Goal: Task Accomplishment & Management: Manage account settings

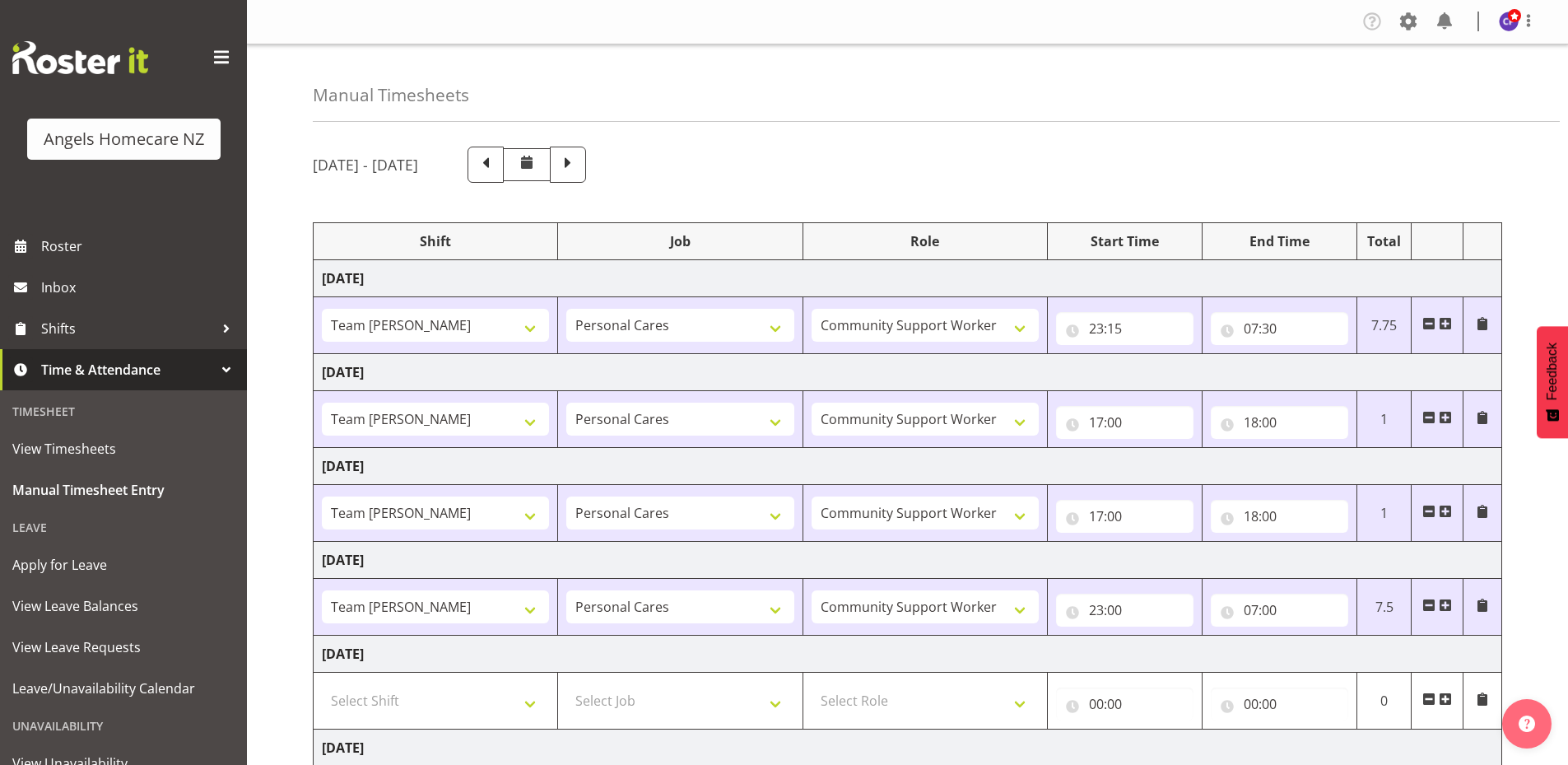
select select "82277"
select select "82316"
select select "82277"
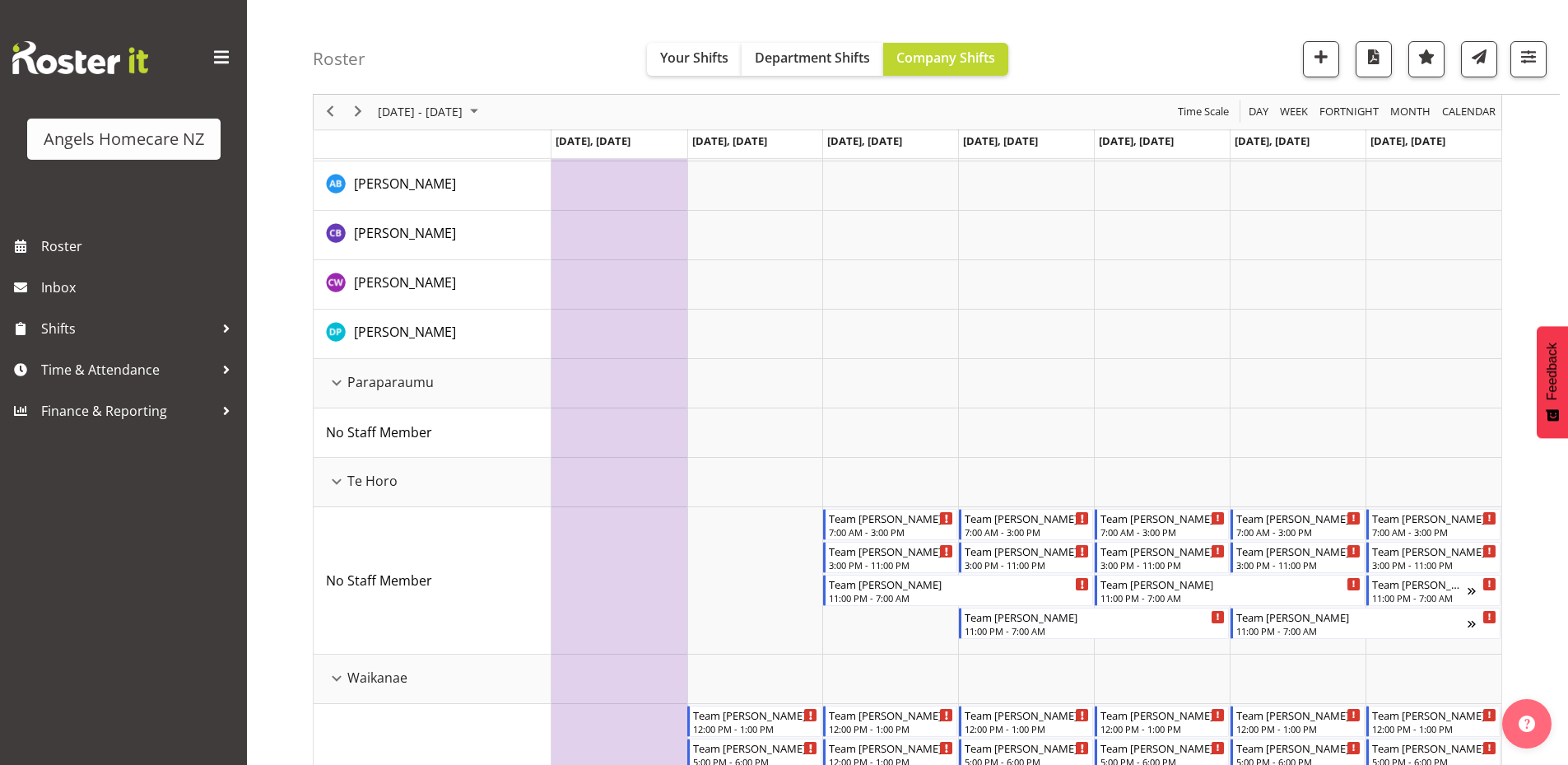
scroll to position [905, 0]
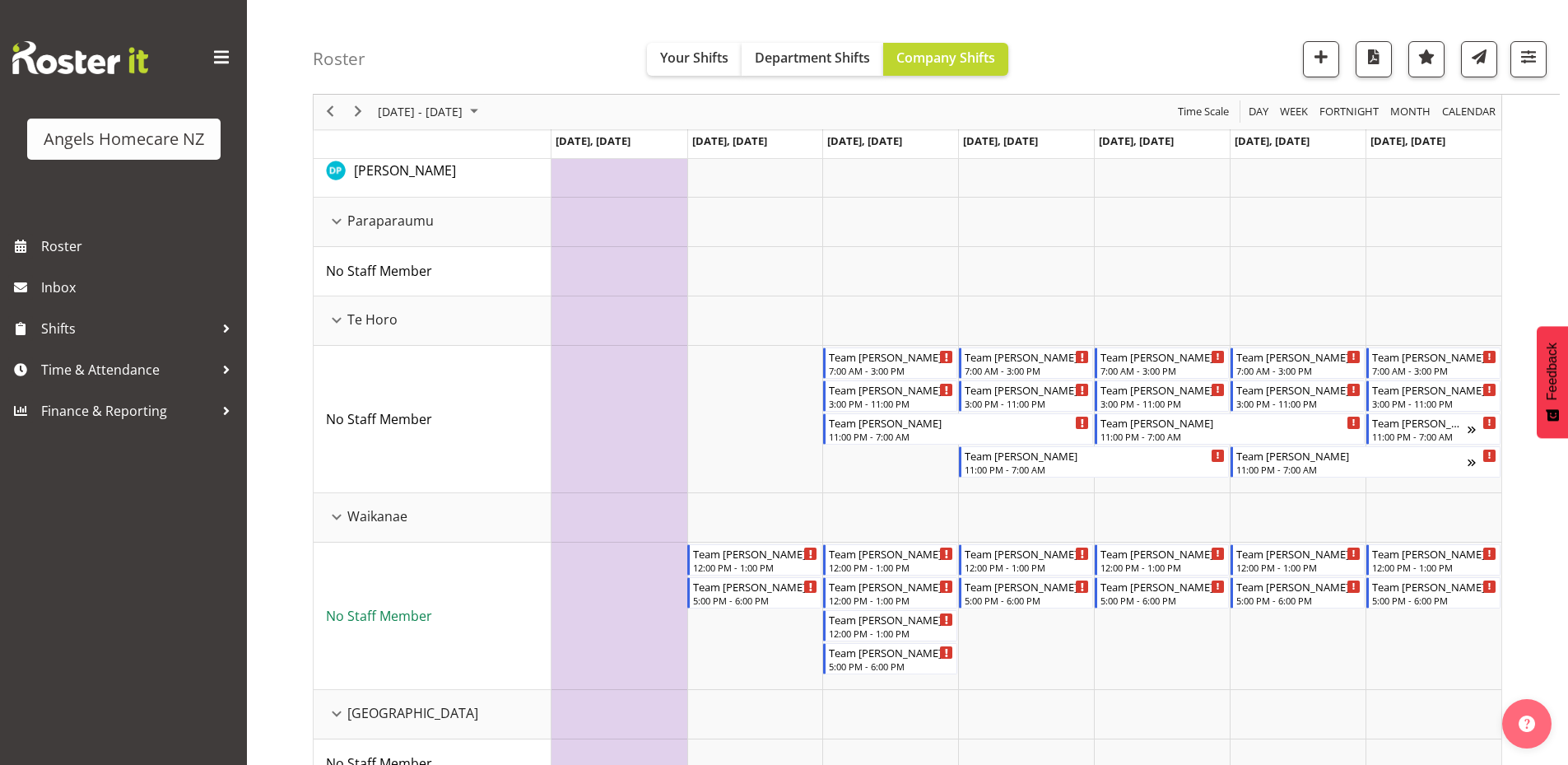
click at [398, 614] on span "No Staff Member" at bounding box center [379, 616] width 106 height 18
click at [80, 327] on span "Shifts" at bounding box center [127, 329] width 173 height 24
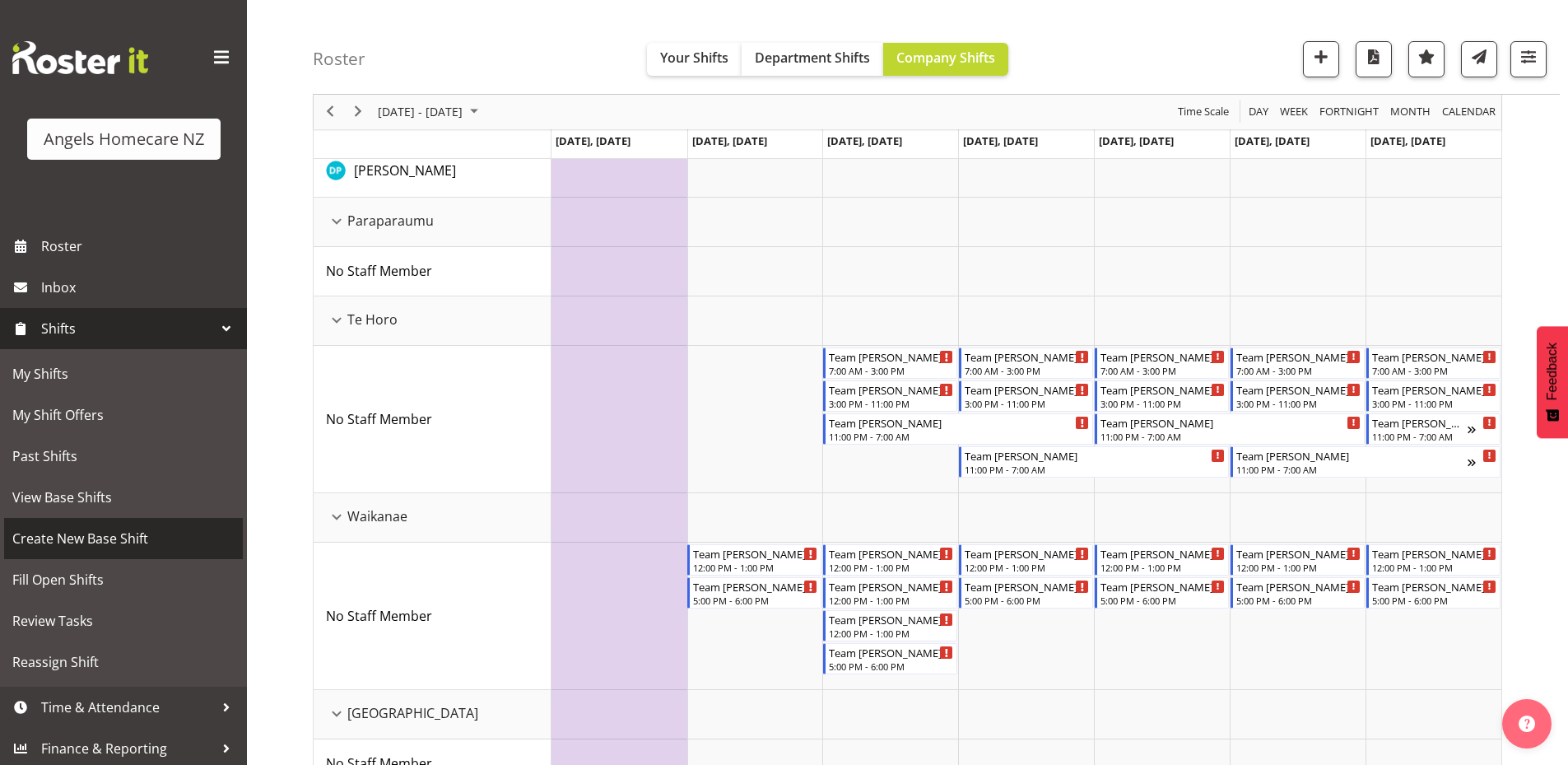
click at [119, 536] on span "Create New Base Shift" at bounding box center [123, 538] width 222 height 24
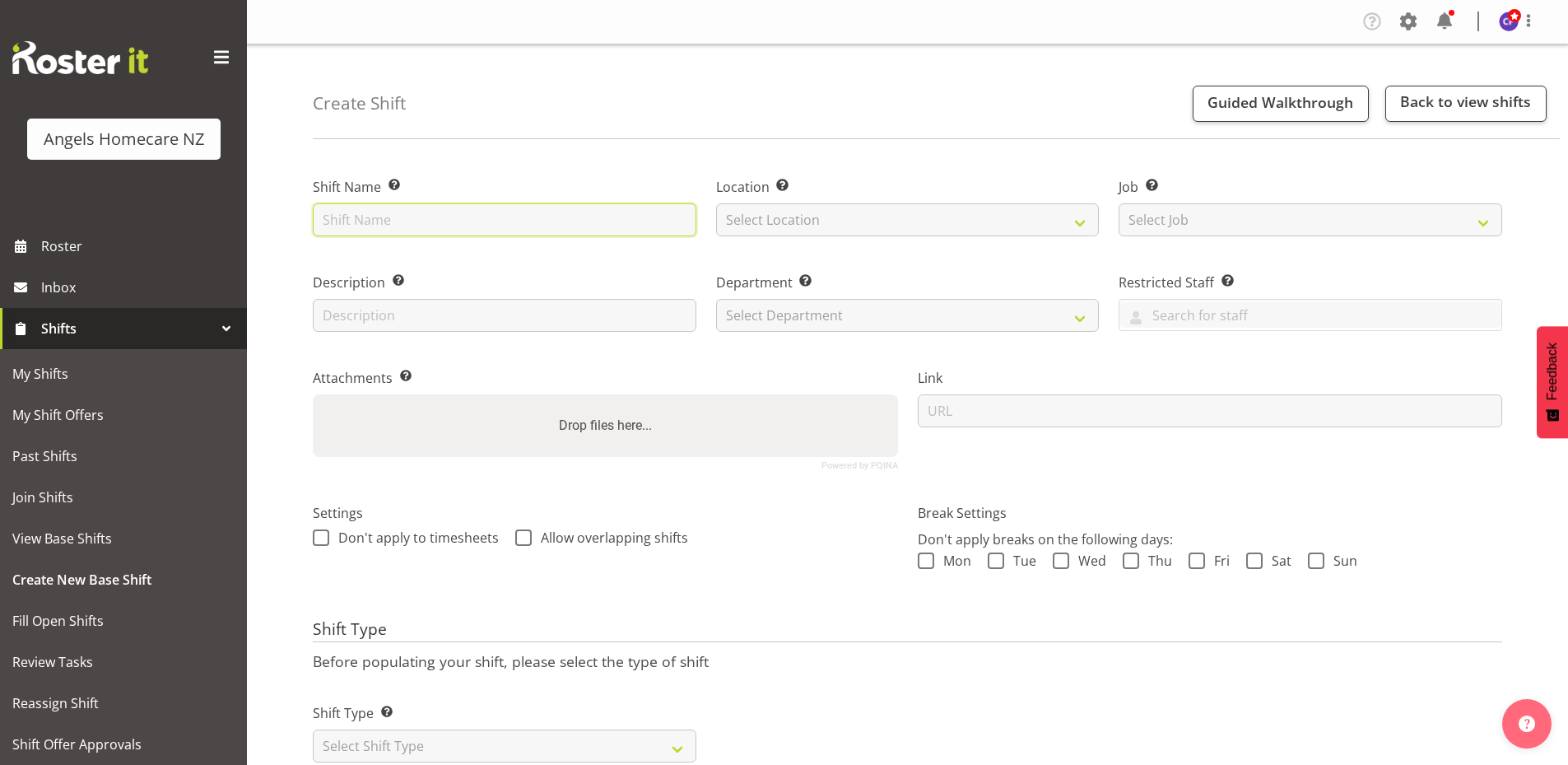
click at [414, 217] on input "text" at bounding box center [505, 220] width 384 height 33
type input "Team Malia"
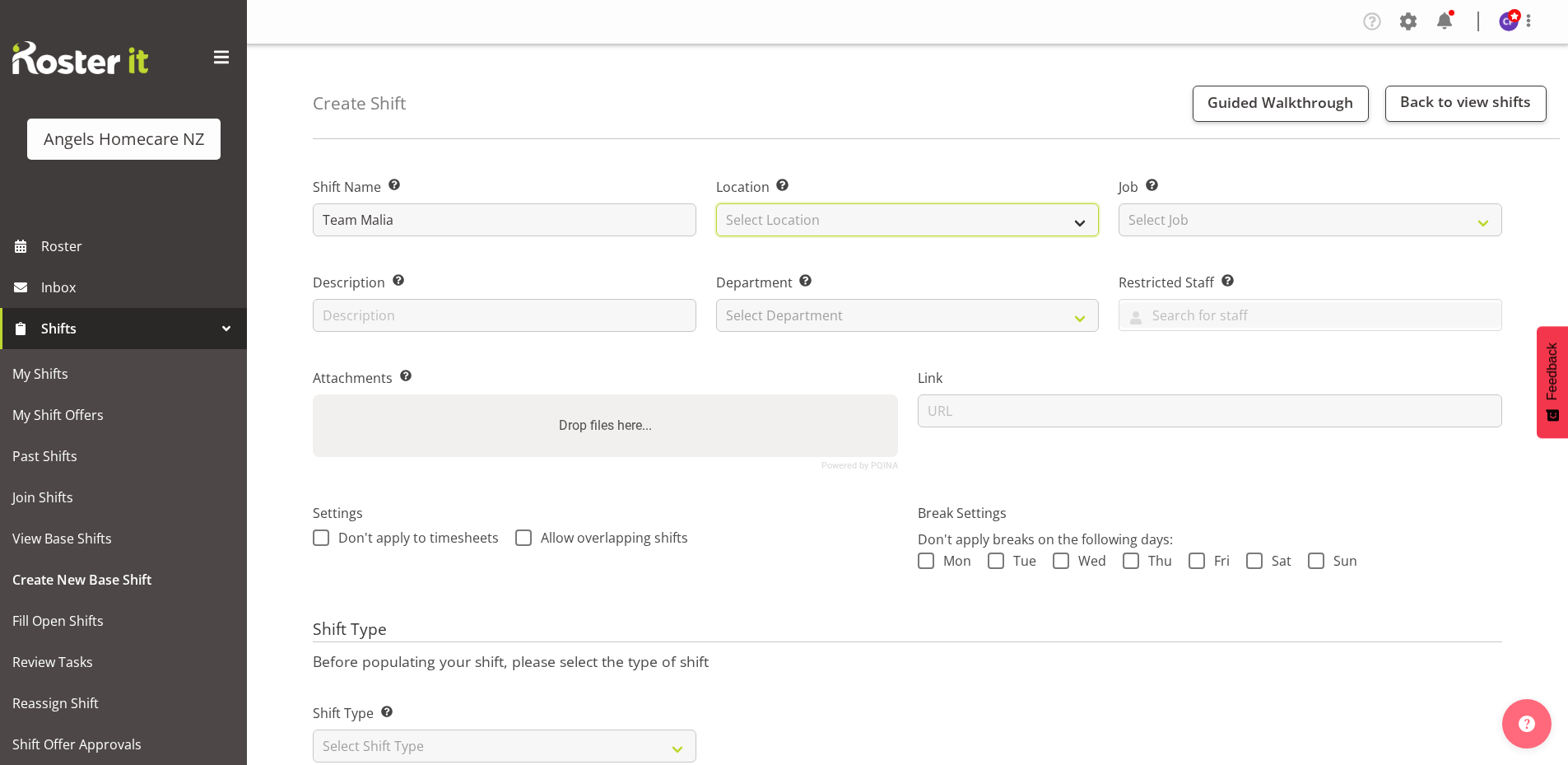
click at [920, 221] on select "Select Location Hutt Kapiti Coast Paraparaumu Te Horo Waikanae Wellington" at bounding box center [908, 220] width 384 height 33
select select "1284"
click at [716, 203] on select "Select Location Hutt Kapiti Coast Paraparaumu Te Horo Waikanae Wellington" at bounding box center [908, 220] width 384 height 33
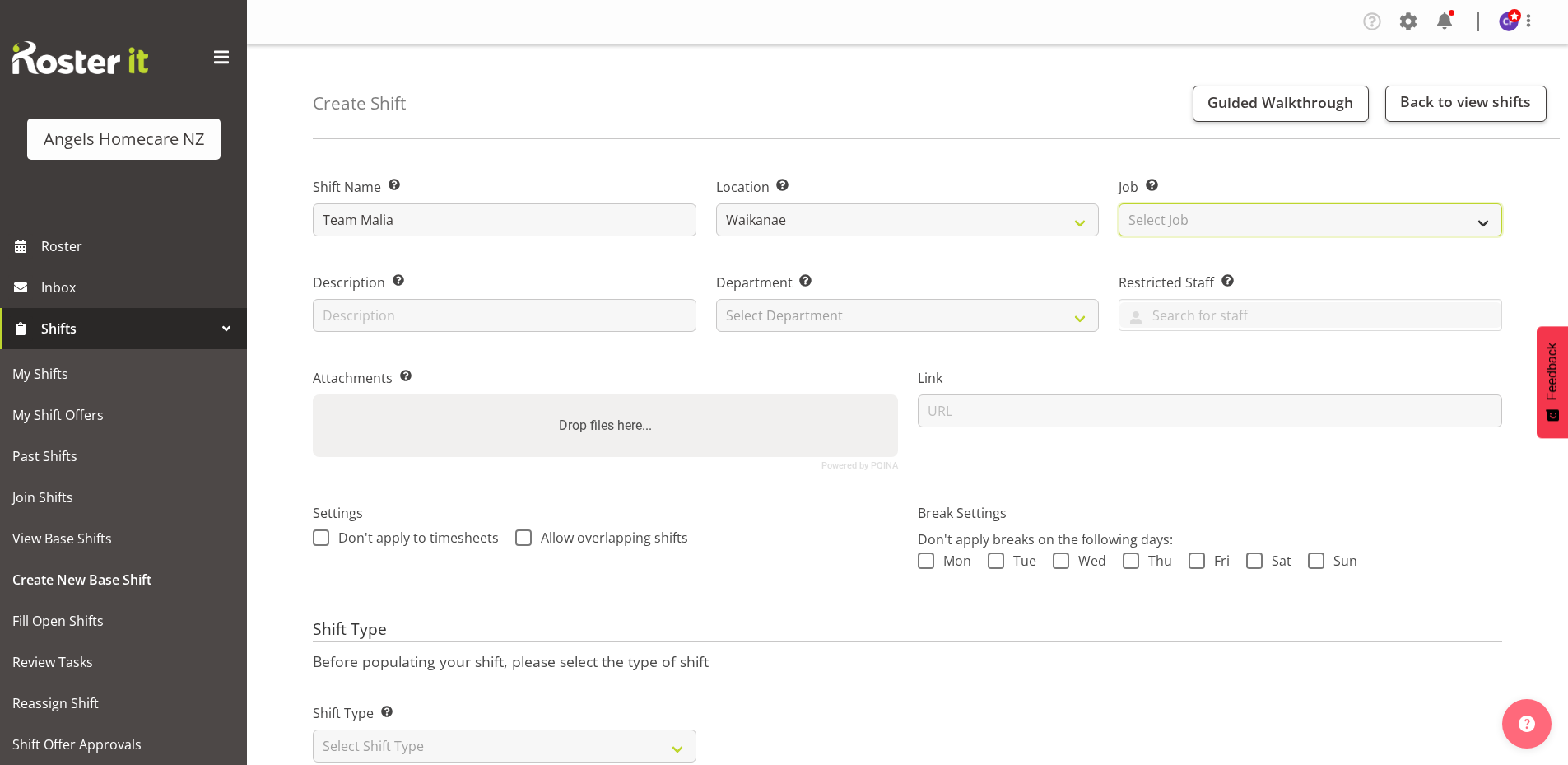
click at [1128, 217] on select "Select Job Create new job Personal Cares Support Work" at bounding box center [1311, 220] width 384 height 33
select select "10686"
click at [1119, 203] on select "Select Job Create new job Personal Cares Support Work" at bounding box center [1311, 220] width 384 height 33
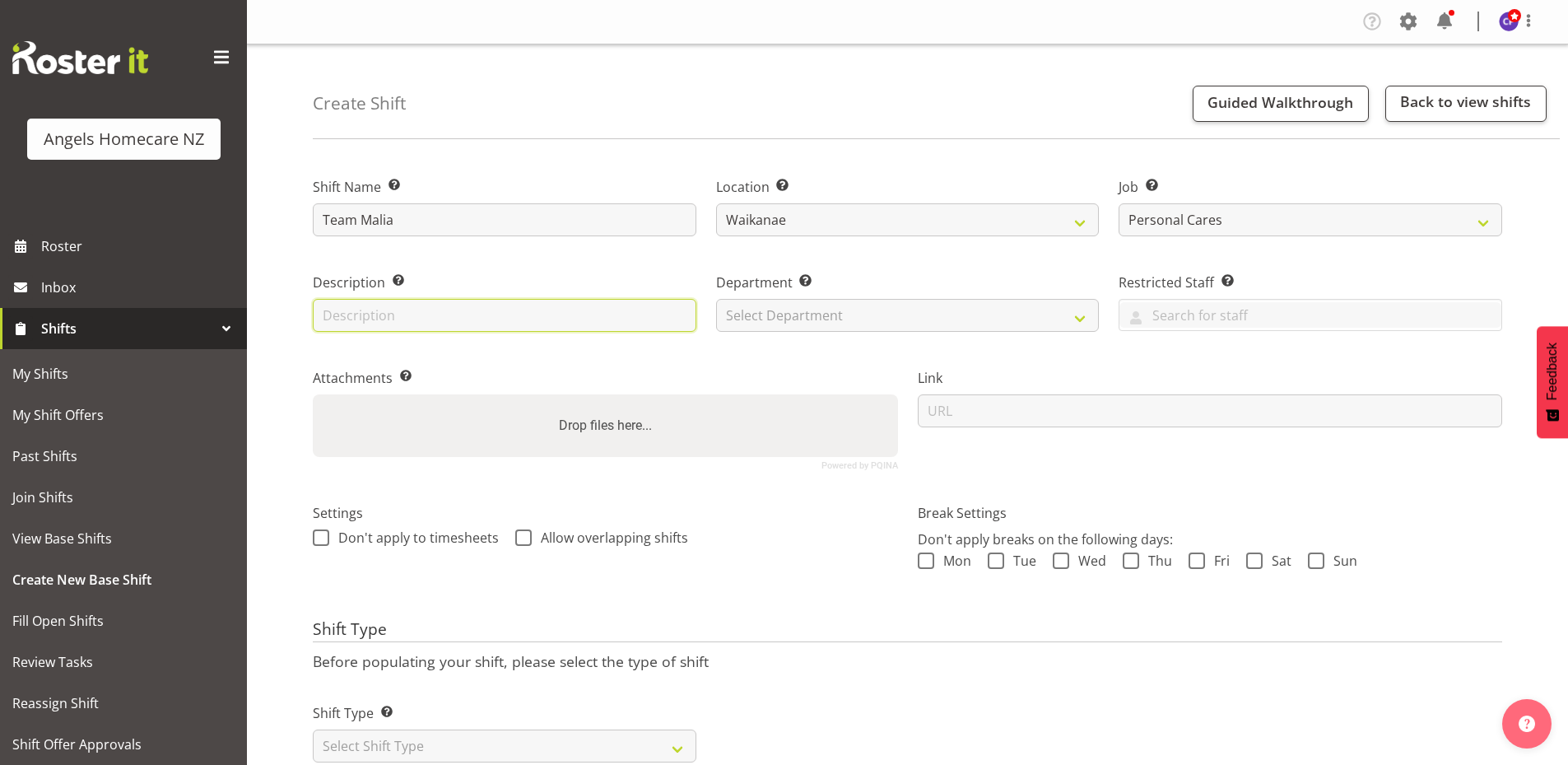
click at [588, 331] on input "text" at bounding box center [505, 316] width 384 height 33
type input "meal preparation"
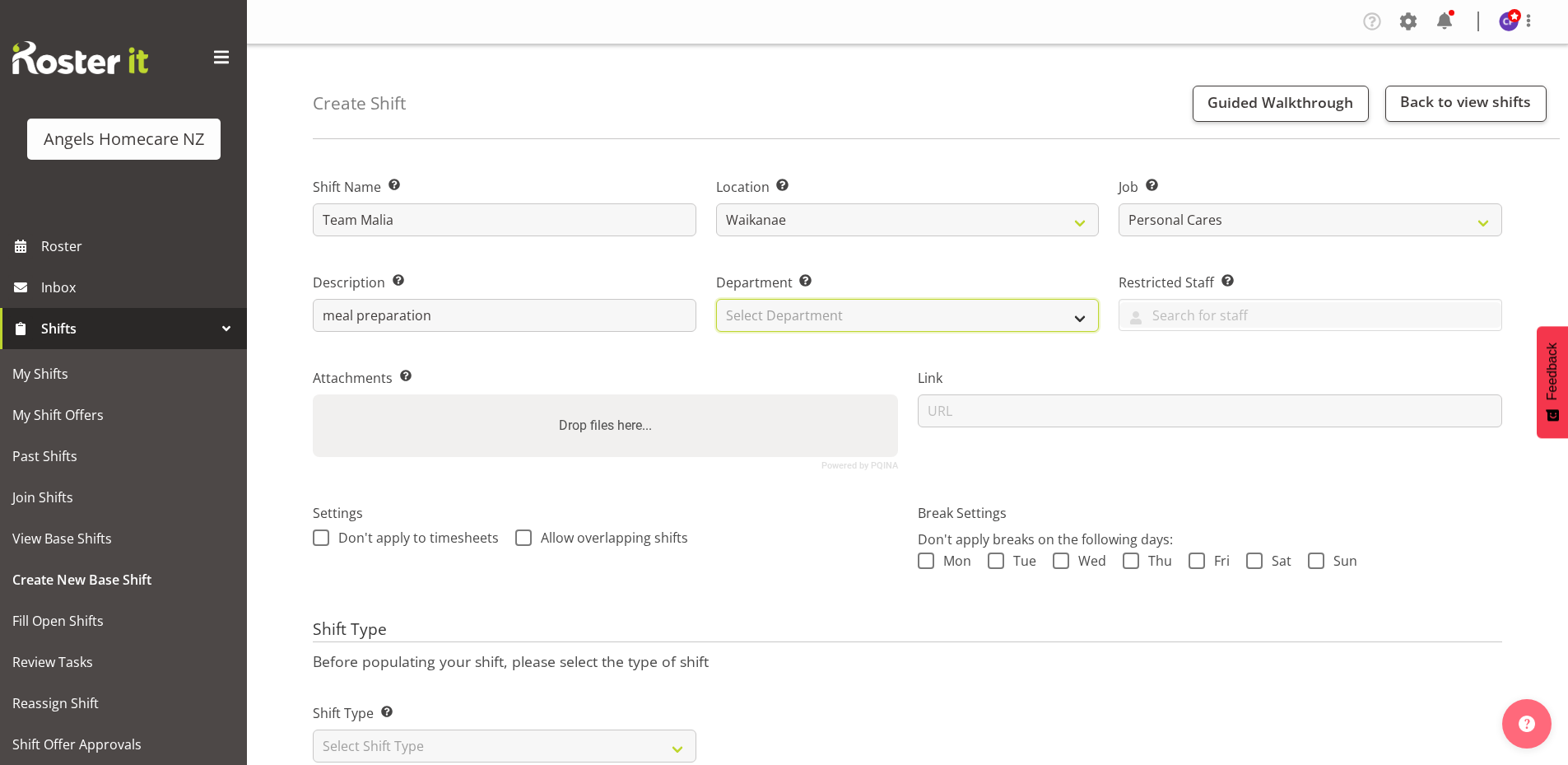
click at [732, 312] on select "Select Department Support Workers" at bounding box center [908, 316] width 384 height 33
select select "928"
click at [716, 299] on select "Select Department Support Workers" at bounding box center [908, 316] width 384 height 33
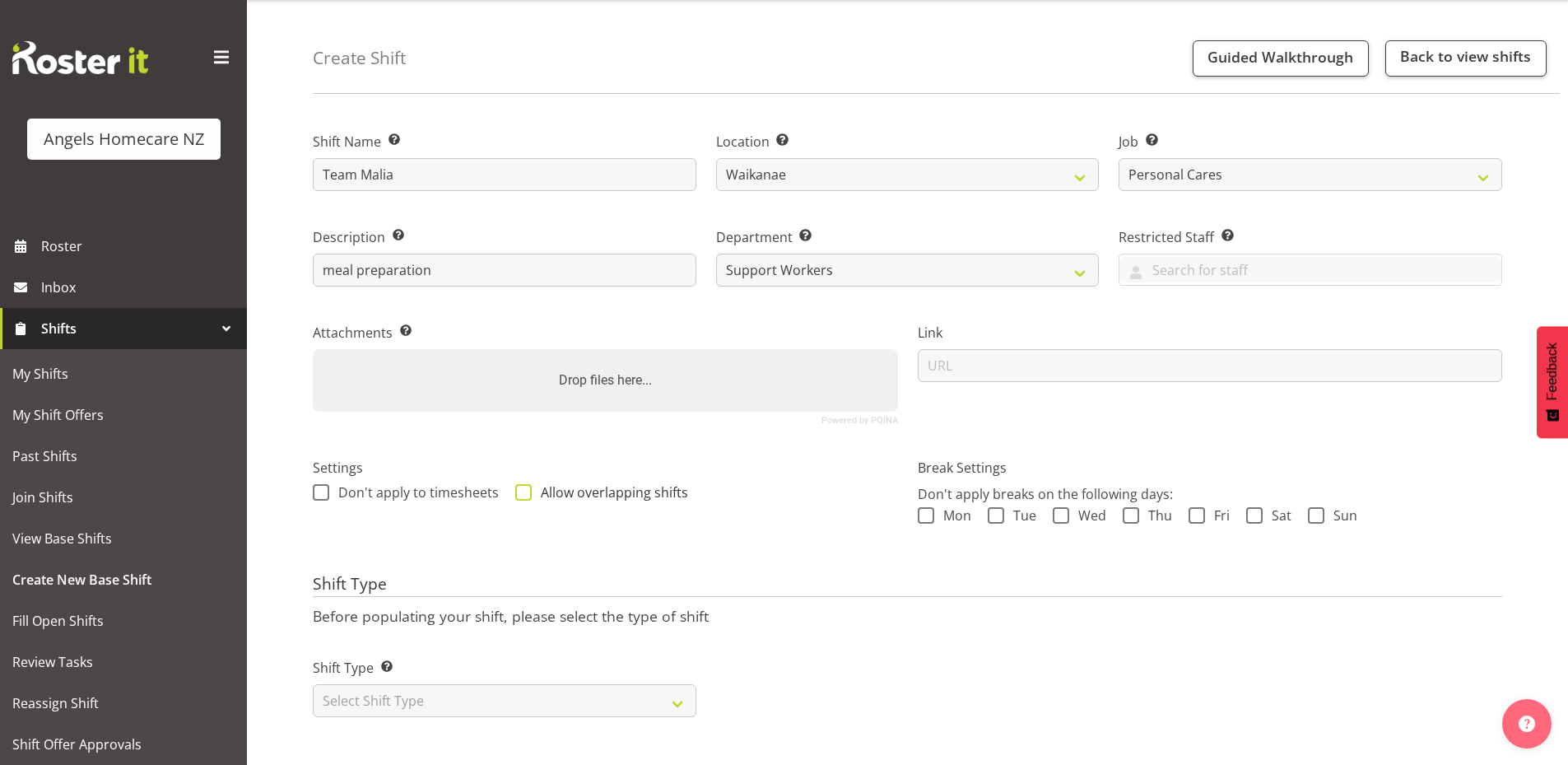
click at [515, 484] on span at bounding box center [523, 492] width 17 height 17
click at [515, 487] on input "Allow overlapping shifts" at bounding box center [521, 492] width 10 height 10
checkbox input "true"
click at [996, 508] on span at bounding box center [996, 516] width 17 height 17
click at [996, 509] on input "Tue" at bounding box center [993, 515] width 10 height 10
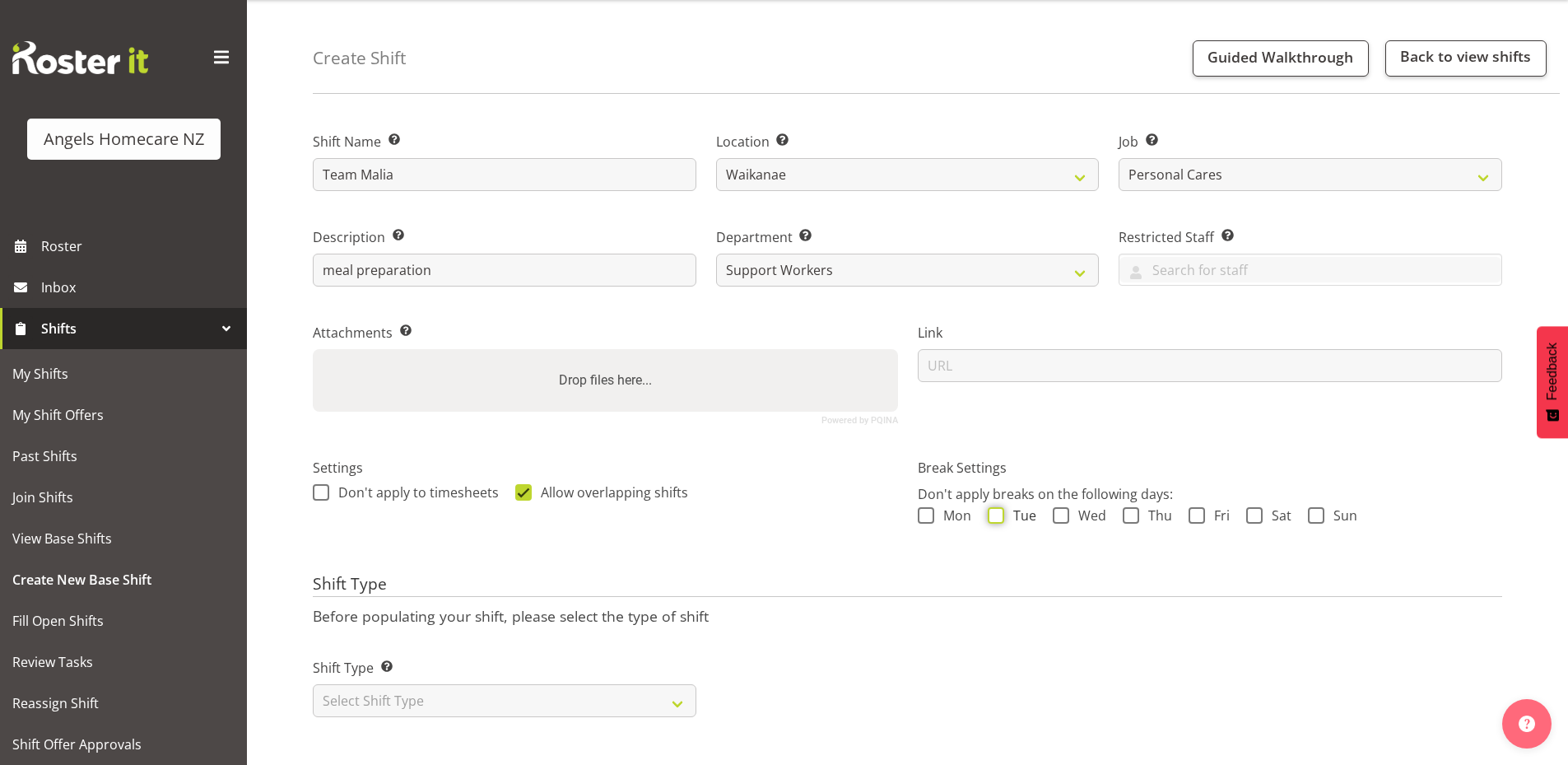
checkbox input "true"
click at [1133, 508] on span at bounding box center [1131, 516] width 17 height 17
click at [1133, 509] on input "Thu" at bounding box center [1128, 515] width 10 height 10
checkbox input "true"
click at [1198, 508] on span at bounding box center [1196, 516] width 17 height 17
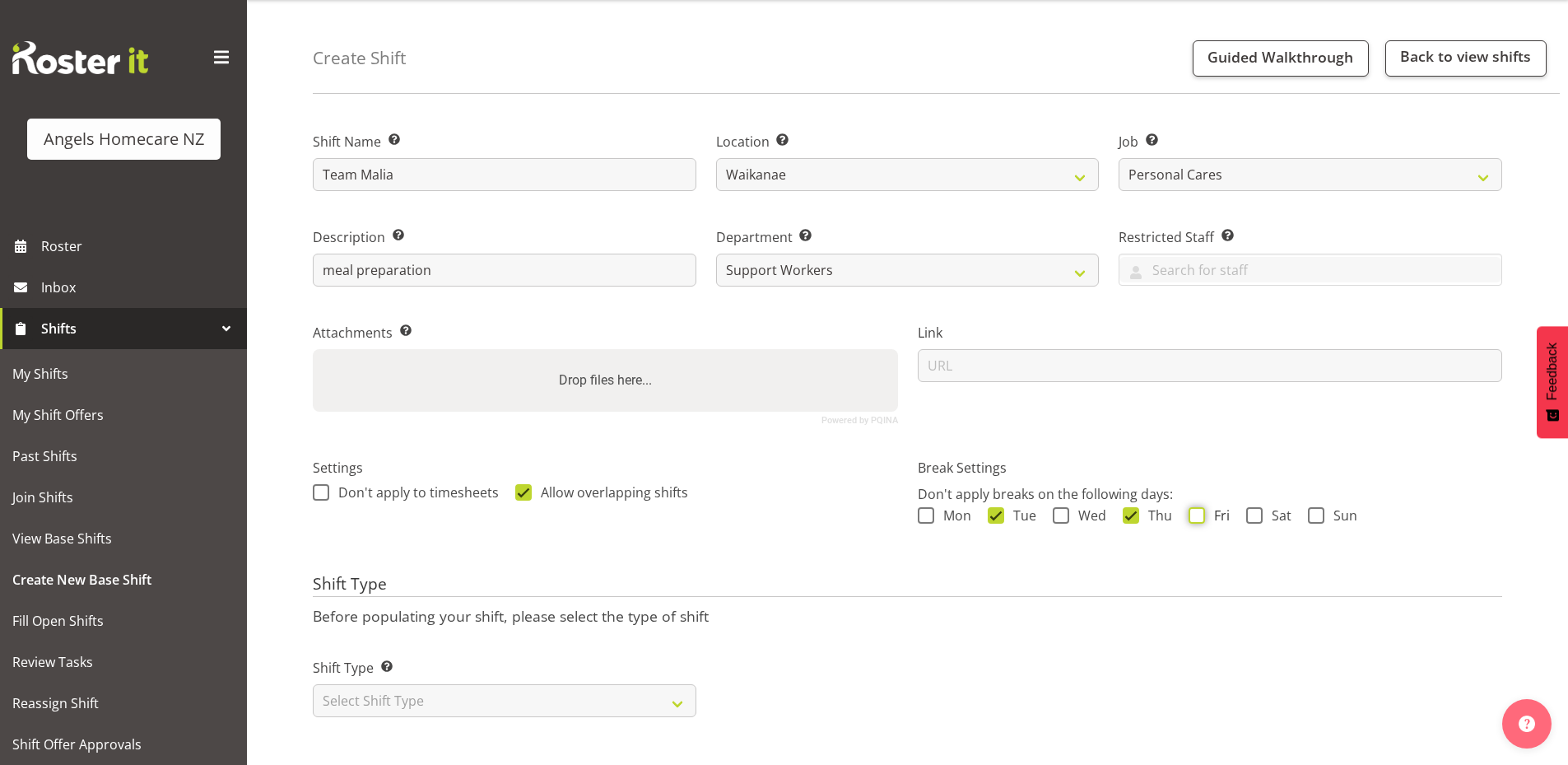
click at [1198, 509] on input "Fri" at bounding box center [1194, 515] width 10 height 10
checkbox input "true"
click at [676, 693] on select "Select Shift Type One Off Shift Recurring Shift Rotating Shift" at bounding box center [505, 701] width 384 height 33
select select "recurring"
click at [313, 685] on select "Select Shift Type One Off Shift Recurring Shift Rotating Shift" at bounding box center [505, 701] width 384 height 33
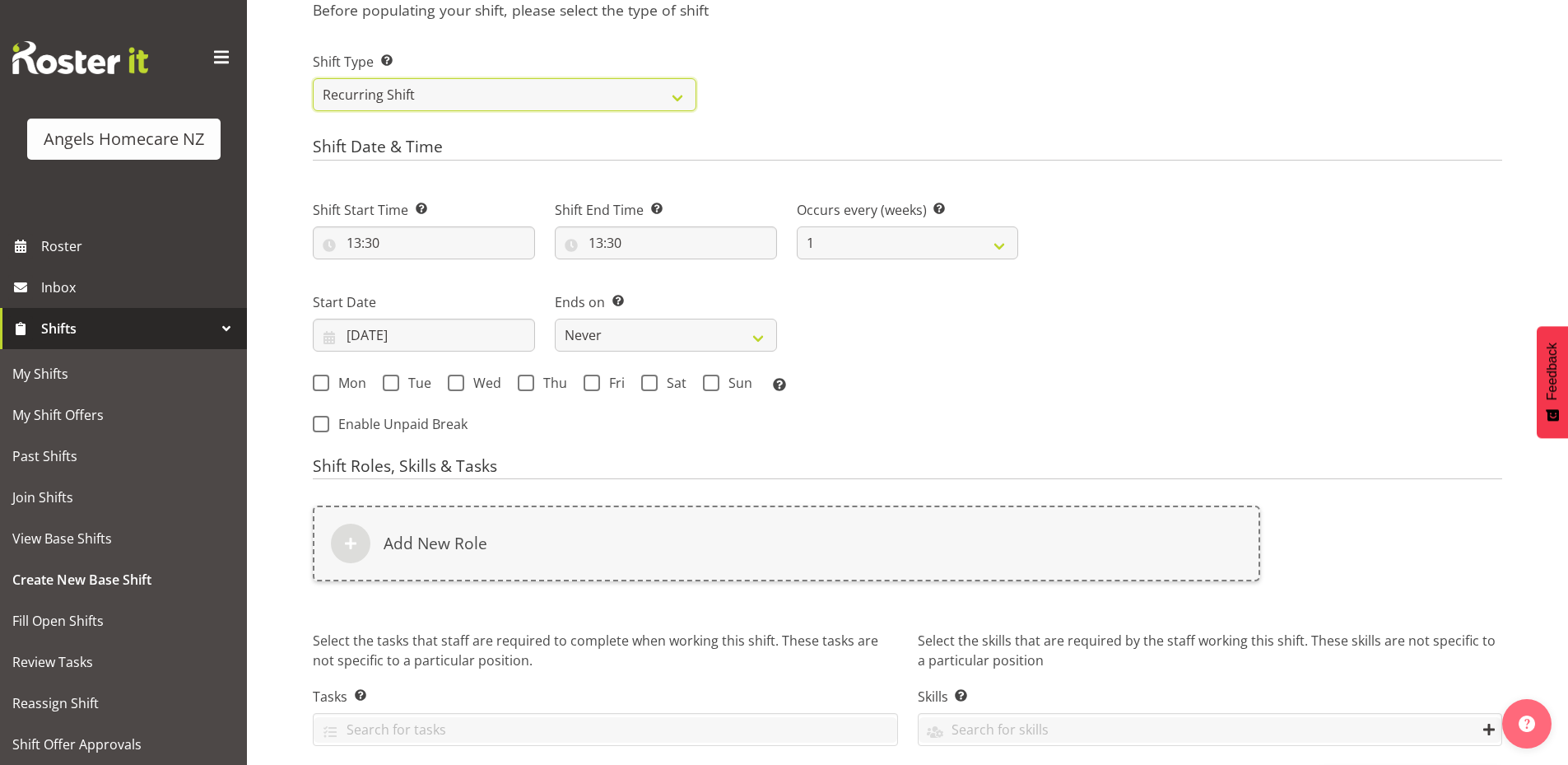
scroll to position [714, 0]
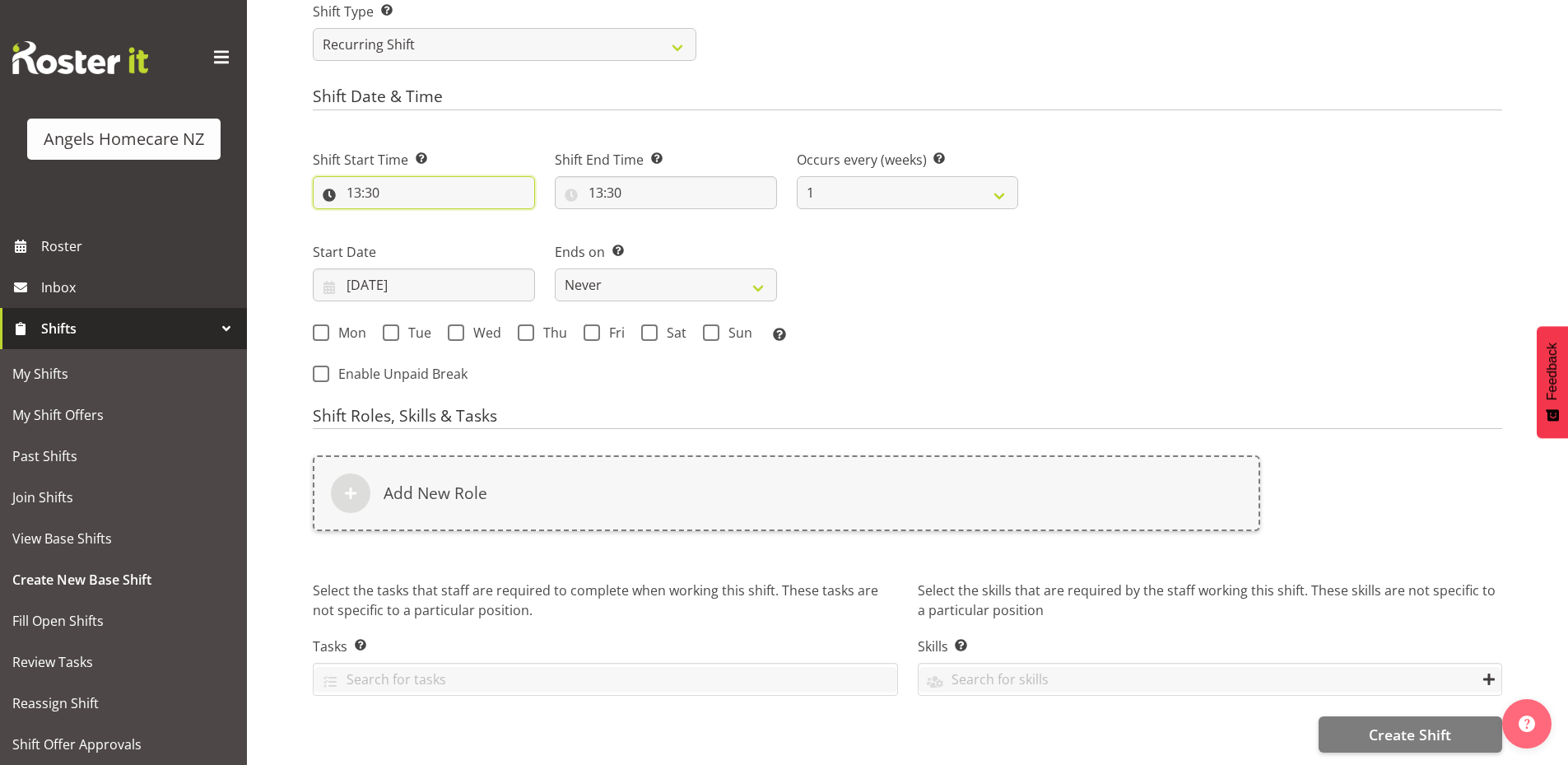
click at [361, 179] on input "13:30" at bounding box center [424, 193] width 222 height 33
click at [425, 227] on select "00 01 02 03 04 05 06 07 08 09 10 11 12 13 14 15 16 17 18 19 20 21 22 23" at bounding box center [425, 236] width 37 height 33
select select "16"
click at [406, 219] on select "00 01 02 03 04 05 06 07 08 09 10 11 12 13 14 15 16 17 18 19 20 21 22 23" at bounding box center [425, 236] width 37 height 33
type input "16:30"
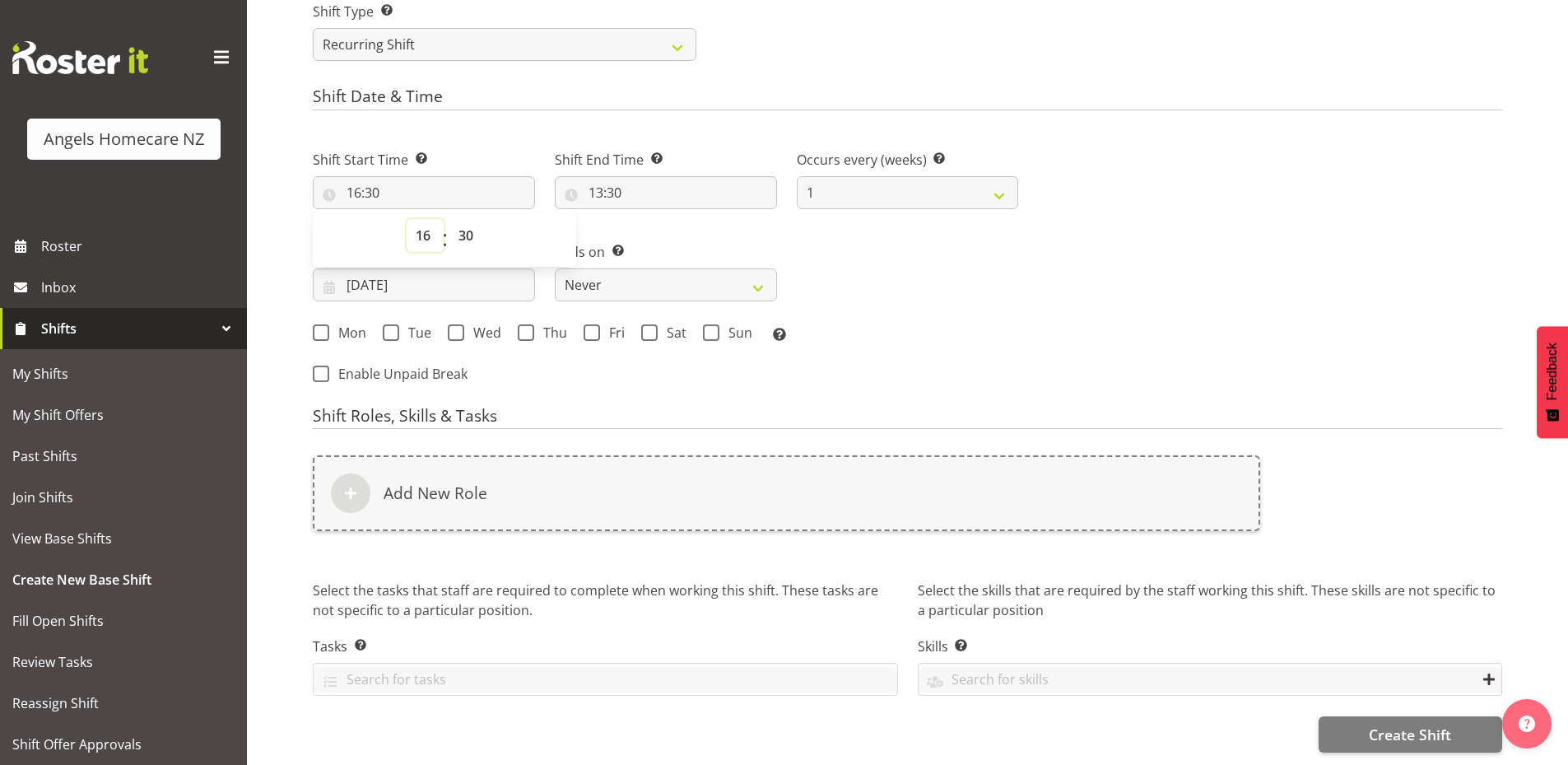
click at [419, 220] on select "00 01 02 03 04 05 06 07 08 09 10 11 12 13 14 15 16 17 18 19 20 21 22 23" at bounding box center [425, 236] width 37 height 33
click at [406, 219] on select "00 01 02 03 04 05 06 07 08 09 10 11 12 13 14 15 16 17 18 19 20 21 22 23" at bounding box center [425, 236] width 37 height 33
click at [463, 222] on select "00 01 02 03 04 05 06 07 08 09 10 11 12 13 14 15 16 17 18 19 20 21 22 23 24 25 2…" at bounding box center [467, 236] width 37 height 33
select select "0"
click at [449, 219] on select "00 01 02 03 04 05 06 07 08 09 10 11 12 13 14 15 16 17 18 19 20 21 22 23 24 25 2…" at bounding box center [467, 236] width 37 height 33
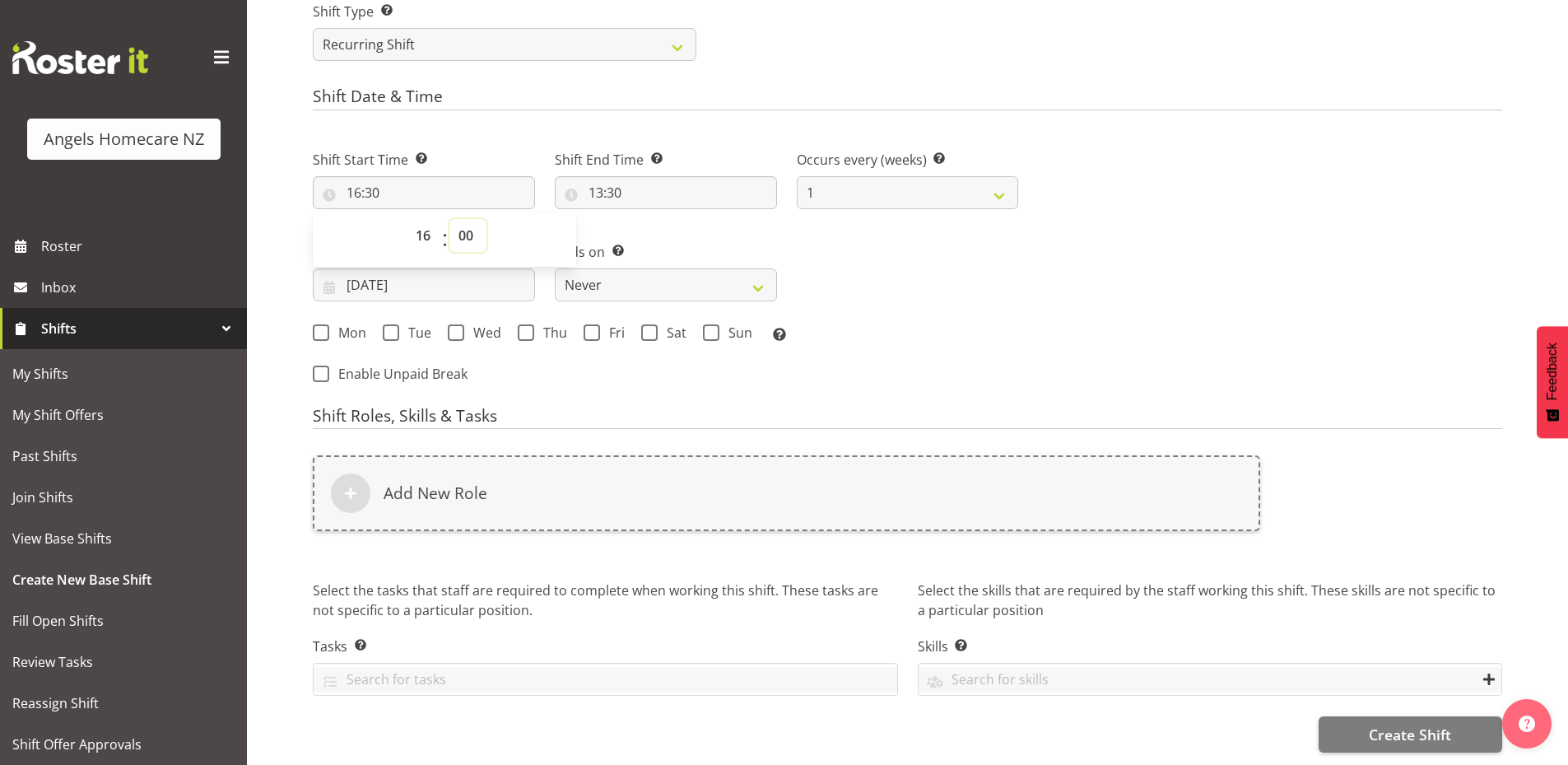
type input "16:00"
click at [622, 184] on input "13:30" at bounding box center [665, 193] width 222 height 33
click at [665, 228] on select "00 01 02 03 04 05 06 07 08 09 10 11 12 13 14 15 16 17 18 19 20 21 22 23" at bounding box center [667, 236] width 37 height 33
select select "18"
click at [649, 219] on select "00 01 02 03 04 05 06 07 08 09 10 11 12 13 14 15 16 17 18 19 20 21 22 23" at bounding box center [667, 236] width 37 height 33
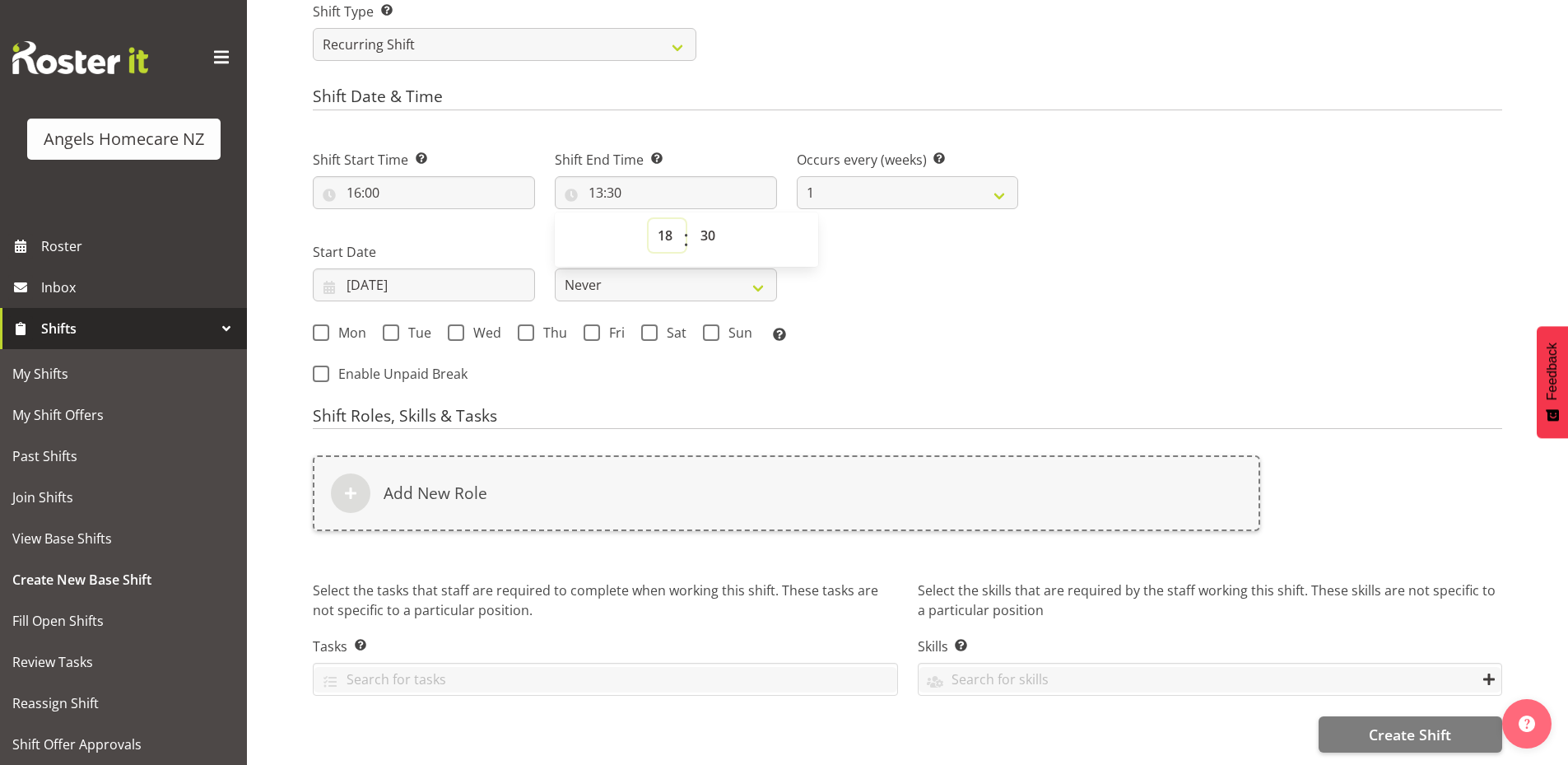
type input "18:30"
click at [709, 225] on select "00 01 02 03 04 05 06 07 08 09 10 11 12 13 14 15 16 17 18 19 20 21 22 23 24 25 2…" at bounding box center [710, 236] width 37 height 33
select select "0"
click at [692, 219] on select "00 01 02 03 04 05 06 07 08 09 10 11 12 13 14 15 16 17 18 19 20 21 22 23 24 25 2…" at bounding box center [710, 236] width 37 height 33
type input "18:00"
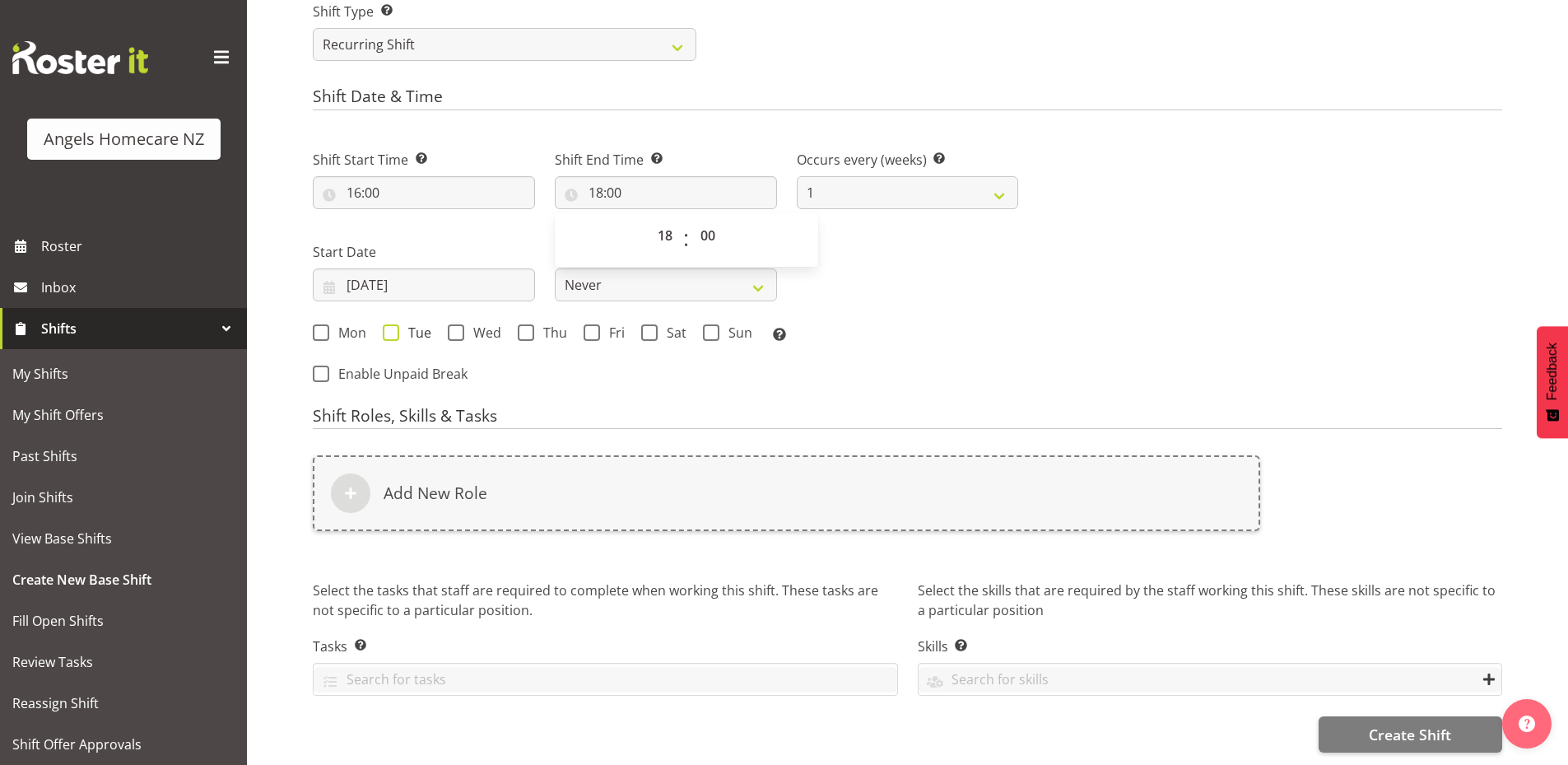
click at [392, 324] on span at bounding box center [391, 332] width 17 height 17
click at [392, 327] on input "Tue" at bounding box center [388, 332] width 10 height 10
checkbox input "true"
click at [593, 324] on span at bounding box center [591, 332] width 17 height 17
click at [593, 327] on input "Fri" at bounding box center [589, 332] width 10 height 10
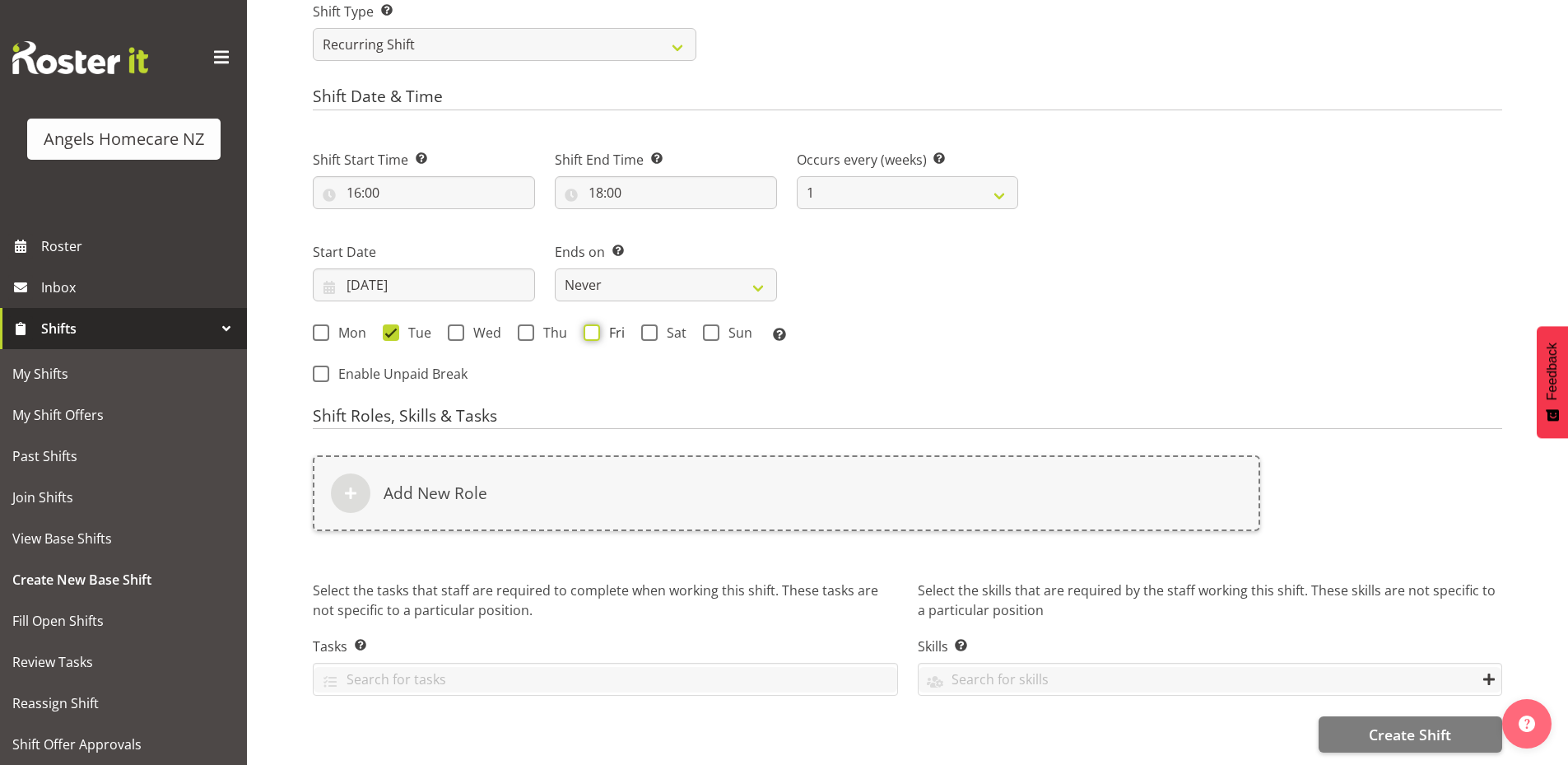
checkbox input "true"
click at [643, 324] on span at bounding box center [649, 332] width 17 height 17
click at [643, 327] on input "Sat" at bounding box center [646, 332] width 10 height 10
checkbox input "true"
click at [526, 324] on span at bounding box center [526, 332] width 17 height 17
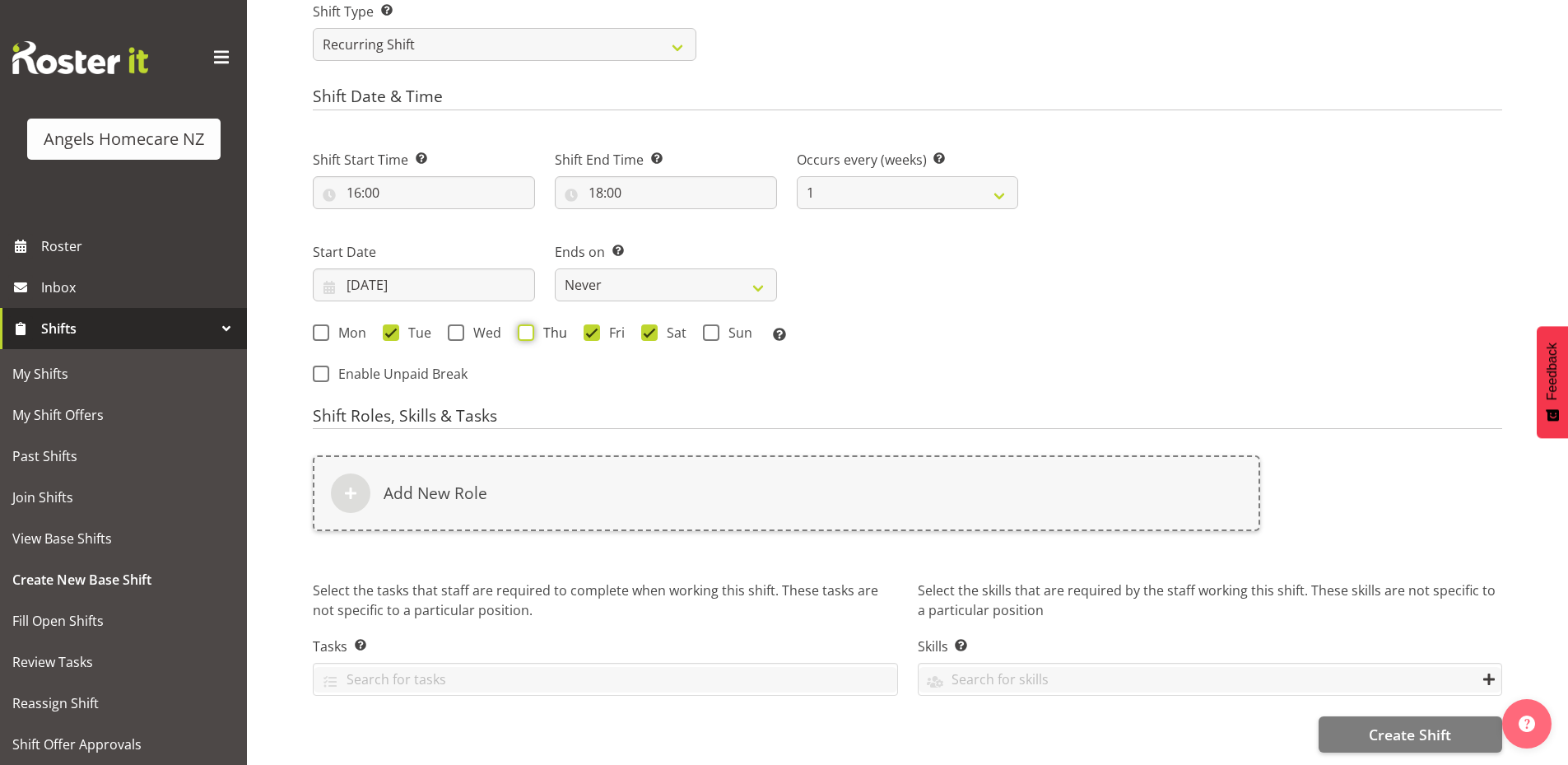
click at [526, 327] on input "Thu" at bounding box center [523, 332] width 10 height 10
click at [526, 324] on span at bounding box center [526, 332] width 17 height 17
click at [526, 327] on input "Thu" at bounding box center [523, 332] width 10 height 10
checkbox input "false"
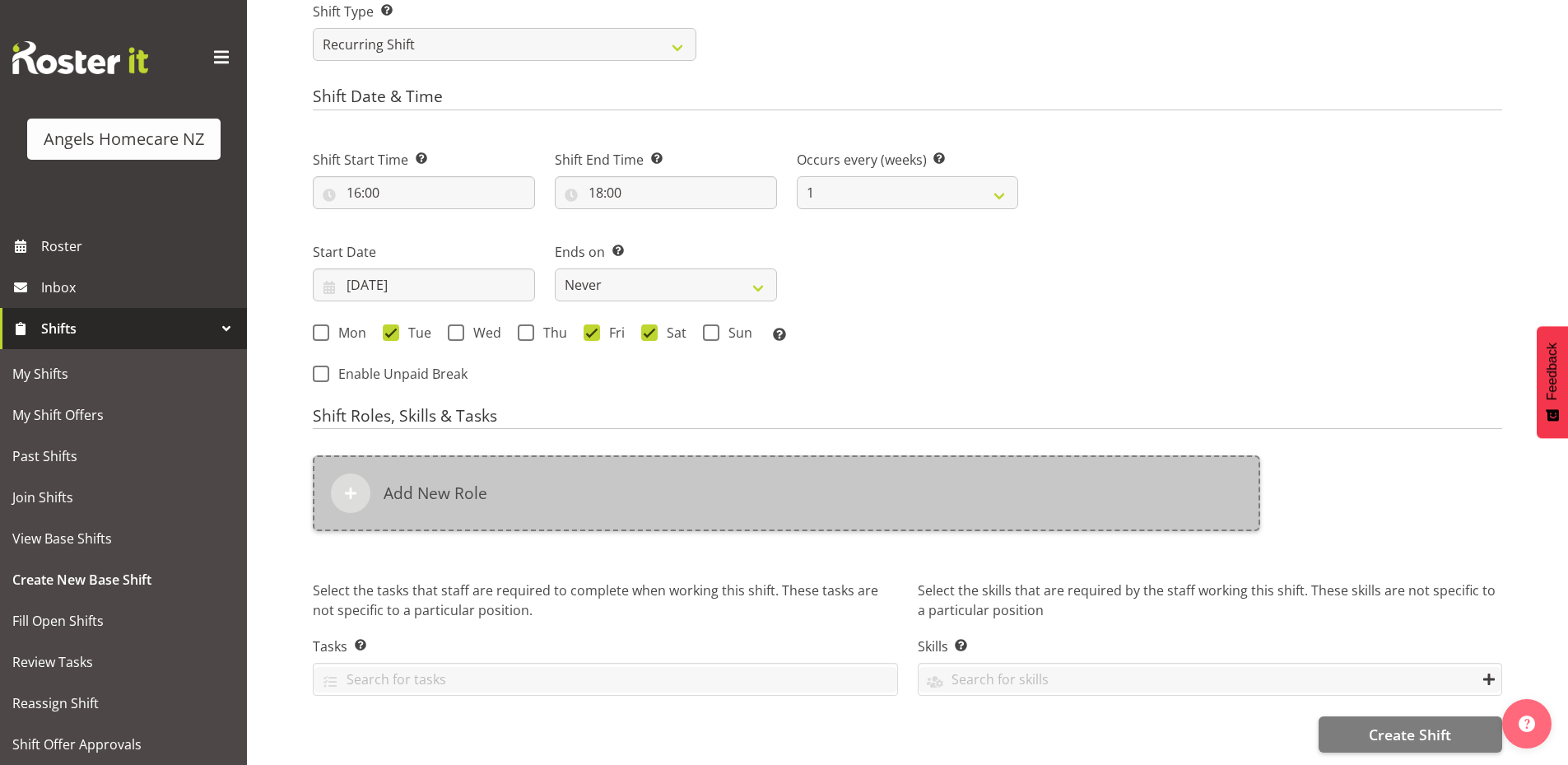
click at [458, 483] on h6 "Add New Role" at bounding box center [435, 493] width 104 height 20
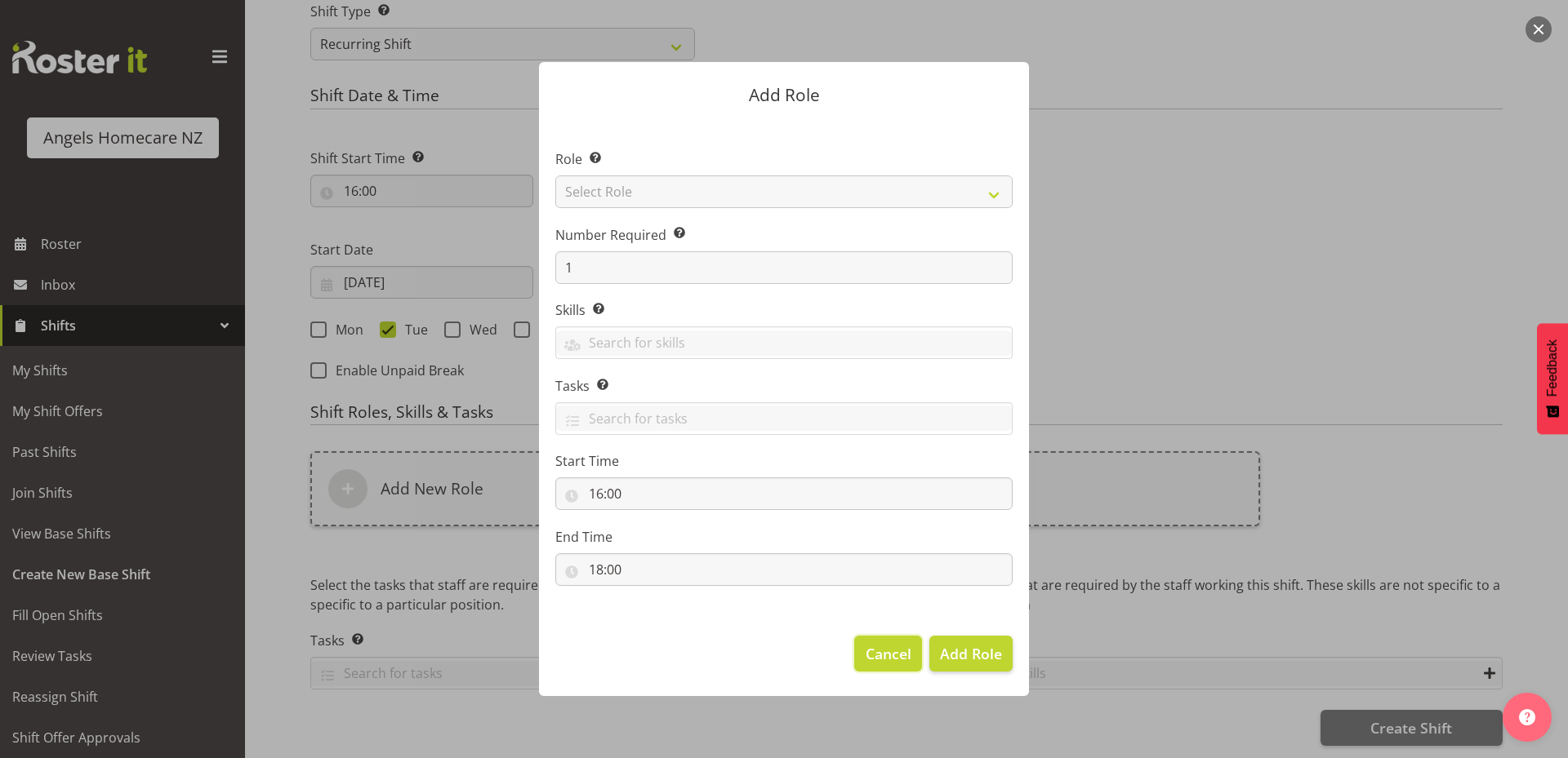
click at [893, 643] on span "Cancel" at bounding box center [888, 653] width 46 height 22
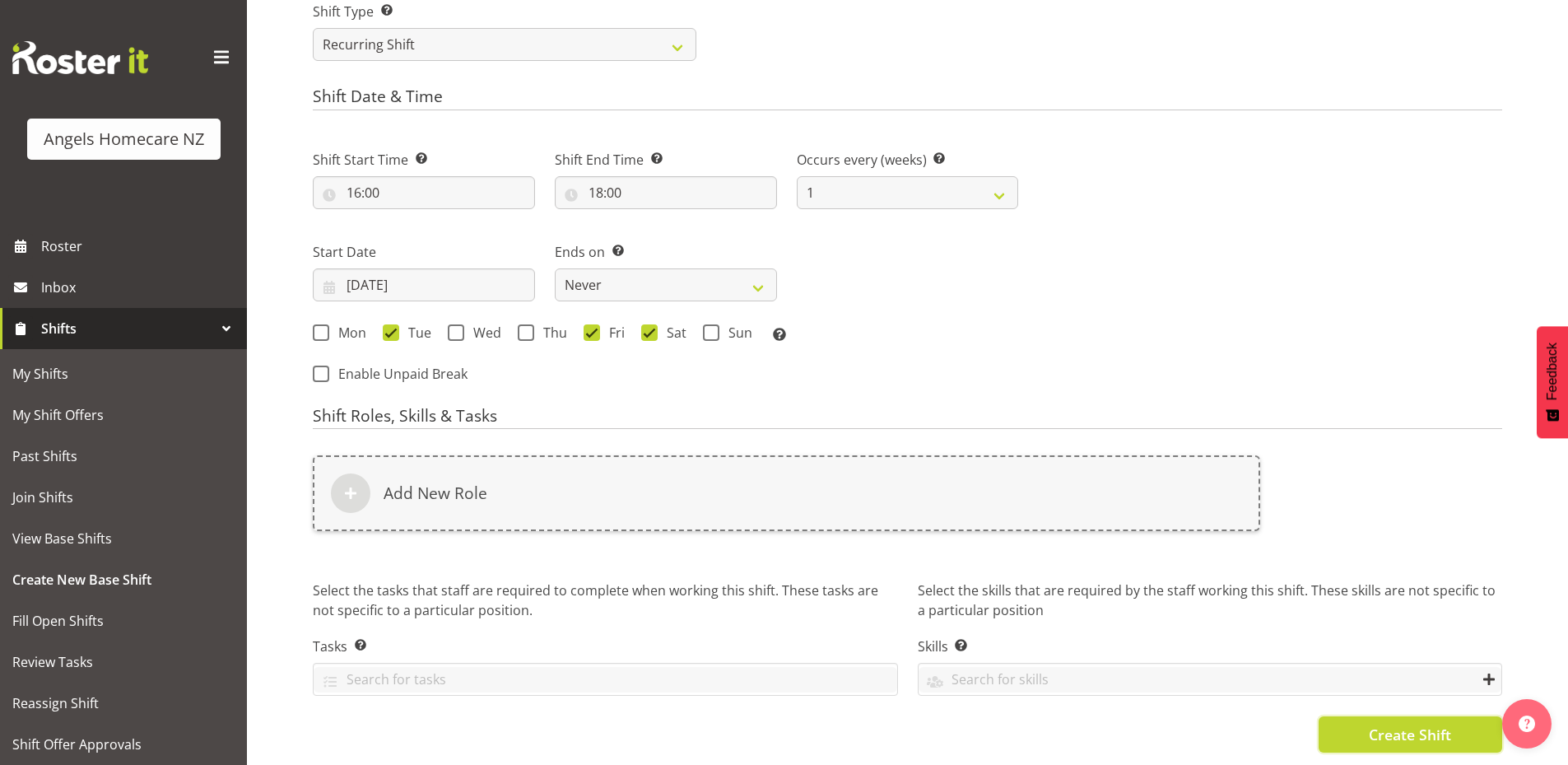
click at [1435, 724] on span "Create Shift" at bounding box center [1410, 734] width 82 height 22
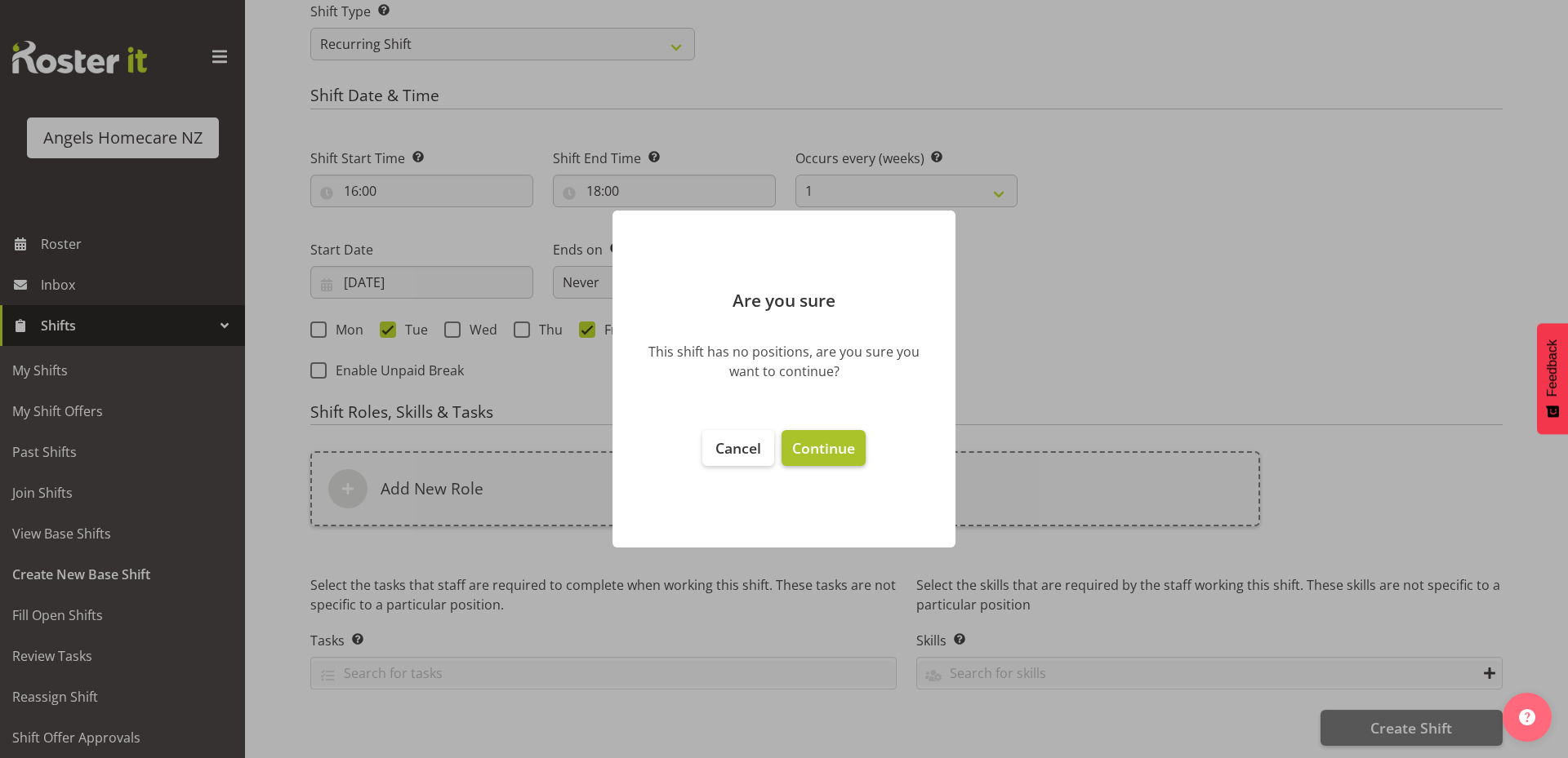
click at [821, 445] on span "Continue" at bounding box center [823, 448] width 63 height 20
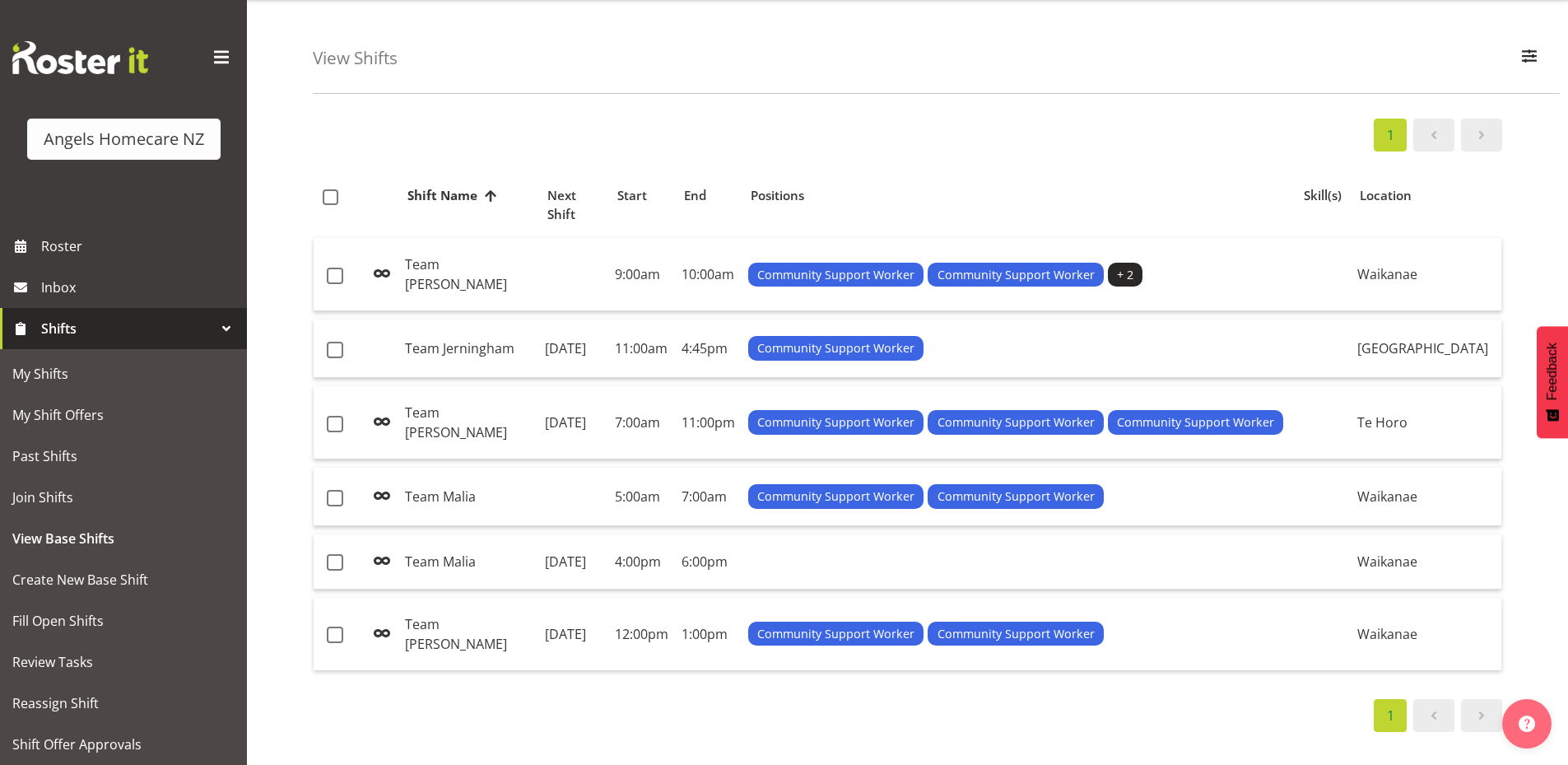
scroll to position [58, 0]
click at [331, 626] on span at bounding box center [335, 634] width 17 height 17
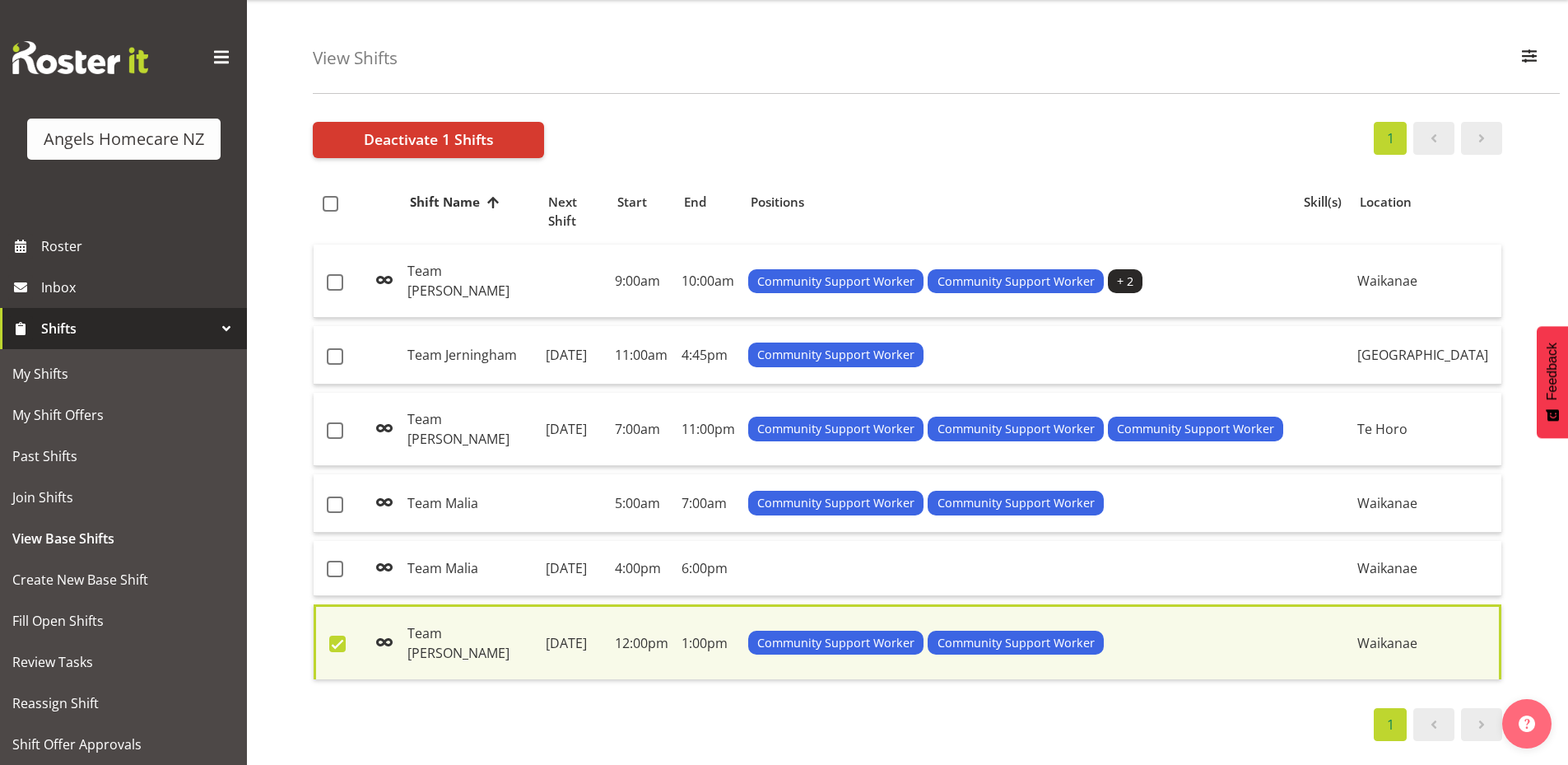
click at [338, 636] on span at bounding box center [337, 644] width 17 height 17
checkbox input "false"
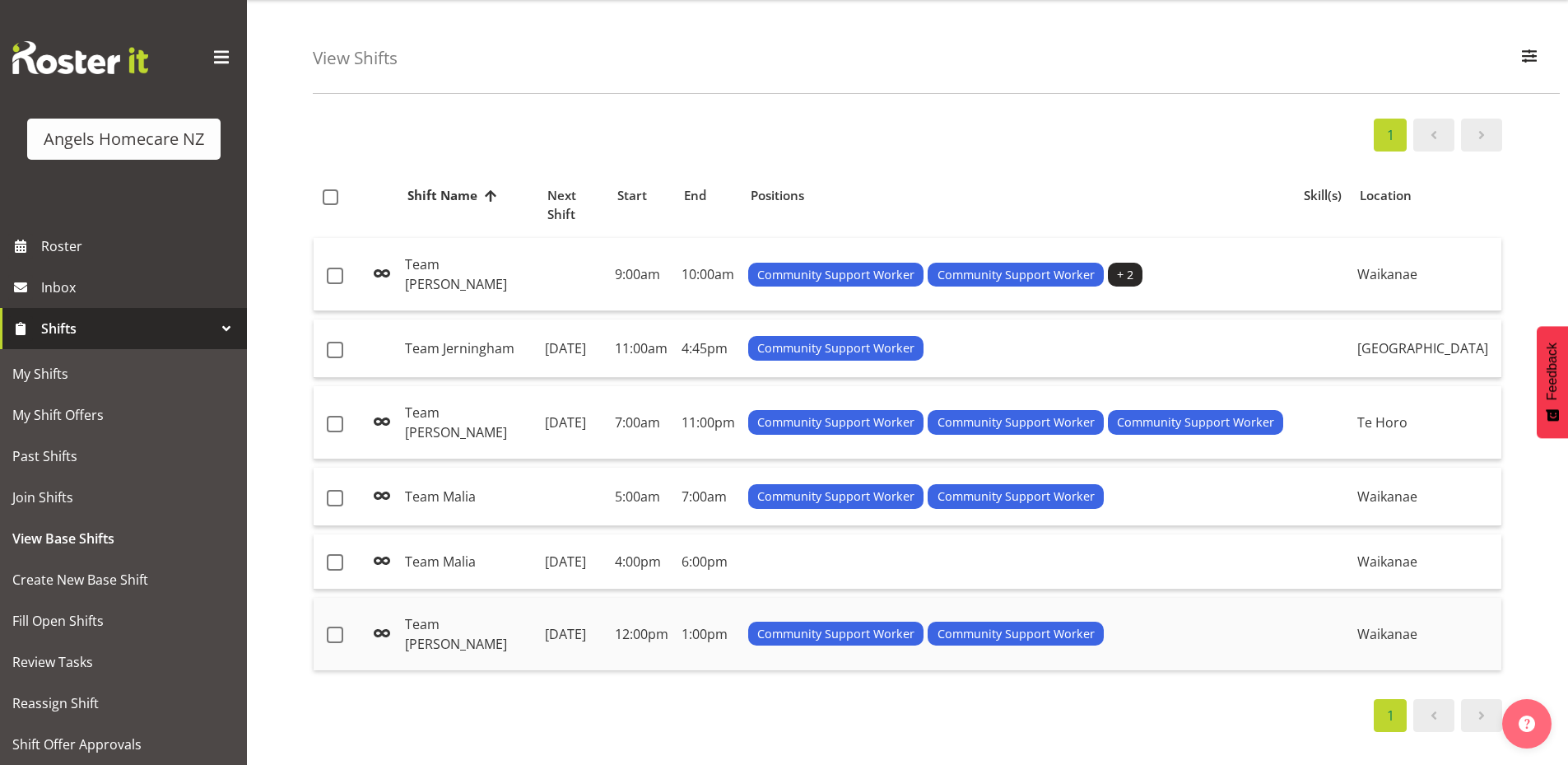
click at [742, 598] on td "1:00pm" at bounding box center [708, 633] width 66 height 72
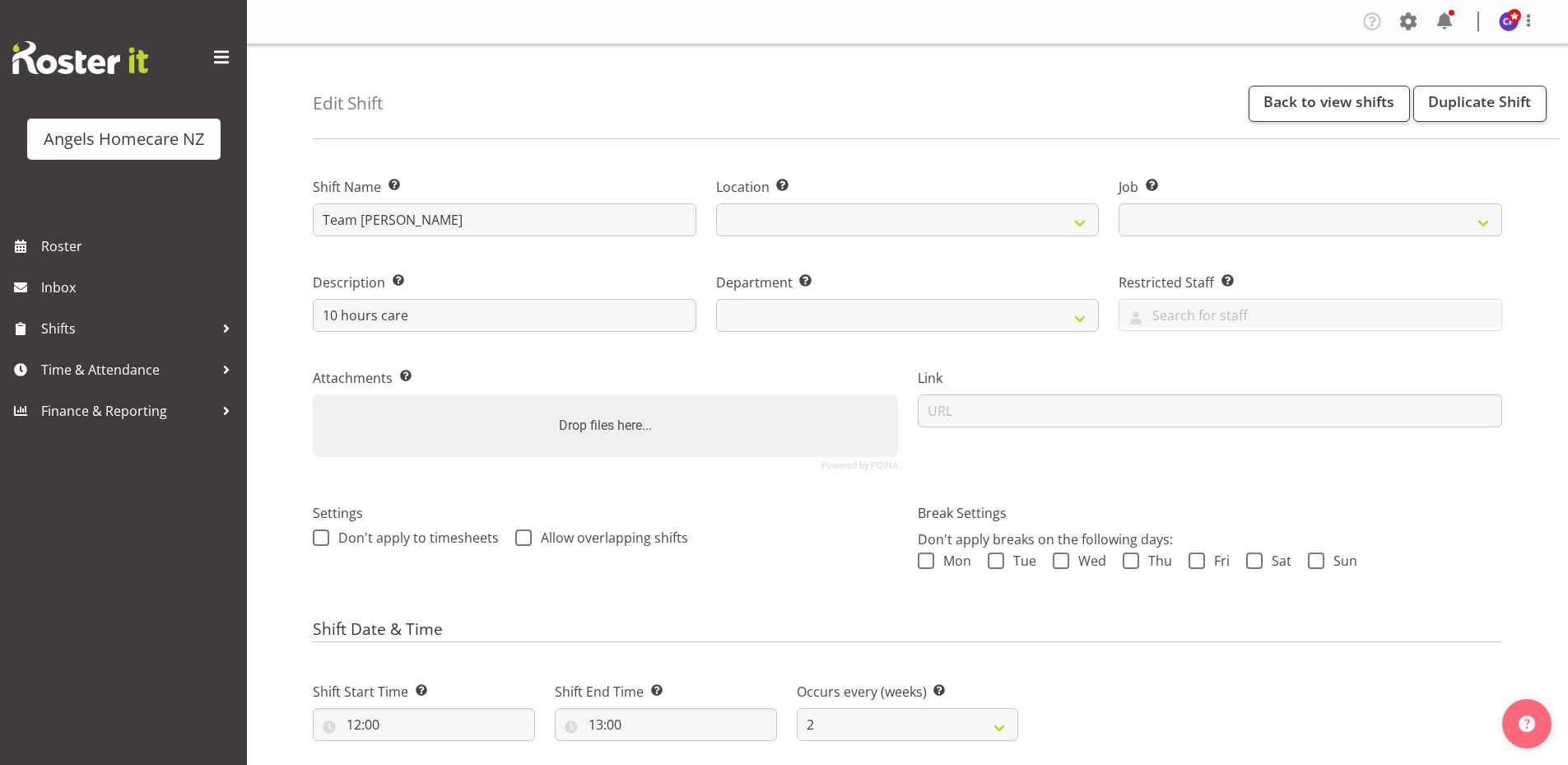
select select
select select "2"
select select
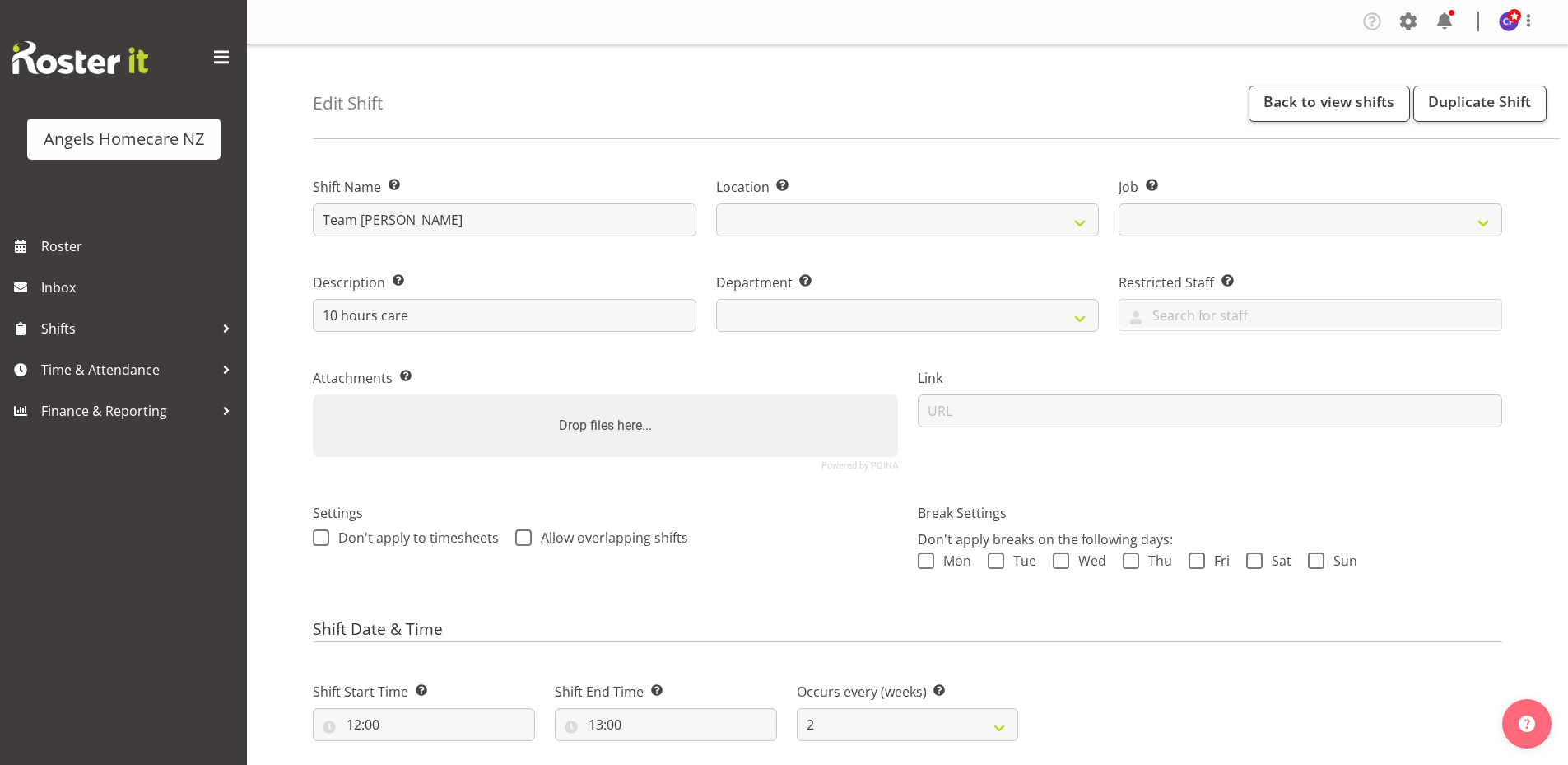
select select
select select "10686"
select select
select select "1284"
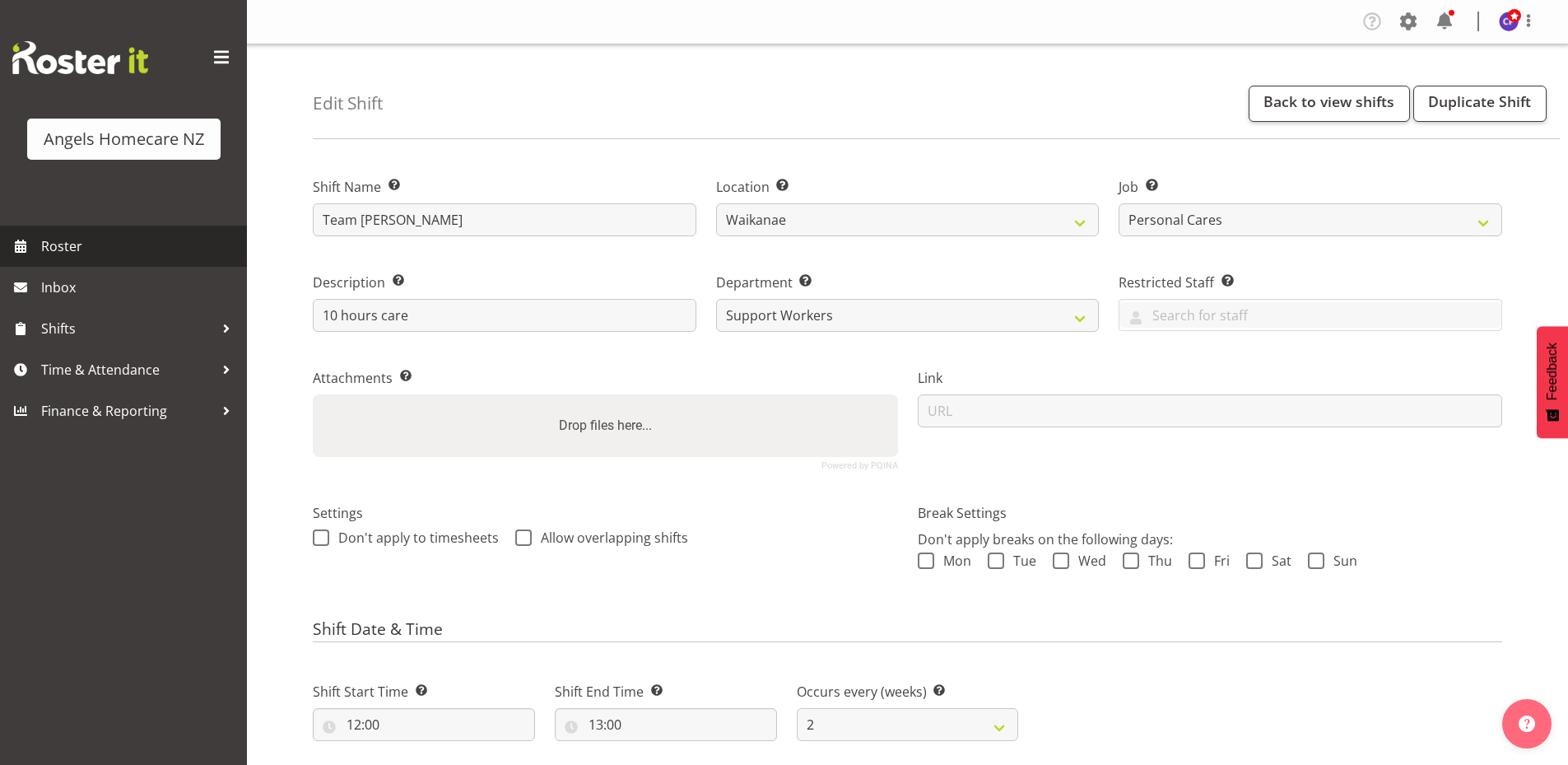
click at [89, 250] on span "Roster" at bounding box center [140, 246] width 198 height 24
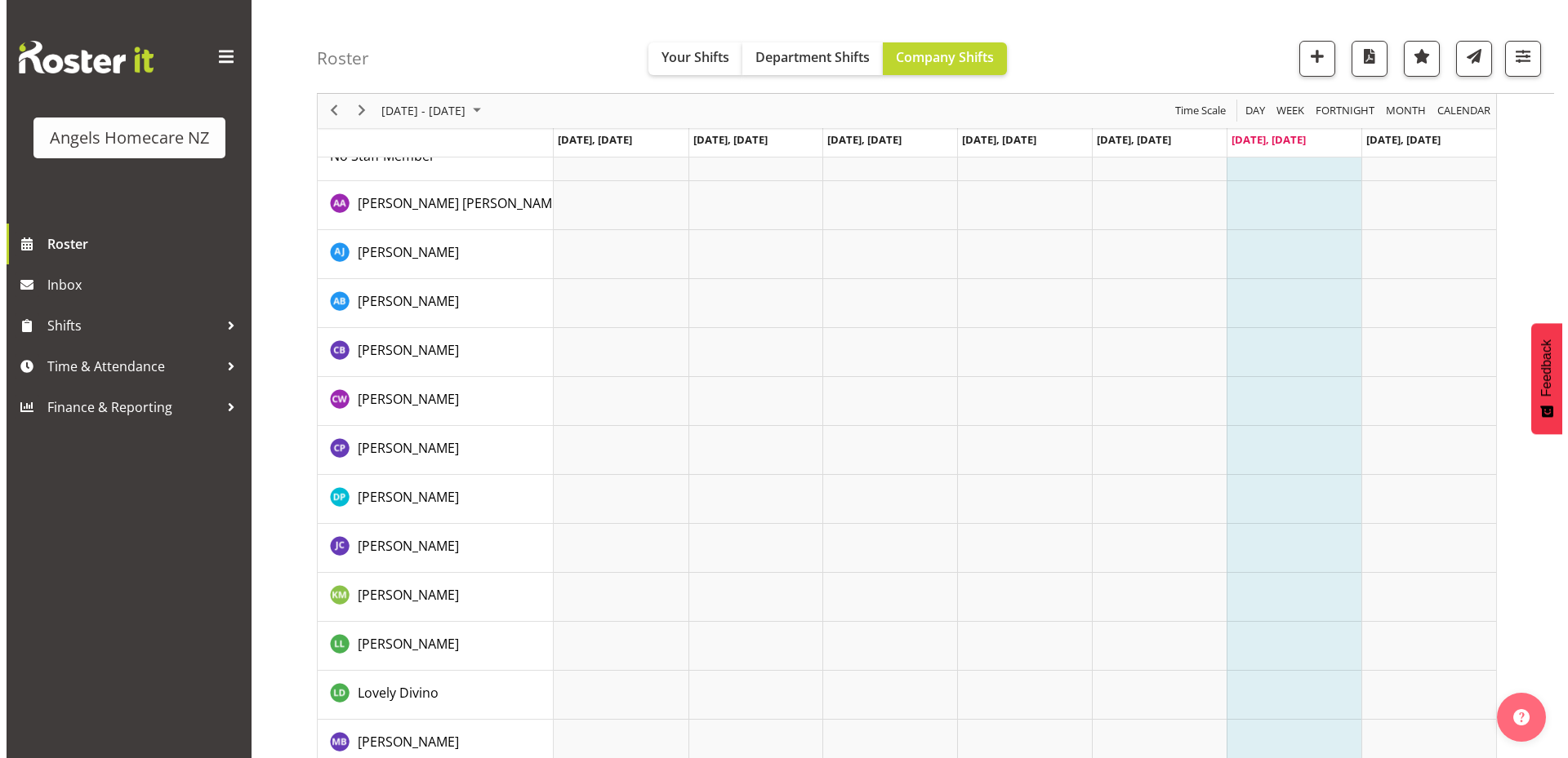
scroll to position [245, 0]
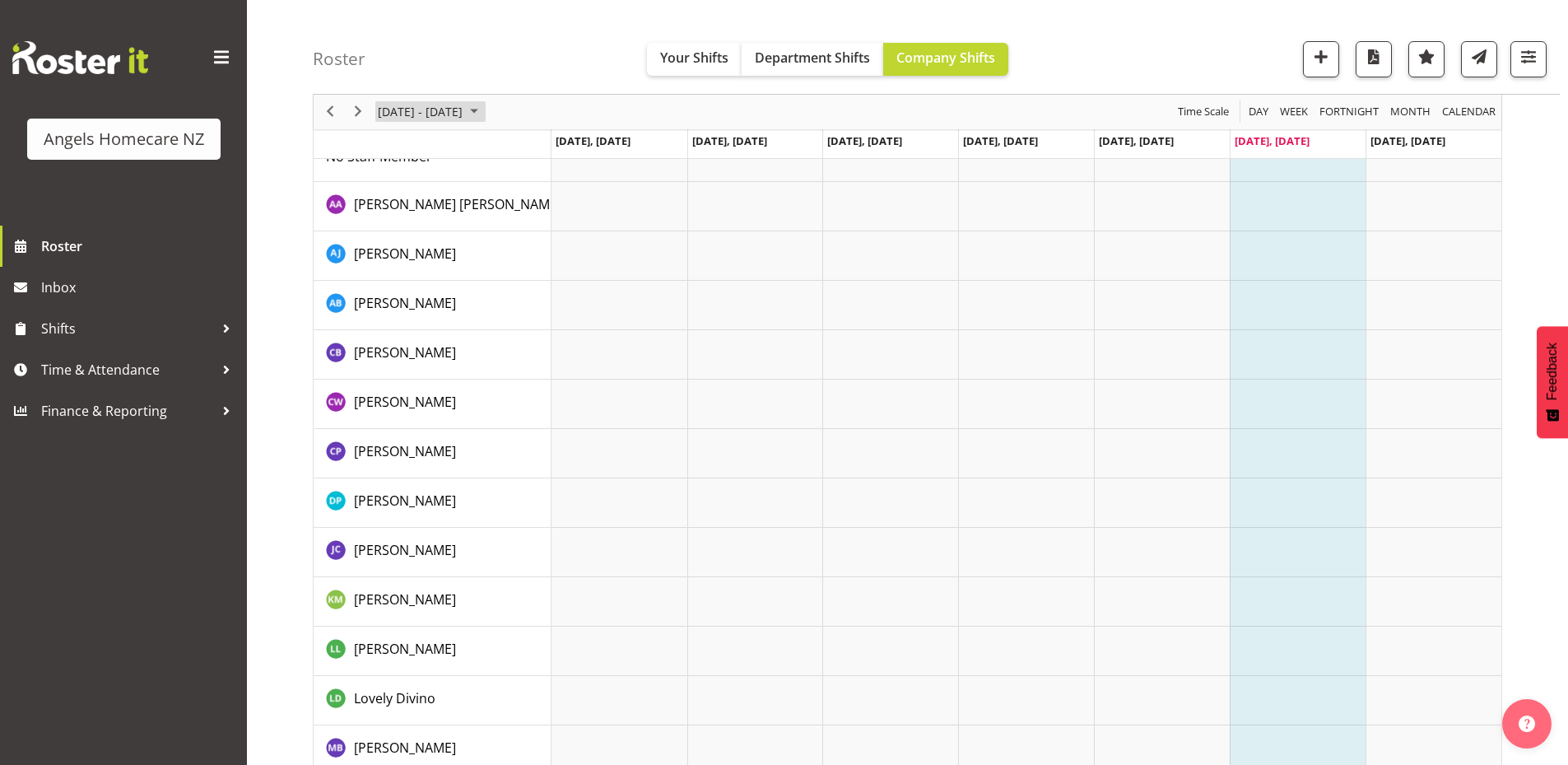
click at [484, 105] on span "September 2025" at bounding box center [474, 113] width 20 height 21
click at [397, 294] on span "22" at bounding box center [395, 294] width 24 height 24
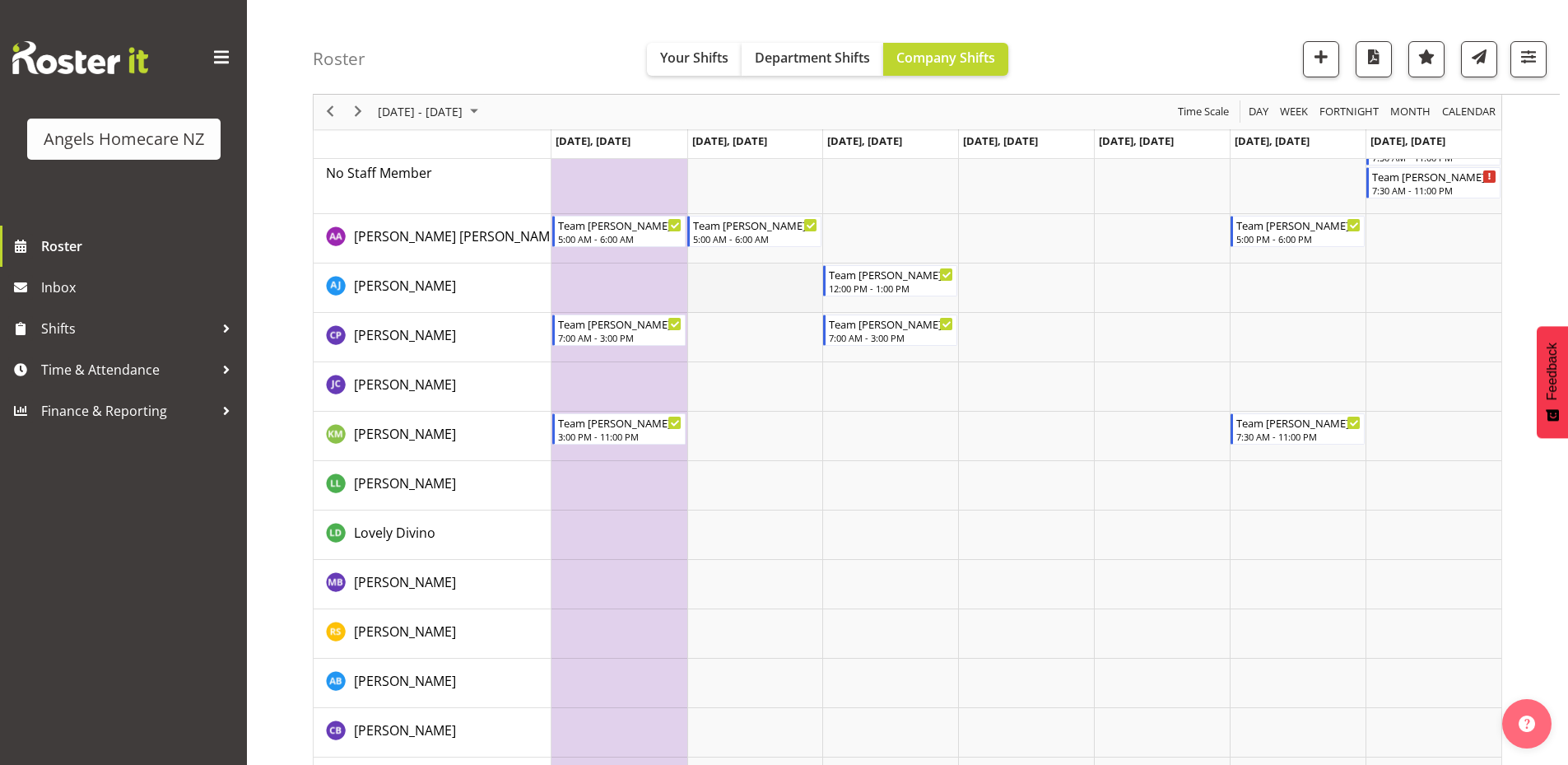
click at [736, 290] on td "Timeline Week of September 22, 2025" at bounding box center [755, 288] width 136 height 50
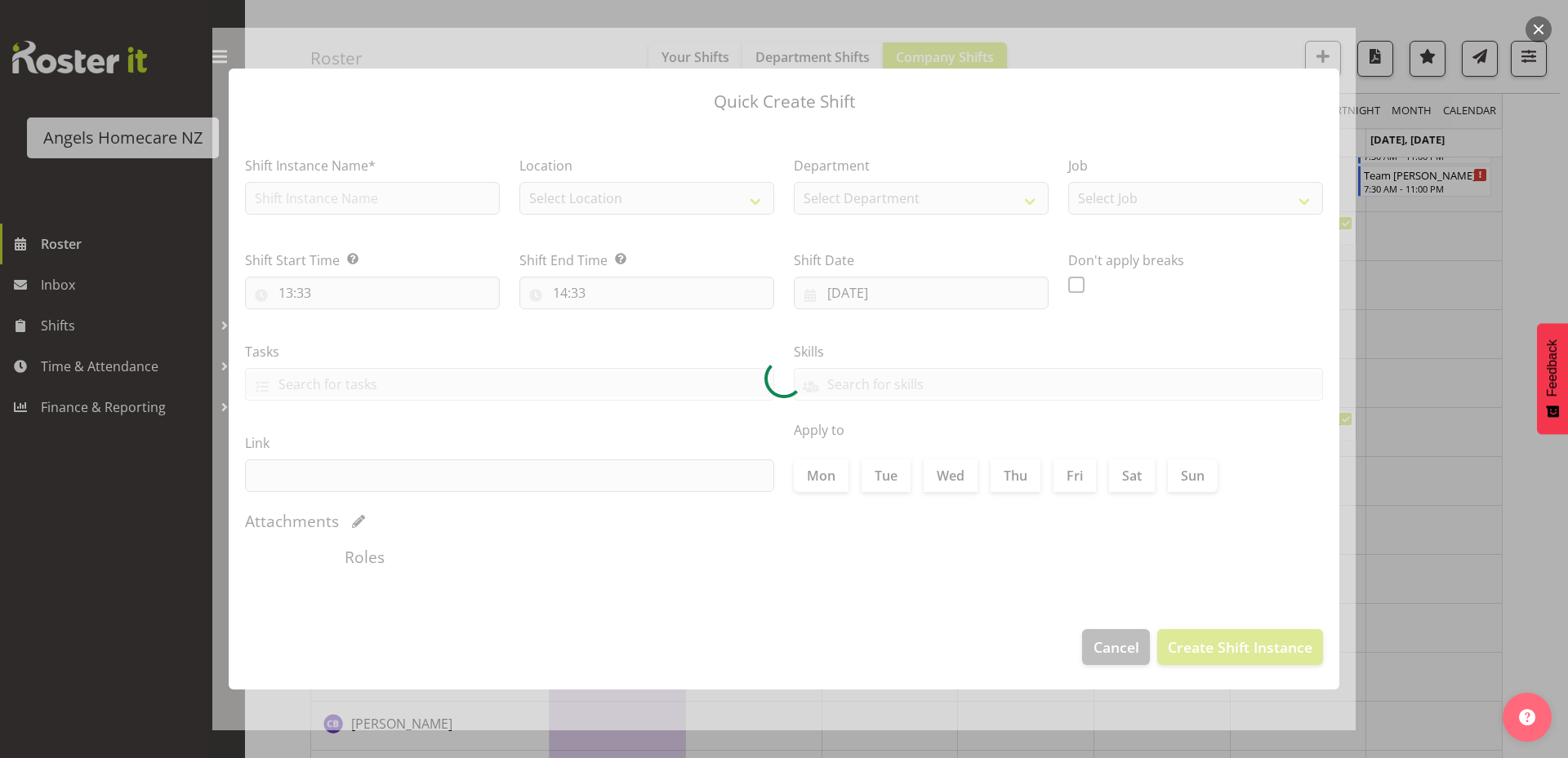
type input "23/09/2025"
checkbox input "true"
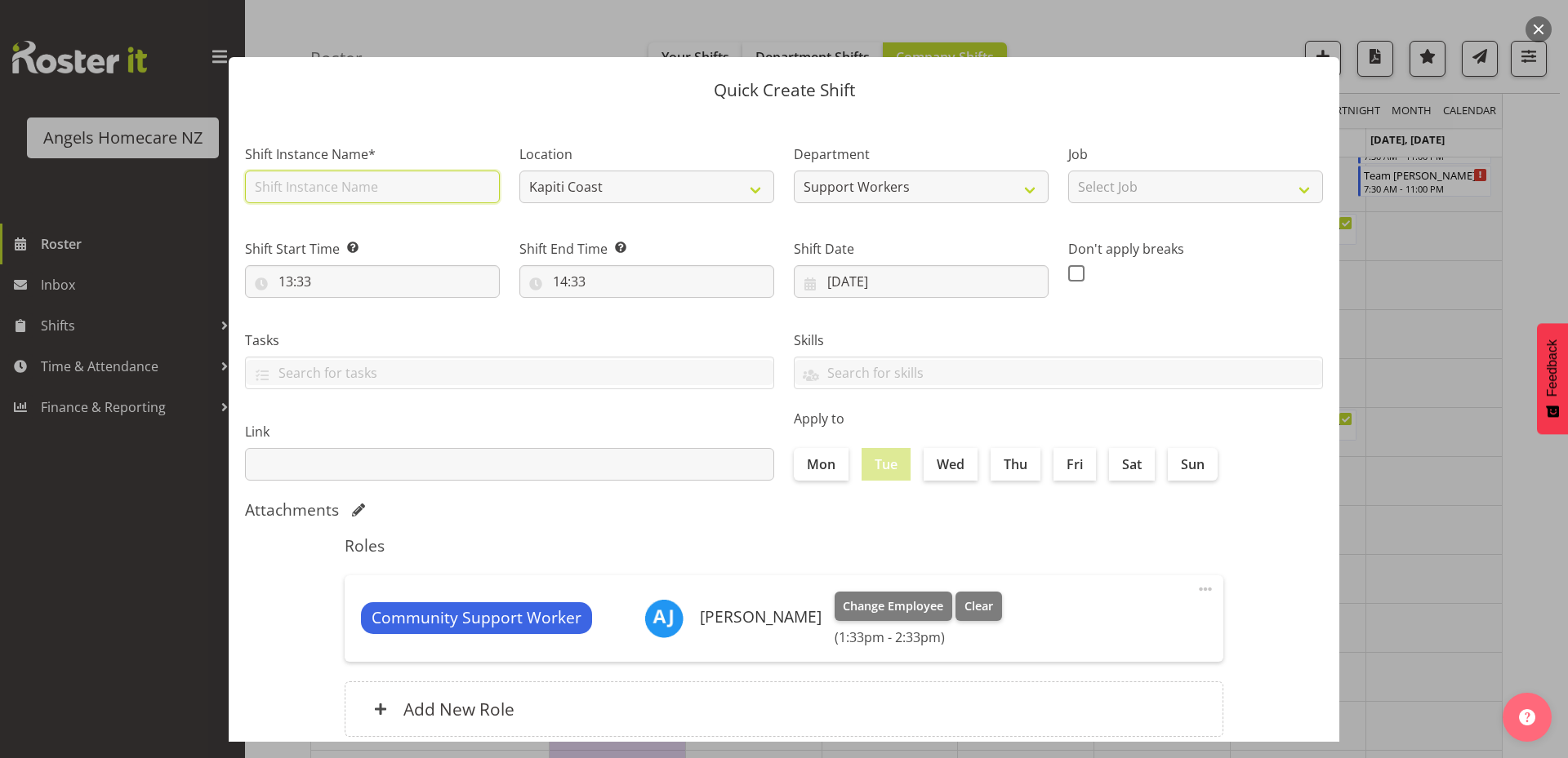
click at [460, 191] on input "text" at bounding box center [372, 187] width 255 height 33
type input "Team Malia"
click at [337, 280] on input "13:33" at bounding box center [372, 282] width 255 height 33
click at [355, 320] on select "00 01 02 03 04 05 06 07 08 09 10 11 12 13 14 15 16 17 18 19 20 21 22 23" at bounding box center [356, 324] width 36 height 33
select select "16"
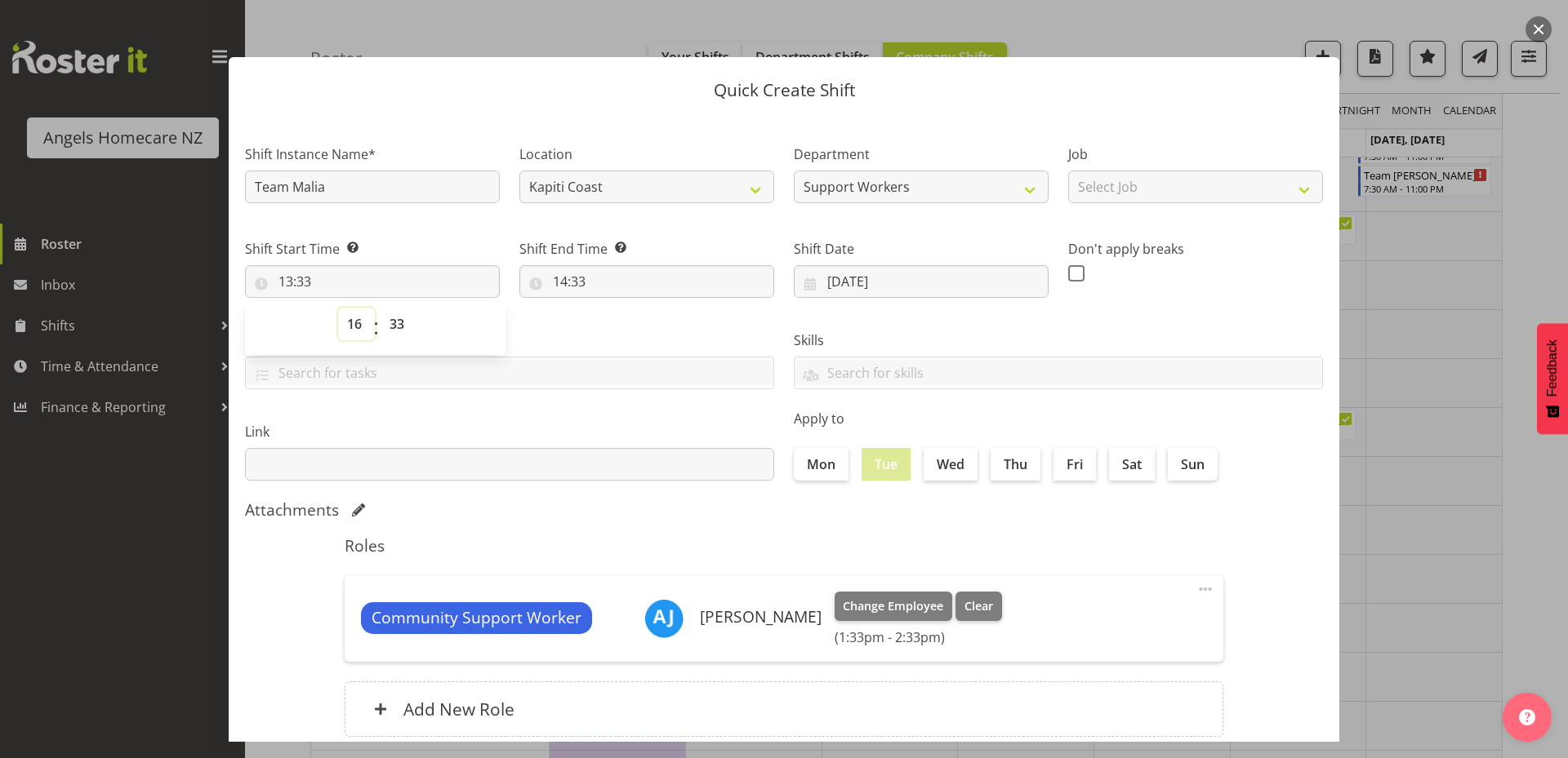
click at [338, 308] on select "00 01 02 03 04 05 06 07 08 09 10 11 12 13 14 15 16 17 18 19 20 21 22 23" at bounding box center [356, 324] width 36 height 33
type input "16:33"
click at [394, 327] on select "00 01 02 03 04 05 06 07 08 09 10 11 12 13 14 15 16 17 18 19 20 21 22 23 24 25 2…" at bounding box center [399, 324] width 36 height 33
select select "0"
click at [381, 308] on select "00 01 02 03 04 05 06 07 08 09 10 11 12 13 14 15 16 17 18 19 20 21 22 23 24 25 2…" at bounding box center [399, 324] width 36 height 33
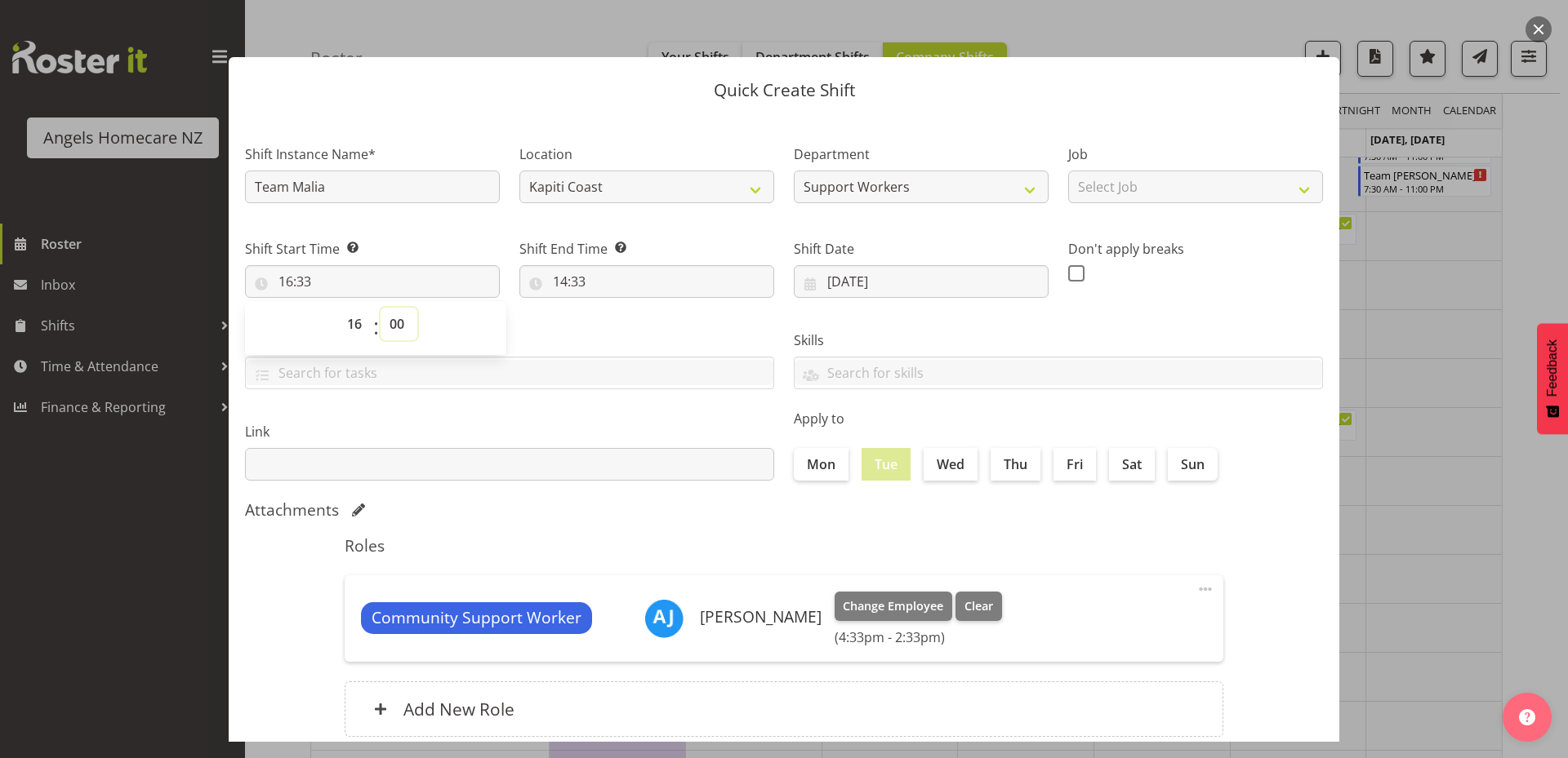
type input "16:00"
click at [566, 287] on input "14:33" at bounding box center [646, 282] width 255 height 33
click at [620, 323] on select "00 01 02 03 04 05 06 07 08 09 10 11 12 13 14 15 16 17 18 19 20 21 22 23" at bounding box center [630, 324] width 36 height 33
select select "17"
click at [612, 308] on select "00 01 02 03 04 05 06 07 08 09 10 11 12 13 14 15 16 17 18 19 20 21 22 23" at bounding box center [630, 324] width 36 height 33
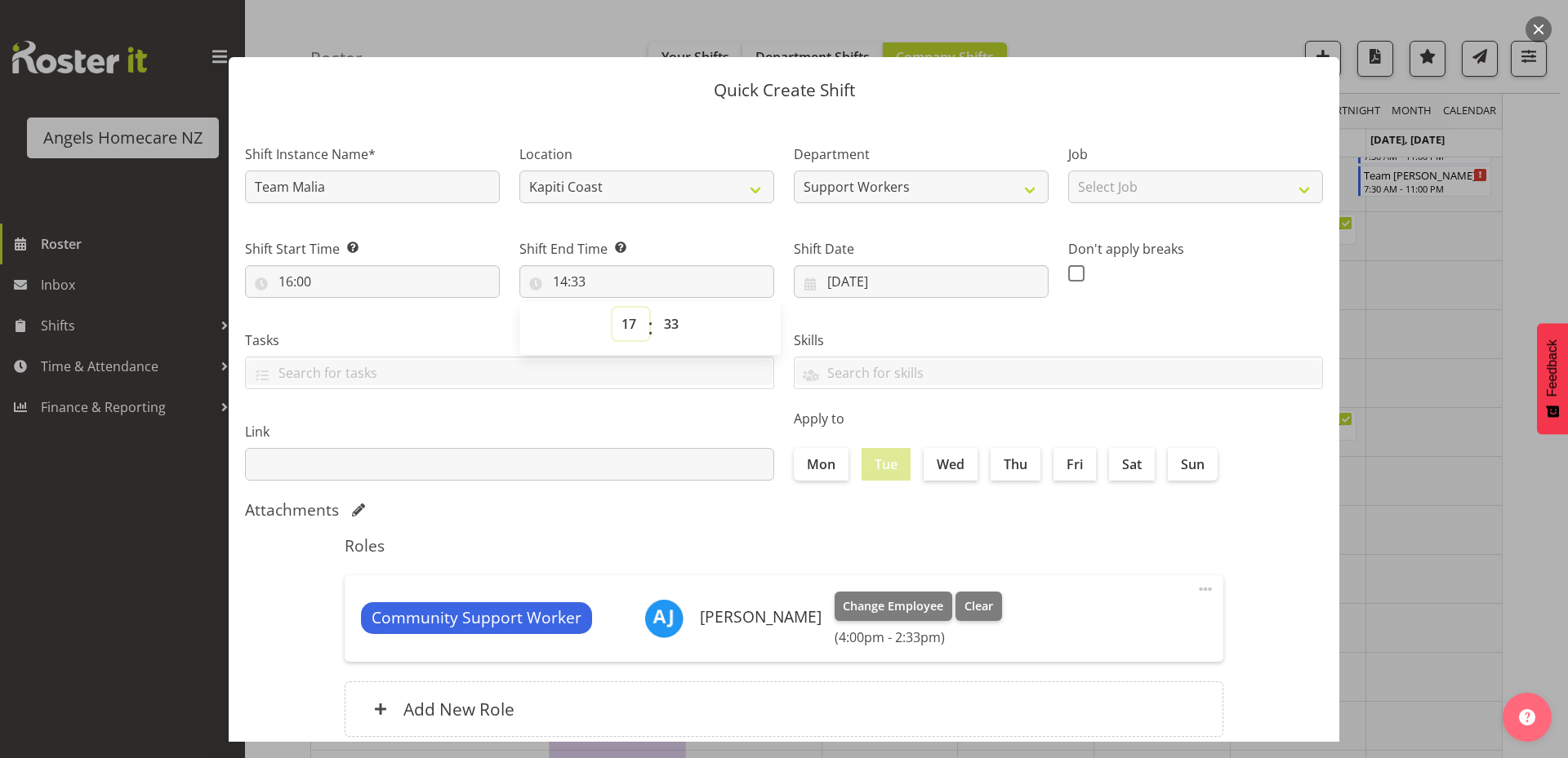
type input "17:33"
click at [669, 320] on select "00 01 02 03 04 05 06 07 08 09 10 11 12 13 14 15 16 17 18 19 20 21 22 23 24 25 2…" at bounding box center [673, 324] width 36 height 33
select select "6"
click at [655, 308] on select "00 01 02 03 04 05 06 07 08 09 10 11 12 13 14 15 16 17 18 19 20 21 22 23 24 25 2…" at bounding box center [673, 324] width 36 height 33
type input "17:06"
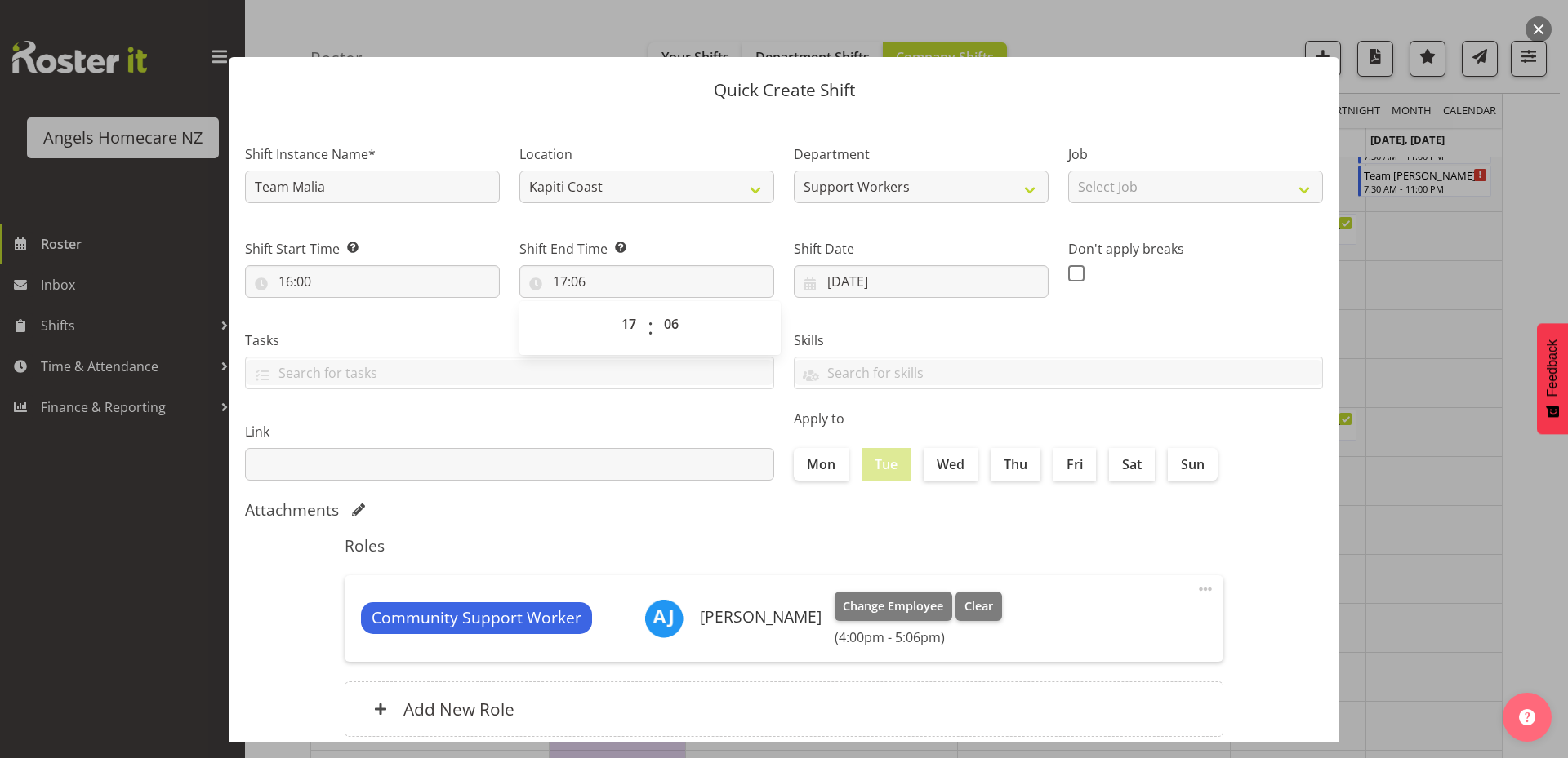
click at [691, 506] on div "Attachments" at bounding box center [784, 510] width 1078 height 20
click at [1155, 184] on select "Select Job Personal Cares Support Work" at bounding box center [1195, 187] width 255 height 33
select select "10686"
click at [1068, 170] on select "Select Job Personal Cares Support Work" at bounding box center [1195, 187] width 255 height 33
click at [688, 366] on input "text" at bounding box center [509, 372] width 528 height 25
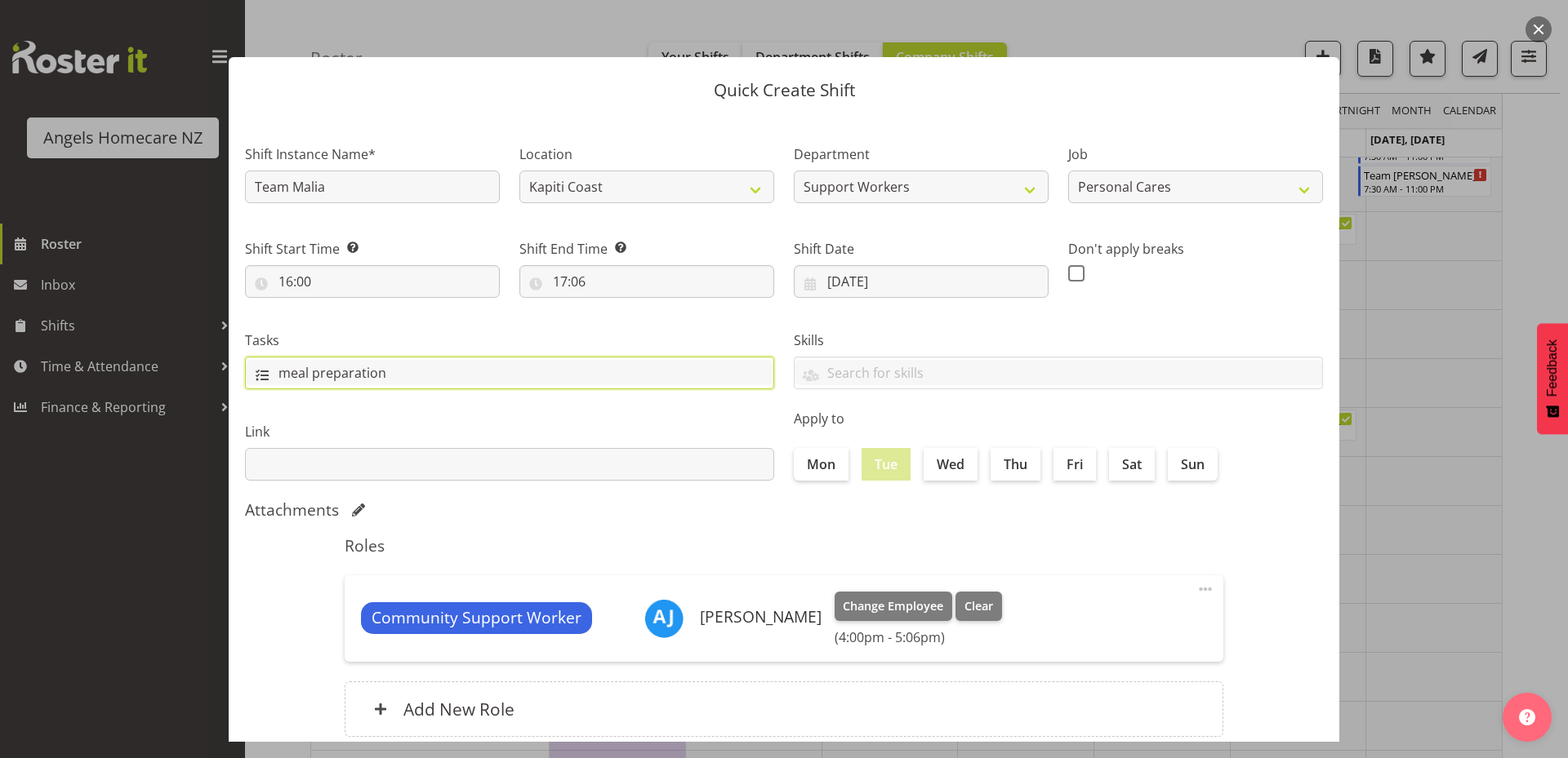
type input "meal preparation"
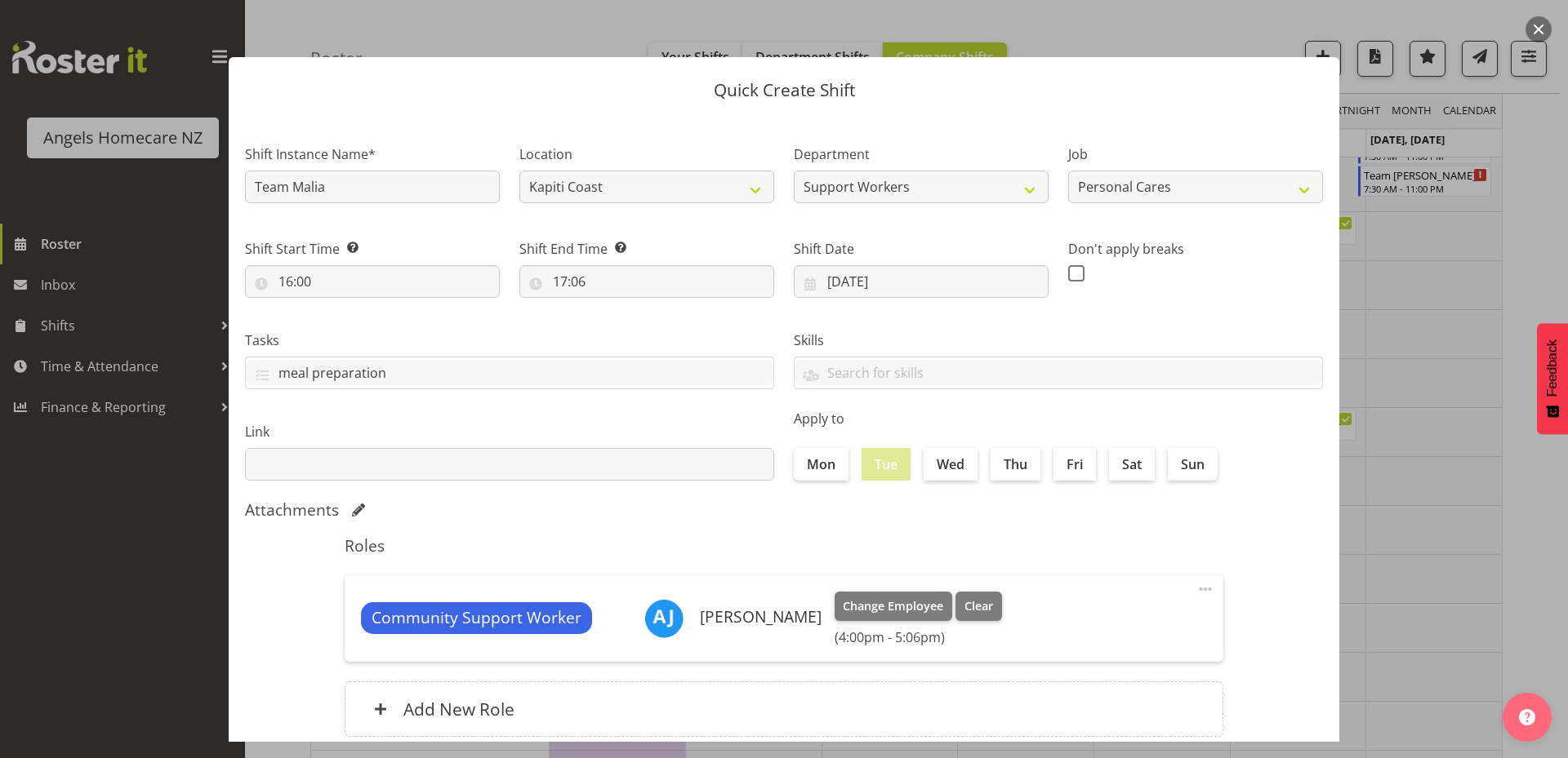
click at [714, 525] on section "Shift Instance Name* Team Malia Location Kapiti Coast Department Support Worker…" at bounding box center [784, 443] width 1110 height 658
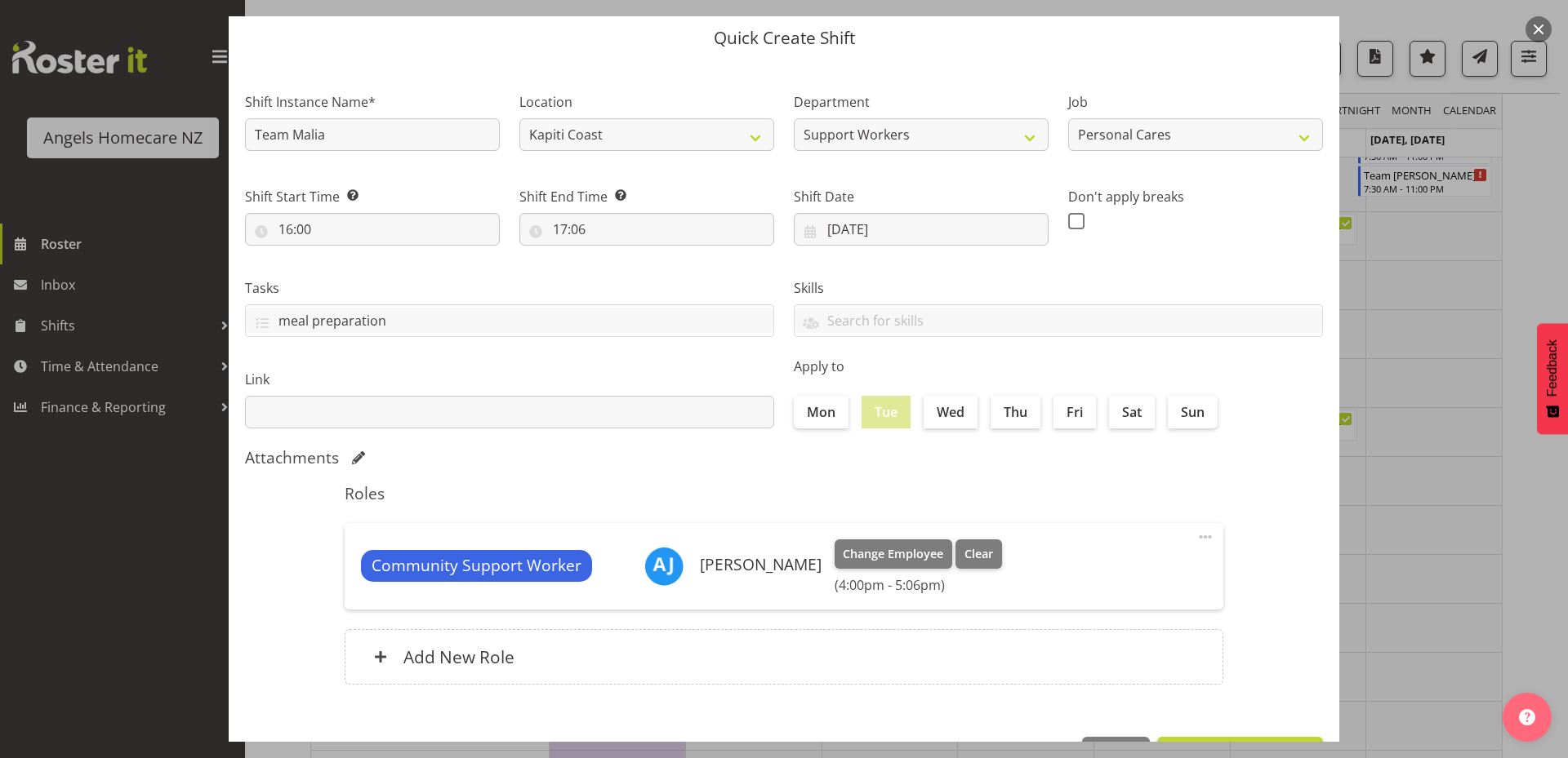
scroll to position [108, 0]
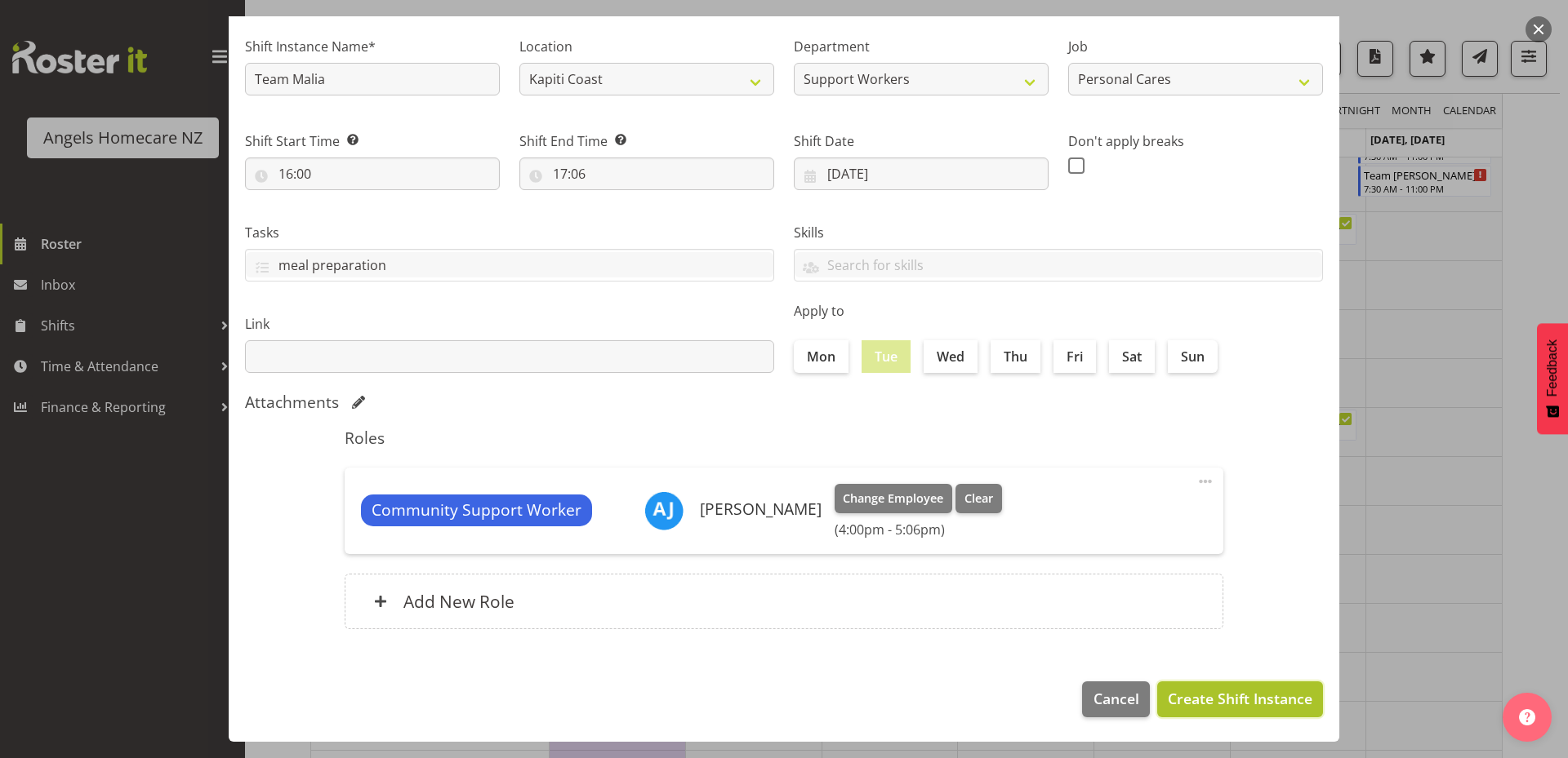
click at [1203, 692] on span "Create Shift Instance" at bounding box center [1239, 698] width 144 height 22
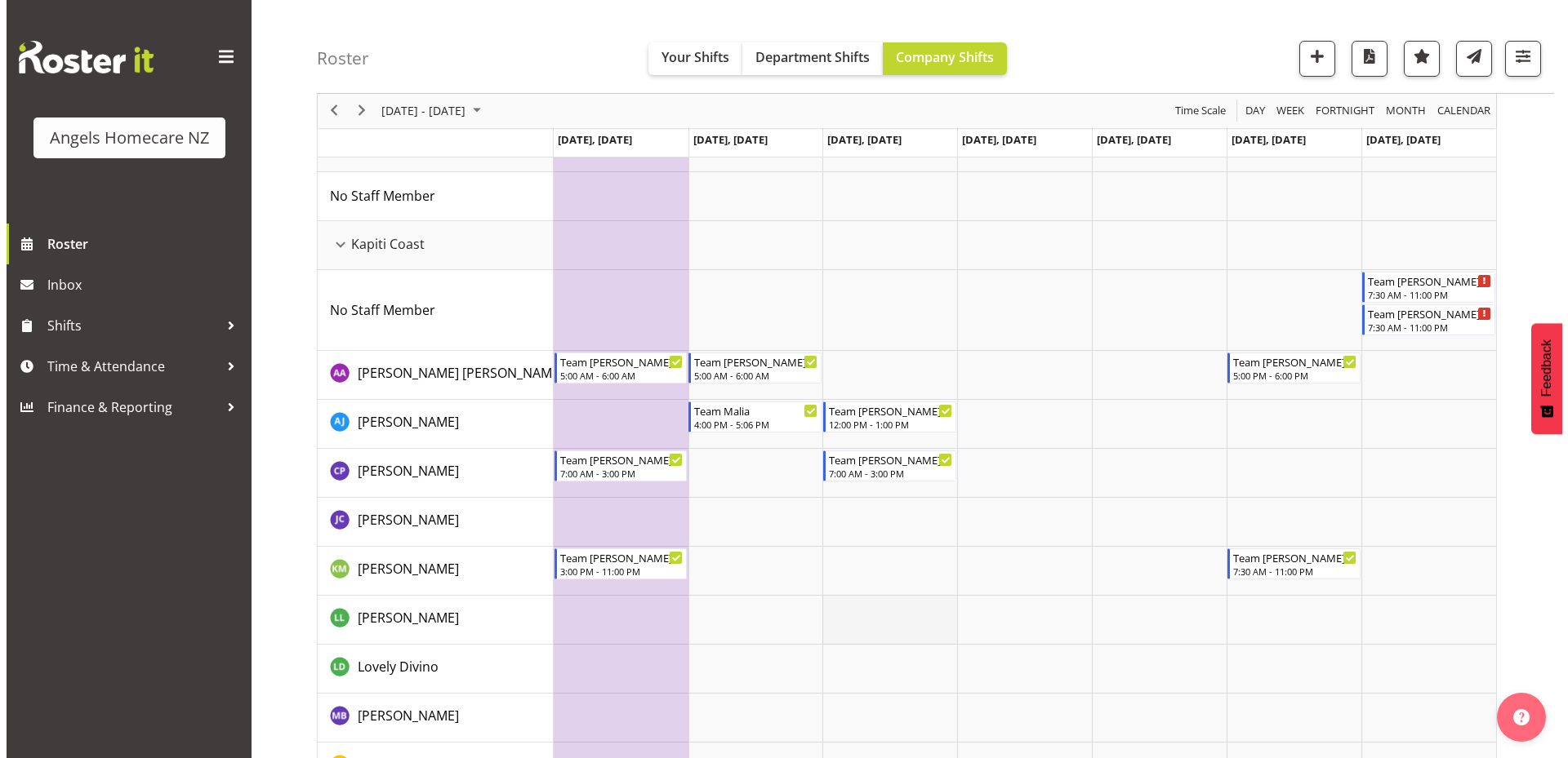
scroll to position [245, 0]
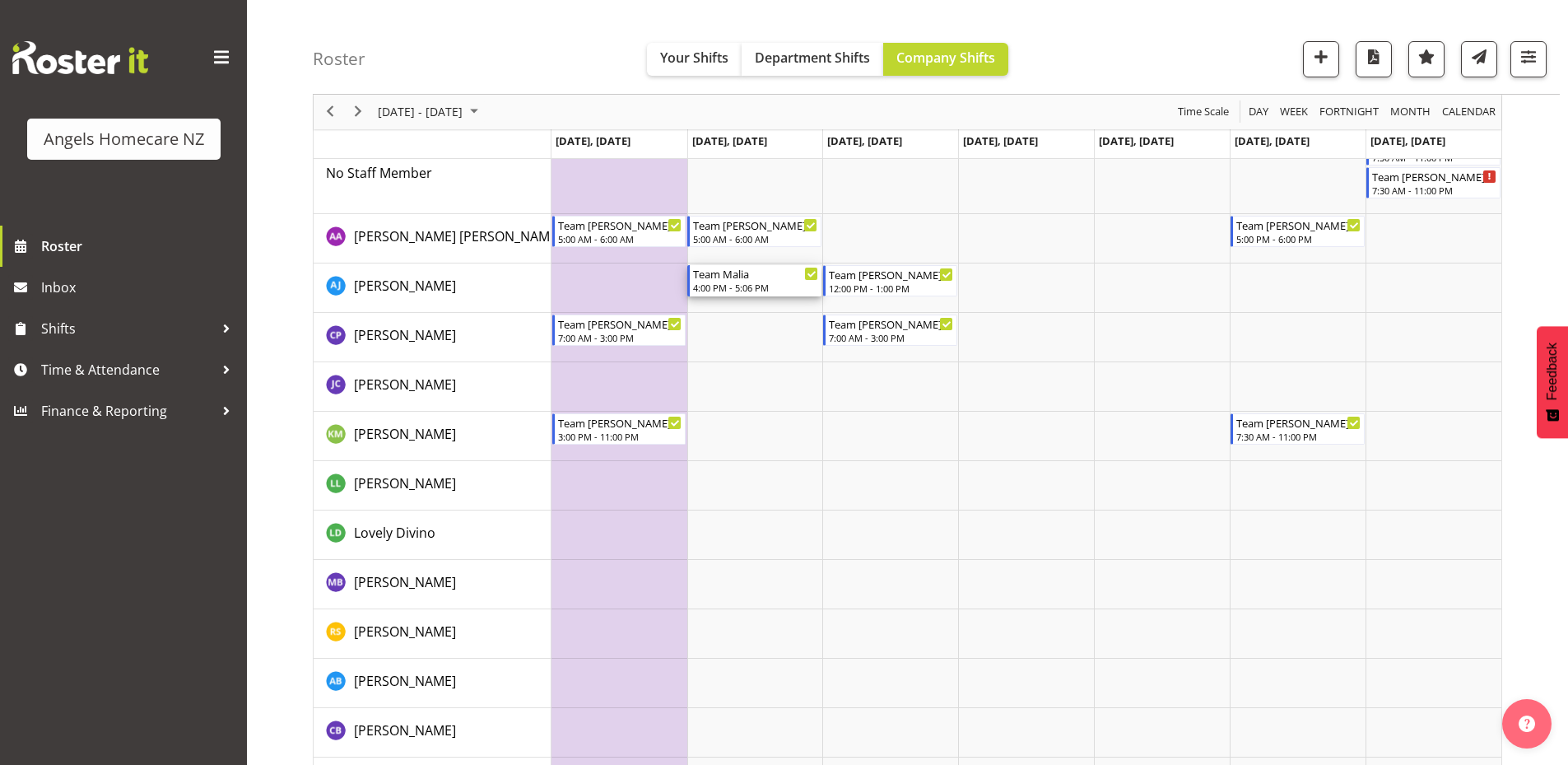
click at [749, 284] on div "4:00 PM - 5:06 PM" at bounding box center [755, 287] width 125 height 13
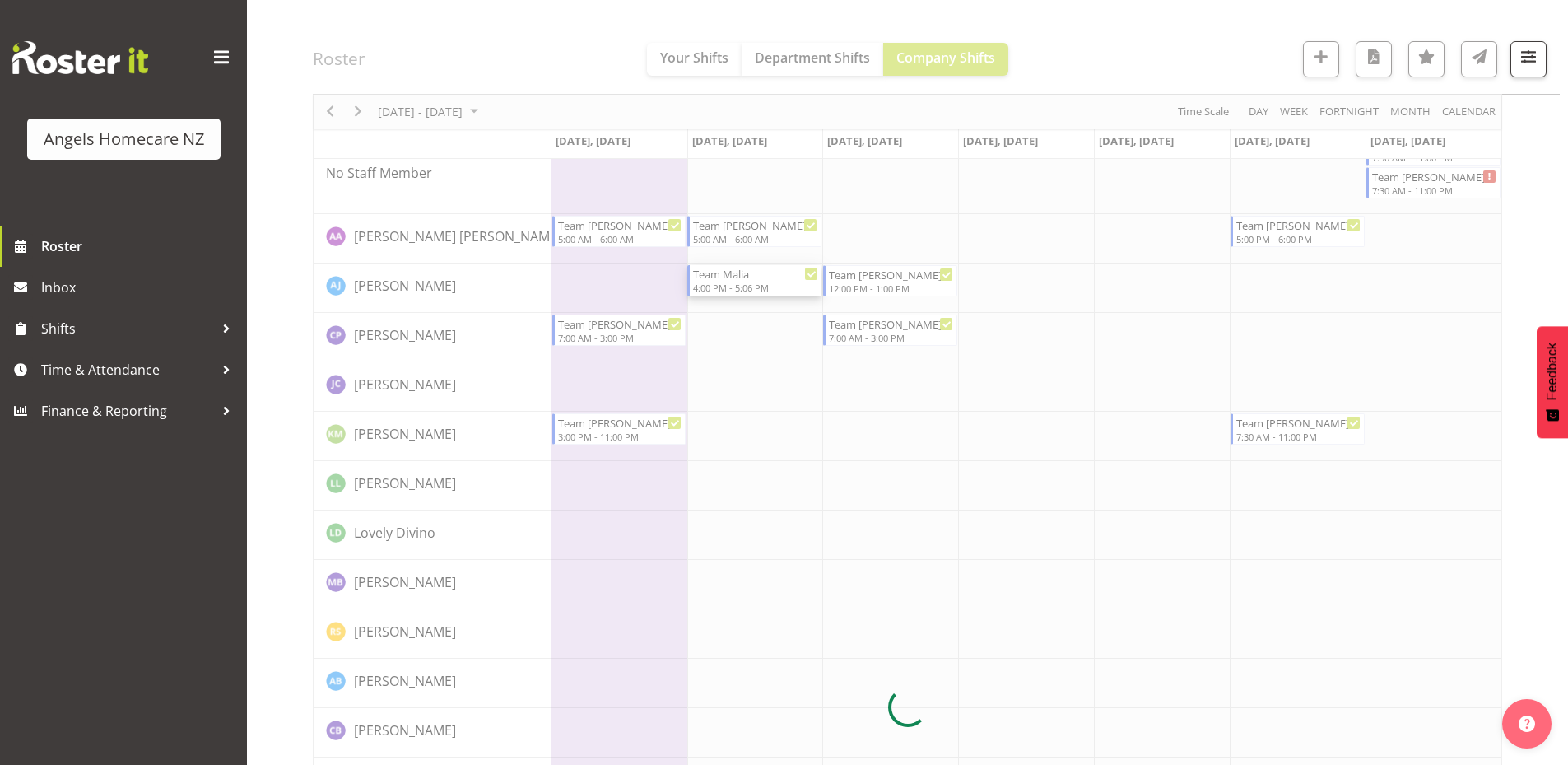
select select
select select "8"
select select "2025"
select select "17"
select select "6"
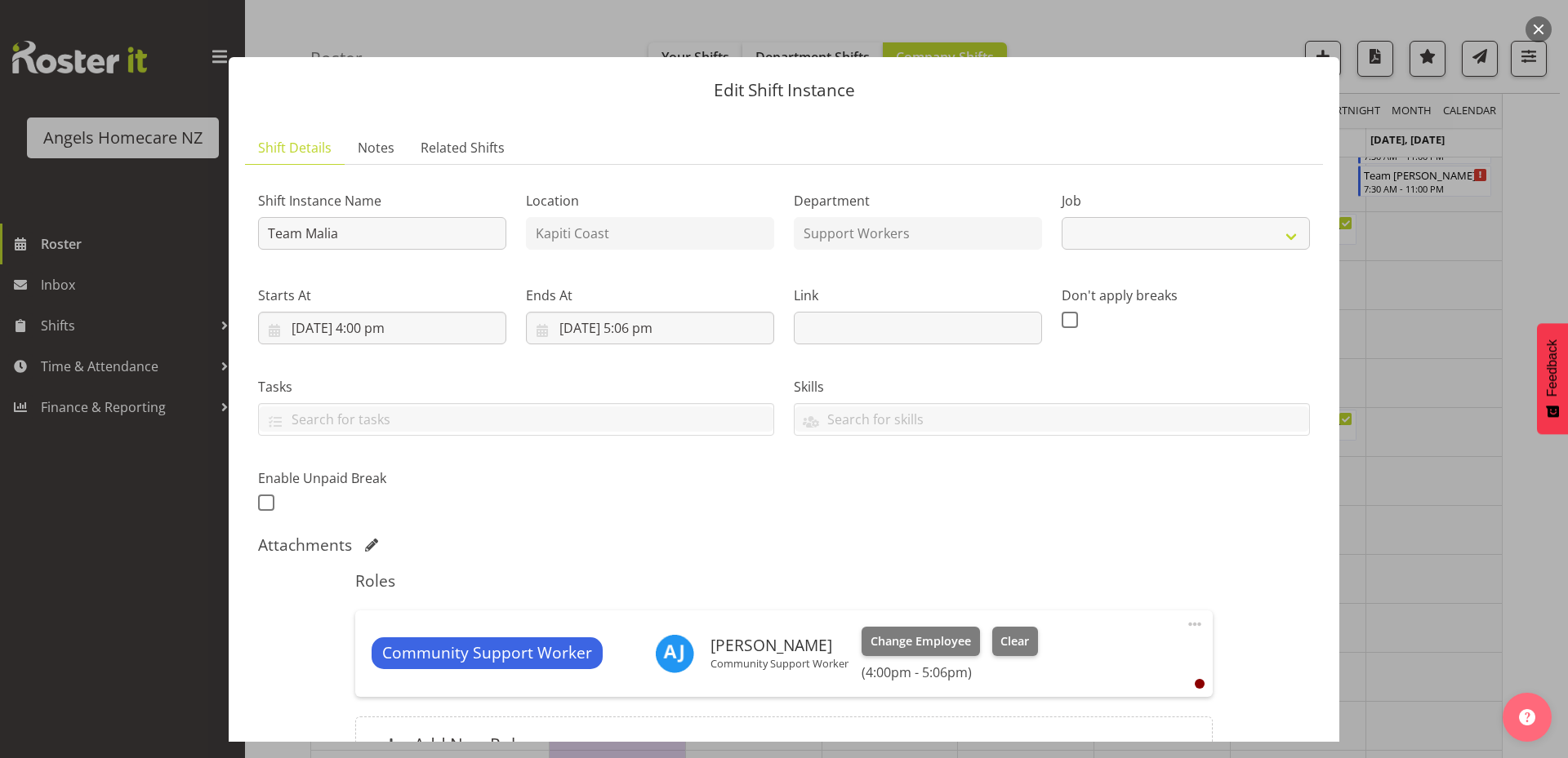
select select "10686"
click at [652, 328] on input "23/09/2025, 5:06 pm" at bounding box center [650, 328] width 248 height 33
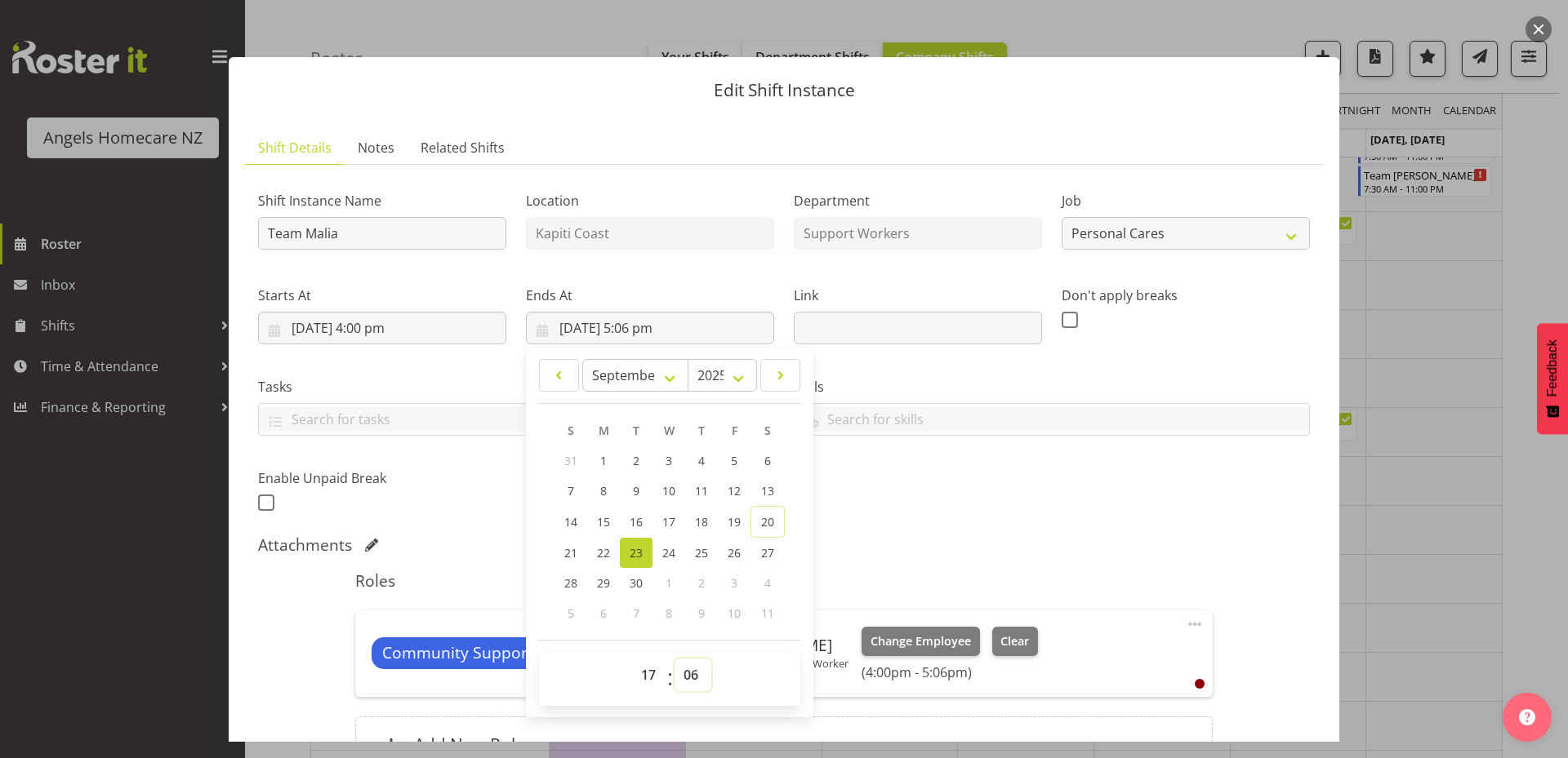
click at [694, 673] on select "00 01 02 03 04 05 06 07 08 09 10 11 12 13 14 15 16 17 18 19 20 21 22 23 24 25 2…" at bounding box center [693, 675] width 36 height 33
select select "30"
click at [675, 659] on select "00 01 02 03 04 05 06 07 08 09 10 11 12 13 14 15 16 17 18 19 20 21 22 23 24 25 2…" at bounding box center [693, 675] width 36 height 33
type input "23/09/2025, 5:30 pm"
click at [940, 527] on div "Shift Instance Name Team Malia Location Kapiti Coast Department Support Workers…" at bounding box center [784, 485] width 1052 height 614
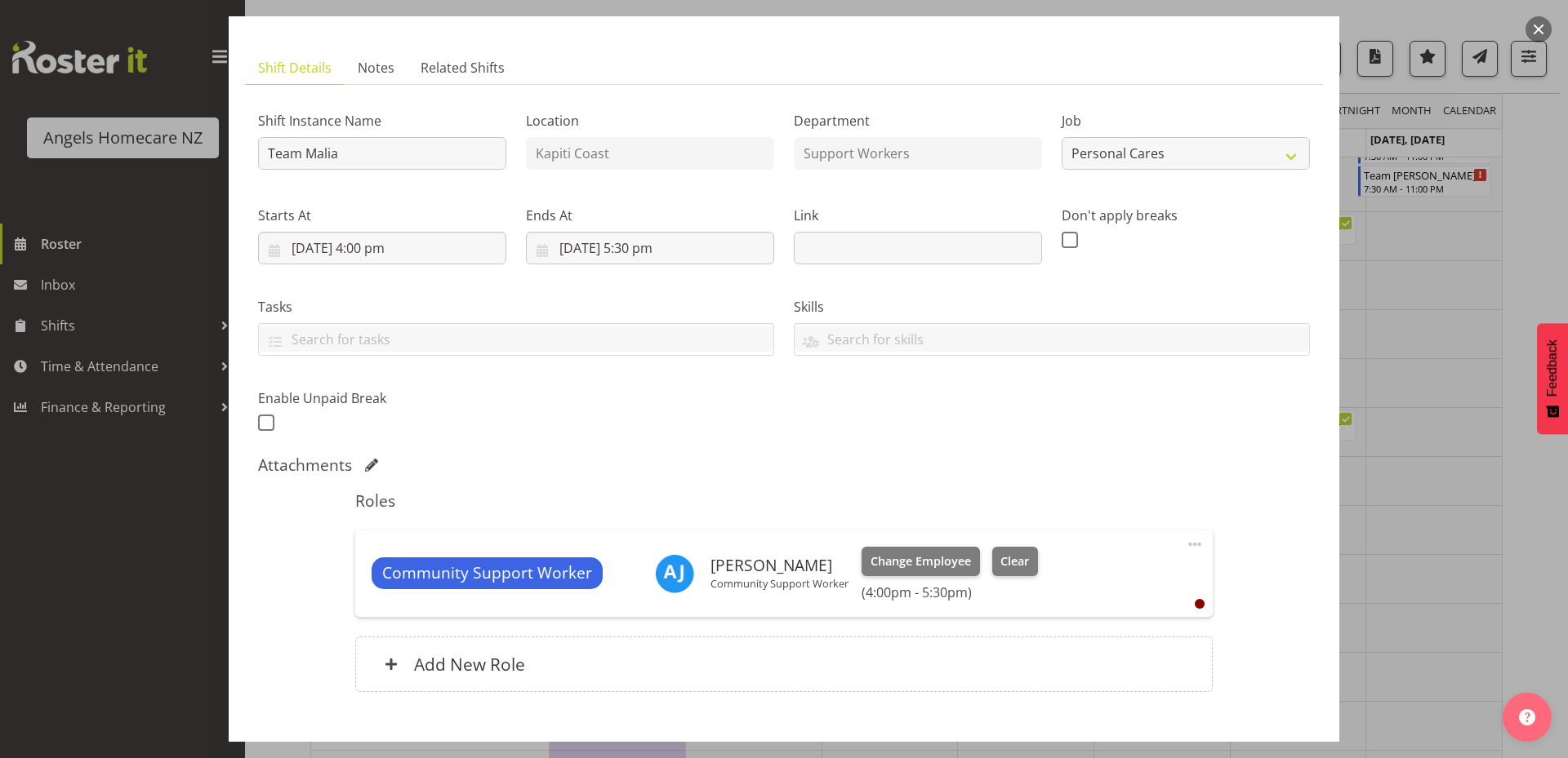
scroll to position [175, 0]
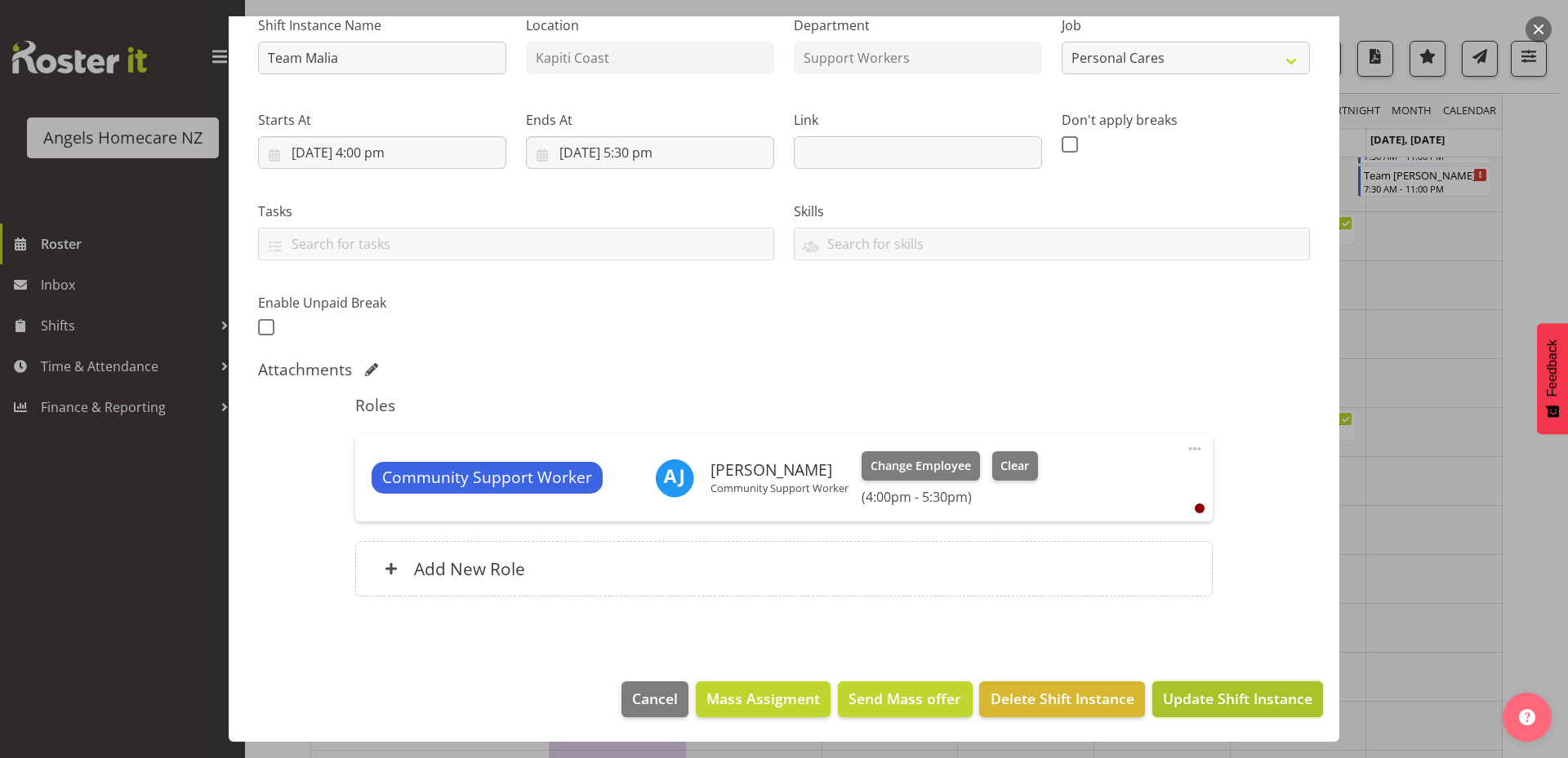
click at [1234, 709] on span "Update Shift Instance" at bounding box center [1237, 698] width 150 height 22
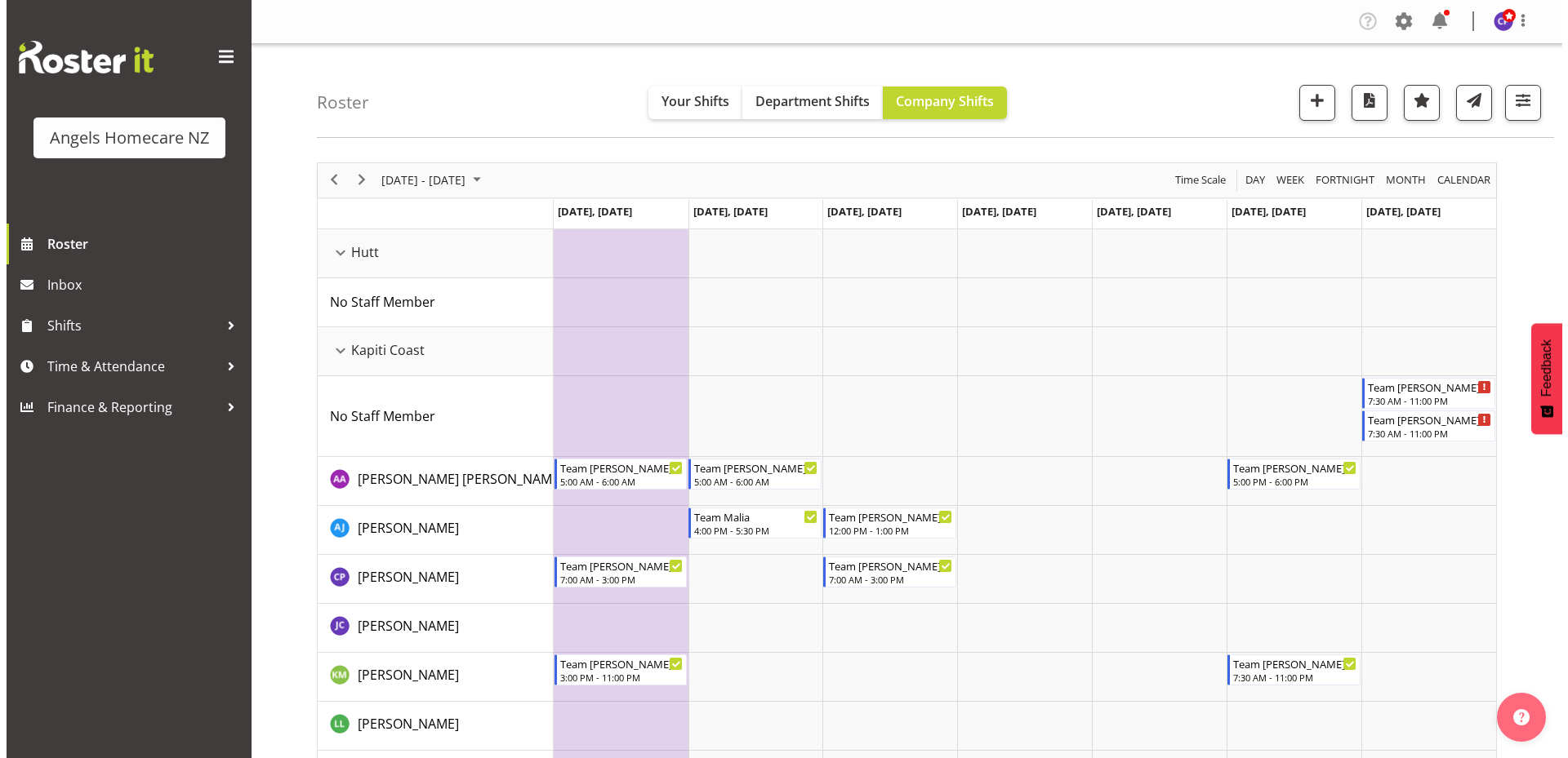
scroll to position [163, 0]
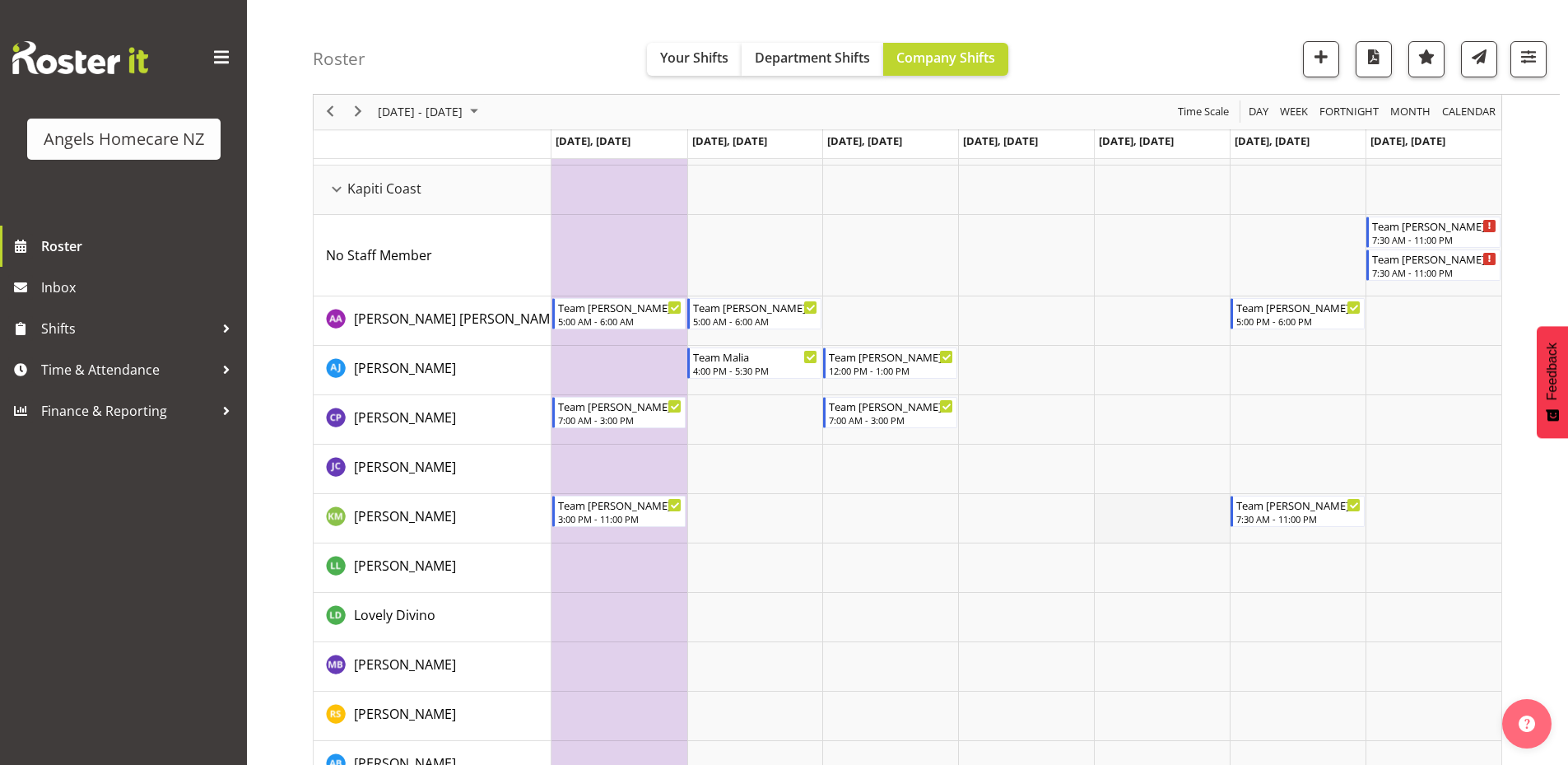
click at [1135, 524] on td "Timeline Week of September 22, 2025" at bounding box center [1162, 518] width 136 height 50
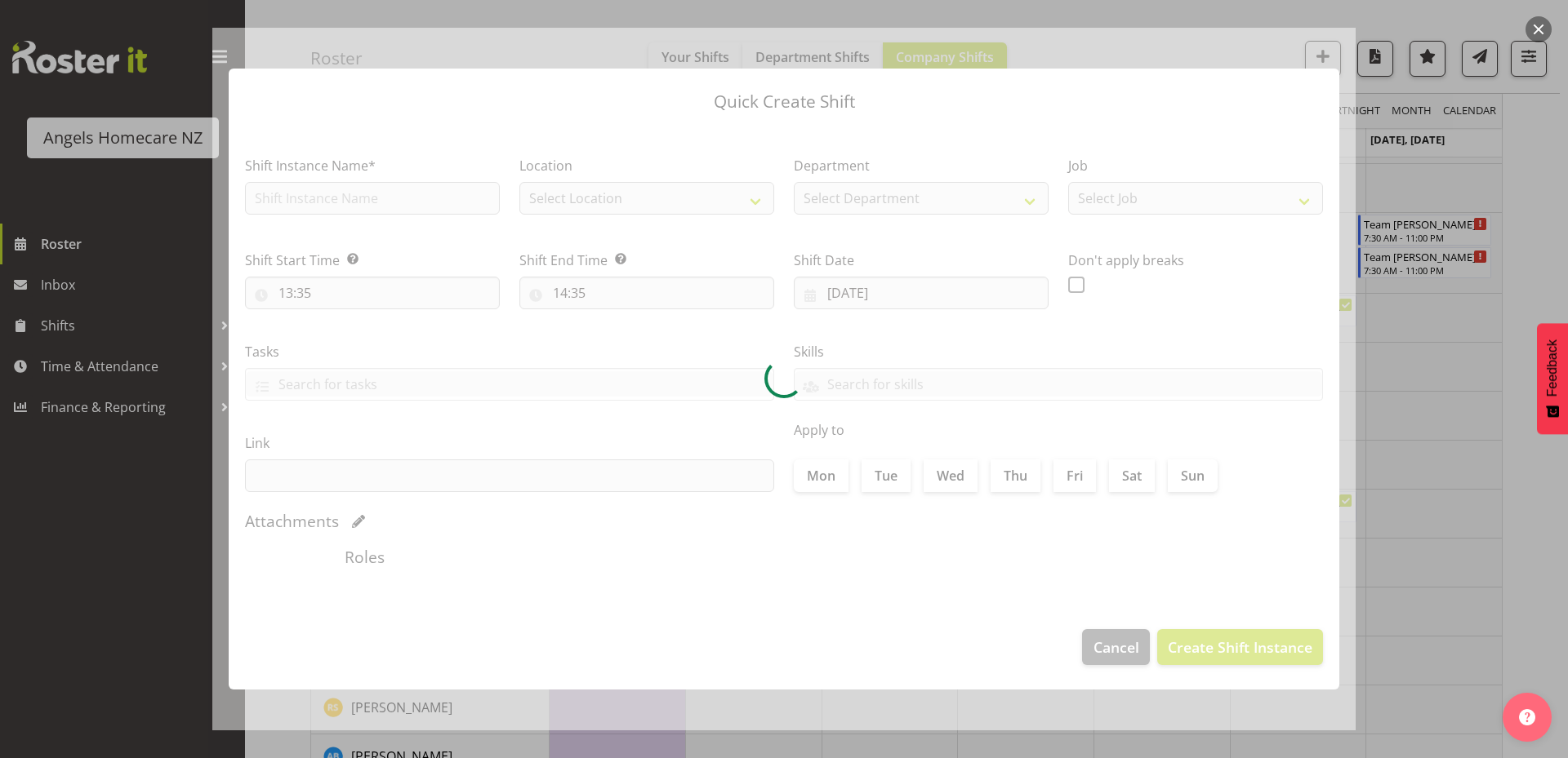
type input "26/09/2025"
checkbox input "true"
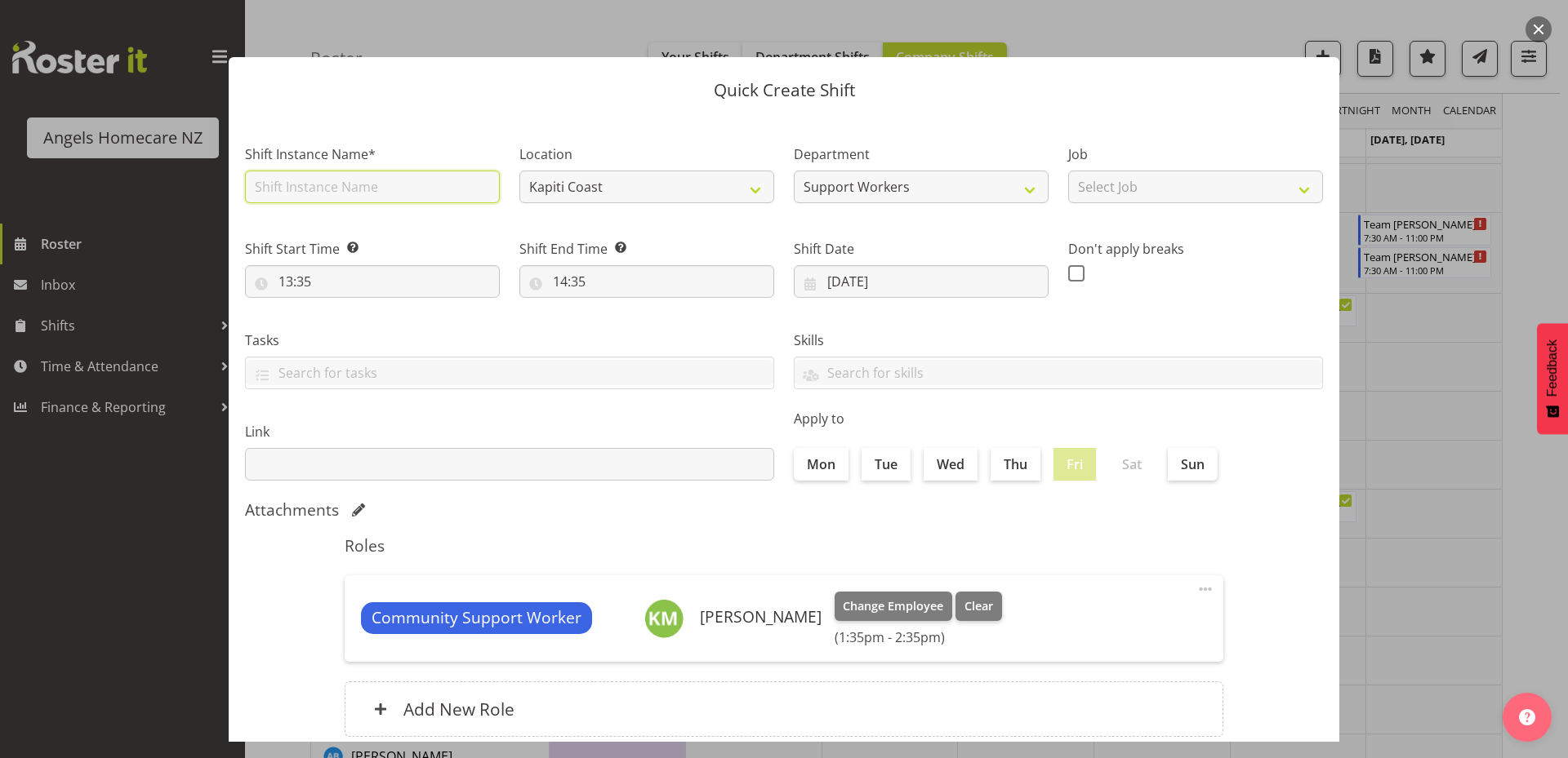
click at [476, 185] on input "text" at bounding box center [372, 187] width 255 height 33
type input "Team Malia"
click at [337, 284] on input "13:35" at bounding box center [372, 282] width 255 height 33
click at [349, 327] on select "00 01 02 03 04 05 06 07 08 09 10 11 12 13 14 15 16 17 18 19 20 21 22 23" at bounding box center [356, 324] width 36 height 33
select select "16"
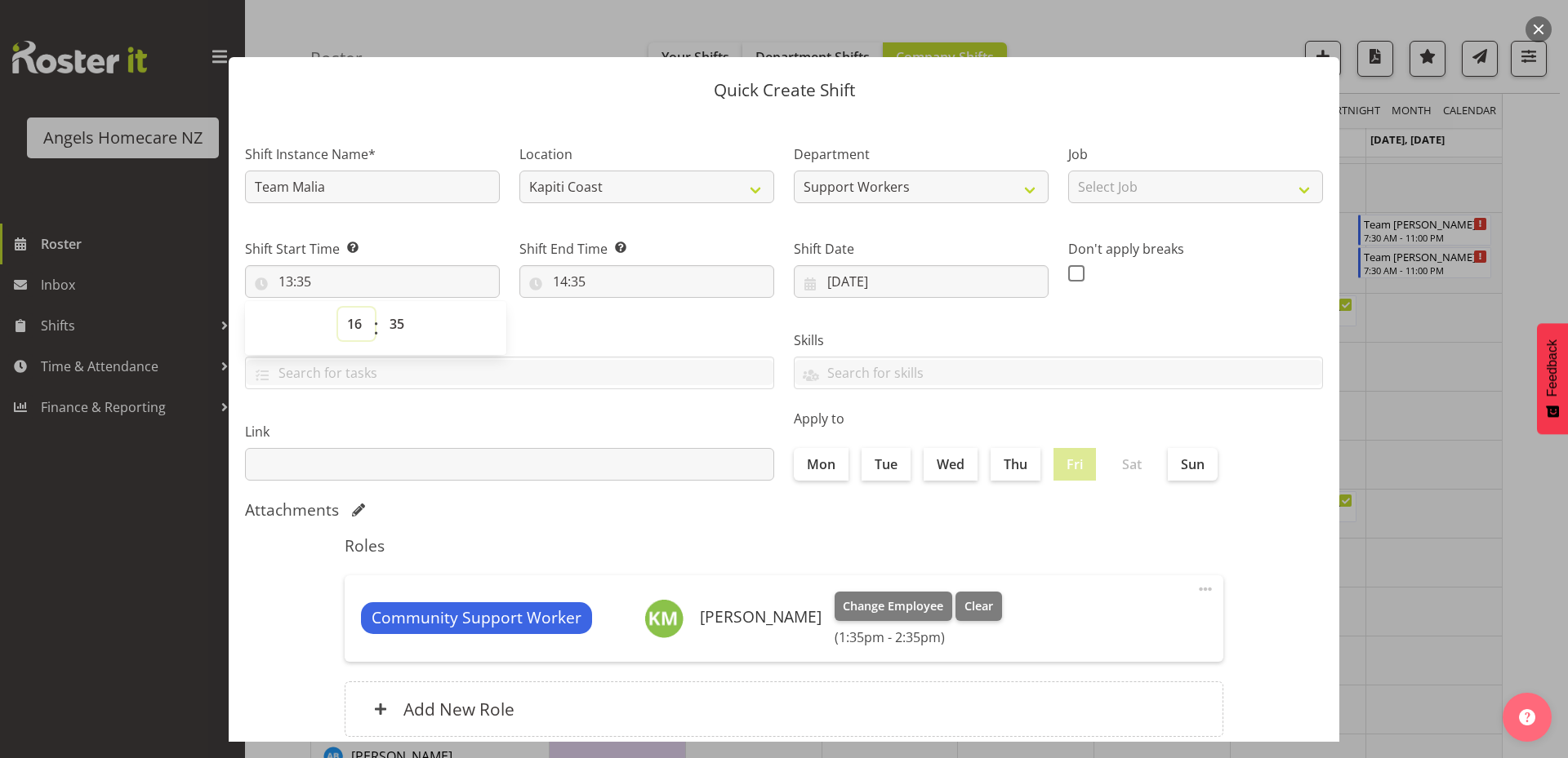
click at [338, 308] on select "00 01 02 03 04 05 06 07 08 09 10 11 12 13 14 15 16 17 18 19 20 21 22 23" at bounding box center [356, 324] width 36 height 33
type input "16:35"
click at [400, 323] on select "00 01 02 03 04 05 06 07 08 09 10 11 12 13 14 15 16 17 18 19 20 21 22 23 24 25 2…" at bounding box center [399, 324] width 36 height 33
select select "0"
click at [381, 308] on select "00 01 02 03 04 05 06 07 08 09 10 11 12 13 14 15 16 17 18 19 20 21 22 23 24 25 2…" at bounding box center [399, 324] width 36 height 33
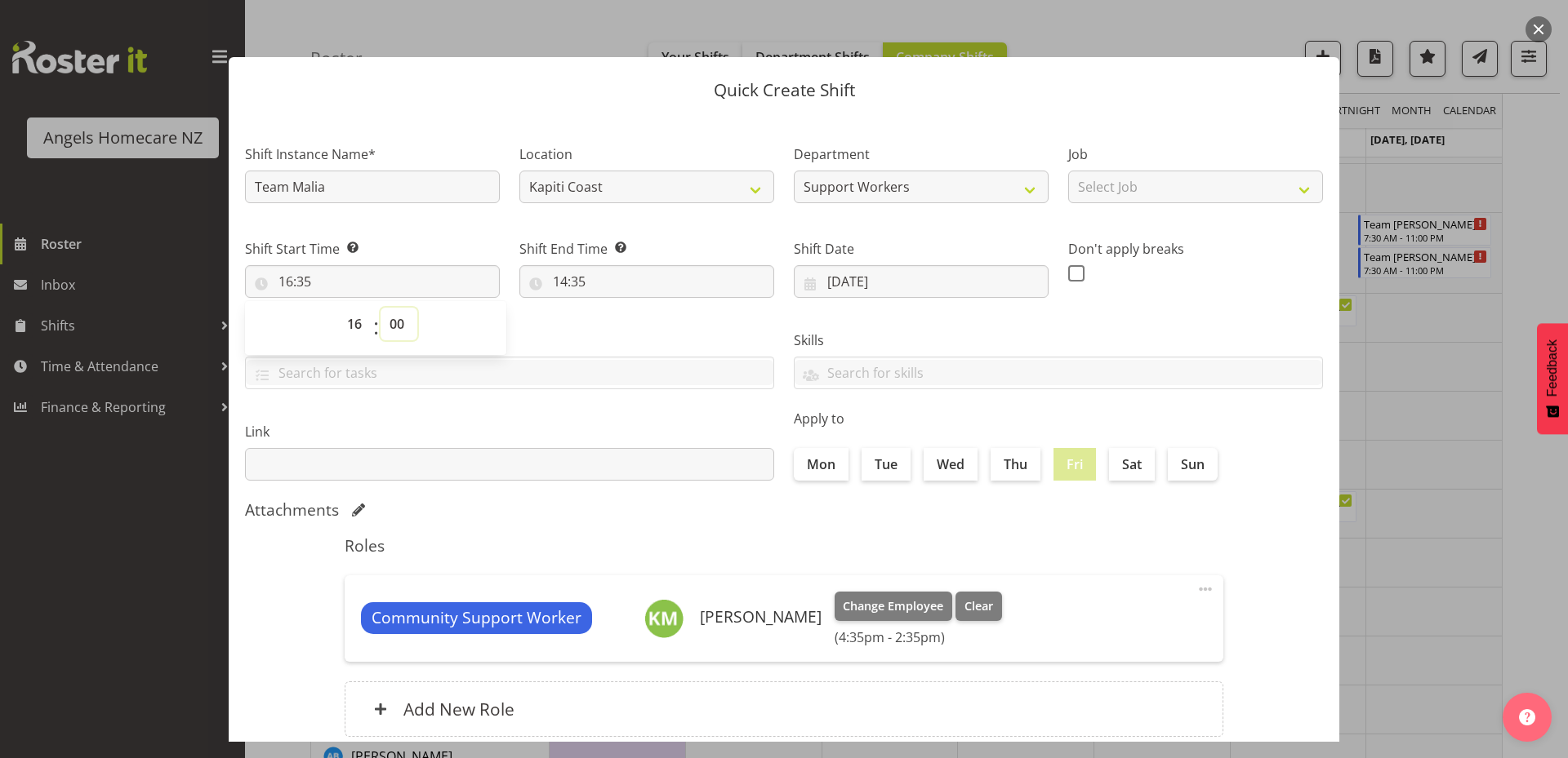
type input "16:00"
click at [630, 278] on input "14:35" at bounding box center [646, 282] width 255 height 33
click at [624, 322] on select "00 01 02 03 04 05 06 07 08 09 10 11 12 13 14 15 16 17 18 19 20 21 22 23" at bounding box center [630, 324] width 36 height 33
select select "18"
click at [612, 308] on select "00 01 02 03 04 05 06 07 08 09 10 11 12 13 14 15 16 17 18 19 20 21 22 23" at bounding box center [630, 324] width 36 height 33
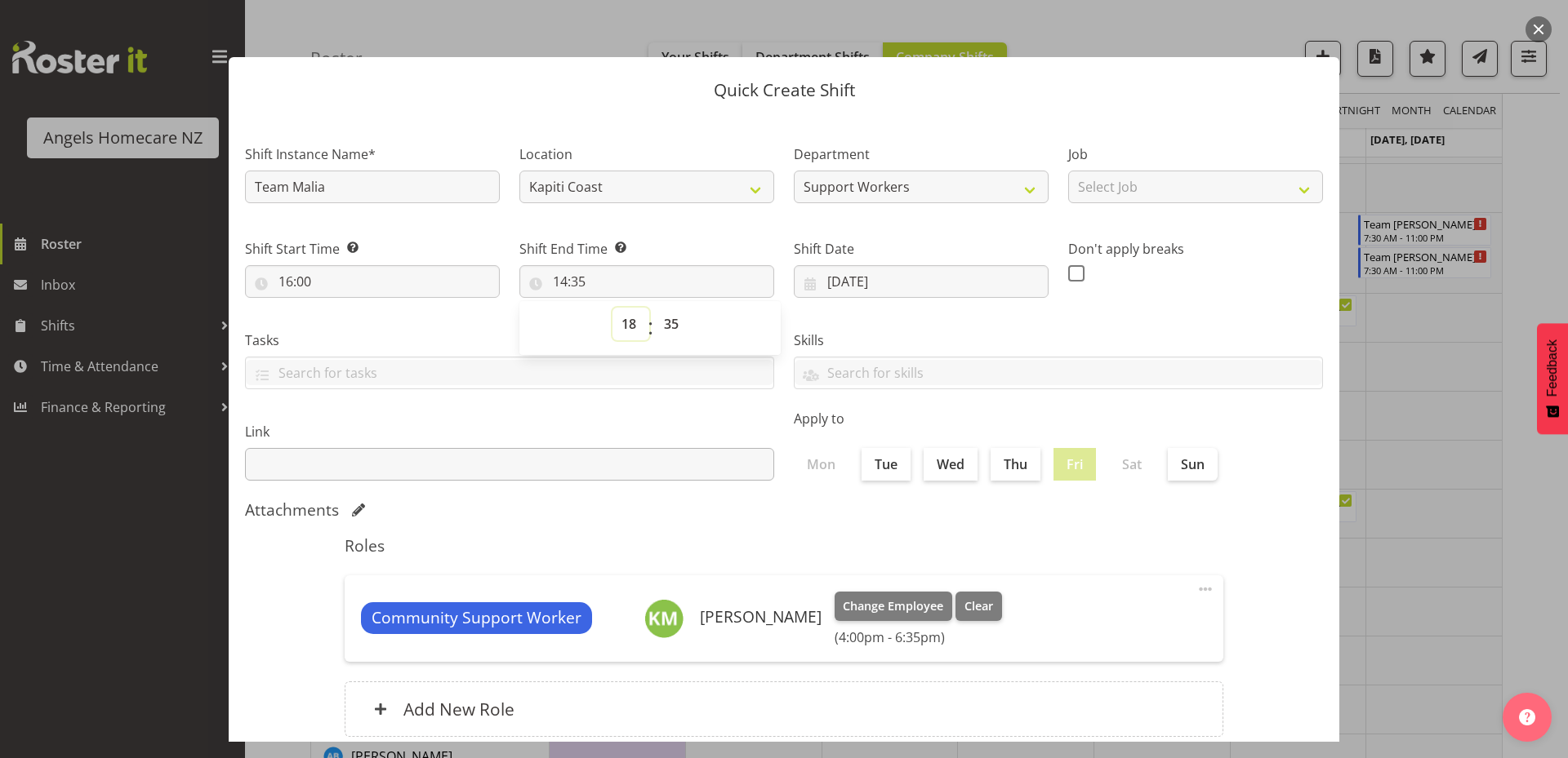
type input "18:35"
click at [661, 328] on select "00 01 02 03 04 05 06 07 08 09 10 11 12 13 14 15 16 17 18 19 20 21 22 23 24 25 2…" at bounding box center [673, 324] width 36 height 33
select select "0"
click at [655, 308] on select "00 01 02 03 04 05 06 07 08 09 10 11 12 13 14 15 16 17 18 19 20 21 22 23 24 25 2…" at bounding box center [673, 324] width 36 height 33
type input "18:00"
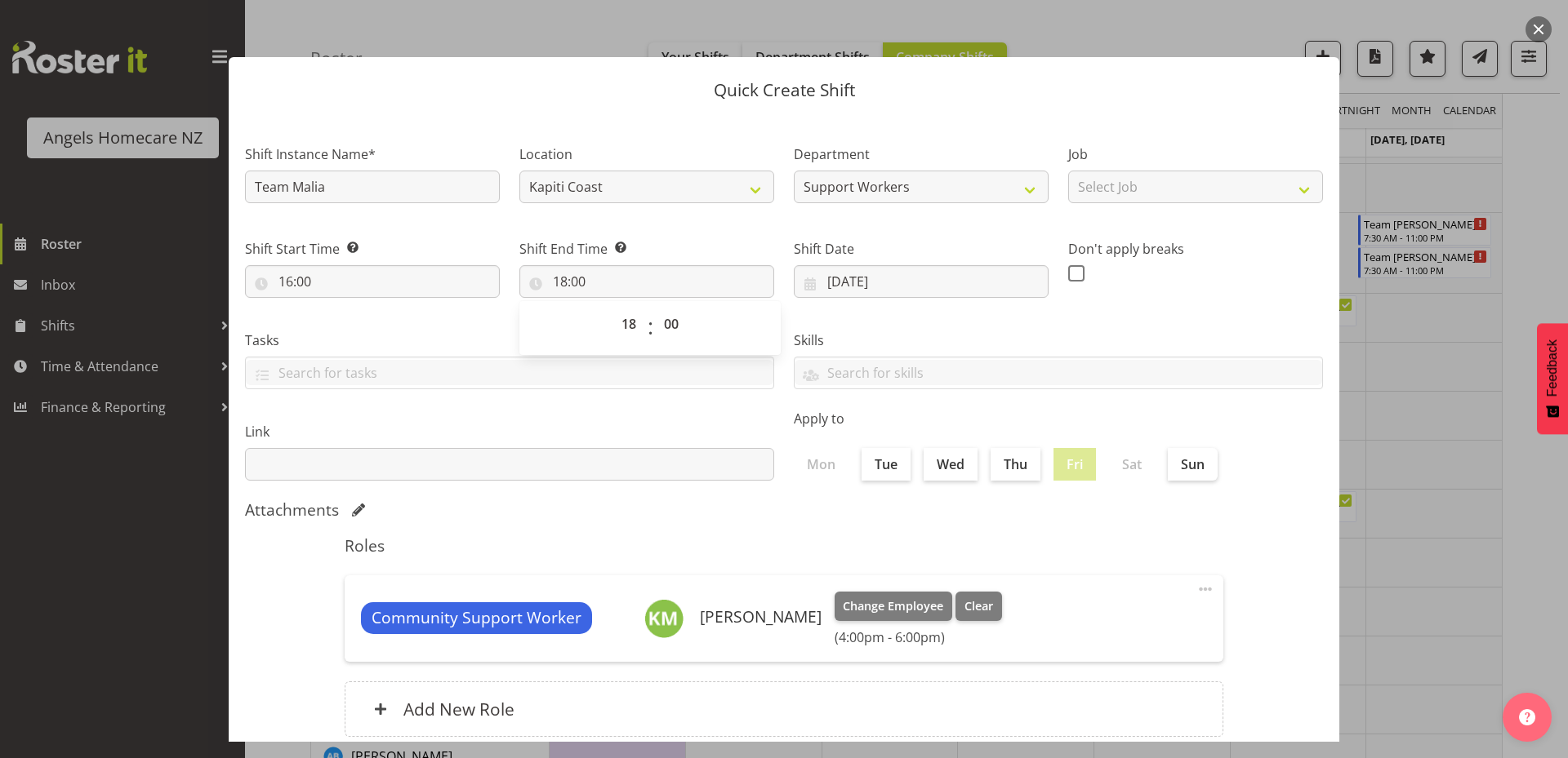
click at [705, 554] on h5 "Roles" at bounding box center [784, 545] width 879 height 20
click at [1136, 182] on select "Select Job Personal Cares Support Work" at bounding box center [1195, 187] width 255 height 33
select select "10686"
click at [1068, 170] on select "Select Job Personal Cares Support Work" at bounding box center [1195, 187] width 255 height 33
click at [659, 373] on input "text" at bounding box center [509, 372] width 528 height 25
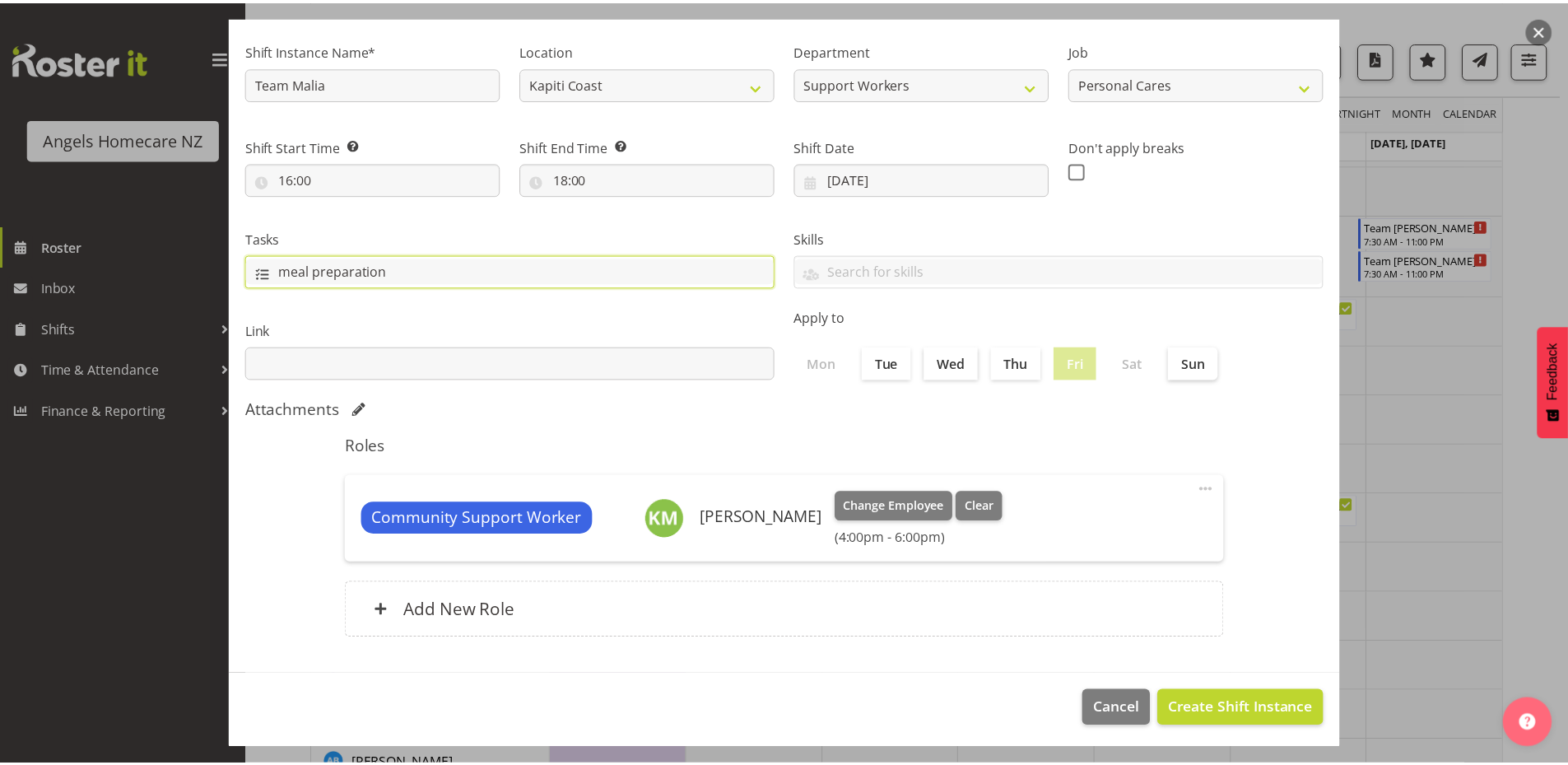
scroll to position [109, 0]
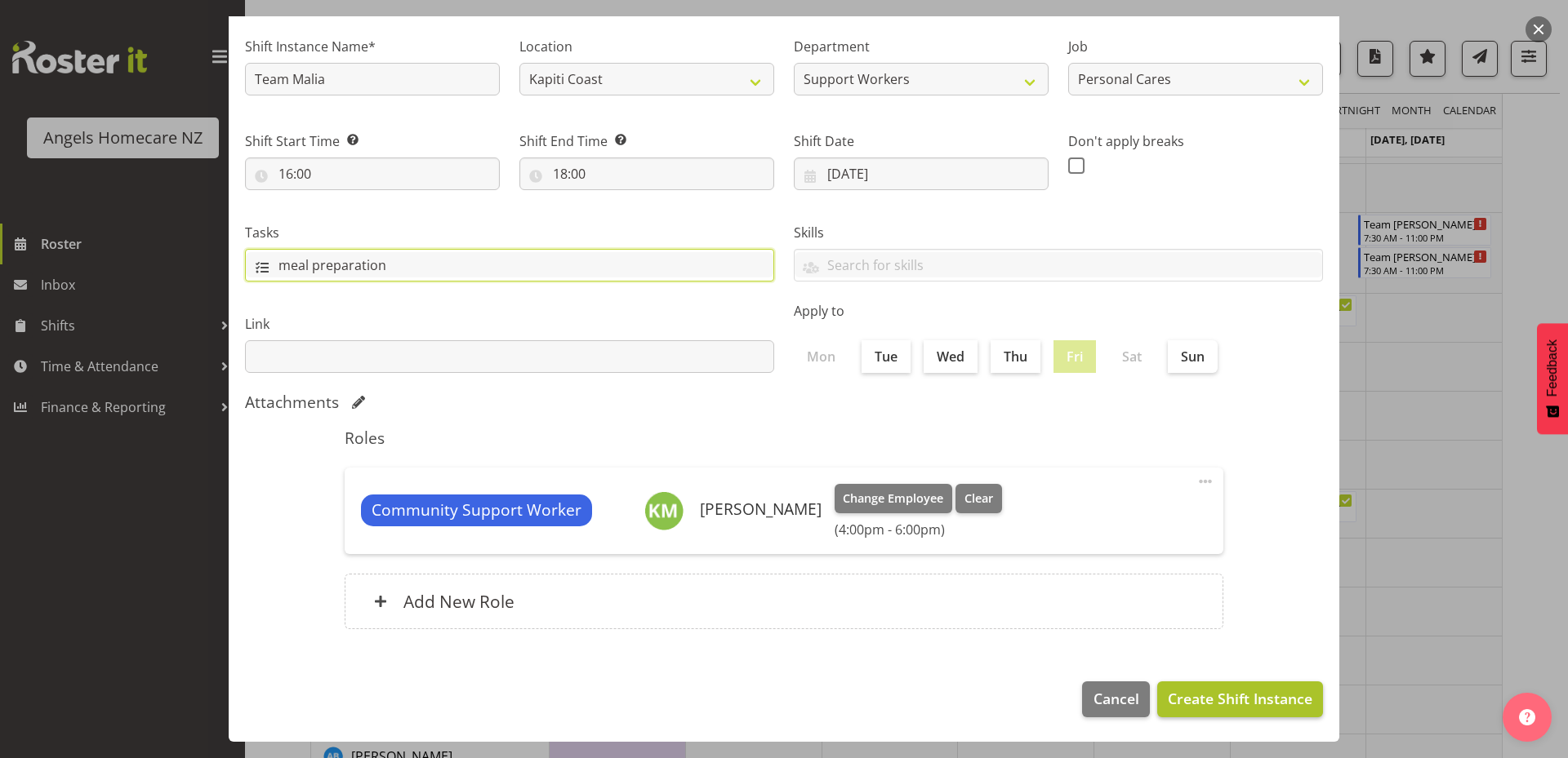
type input "meal preparation"
click at [1195, 694] on span "Create Shift Instance" at bounding box center [1239, 698] width 144 height 22
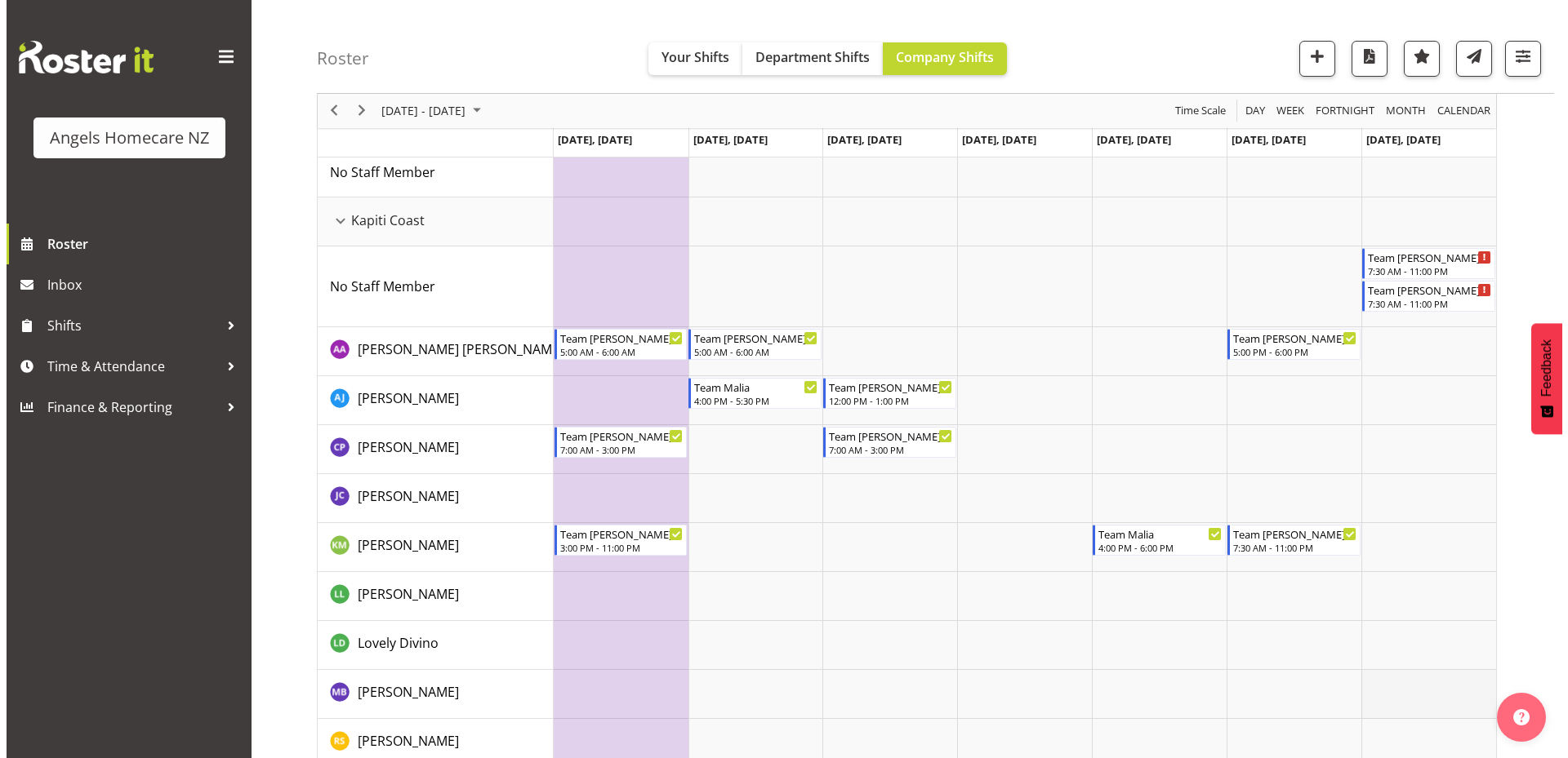
scroll to position [163, 0]
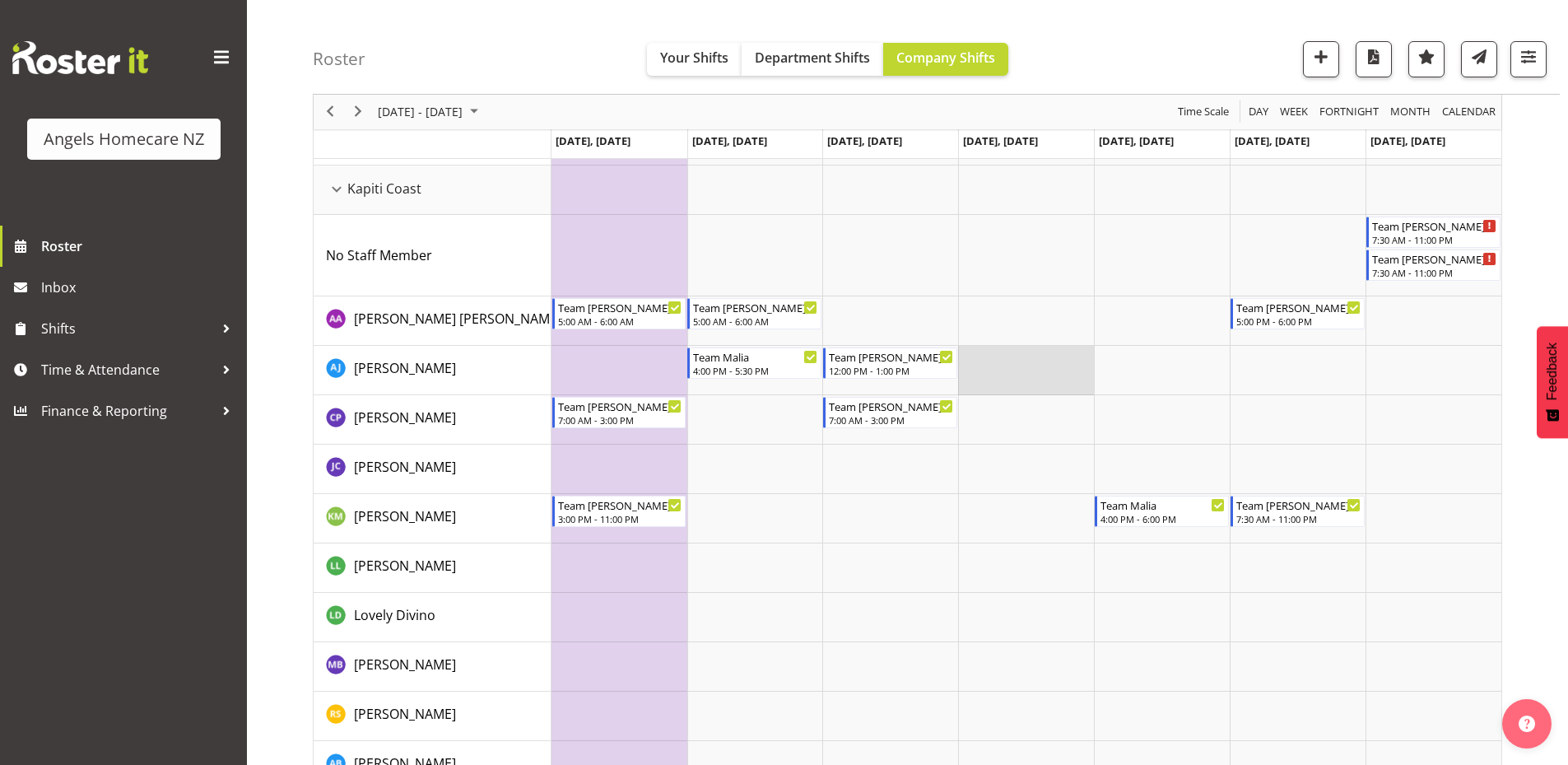
click at [1014, 370] on td "Timeline Week of September 22, 2025" at bounding box center [1026, 370] width 136 height 50
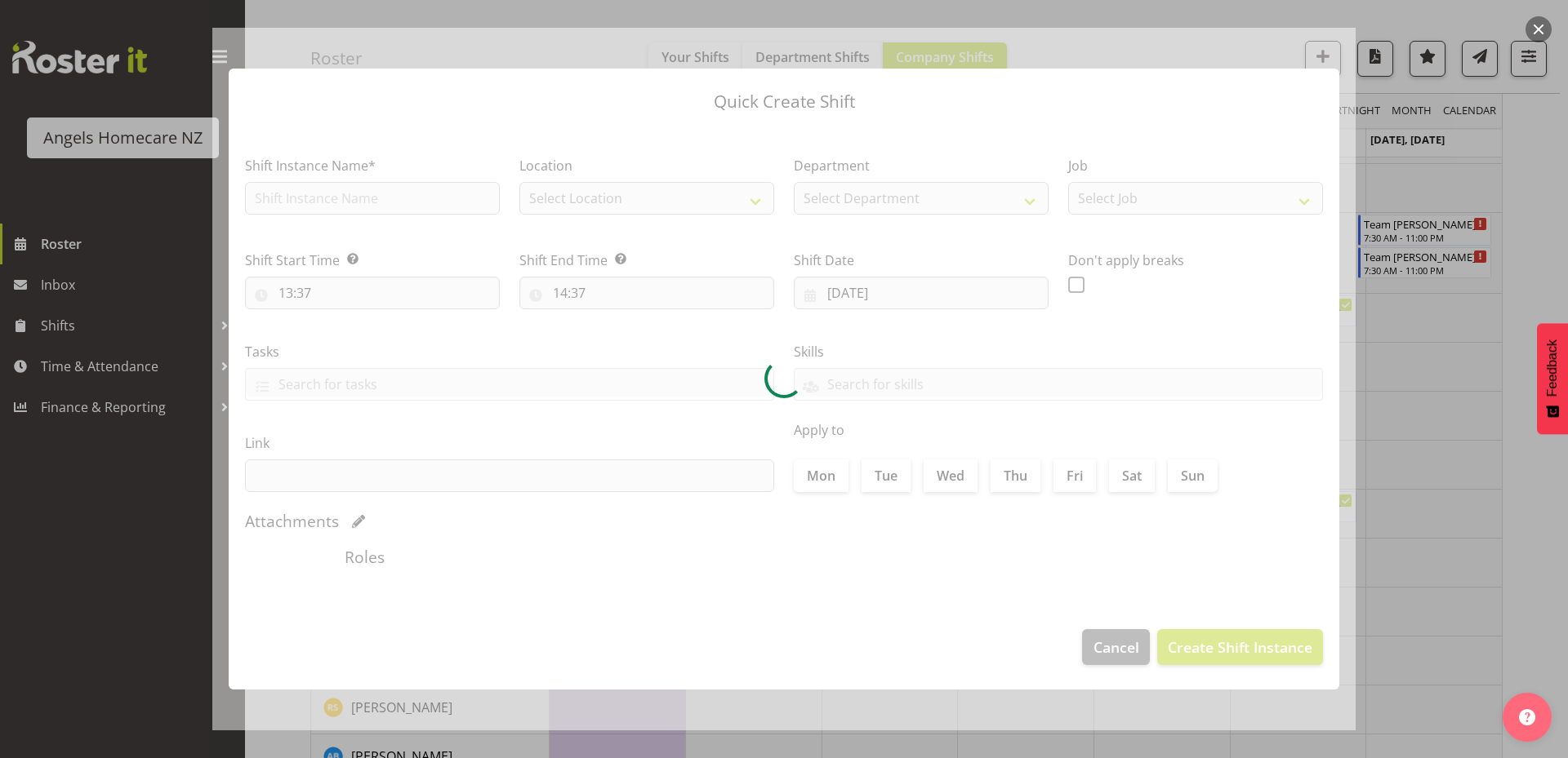
type input "25/09/2025"
checkbox input "true"
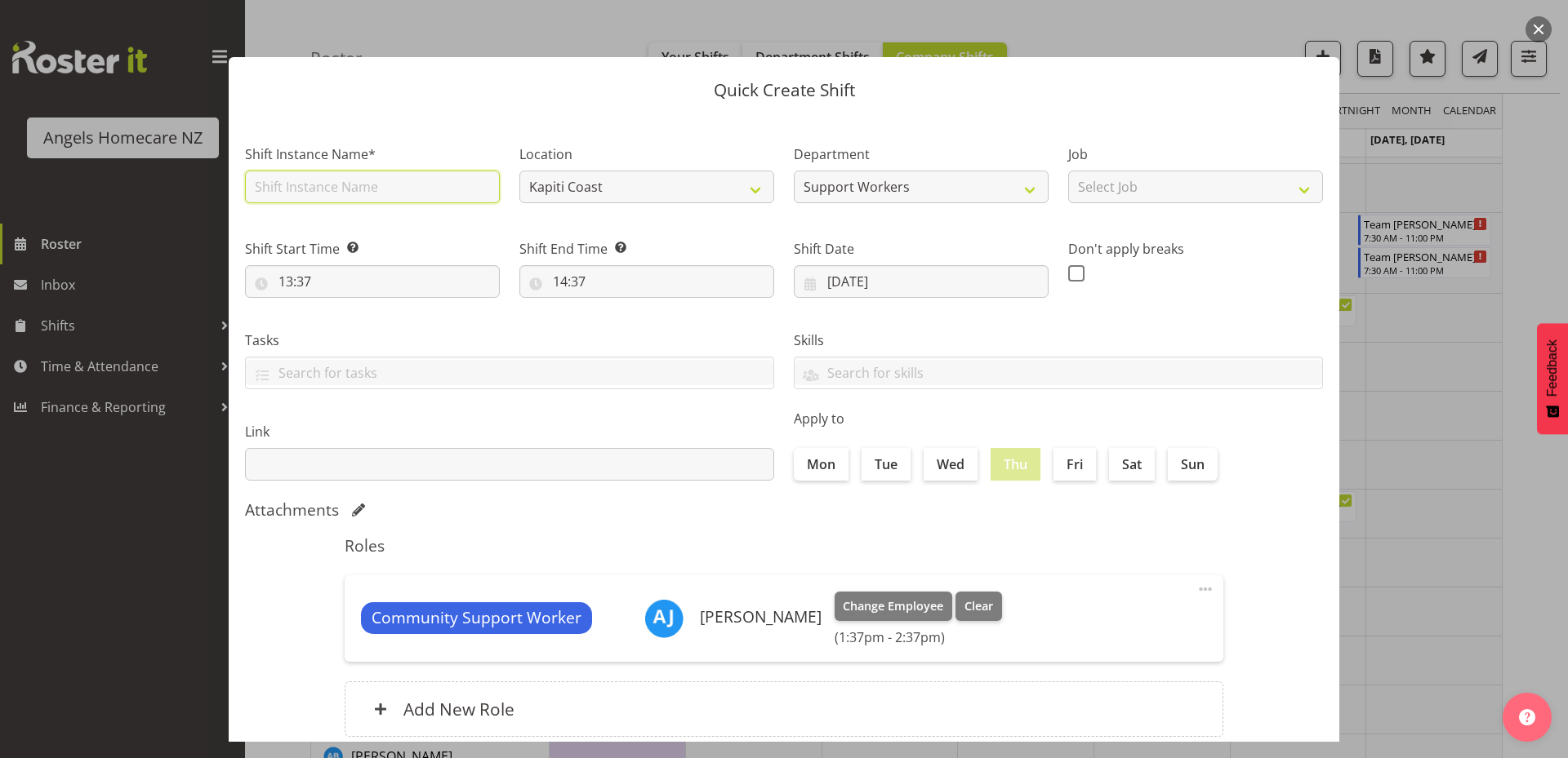
click at [454, 183] on input "text" at bounding box center [372, 187] width 255 height 33
click at [463, 122] on div "Shift Instance Name*" at bounding box center [372, 169] width 274 height 95
click at [445, 185] on input "text" at bounding box center [372, 187] width 255 height 33
type input "Team Mary"
click at [439, 226] on div "Shift Start Time Set the time of the day you wish this shift to start 13:37 00 …" at bounding box center [372, 262] width 274 height 92
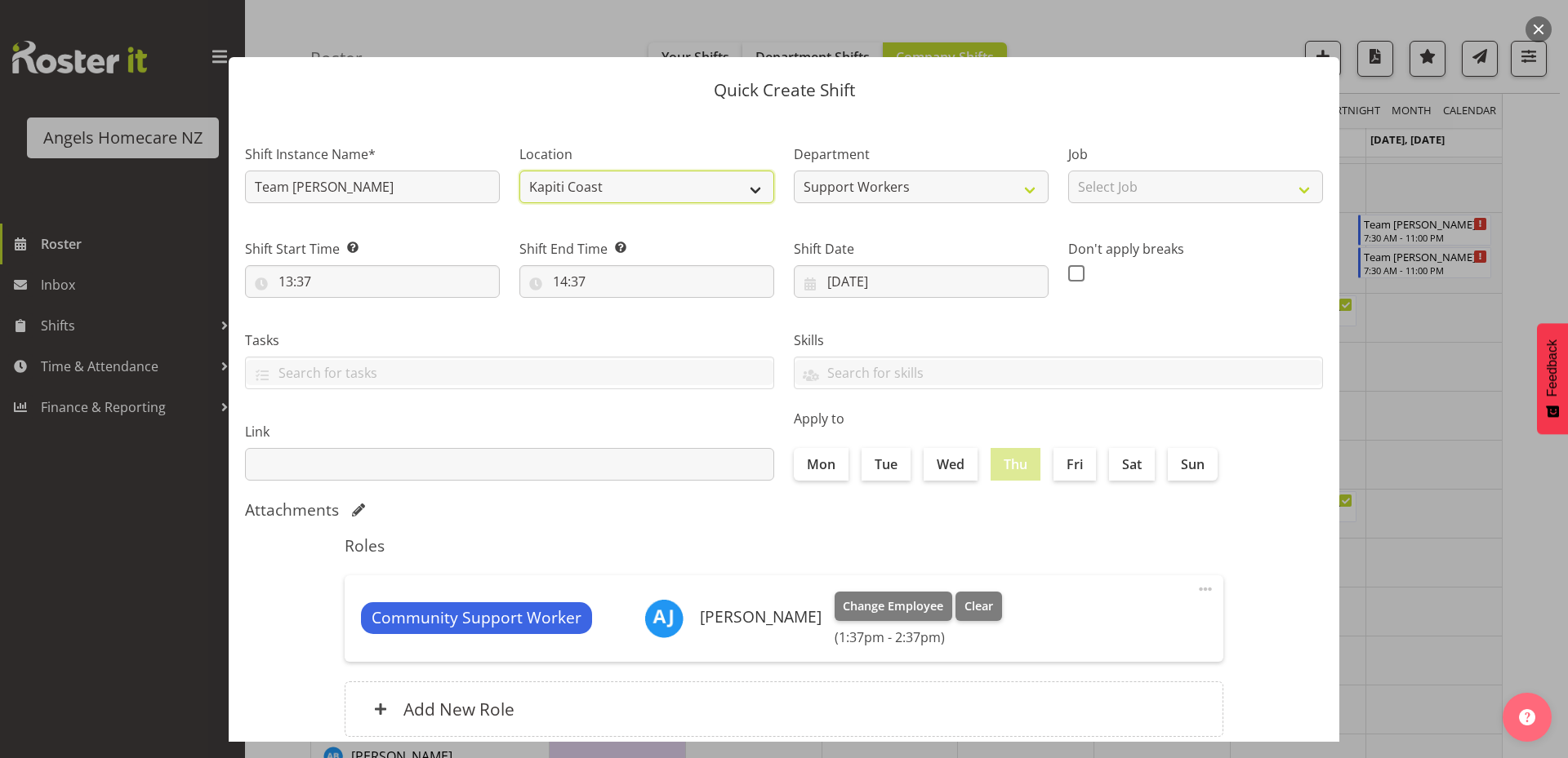
click at [704, 197] on select "Kapiti Coast" at bounding box center [646, 187] width 255 height 33
click at [703, 189] on select "Kapiti Coast" at bounding box center [646, 187] width 255 height 33
select select "1287"
click at [1119, 173] on select "Select Job Personal Cares Support Work" at bounding box center [1195, 187] width 255 height 33
select select "10686"
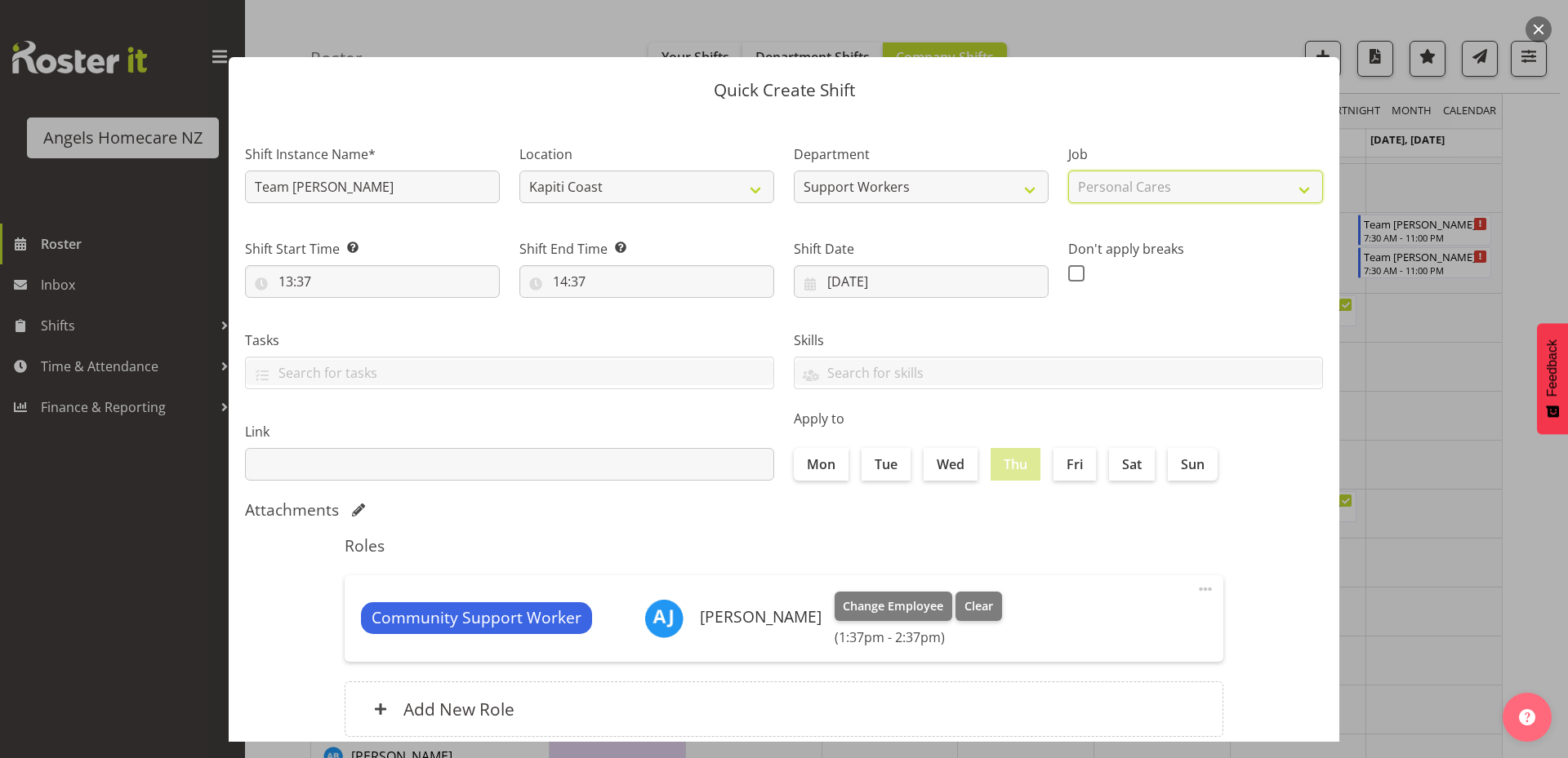
click at [1068, 170] on select "Select Job Personal Cares Support Work" at bounding box center [1195, 187] width 255 height 33
click at [388, 277] on input "13:37" at bounding box center [372, 282] width 255 height 33
click at [359, 325] on select "00 01 02 03 04 05 06 07 08 09 10 11 12 13 14 15 16 17 18 19 20 21 22 23" at bounding box center [356, 324] width 36 height 33
select select "12"
click at [338, 308] on select "00 01 02 03 04 05 06 07 08 09 10 11 12 13 14 15 16 17 18 19 20 21 22 23" at bounding box center [356, 324] width 36 height 33
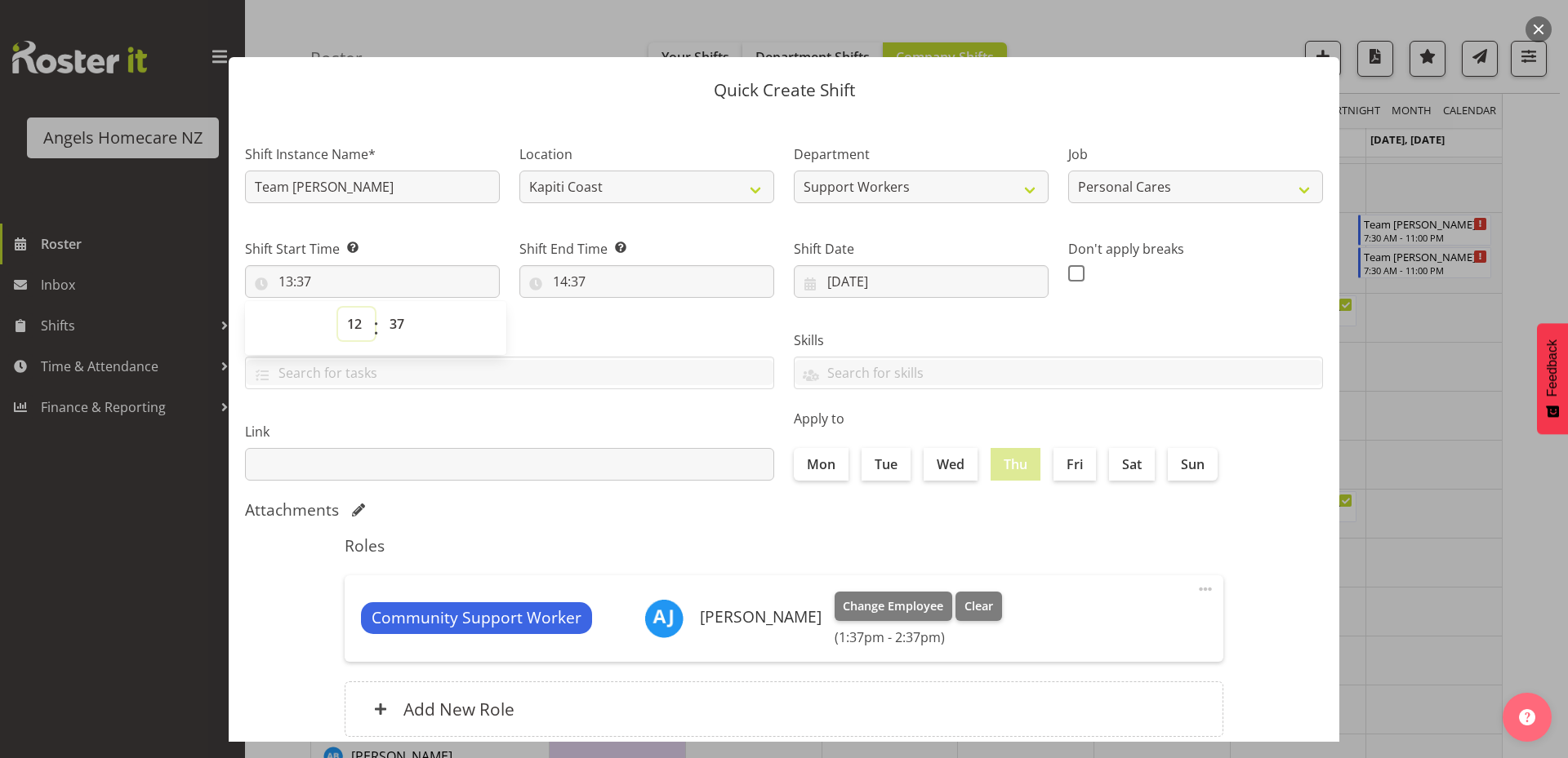
type input "12:37"
click at [394, 319] on select "00 01 02 03 04 05 06 07 08 09 10 11 12 13 14 15 16 17 18 19 20 21 22 23 24 25 2…" at bounding box center [399, 324] width 36 height 33
select select "0"
click at [381, 308] on select "00 01 02 03 04 05 06 07 08 09 10 11 12 13 14 15 16 17 18 19 20 21 22 23 24 25 2…" at bounding box center [399, 324] width 36 height 33
type input "12:00"
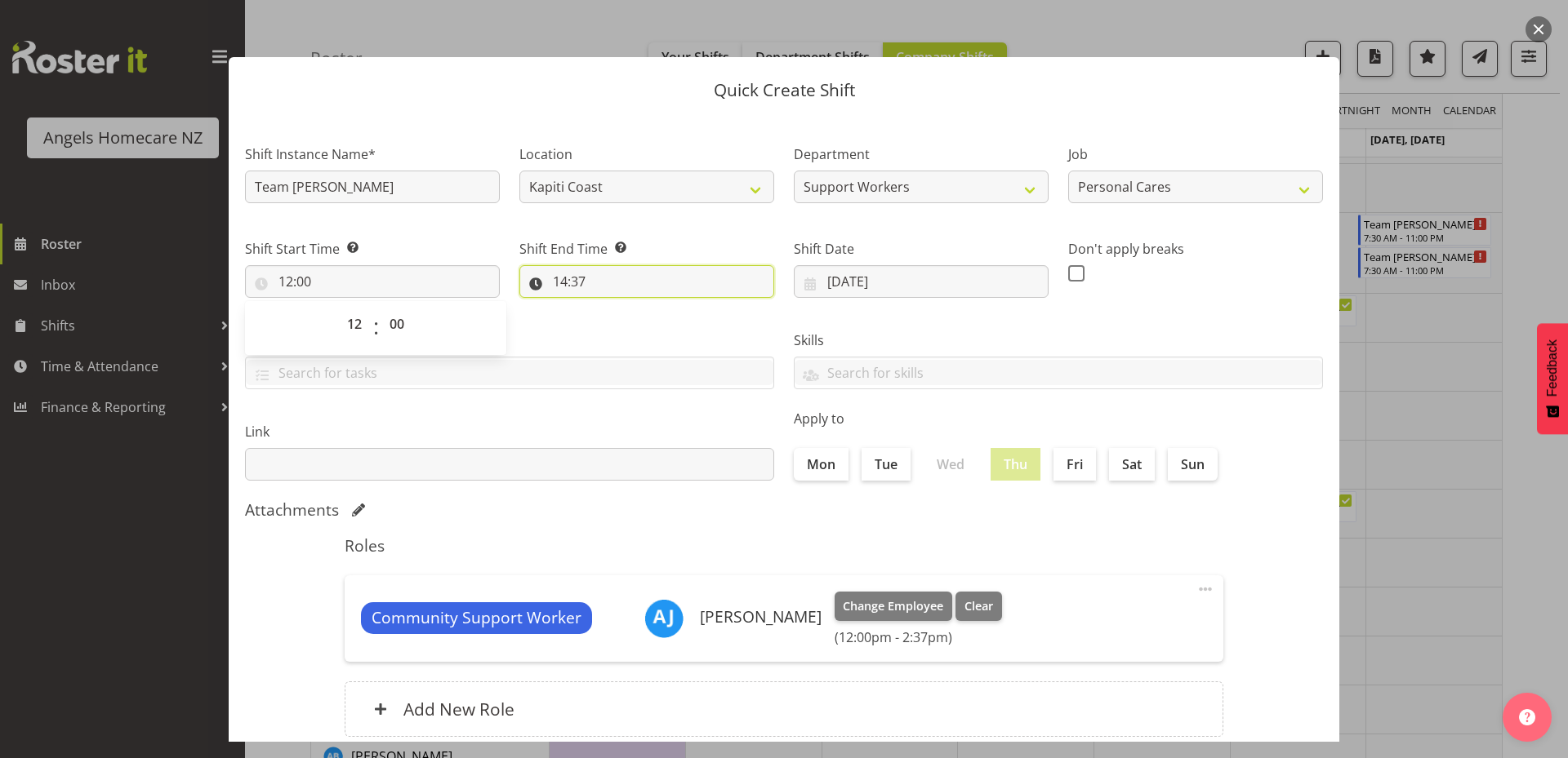
click at [588, 277] on input "14:37" at bounding box center [646, 282] width 255 height 33
click at [621, 328] on select "00 01 02 03 04 05 06 07 08 09 10 11 12 13 14 15 16 17 18 19 20 21 22 23" at bounding box center [630, 324] width 36 height 33
select select "13"
click at [612, 308] on select "00 01 02 03 04 05 06 07 08 09 10 11 12 13 14 15 16 17 18 19 20 21 22 23" at bounding box center [630, 324] width 36 height 33
type input "13:37"
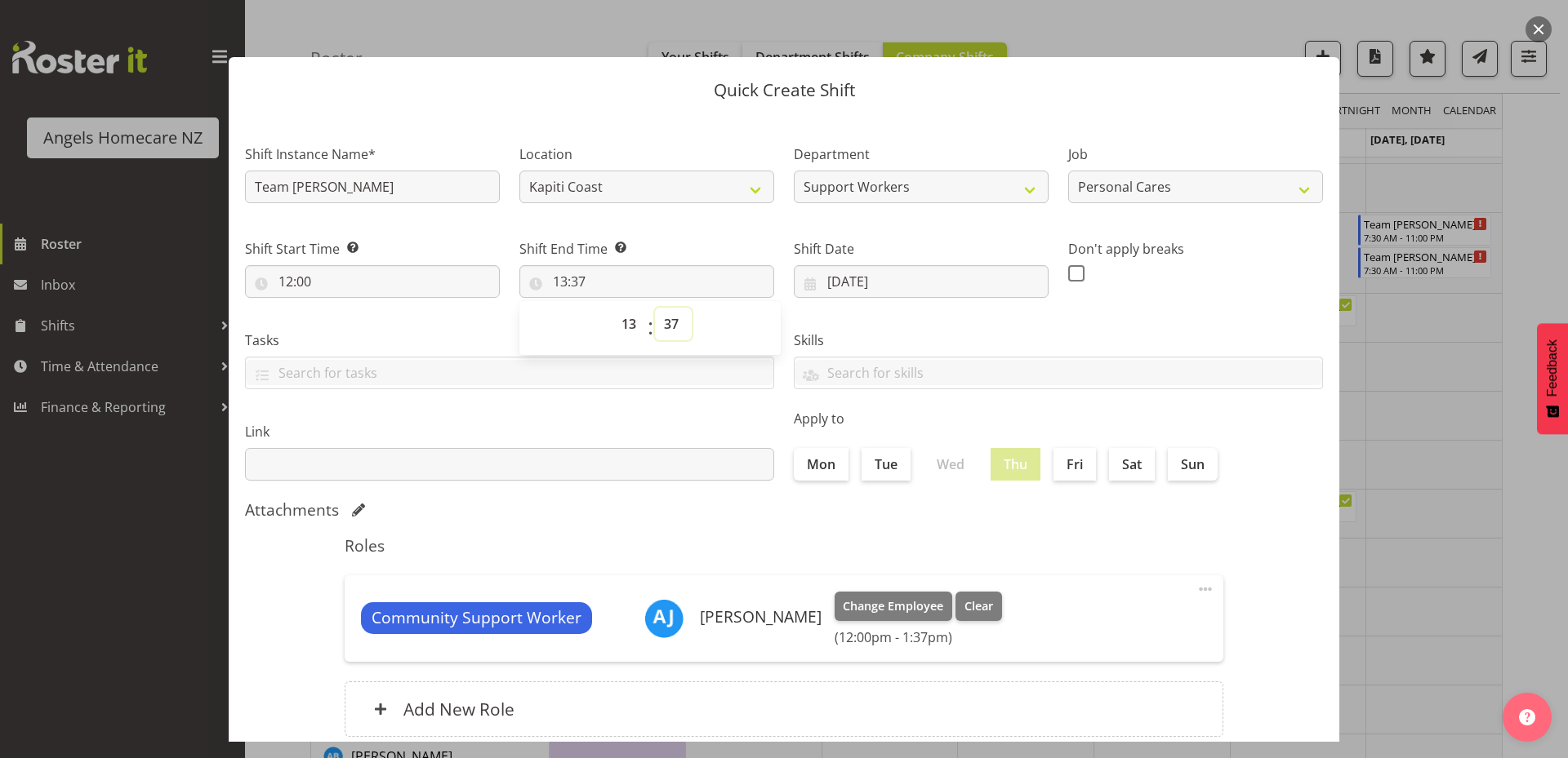
click at [669, 317] on select "00 01 02 03 04 05 06 07 08 09 10 11 12 13 14 15 16 17 18 19 20 21 22 23 24 25 2…" at bounding box center [673, 324] width 36 height 33
select select "0"
click at [655, 308] on select "00 01 02 03 04 05 06 07 08 09 10 11 12 13 14 15 16 17 18 19 20 21 22 23 24 25 2…" at bounding box center [673, 324] width 36 height 33
type input "13:00"
click at [752, 573] on div "Roles Community Support Worker Amanda Jane Lavington Change Employee Clear (12:…" at bounding box center [784, 641] width 898 height 230
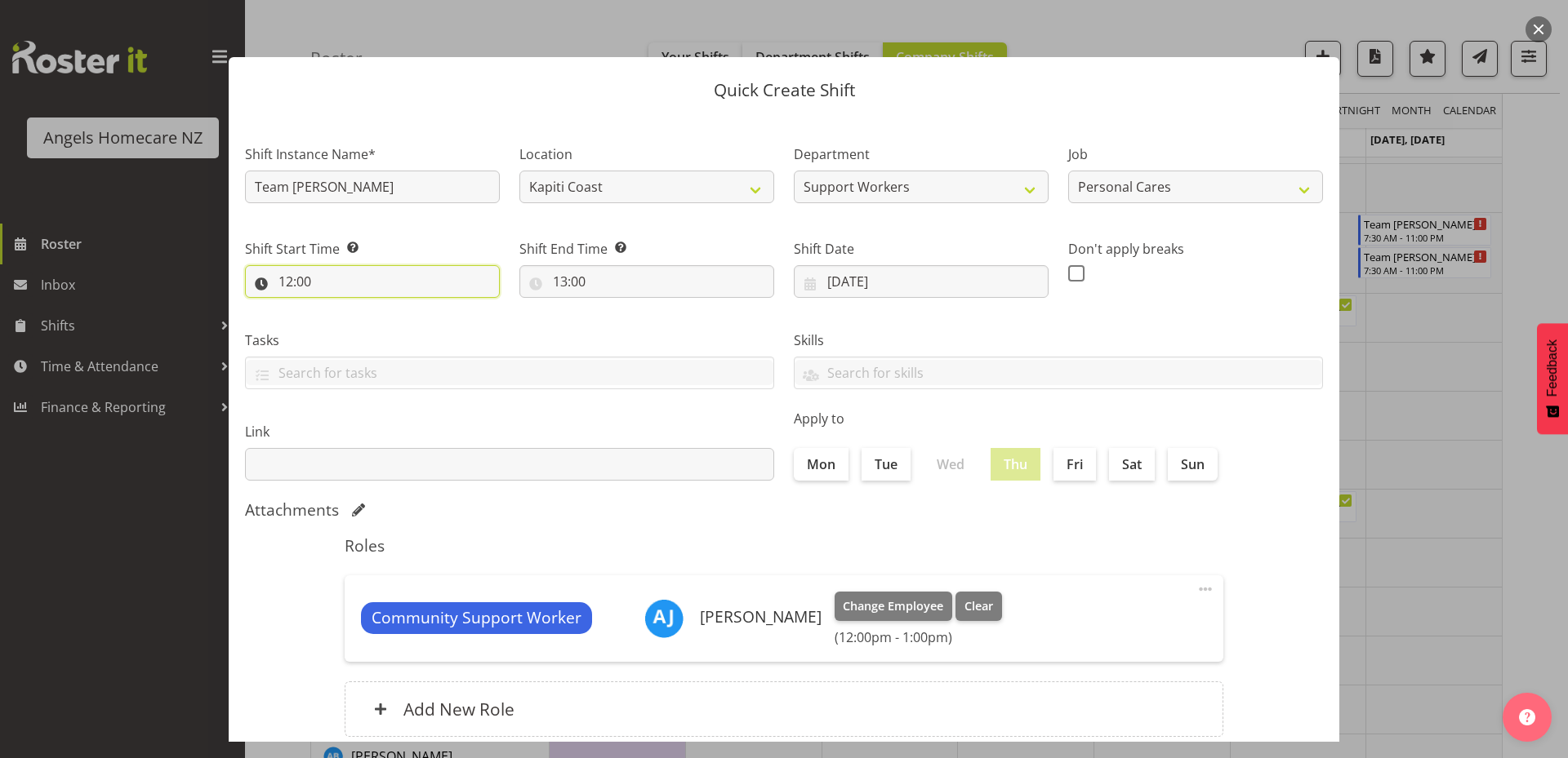
click at [387, 279] on input "12:00" at bounding box center [372, 282] width 255 height 33
click at [354, 328] on select "00 01 02 03 04 05 06 07 08 09 10 11 12 13 14 15 16 17 18 19 20 21 22 23" at bounding box center [356, 324] width 36 height 33
select select "17"
click at [338, 308] on select "00 01 02 03 04 05 06 07 08 09 10 11 12 13 14 15 16 17 18 19 20 21 22 23" at bounding box center [356, 324] width 36 height 33
type input "17:00"
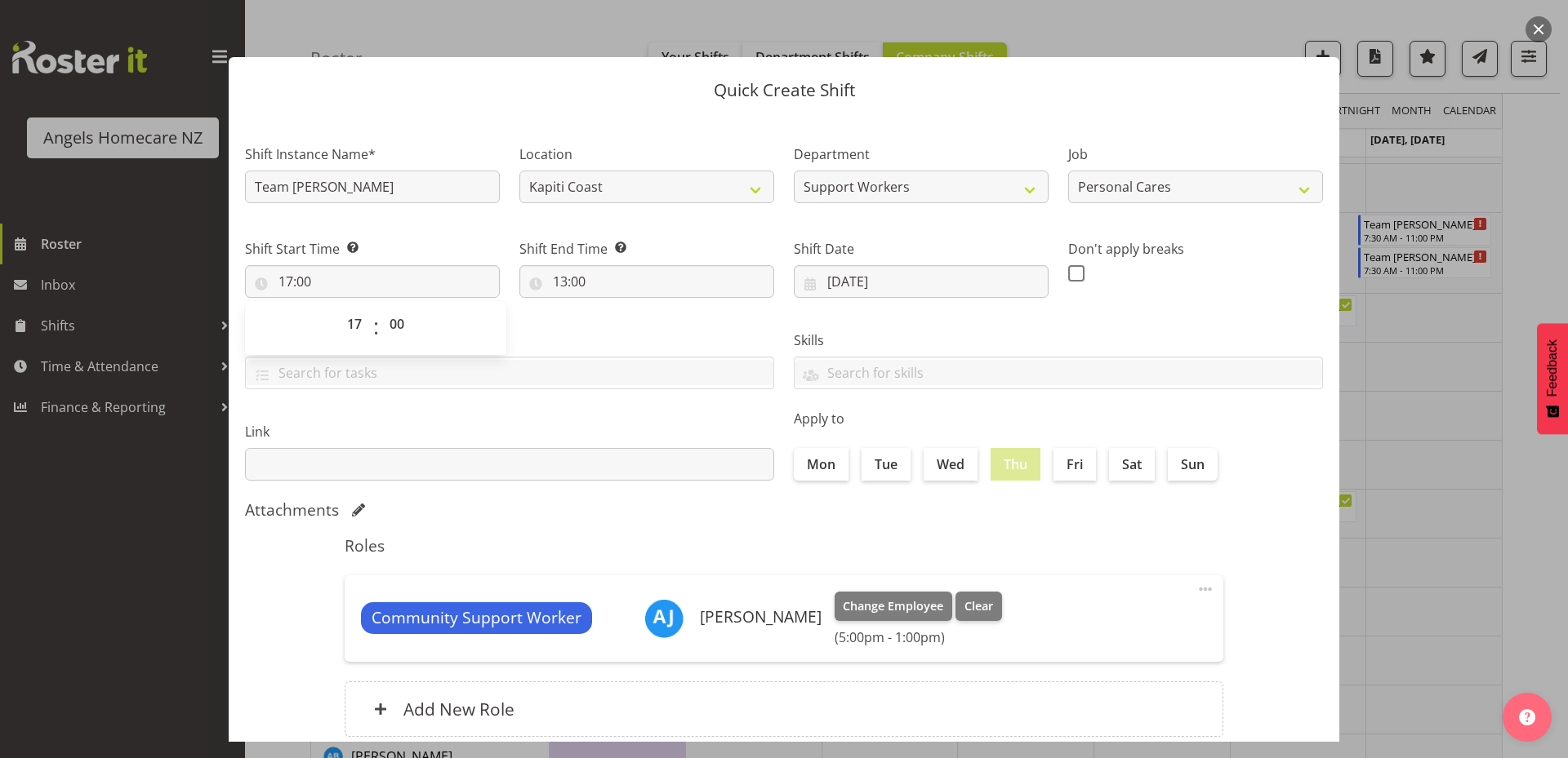
click at [592, 315] on div "Tasks" at bounding box center [509, 354] width 548 height 92
click at [576, 283] on input "13:00" at bounding box center [646, 282] width 255 height 33
click at [618, 323] on select "00 01 02 03 04 05 06 07 08 09 10 11 12 13 14 15 16 17 18 19 20 21 22 23" at bounding box center [630, 324] width 36 height 33
select select "18"
click at [612, 308] on select "00 01 02 03 04 05 06 07 08 09 10 11 12 13 14 15 16 17 18 19 20 21 22 23" at bounding box center [630, 324] width 36 height 33
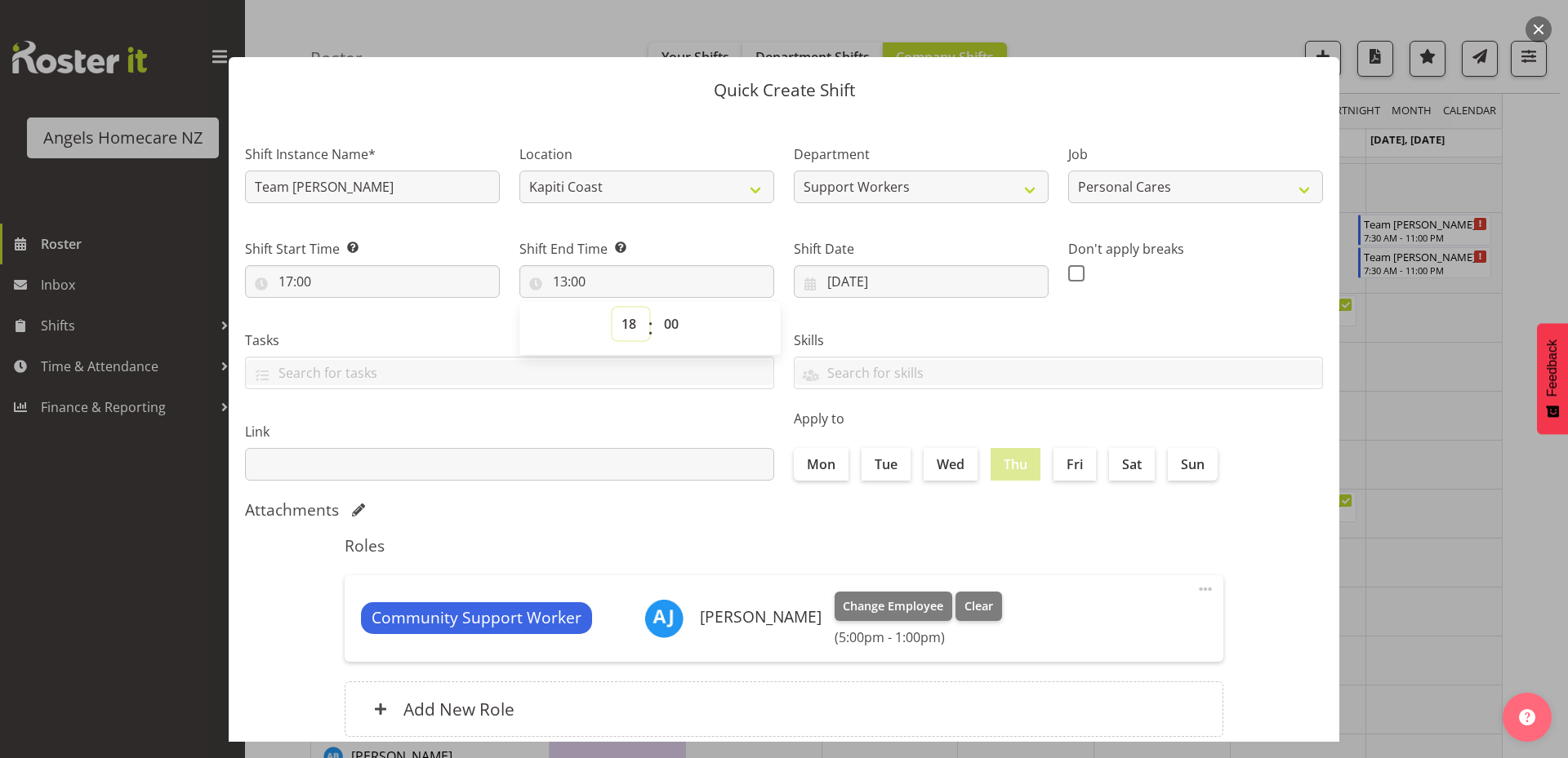
type input "18:00"
click at [697, 521] on div "Attachments" at bounding box center [784, 512] width 1078 height 22
click at [668, 370] on input "text" at bounding box center [509, 372] width 528 height 25
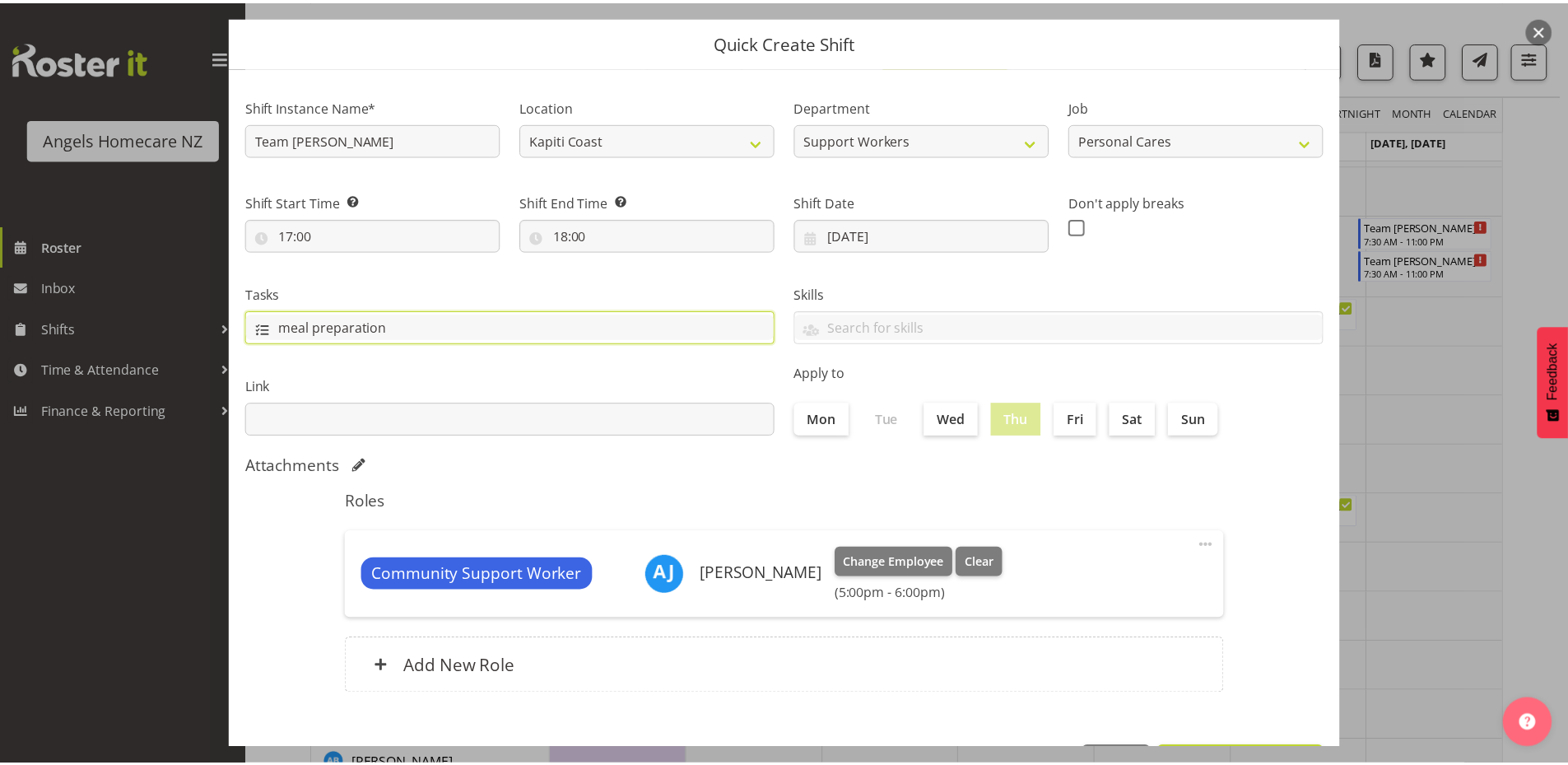
scroll to position [109, 0]
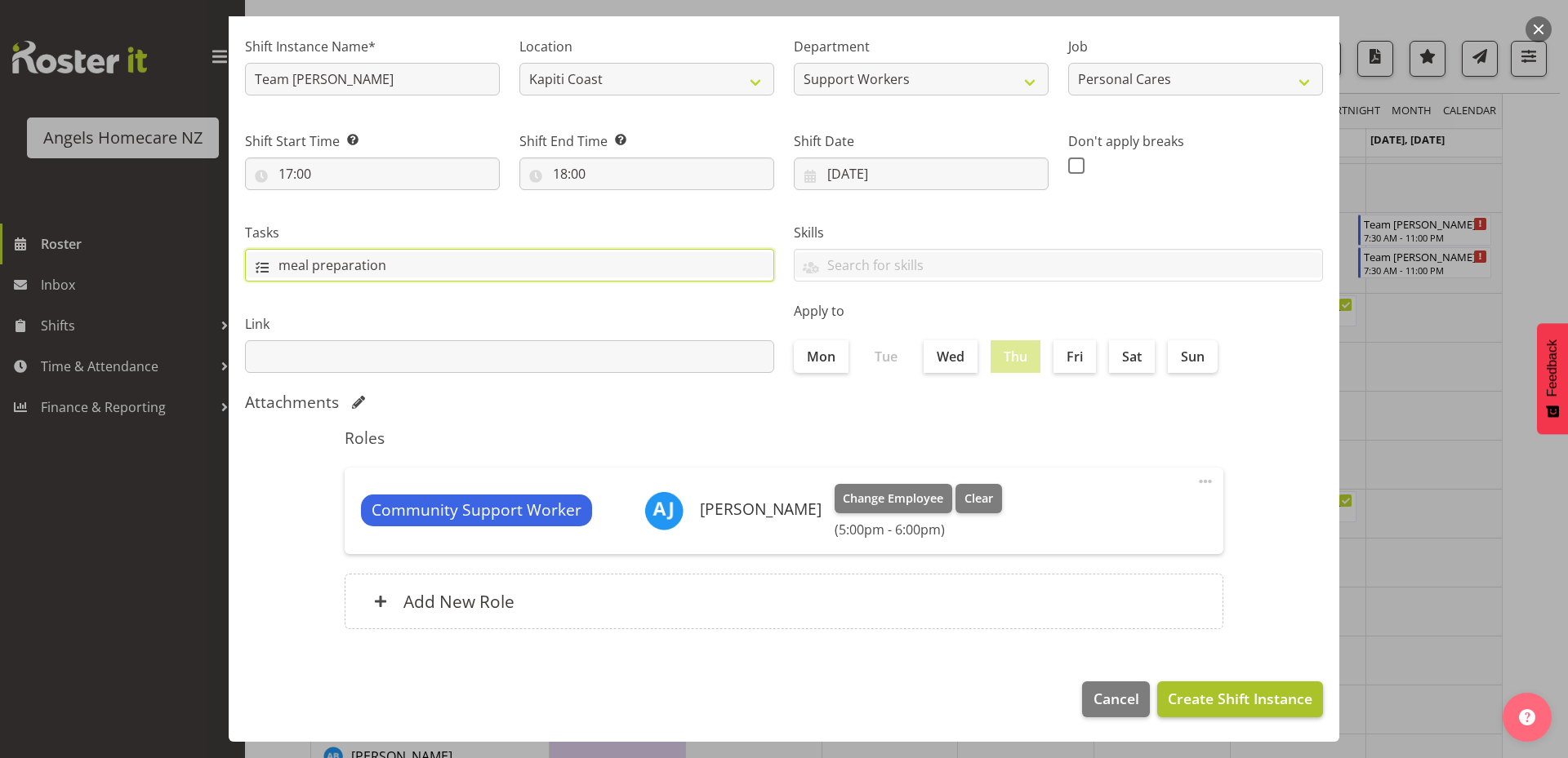
type input "meal preparation"
click at [1197, 699] on span "Create Shift Instance" at bounding box center [1239, 698] width 144 height 22
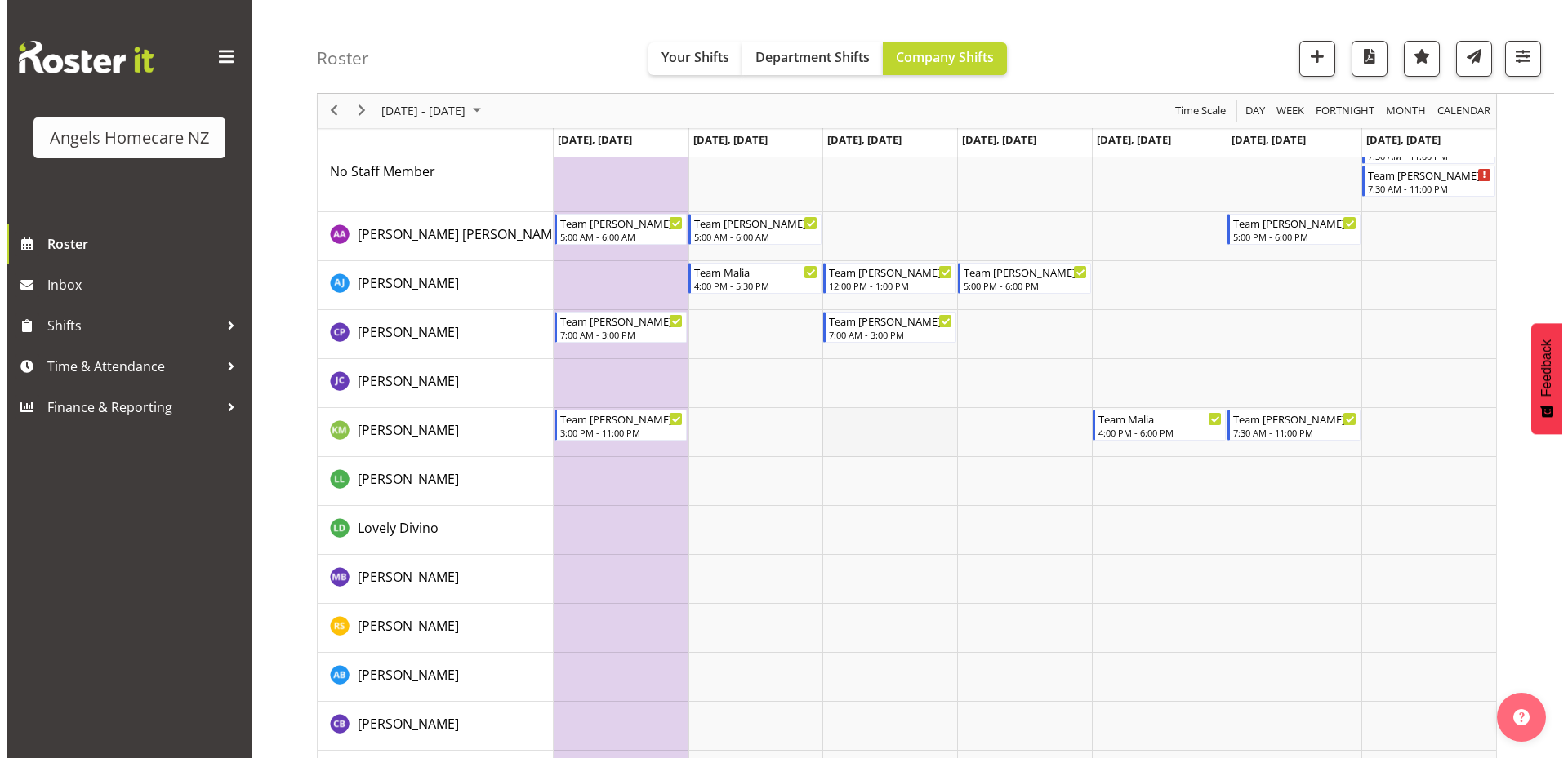
scroll to position [163, 0]
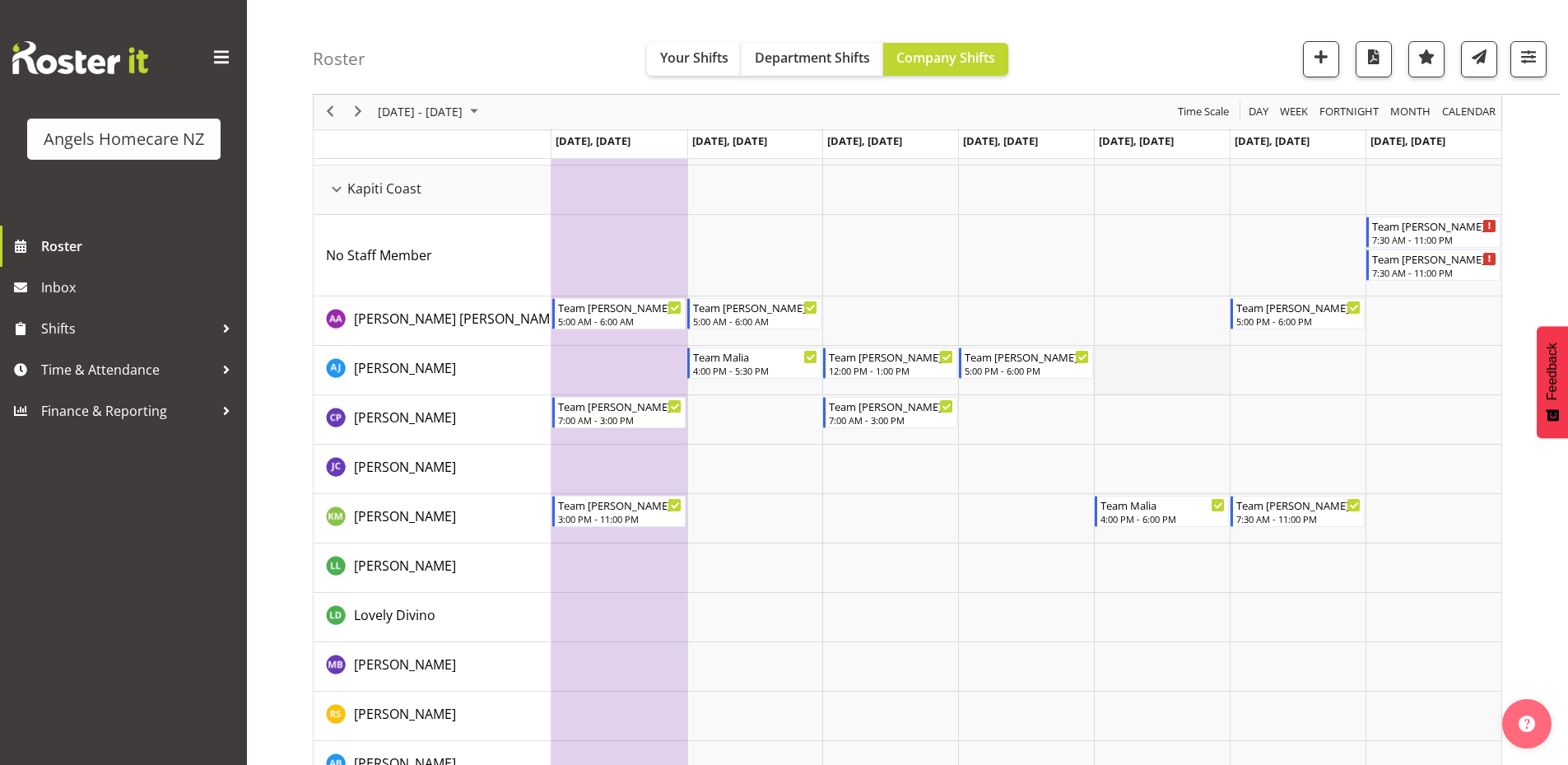
click at [1128, 368] on td "Timeline Week of September 22, 2025" at bounding box center [1162, 370] width 136 height 50
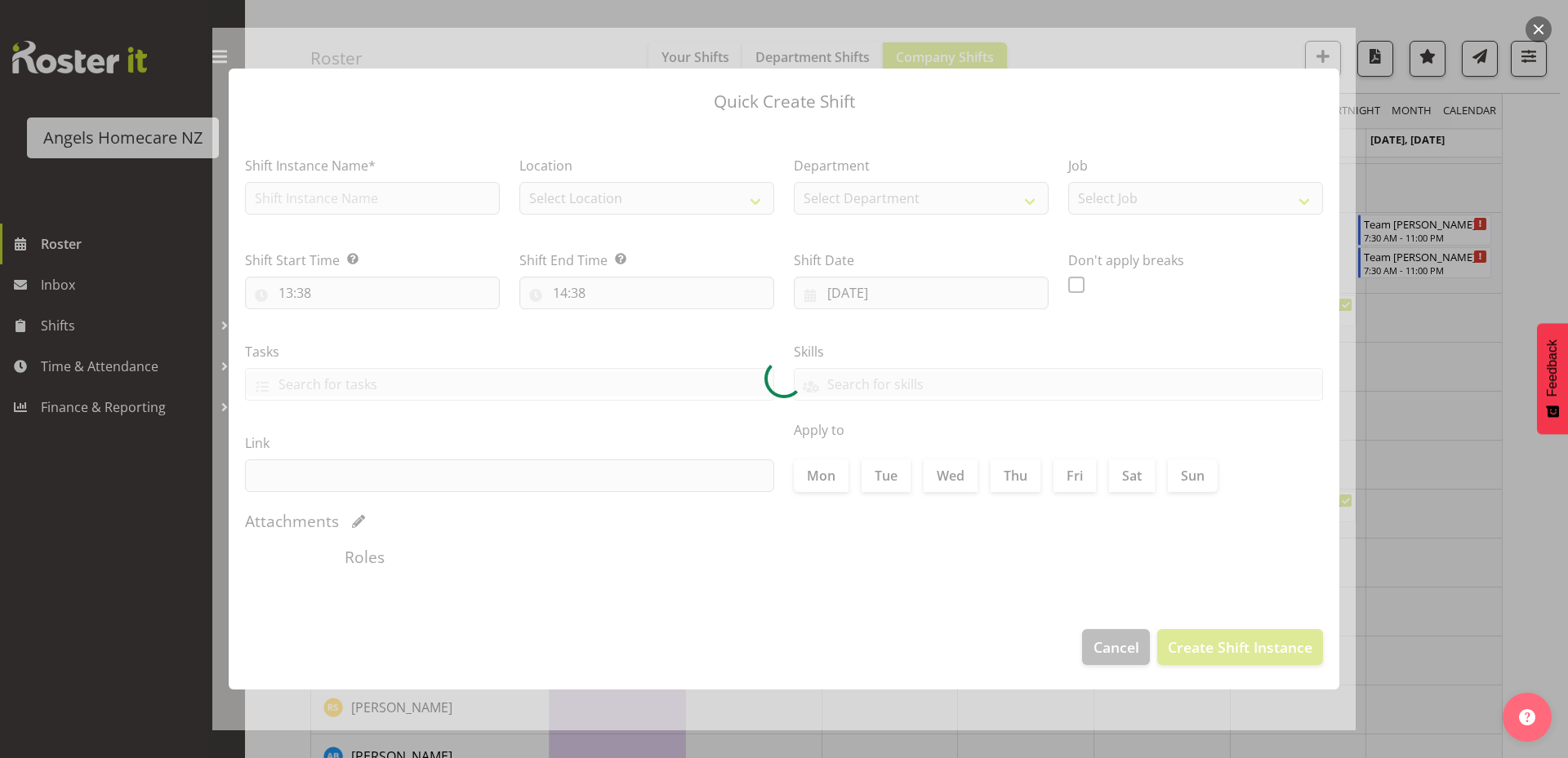
type input "26/09/2025"
checkbox input "true"
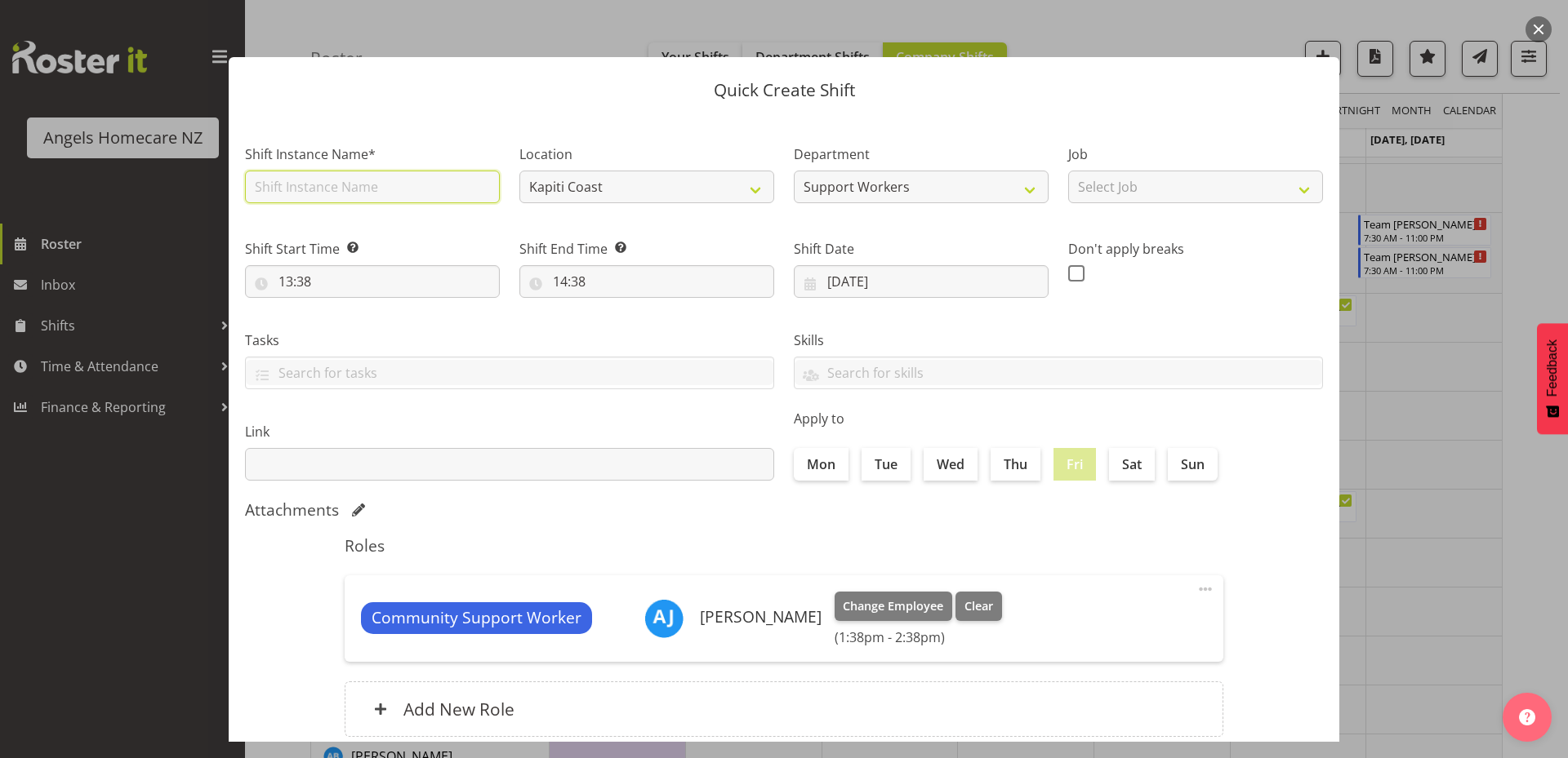
click at [355, 179] on input "text" at bounding box center [372, 187] width 255 height 33
type input "Team Mary"
click at [1162, 196] on select "Select Job Personal Cares Support Work" at bounding box center [1195, 187] width 255 height 33
select select "10686"
click at [1068, 170] on select "Select Job Personal Cares Support Work" at bounding box center [1195, 187] width 255 height 33
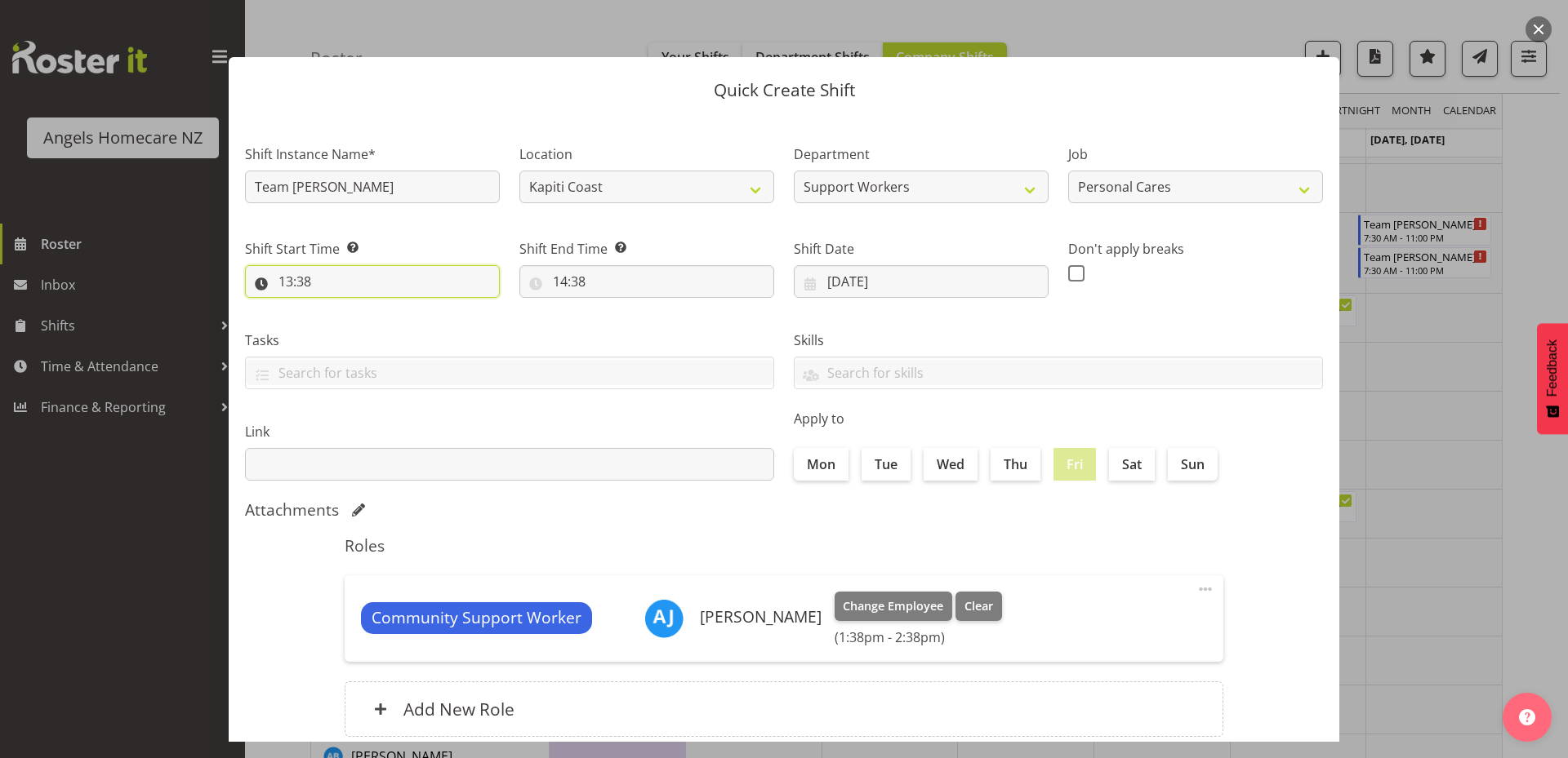
click at [456, 283] on input "13:38" at bounding box center [372, 282] width 255 height 33
click at [356, 328] on select "00 01 02 03 04 05 06 07 08 09 10 11 12 13 14 15 16 17 18 19 20 21 22 23" at bounding box center [356, 324] width 36 height 33
select select "12"
click at [338, 308] on select "00 01 02 03 04 05 06 07 08 09 10 11 12 13 14 15 16 17 18 19 20 21 22 23" at bounding box center [356, 324] width 36 height 33
type input "12:38"
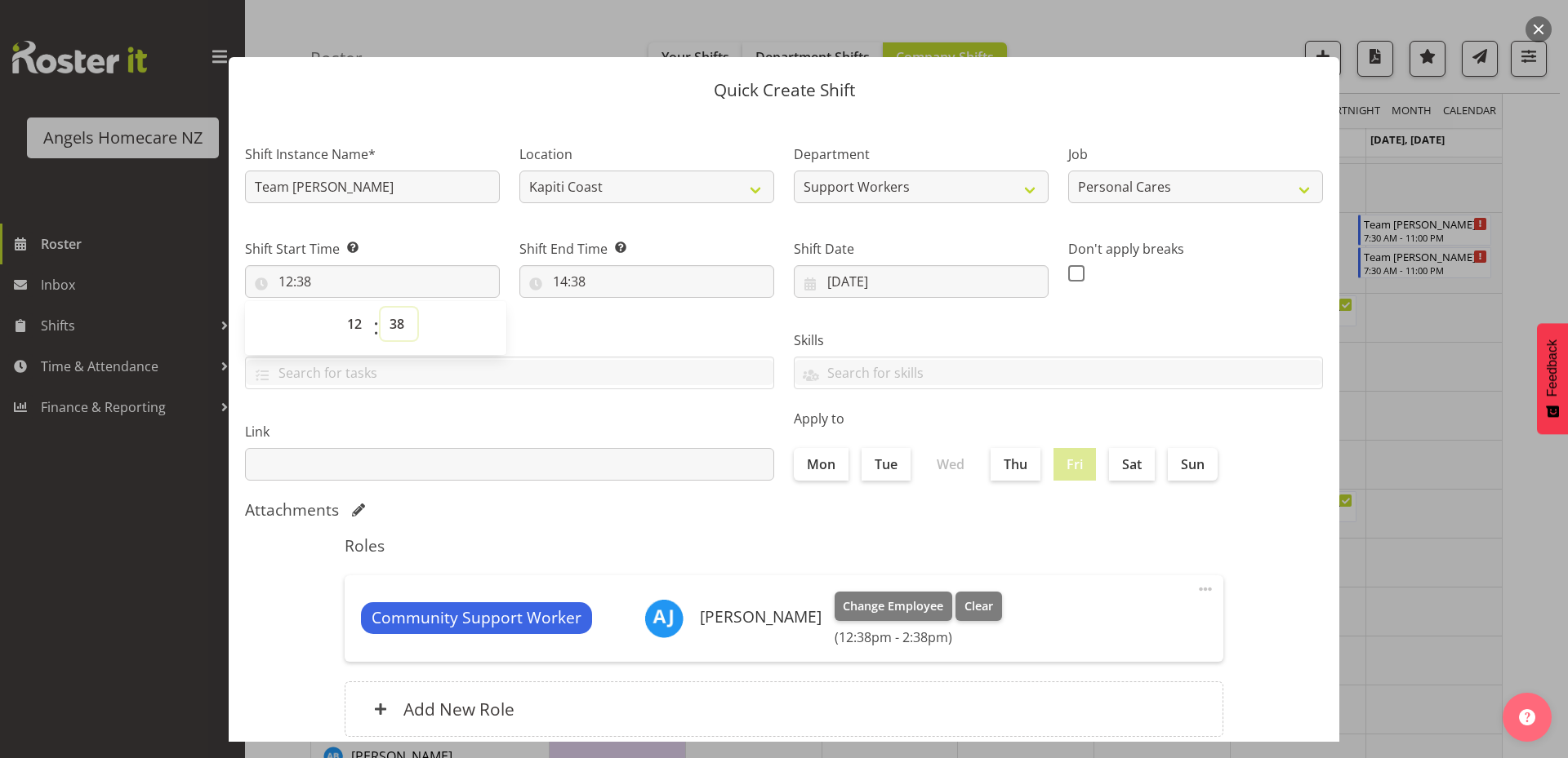
click at [401, 329] on select "00 01 02 03 04 05 06 07 08 09 10 11 12 13 14 15 16 17 18 19 20 21 22 23 24 25 2…" at bounding box center [399, 324] width 36 height 33
select select "0"
click at [381, 308] on select "00 01 02 03 04 05 06 07 08 09 10 11 12 13 14 15 16 17 18 19 20 21 22 23 24 25 2…" at bounding box center [399, 324] width 36 height 33
type input "12:00"
click at [583, 285] on input "14:38" at bounding box center [646, 282] width 255 height 33
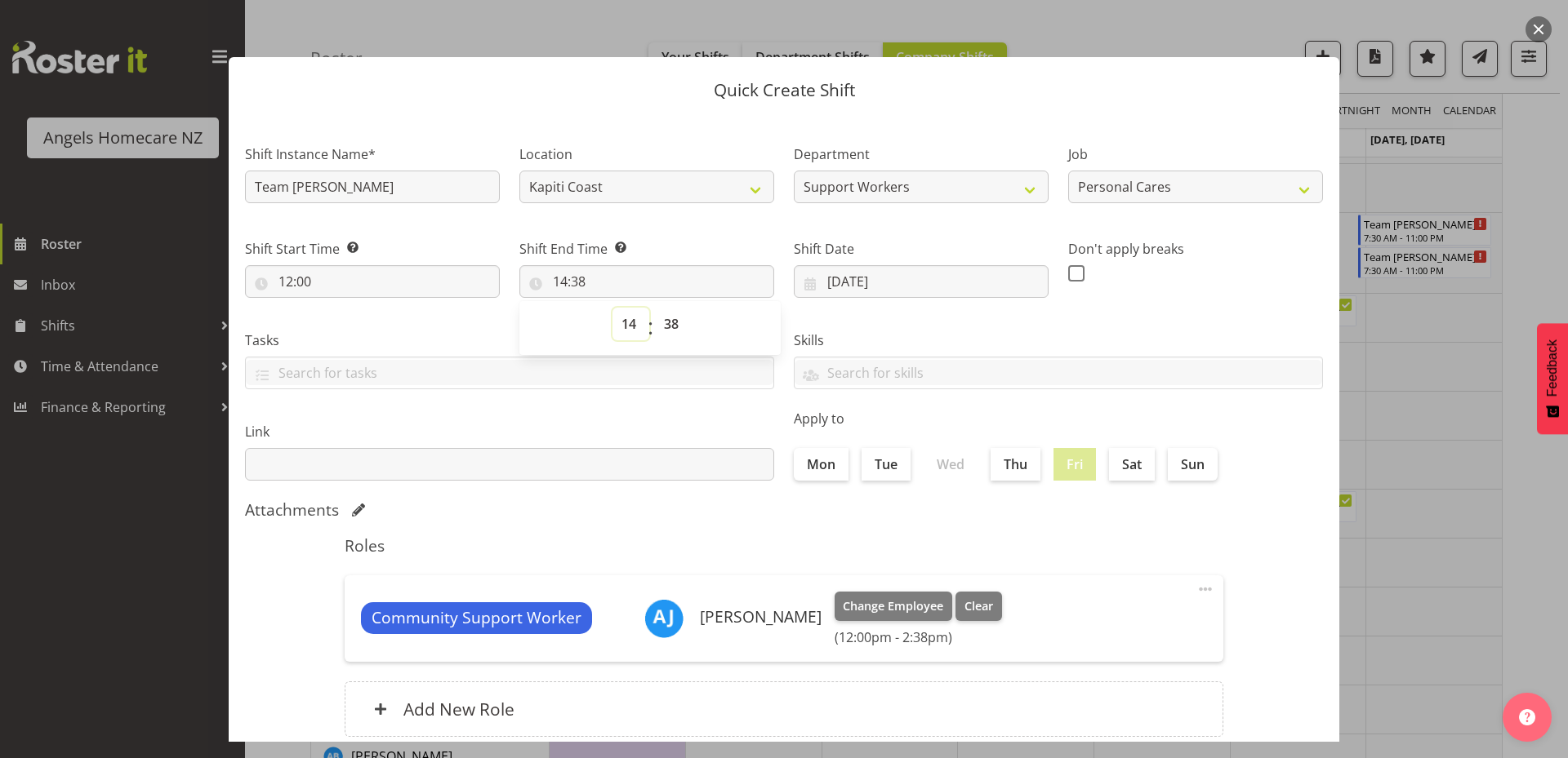
click at [622, 324] on select "00 01 02 03 04 05 06 07 08 09 10 11 12 13 14 15 16 17 18 19 20 21 22 23" at bounding box center [630, 324] width 36 height 33
select select "13"
click at [612, 308] on select "00 01 02 03 04 05 06 07 08 09 10 11 12 13 14 15 16 17 18 19 20 21 22 23" at bounding box center [630, 324] width 36 height 33
type input "13:38"
click at [664, 323] on select "00 01 02 03 04 05 06 07 08 09 10 11 12 13 14 15 16 17 18 19 20 21 22 23 24 25 2…" at bounding box center [673, 324] width 36 height 33
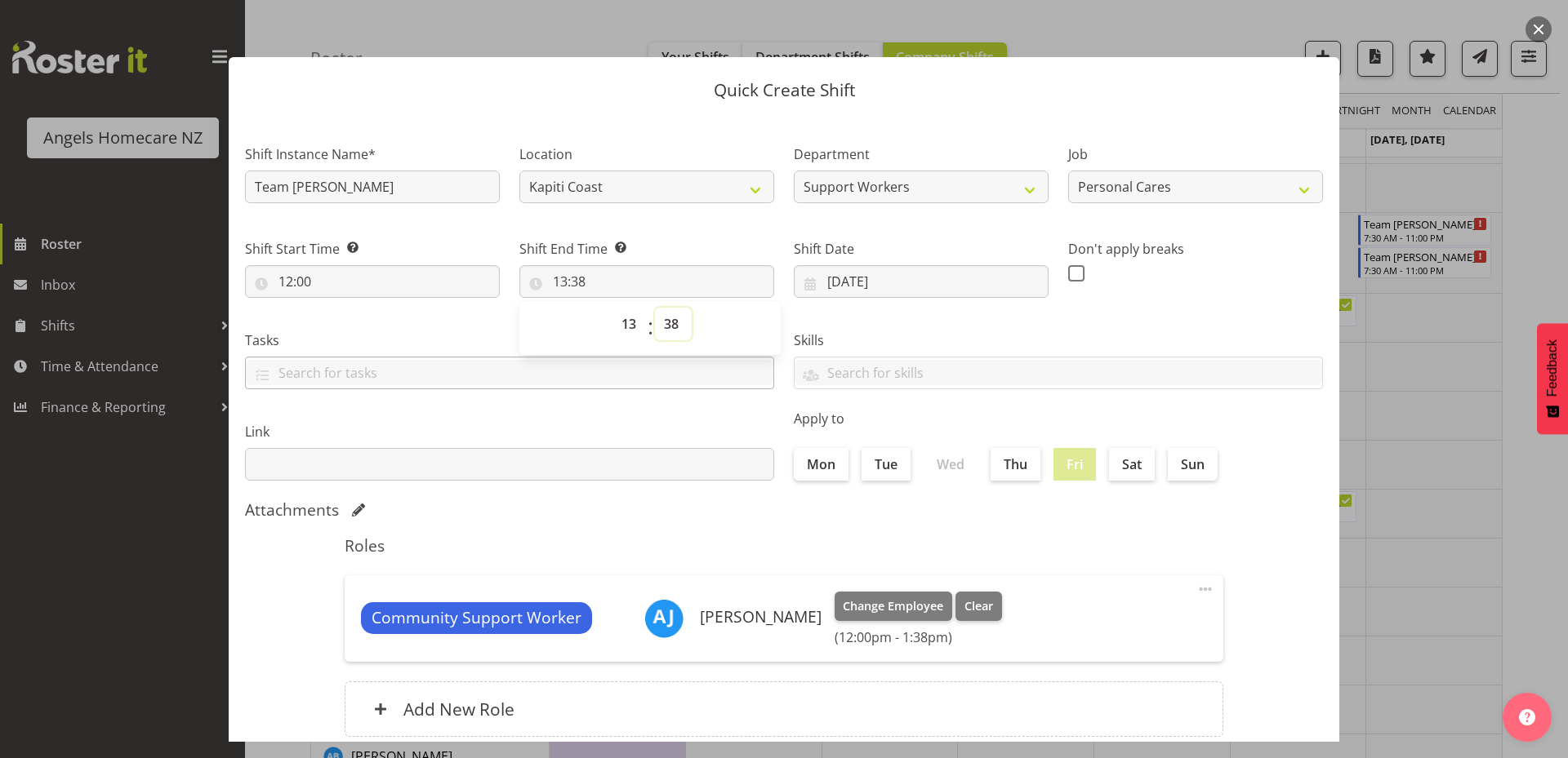
select select "0"
click at [655, 308] on select "00 01 02 03 04 05 06 07 08 09 10 11 12 13 14 15 16 17 18 19 20 21 22 23 24 25 2…" at bounding box center [673, 324] width 36 height 33
type input "13:00"
click at [737, 564] on div "Roles Community Support Worker Amanda Jane Lavington Change Employee Clear (12:…" at bounding box center [784, 641] width 898 height 230
click at [553, 379] on input "text" at bounding box center [509, 372] width 528 height 25
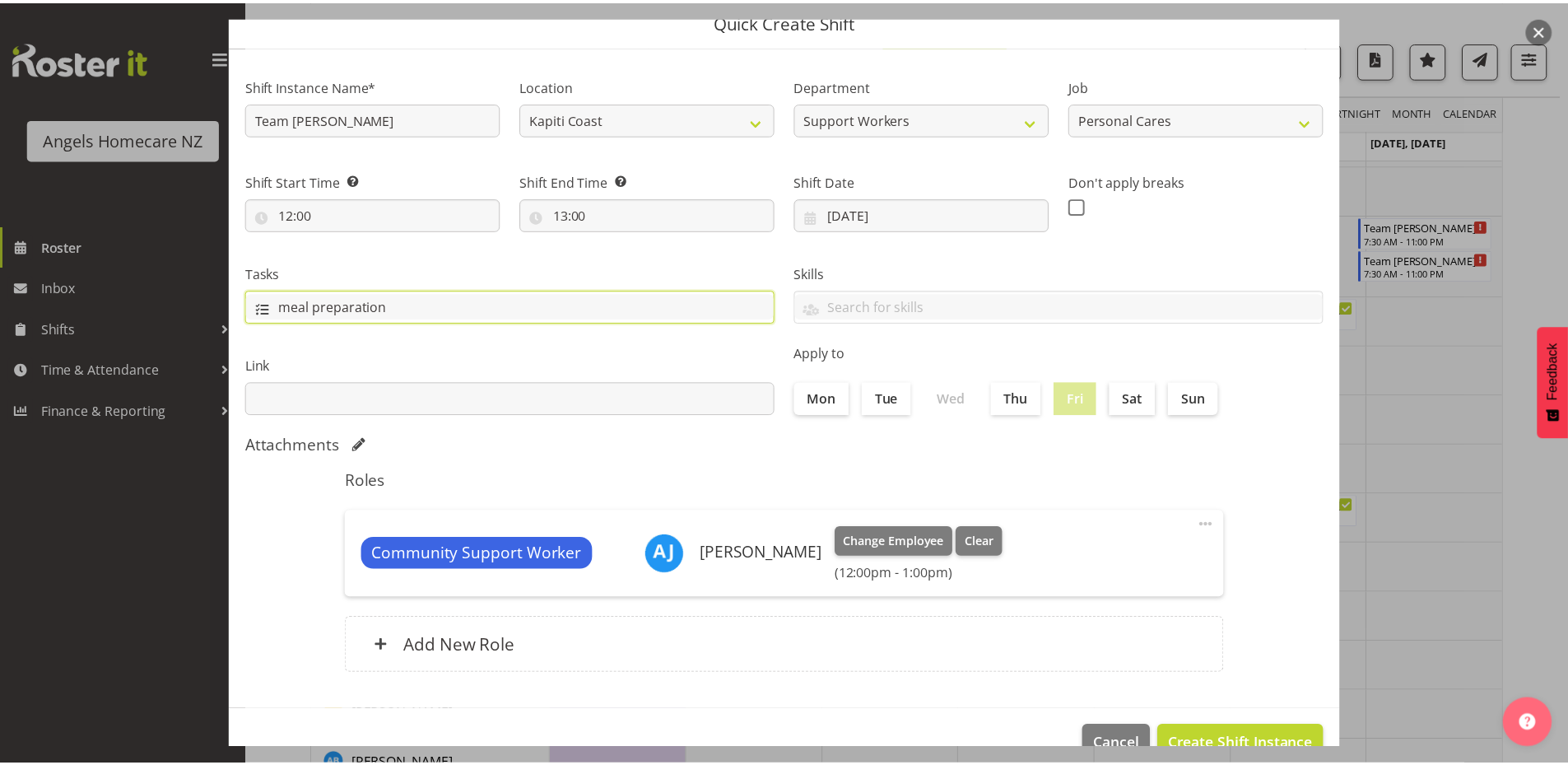
scroll to position [109, 0]
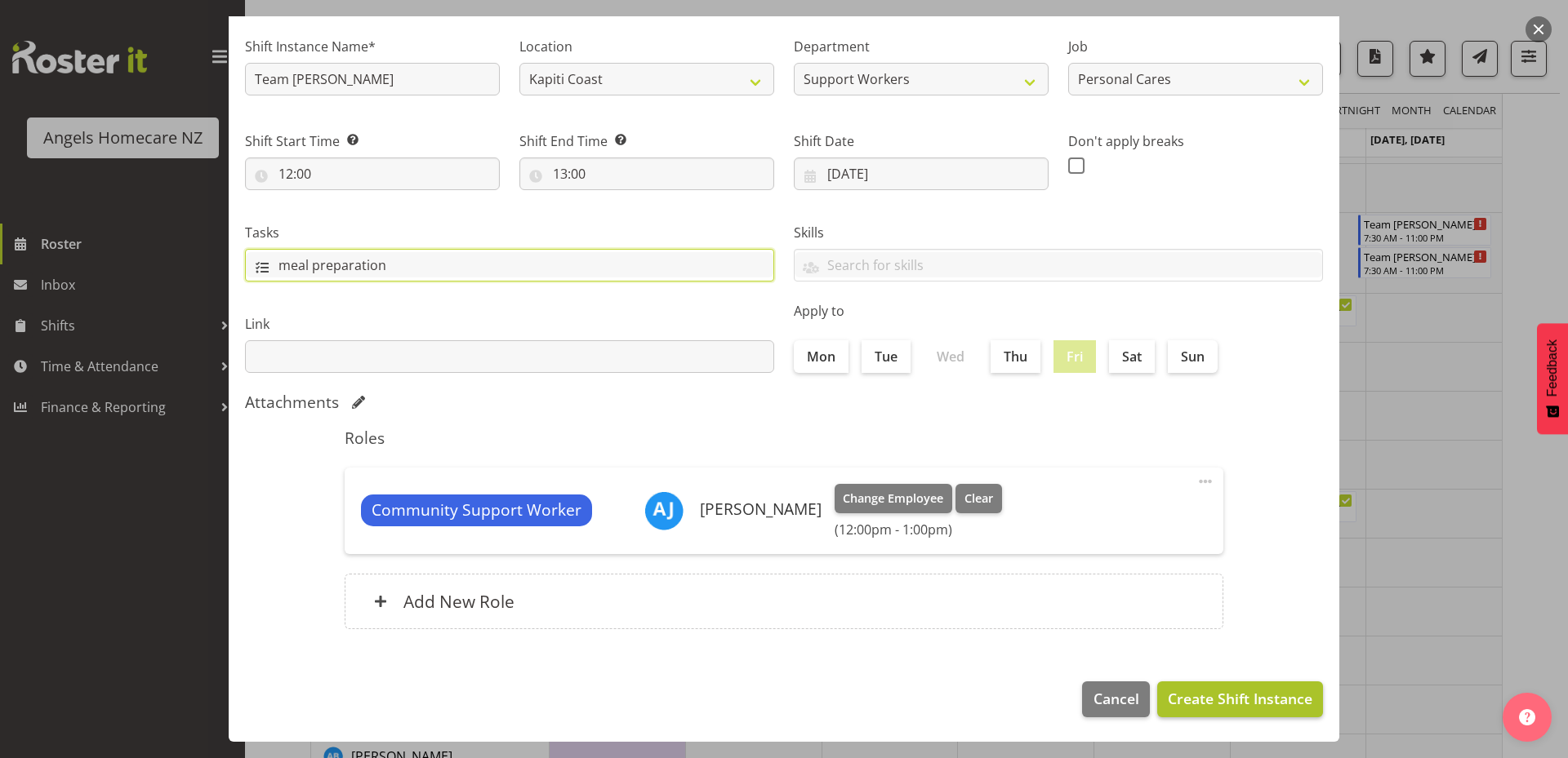
type input "meal preparation"
click at [1245, 695] on span "Create Shift Instance" at bounding box center [1239, 698] width 144 height 22
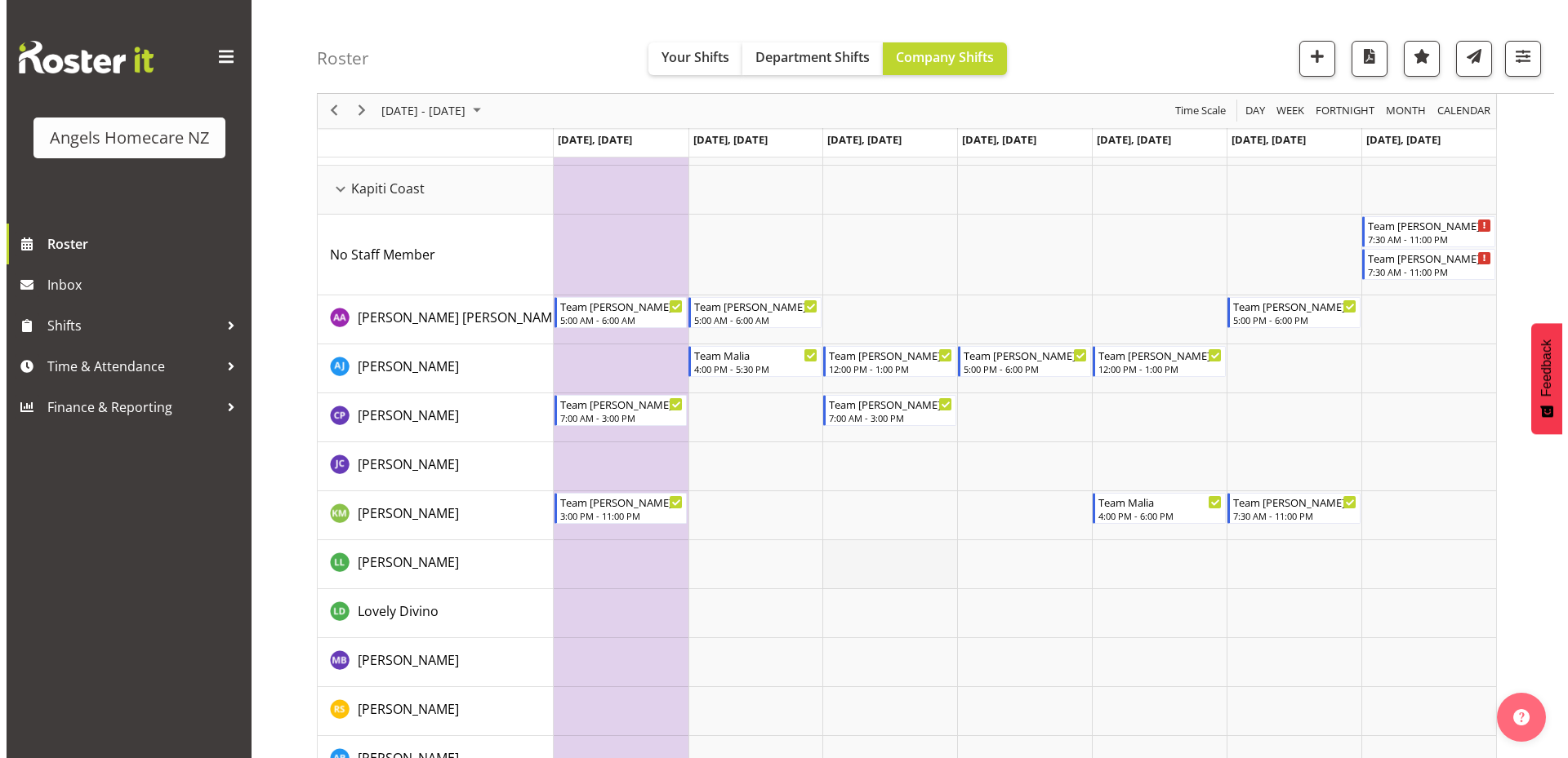
scroll to position [163, 0]
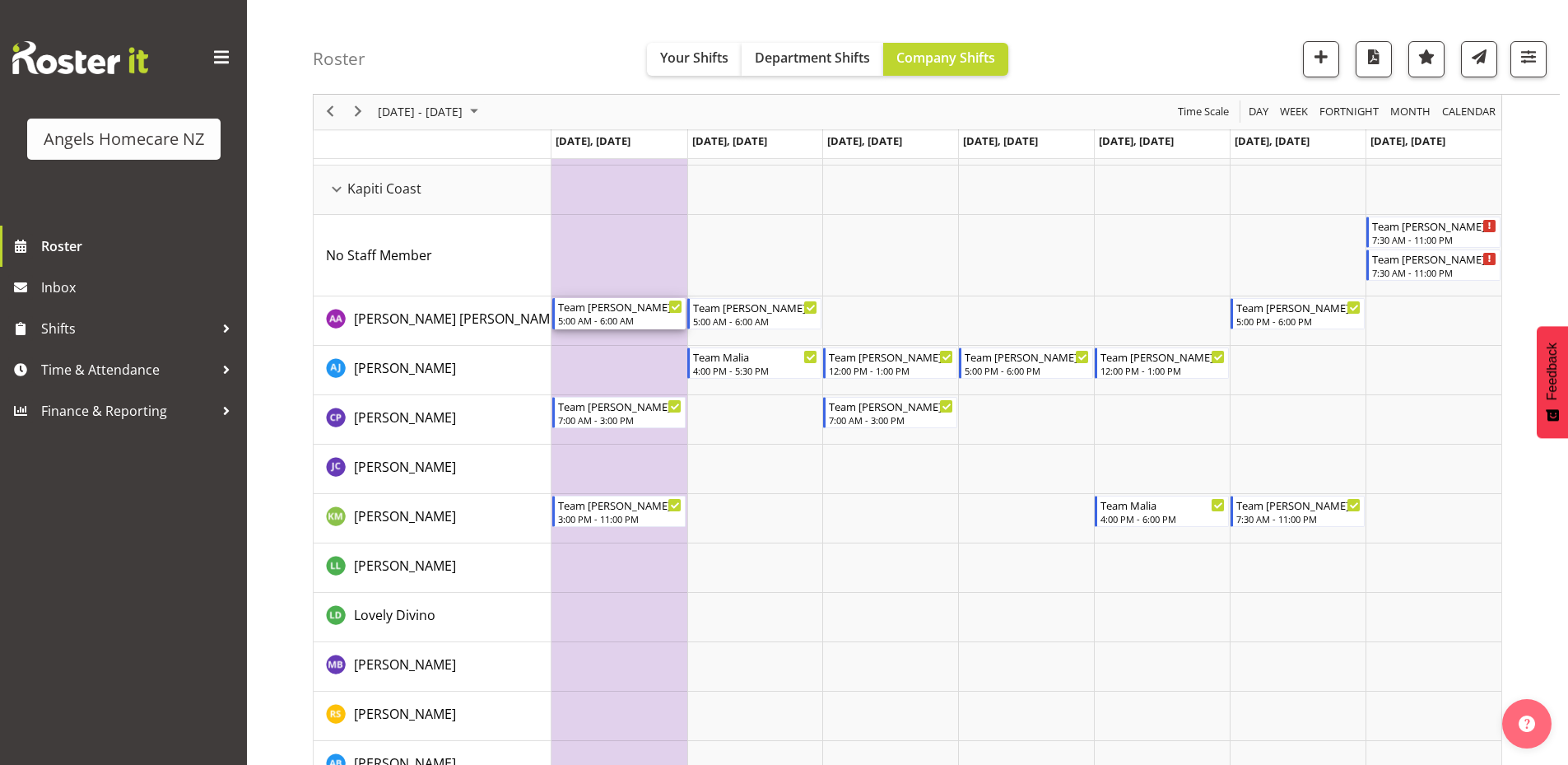
click at [594, 316] on div "5:00 AM - 6:00 AM" at bounding box center [620, 320] width 125 height 13
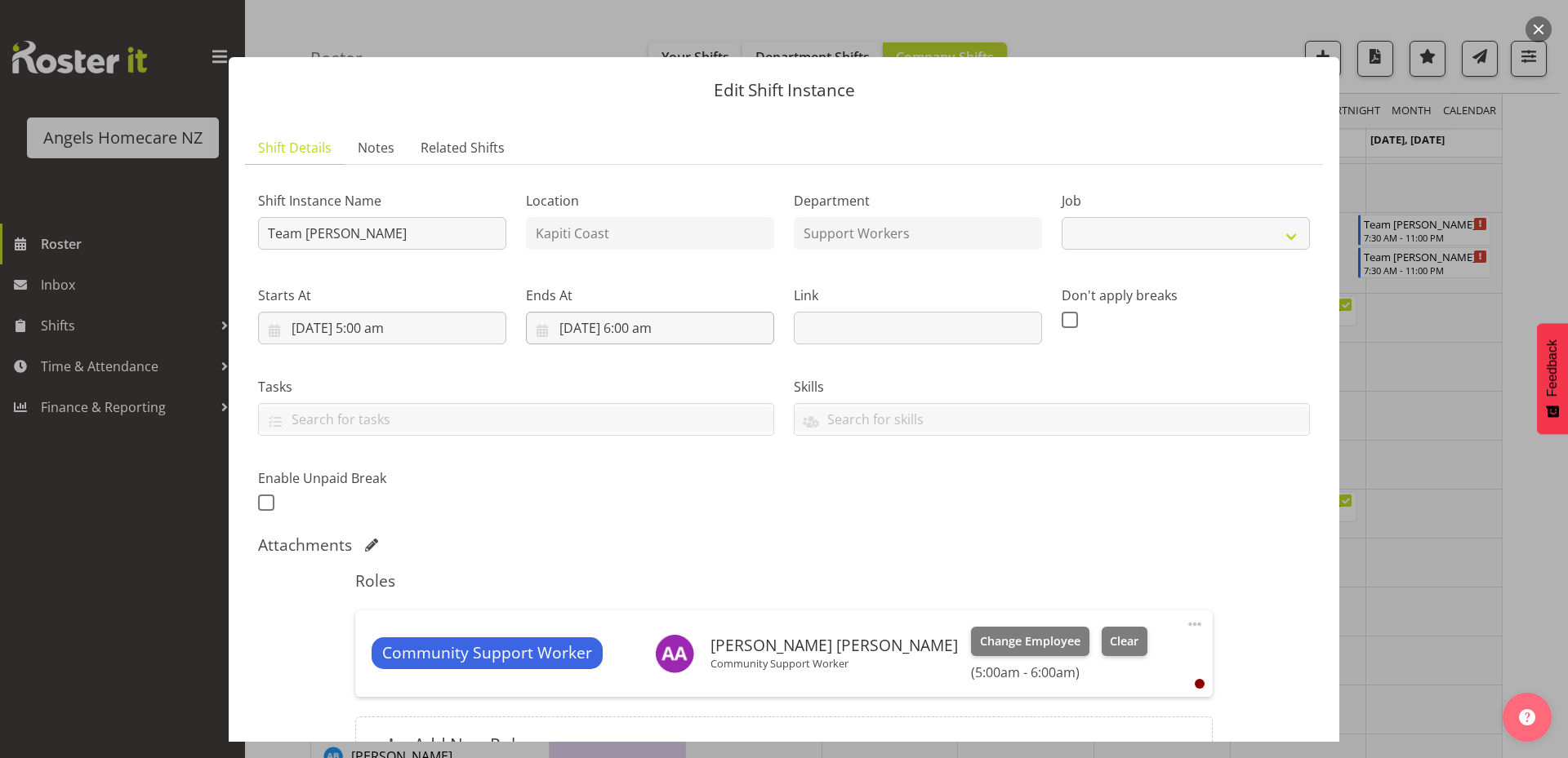
select select "10686"
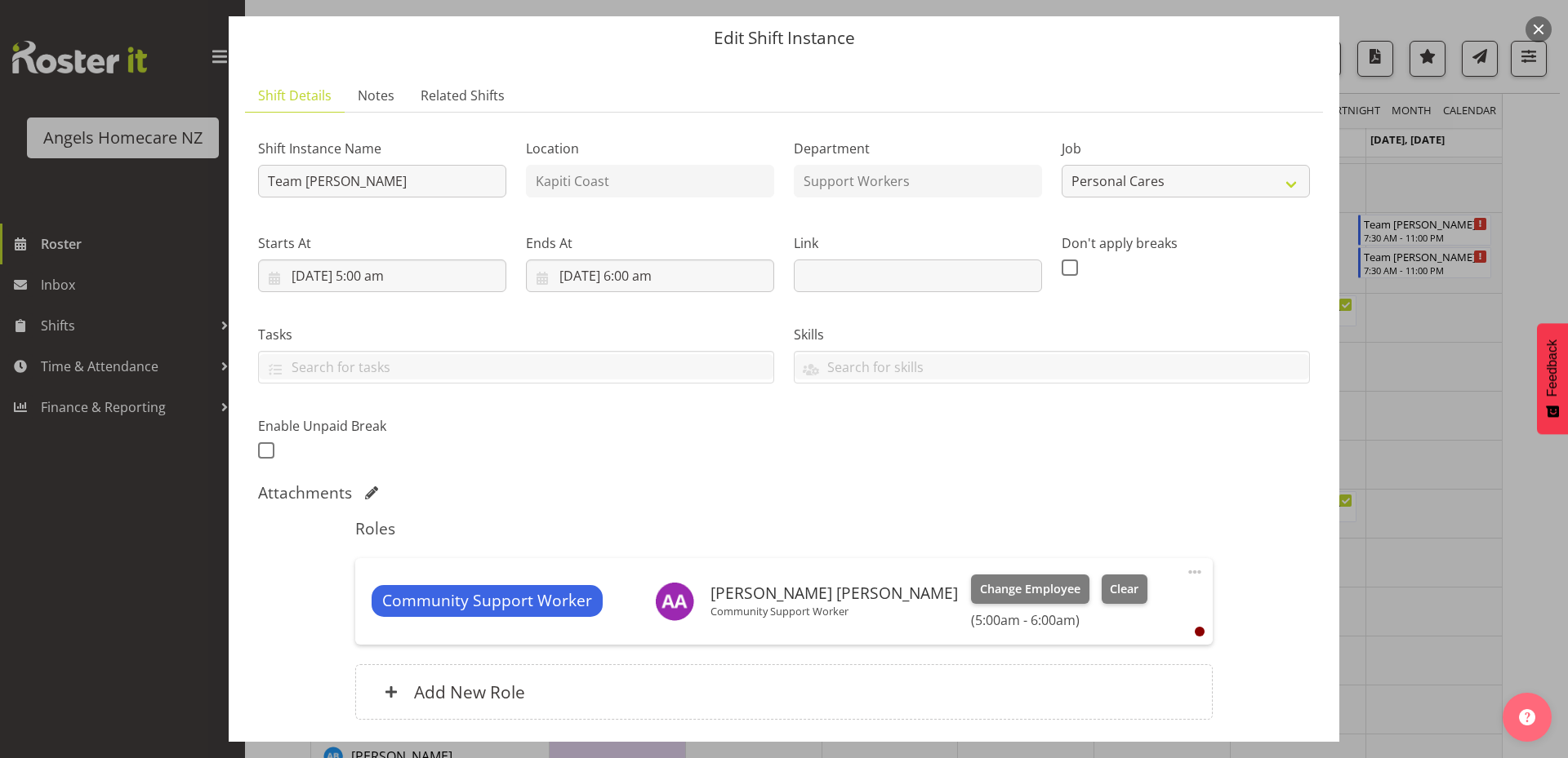
scroll to position [81, 0]
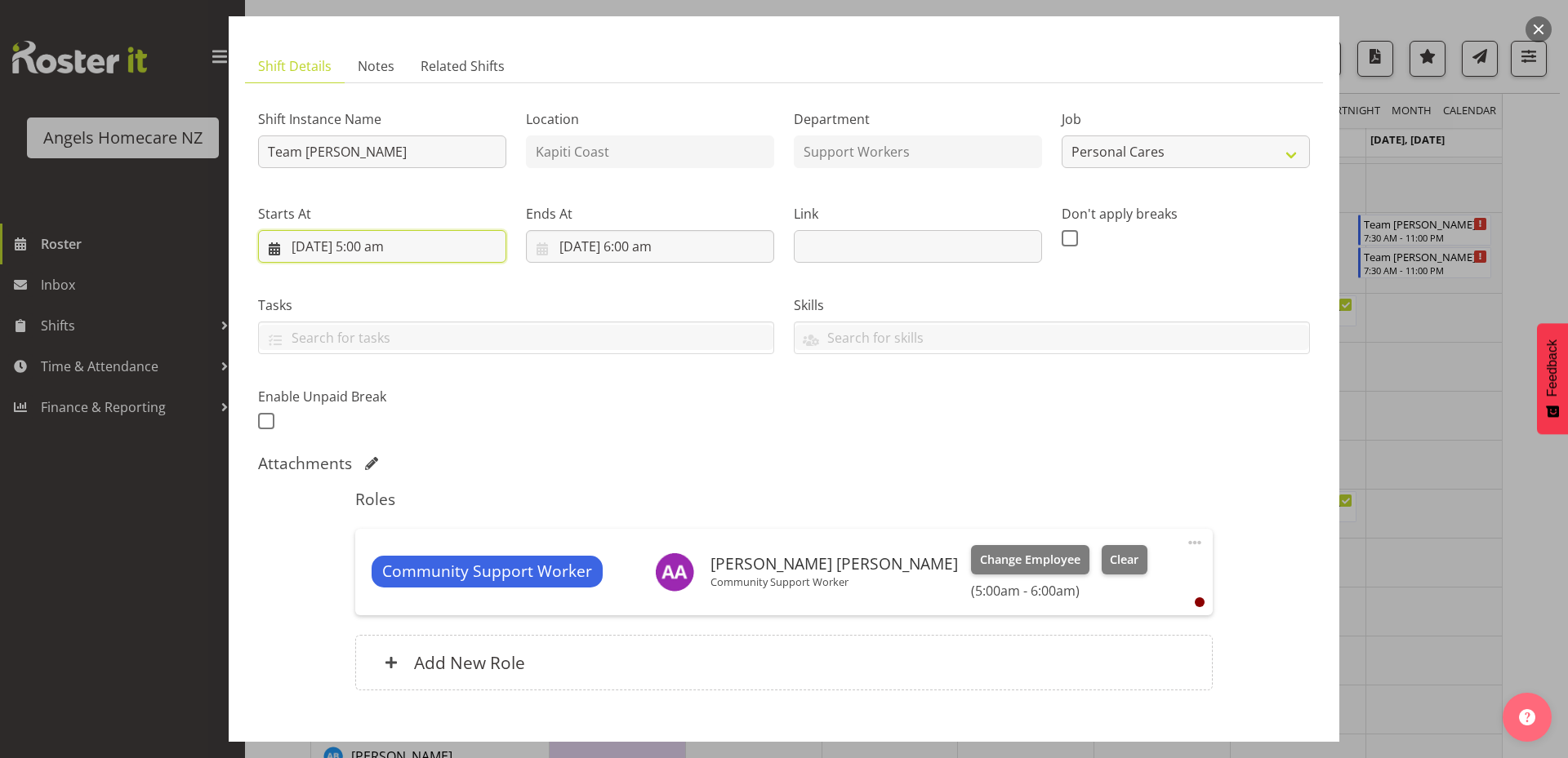
click at [384, 245] on input "22/09/2025, 5:00 am" at bounding box center [381, 246] width 248 height 33
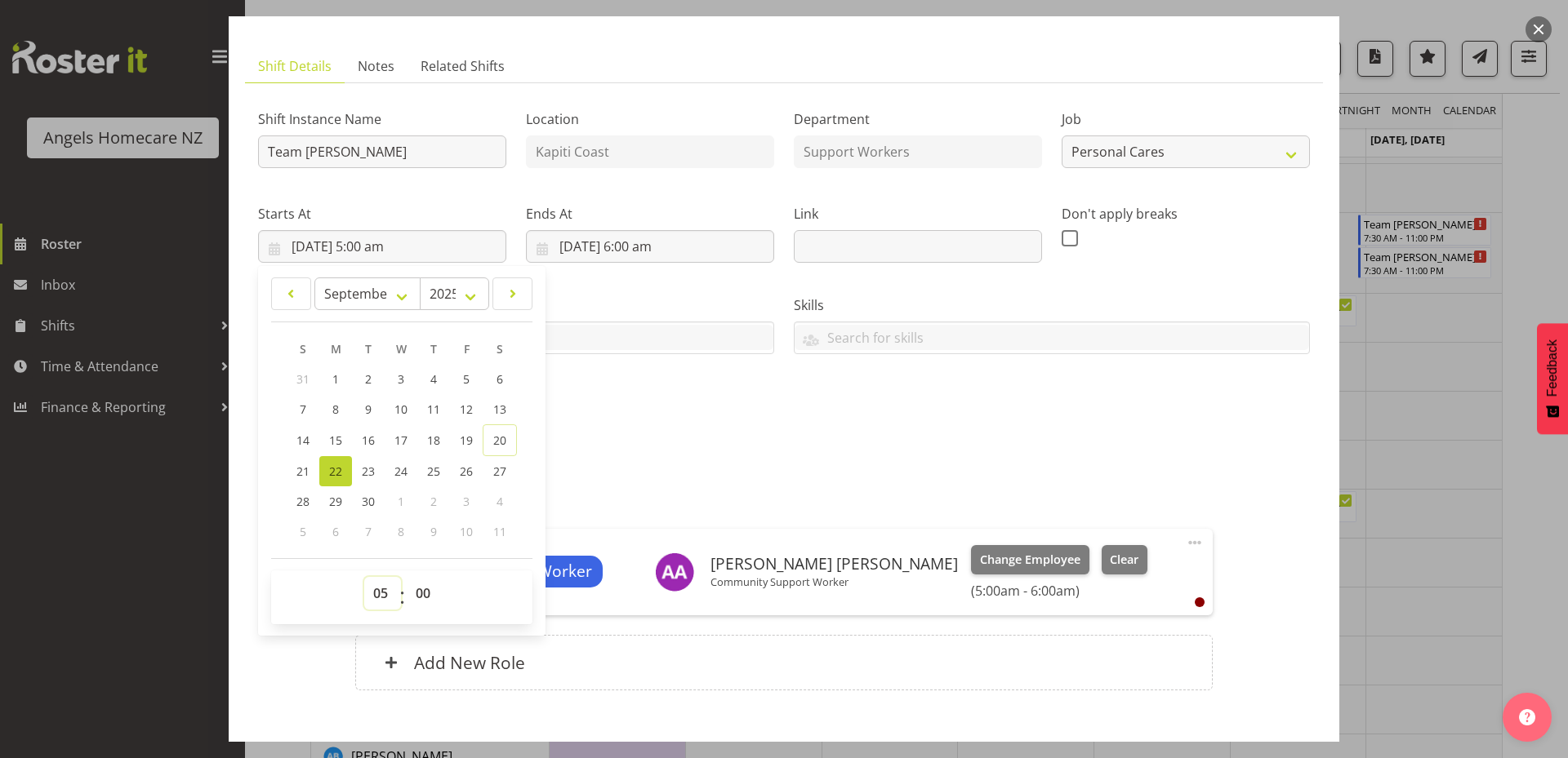
click at [385, 596] on select "00 01 02 03 04 05 06 07 08 09 10 11 12 13 14 15 16 17 18 19 20 21 22 23" at bounding box center [382, 593] width 36 height 33
select select "17"
click at [364, 576] on select "00 01 02 03 04 05 06 07 08 09 10 11 12 13 14 15 16 17 18 19 20 21 22 23" at bounding box center [382, 593] width 36 height 33
type input "22/09/2025, 5:00 pm"
click at [643, 445] on div "Shift Instance Name Team Mary Location Kapiti Coast Department Support Workers …" at bounding box center [784, 403] width 1052 height 614
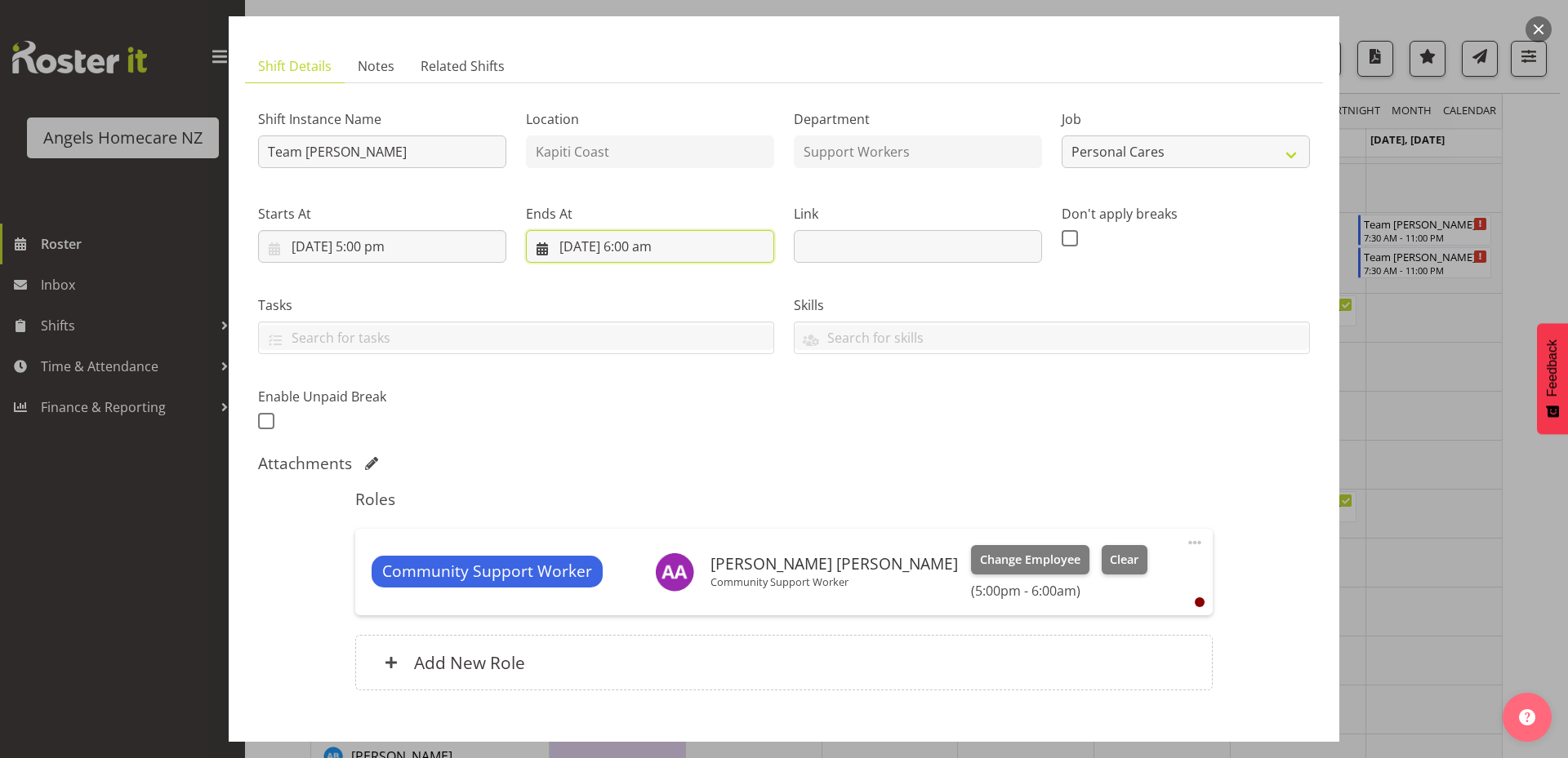
click at [646, 244] on input "22/09/2025, 6:00 am" at bounding box center [650, 246] width 248 height 33
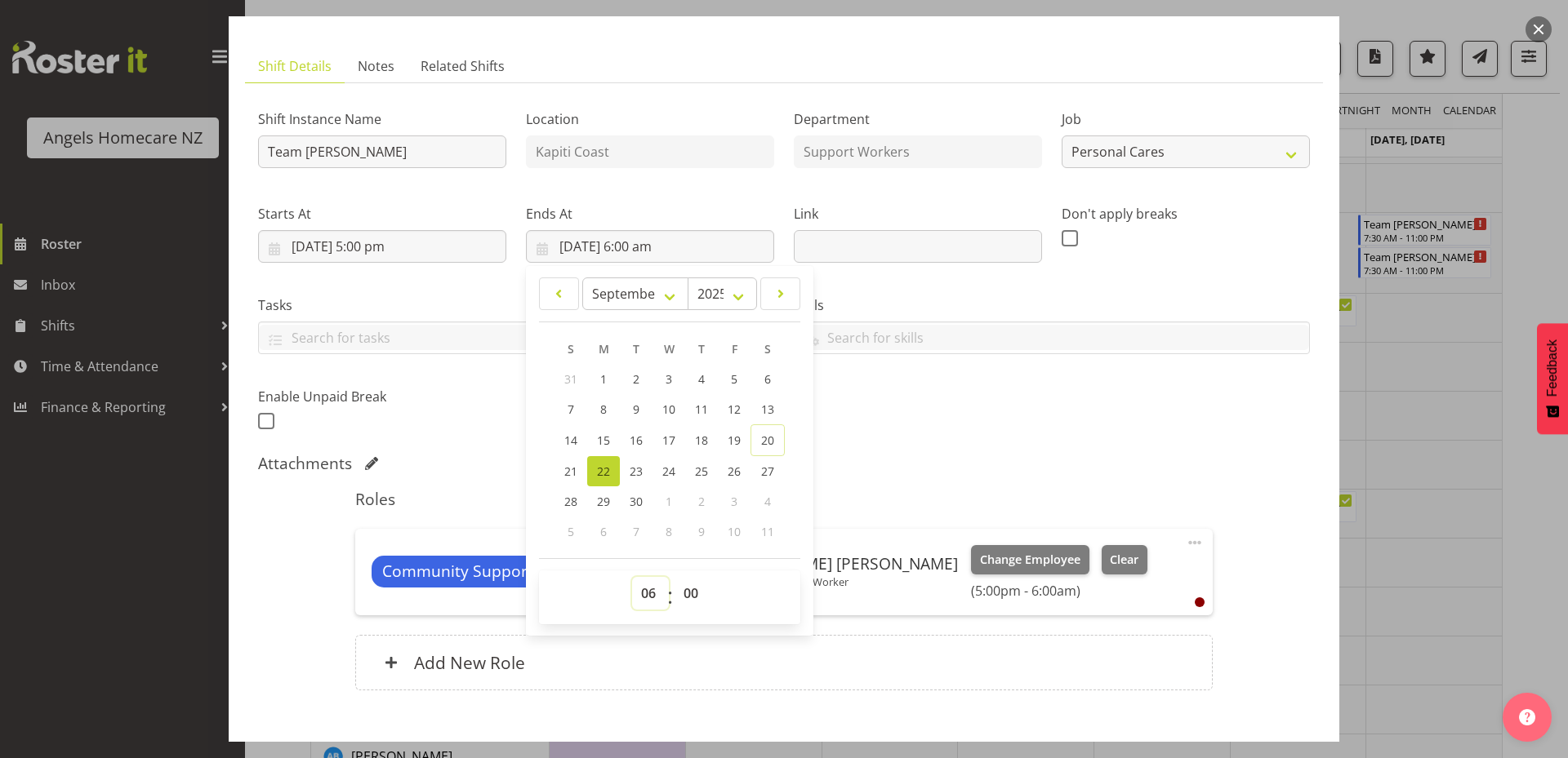
click at [641, 586] on select "00 01 02 03 04 05 06 07 08 09 10 11 12 13 14 15 16 17 18 19 20 21 22 23" at bounding box center [650, 593] width 36 height 33
select select "18"
click at [632, 576] on select "00 01 02 03 04 05 06 07 08 09 10 11 12 13 14 15 16 17 18 19 20 21 22 23" at bounding box center [650, 593] width 36 height 33
type input "22/09/2025, 6:00 pm"
click at [849, 442] on div "Shift Instance Name Team Mary Location Kapiti Coast Department Support Workers …" at bounding box center [784, 264] width 1072 height 357
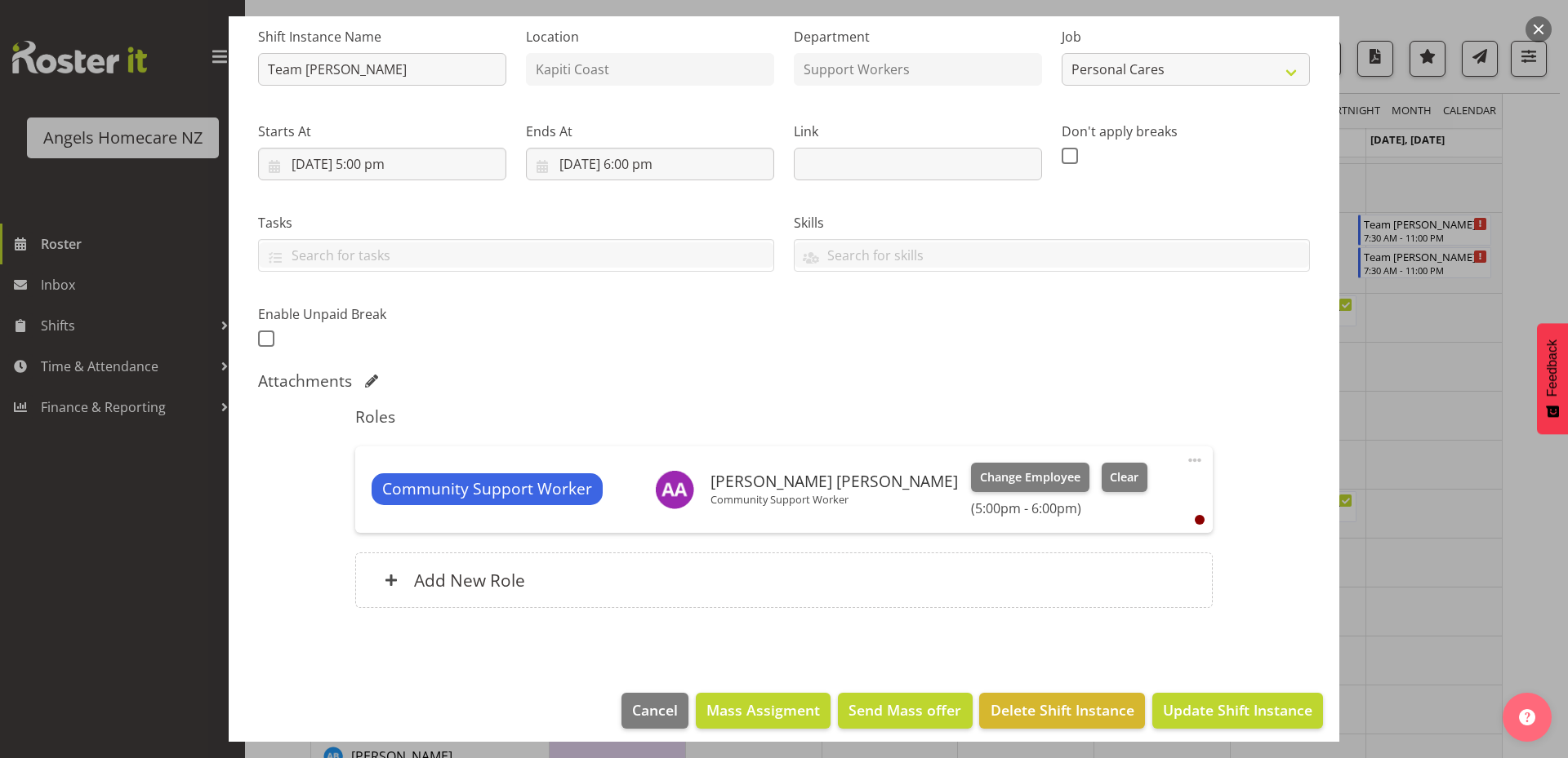
scroll to position [175, 0]
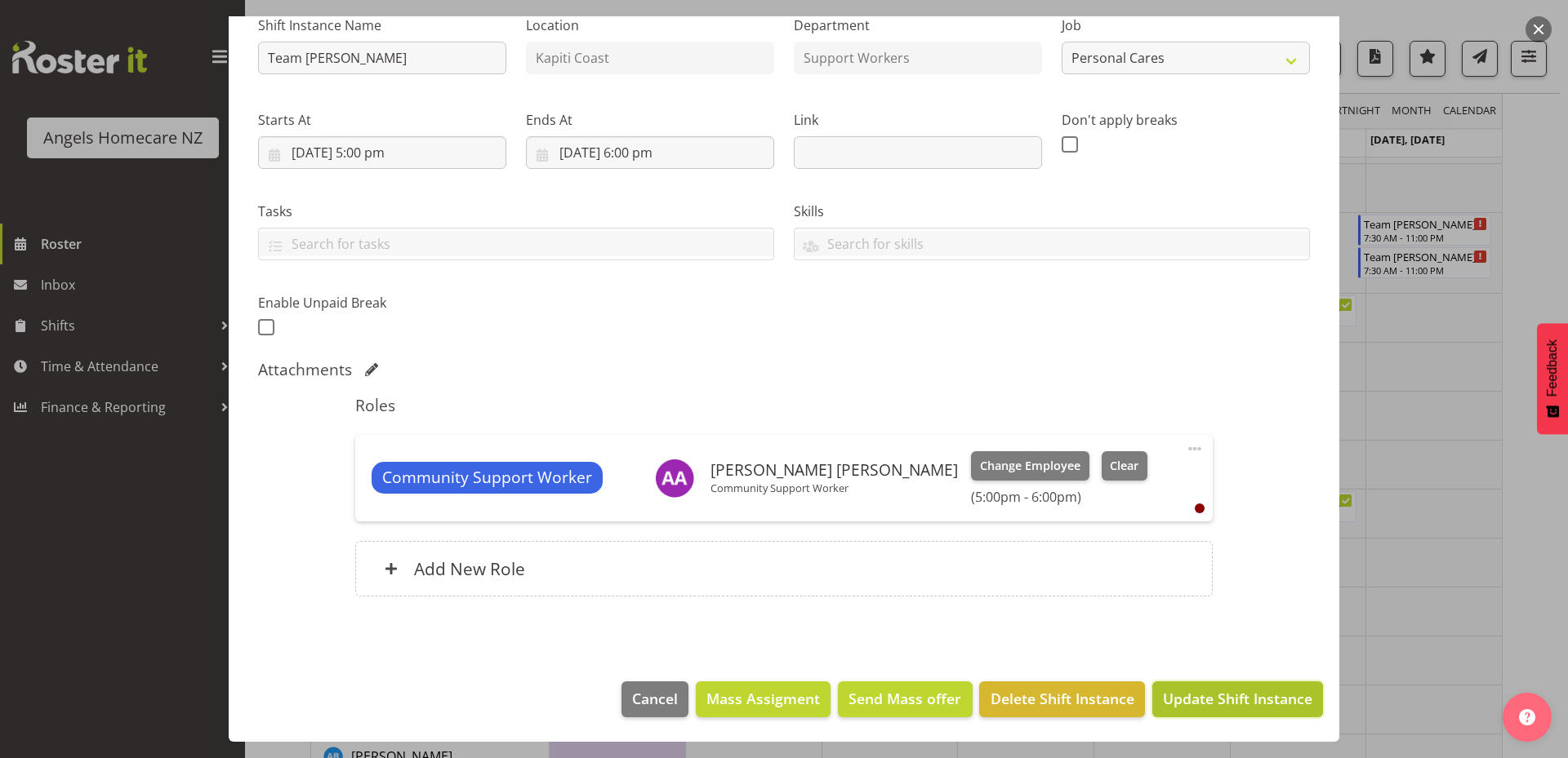
click at [1204, 703] on span "Update Shift Instance" at bounding box center [1237, 698] width 150 height 22
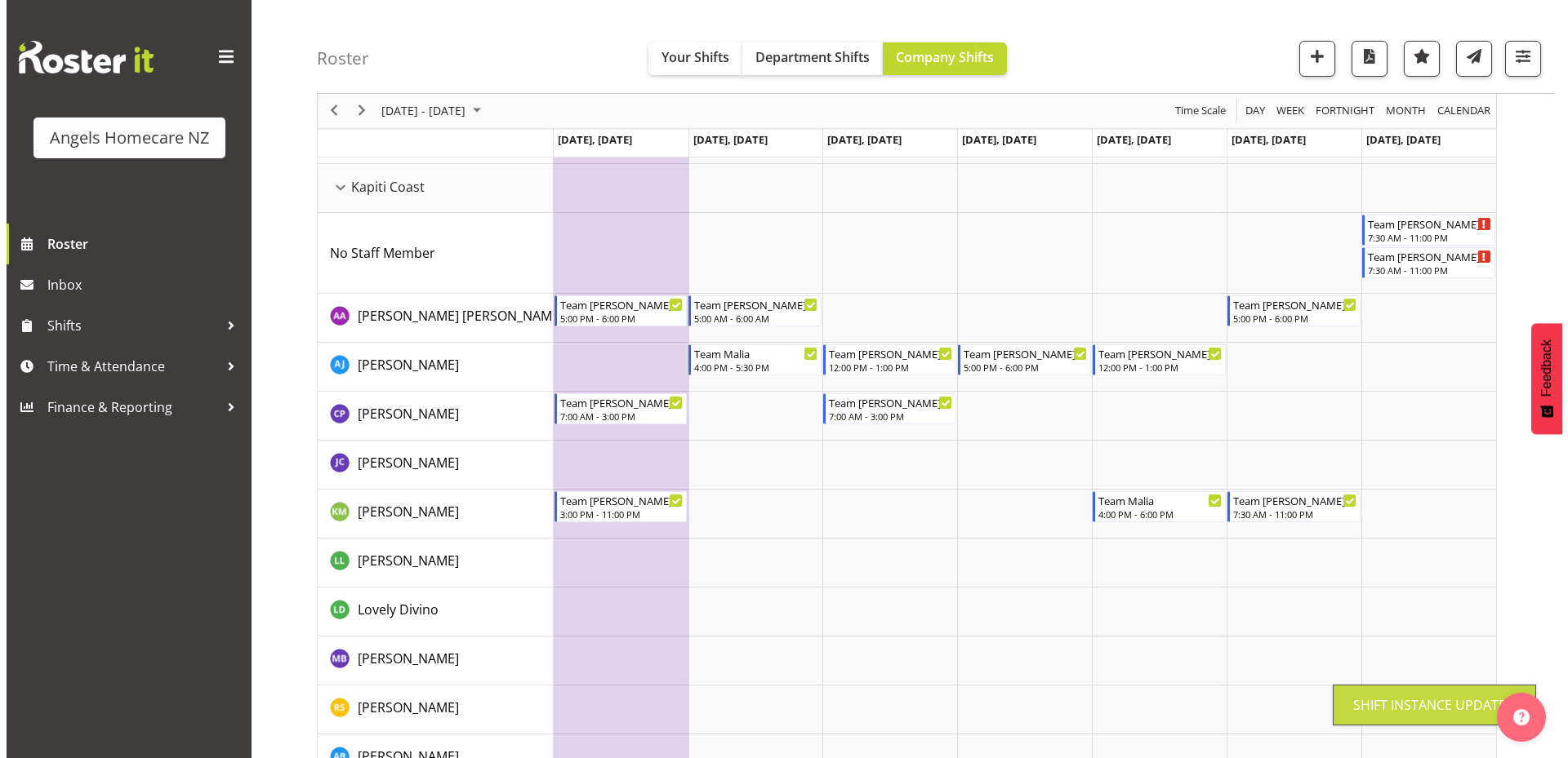
scroll to position [0, 0]
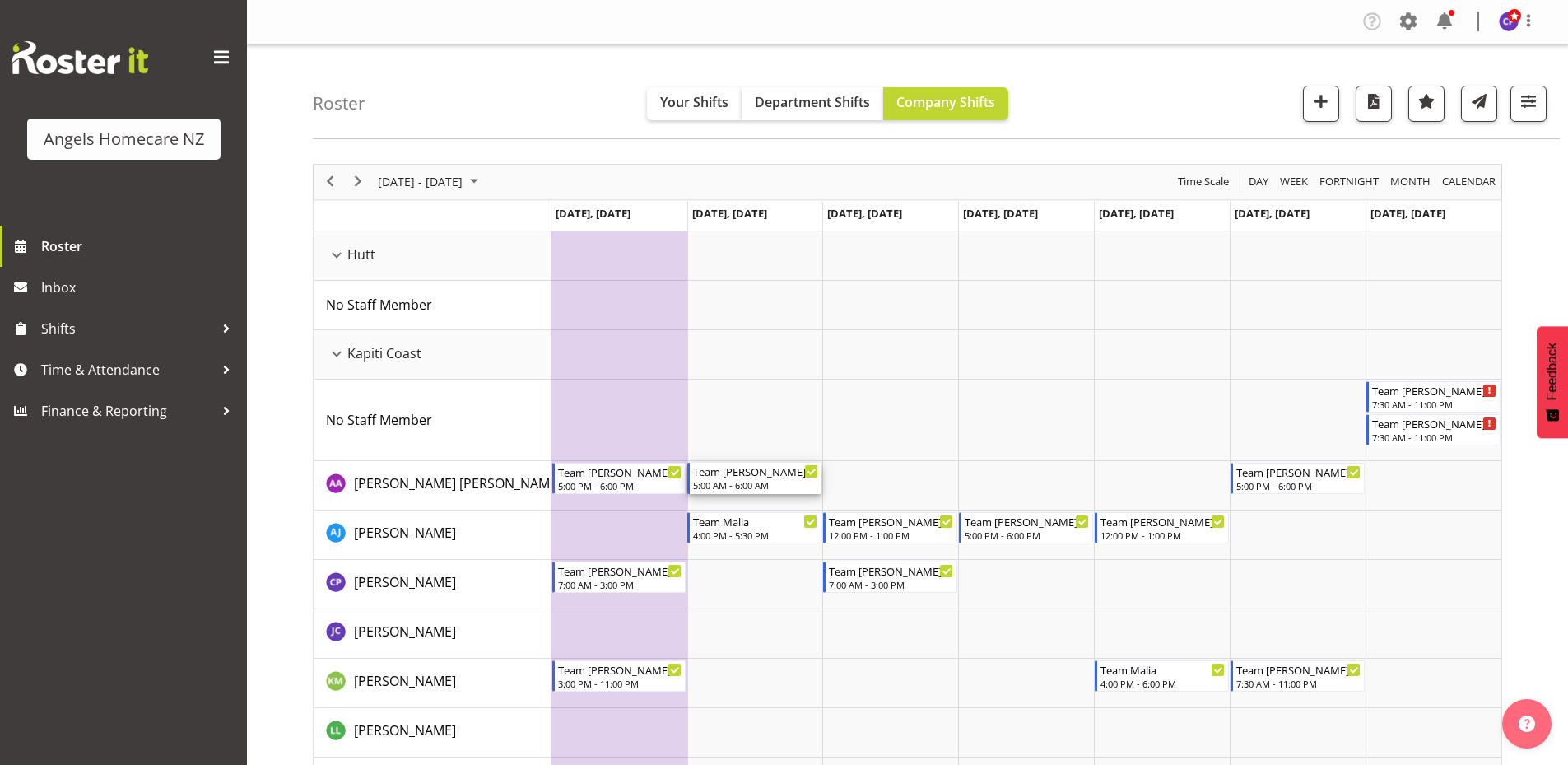
click at [749, 478] on div "Team Mary" at bounding box center [755, 471] width 125 height 17
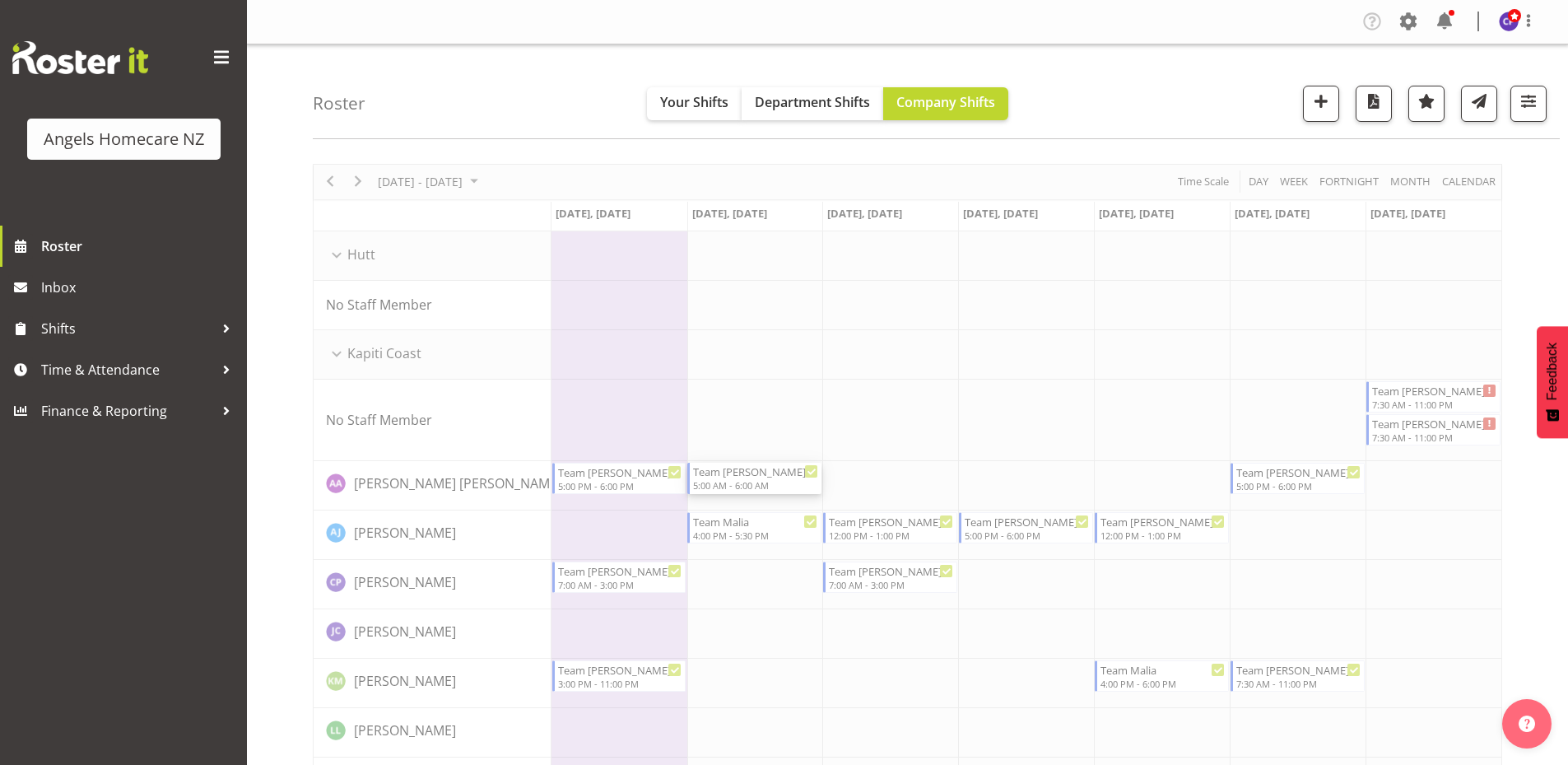
select select "8"
select select "2025"
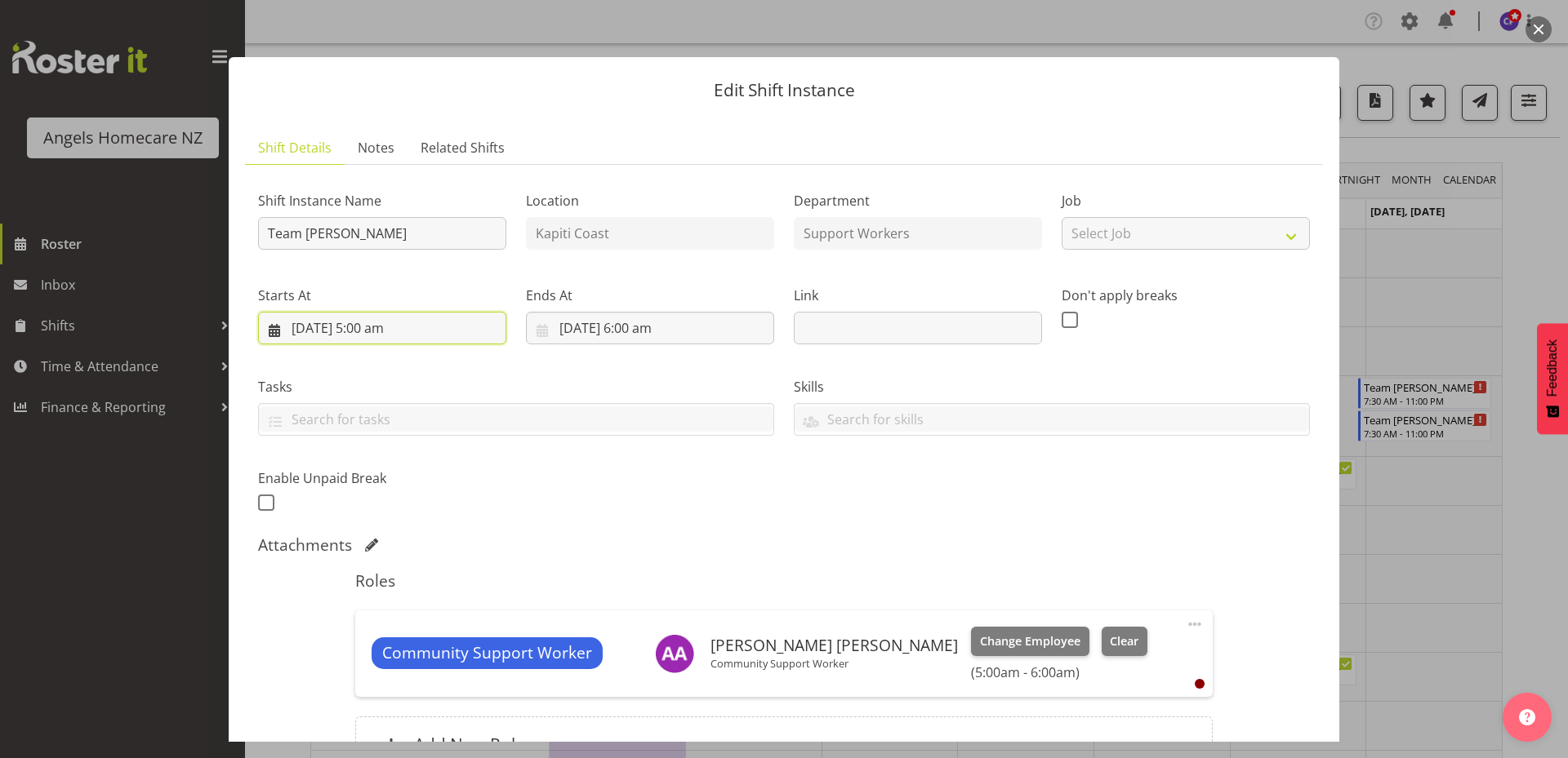
click at [394, 336] on input "23/09/2025, 5:00 am" at bounding box center [381, 328] width 248 height 33
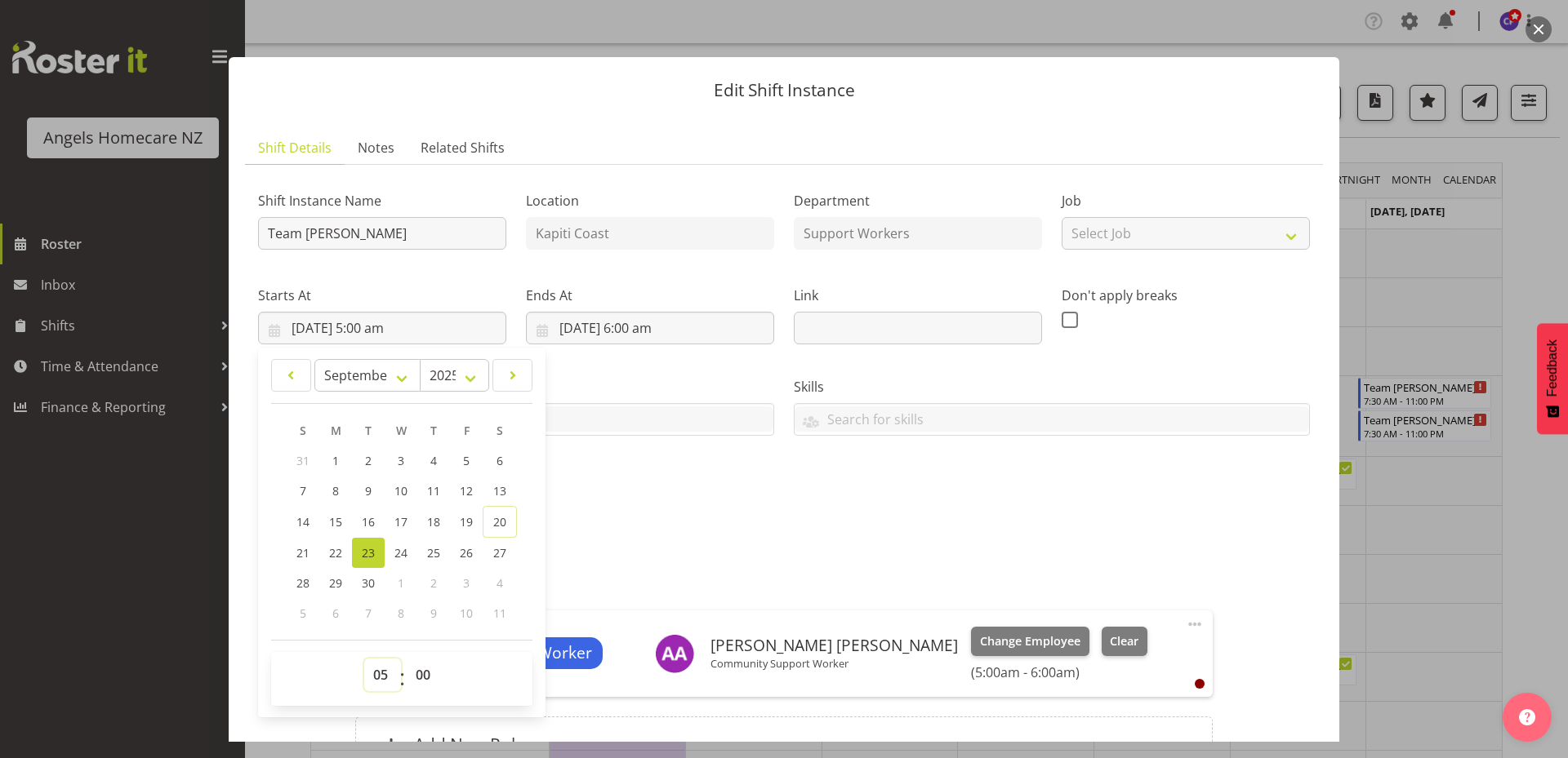
click at [387, 678] on select "00 01 02 03 04 05 06 07 08 09 10 11 12 13 14 15 16 17 18 19 20 21 22 23" at bounding box center [382, 675] width 36 height 33
select select "17"
click at [364, 659] on select "00 01 02 03 04 05 06 07 08 09 10 11 12 13 14 15 16 17 18 19 20 21 22 23" at bounding box center [382, 675] width 36 height 33
type input "23/09/2025, 5:00 pm"
click at [687, 553] on div "Attachments" at bounding box center [784, 545] width 1052 height 20
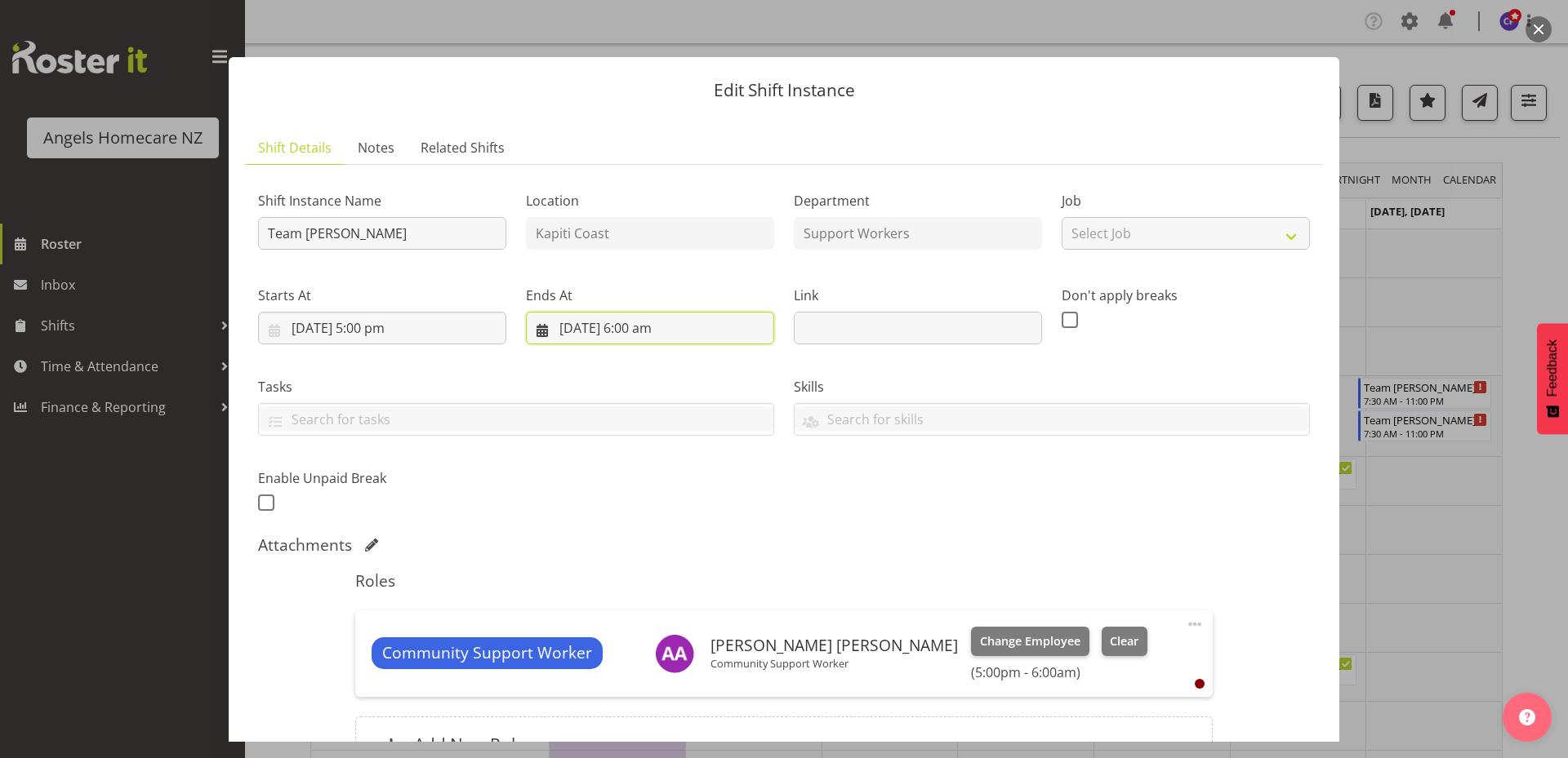
click at [681, 321] on input "23/09/2025, 6:00 am" at bounding box center [650, 328] width 248 height 33
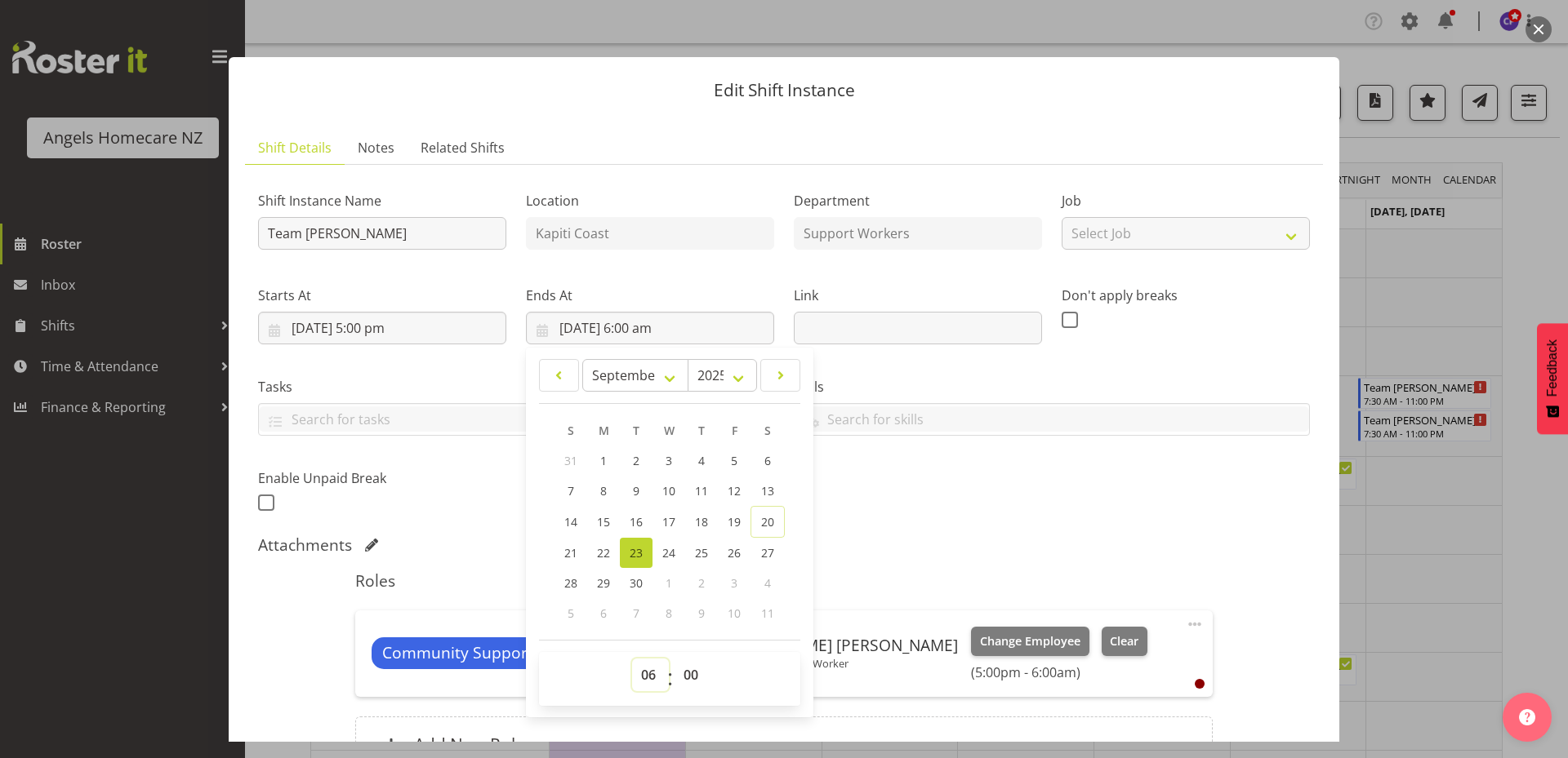
click at [650, 666] on select "00 01 02 03 04 05 06 07 08 09 10 11 12 13 14 15 16 17 18 19 20 21 22 23" at bounding box center [650, 675] width 36 height 33
select select "18"
click at [632, 659] on select "00 01 02 03 04 05 06 07 08 09 10 11 12 13 14 15 16 17 18 19 20 21 22 23" at bounding box center [650, 675] width 36 height 33
type input "23/09/2025, 6:00 pm"
click at [885, 516] on div "Shift Instance Name Team Mary Location Kapiti Coast Department Support Workers …" at bounding box center [784, 346] width 1072 height 357
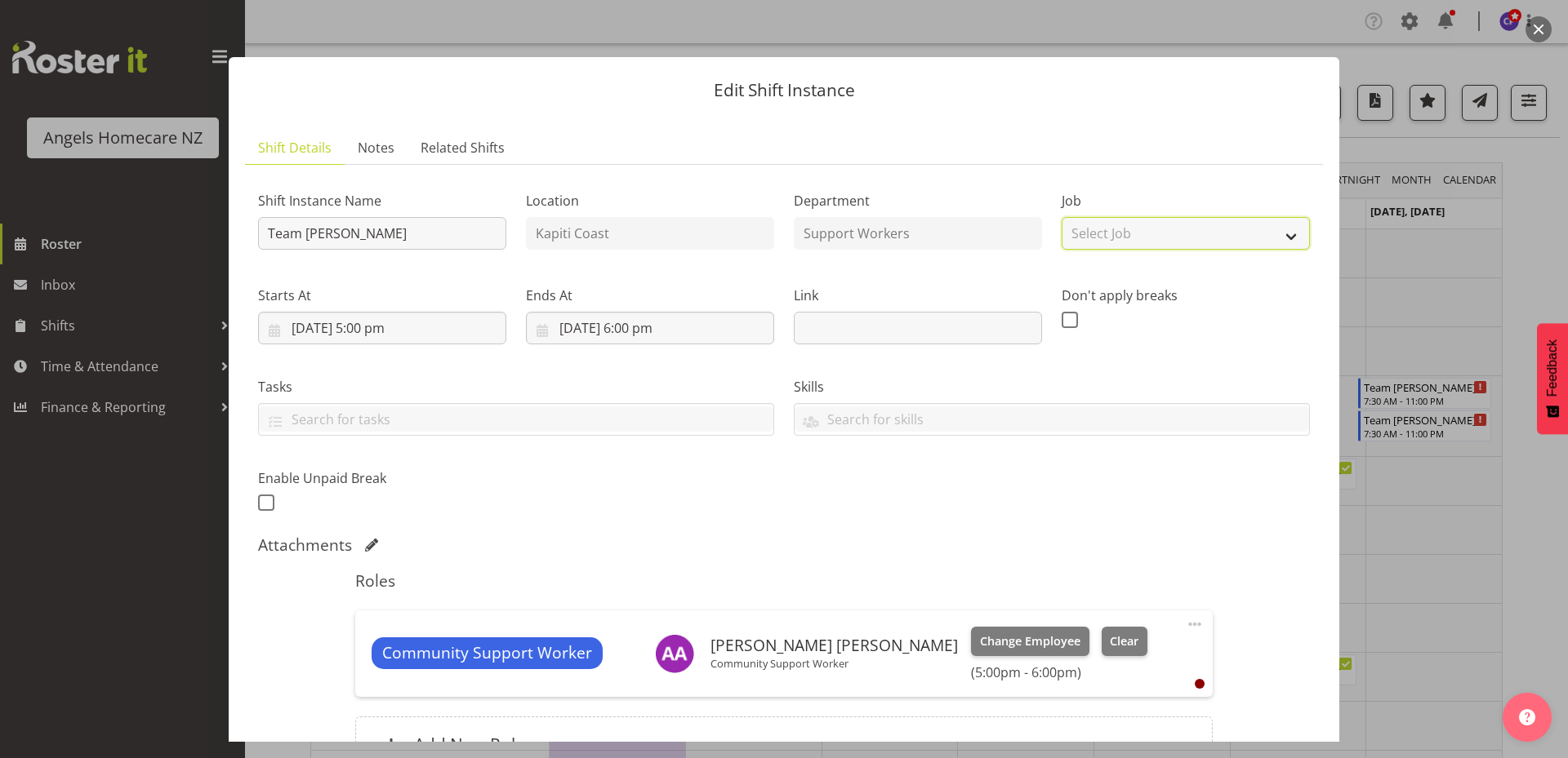
click at [1102, 246] on select "Select Job Create new job Personal Cares Support Work" at bounding box center [1185, 233] width 248 height 33
select select "10686"
click at [1061, 217] on select "Select Job Create new job Personal Cares Support Work" at bounding box center [1185, 233] width 248 height 33
click at [633, 420] on input "text" at bounding box center [515, 418] width 515 height 25
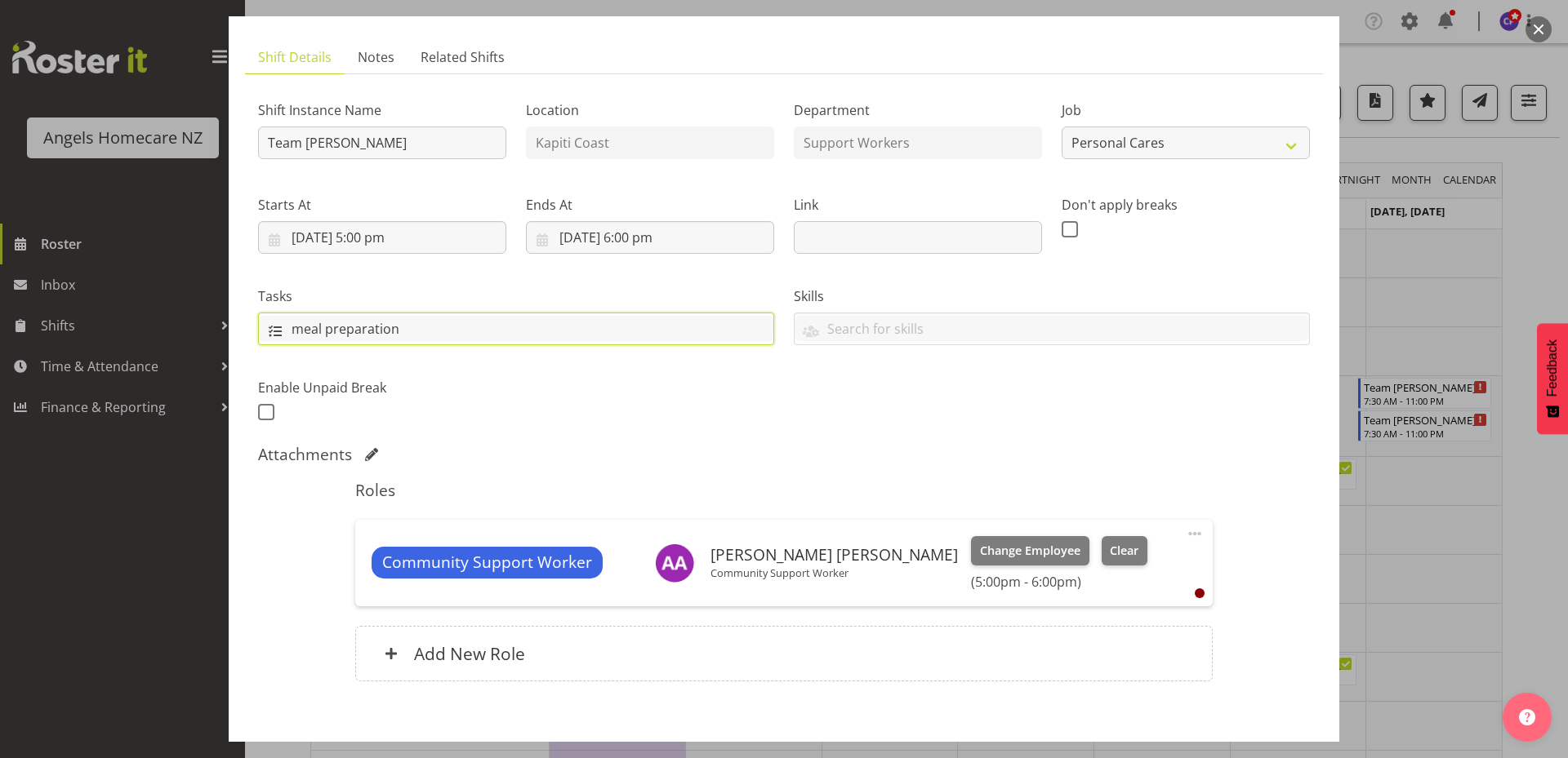
scroll to position [163, 0]
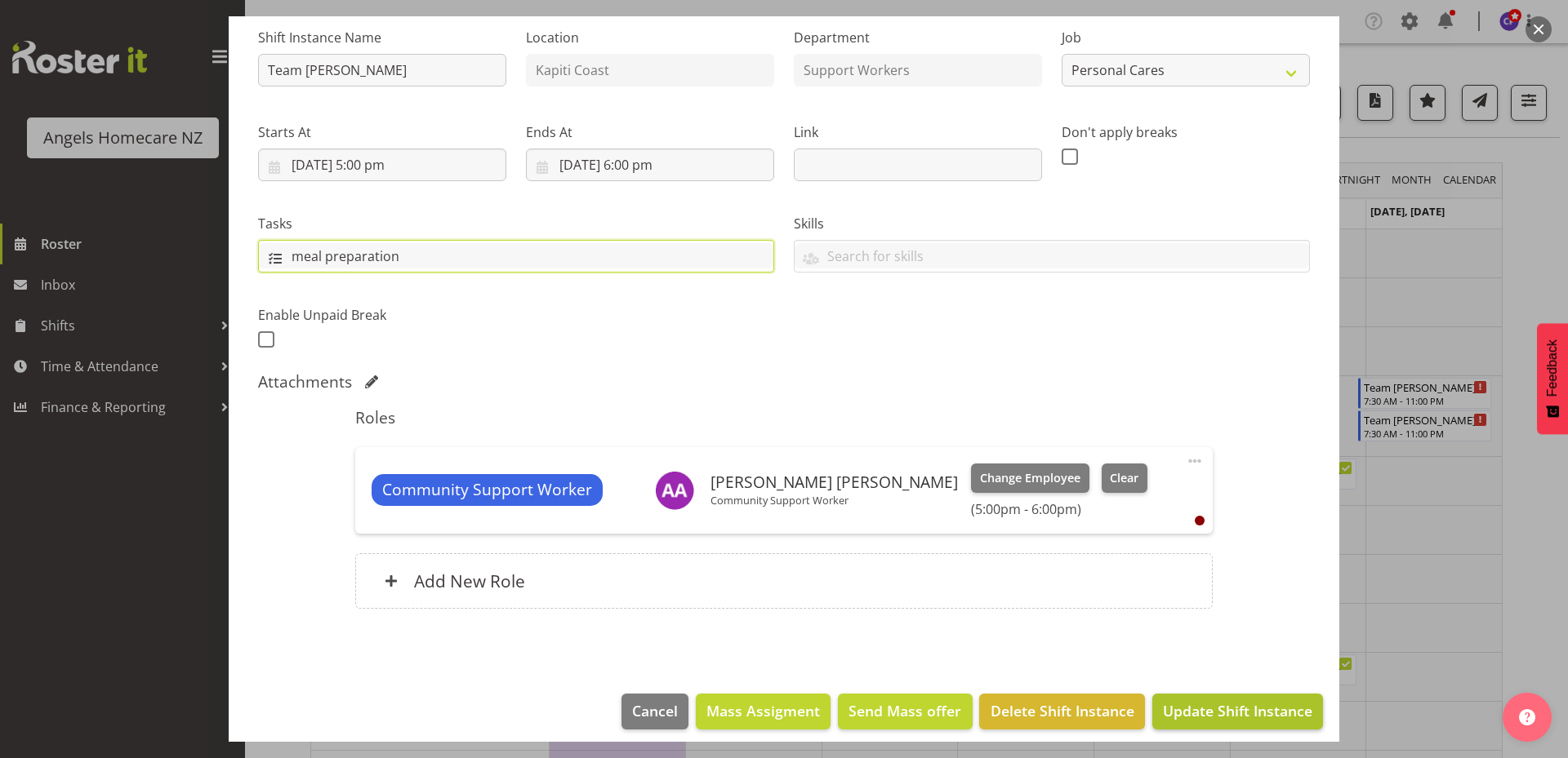
type input "meal preparation"
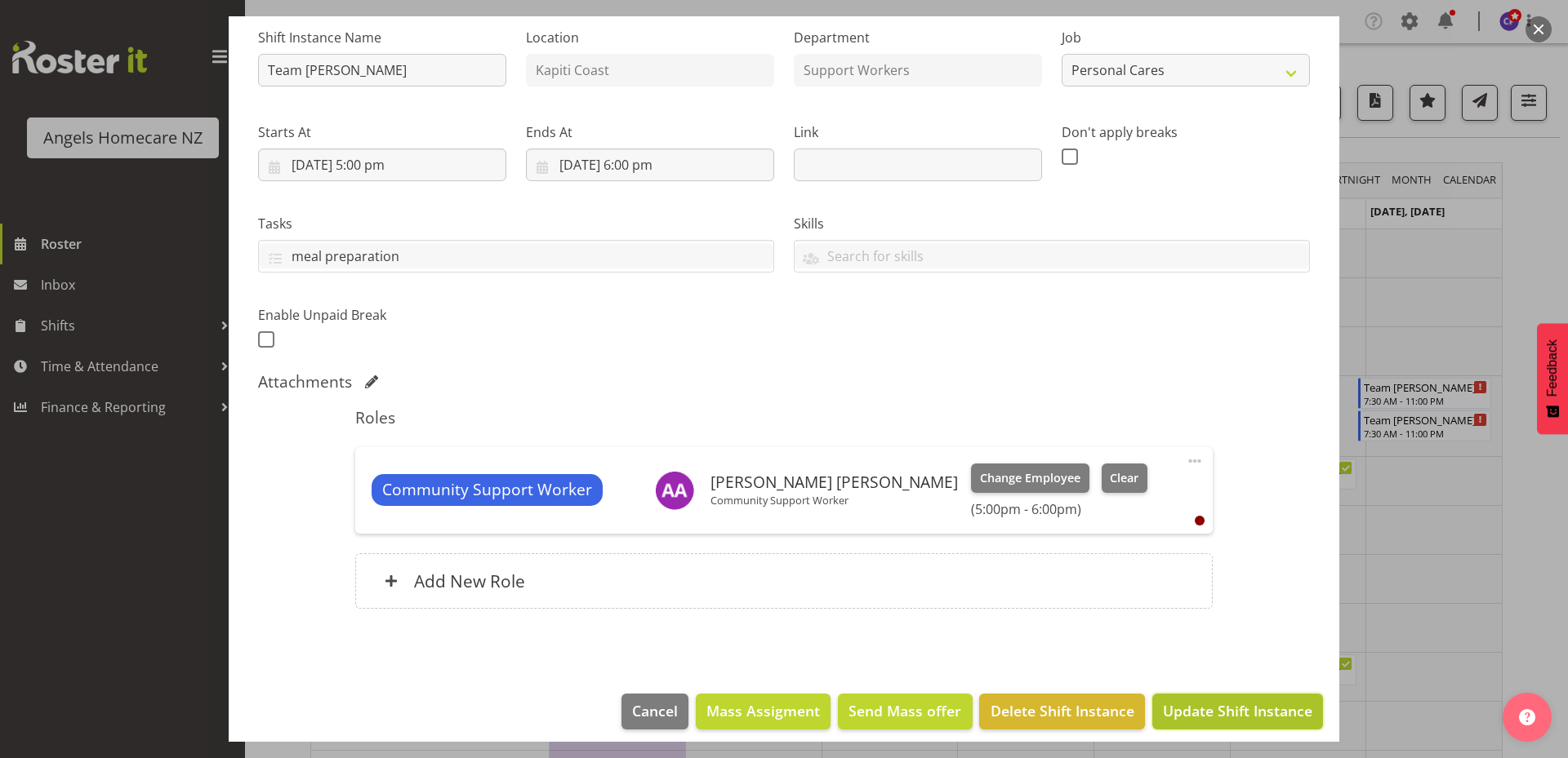
click at [1207, 720] on span "Update Shift Instance" at bounding box center [1237, 710] width 150 height 22
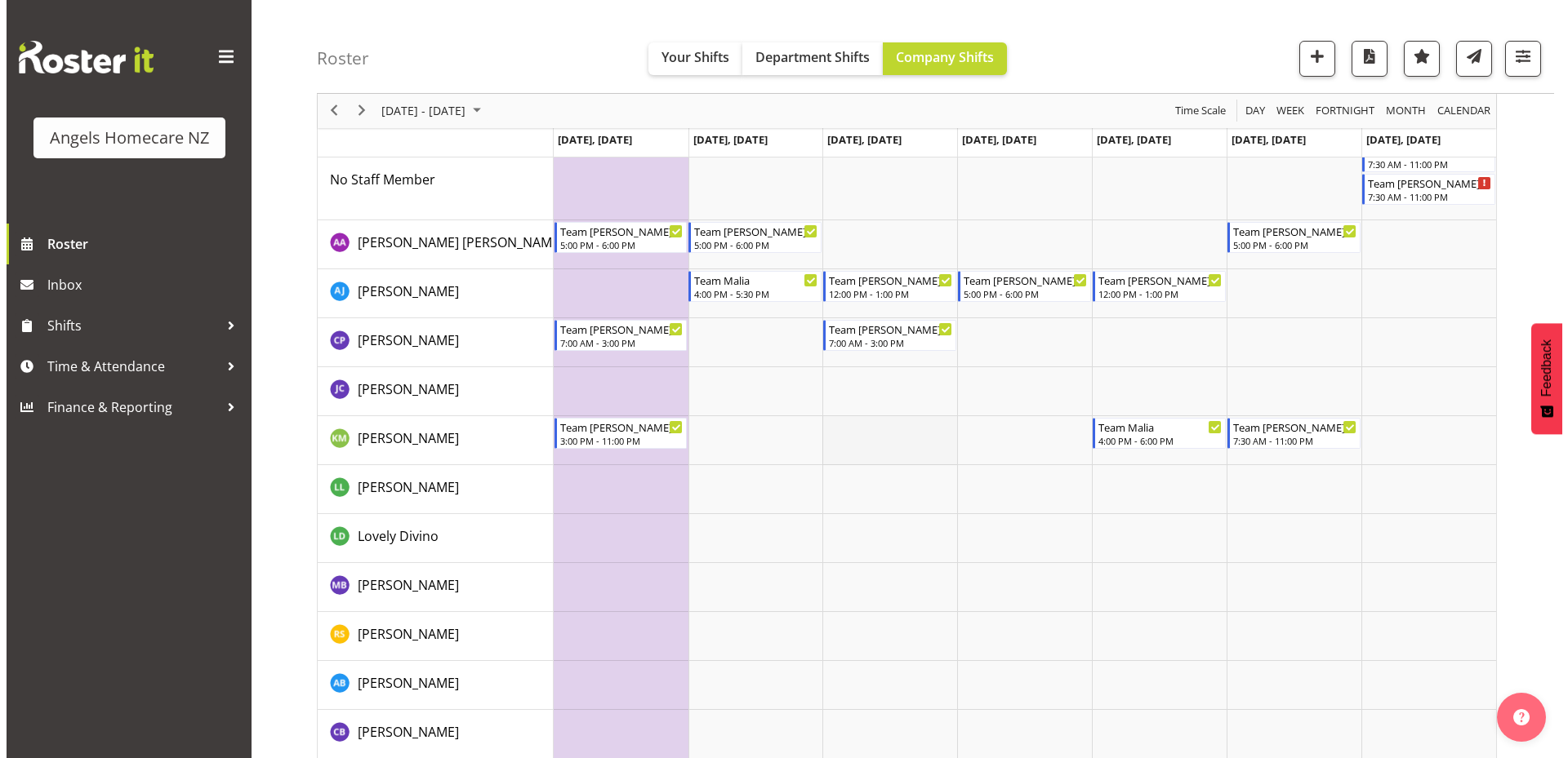
scroll to position [327, 0]
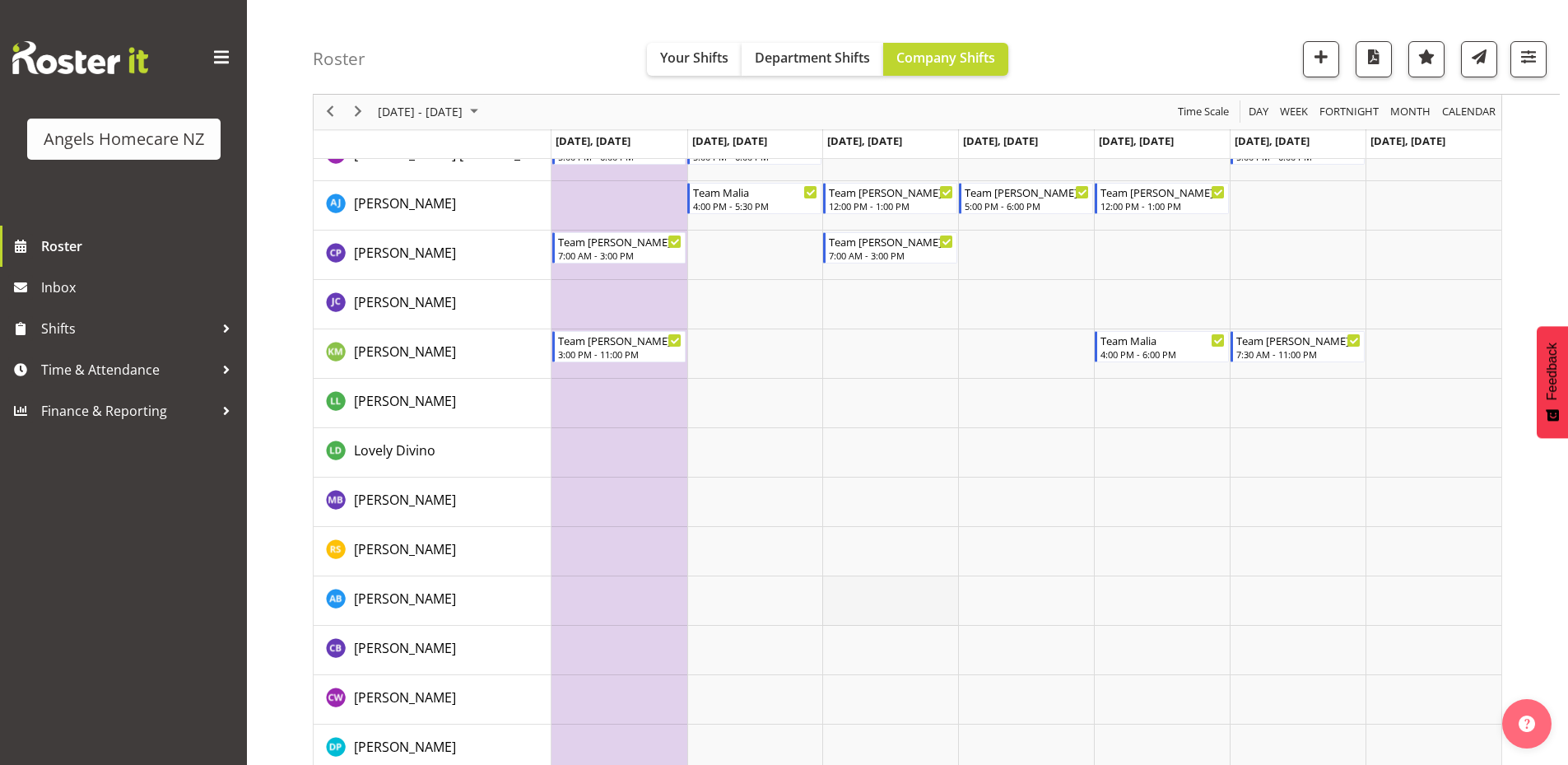
click at [874, 590] on td "Timeline Week of September 22, 2025" at bounding box center [890, 601] width 136 height 50
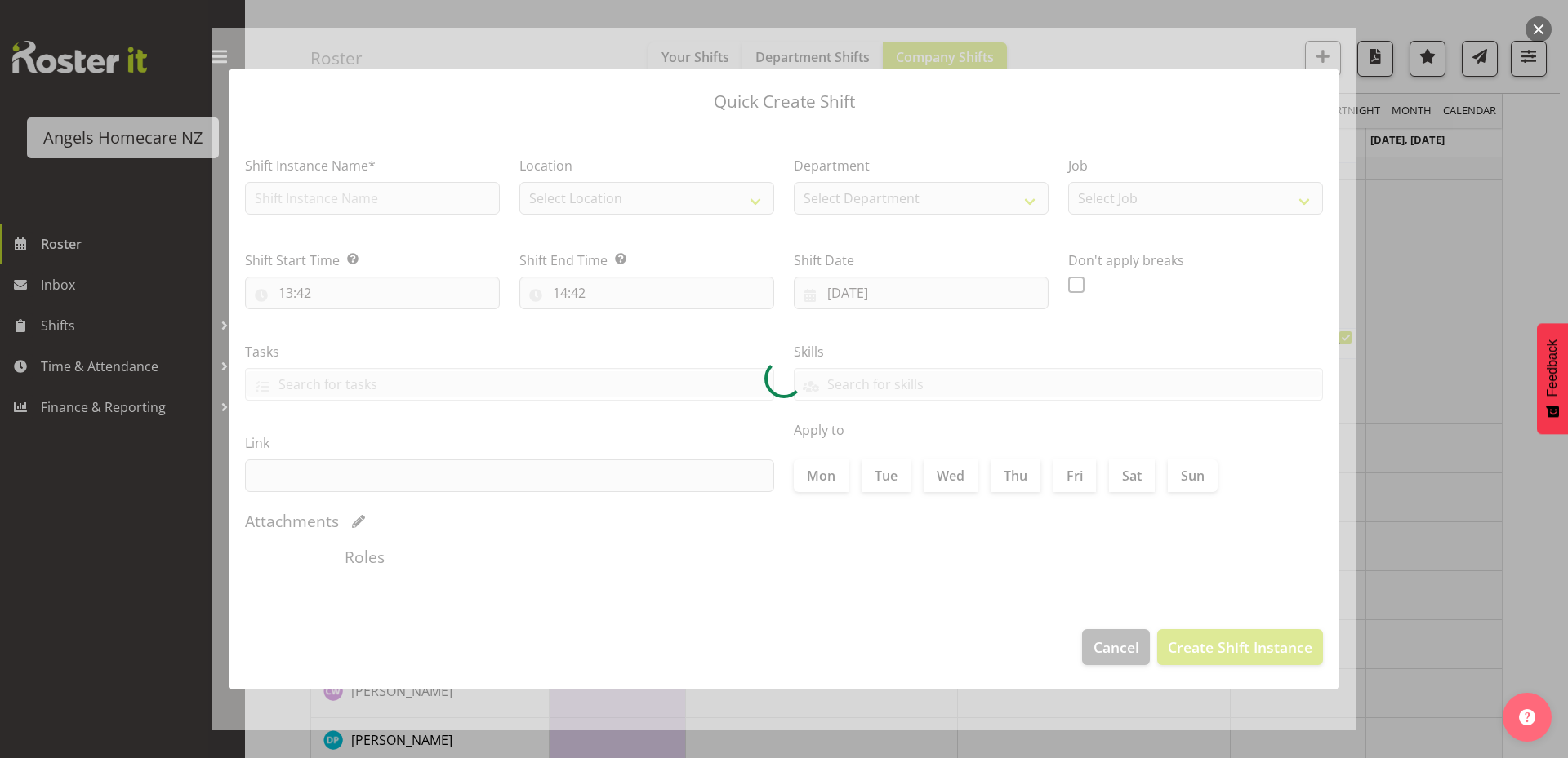
type input "24/09/2025"
checkbox input "true"
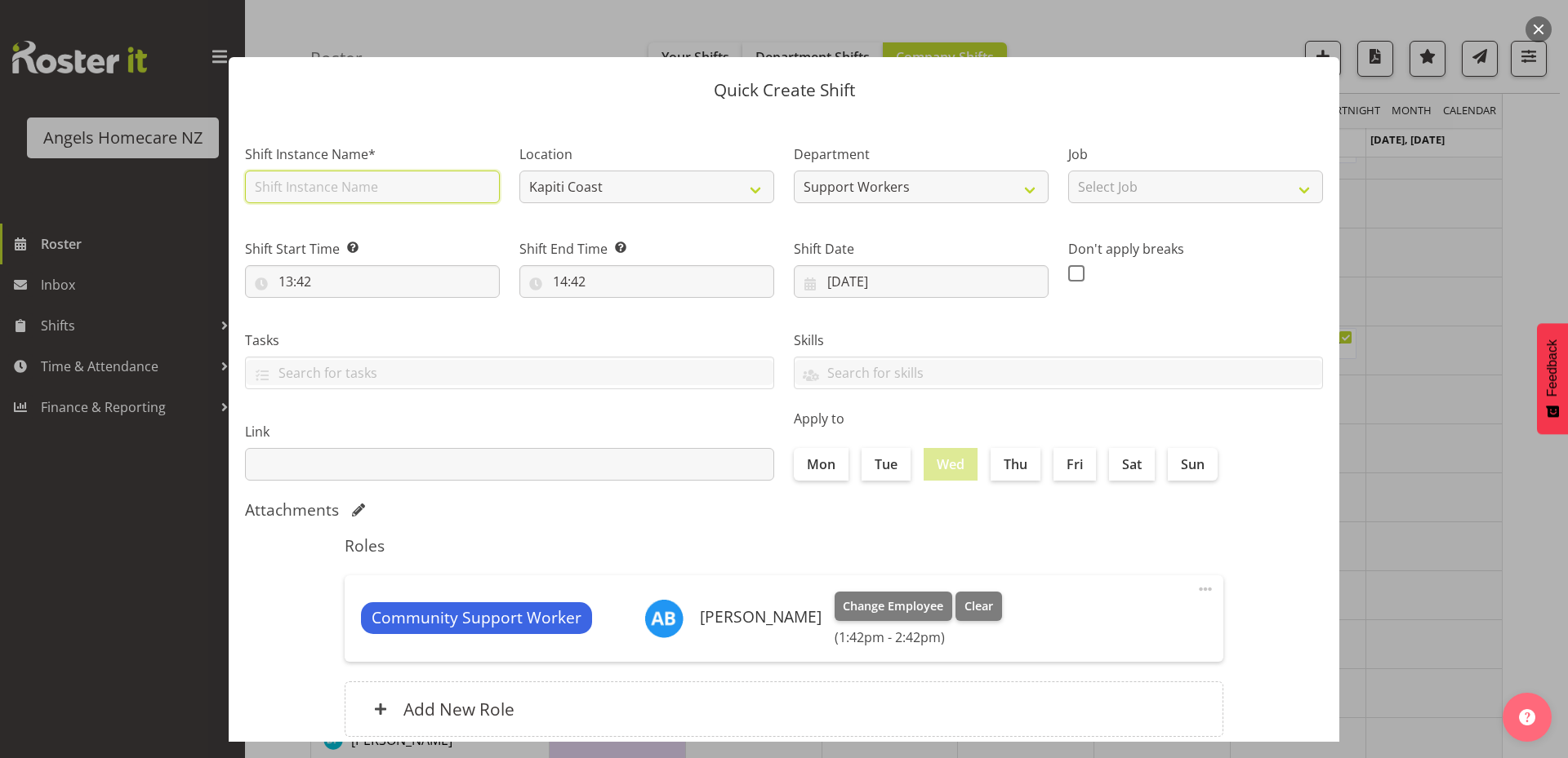
click at [358, 175] on input "text" at bounding box center [372, 187] width 255 height 33
type input "Team Mary"
click at [1093, 197] on select "Select Job Personal Cares Support Work" at bounding box center [1195, 187] width 255 height 33
select select "10686"
click at [1068, 170] on select "Select Job Personal Cares Support Work" at bounding box center [1195, 187] width 255 height 33
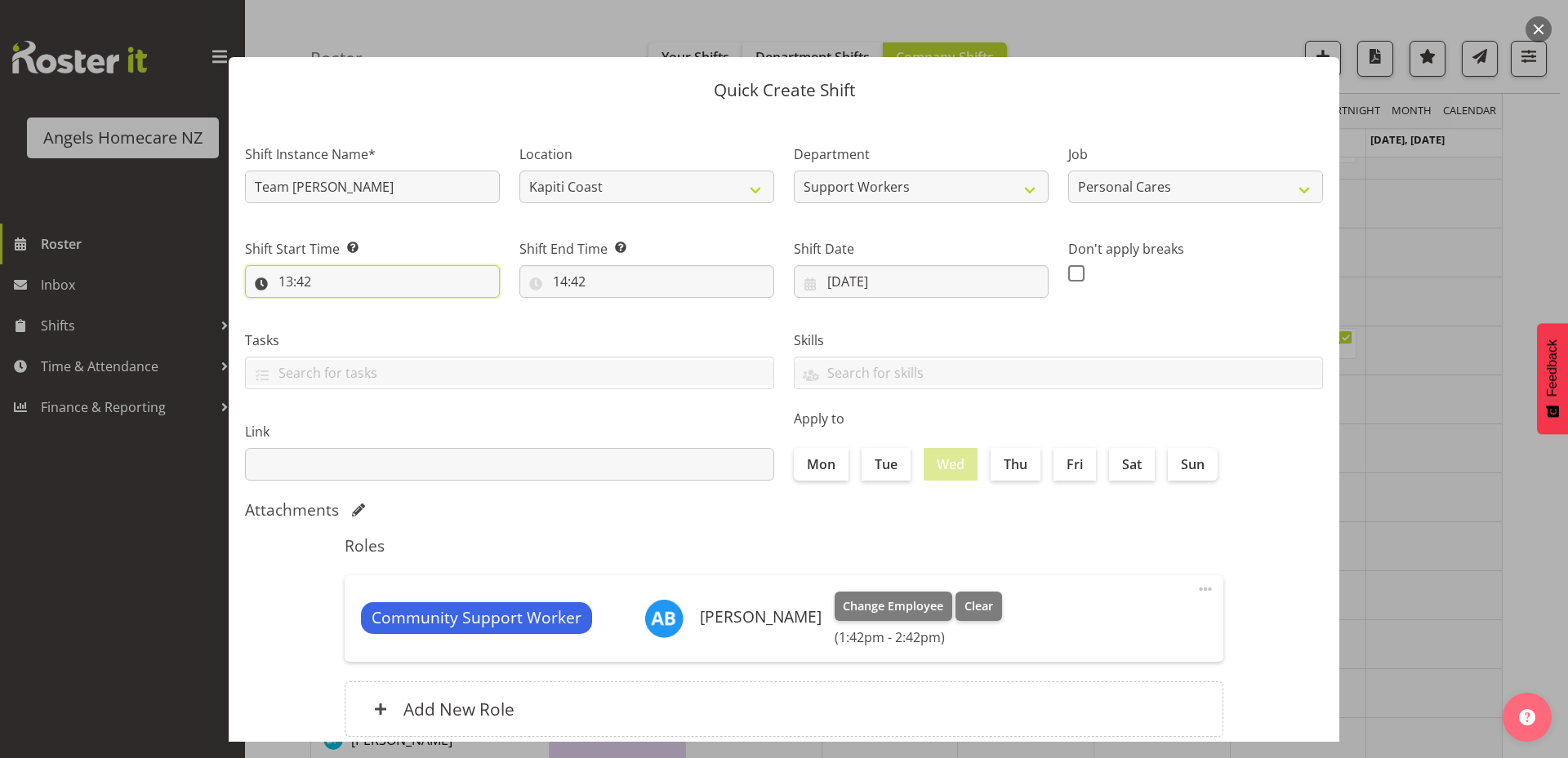
click at [429, 280] on input "13:42" at bounding box center [372, 282] width 255 height 33
click at [350, 326] on select "00 01 02 03 04 05 06 07 08 09 10 11 12 13 14 15 16 17 18 19 20 21 22 23" at bounding box center [356, 324] width 36 height 33
select select "17"
click at [338, 308] on select "00 01 02 03 04 05 06 07 08 09 10 11 12 13 14 15 16 17 18 19 20 21 22 23" at bounding box center [356, 324] width 36 height 33
type input "17:42"
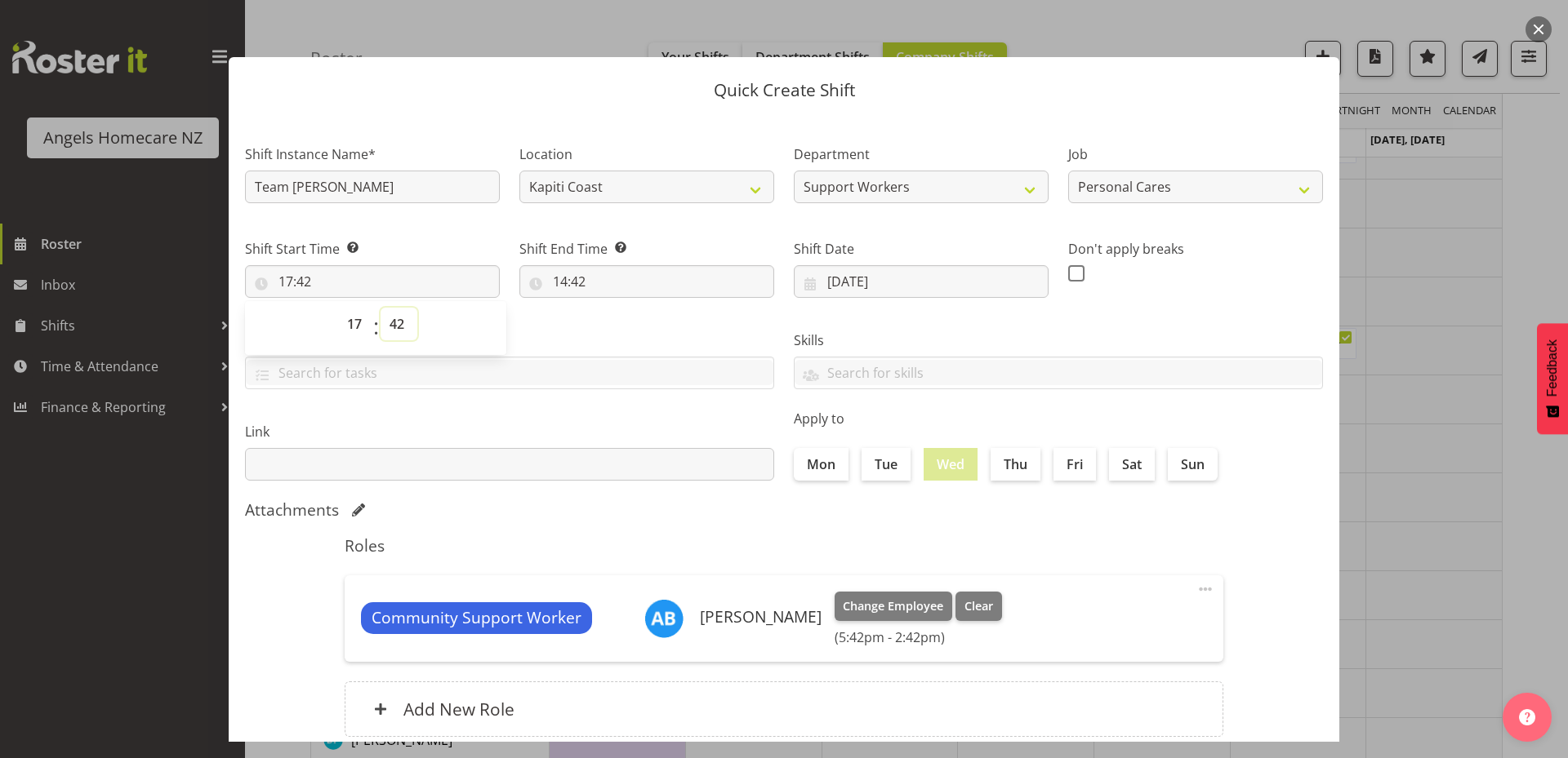
click at [399, 324] on select "00 01 02 03 04 05 06 07 08 09 10 11 12 13 14 15 16 17 18 19 20 21 22 23 24 25 2…" at bounding box center [399, 324] width 36 height 33
select select "0"
click at [381, 308] on select "00 01 02 03 04 05 06 07 08 09 10 11 12 13 14 15 16 17 18 19 20 21 22 23 24 25 2…" at bounding box center [399, 324] width 36 height 33
type input "17:00"
click at [632, 330] on label "Tasks" at bounding box center [509, 340] width 529 height 20
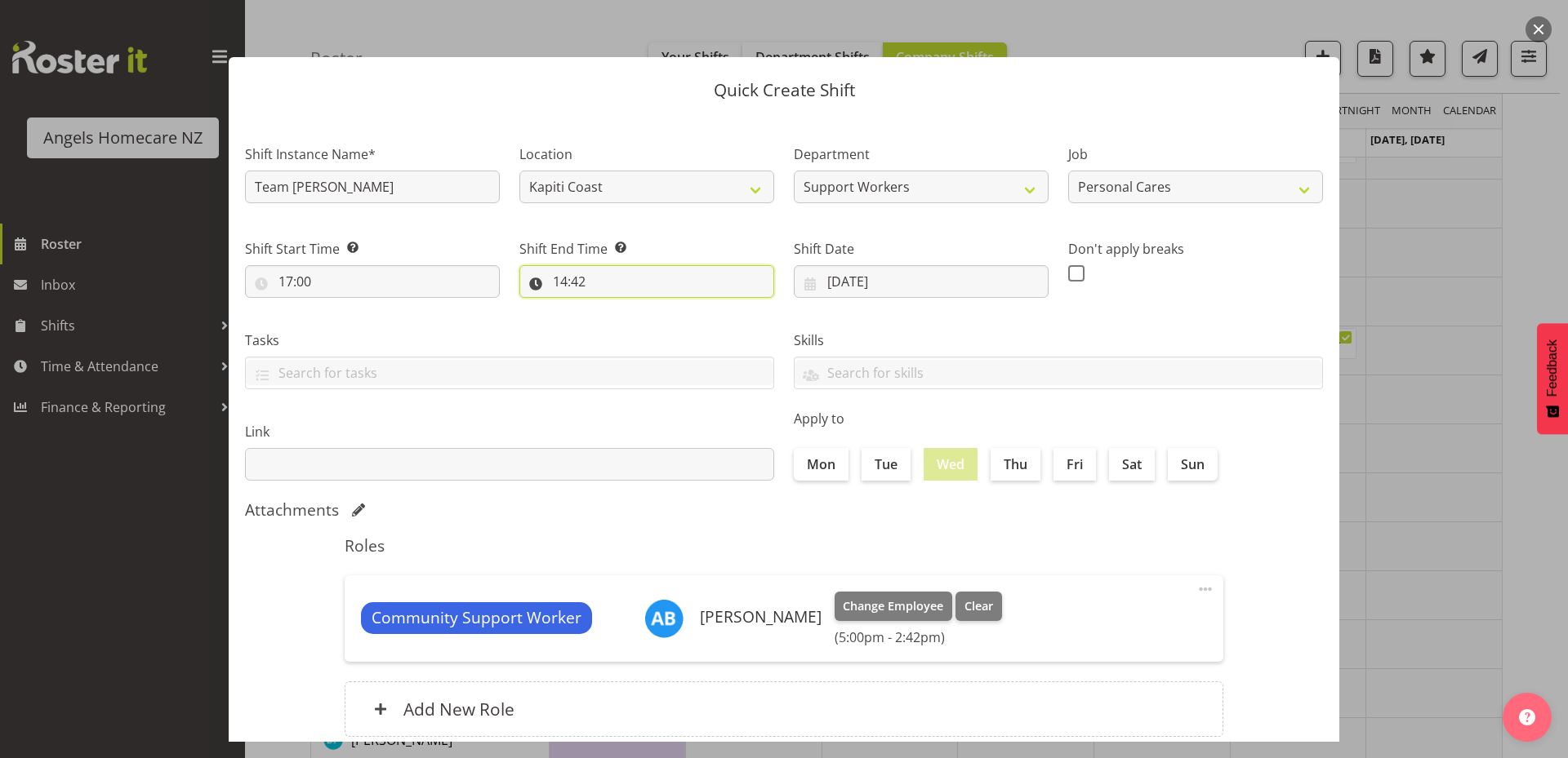
click at [574, 285] on input "14:42" at bounding box center [646, 282] width 255 height 33
click at [622, 324] on select "00 01 02 03 04 05 06 07 08 09 10 11 12 13 14 15 16 17 18 19 20 21 22 23" at bounding box center [630, 324] width 36 height 33
select select "18"
click at [612, 308] on select "00 01 02 03 04 05 06 07 08 09 10 11 12 13 14 15 16 17 18 19 20 21 22 23" at bounding box center [630, 324] width 36 height 33
type input "18:42"
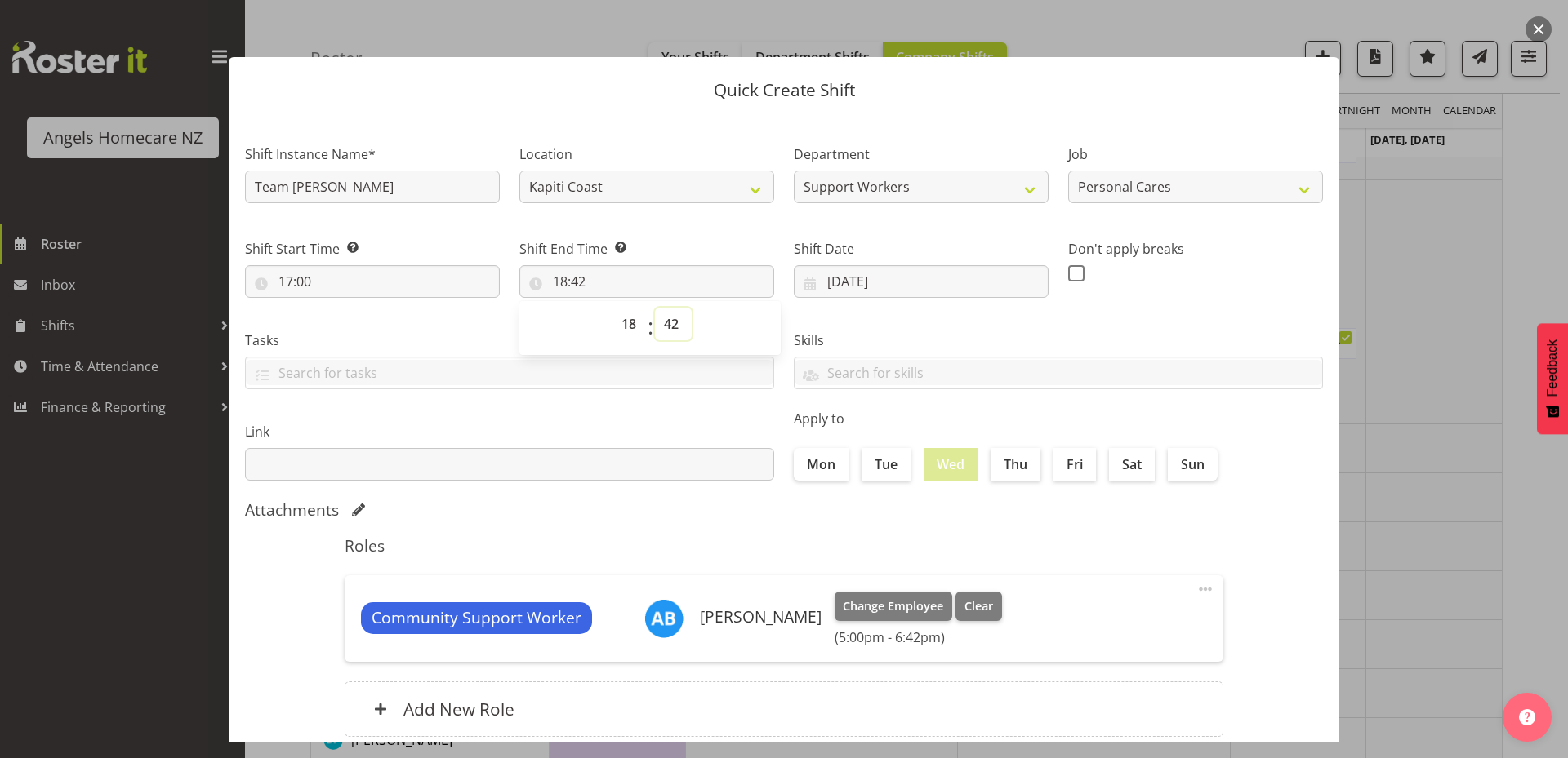
click at [671, 322] on select "00 01 02 03 04 05 06 07 08 09 10 11 12 13 14 15 16 17 18 19 20 21 22 23 24 25 2…" at bounding box center [673, 324] width 36 height 33
select select "0"
click at [655, 308] on select "00 01 02 03 04 05 06 07 08 09 10 11 12 13 14 15 16 17 18 19 20 21 22 23 24 25 2…" at bounding box center [673, 324] width 36 height 33
type input "18:00"
click at [1075, 462] on label "Fri" at bounding box center [1074, 464] width 42 height 33
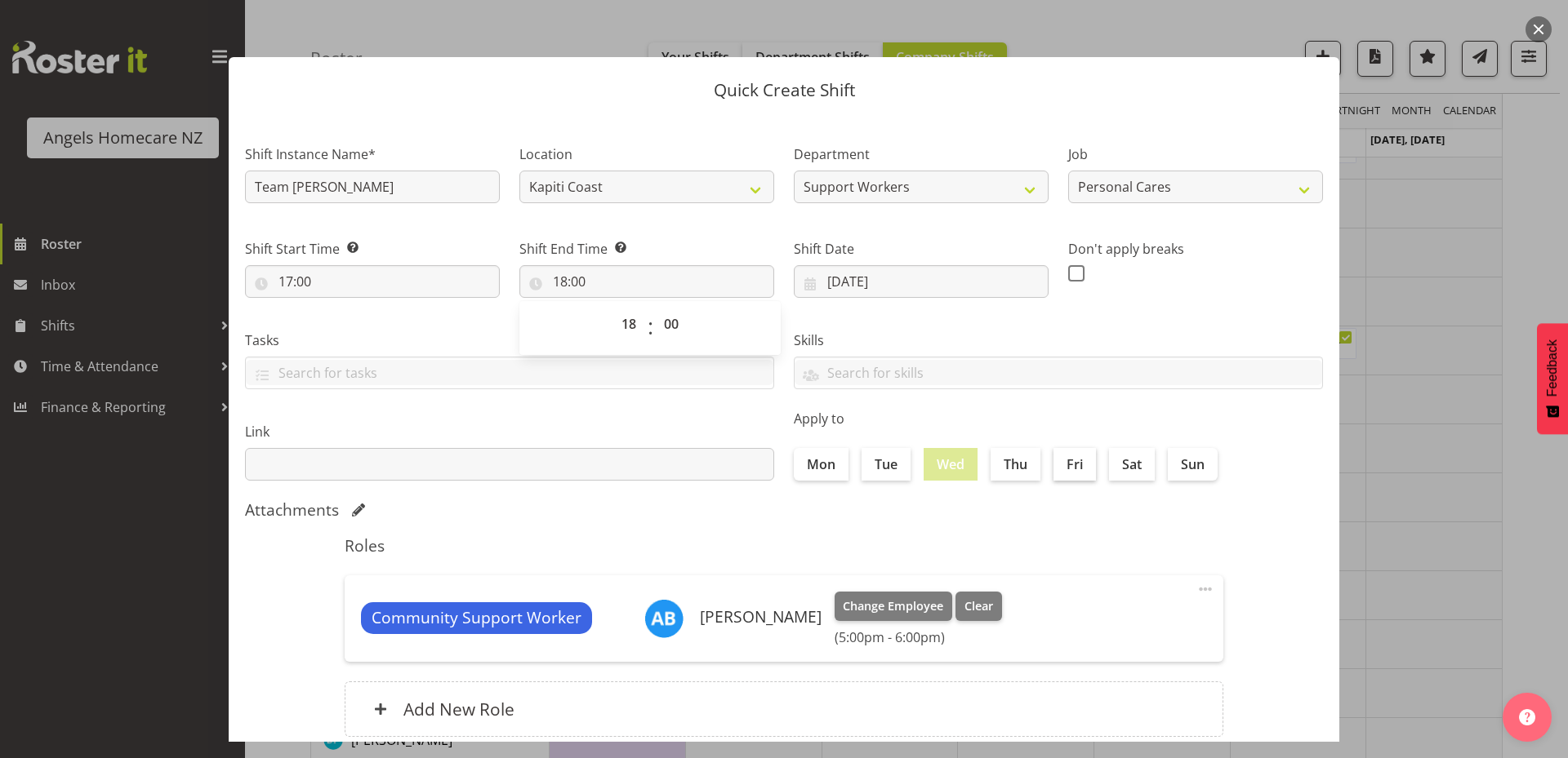
click at [1064, 462] on input "Fri" at bounding box center [1059, 464] width 10 height 10
checkbox input "true"
click at [671, 373] on input "text" at bounding box center [509, 372] width 528 height 25
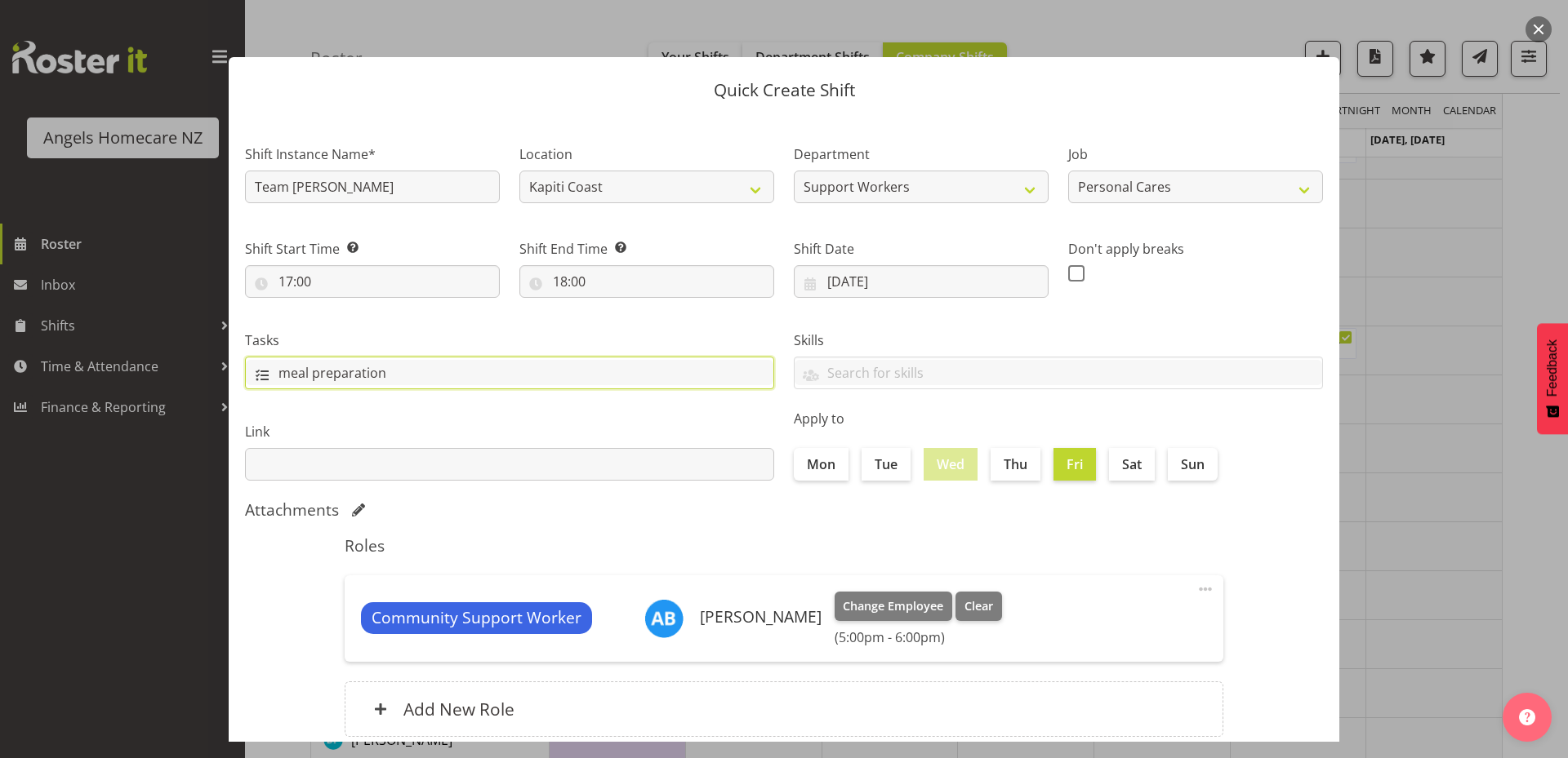
type input "meal preparation"
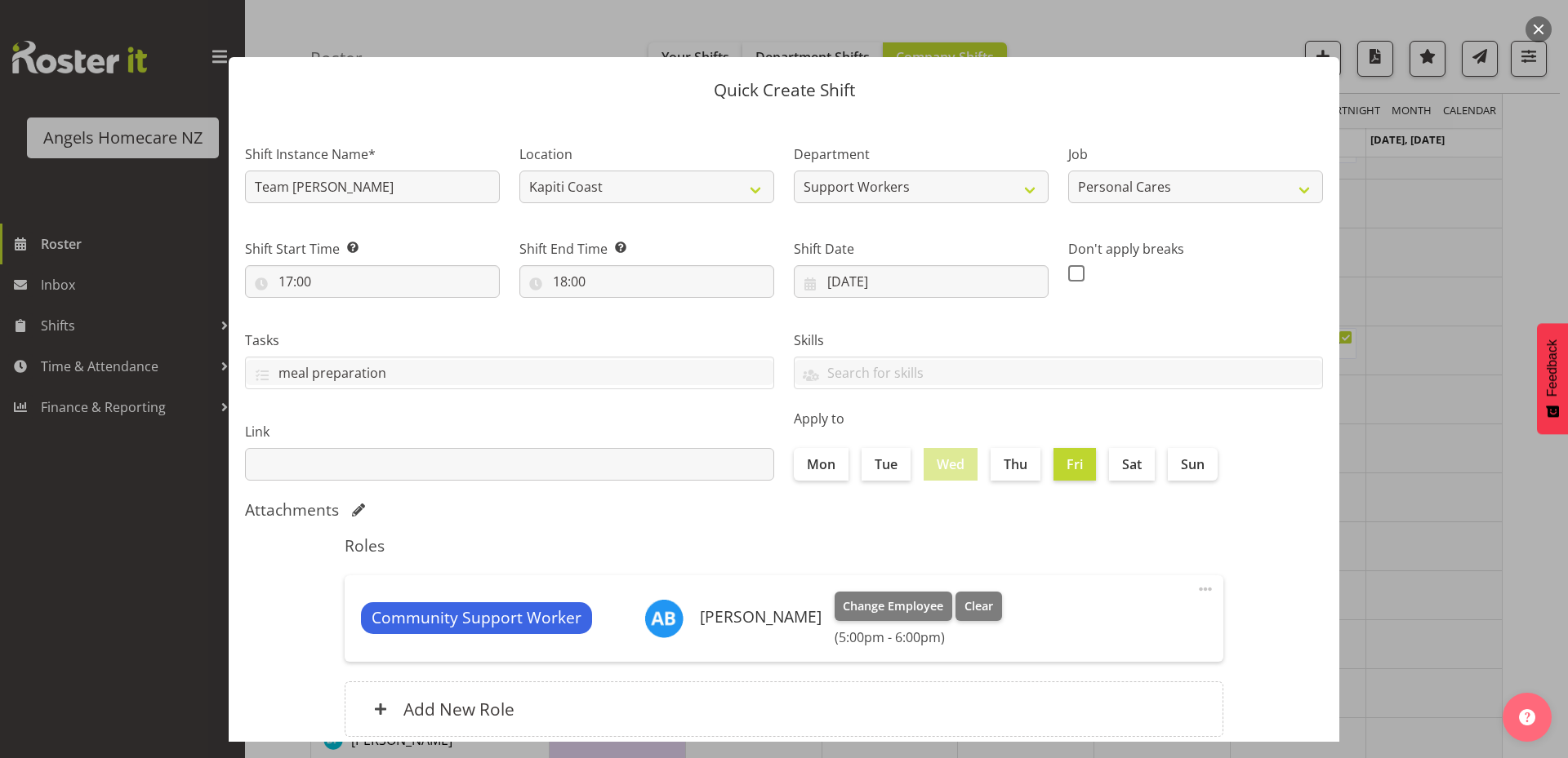
click at [761, 515] on div "Attachments" at bounding box center [784, 510] width 1078 height 20
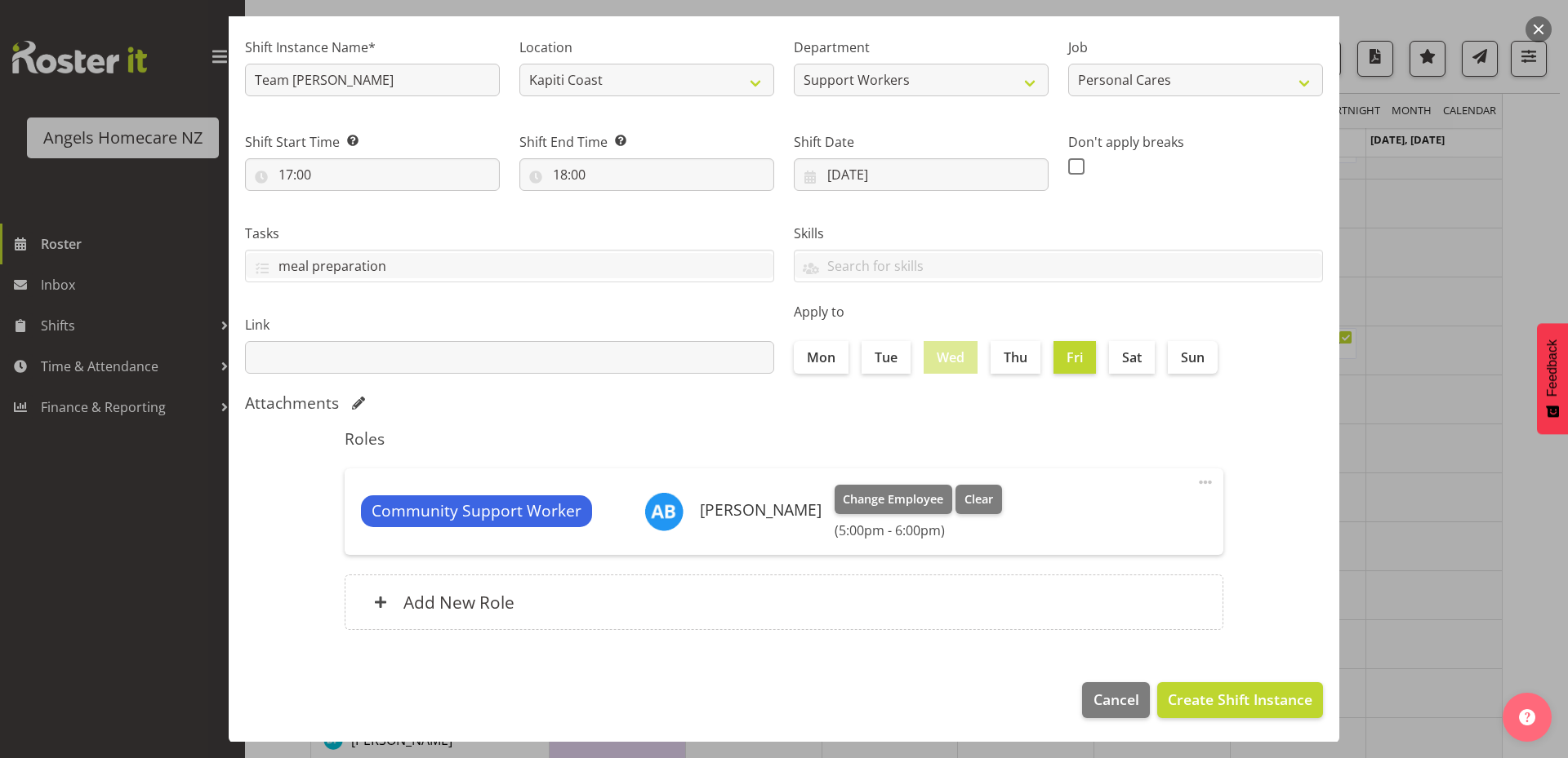
scroll to position [108, 0]
click at [1208, 709] on span "Create Shift Instance" at bounding box center [1239, 698] width 144 height 22
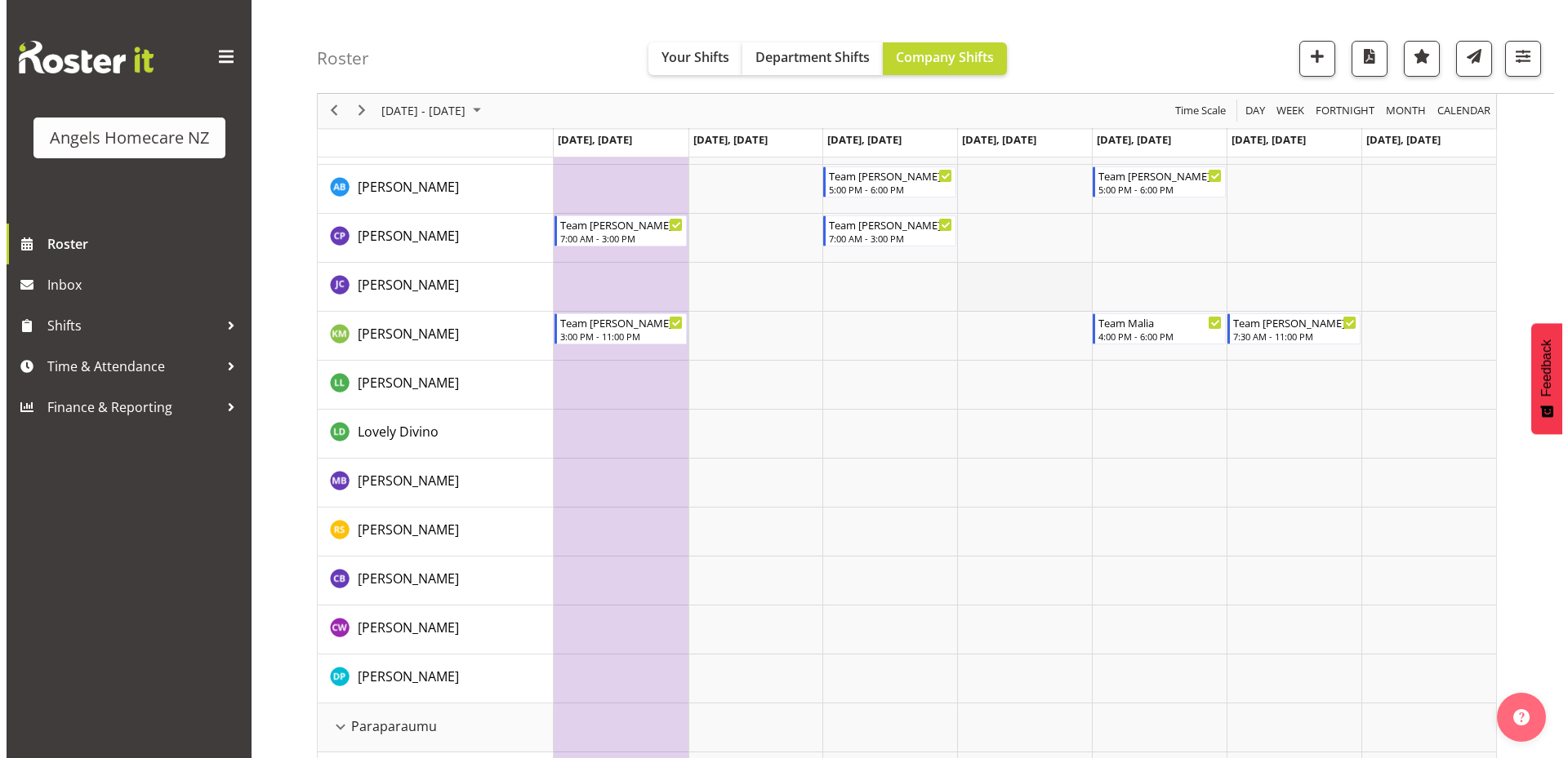
scroll to position [163, 0]
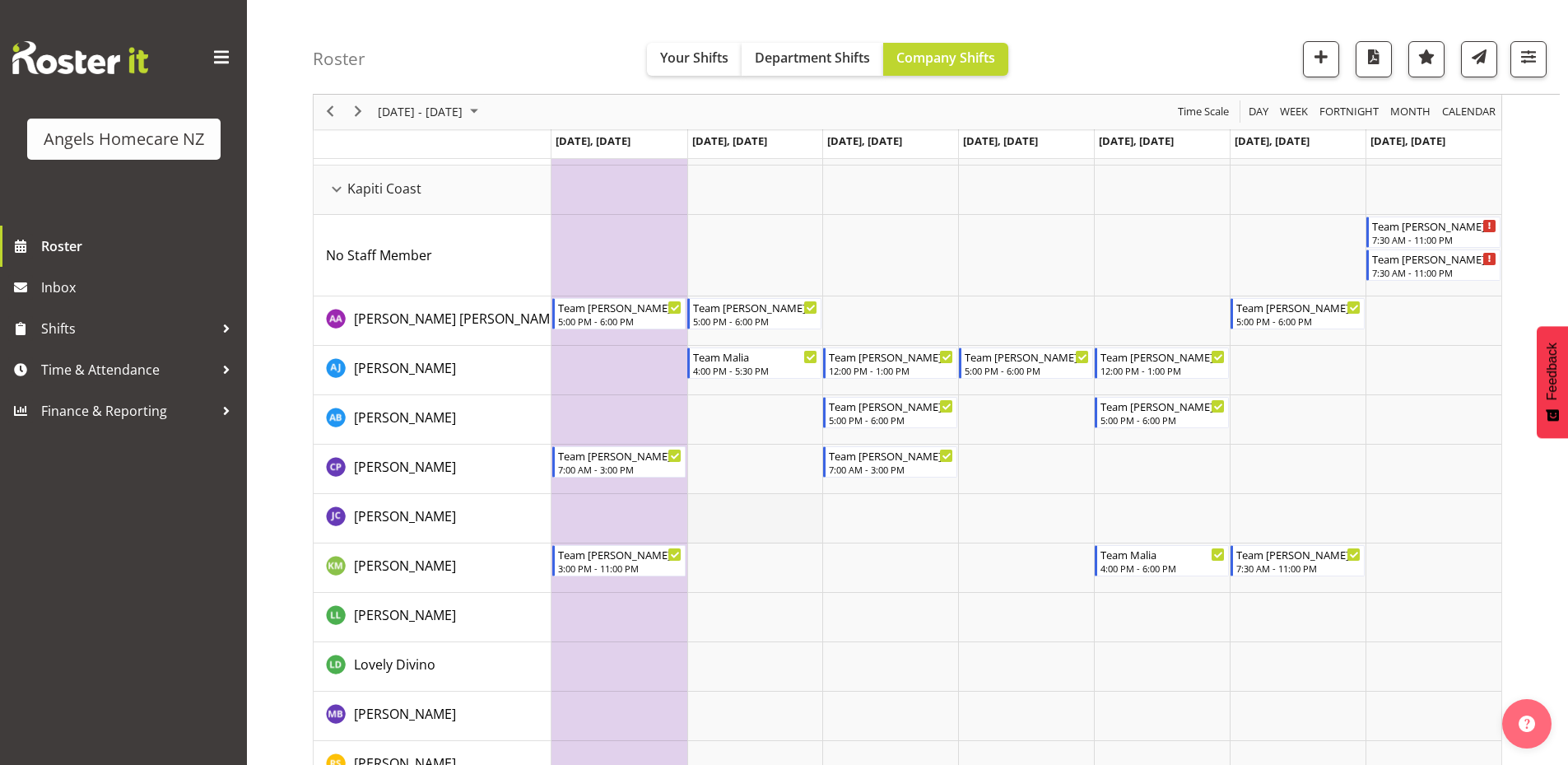
click at [748, 516] on td "Timeline Week of September 22, 2025" at bounding box center [755, 518] width 136 height 50
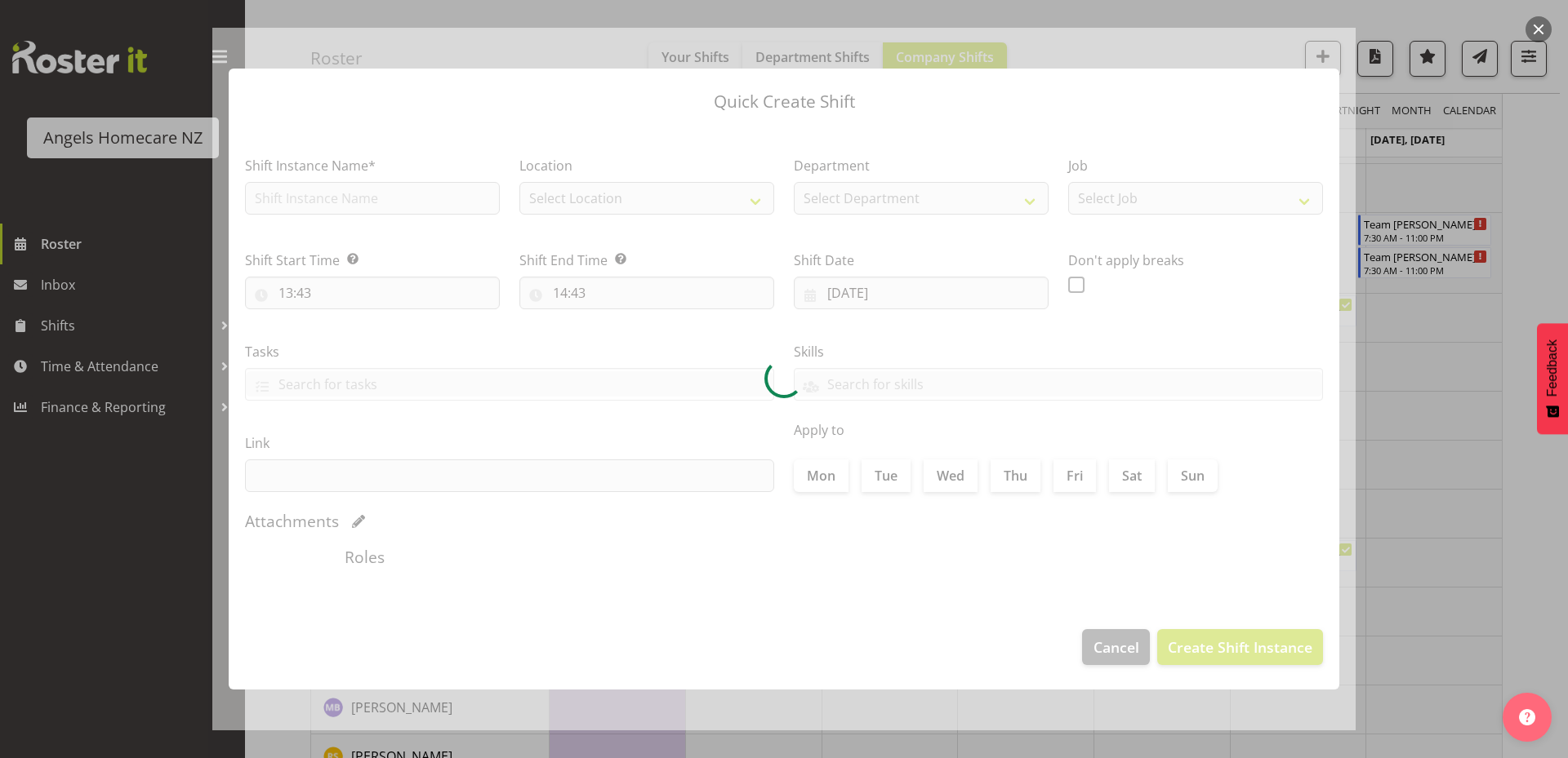
type input "23/09/2025"
checkbox input "true"
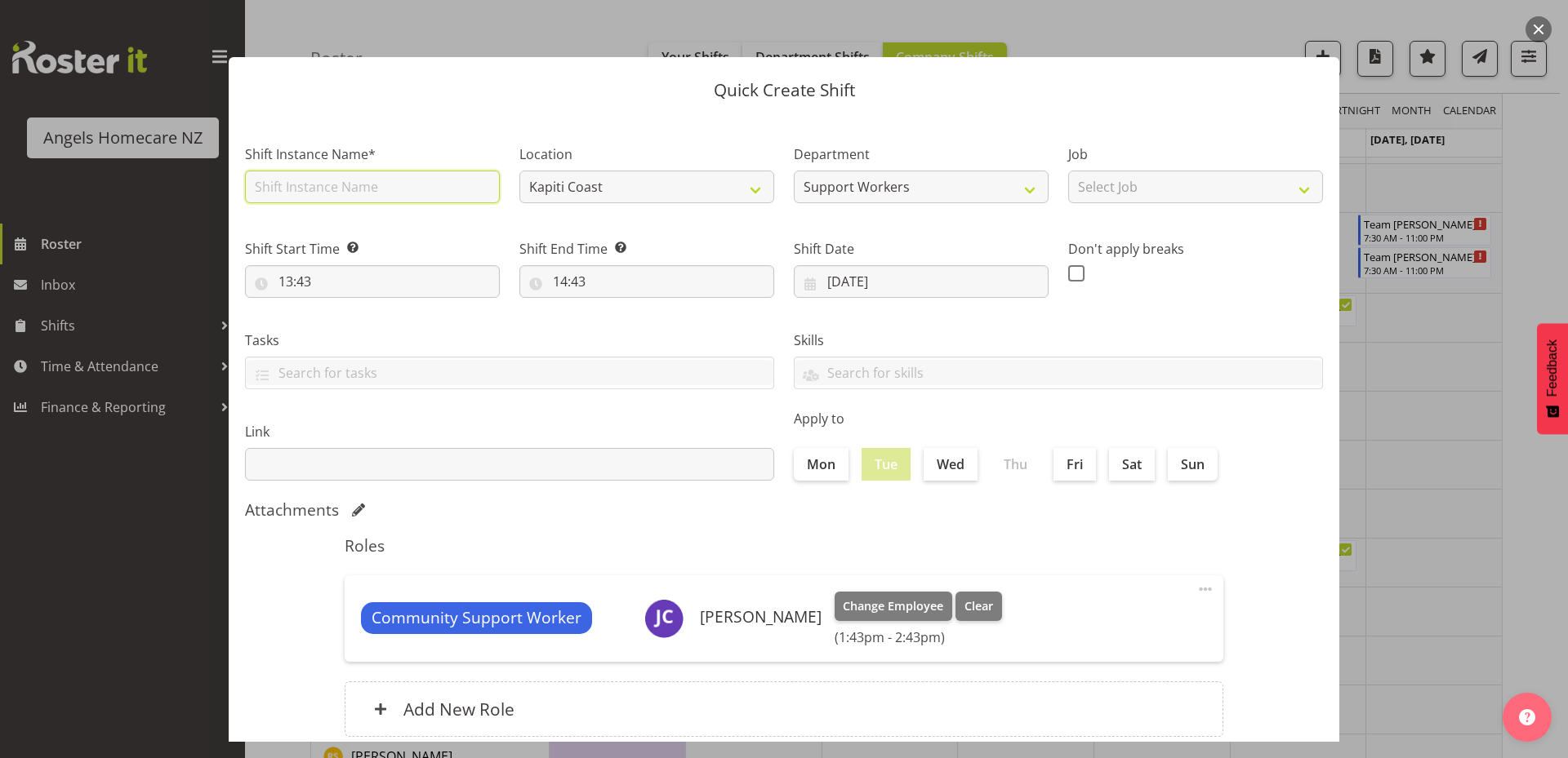
click at [467, 192] on input "text" at bounding box center [372, 187] width 255 height 33
type input "Team [PERSON_NAME]"
click at [719, 197] on select "Kapiti Coast" at bounding box center [646, 187] width 255 height 33
click at [710, 184] on select "Kapiti Coast" at bounding box center [646, 187] width 255 height 33
click at [743, 185] on select "Kapiti Coast" at bounding box center [646, 187] width 255 height 33
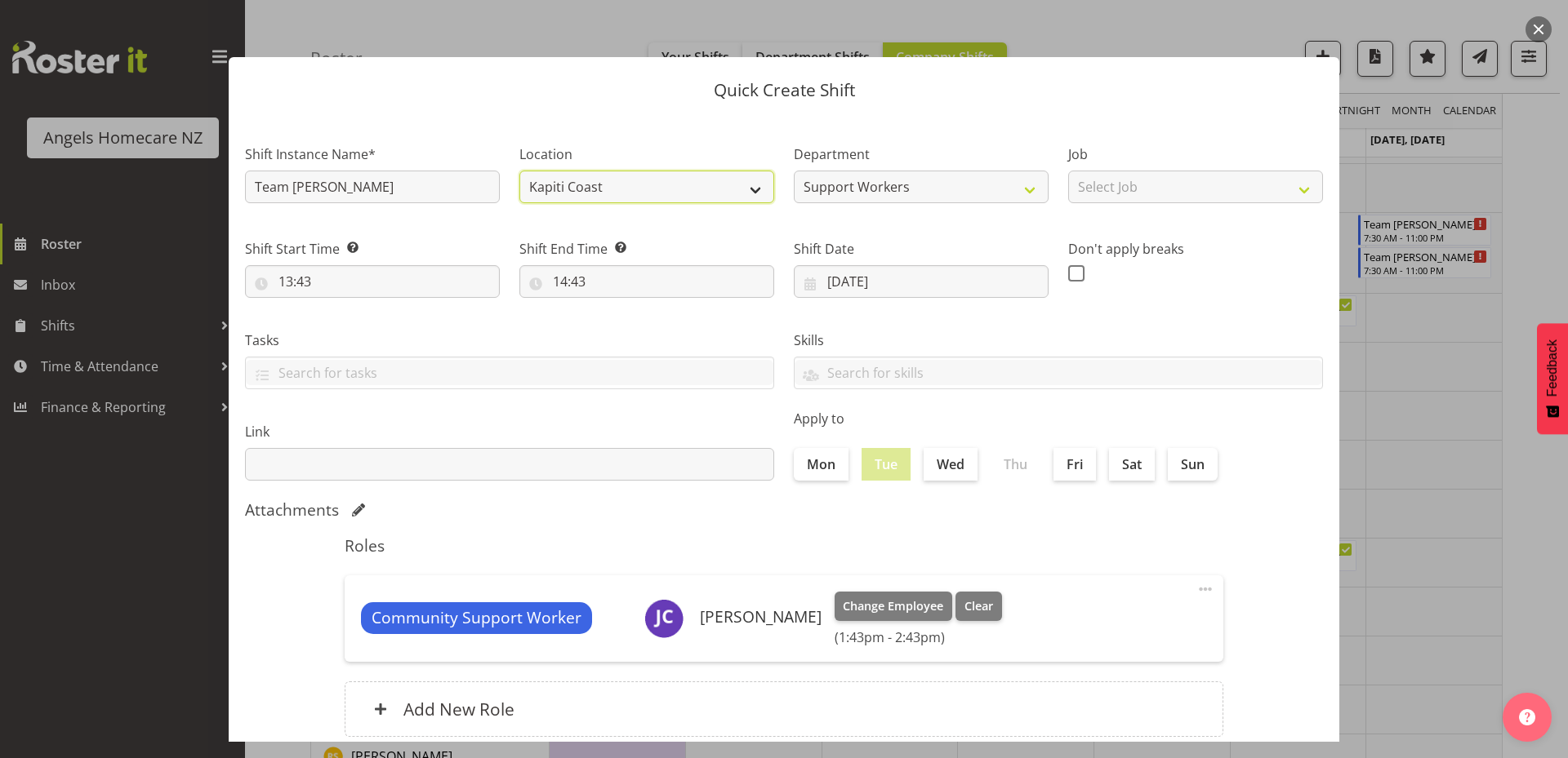
click at [689, 184] on select "Kapiti Coast" at bounding box center [646, 187] width 255 height 33
click at [1206, 187] on select "Select Job Personal Cares Support Work" at bounding box center [1195, 187] width 255 height 33
select select "10686"
click at [1068, 170] on select "Select Job Personal Cares Support Work" at bounding box center [1195, 187] width 255 height 33
click at [396, 278] on input "13:43" at bounding box center [372, 282] width 255 height 33
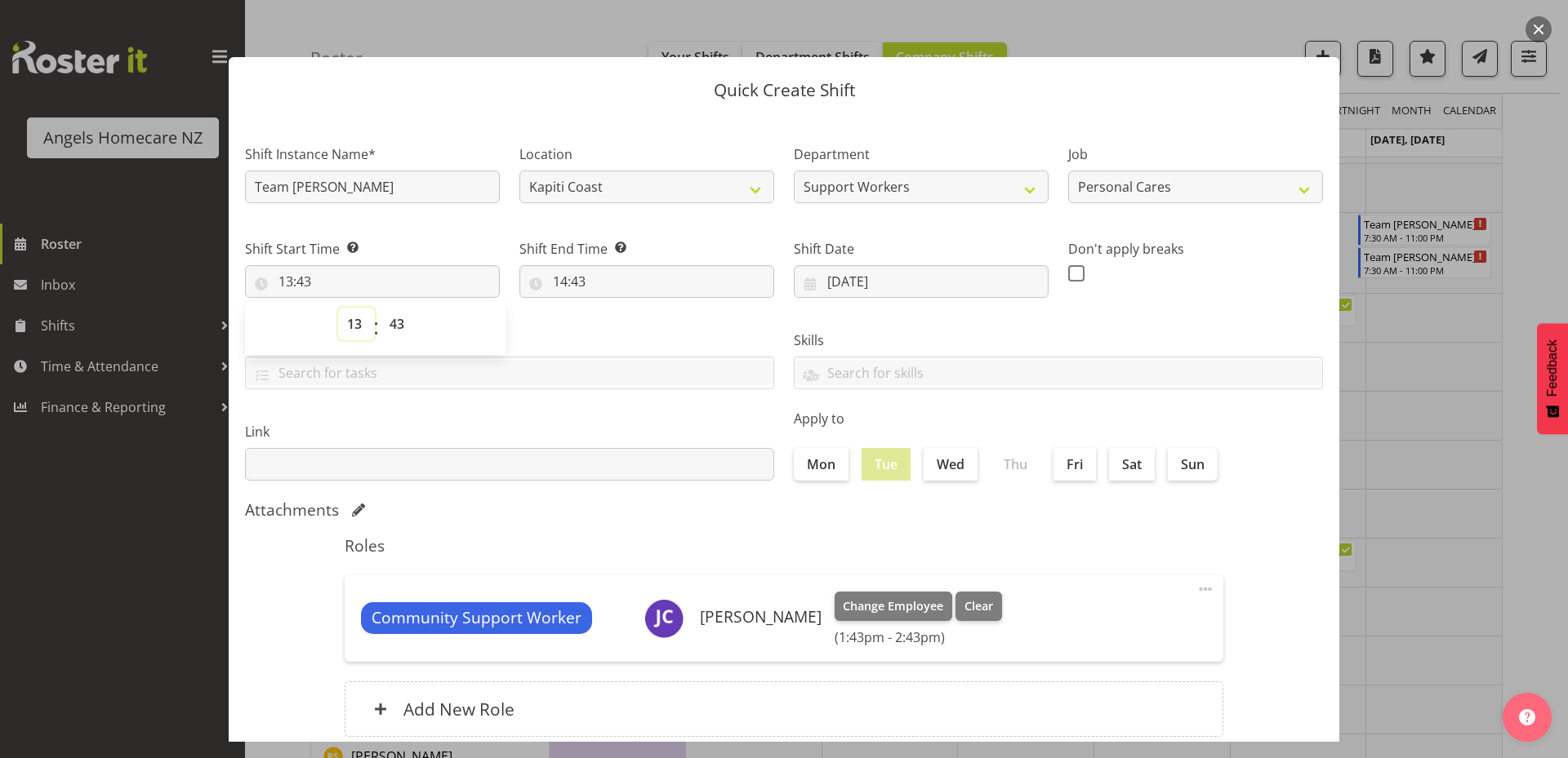
click at [361, 322] on select "00 01 02 03 04 05 06 07 08 09 10 11 12 13 14 15 16 17 18 19 20 21 22 23" at bounding box center [356, 324] width 36 height 33
select select "7"
click at [338, 308] on select "00 01 02 03 04 05 06 07 08 09 10 11 12 13 14 15 16 17 18 19 20 21 22 23" at bounding box center [356, 324] width 36 height 33
type input "07:43"
click at [405, 327] on select "00 01 02 03 04 05 06 07 08 09 10 11 12 13 14 15 16 17 18 19 20 21 22 23 24 25 2…" at bounding box center [399, 324] width 36 height 33
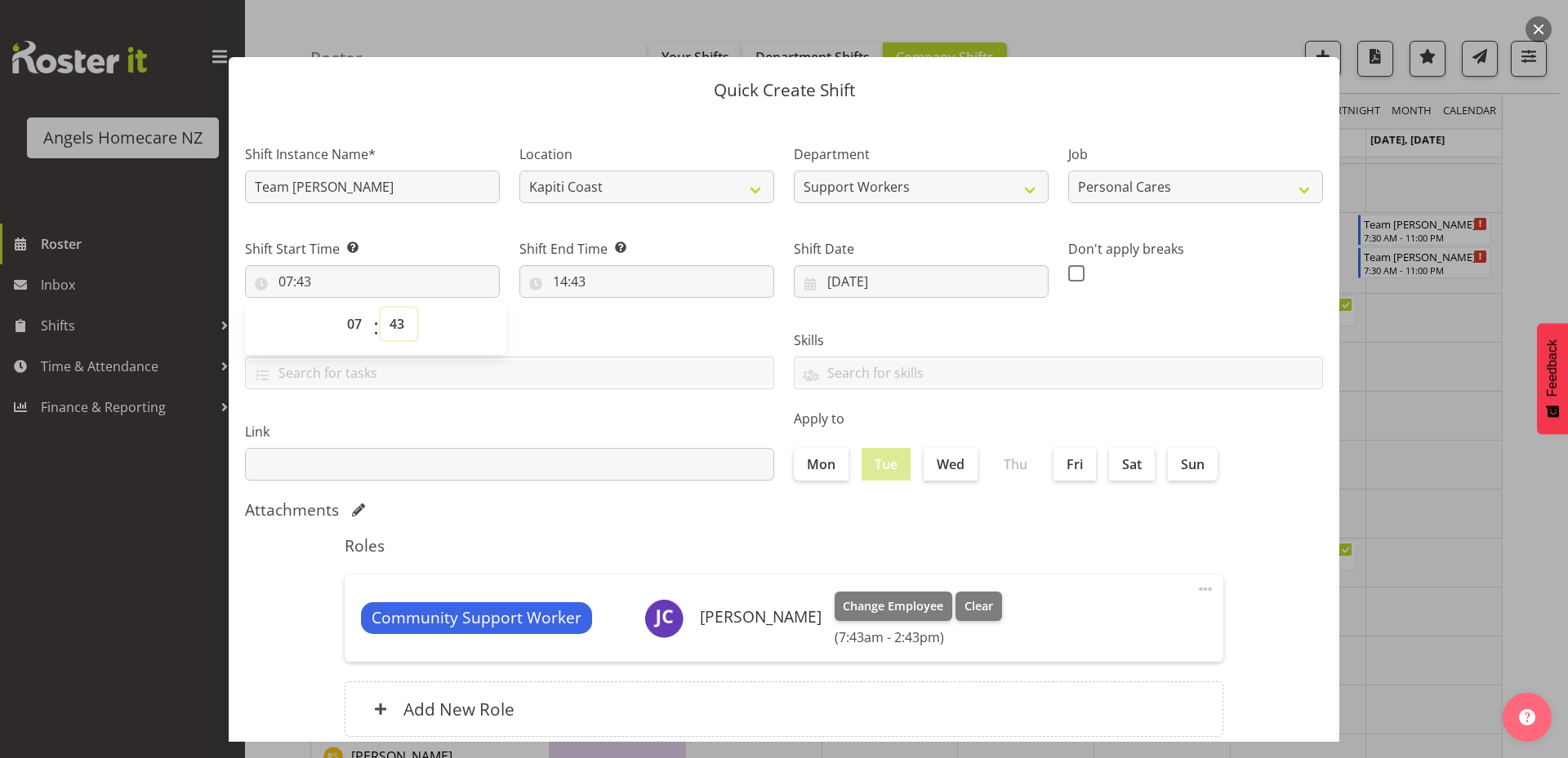
select select "0"
click at [381, 308] on select "00 01 02 03 04 05 06 07 08 09 10 11 12 13 14 15 16 17 18 19 20 21 22 23 24 25 2…" at bounding box center [399, 324] width 36 height 33
type input "07:00"
click at [536, 334] on label "Tasks" at bounding box center [509, 340] width 529 height 20
click at [610, 290] on input "14:43" at bounding box center [646, 282] width 255 height 33
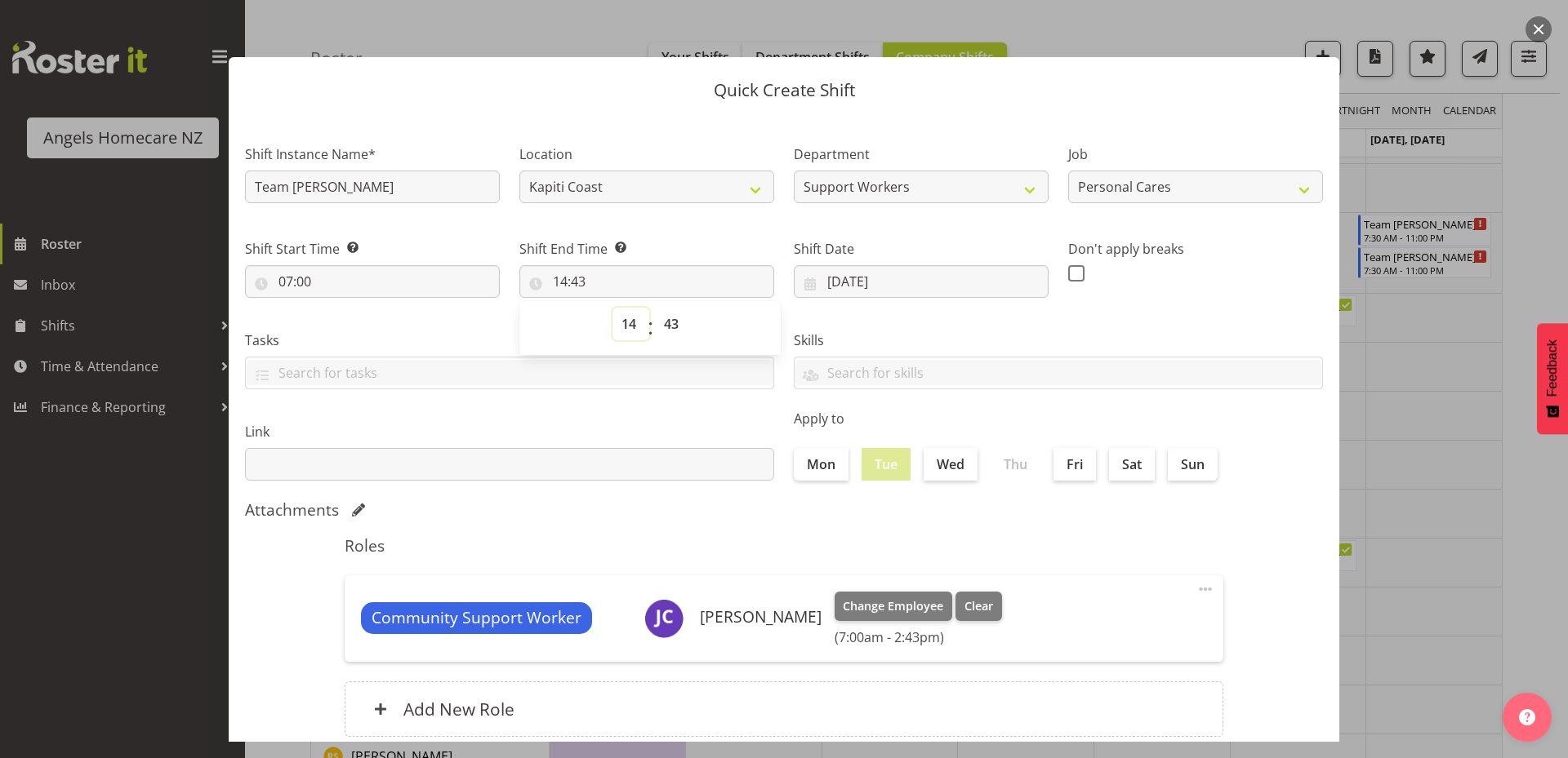
click at [629, 325] on select "00 01 02 03 04 05 06 07 08 09 10 11 12 13 14 15 16 17 18 19 20 21 22 23" at bounding box center [630, 324] width 36 height 33
select select "15"
click at [612, 308] on select "00 01 02 03 04 05 06 07 08 09 10 11 12 13 14 15 16 17 18 19 20 21 22 23" at bounding box center [630, 324] width 36 height 33
type input "15:43"
click at [669, 322] on select "00 01 02 03 04 05 06 07 08 09 10 11 12 13 14 15 16 17 18 19 20 21 22 23 24 25 2…" at bounding box center [673, 324] width 36 height 33
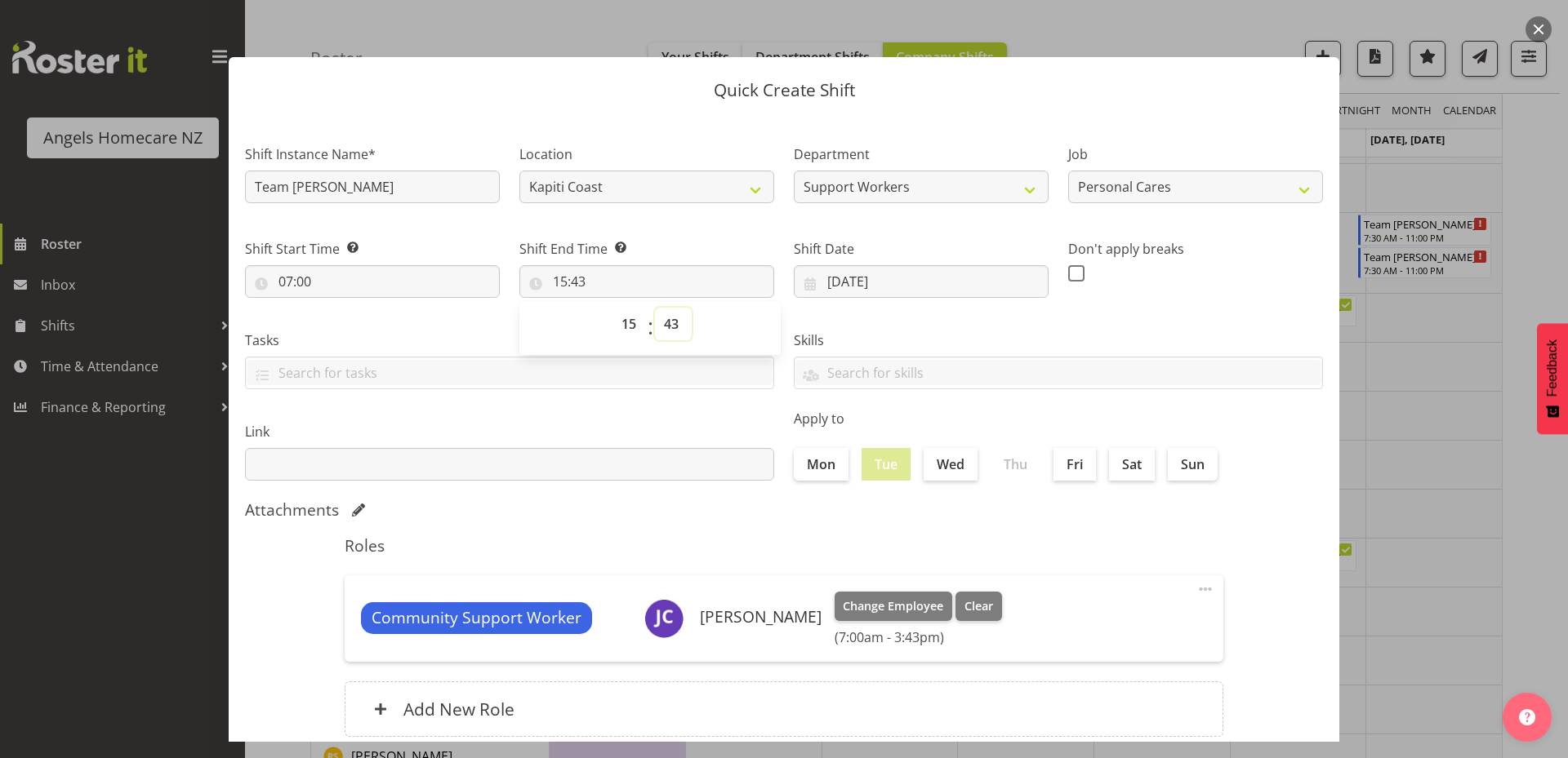
select select "0"
click at [655, 308] on select "00 01 02 03 04 05 06 07 08 09 10 11 12 13 14 15 16 17 18 19 20 21 22 23 24 25 2…" at bounding box center [673, 324] width 36 height 33
type input "15:00"
click at [1031, 576] on div "Community Support Worker Jovy Caligan Change Employee Clear (7:00am - 3:00pm) E…" at bounding box center [784, 619] width 879 height 86
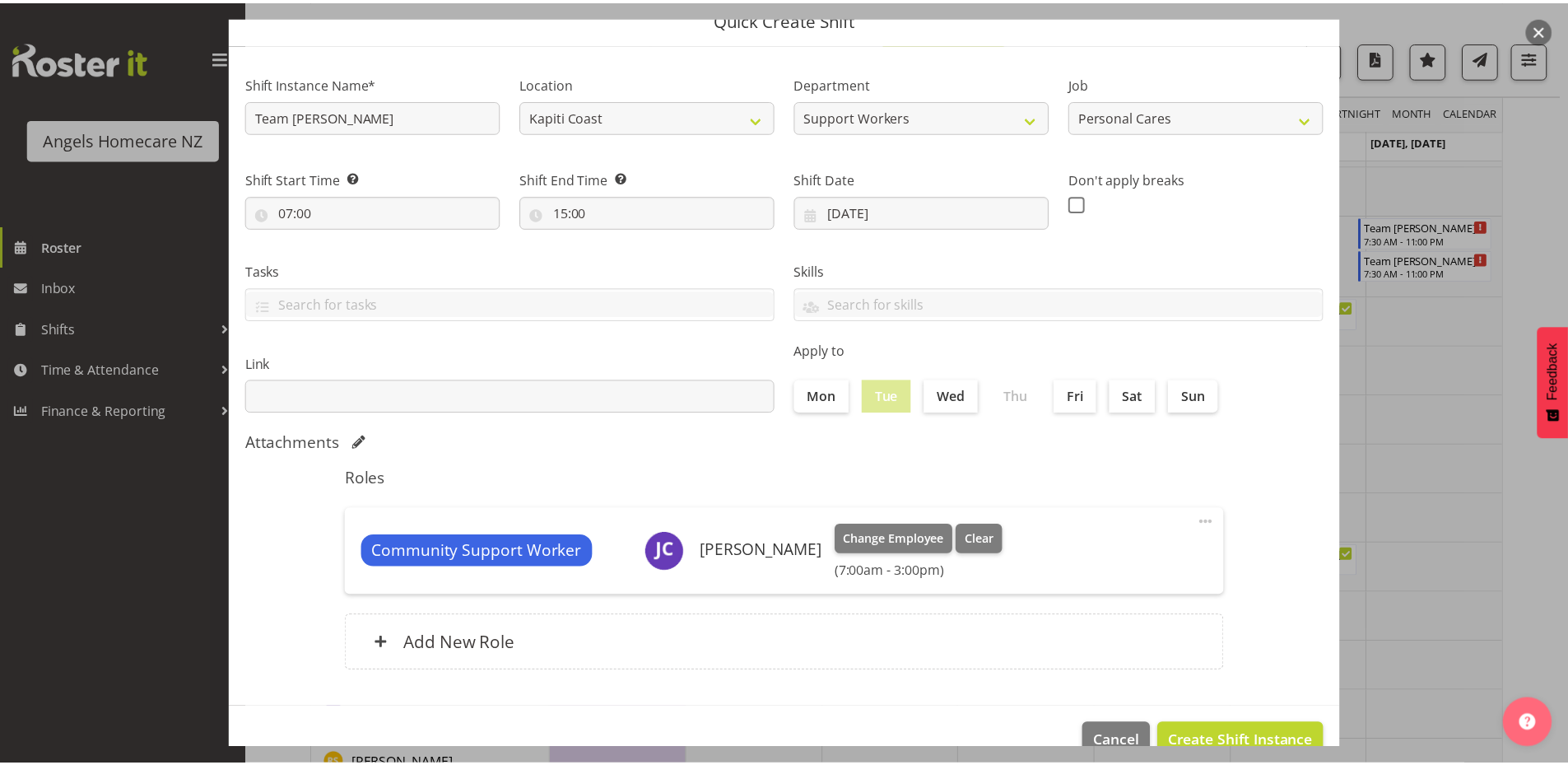
scroll to position [109, 0]
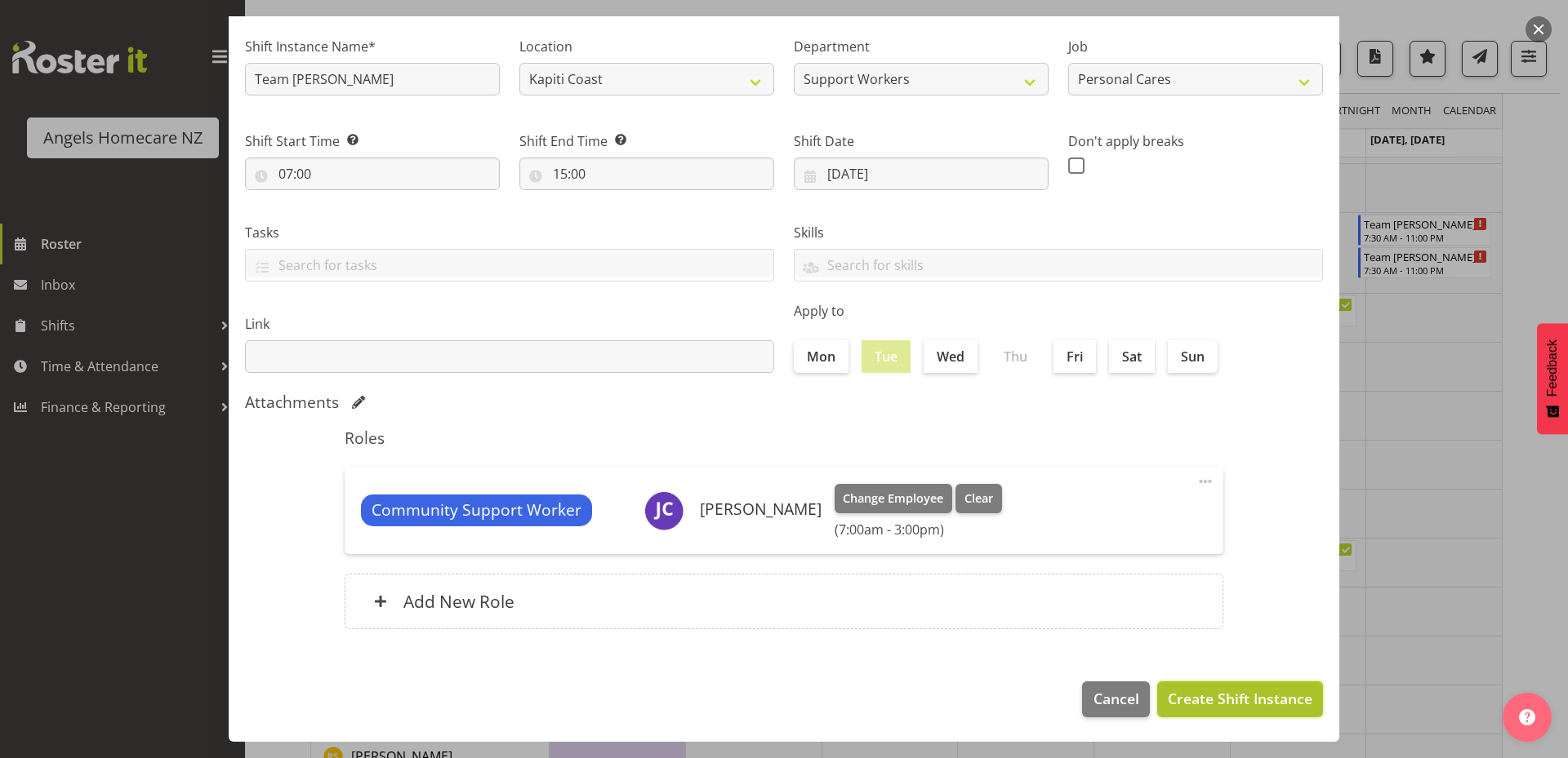
click at [1204, 703] on span "Create Shift Instance" at bounding box center [1239, 698] width 144 height 22
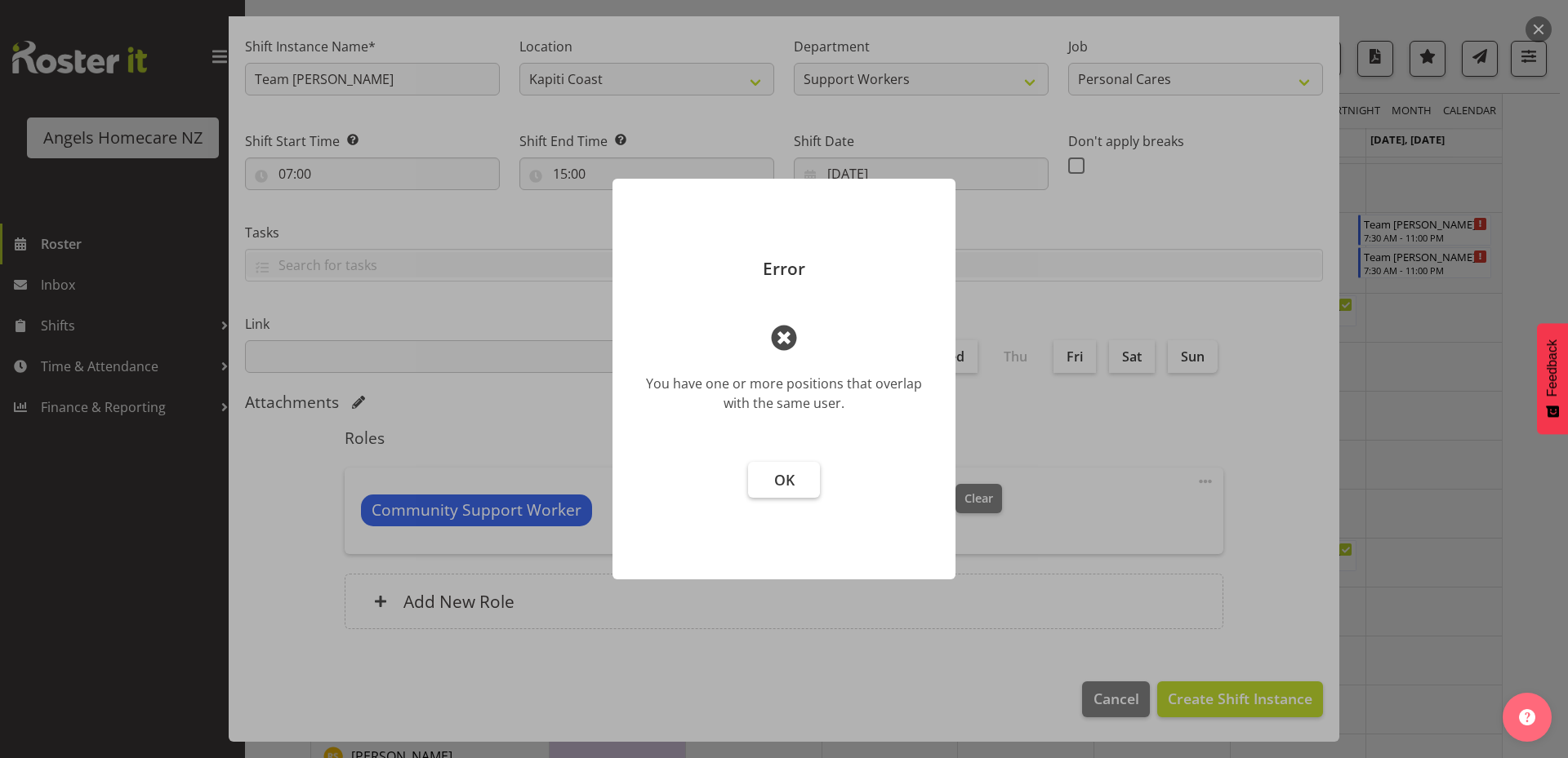
click at [784, 472] on span "OK" at bounding box center [784, 480] width 21 height 20
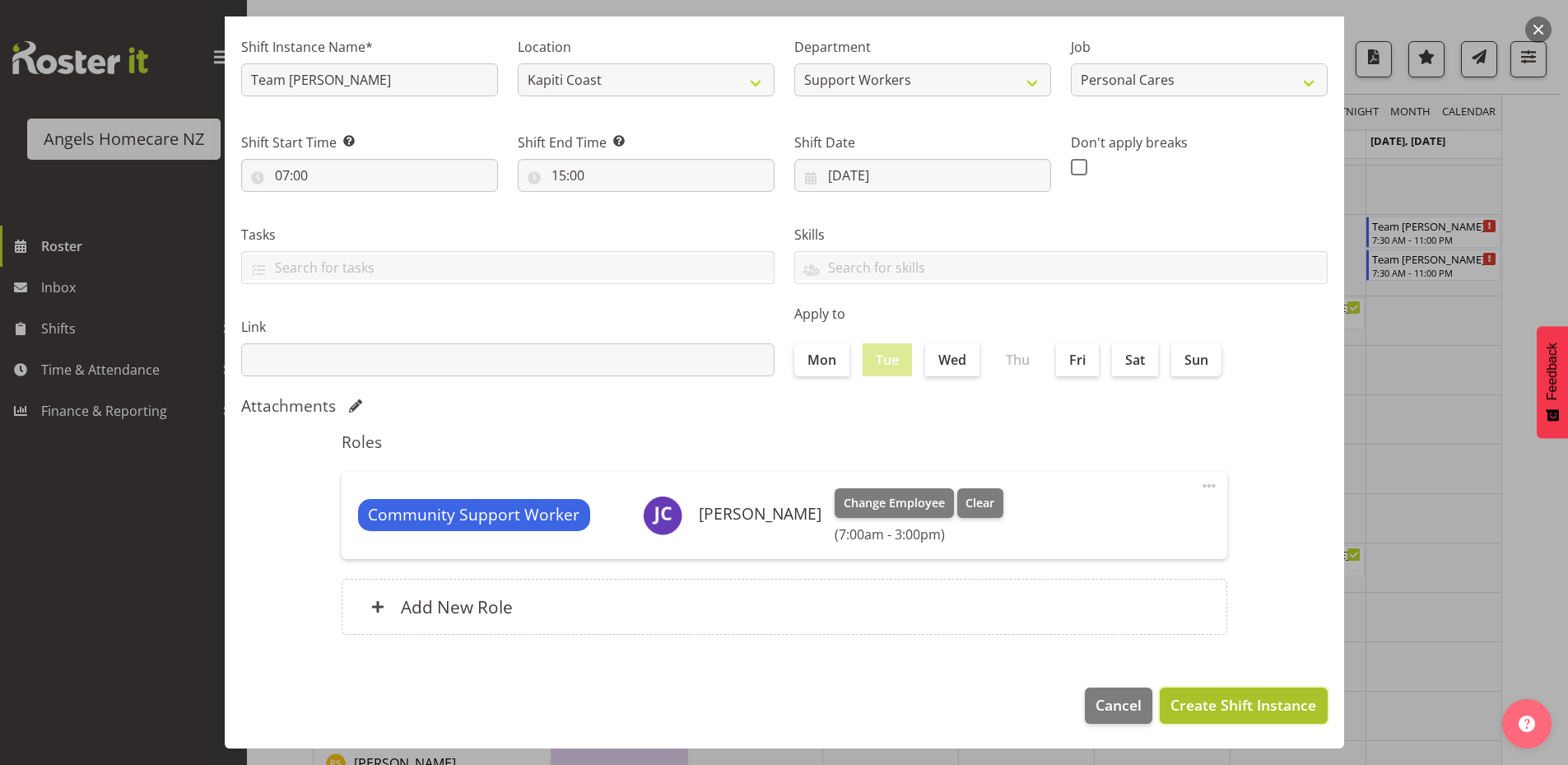
click at [1205, 714] on span "Create Shift Instance" at bounding box center [1243, 705] width 146 height 22
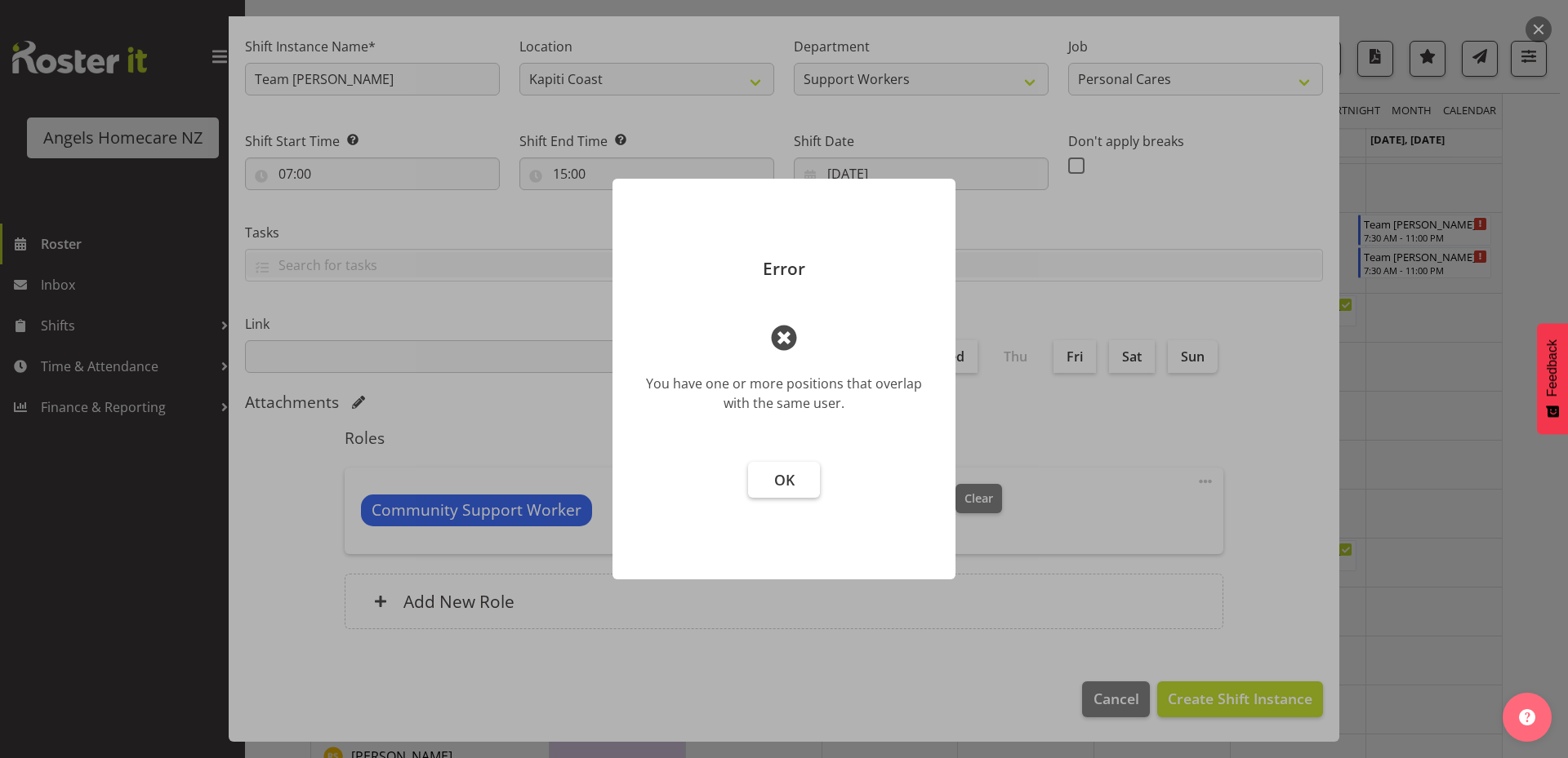
click at [768, 478] on button "OK" at bounding box center [784, 480] width 72 height 36
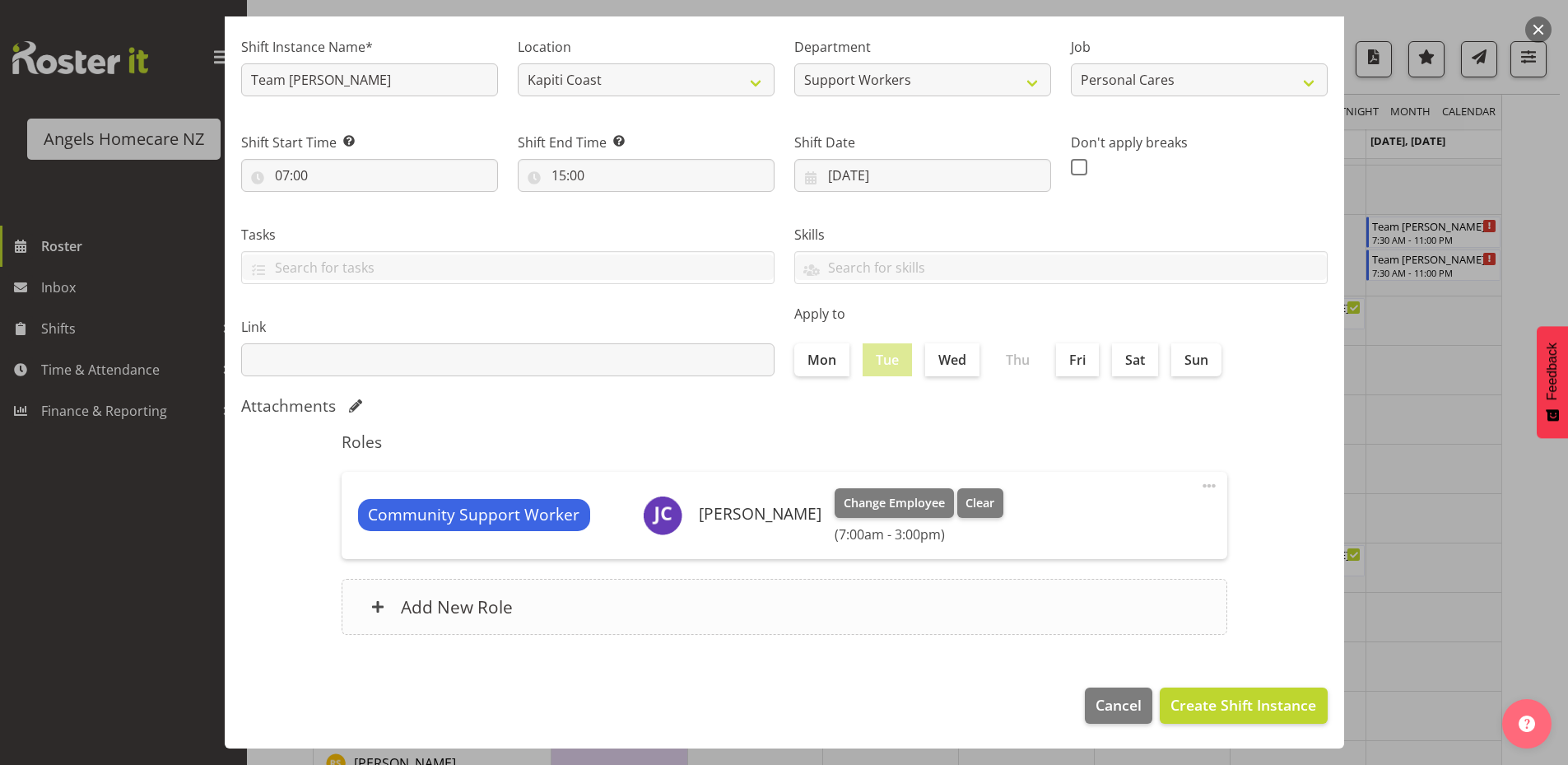
click at [494, 608] on h6 "Add New Role" at bounding box center [457, 606] width 112 height 22
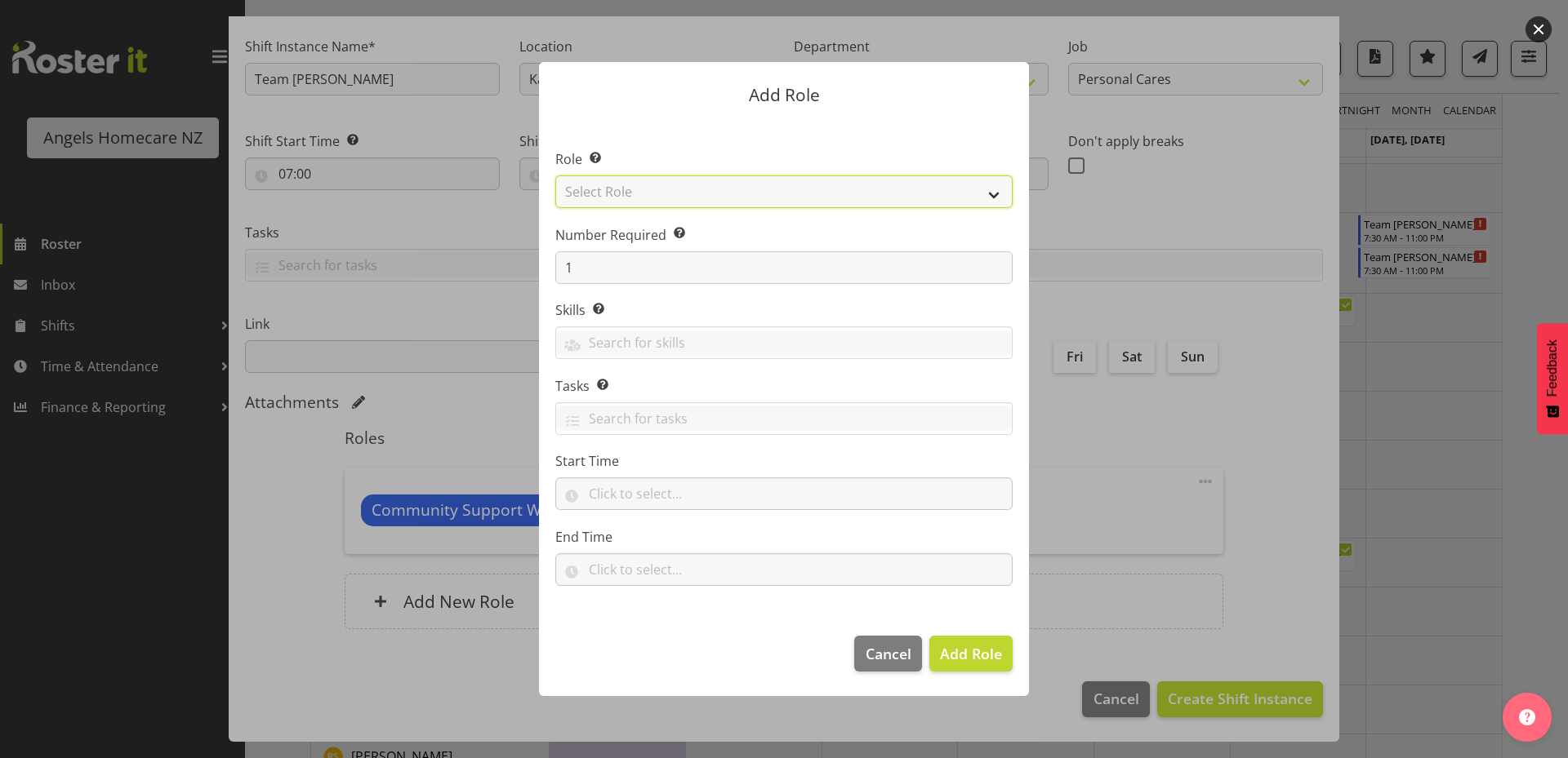
click at [704, 205] on select "Select Role Admin Coordinator Community Support Worker" at bounding box center [784, 192] width 458 height 33
select select "1572"
click at [555, 175] on select "Select Role Admin Coordinator Community Support Worker" at bounding box center [784, 192] width 458 height 33
click at [693, 339] on input "text" at bounding box center [784, 342] width 456 height 25
click at [638, 495] on input "text" at bounding box center [784, 494] width 458 height 33
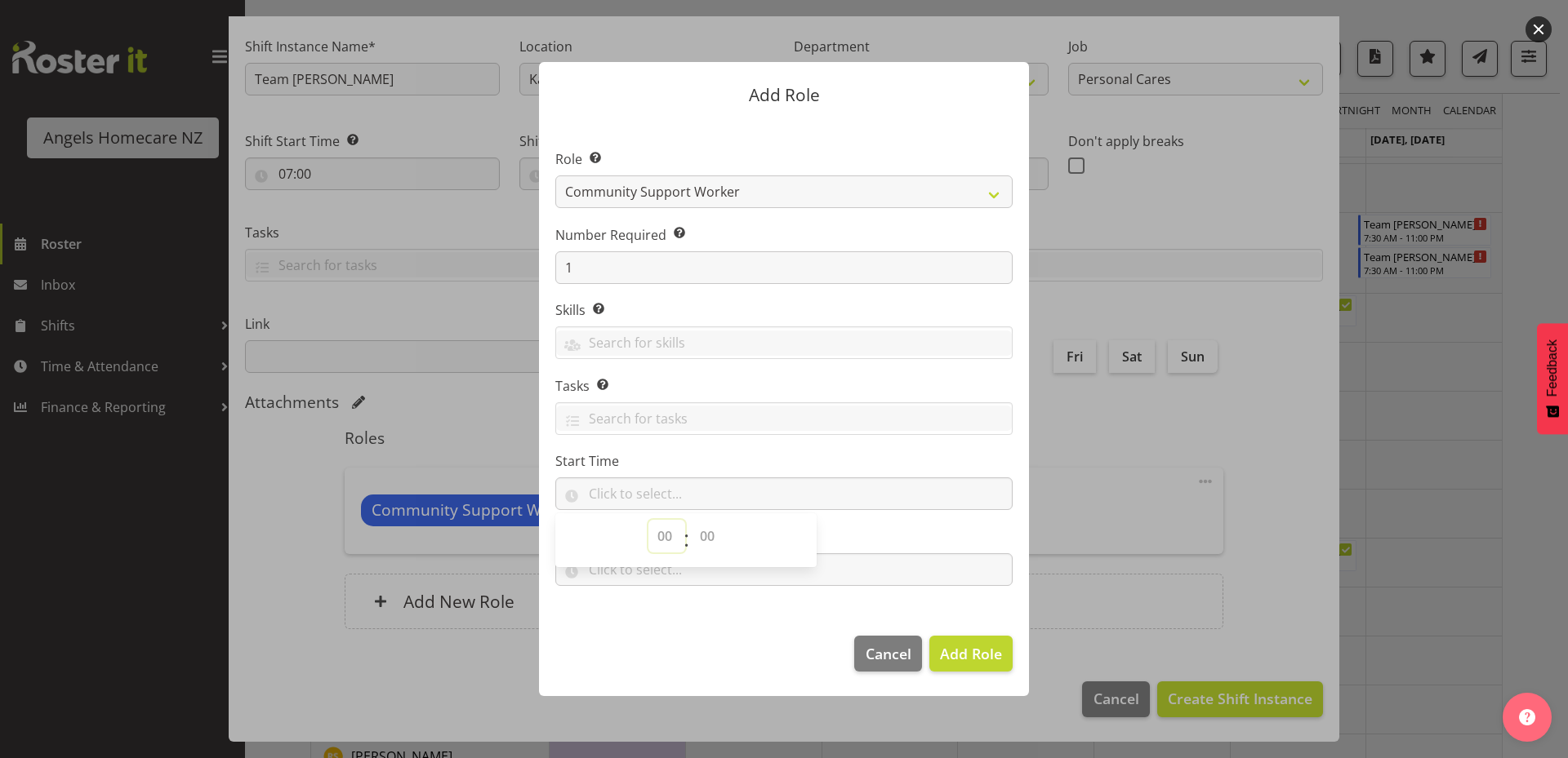
click at [662, 534] on select "00 00 01 02 03 04 05 06 07 08 09 10 11 12 13 14 15 16 17 18 19 20 21 22 23" at bounding box center [667, 536] width 36 height 33
select select "7"
click at [649, 519] on select "00 00 01 02 03 04 05 06 07 08 09 10 11 12 13 14 15 16 17 18 19 20 21 22 23" at bounding box center [667, 536] width 36 height 33
click at [707, 537] on select "00 00 01 02 03 04 05 06 07 08 09 10 11 12 13 14 15 16 17 18 19 20 21 22 23 24 2…" at bounding box center [709, 536] width 36 height 33
click at [747, 636] on footer "Cancel Add Role" at bounding box center [784, 658] width 490 height 77
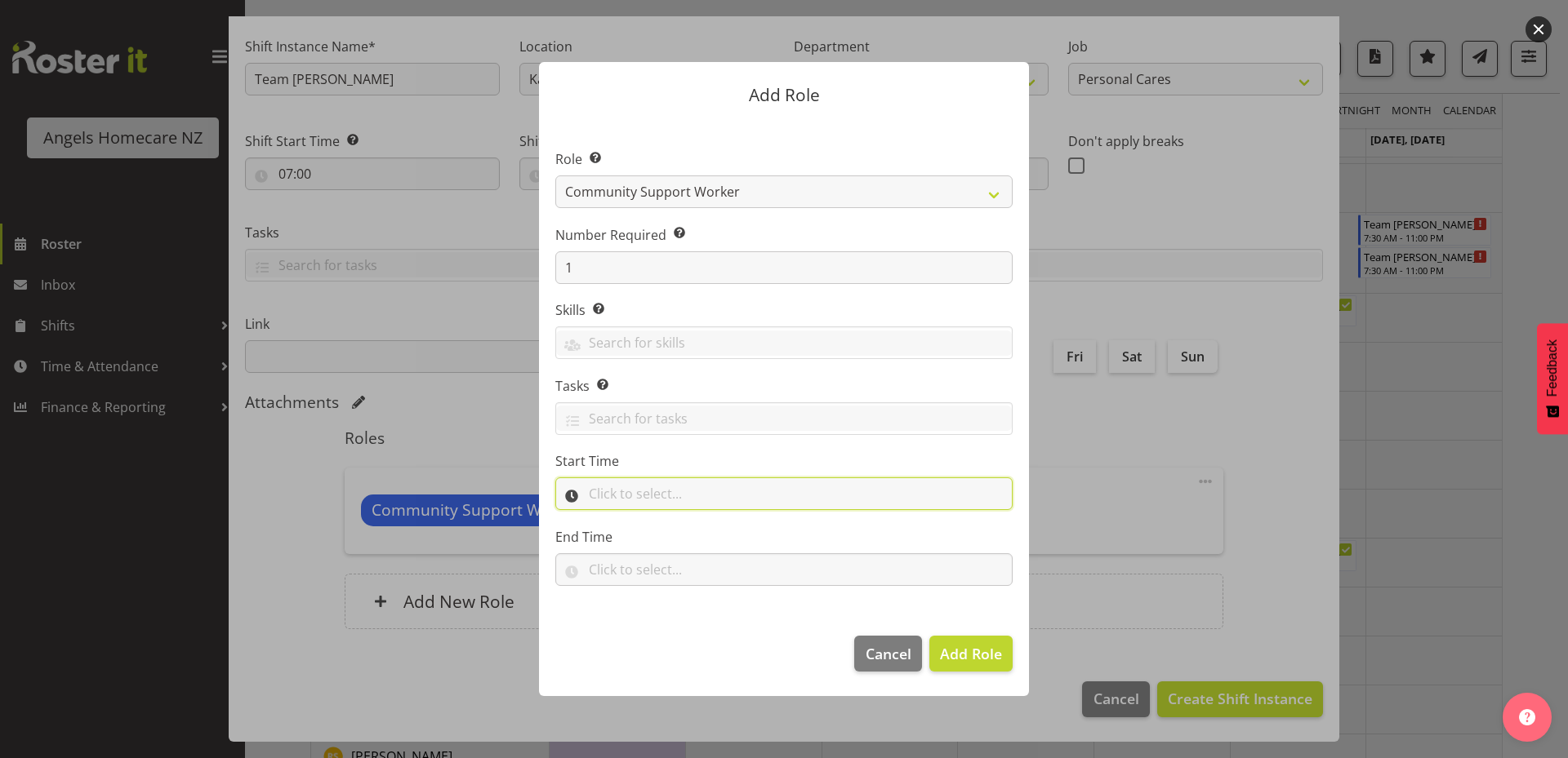
click at [692, 497] on input "text" at bounding box center [784, 494] width 458 height 33
click at [714, 541] on select "00 00 01 02 03 04 05 06 07 08 09 10 11 12 13 14 15 16 17 18 19 20 21 22 23 24 2…" at bounding box center [709, 536] width 36 height 33
select select "0"
click at [691, 519] on select "00 00 01 02 03 04 05 06 07 08 09 10 11 12 13 14 15 16 17 18 19 20 21 22 23 24 2…" at bounding box center [709, 536] width 36 height 33
type input "07:00"
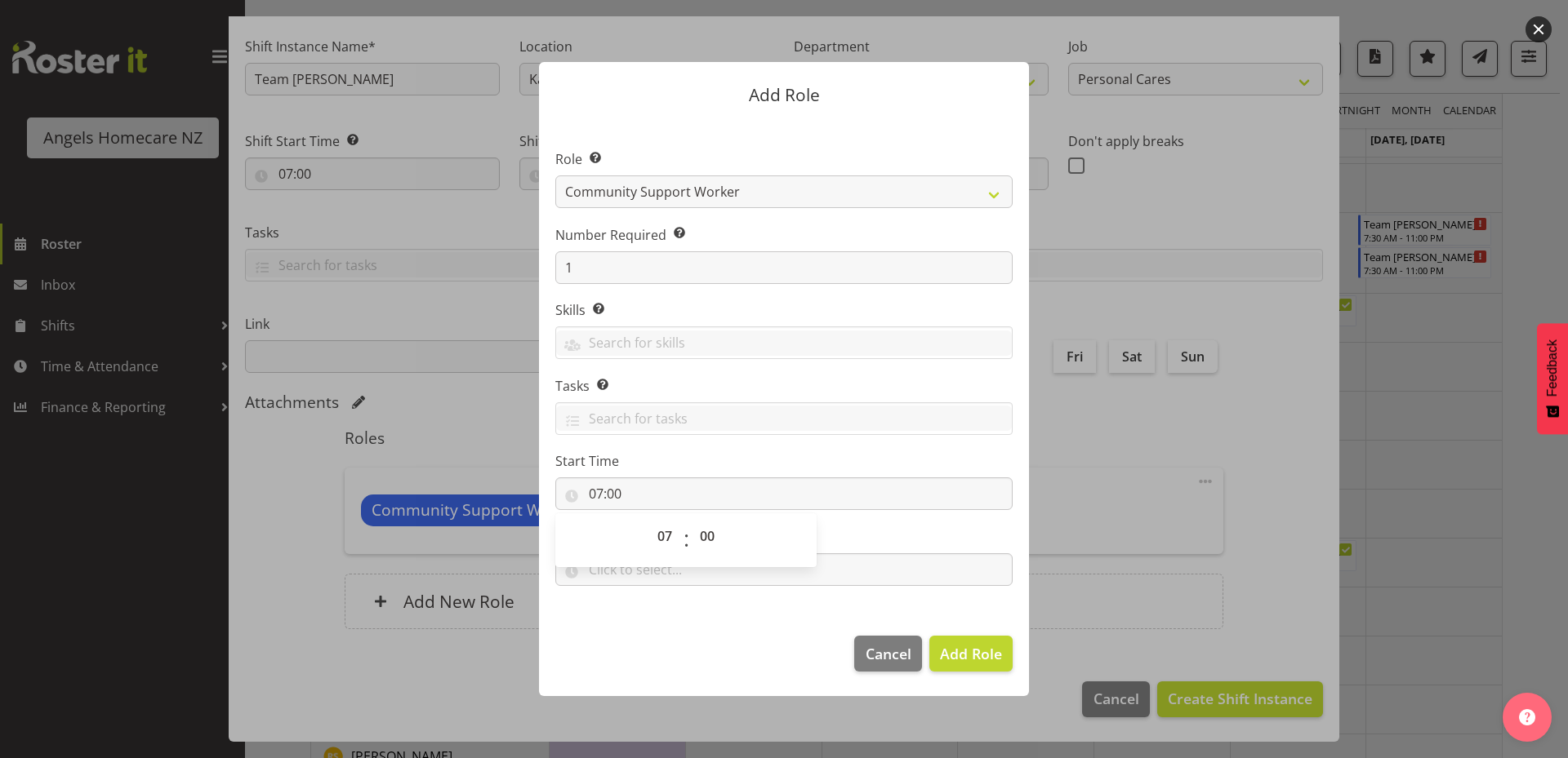
click at [707, 617] on section "Role Select the role you wish to add to the shift. Admin Coordinator Community …" at bounding box center [784, 370] width 490 height 500
click at [666, 564] on input "text" at bounding box center [784, 570] width 458 height 33
click at [667, 620] on select "00 00 01 02 03 04 05 06 07 08 09 10 11 12 13 14 15 16 17 18 19 20 21 22 23" at bounding box center [667, 612] width 36 height 33
select select "15"
click at [649, 596] on select "00 00 01 02 03 04 05 06 07 08 09 10 11 12 13 14 15 16 17 18 19 20 21 22 23" at bounding box center [667, 612] width 36 height 33
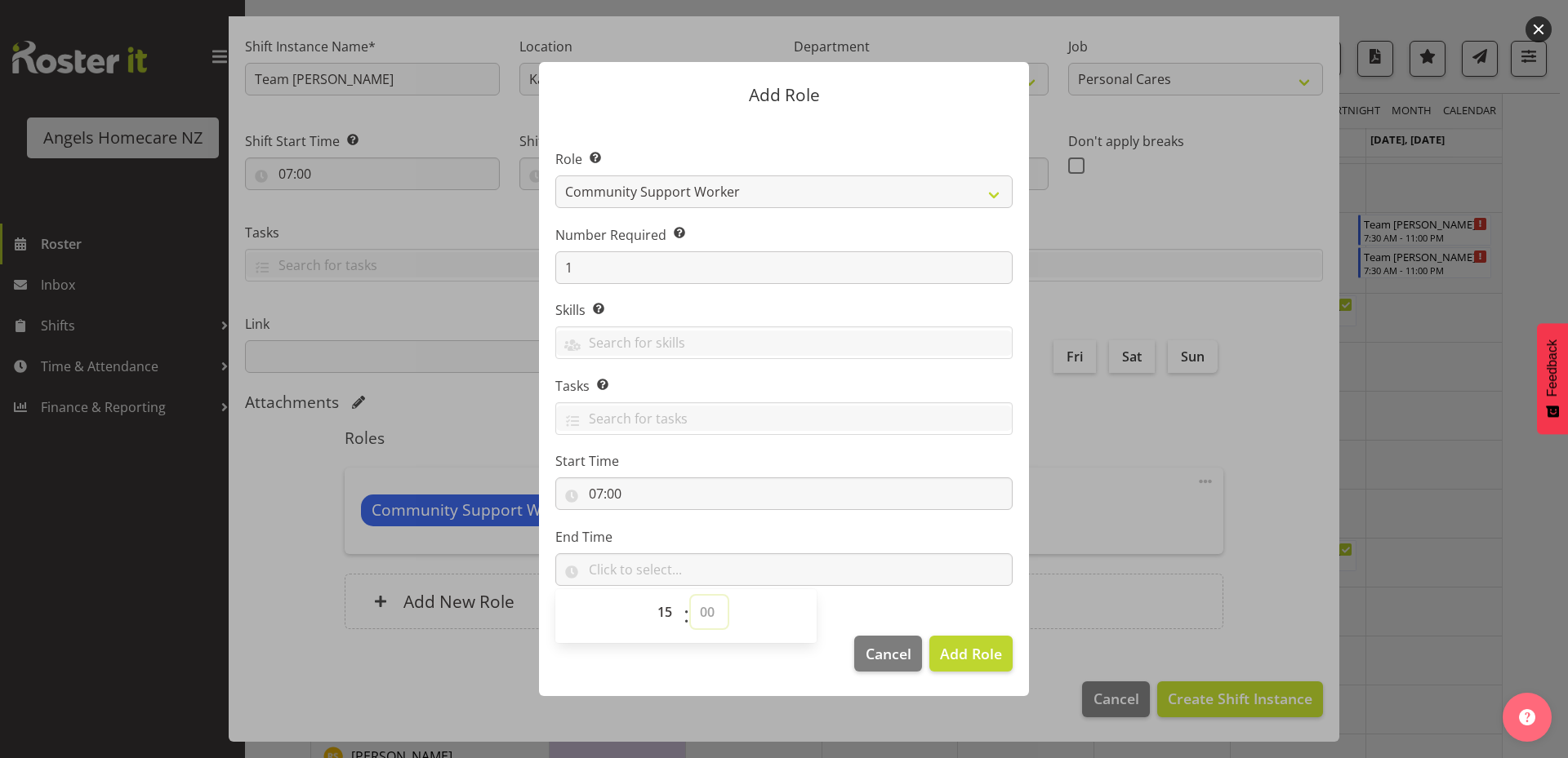
click at [709, 611] on select "00 00 01 02 03 04 05 06 07 08 09 10 11 12 13 14 15 16 17 18 19 20 21 22 23 24 2…" at bounding box center [709, 612] width 36 height 33
select select "0"
click at [691, 596] on select "00 00 01 02 03 04 05 06 07 08 09 10 11 12 13 14 15 16 17 18 19 20 21 22 23 24 2…" at bounding box center [709, 612] width 36 height 33
type input "15:00"
click at [964, 659] on span "Add Role" at bounding box center [971, 653] width 62 height 20
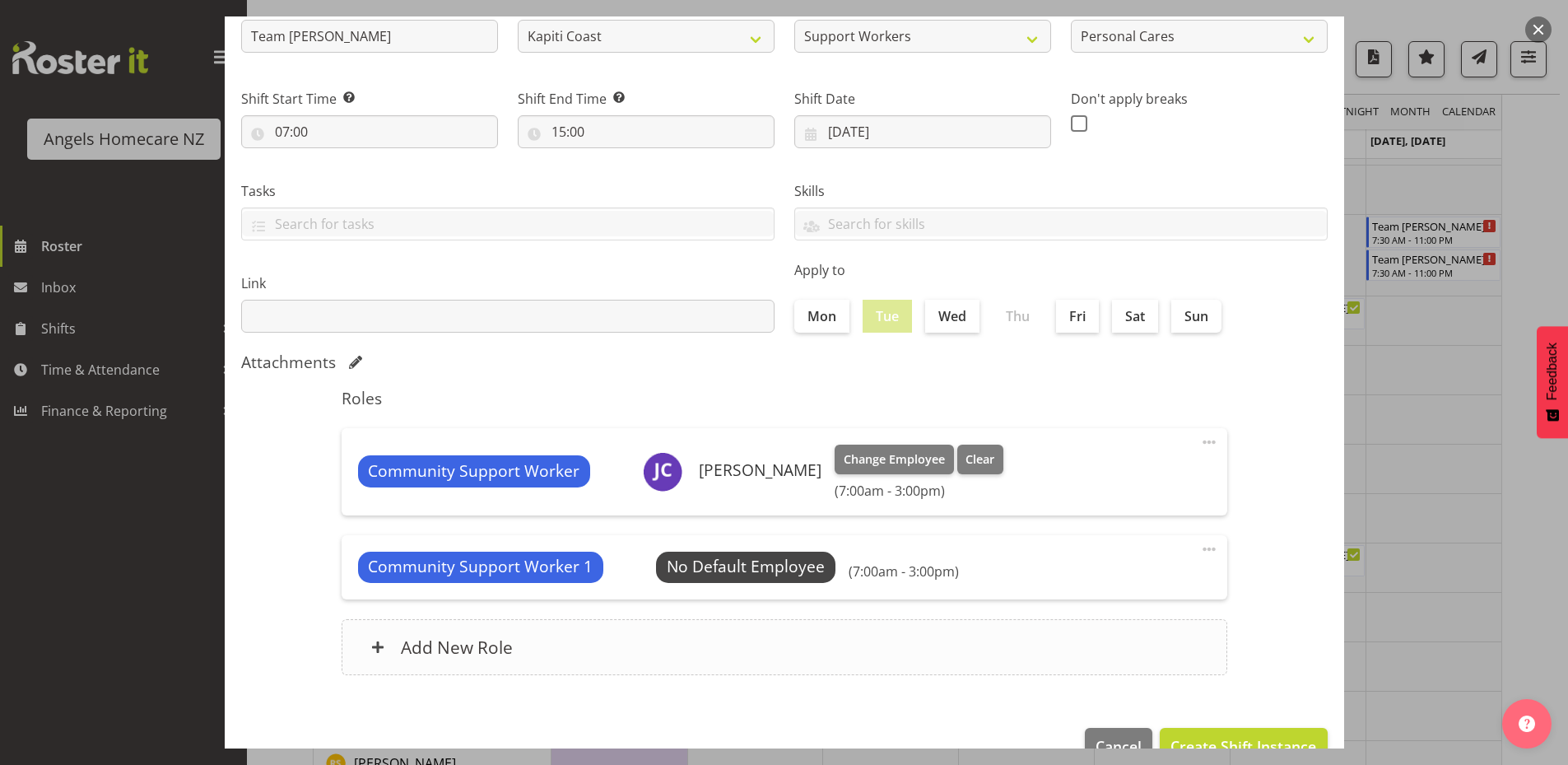
scroll to position [193, 0]
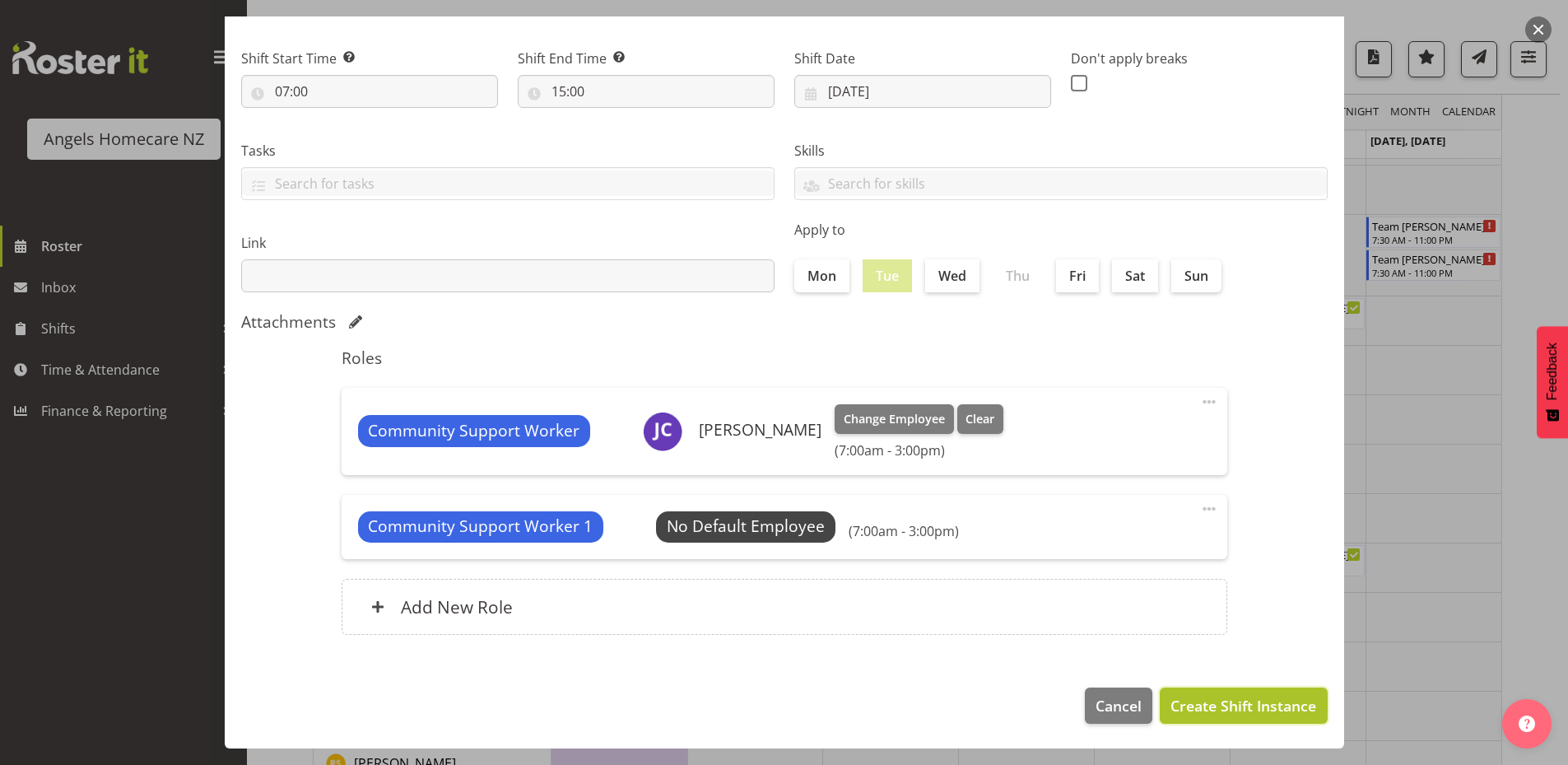
click at [1182, 704] on span "Create Shift Instance" at bounding box center [1243, 706] width 146 height 22
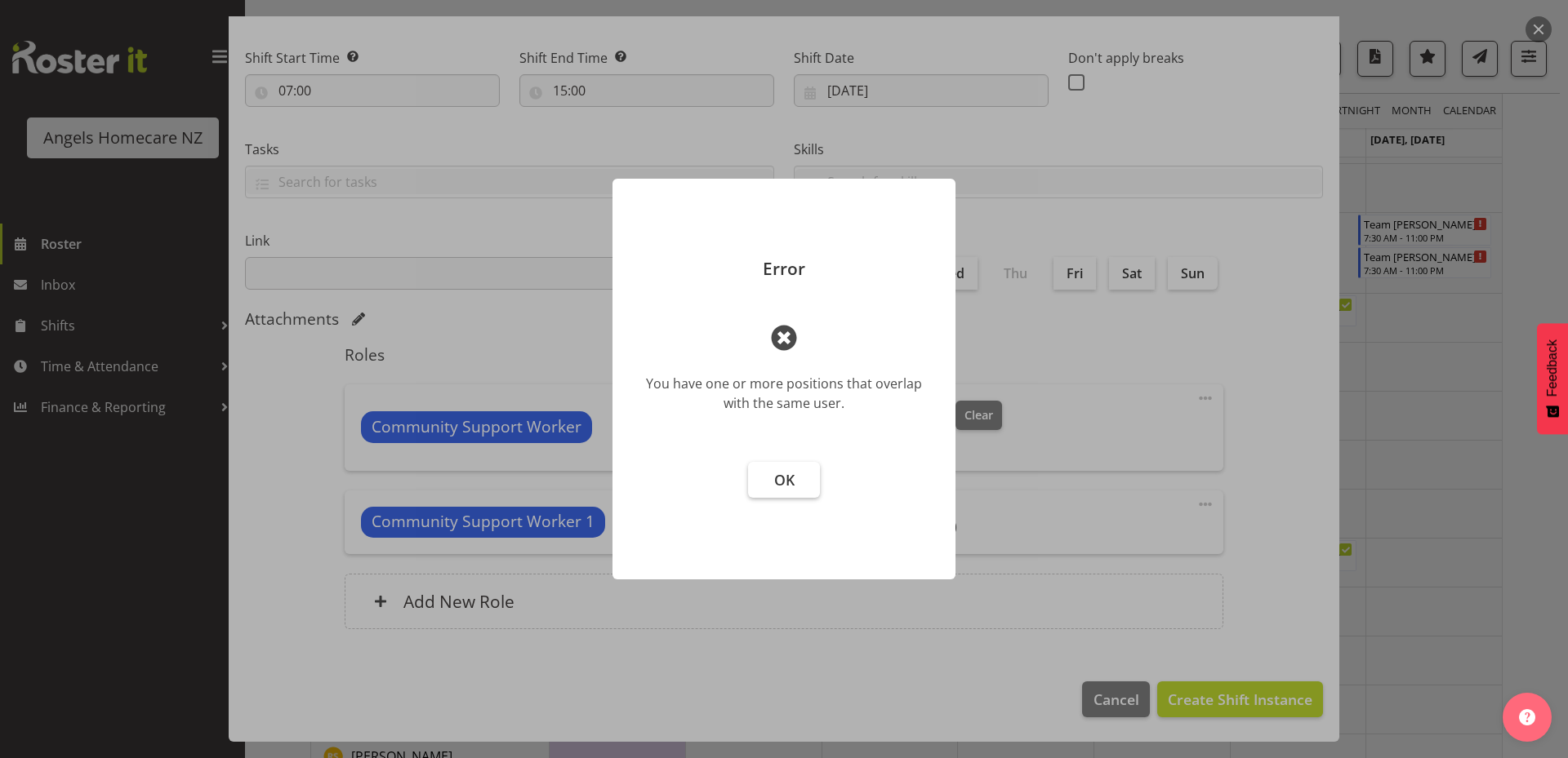
click at [806, 488] on button "OK" at bounding box center [784, 480] width 72 height 36
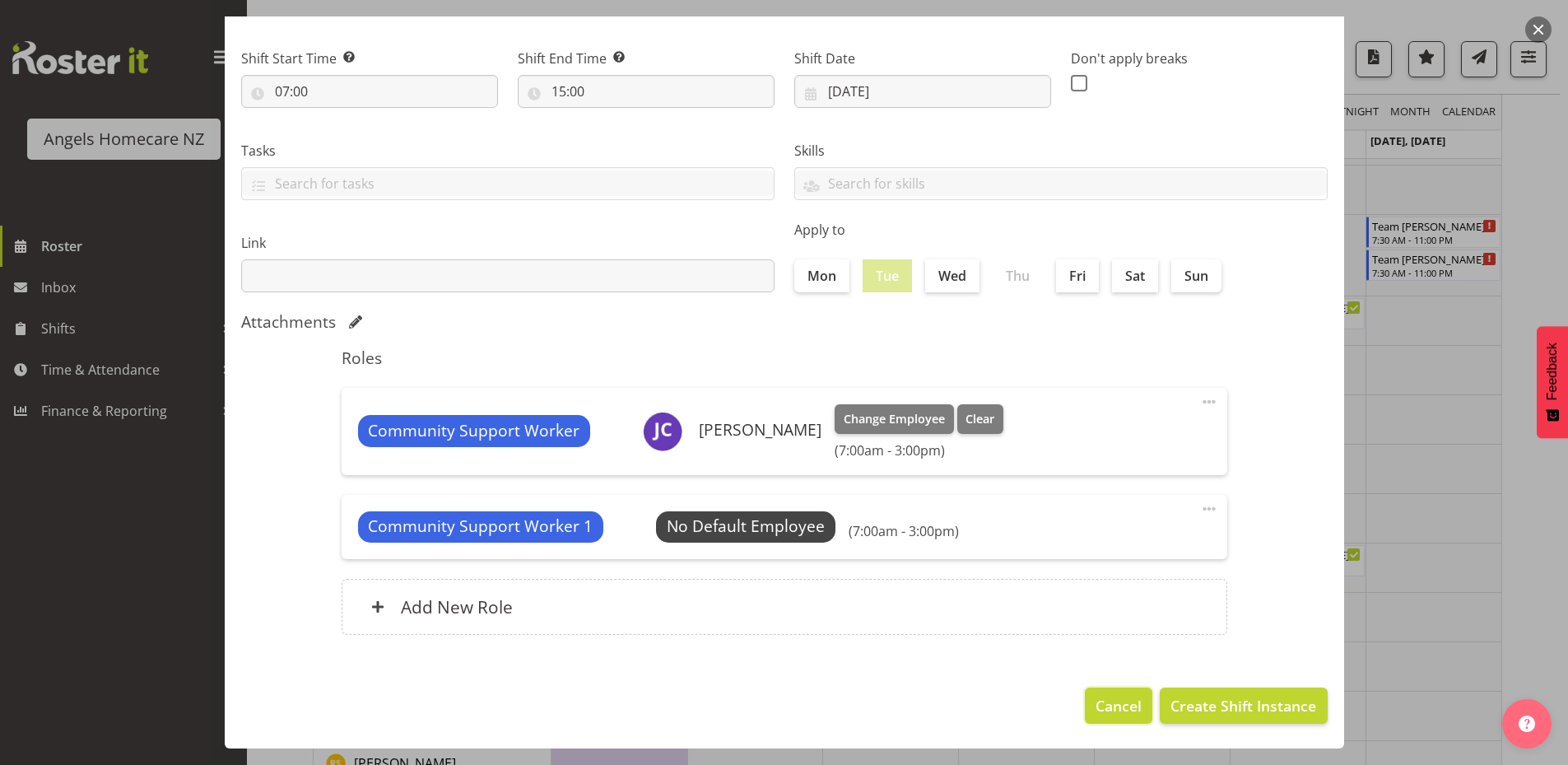
click at [1108, 710] on span "Cancel" at bounding box center [1119, 706] width 46 height 22
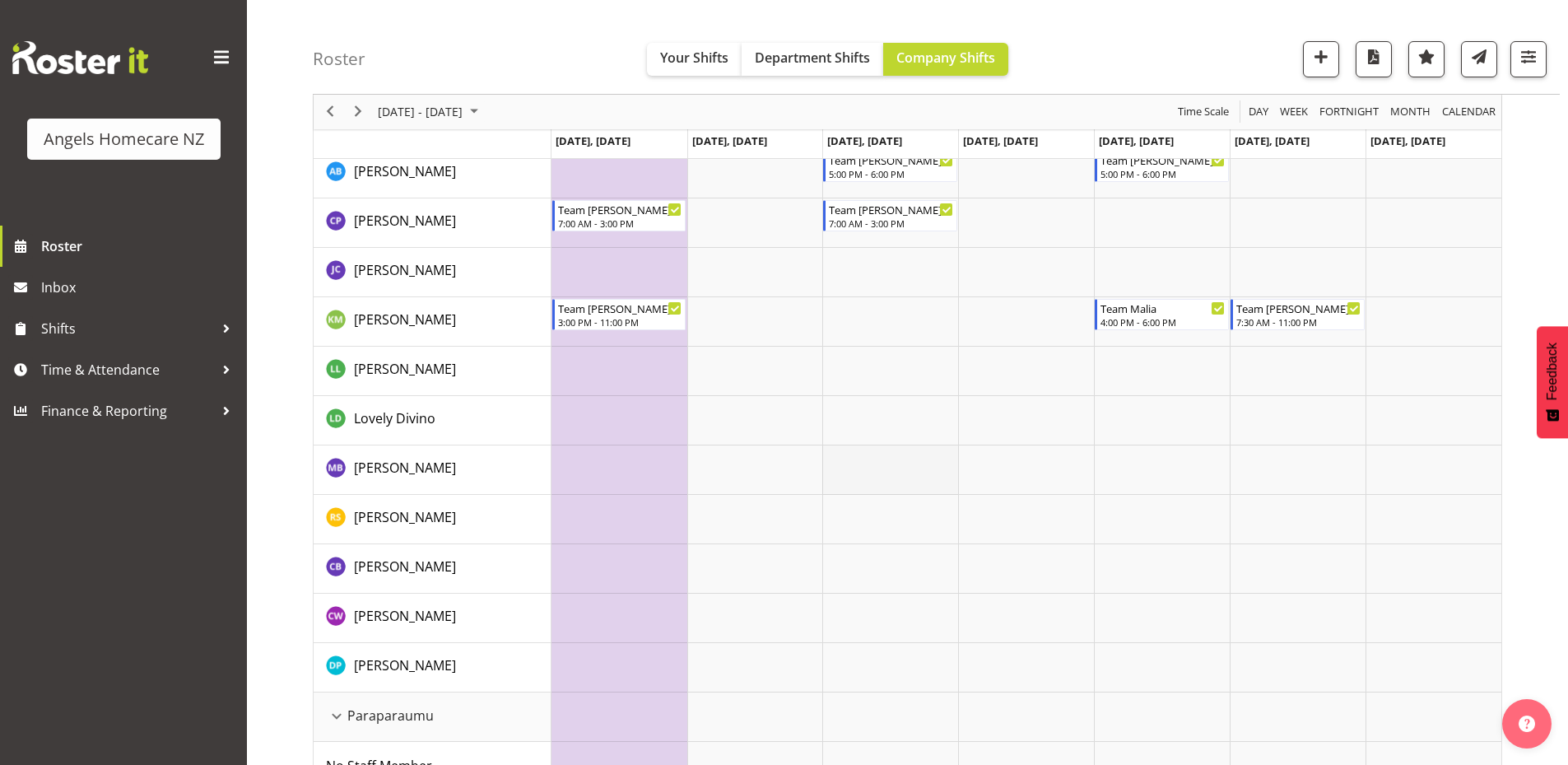
scroll to position [412, 0]
click at [789, 66] on span "Department Shifts" at bounding box center [813, 58] width 115 height 18
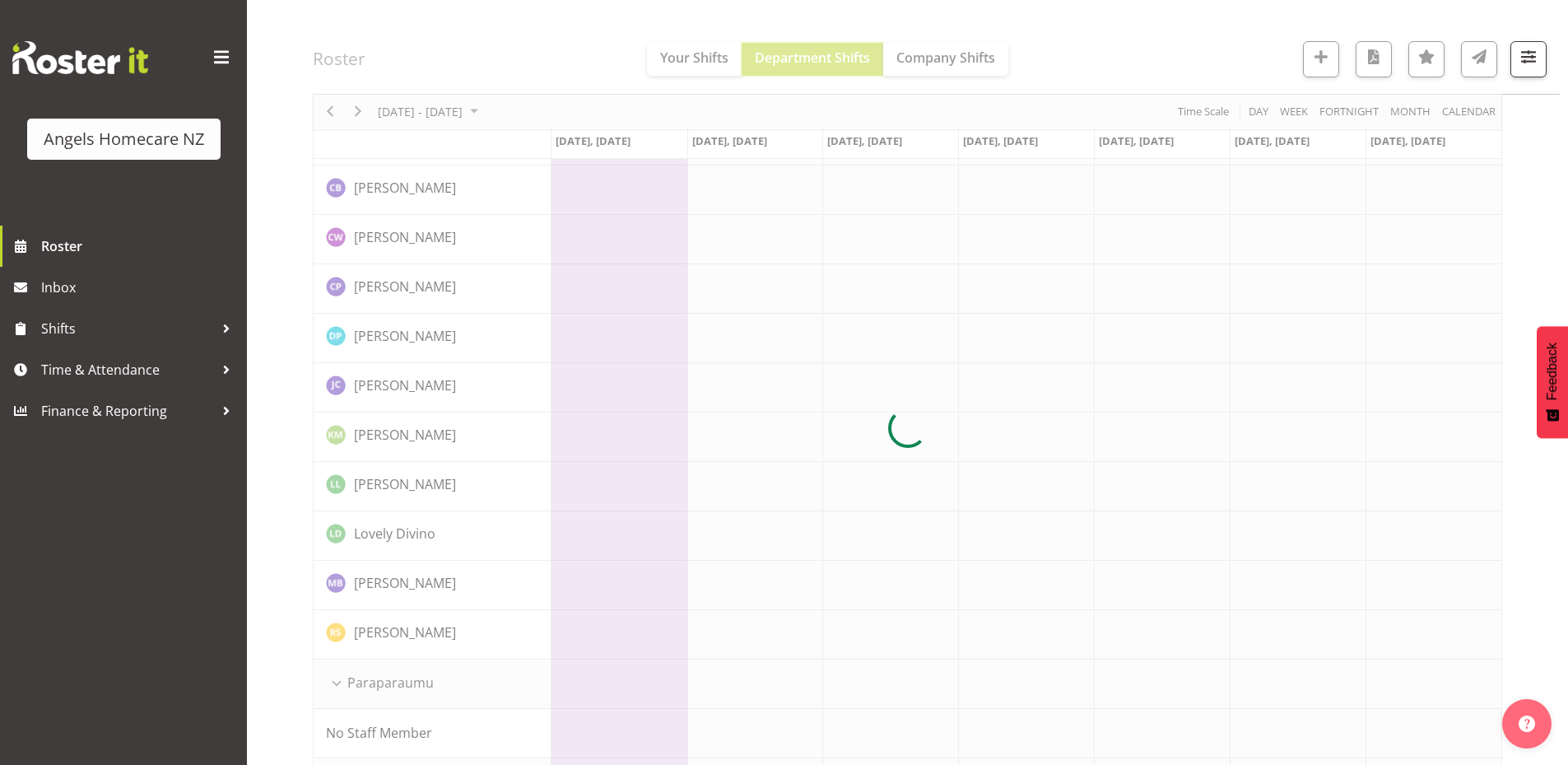
scroll to position [0, 0]
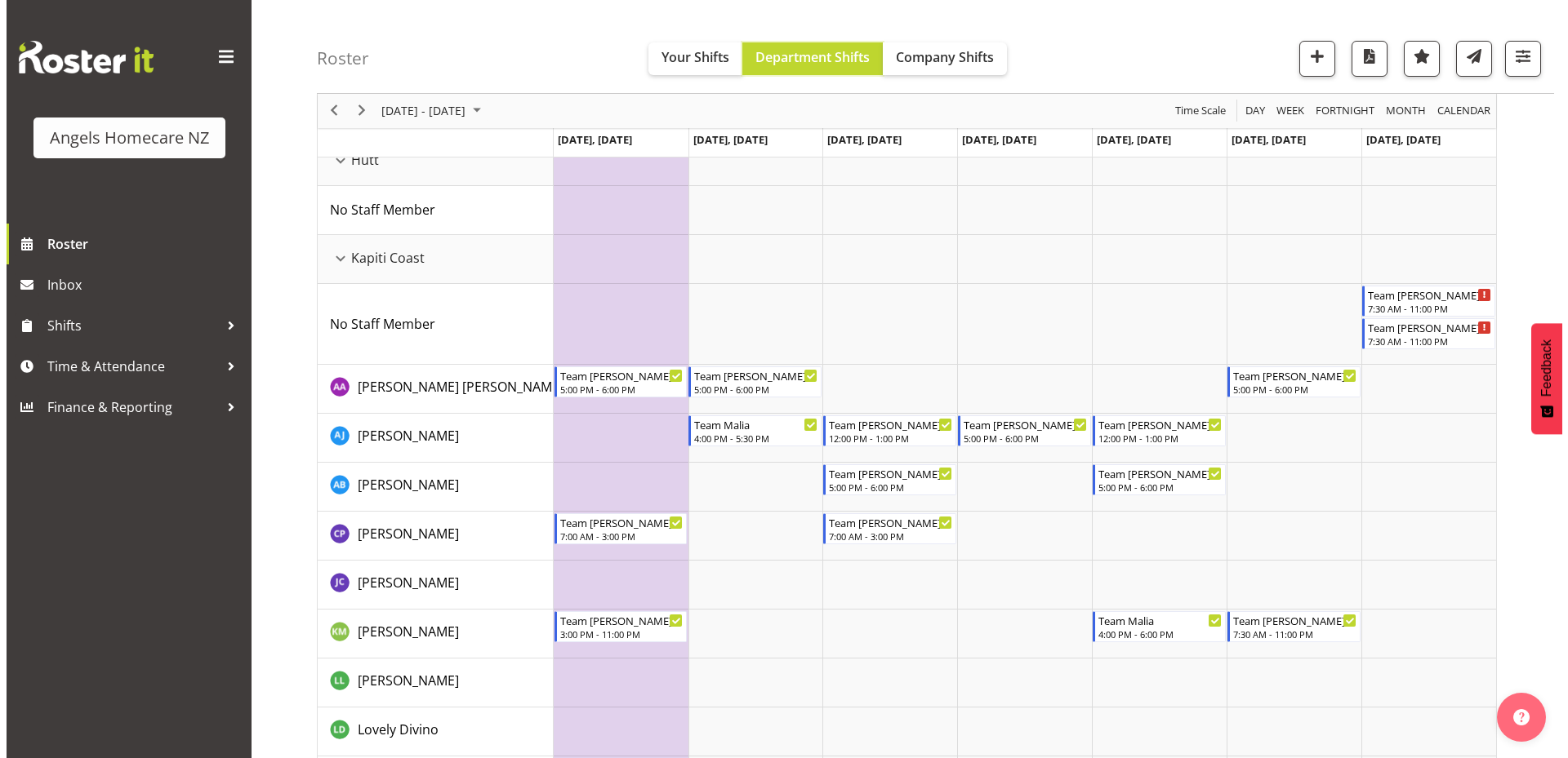
scroll to position [245, 0]
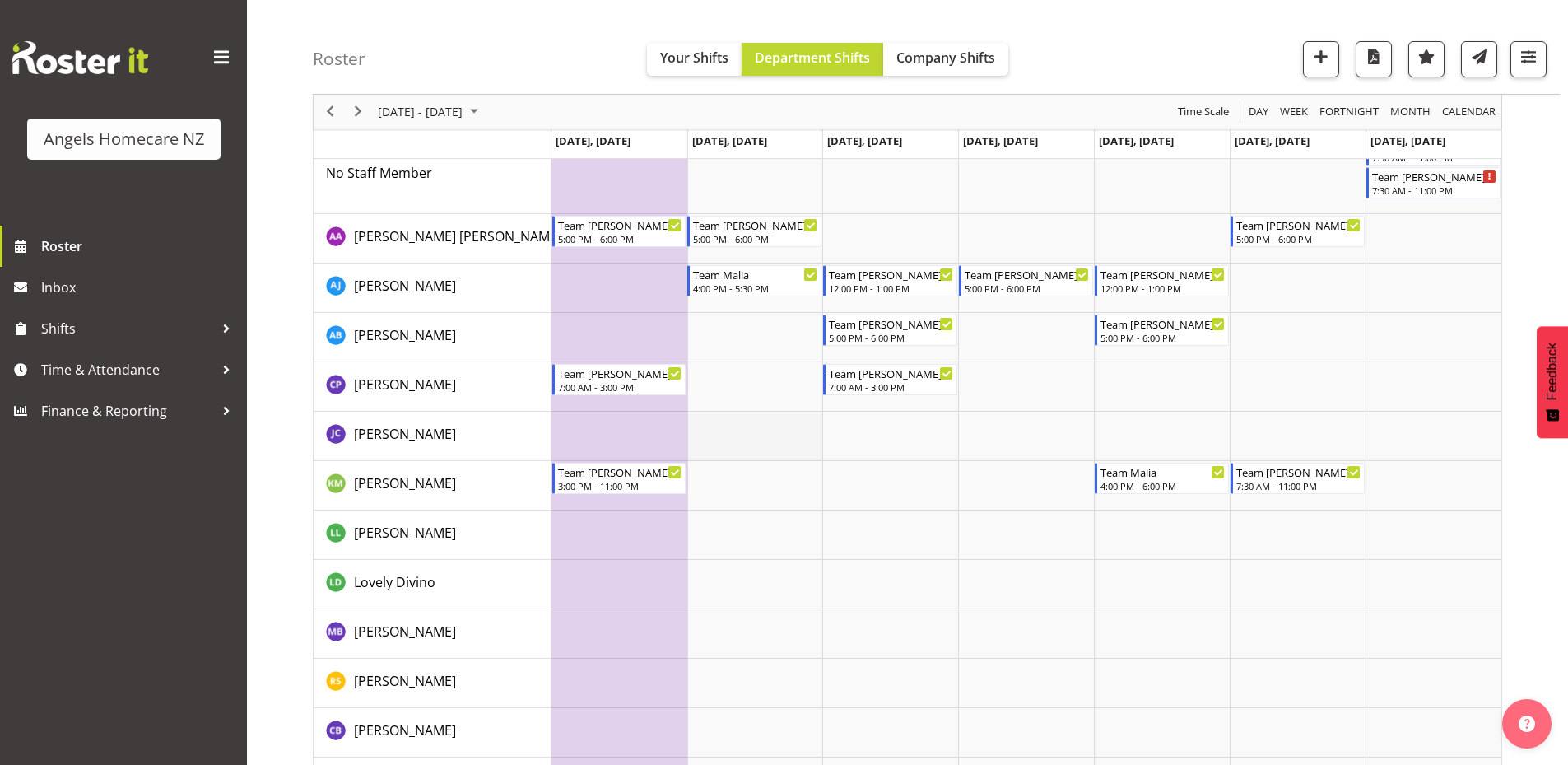
click at [730, 434] on td "Timeline Week of September 22, 2025" at bounding box center [755, 436] width 136 height 50
select select "8"
select select "2025"
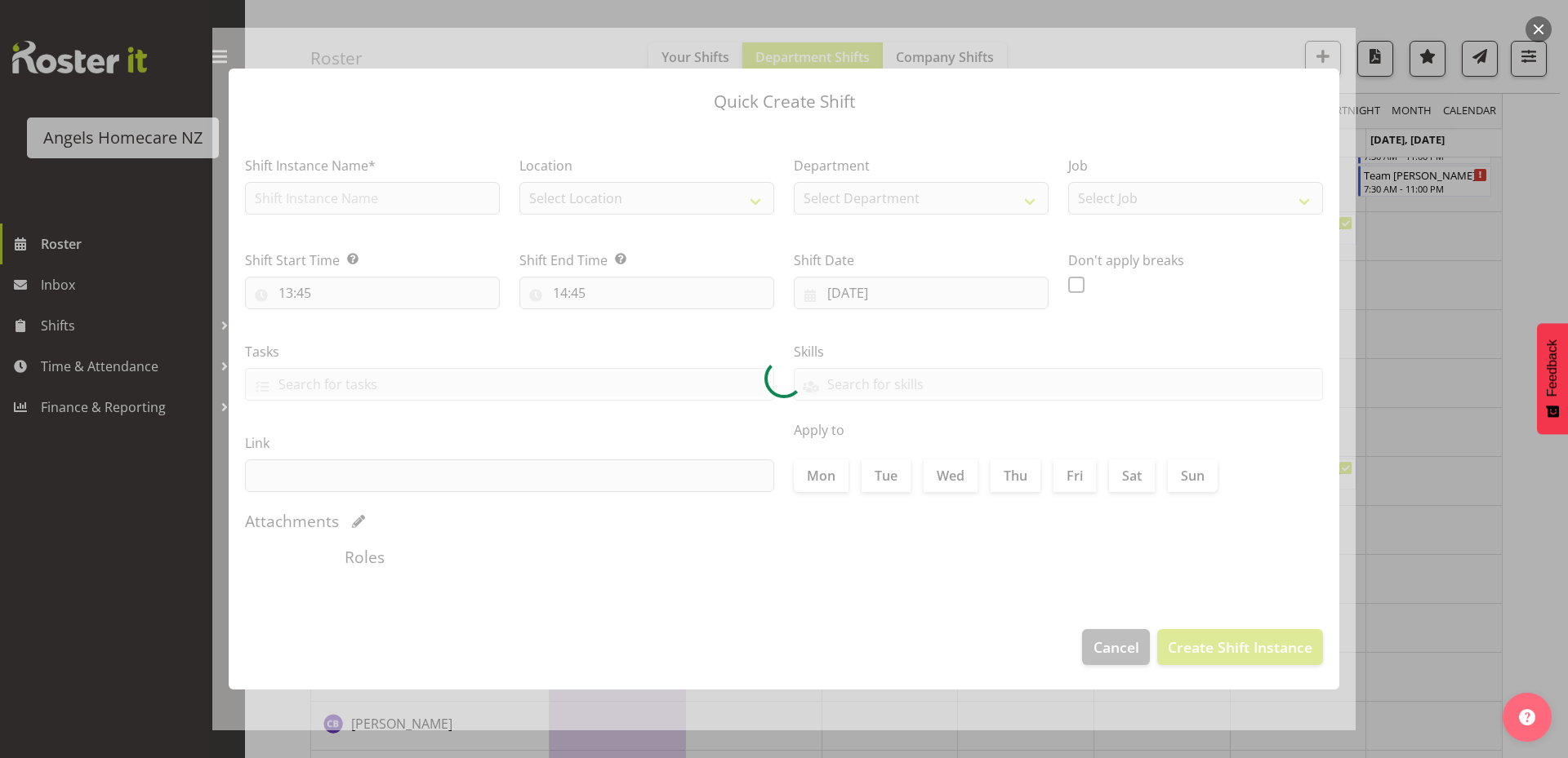
type input "[DATE]"
checkbox input "true"
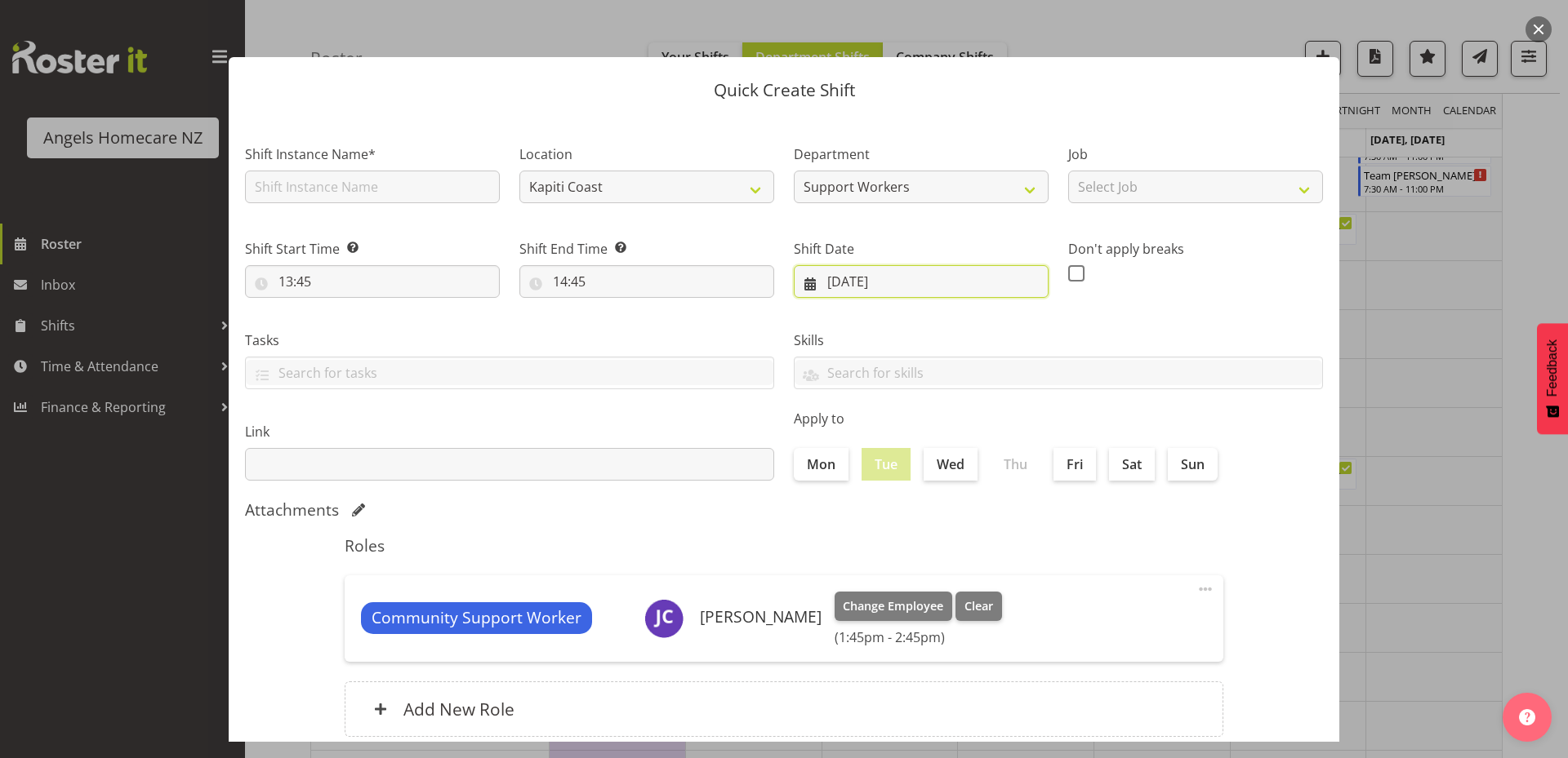
click at [808, 284] on input "[DATE]" at bounding box center [921, 282] width 255 height 33
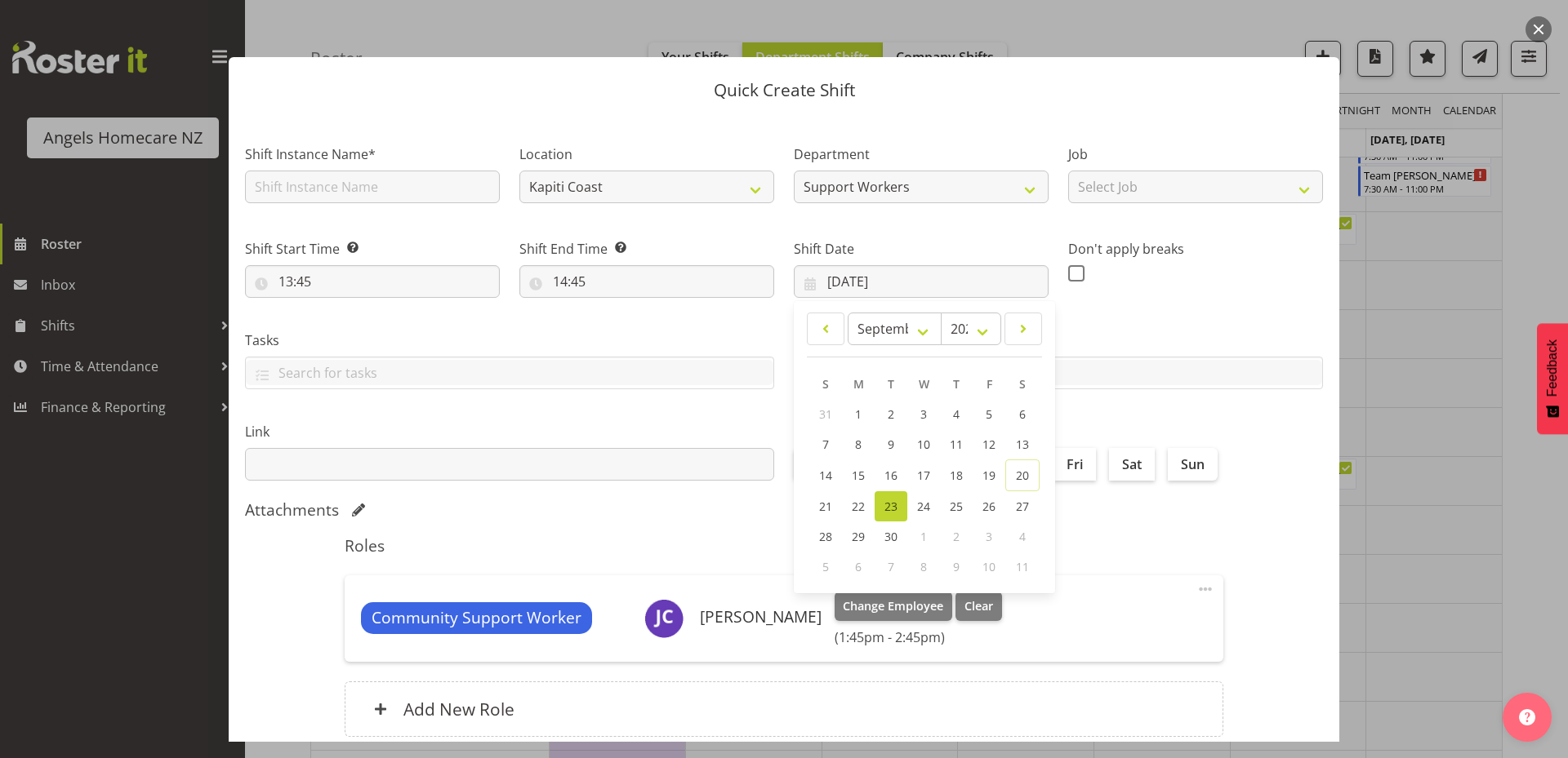
click at [885, 506] on span "23" at bounding box center [890, 506] width 13 height 16
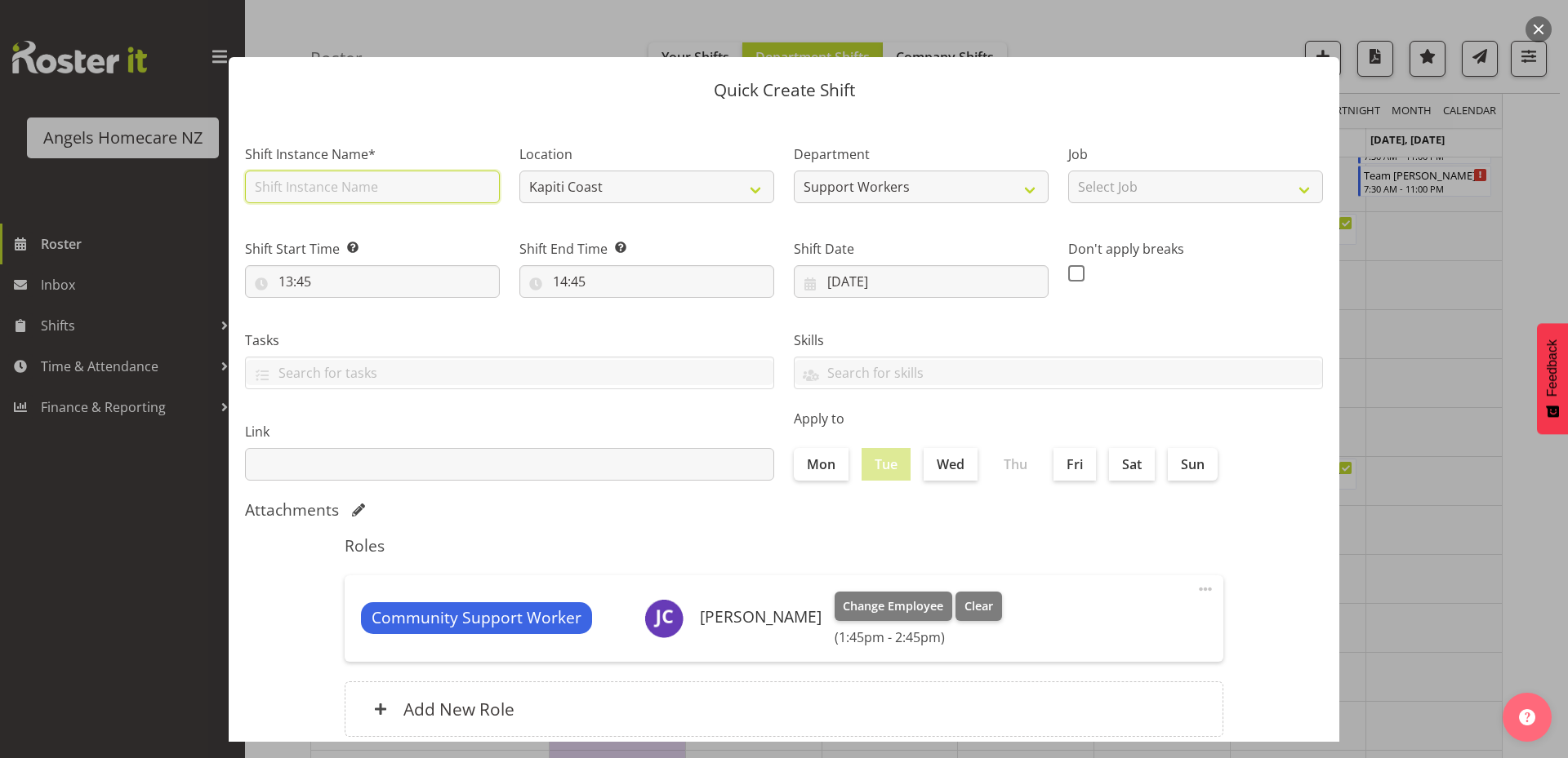
click at [409, 188] on input "text" at bounding box center [372, 187] width 255 height 33
type input "Team [PERSON_NAME]"
click at [285, 277] on input "13:45" at bounding box center [372, 282] width 255 height 33
click at [351, 321] on select "00 01 02 03 04 05 06 07 08 09 10 11 12 13 14 15 16 17 18 19 20 21 22 23" at bounding box center [356, 324] width 36 height 33
select select "7"
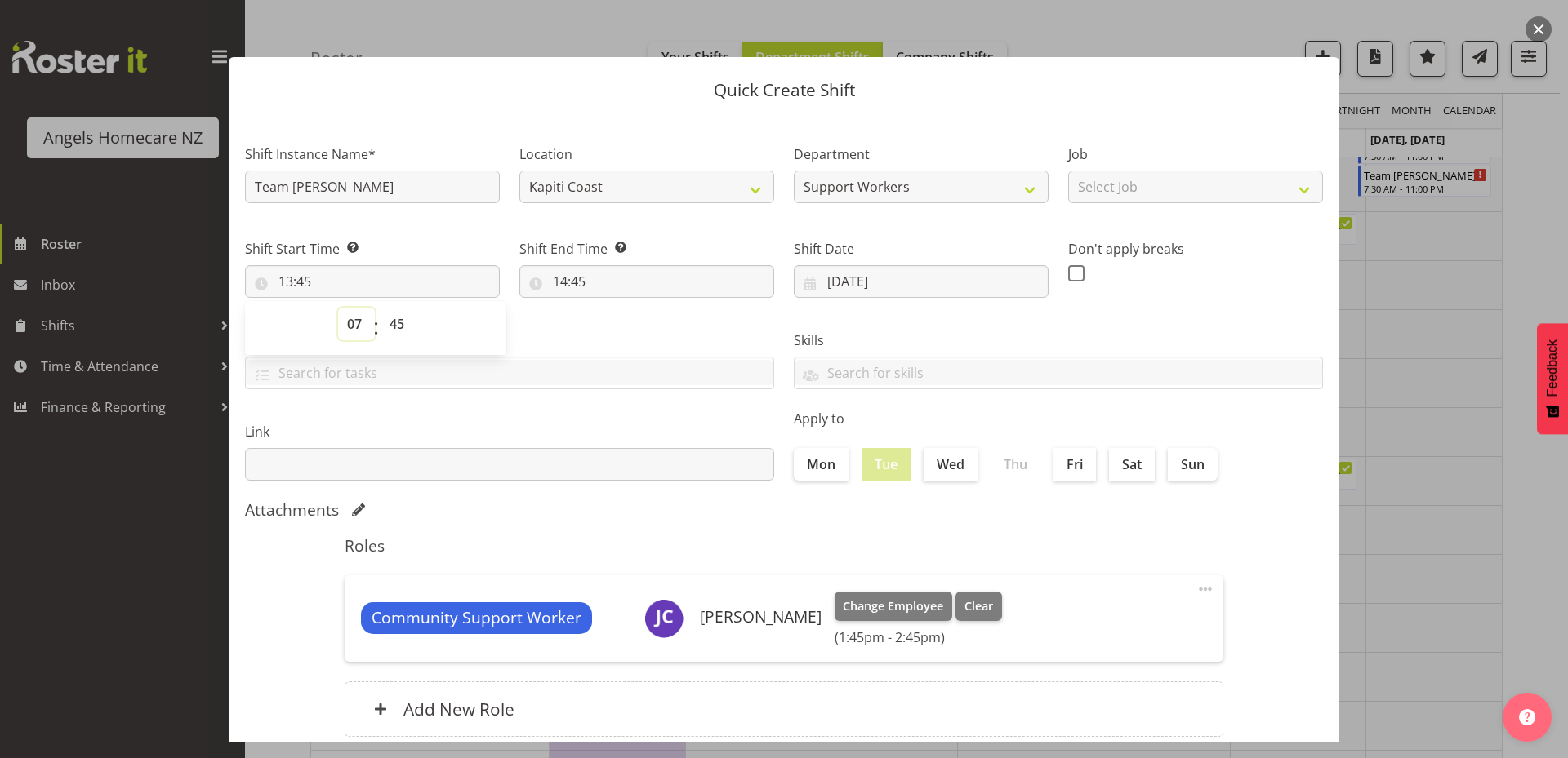
click at [338, 308] on select "00 01 02 03 04 05 06 07 08 09 10 11 12 13 14 15 16 17 18 19 20 21 22 23" at bounding box center [356, 324] width 36 height 33
type input "07:45"
drag, startPoint x: 398, startPoint y: 325, endPoint x: 398, endPoint y: 337, distance: 12.0
click at [398, 325] on select "00 01 02 03 04 05 06 07 08 09 10 11 12 13 14 15 16 17 18 19 20 21 22 23 24 25 2…" at bounding box center [399, 324] width 36 height 33
select select "0"
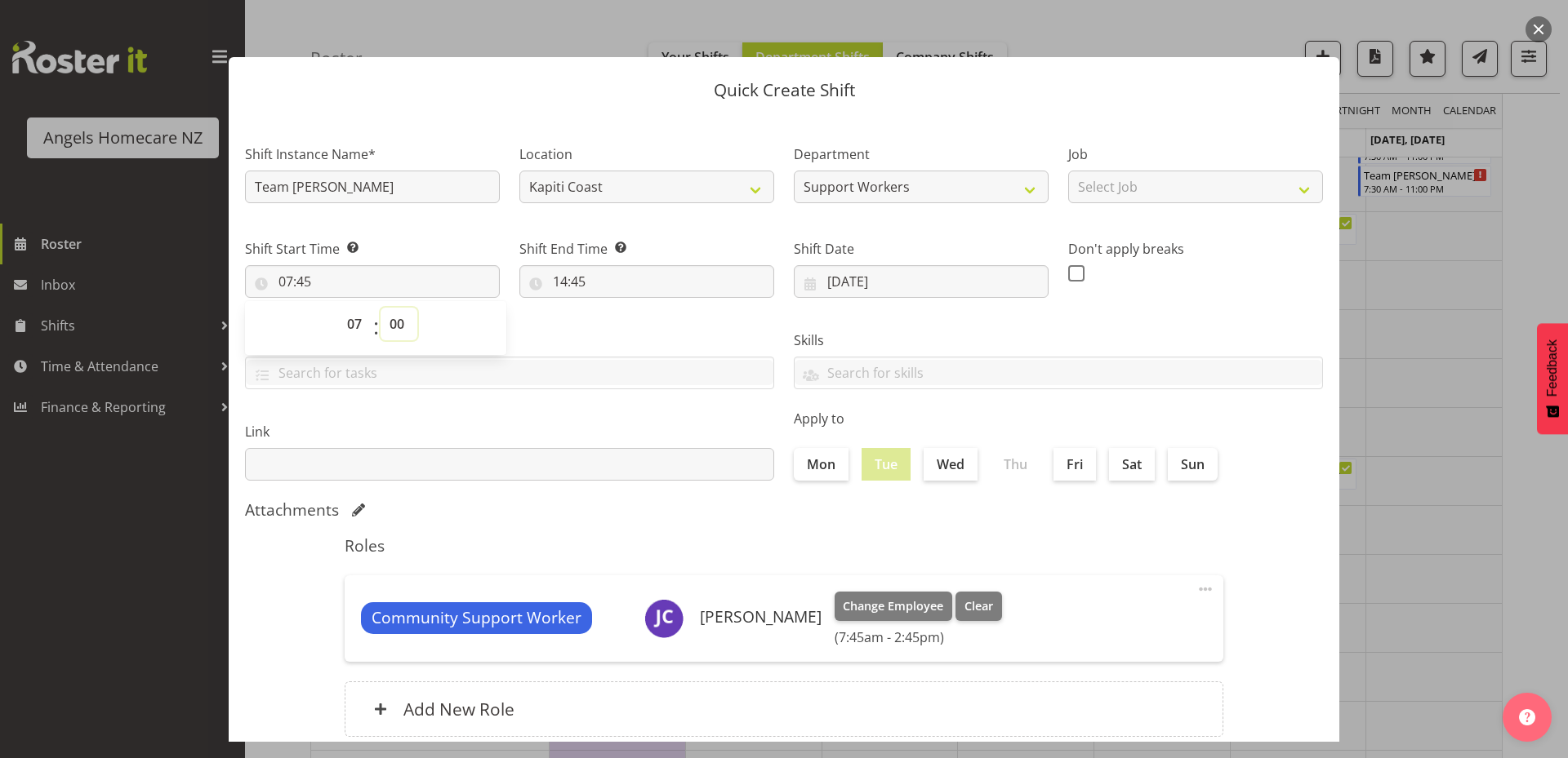
click at [381, 308] on select "00 01 02 03 04 05 06 07 08 09 10 11 12 13 14 15 16 17 18 19 20 21 22 23 24 25 2…" at bounding box center [399, 324] width 36 height 33
type input "07:00"
click at [585, 275] on input "14:45" at bounding box center [646, 282] width 255 height 33
click at [624, 318] on select "00 01 02 03 04 05 06 07 08 09 10 11 12 13 14 15 16 17 18 19 20 21 22 23" at bounding box center [630, 324] width 36 height 33
select select "15"
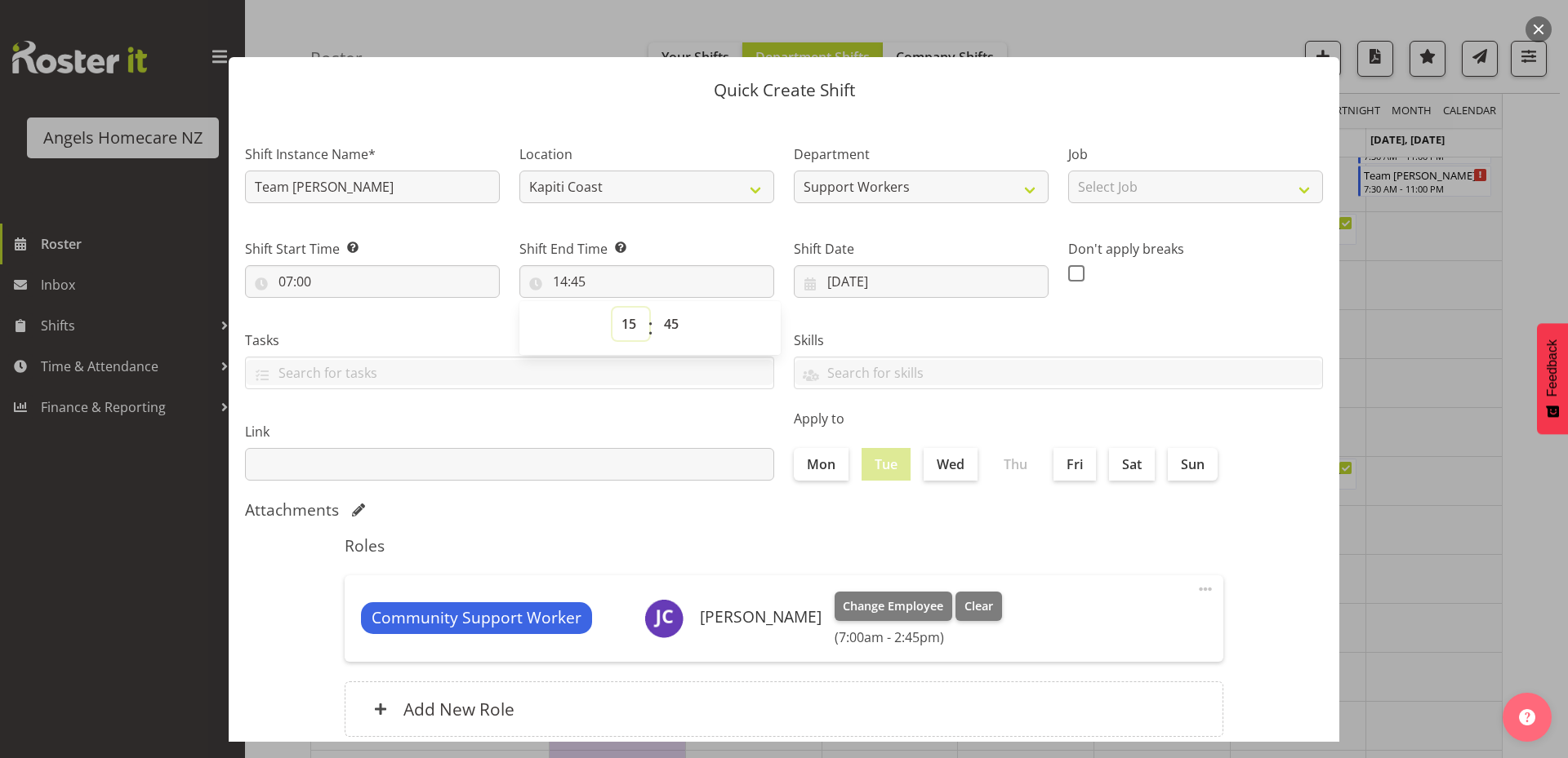
click at [612, 308] on select "00 01 02 03 04 05 06 07 08 09 10 11 12 13 14 15 16 17 18 19 20 21 22 23" at bounding box center [630, 324] width 36 height 33
type input "15:45"
click at [669, 326] on select "00 01 02 03 04 05 06 07 08 09 10 11 12 13 14 15 16 17 18 19 20 21 22 23 24 25 2…" at bounding box center [673, 324] width 36 height 33
select select "0"
click at [655, 308] on select "00 01 02 03 04 05 06 07 08 09 10 11 12 13 14 15 16 17 18 19 20 21 22 23 24 25 2…" at bounding box center [673, 324] width 36 height 33
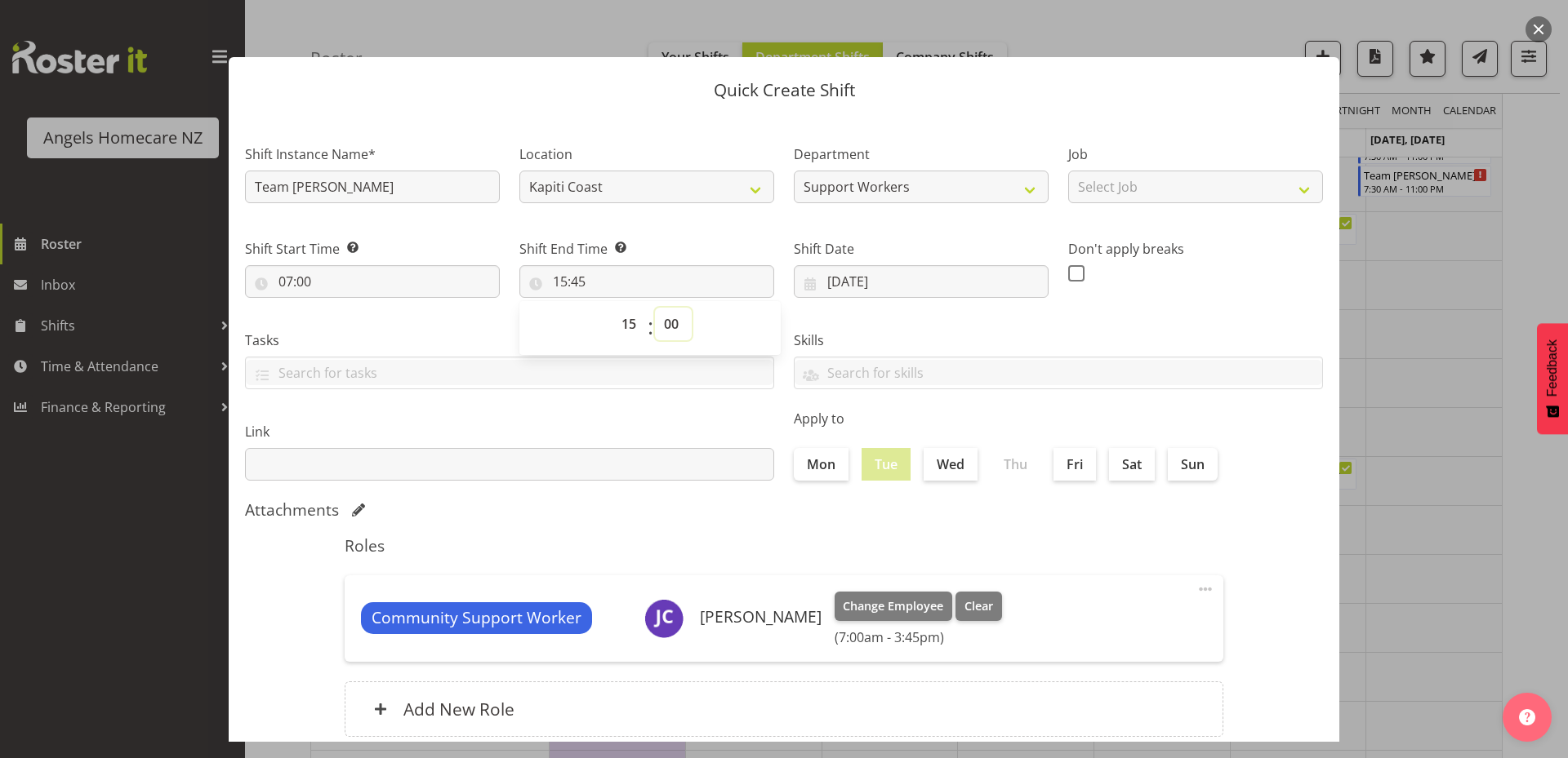
type input "15:00"
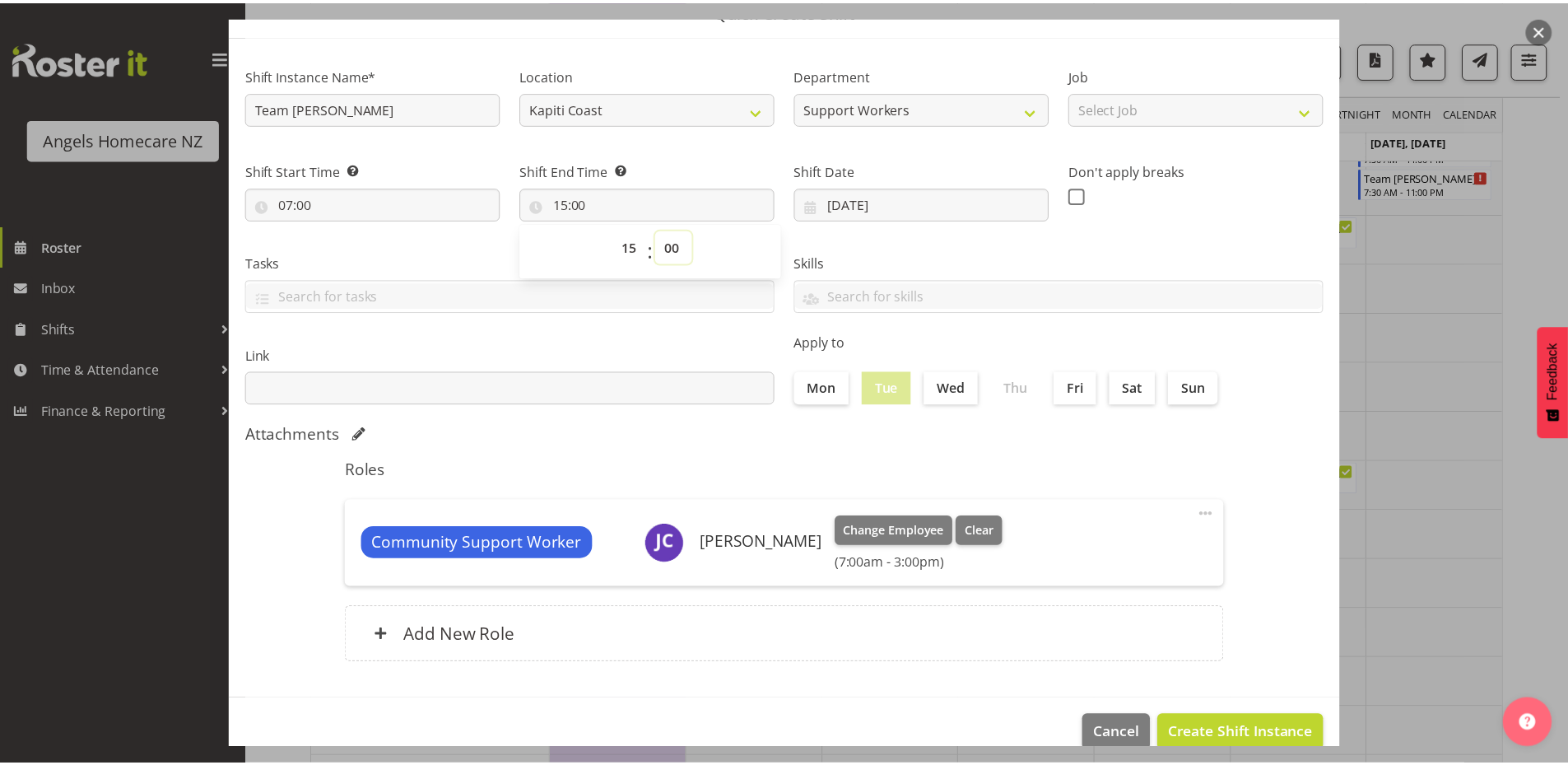
scroll to position [82, 0]
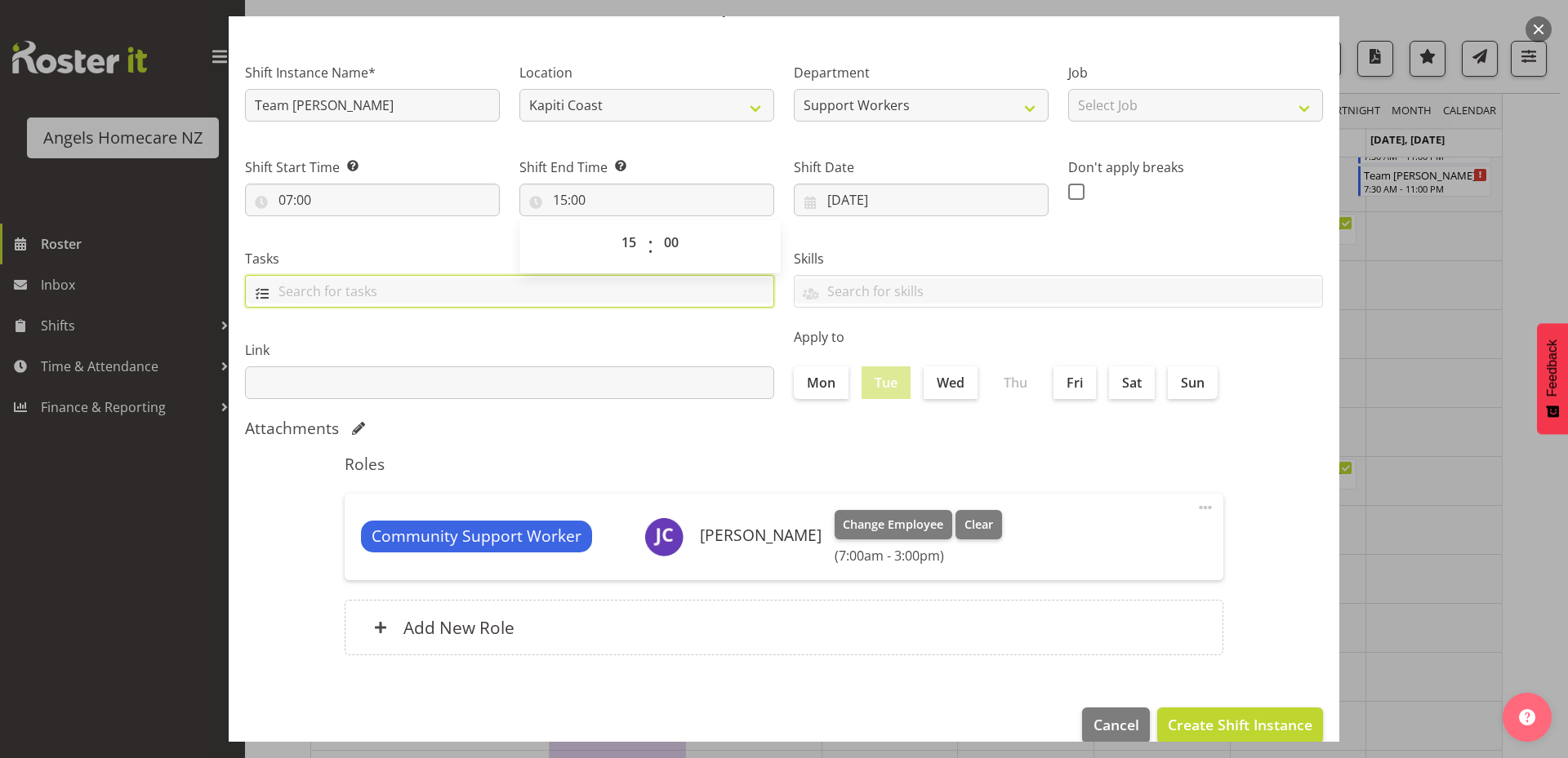
click at [570, 288] on input "text" at bounding box center [509, 290] width 528 height 25
type input "meal preparation"
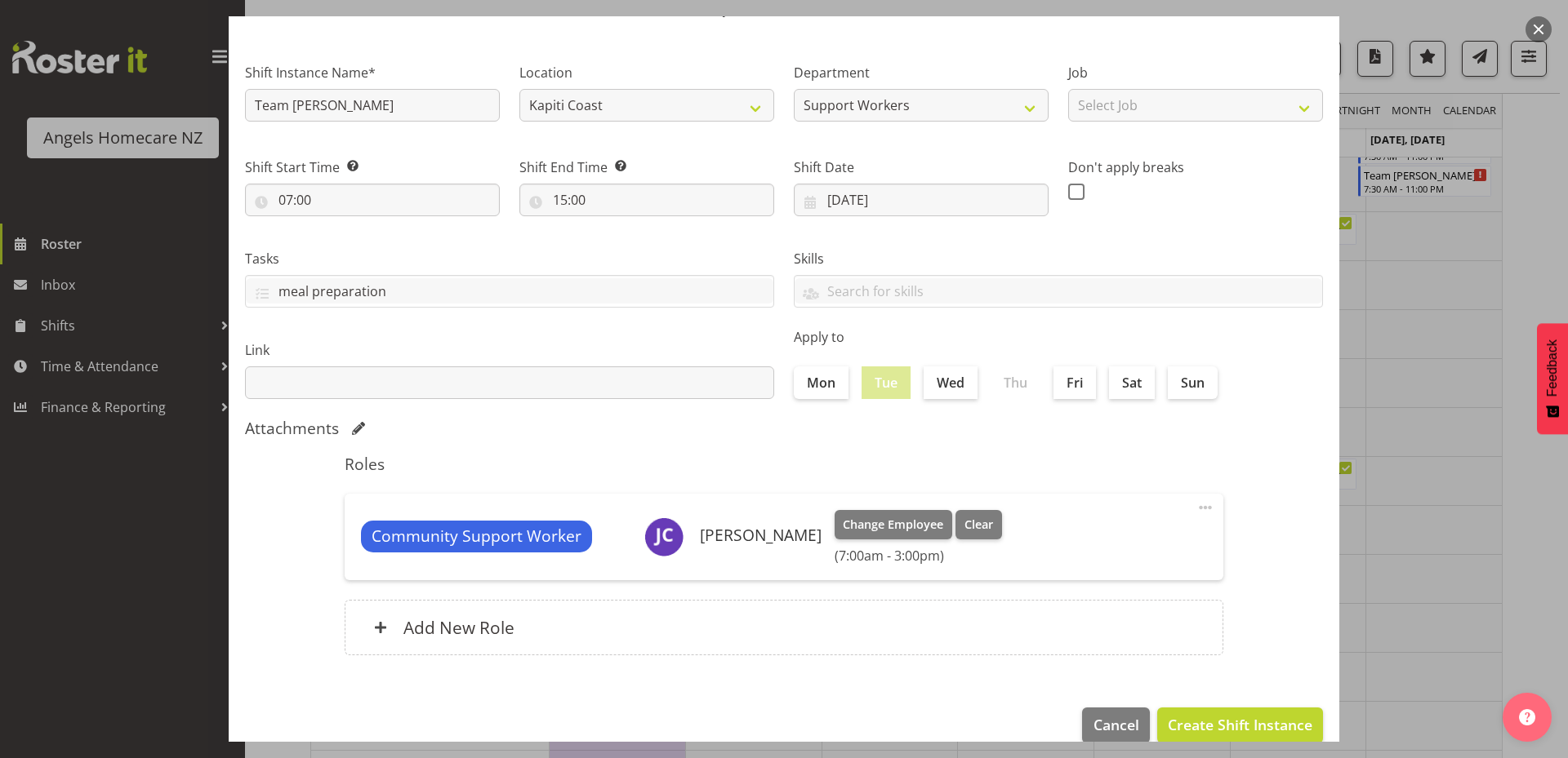
click at [624, 443] on section "Shift Instance Name* Team Kerry Location Kapiti Coast Department Support Worker…" at bounding box center [784, 362] width 1110 height 658
click at [1183, 723] on span "Create Shift Instance" at bounding box center [1239, 724] width 144 height 22
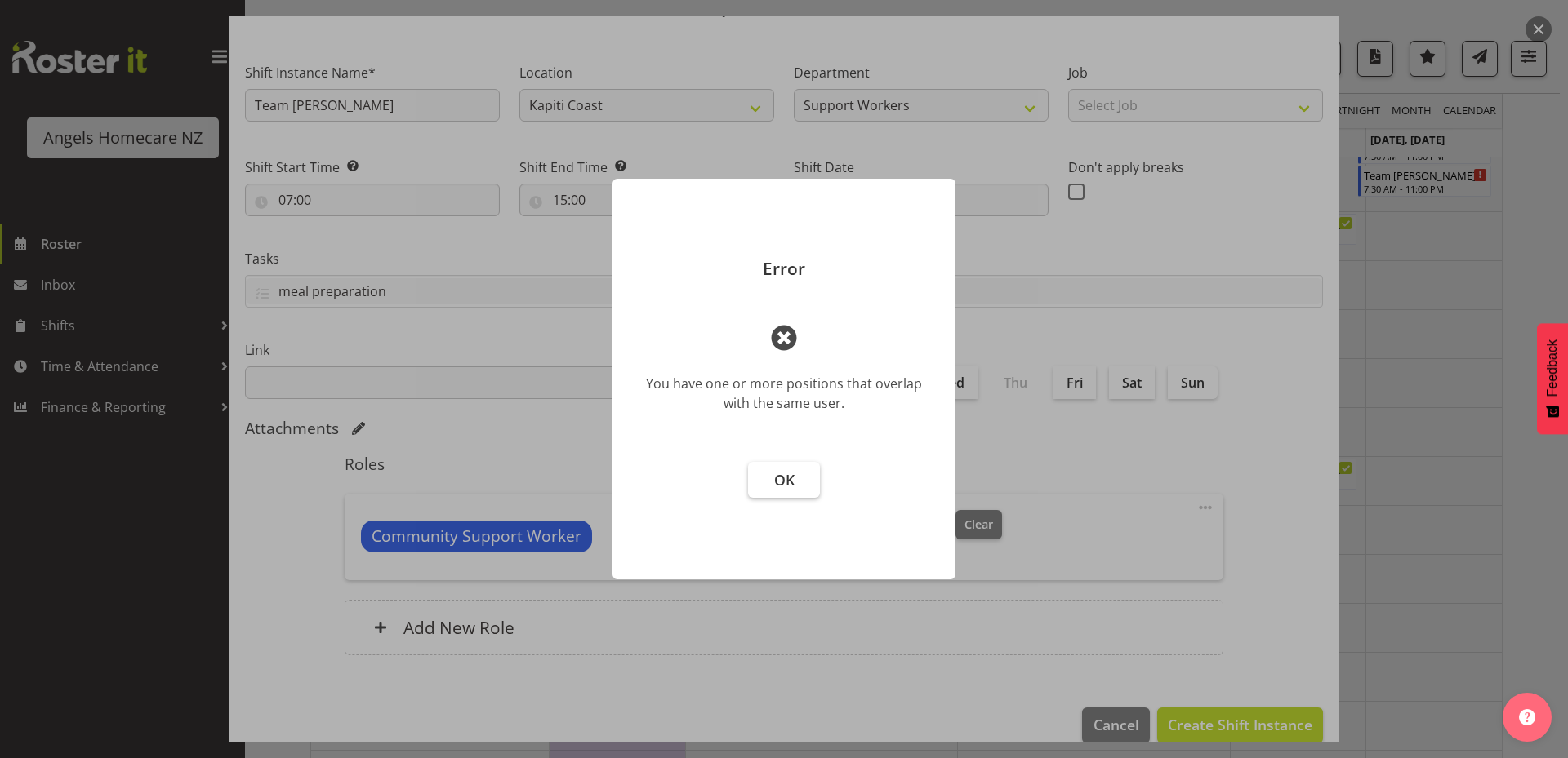
click at [786, 487] on span "OK" at bounding box center [784, 480] width 21 height 20
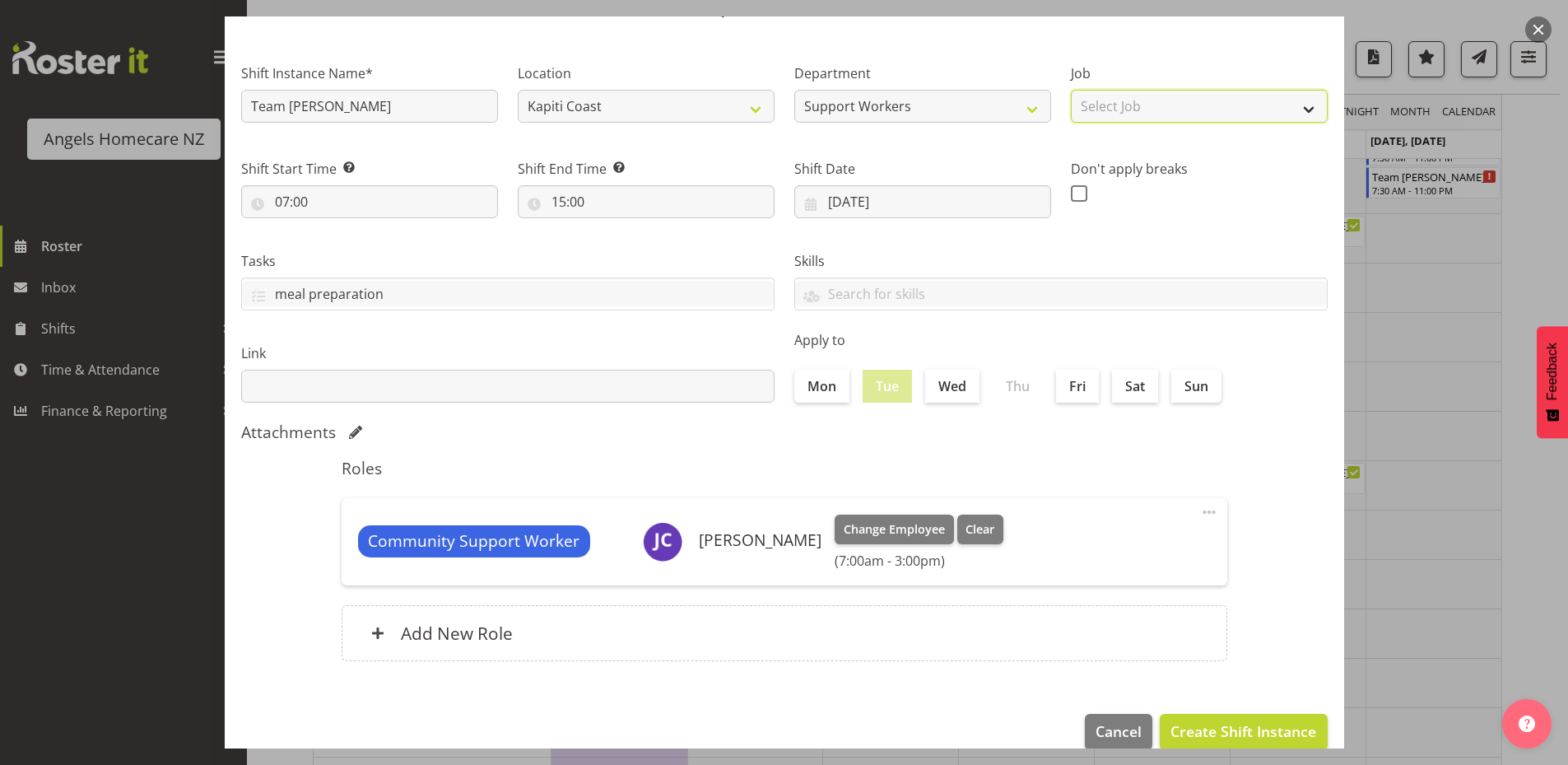
click at [1133, 116] on select "Select Job Personal Cares Support Work" at bounding box center [1199, 106] width 257 height 33
select select "10686"
click at [1071, 90] on select "Select Job Personal Cares Support Work" at bounding box center [1199, 106] width 257 height 33
click at [1189, 729] on span "Create Shift Instance" at bounding box center [1243, 731] width 146 height 22
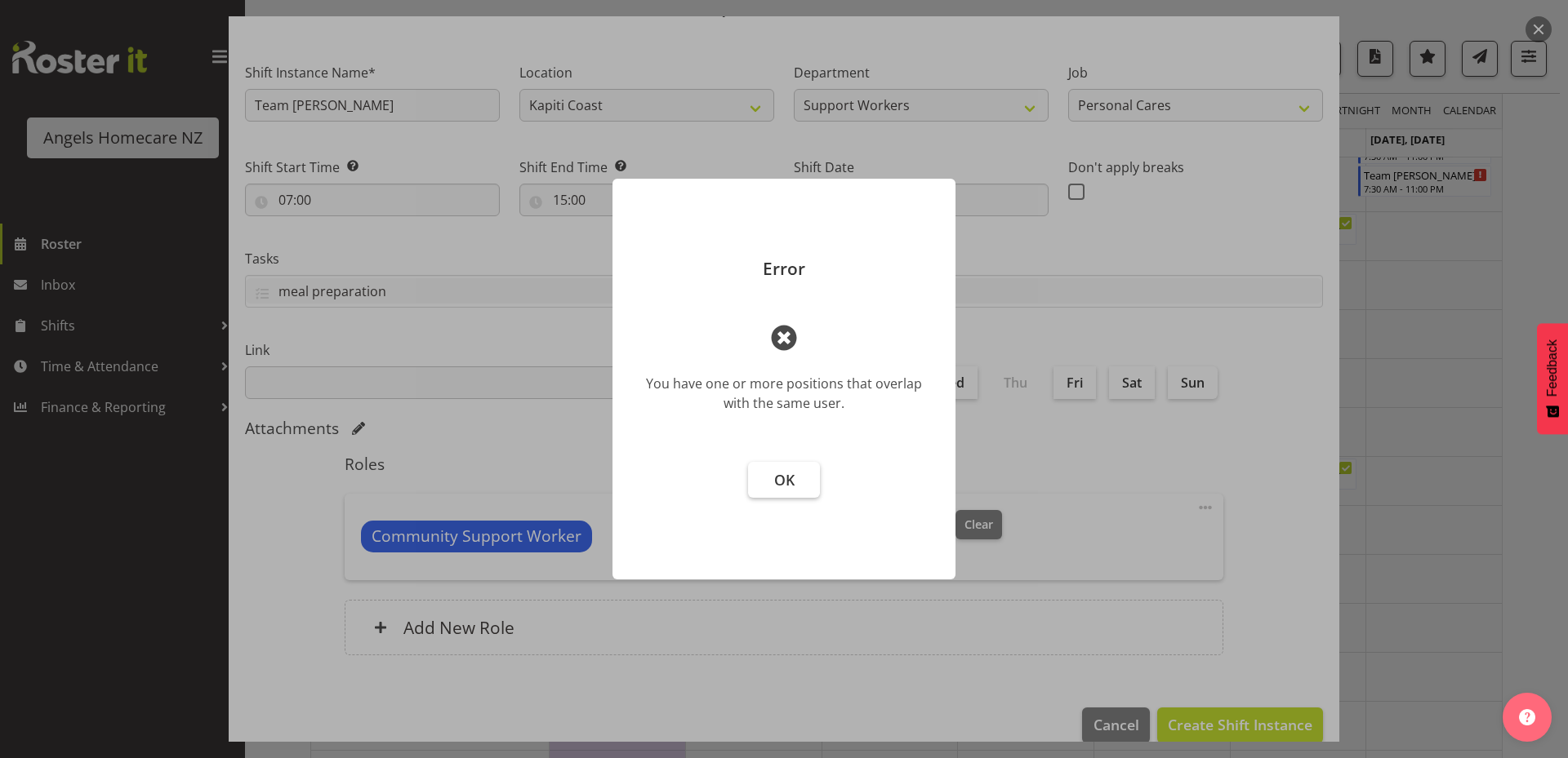
click at [792, 466] on button "OK" at bounding box center [784, 480] width 72 height 36
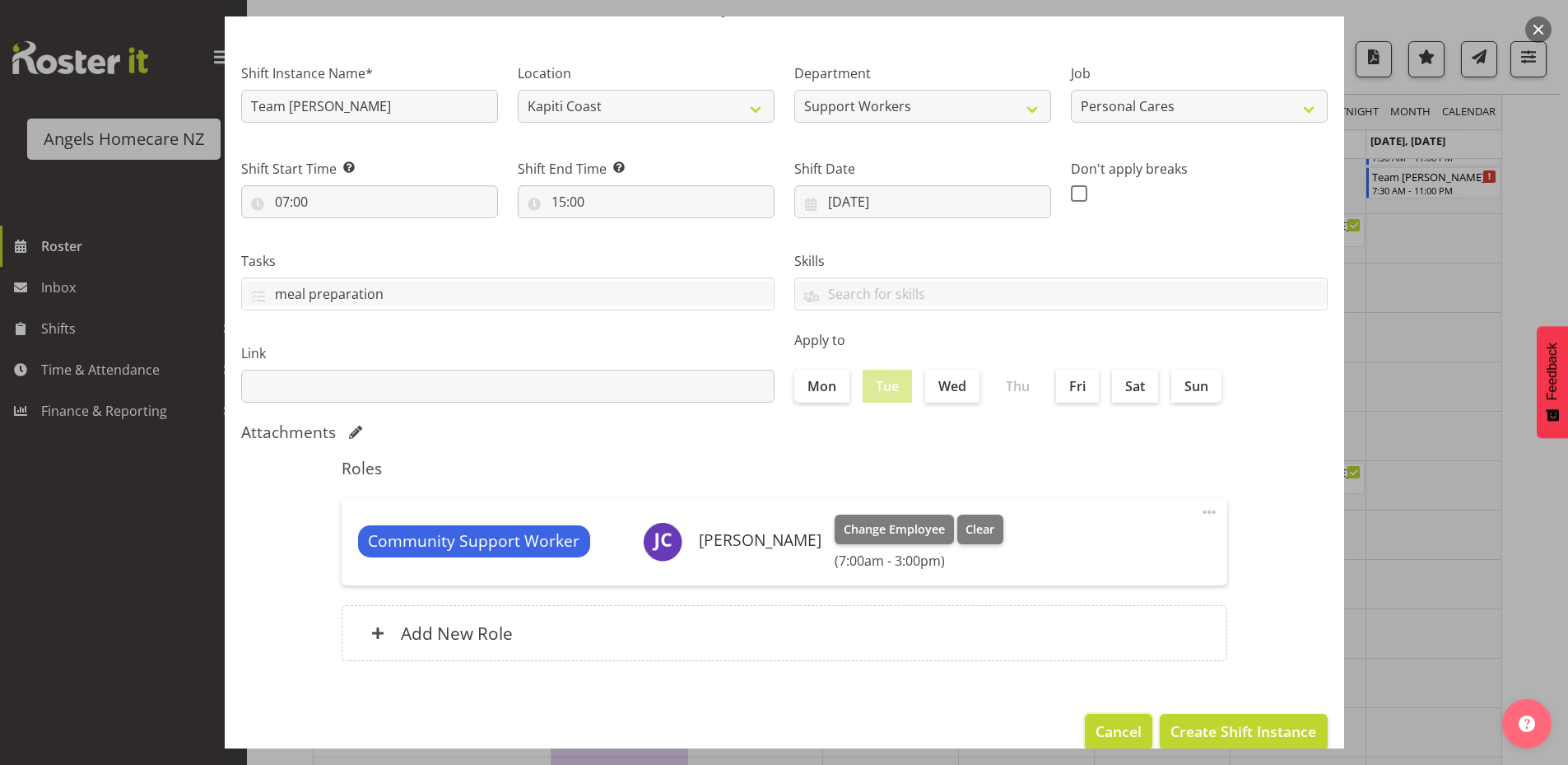
click at [1099, 721] on span "Cancel" at bounding box center [1119, 731] width 46 height 22
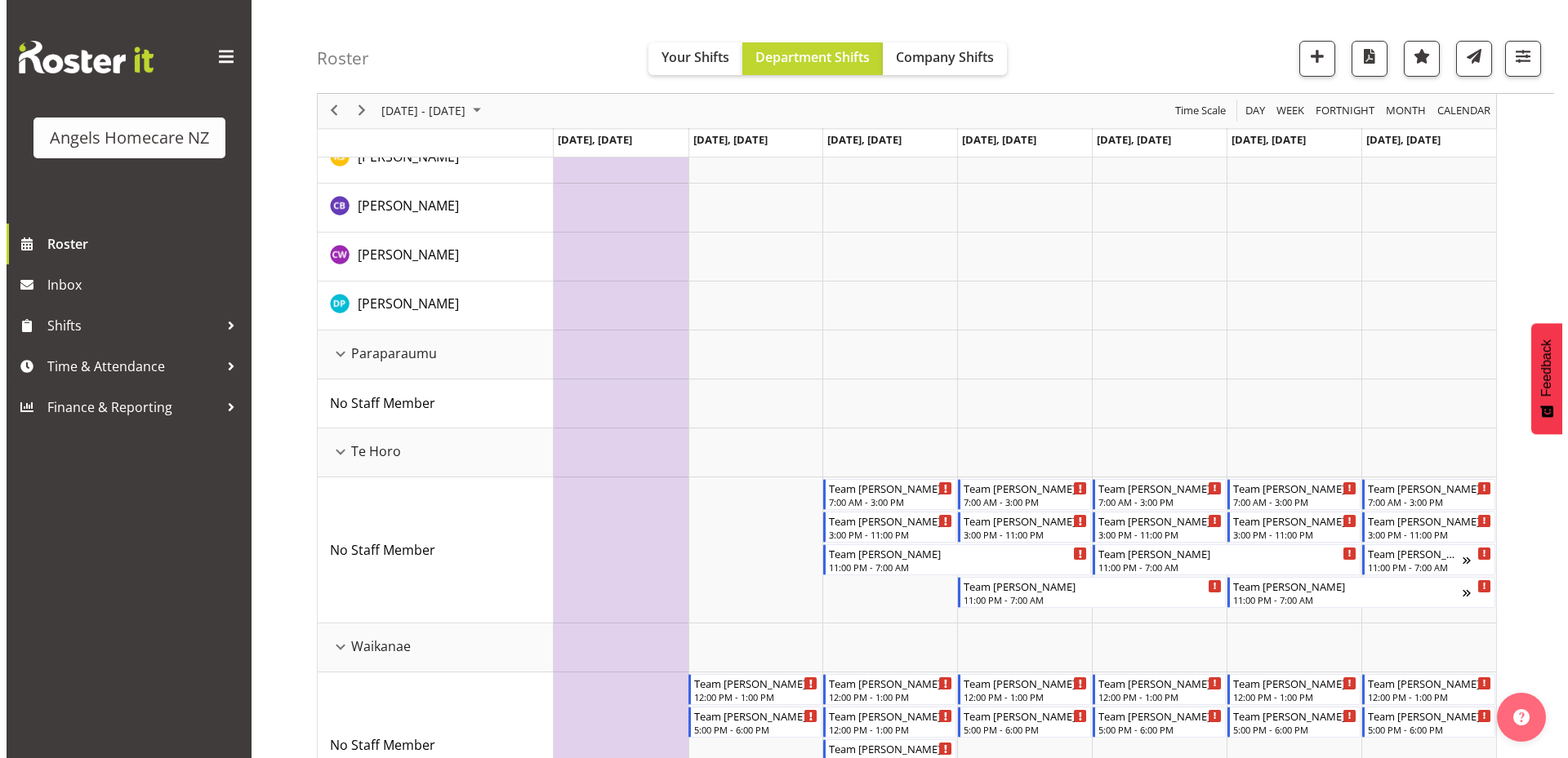
scroll to position [735, 0]
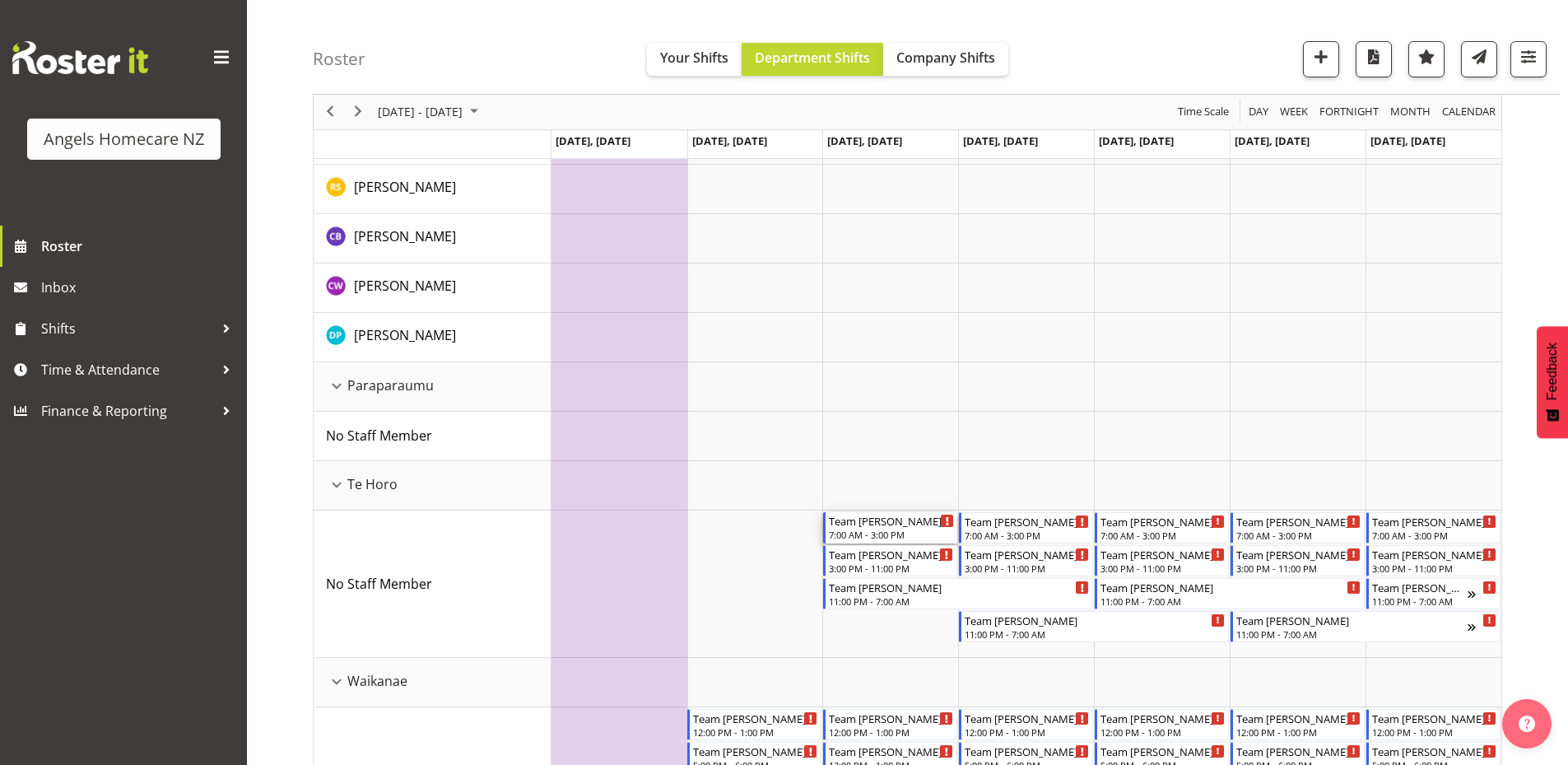
click at [856, 522] on div "Team Kerry" at bounding box center [891, 520] width 125 height 17
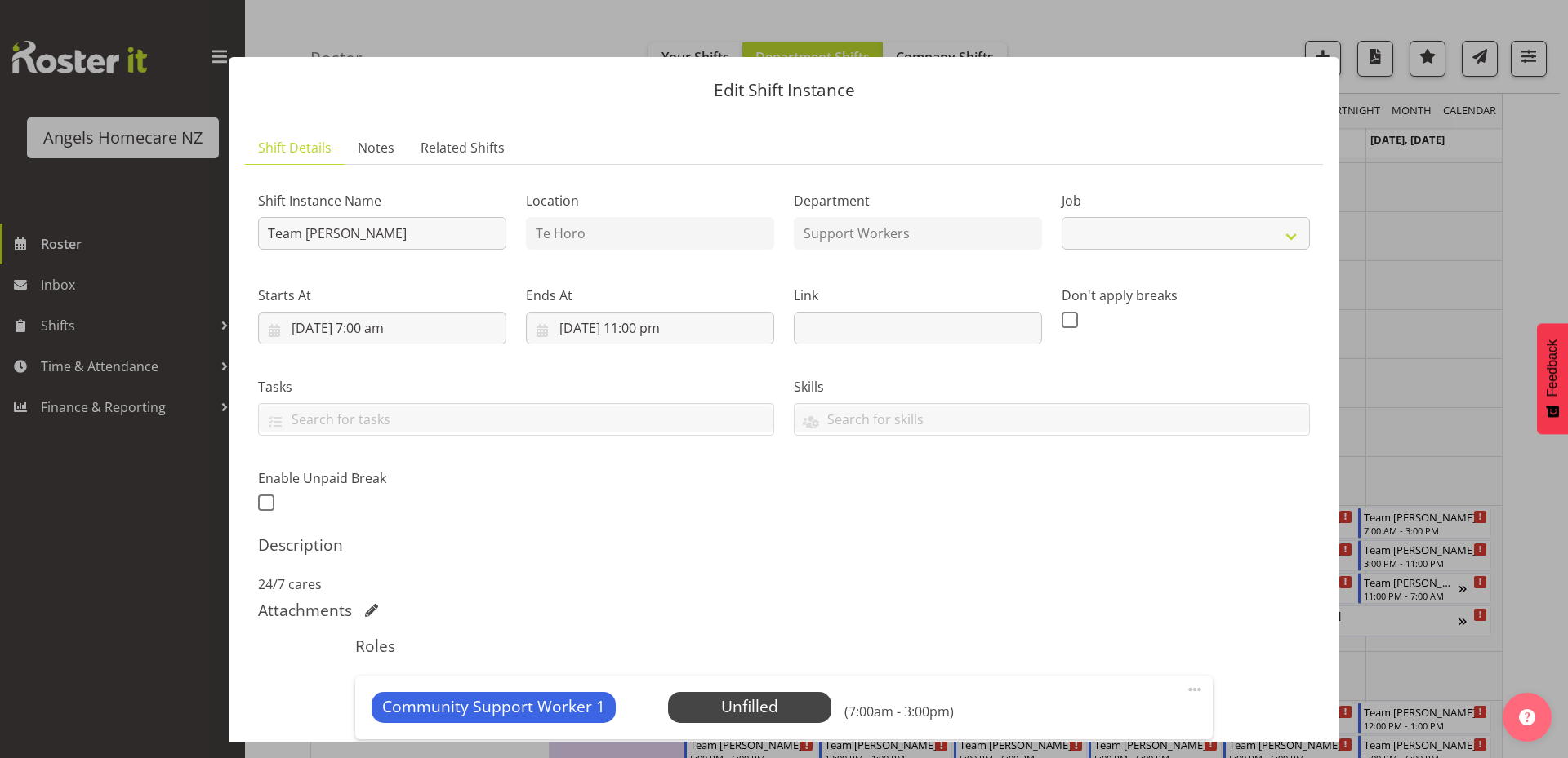
select select "10686"
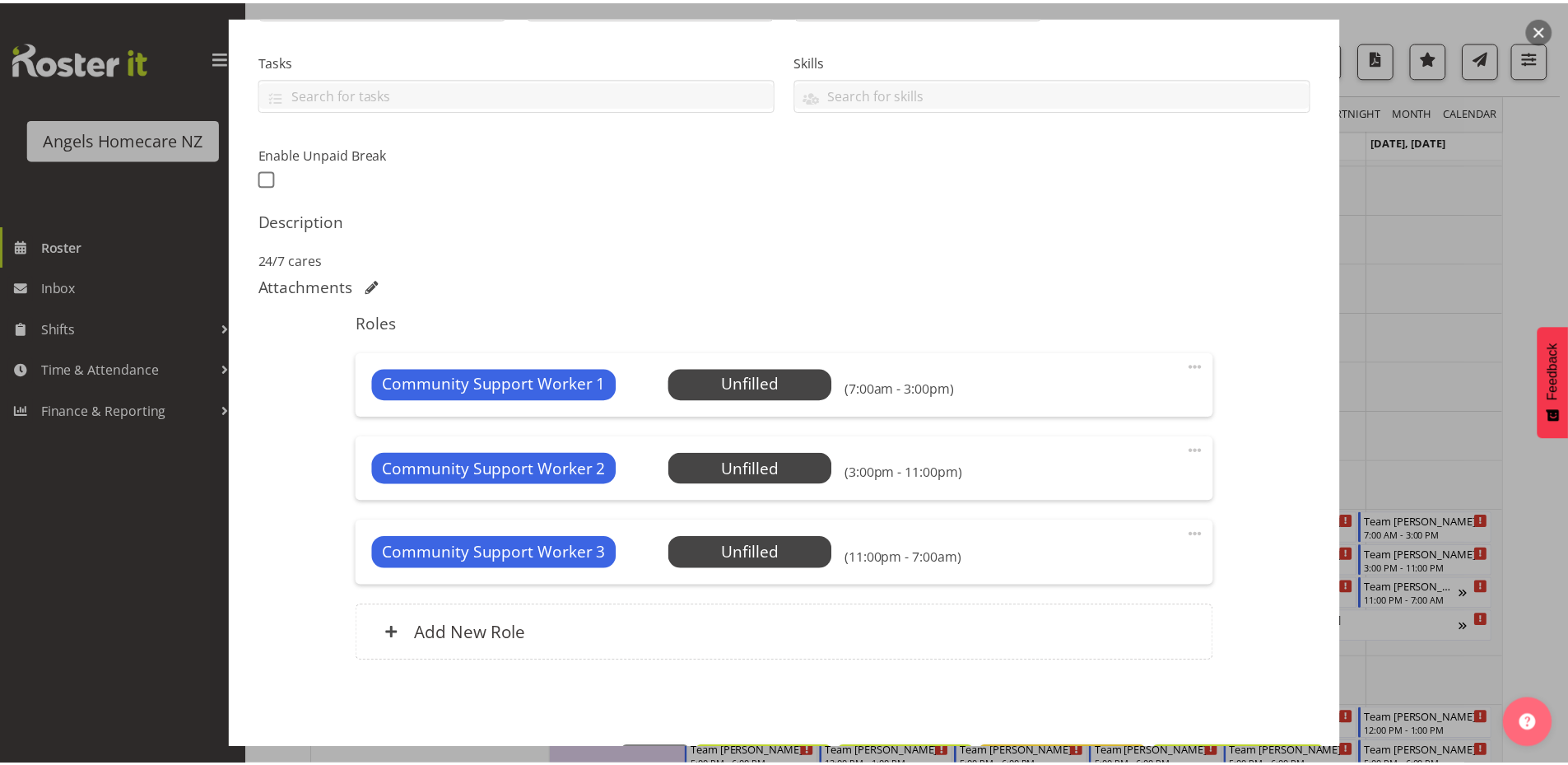
scroll to position [389, 0]
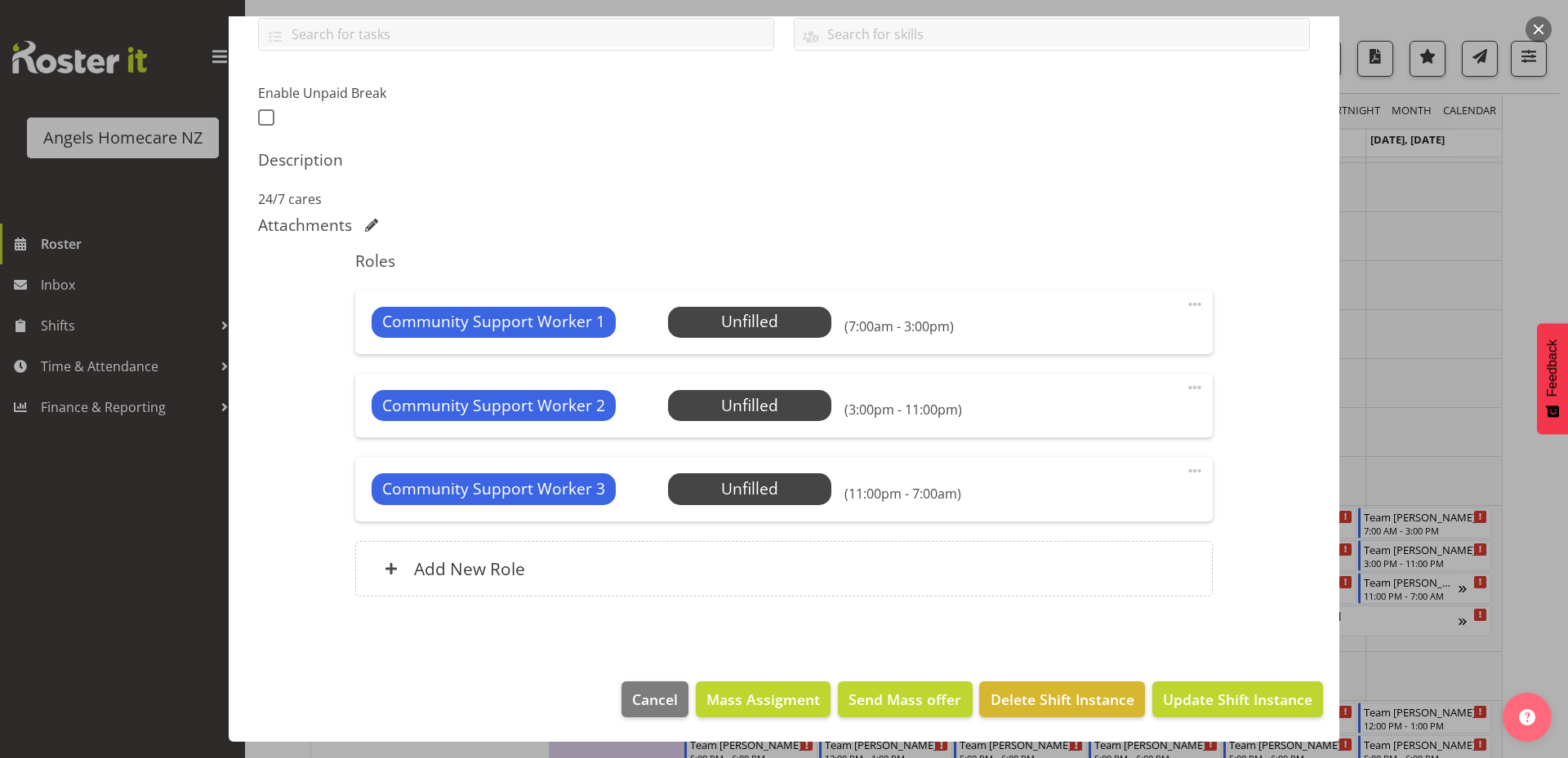
click at [1526, 284] on div at bounding box center [784, 379] width 1568 height 758
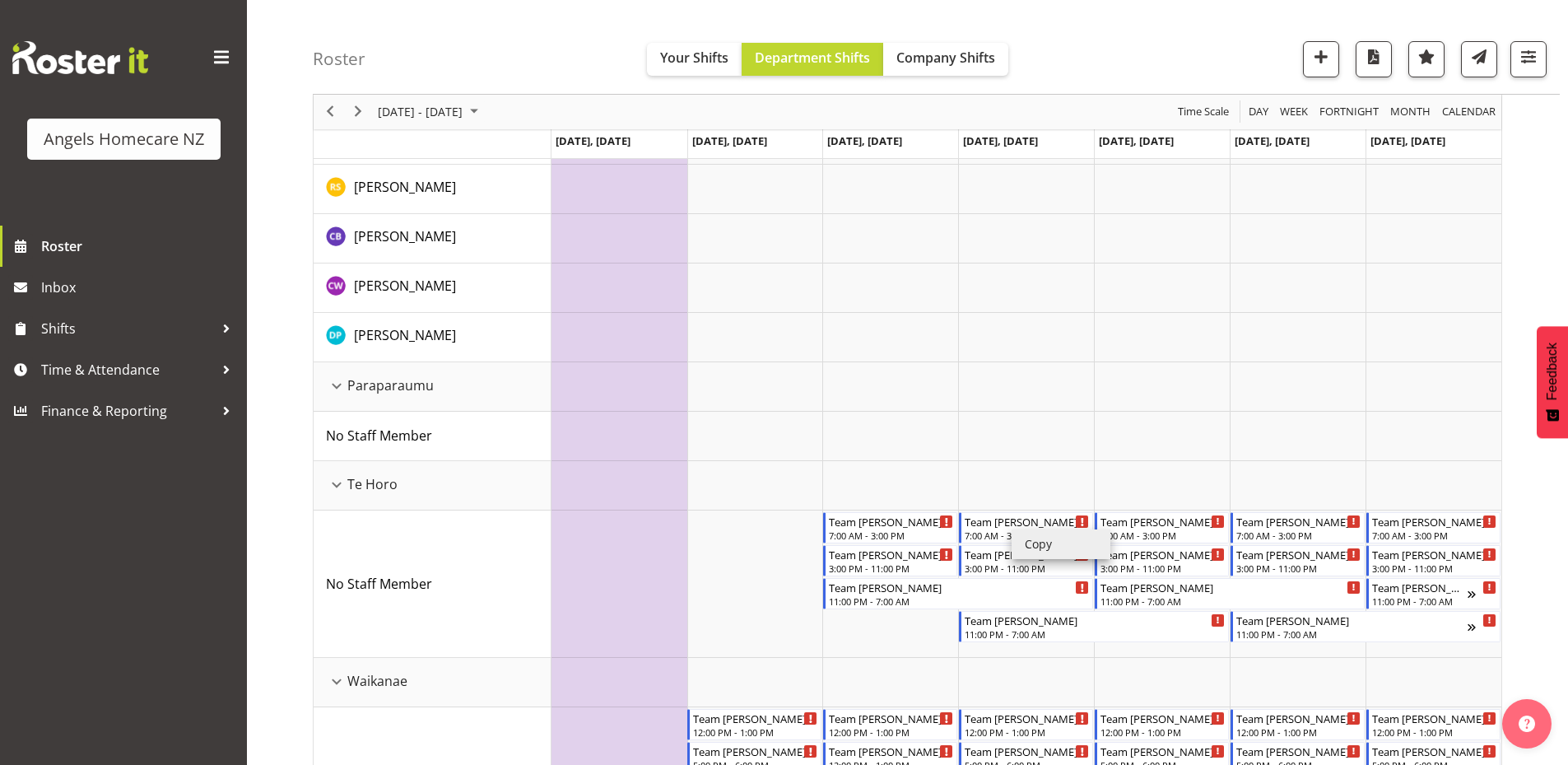
click at [1022, 541] on li "Copy" at bounding box center [1060, 544] width 99 height 30
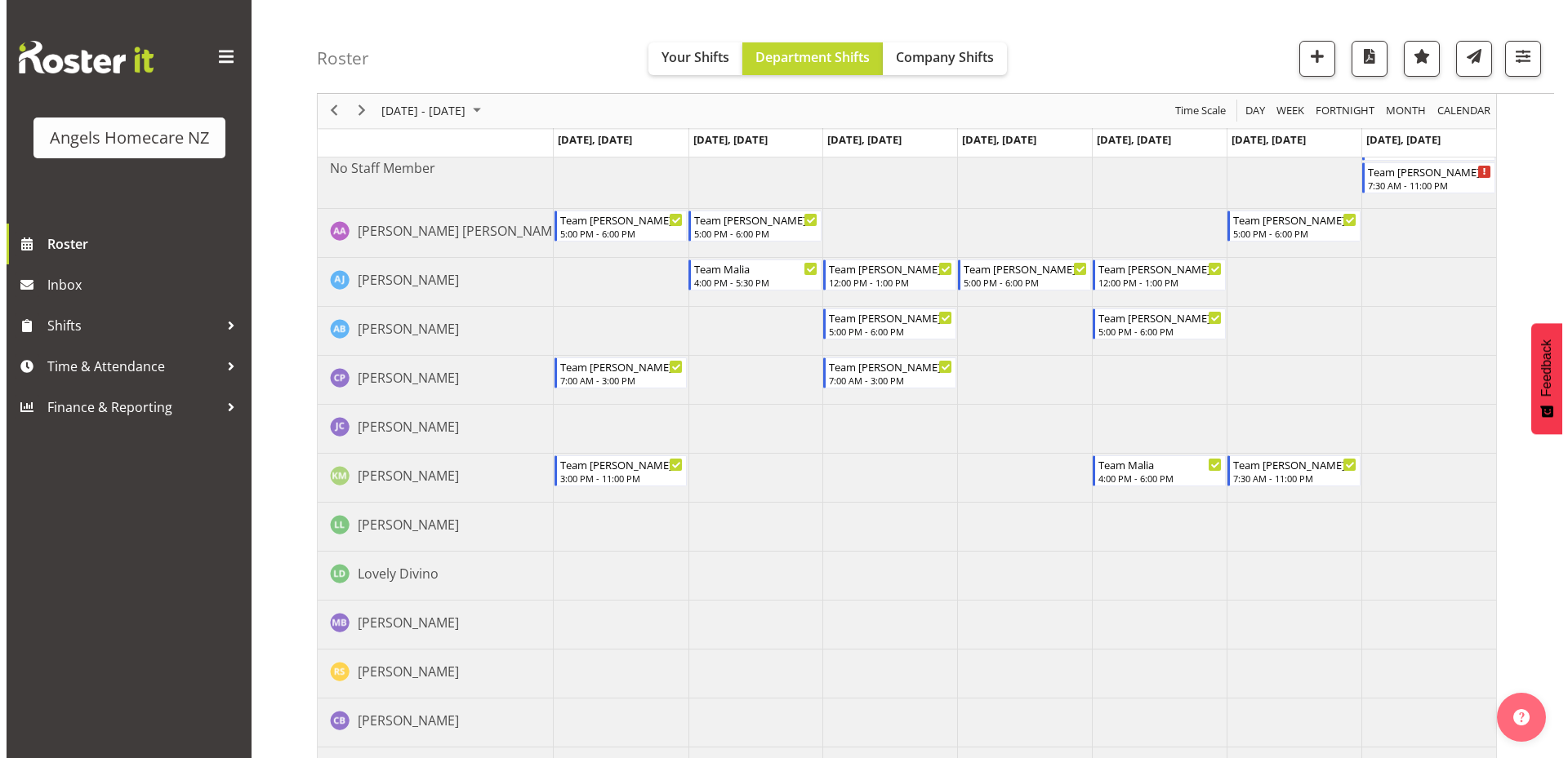
scroll to position [245, 0]
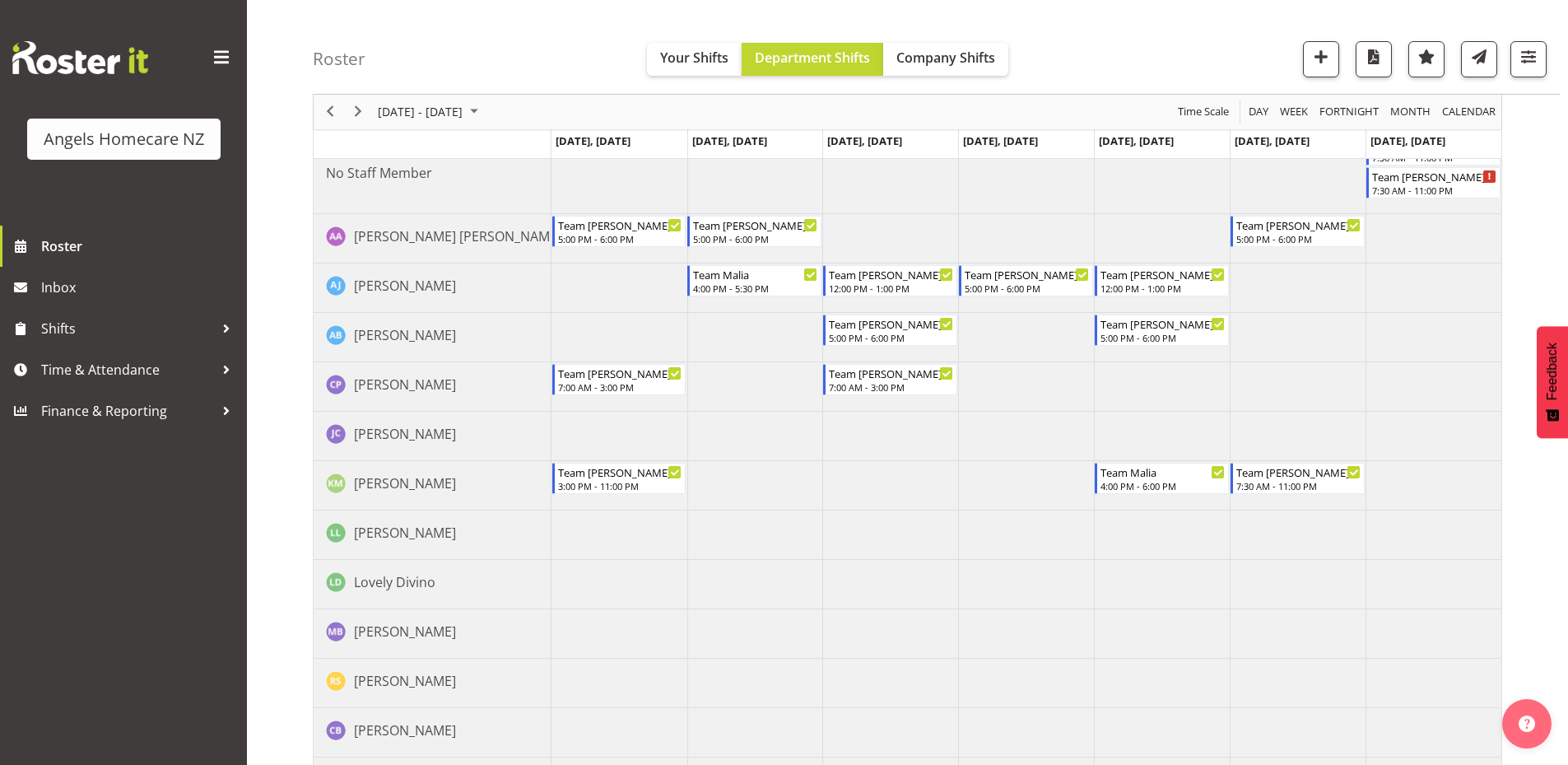
click at [781, 431] on td "Timeline Week of September 22, 2025" at bounding box center [755, 436] width 136 height 50
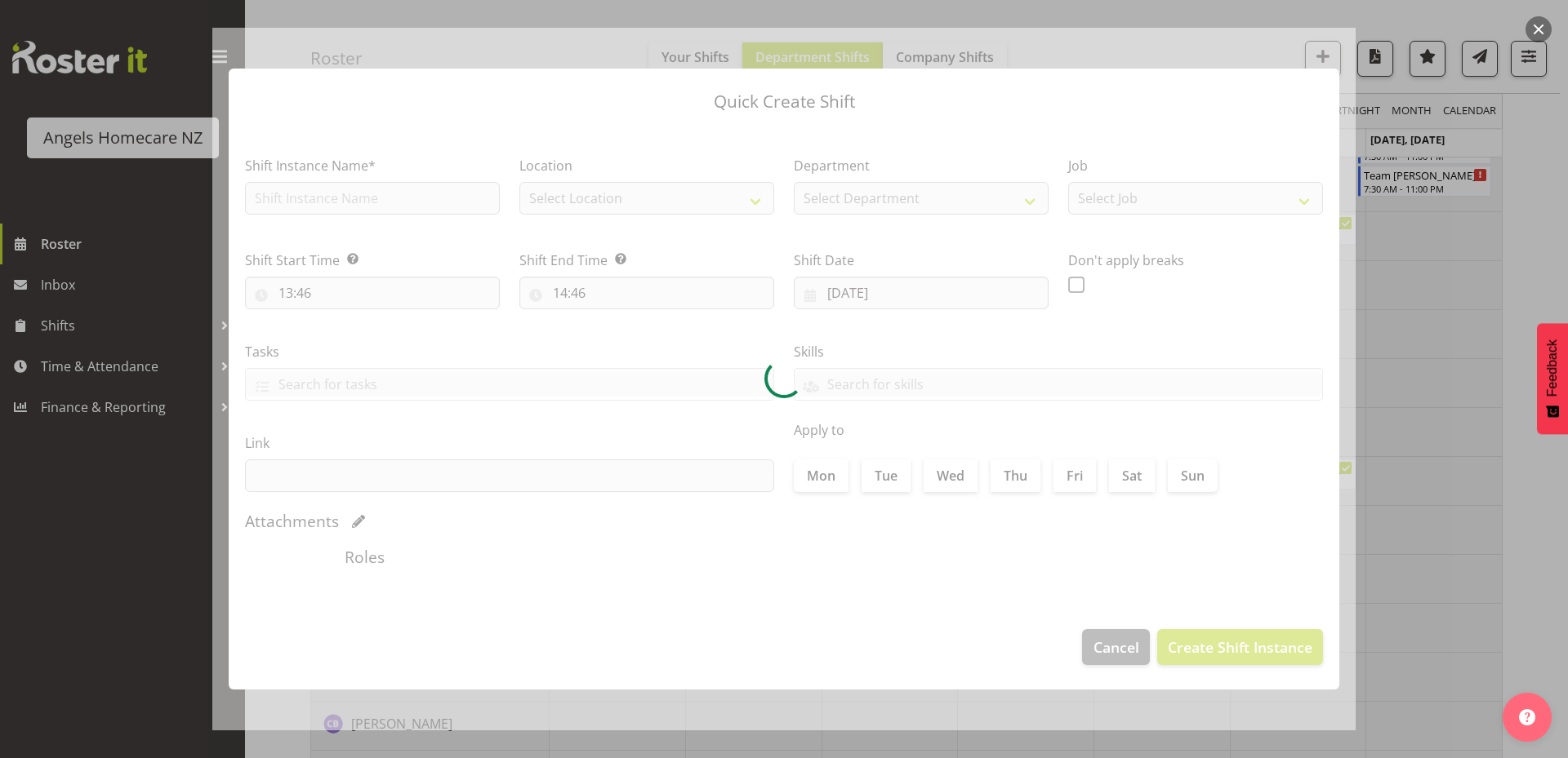
type input "23/09/2025"
checkbox input "true"
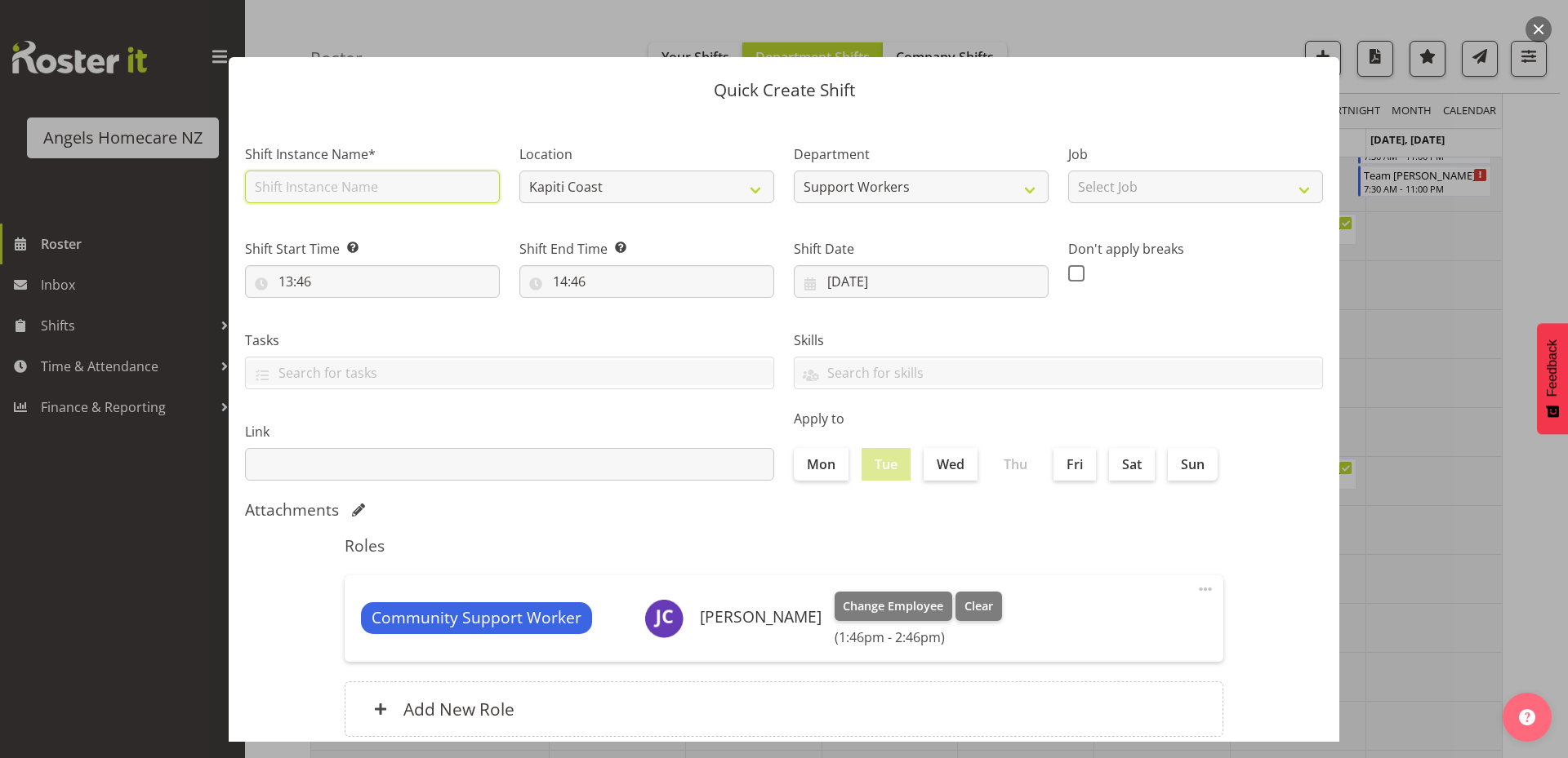
click at [411, 191] on input "text" at bounding box center [372, 187] width 255 height 33
type input "Team Kerry"
click at [299, 278] on input "13:46" at bounding box center [372, 282] width 255 height 33
click at [354, 316] on select "00 01 02 03 04 05 06 07 08 09 10 11 12 13 14 15 16 17 18 19 20 21 22 23" at bounding box center [356, 324] width 36 height 33
select select "7"
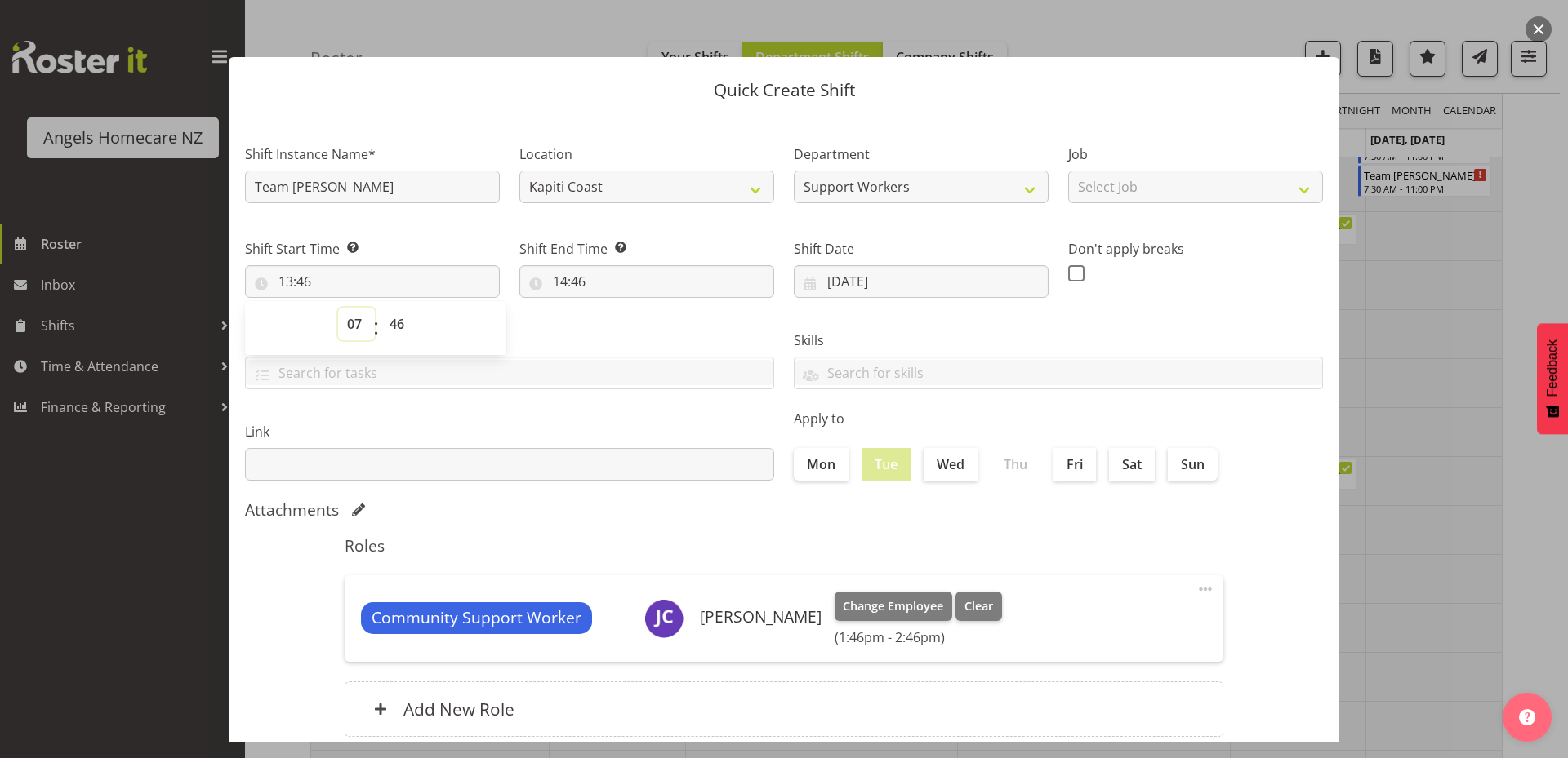
click at [338, 308] on select "00 01 02 03 04 05 06 07 08 09 10 11 12 13 14 15 16 17 18 19 20 21 22 23" at bounding box center [356, 324] width 36 height 33
type input "07:46"
click at [398, 322] on select "00 01 02 03 04 05 06 07 08 09 10 11 12 13 14 15 16 17 18 19 20 21 22 23 24 25 2…" at bounding box center [399, 324] width 36 height 33
select select "0"
click at [381, 308] on select "00 01 02 03 04 05 06 07 08 09 10 11 12 13 14 15 16 17 18 19 20 21 22 23 24 25 2…" at bounding box center [399, 324] width 36 height 33
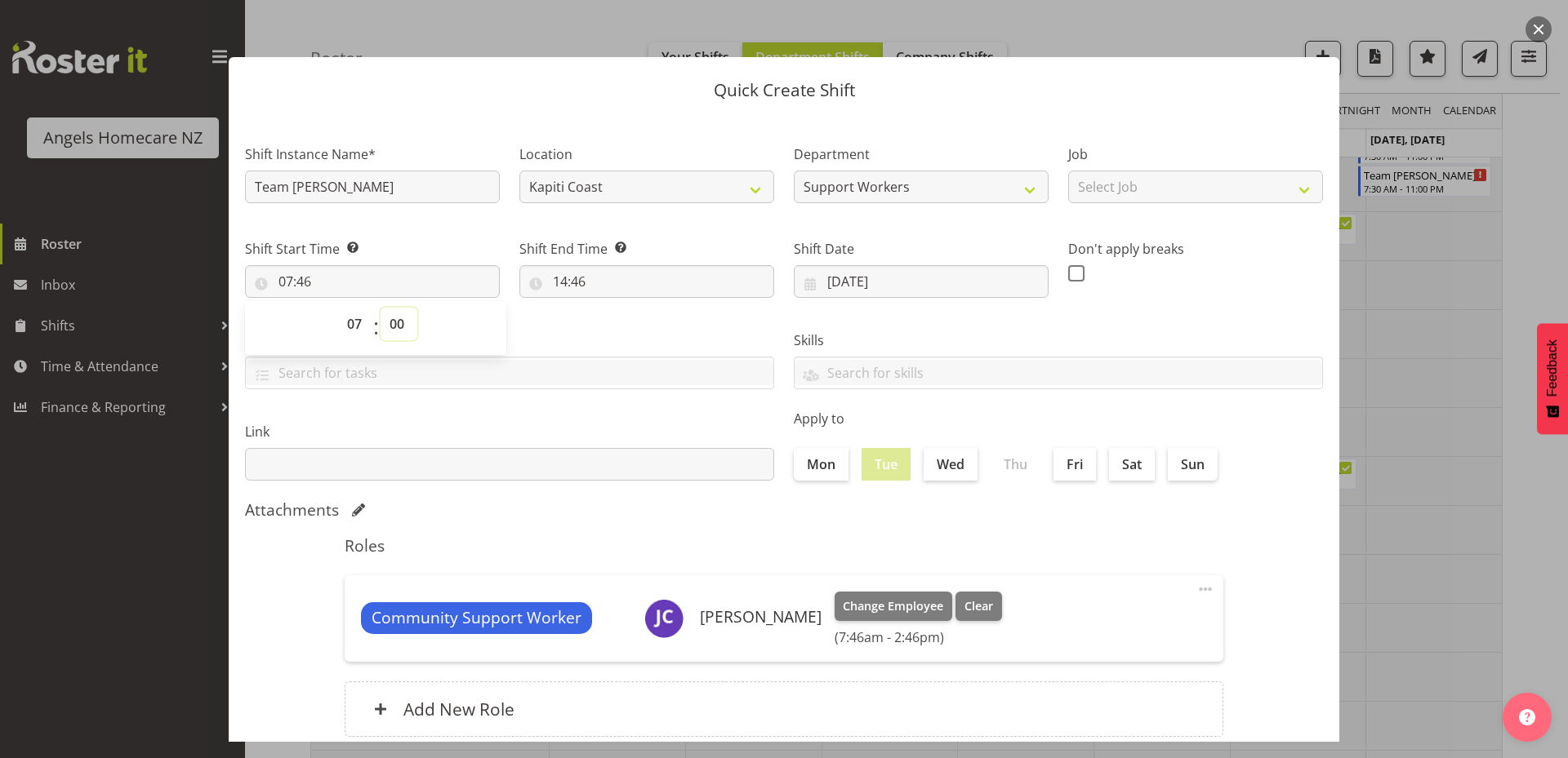
type input "07:00"
click at [573, 277] on input "14:46" at bounding box center [646, 282] width 255 height 33
click at [631, 321] on select "00 01 02 03 04 05 06 07 08 09 10 11 12 13 14 15 16 17 18 19 20 21 22 23" at bounding box center [630, 324] width 36 height 33
select select "15"
click at [612, 308] on select "00 01 02 03 04 05 06 07 08 09 10 11 12 13 14 15 16 17 18 19 20 21 22 23" at bounding box center [630, 324] width 36 height 33
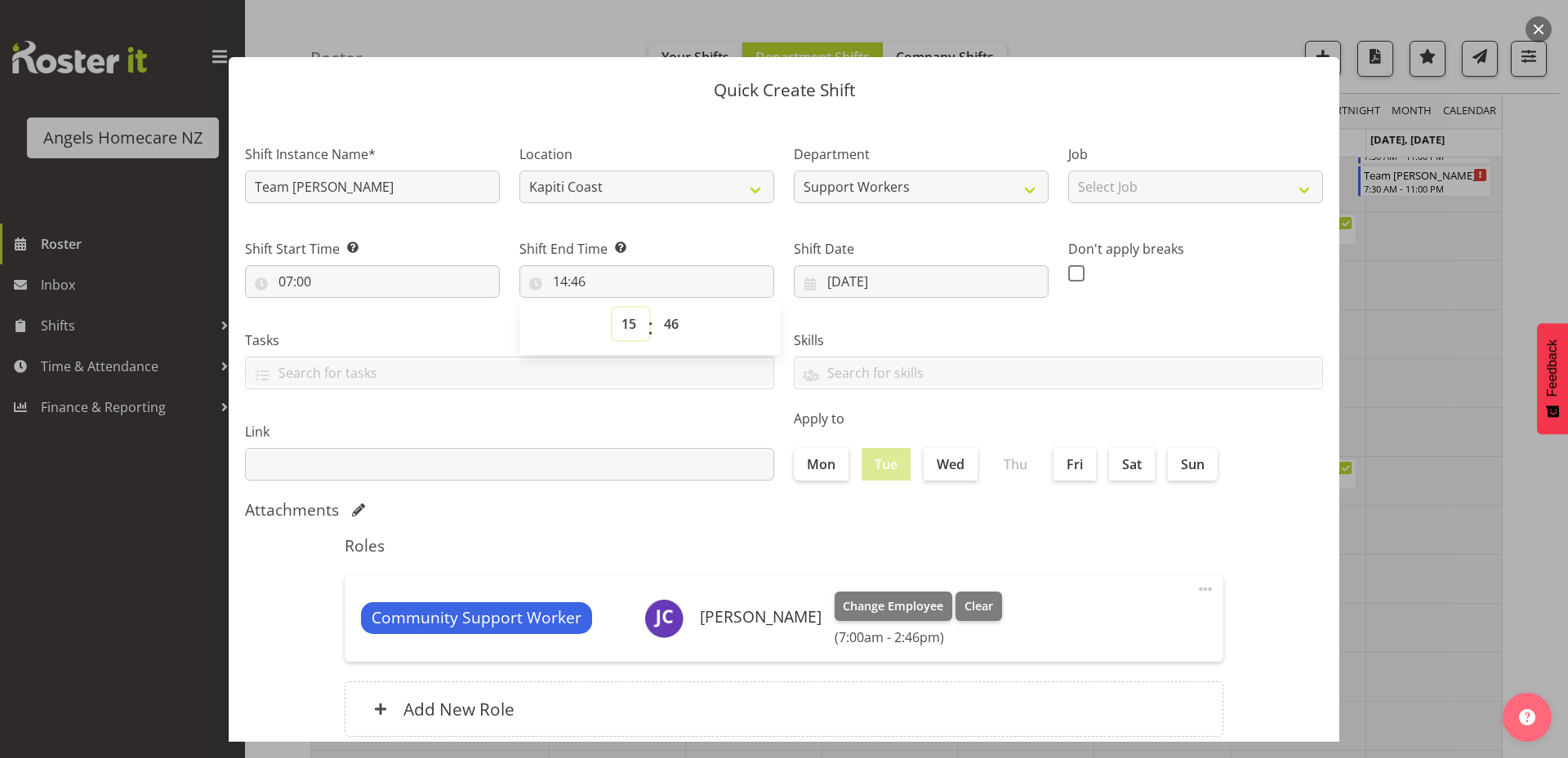
type input "15:46"
click at [668, 324] on select "00 01 02 03 04 05 06 07 08 09 10 11 12 13 14 15 16 17 18 19 20 21 22 23 24 25 2…" at bounding box center [673, 324] width 36 height 33
select select "22"
click at [655, 308] on select "00 01 02 03 04 05 06 07 08 09 10 11 12 13 14 15 16 17 18 19 20 21 22 23 24 25 2…" at bounding box center [673, 324] width 36 height 33
type input "15:22"
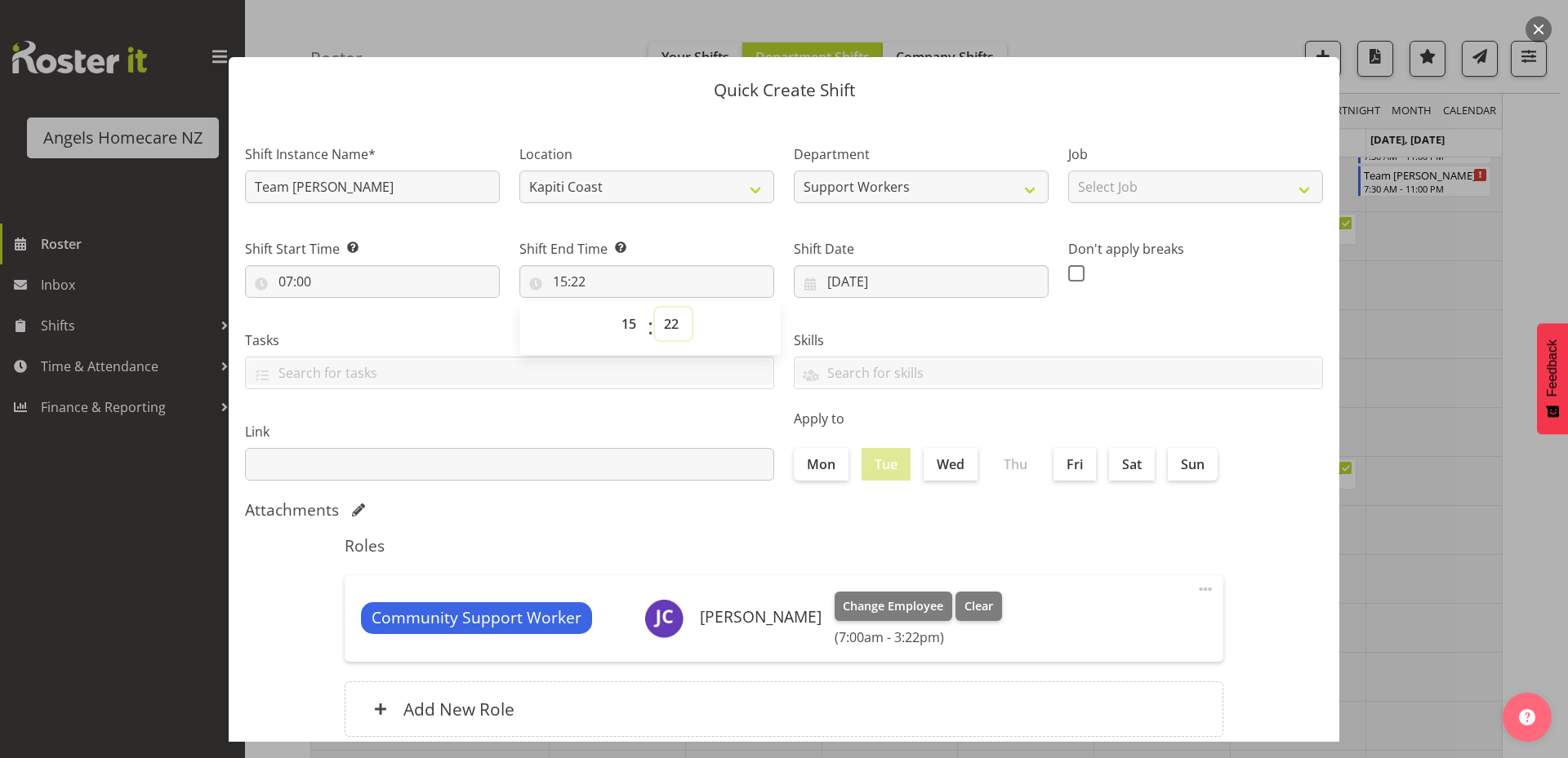
click at [664, 328] on select "00 01 02 03 04 05 06 07 08 09 10 11 12 13 14 15 16 17 18 19 20 21 22 23 24 25 2…" at bounding box center [673, 324] width 36 height 33
select select "0"
click at [655, 308] on select "00 01 02 03 04 05 06 07 08 09 10 11 12 13 14 15 16 17 18 19 20 21 22 23 24 25 2…" at bounding box center [673, 324] width 36 height 33
type input "15:00"
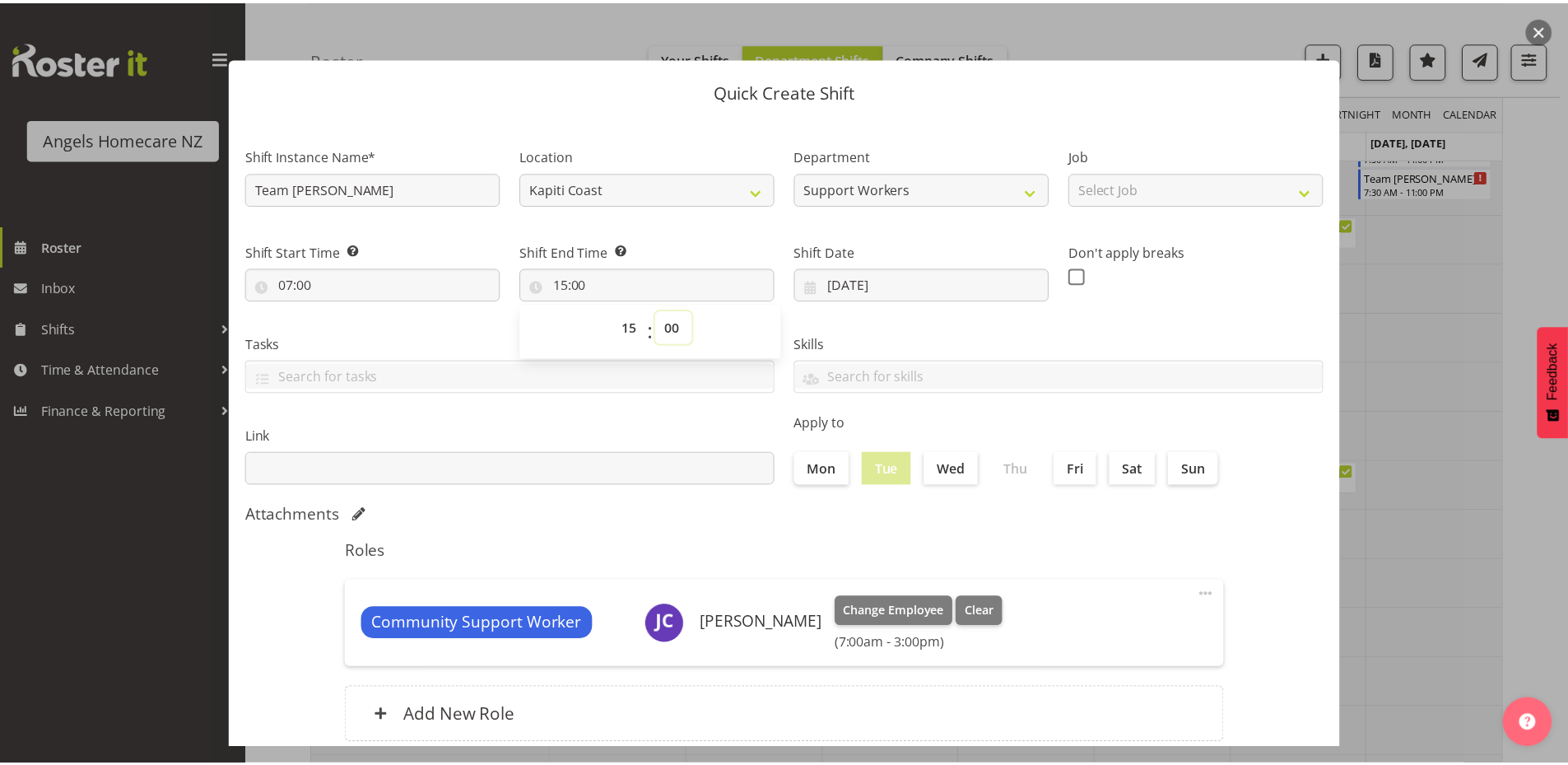
scroll to position [109, 0]
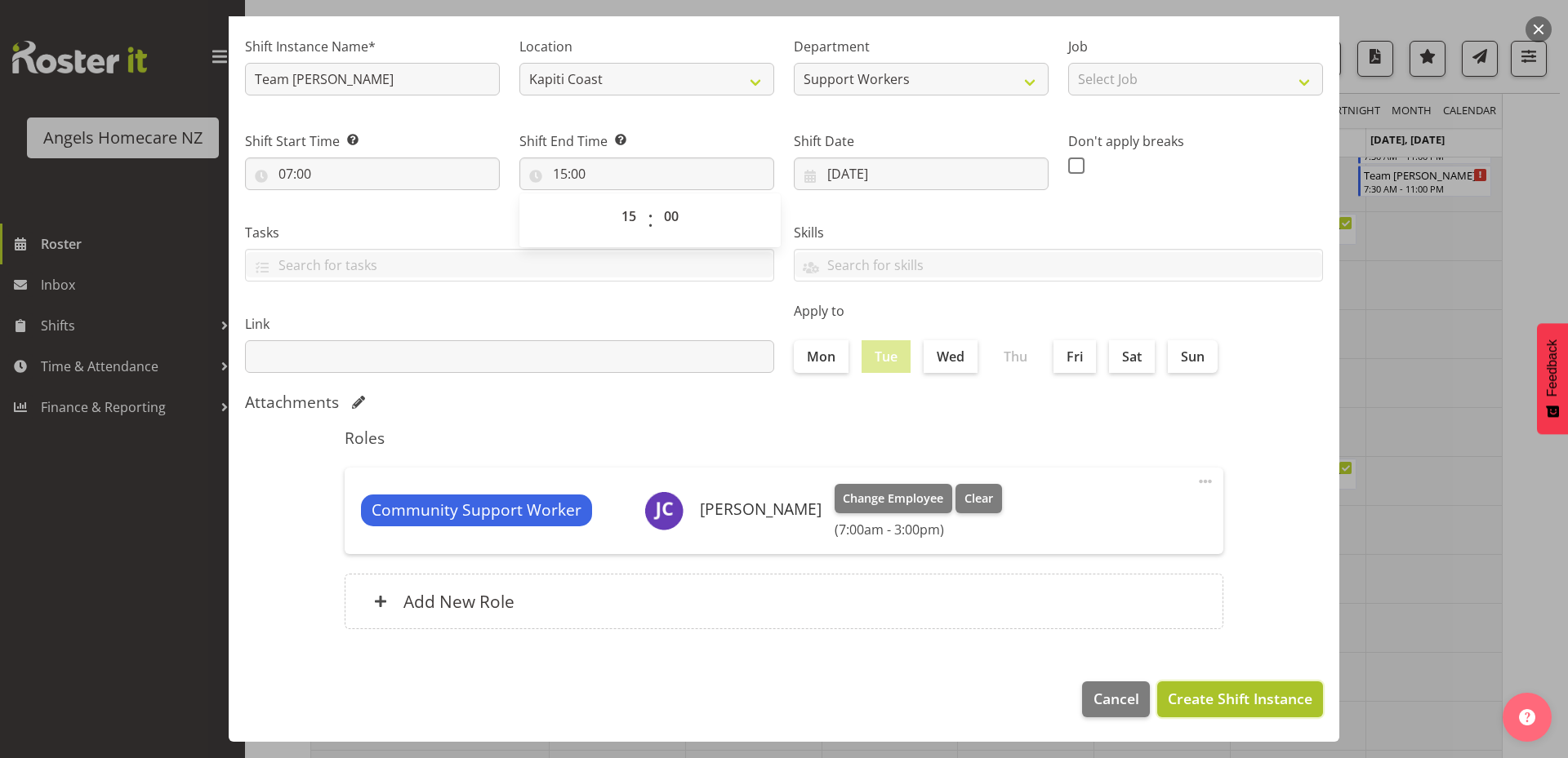
click at [1244, 698] on span "Create Shift Instance" at bounding box center [1239, 698] width 144 height 22
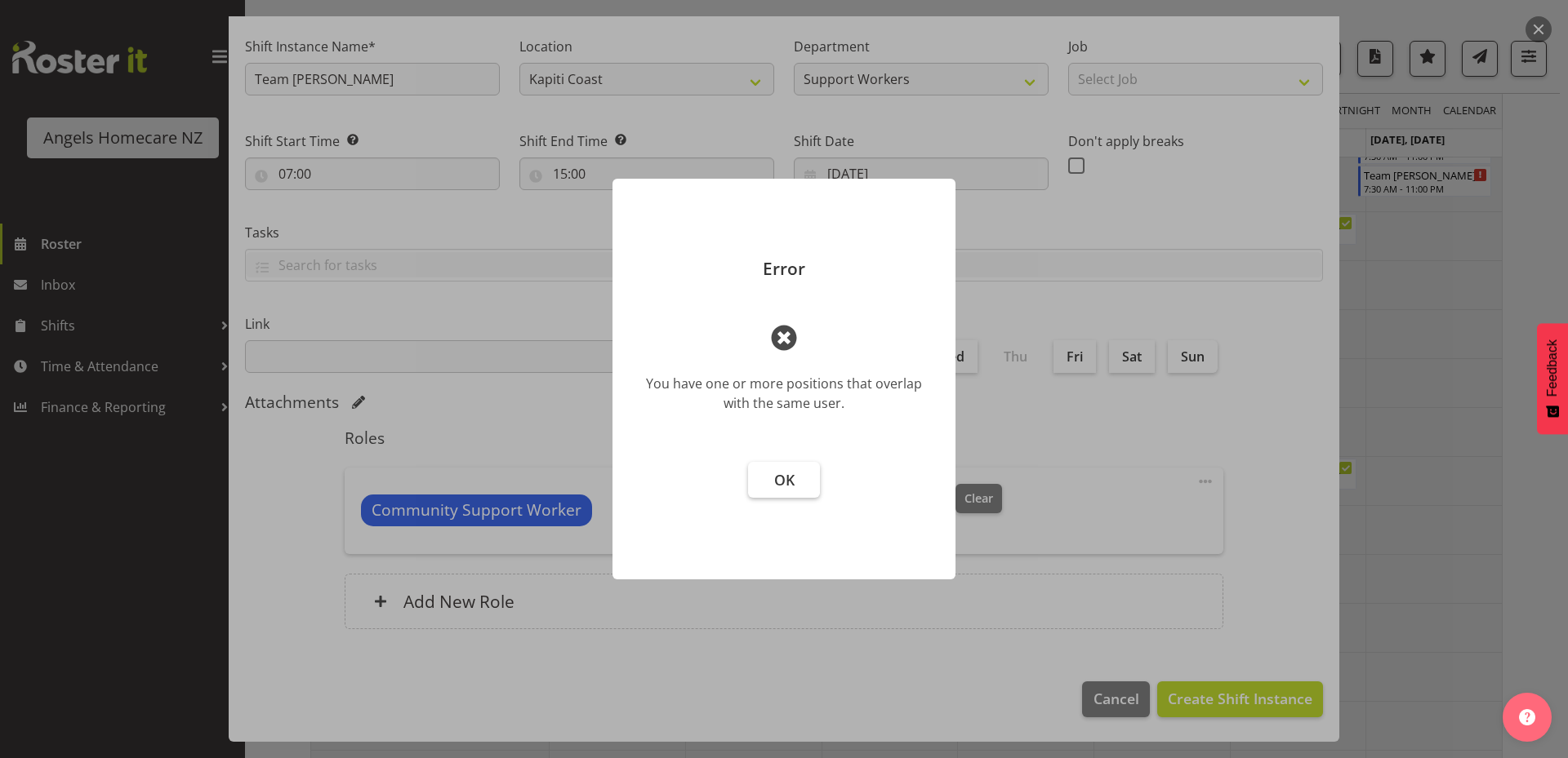
click at [805, 488] on button "OK" at bounding box center [784, 480] width 72 height 36
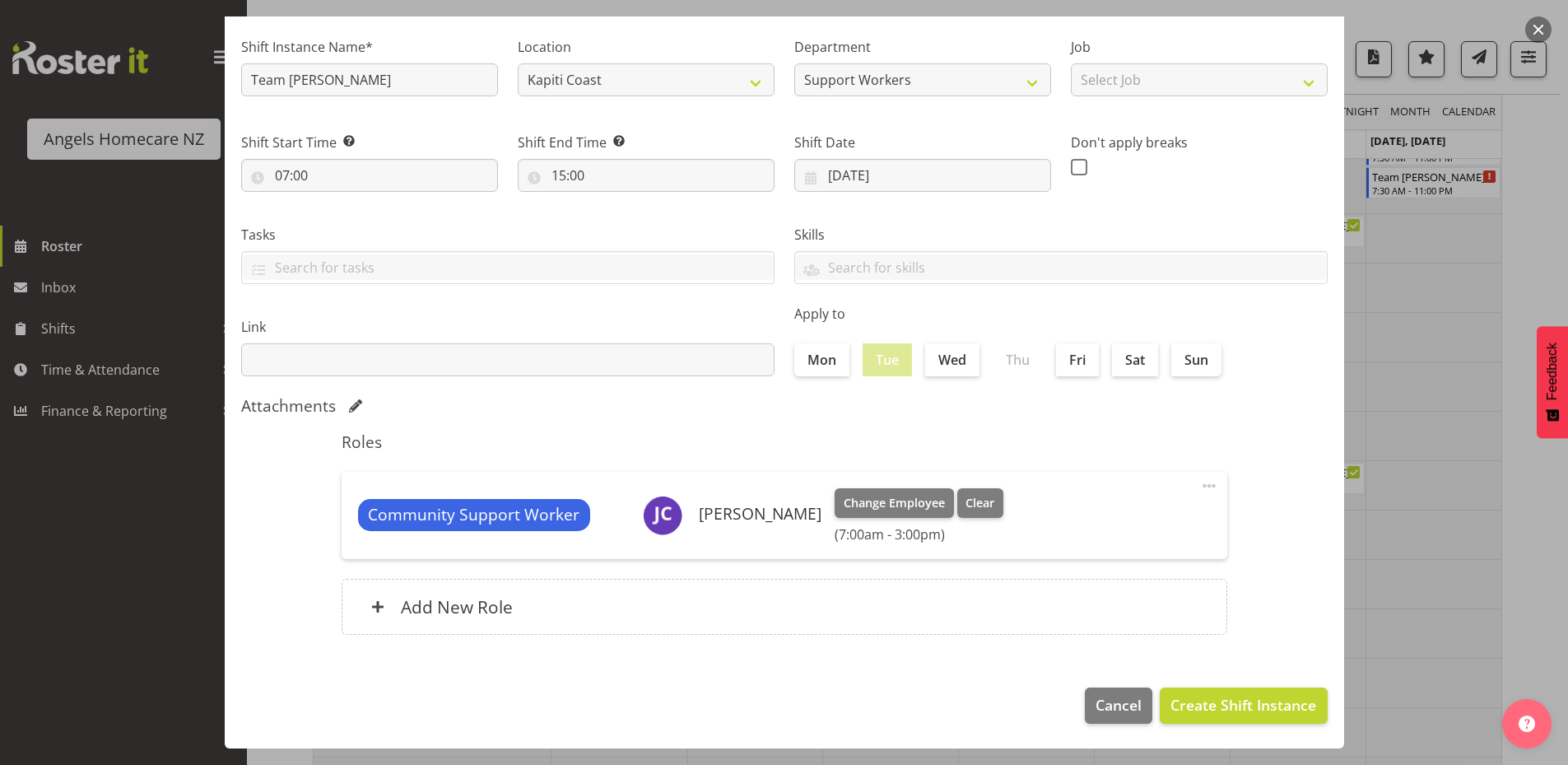
click at [1401, 383] on div at bounding box center [784, 382] width 1568 height 765
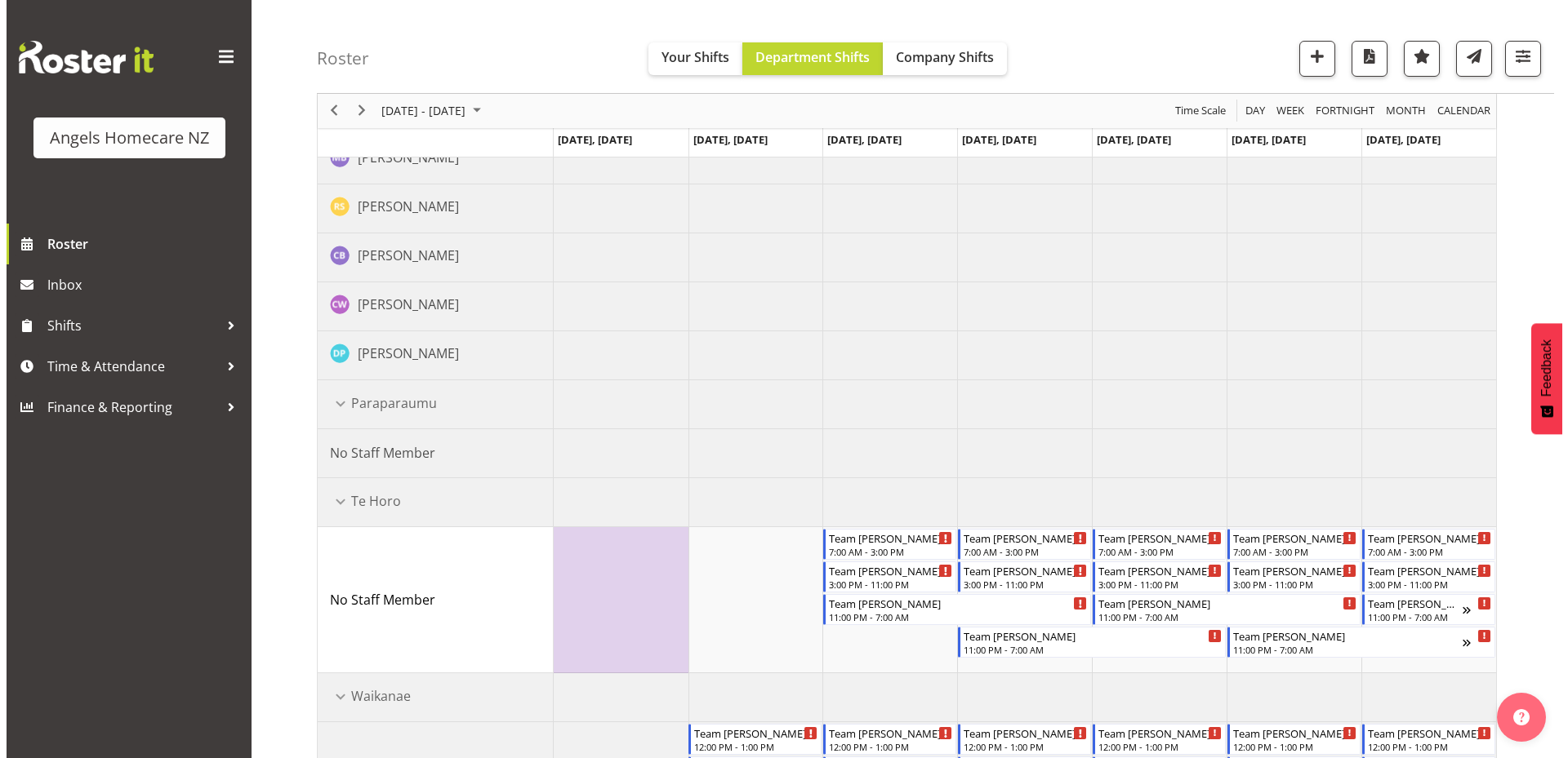
scroll to position [897, 0]
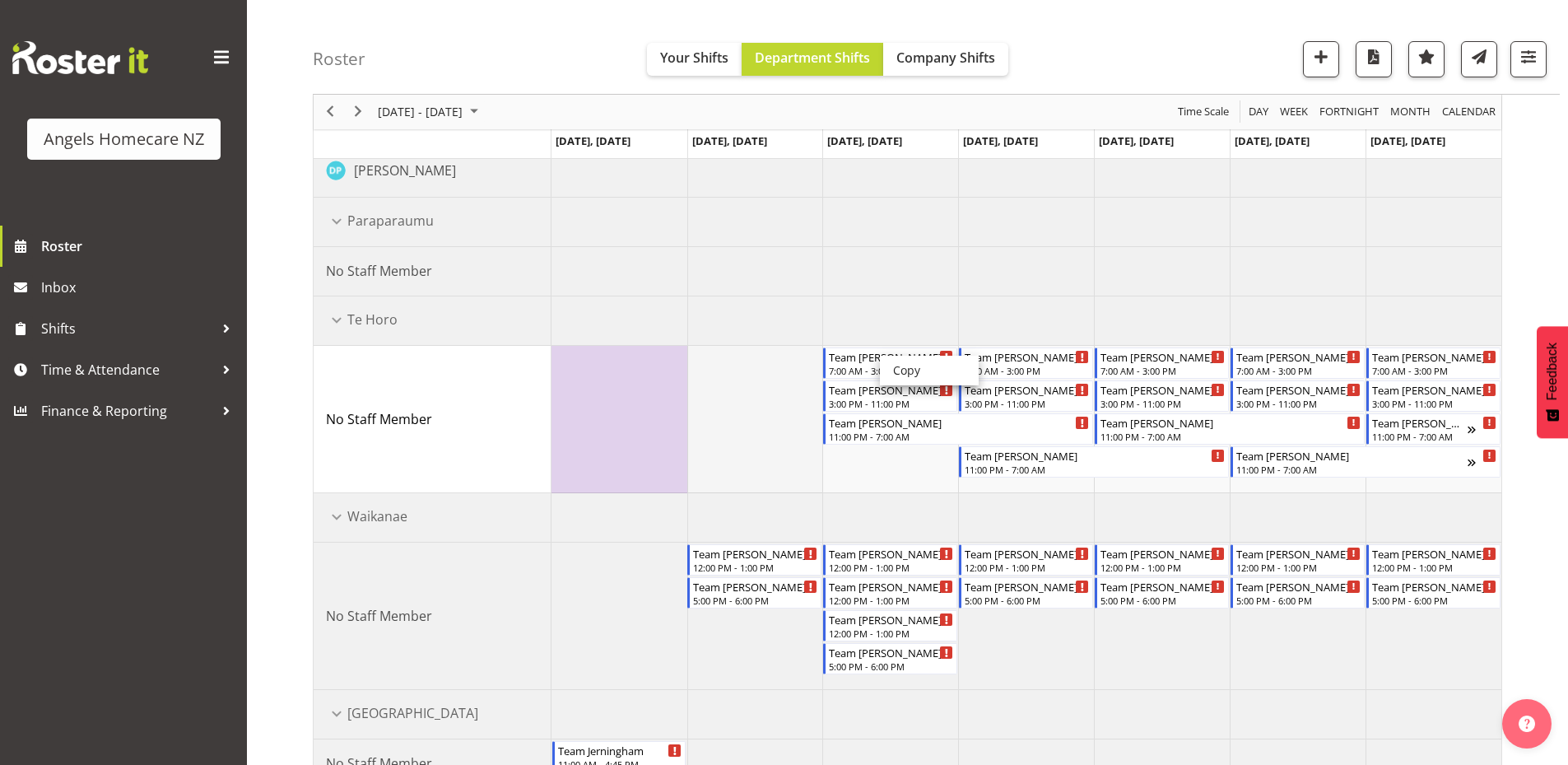
click at [816, 360] on td "Timeline Week of September 22, 2025" at bounding box center [755, 419] width 136 height 147
click at [949, 357] on div "Timeline Week of September 22, 2025" at bounding box center [947, 356] width 12 height 12
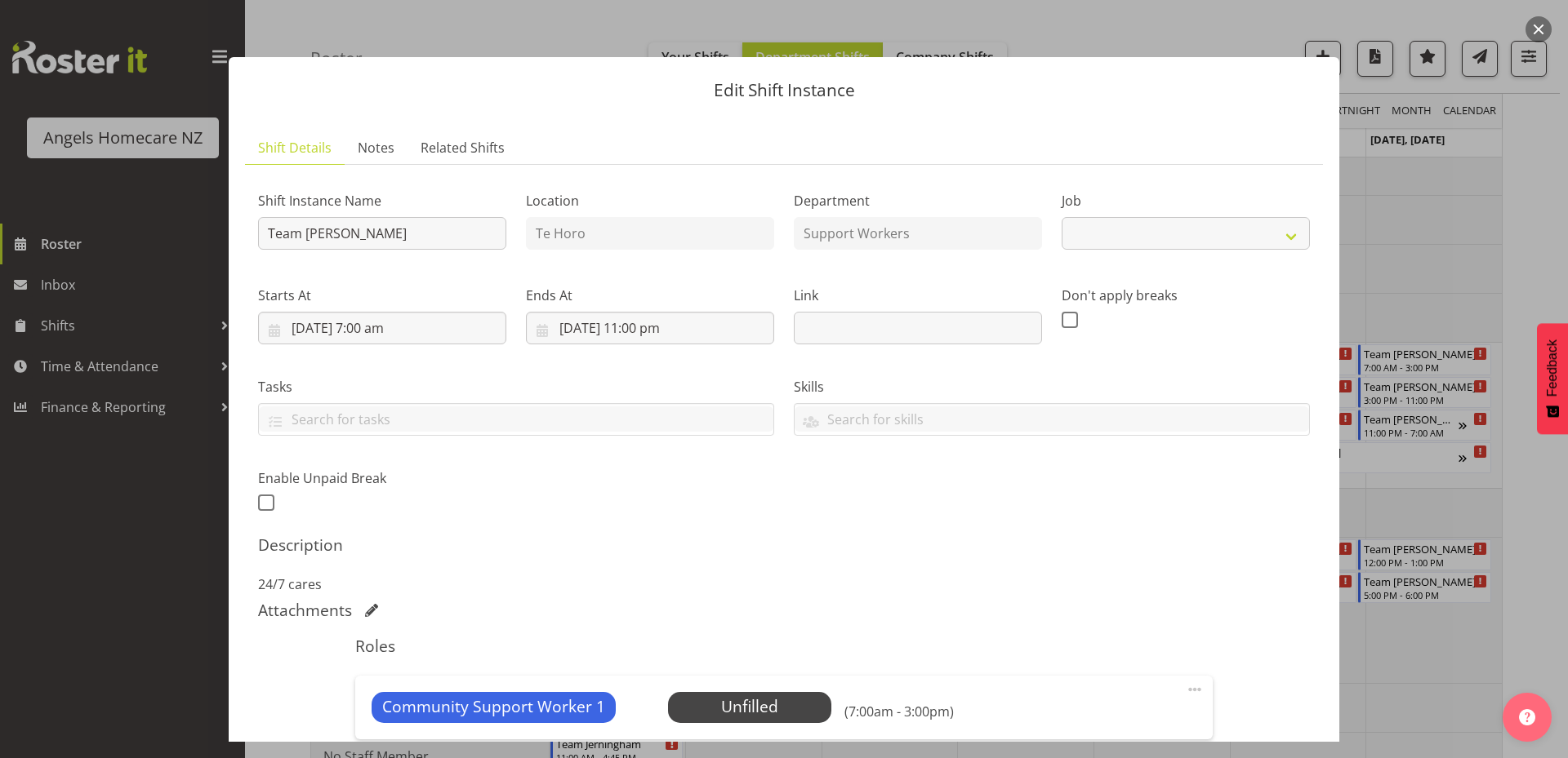
select select "10686"
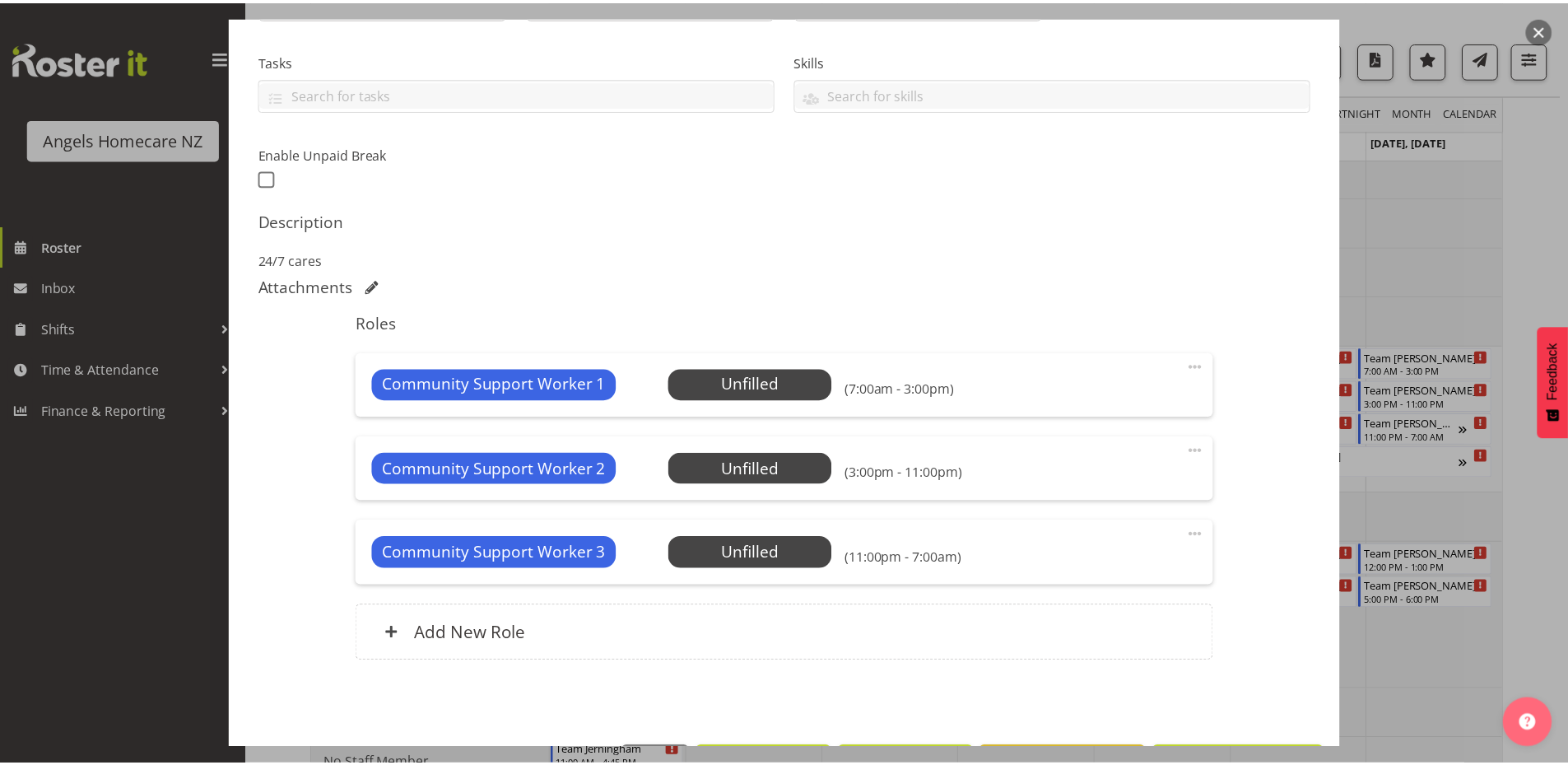
scroll to position [389, 0]
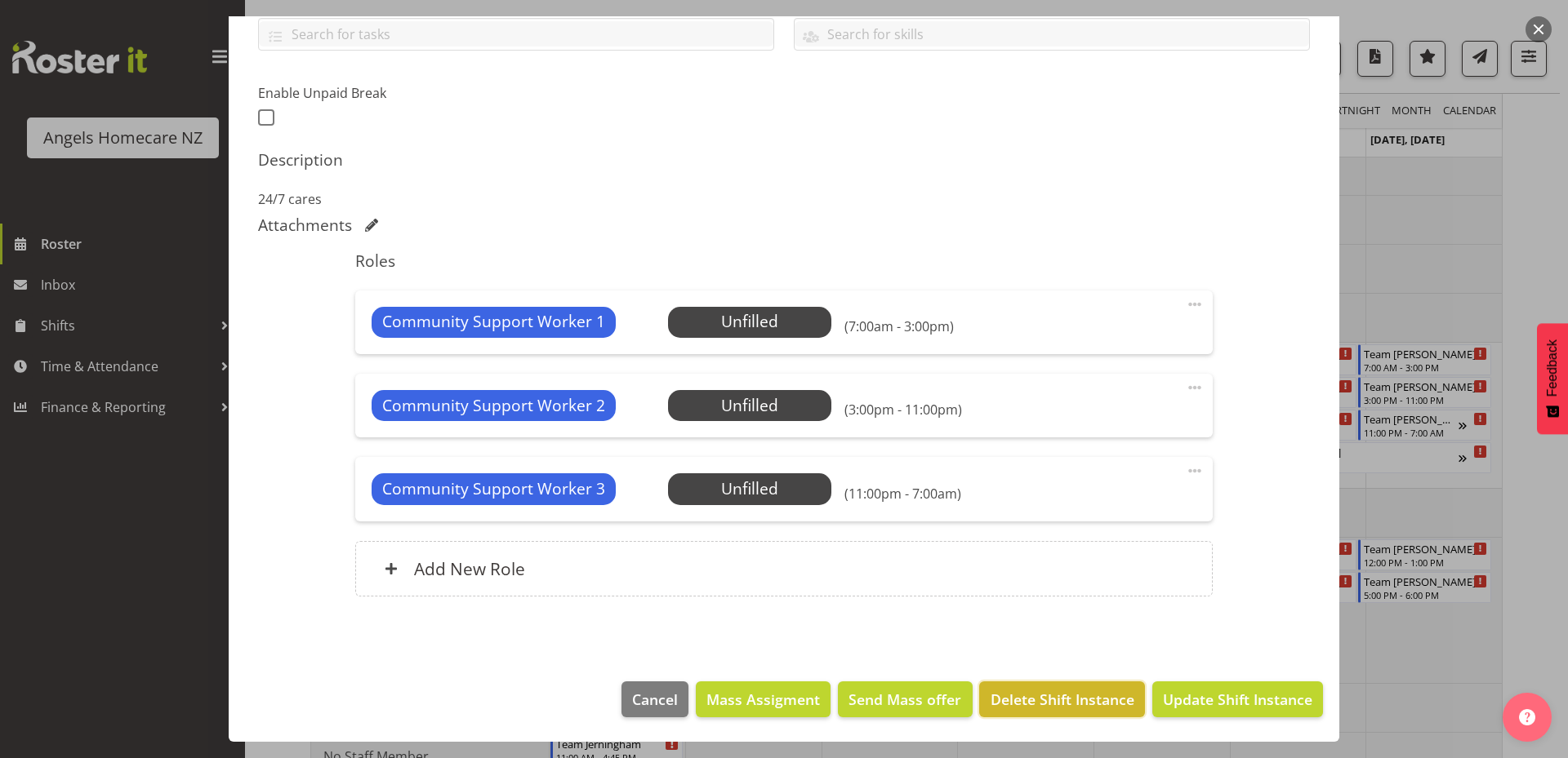
click at [1060, 703] on span "Delete Shift Instance" at bounding box center [1062, 699] width 144 height 22
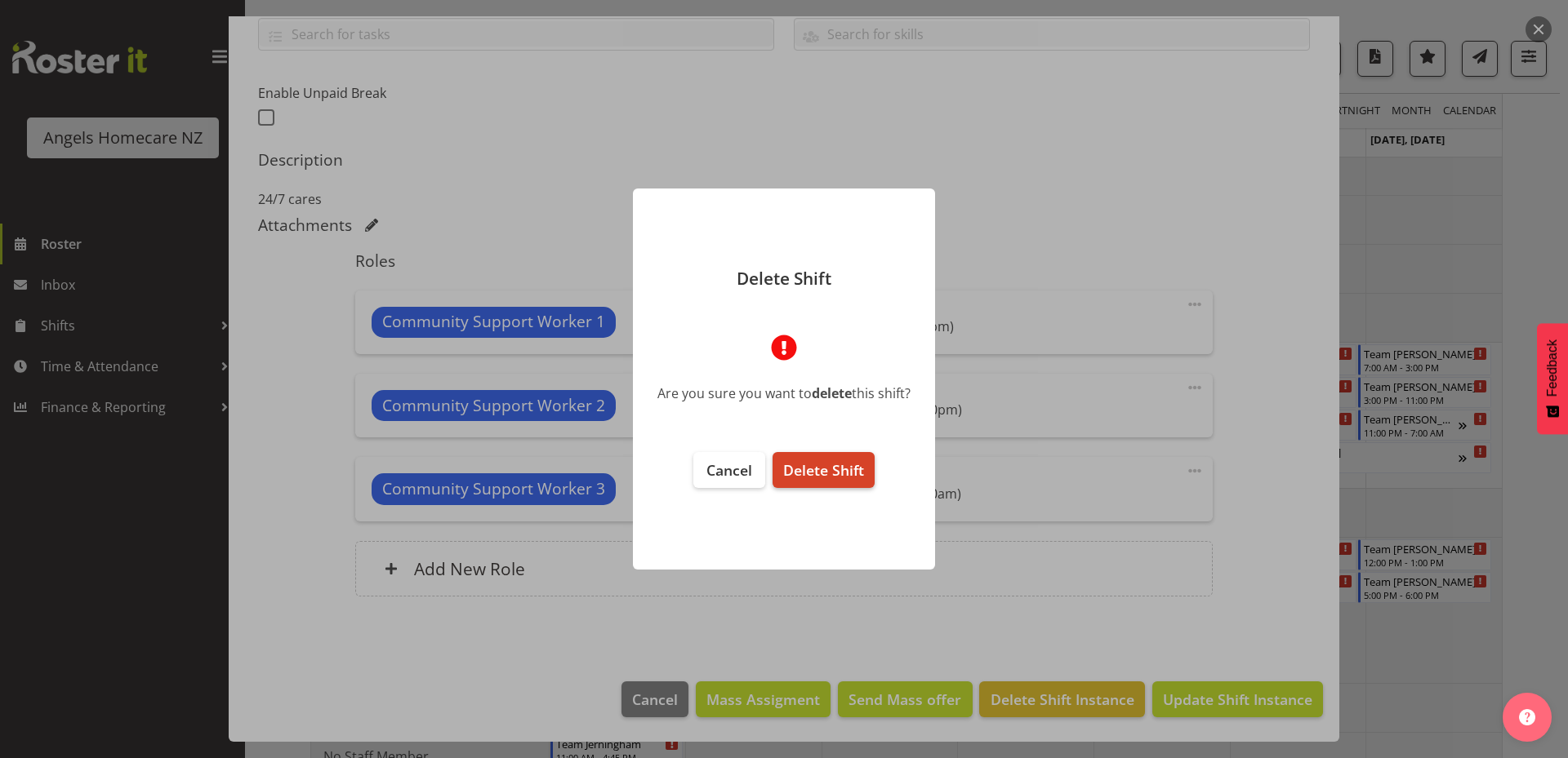
click at [824, 469] on span "Delete Shift" at bounding box center [822, 469] width 80 height 20
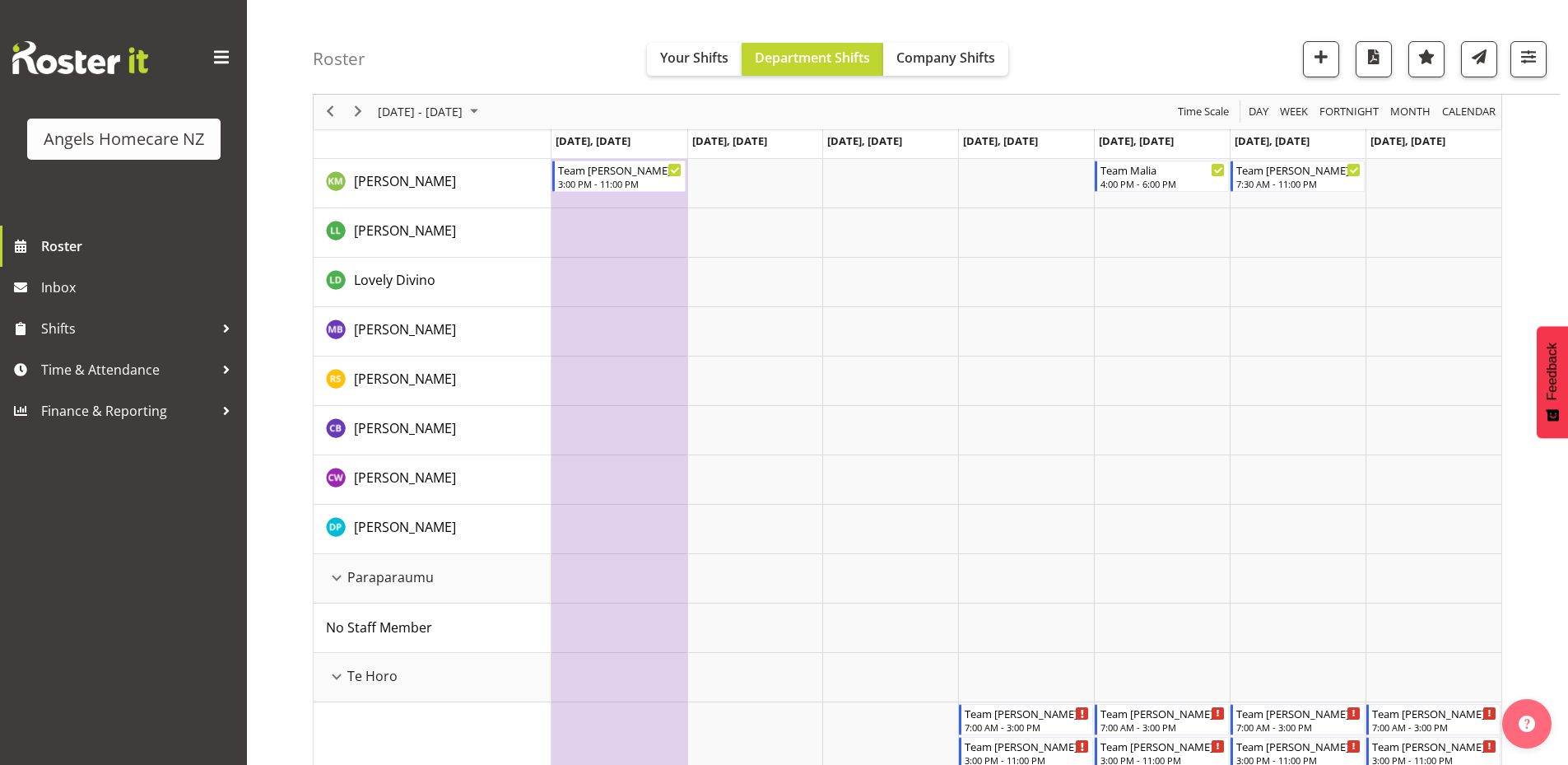
scroll to position [796, 0]
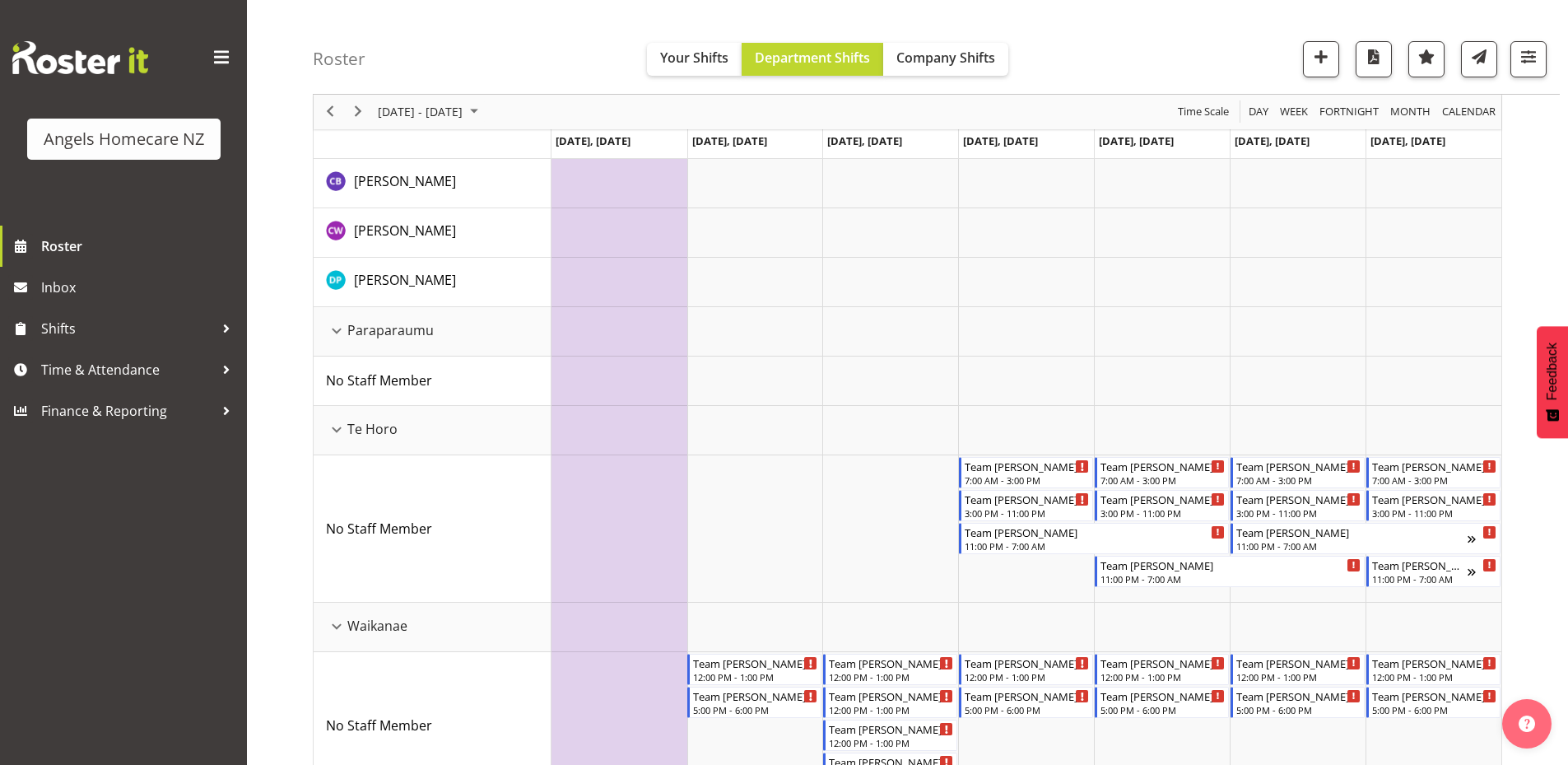
click at [1023, 412] on td "Timeline Week of September 22, 2025" at bounding box center [1026, 430] width 136 height 50
click at [1060, 495] on li "Copy" at bounding box center [1079, 488] width 99 height 30
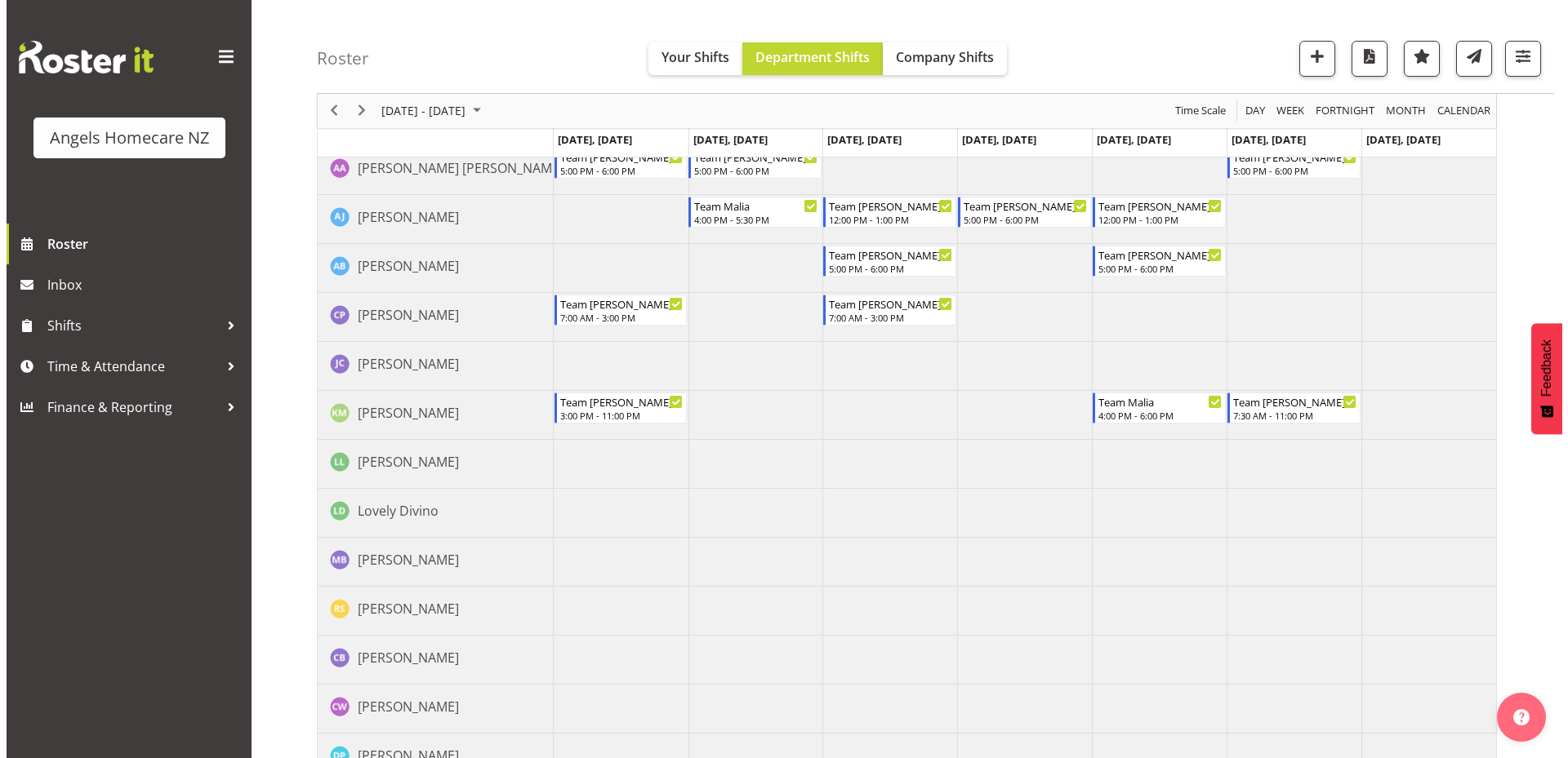
scroll to position [299, 0]
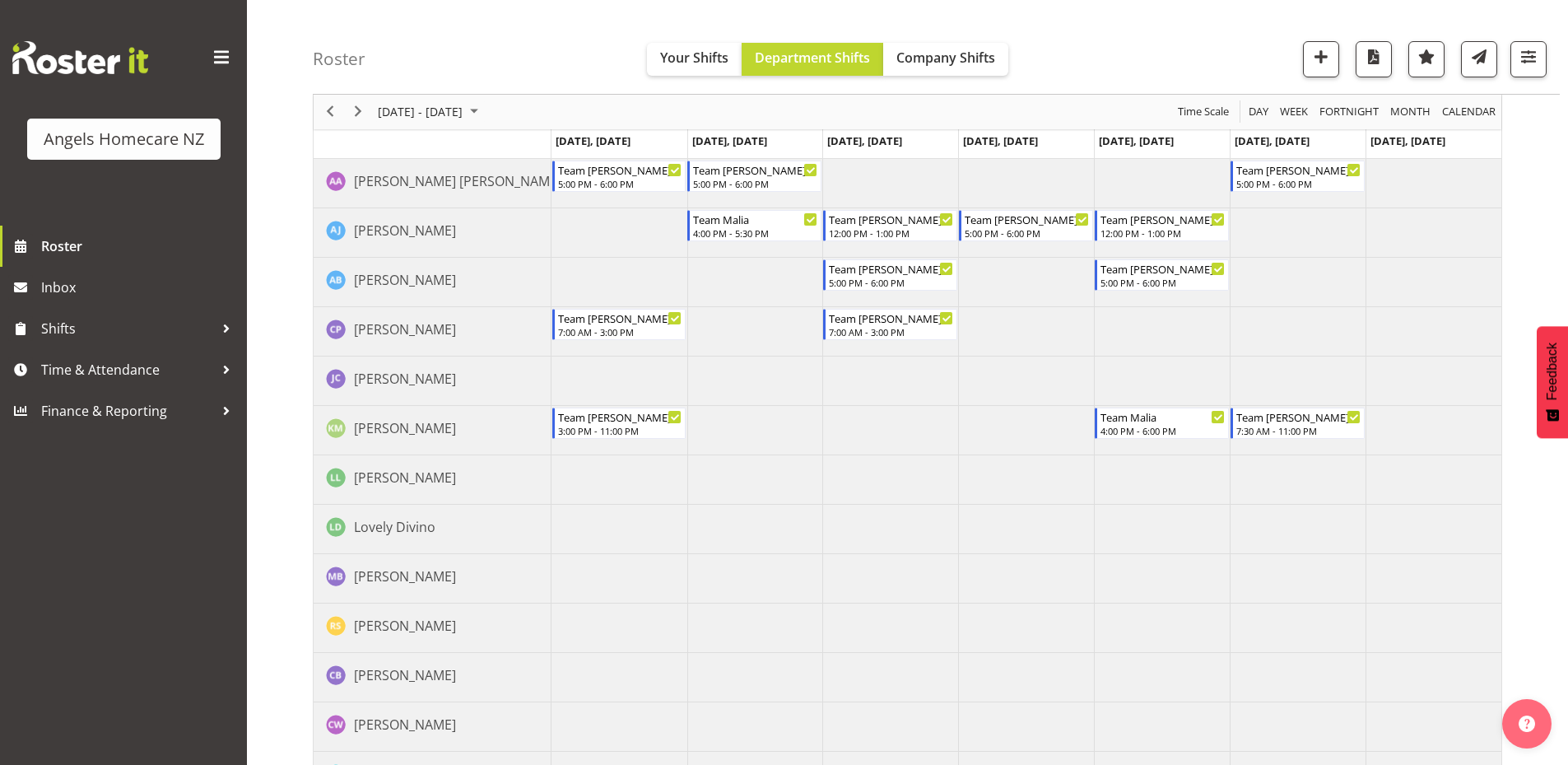
click at [724, 384] on td "Timeline Week of September 22, 2025" at bounding box center [755, 381] width 136 height 50
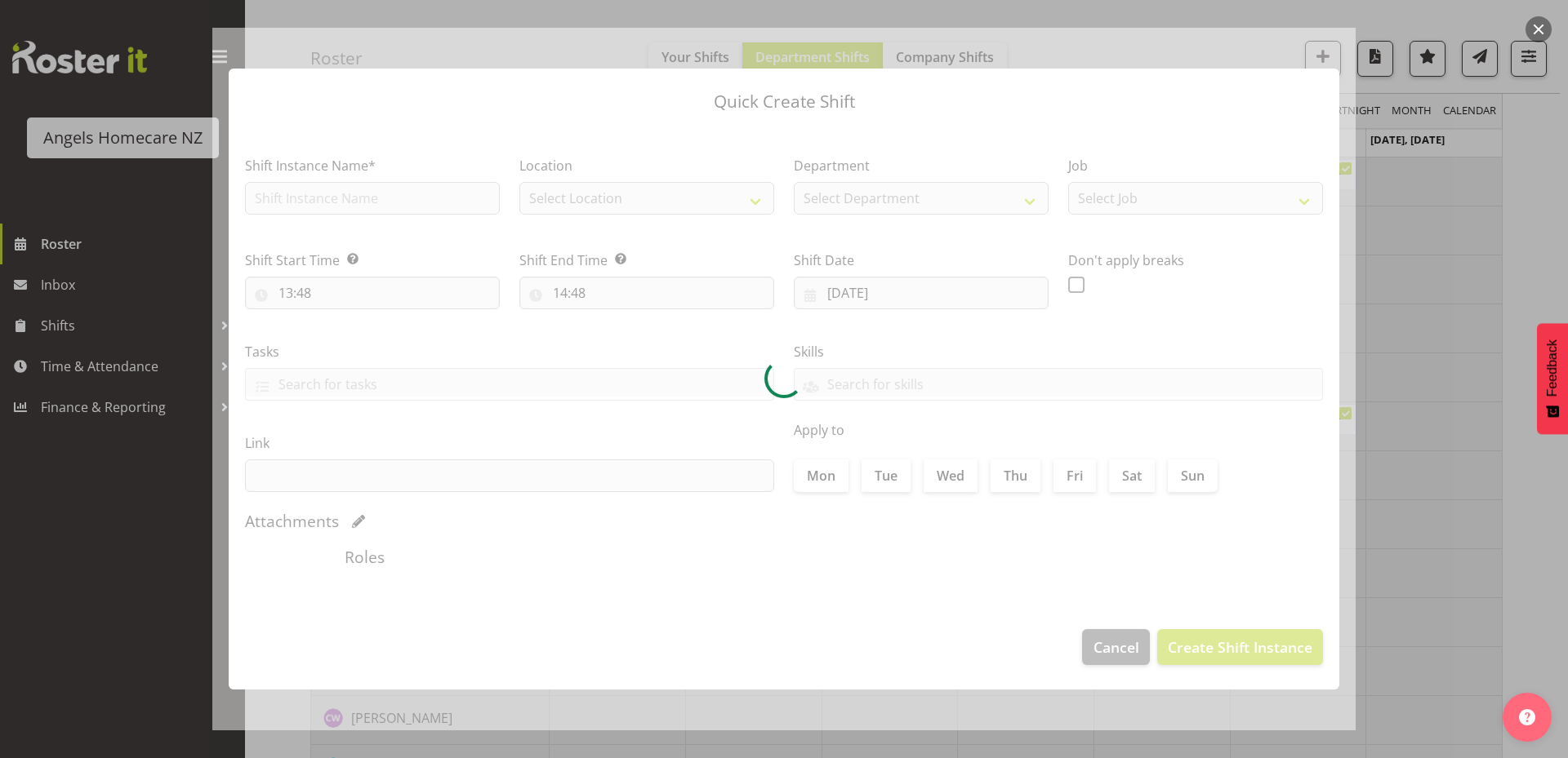
type input "23/09/2025"
checkbox input "true"
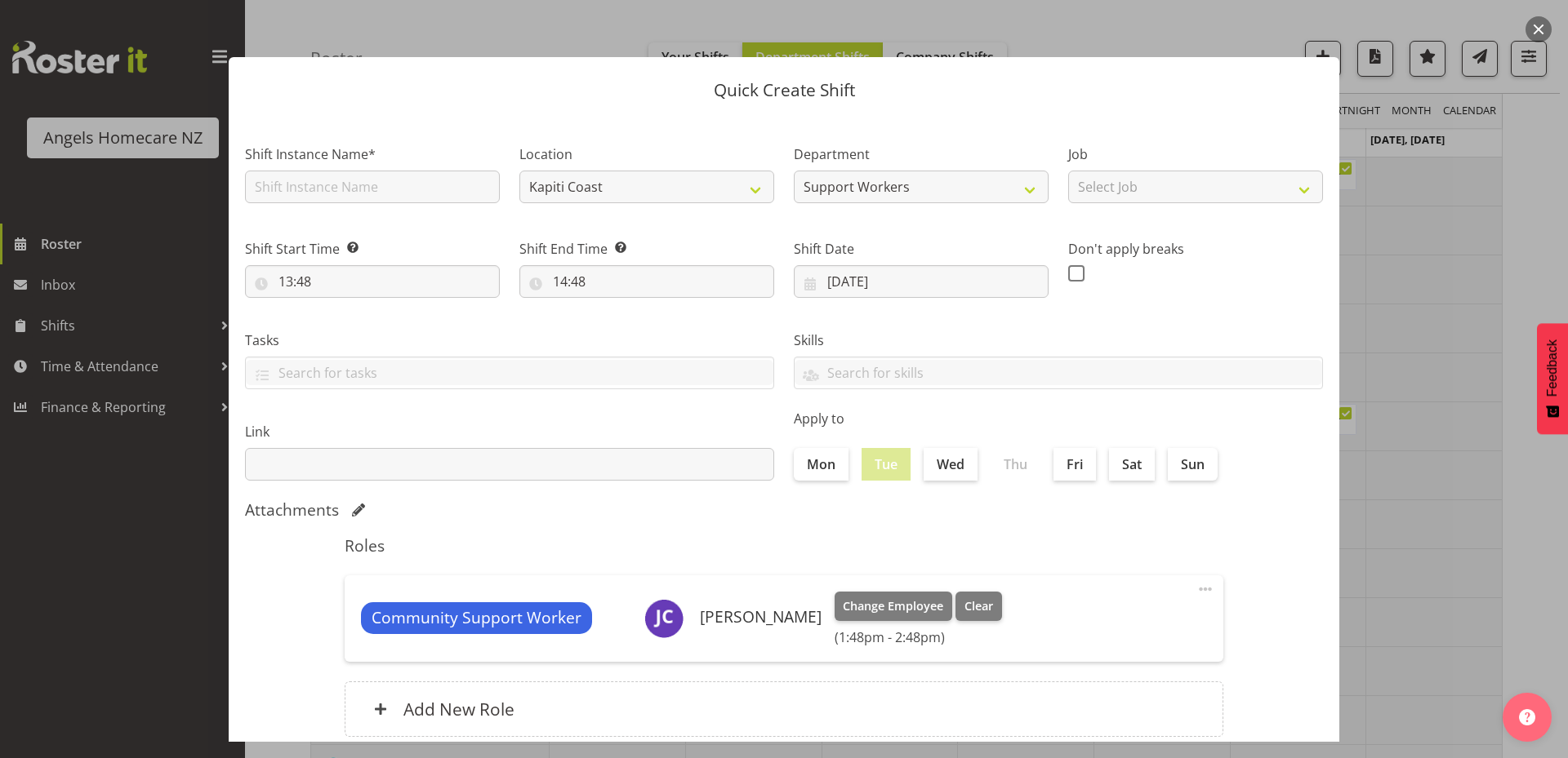
click at [1487, 538] on div at bounding box center [784, 379] width 1568 height 758
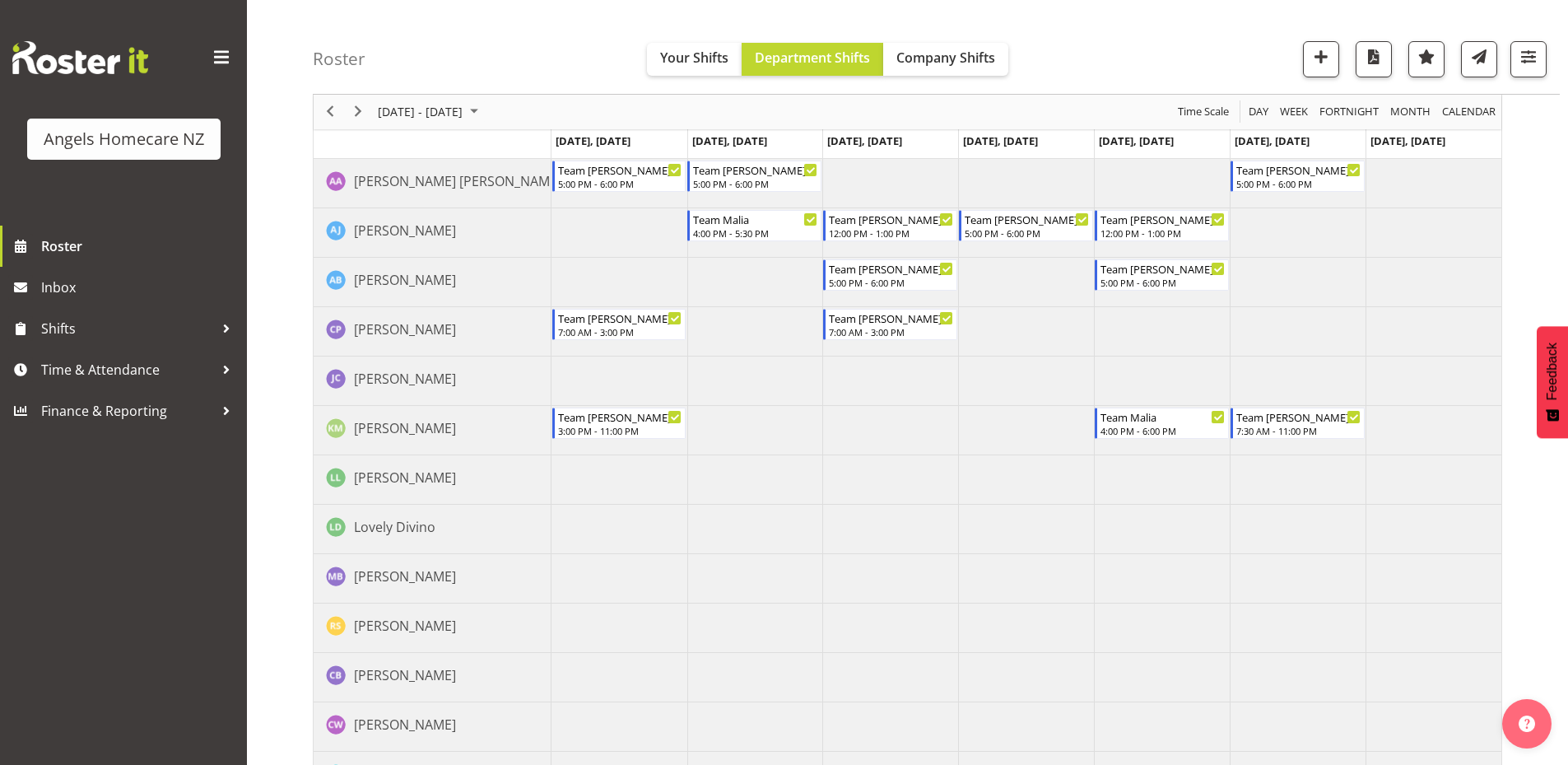
click at [774, 384] on td "Timeline Week of September 22, 2025" at bounding box center [755, 381] width 136 height 50
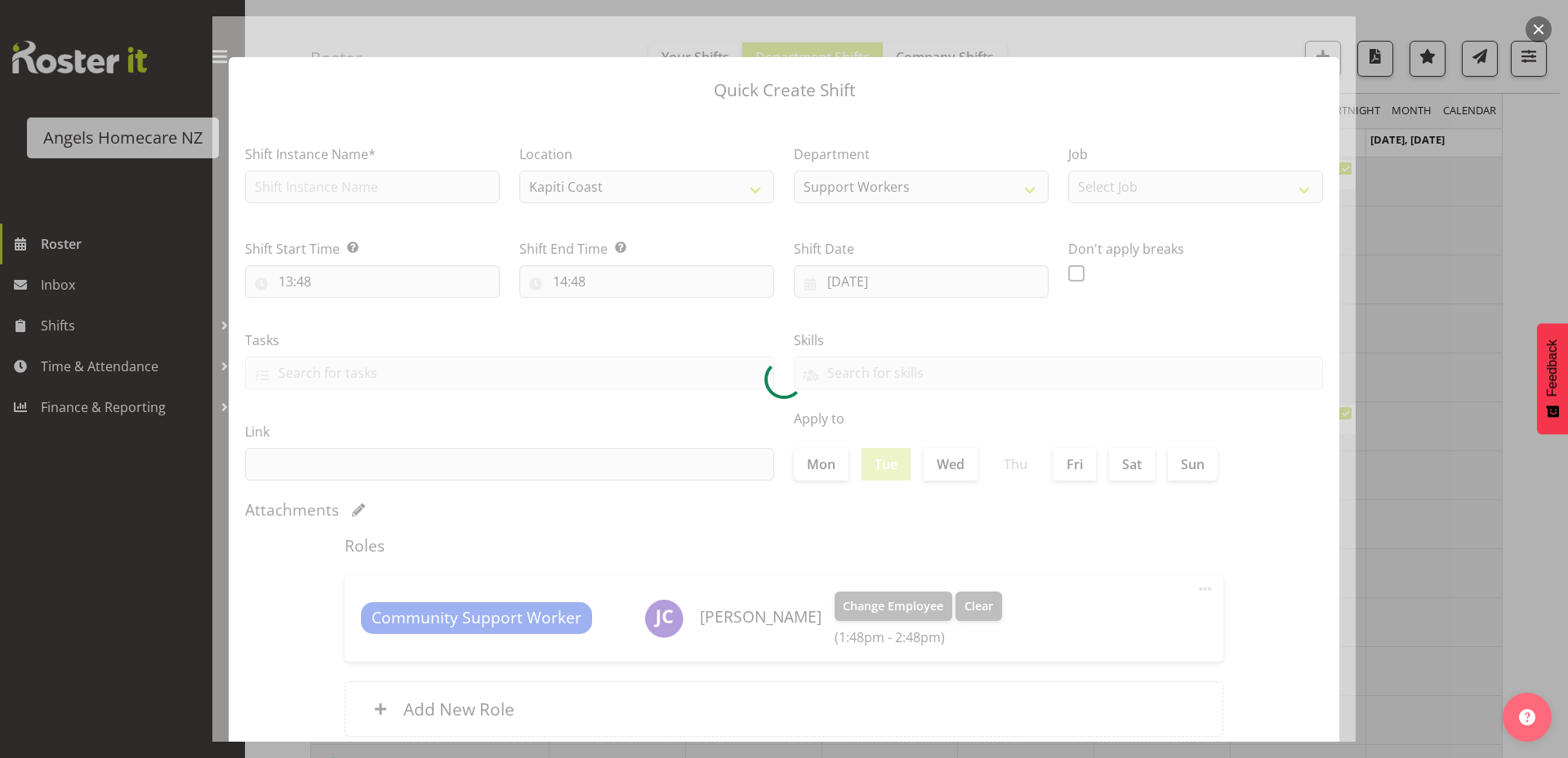
type input "23/09/2025"
checkbox input "true"
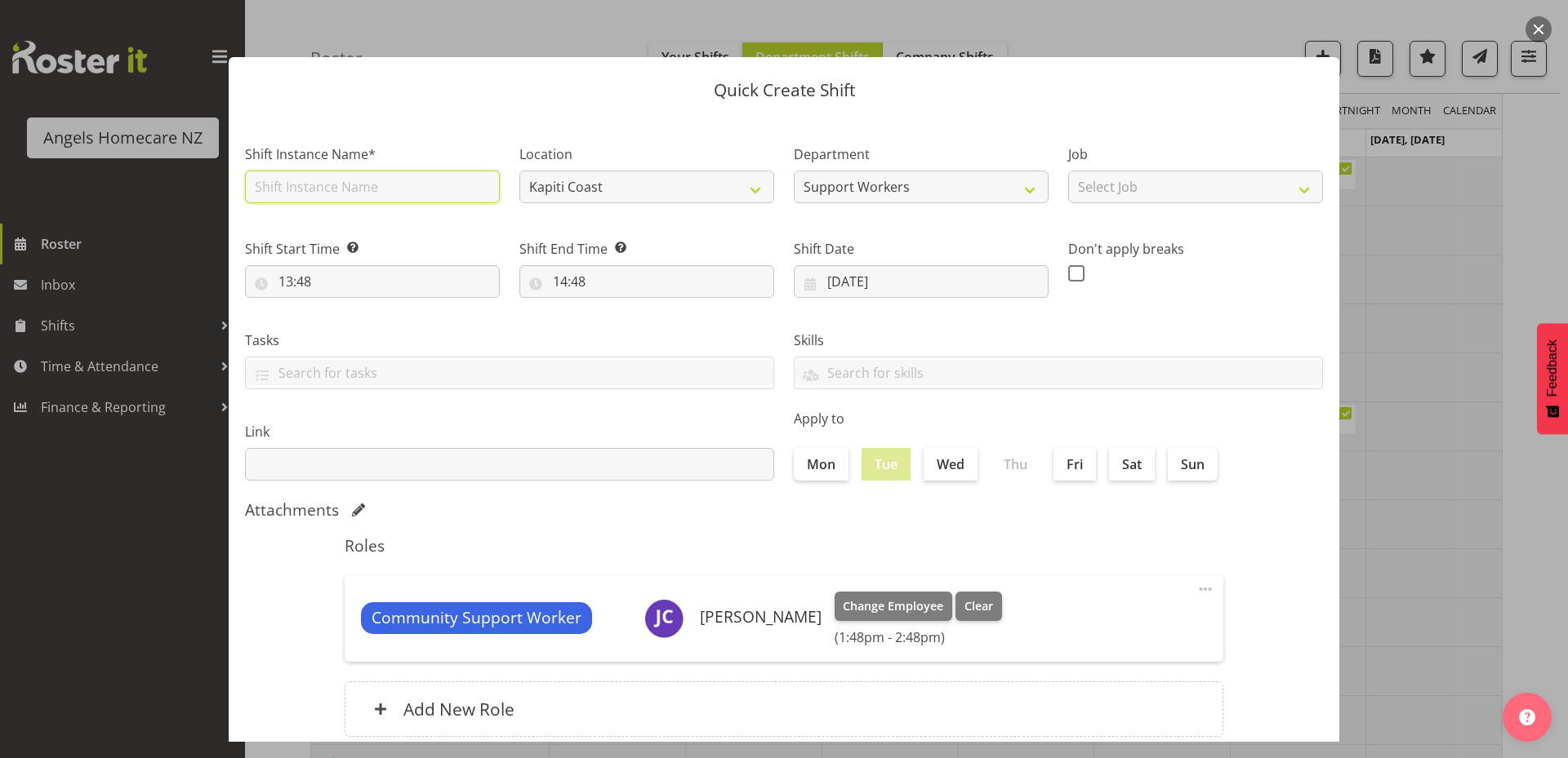
click at [445, 193] on input "text" at bounding box center [372, 187] width 255 height 33
type input "Team Kerry"
click at [441, 283] on input "13:48" at bounding box center [372, 282] width 255 height 33
click at [351, 326] on select "00 01 02 03 04 05 06 07 08 09 10 11 12 13 14 15 16 17 18 19 20 21 22 23" at bounding box center [356, 324] width 36 height 33
select select "7"
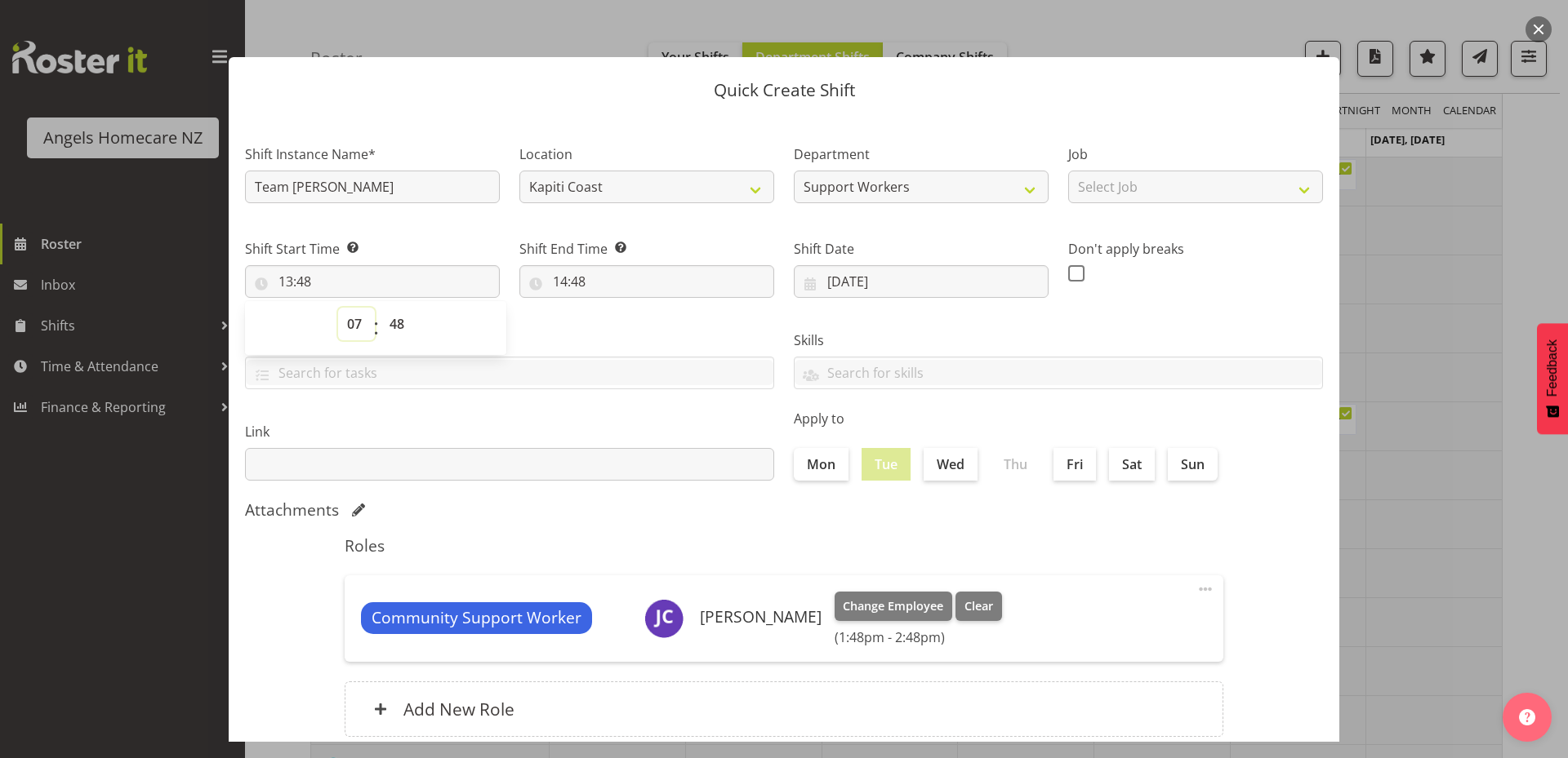
click at [338, 308] on select "00 01 02 03 04 05 06 07 08 09 10 11 12 13 14 15 16 17 18 19 20 21 22 23" at bounding box center [356, 324] width 36 height 33
type input "07:48"
drag, startPoint x: 400, startPoint y: 320, endPoint x: 401, endPoint y: 336, distance: 16.0
click at [400, 320] on select "00 01 02 03 04 05 06 07 08 09 10 11 12 13 14 15 16 17 18 19 20 21 22 23 24 25 2…" at bounding box center [399, 324] width 36 height 33
select select "16"
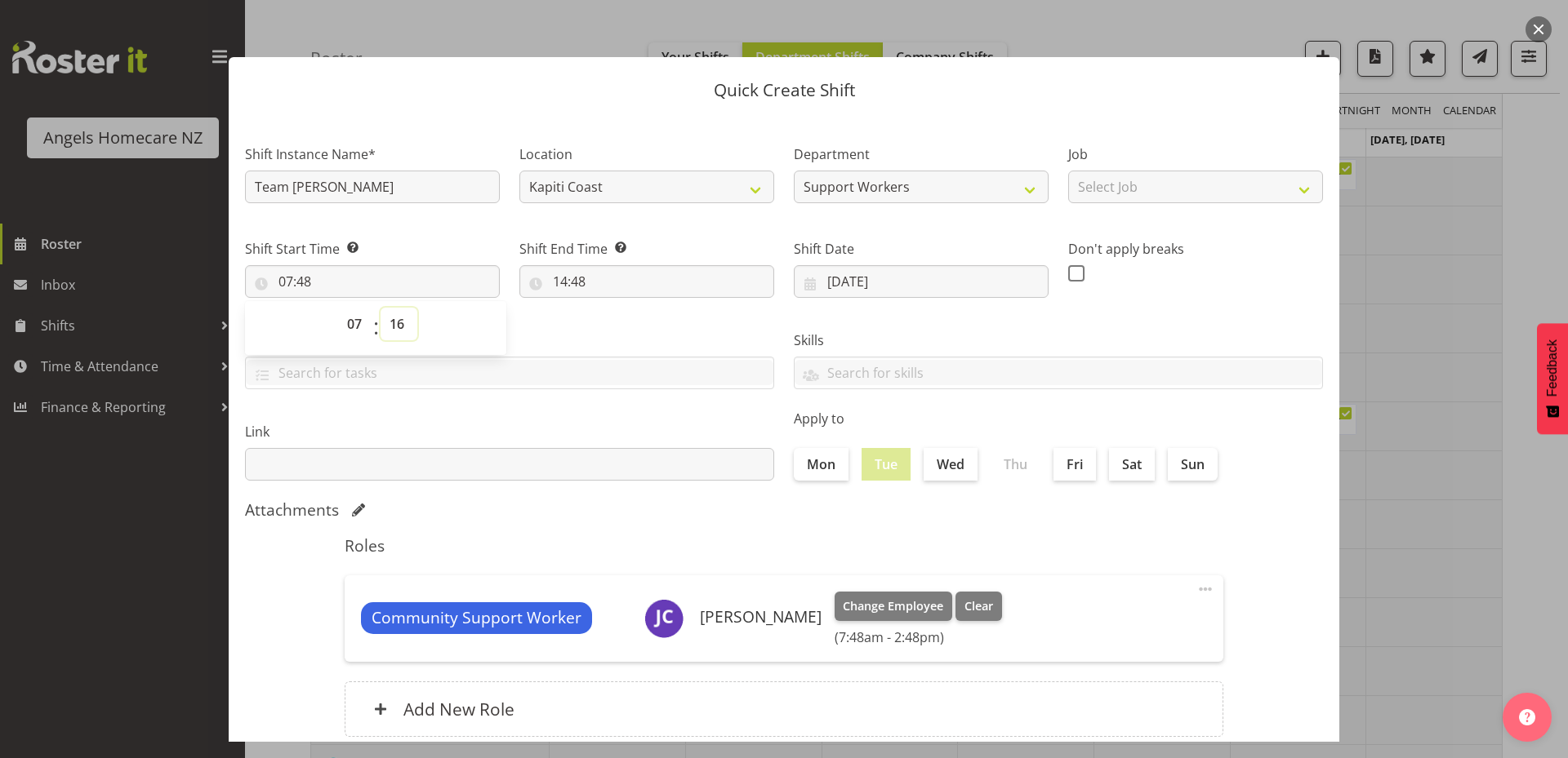
click at [381, 308] on select "00 01 02 03 04 05 06 07 08 09 10 11 12 13 14 15 16 17 18 19 20 21 22 23 24 25 2…" at bounding box center [399, 324] width 36 height 33
type input "07:16"
drag, startPoint x: 387, startPoint y: 321, endPoint x: 393, endPoint y: 342, distance: 21.8
click at [387, 321] on select "00 01 02 03 04 05 06 07 08 09 10 11 12 13 14 15 16 17 18 19 20 21 22 23 24 25 2…" at bounding box center [399, 324] width 36 height 33
select select "0"
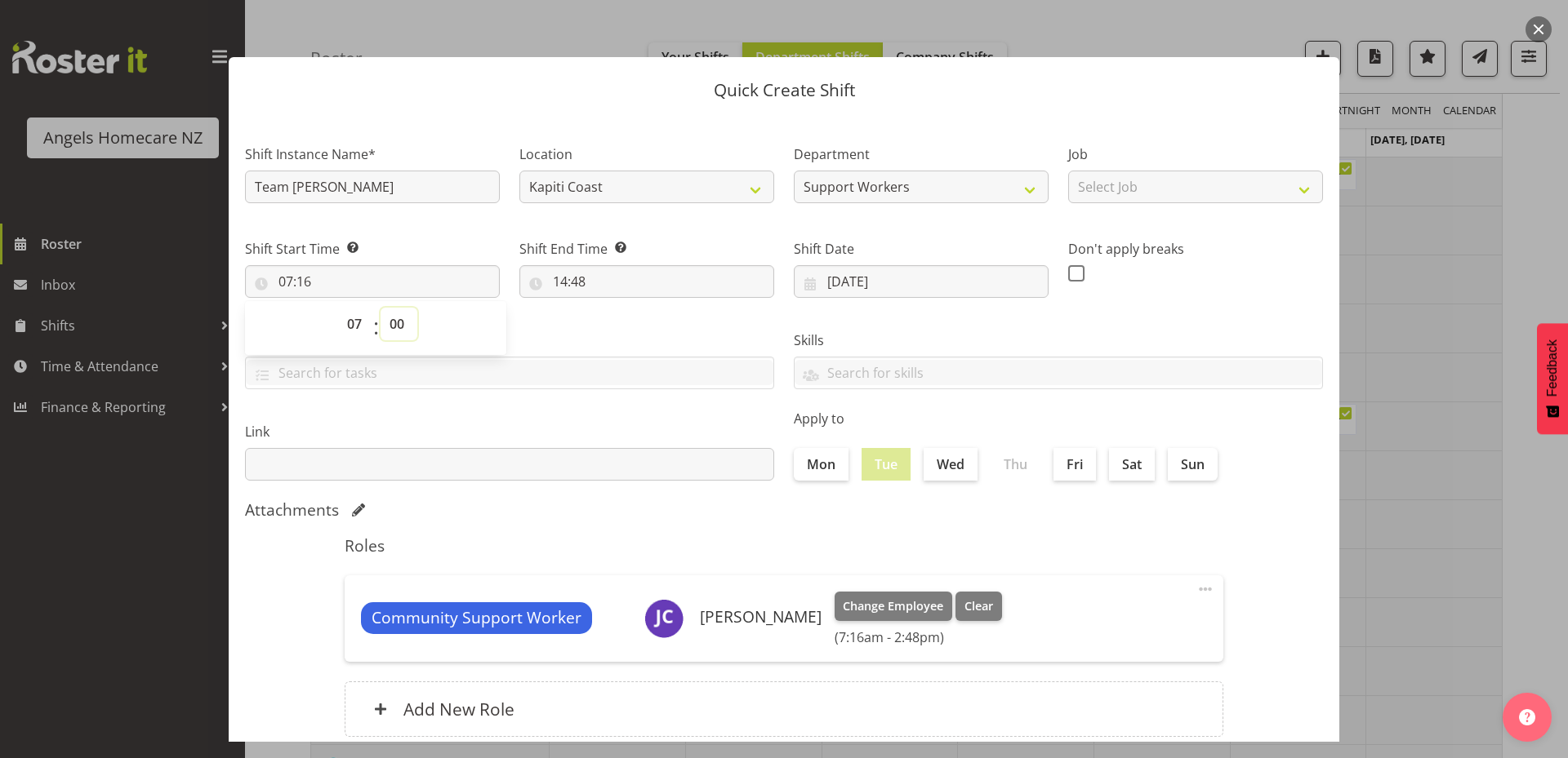
click at [381, 308] on select "00 01 02 03 04 05 06 07 08 09 10 11 12 13 14 15 16 17 18 19 20 21 22 23 24 25 2…" at bounding box center [399, 324] width 36 height 33
type input "07:00"
click at [586, 284] on input "14:48" at bounding box center [646, 282] width 255 height 33
click at [629, 328] on select "00 01 02 03 04 05 06 07 08 09 10 11 12 13 14 15 16 17 18 19 20 21 22 23" at bounding box center [630, 324] width 36 height 33
select select "15"
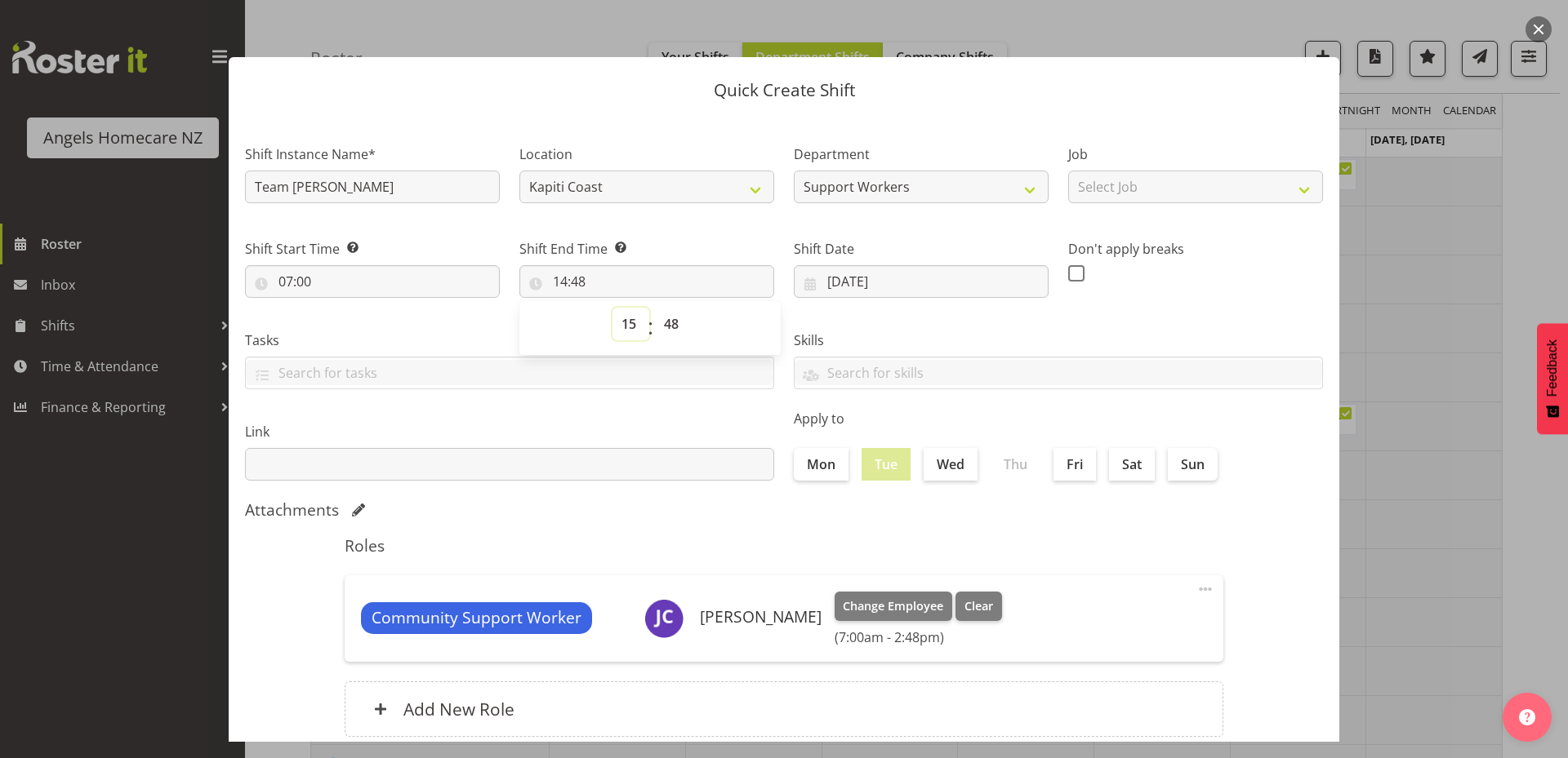
click at [612, 308] on select "00 01 02 03 04 05 06 07 08 09 10 11 12 13 14 15 16 17 18 19 20 21 22 23" at bounding box center [630, 324] width 36 height 33
type input "15:48"
click at [669, 313] on select "00 01 02 03 04 05 06 07 08 09 10 11 12 13 14 15 16 17 18 19 20 21 22 23 24 25 2…" at bounding box center [673, 324] width 36 height 33
select select "0"
click at [655, 308] on select "00 01 02 03 04 05 06 07 08 09 10 11 12 13 14 15 16 17 18 19 20 21 22 23 24 25 2…" at bounding box center [673, 324] width 36 height 33
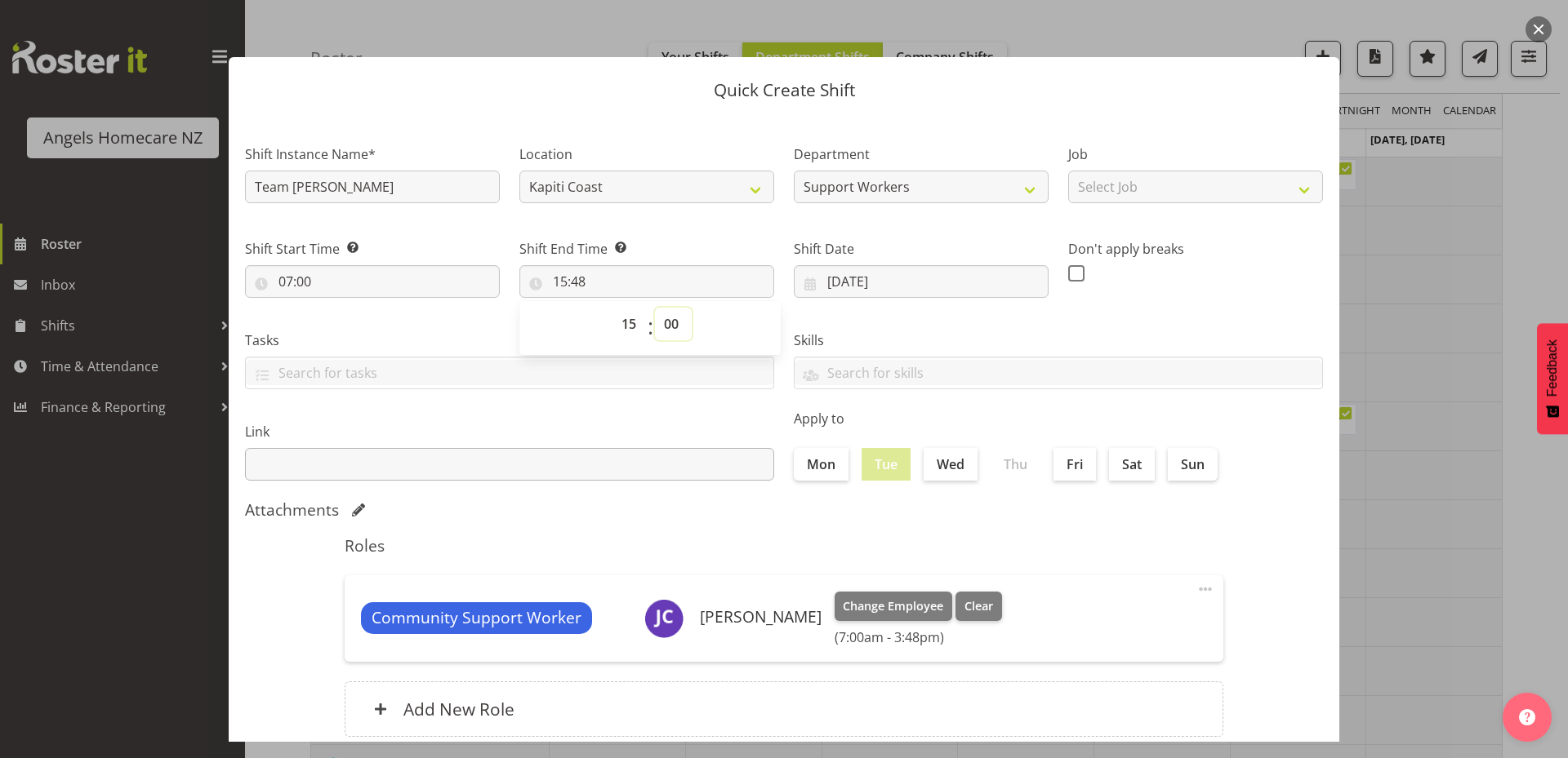
type input "15:00"
click at [1173, 194] on select "Select Job Personal Cares Support Work" at bounding box center [1195, 187] width 255 height 33
select select "10686"
click at [1068, 170] on select "Select Job Personal Cares Support Work" at bounding box center [1195, 187] width 255 height 33
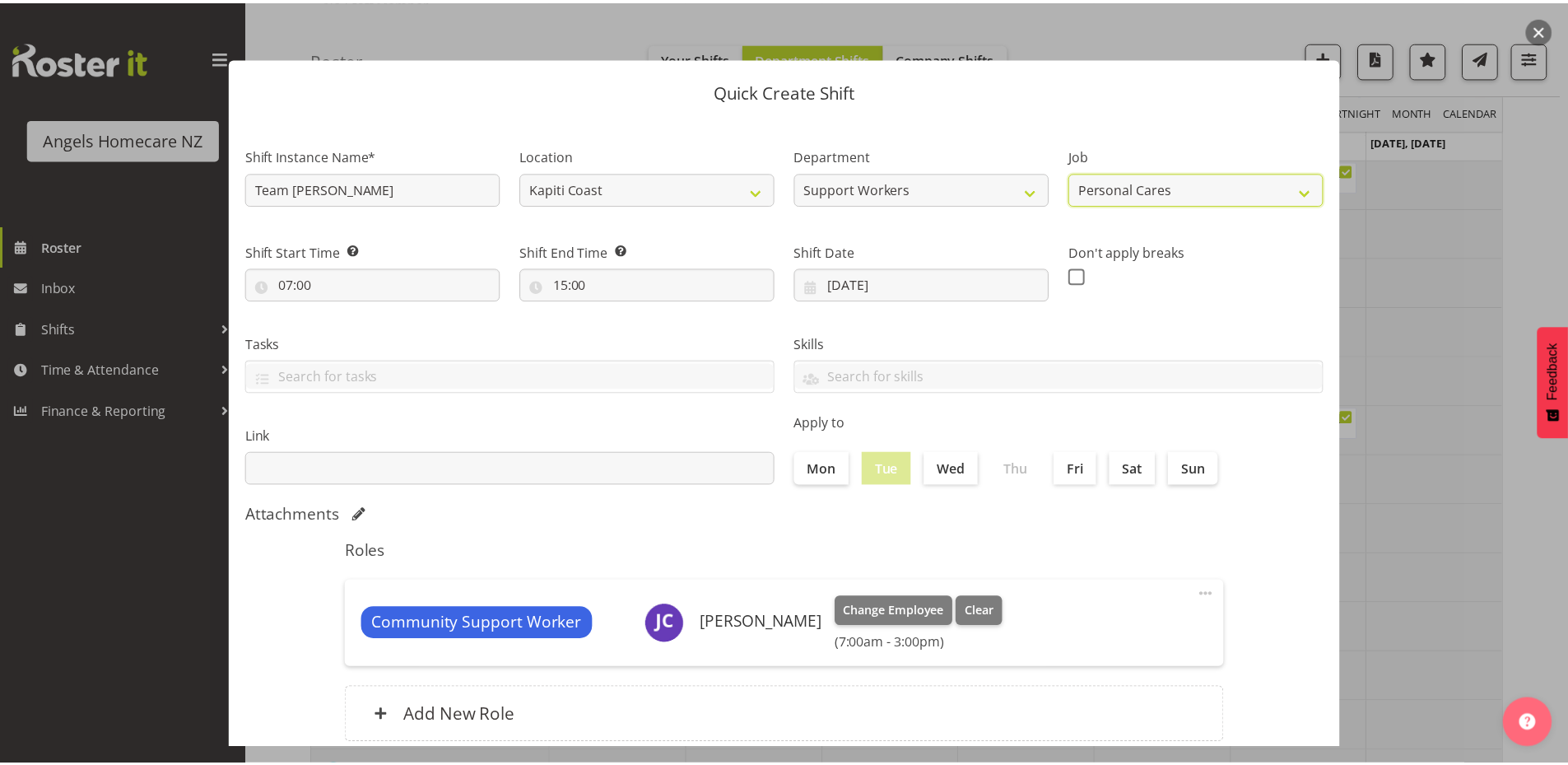
scroll to position [109, 0]
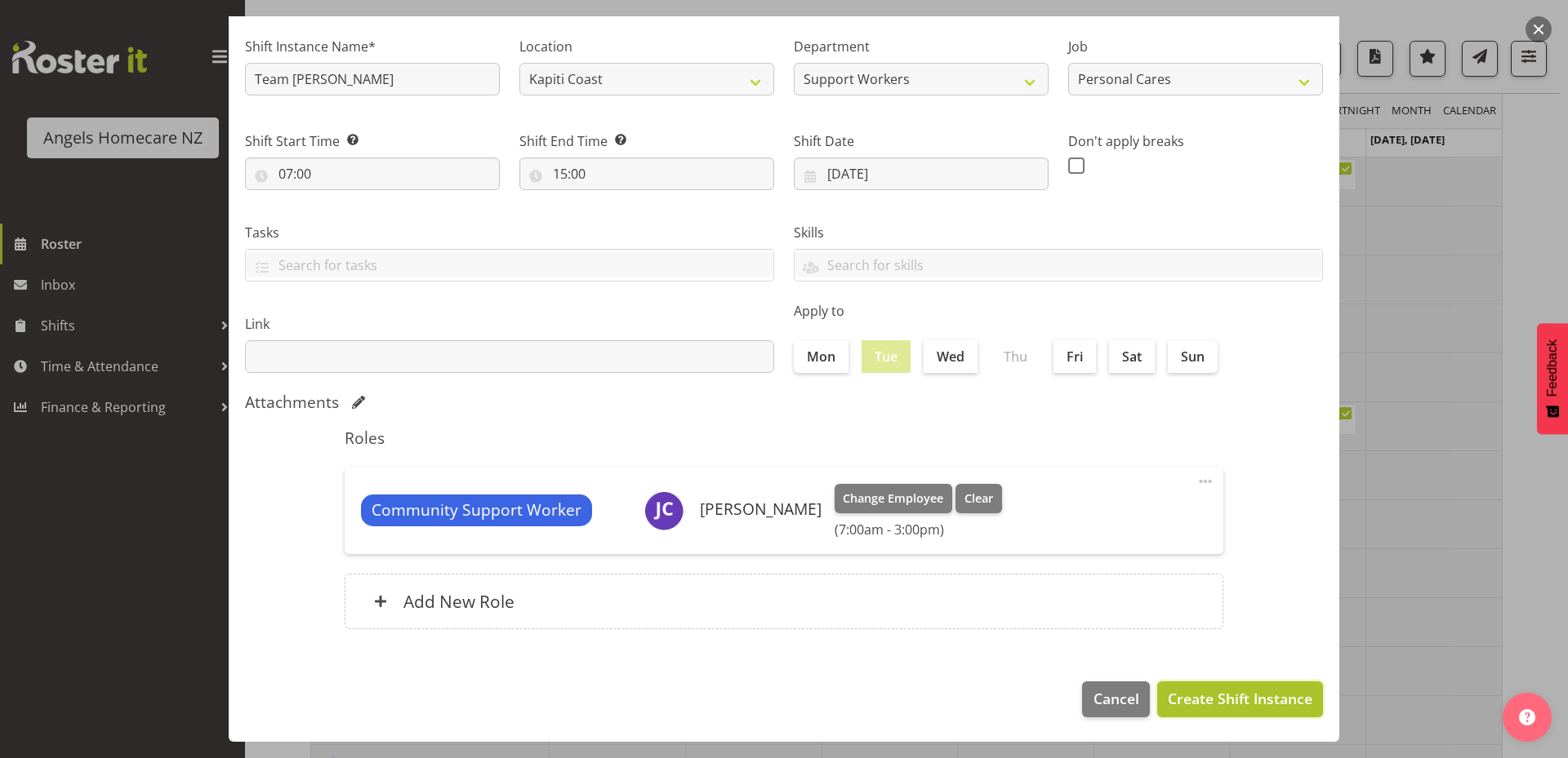
click at [1171, 695] on span "Create Shift Instance" at bounding box center [1239, 698] width 144 height 22
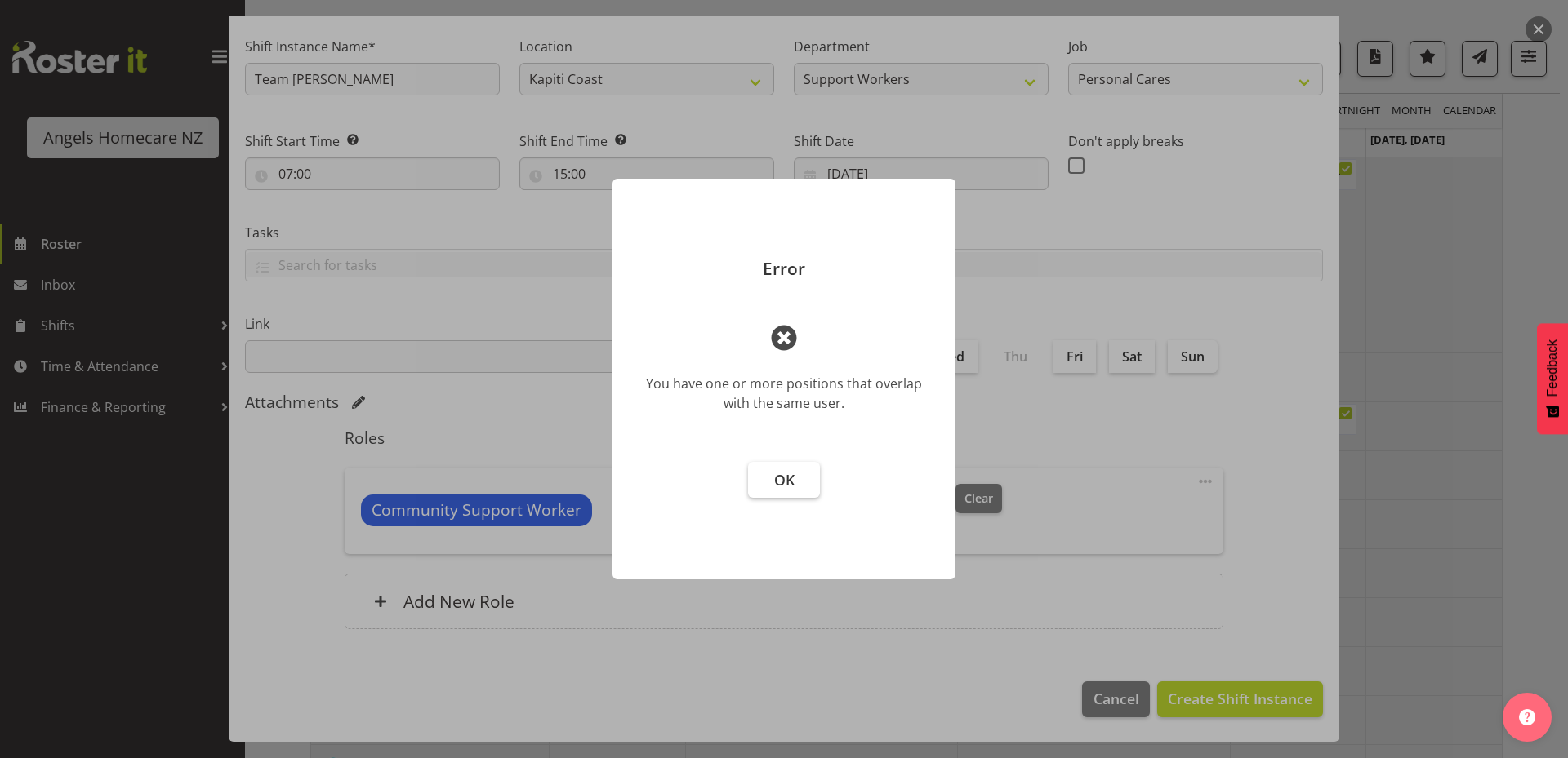
click at [788, 490] on button "OK" at bounding box center [784, 480] width 72 height 36
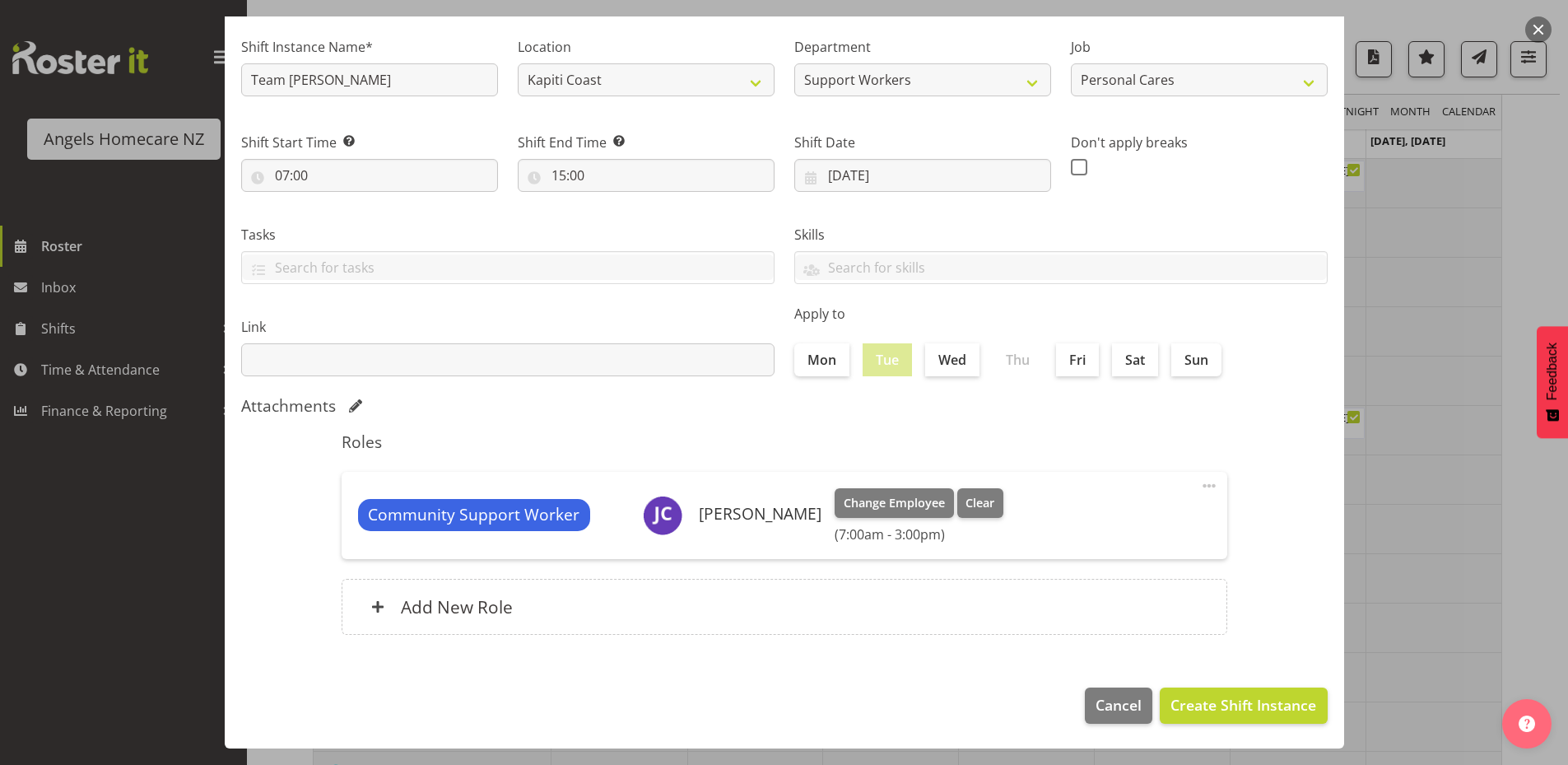
click at [1452, 494] on div at bounding box center [784, 382] width 1568 height 765
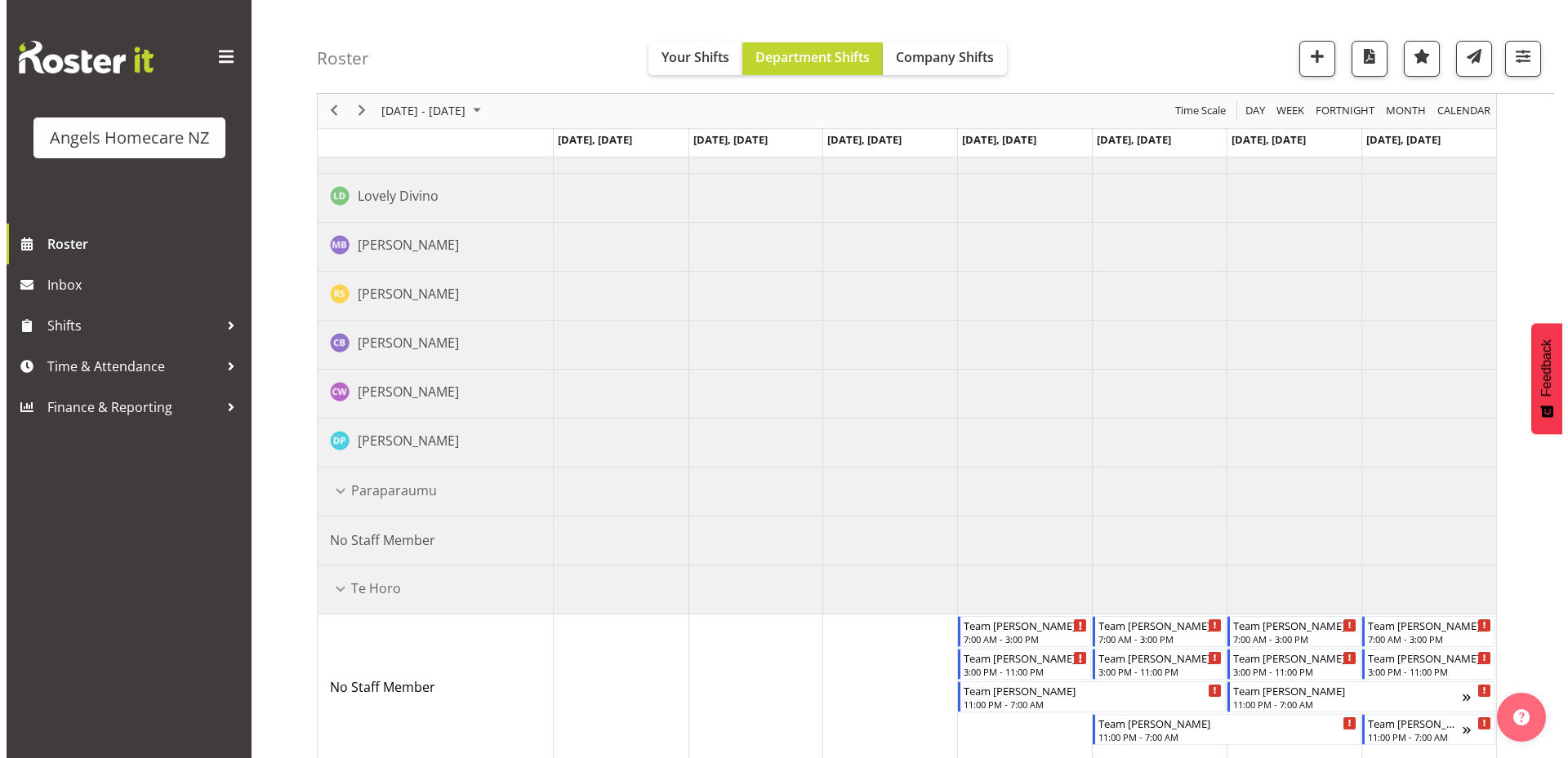
scroll to position [984, 0]
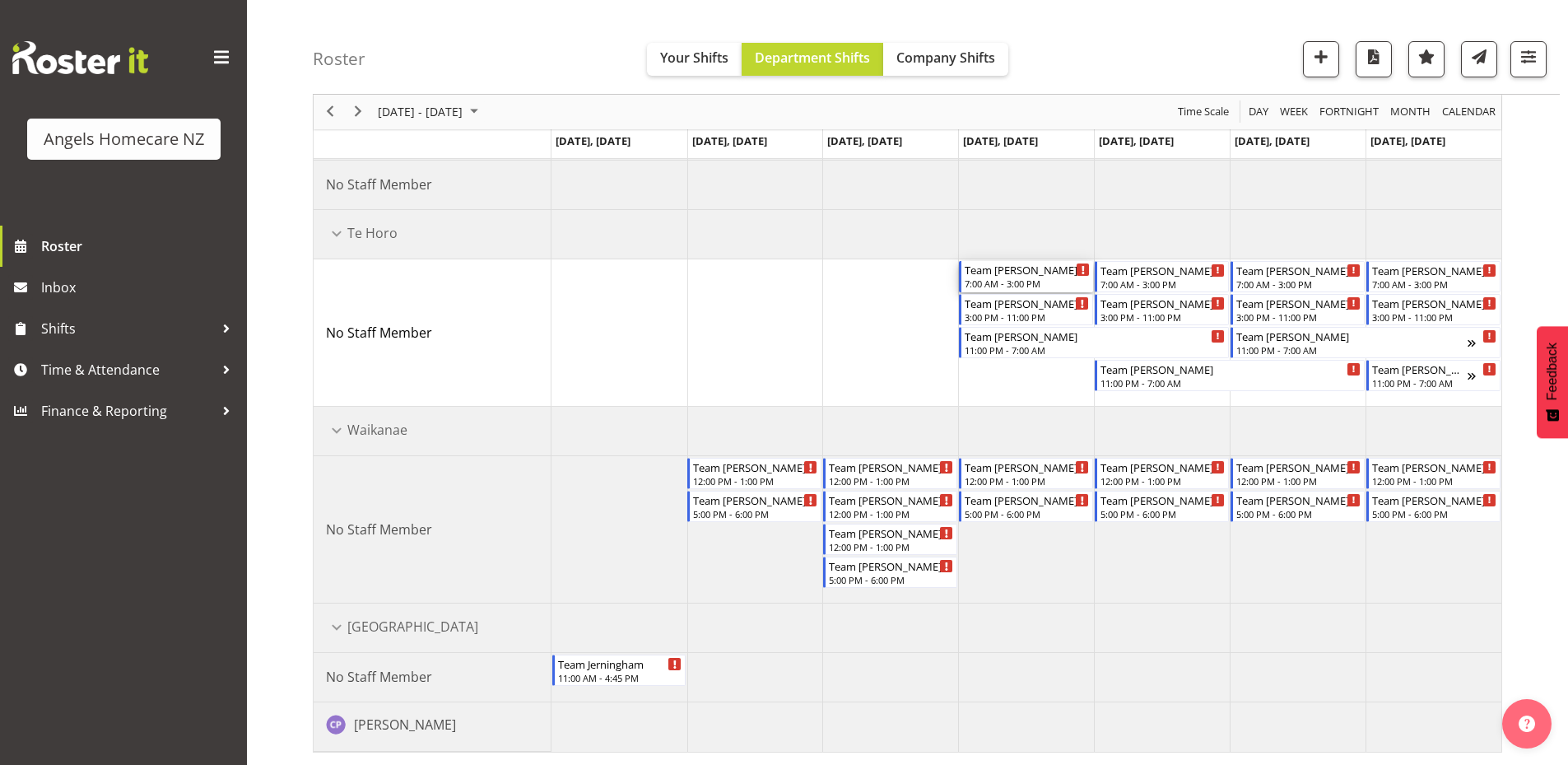
click at [1030, 269] on div "Team Kerry" at bounding box center [1026, 269] width 125 height 17
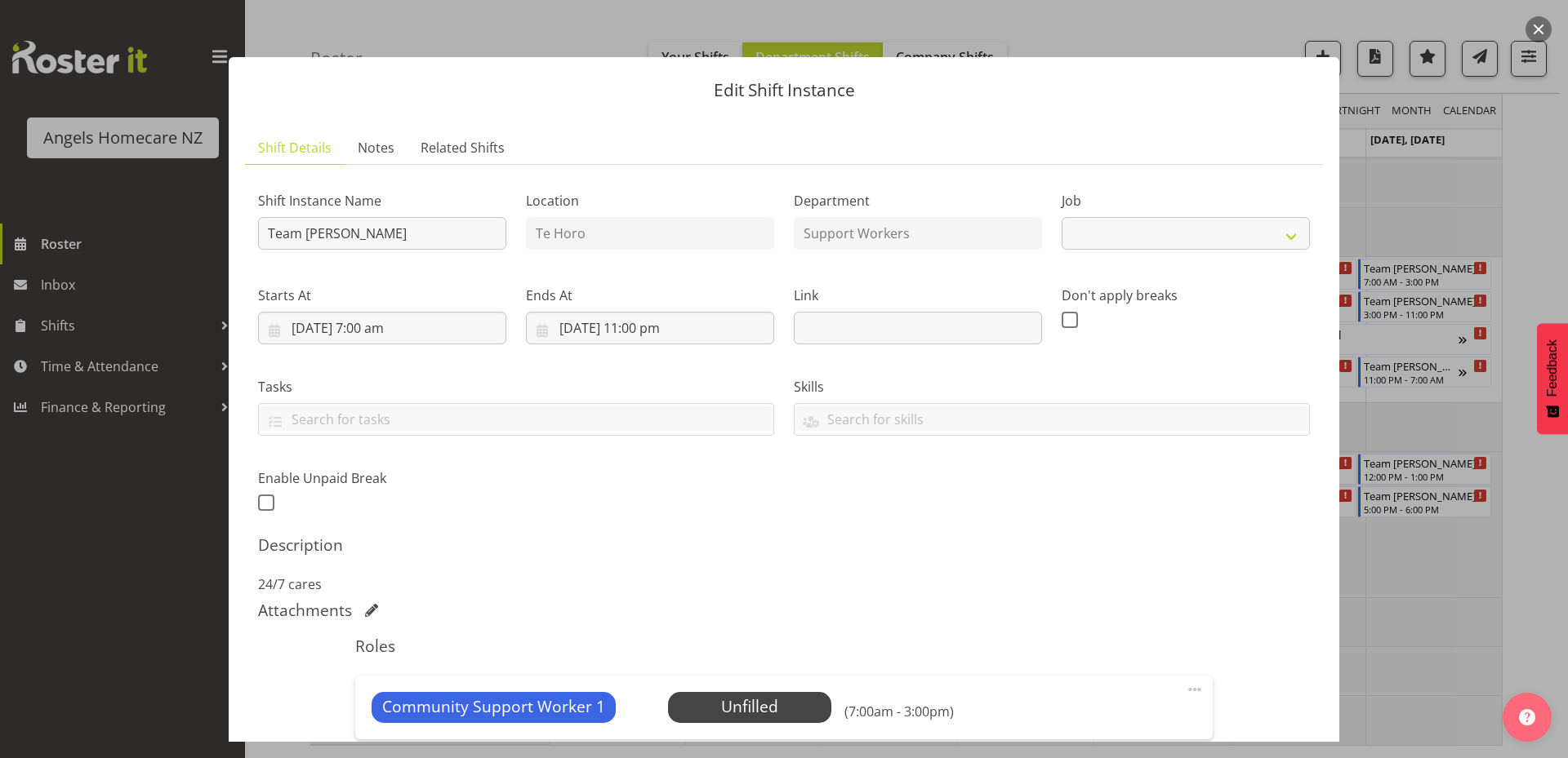
select select "10686"
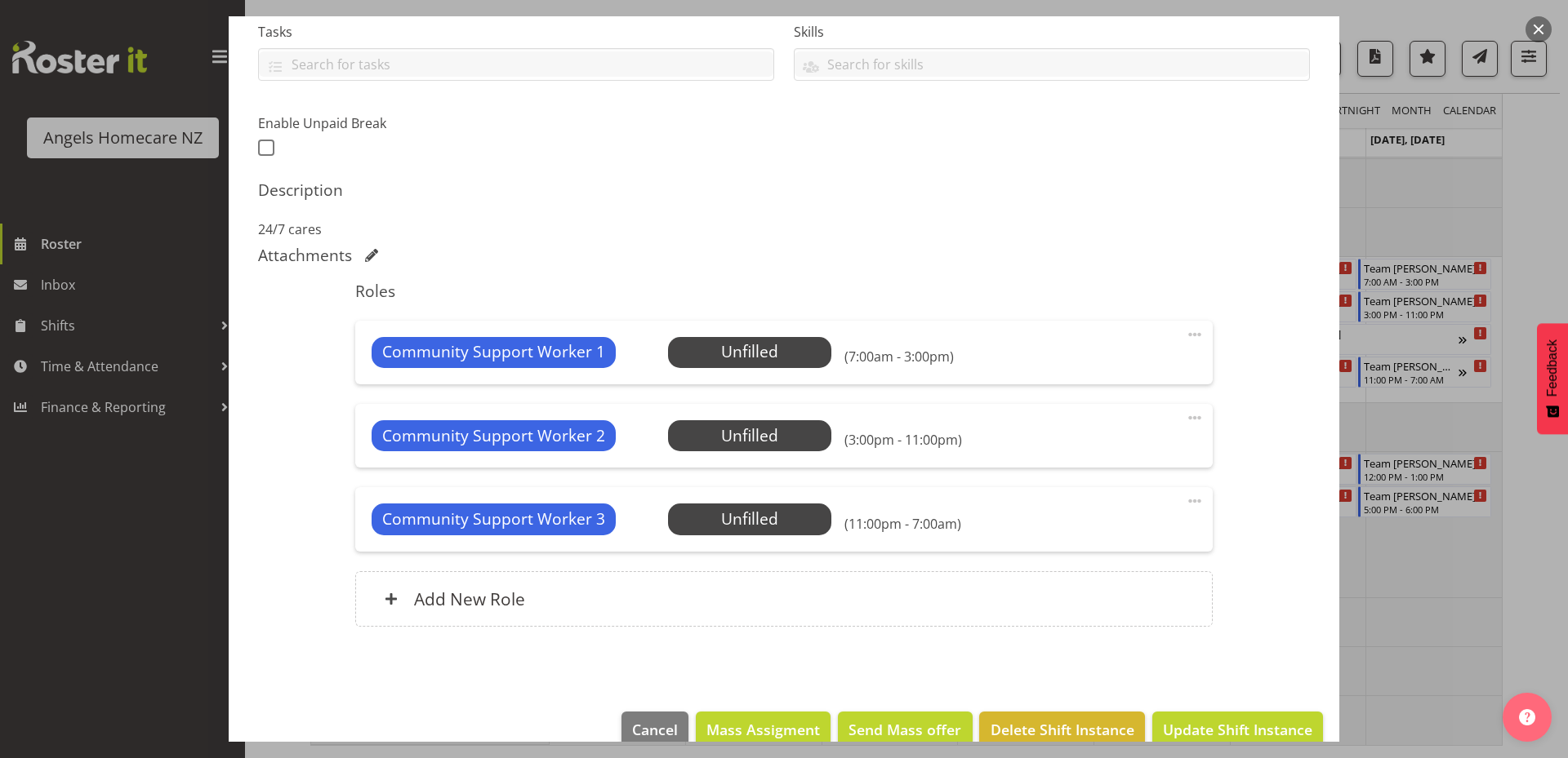
scroll to position [385, 0]
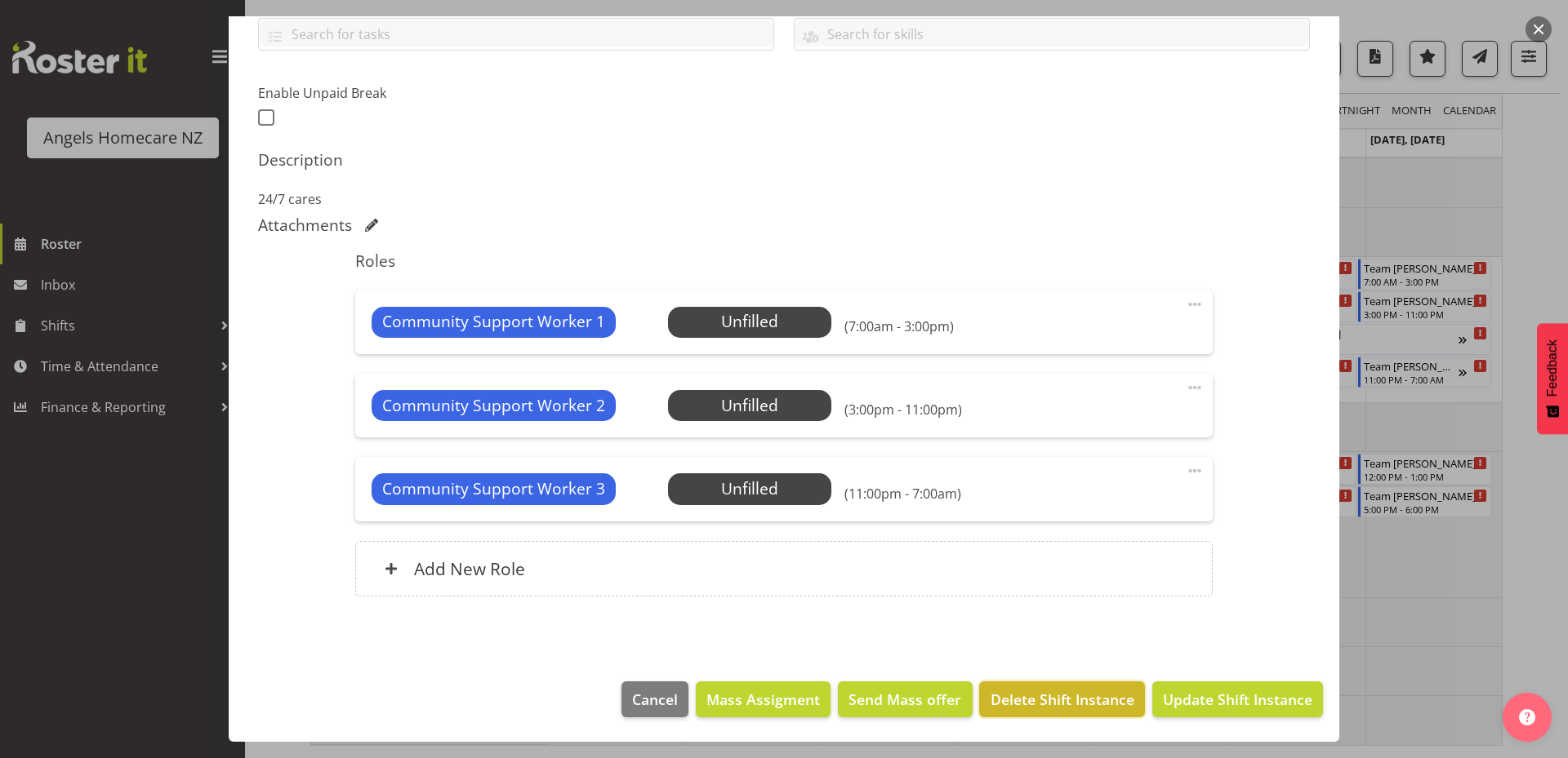
click at [1019, 704] on span "Delete Shift Instance" at bounding box center [1062, 699] width 144 height 22
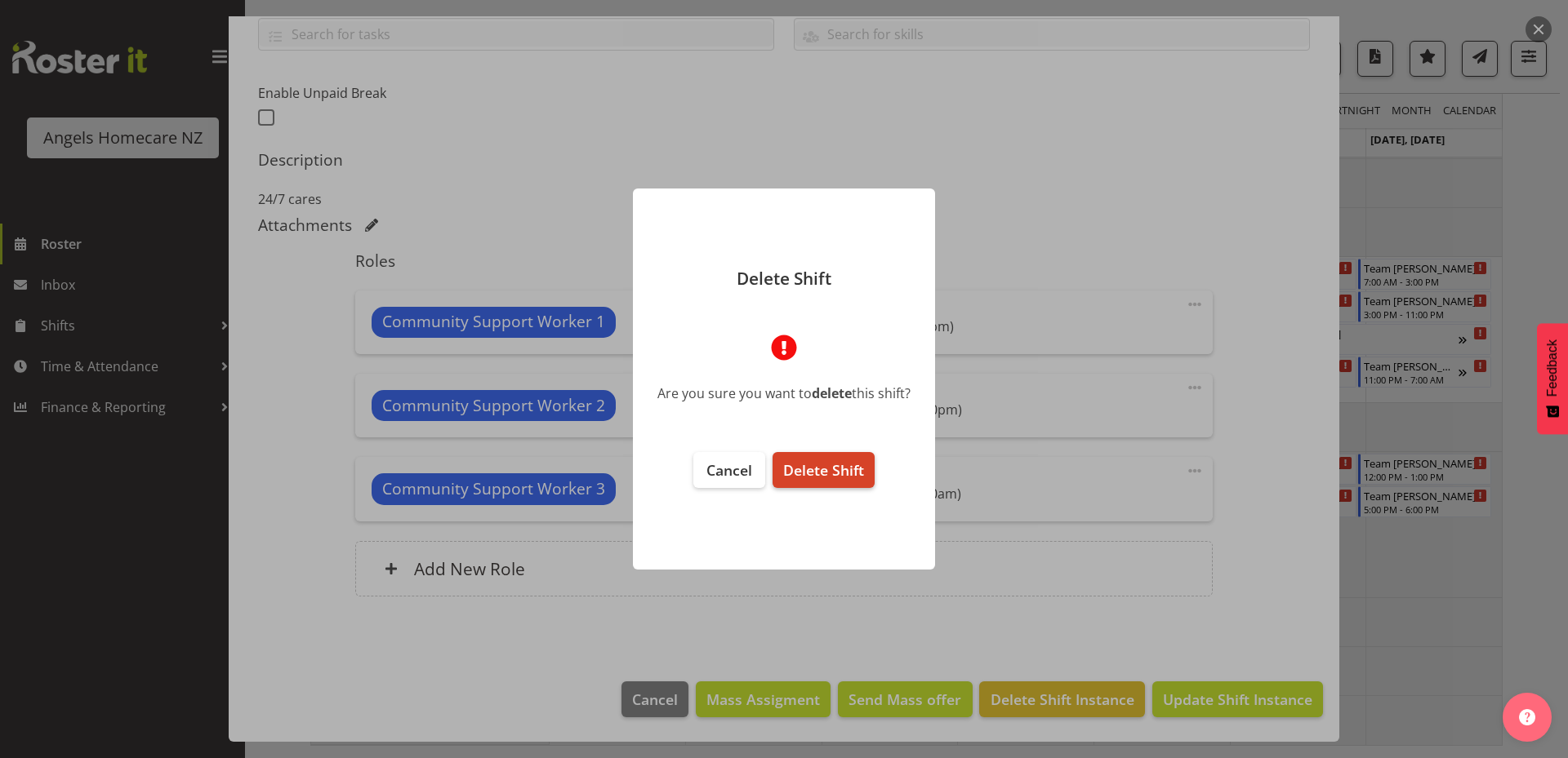
click at [851, 474] on span "Delete Shift" at bounding box center [822, 469] width 80 height 20
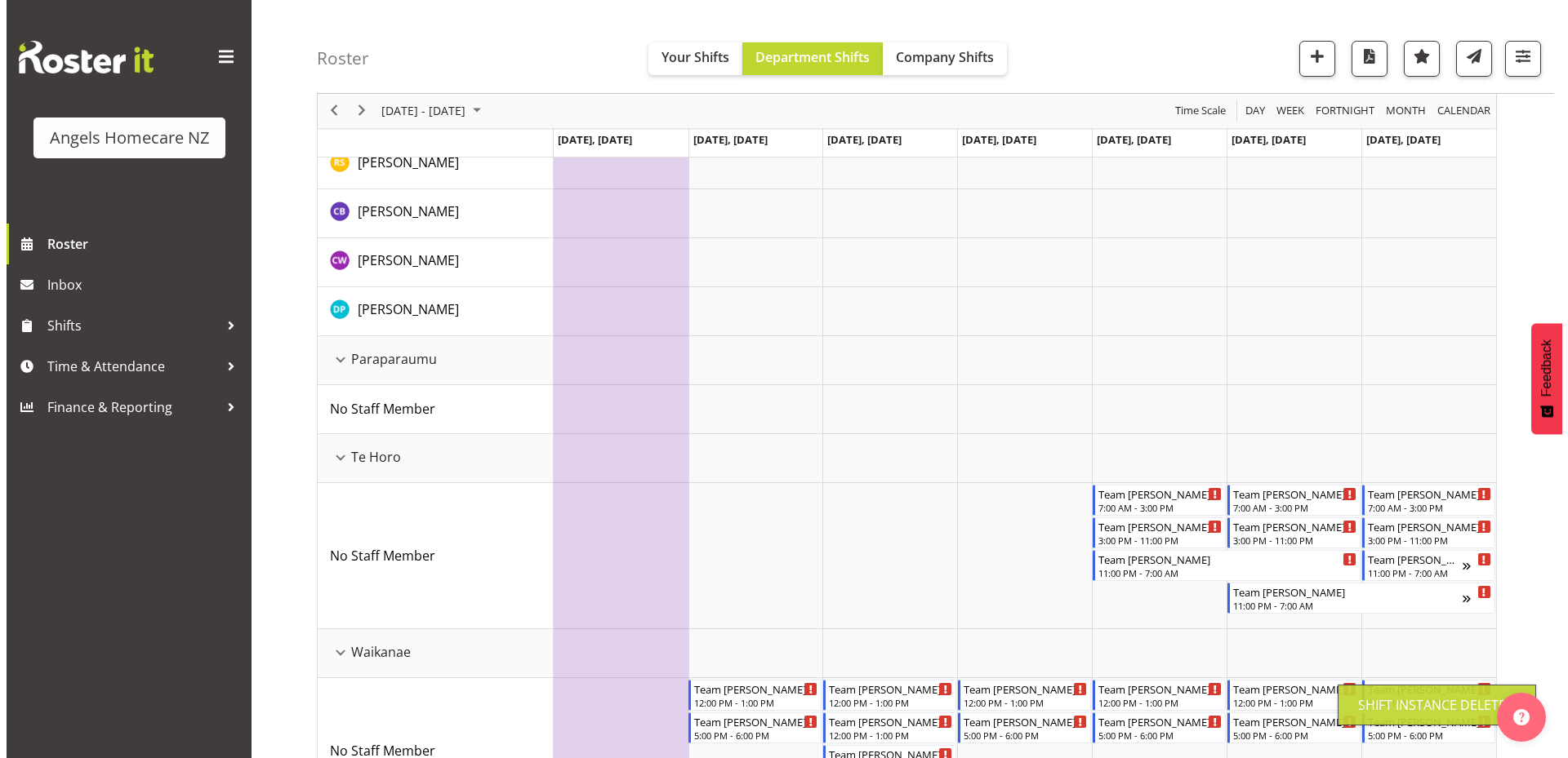
scroll to position [870, 0]
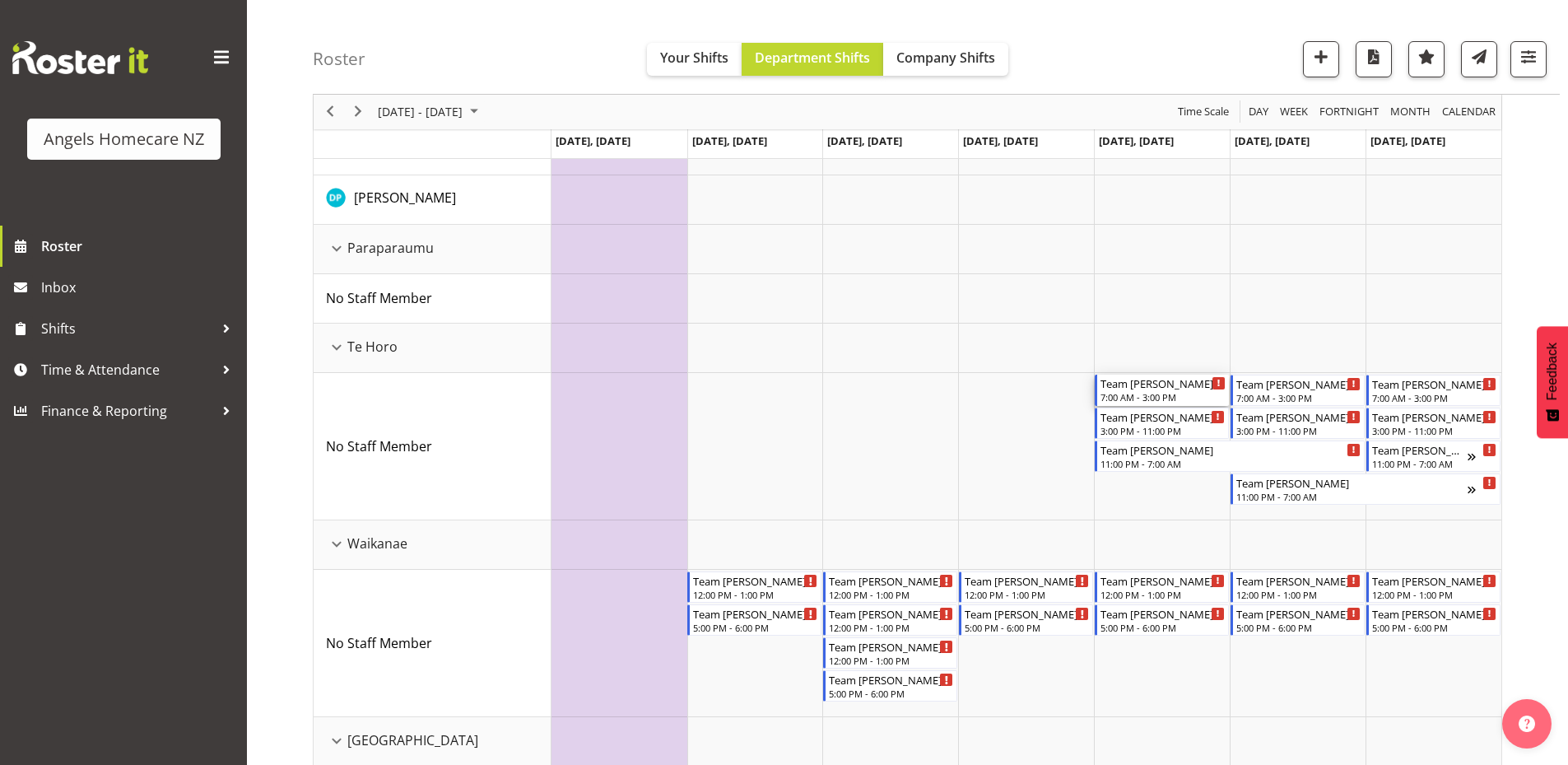
click at [1140, 385] on div "Team Kerry" at bounding box center [1162, 383] width 125 height 17
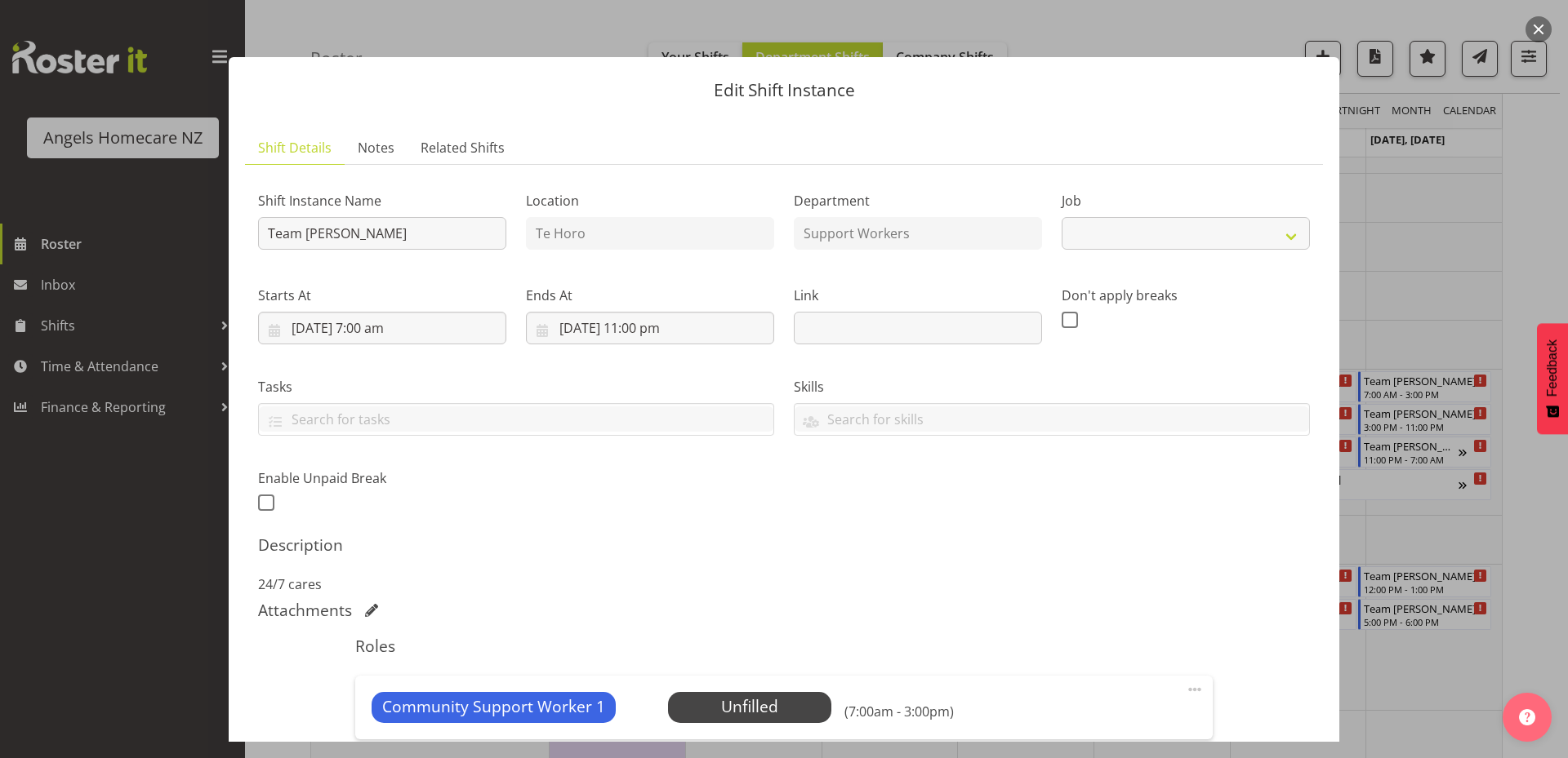
select select "10686"
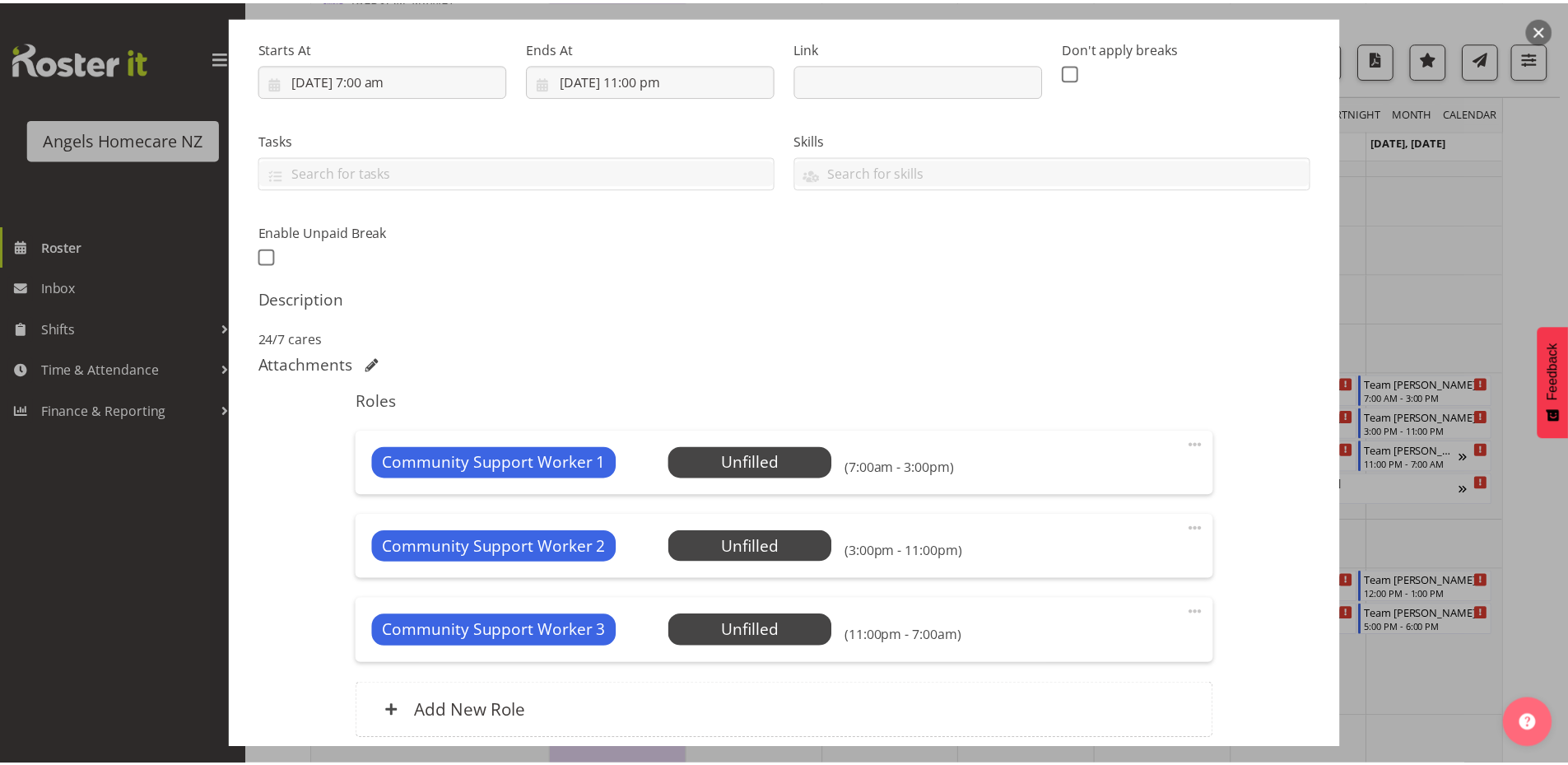
scroll to position [389, 0]
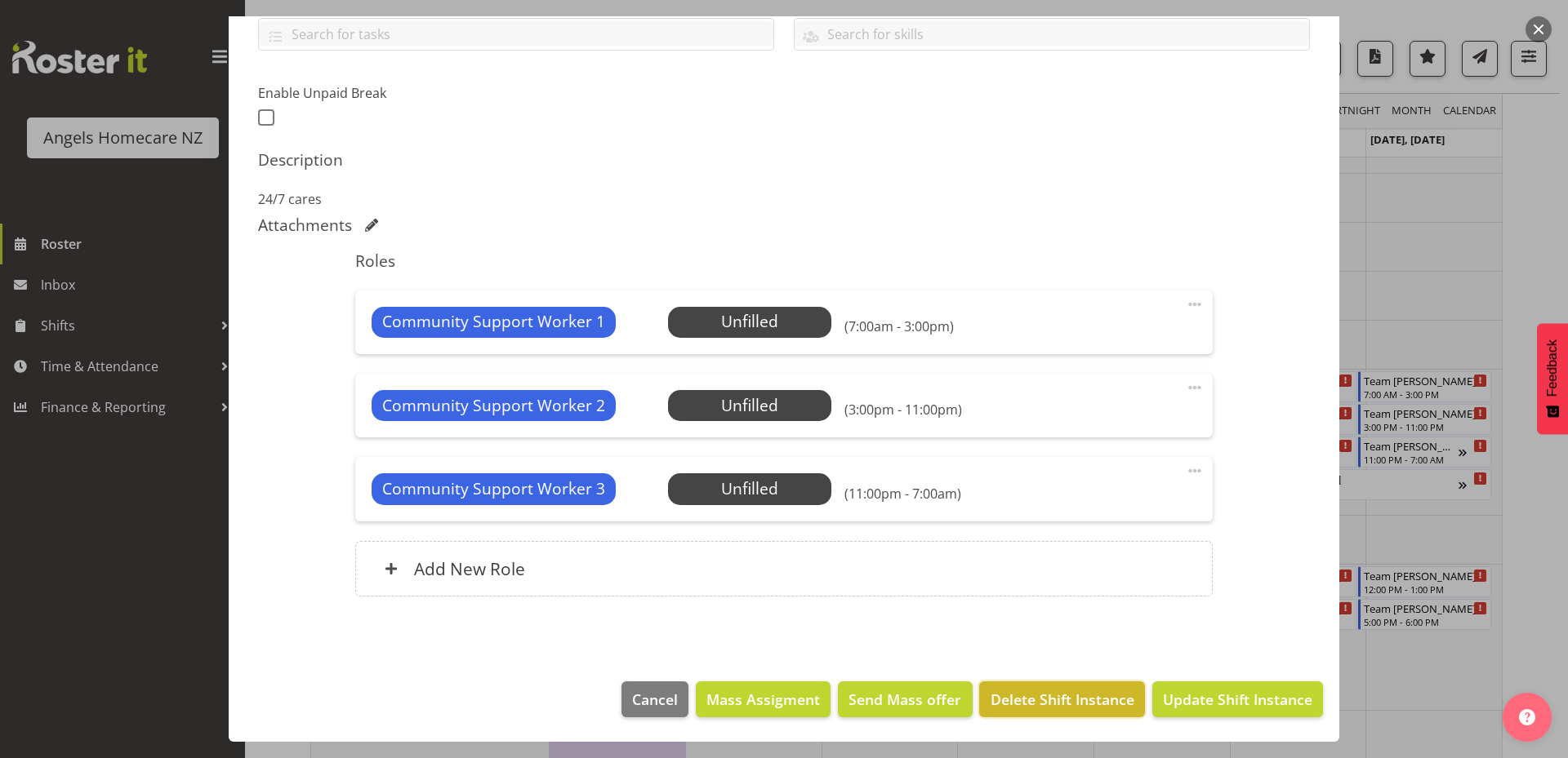
click at [1018, 704] on span "Delete Shift Instance" at bounding box center [1062, 699] width 144 height 22
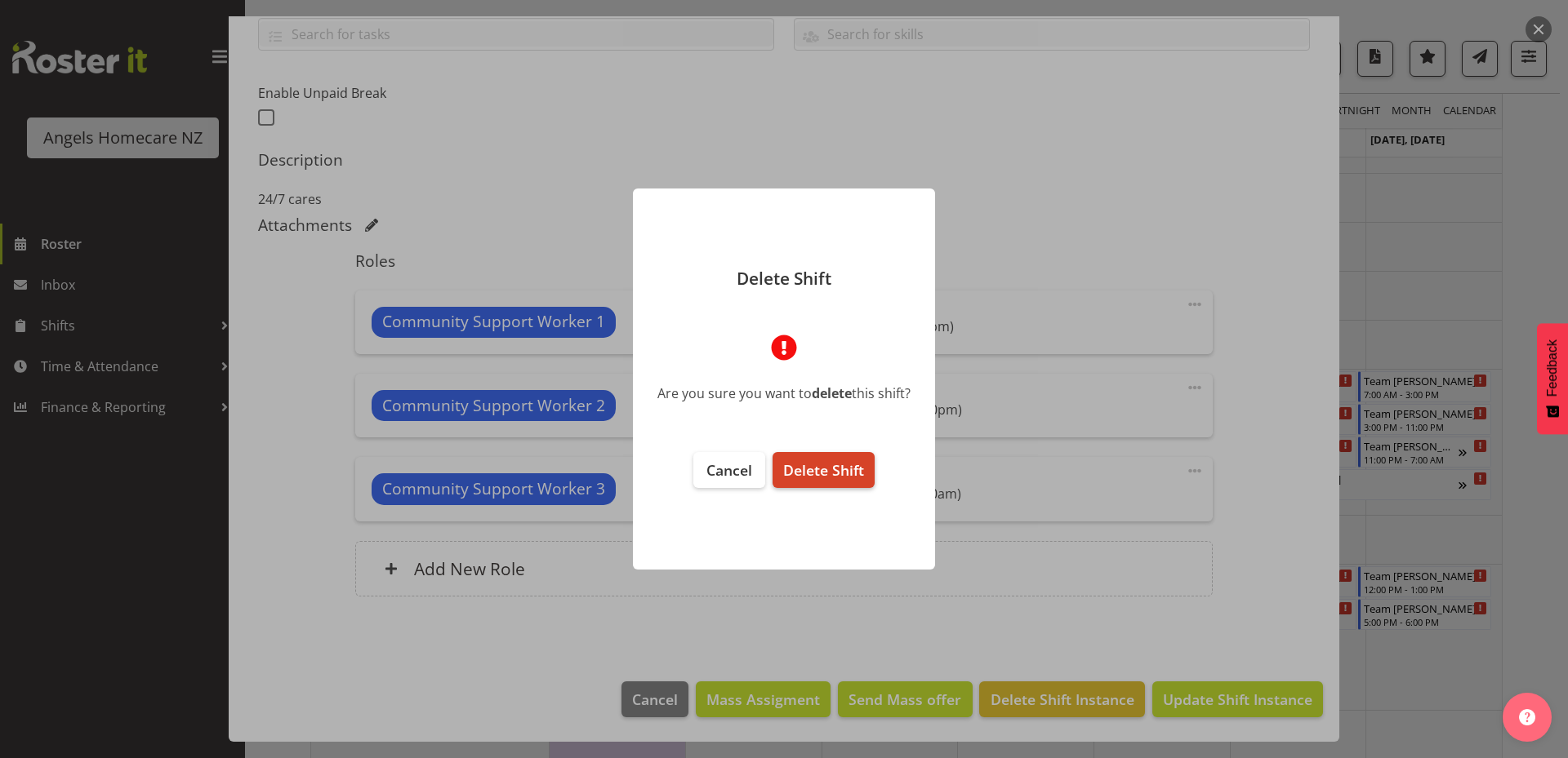
click at [839, 460] on span "Delete Shift" at bounding box center [822, 469] width 80 height 20
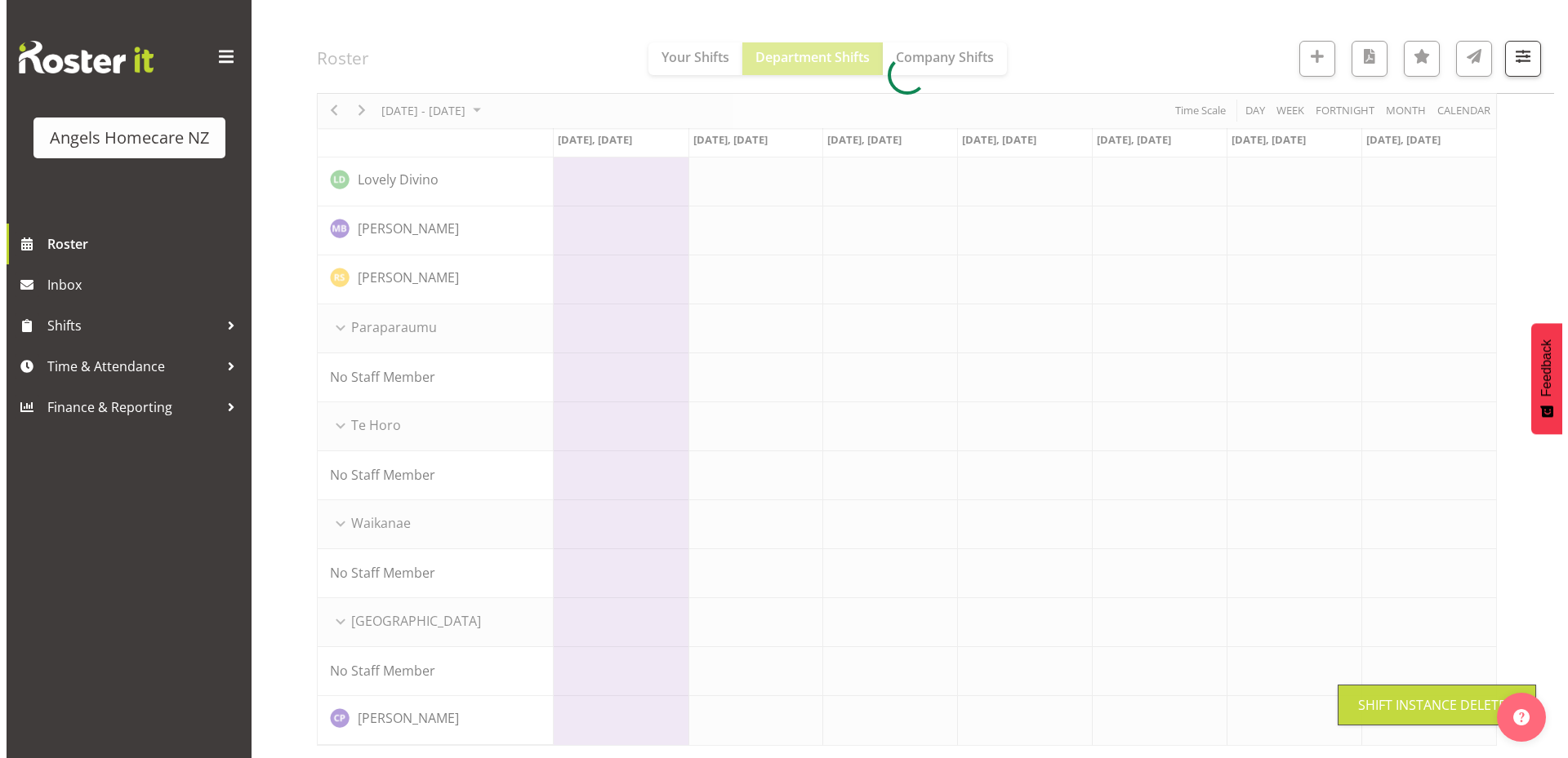
scroll to position [870, 0]
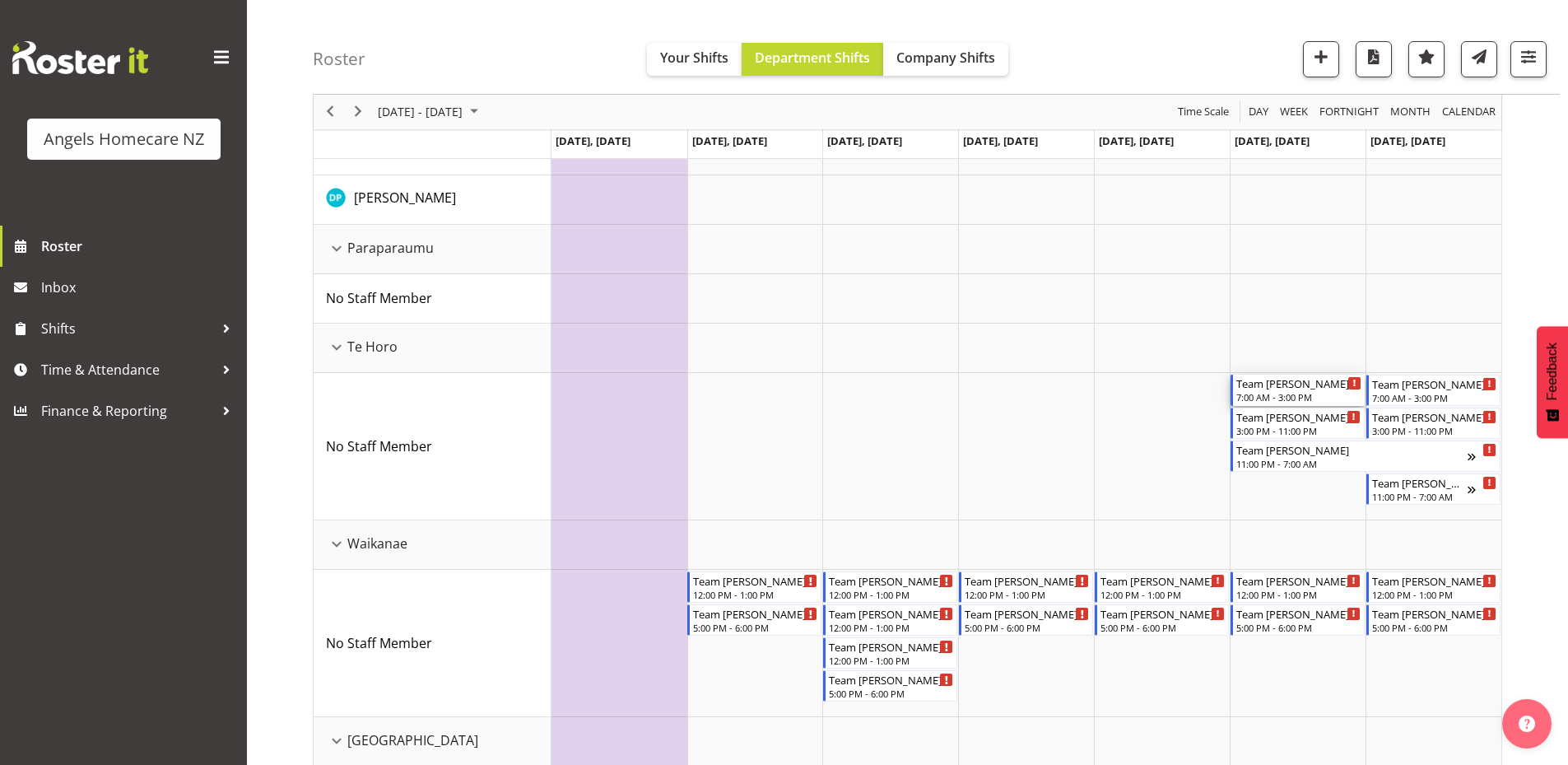
click at [1300, 389] on div "Team Kerry" at bounding box center [1299, 383] width 125 height 17
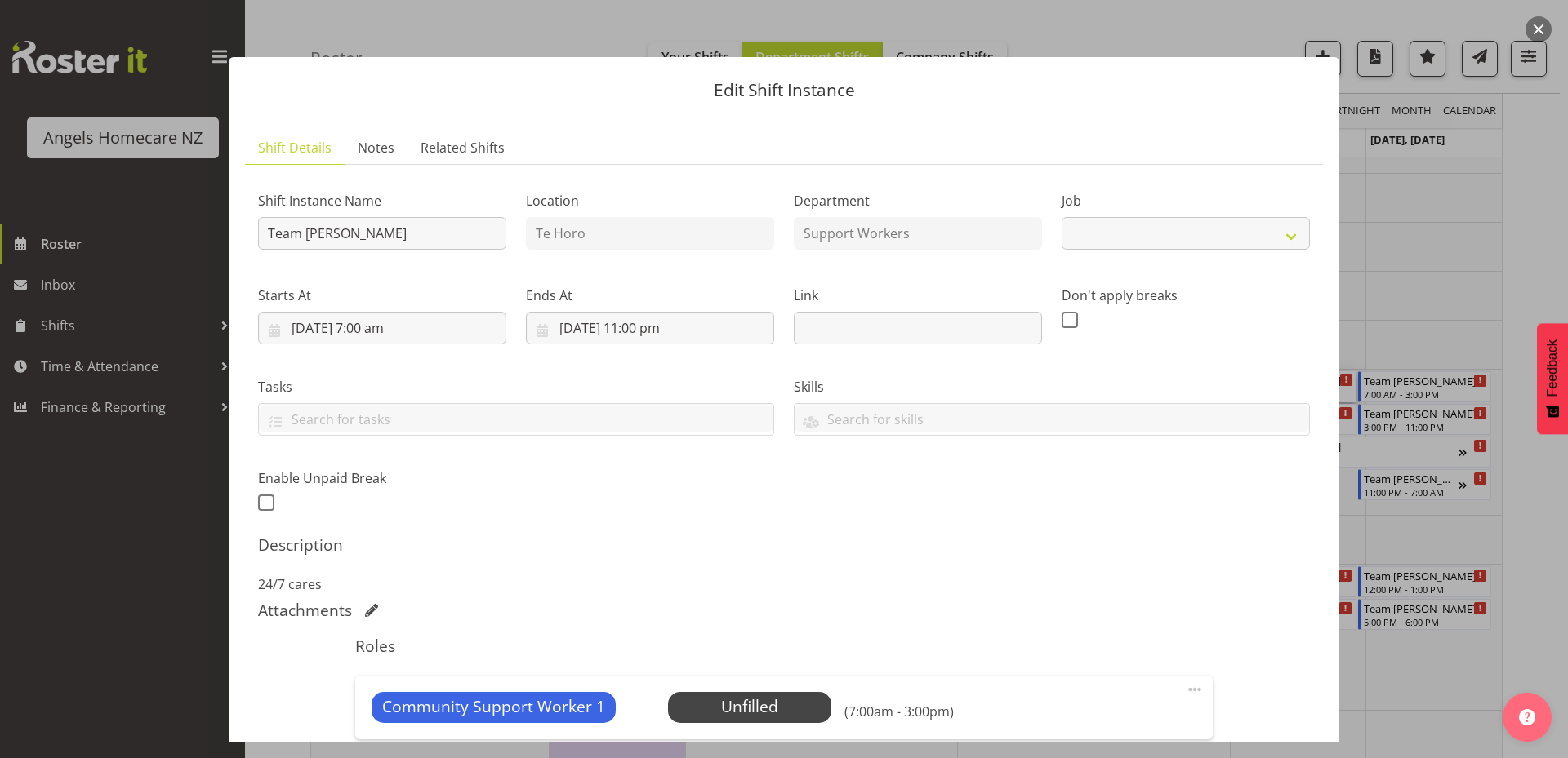
select select "10686"
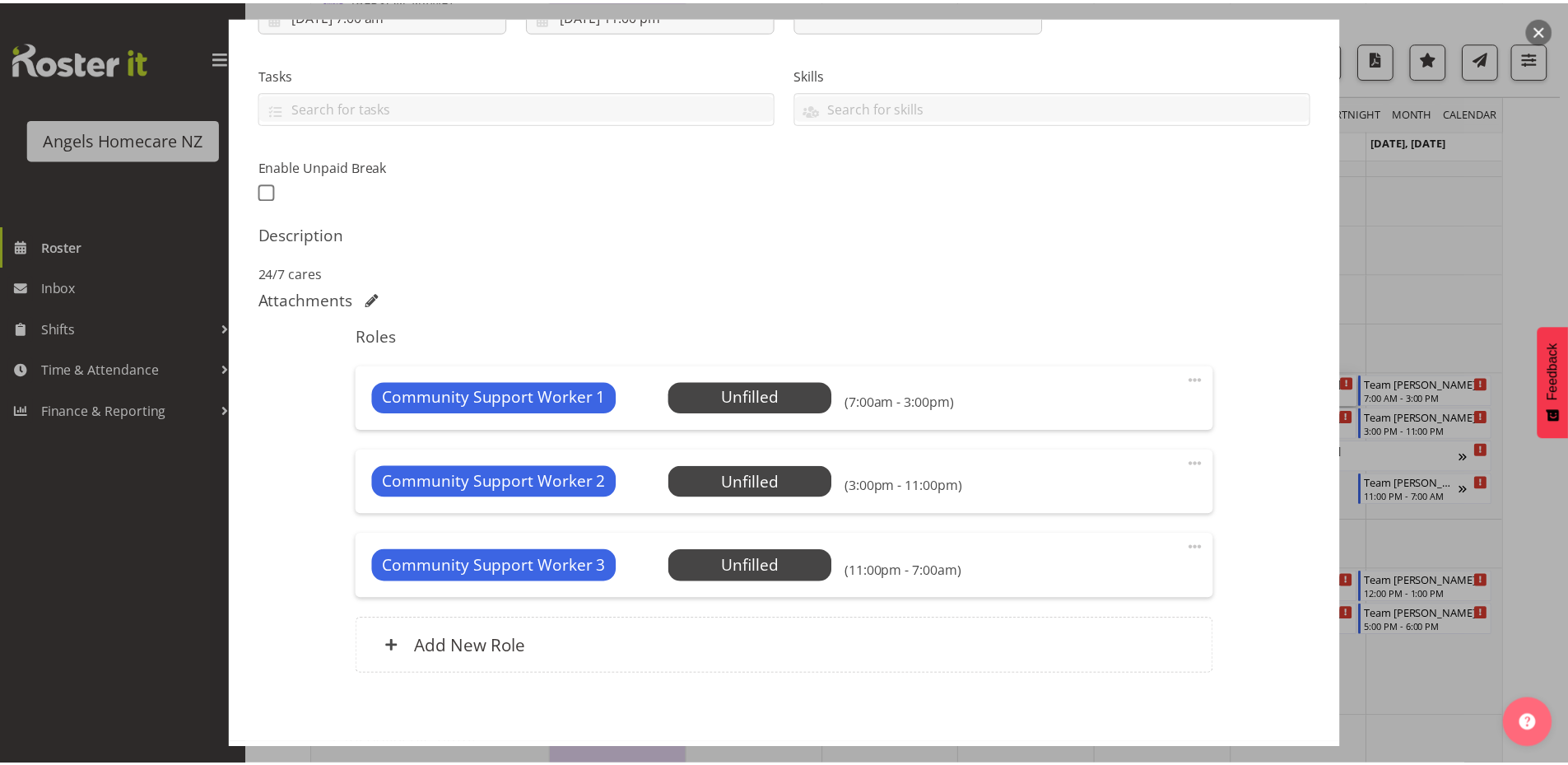
scroll to position [389, 0]
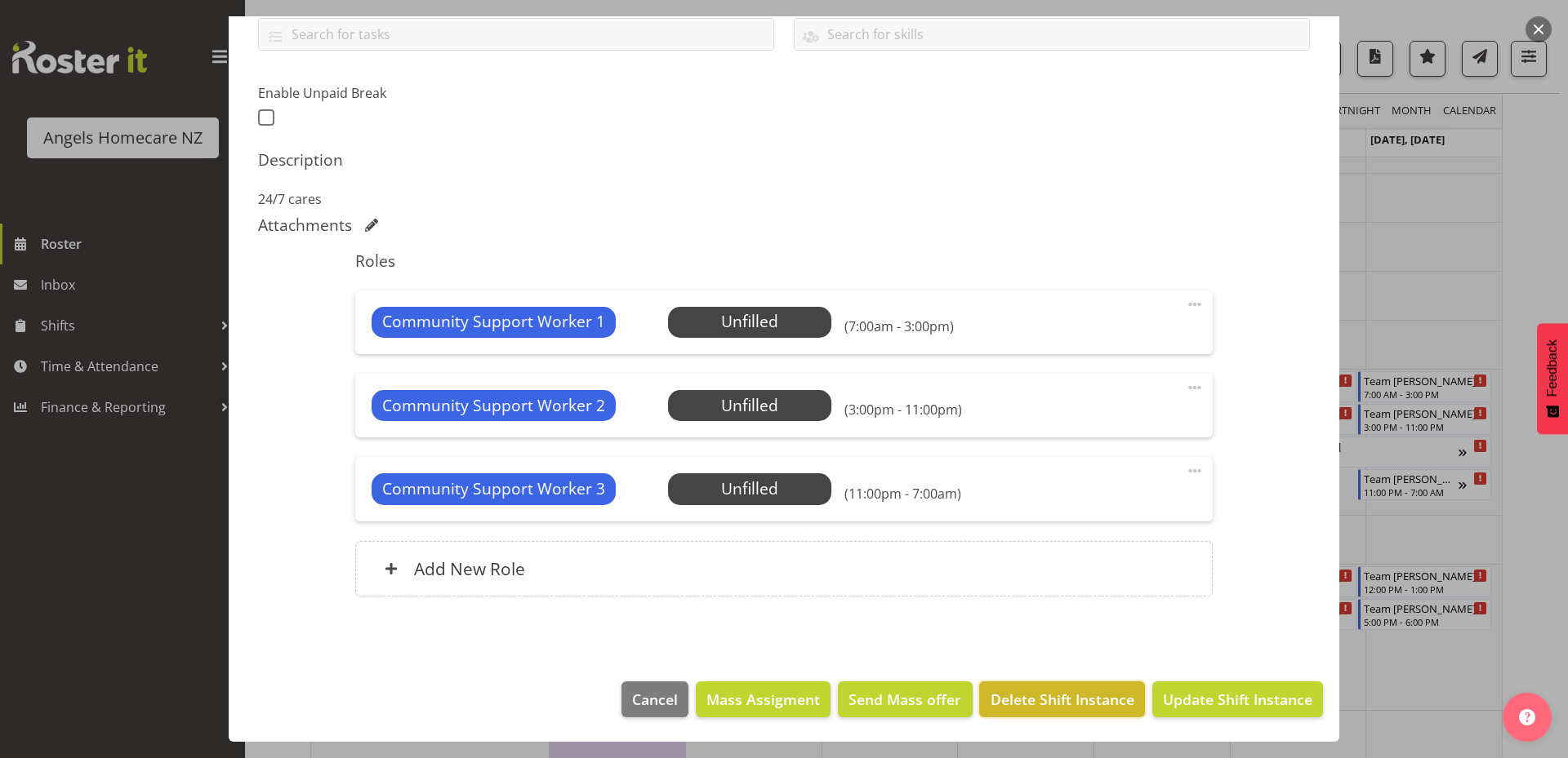
click at [1046, 702] on span "Delete Shift Instance" at bounding box center [1062, 699] width 144 height 22
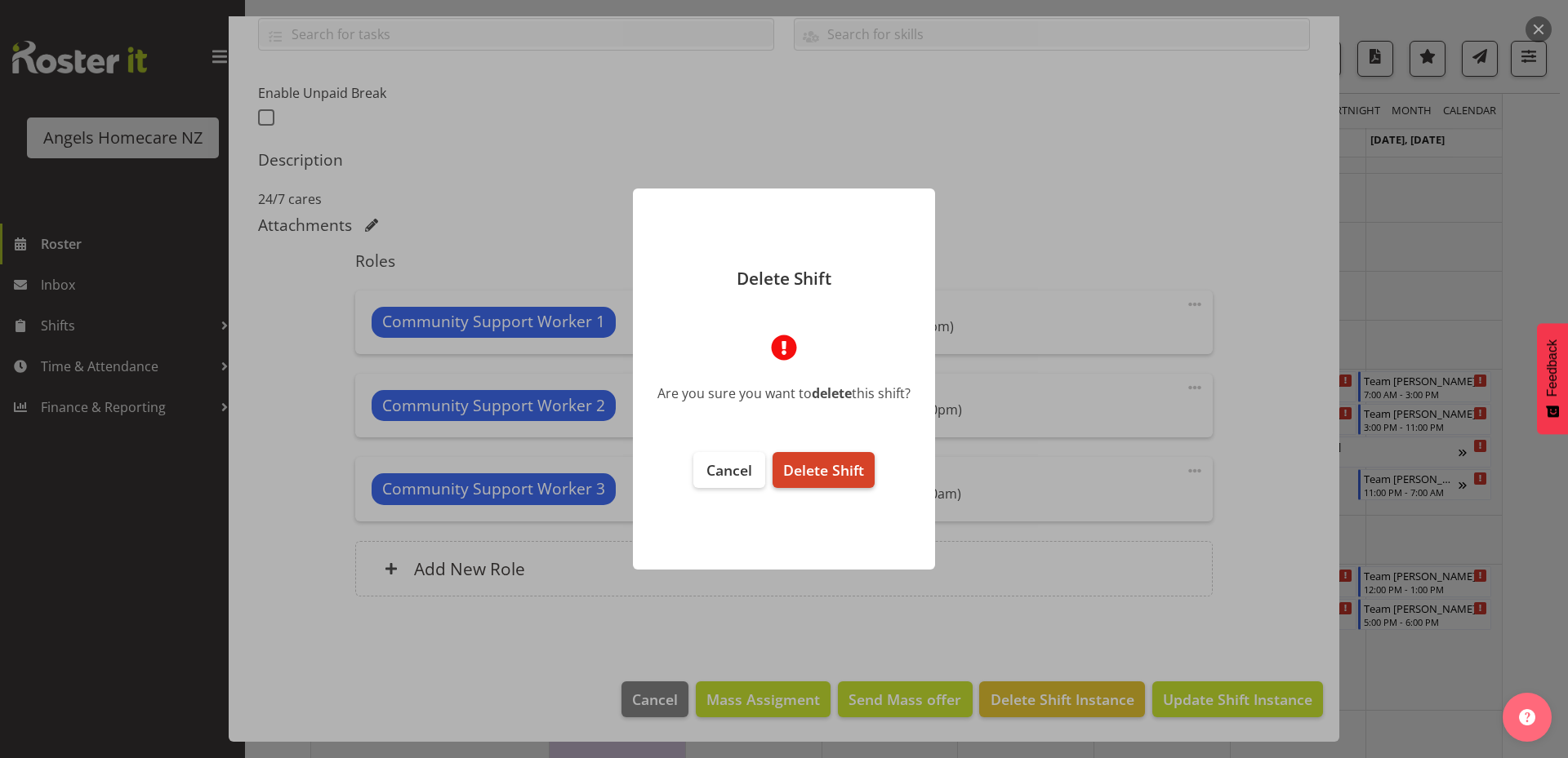
click at [846, 474] on span "Delete Shift" at bounding box center [822, 469] width 80 height 20
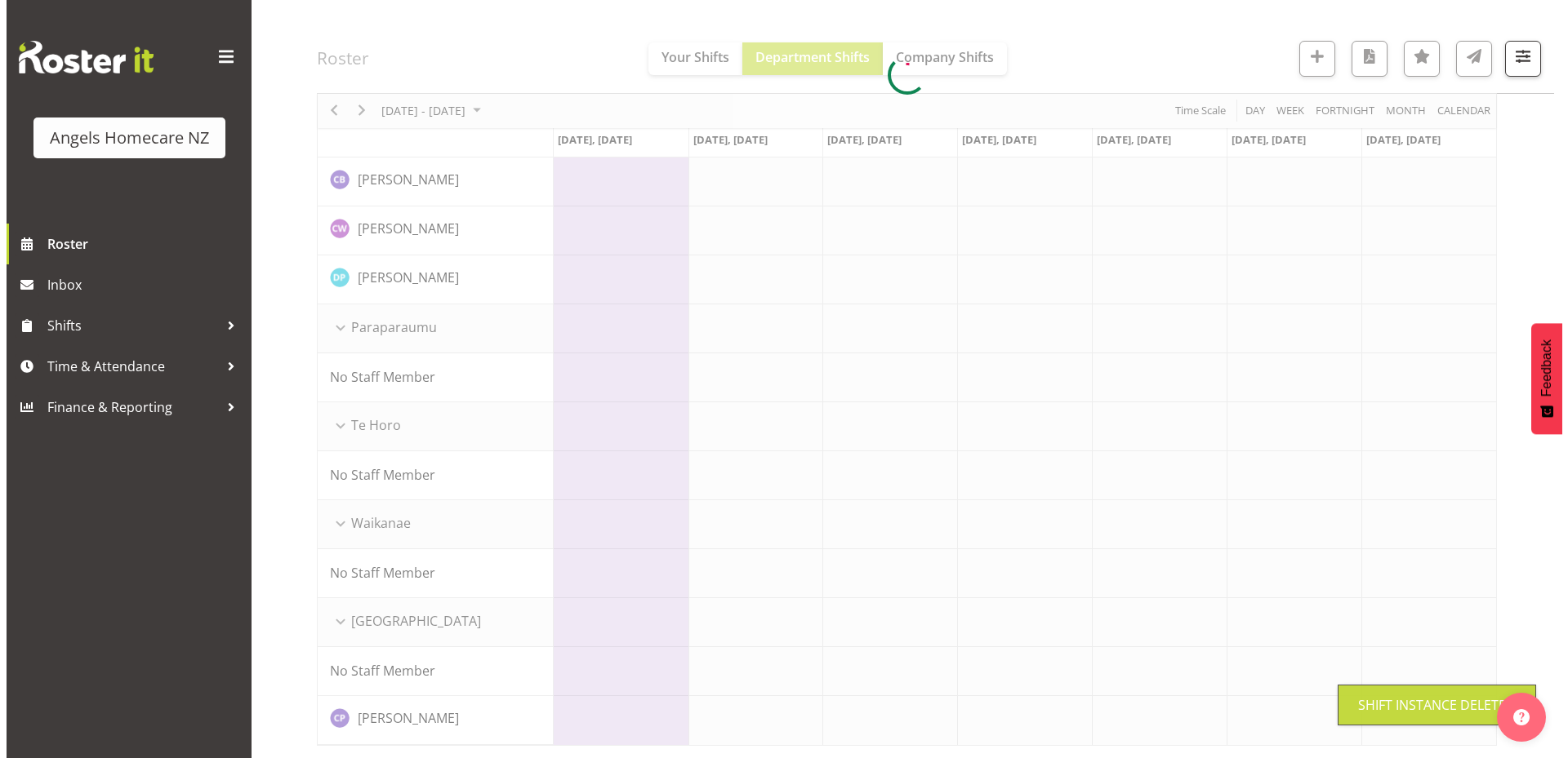
scroll to position [854, 0]
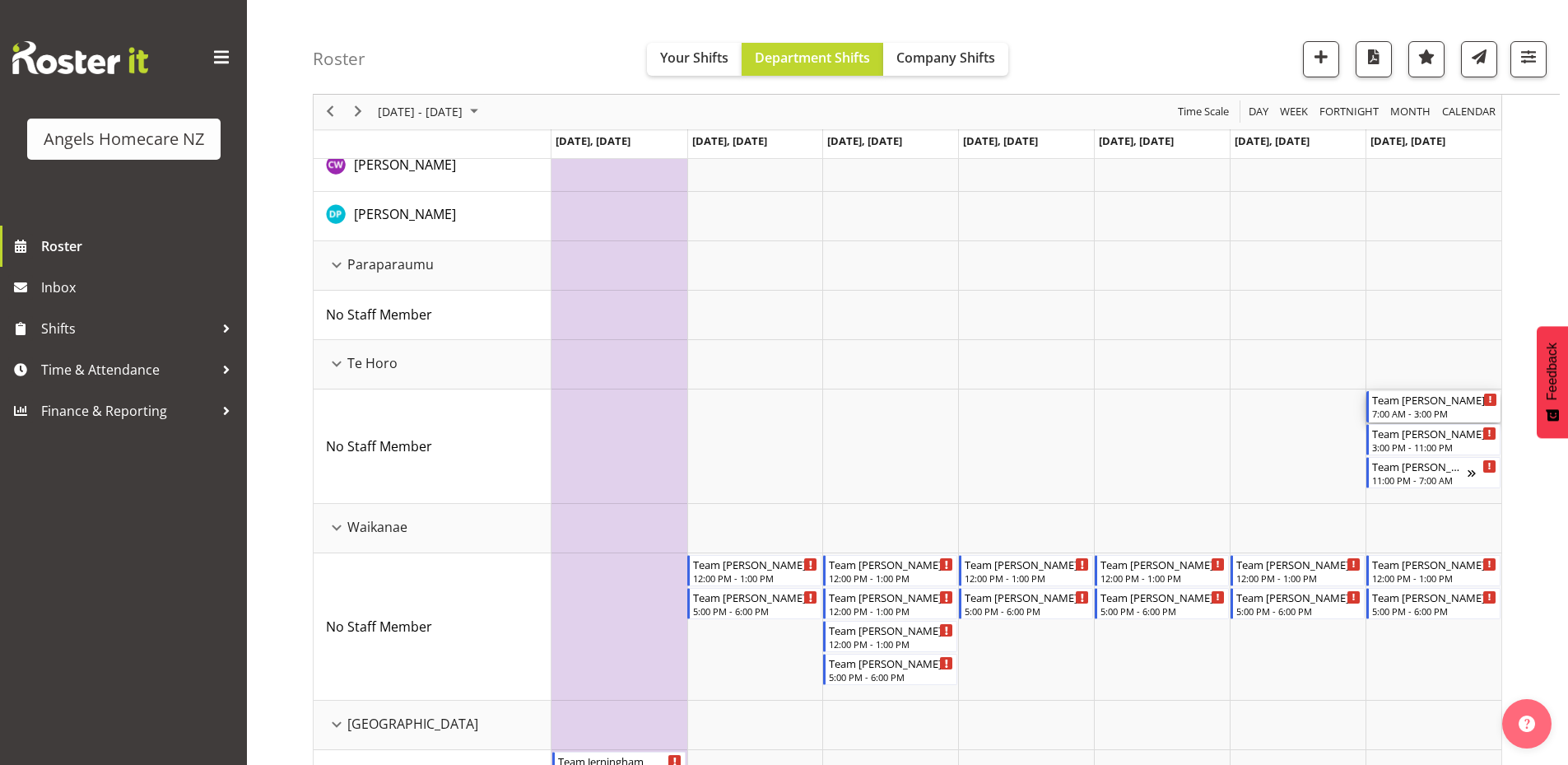
click at [1417, 399] on div "Team Kerry" at bounding box center [1435, 399] width 125 height 17
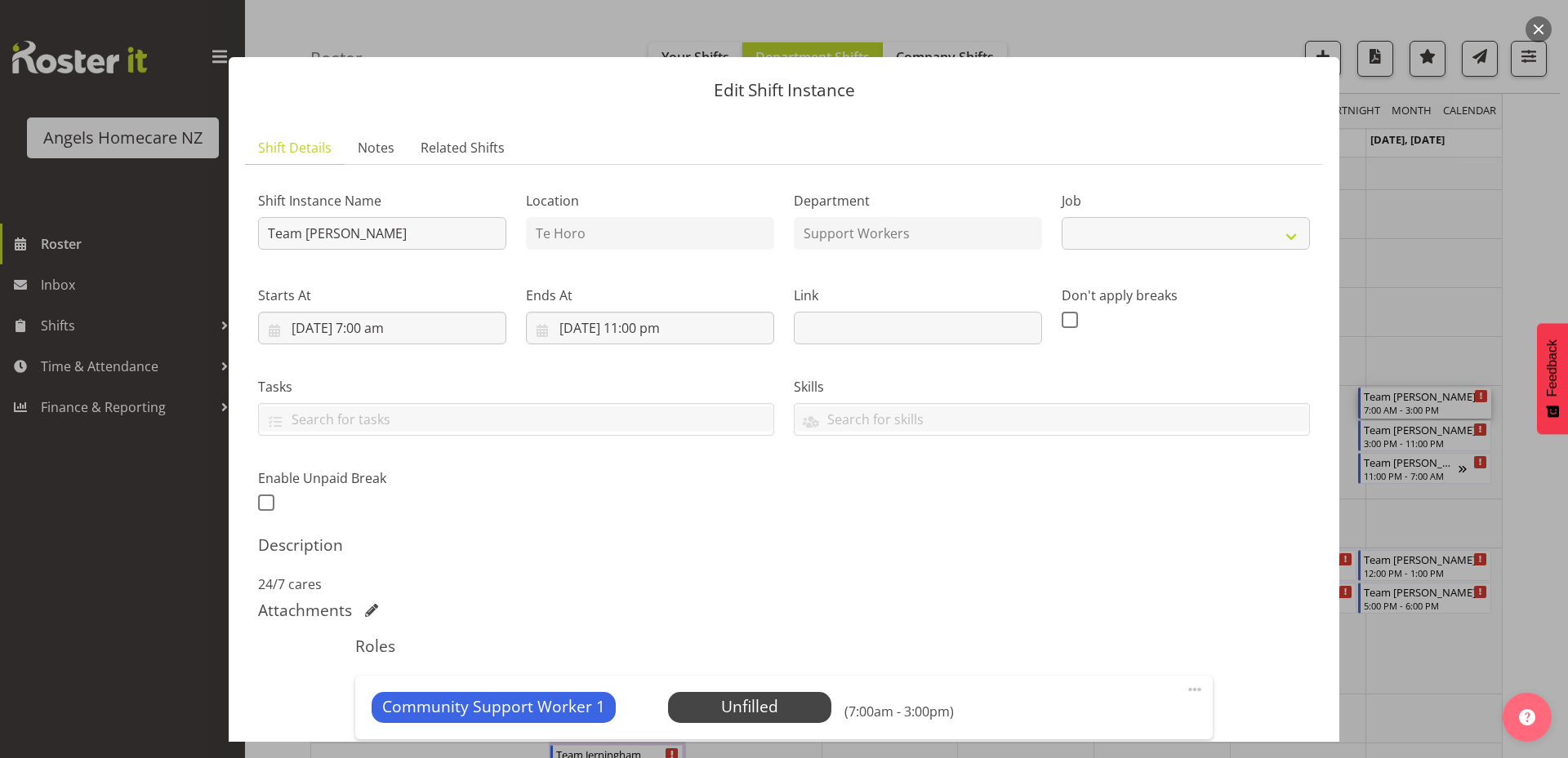
select select "10686"
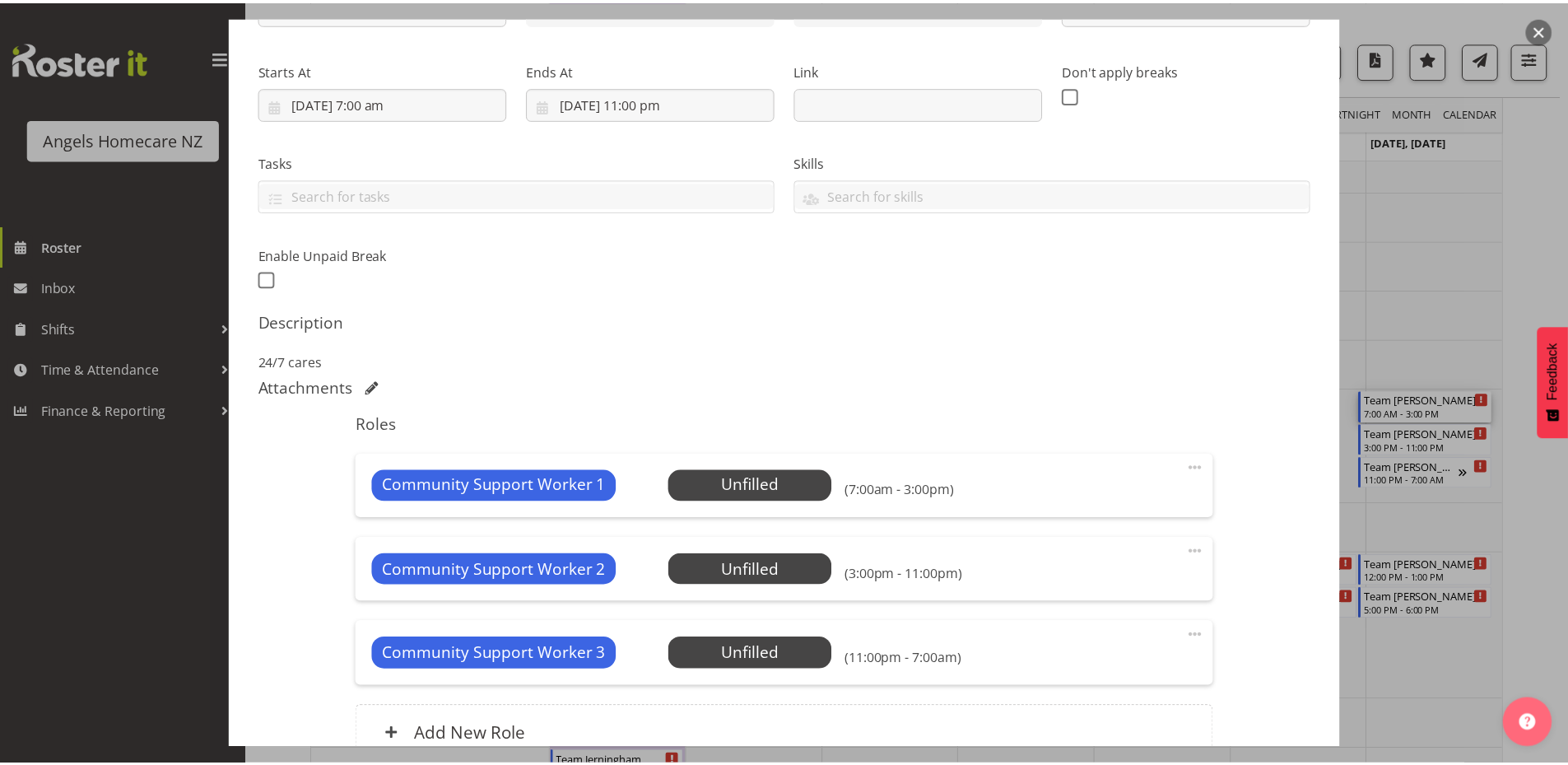
scroll to position [389, 0]
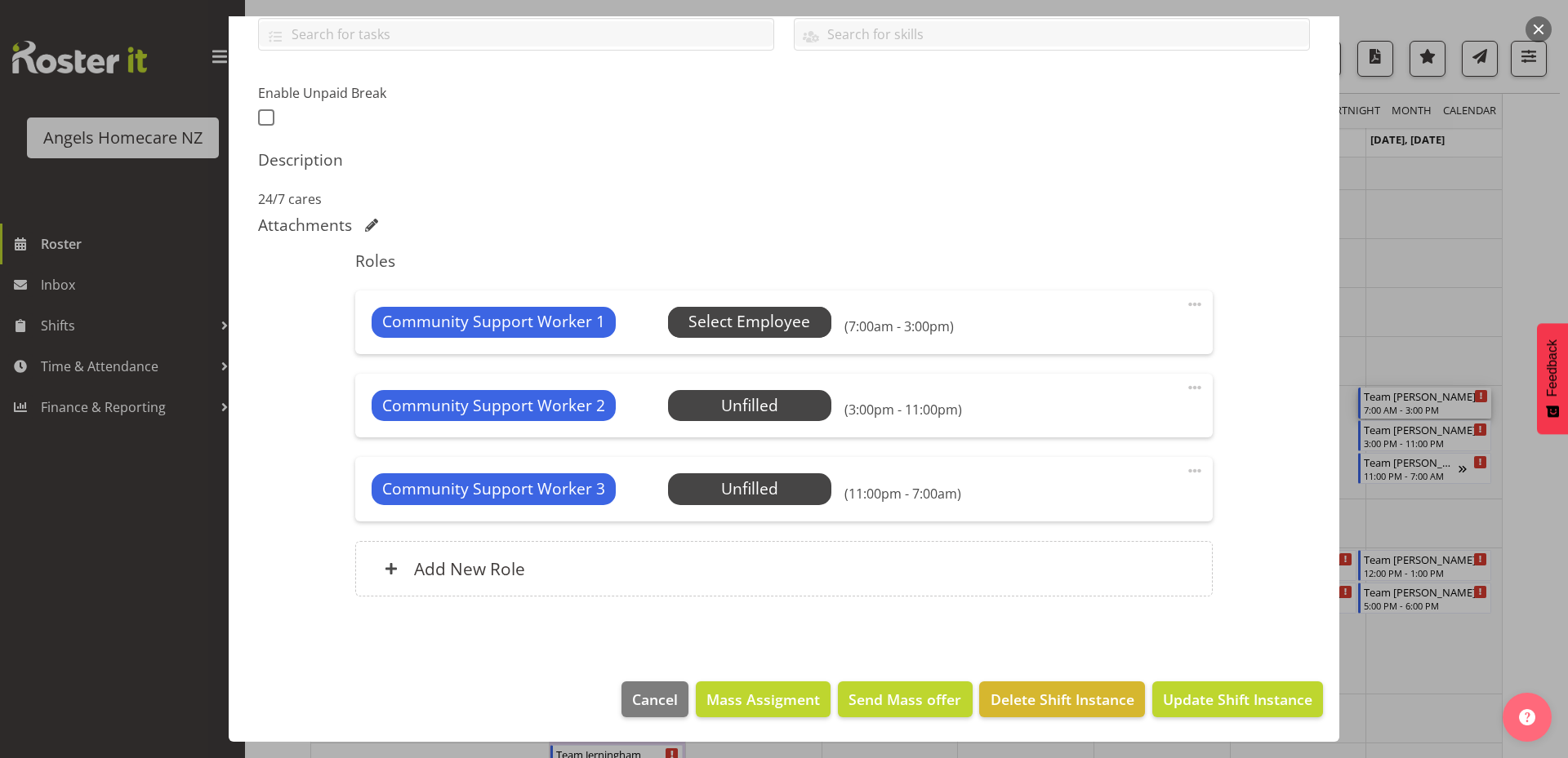
click at [773, 328] on span "Select Employee" at bounding box center [749, 322] width 122 height 23
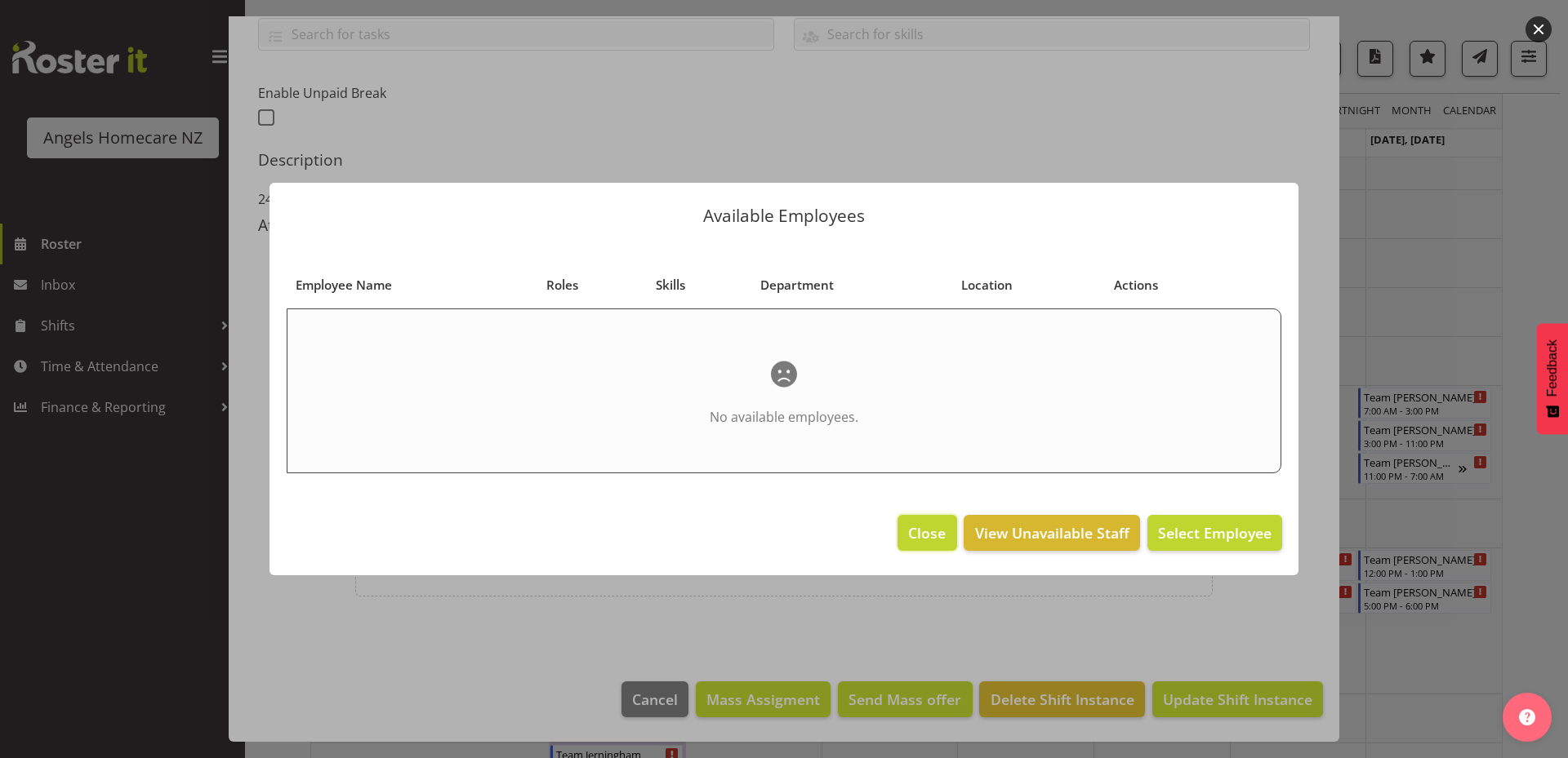
click at [910, 532] on span "Close" at bounding box center [926, 532] width 37 height 22
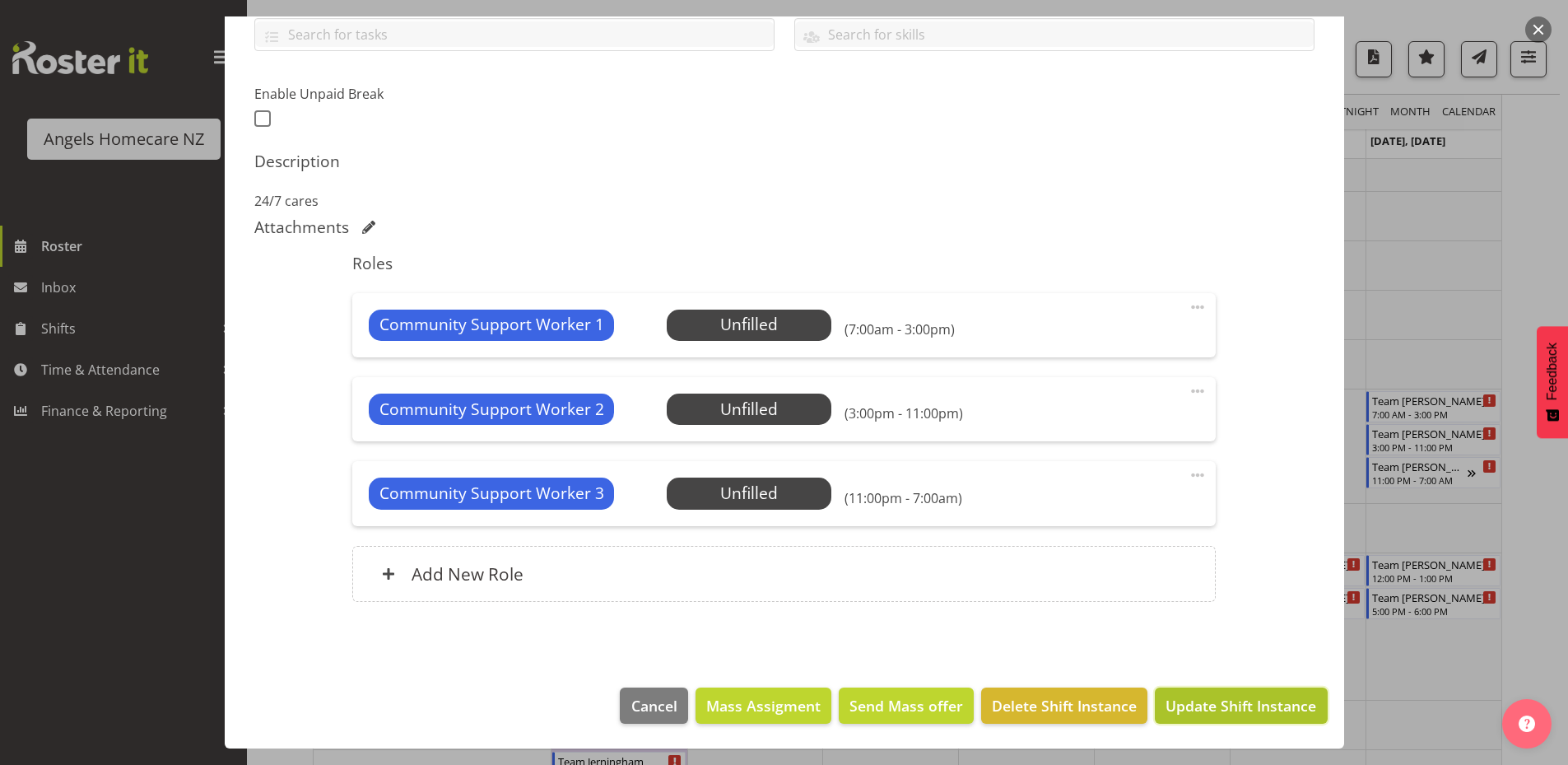
click at [1201, 707] on span "Update Shift Instance" at bounding box center [1241, 706] width 151 height 22
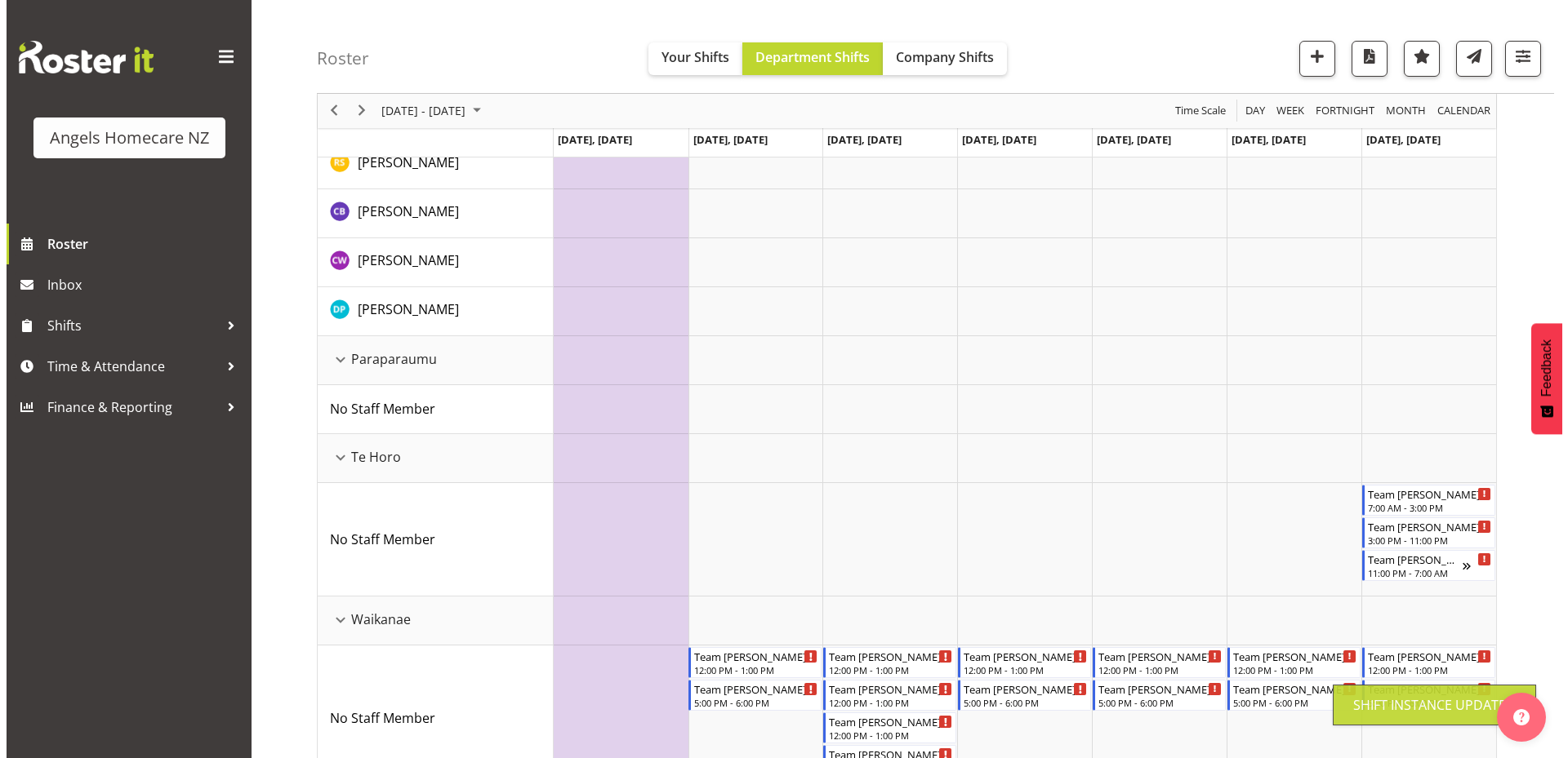
scroll to position [854, 0]
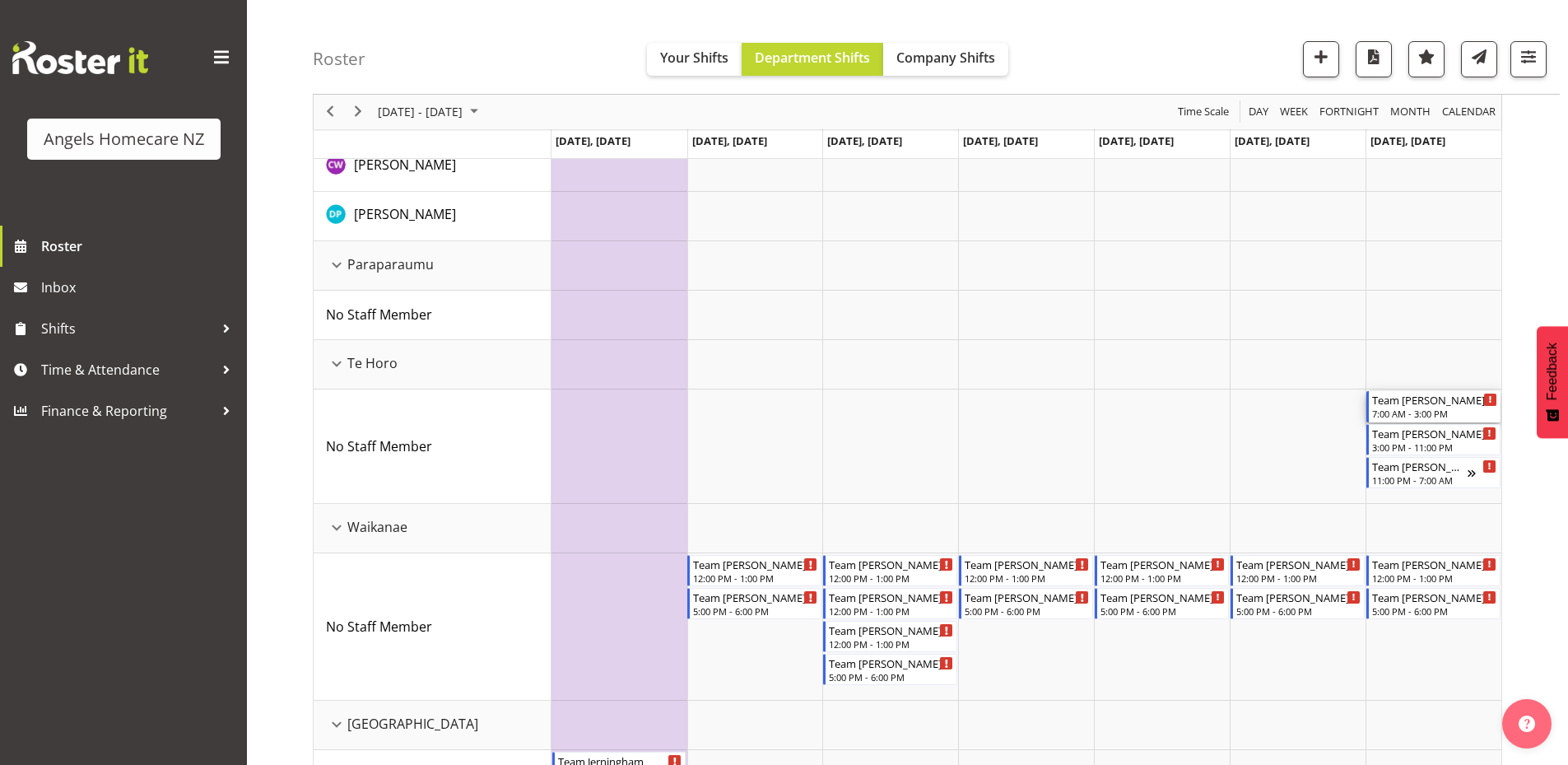
click at [1415, 406] on div "Team Kerry" at bounding box center [1435, 399] width 125 height 17
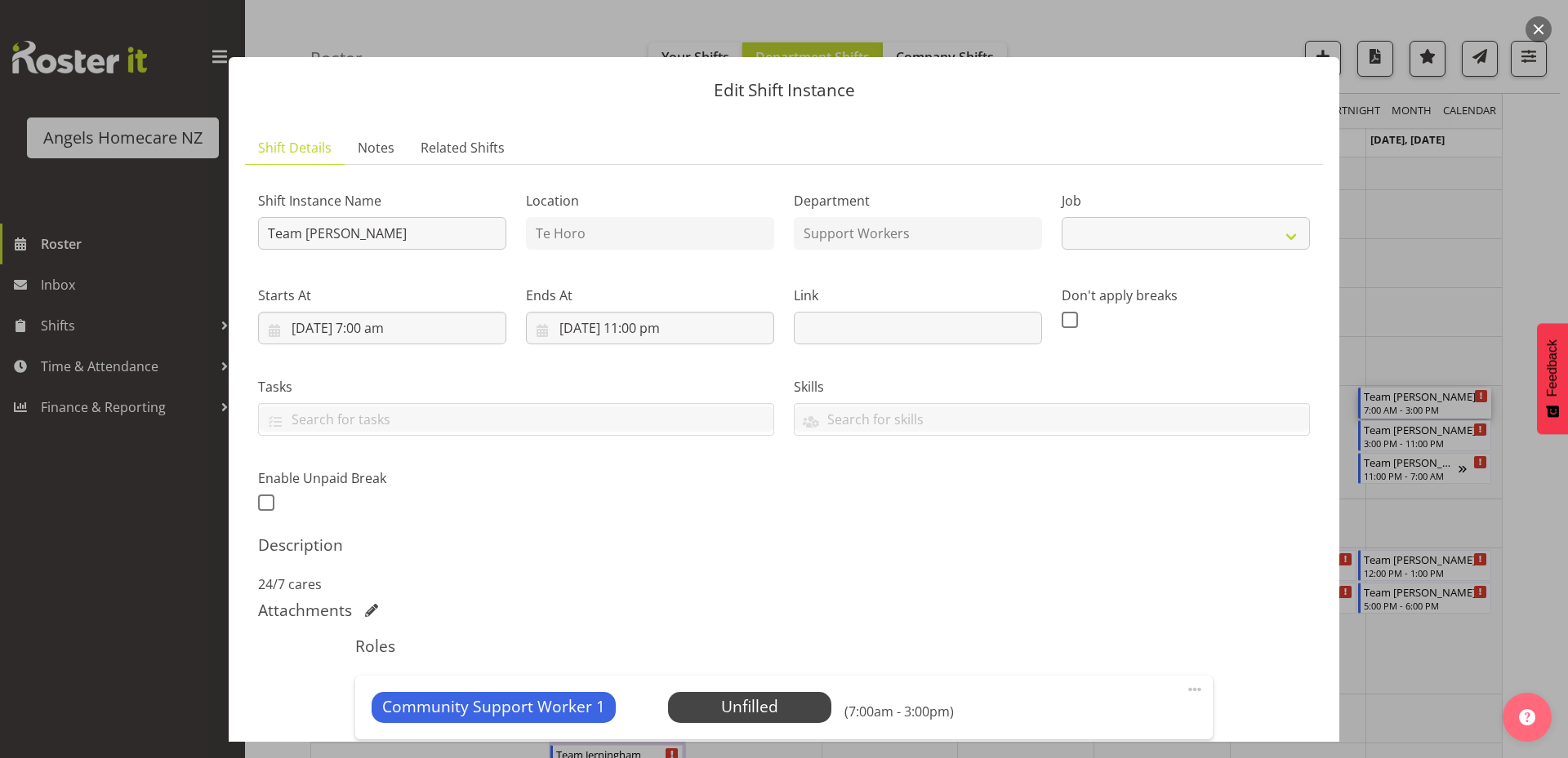
select select "10686"
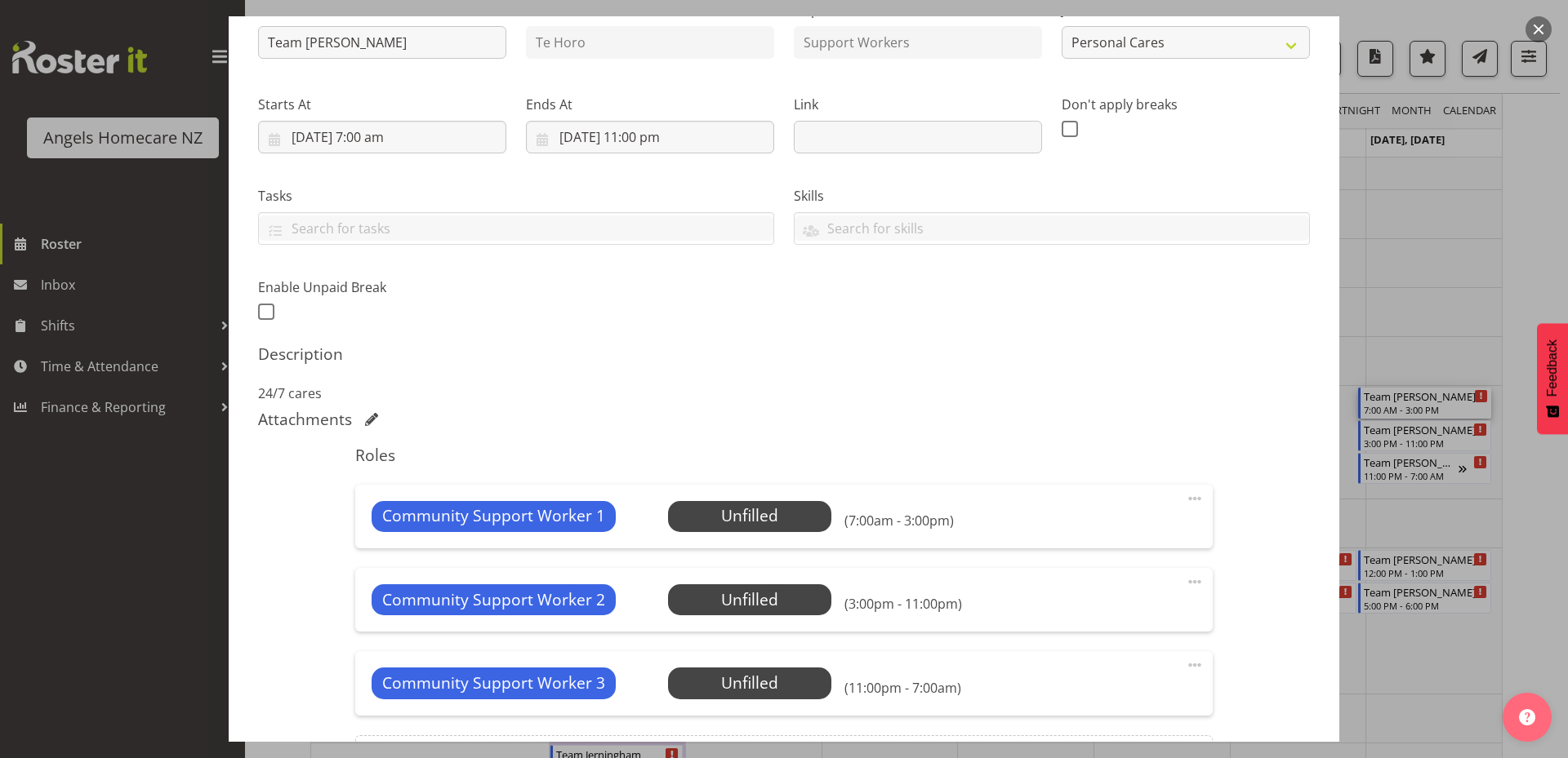
scroll to position [385, 0]
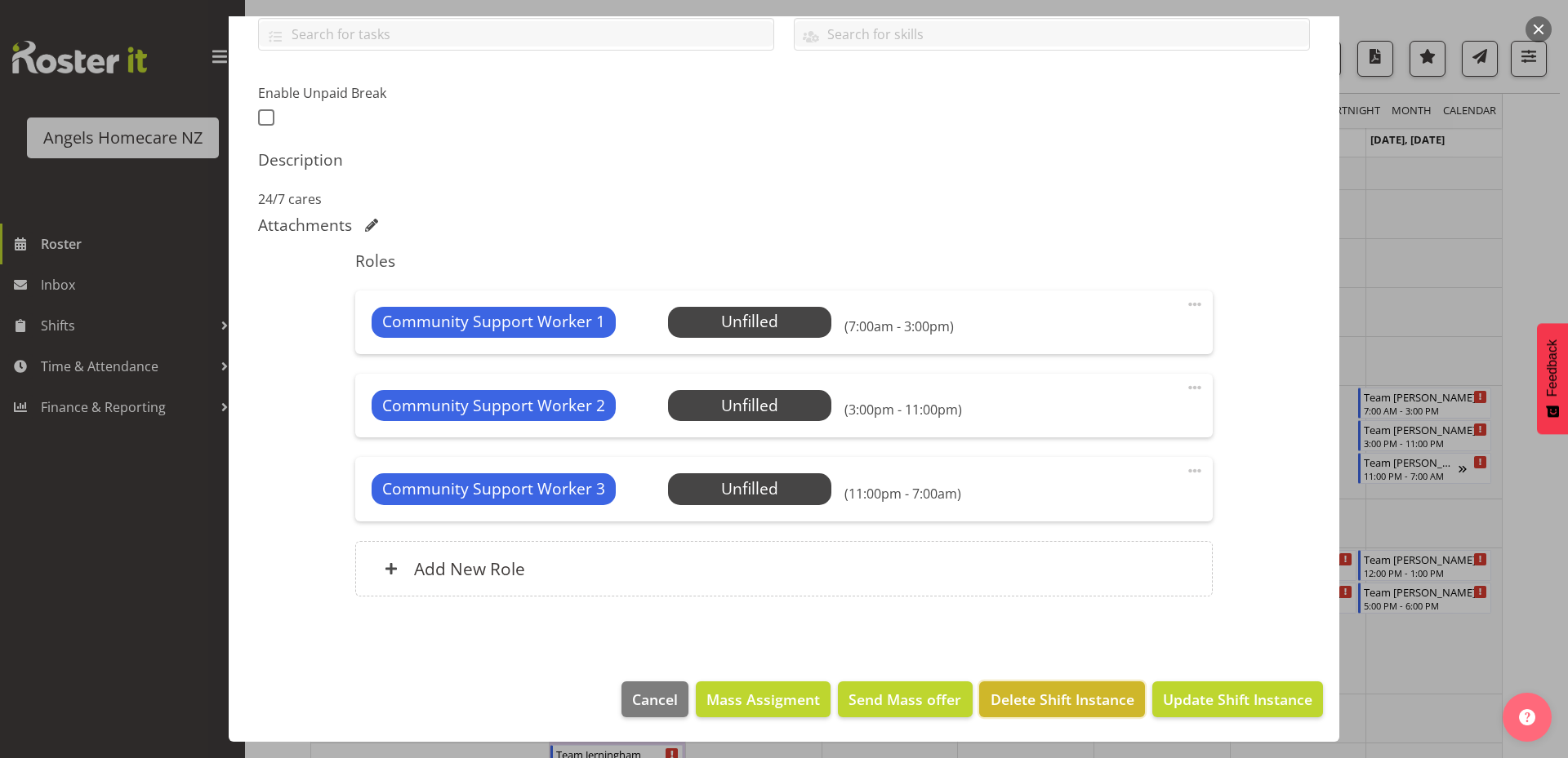
click at [1066, 693] on span "Delete Shift Instance" at bounding box center [1062, 699] width 144 height 22
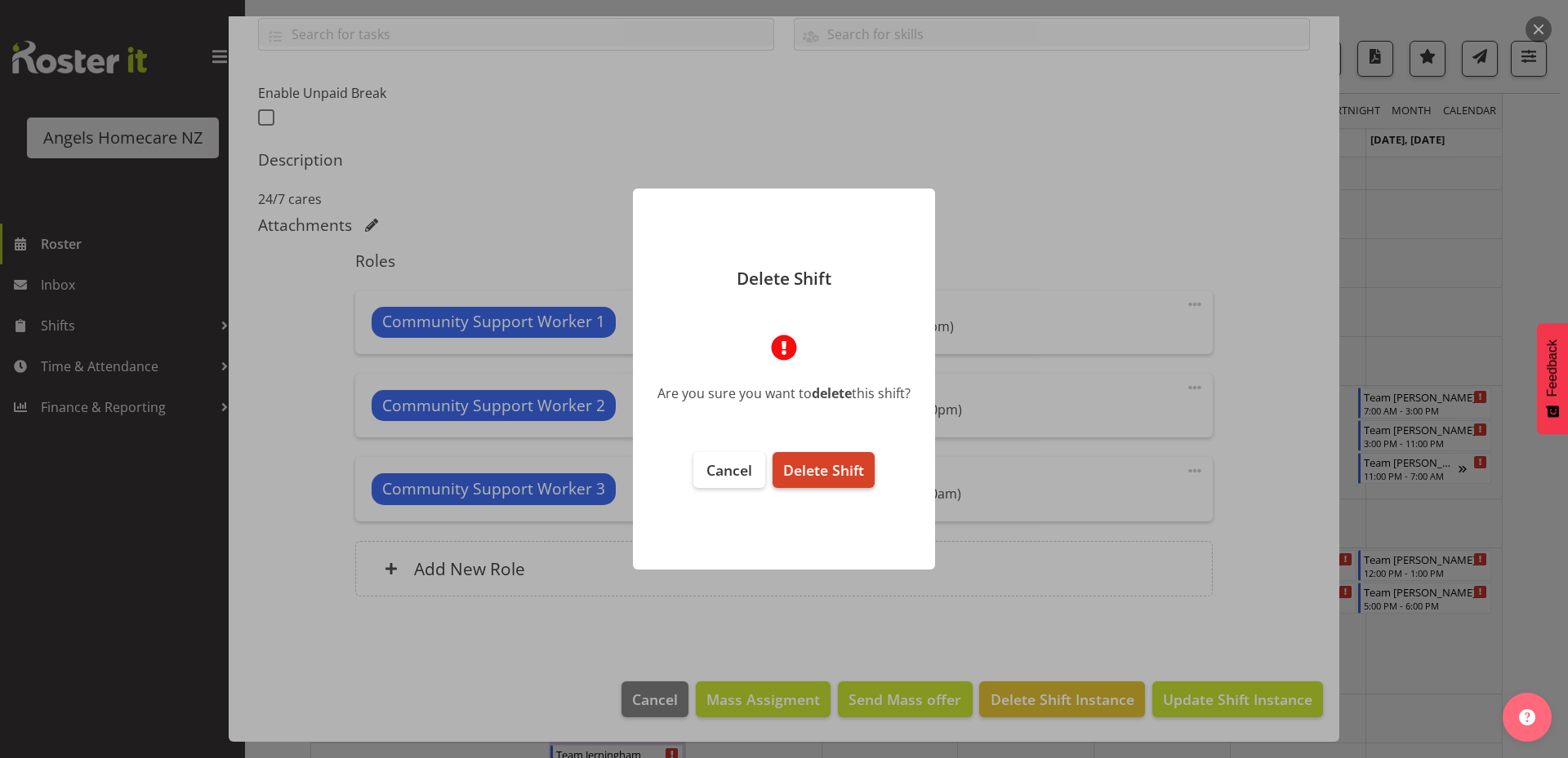
click at [854, 468] on span "Delete Shift" at bounding box center [822, 469] width 80 height 20
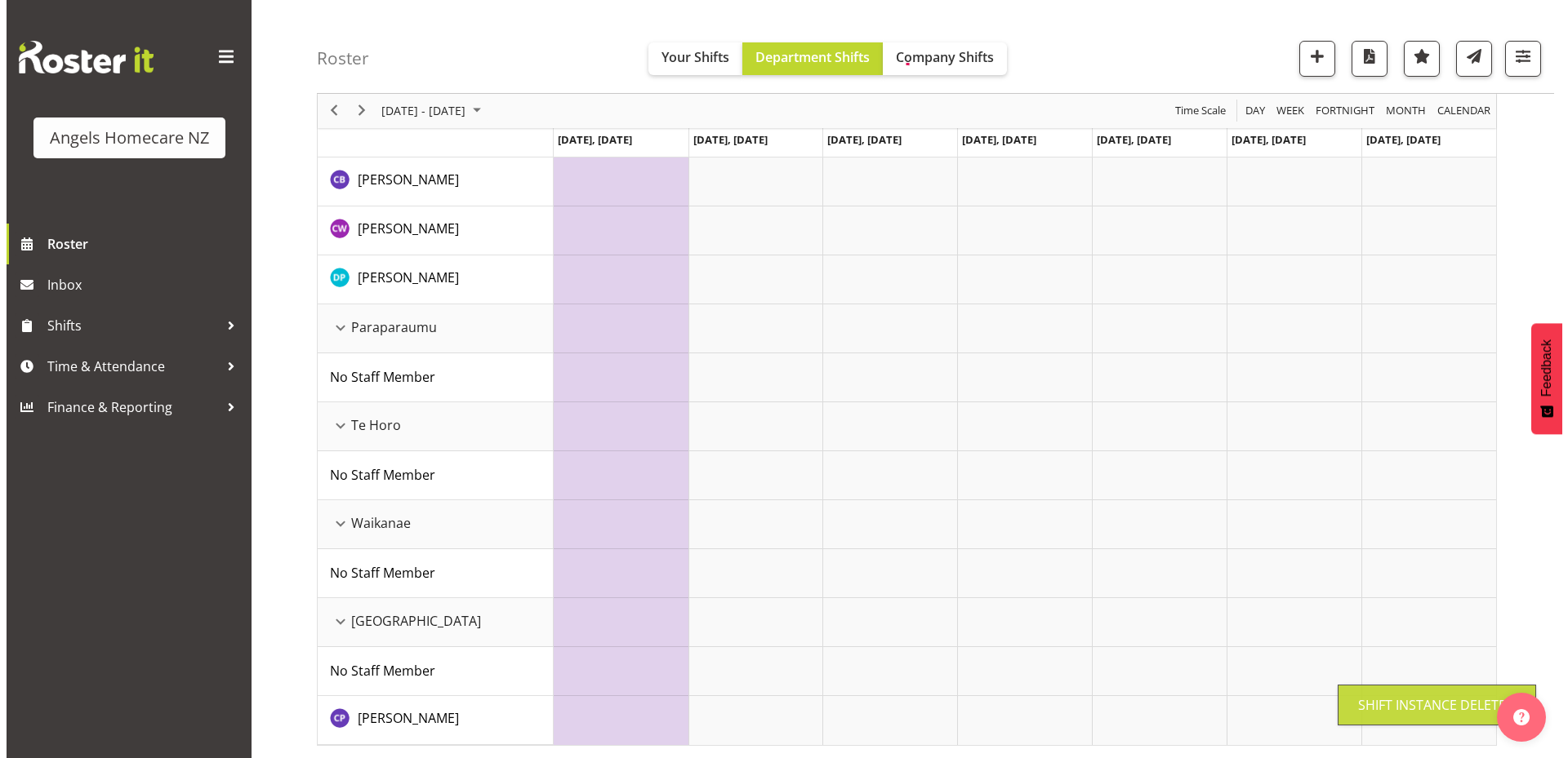
scroll to position [822, 0]
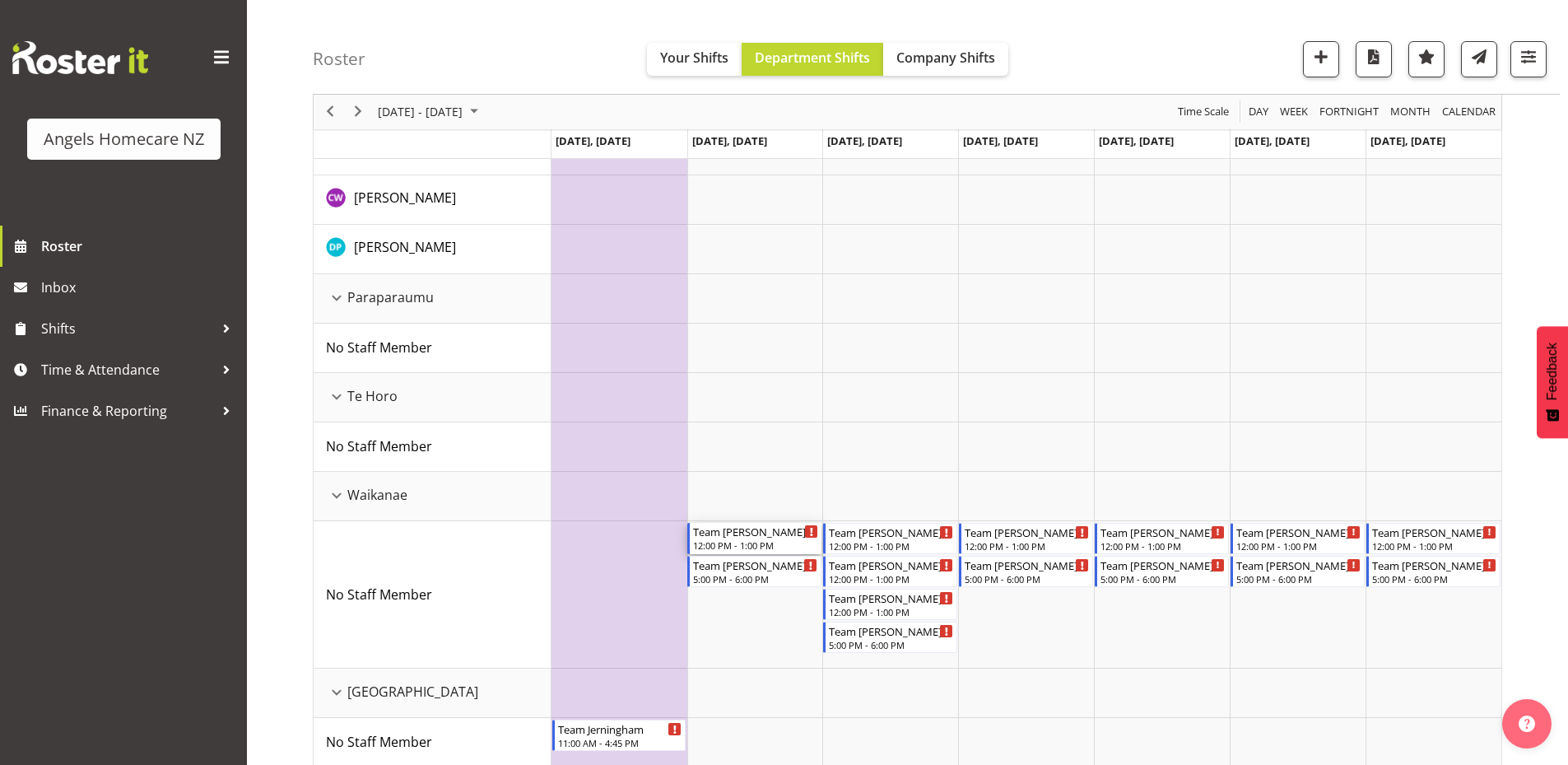
click at [756, 541] on div "12:00 PM - 1:00 PM" at bounding box center [755, 544] width 125 height 13
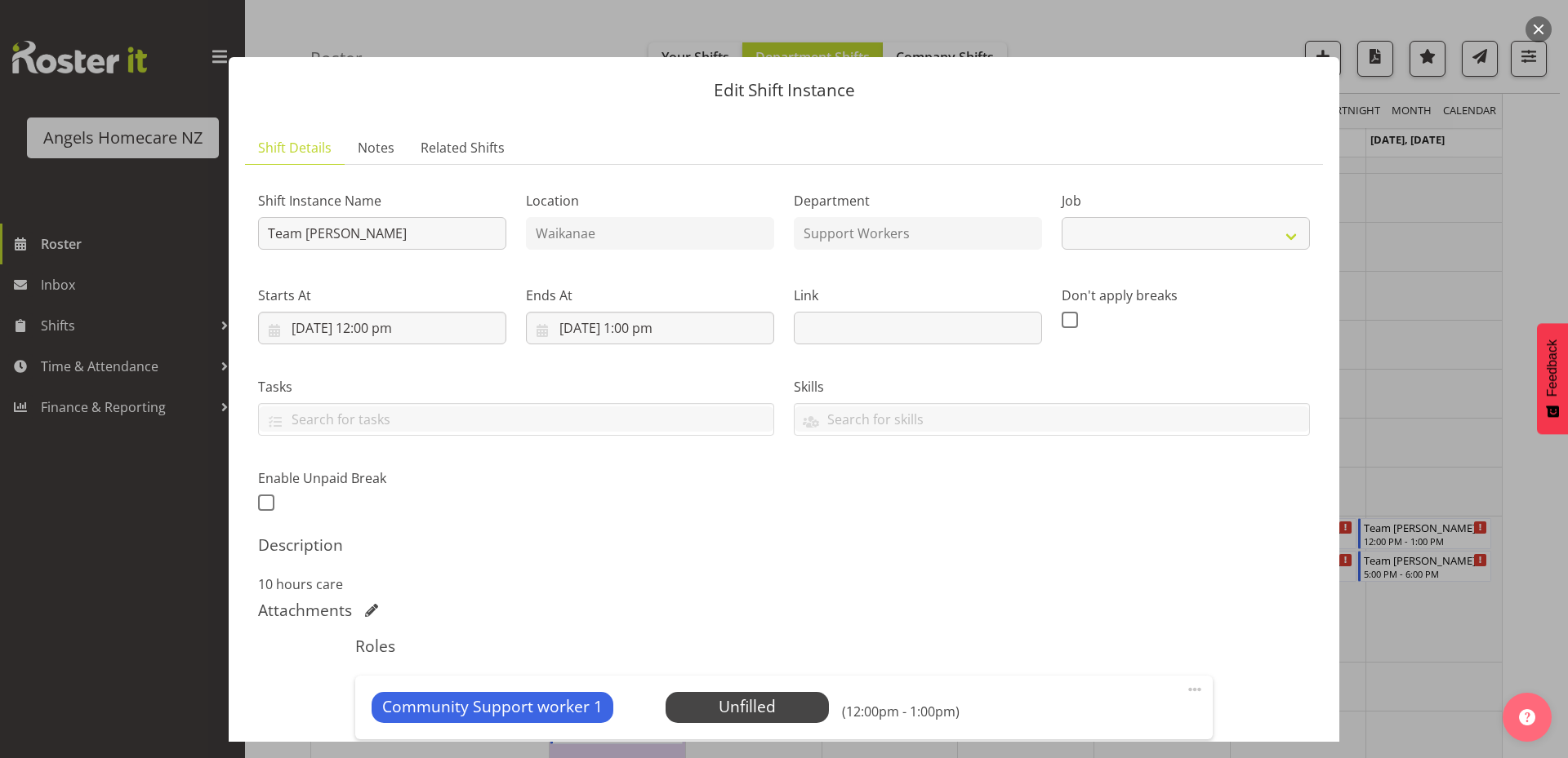
select select "10686"
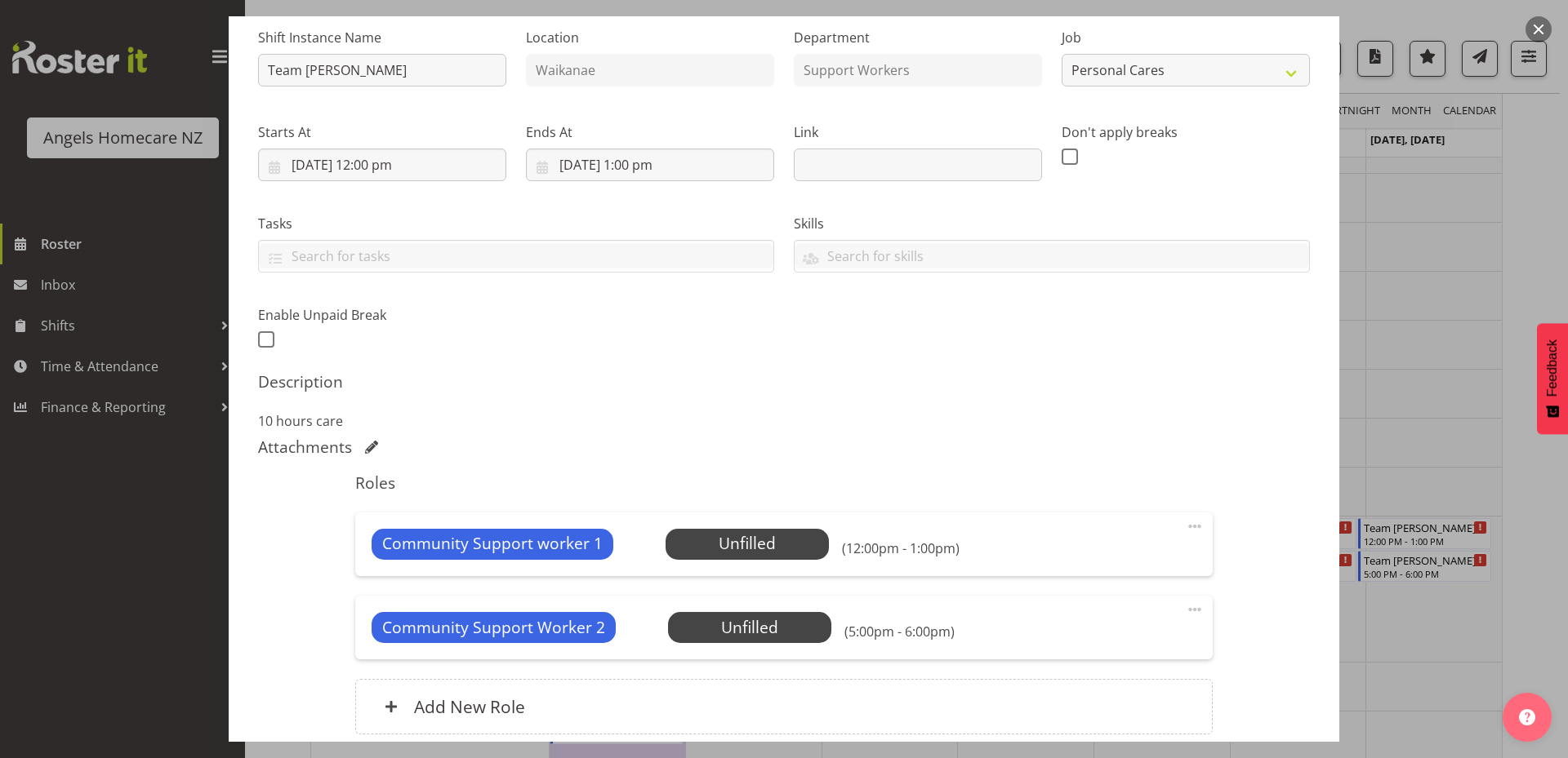
scroll to position [301, 0]
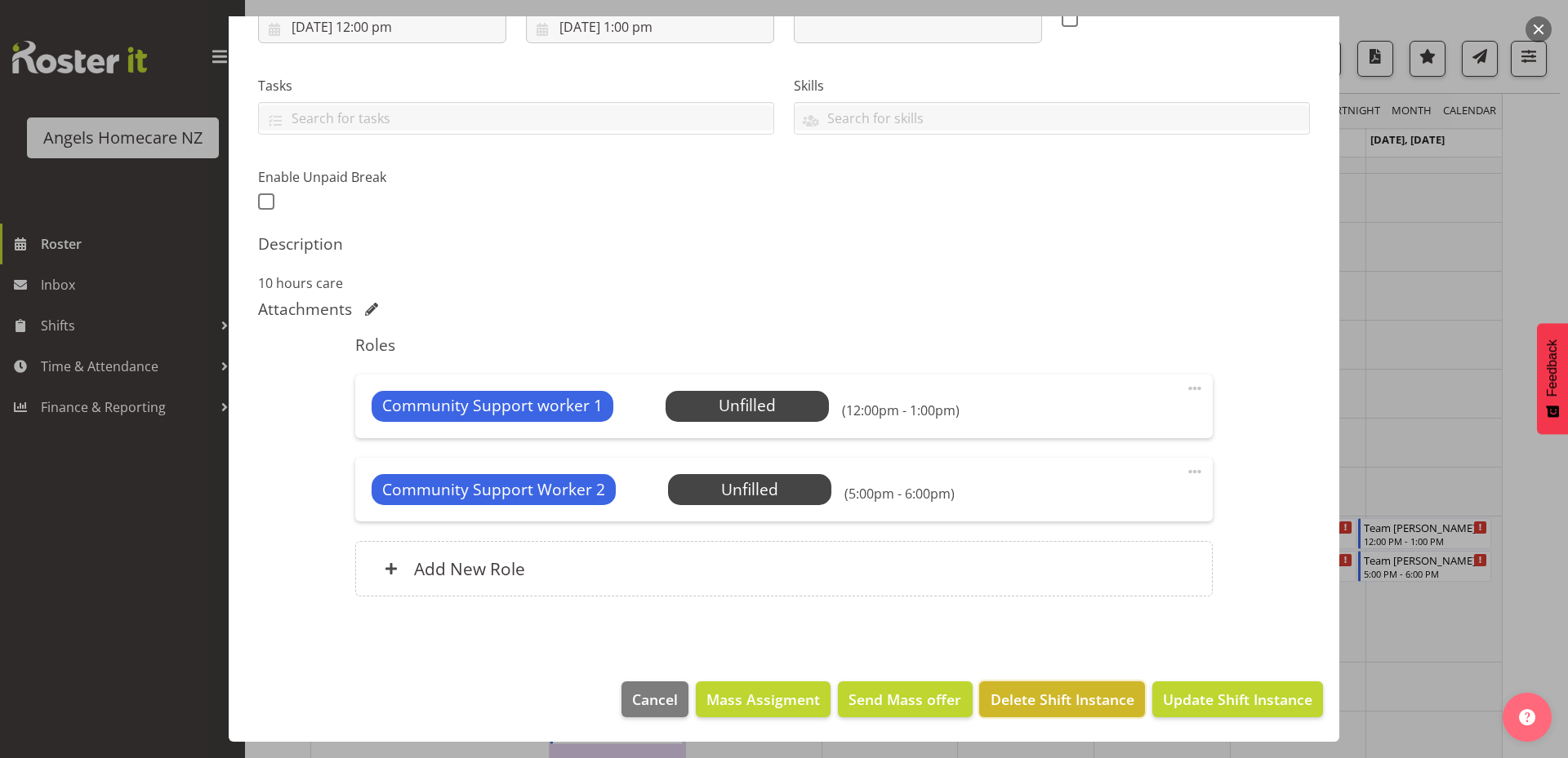
click at [1053, 702] on span "Delete Shift Instance" at bounding box center [1062, 699] width 144 height 22
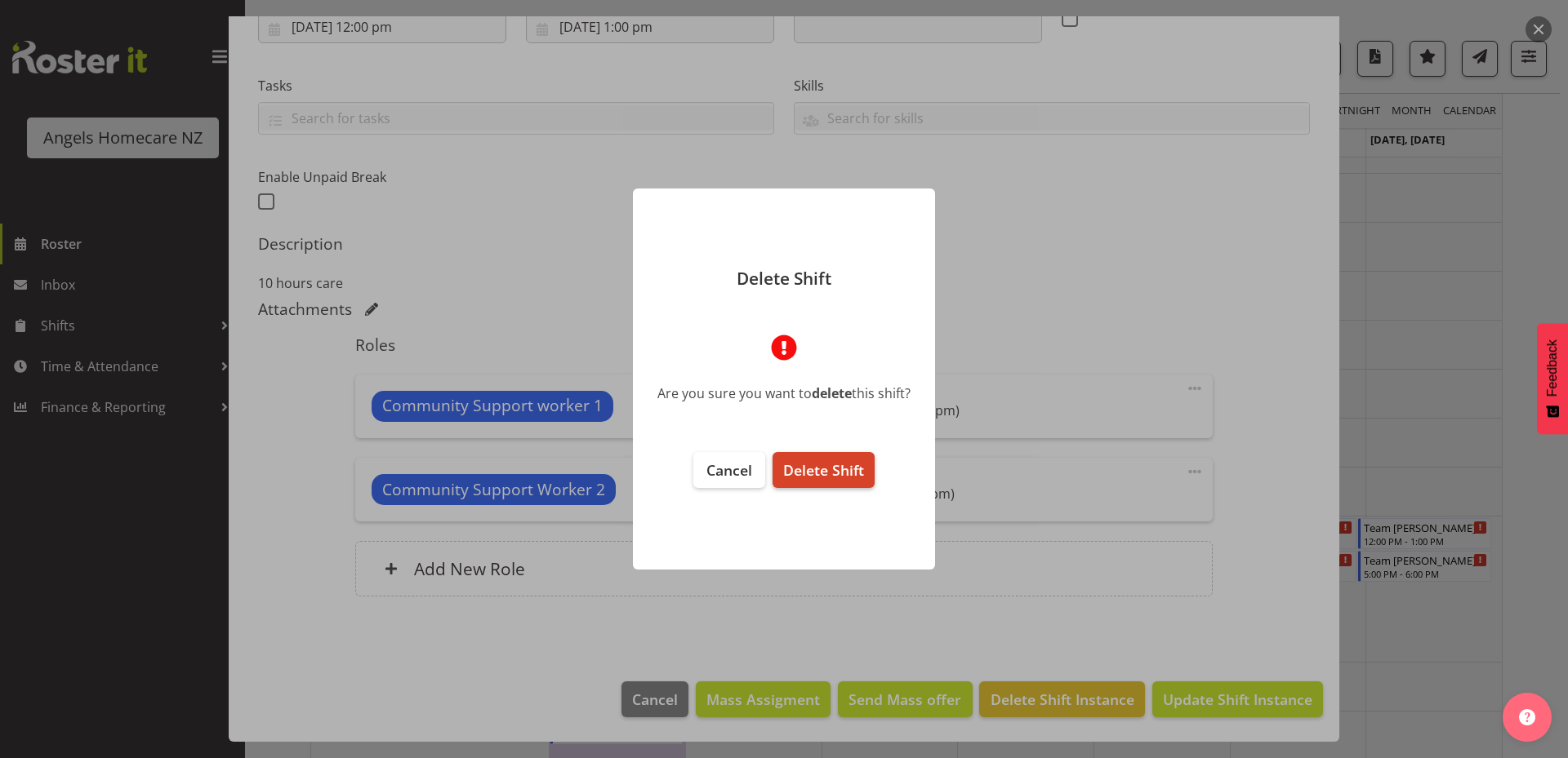
click at [815, 477] on span "Delete Shift" at bounding box center [822, 469] width 80 height 20
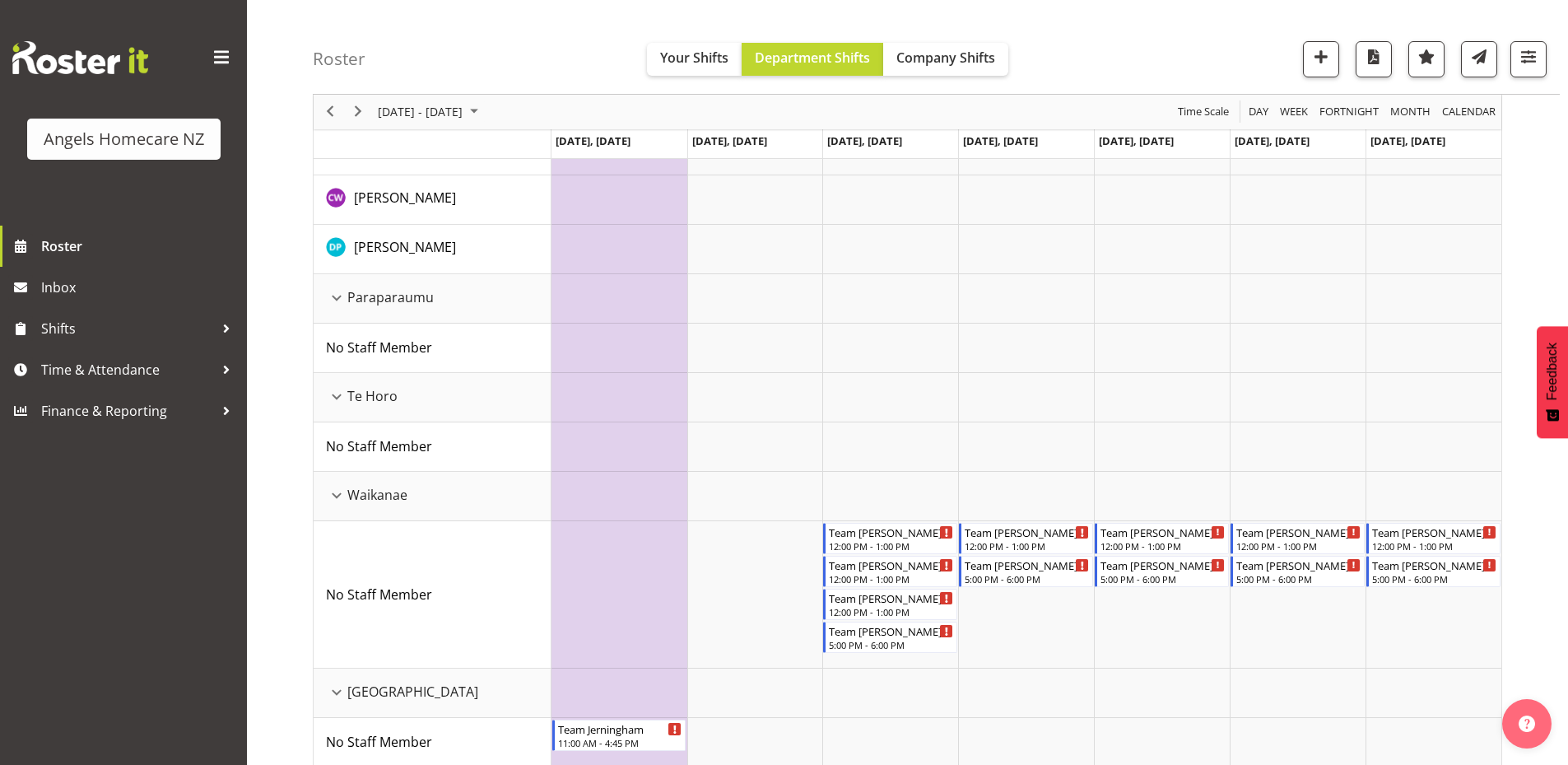
scroll to position [894, 0]
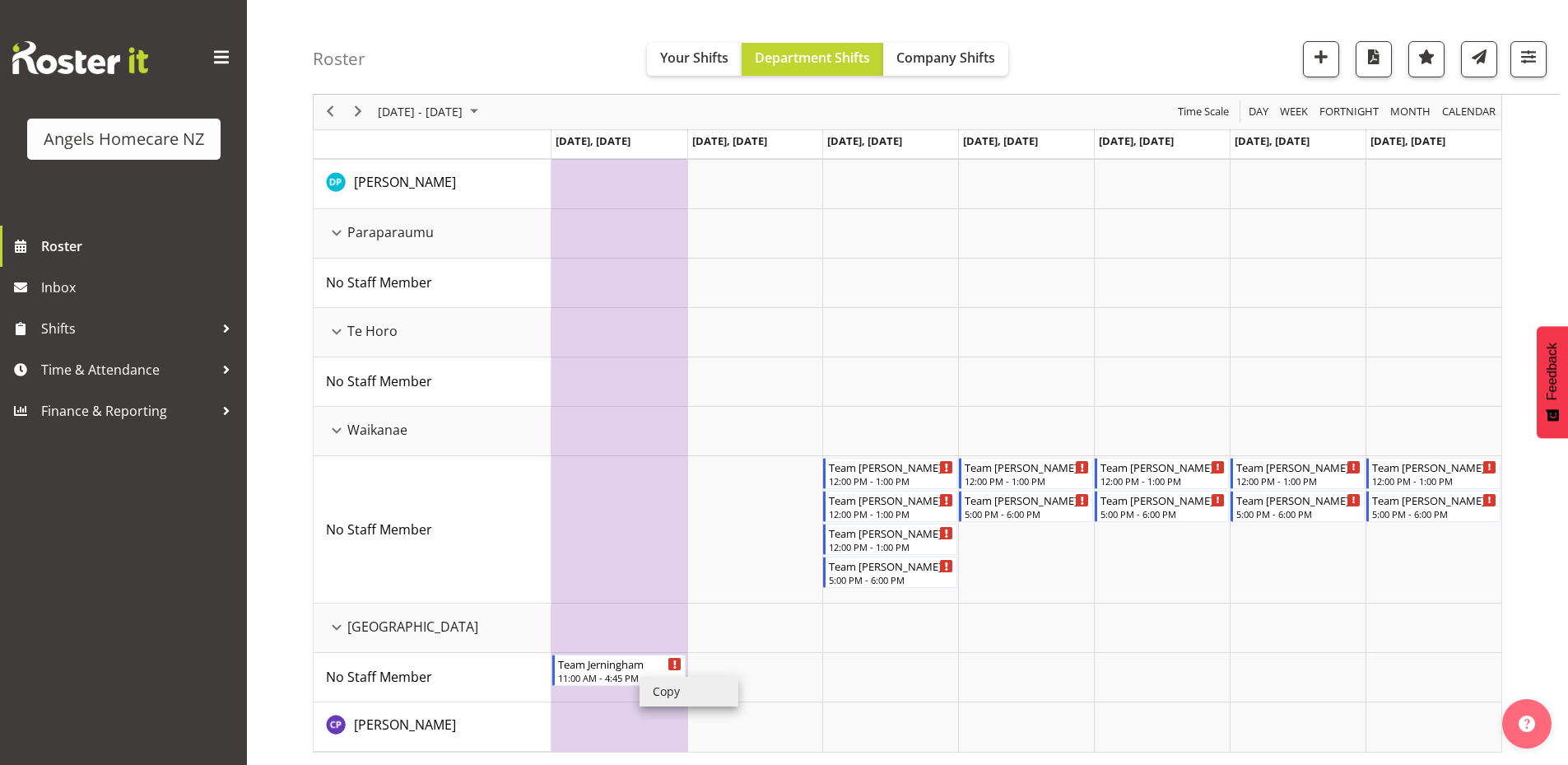
click at [666, 689] on li "Copy" at bounding box center [689, 692] width 99 height 30
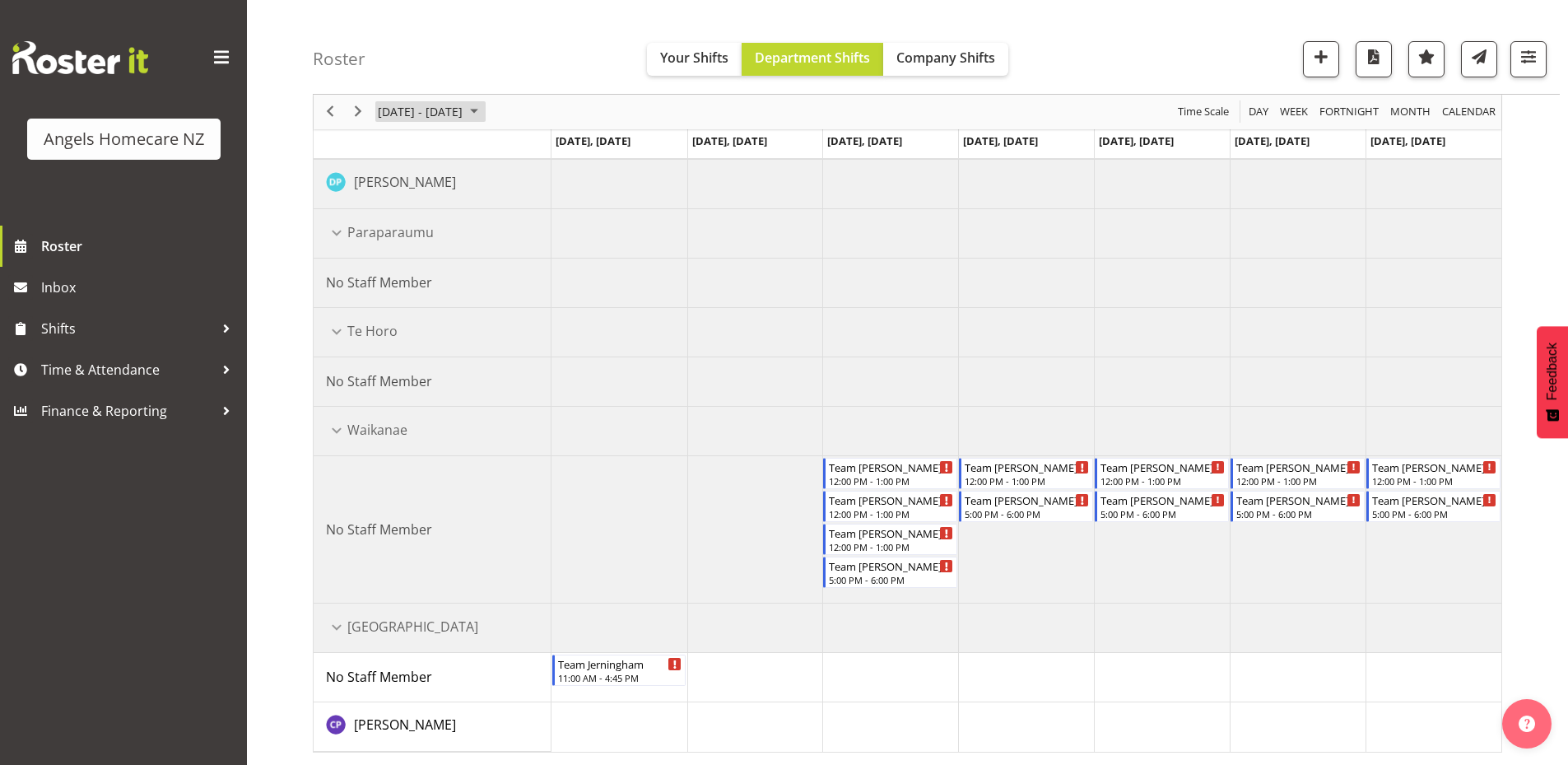
click at [484, 111] on span "September 2025" at bounding box center [474, 113] width 20 height 21
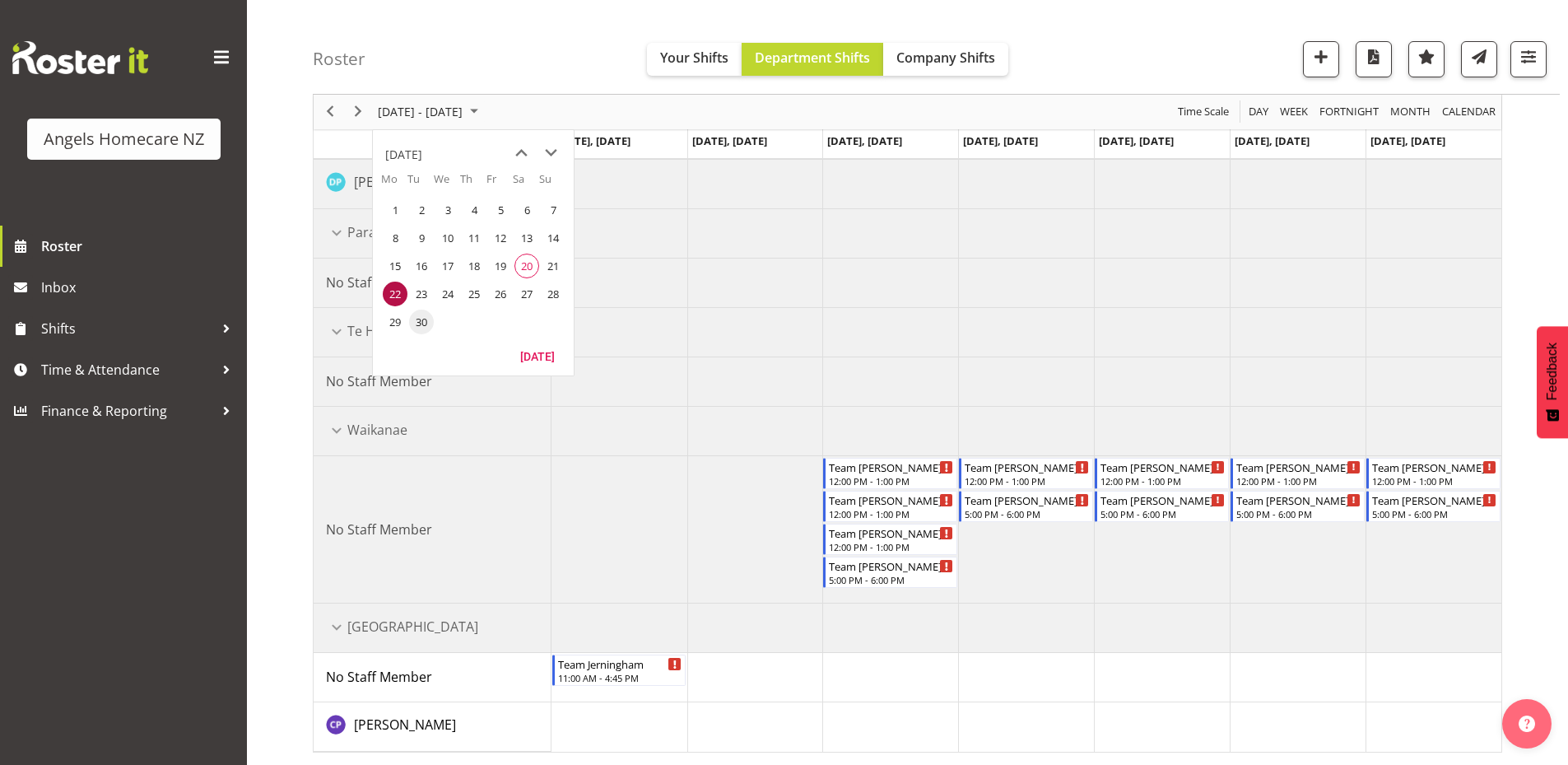
click at [419, 323] on span "30" at bounding box center [421, 322] width 24 height 24
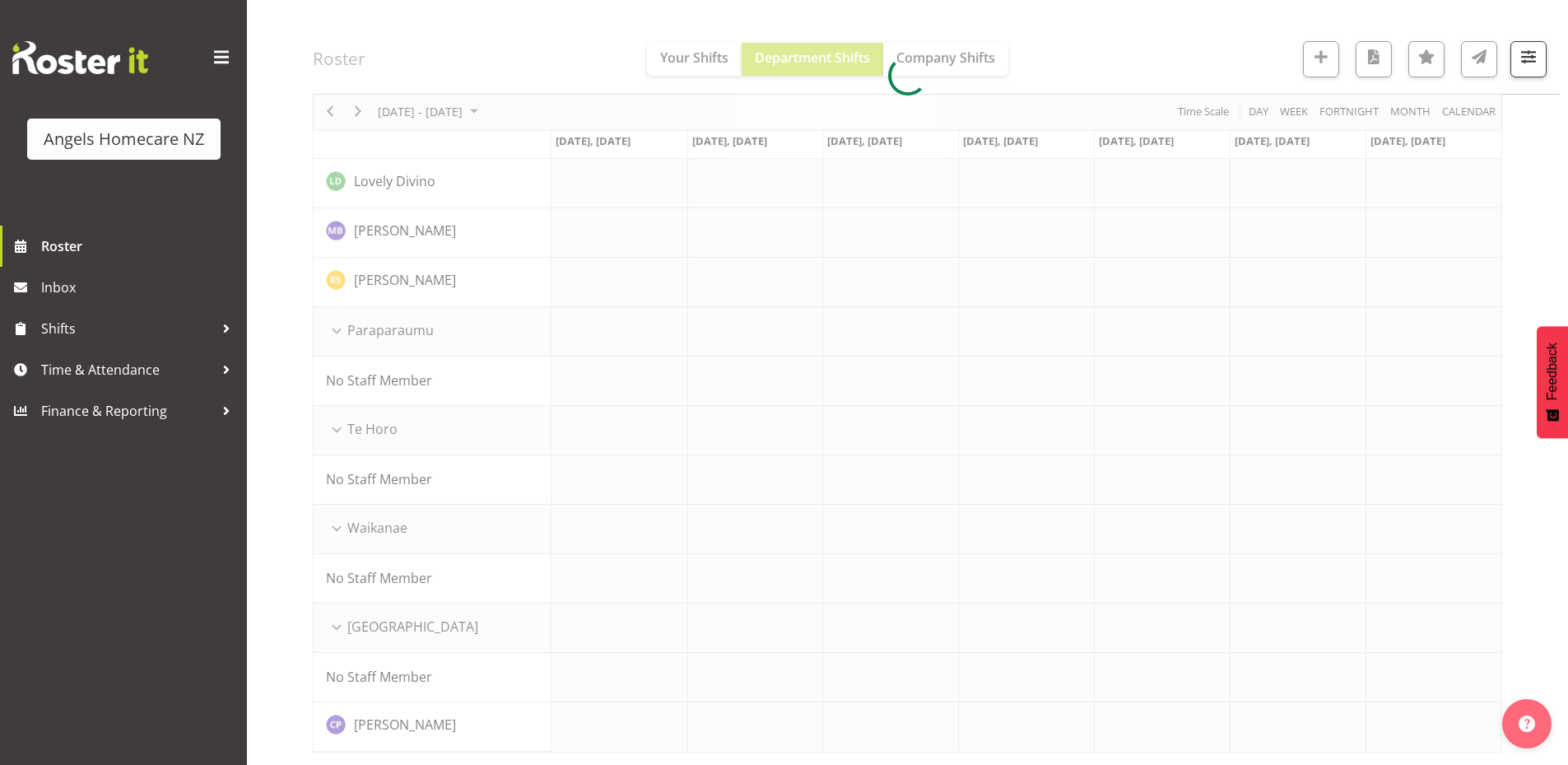
scroll to position [764, 0]
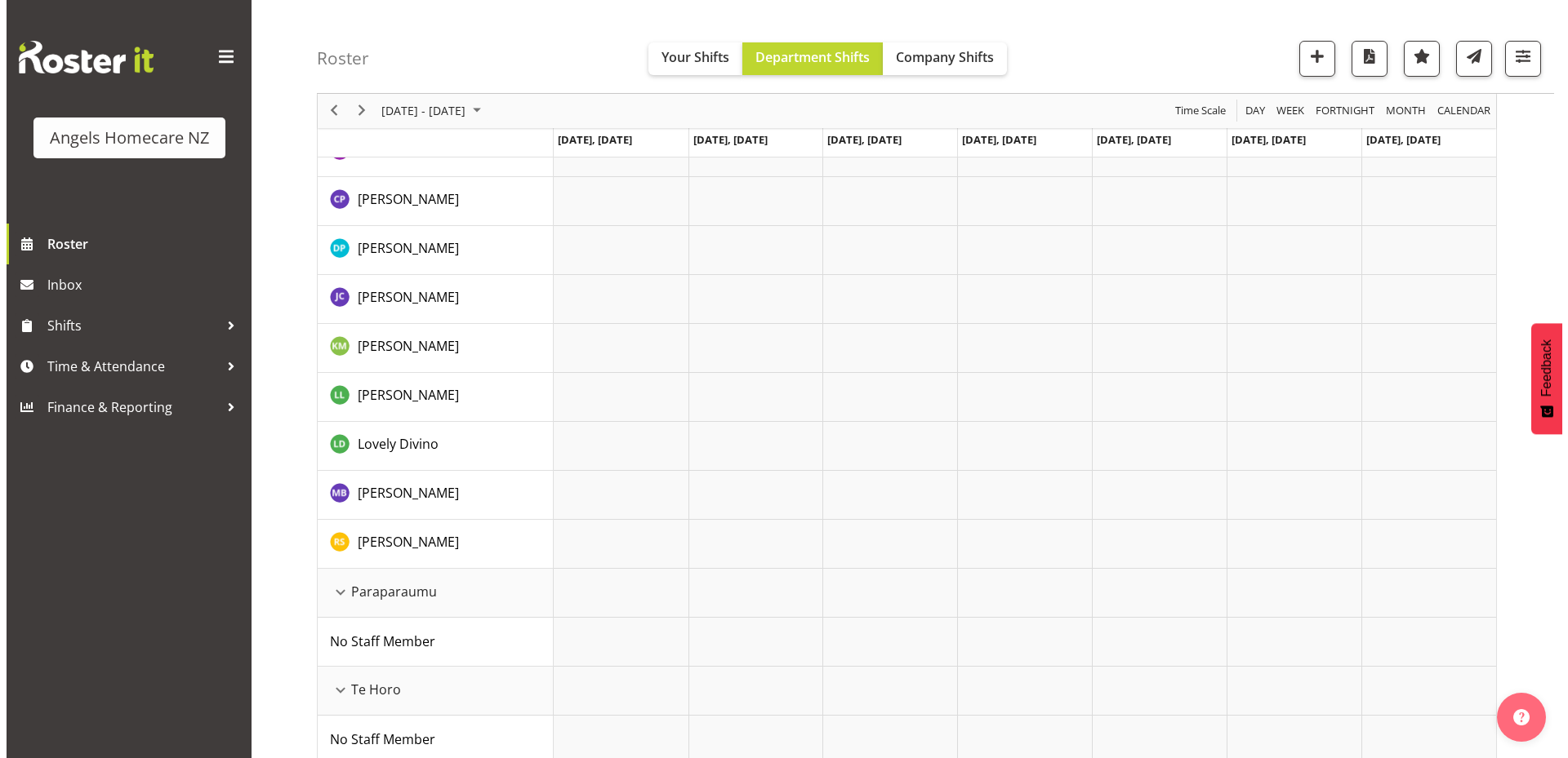
scroll to position [430, 0]
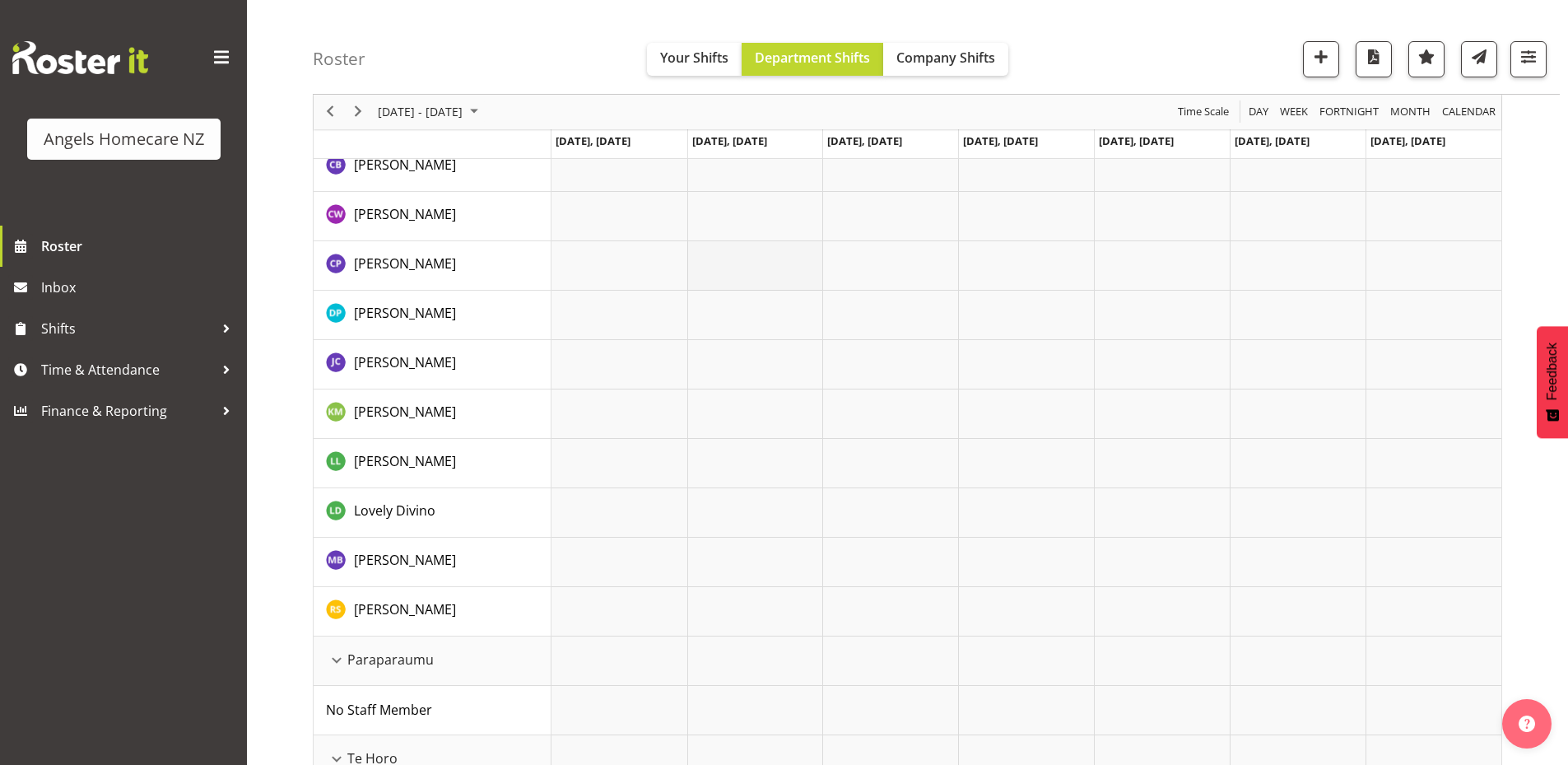
click at [747, 270] on td "Timeline Week of September 30, 2025" at bounding box center [755, 266] width 136 height 50
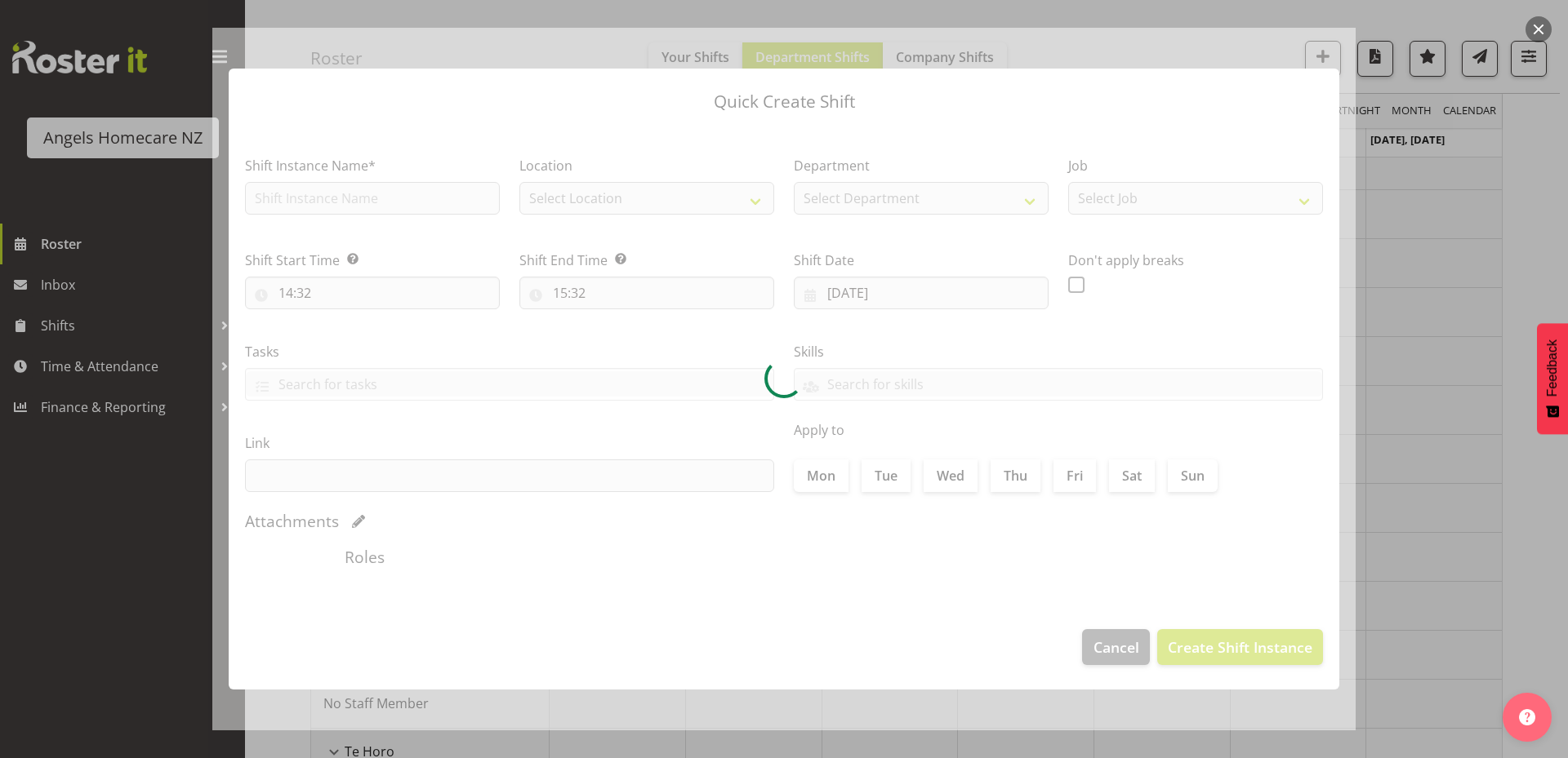
type input "30/09/2025"
checkbox input "true"
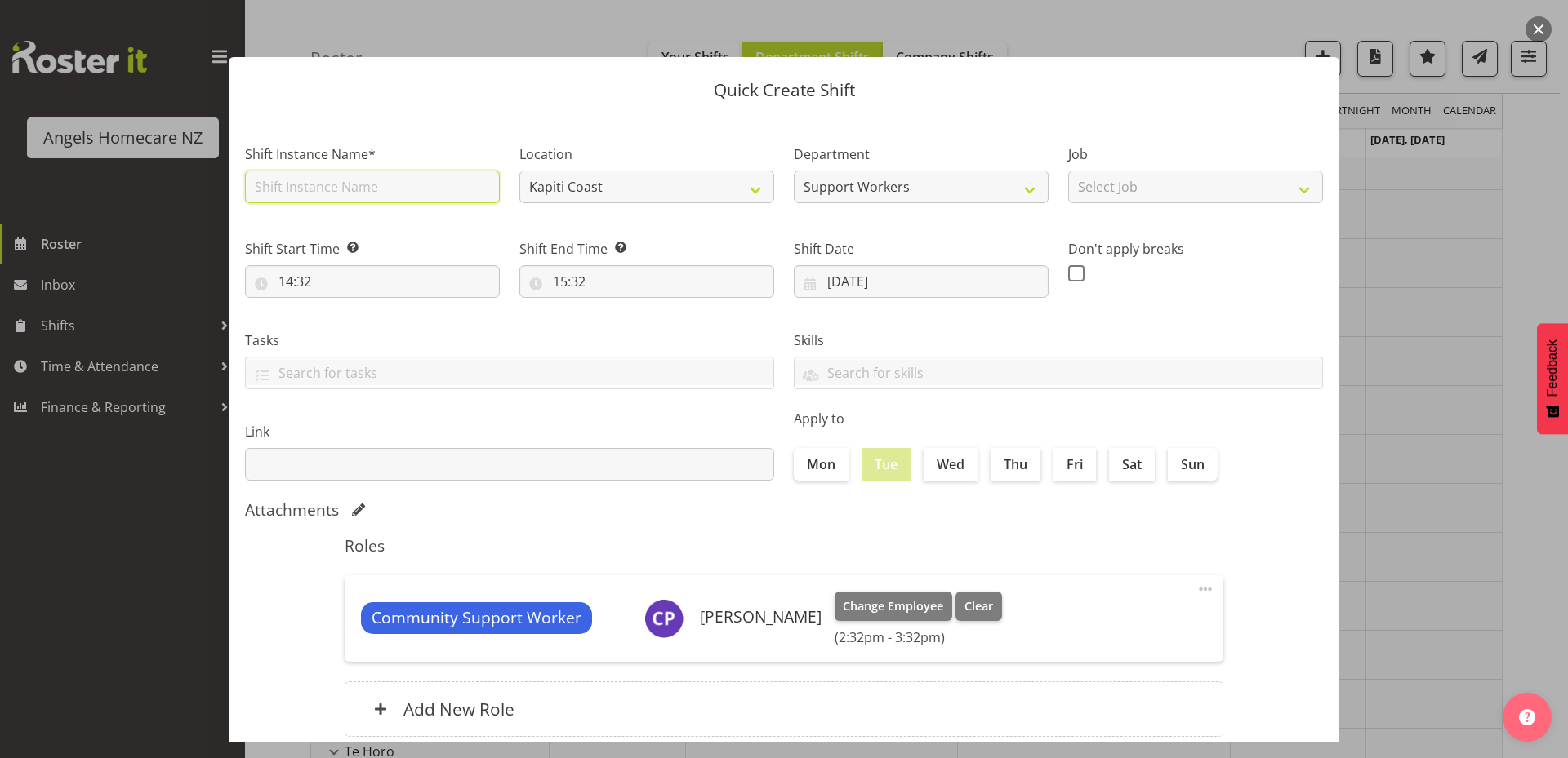
click at [438, 192] on input "text" at bounding box center [372, 187] width 255 height 33
type input "Team Jerningham"
click at [675, 194] on select "Kapiti Coast Wellington" at bounding box center [646, 187] width 255 height 33
select select "1288"
click at [519, 170] on select "Kapiti Coast Wellington" at bounding box center [646, 187] width 255 height 33
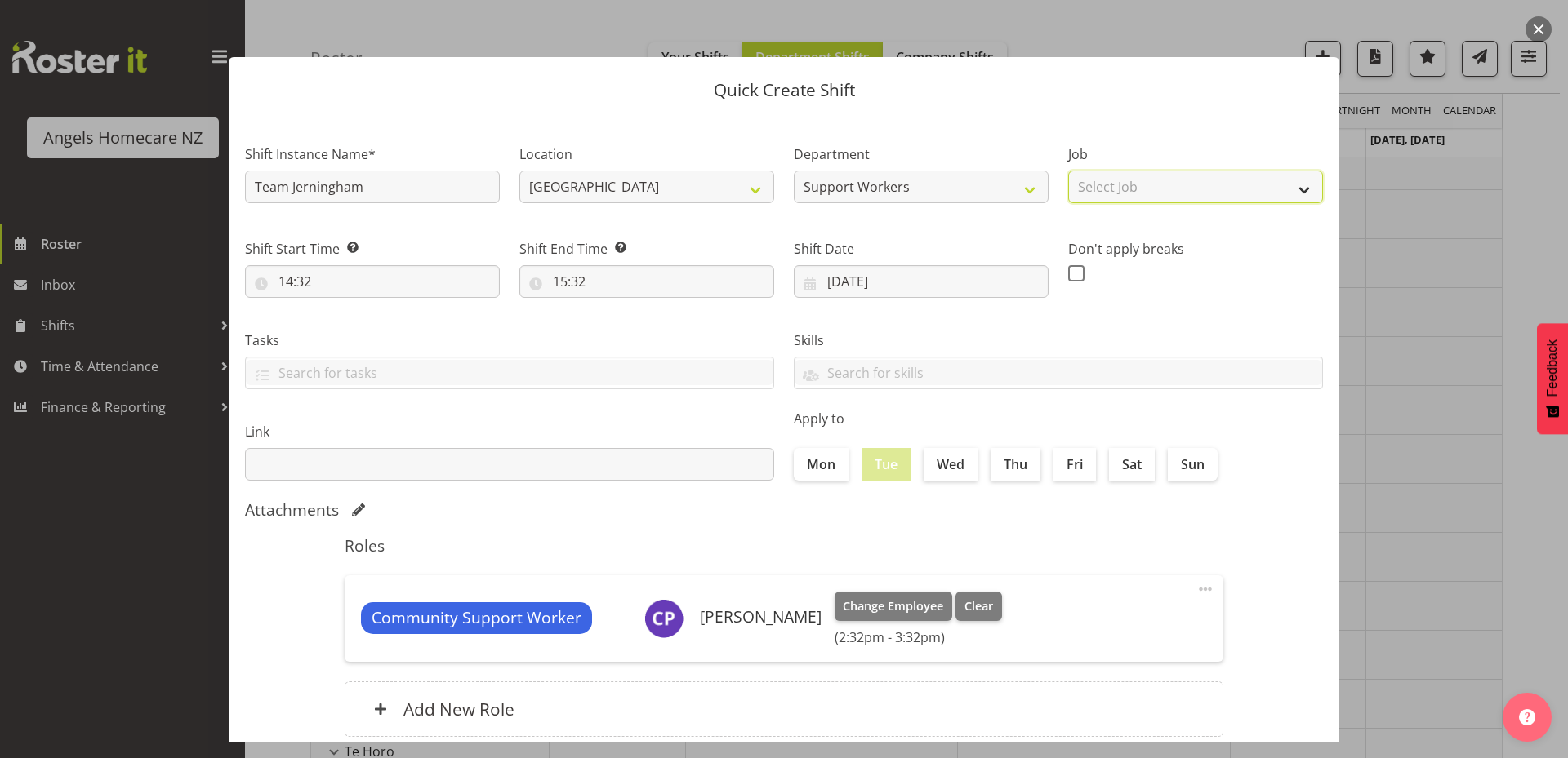
click at [1097, 191] on select "Select Job Personal Cares Support Work" at bounding box center [1195, 187] width 255 height 33
click at [1126, 274] on div "Don't apply breaks" at bounding box center [1195, 263] width 255 height 48
click at [1130, 192] on select "Select Job Personal Cares Support Work" at bounding box center [1195, 187] width 255 height 33
select select "10695"
click at [1068, 170] on select "Select Job Personal Cares Support Work" at bounding box center [1195, 187] width 255 height 33
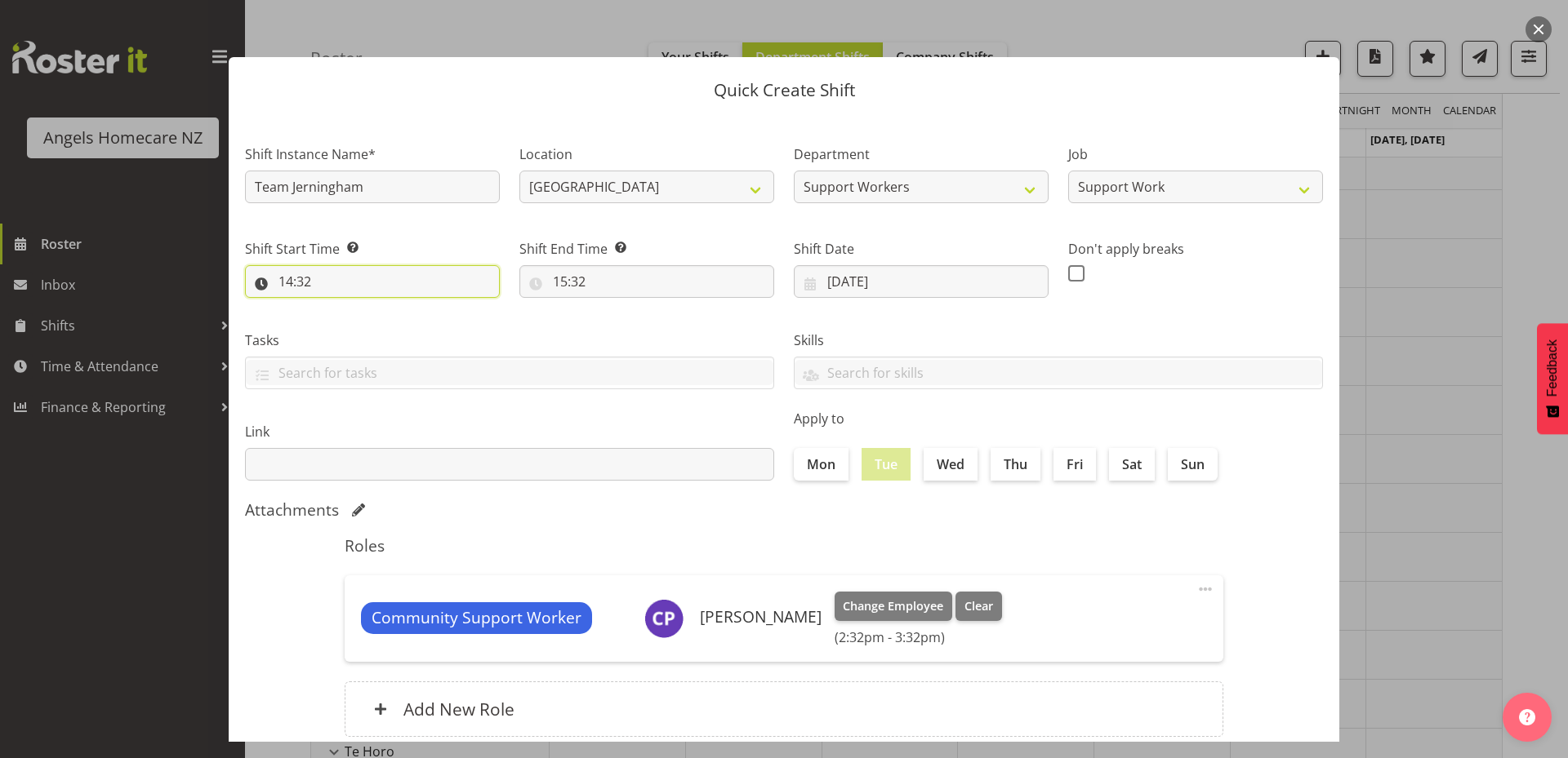
click at [291, 277] on input "14:32" at bounding box center [372, 282] width 255 height 33
click at [349, 330] on select "00 01 02 03 04 05 06 07 08 09 10 11 12 13 14 15 16 17 18 19 20 21 22 23" at bounding box center [356, 324] width 36 height 33
select select "11"
click at [338, 308] on select "00 01 02 03 04 05 06 07 08 09 10 11 12 13 14 15 16 17 18 19 20 21 22 23" at bounding box center [356, 324] width 36 height 33
type input "11:32"
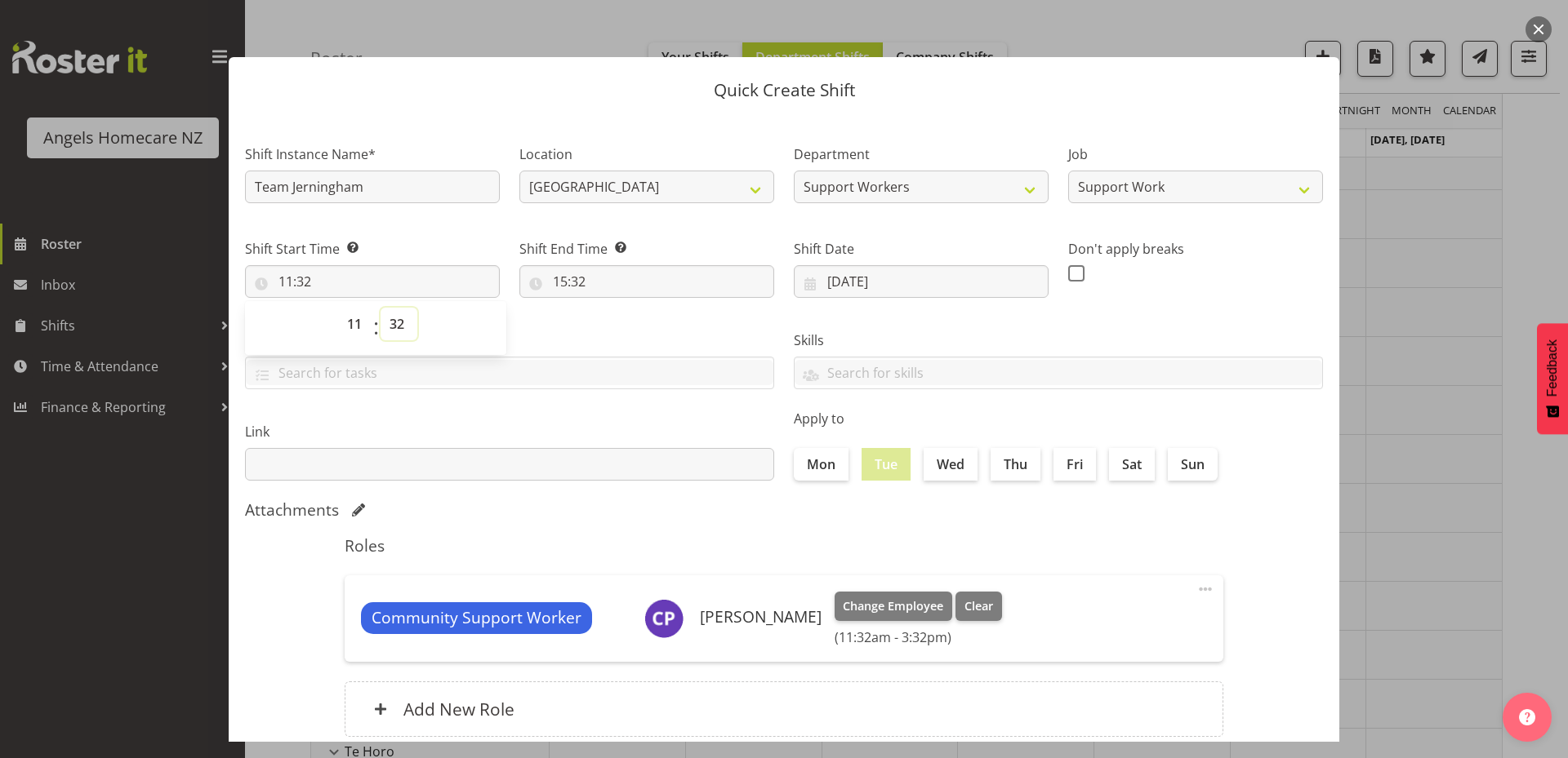
click at [400, 328] on select "00 01 02 03 04 05 06 07 08 09 10 11 12 13 14 15 16 17 18 19 20 21 22 23 24 25 2…" at bounding box center [399, 324] width 36 height 33
select select "0"
click at [381, 308] on select "00 01 02 03 04 05 06 07 08 09 10 11 12 13 14 15 16 17 18 19 20 21 22 23 24 25 2…" at bounding box center [399, 324] width 36 height 33
type input "11:00"
click at [562, 280] on input "15:32" at bounding box center [646, 282] width 255 height 33
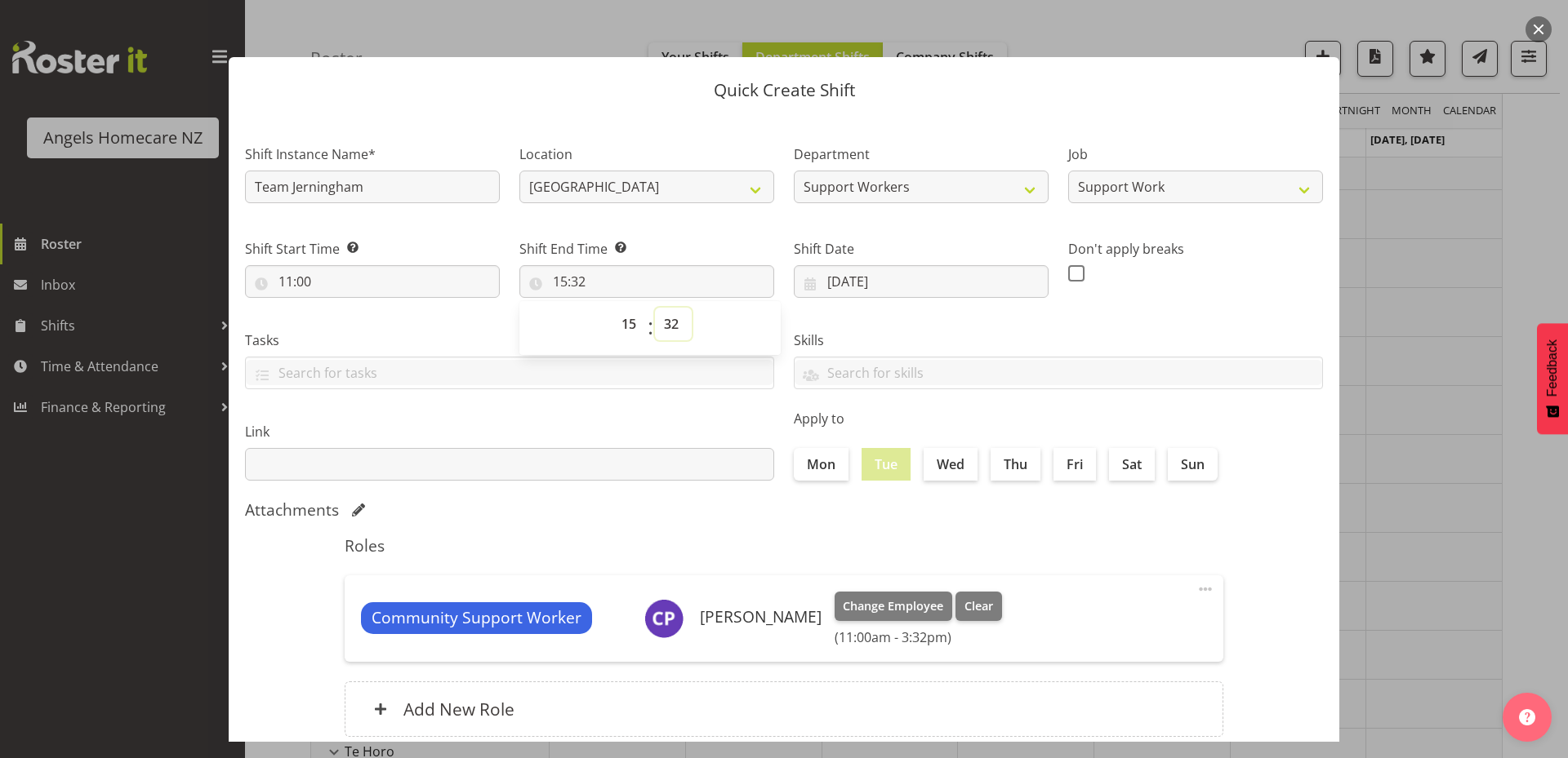
click at [672, 324] on select "00 01 02 03 04 05 06 07 08 09 10 11 12 13 14 15 16 17 18 19 20 21 22 23 24 25 2…" at bounding box center [673, 324] width 36 height 33
select select "45"
click at [655, 308] on select "00 01 02 03 04 05 06 07 08 09 10 11 12 13 14 15 16 17 18 19 20 21 22 23 24 25 2…" at bounding box center [673, 324] width 36 height 33
type input "15:45"
click at [716, 515] on div "Attachments" at bounding box center [784, 510] width 1078 height 20
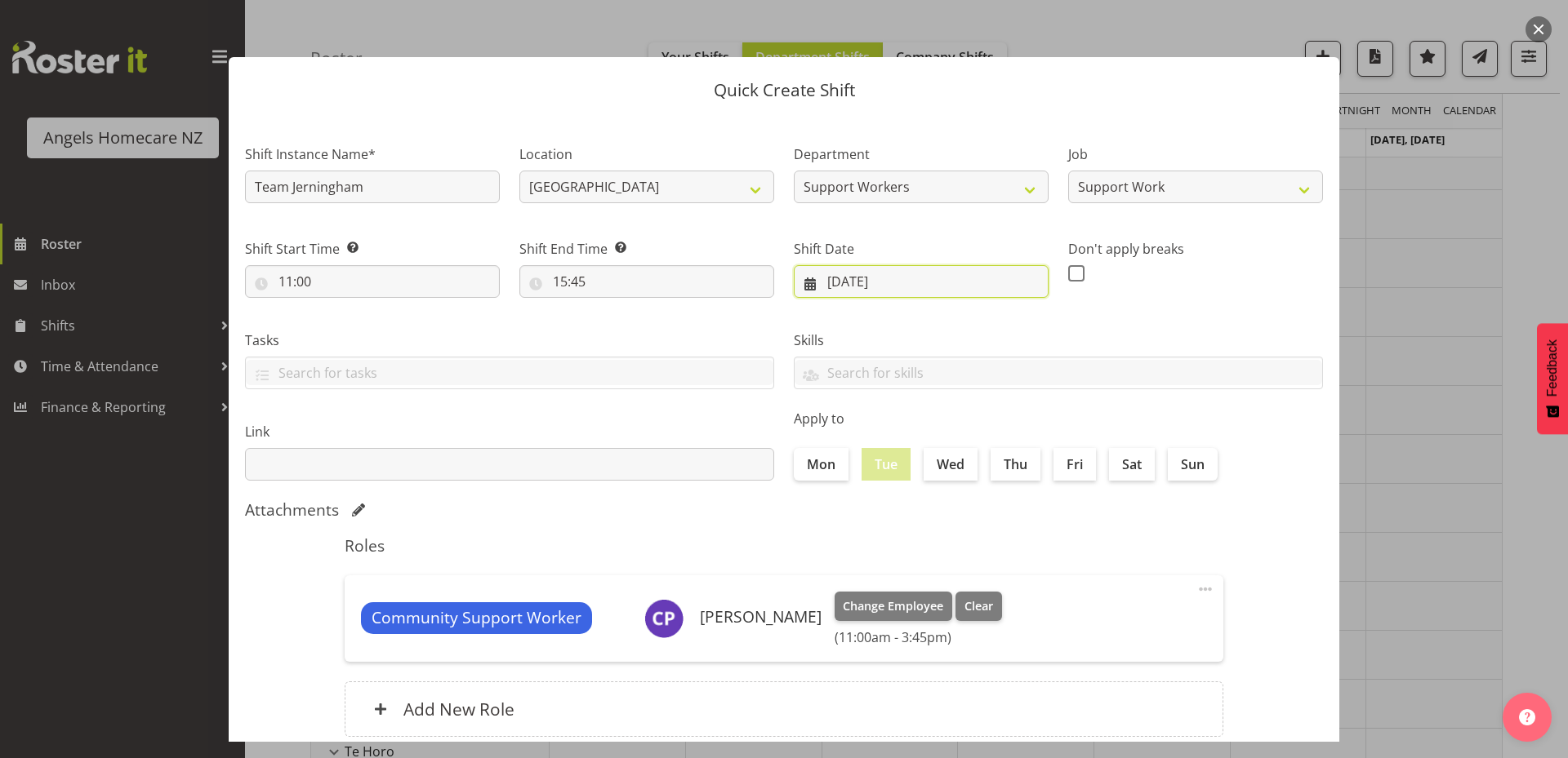
click at [802, 283] on input "30/09/2025" at bounding box center [921, 282] width 255 height 33
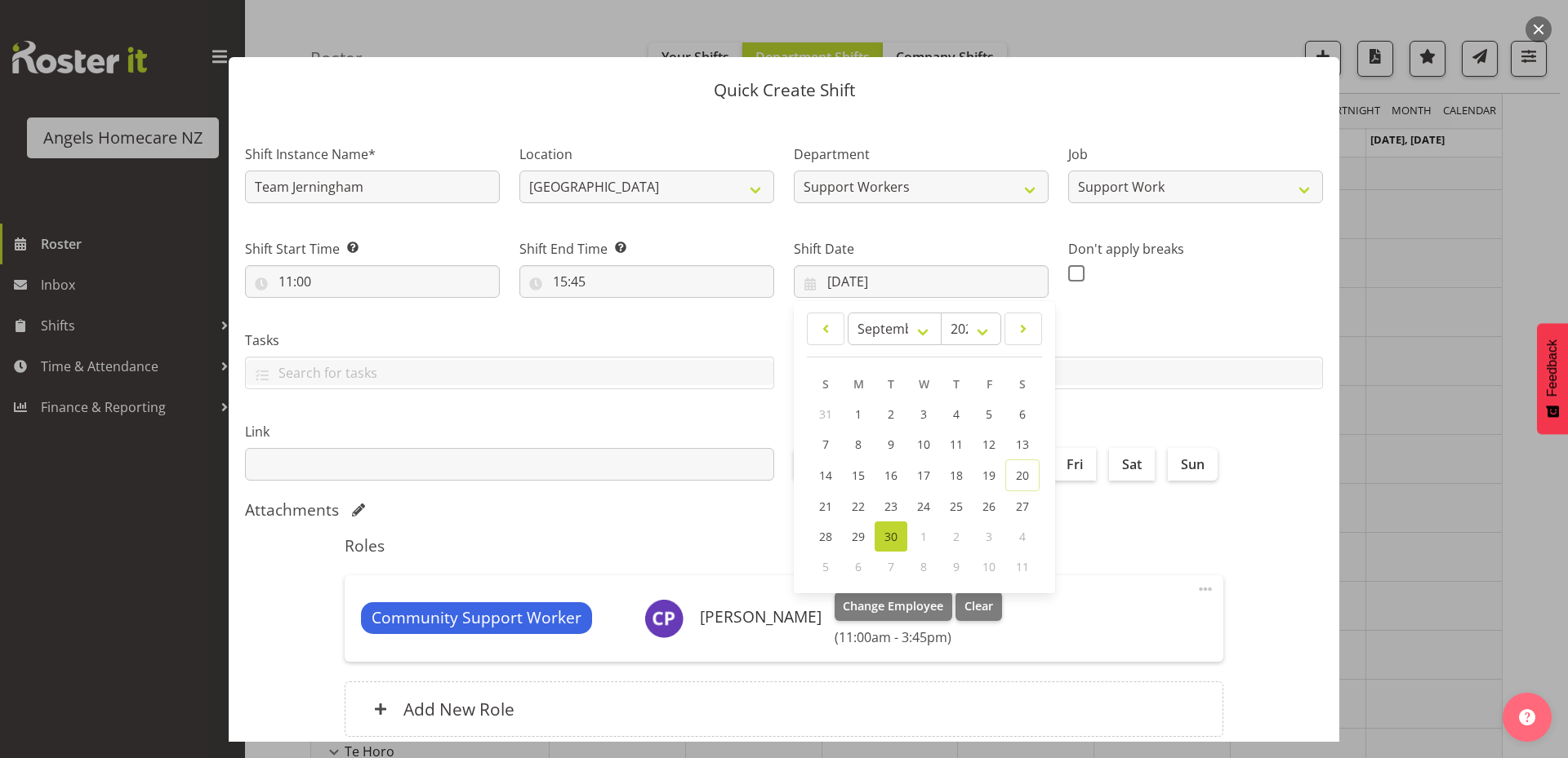
click at [890, 537] on span "30" at bounding box center [890, 537] width 13 height 16
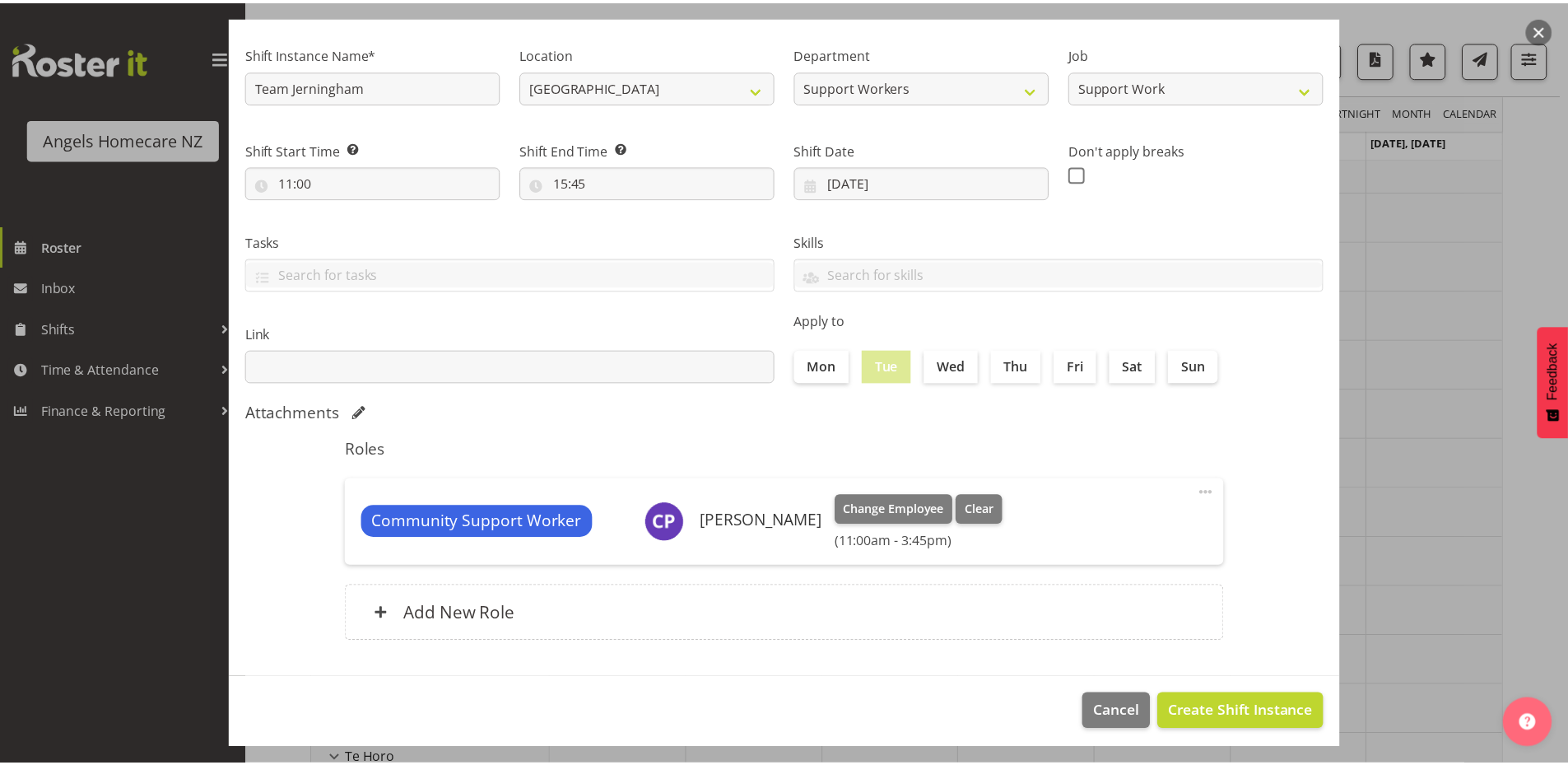
scroll to position [109, 0]
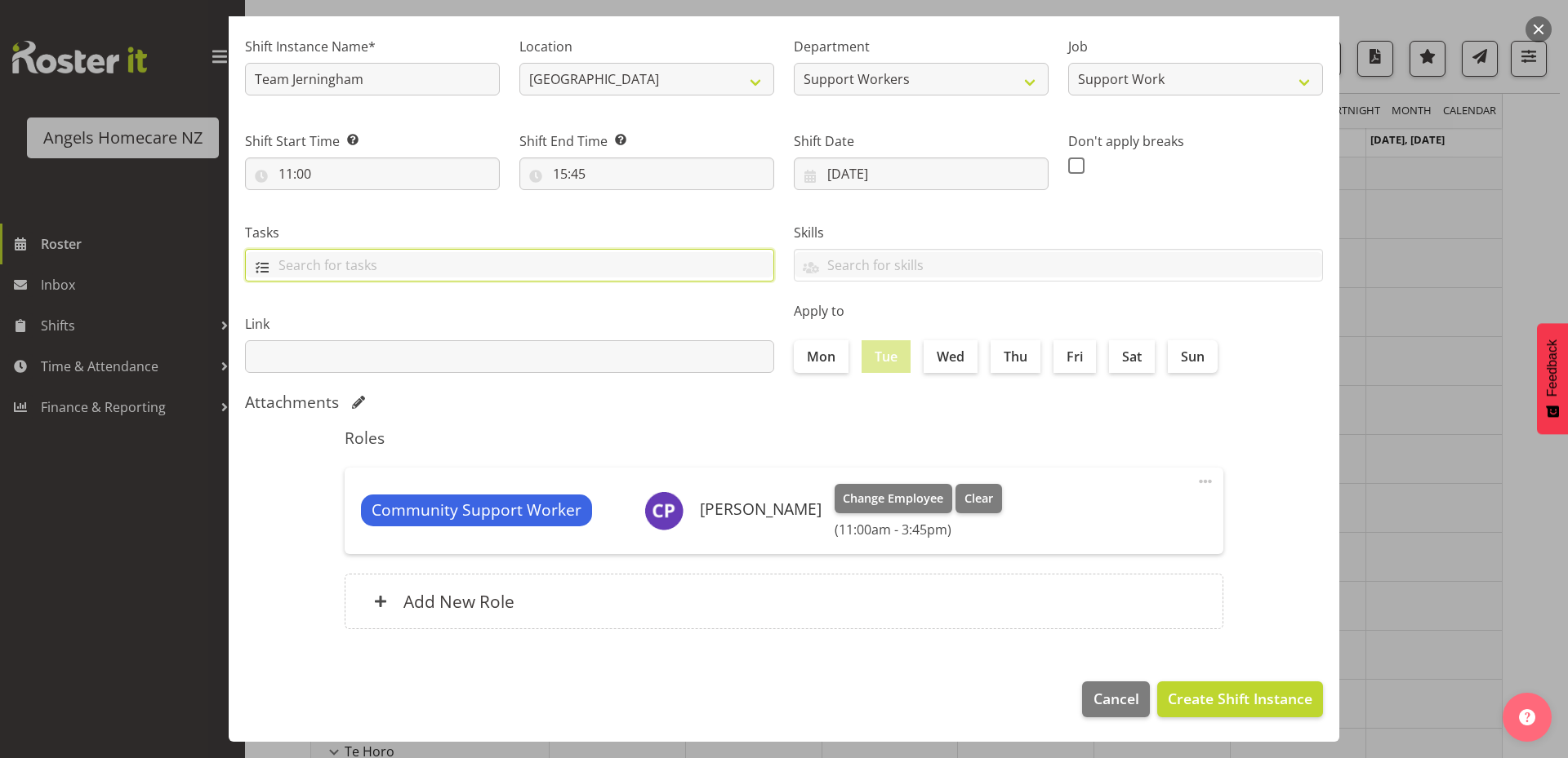
click at [591, 268] on input "text" at bounding box center [509, 264] width 528 height 25
type input "cleaning"
click at [1251, 701] on span "Create Shift Instance" at bounding box center [1239, 698] width 144 height 22
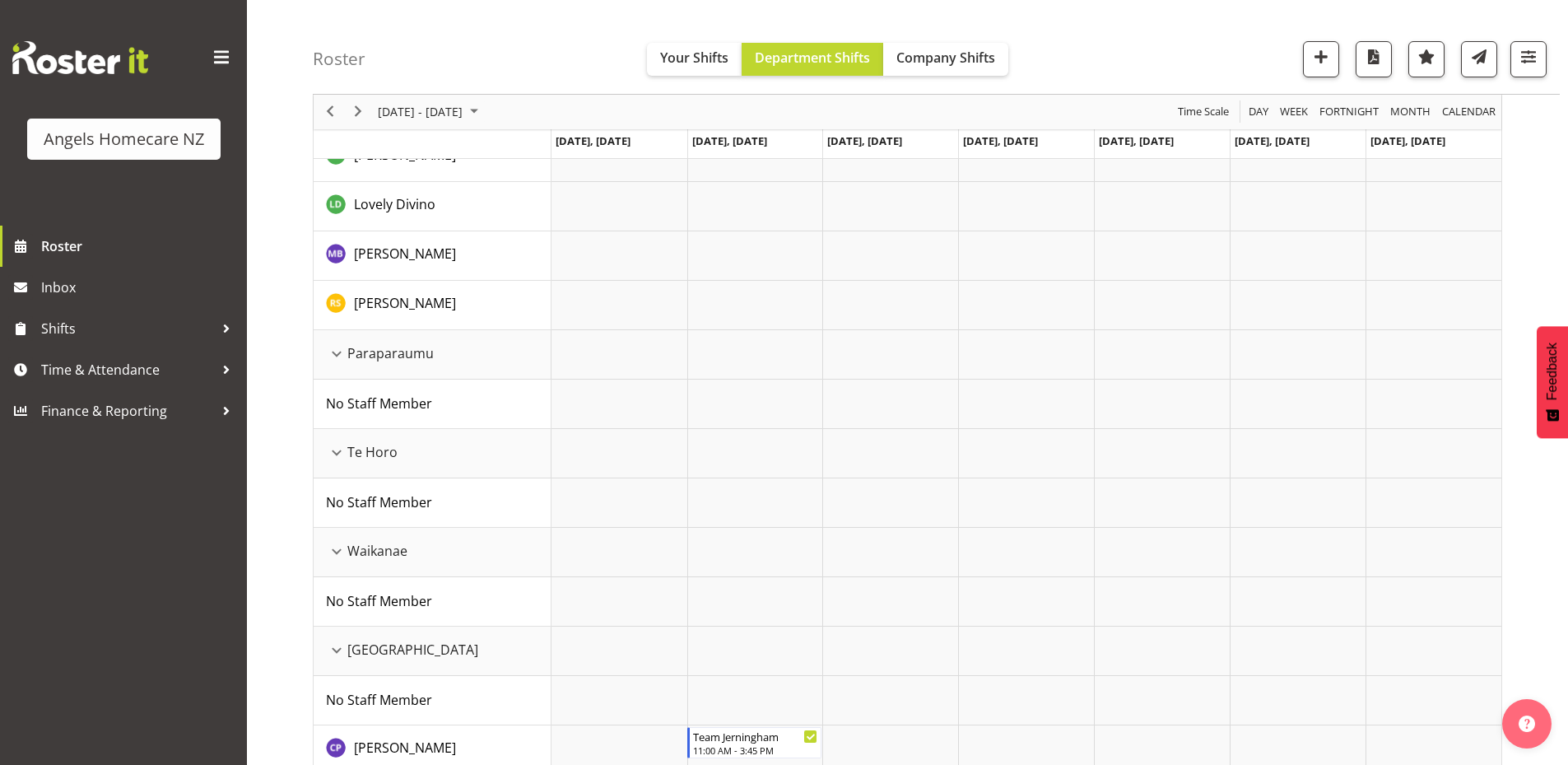
scroll to position [764, 0]
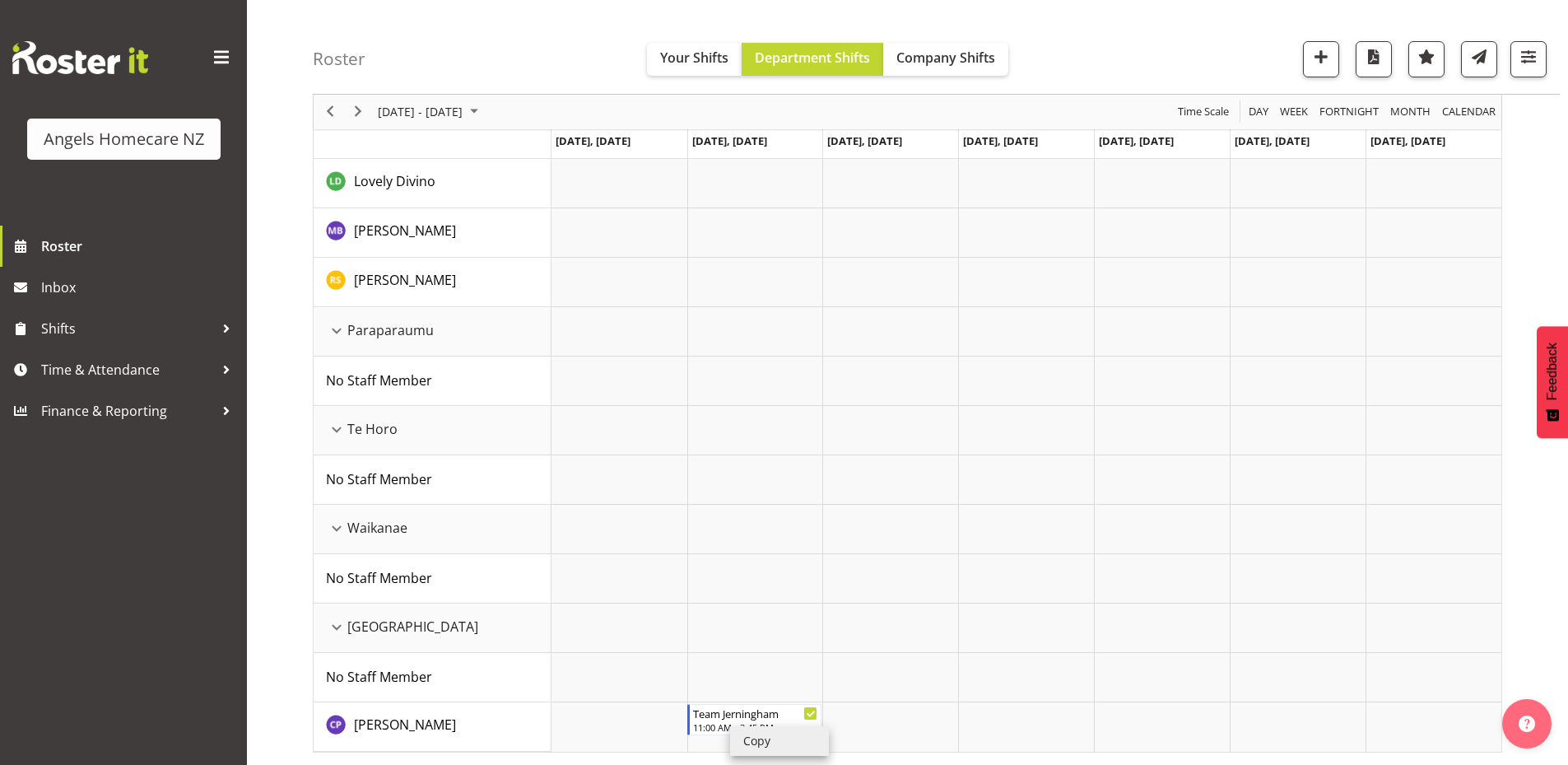
click at [766, 743] on li "Copy" at bounding box center [779, 741] width 99 height 30
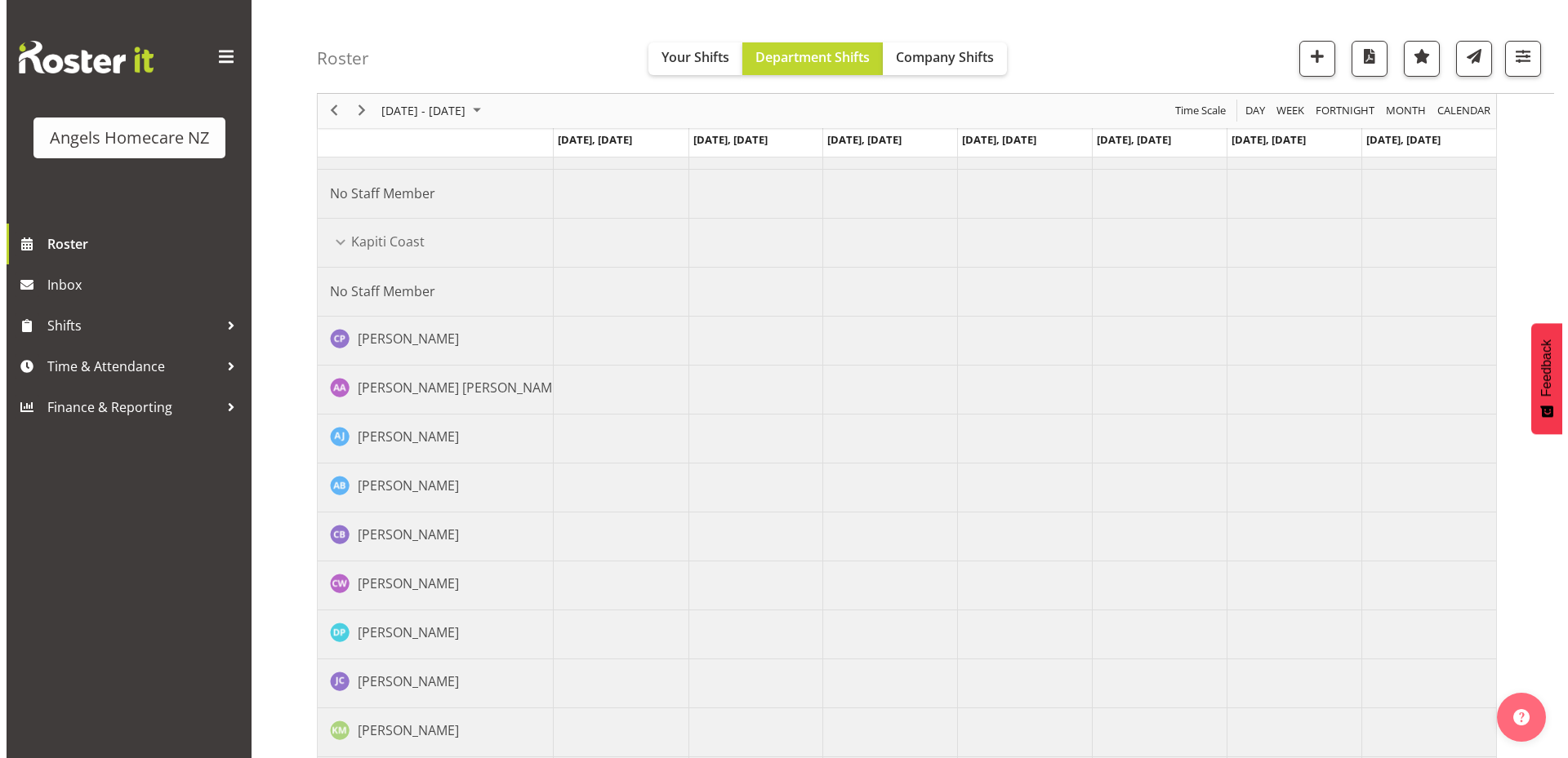
scroll to position [105, 0]
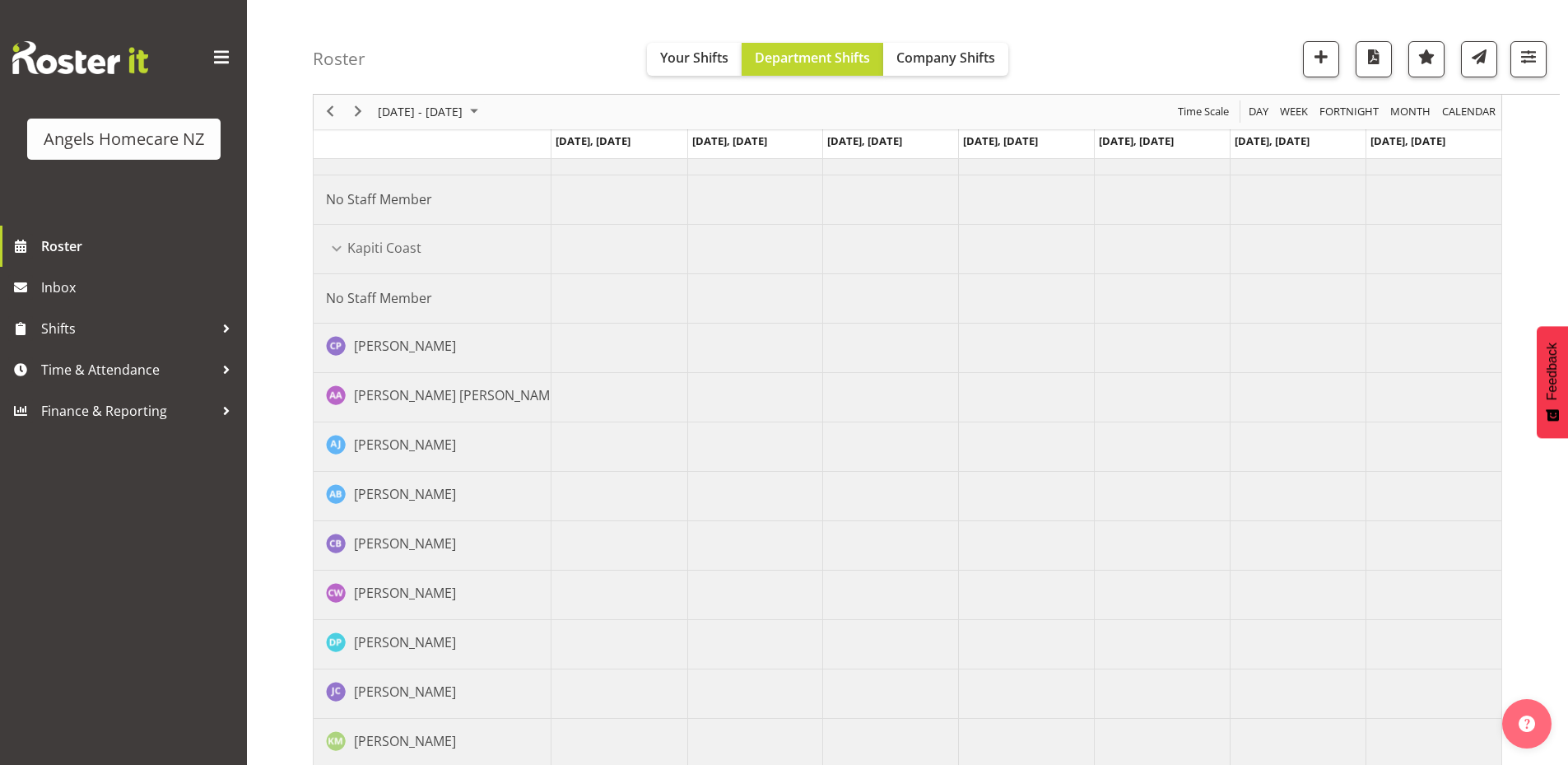
click at [727, 348] on td "Timeline Week of September 30, 2025" at bounding box center [755, 348] width 136 height 50
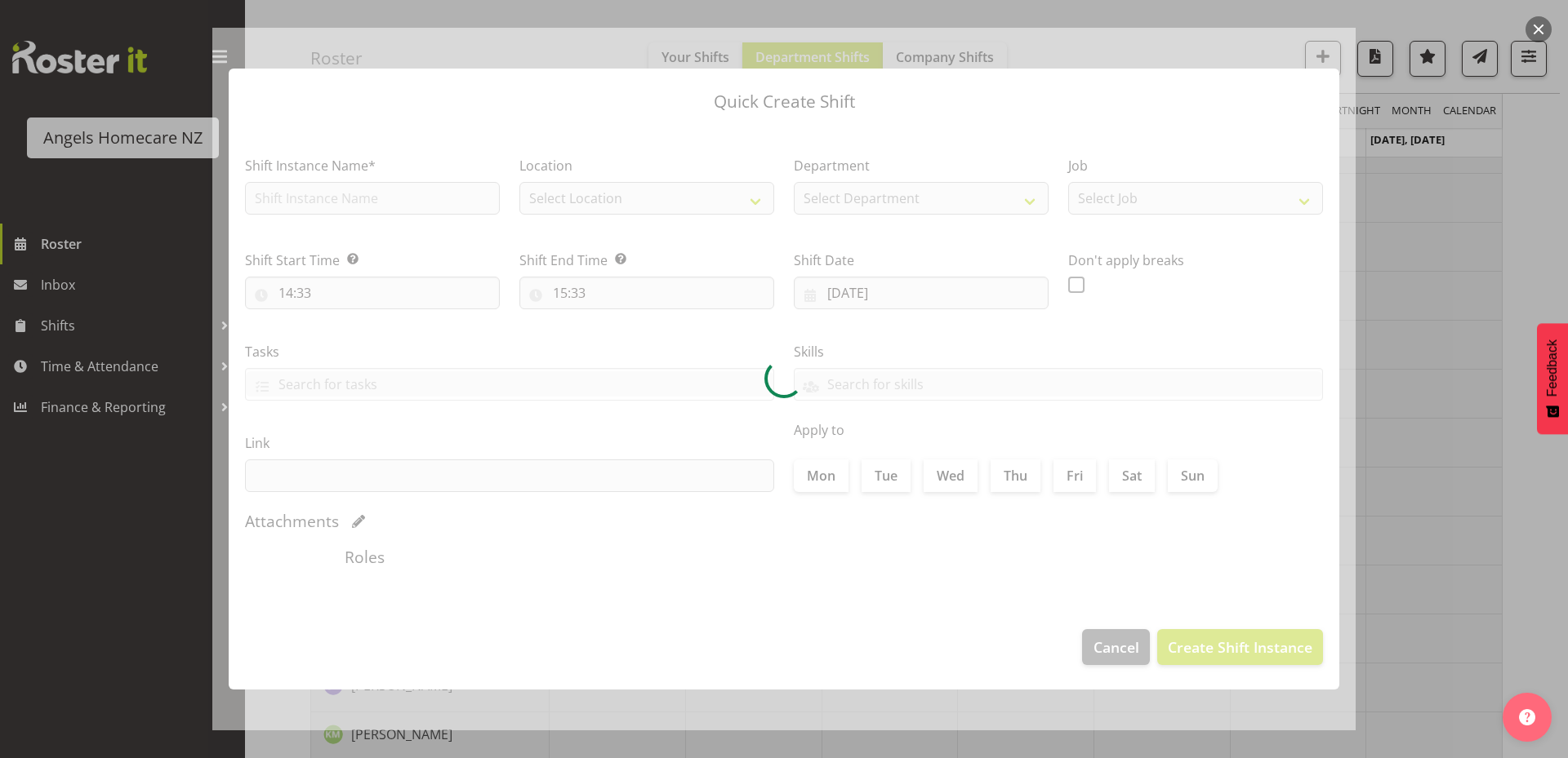
type input "30/09/2025"
checkbox input "true"
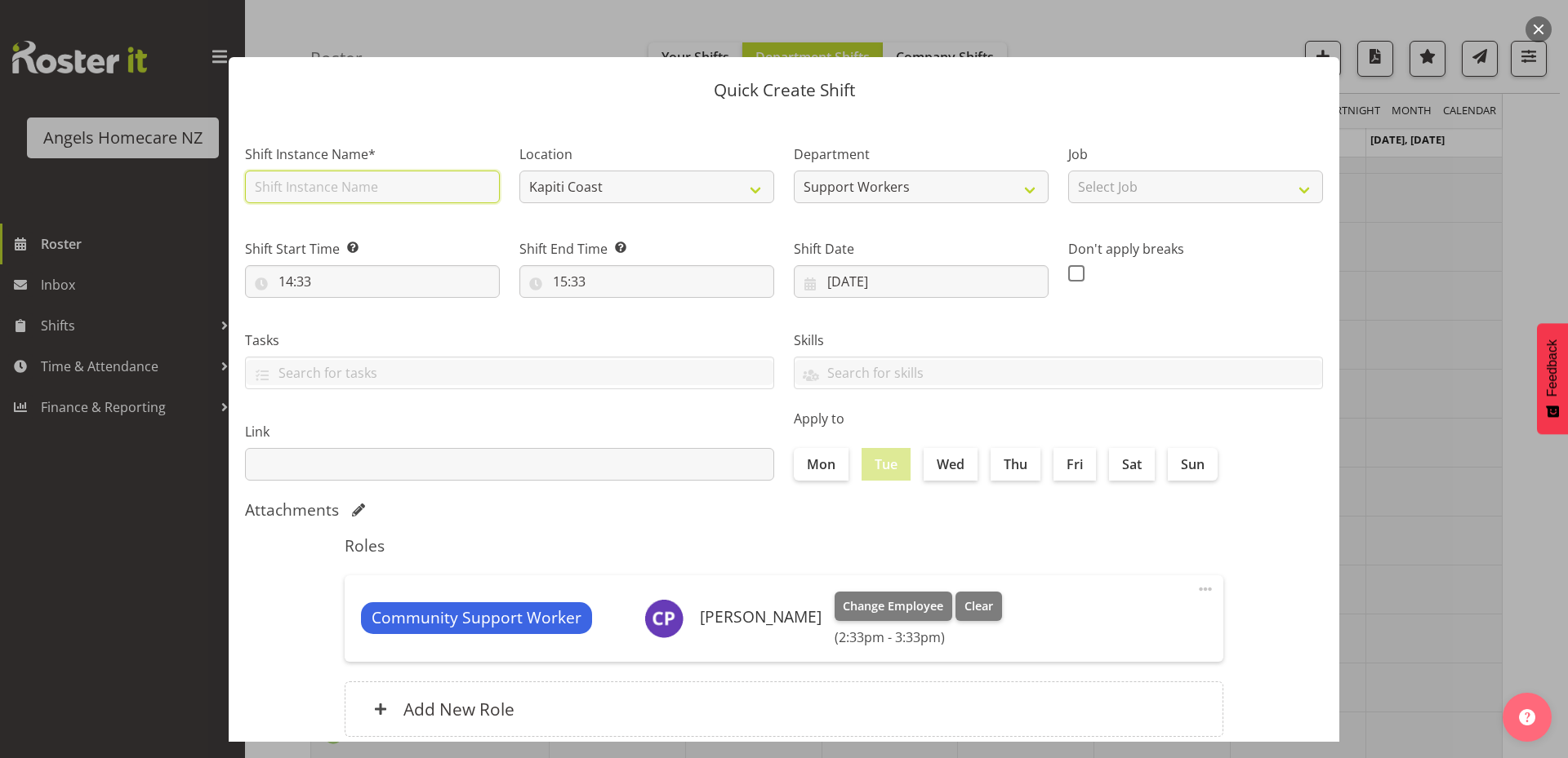
click at [362, 171] on input "text" at bounding box center [372, 187] width 255 height 33
type input "Team Jerningham"
click at [352, 284] on input "14:33" at bounding box center [372, 282] width 255 height 33
click at [351, 323] on select "00 01 02 03 04 05 06 07 08 09 10 11 12 13 14 15 16 17 18 19 20 21 22 23" at bounding box center [356, 324] width 36 height 33
select select "11"
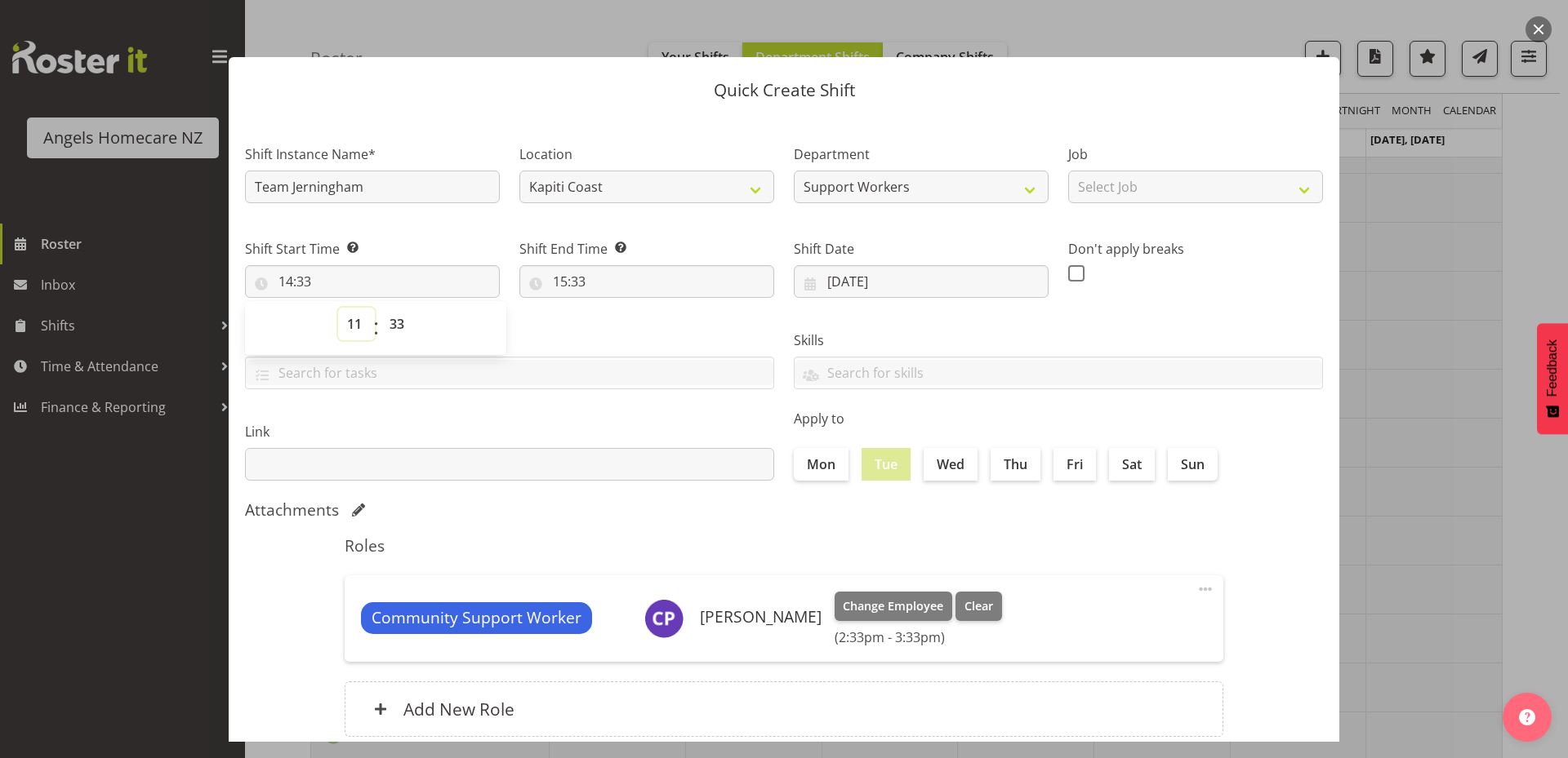
click at [338, 308] on select "00 01 02 03 04 05 06 07 08 09 10 11 12 13 14 15 16 17 18 19 20 21 22 23" at bounding box center [356, 324] width 36 height 33
type input "11:33"
click at [396, 318] on select "00 01 02 03 04 05 06 07 08 09 10 11 12 13 14 15 16 17 18 19 20 21 22 23 24 25 2…" at bounding box center [399, 324] width 36 height 33
select select "4"
click at [381, 308] on select "00 01 02 03 04 05 06 07 08 09 10 11 12 13 14 15 16 17 18 19 20 21 22 23 24 25 2…" at bounding box center [399, 324] width 36 height 33
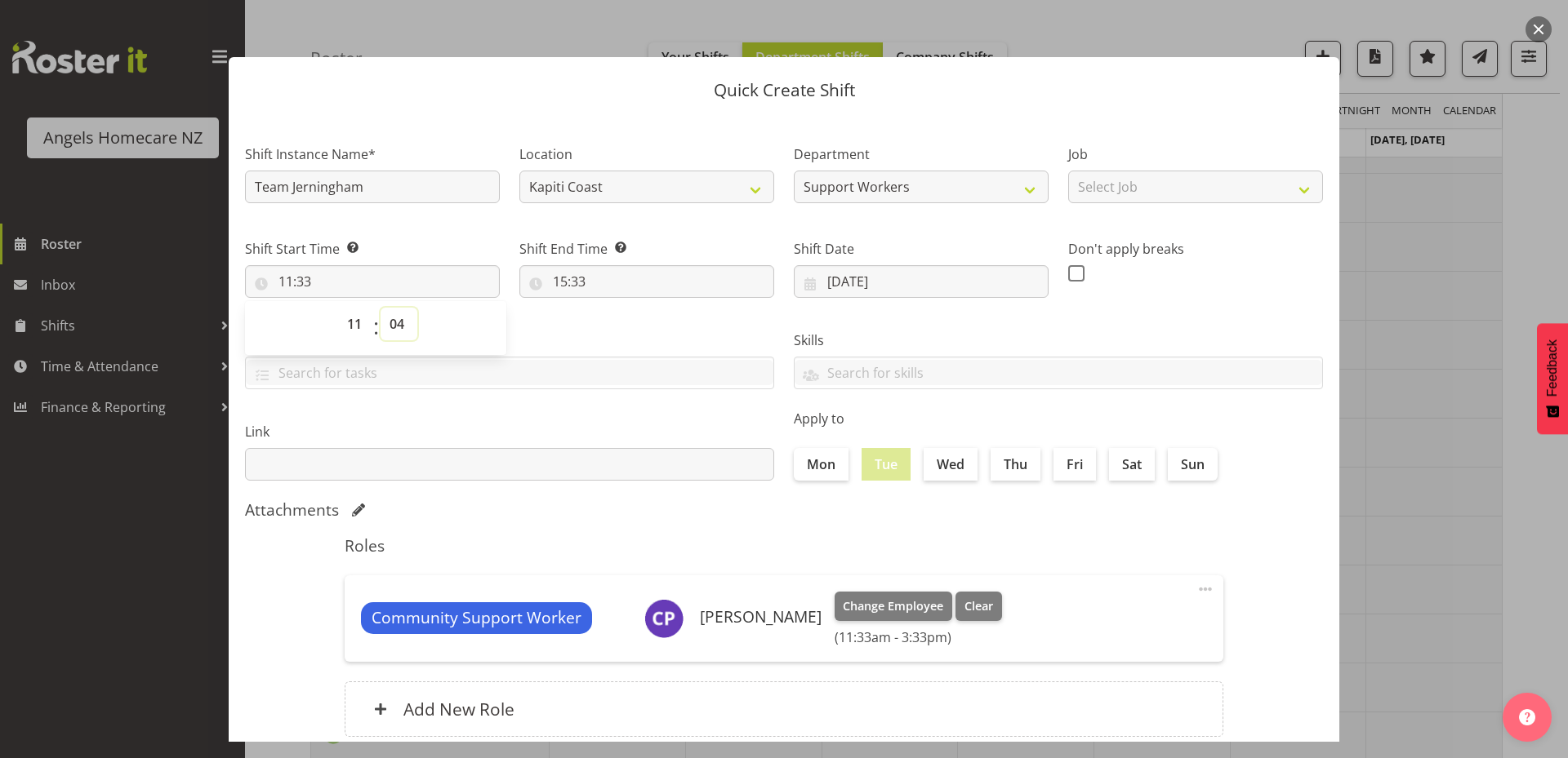
type input "11:04"
drag, startPoint x: 401, startPoint y: 324, endPoint x: 400, endPoint y: 334, distance: 10.0
click at [401, 324] on select "00 01 02 03 04 05 06 07 08 09 10 11 12 13 14 15 16 17 18 19 20 21 22 23 24 25 2…" at bounding box center [399, 324] width 36 height 33
select select "0"
click at [381, 308] on select "00 01 02 03 04 05 06 07 08 09 10 11 12 13 14 15 16 17 18 19 20 21 22 23 24 25 2…" at bounding box center [399, 324] width 36 height 33
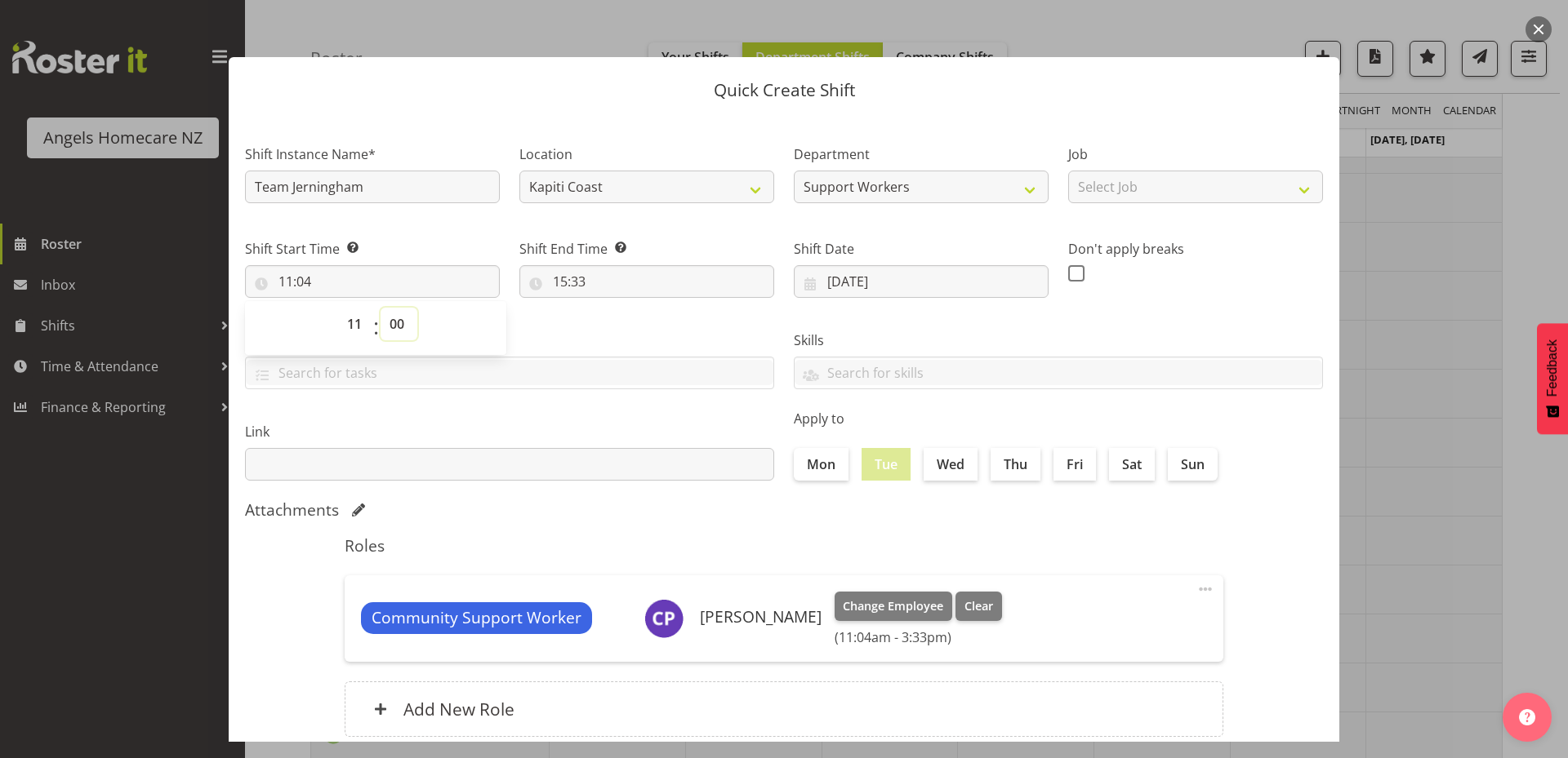
type input "11:00"
click at [609, 274] on input "15:33" at bounding box center [646, 282] width 255 height 33
click at [634, 328] on select "00 01 02 03 04 05 06 07 08 09 10 11 12 13 14 15 16 17 18 19 20 21 22 23" at bounding box center [630, 324] width 36 height 33
click at [696, 322] on div "00 01 02 03 04 05 06 07 08 09 10 11 12 13 14 15 16 17 18 19 20 21 22 23 : 00 01…" at bounding box center [650, 328] width 261 height 41
click at [667, 328] on select "00 01 02 03 04 05 06 07 08 09 10 11 12 13 14 15 16 17 18 19 20 21 22 23 24 25 2…" at bounding box center [673, 324] width 36 height 33
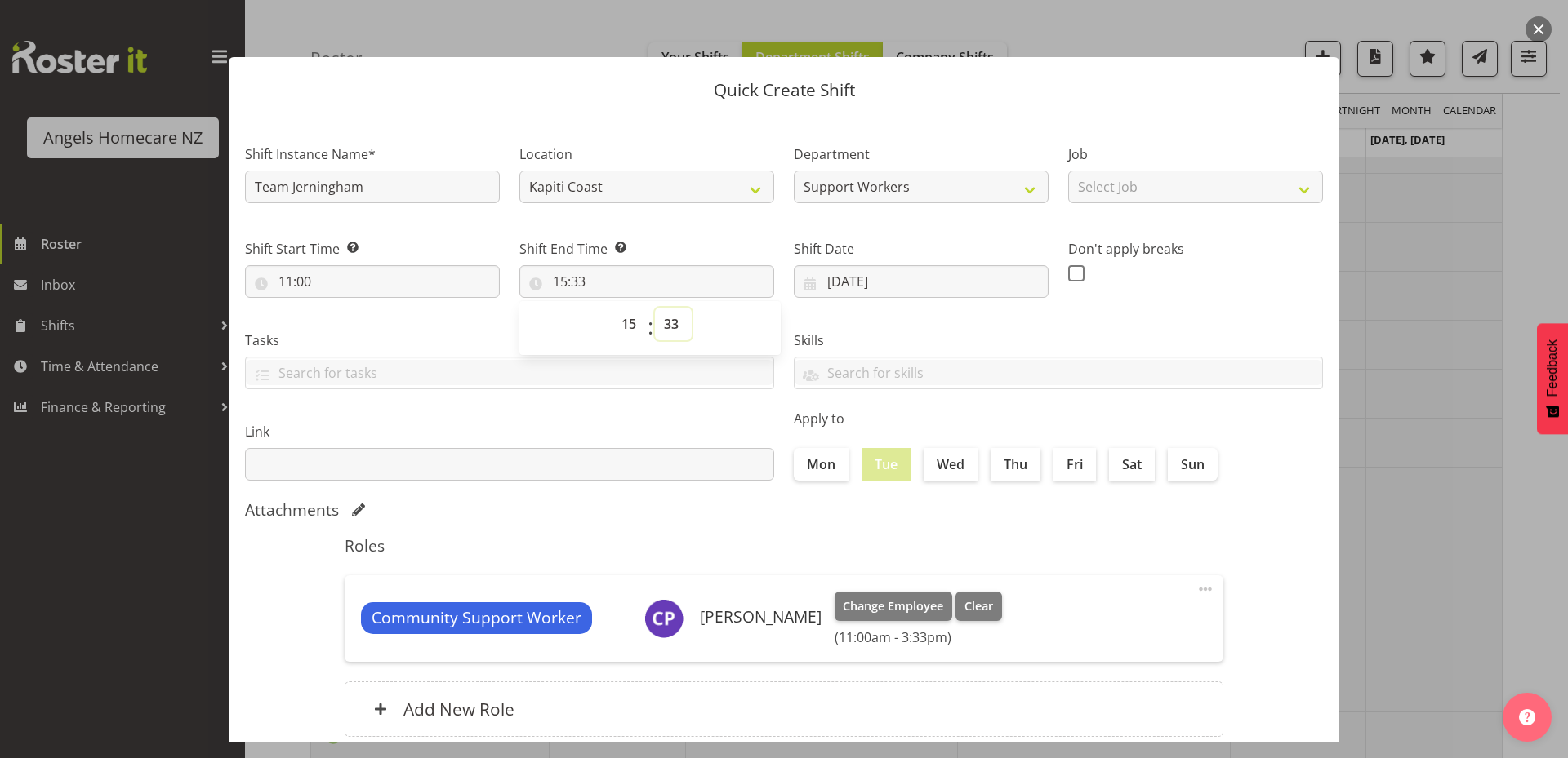
select select "45"
click at [655, 308] on select "00 01 02 03 04 05 06 07 08 09 10 11 12 13 14 15 16 17 18 19 20 21 22 23 24 25 2…" at bounding box center [673, 324] width 36 height 33
type input "15:45"
click at [1142, 189] on select "Select Job Personal Cares Support Work" at bounding box center [1195, 187] width 255 height 33
select select "10695"
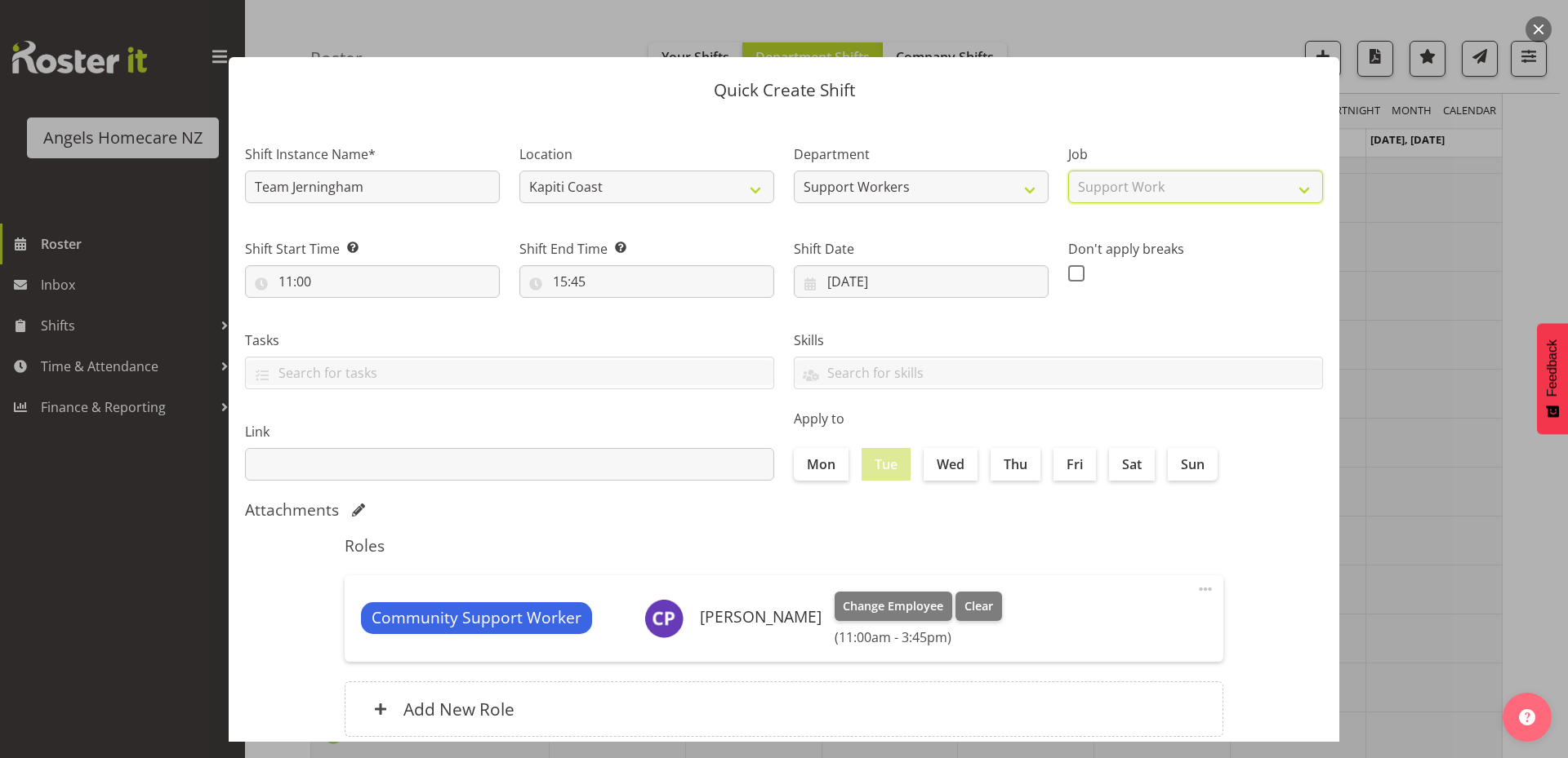
click at [1068, 170] on select "Select Job Personal Cares Support Work" at bounding box center [1195, 187] width 255 height 33
click at [445, 360] on input "text" at bounding box center [509, 372] width 528 height 25
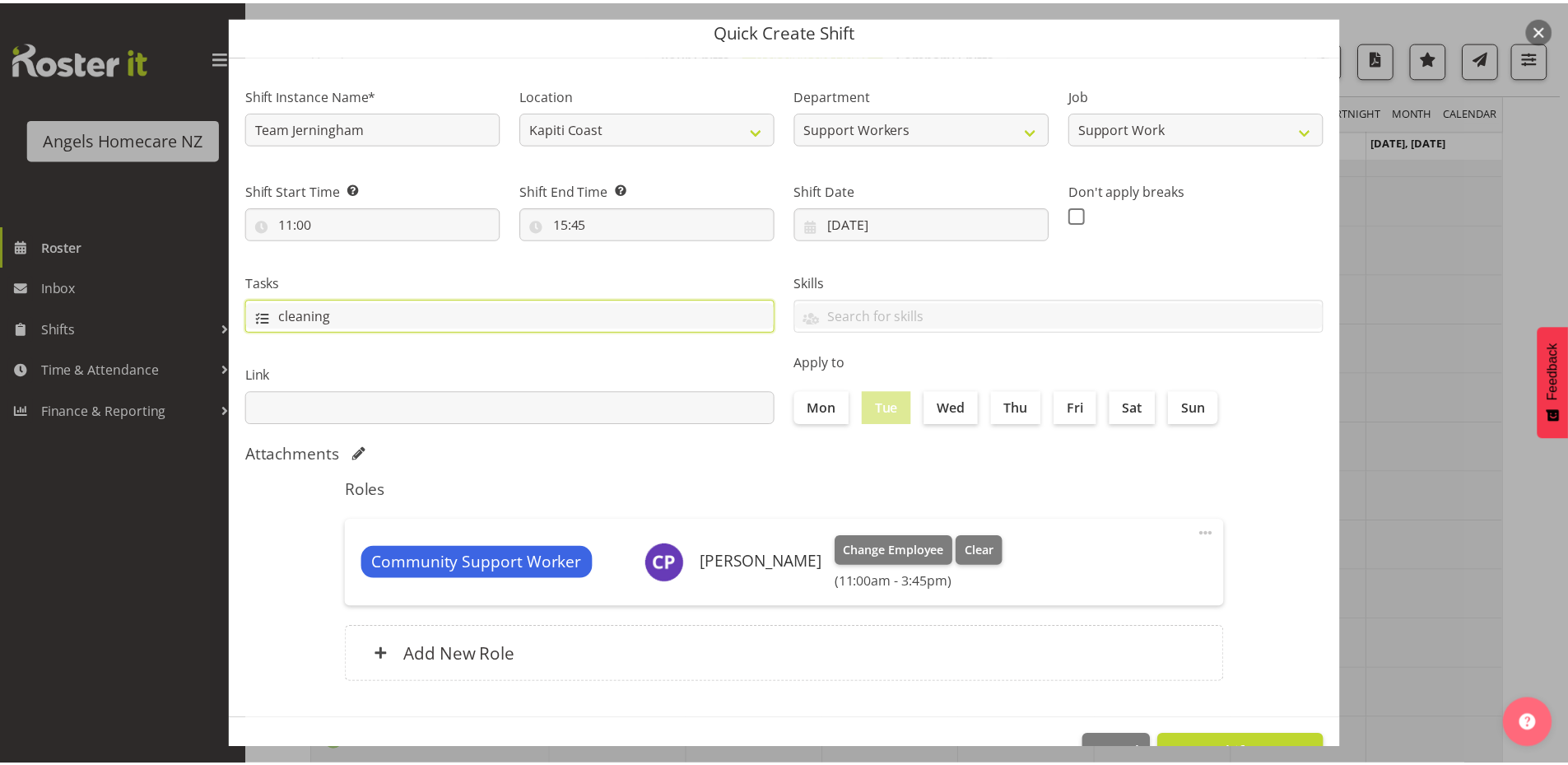
scroll to position [109, 0]
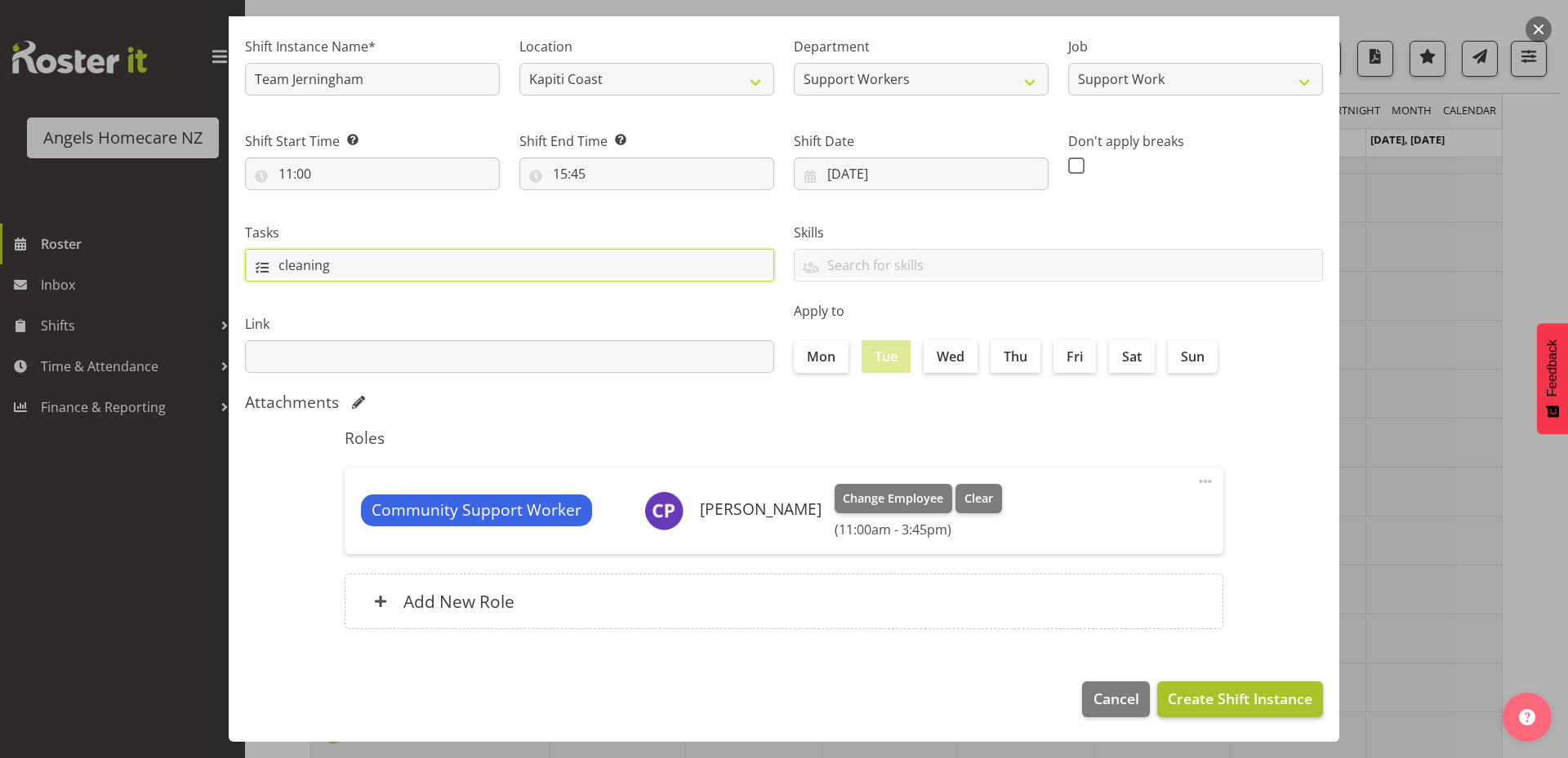
type input "cleaning"
click at [1183, 701] on span "Create Shift Instance" at bounding box center [1239, 698] width 144 height 22
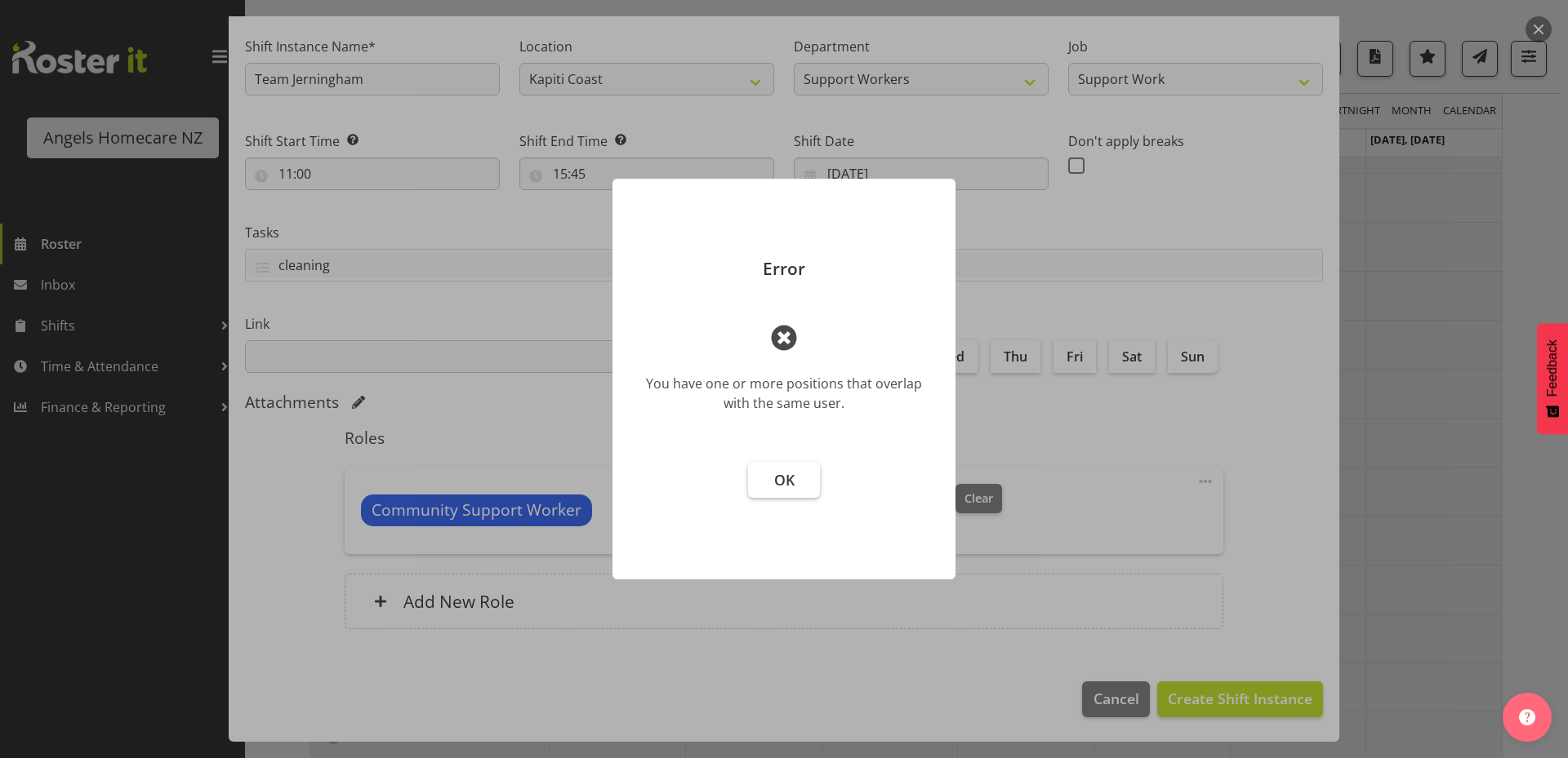
click at [781, 474] on span "OK" at bounding box center [784, 480] width 21 height 20
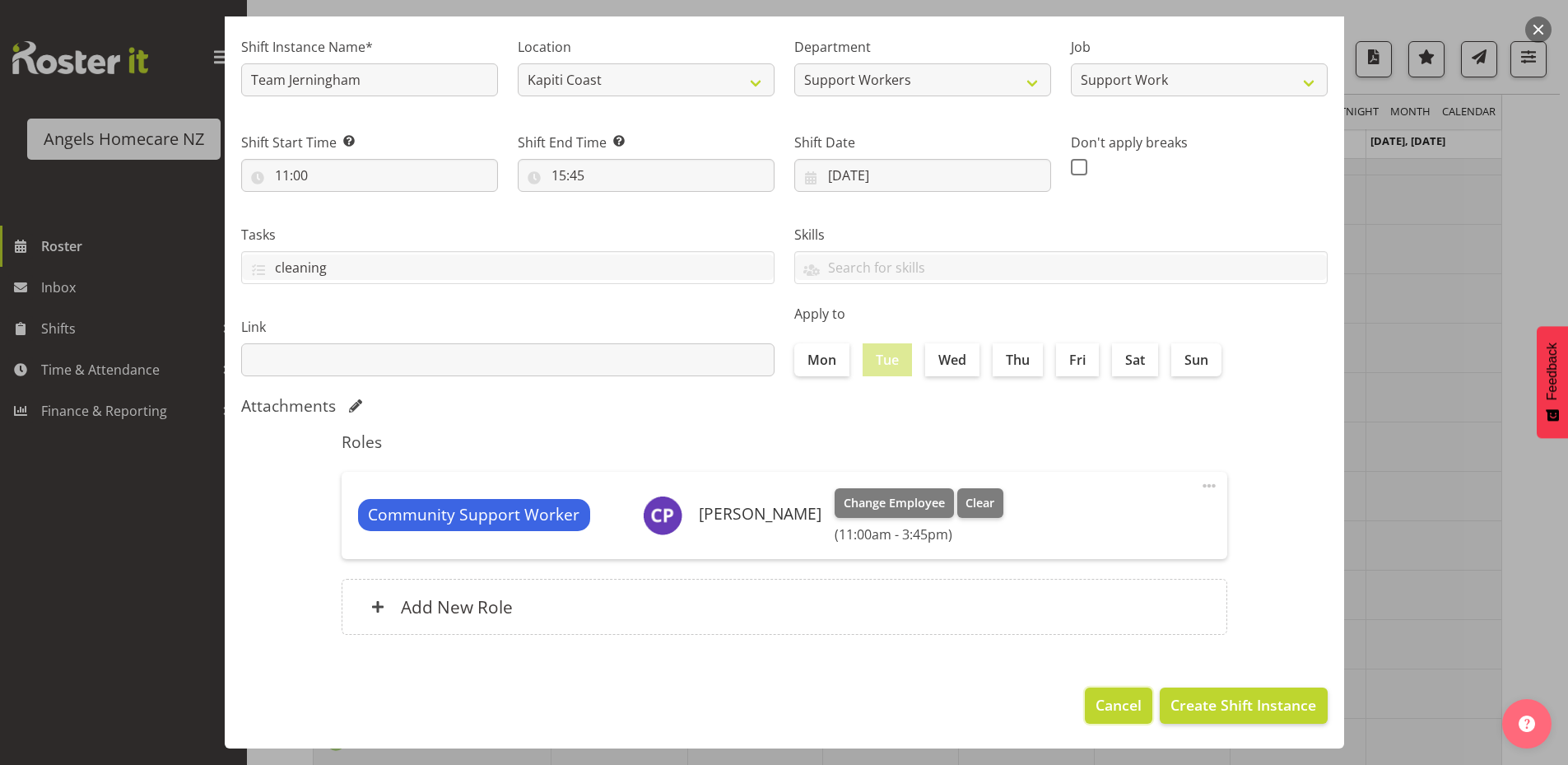
click at [1121, 704] on span "Cancel" at bounding box center [1119, 705] width 46 height 22
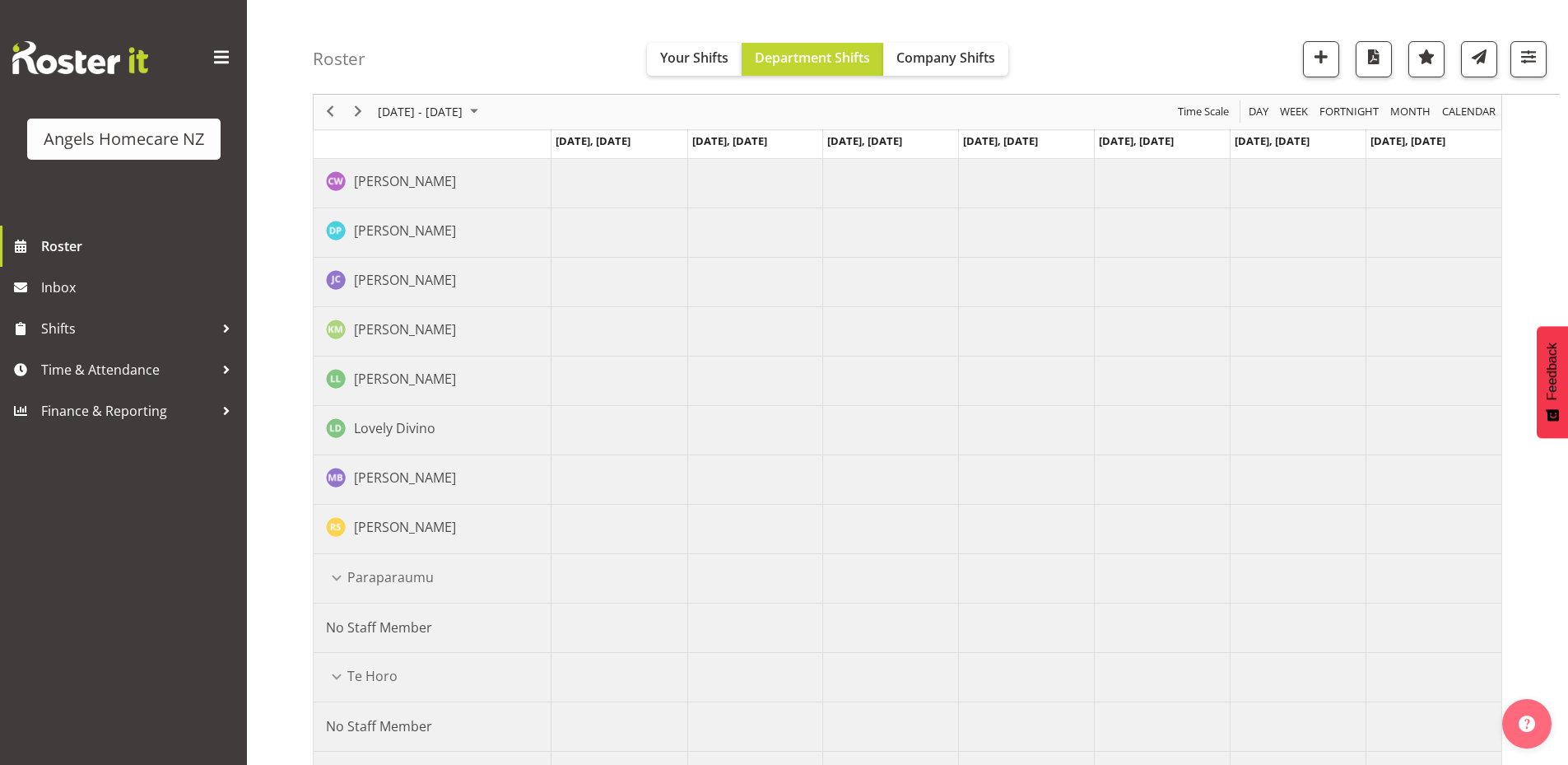
scroll to position [764, 0]
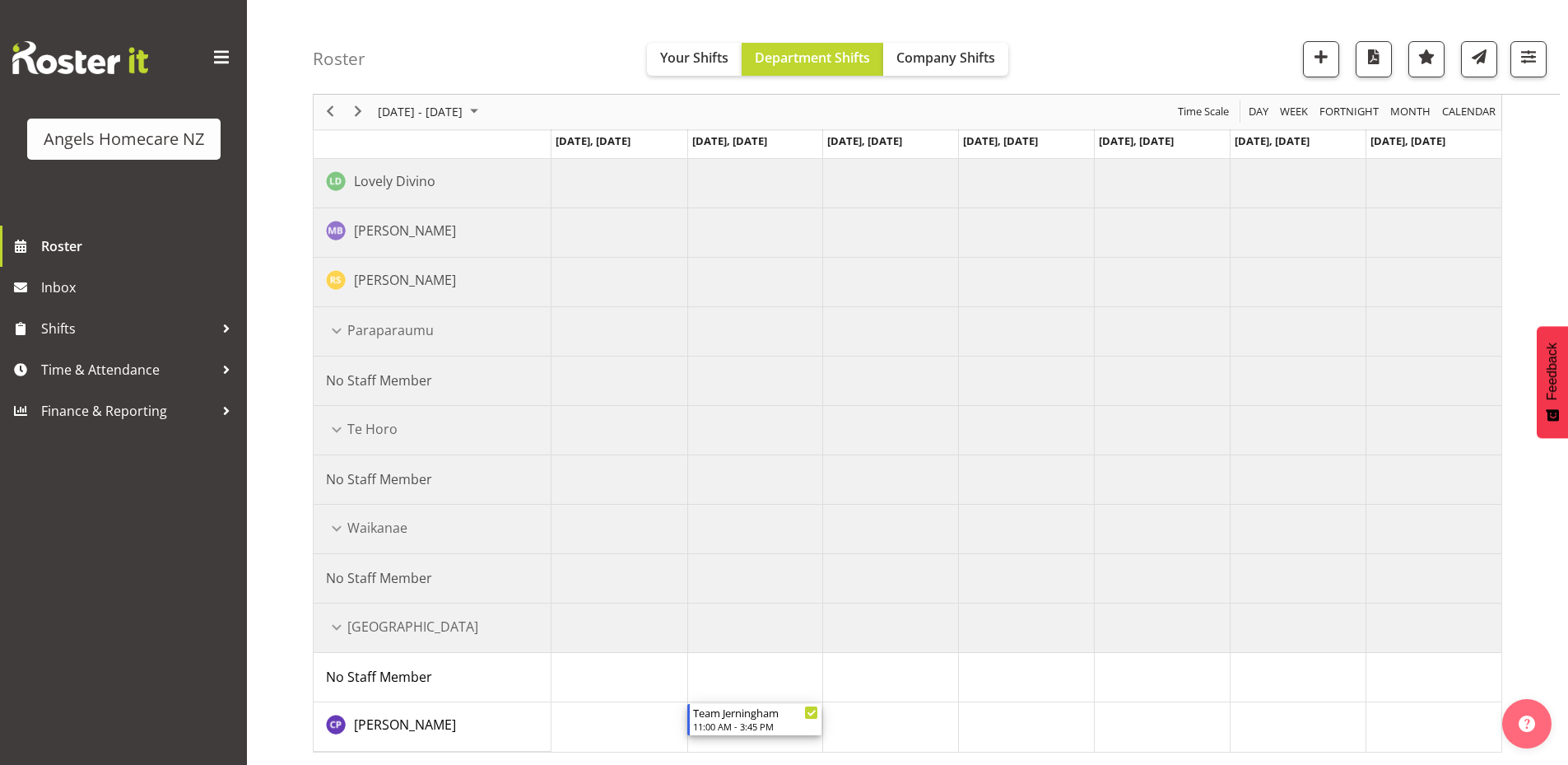
drag, startPoint x: 753, startPoint y: 723, endPoint x: 755, endPoint y: 581, distance: 142.0
click at [755, 581] on div "Team Jerningham 11:00 AM - 3:45 PM" at bounding box center [1026, 109] width 950 height 1285
click at [393, 723] on span "[PERSON_NAME]" at bounding box center [405, 724] width 102 height 18
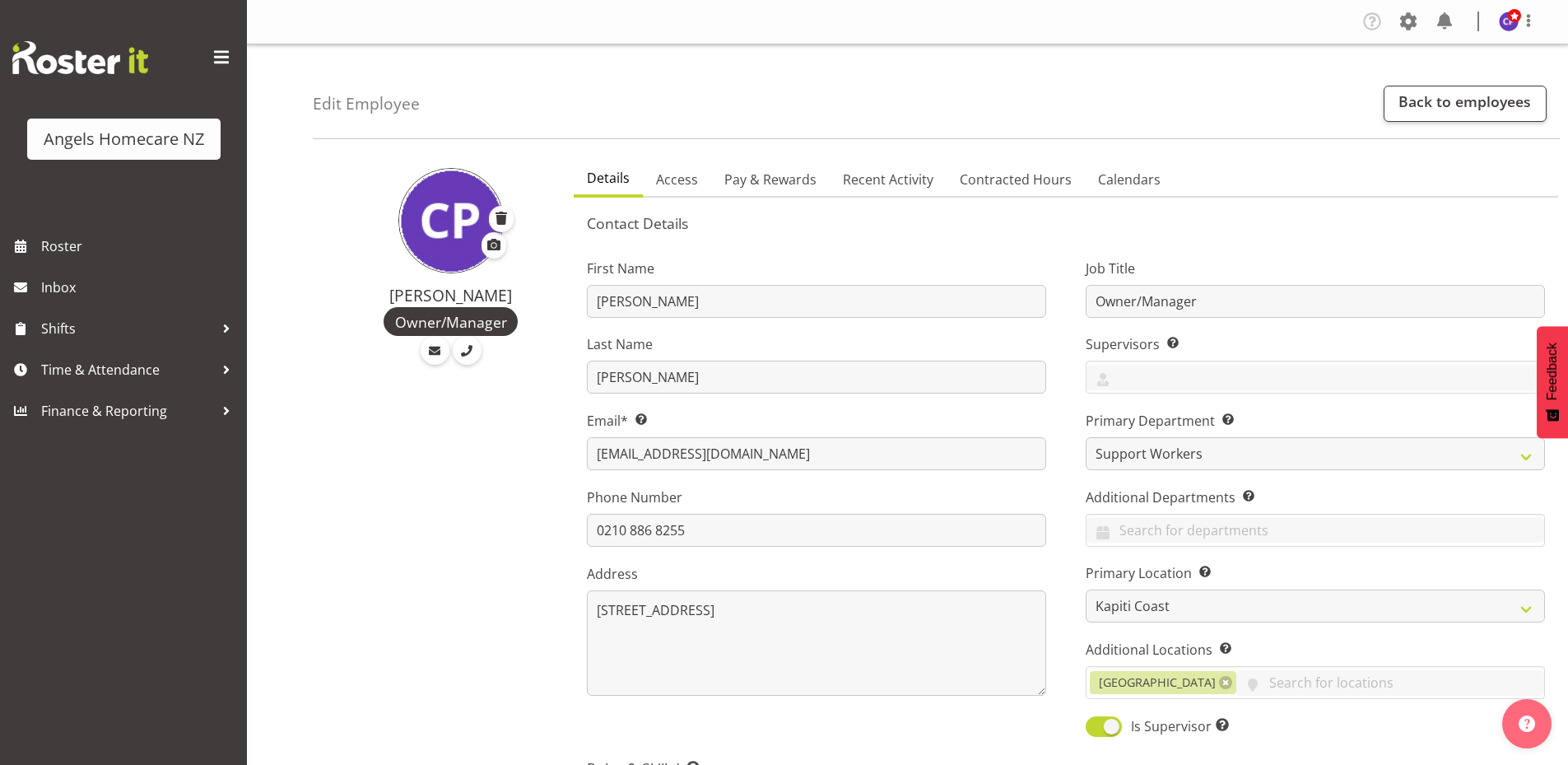
select select "1287"
select select "location"
select select "TimelineWeek"
click at [1124, 184] on span "Calendars" at bounding box center [1129, 179] width 63 height 20
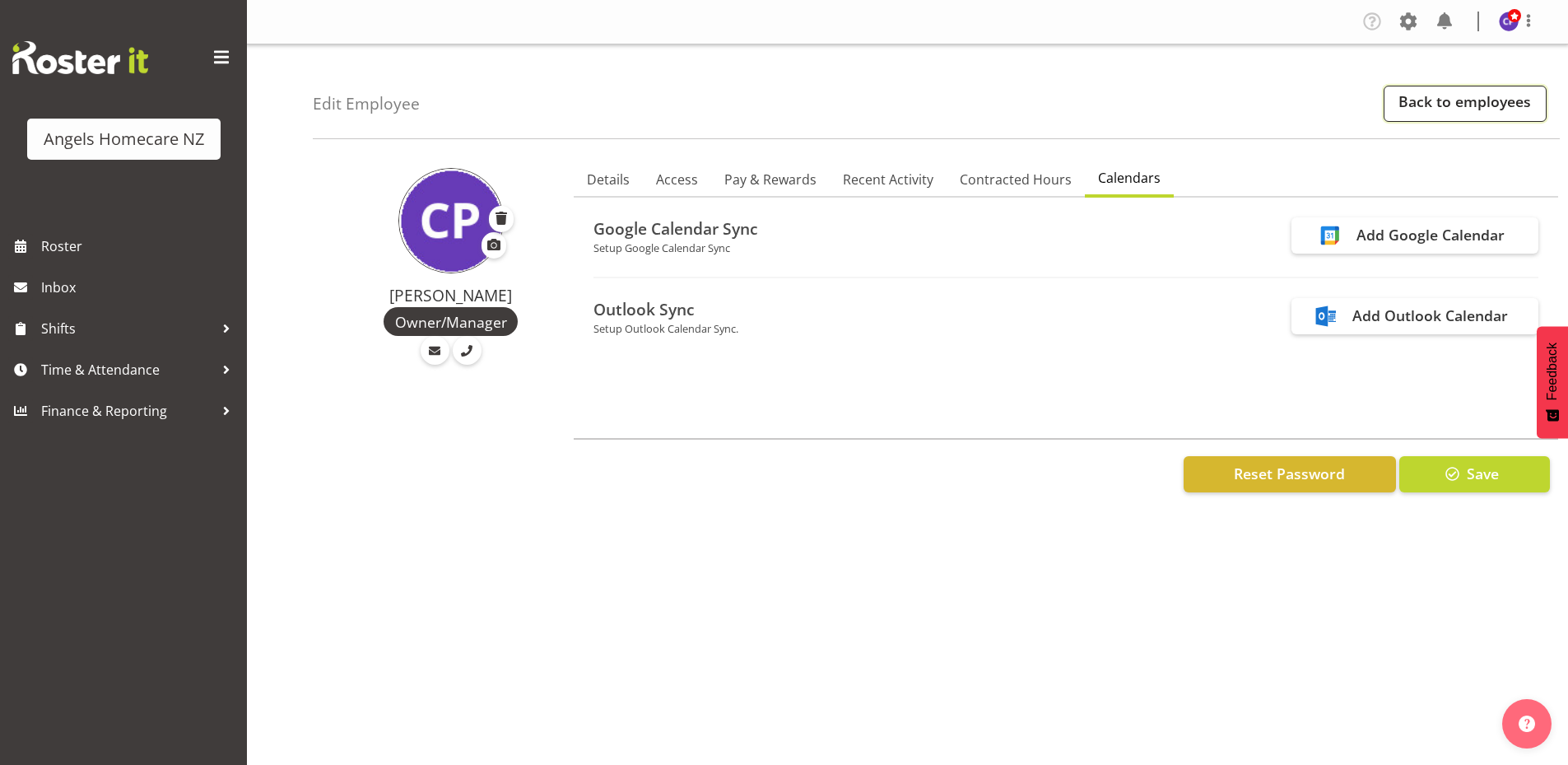
click at [1476, 105] on link "Back to employees" at bounding box center [1465, 104] width 163 height 37
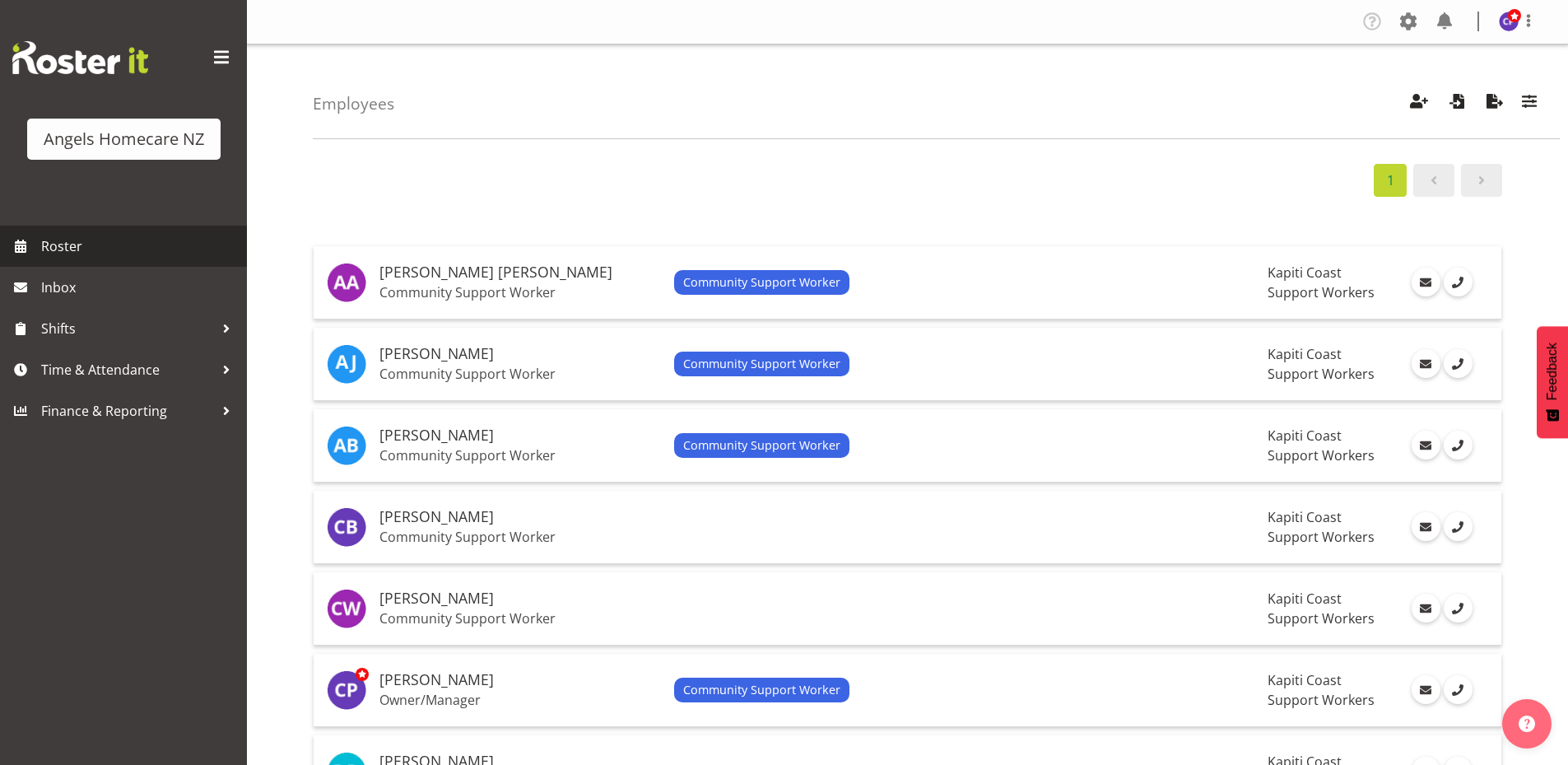
click at [59, 245] on span "Roster" at bounding box center [140, 246] width 198 height 24
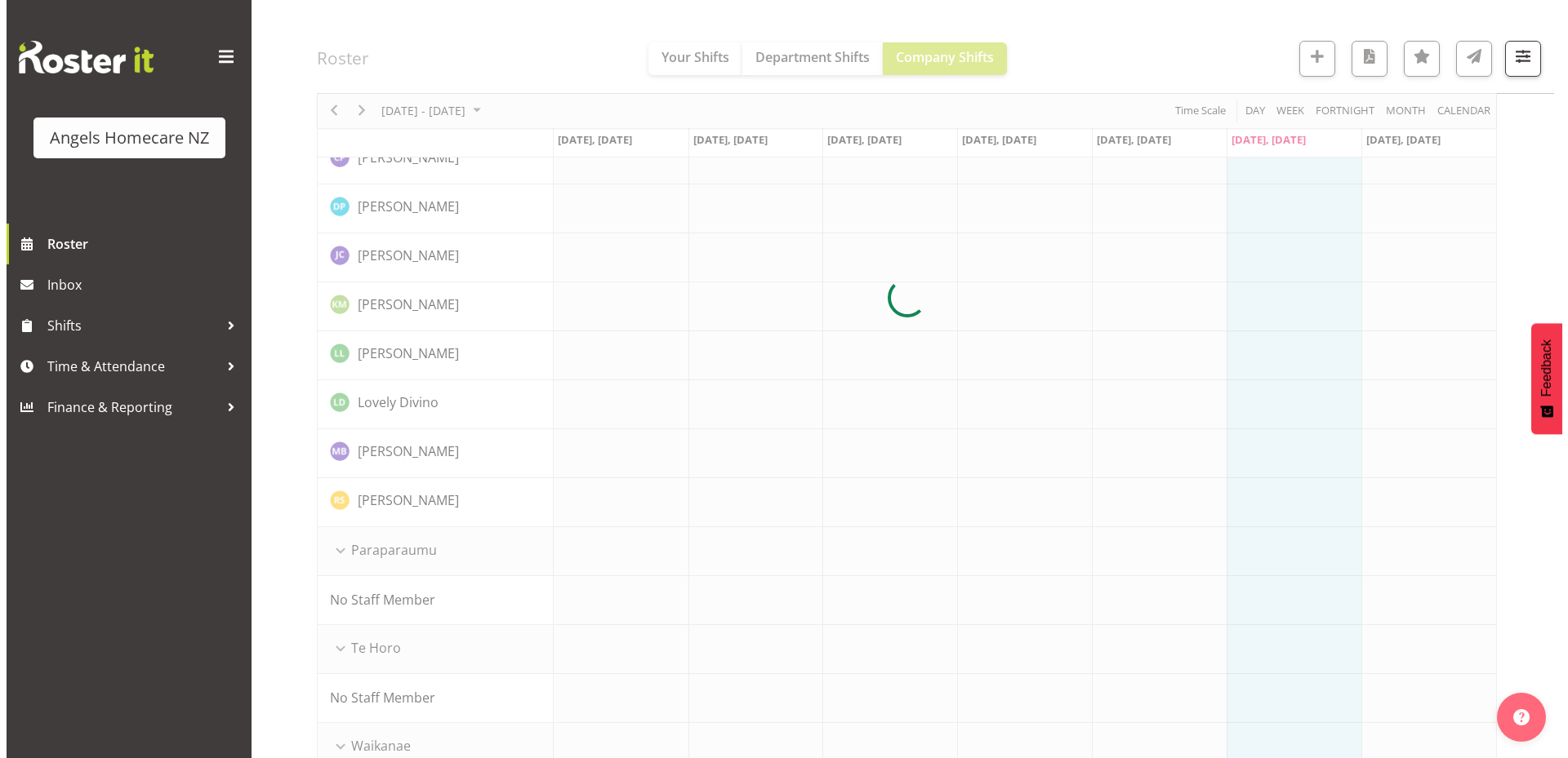
scroll to position [757, 0]
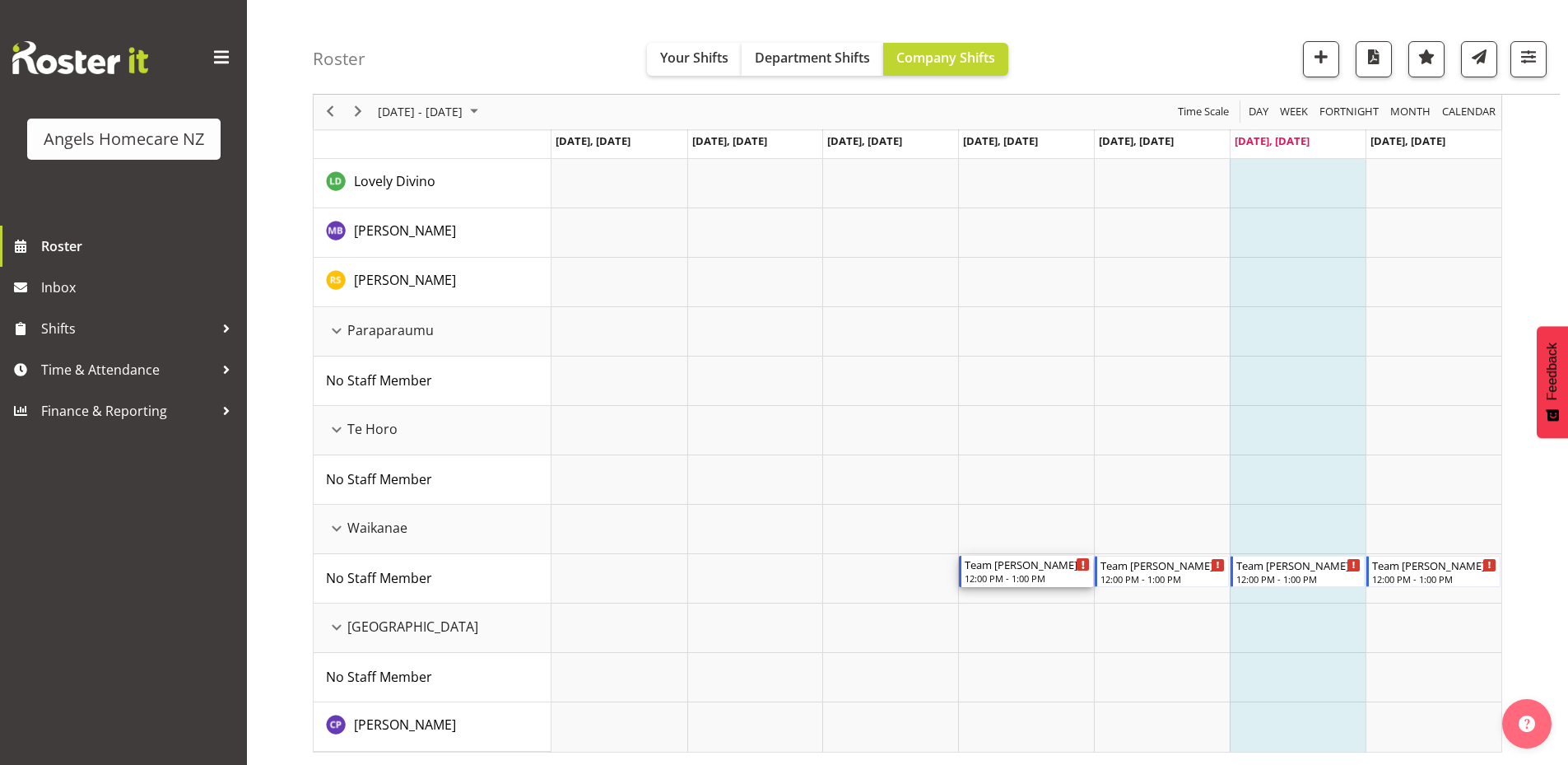
click at [1043, 569] on div "Team [PERSON_NAME]" at bounding box center [1026, 564] width 125 height 17
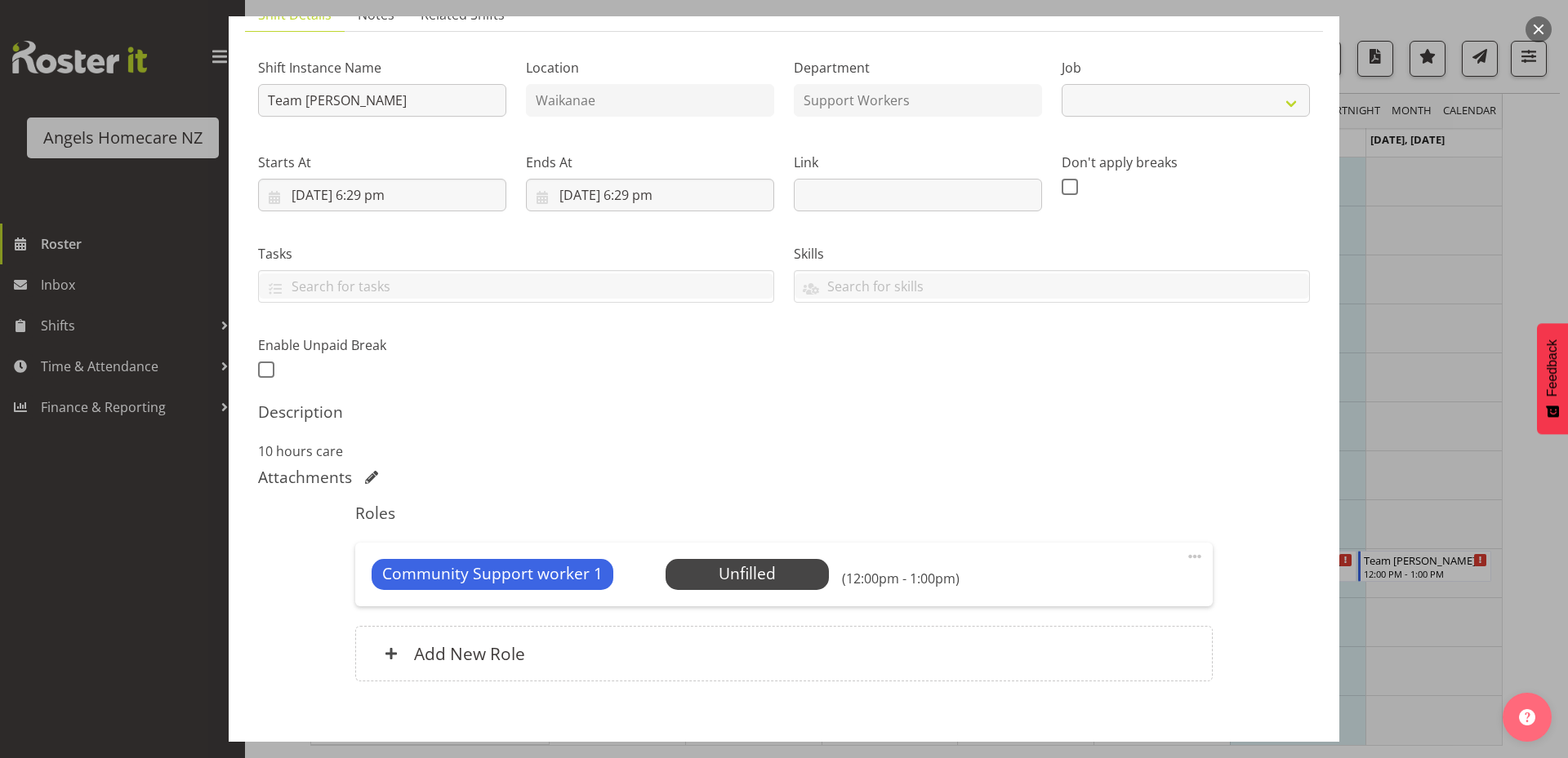
select select "10686"
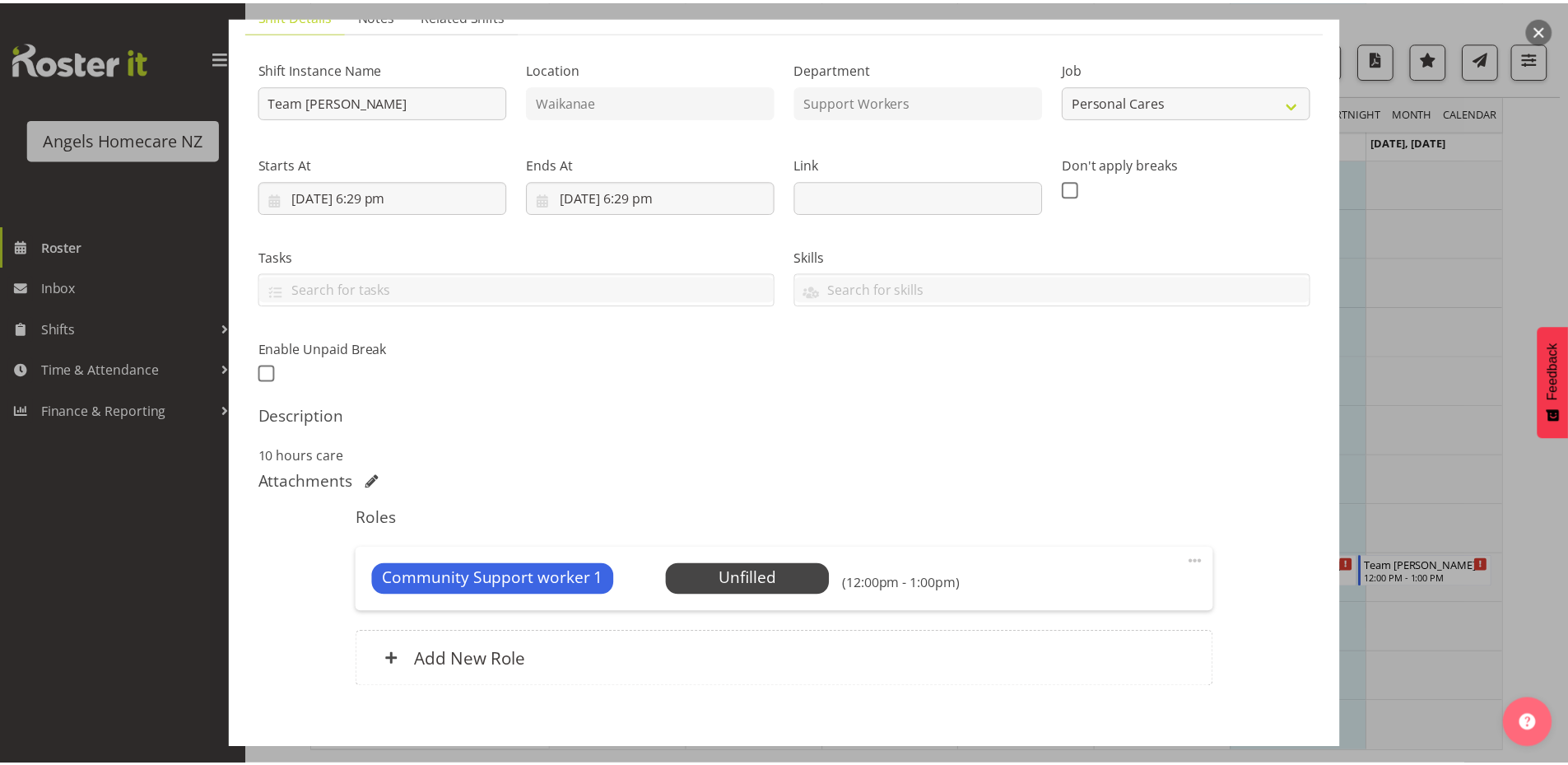
scroll to position [220, 0]
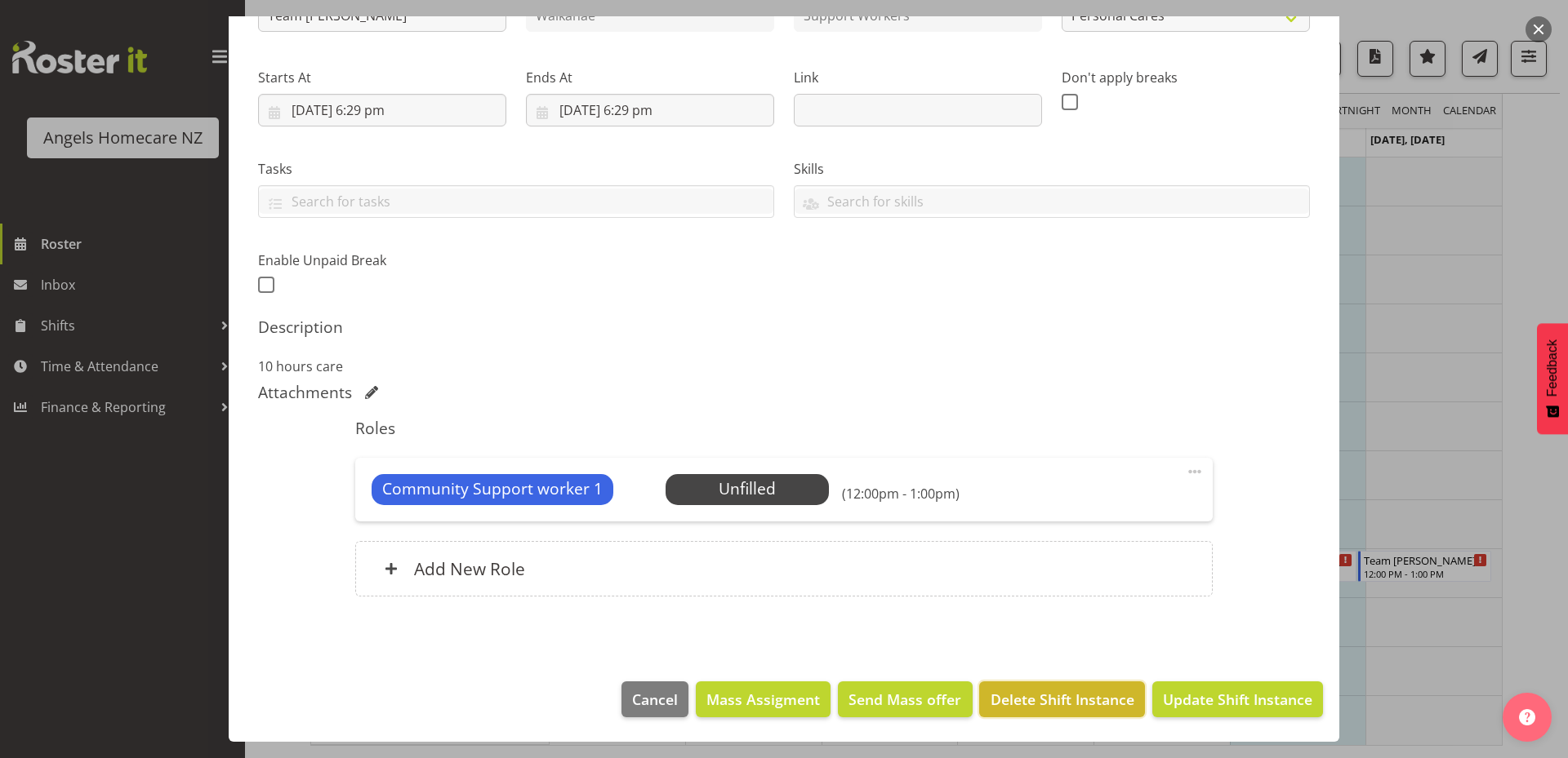
click at [1069, 687] on button "Delete Shift Instance" at bounding box center [1061, 699] width 165 height 36
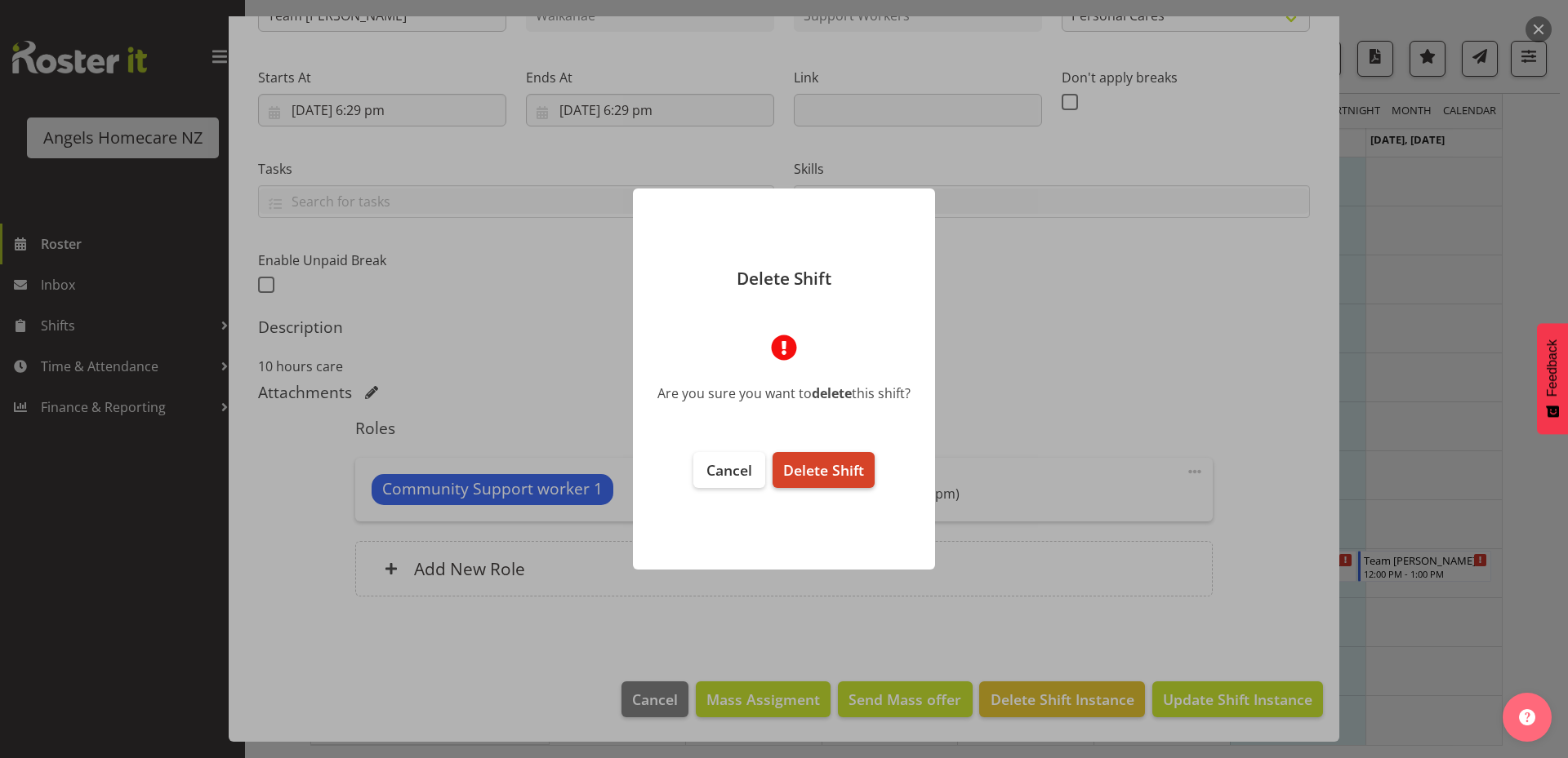
click at [844, 474] on span "Delete Shift" at bounding box center [822, 469] width 80 height 20
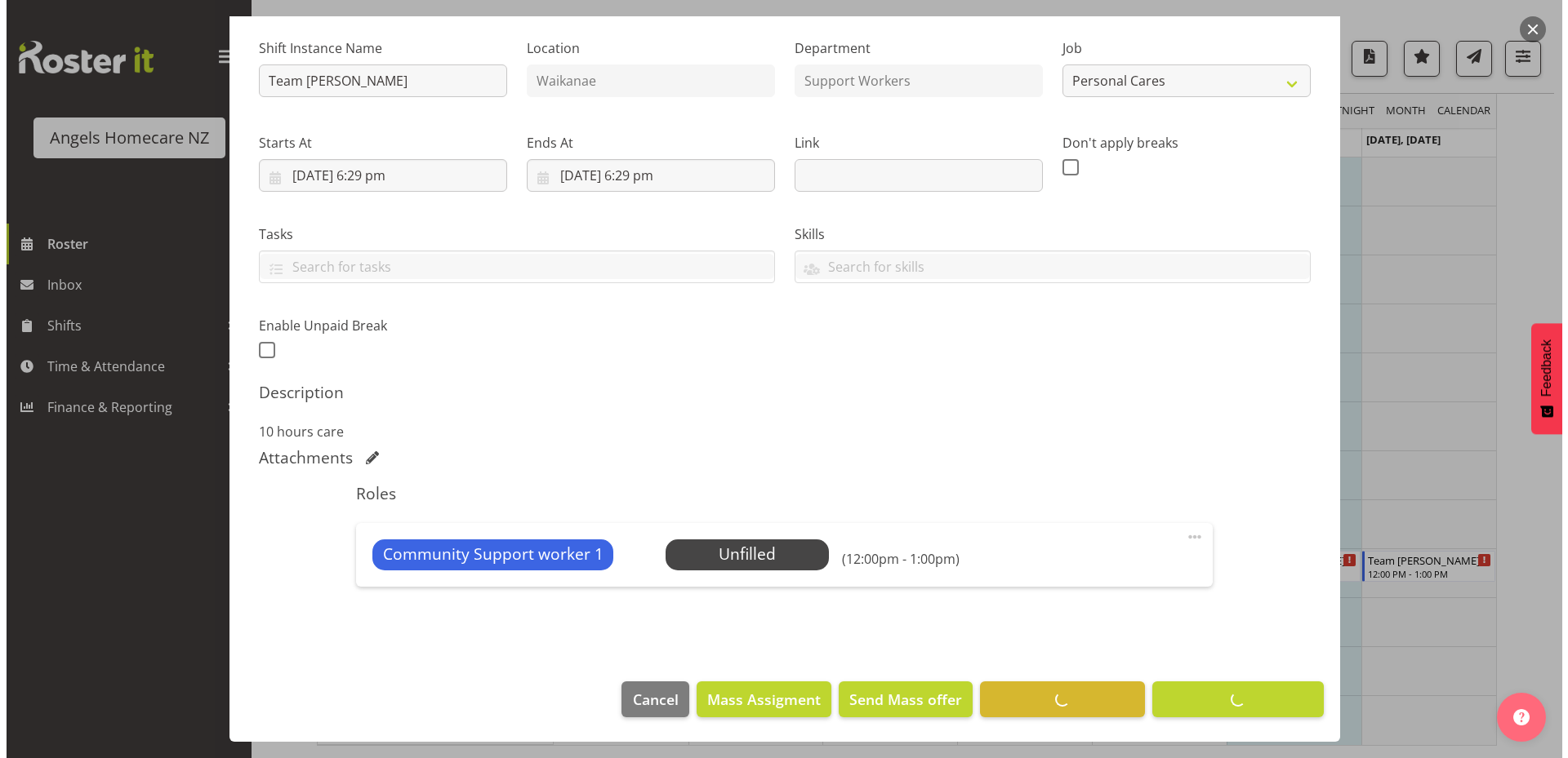
scroll to position [153, 0]
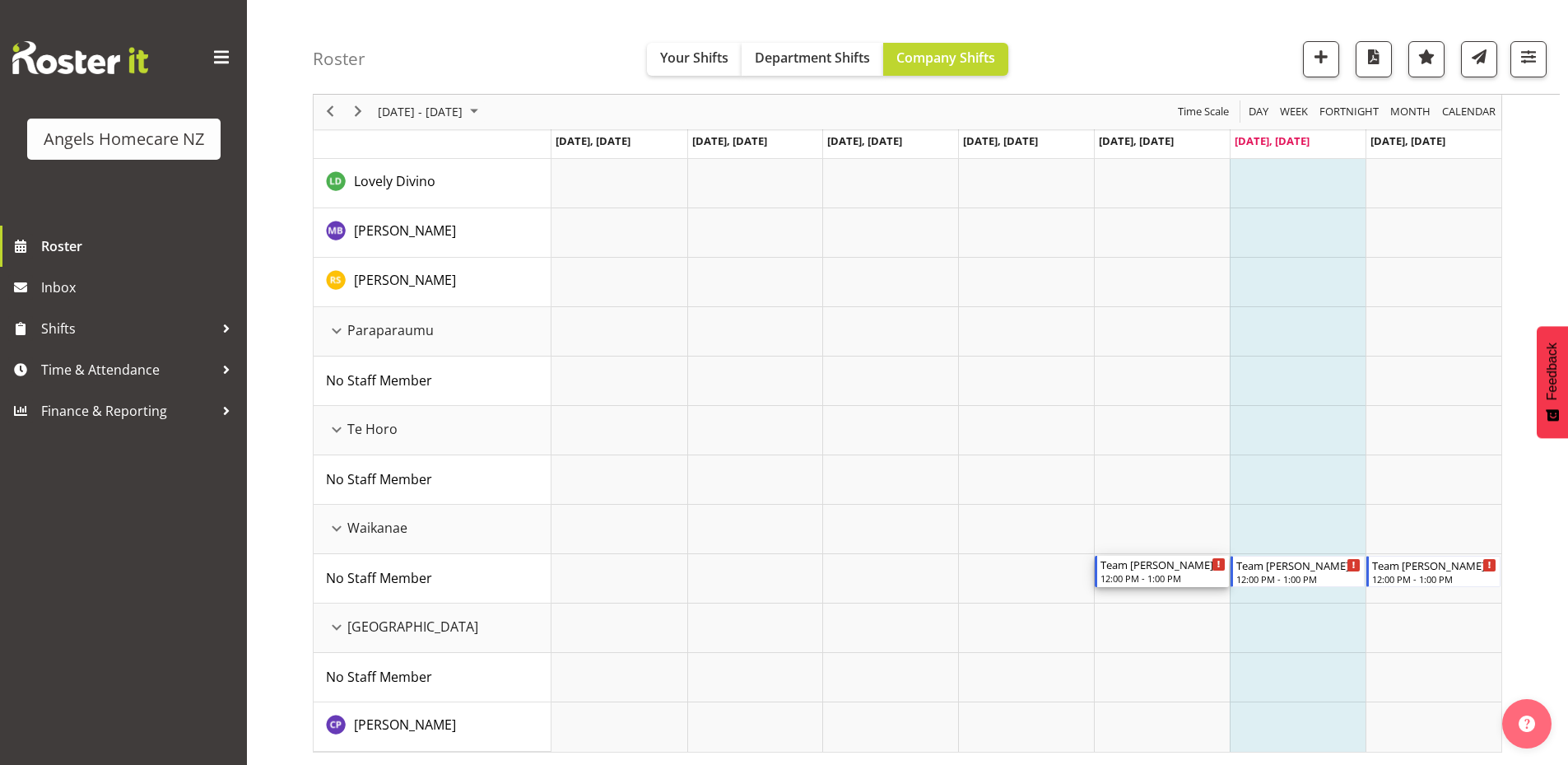
click at [1157, 567] on div "Team [PERSON_NAME]" at bounding box center [1162, 564] width 125 height 17
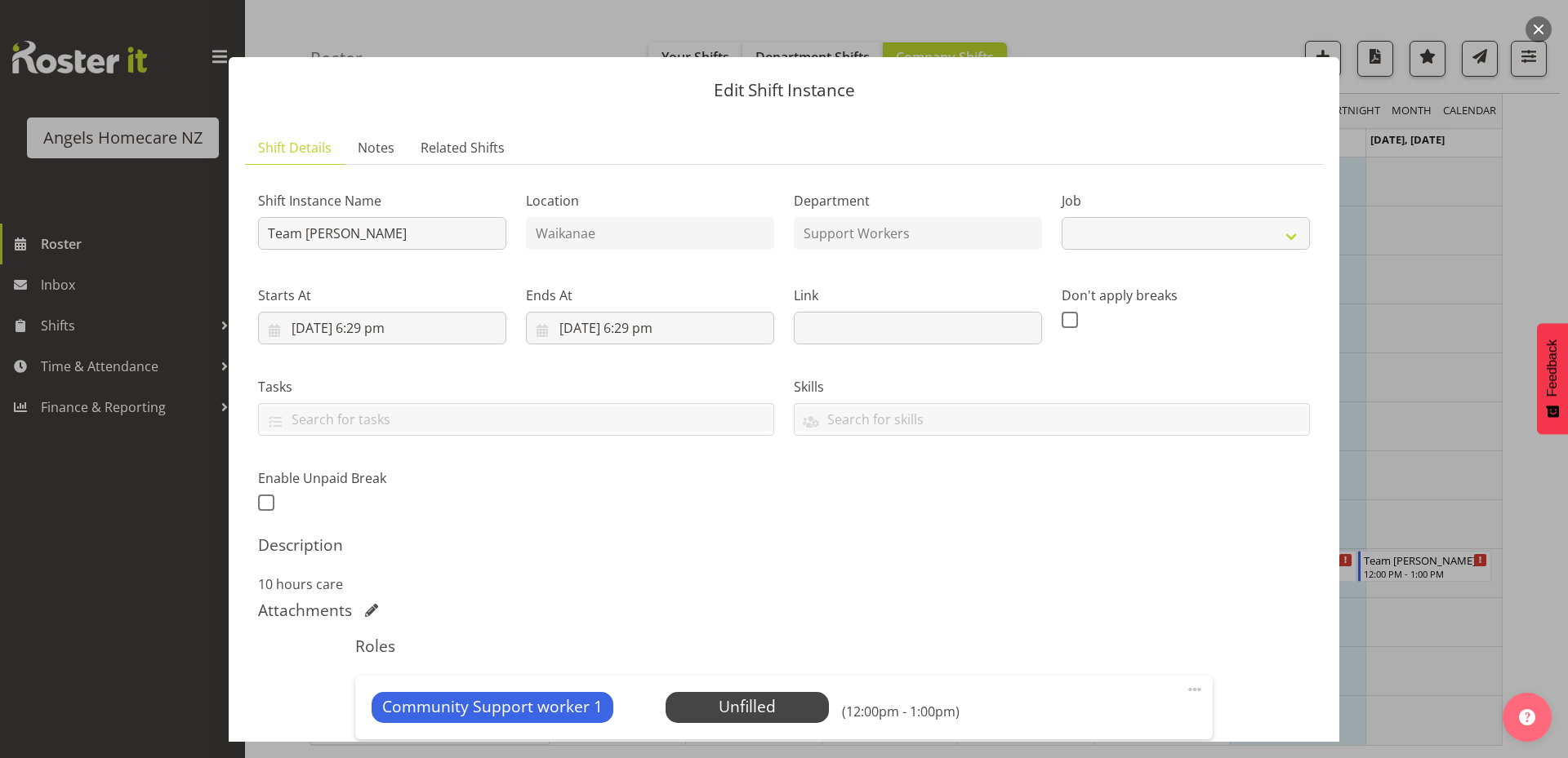
select select "10686"
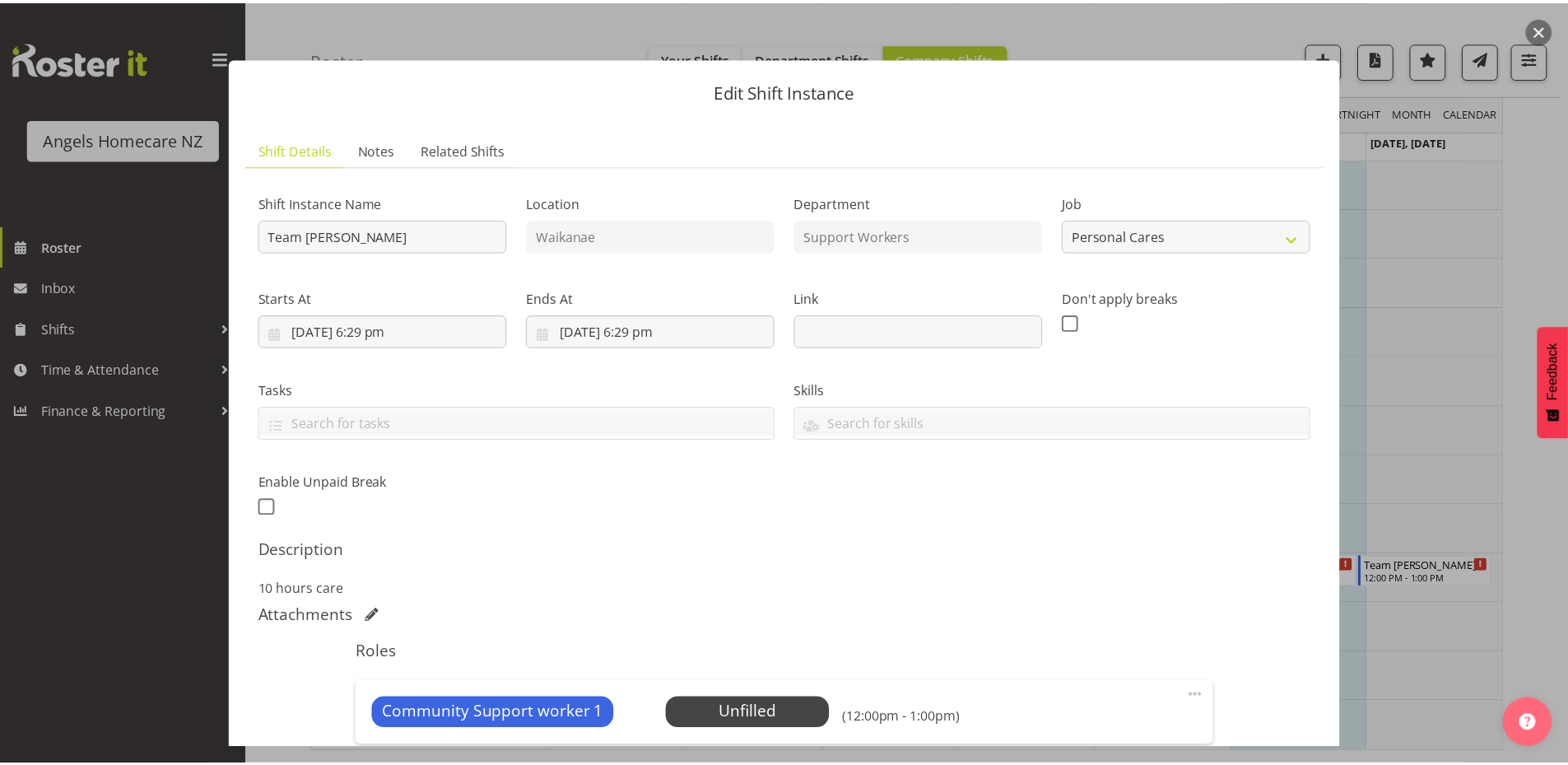
scroll to position [220, 0]
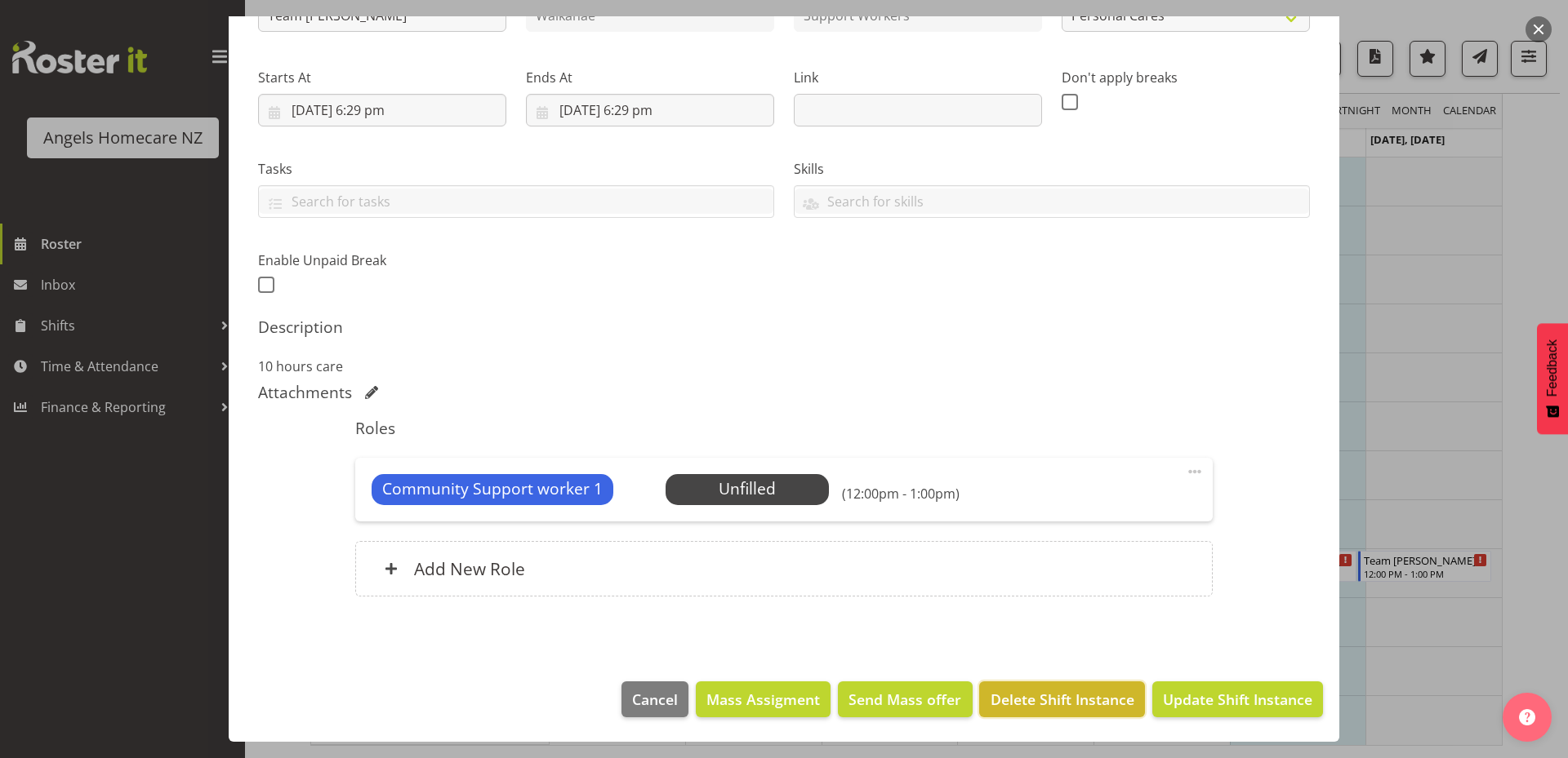
click at [1039, 702] on span "Delete Shift Instance" at bounding box center [1062, 699] width 144 height 22
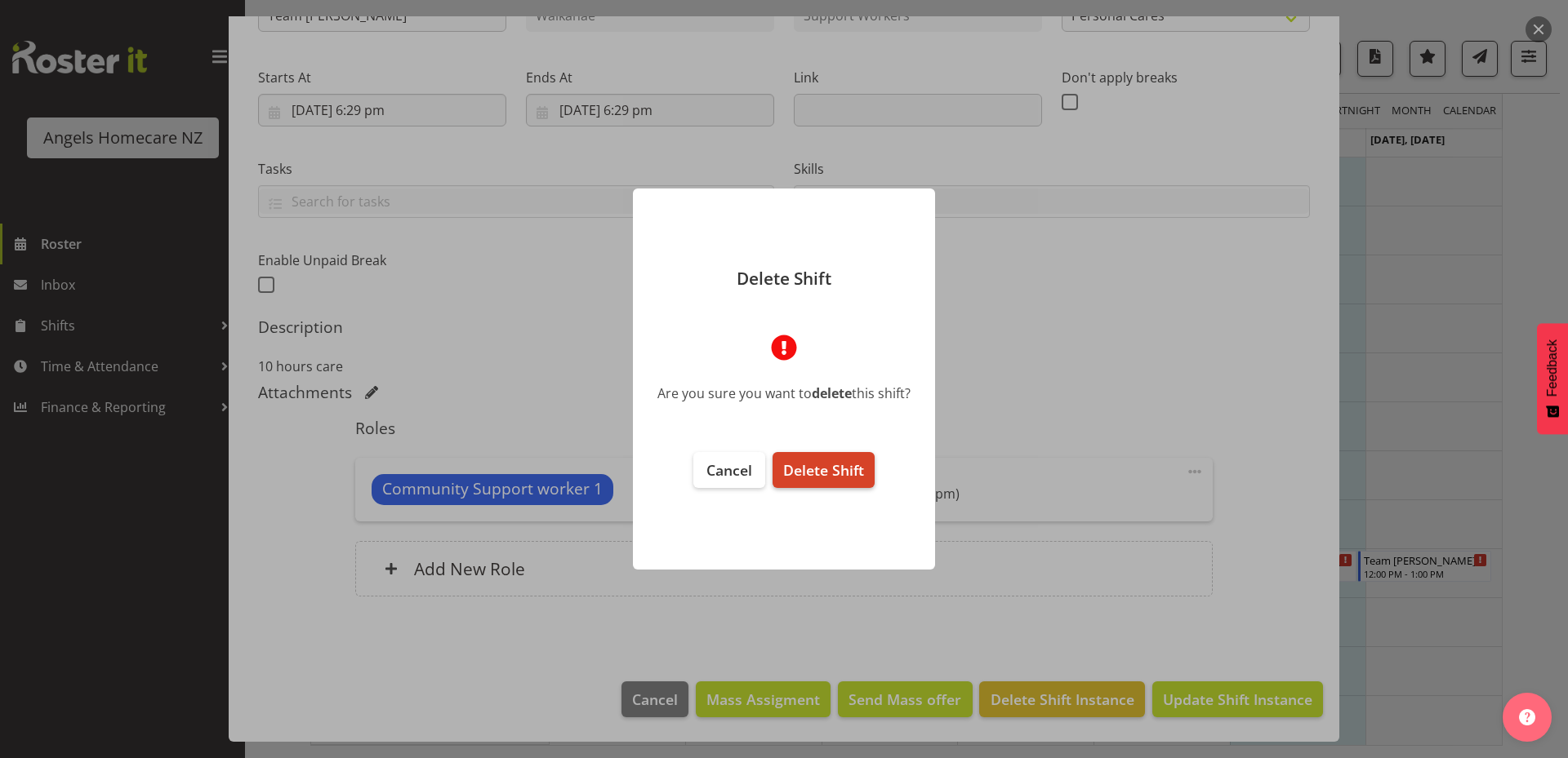
click at [824, 467] on span "Delete Shift" at bounding box center [822, 469] width 80 height 20
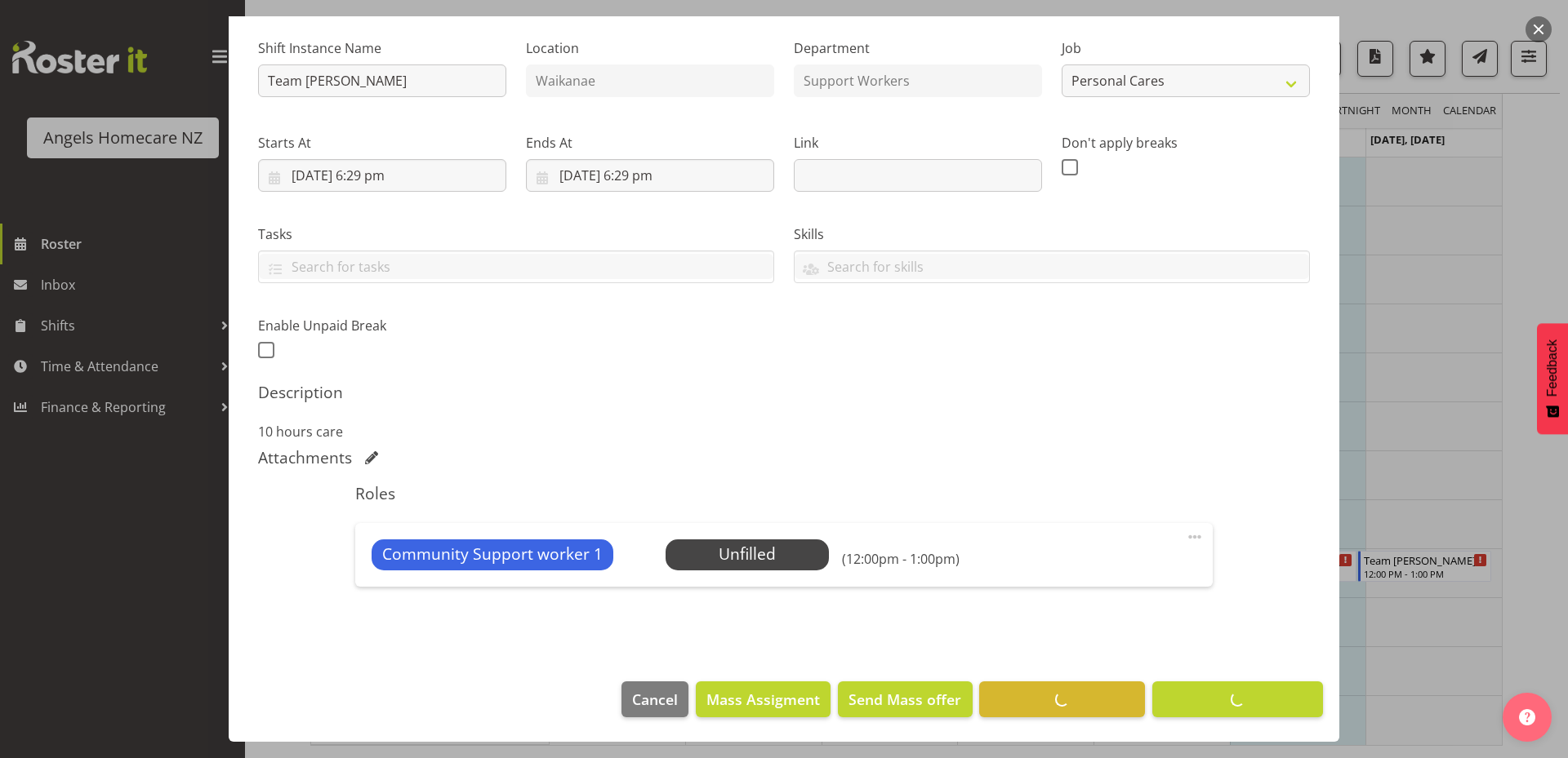
scroll to position [153, 0]
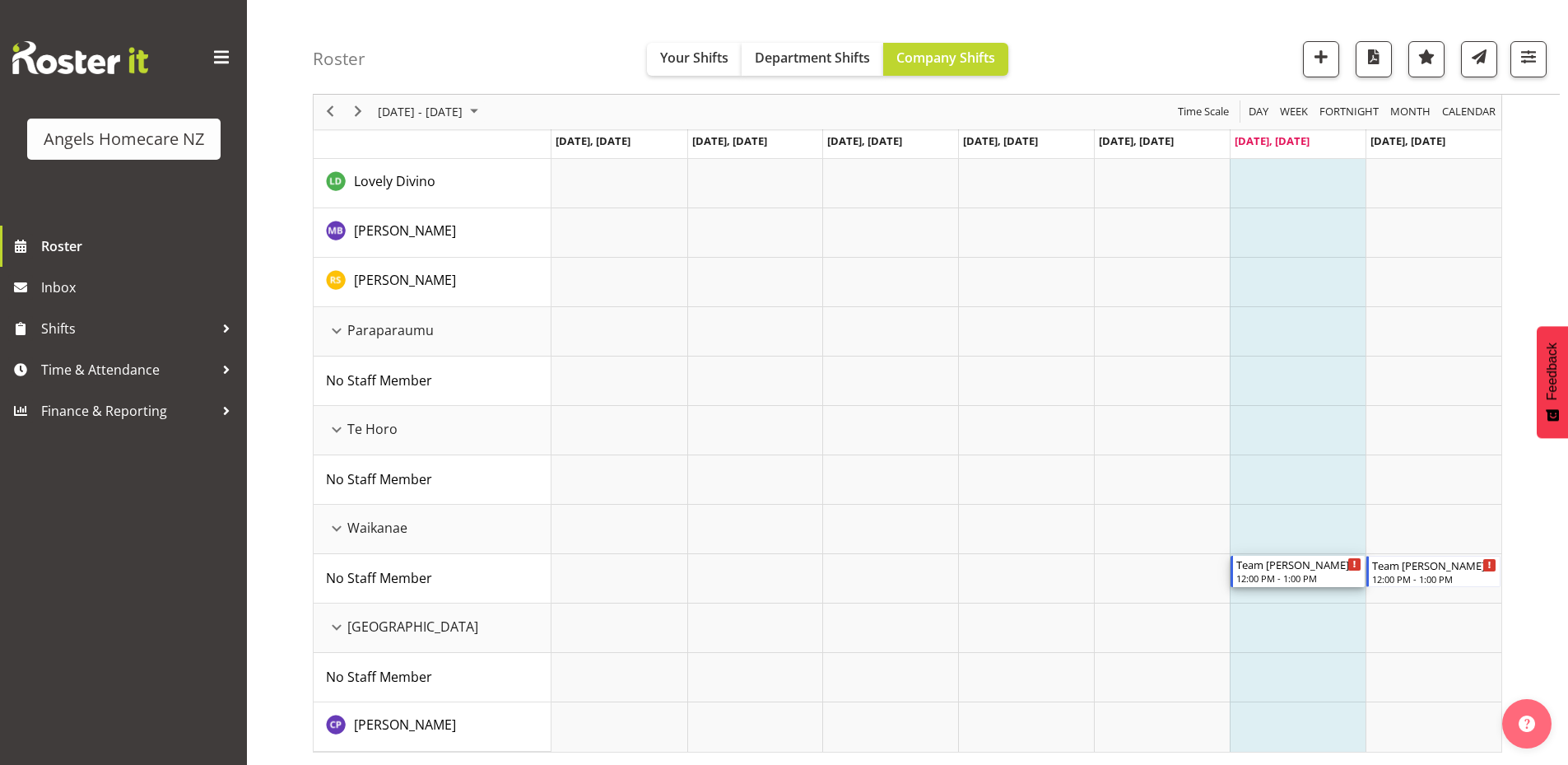
click at [1300, 573] on div "12:00 PM - 1:00 PM" at bounding box center [1299, 577] width 125 height 13
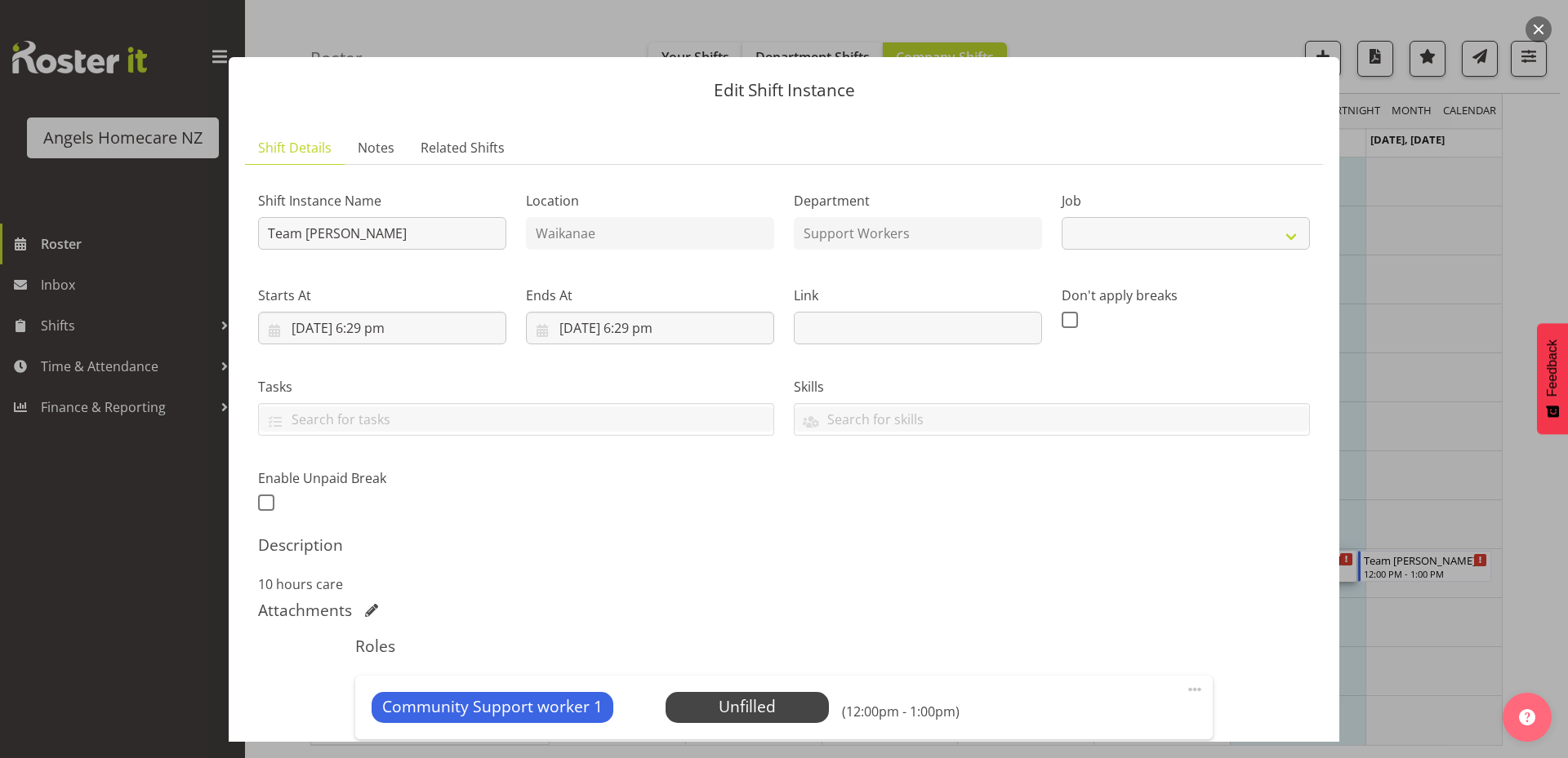
select select "10686"
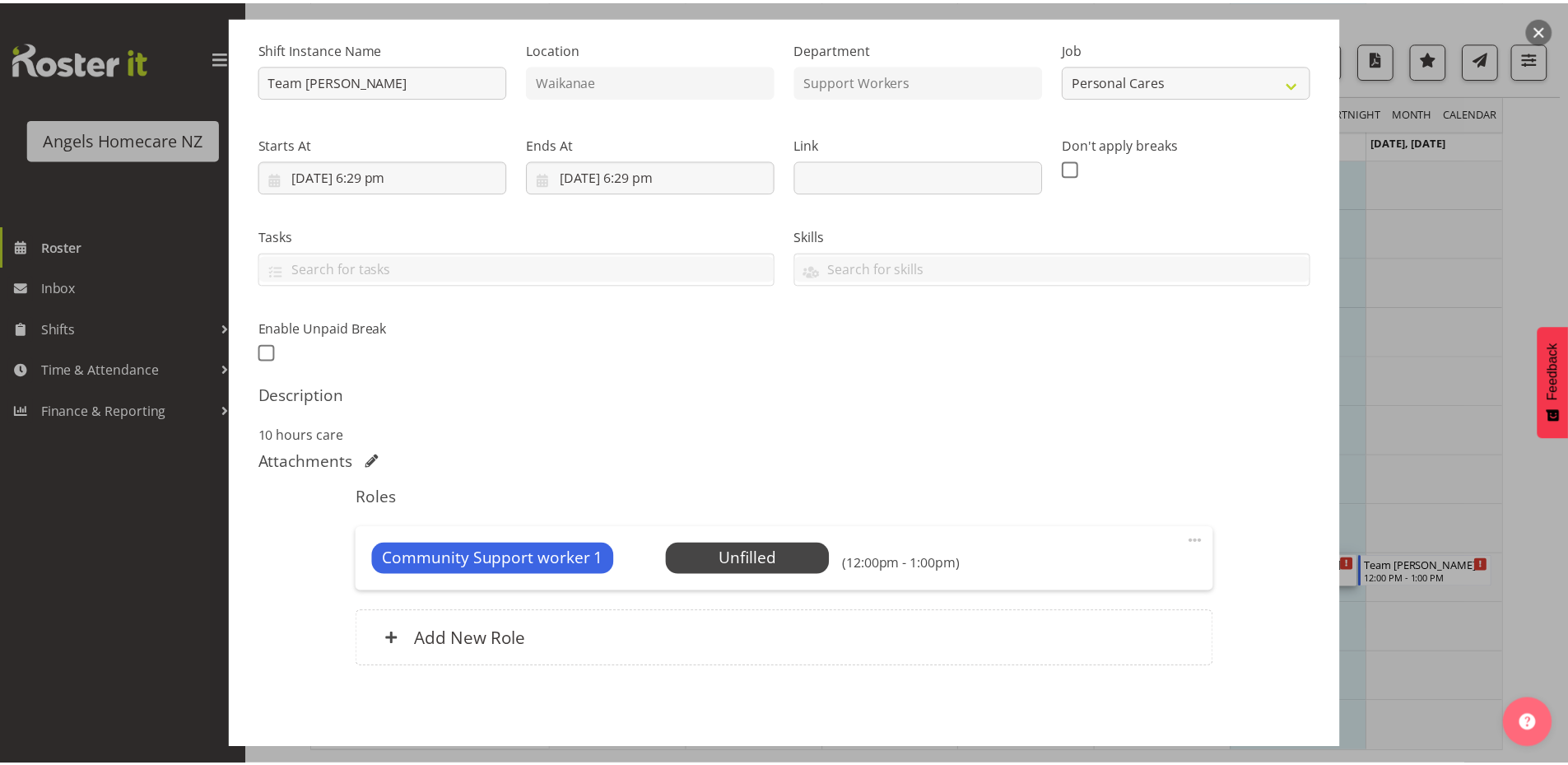
scroll to position [220, 0]
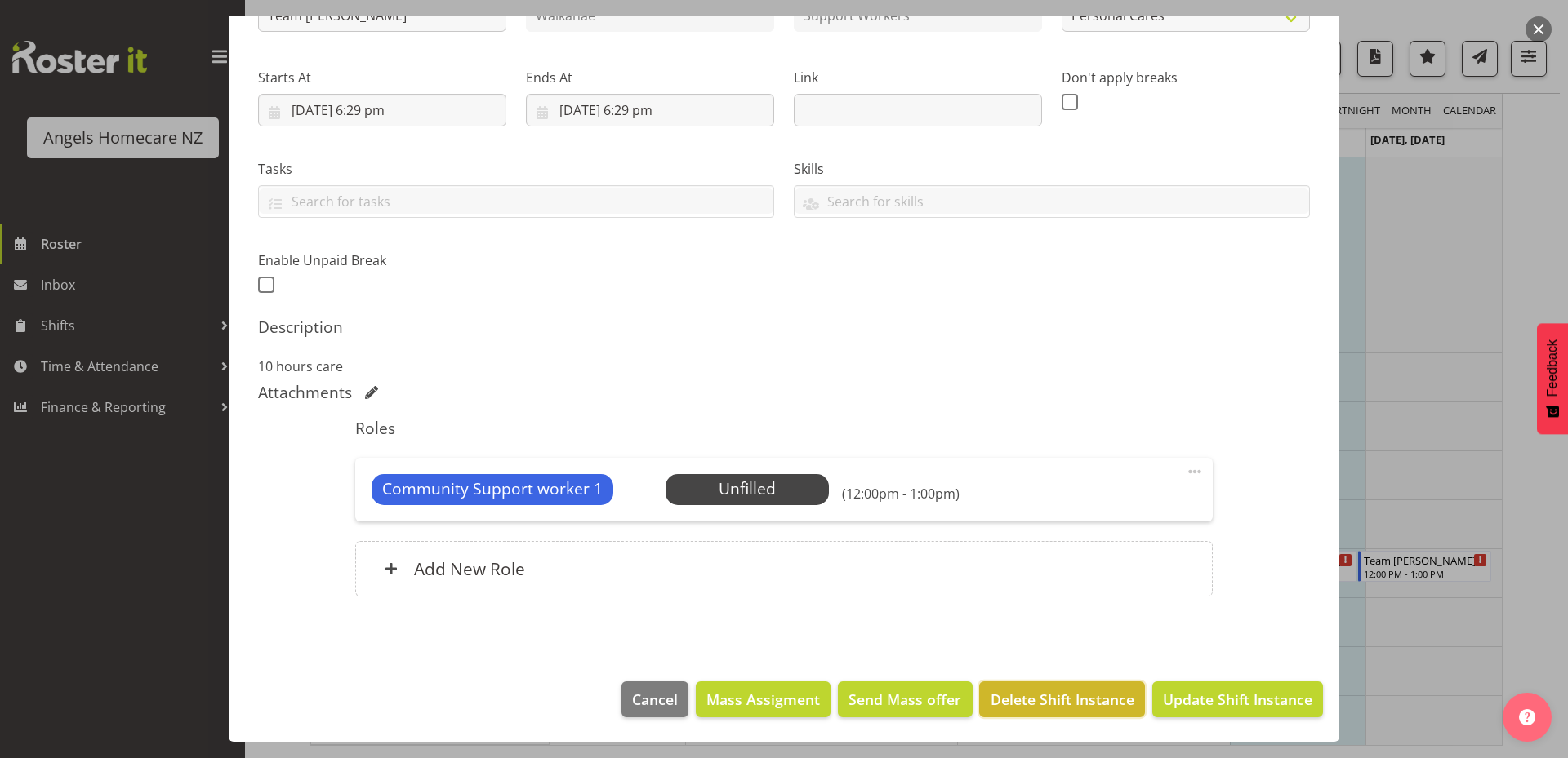
click at [1019, 696] on span "Delete Shift Instance" at bounding box center [1062, 699] width 144 height 22
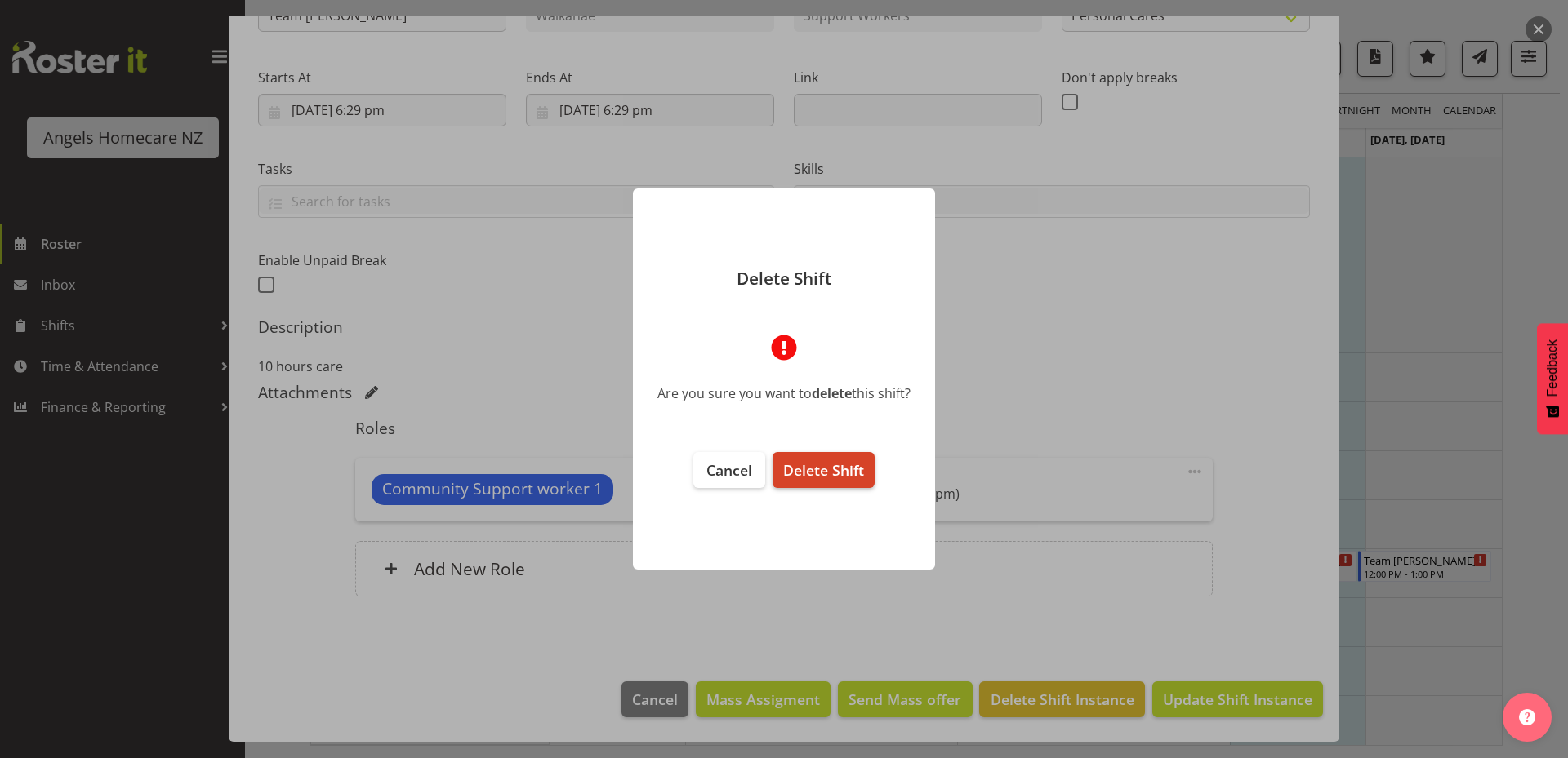
click at [861, 480] on button "Delete Shift" at bounding box center [823, 470] width 102 height 36
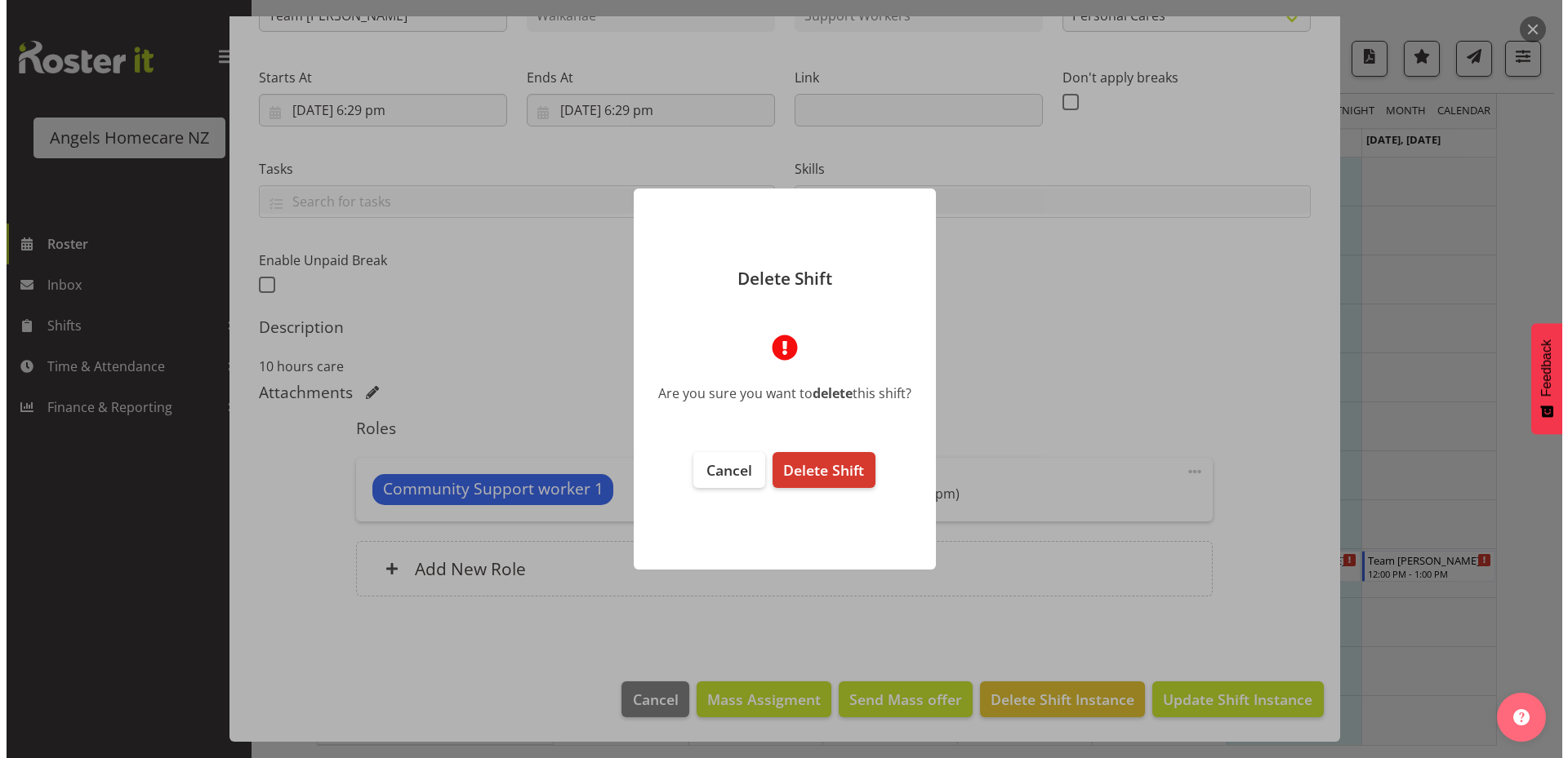
scroll to position [153, 0]
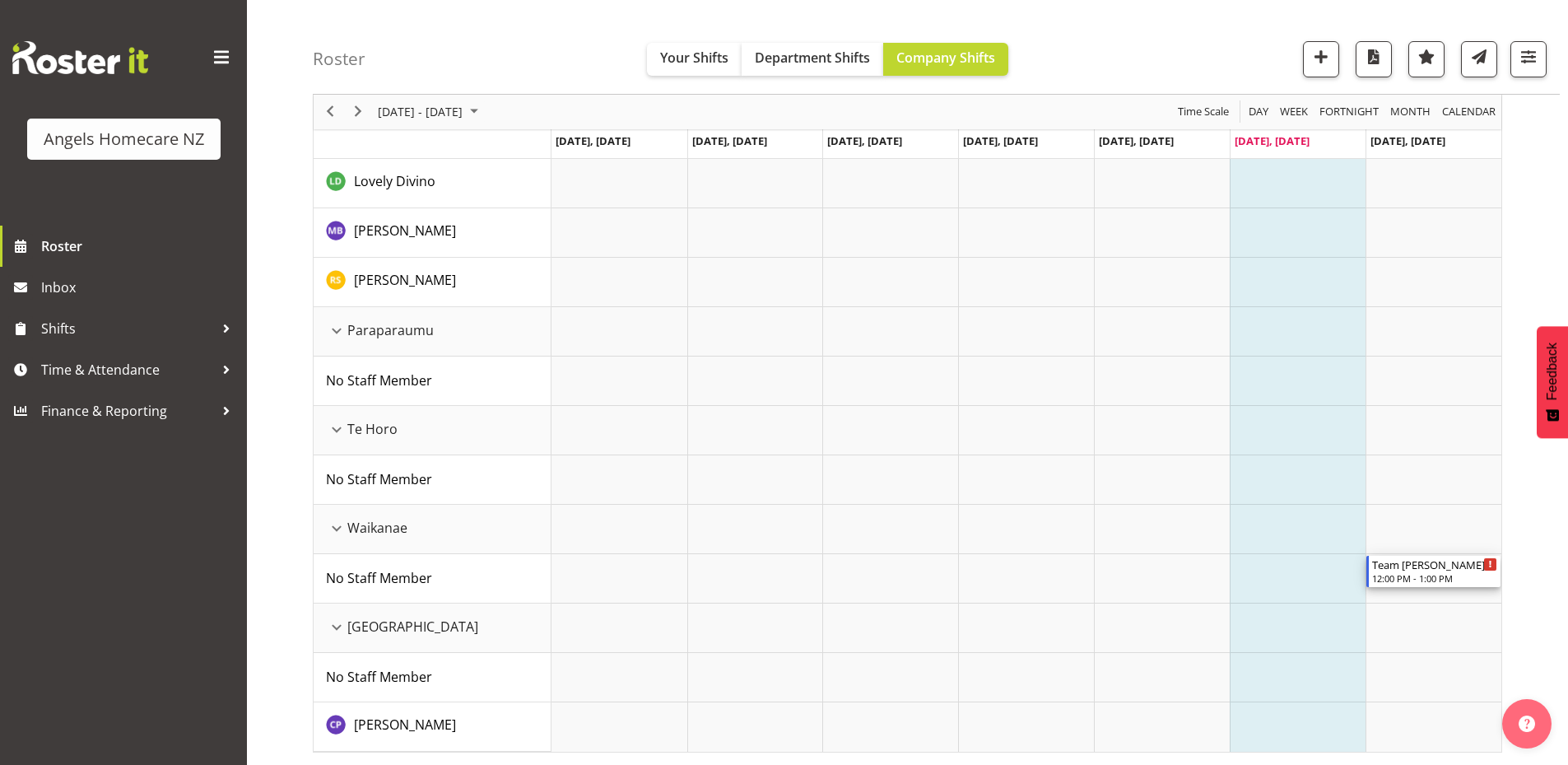
click at [1402, 575] on div "12:00 PM - 1:00 PM" at bounding box center [1435, 577] width 125 height 13
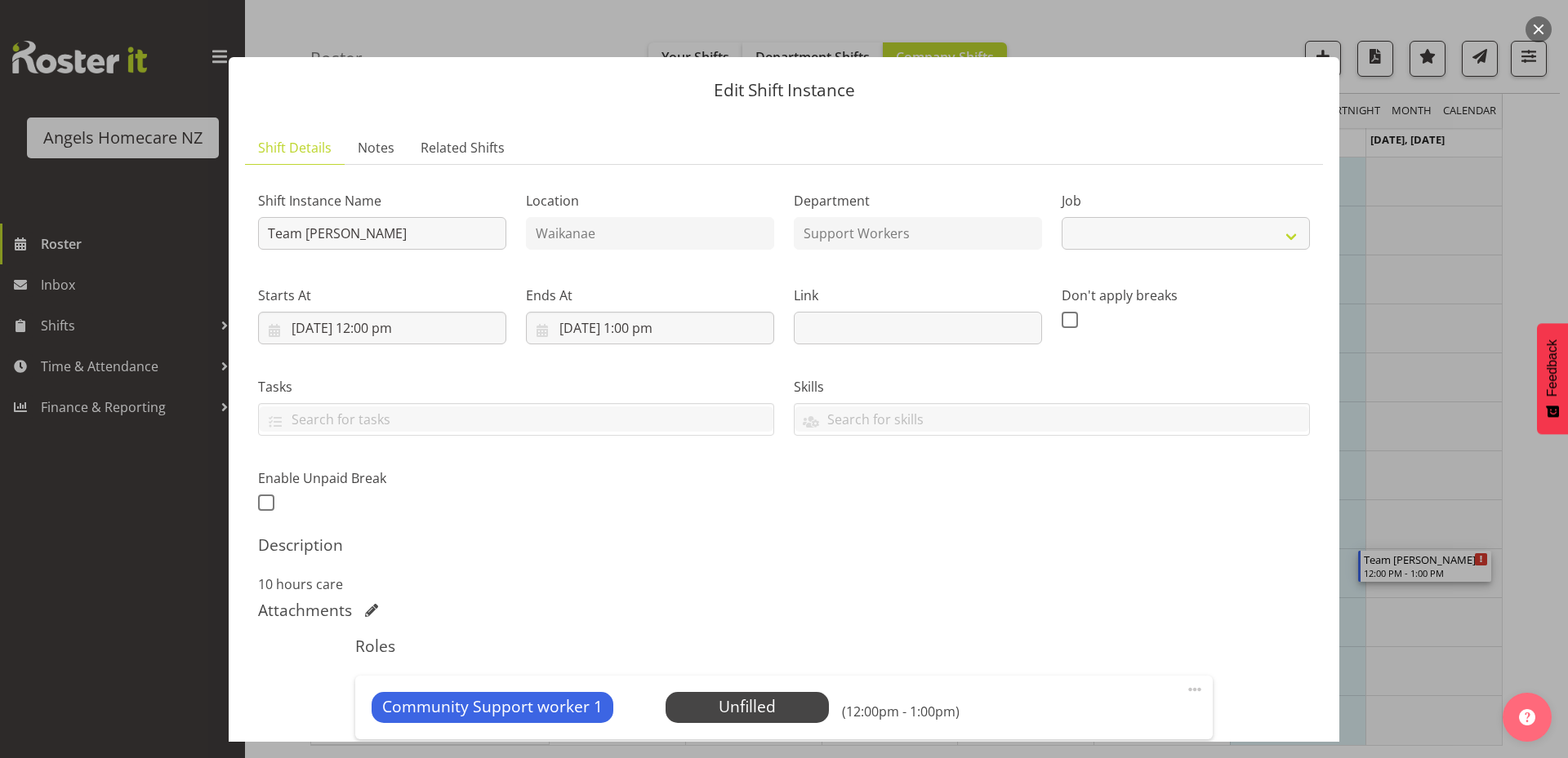
select select "10686"
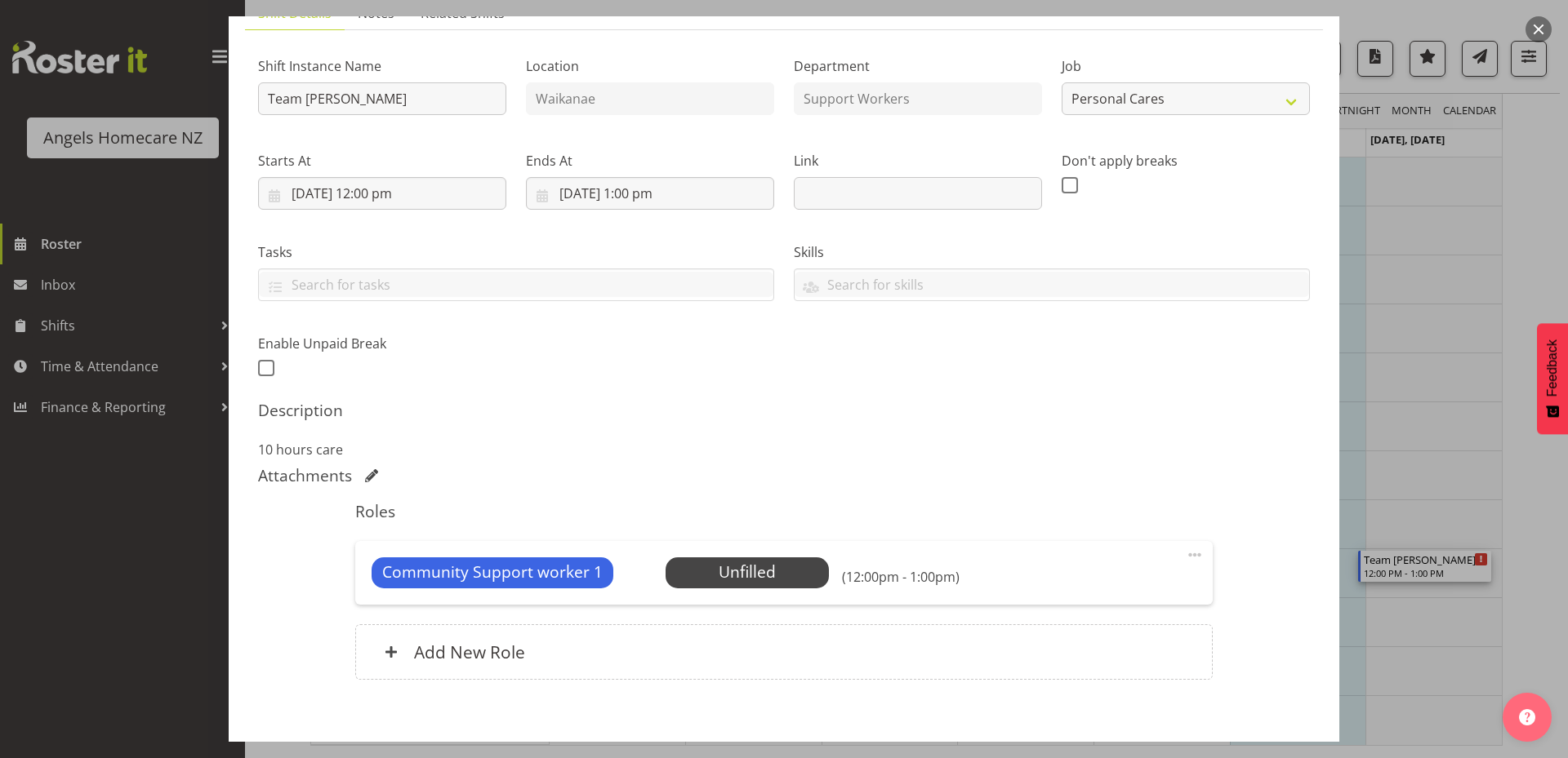
scroll to position [218, 0]
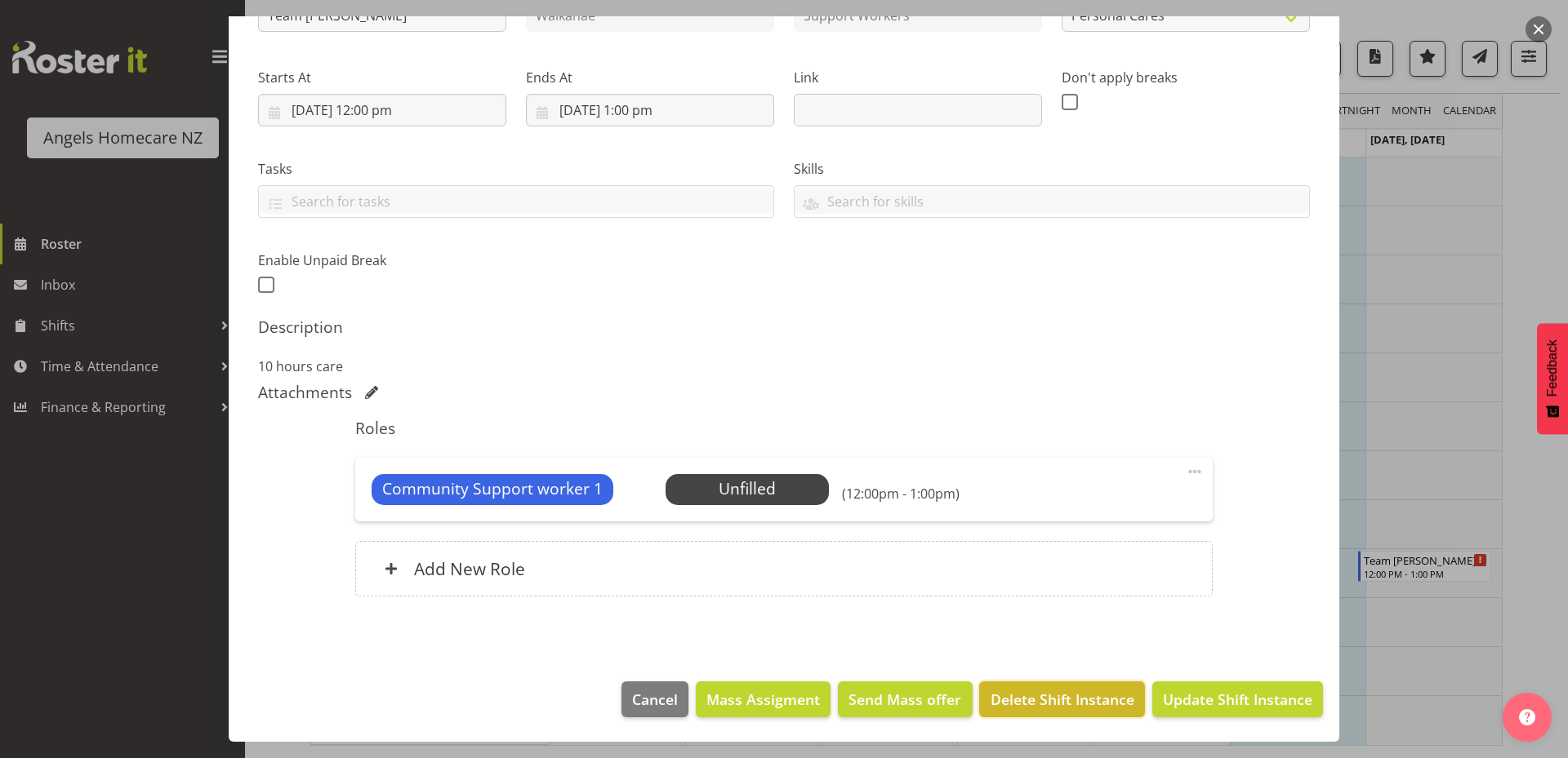
click at [1053, 697] on span "Delete Shift Instance" at bounding box center [1062, 699] width 144 height 22
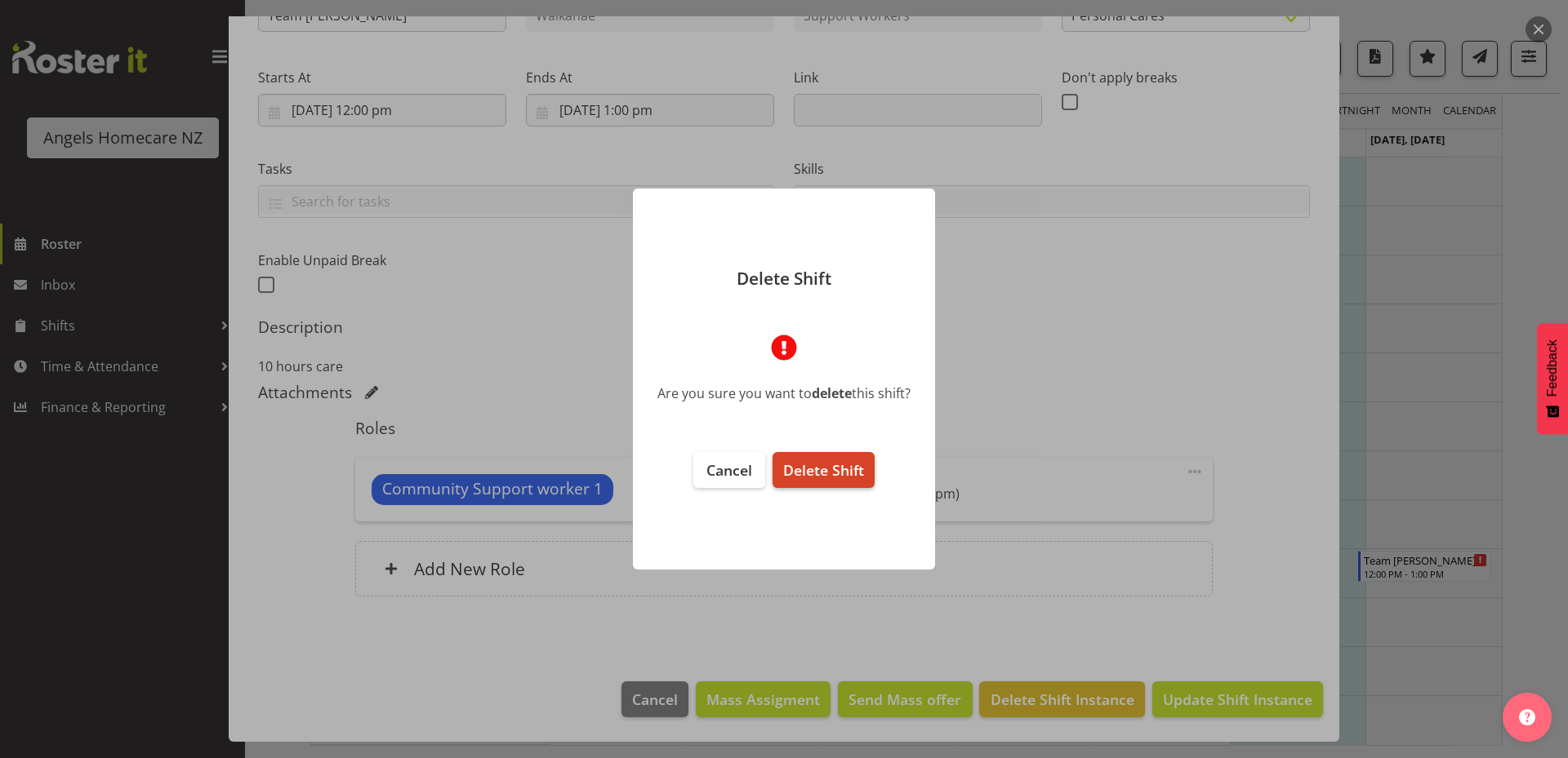
click at [830, 462] on span "Delete Shift" at bounding box center [822, 469] width 80 height 20
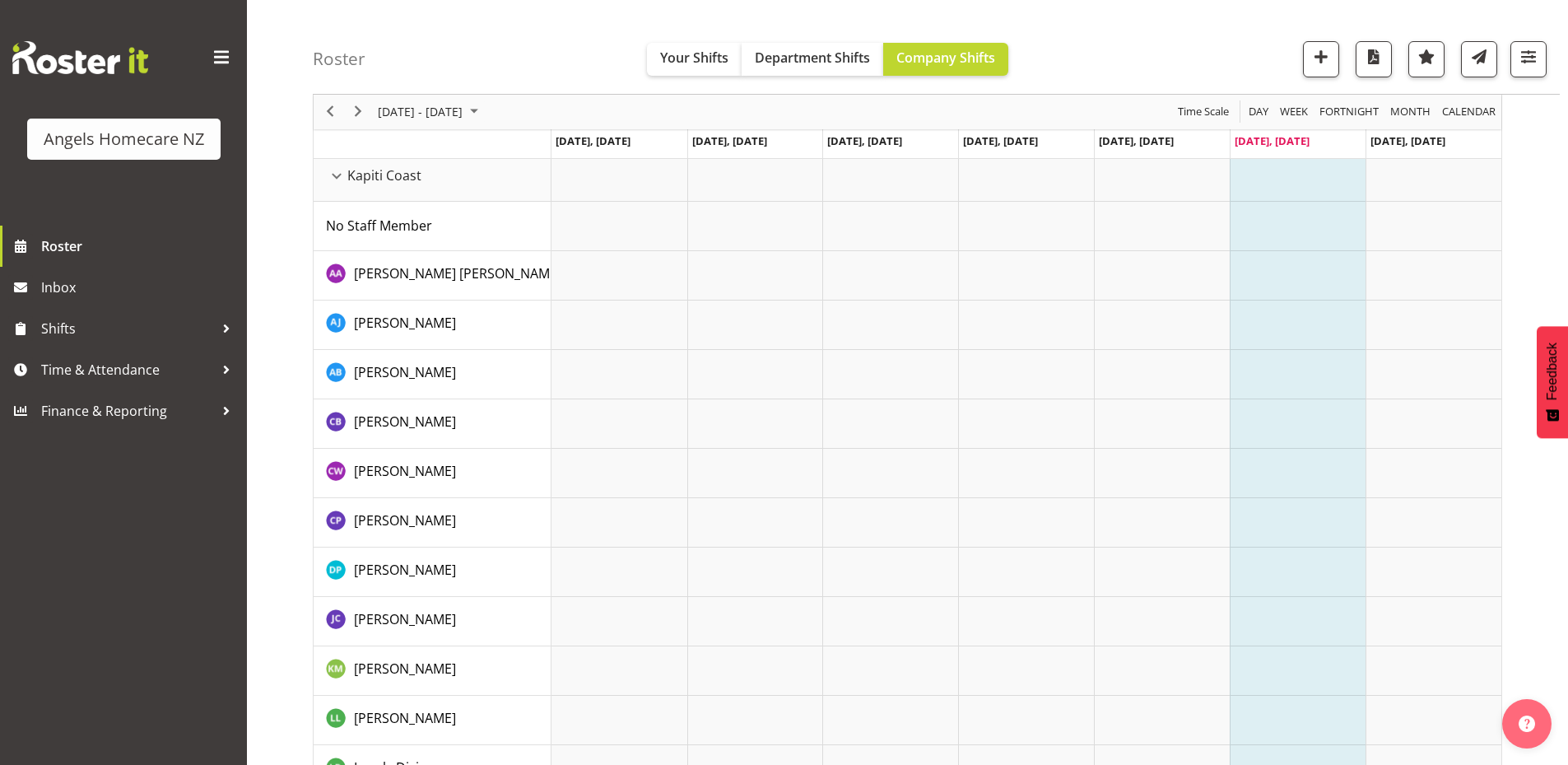
scroll to position [0, 0]
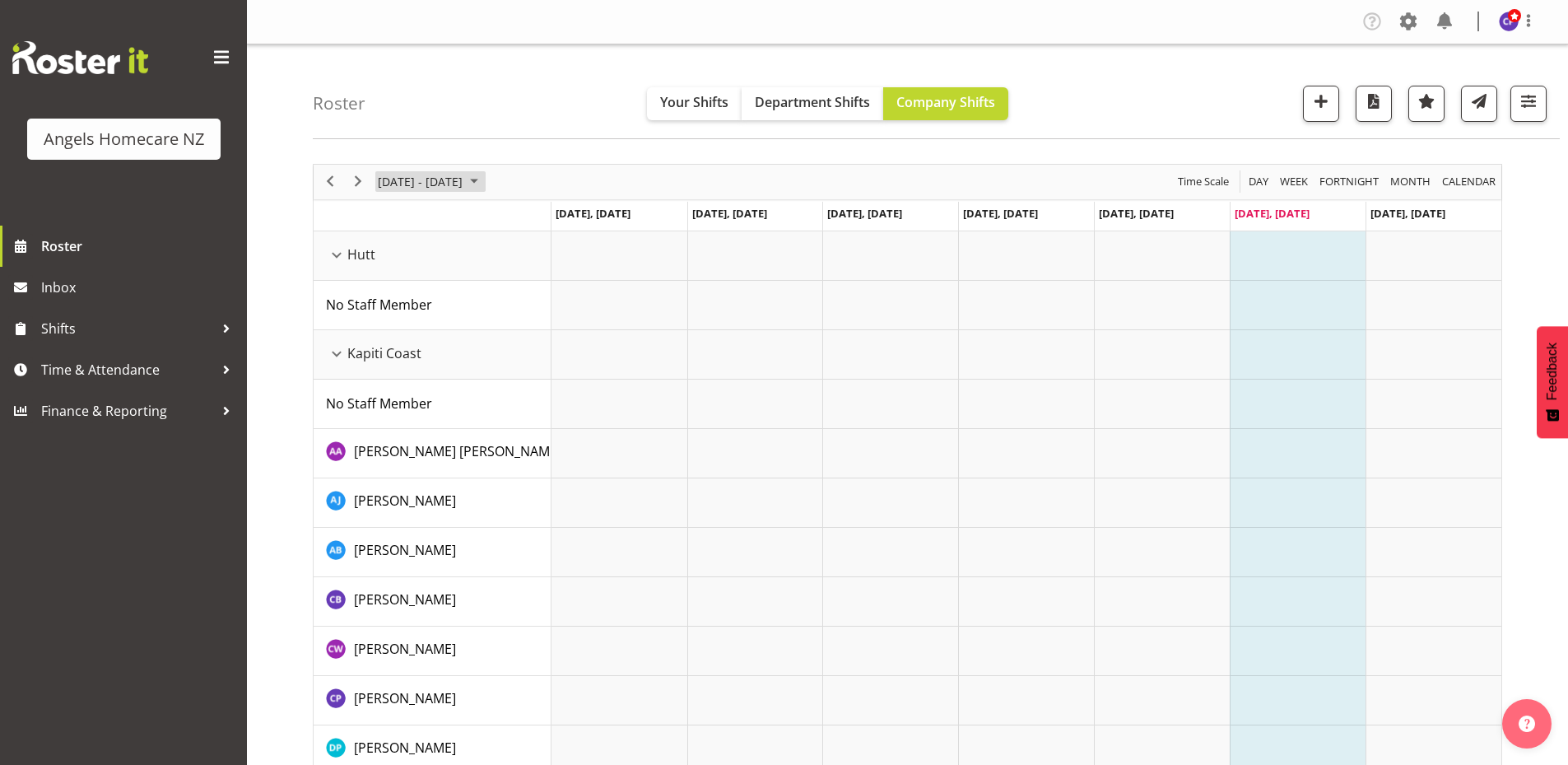
click at [484, 183] on span "September 2025" at bounding box center [474, 181] width 20 height 21
click at [399, 362] on span "22" at bounding box center [395, 364] width 24 height 24
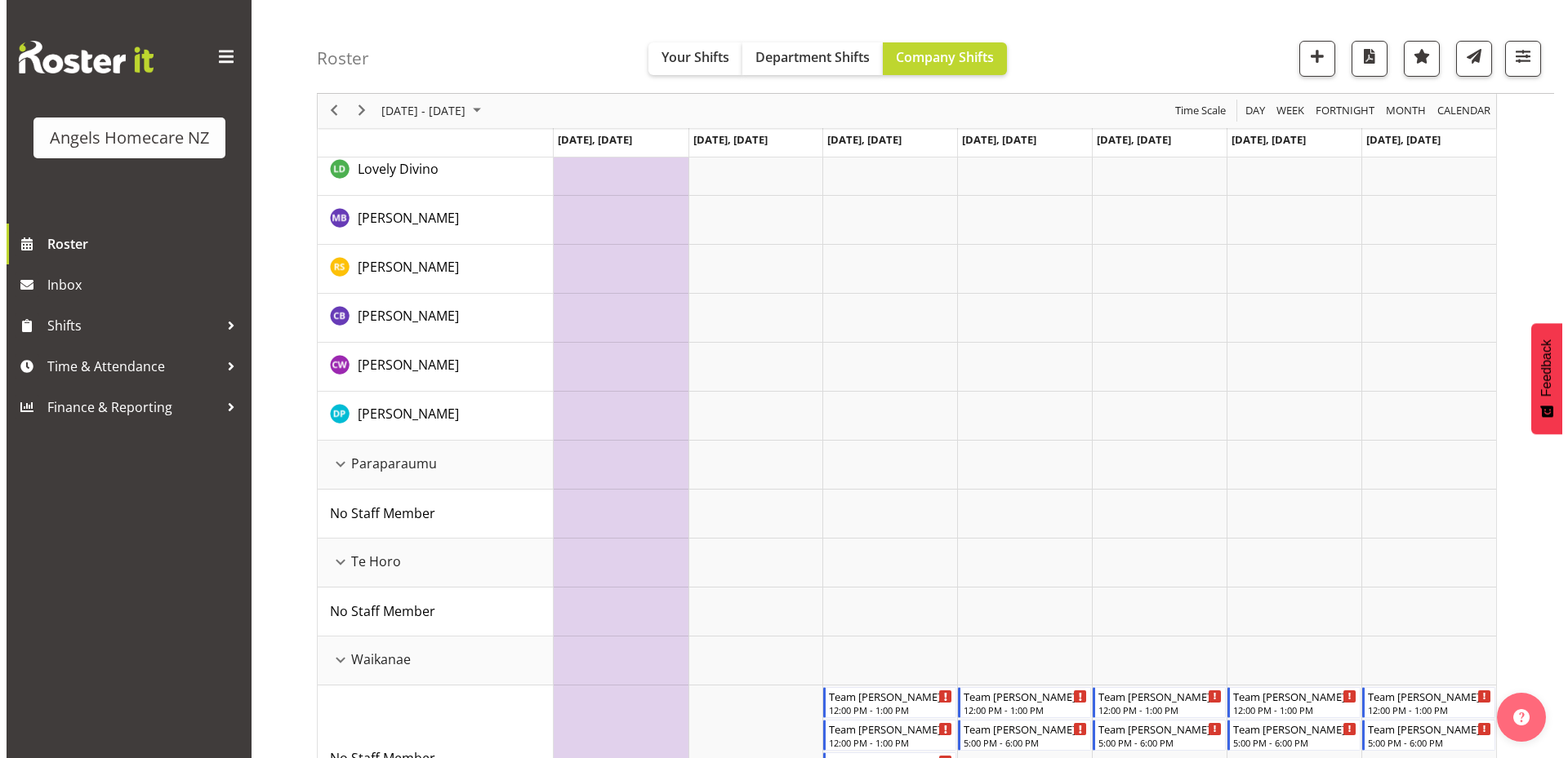
scroll to position [886, 0]
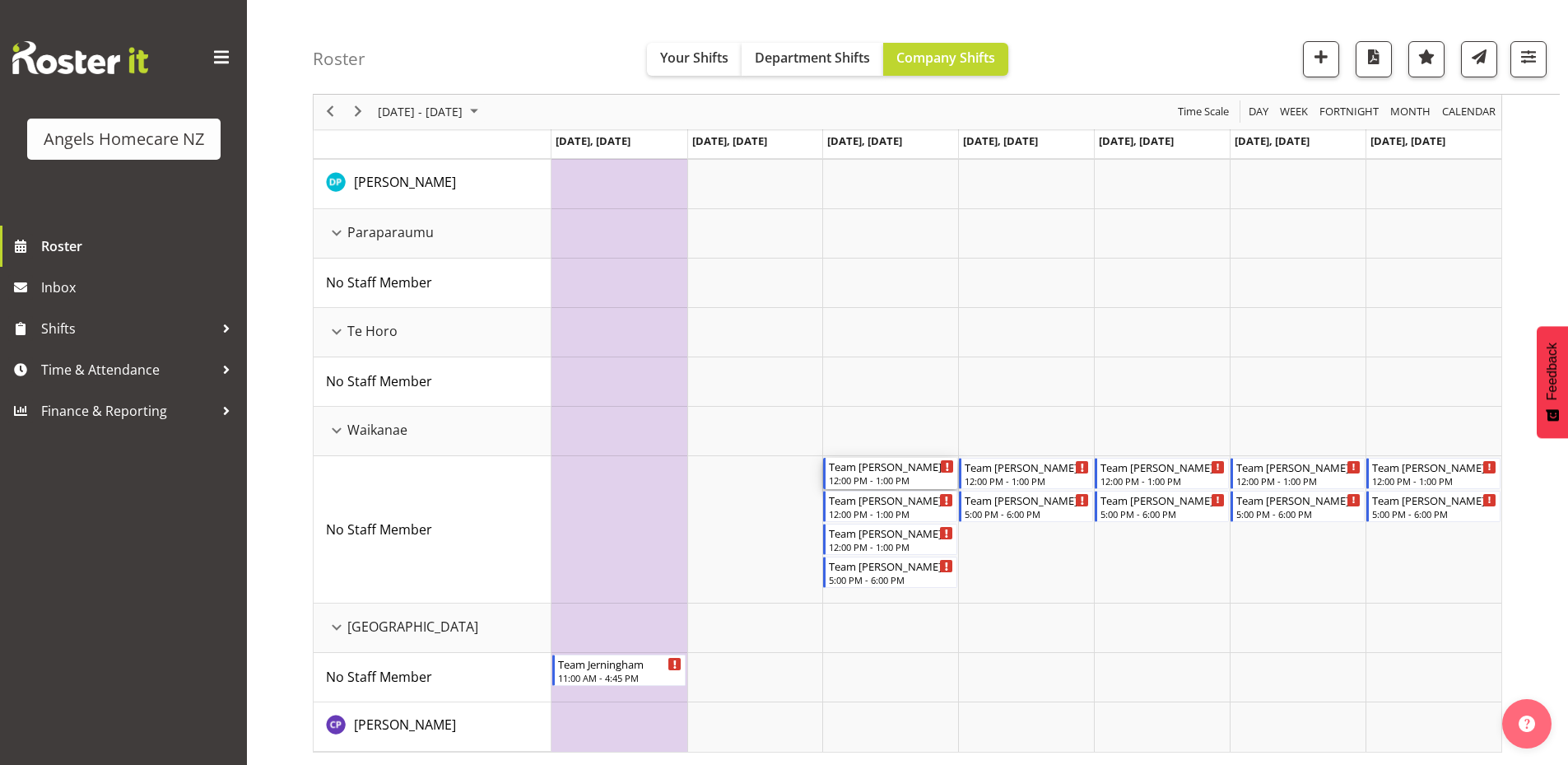
click at [889, 464] on div "Team [PERSON_NAME]" at bounding box center [891, 466] width 125 height 17
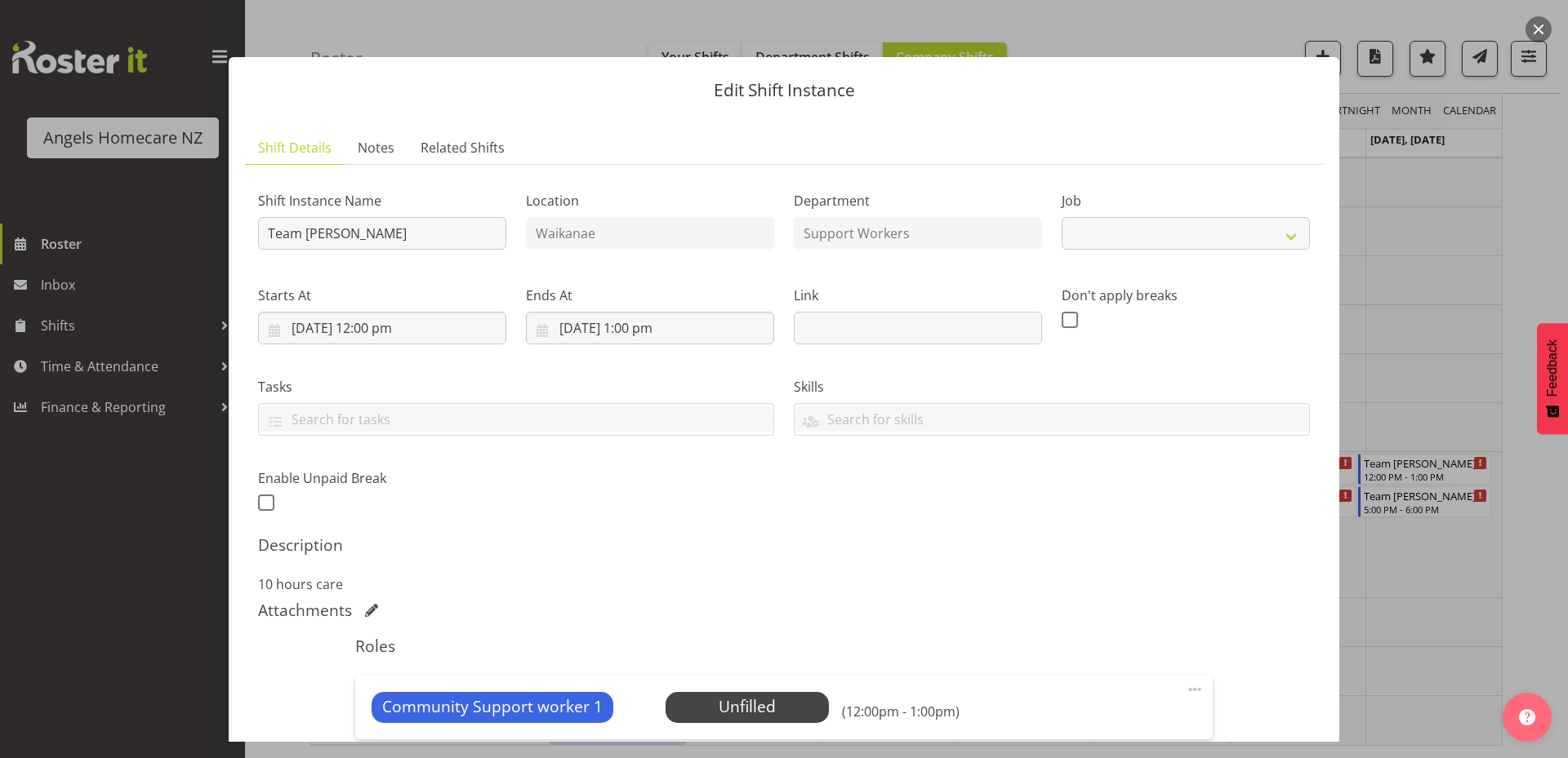
select select "10686"
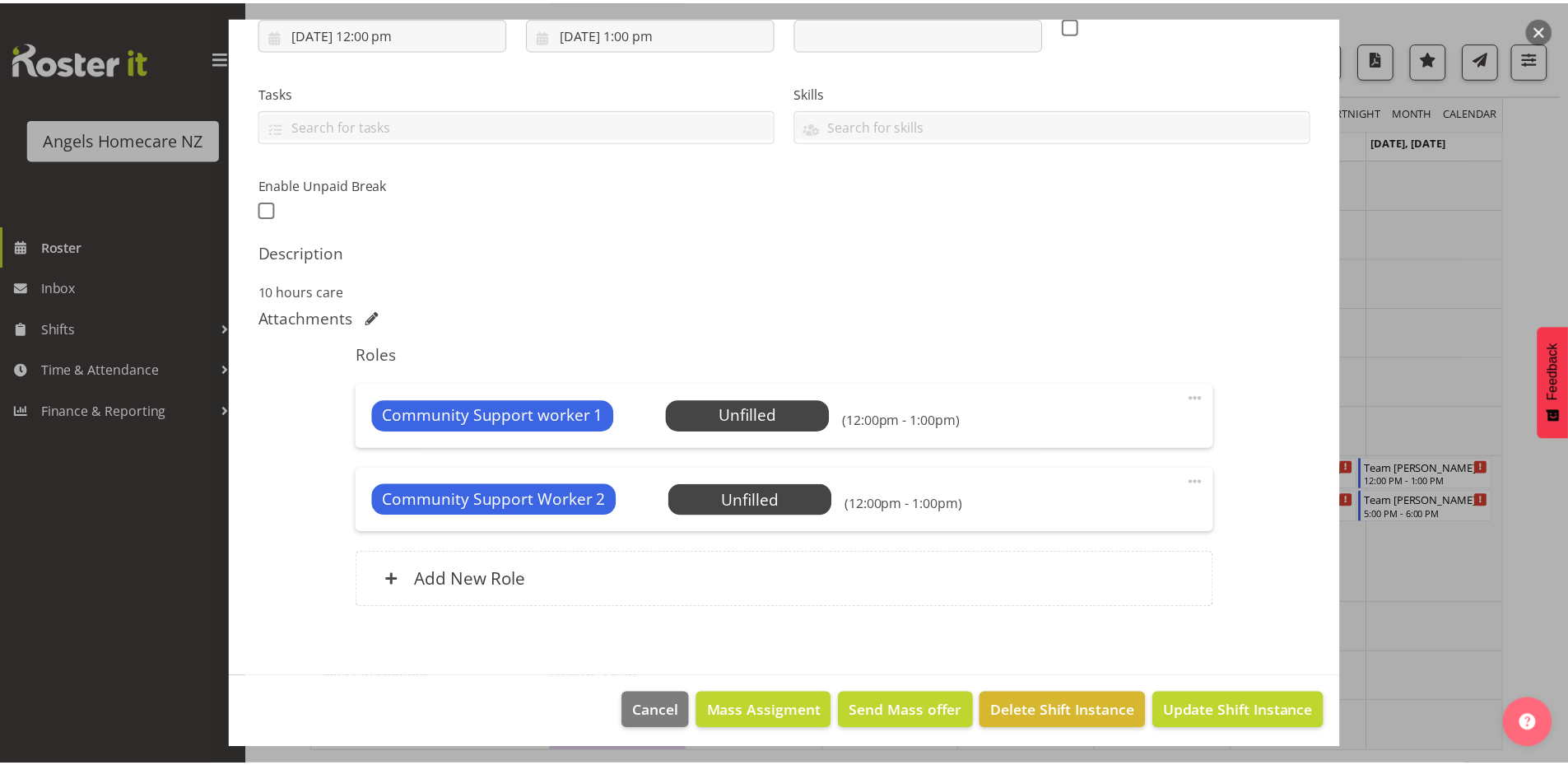
scroll to position [304, 0]
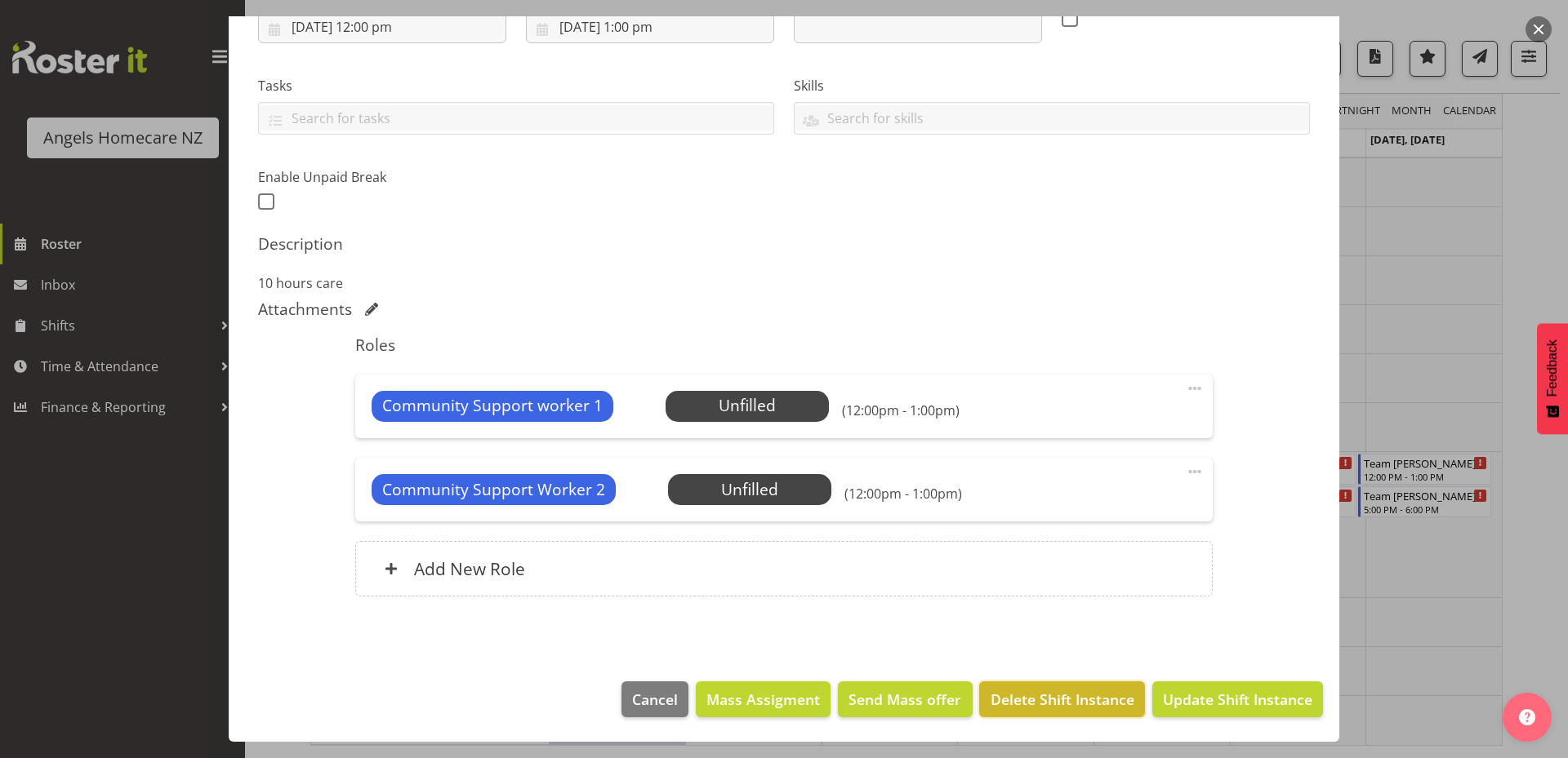
click at [1056, 707] on span "Delete Shift Instance" at bounding box center [1062, 699] width 144 height 22
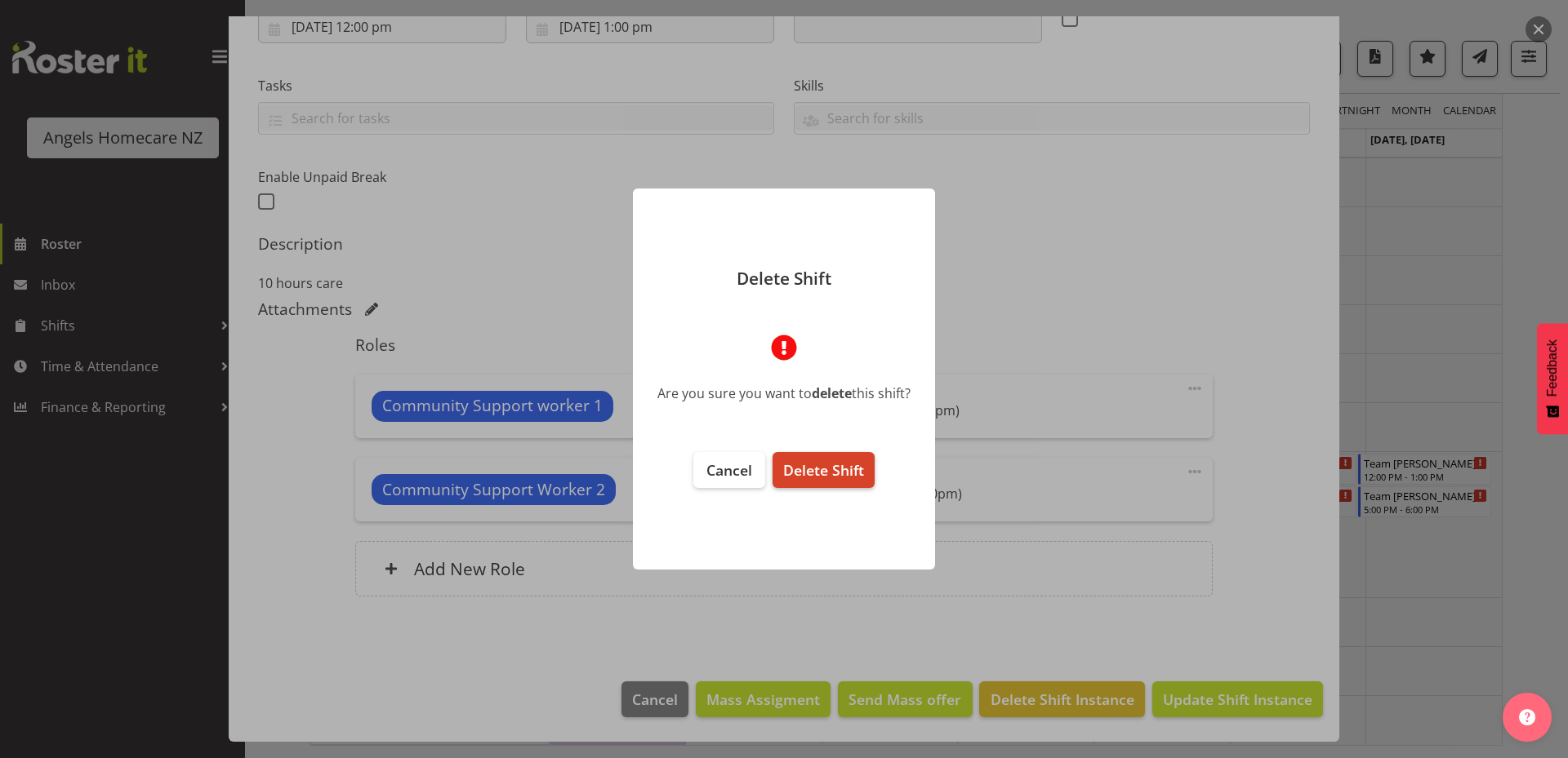
click at [830, 475] on span "Delete Shift" at bounding box center [822, 469] width 80 height 20
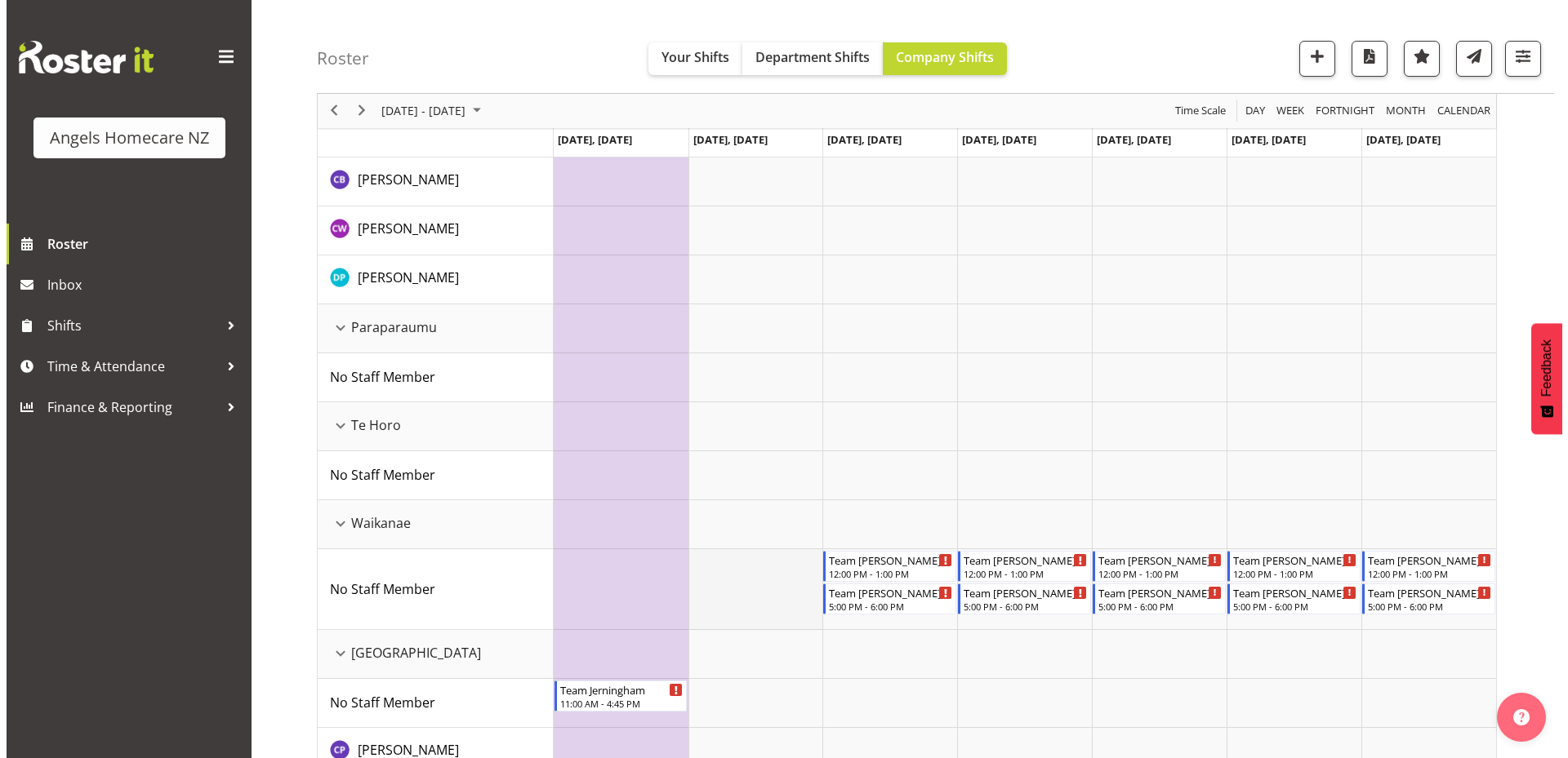
scroll to position [821, 0]
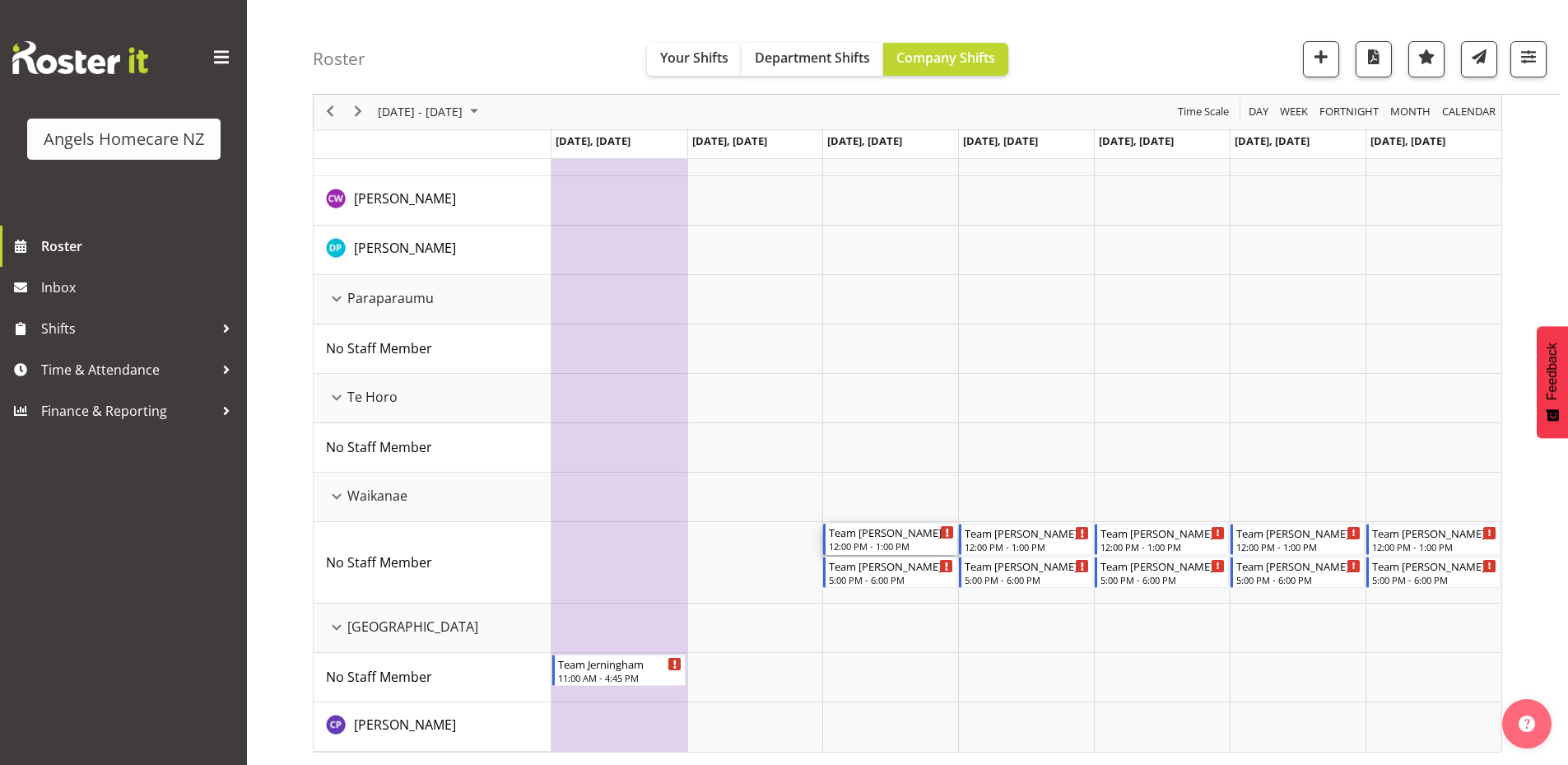
click at [878, 542] on div "12:00 PM - 1:00 PM" at bounding box center [891, 545] width 125 height 13
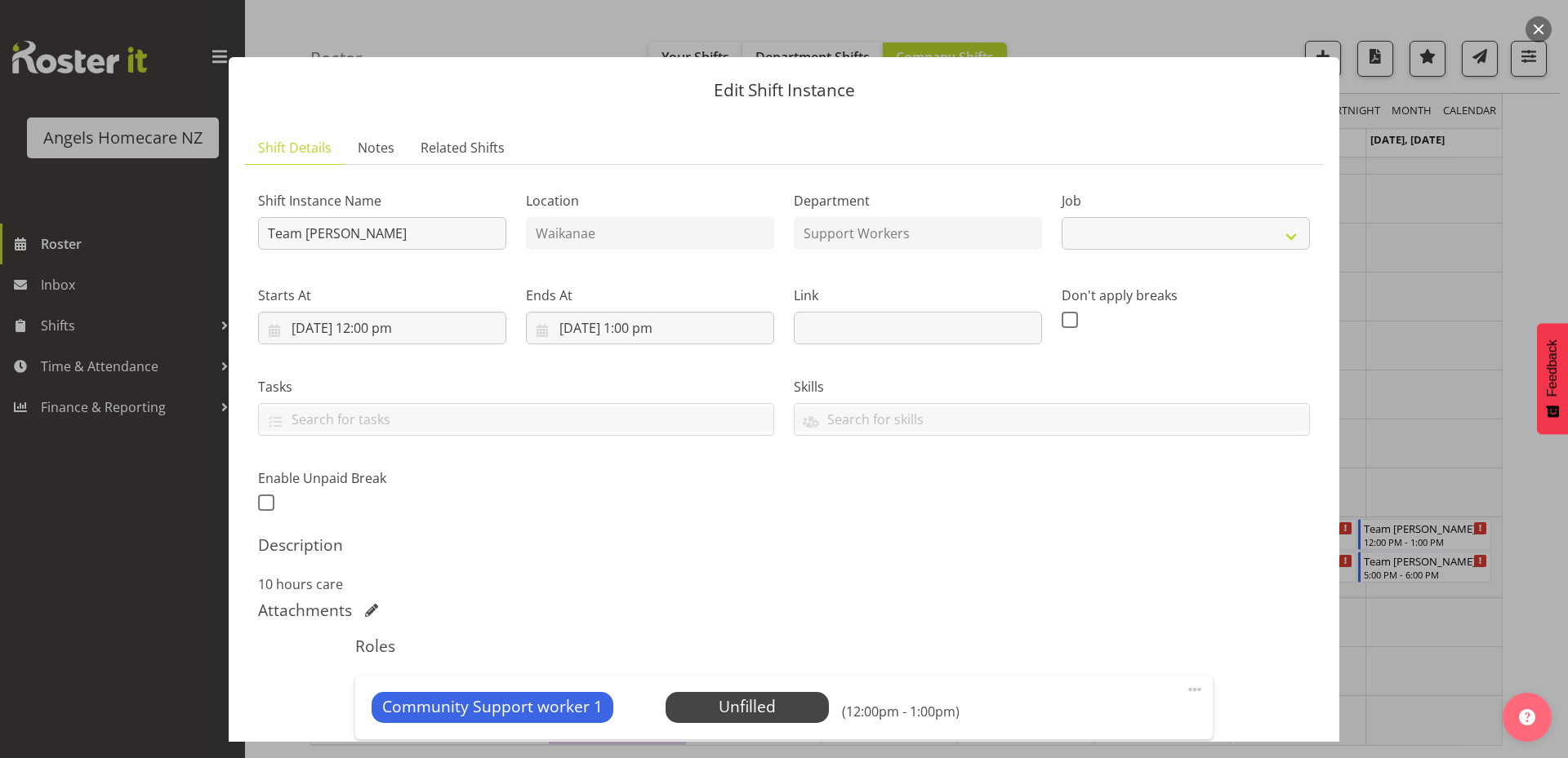
select select "10686"
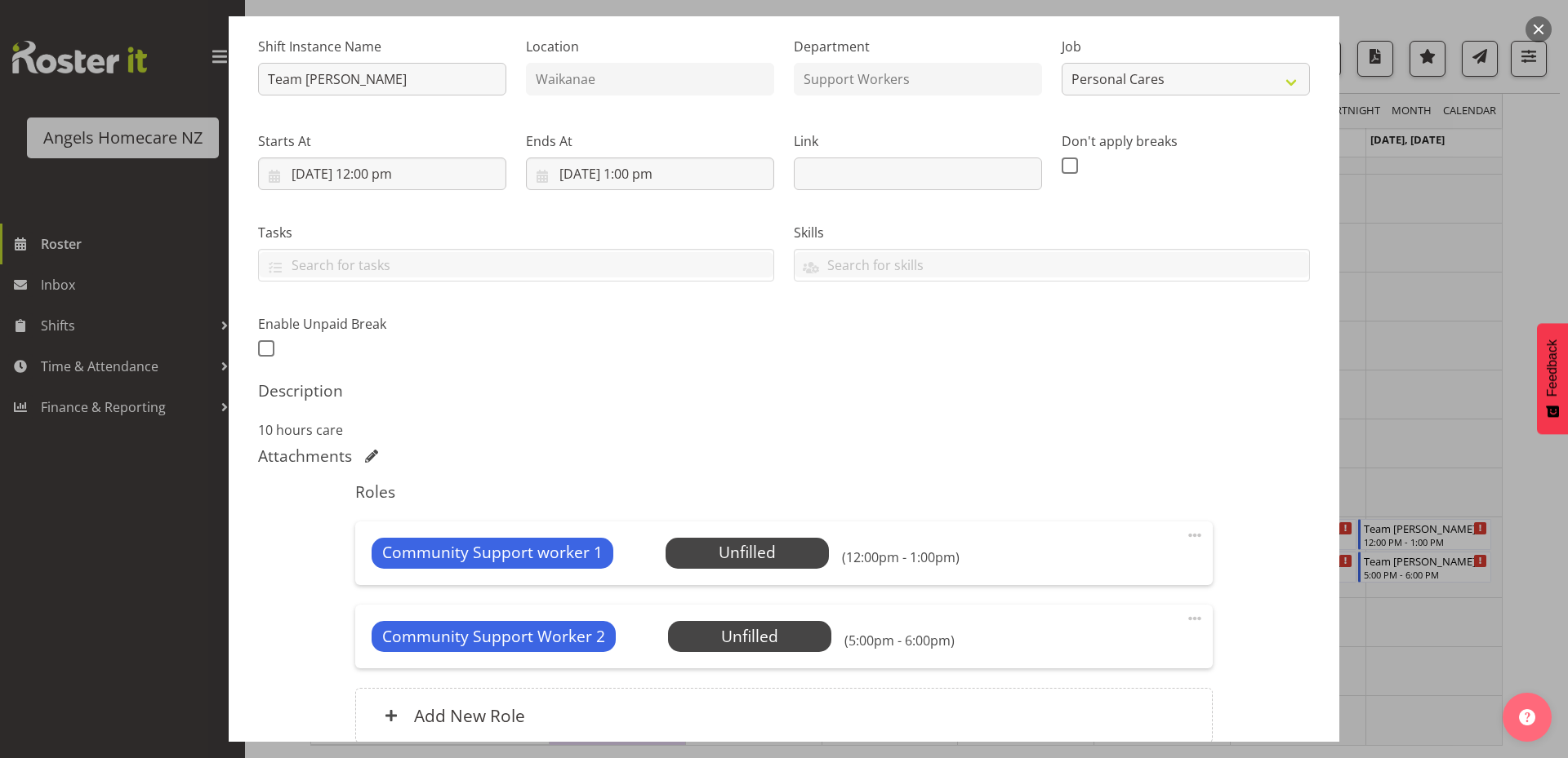
scroll to position [301, 0]
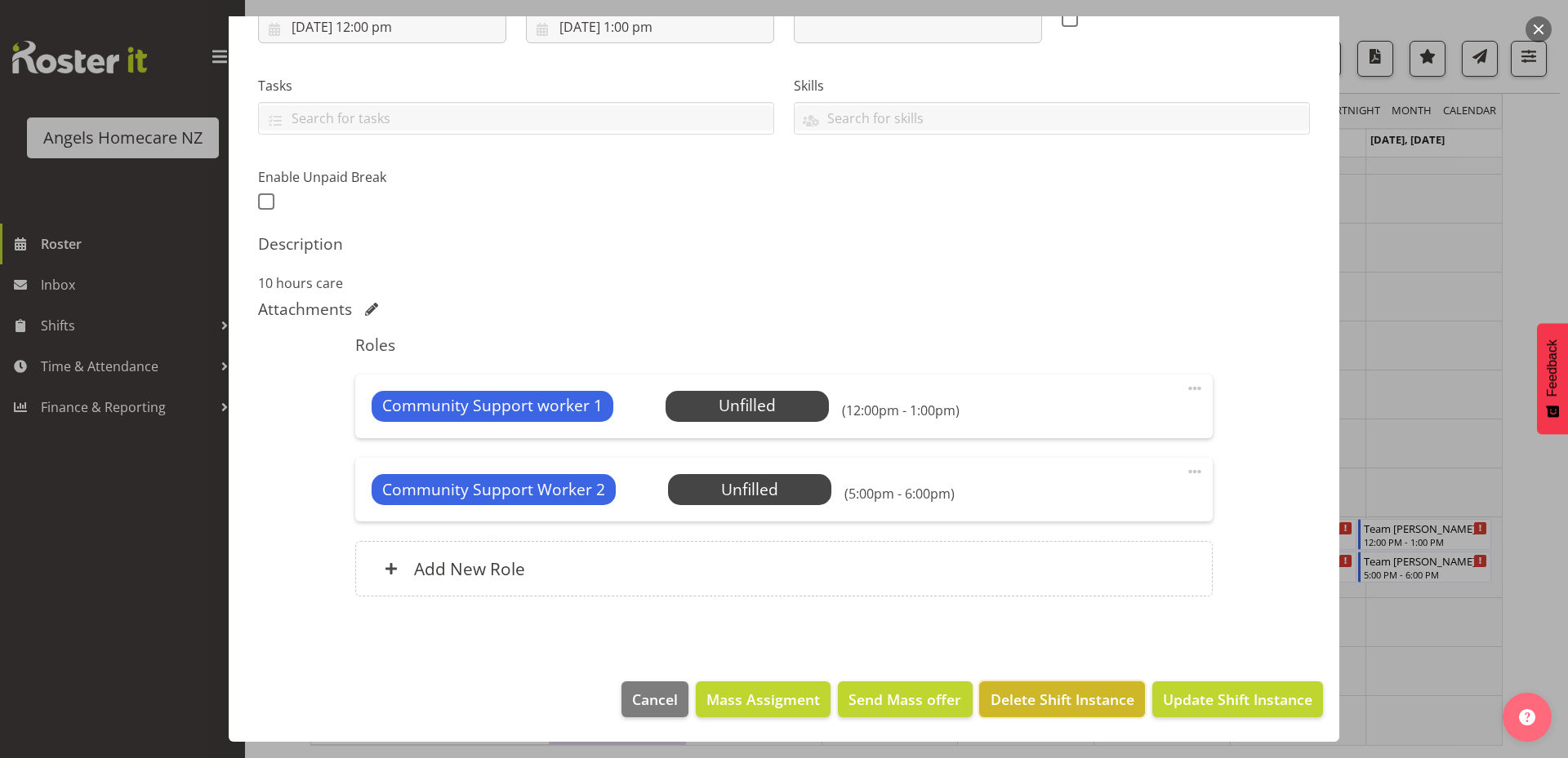
click at [1050, 698] on span "Delete Shift Instance" at bounding box center [1062, 699] width 144 height 22
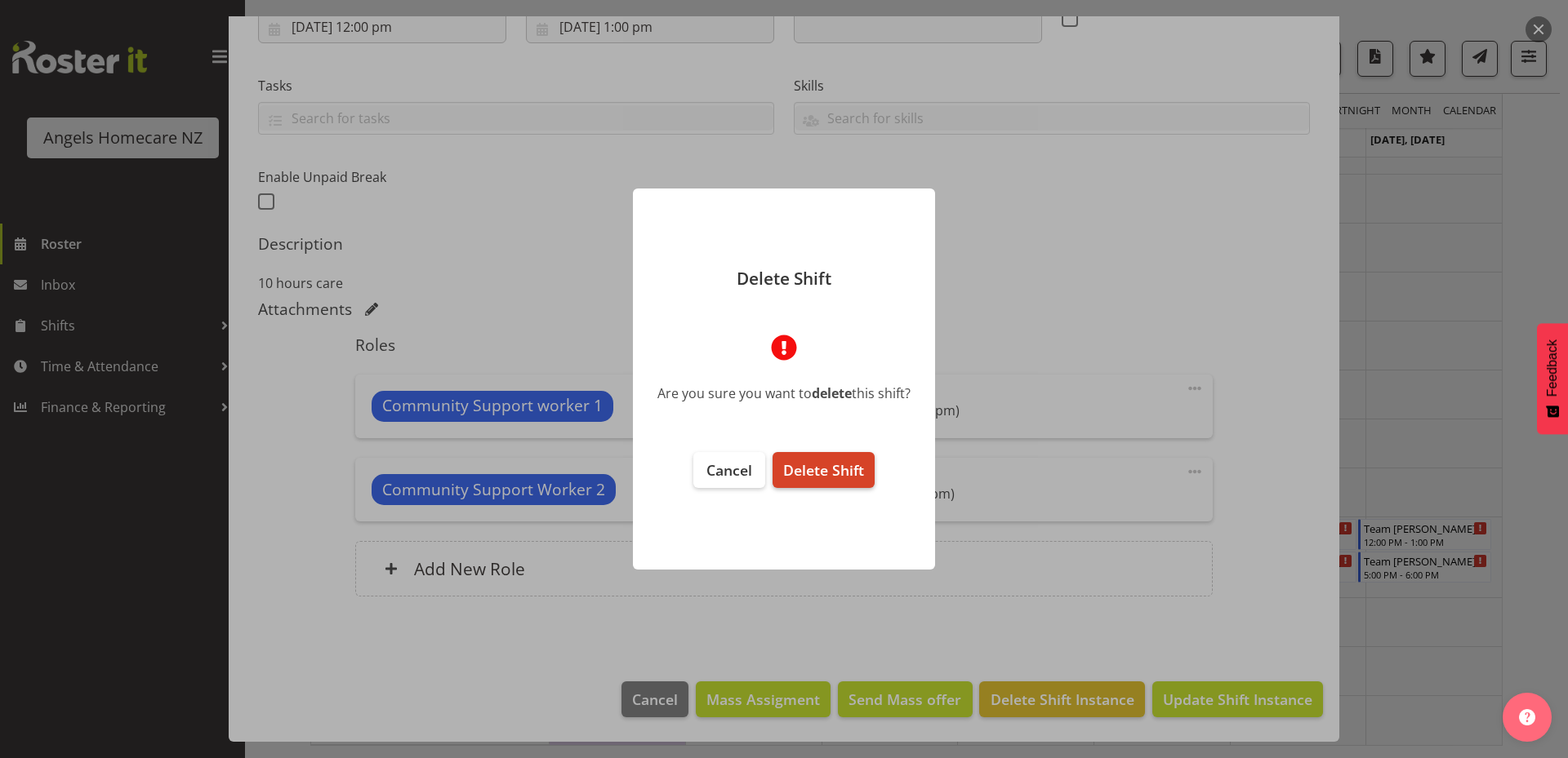
click at [794, 473] on span "Delete Shift" at bounding box center [822, 469] width 80 height 20
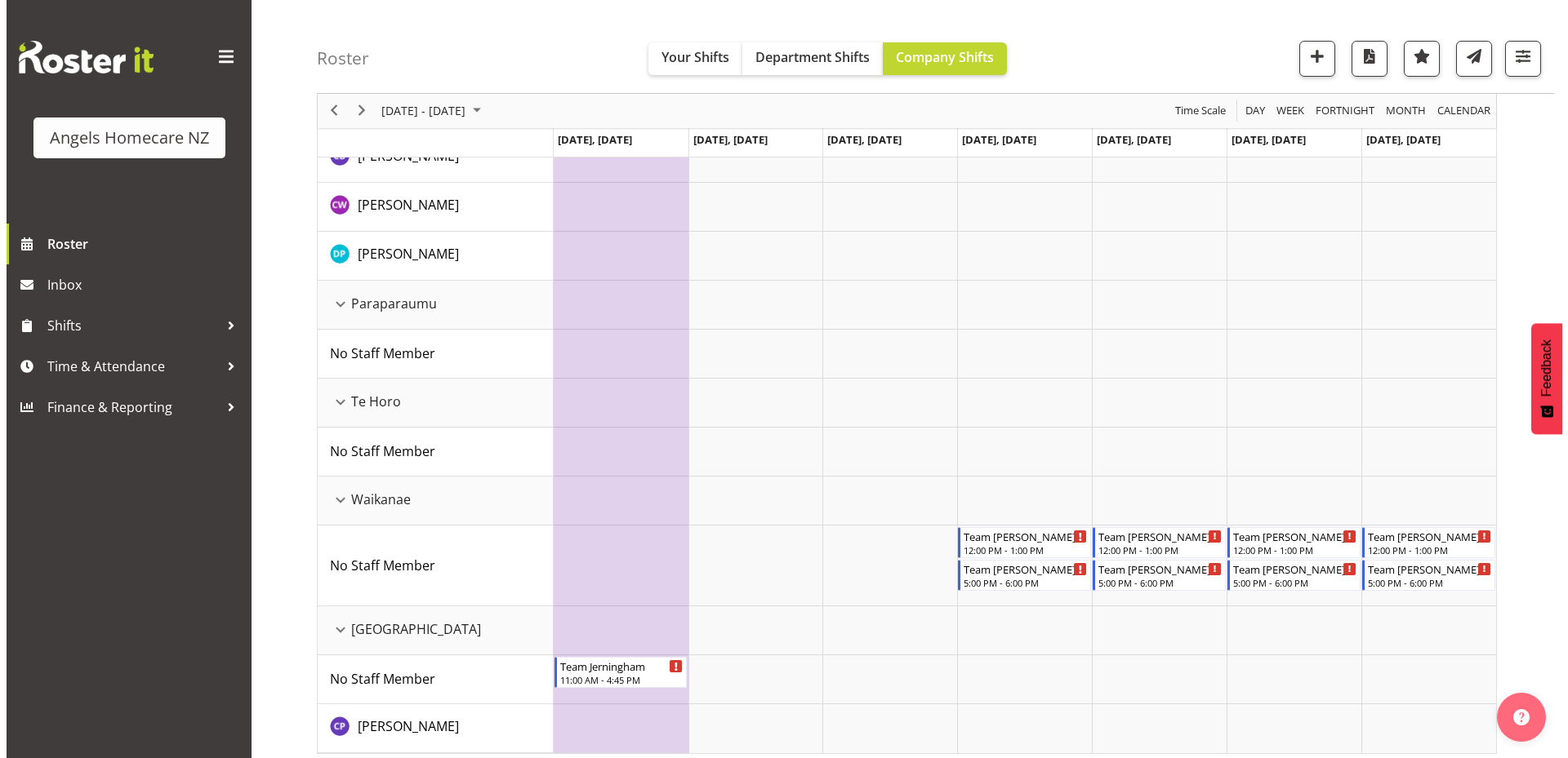
scroll to position [821, 0]
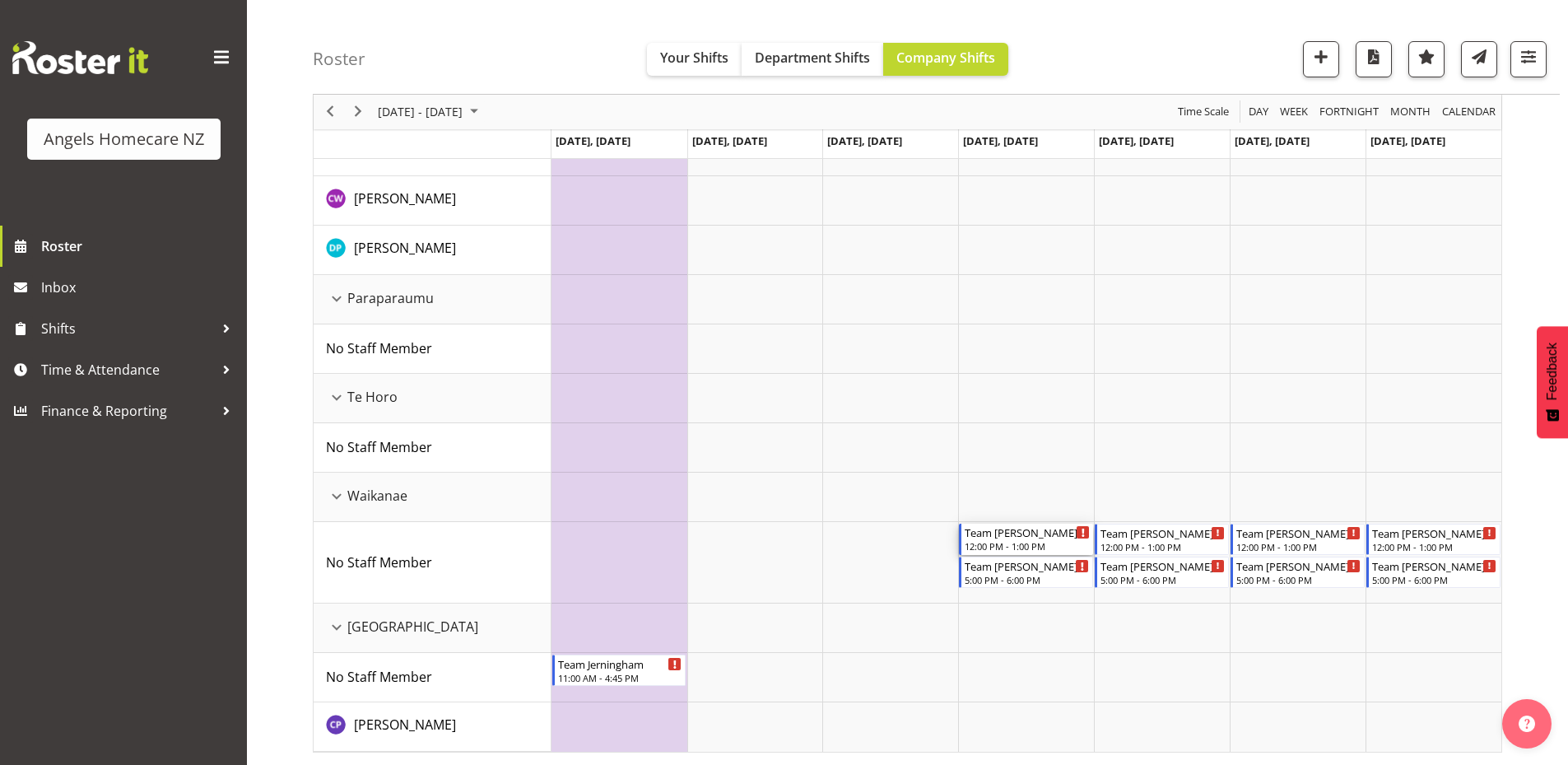
click at [1017, 536] on div "Team Mary" at bounding box center [1026, 531] width 125 height 17
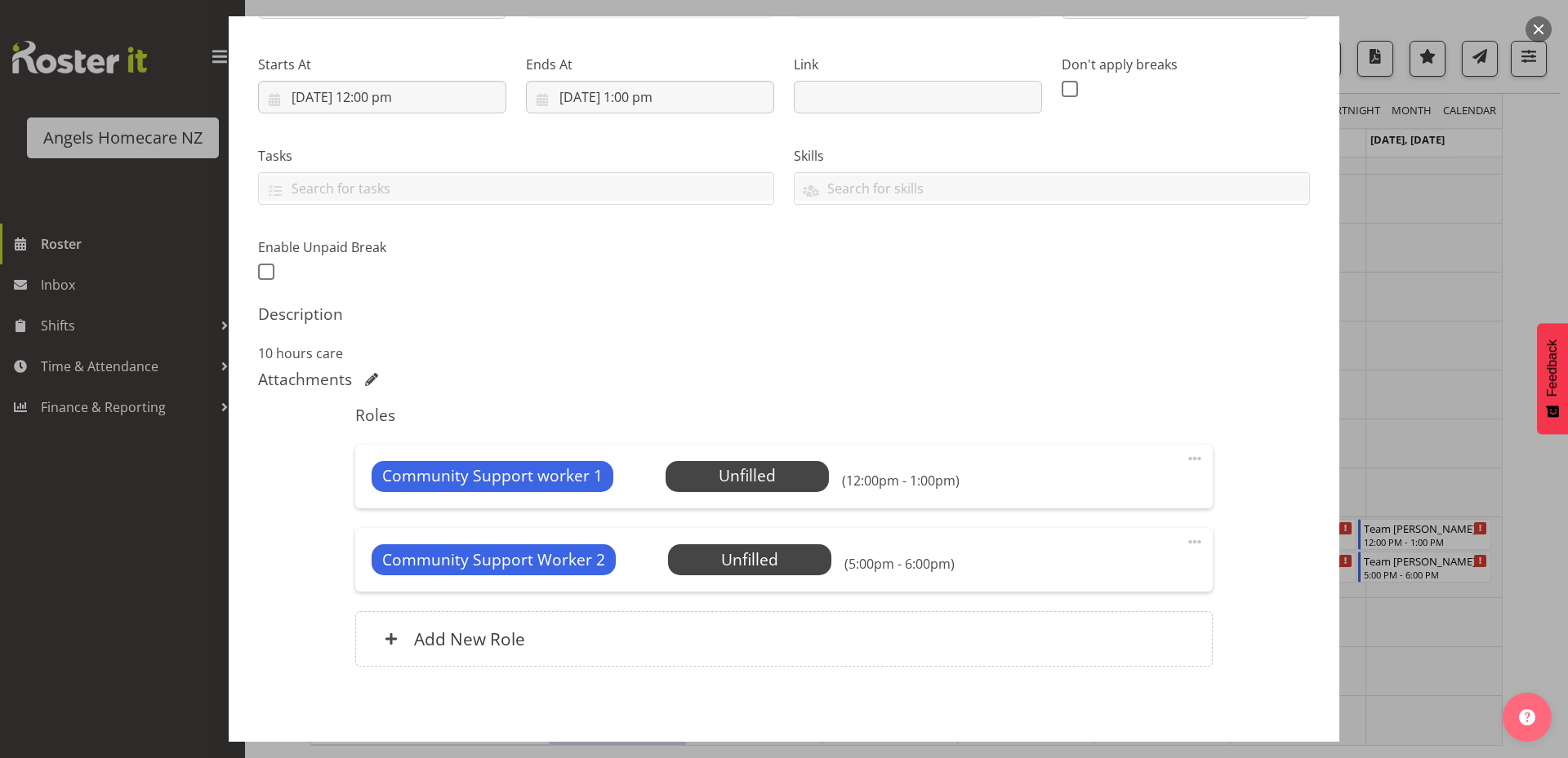
select select "10686"
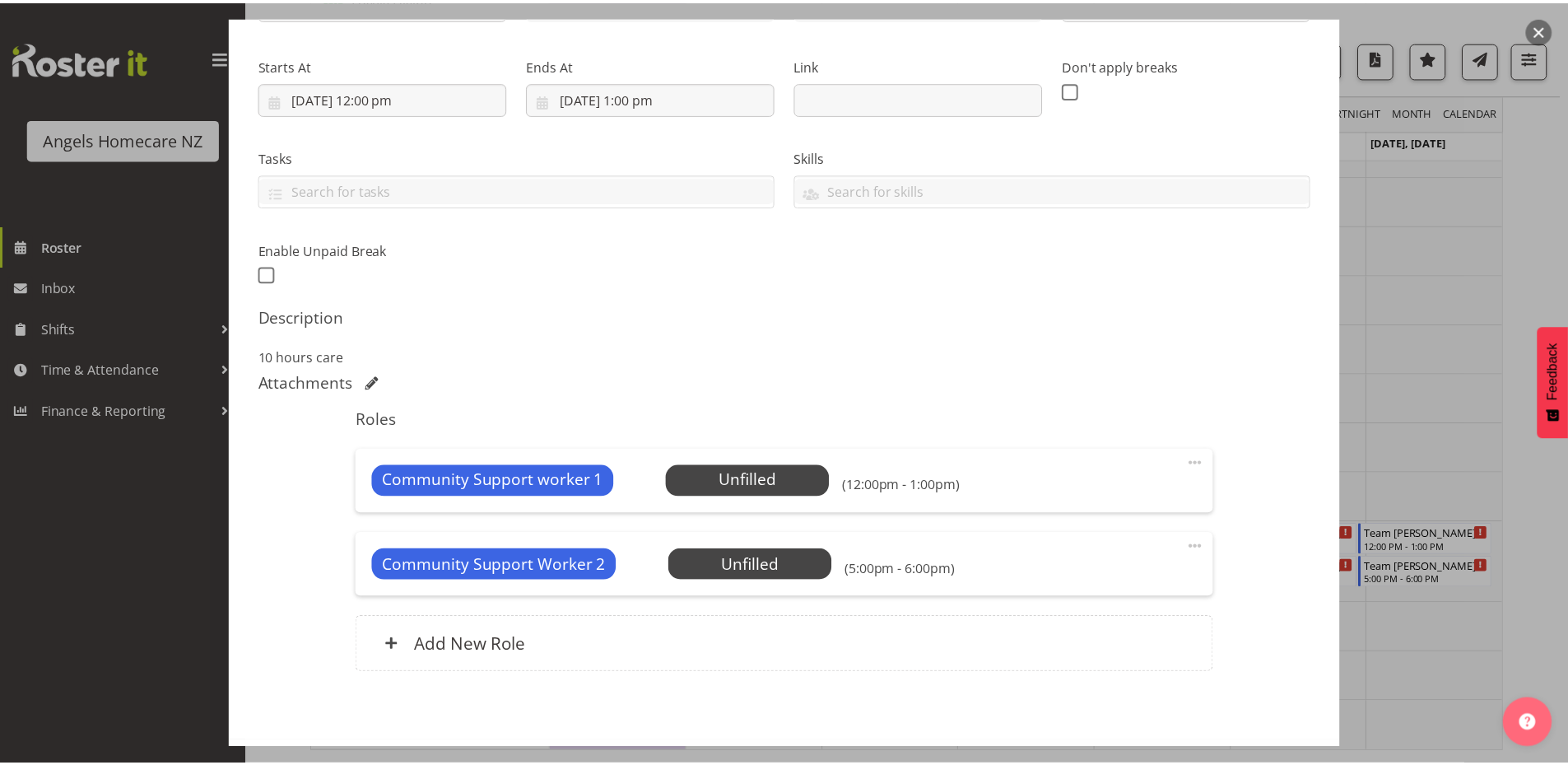
scroll to position [304, 0]
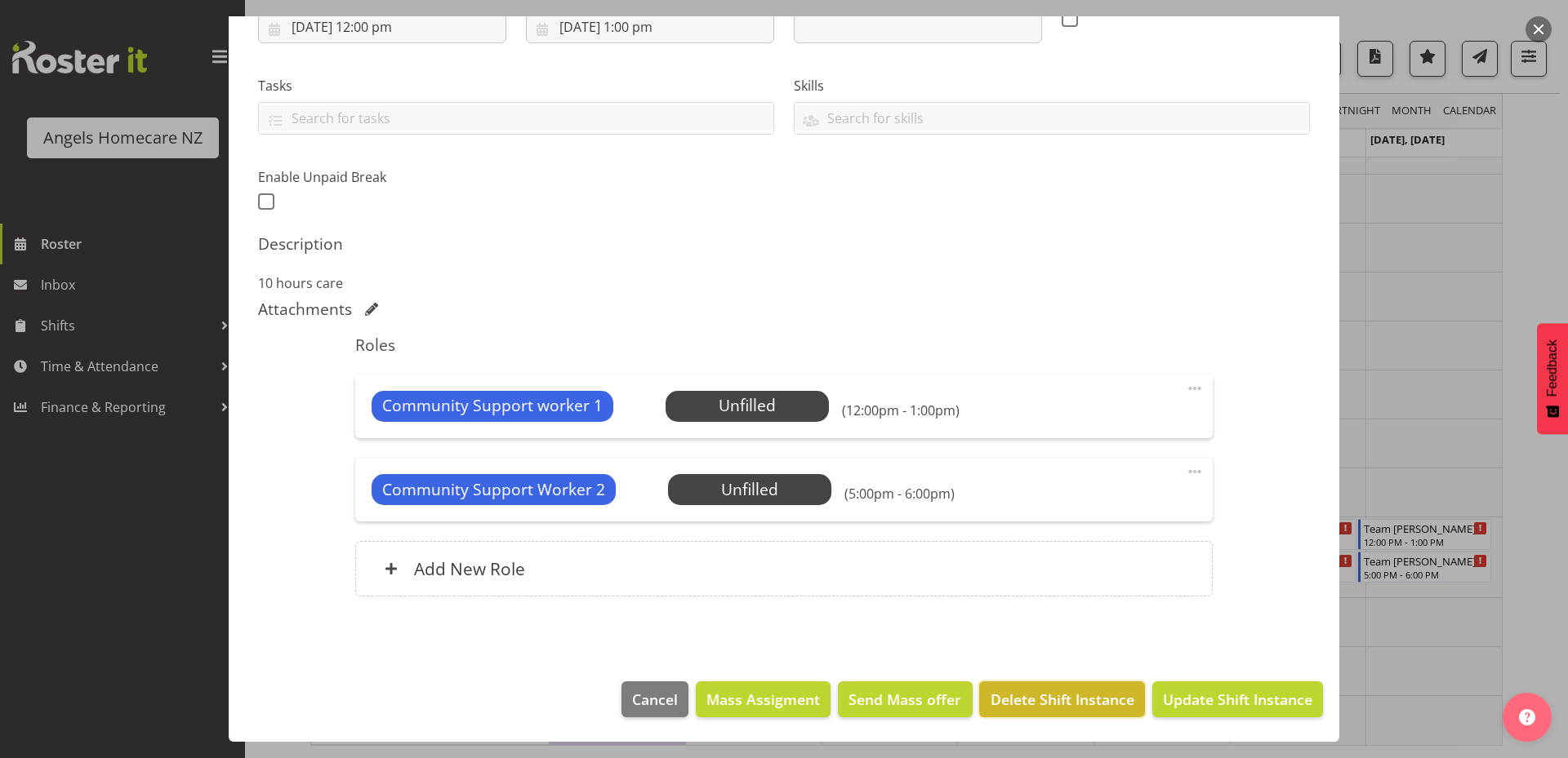
click at [1030, 692] on span "Delete Shift Instance" at bounding box center [1062, 699] width 144 height 22
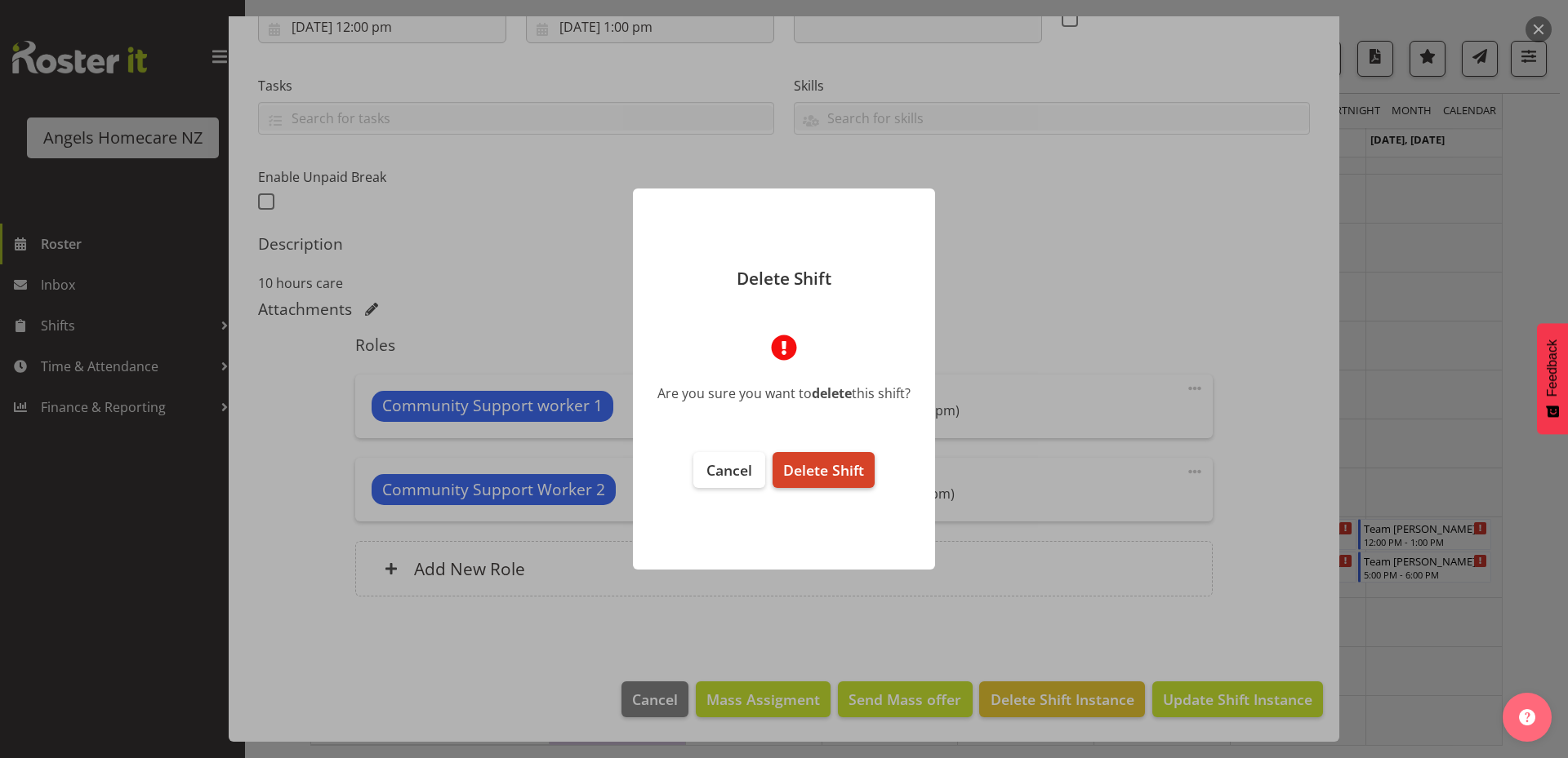
click at [843, 472] on span "Delete Shift" at bounding box center [822, 469] width 80 height 20
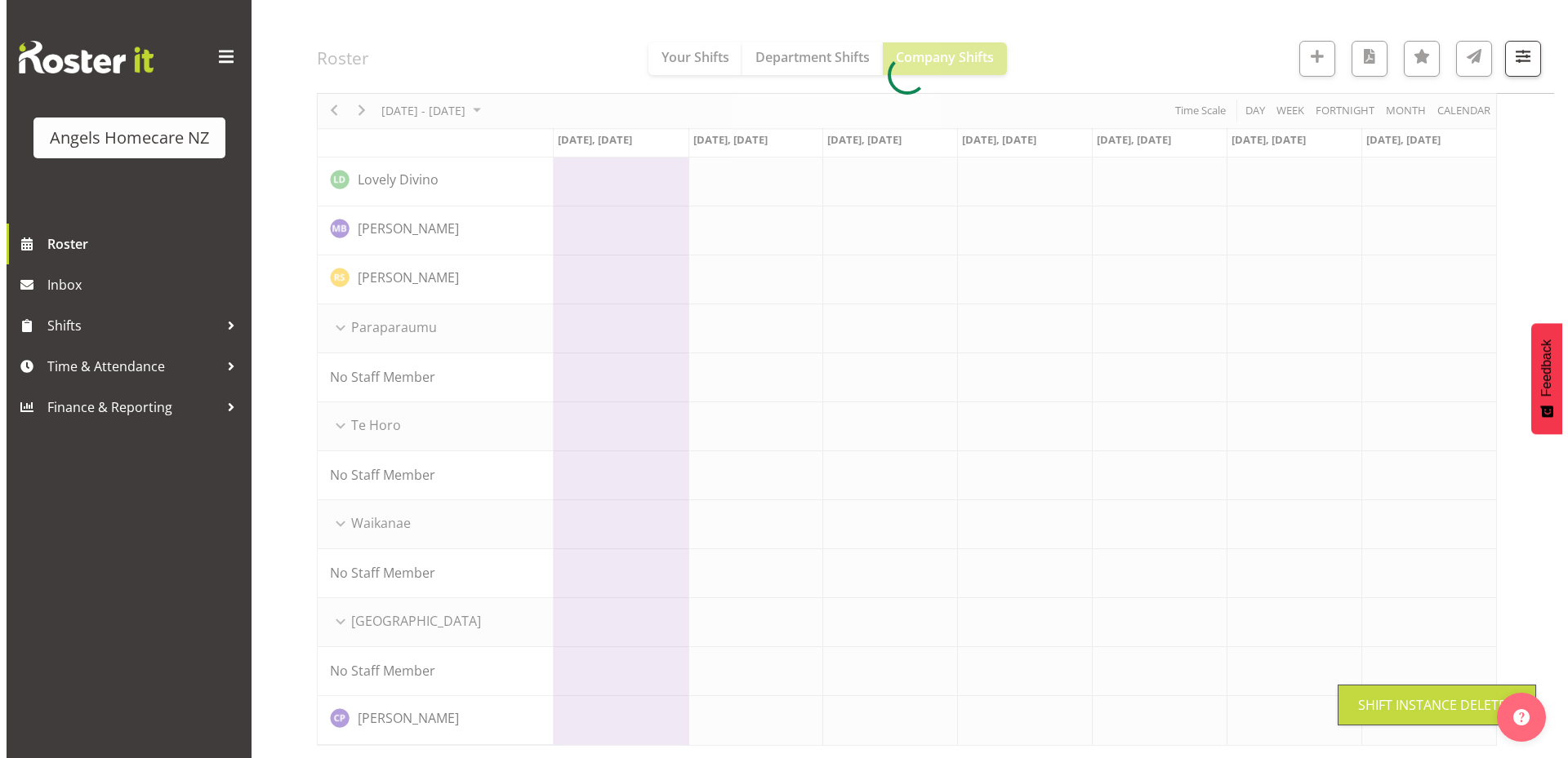
scroll to position [789, 0]
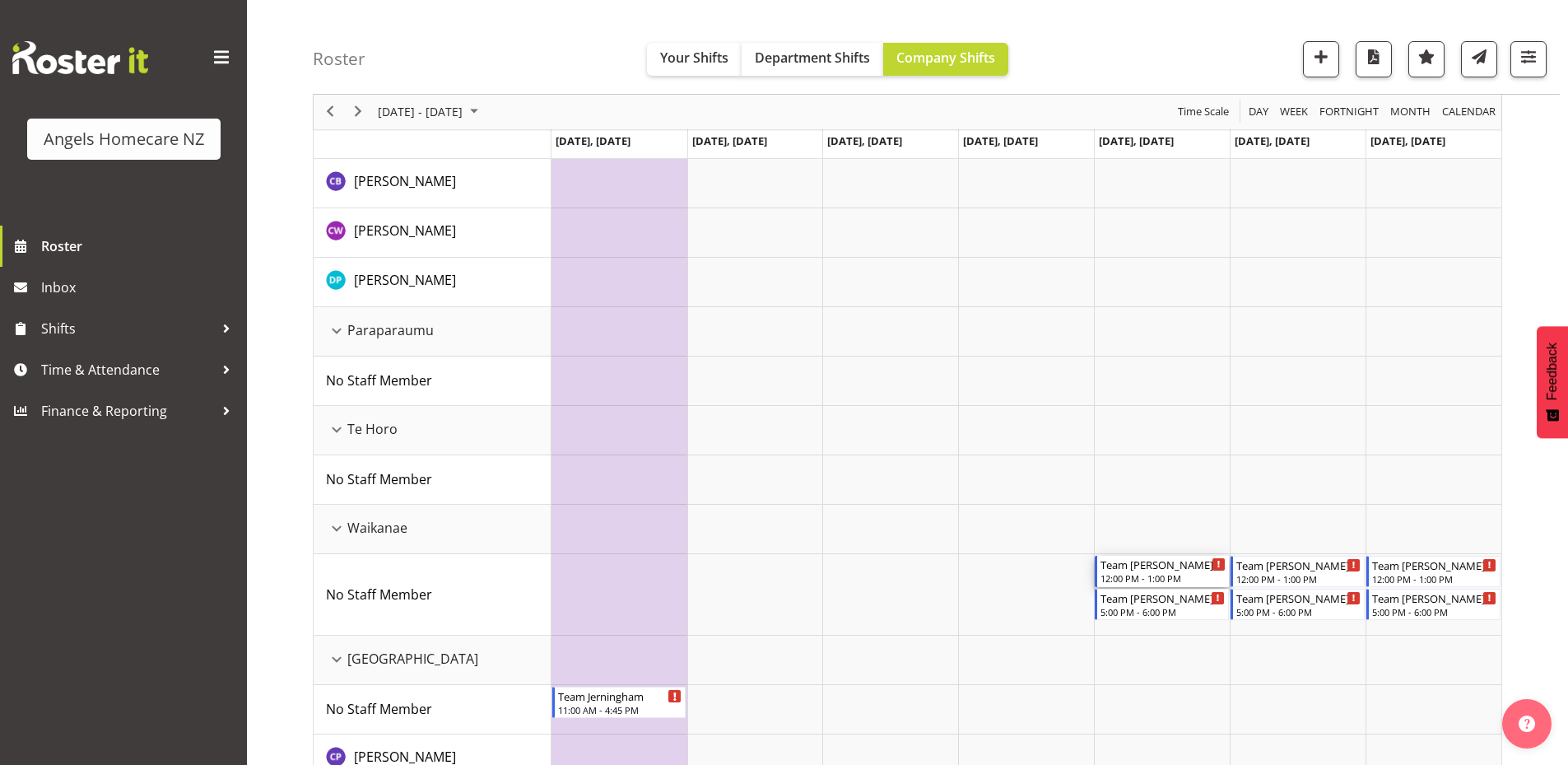
click at [1147, 565] on div "Team Mary" at bounding box center [1162, 564] width 125 height 17
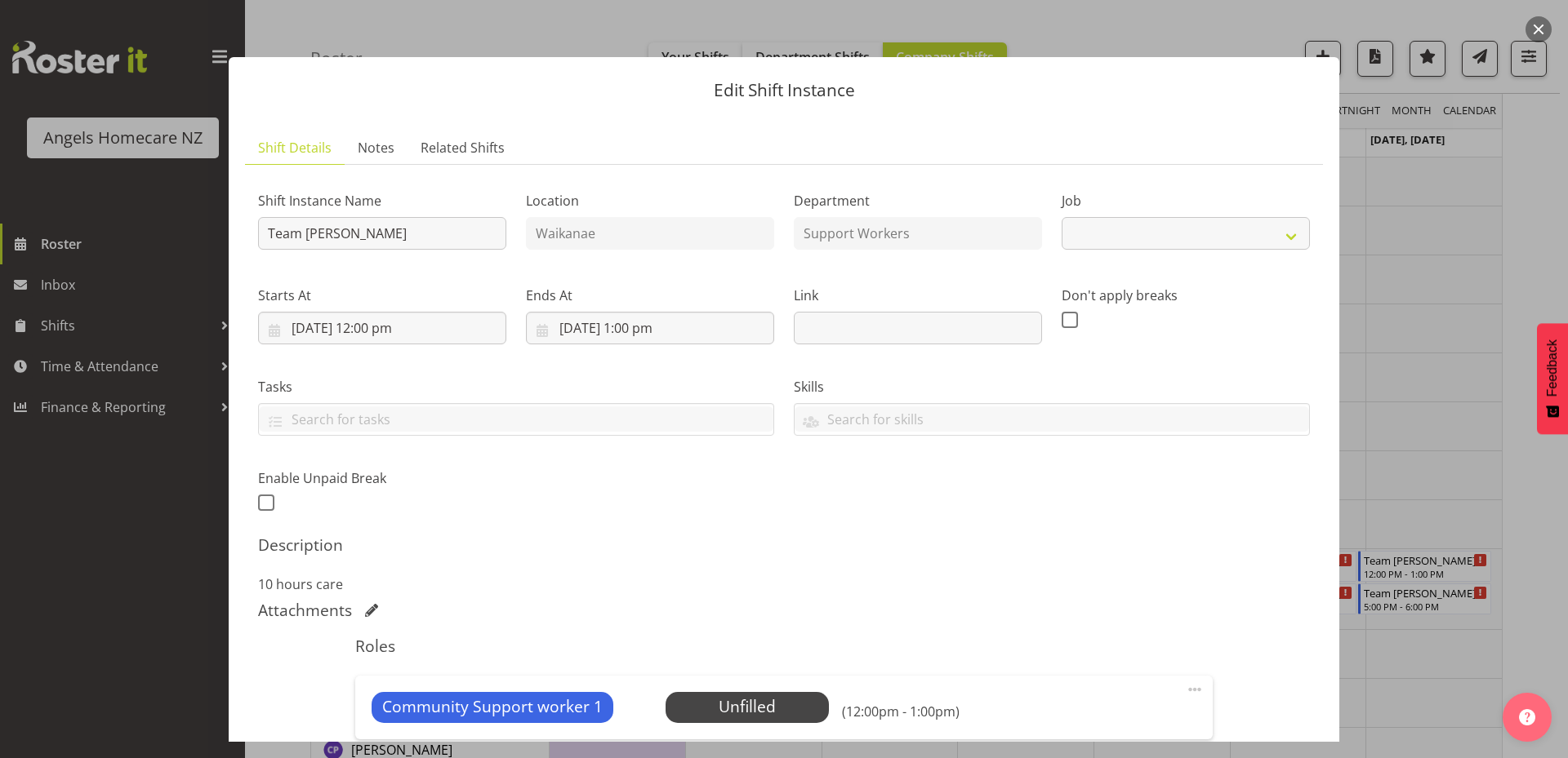
select select "10686"
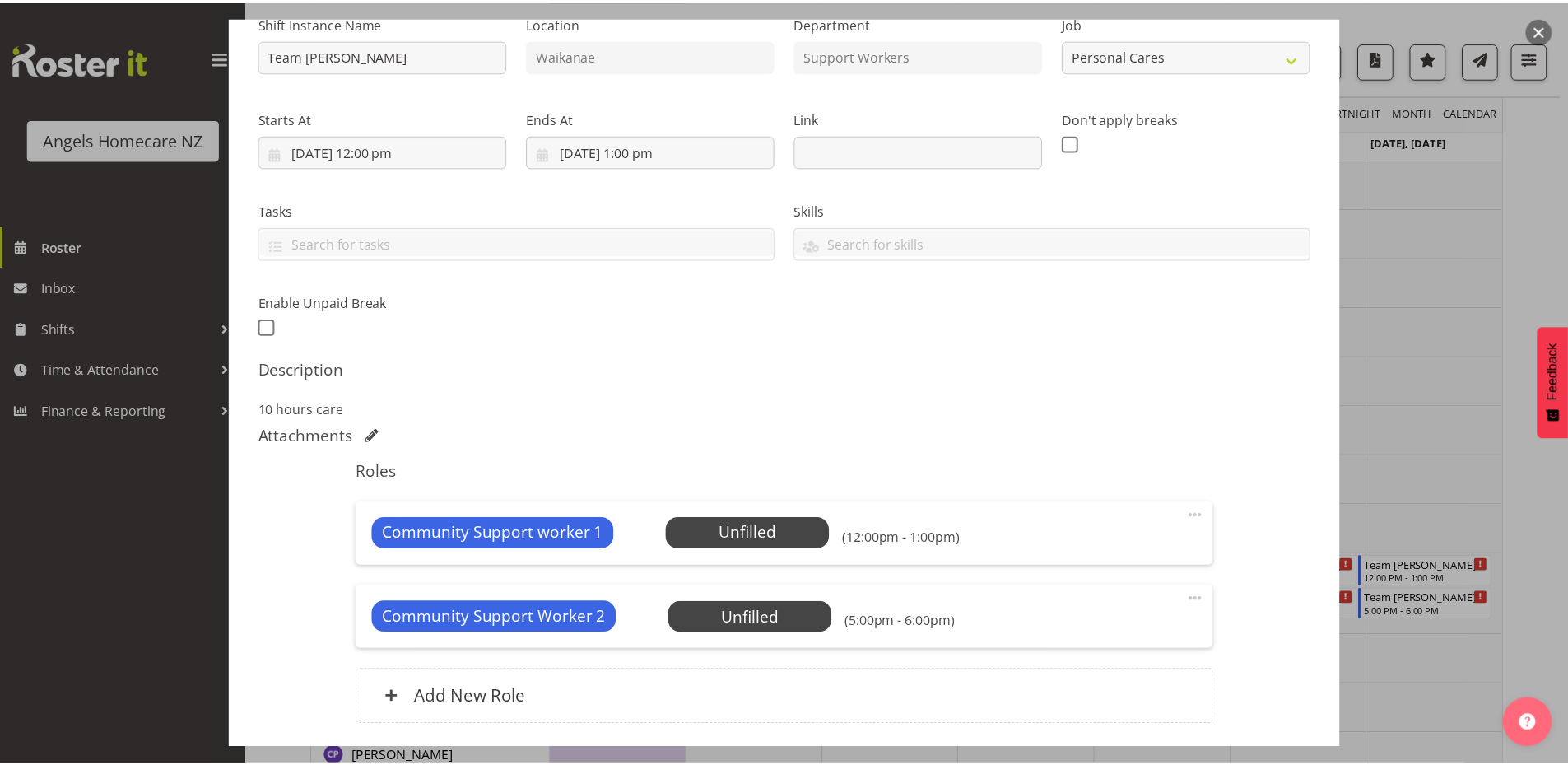
scroll to position [304, 0]
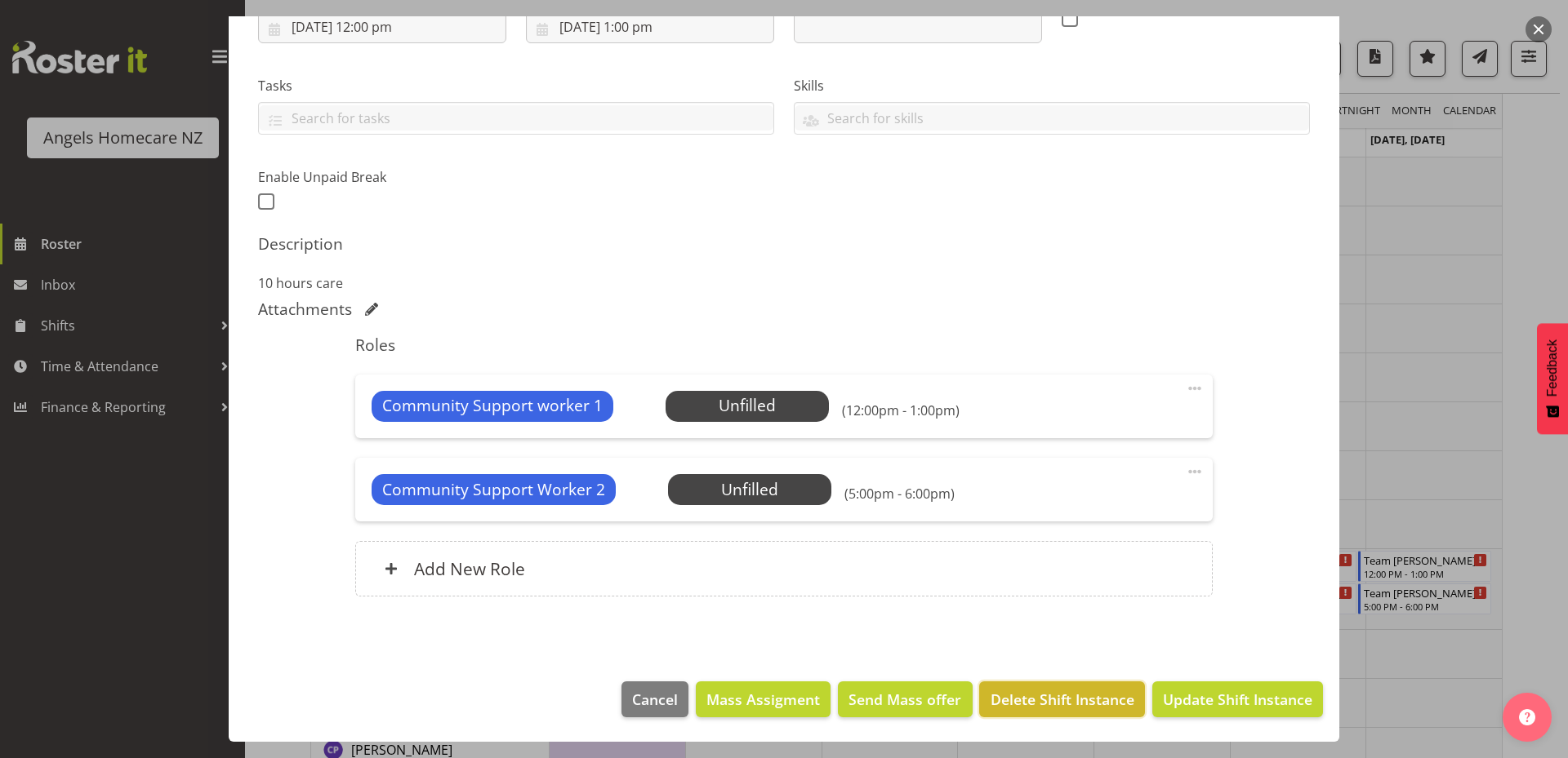
click at [1062, 693] on span "Delete Shift Instance" at bounding box center [1062, 699] width 144 height 22
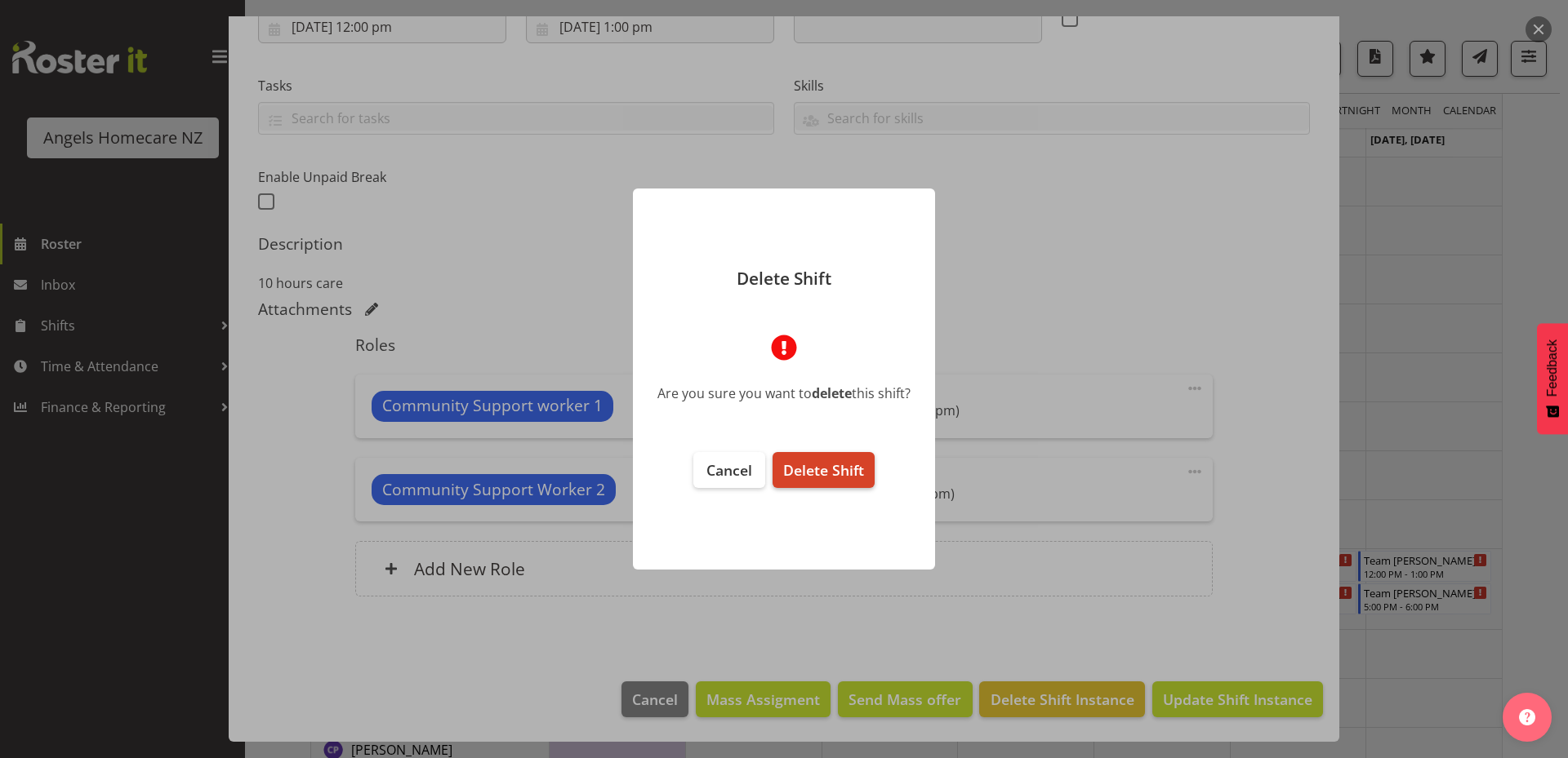
click at [848, 461] on span "Delete Shift" at bounding box center [822, 469] width 80 height 20
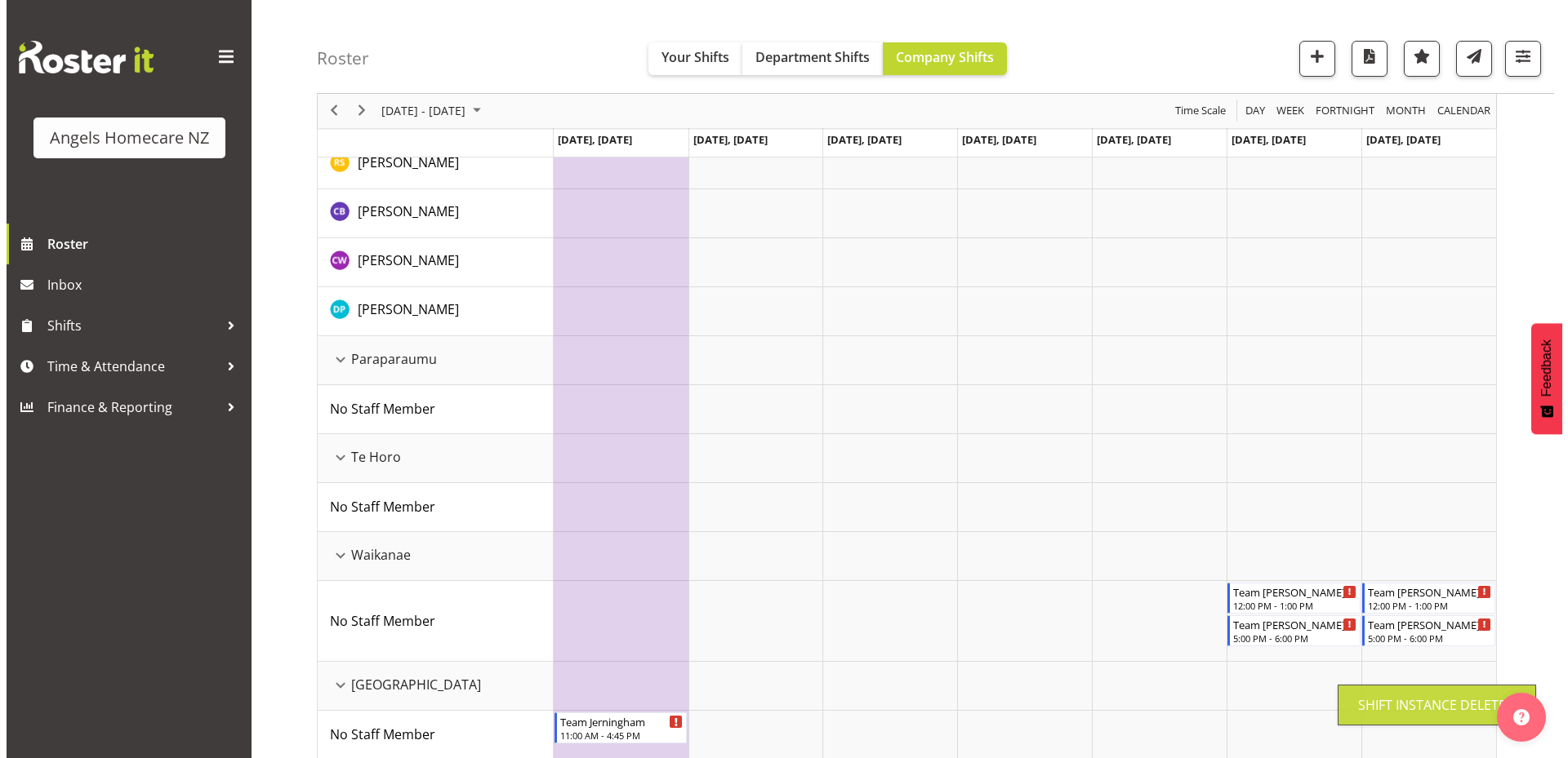
scroll to position [789, 0]
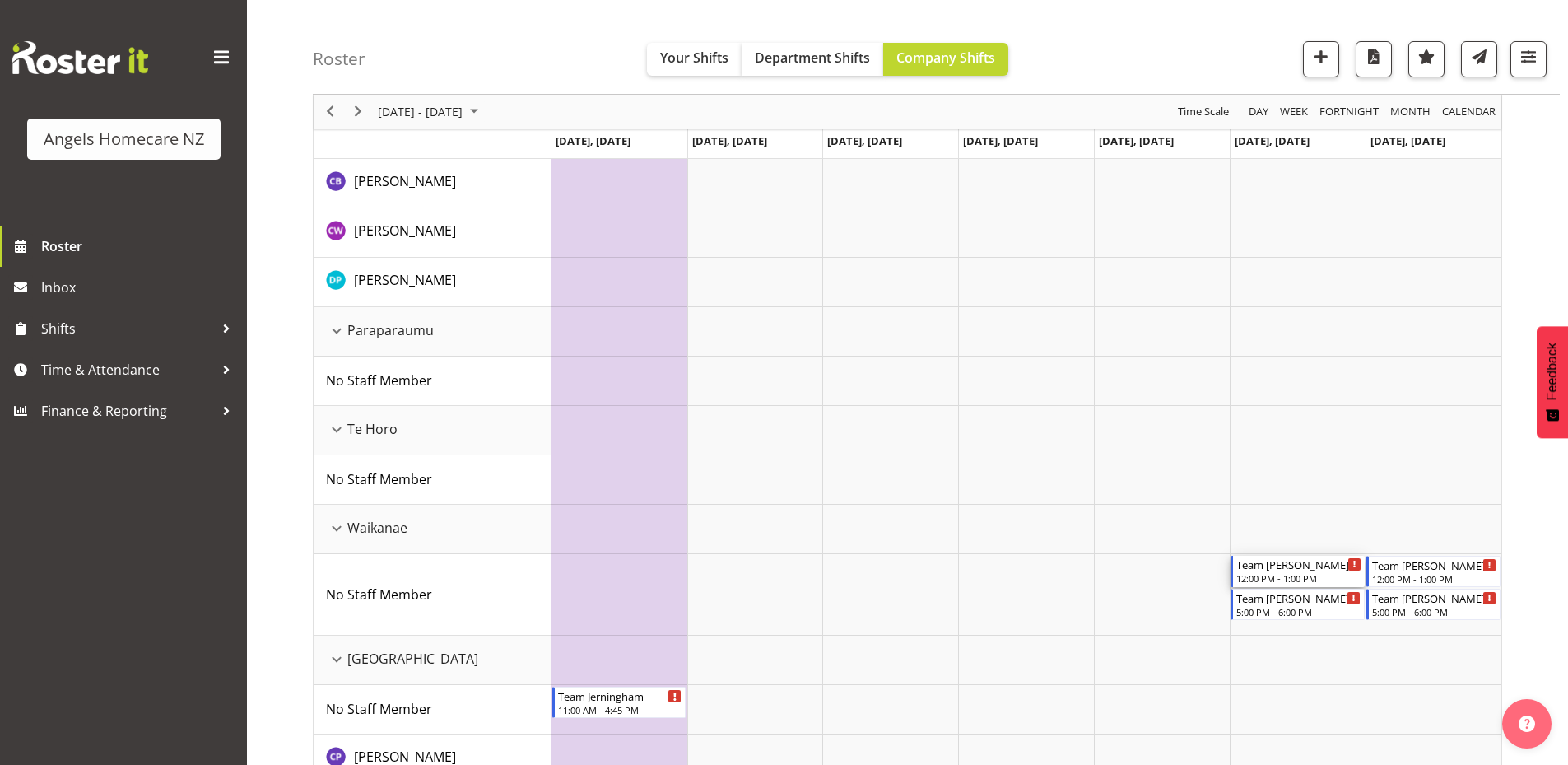
click at [1271, 577] on div "12:00 PM - 1:00 PM" at bounding box center [1299, 577] width 125 height 13
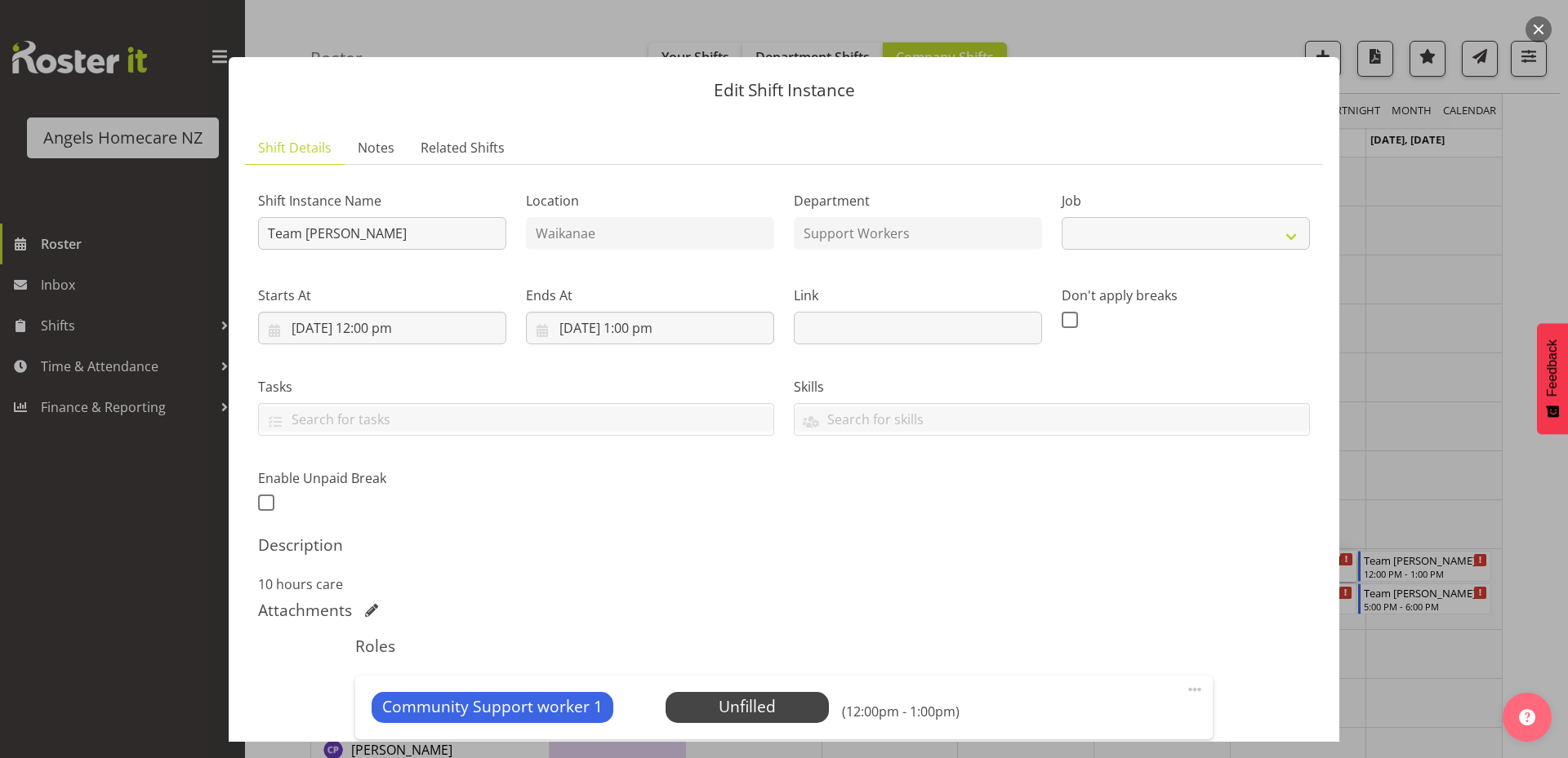
select select "10686"
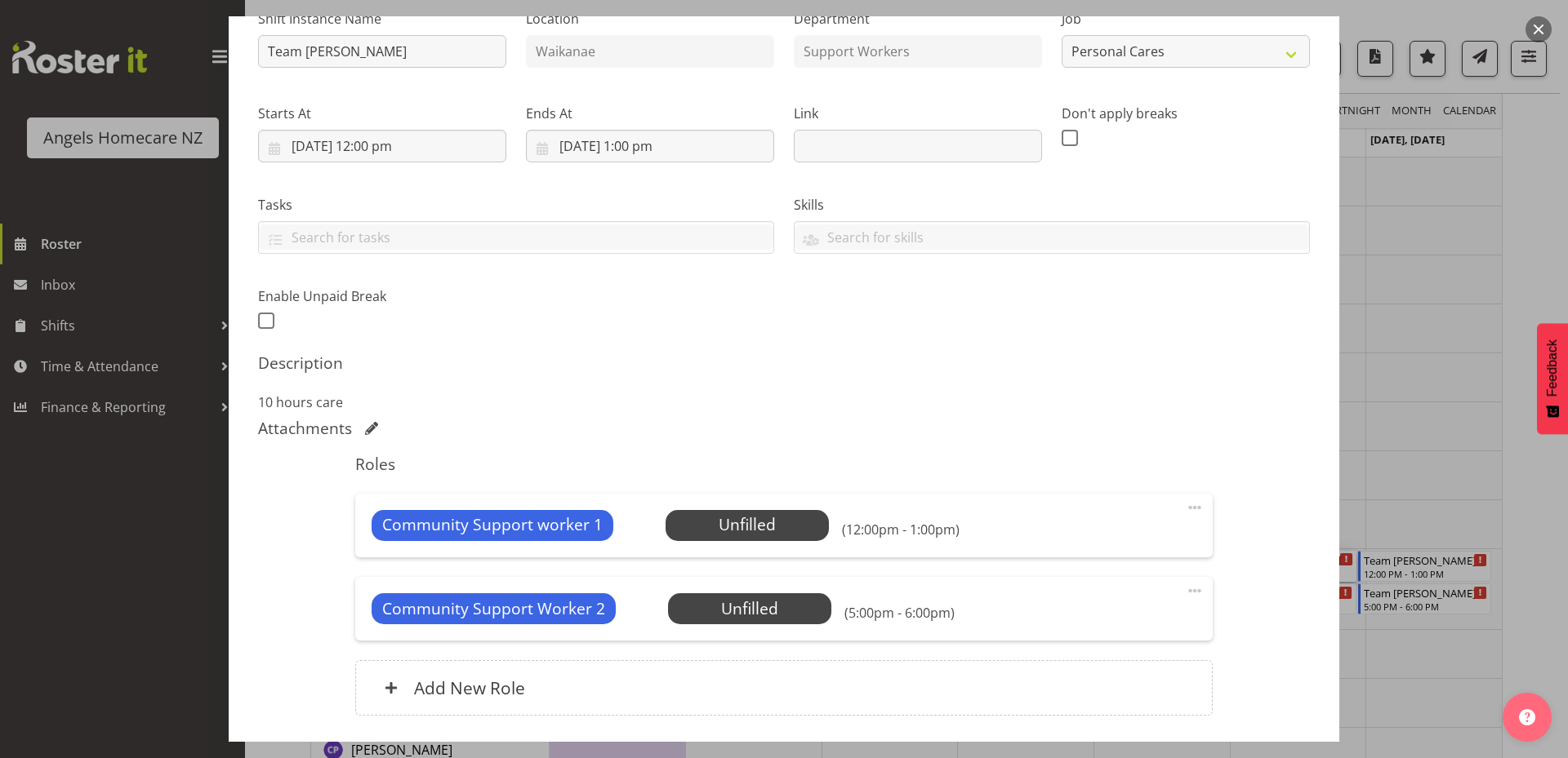
scroll to position [301, 0]
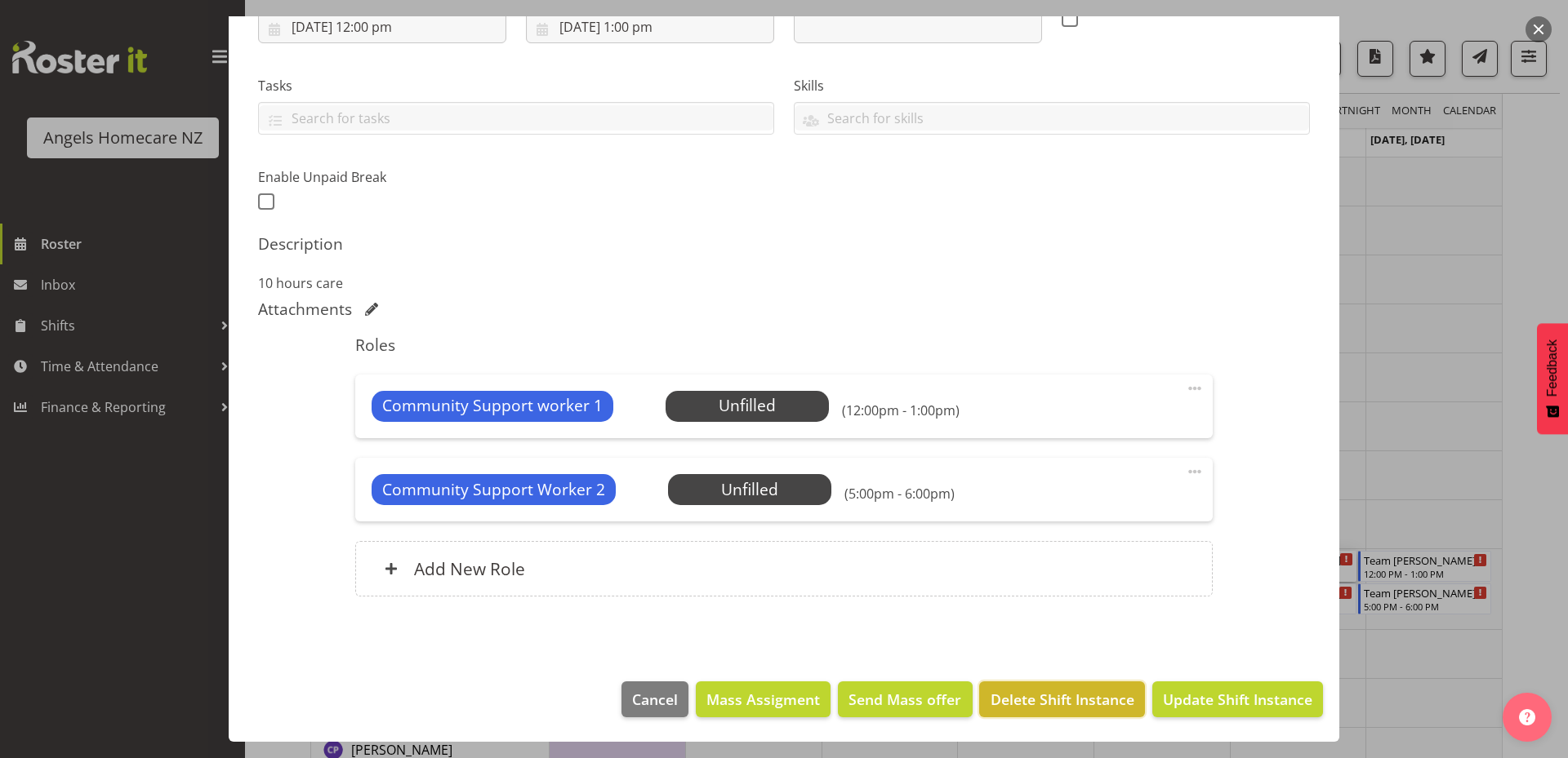
click at [1021, 692] on span "Delete Shift Instance" at bounding box center [1062, 699] width 144 height 22
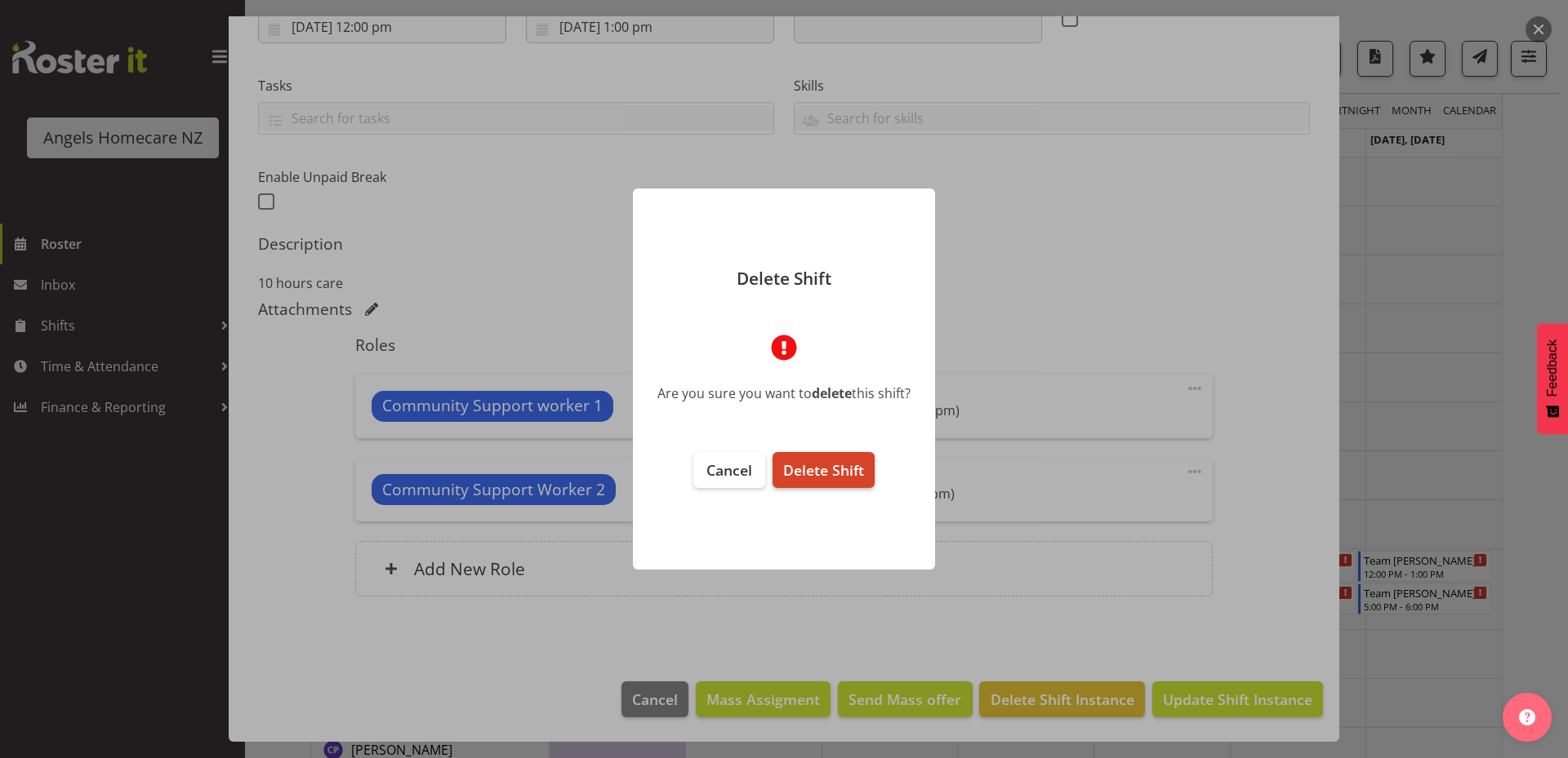
click at [830, 469] on span "Delete Shift" at bounding box center [822, 469] width 80 height 20
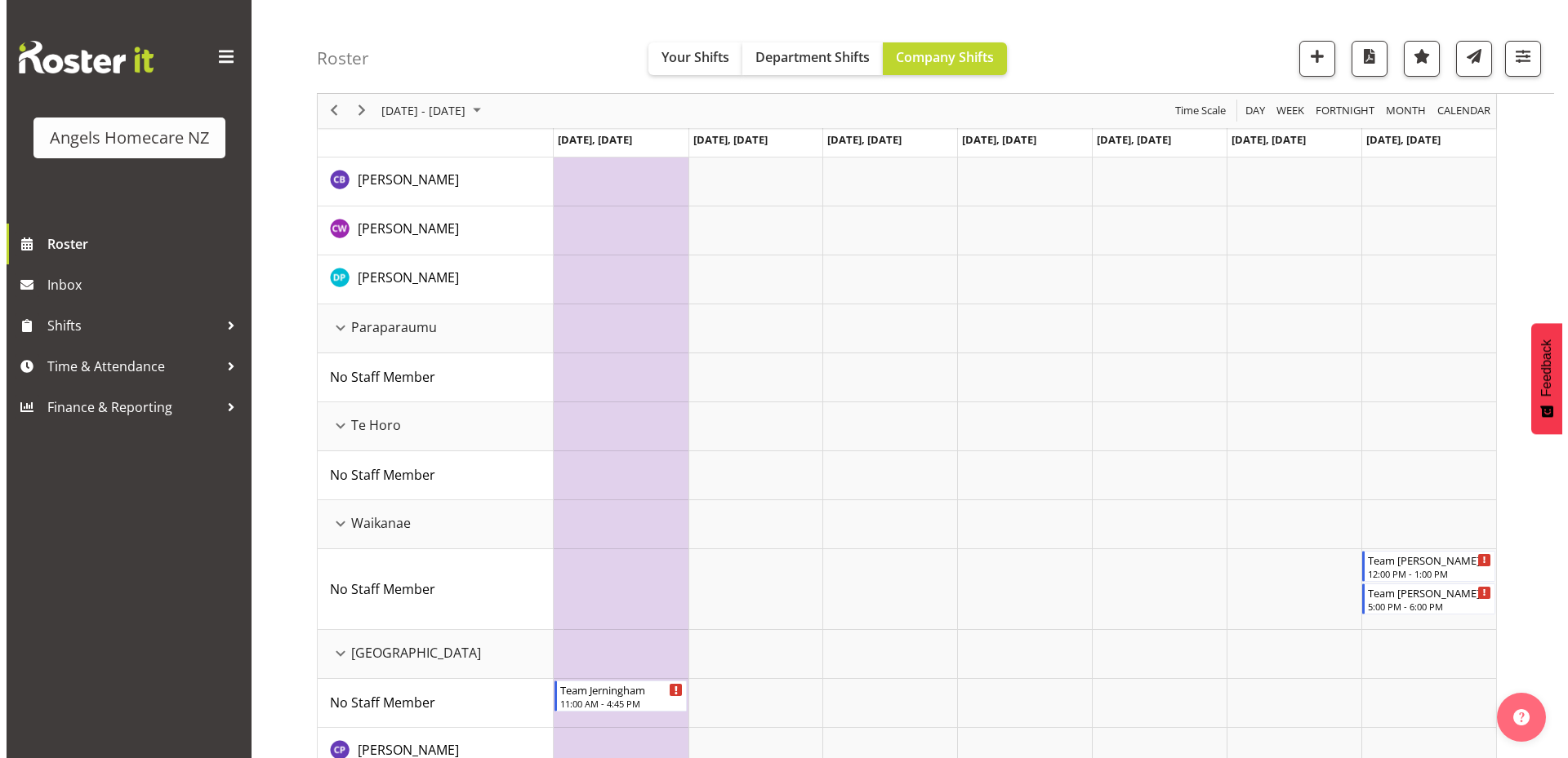
scroll to position [821, 0]
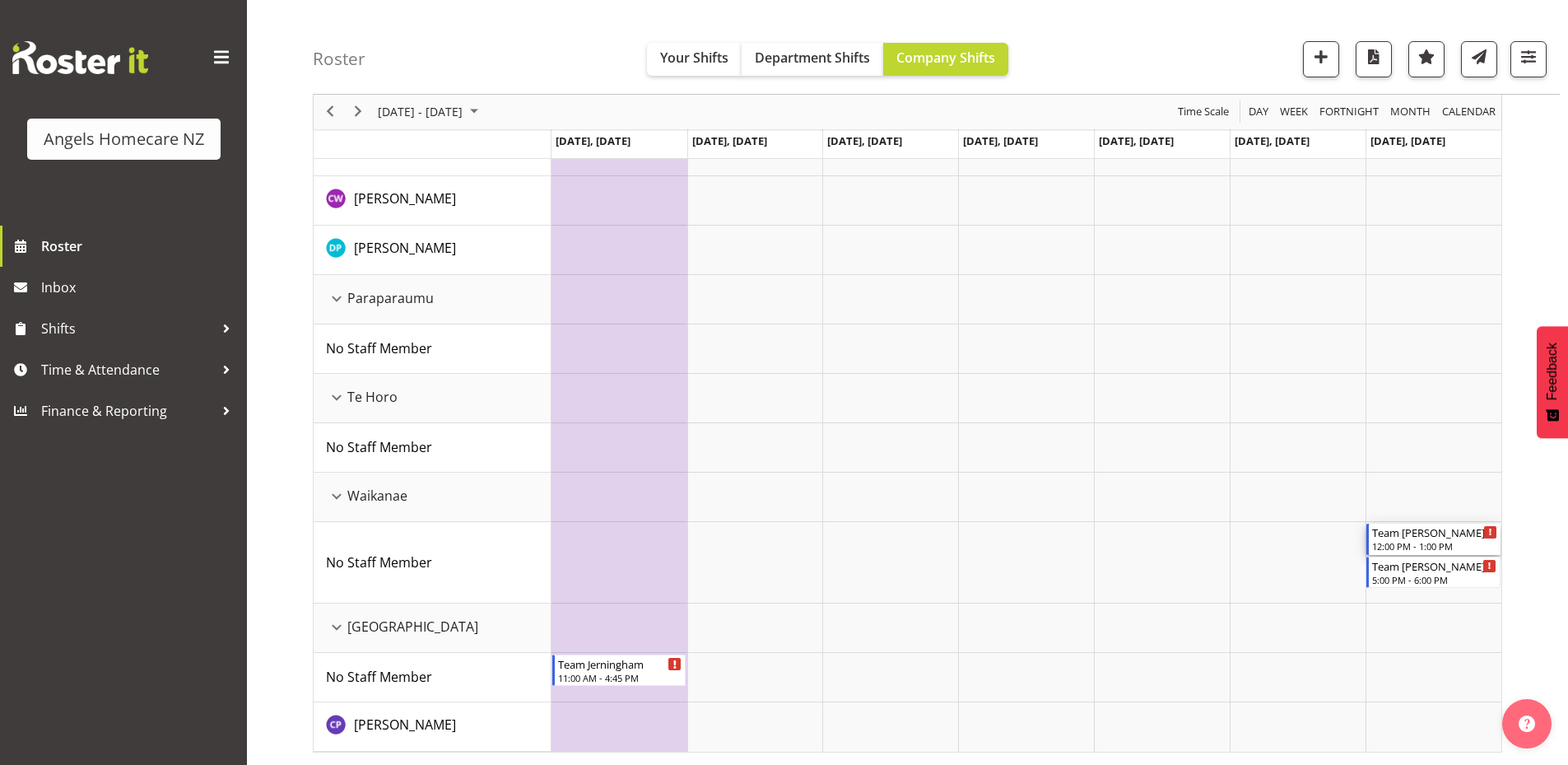
click at [1428, 539] on div "Team [PERSON_NAME]" at bounding box center [1435, 531] width 125 height 17
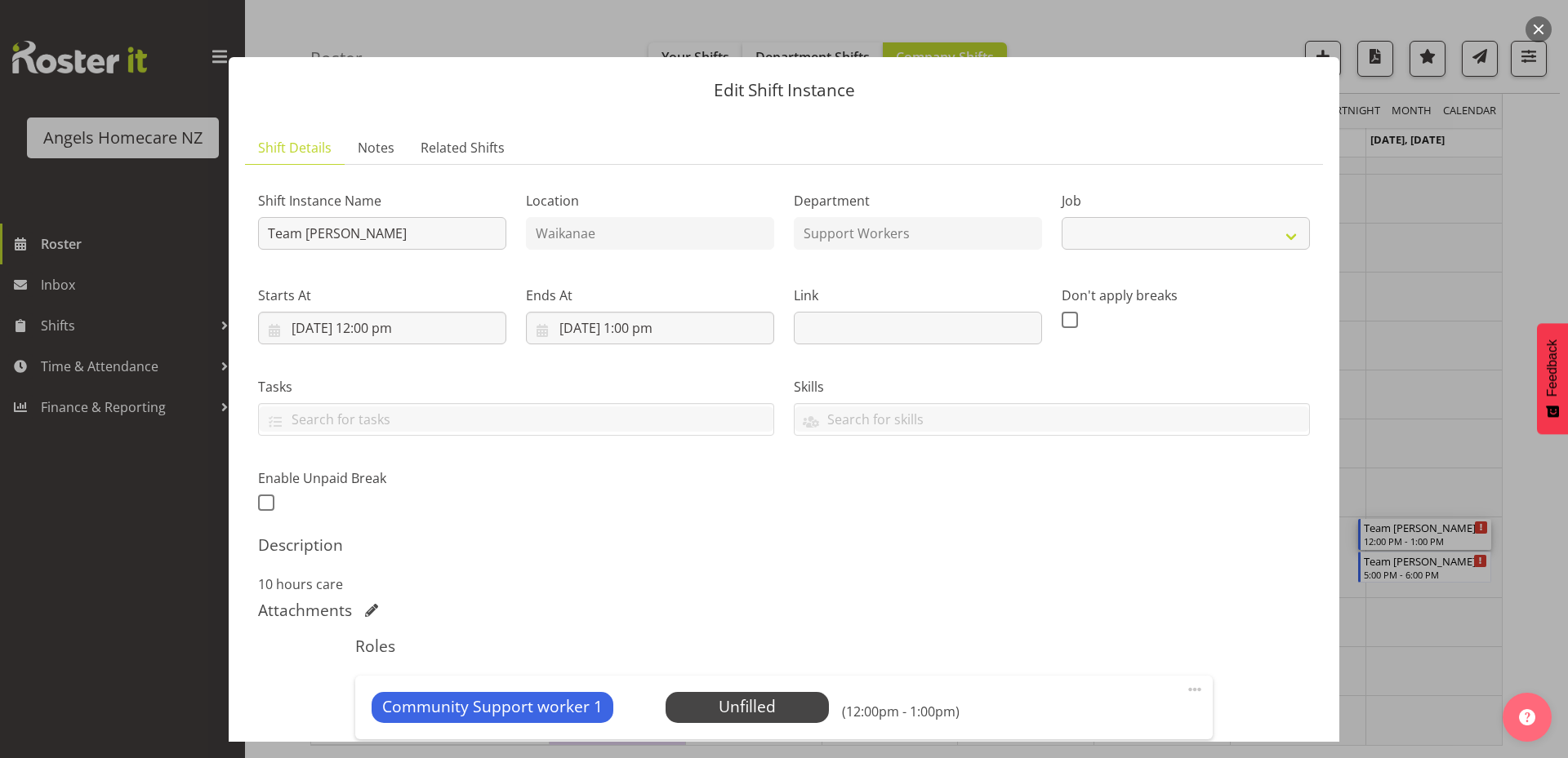
select select "10686"
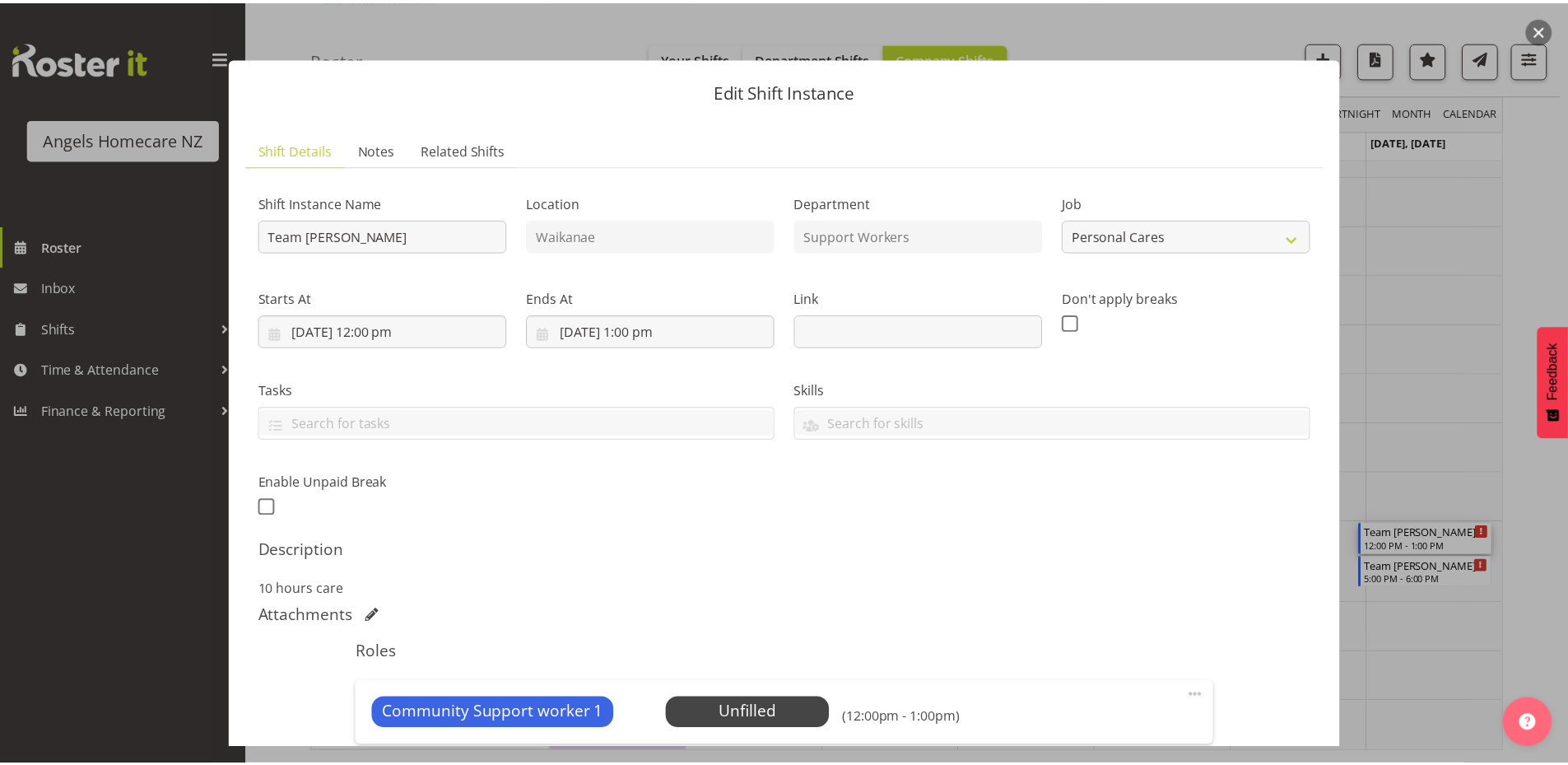
scroll to position [304, 0]
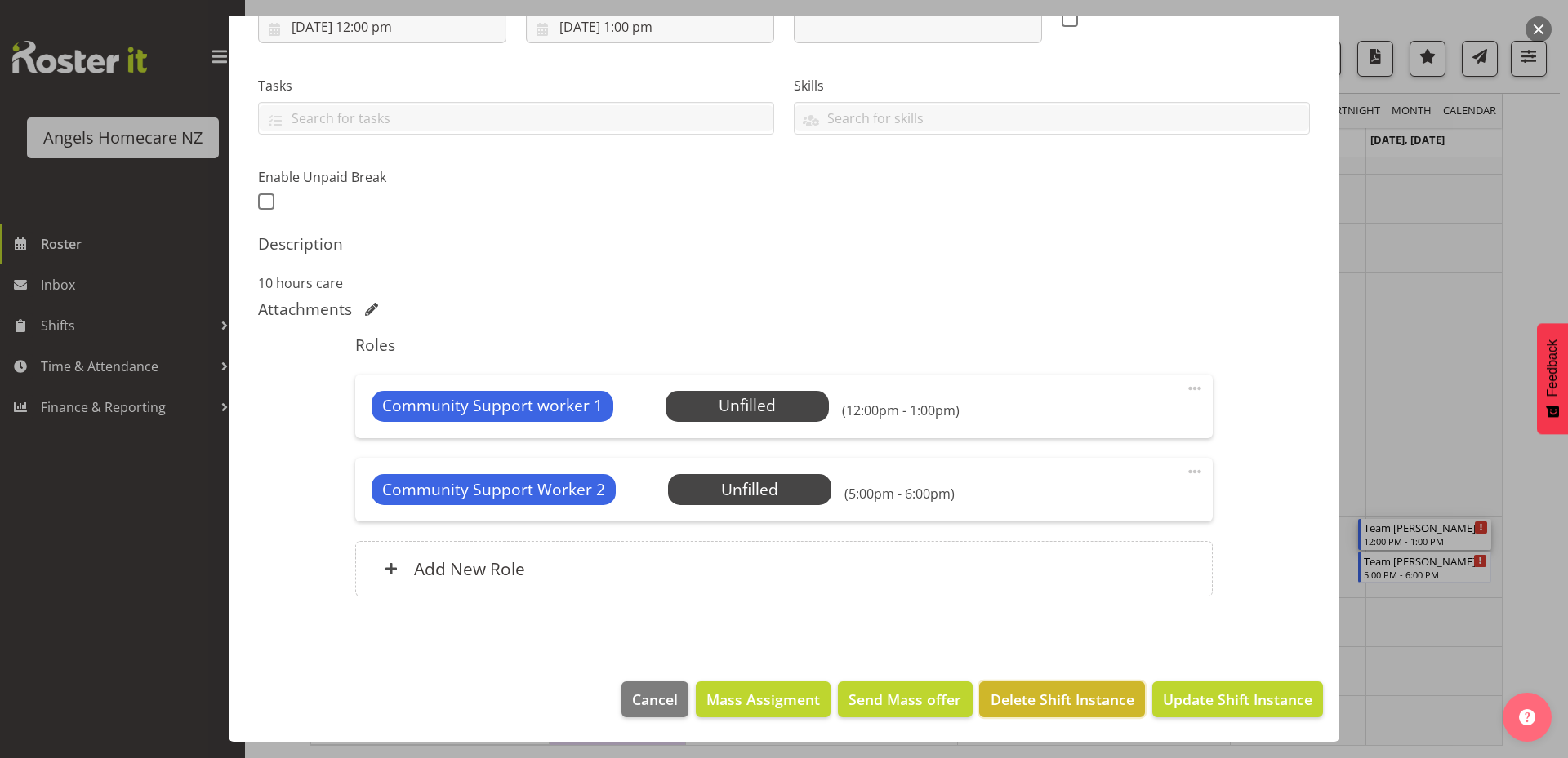
click at [1059, 704] on span "Delete Shift Instance" at bounding box center [1062, 699] width 144 height 22
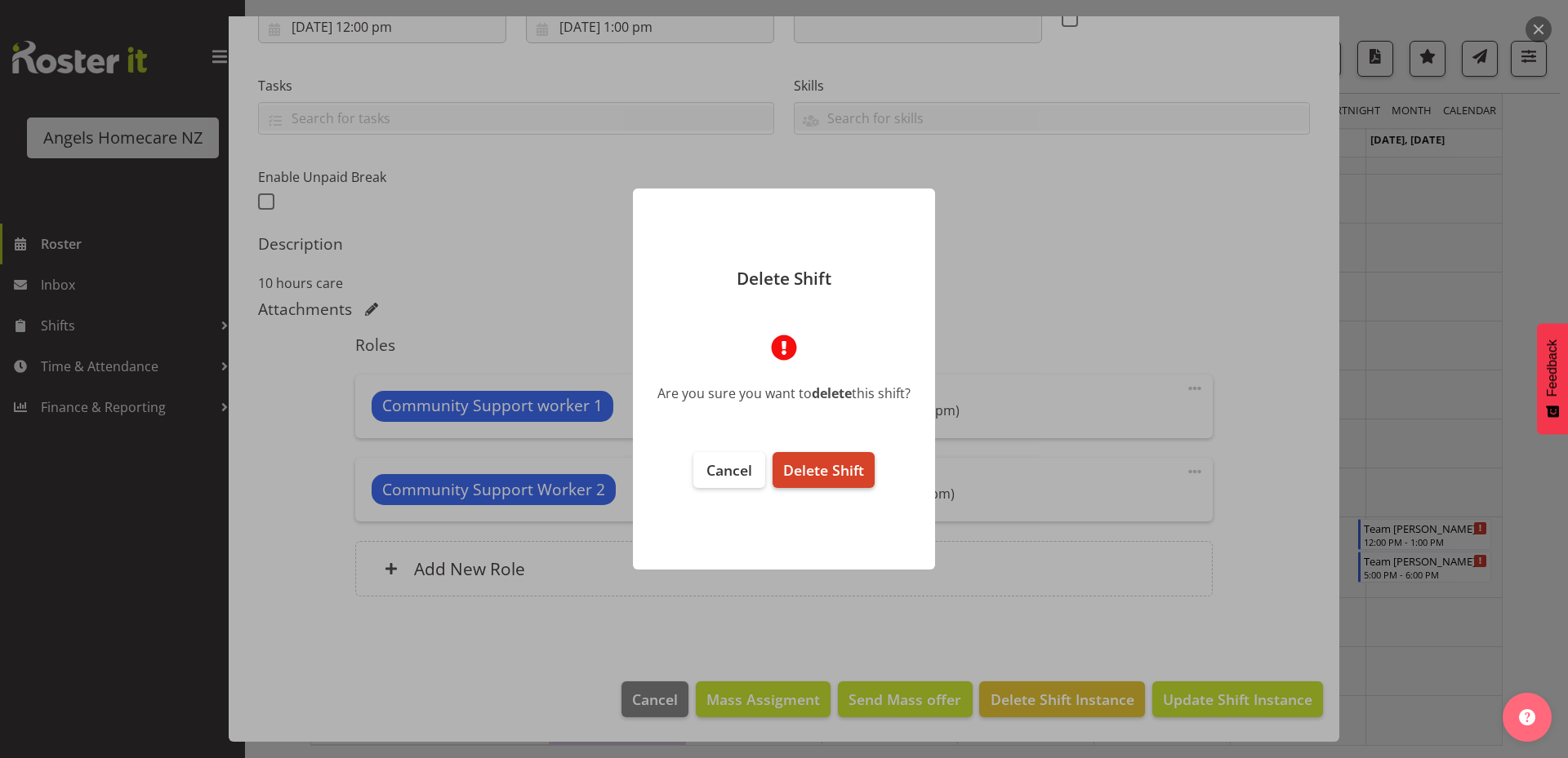
click at [847, 481] on button "Delete Shift" at bounding box center [823, 470] width 102 height 36
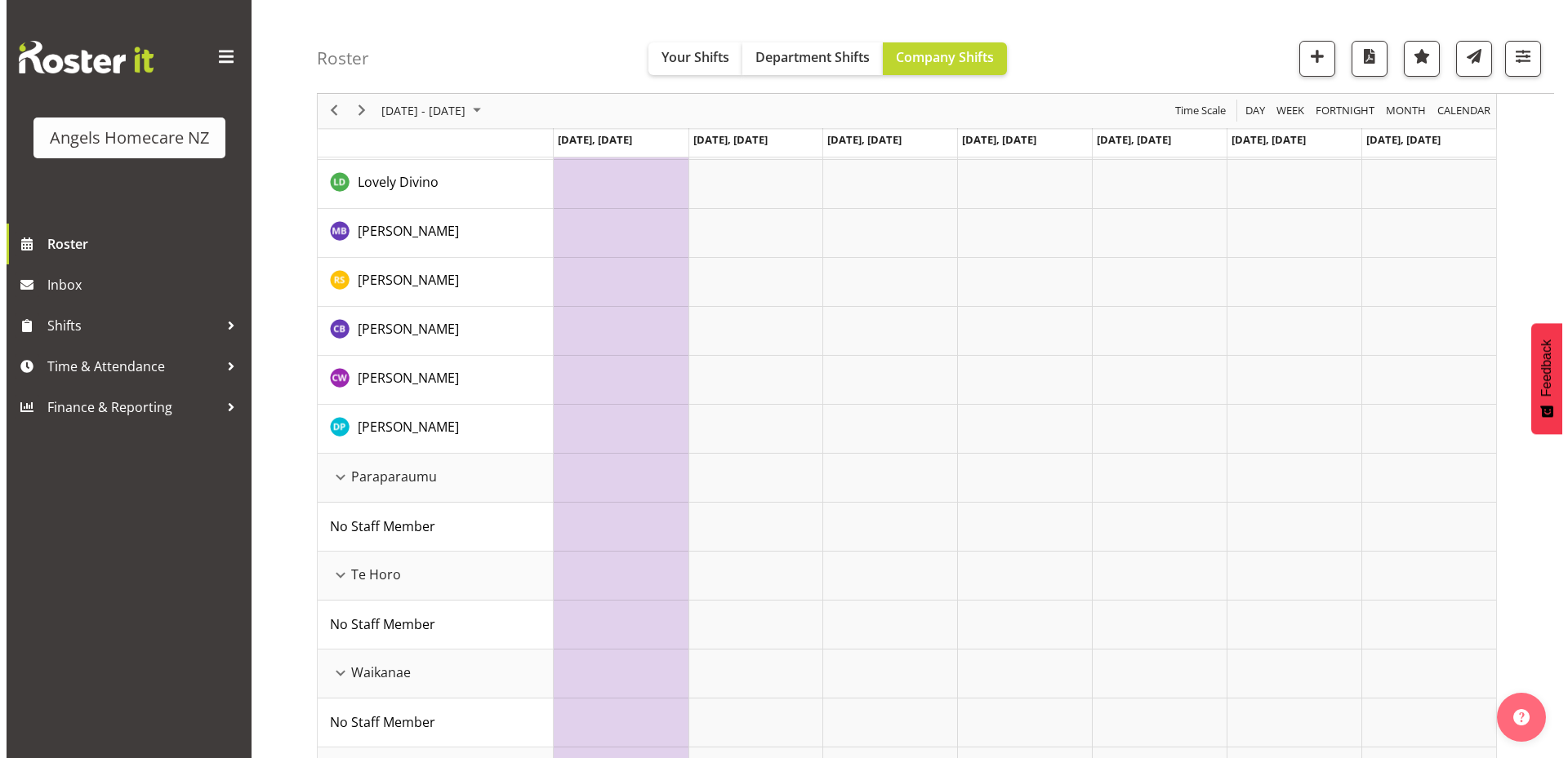
scroll to position [789, 0]
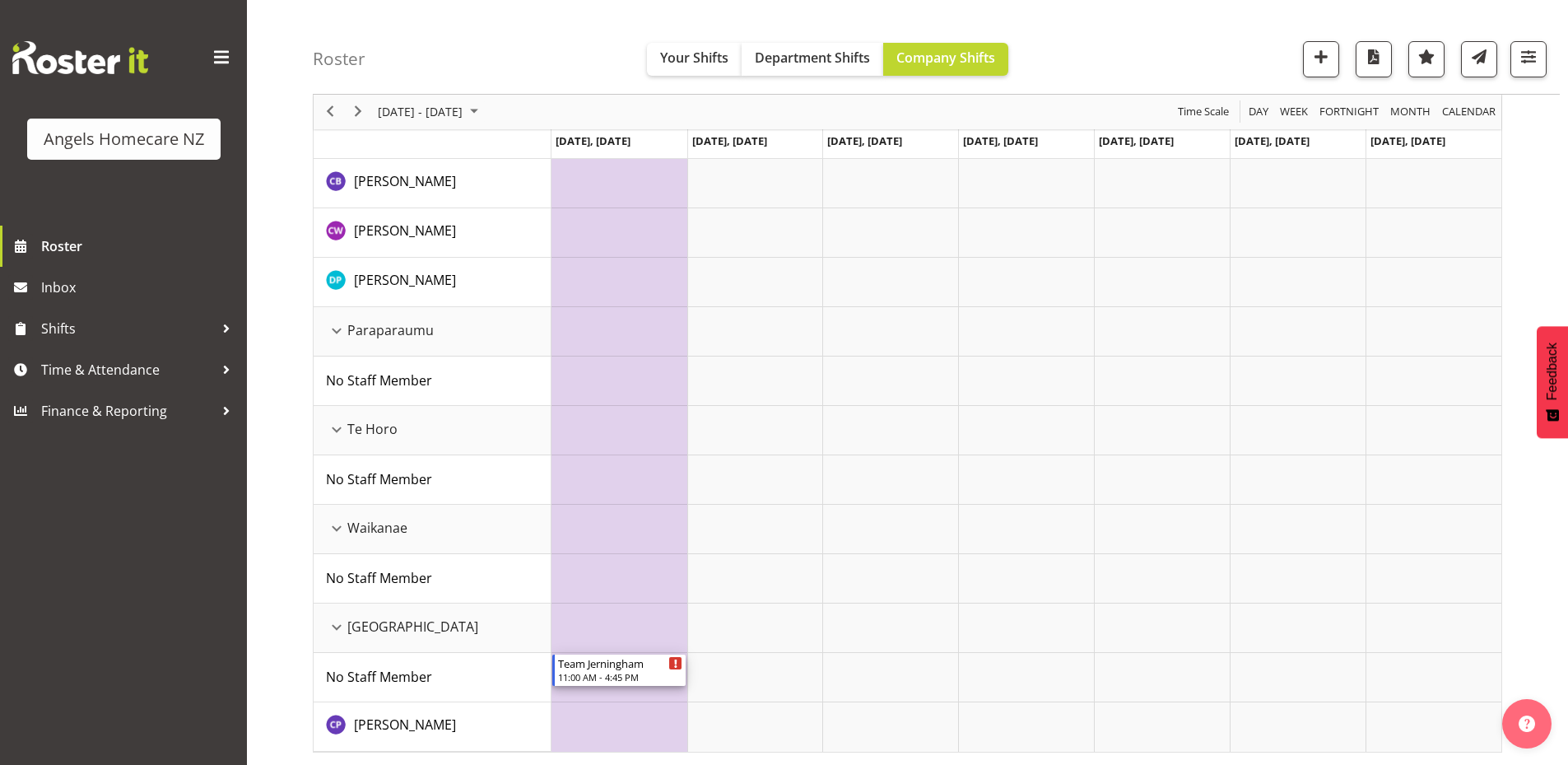
click at [637, 670] on div "Team Jerningham" at bounding box center [620, 663] width 125 height 17
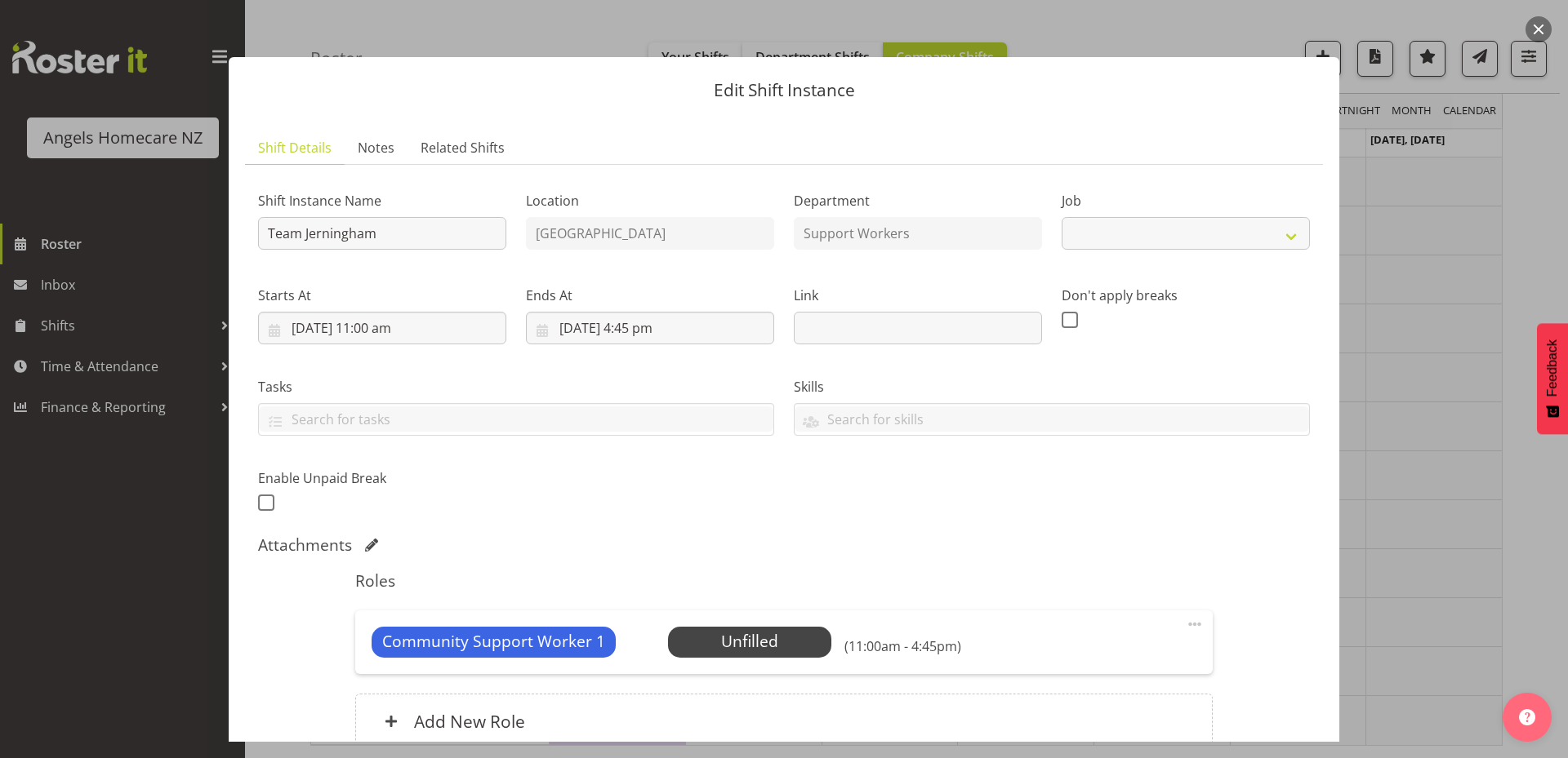
select select "10686"
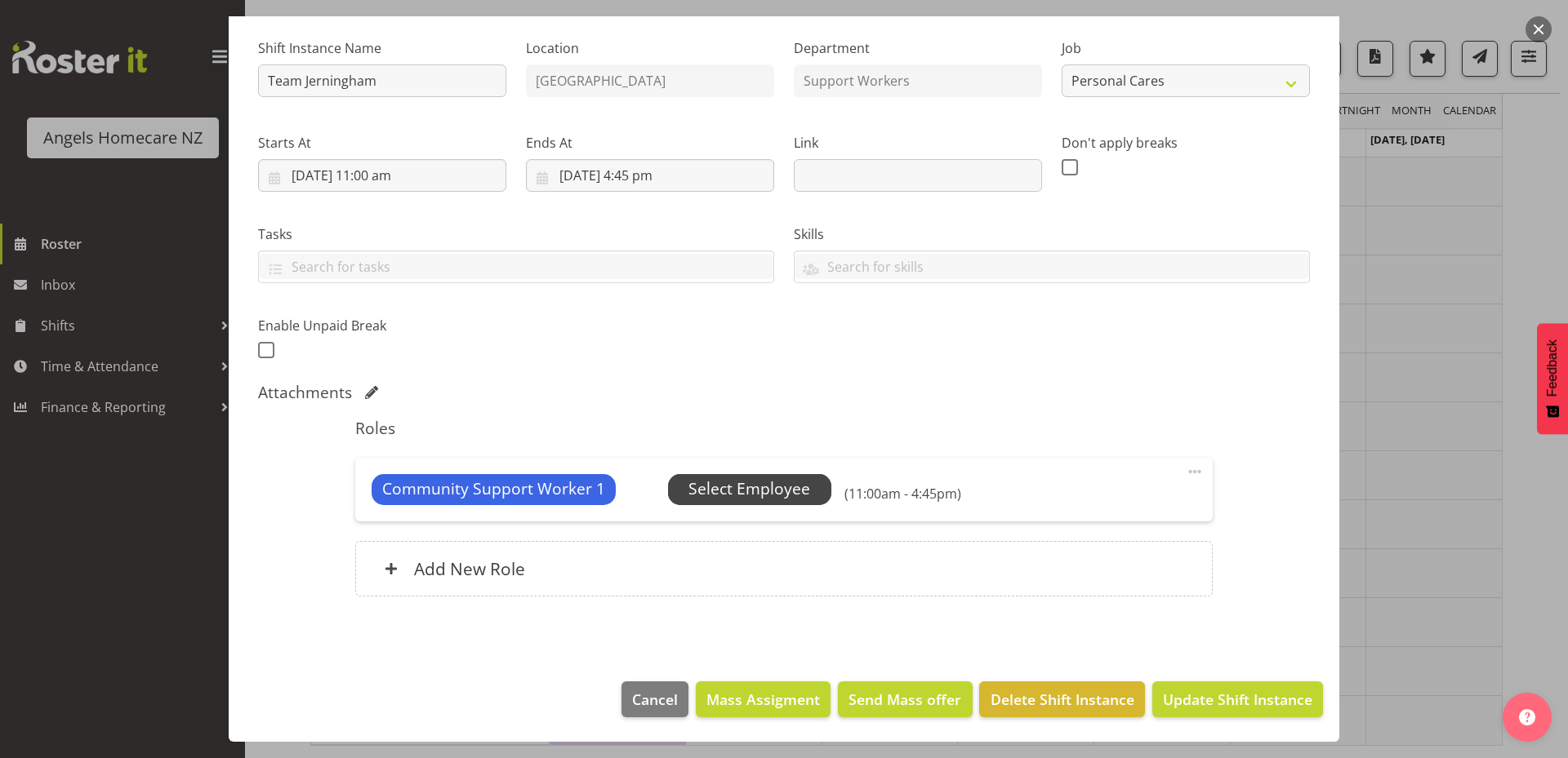
click at [797, 500] on span "Select Employee" at bounding box center [749, 488] width 122 height 23
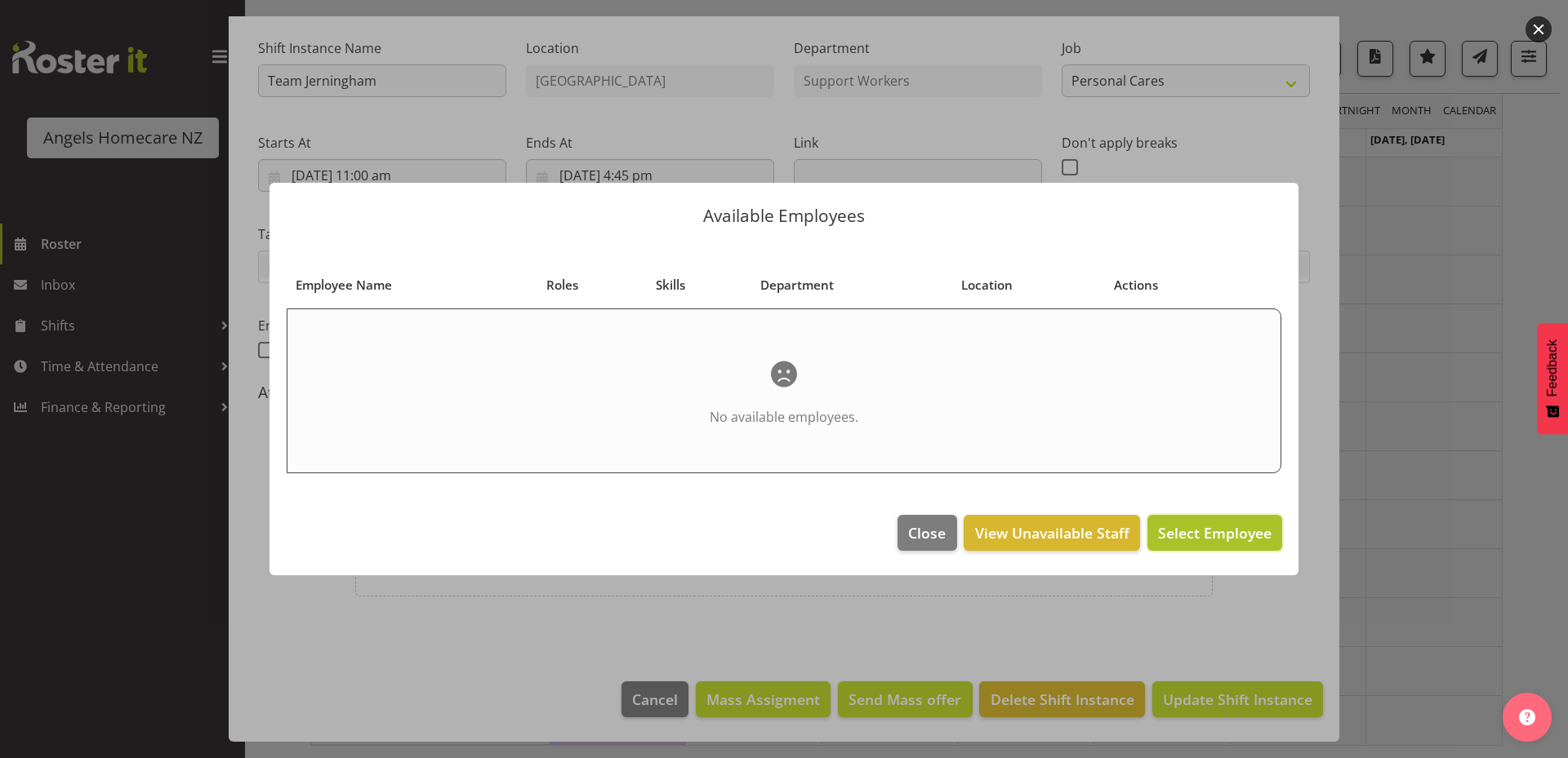
click at [1233, 529] on span "Select Employee" at bounding box center [1214, 532] width 113 height 20
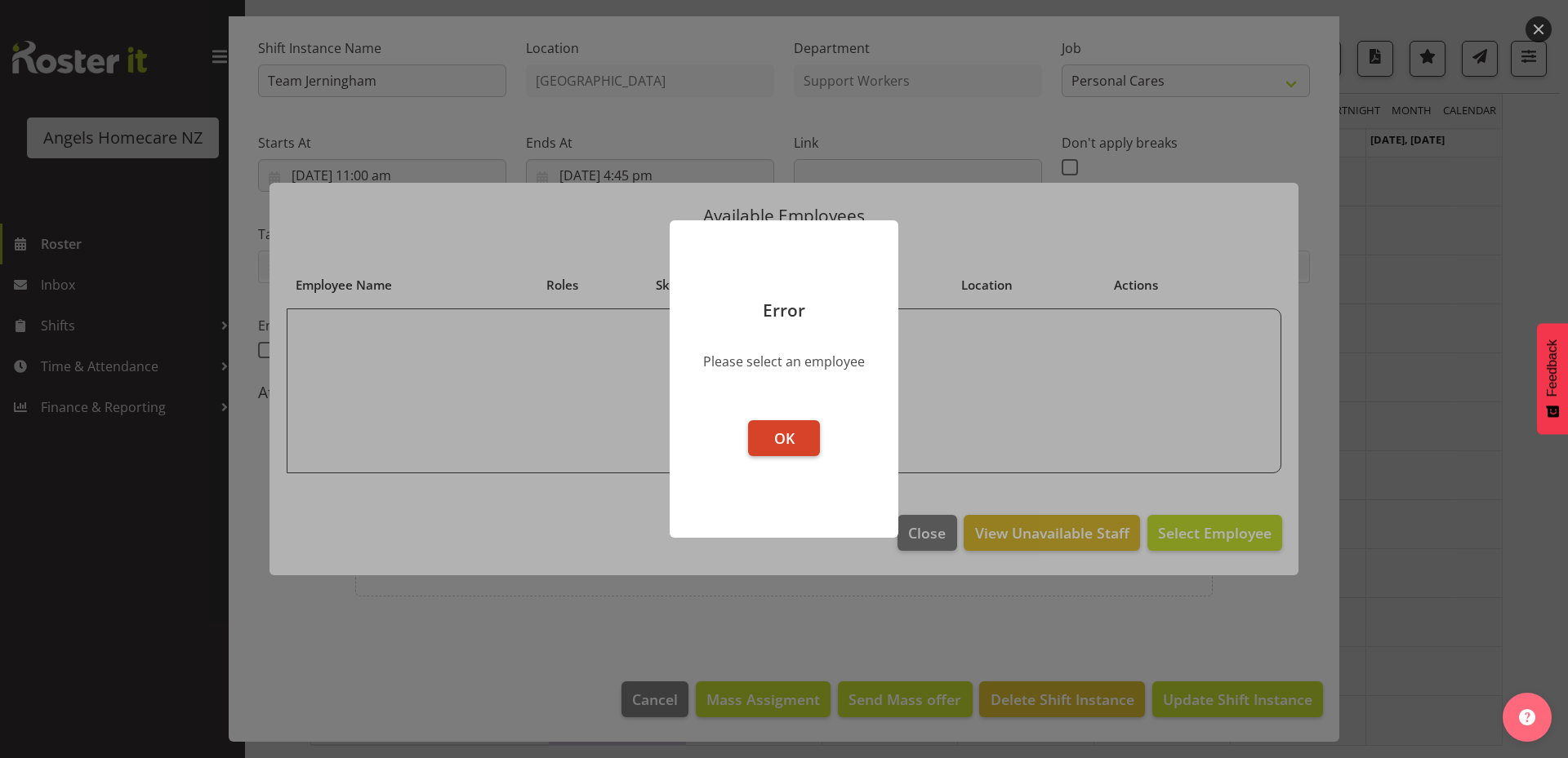
click at [797, 443] on button "OK" at bounding box center [784, 438] width 72 height 36
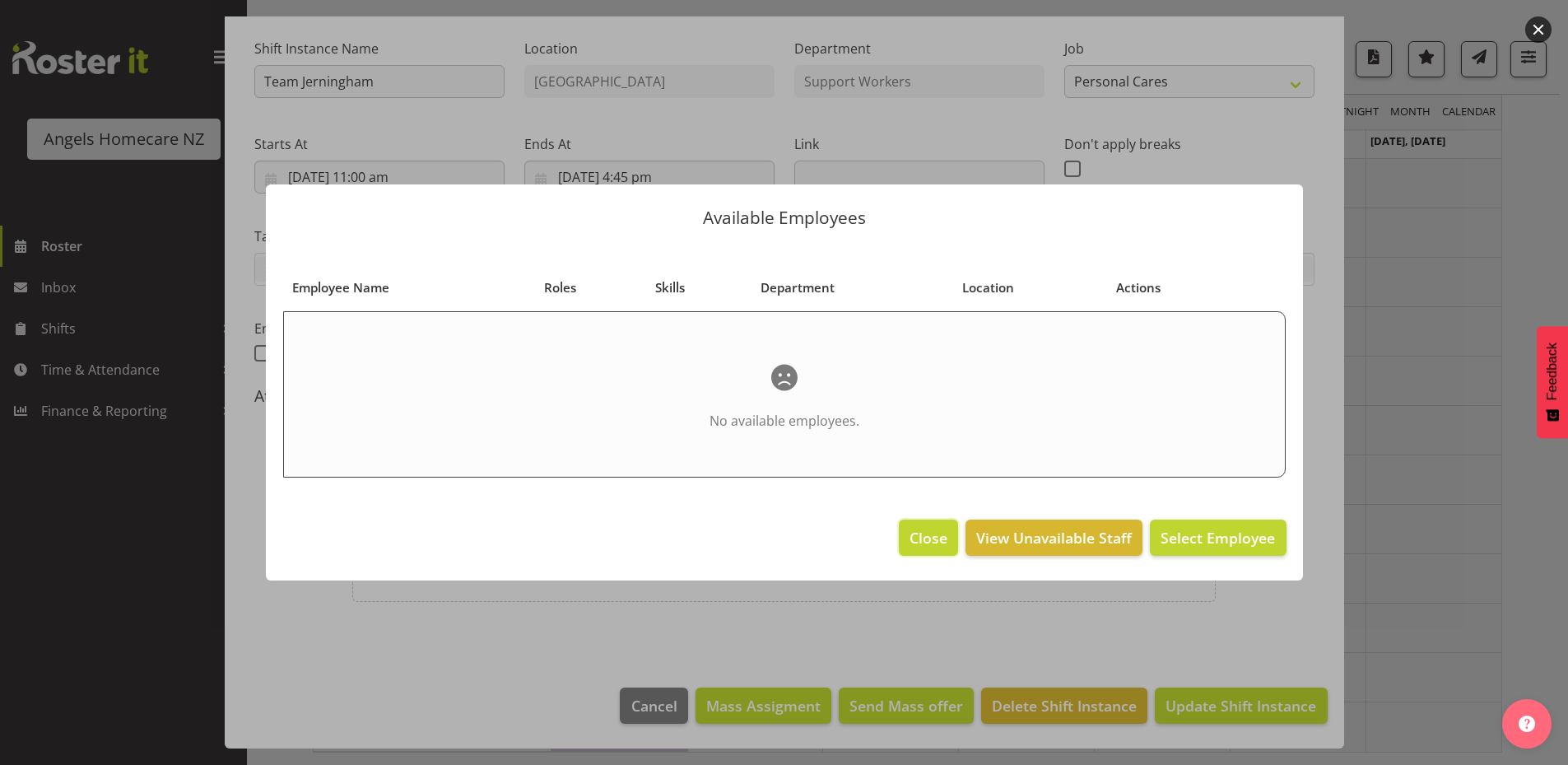
click at [928, 532] on span "Close" at bounding box center [928, 537] width 37 height 22
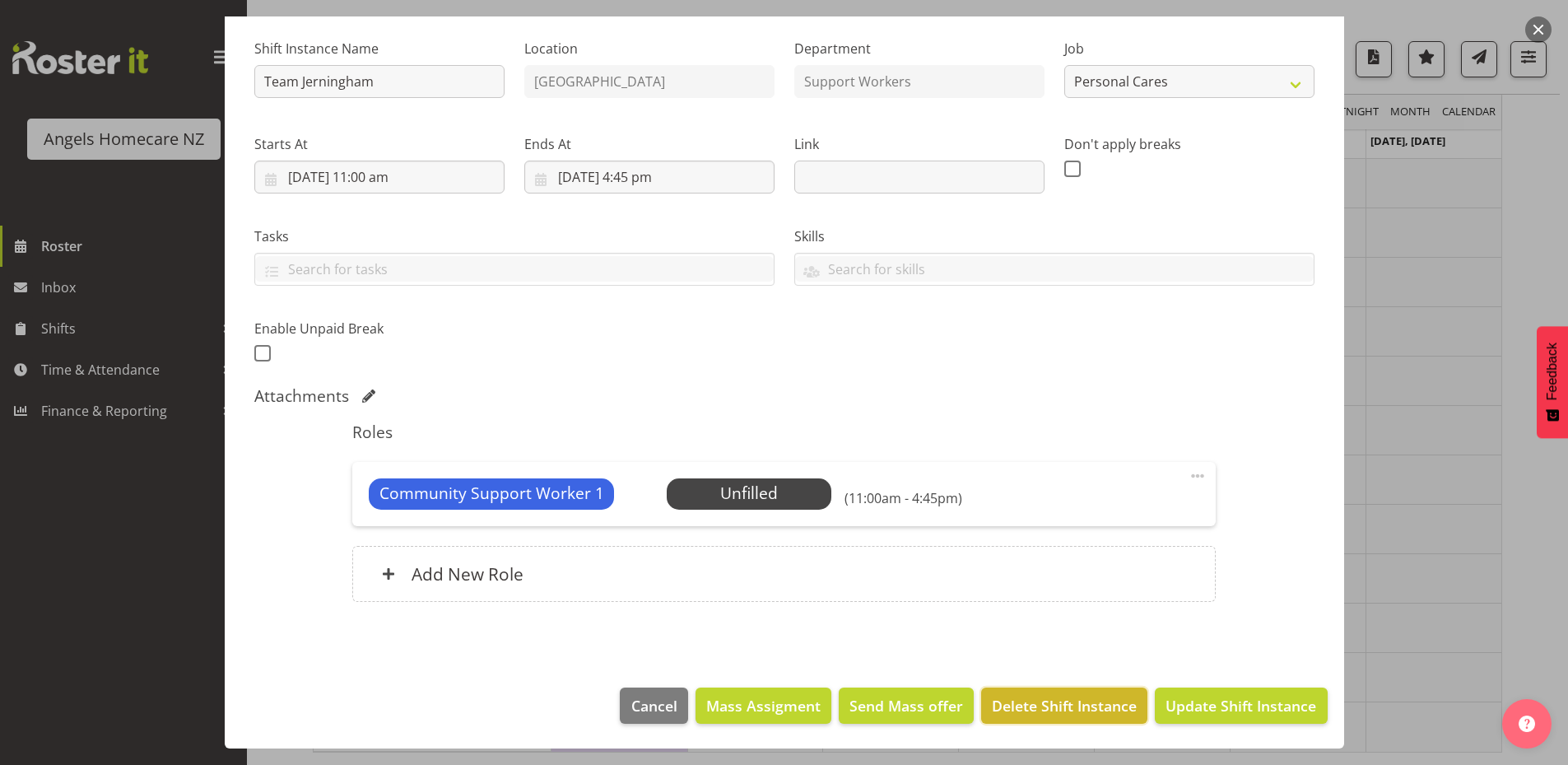
click at [1045, 700] on span "Delete Shift Instance" at bounding box center [1065, 706] width 145 height 22
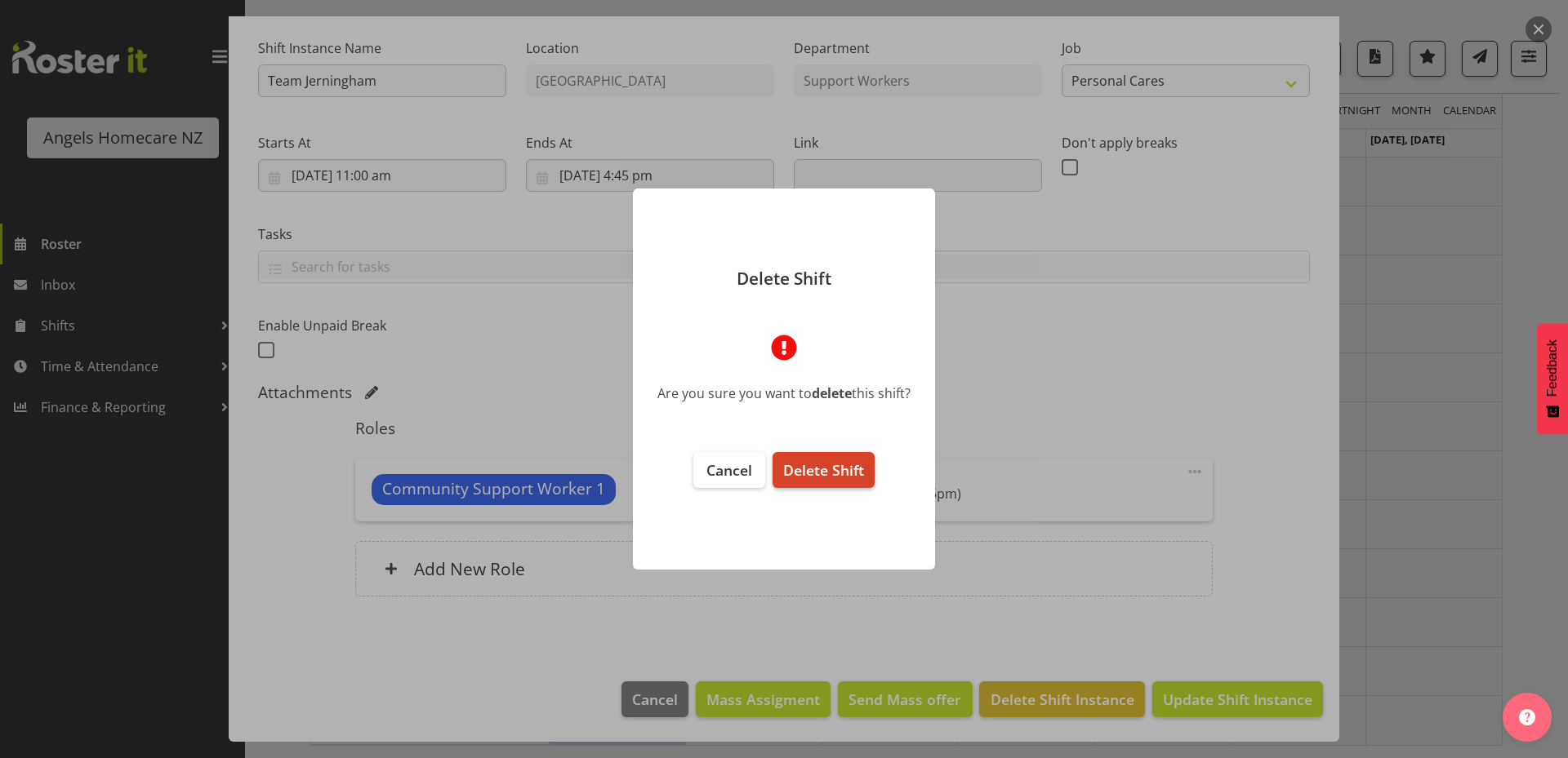
click at [841, 475] on span "Delete Shift" at bounding box center [822, 469] width 80 height 20
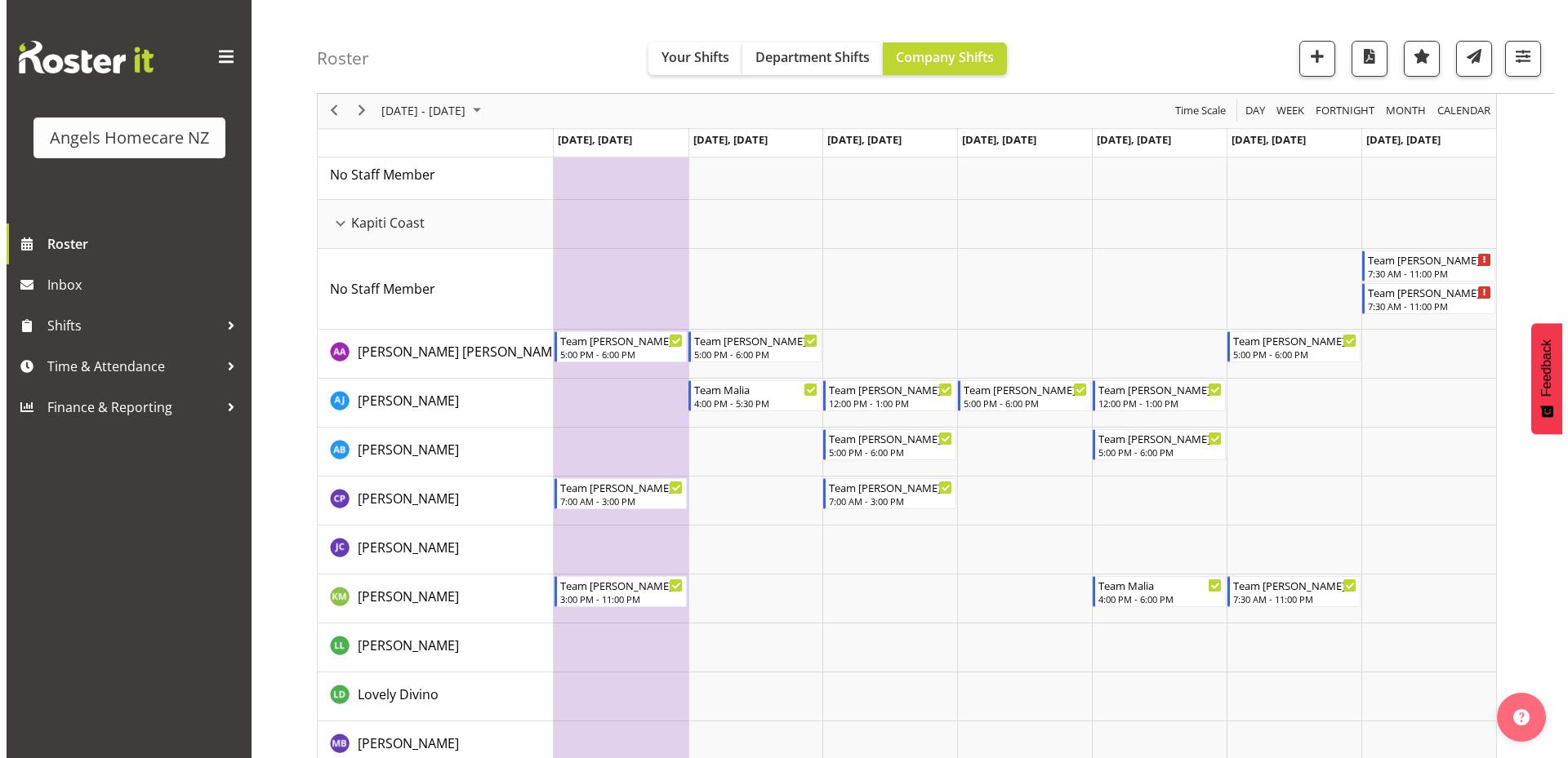
scroll to position [121, 0]
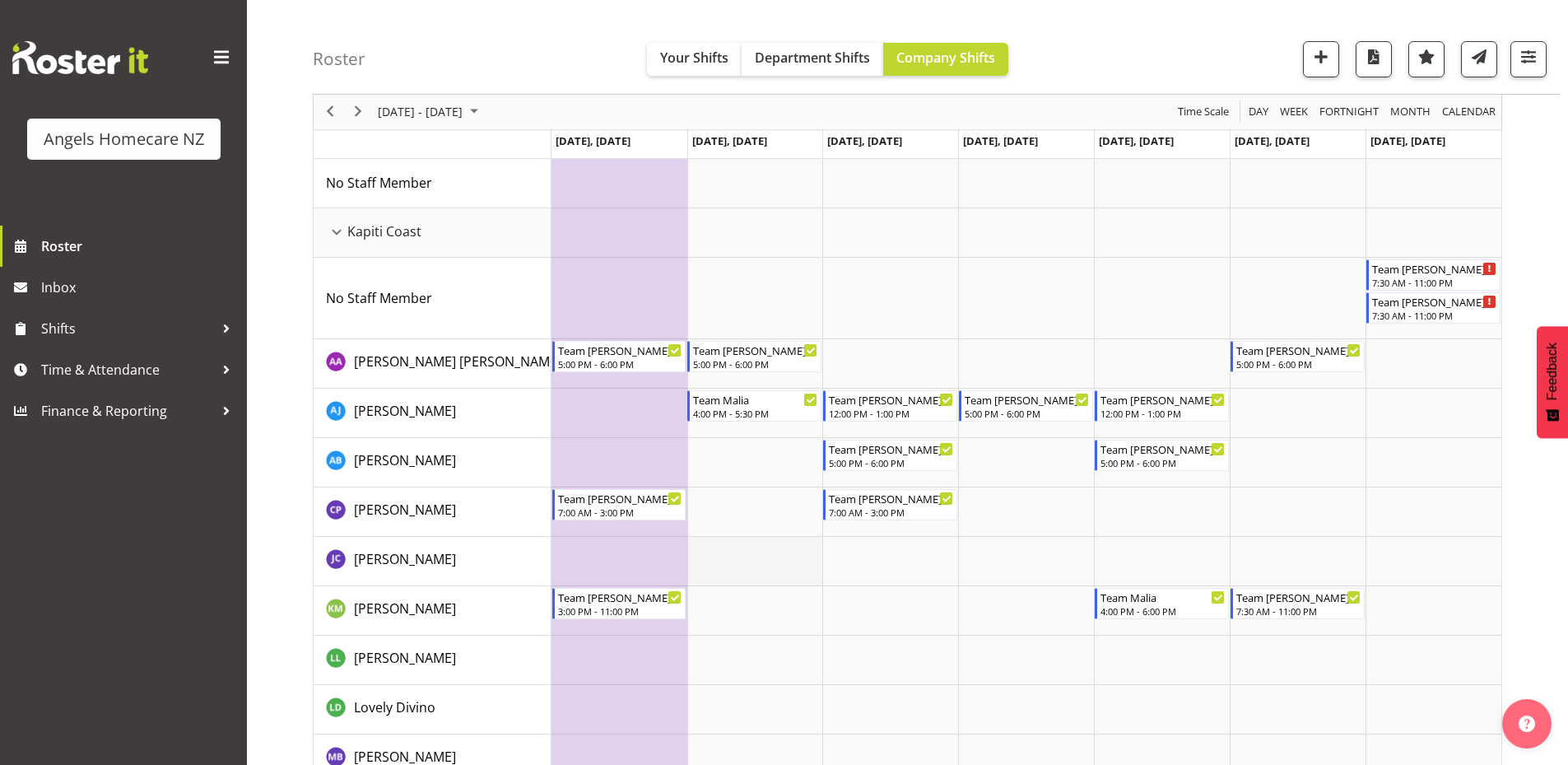
click at [768, 557] on td "Timeline Week of September 22, 2025" at bounding box center [755, 562] width 136 height 50
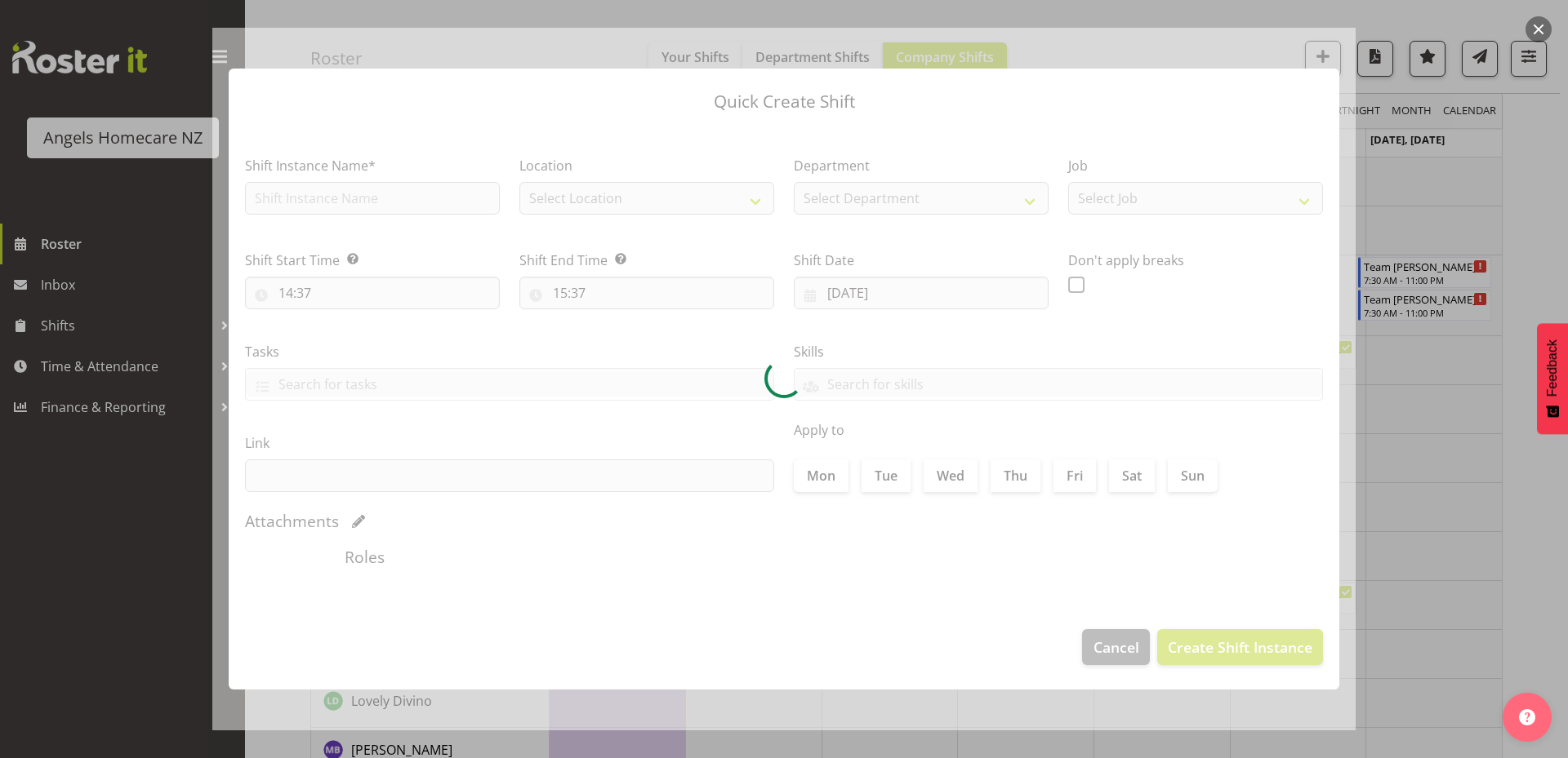
type input "23/09/2025"
checkbox input "true"
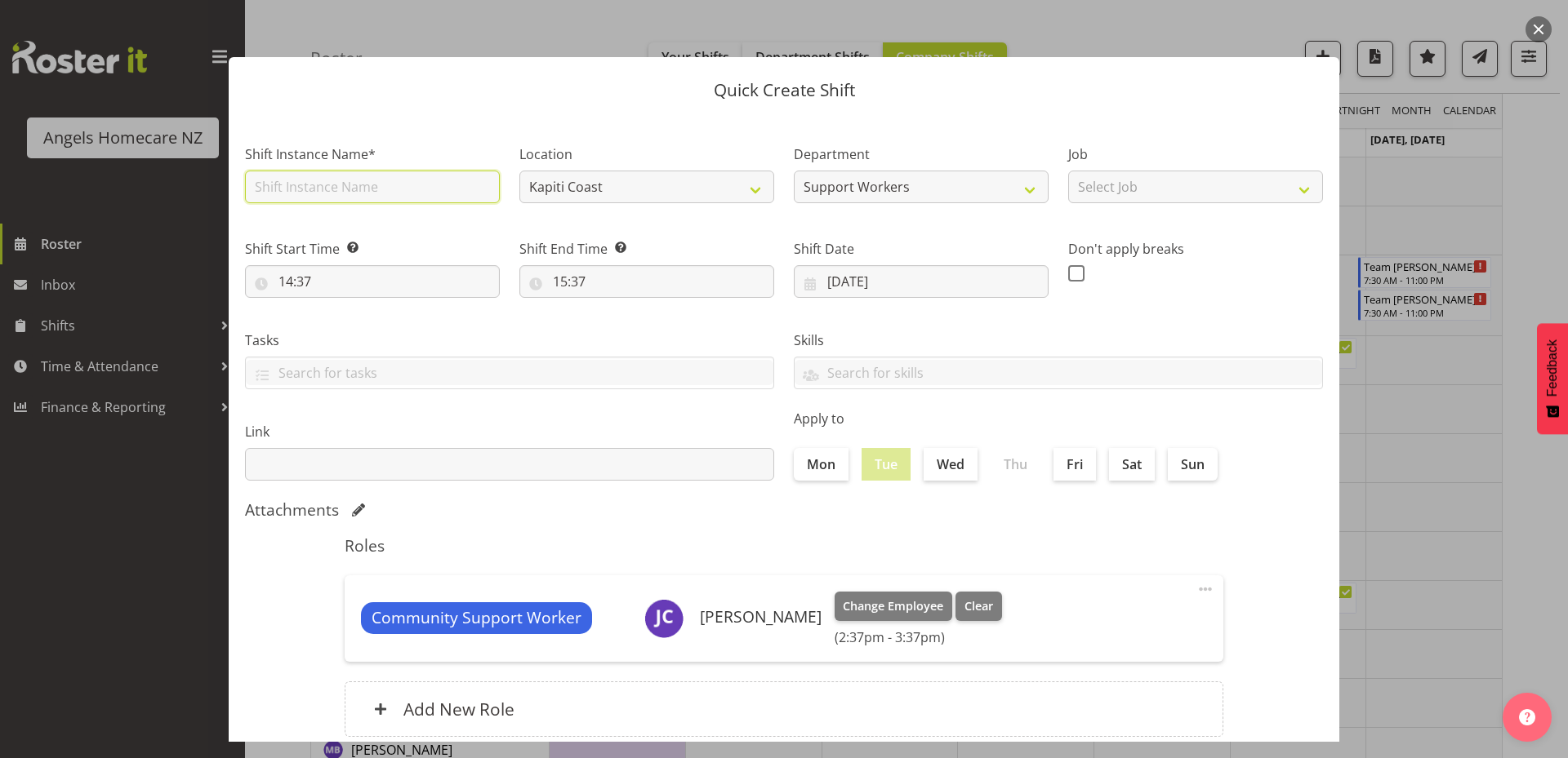
click at [356, 192] on input "text" at bounding box center [372, 187] width 255 height 33
type input "Team [PERSON_NAME]"
click at [1129, 194] on select "Select Job Personal Cares Support Work" at bounding box center [1195, 187] width 255 height 33
select select "10686"
click at [1068, 170] on select "Select Job Personal Cares Support Work" at bounding box center [1195, 187] width 255 height 33
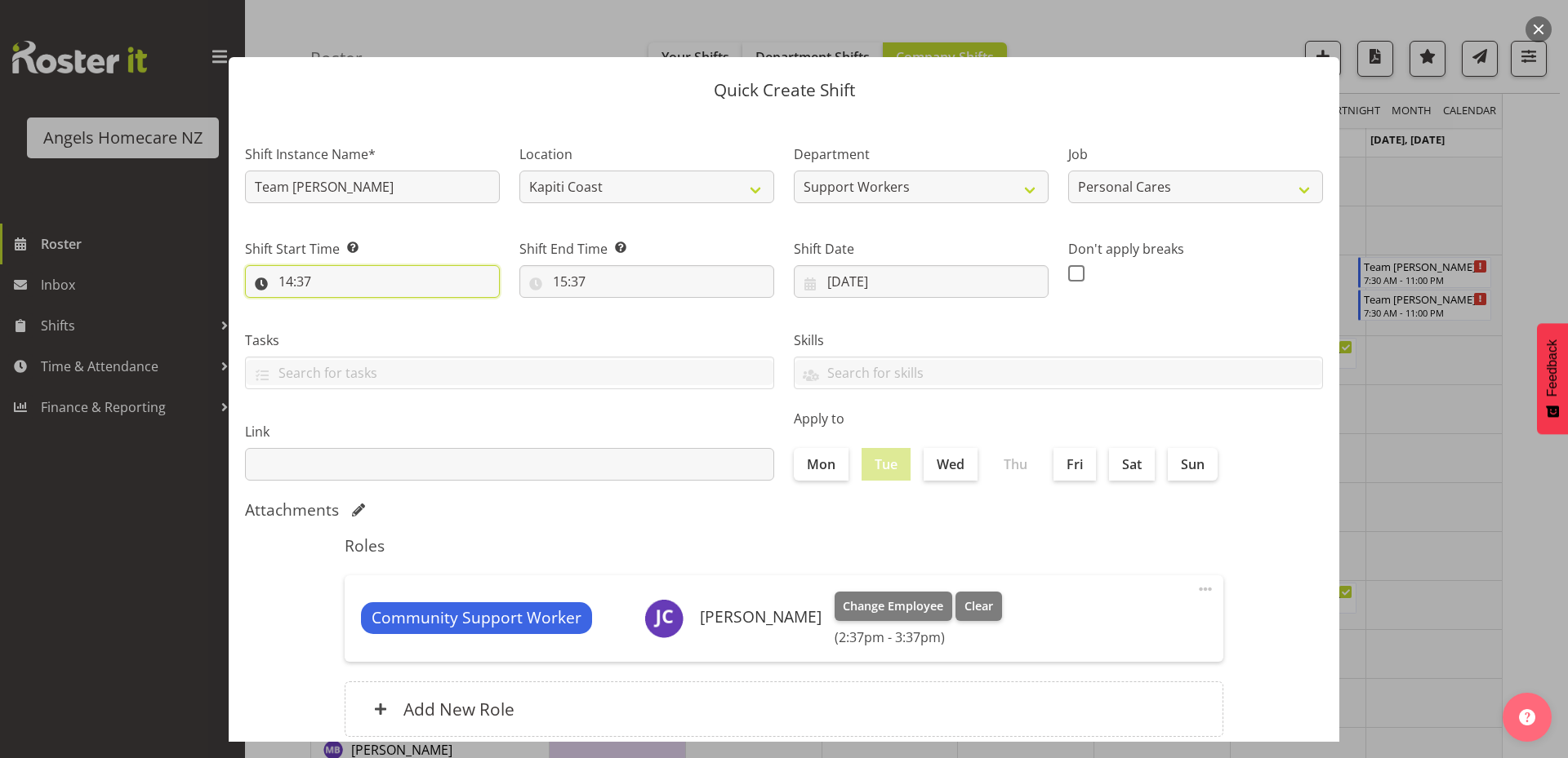
click at [367, 282] on input "14:37" at bounding box center [372, 282] width 255 height 33
click at [360, 324] on select "00 01 02 03 04 05 06 07 08 09 10 11 12 13 14 15 16 17 18 19 20 21 22 23" at bounding box center [356, 324] width 36 height 33
select select "7"
click at [338, 308] on select "00 01 02 03 04 05 06 07 08 09 10 11 12 13 14 15 16 17 18 19 20 21 22 23" at bounding box center [356, 324] width 36 height 33
type input "07:37"
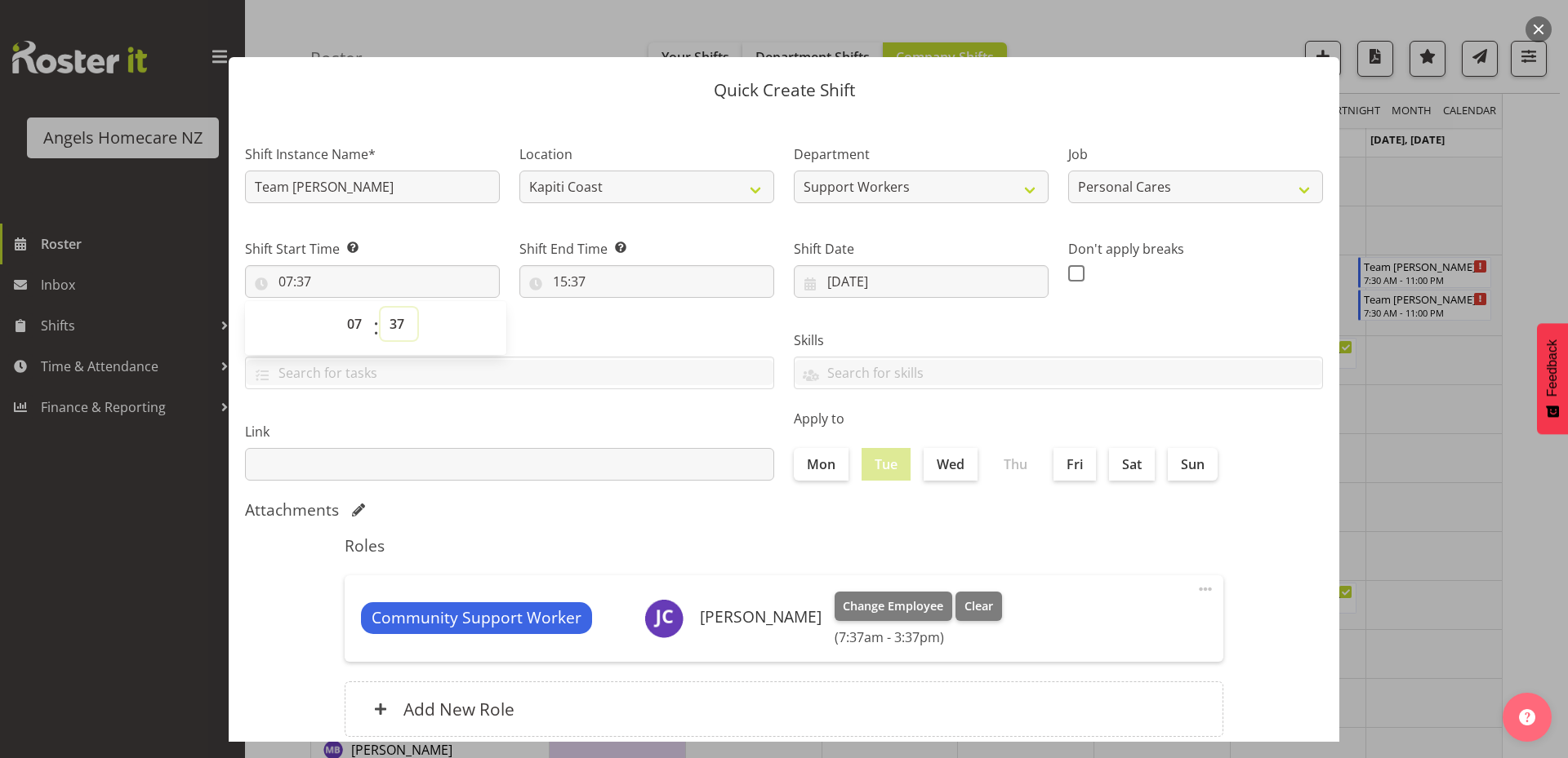
click at [399, 324] on select "00 01 02 03 04 05 06 07 08 09 10 11 12 13 14 15 16 17 18 19 20 21 22 23 24 25 2…" at bounding box center [399, 324] width 36 height 33
select select "0"
click at [381, 308] on select "00 01 02 03 04 05 06 07 08 09 10 11 12 13 14 15 16 17 18 19 20 21 22 23 24 25 2…" at bounding box center [399, 324] width 36 height 33
type input "07:00"
click at [561, 326] on div "Tasks" at bounding box center [509, 354] width 548 height 92
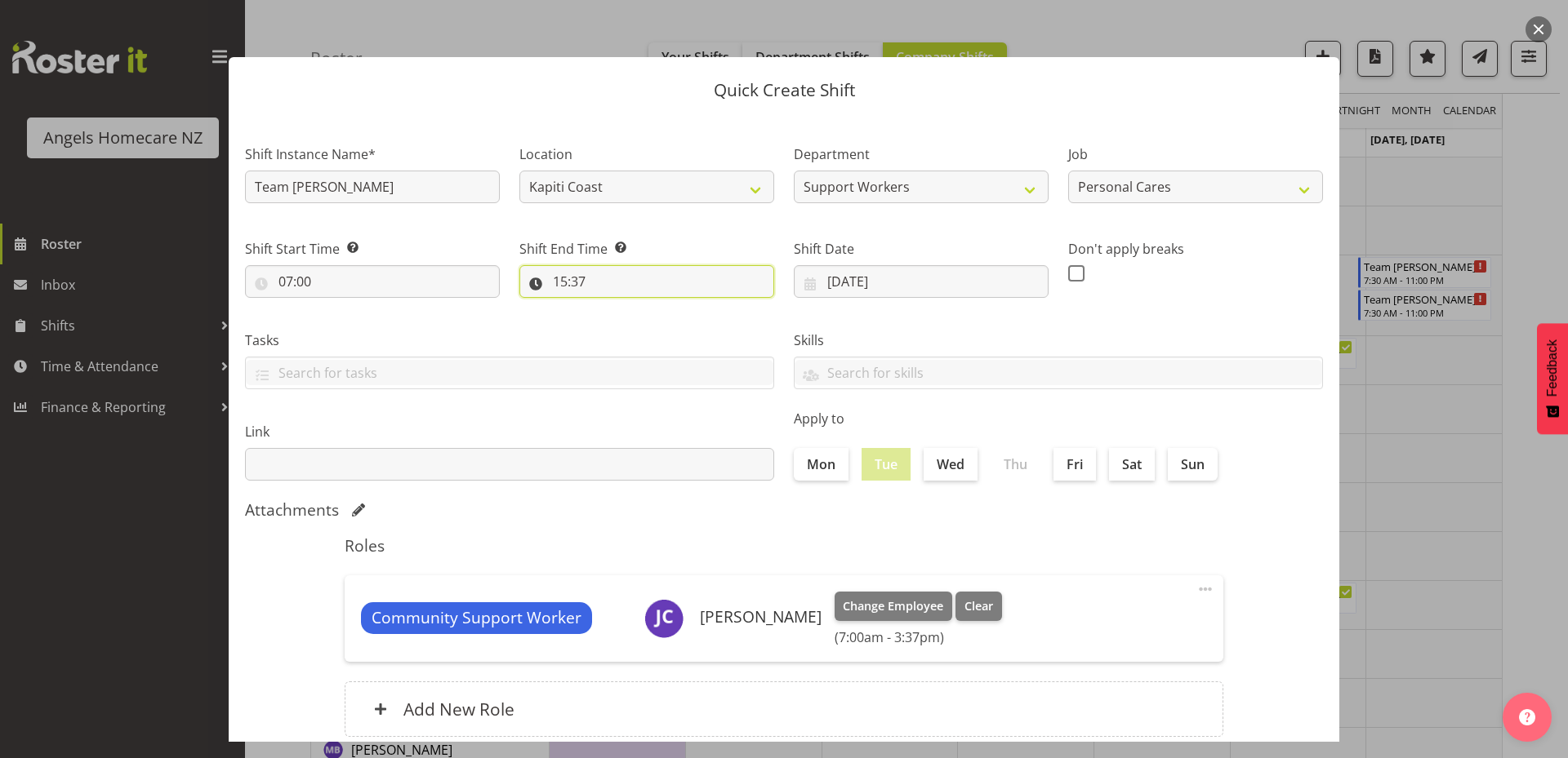
click at [565, 285] on input "15:37" at bounding box center [646, 282] width 255 height 33
click at [664, 327] on select "00 01 02 03 04 05 06 07 08 09 10 11 12 13 14 15 16 17 18 19 20 21 22 23 24 25 2…" at bounding box center [673, 324] width 36 height 33
select select "0"
click at [655, 308] on select "00 01 02 03 04 05 06 07 08 09 10 11 12 13 14 15 16 17 18 19 20 21 22 23 24 25 2…" at bounding box center [673, 324] width 36 height 33
type input "15:00"
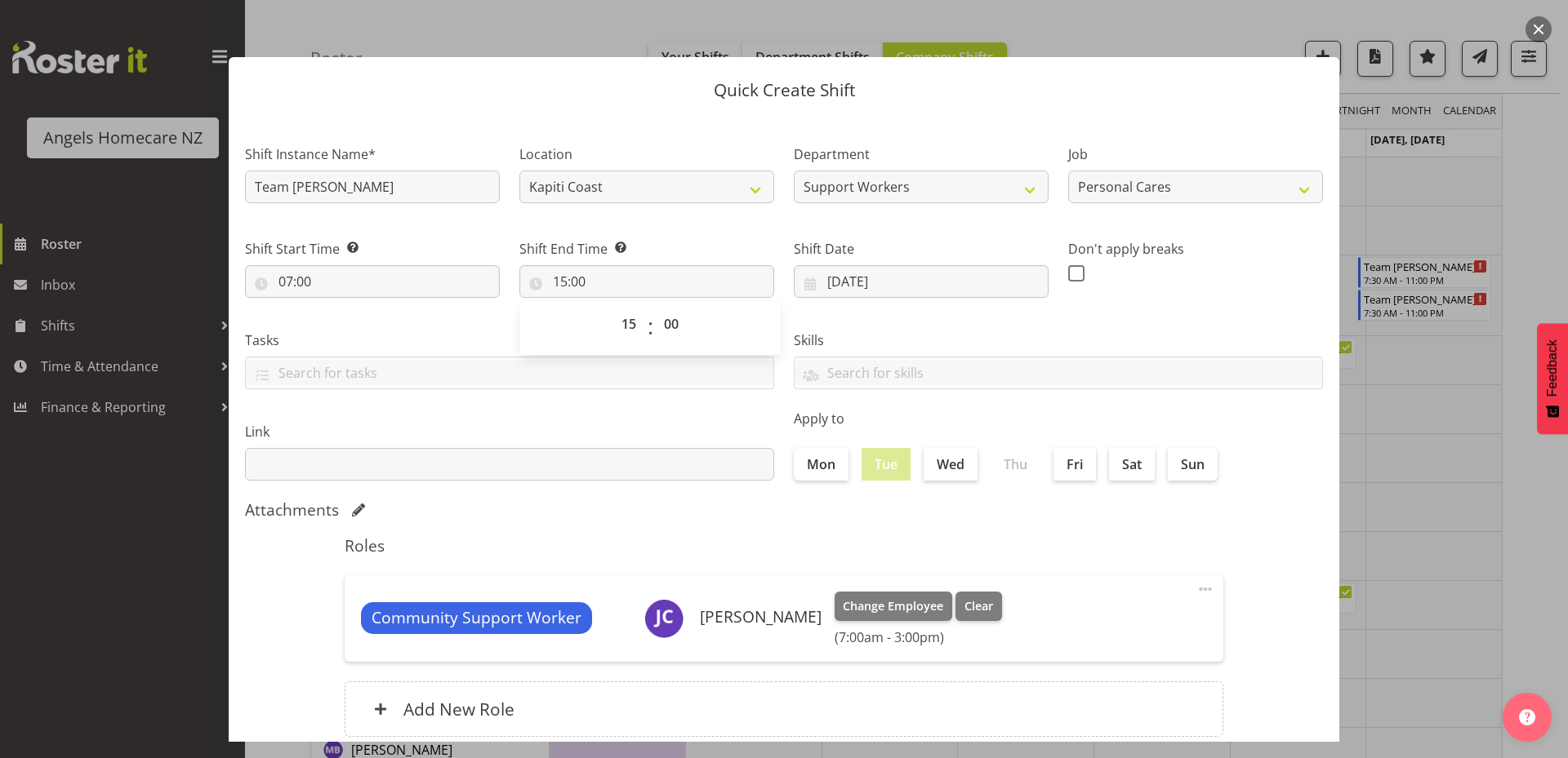
click at [1069, 547] on h5 "Roles" at bounding box center [784, 545] width 879 height 20
click at [559, 375] on input "text" at bounding box center [509, 372] width 528 height 25
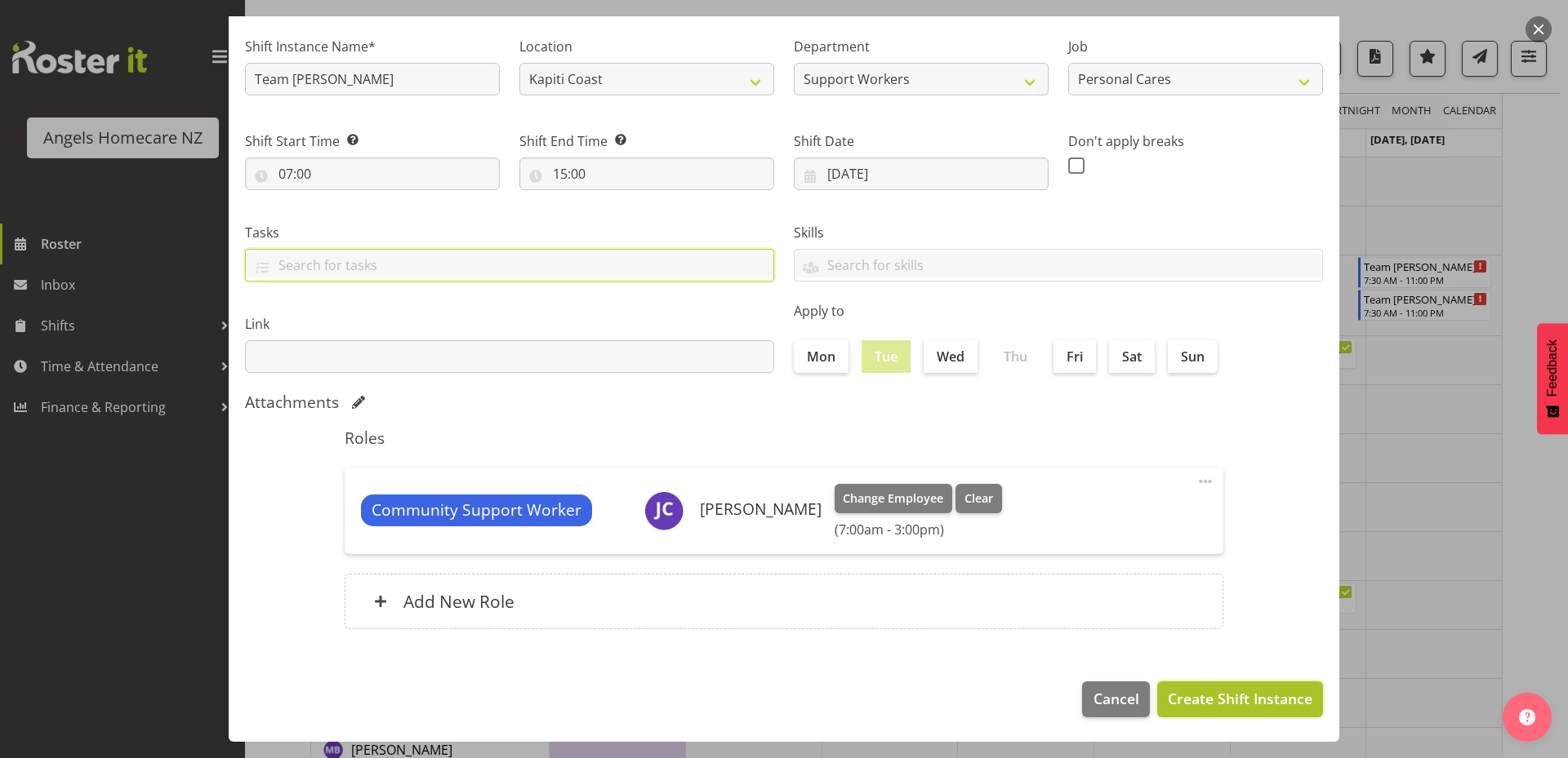
click at [1243, 693] on span "Create Shift Instance" at bounding box center [1239, 698] width 144 height 22
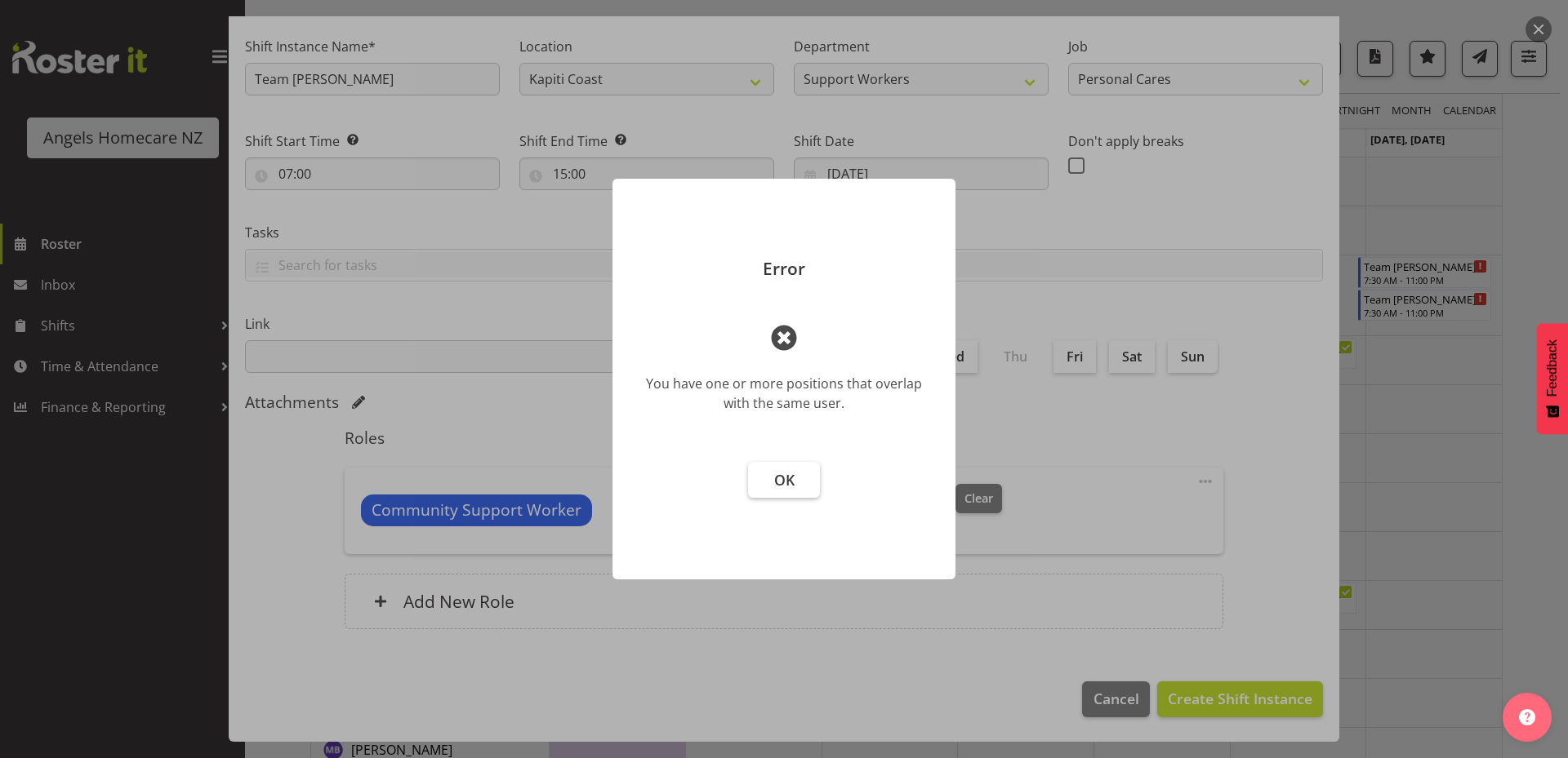
click at [807, 475] on button "OK" at bounding box center [784, 480] width 72 height 36
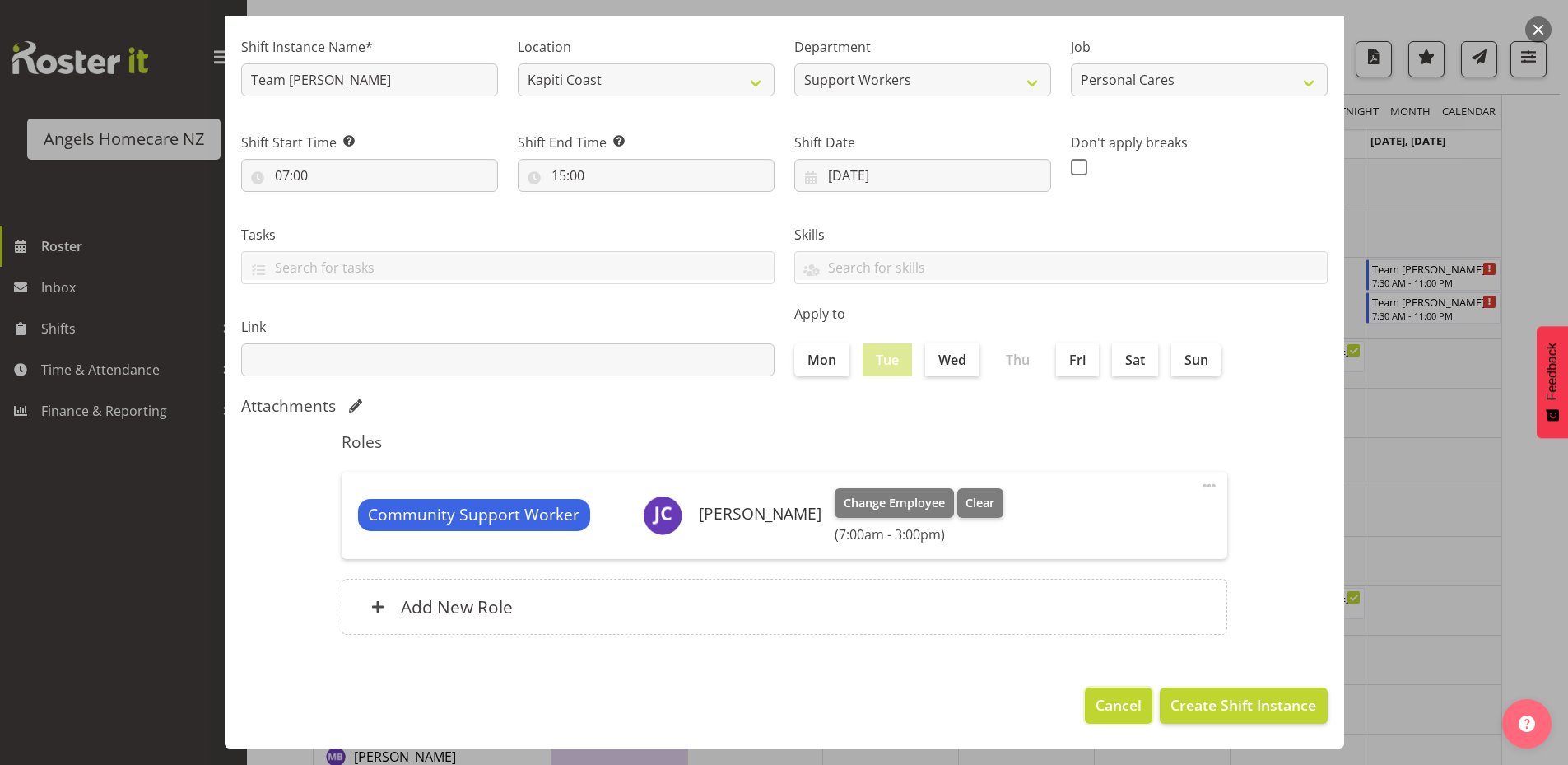
click at [1113, 703] on span "Cancel" at bounding box center [1119, 705] width 46 height 22
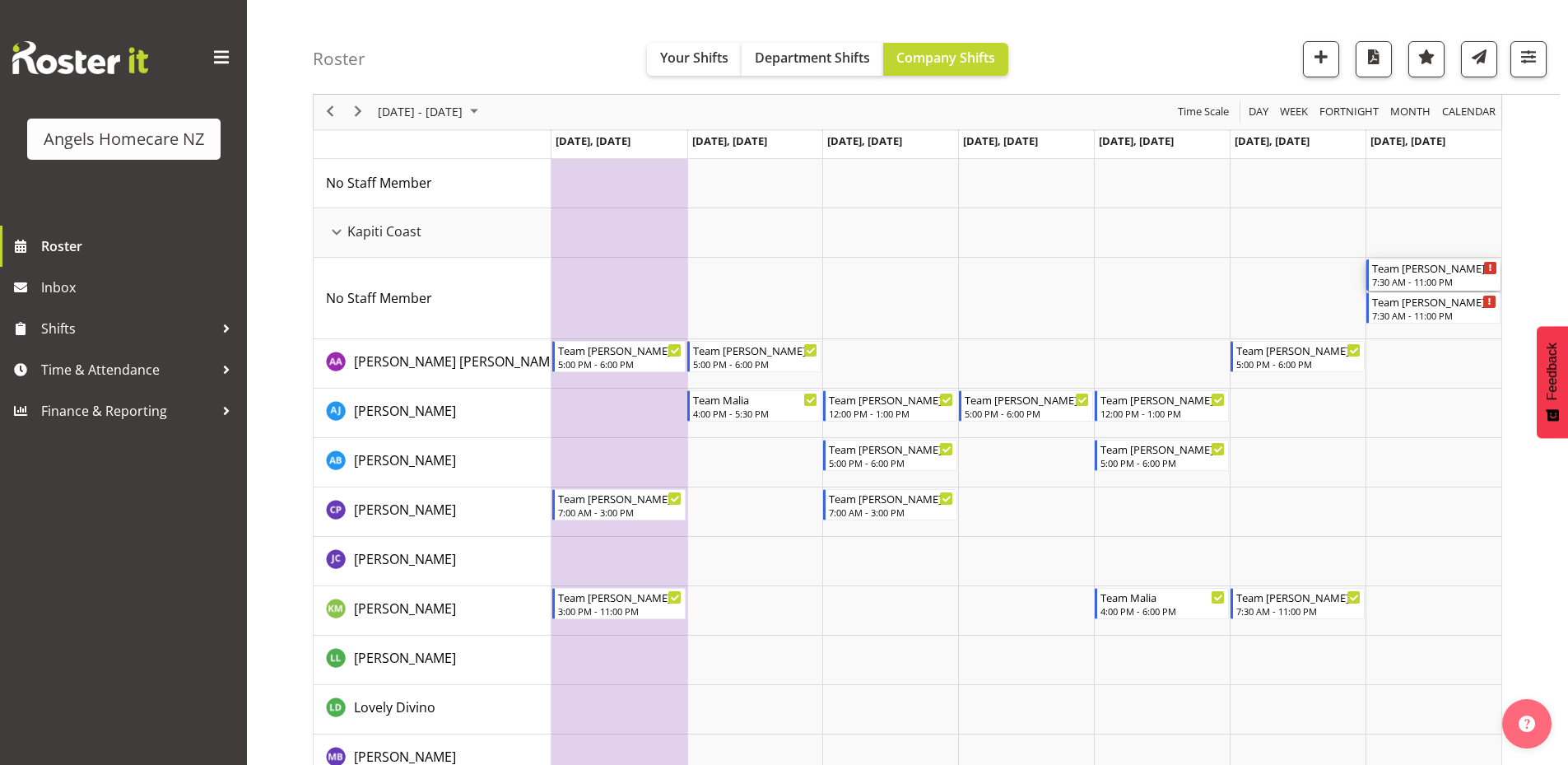
click at [1408, 276] on div "Team Kerry 7:30 AM - 11:00 PM" at bounding box center [1435, 275] width 125 height 31
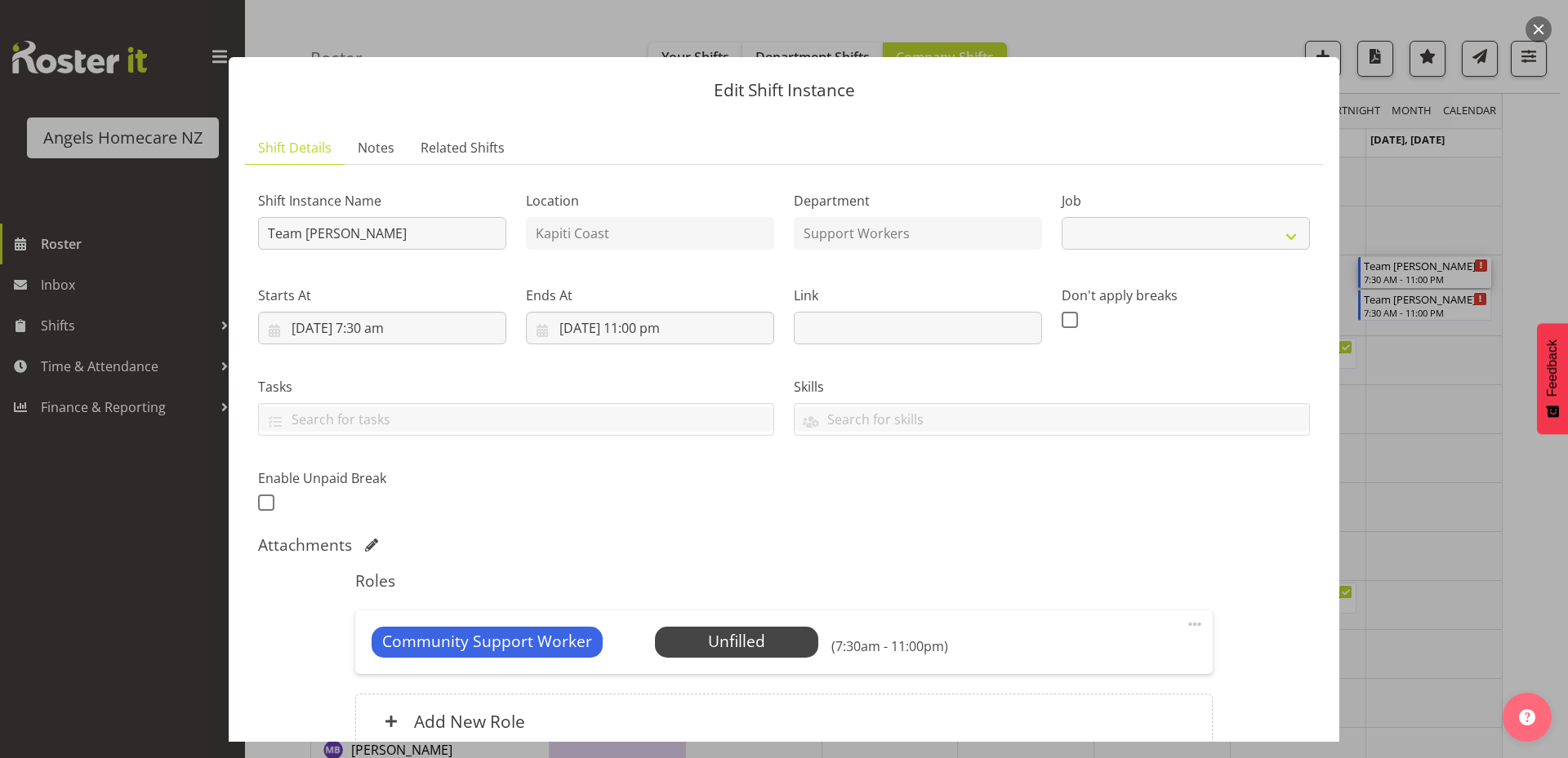
select select "10686"
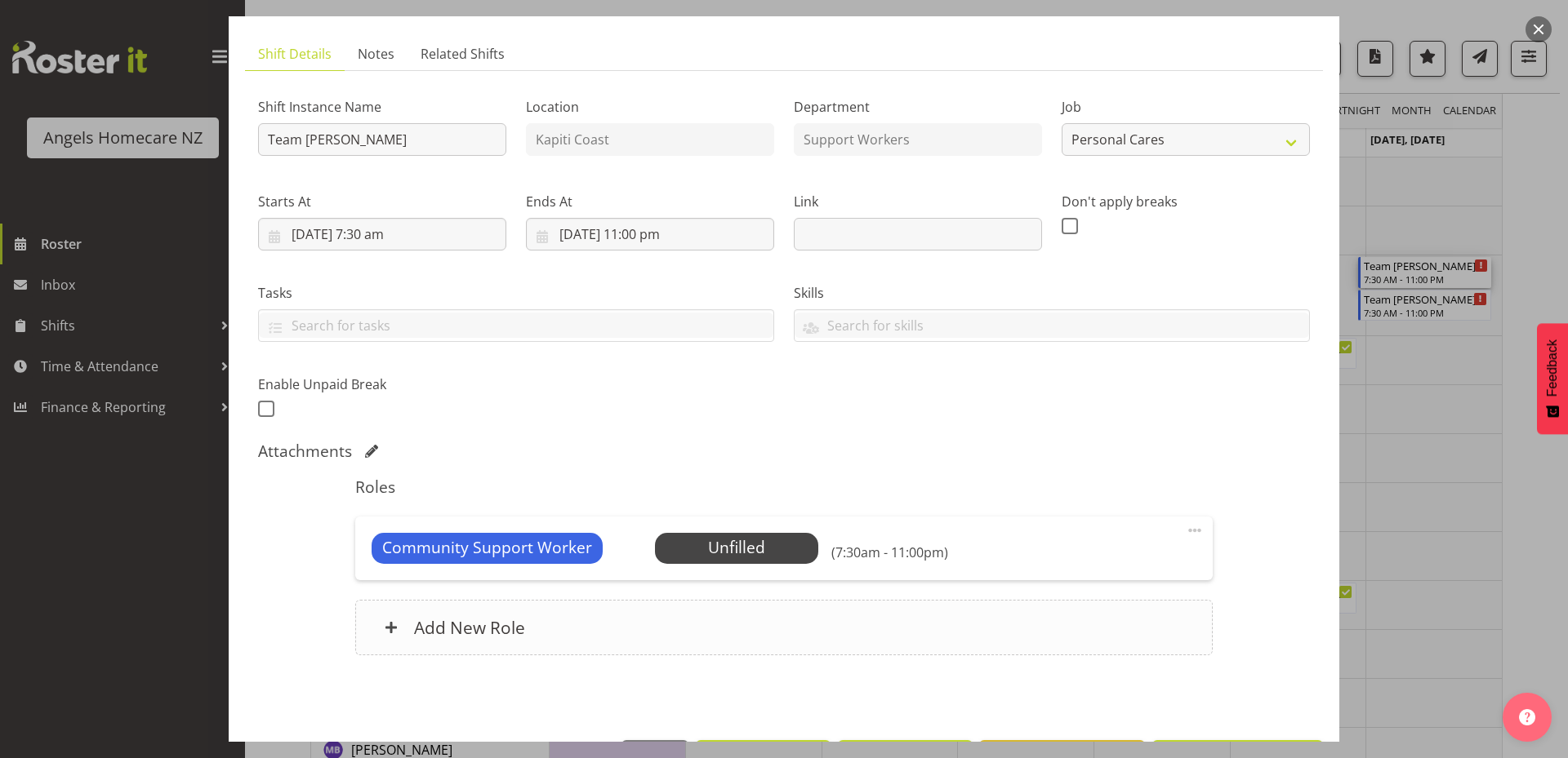
scroll to position [153, 0]
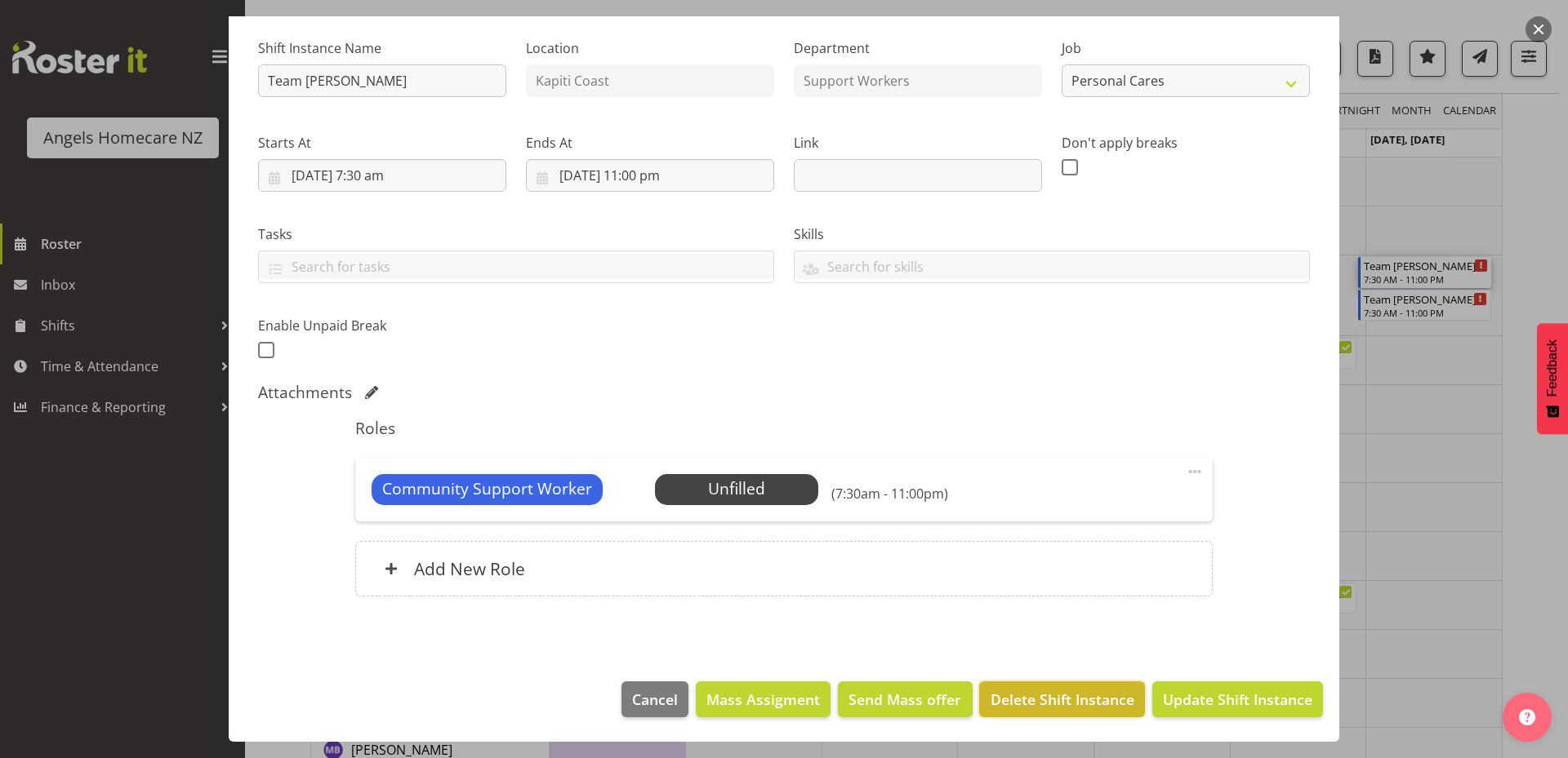
click at [1034, 704] on span "Delete Shift Instance" at bounding box center [1062, 699] width 144 height 22
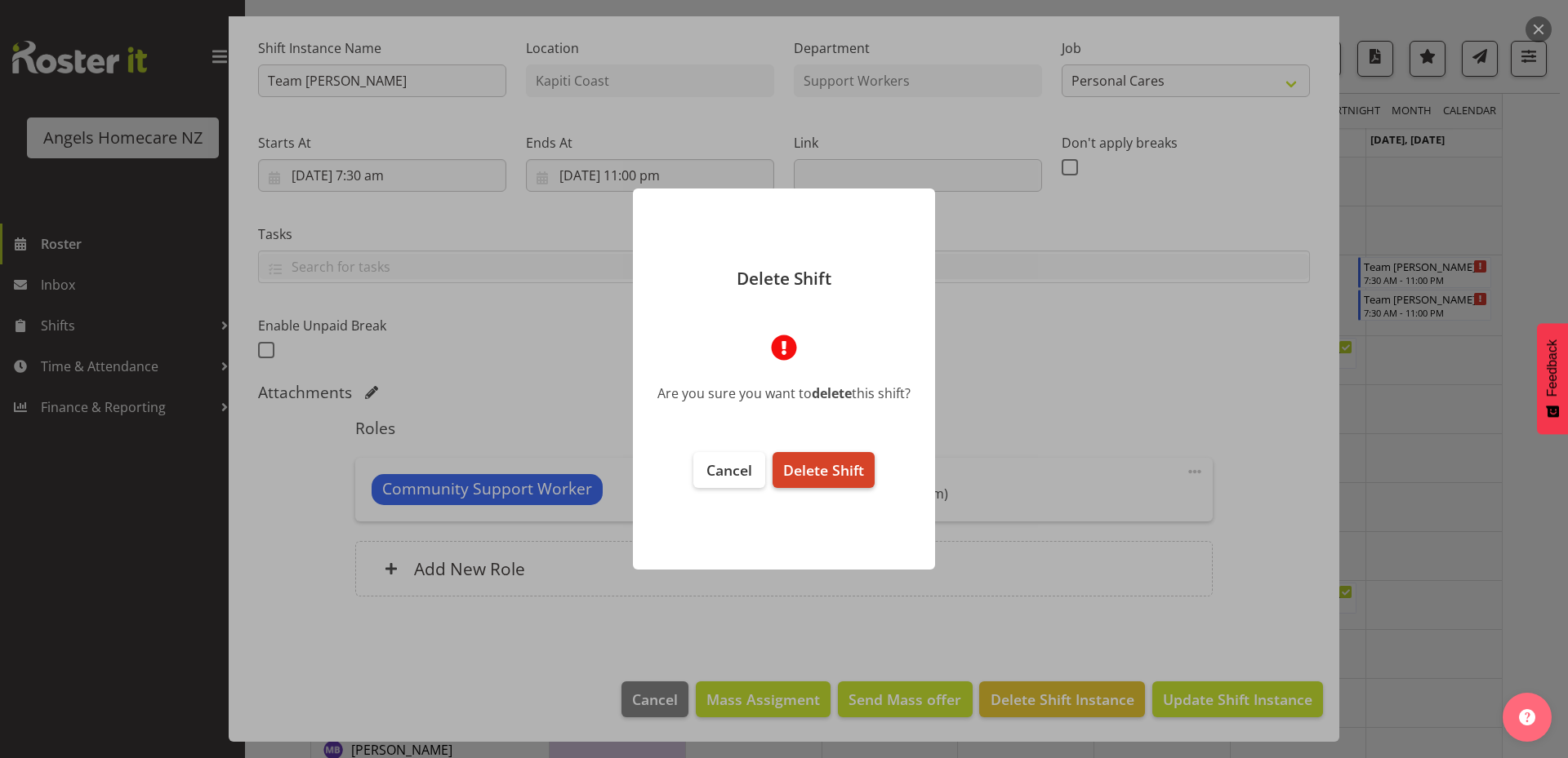
click at [837, 469] on span "Delete Shift" at bounding box center [822, 469] width 80 height 20
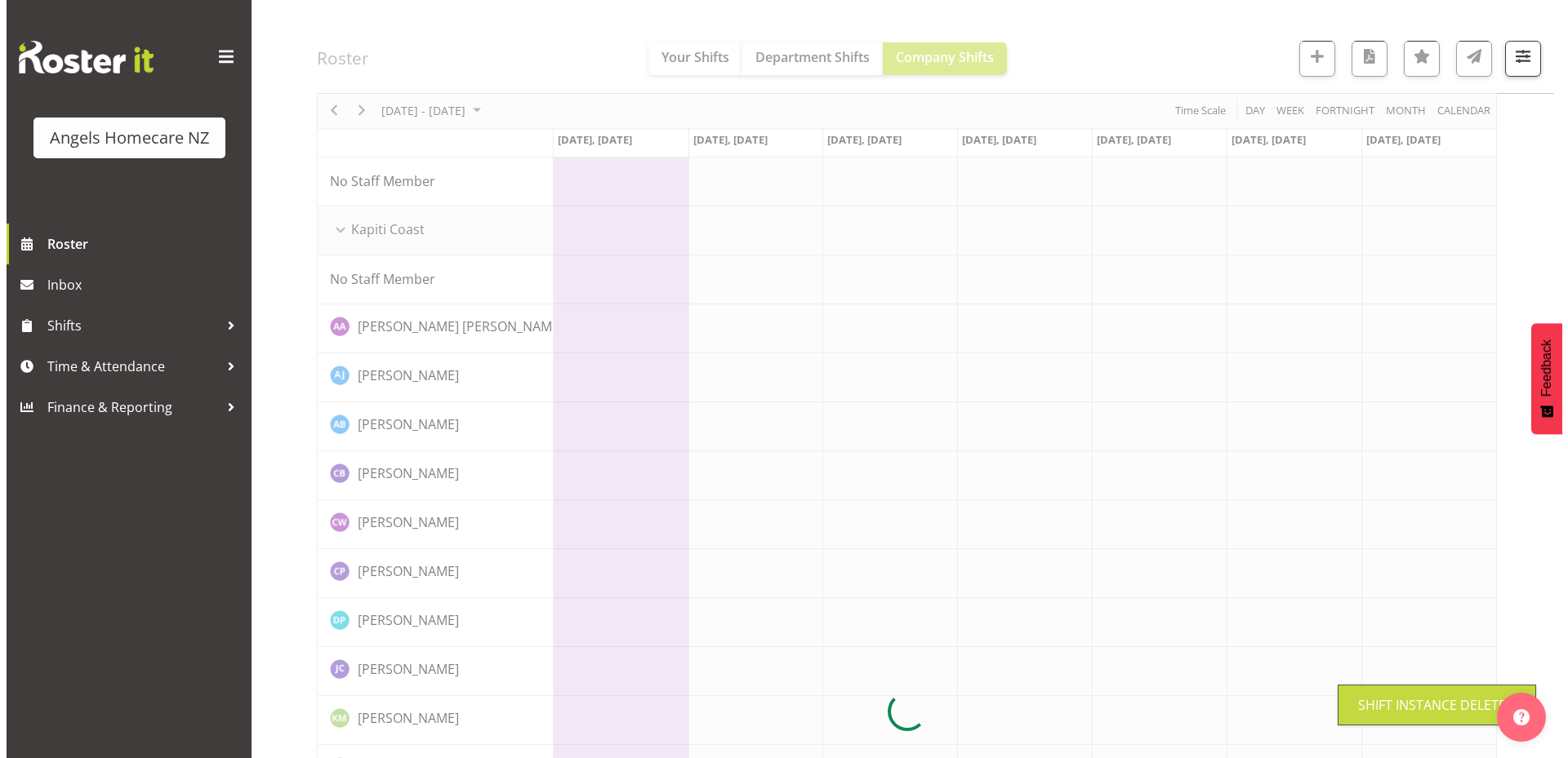
scroll to position [0, 0]
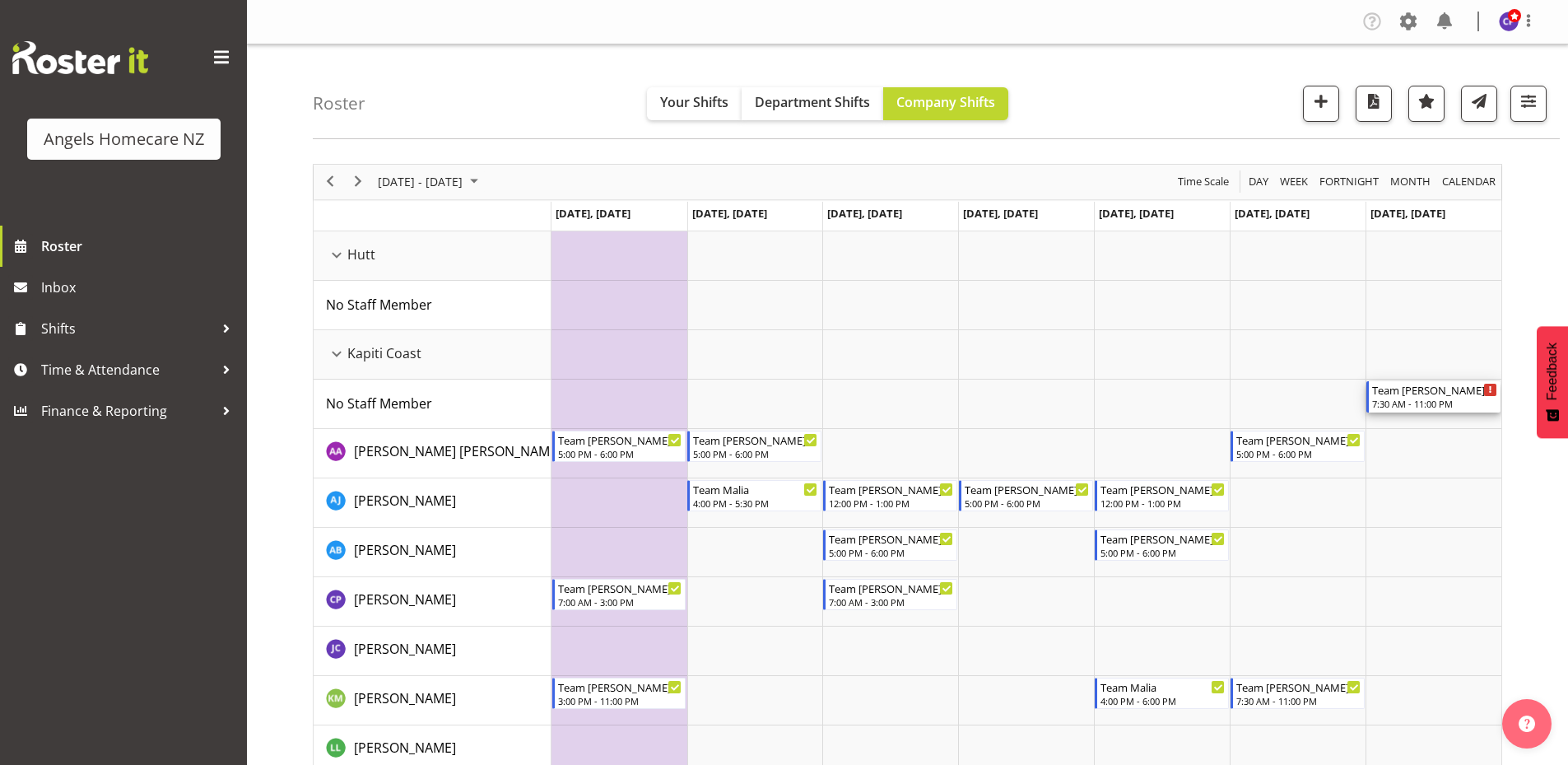
click at [1403, 403] on div "7:30 AM - 11:00 PM" at bounding box center [1435, 403] width 125 height 13
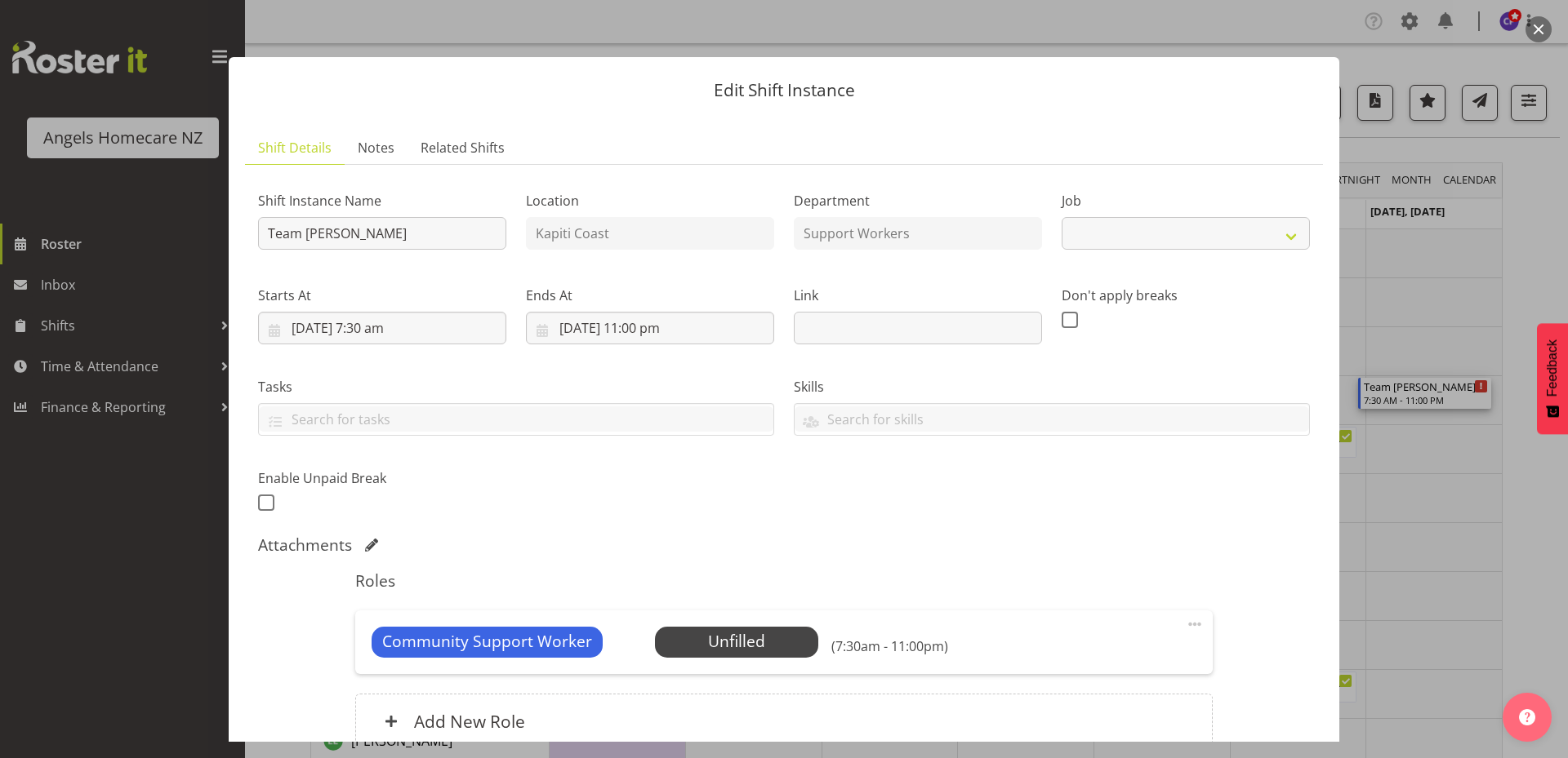
select select "10686"
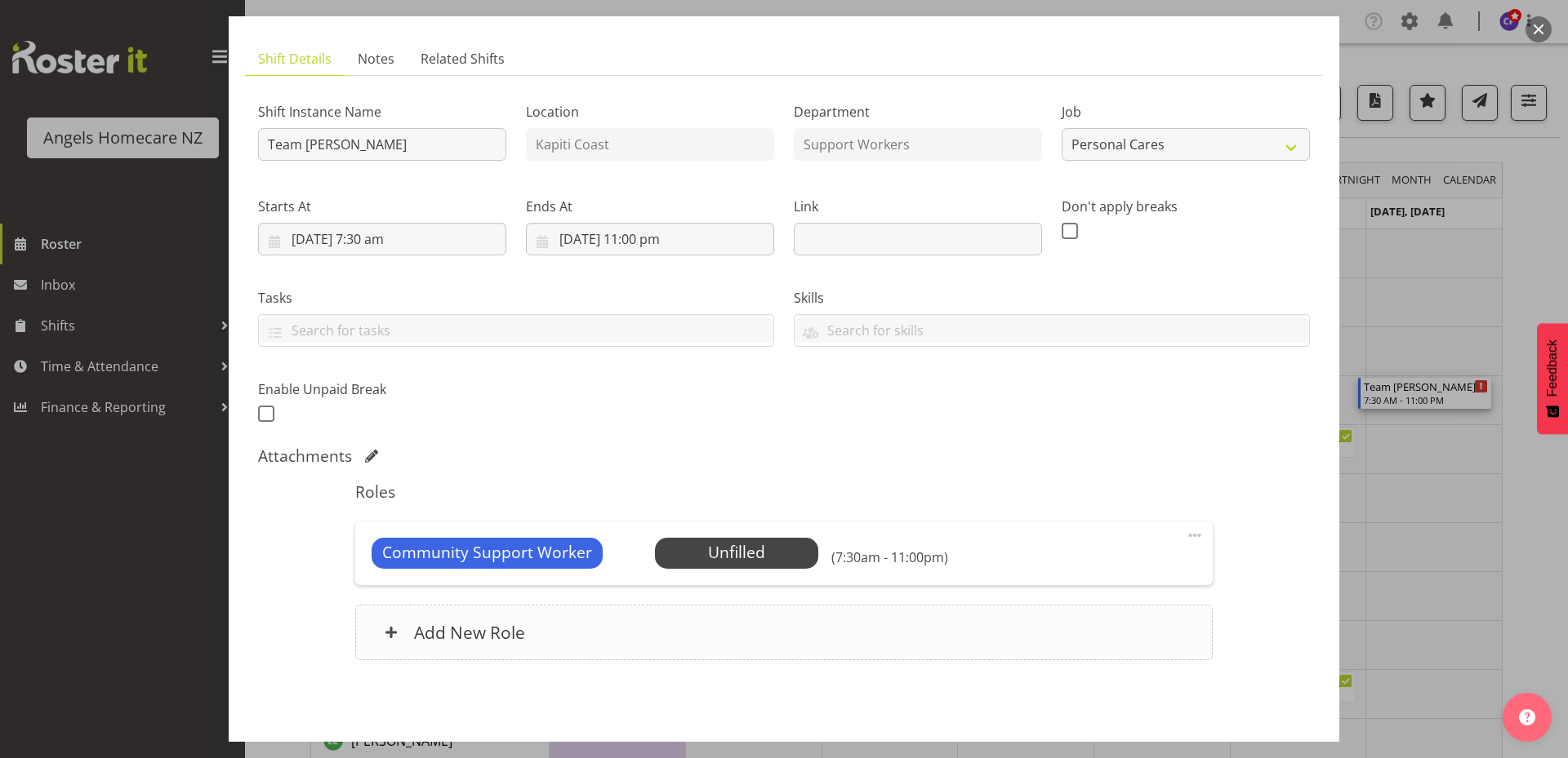
scroll to position [153, 0]
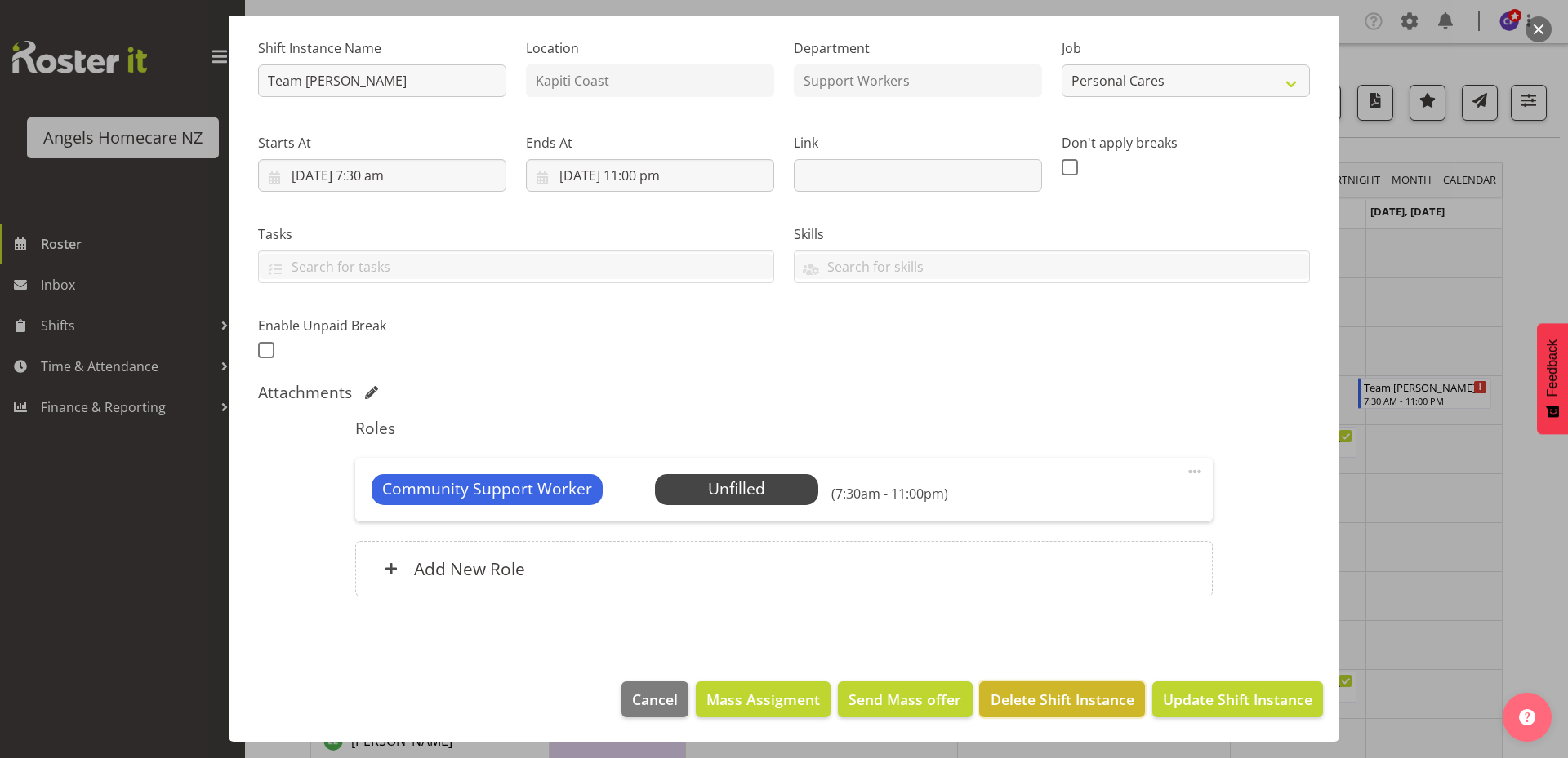
click at [1031, 696] on span "Delete Shift Instance" at bounding box center [1062, 699] width 144 height 22
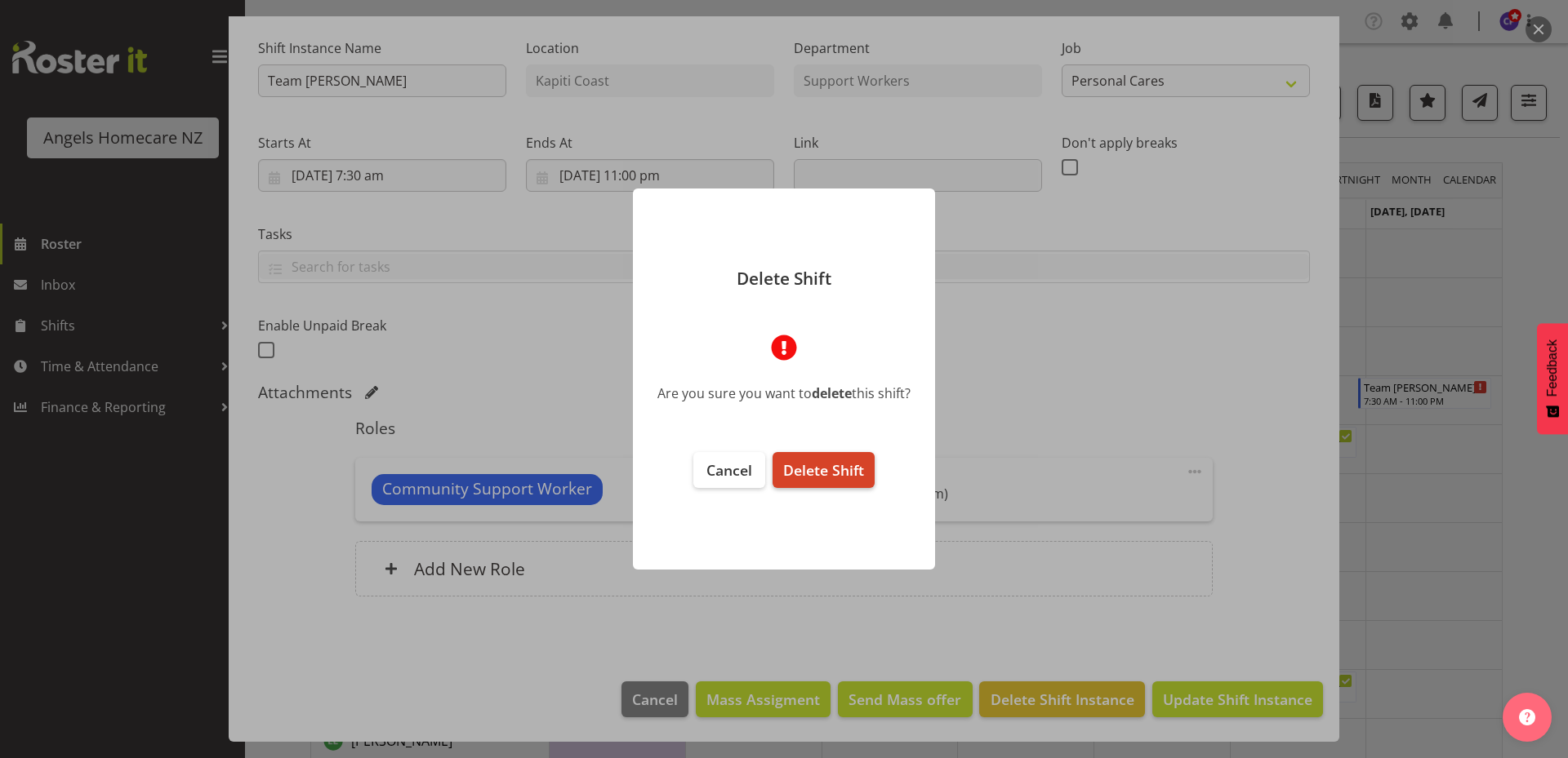
click at [806, 469] on span "Delete Shift" at bounding box center [822, 469] width 80 height 20
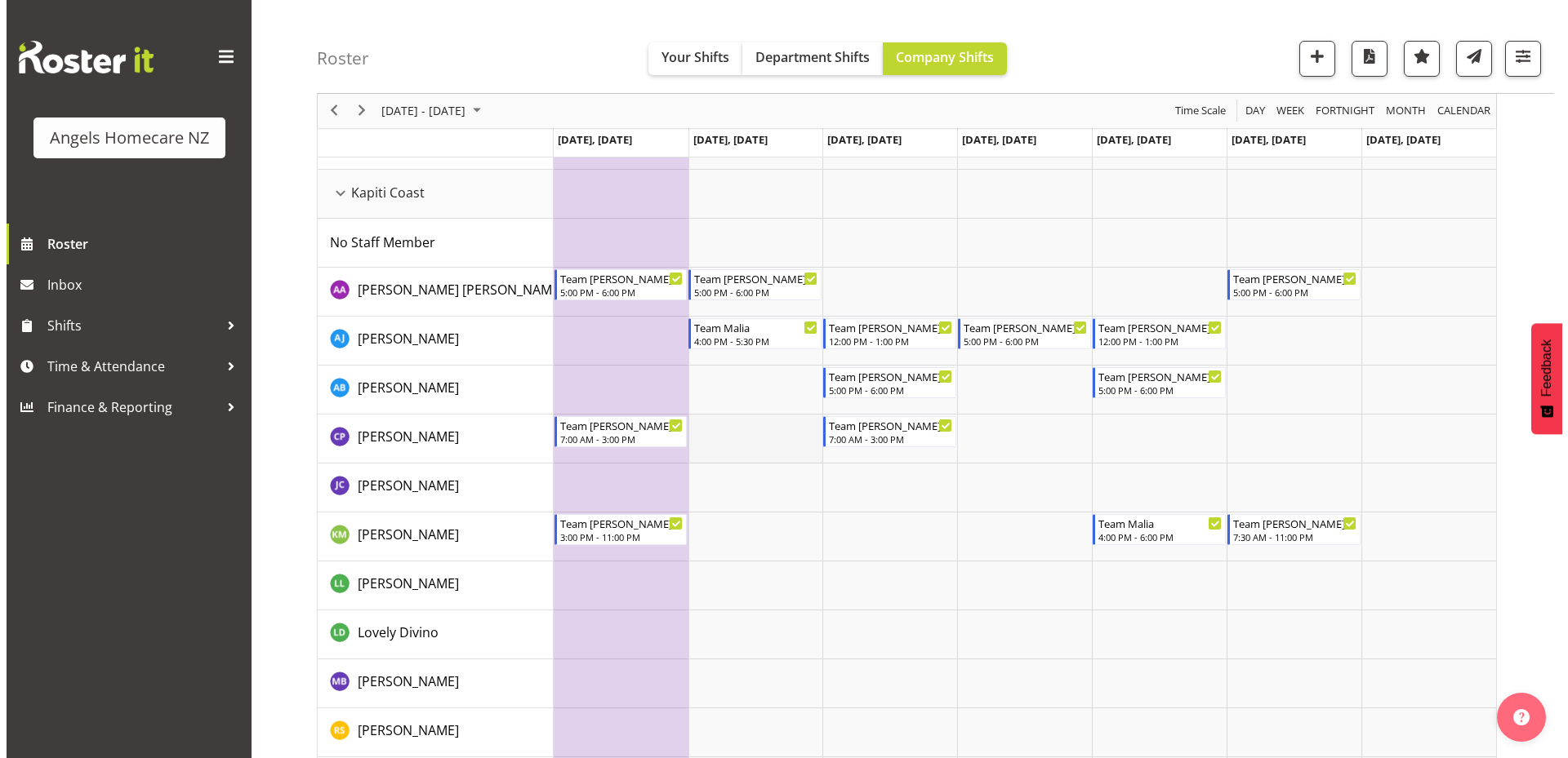
scroll to position [163, 0]
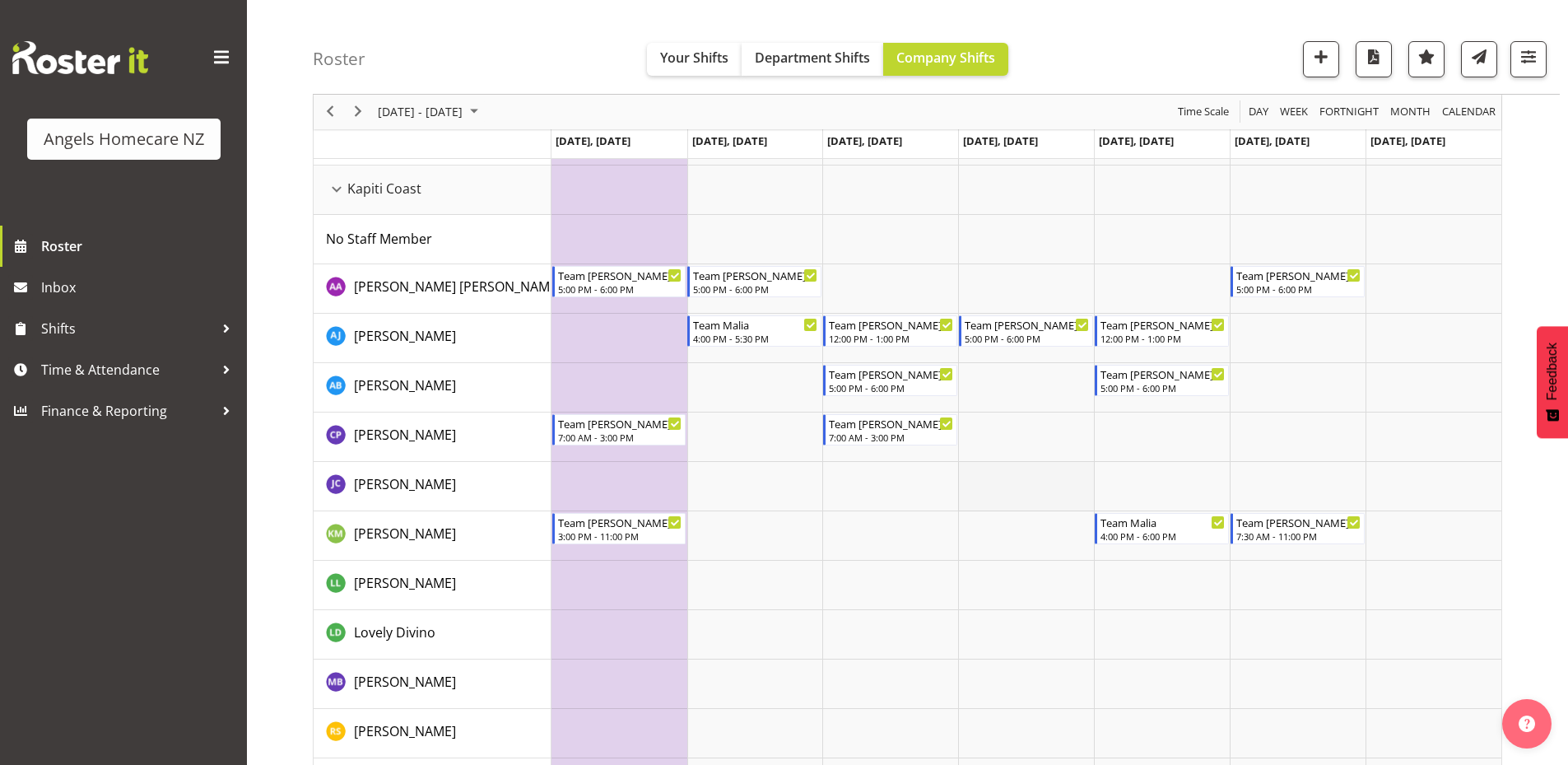
click at [998, 482] on td "Timeline Week of September 22, 2025" at bounding box center [1026, 487] width 136 height 50
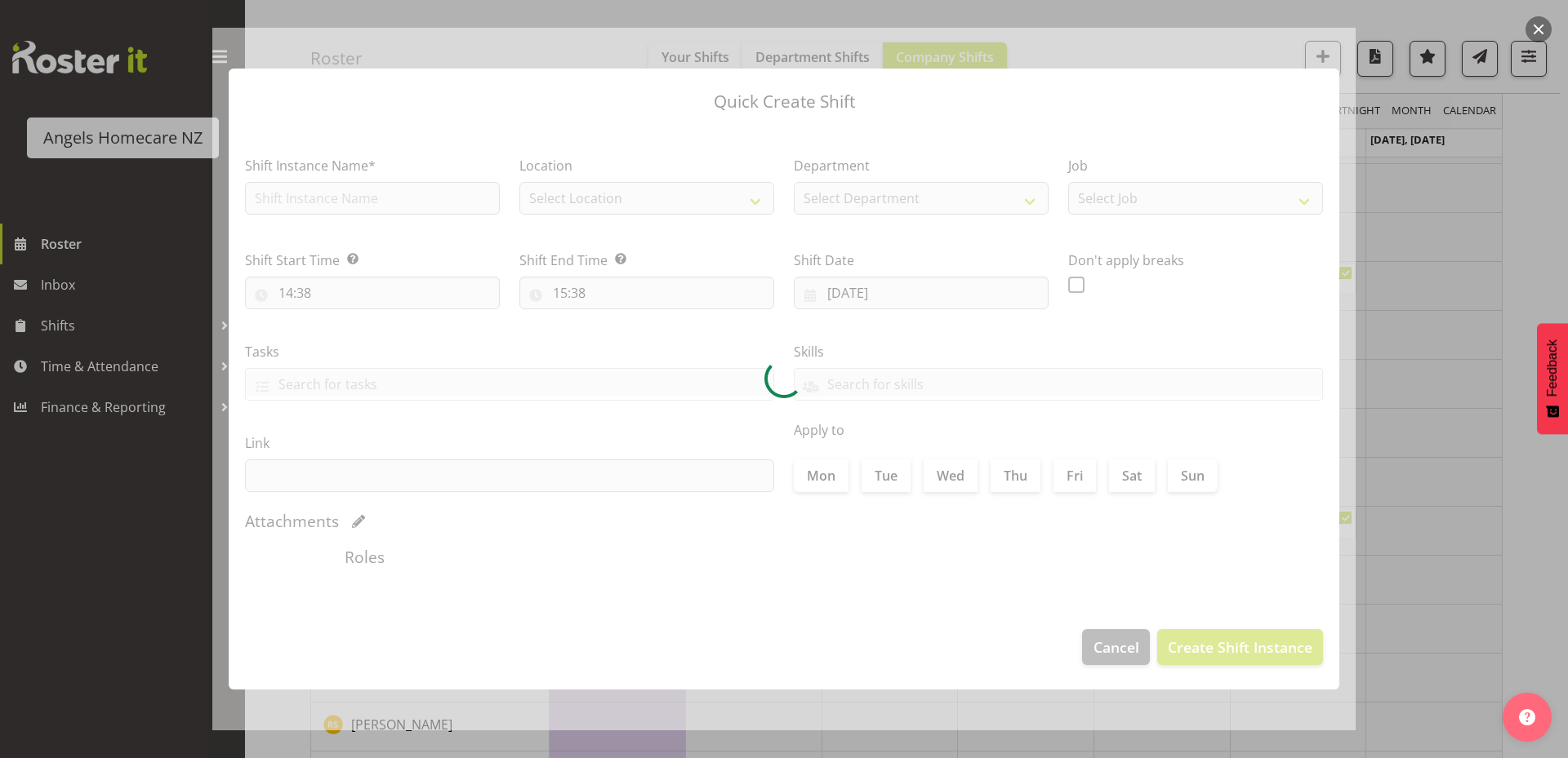
type input "25/09/2025"
checkbox input "true"
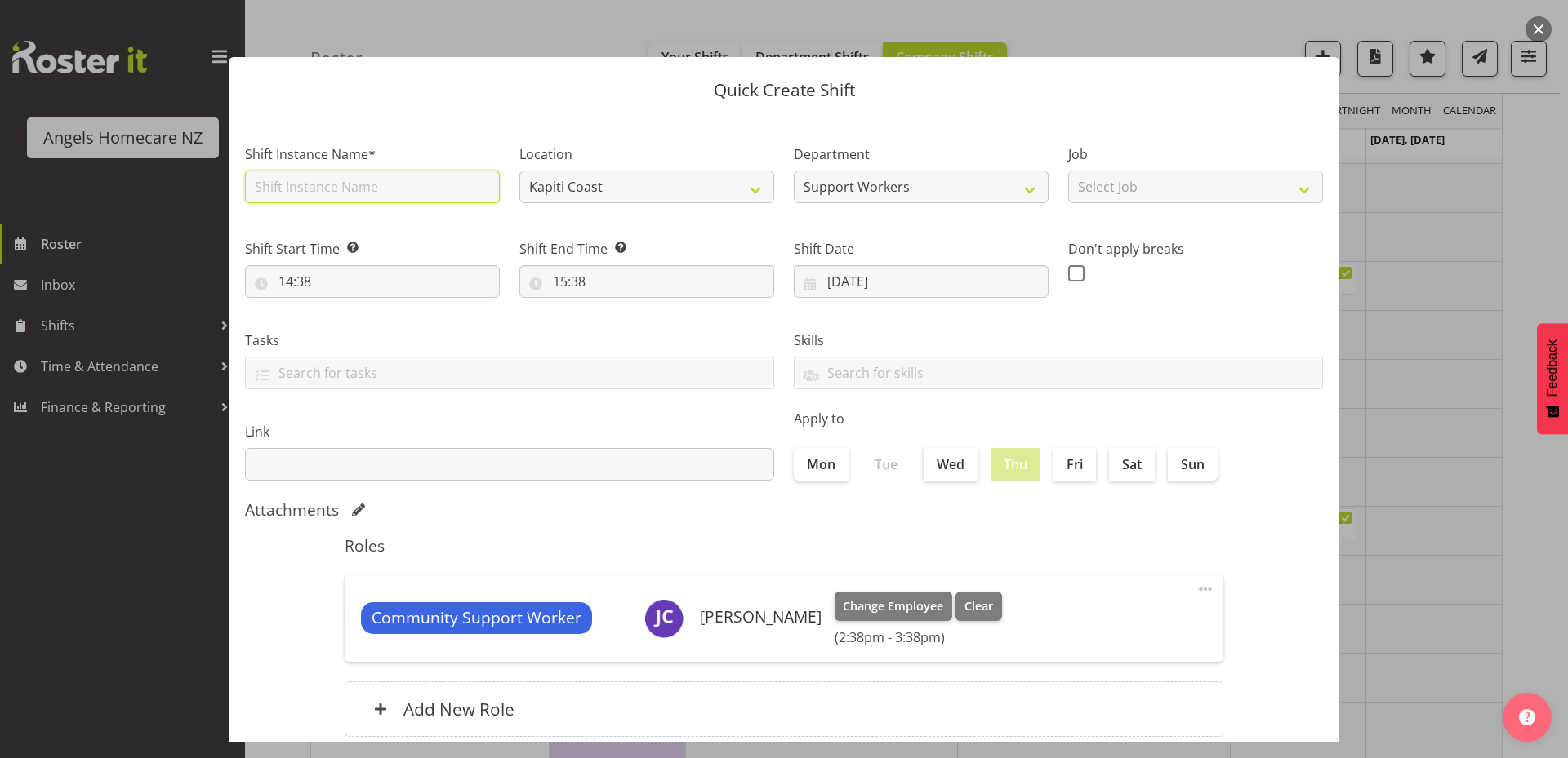
click at [406, 194] on input "text" at bounding box center [372, 187] width 255 height 33
type input "Team [PERSON_NAME]"
click at [1114, 194] on select "Select Job Personal Cares Support Work" at bounding box center [1195, 187] width 255 height 33
select select "10686"
click at [1068, 170] on select "Select Job Personal Cares Support Work" at bounding box center [1195, 187] width 255 height 33
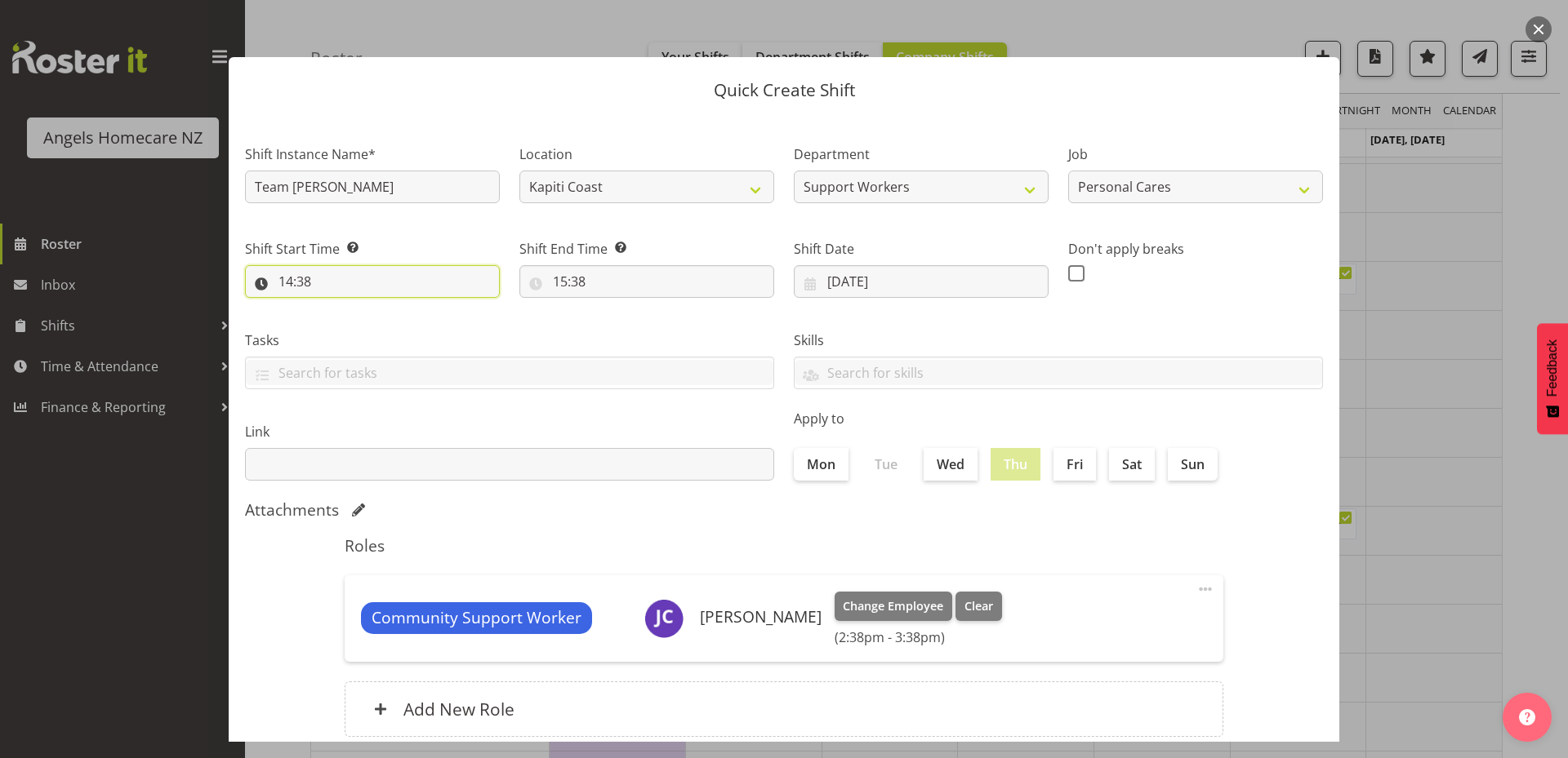
click at [431, 281] on input "14:38" at bounding box center [372, 282] width 255 height 33
click at [350, 328] on select "00 01 02 03 04 05 06 07 08 09 10 11 12 13 14 15 16 17 18 19 20 21 22 23" at bounding box center [356, 324] width 36 height 33
select select "7"
click at [338, 308] on select "00 01 02 03 04 05 06 07 08 09 10 11 12 13 14 15 16 17 18 19 20 21 22 23" at bounding box center [356, 324] width 36 height 33
type input "07:38"
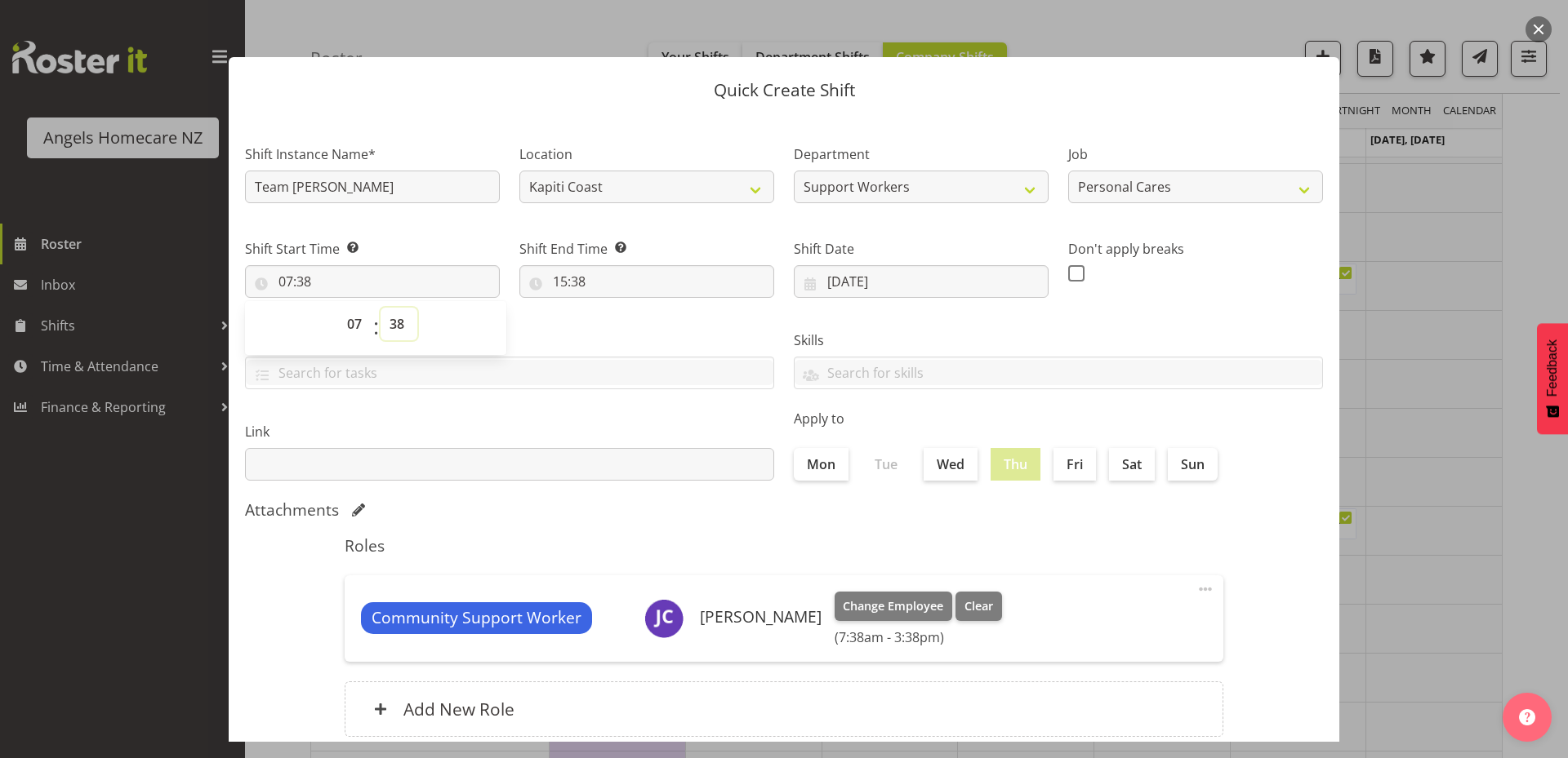
click at [402, 324] on select "00 01 02 03 04 05 06 07 08 09 10 11 12 13 14 15 16 17 18 19 20 21 22 23 24 25 2…" at bounding box center [399, 324] width 36 height 33
select select "0"
click at [381, 308] on select "00 01 02 03 04 05 06 07 08 09 10 11 12 13 14 15 16 17 18 19 20 21 22 23 24 25 2…" at bounding box center [399, 324] width 36 height 33
type input "07:00"
click at [574, 292] on input "15:38" at bounding box center [646, 282] width 255 height 33
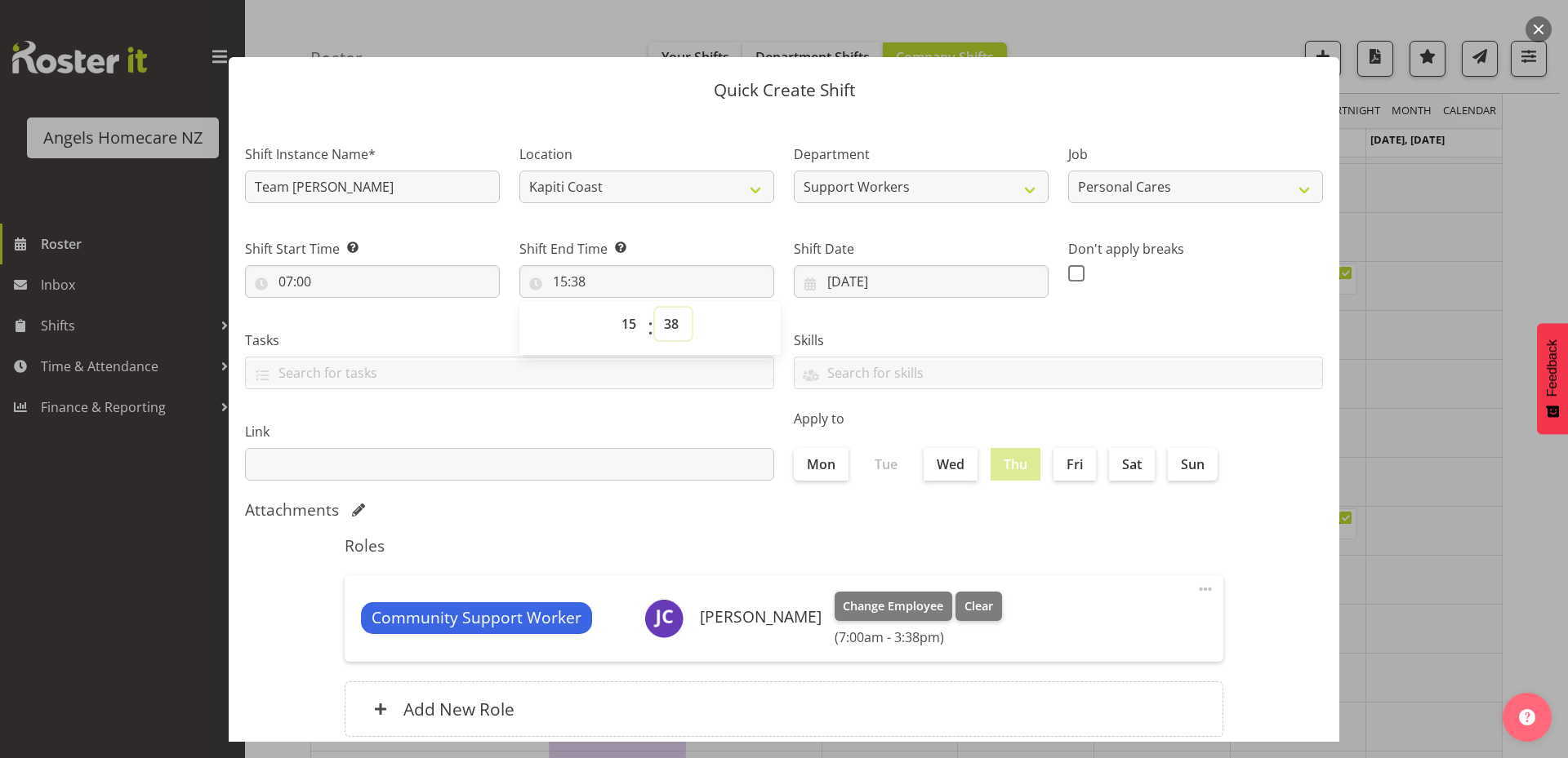
click at [664, 327] on select "00 01 02 03 04 05 06 07 08 09 10 11 12 13 14 15 16 17 18 19 20 21 22 23 24 25 2…" at bounding box center [673, 324] width 36 height 33
select select "30"
click at [655, 308] on select "00 01 02 03 04 05 06 07 08 09 10 11 12 13 14 15 16 17 18 19 20 21 22 23 24 25 2…" at bounding box center [673, 324] width 36 height 33
type input "15:30"
click at [745, 519] on div "Attachments" at bounding box center [784, 512] width 1078 height 22
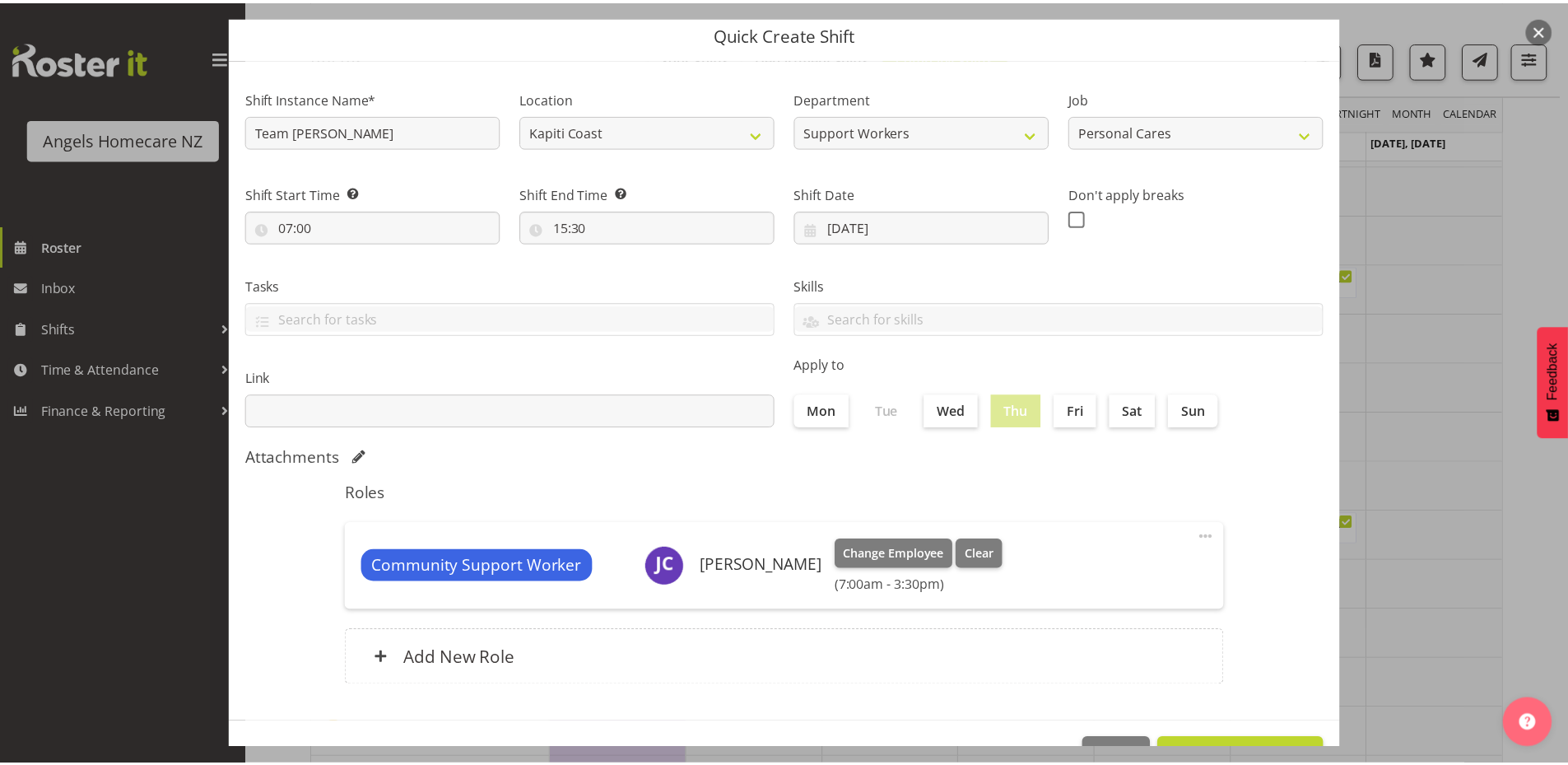
scroll to position [109, 0]
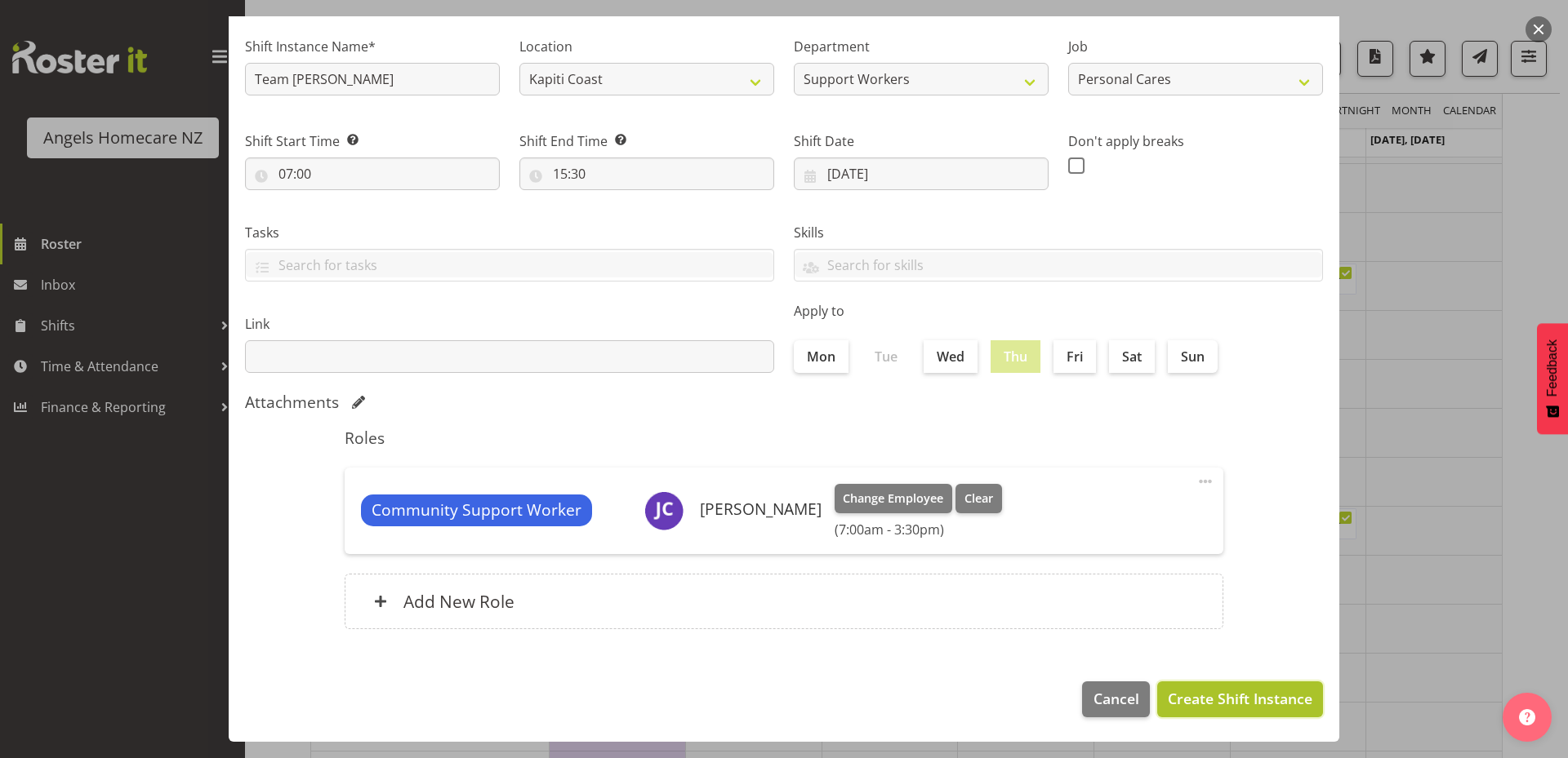
click at [1244, 700] on span "Create Shift Instance" at bounding box center [1239, 698] width 144 height 22
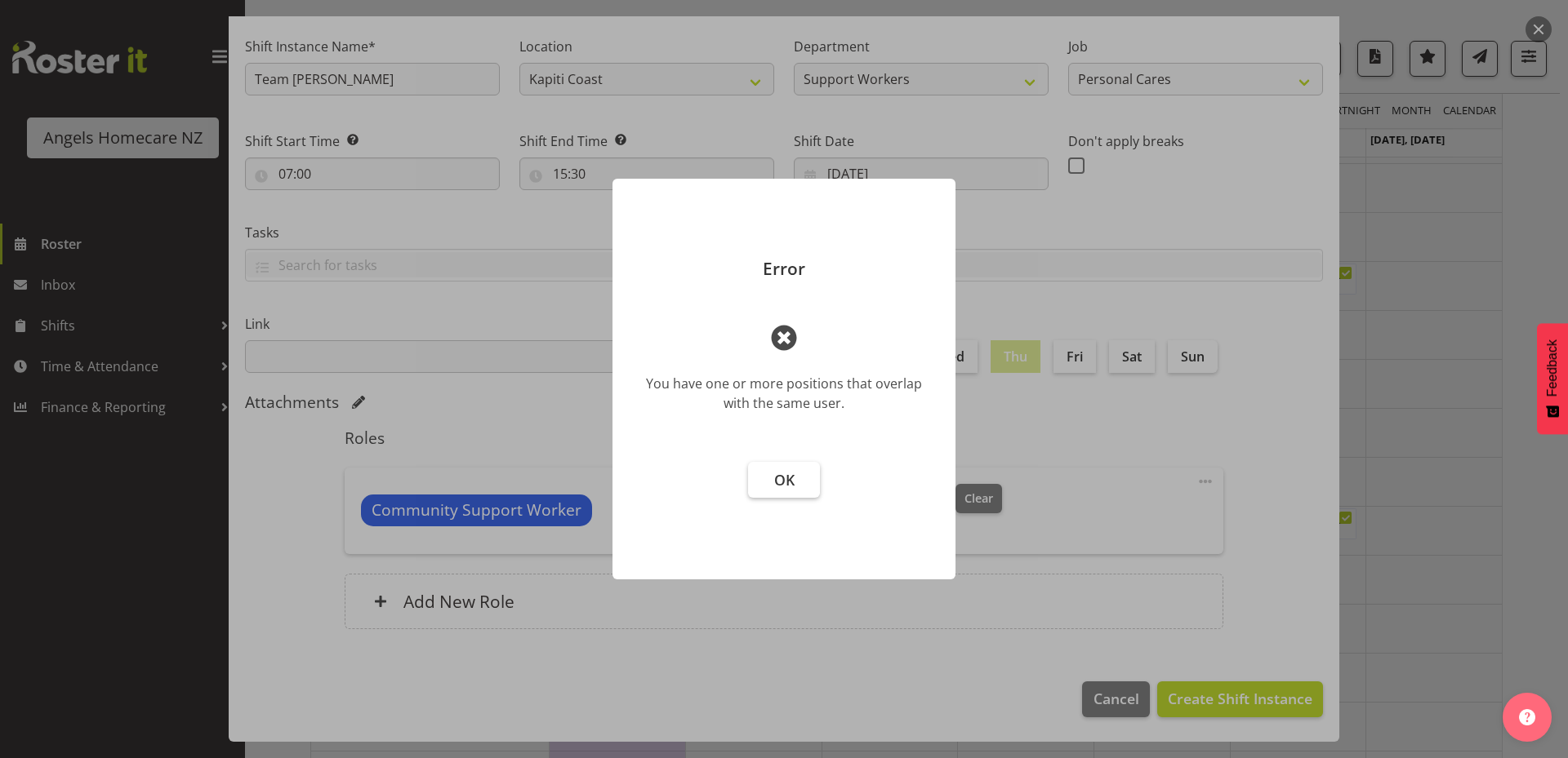
click at [798, 479] on button "OK" at bounding box center [784, 480] width 72 height 36
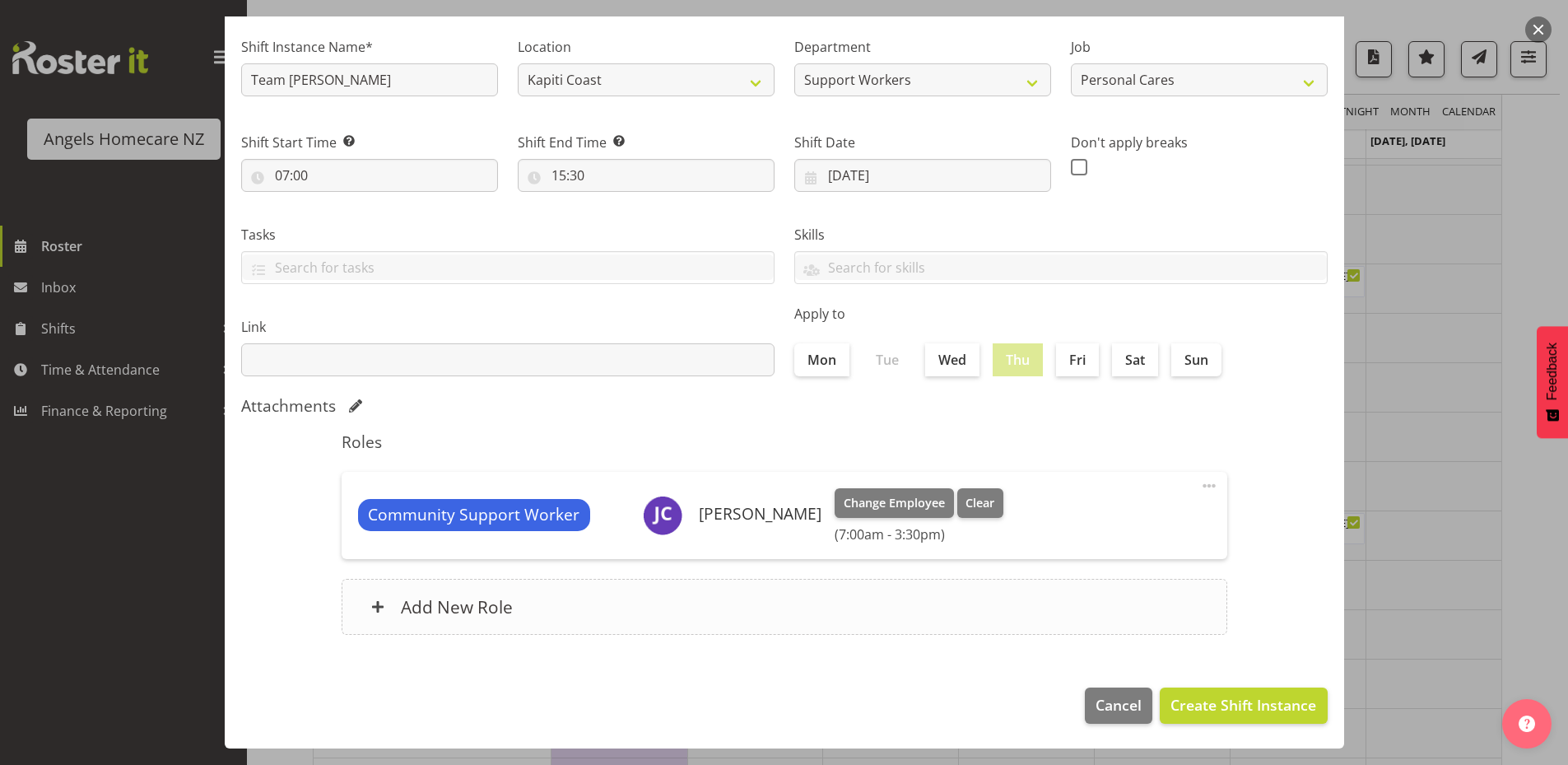
scroll to position [0, 0]
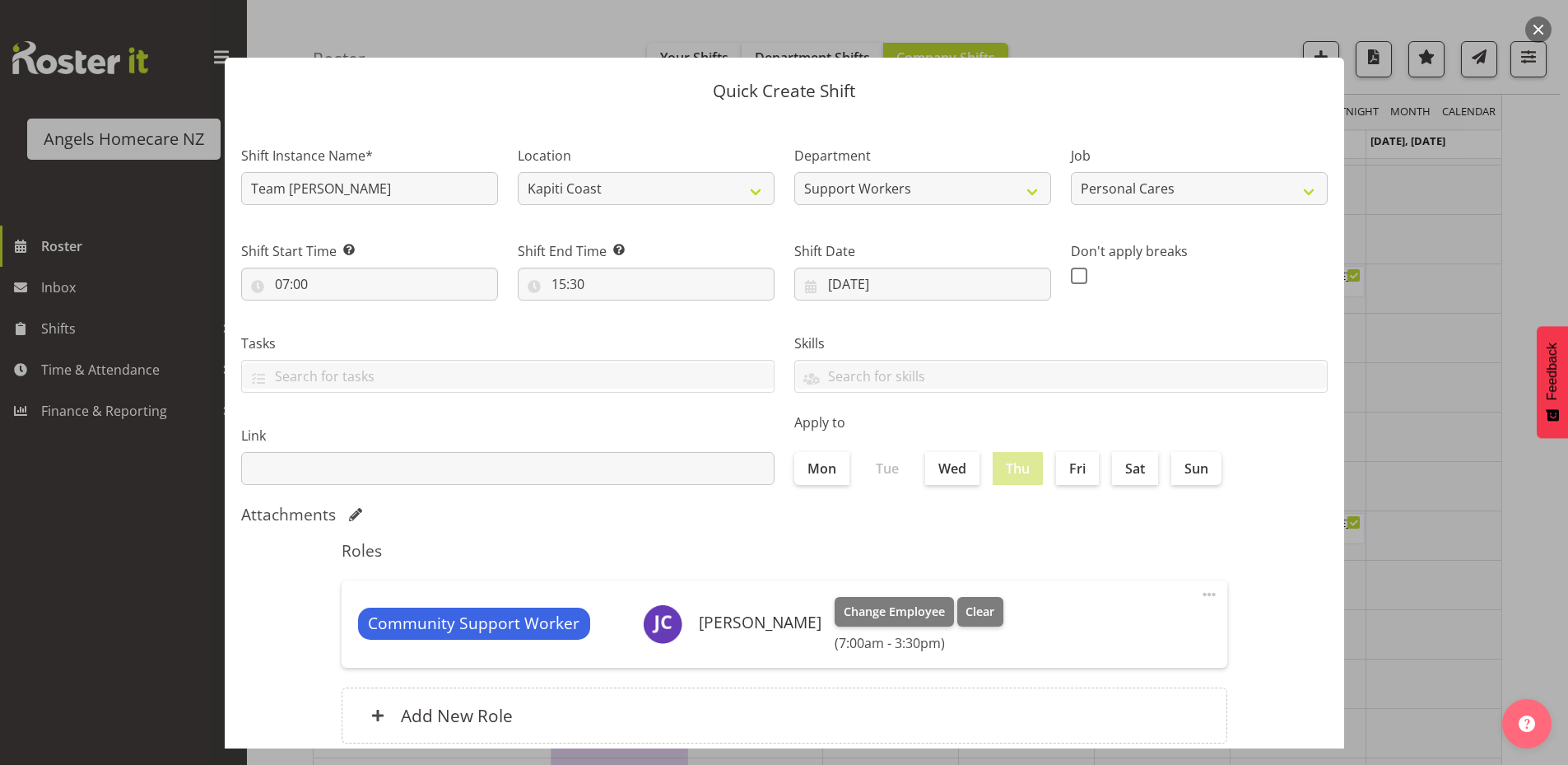
click at [1523, 545] on div at bounding box center [784, 382] width 1568 height 765
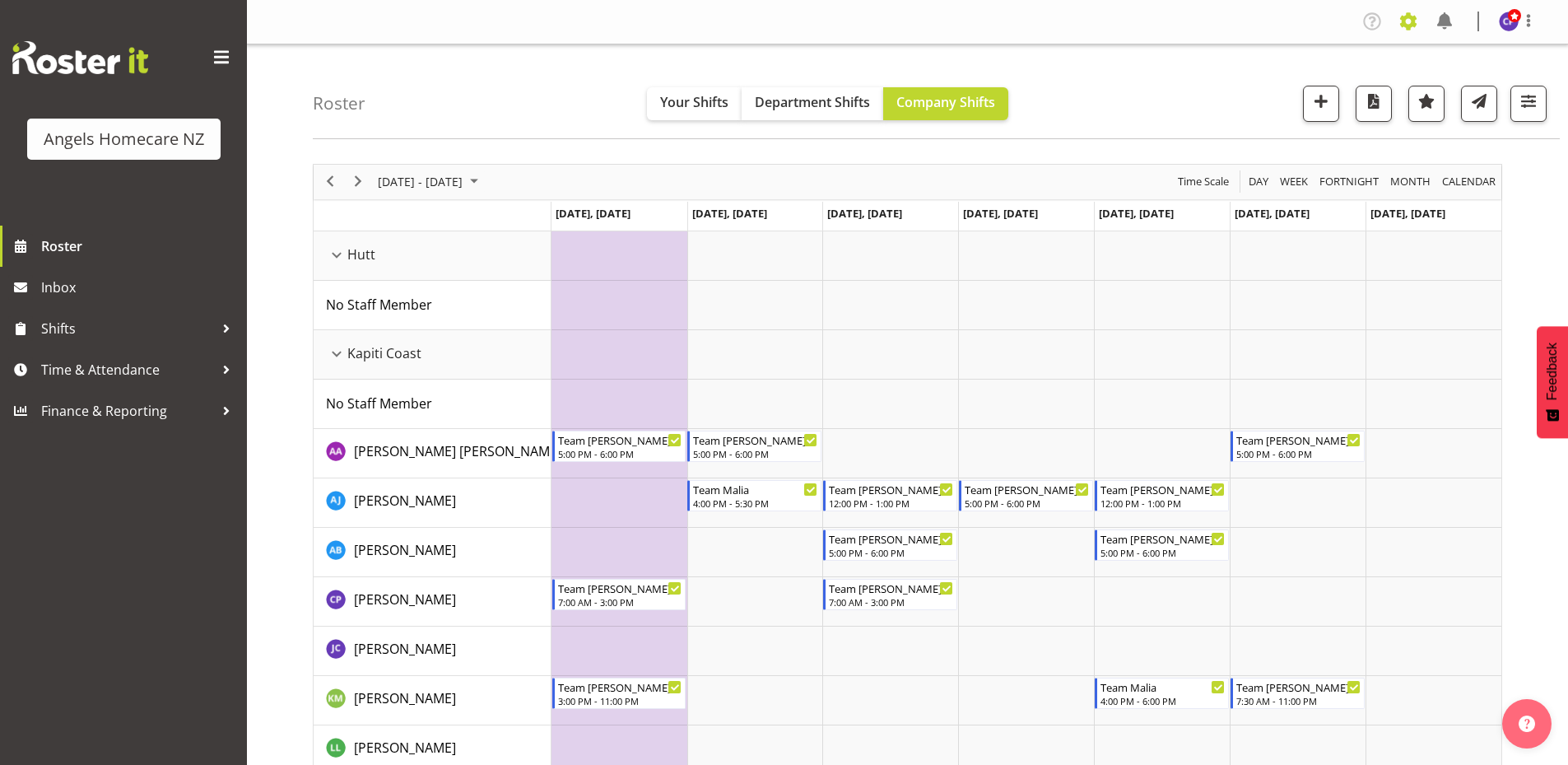
click at [1408, 14] on span at bounding box center [1408, 21] width 26 height 26
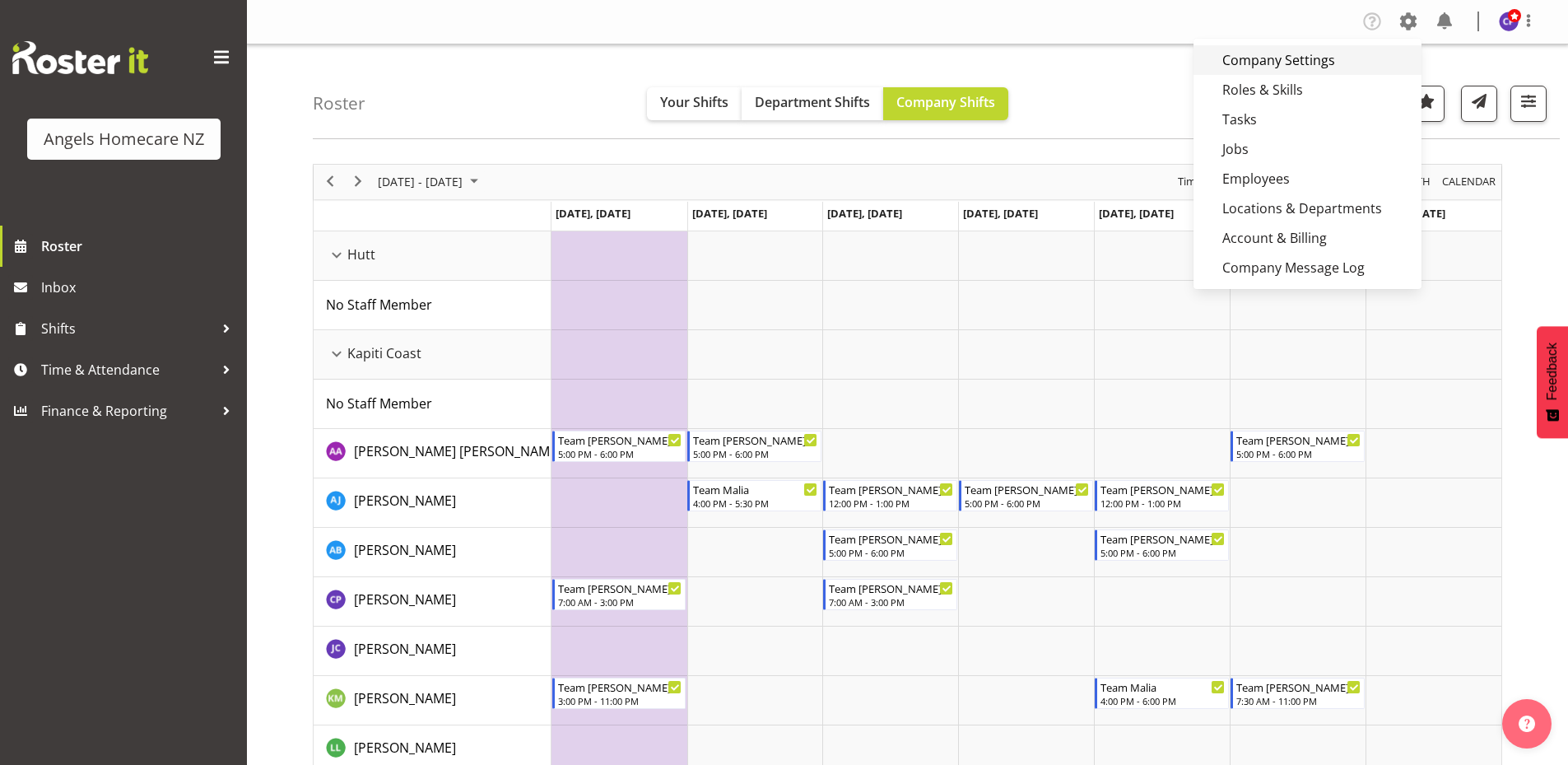
click at [1260, 55] on link "Company Settings" at bounding box center [1308, 60] width 228 height 30
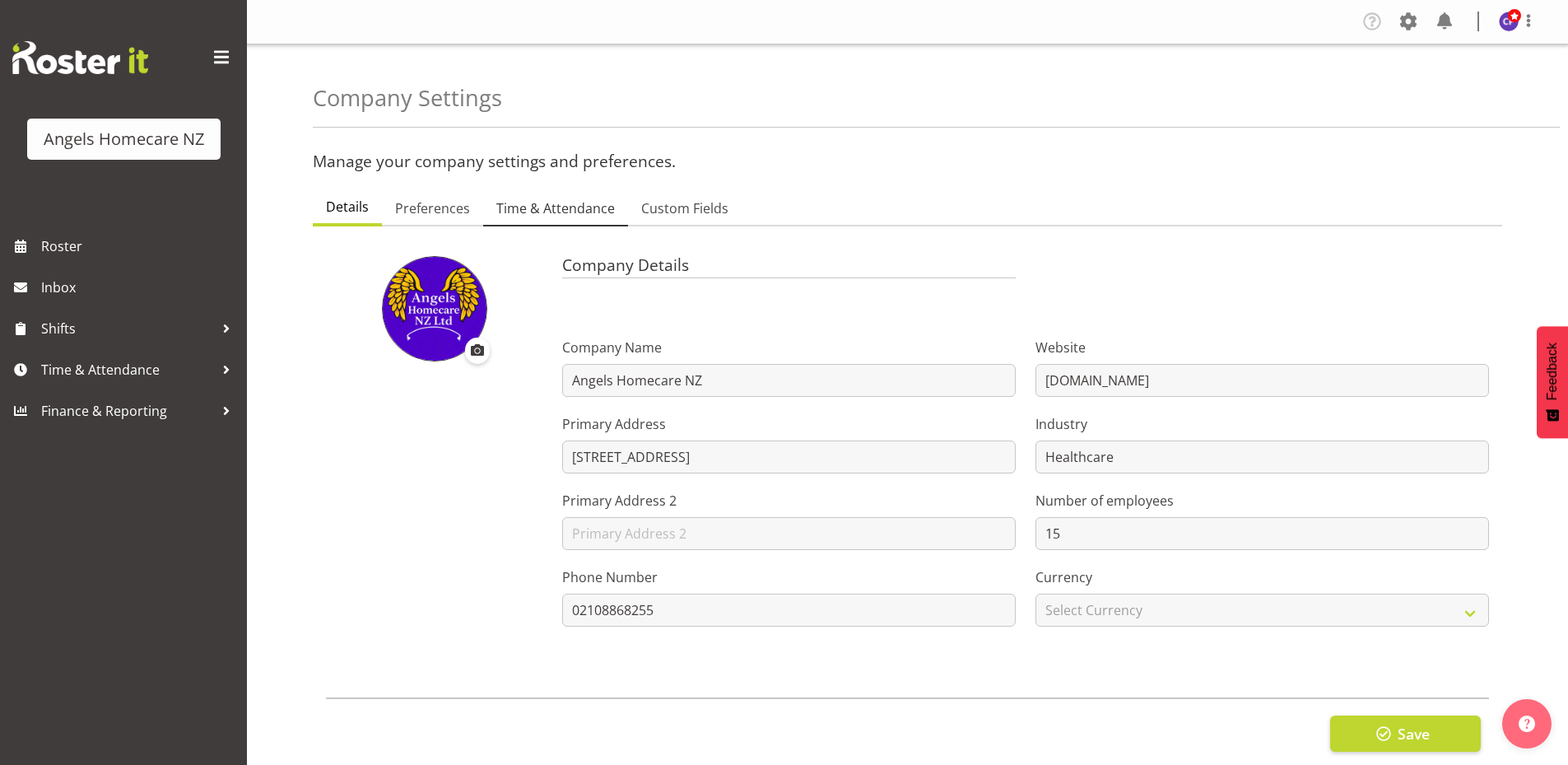
click at [573, 209] on span "Time & Attendance" at bounding box center [556, 208] width 119 height 20
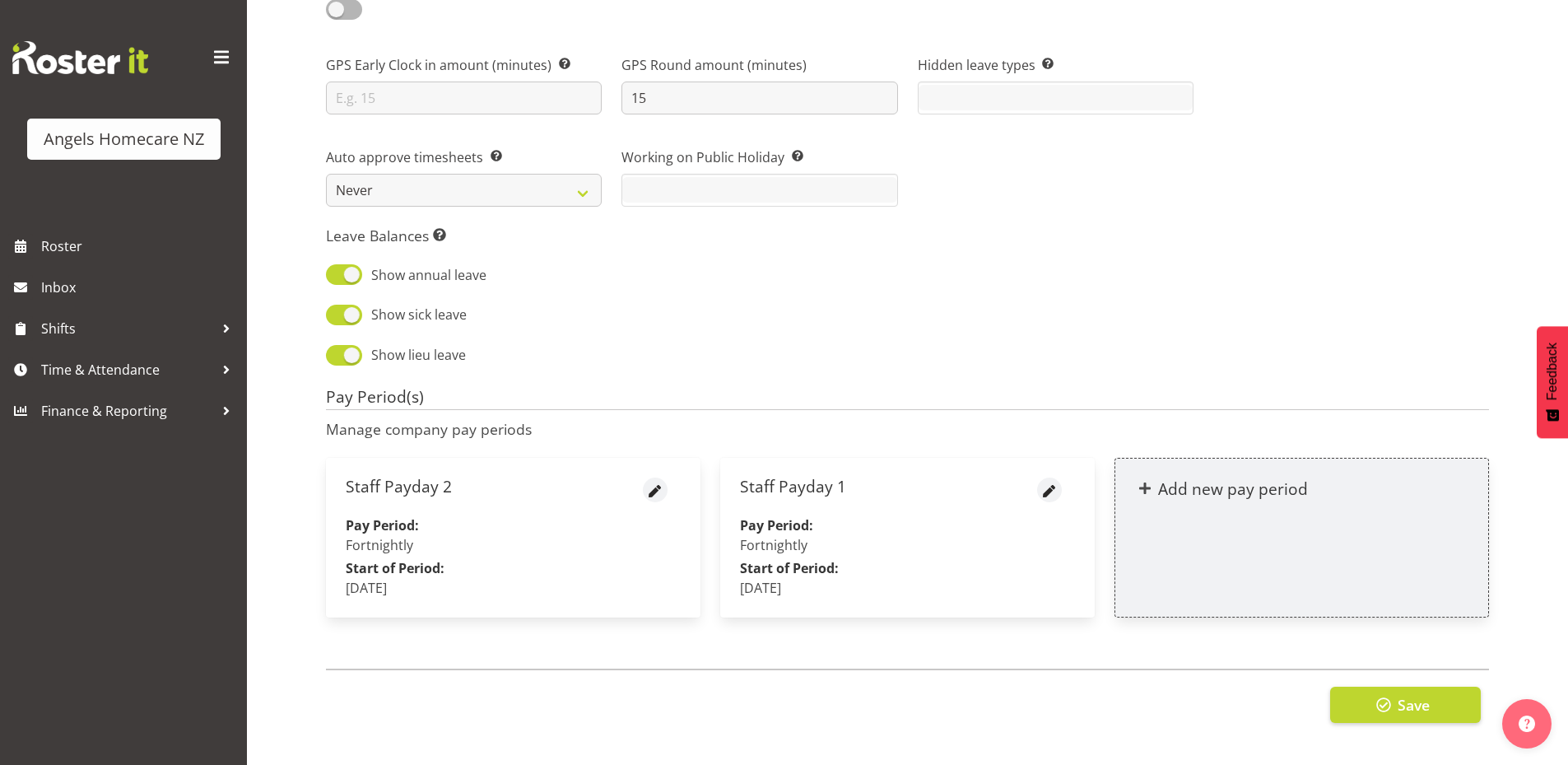
scroll to position [1542, 0]
click at [110, 365] on span "Time & Attendance" at bounding box center [127, 370] width 173 height 24
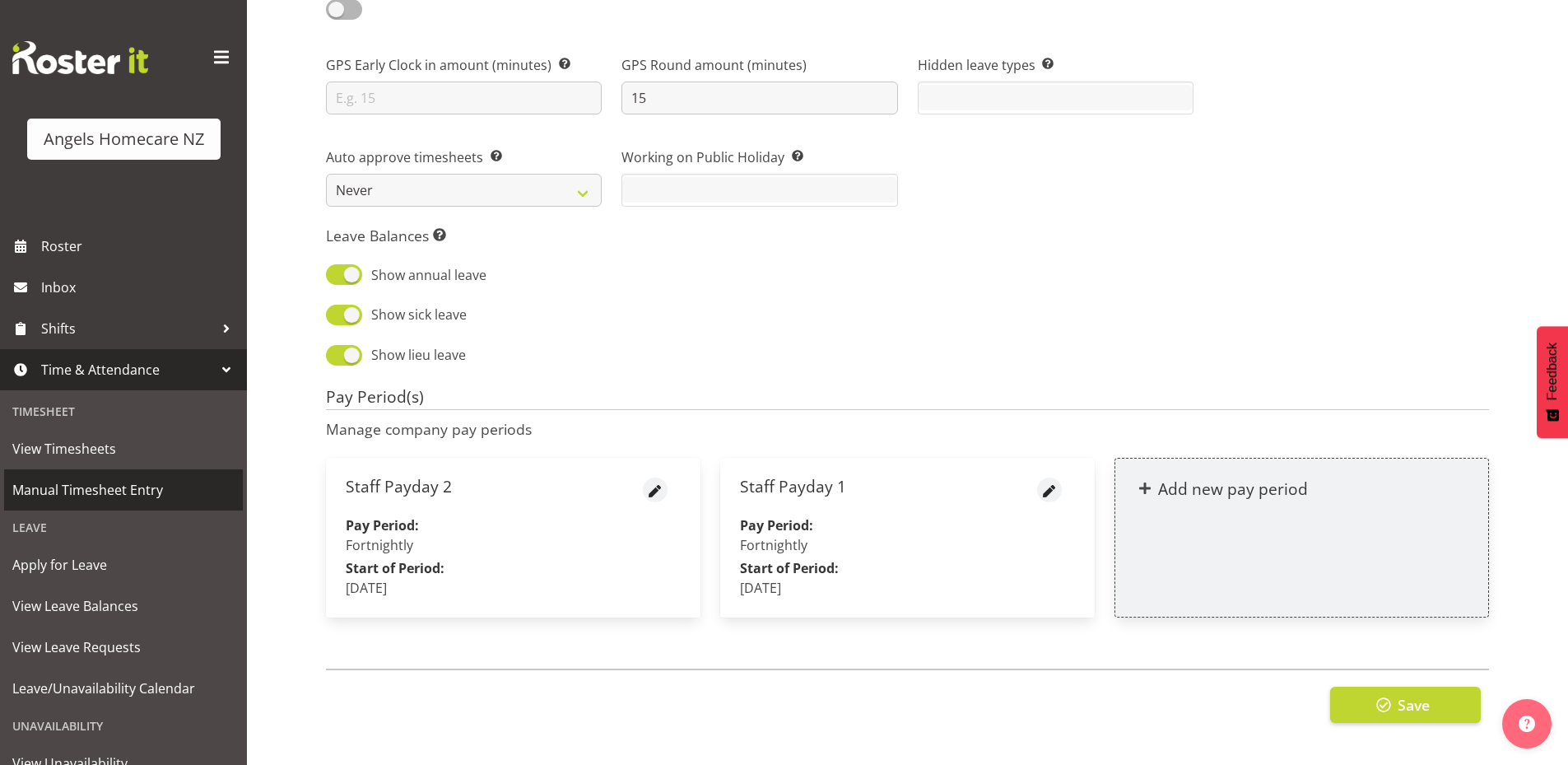
click at [118, 488] on span "Manual Timesheet Entry" at bounding box center [123, 490] width 222 height 24
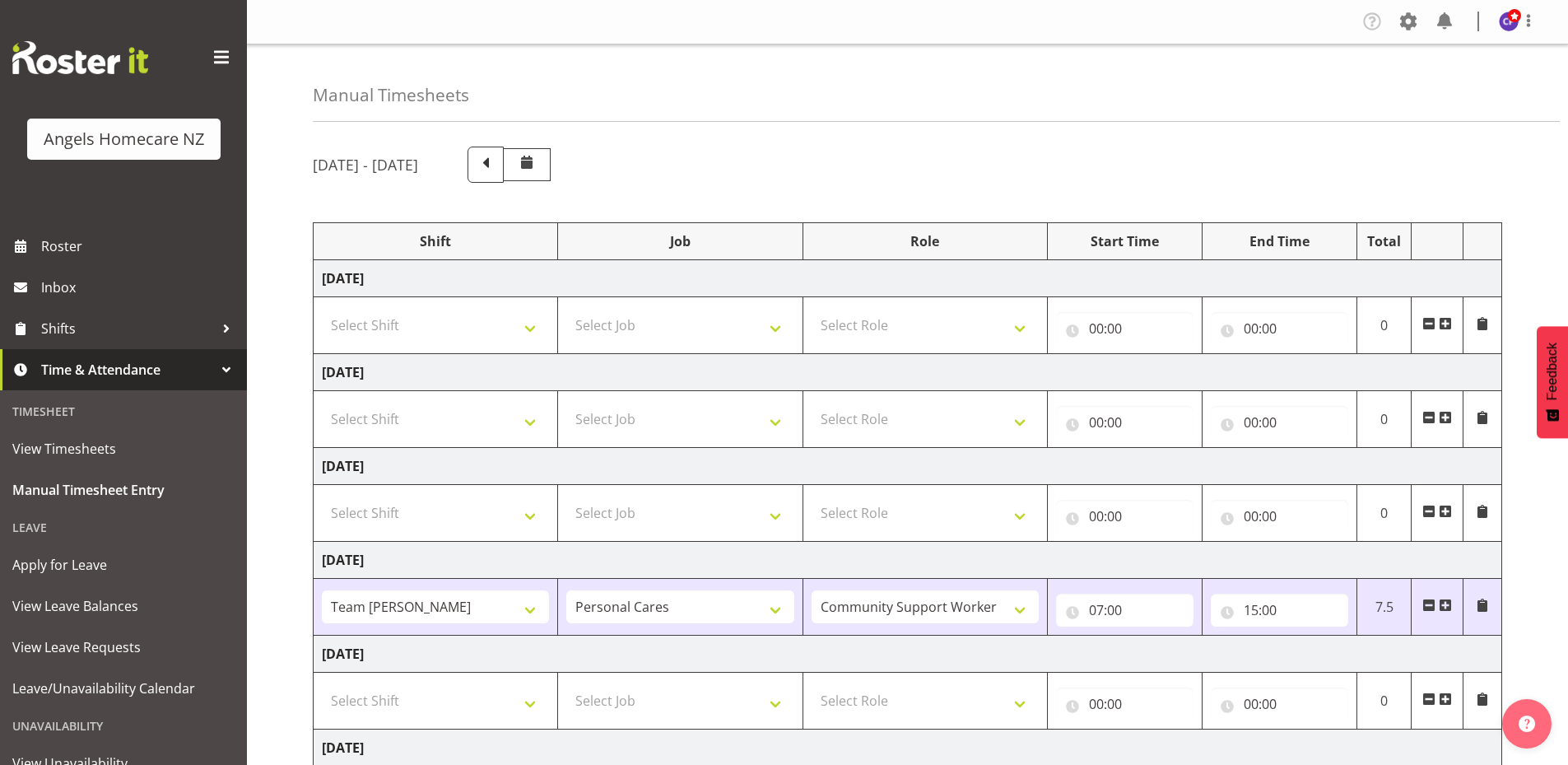
select select "82272"
click at [115, 331] on span "Shifts" at bounding box center [127, 329] width 173 height 24
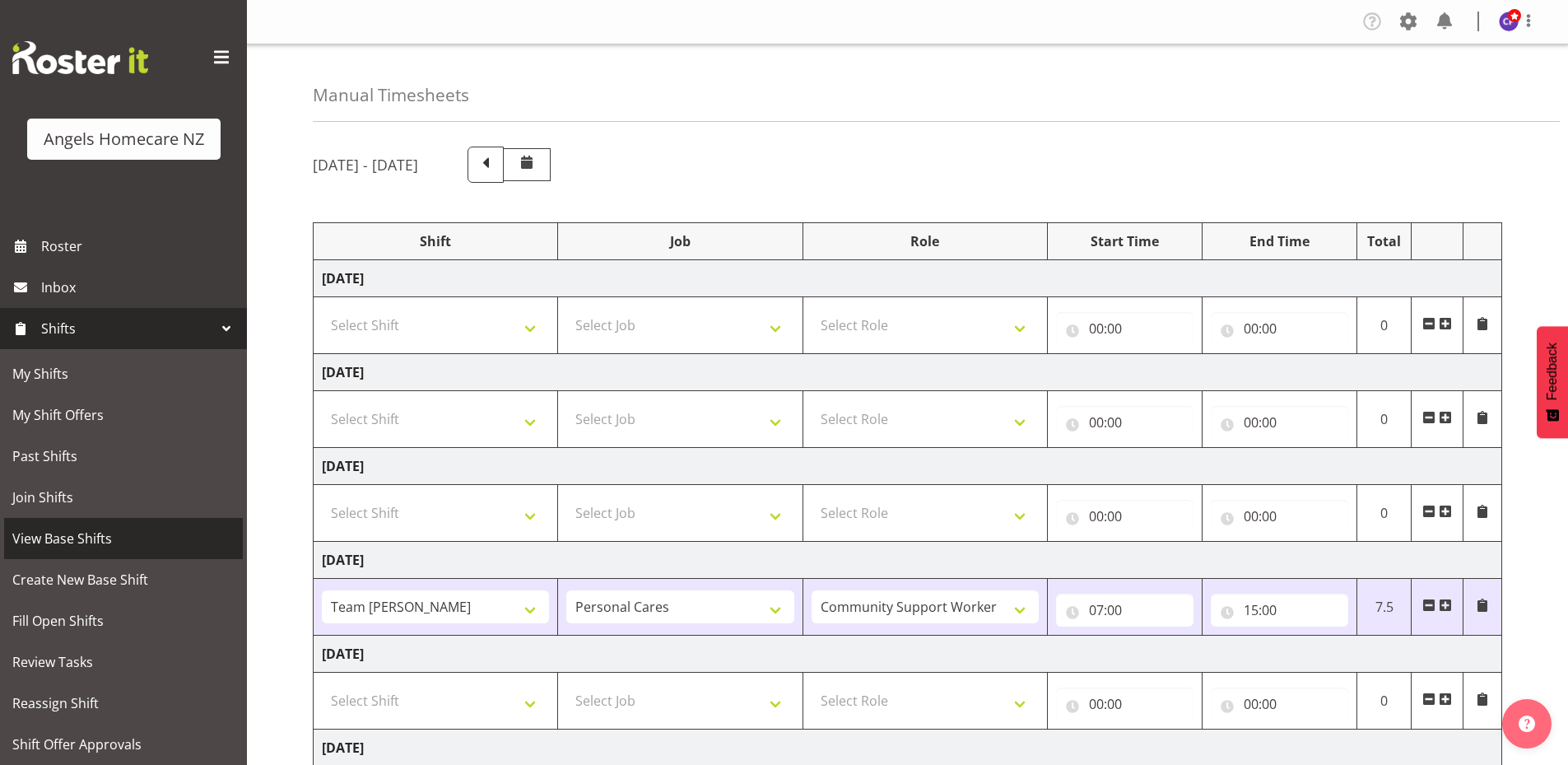
click at [119, 548] on span "View Base Shifts" at bounding box center [123, 538] width 222 height 24
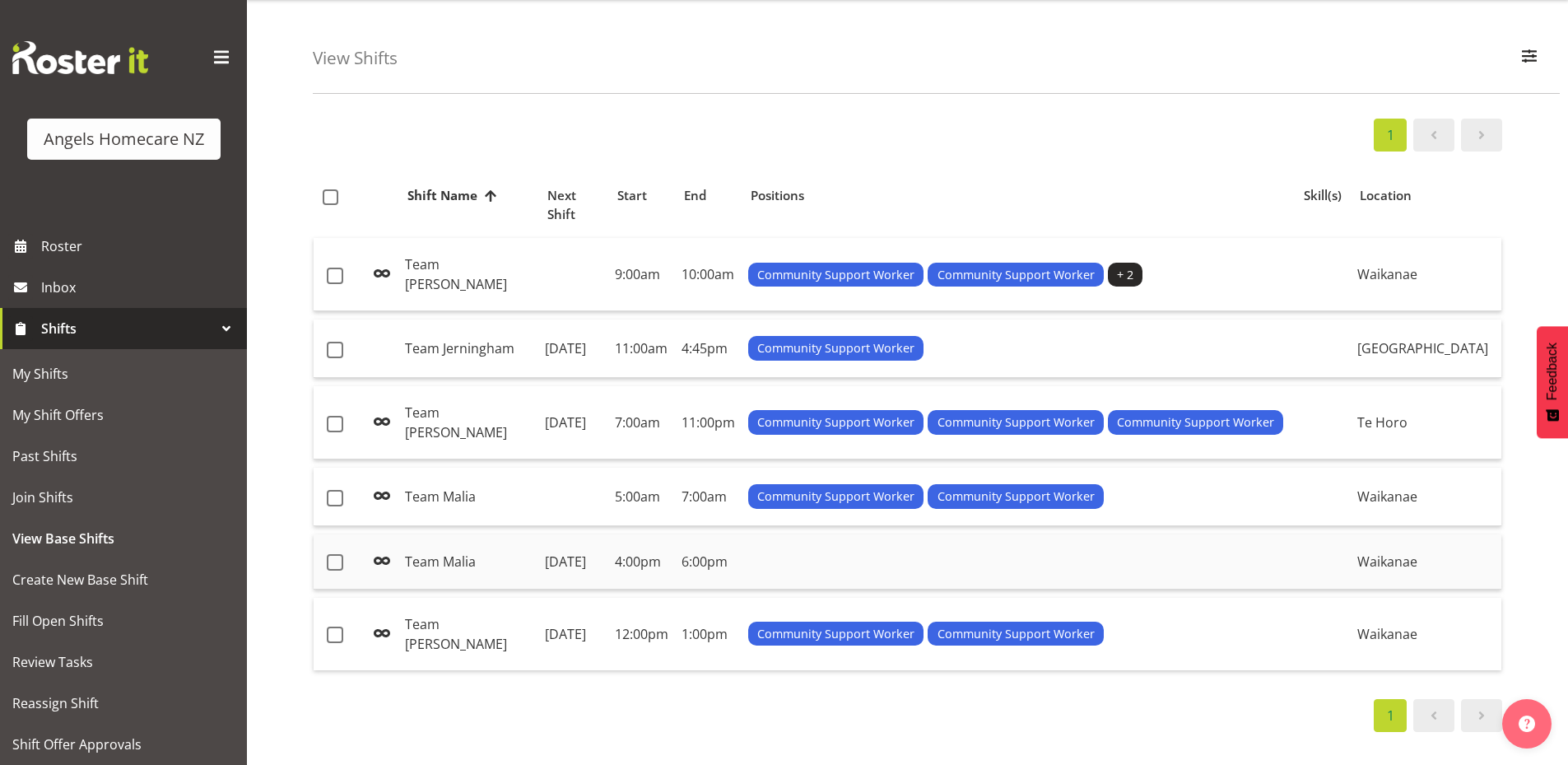
scroll to position [58, 0]
click at [78, 583] on span "Create New Base Shift" at bounding box center [123, 579] width 222 height 24
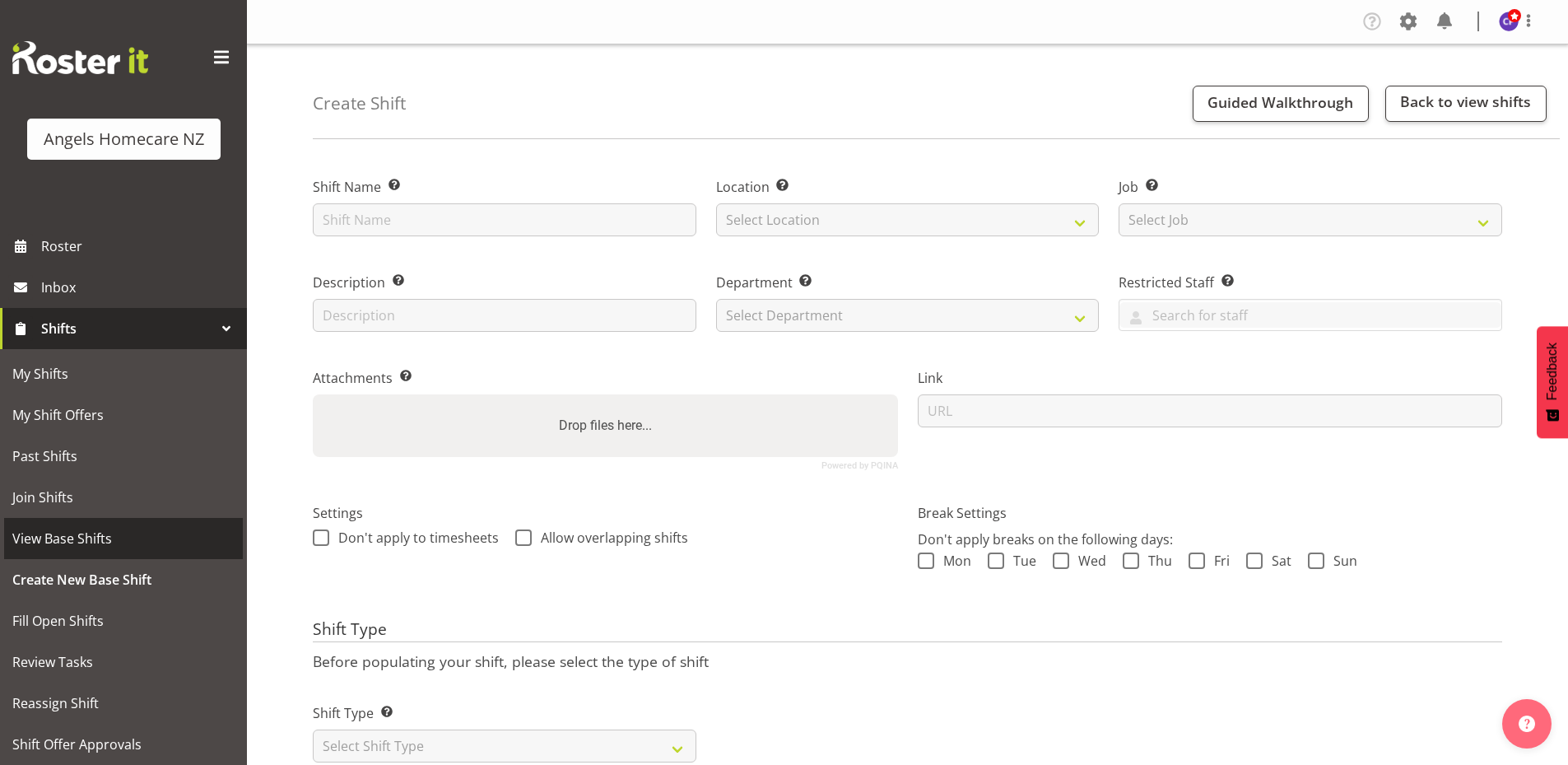
click at [78, 539] on span "View Base Shifts" at bounding box center [123, 538] width 222 height 24
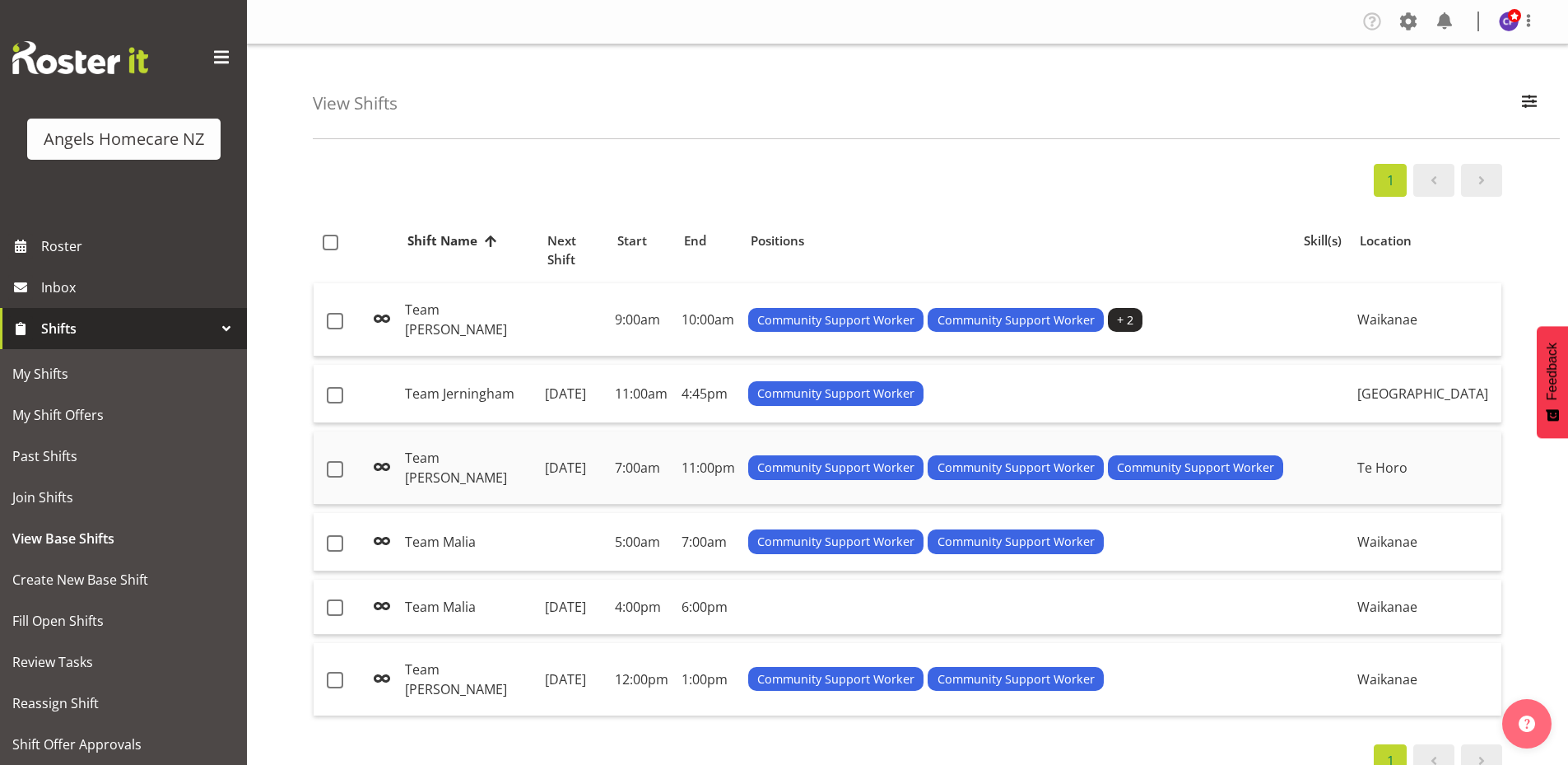
click at [562, 448] on td "[DATE]" at bounding box center [573, 468] width 70 height 73
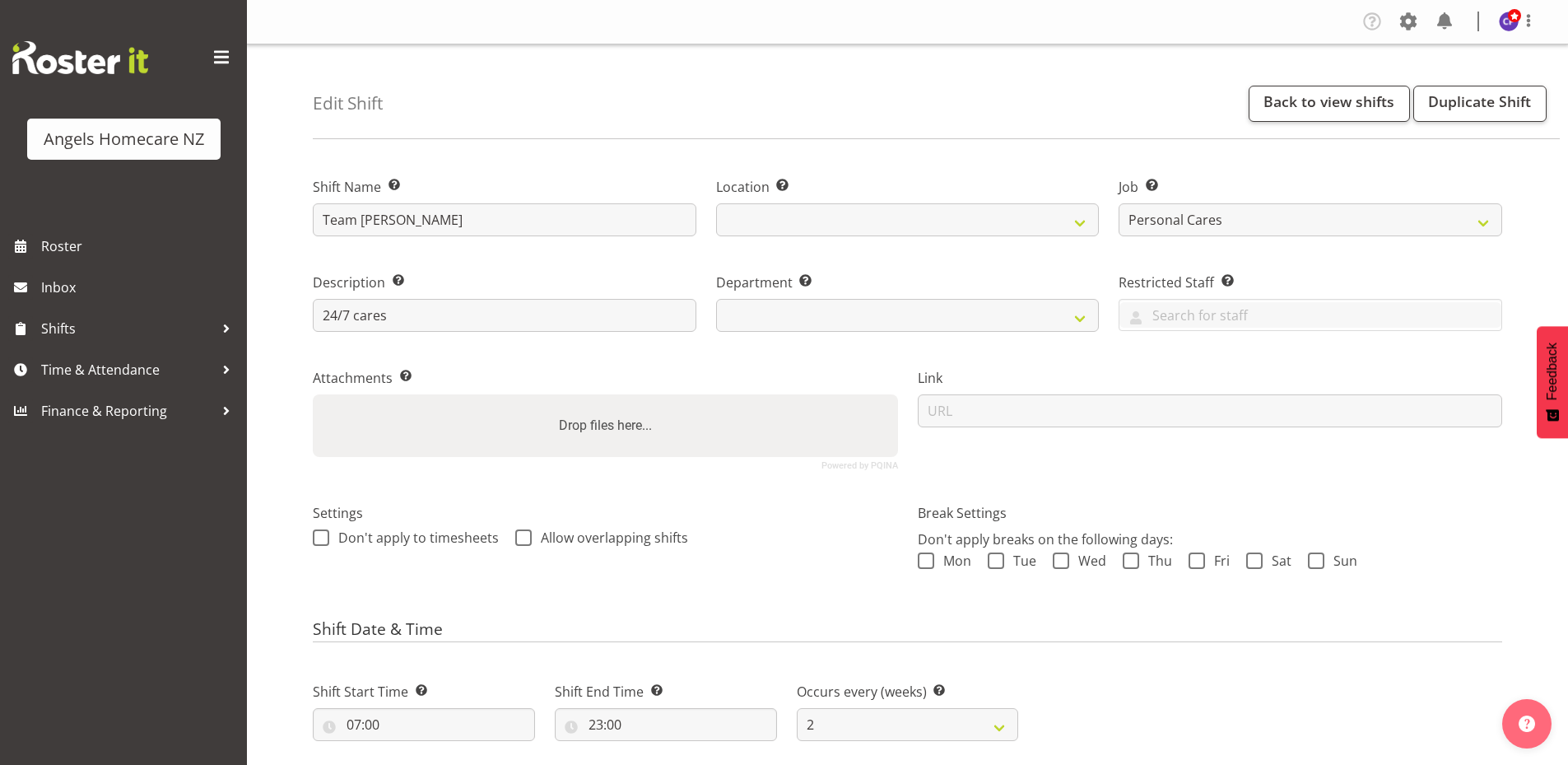
select select "10686"
select select "2"
select select
select select "1285"
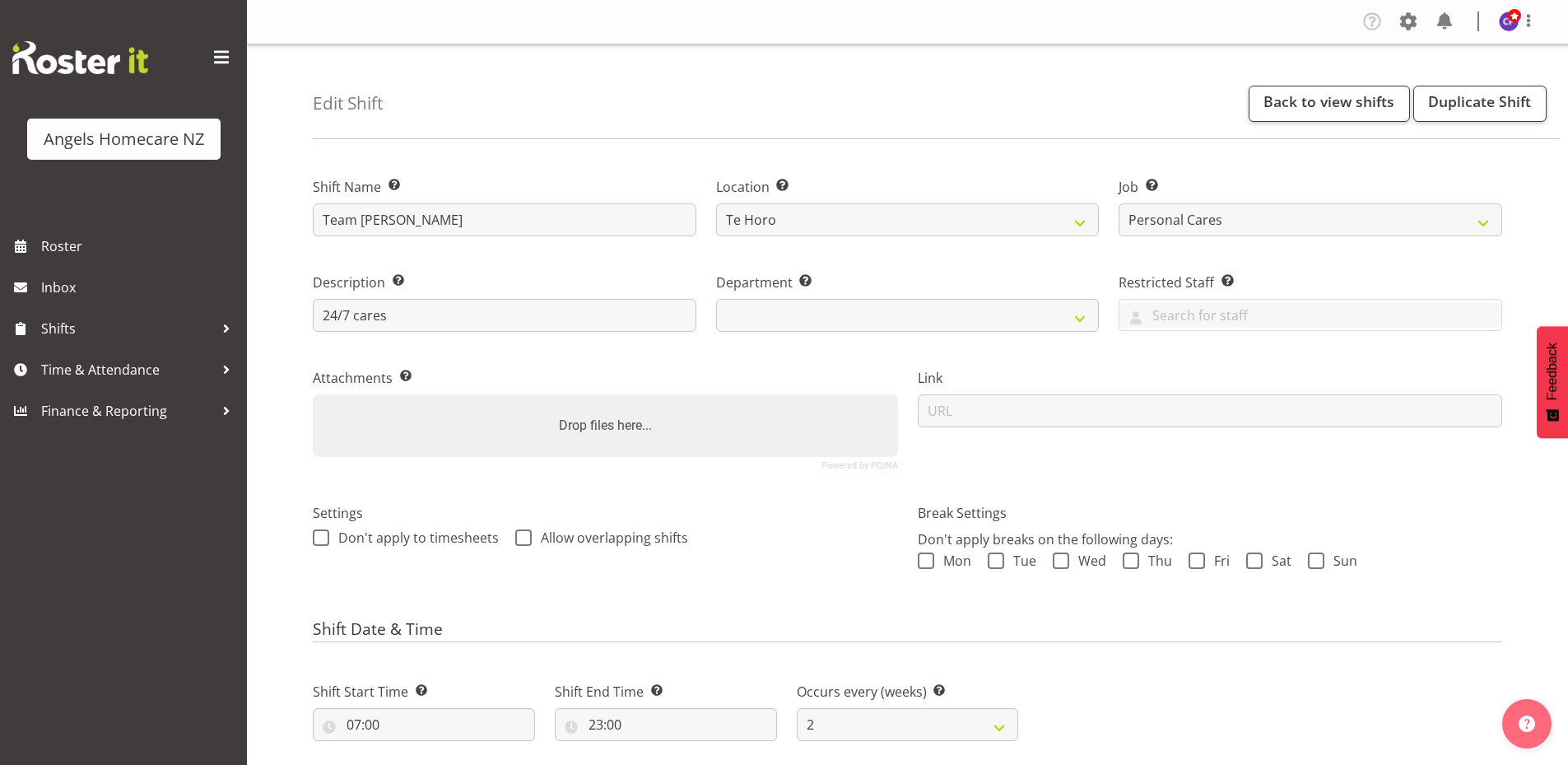
select select
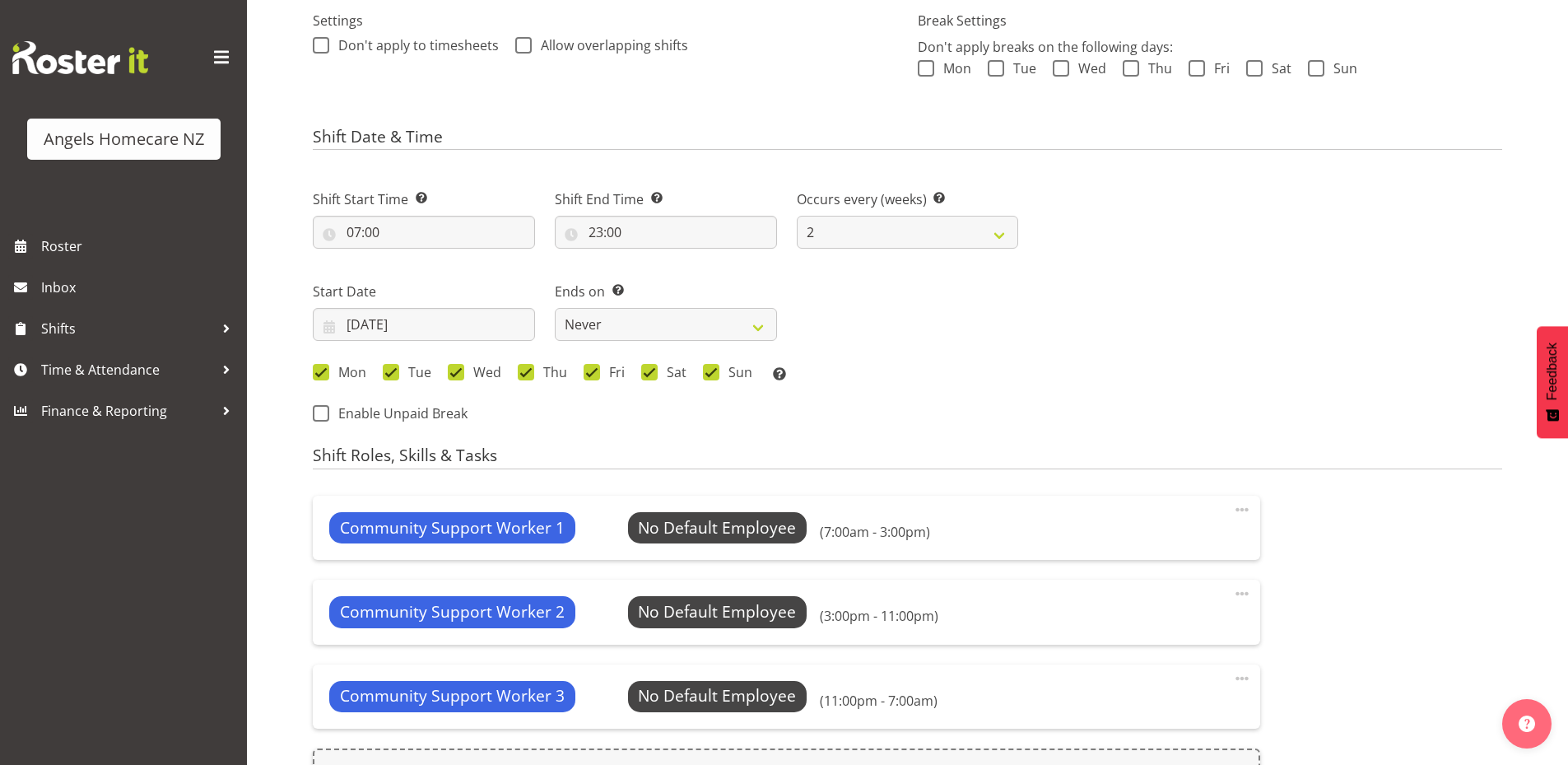
scroll to position [494, 0]
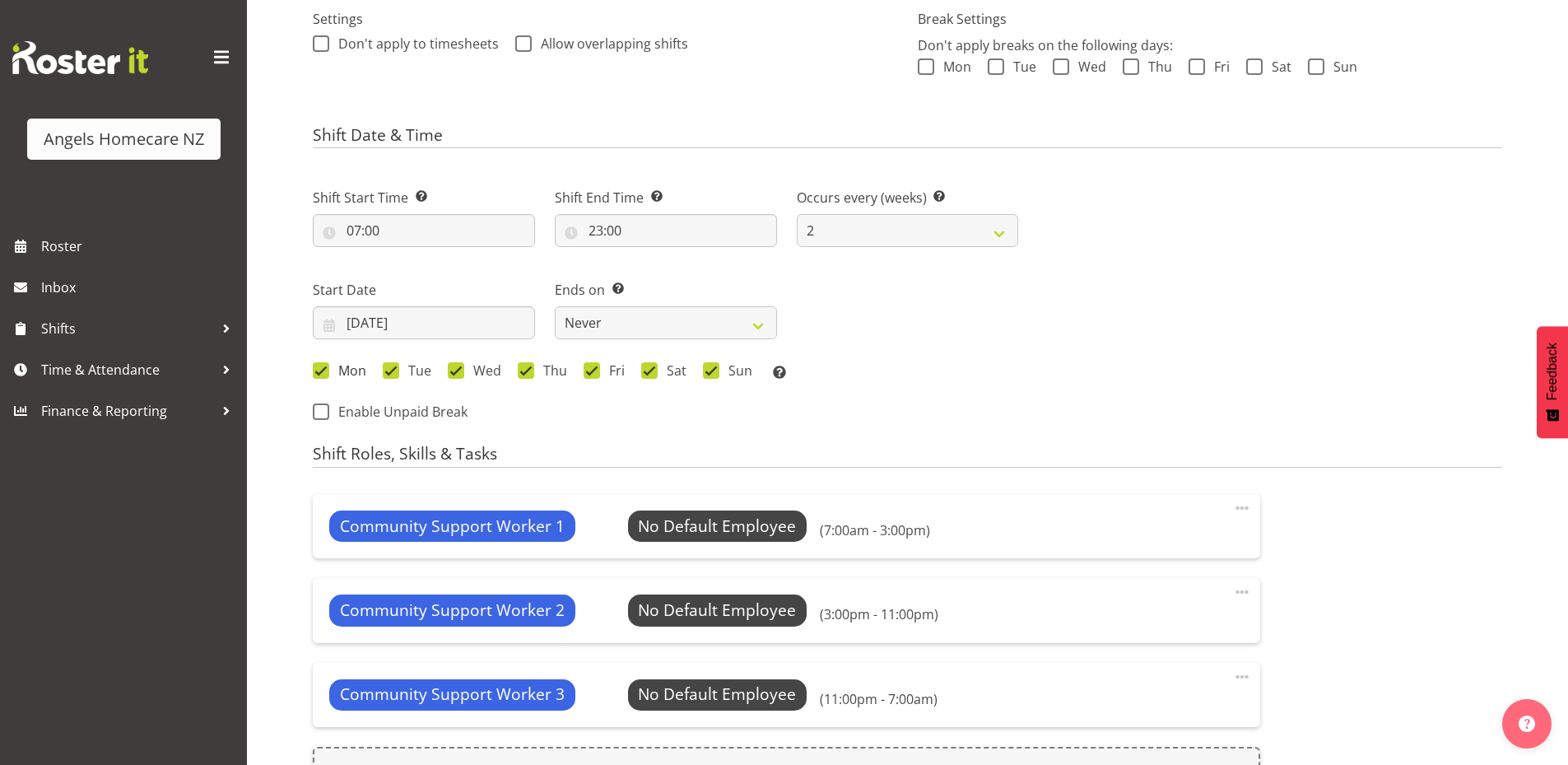
click at [317, 374] on span at bounding box center [321, 370] width 17 height 17
click at [317, 374] on input "Mon" at bounding box center [318, 371] width 10 height 10
checkbox input "false"
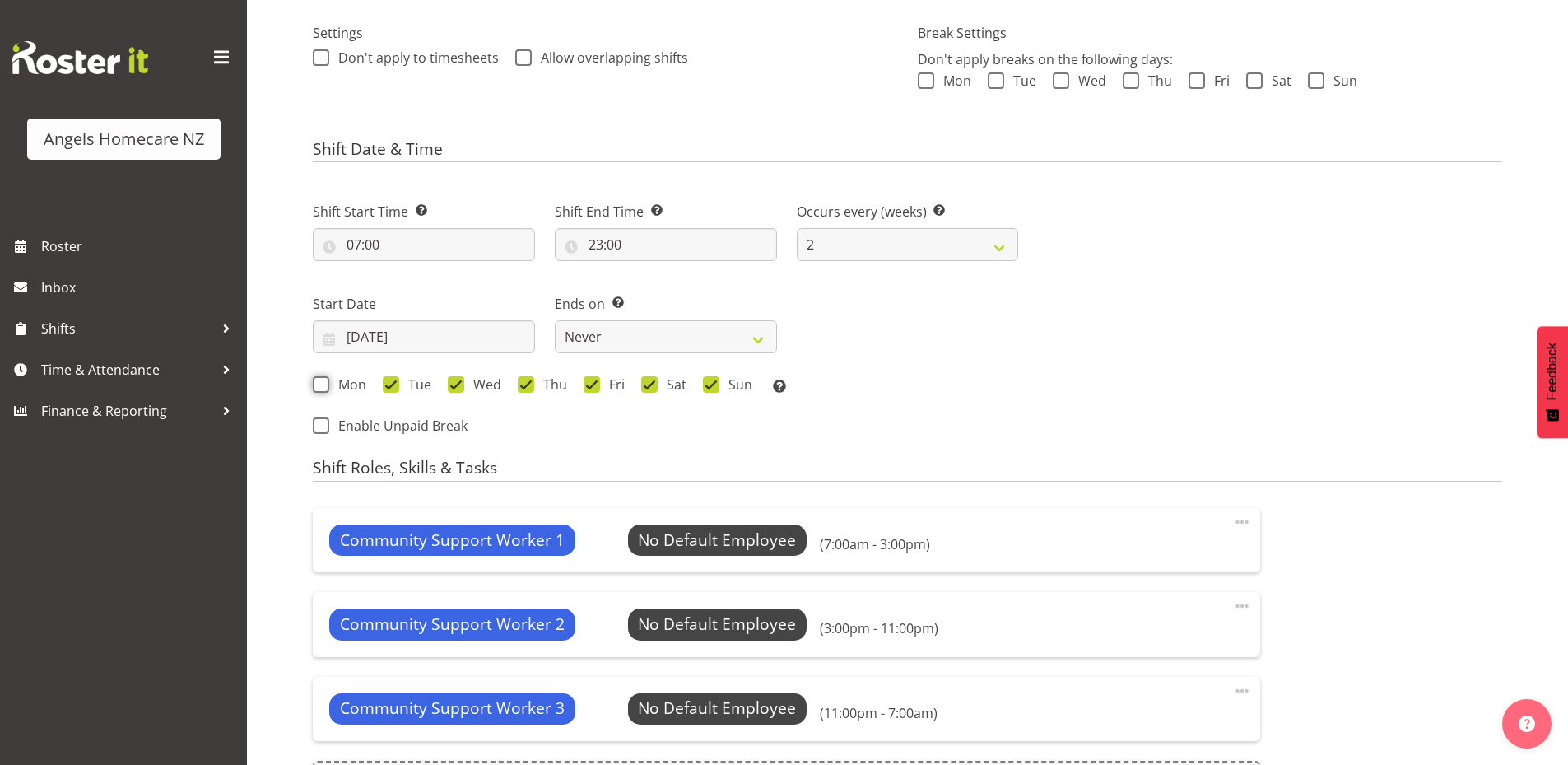
scroll to position [468, 0]
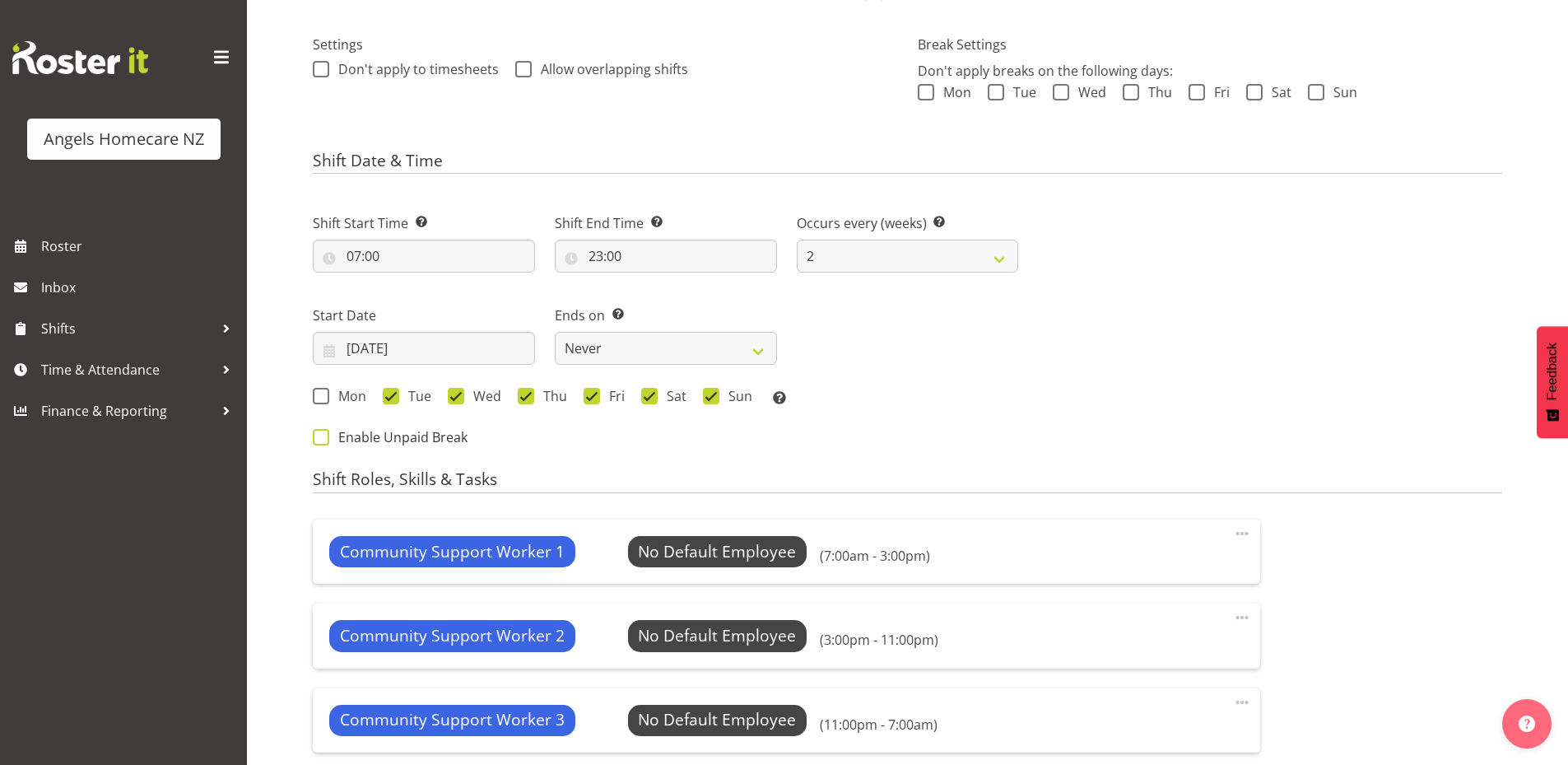
click at [320, 442] on span at bounding box center [321, 437] width 17 height 17
click at [320, 442] on input "Enable Unpaid Break" at bounding box center [318, 438] width 10 height 10
checkbox input "true"
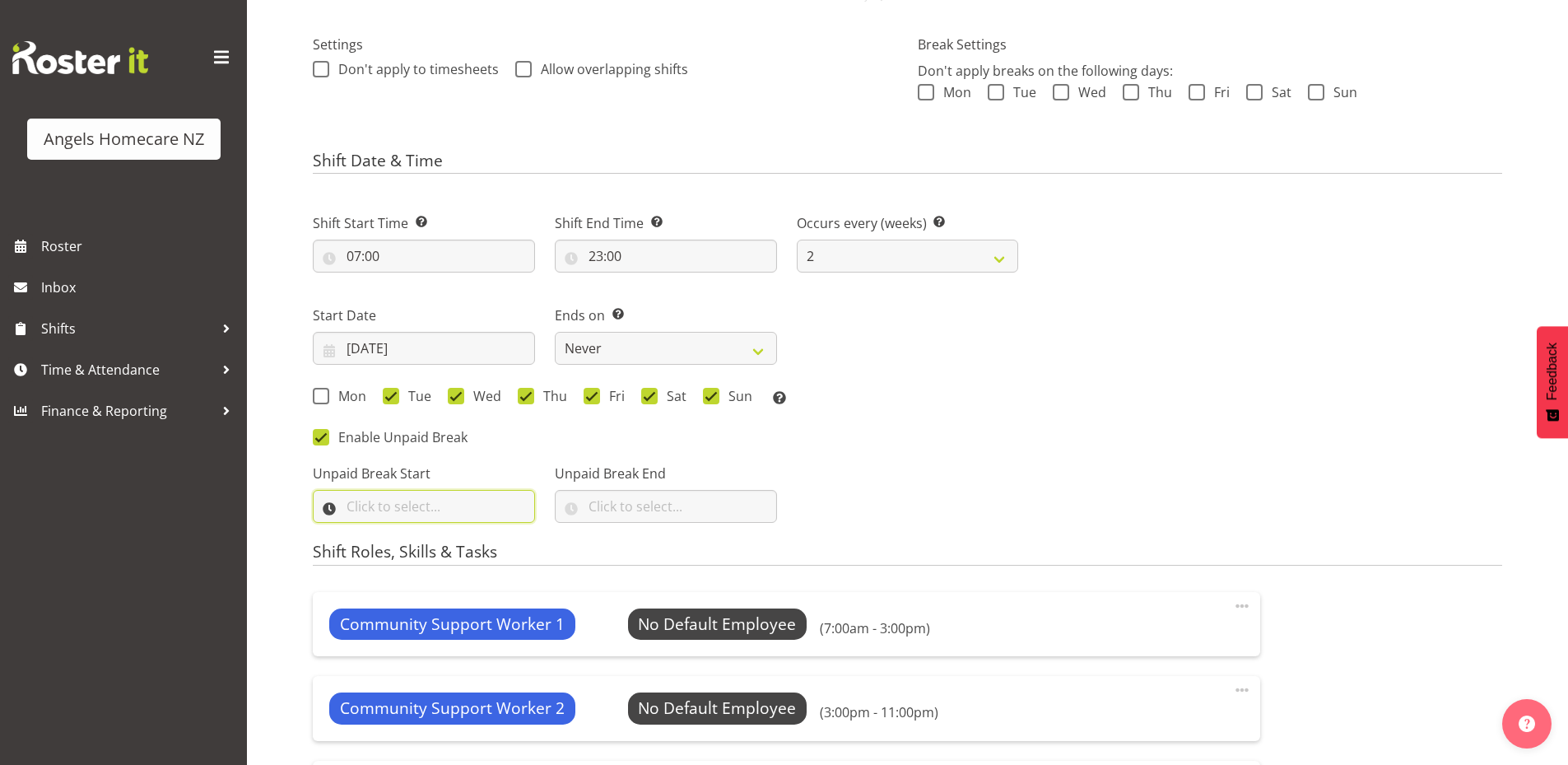
click at [414, 500] on input "text" at bounding box center [424, 507] width 222 height 33
click at [419, 551] on select "00 00 01 02 03 04 05 06 07 08 09 10 11 12 13 14 15 16 17 18 19 20 21 22 23" at bounding box center [425, 550] width 37 height 33
select select "13"
click at [406, 533] on select "00 00 01 02 03 04 05 06 07 08 09 10 11 12 13 14 15 16 17 18 19 20 21 22 23" at bounding box center [425, 550] width 37 height 33
click at [634, 514] on input "text" at bounding box center [665, 507] width 222 height 33
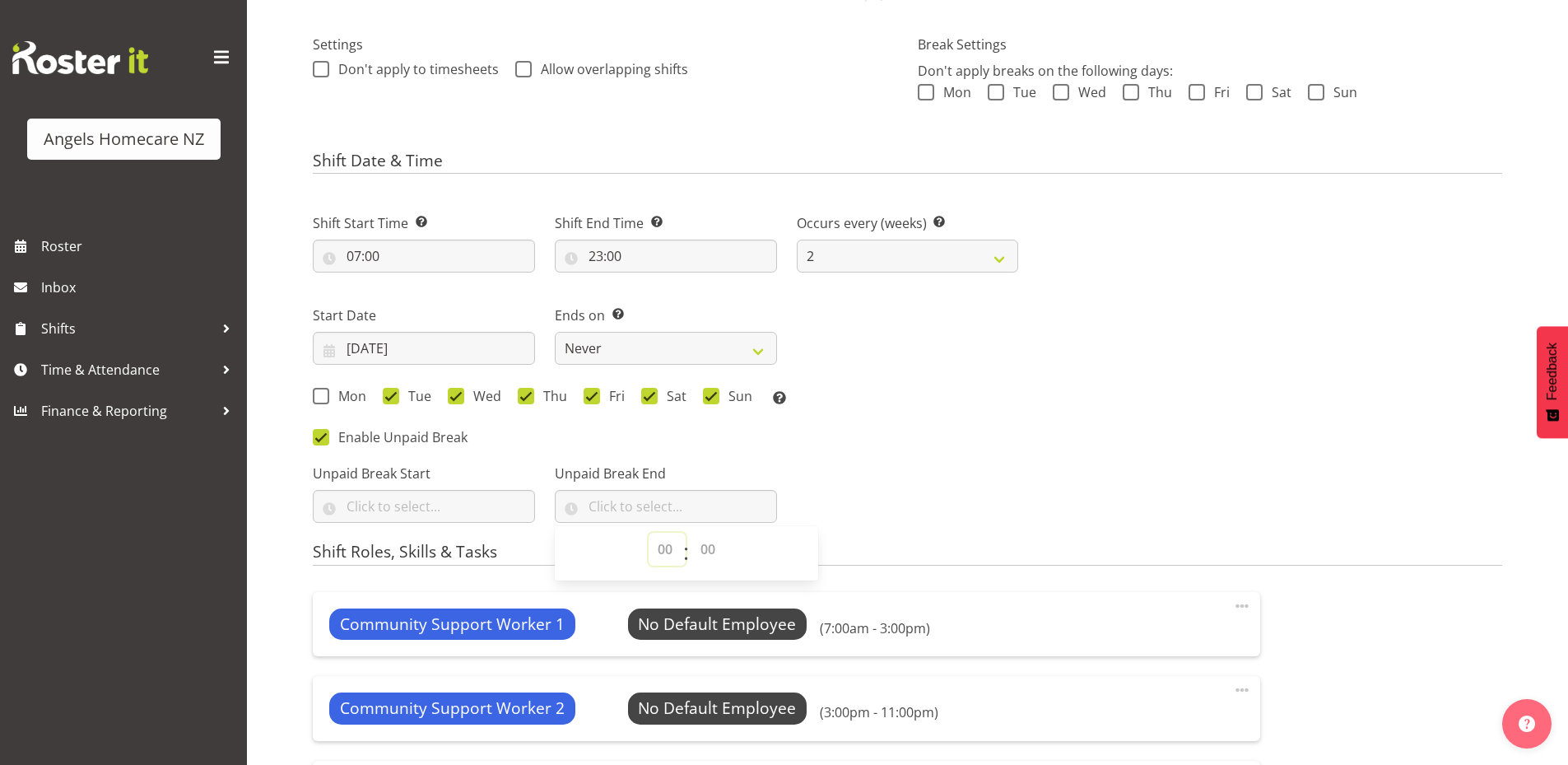
click at [664, 552] on select "00 00 01 02 03 04 05 06 07 08 09 10 11 12 13 14 15 16 17 18 19 20 21 22 23" at bounding box center [667, 550] width 37 height 33
select select "13"
click at [649, 533] on select "00 00 01 02 03 04 05 06 07 08 09 10 11 12 13 14 15 16 17 18 19 20 21 22 23" at bounding box center [667, 550] width 37 height 33
click at [706, 552] on select "00 00 01 02 03 04 05 06 07 08 09 10 11 12 13 14 15 16 17 18 19 20 21 22 23 24 2…" at bounding box center [710, 550] width 37 height 33
select select "30"
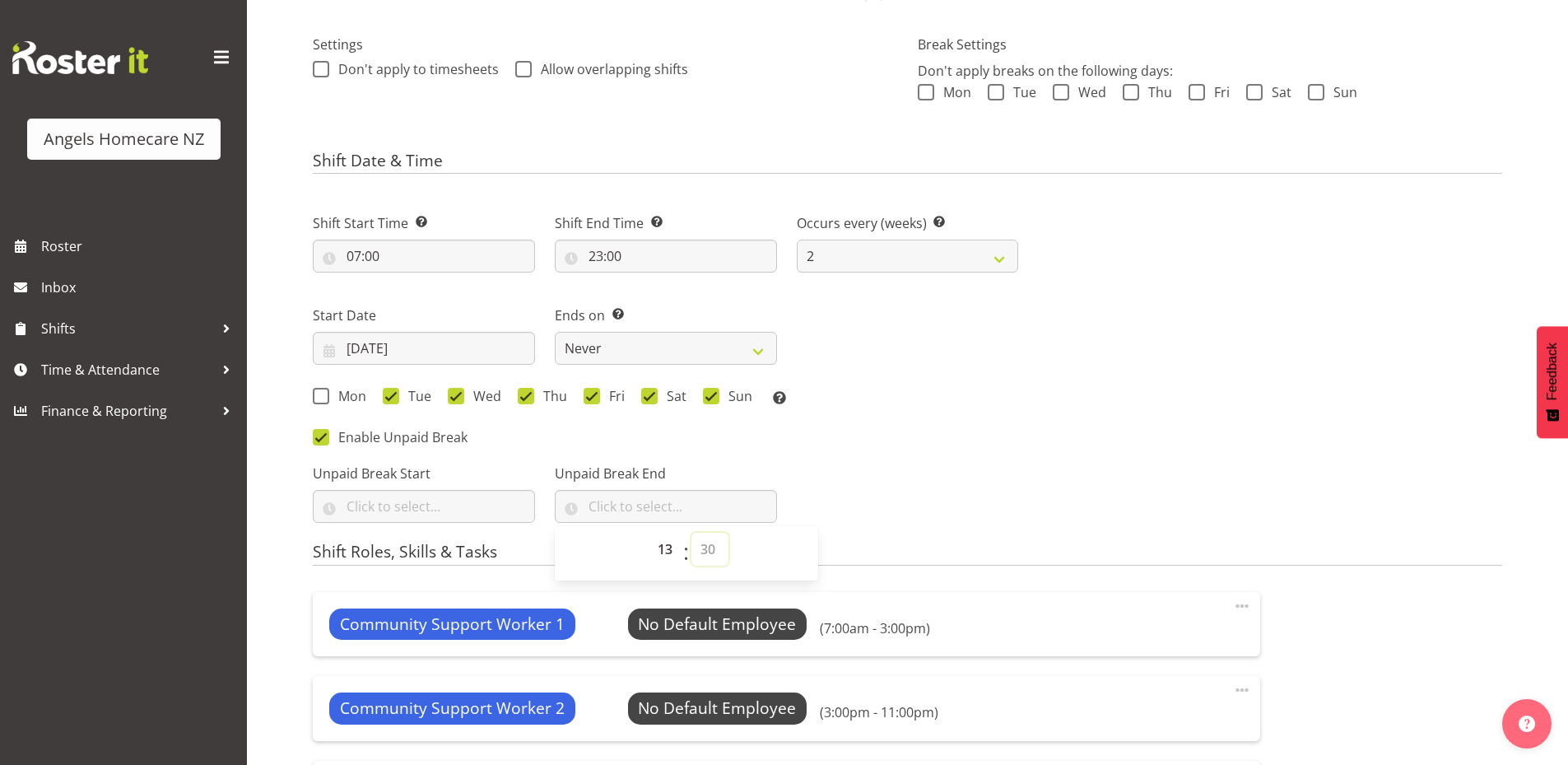
click at [692, 533] on select "00 00 01 02 03 04 05 06 07 08 09 10 11 12 13 14 15 16 17 18 19 20 21 22 23 24 2…" at bounding box center [710, 550] width 37 height 33
type input "13:30"
click at [946, 436] on div "Shift Start Time Set the time of the day you wish this shift to start 07:00 00 …" at bounding box center [665, 361] width 726 height 343
click at [407, 500] on input "text" at bounding box center [424, 507] width 222 height 33
click at [418, 552] on select "00 01 02 03 04 05 06 07 08 09 10 11 12 13 14 15 16 17 18 19 20 21 22 23" at bounding box center [425, 550] width 37 height 33
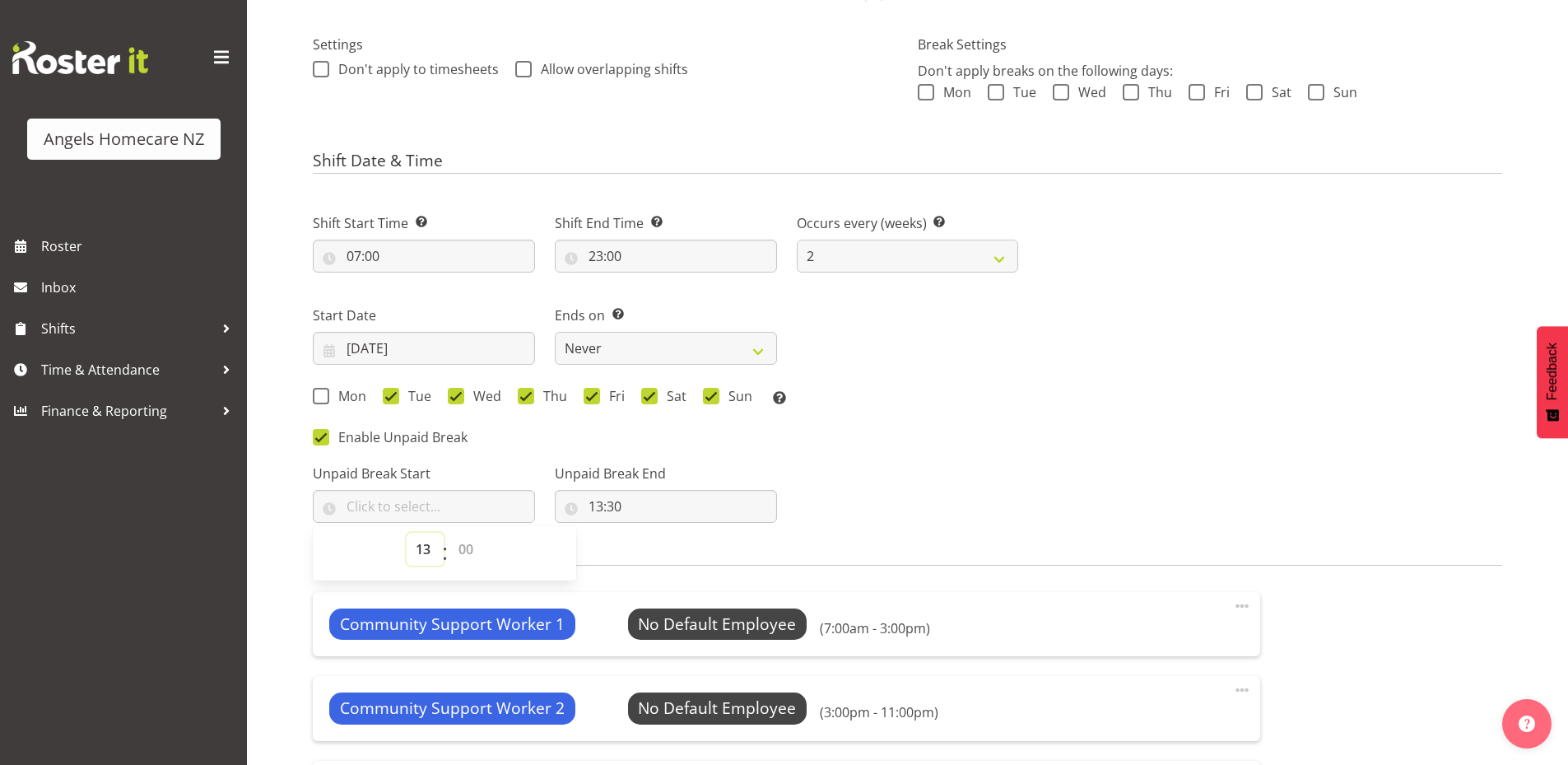
click at [406, 533] on select "00 01 02 03 04 05 06 07 08 09 10 11 12 13 14 15 16 17 18 19 20 21 22 23" at bounding box center [425, 550] width 37 height 33
click at [468, 547] on select "00 00 01 02 03 04 05 06 07 08 09 10 11 12 13 14 15 16 17 18 19 20 21 22 23 24 2…" at bounding box center [467, 550] width 37 height 33
select select "0"
click at [449, 533] on select "00 00 01 02 03 04 05 06 07 08 09 10 11 12 13 14 15 16 17 18 19 20 21 22 23 24 2…" at bounding box center [467, 550] width 37 height 33
type input "13:00"
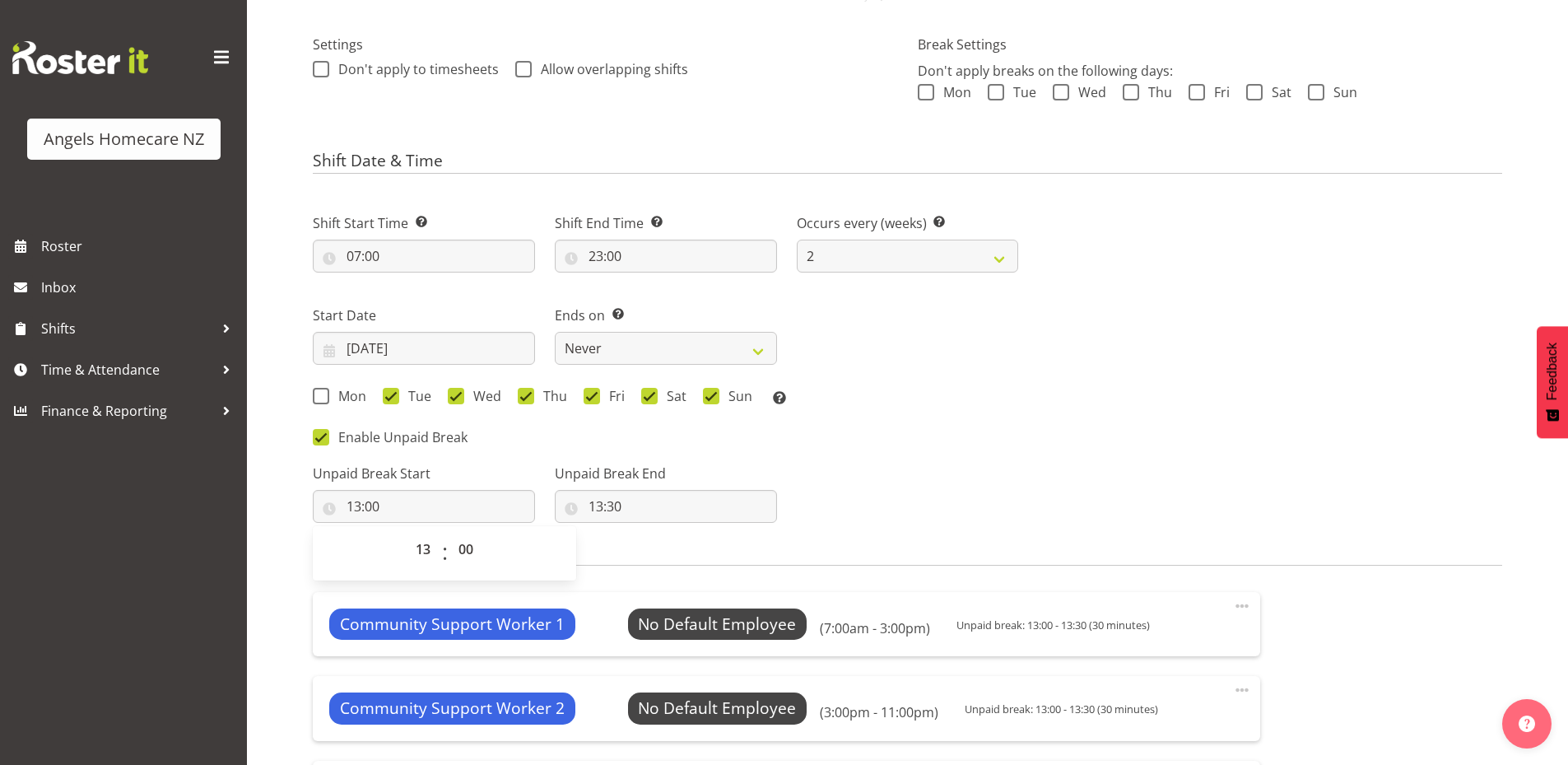
click at [930, 500] on div "Unpaid Break Start 13:00 00 01 02 03 04 05 06 07 08 09 10 11 12 13 14 15 16 17 …" at bounding box center [665, 487] width 726 height 92
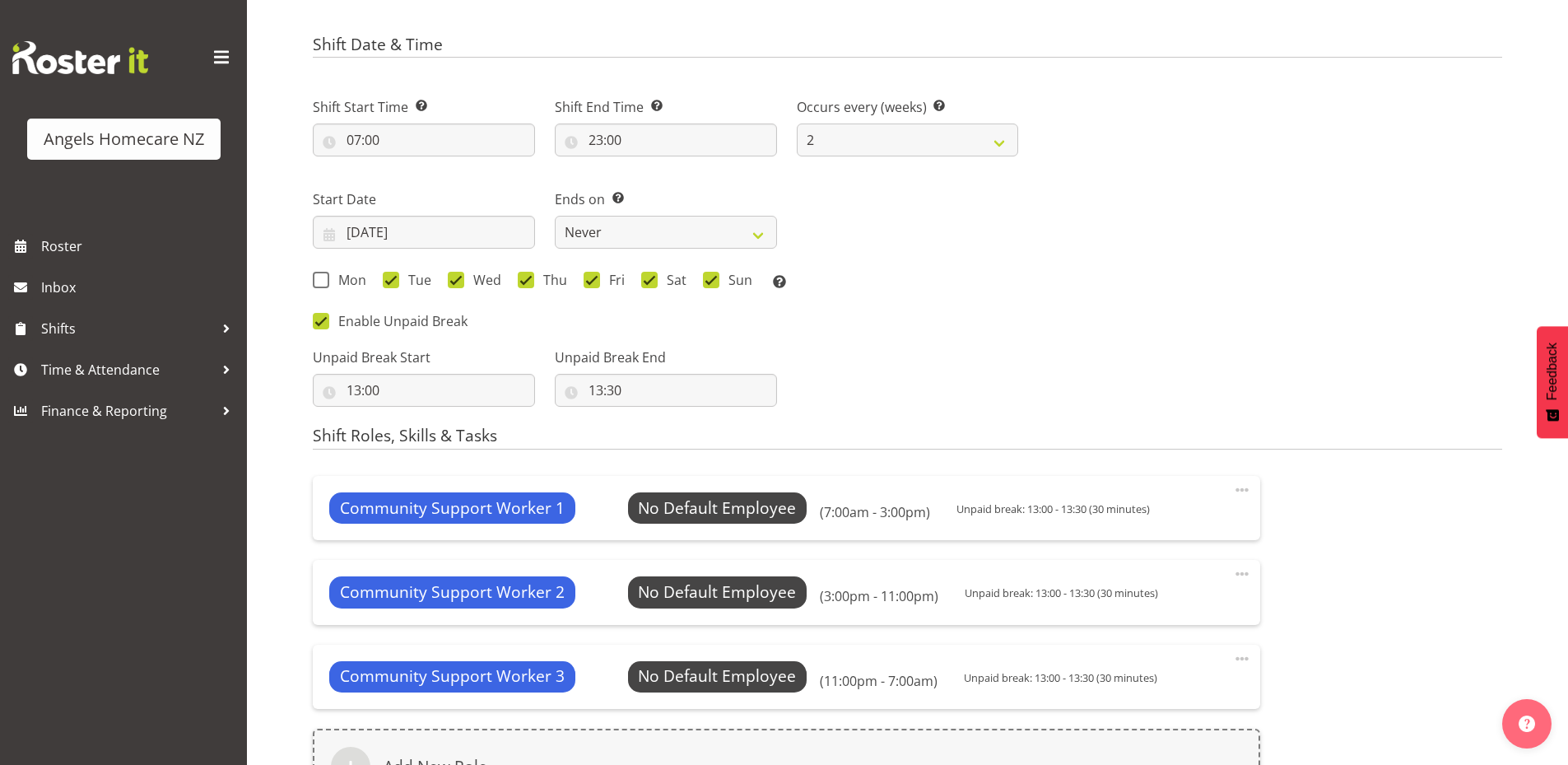
scroll to position [871, 0]
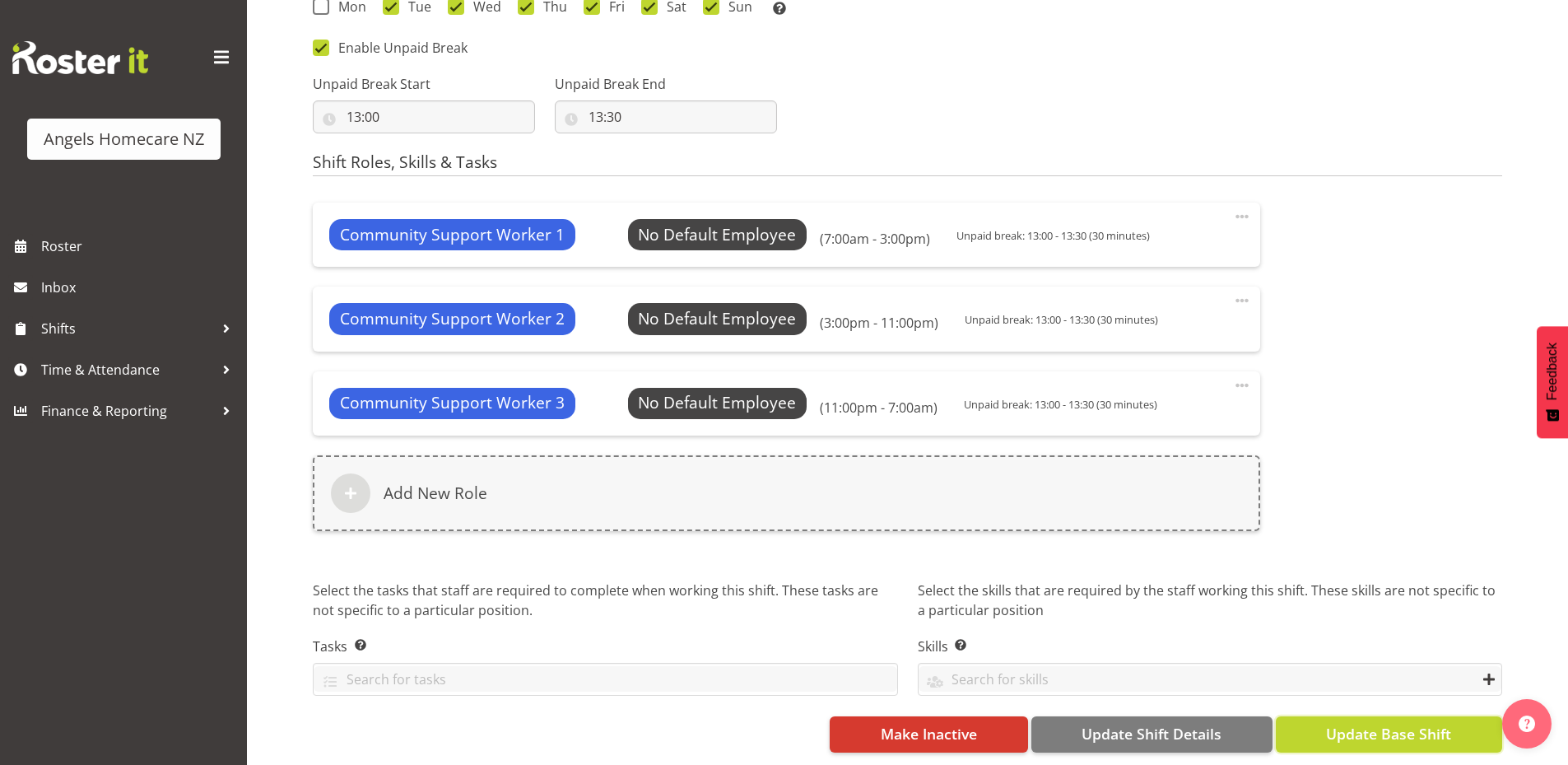
click at [1367, 725] on span "Update Base Shift" at bounding box center [1388, 734] width 125 height 22
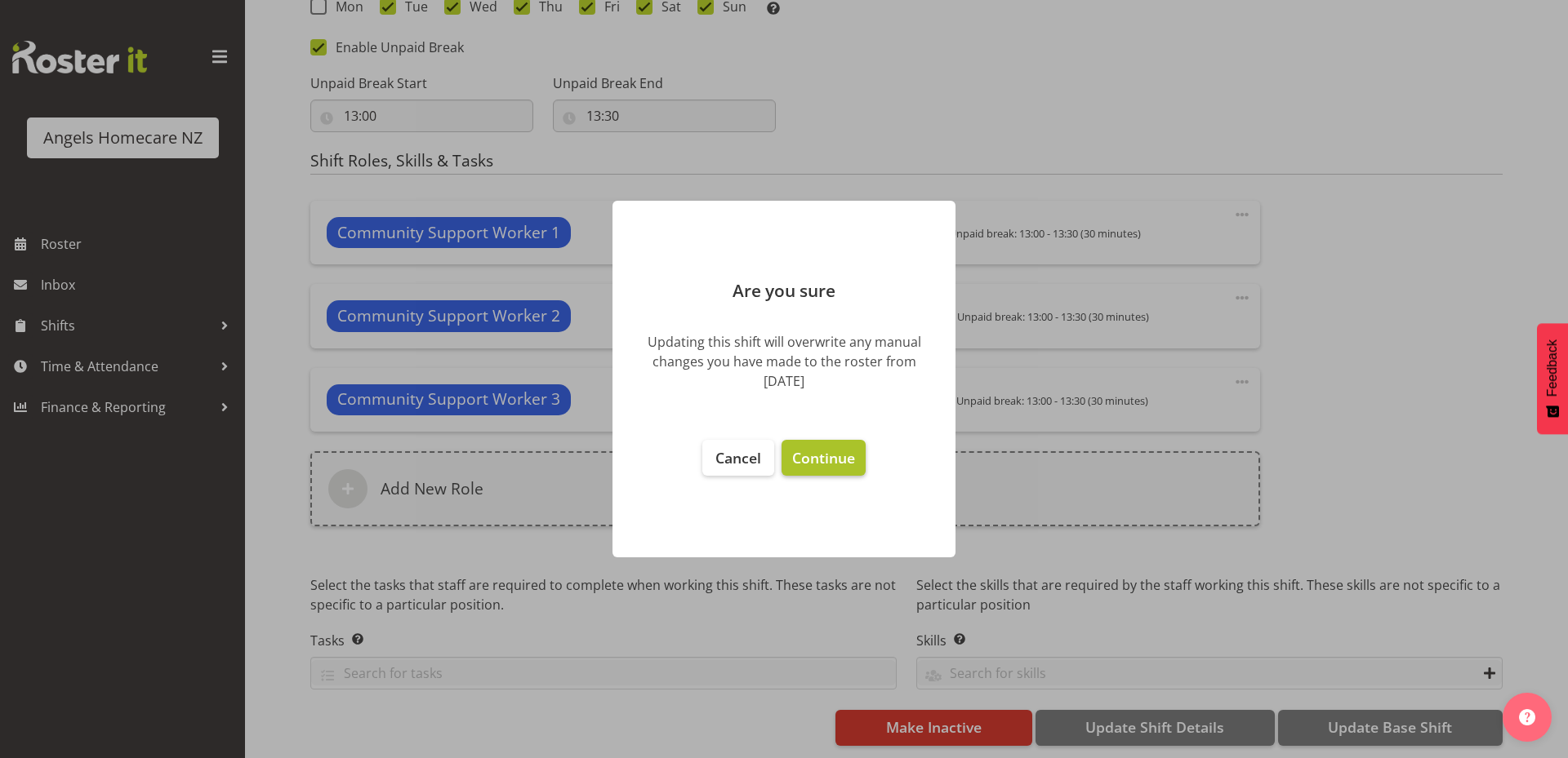
click at [795, 464] on span "Continue" at bounding box center [823, 457] width 63 height 20
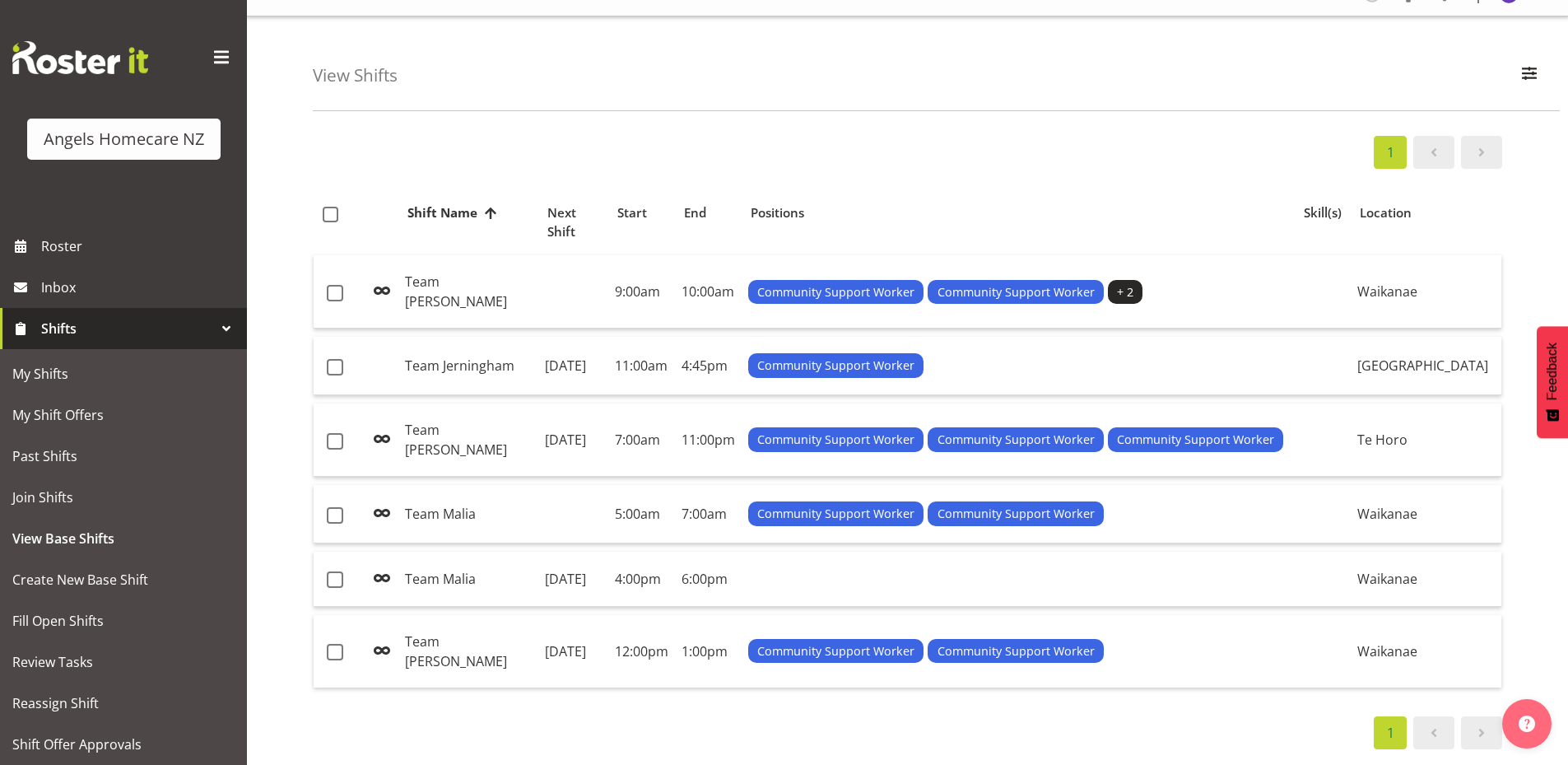
scroll to position [58, 0]
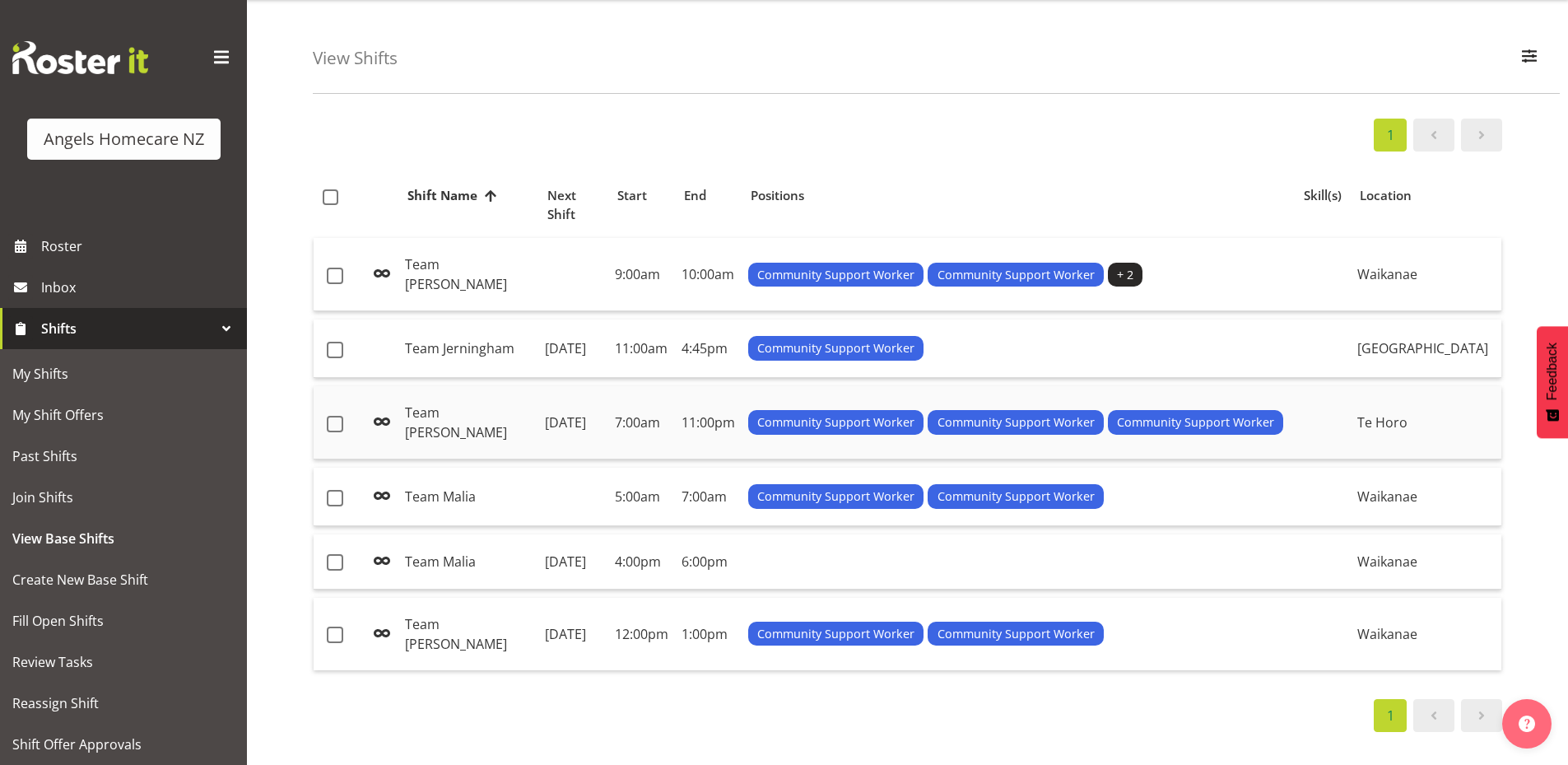
click at [1077, 413] on span "Community Support Worker" at bounding box center [1016, 422] width 157 height 18
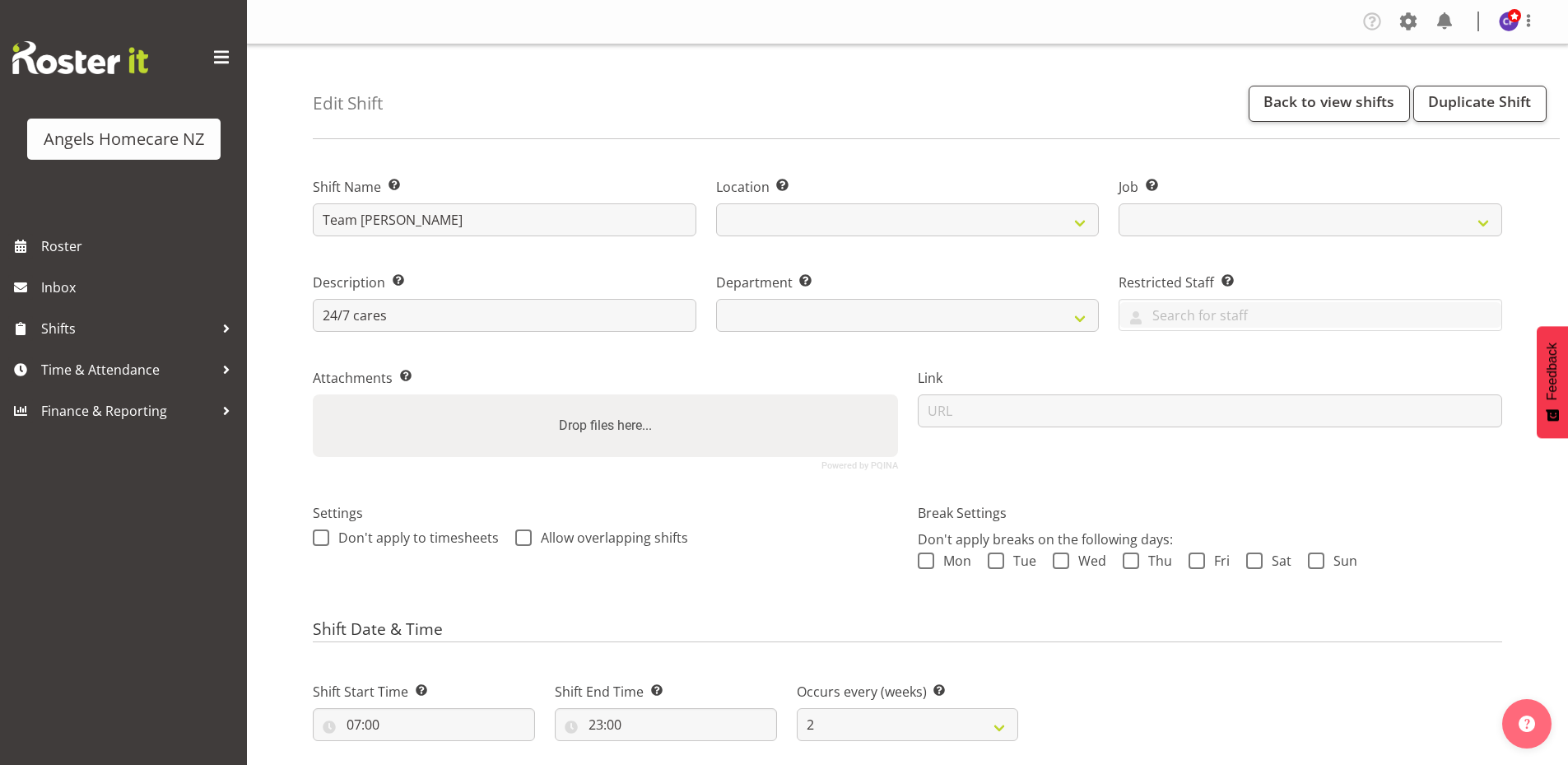
select select
select select "2"
select select
select select "10686"
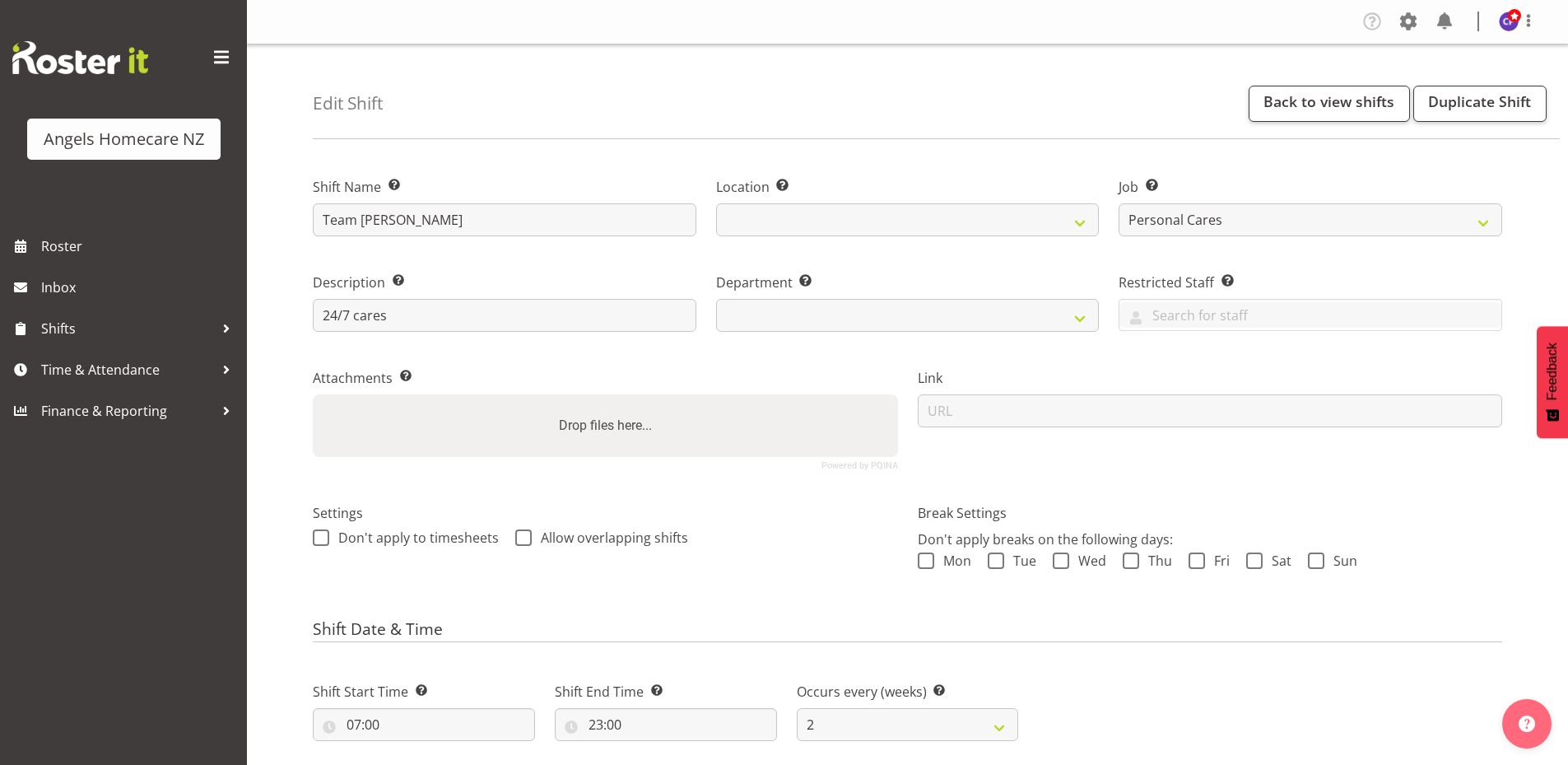
select select
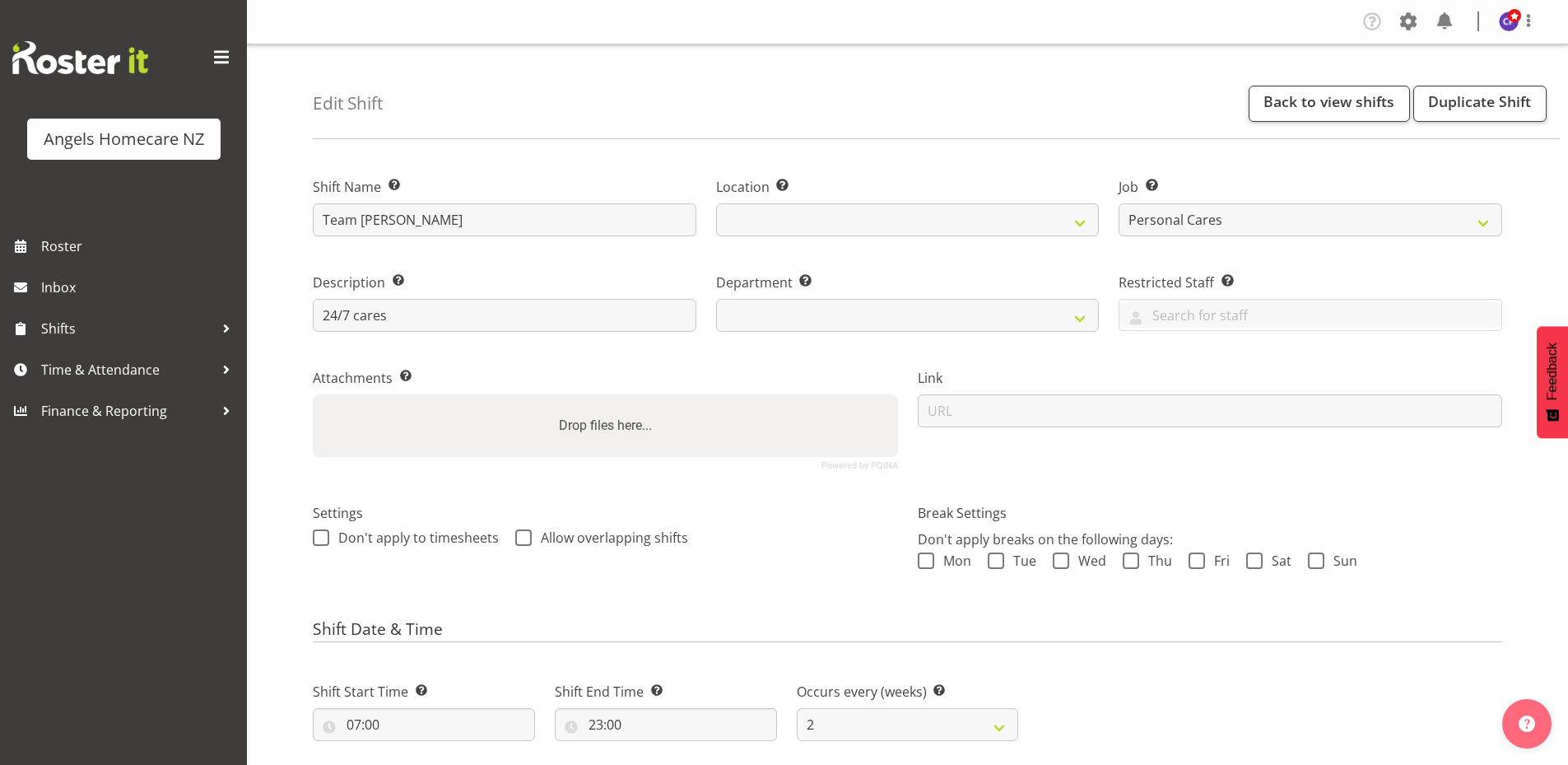
select select
select select "1285"
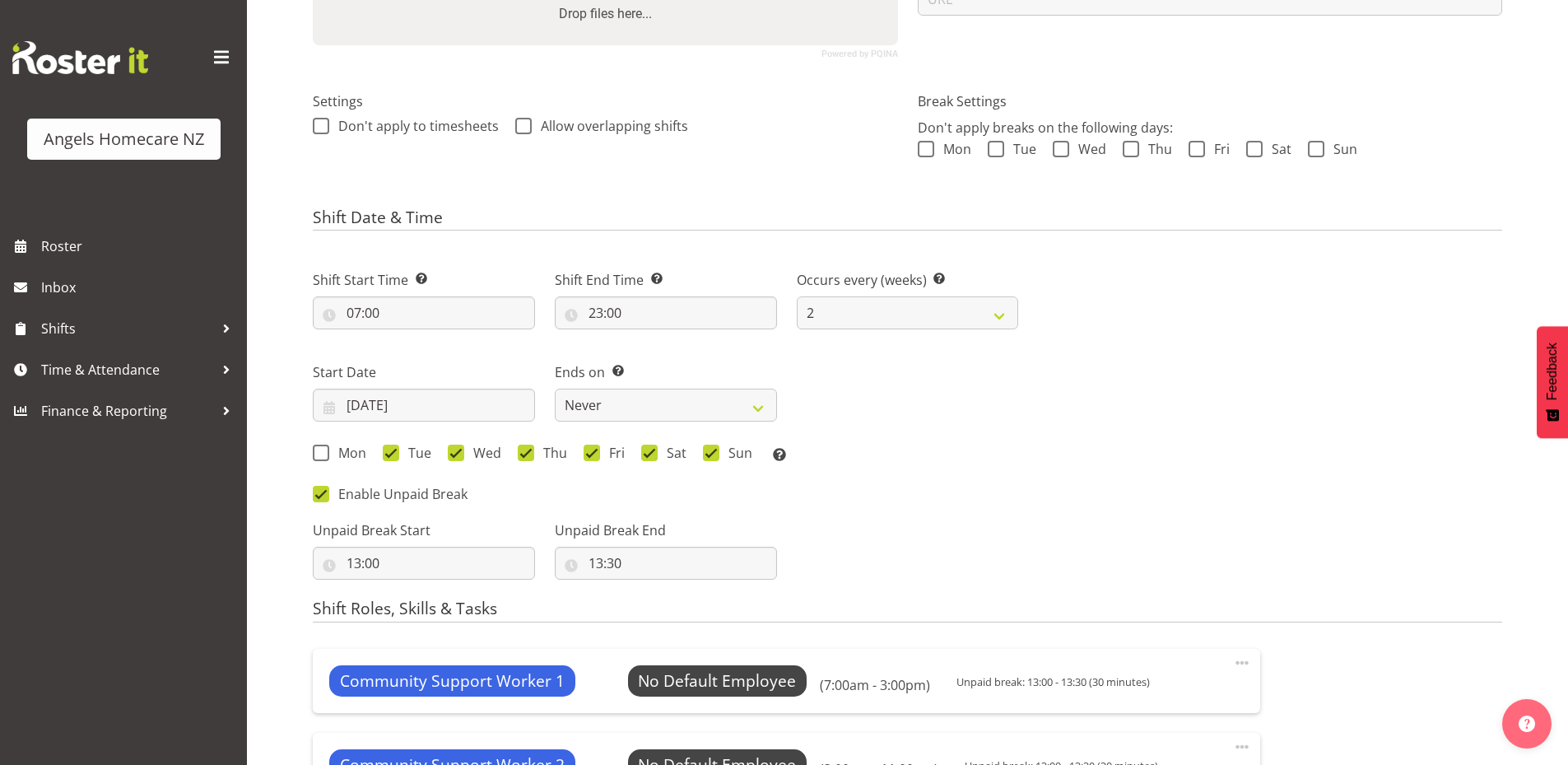
scroll to position [823, 0]
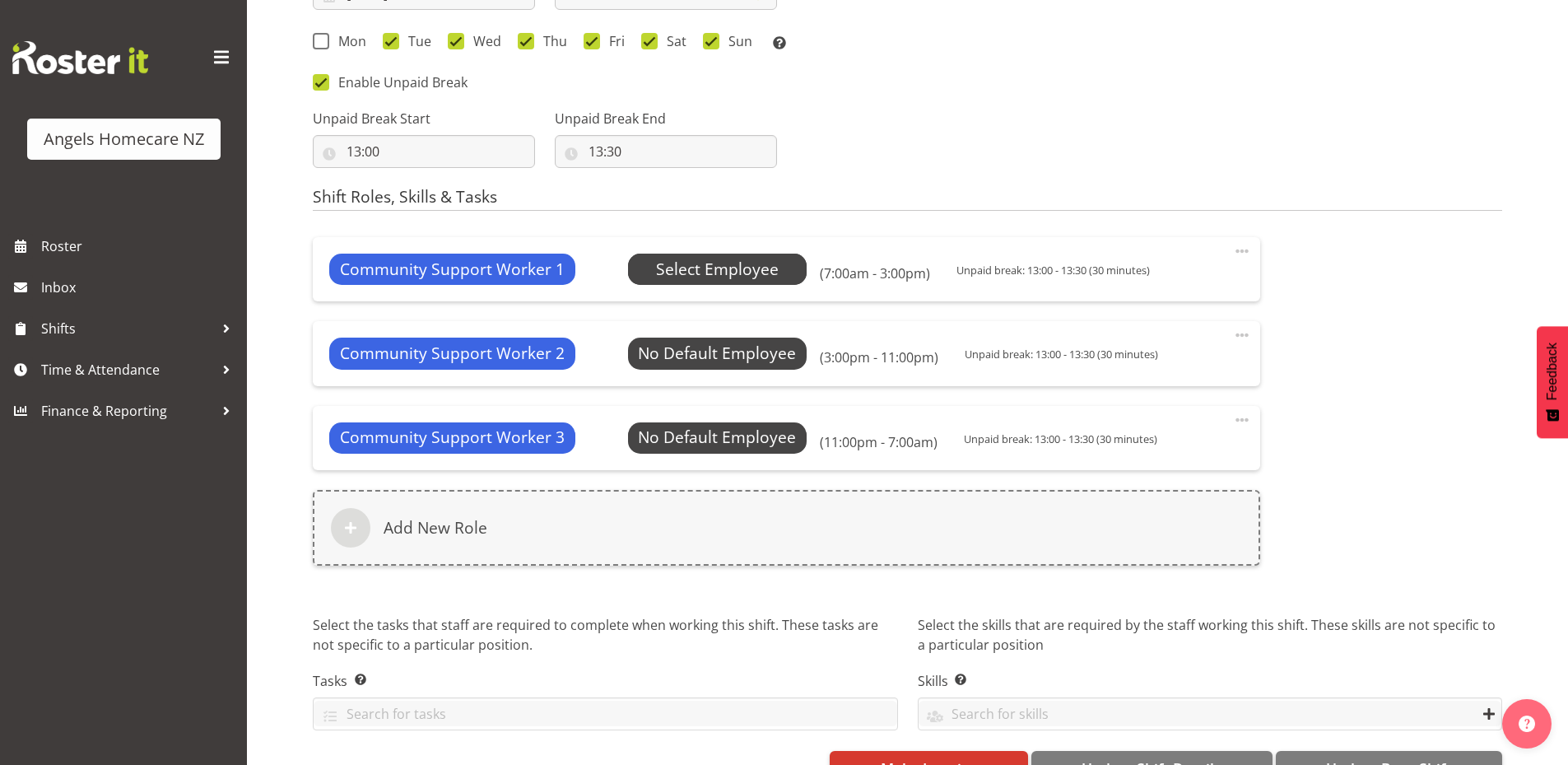
click at [728, 274] on span "Select Employee" at bounding box center [717, 269] width 123 height 24
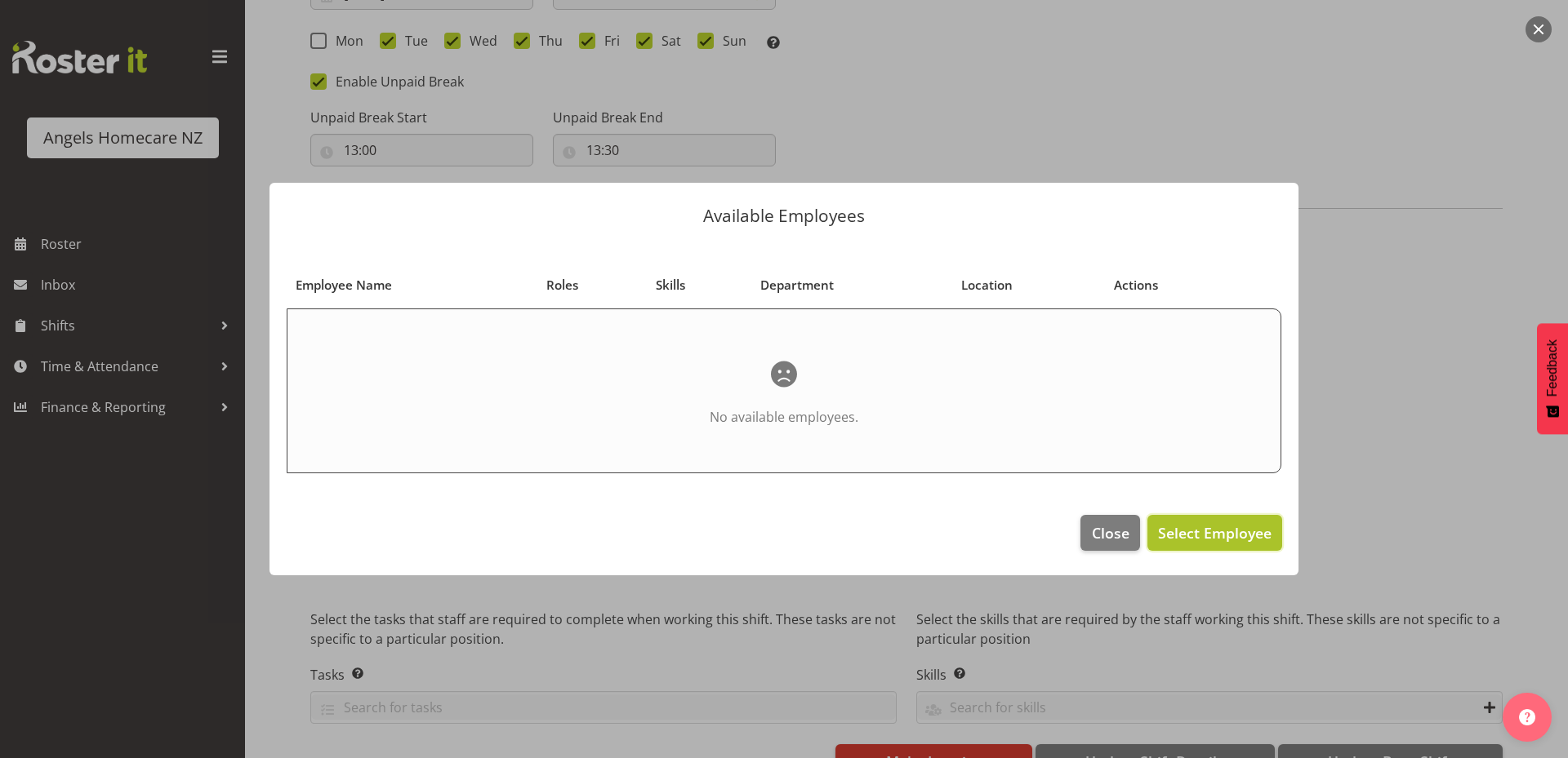
click at [1194, 528] on span "Select Employee" at bounding box center [1214, 532] width 113 height 20
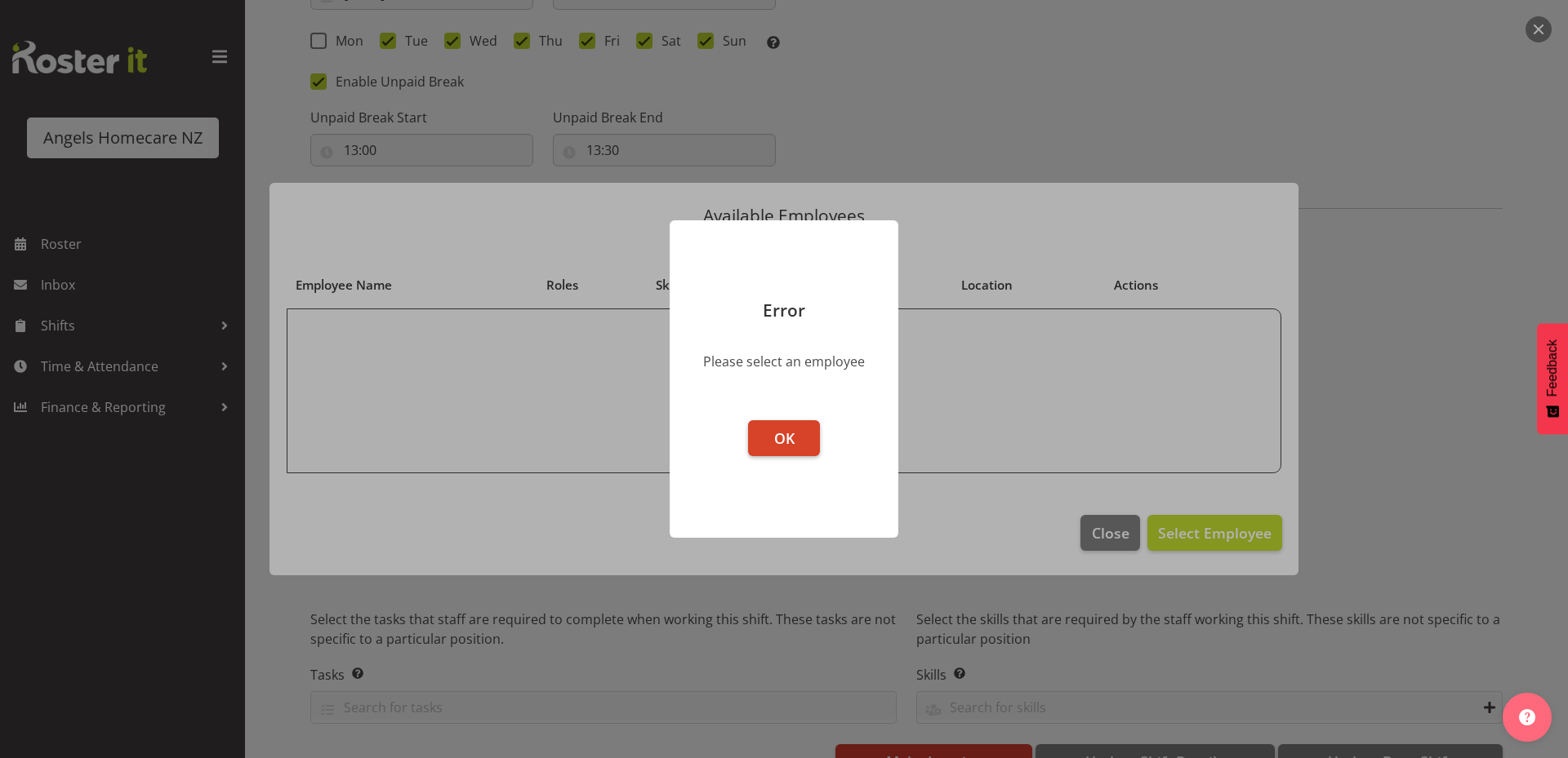
click at [782, 433] on span "OK" at bounding box center [784, 438] width 21 height 20
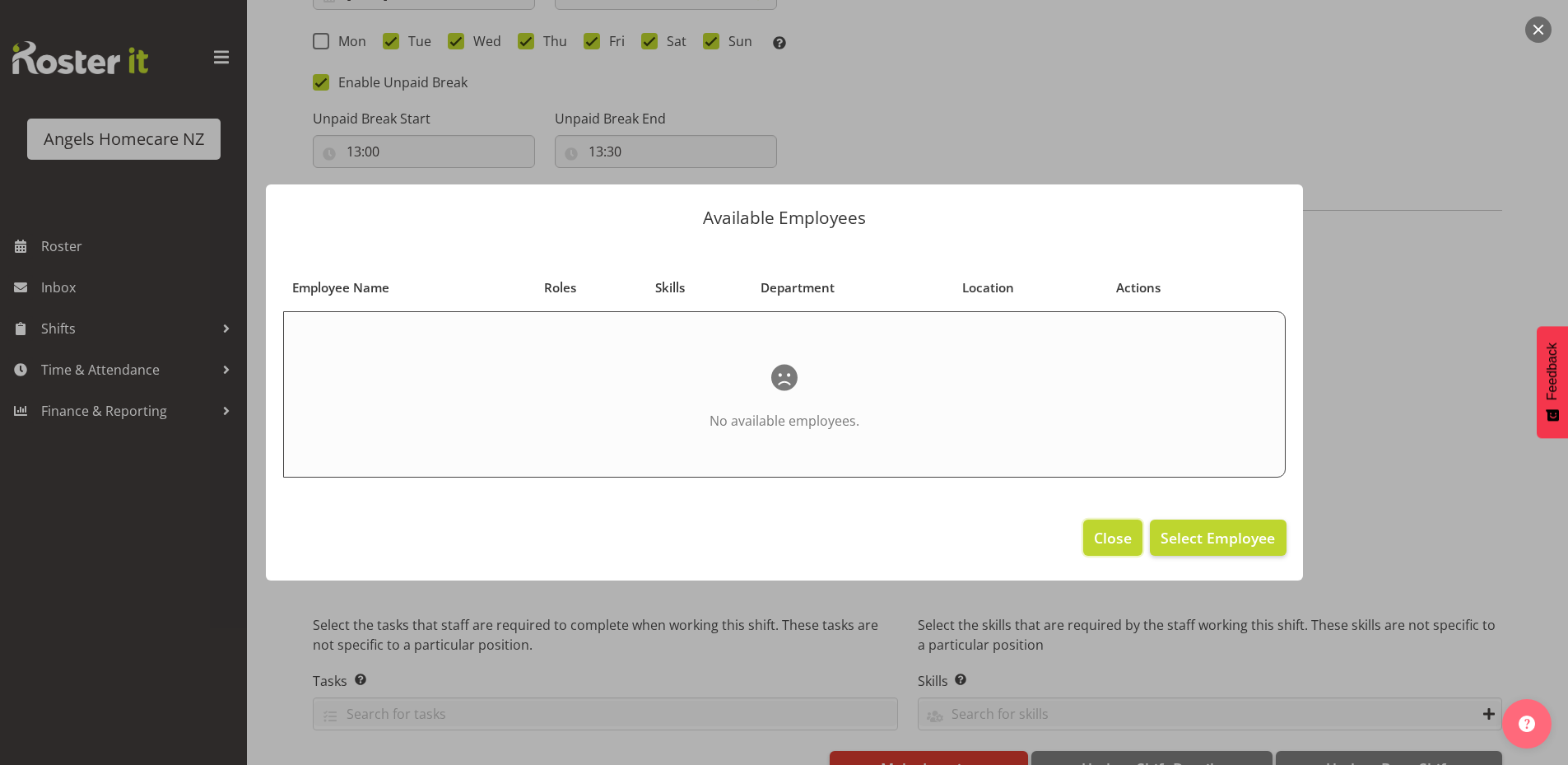
click at [1122, 539] on span "Close" at bounding box center [1113, 537] width 37 height 22
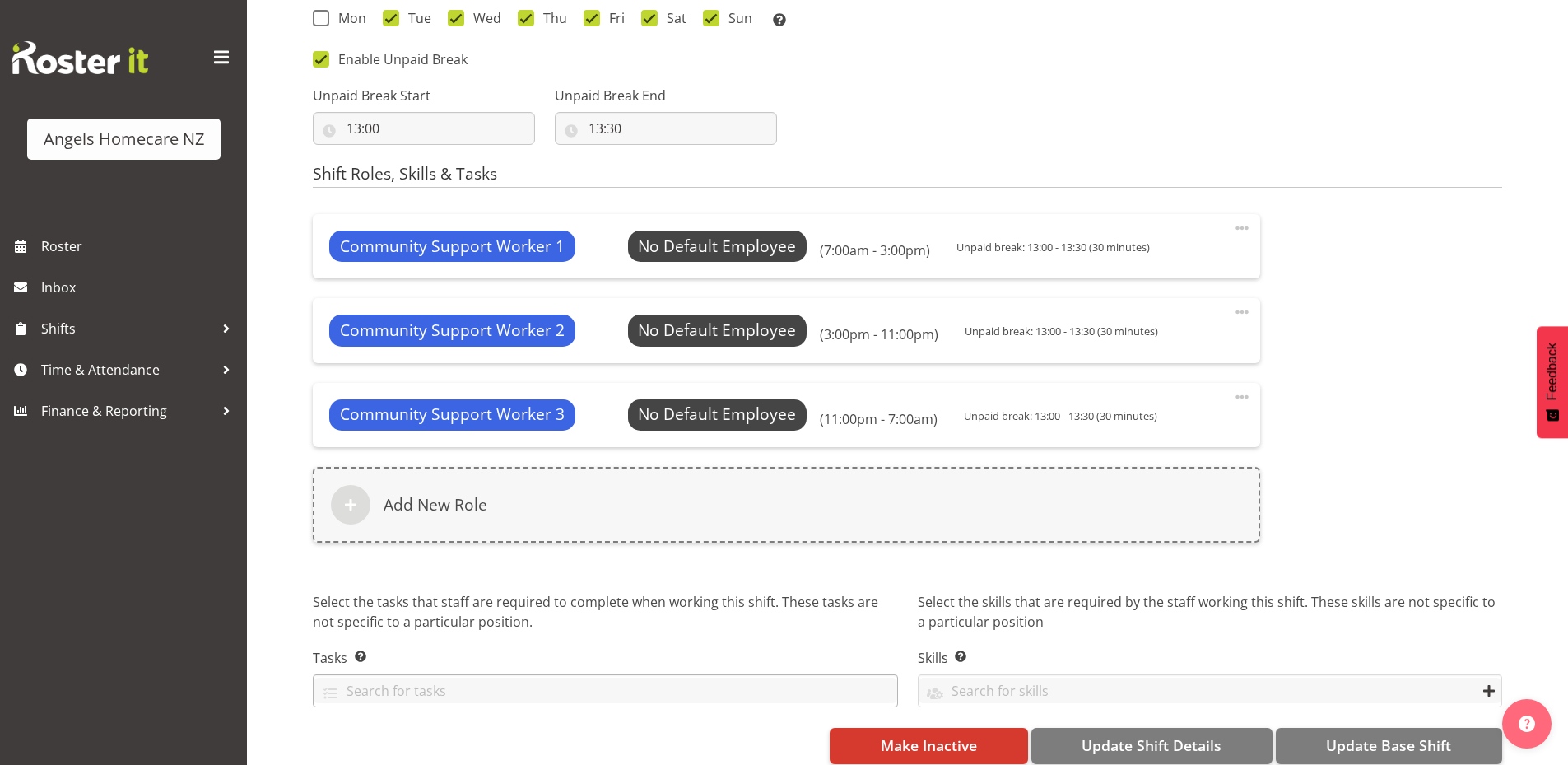
scroll to position [871, 0]
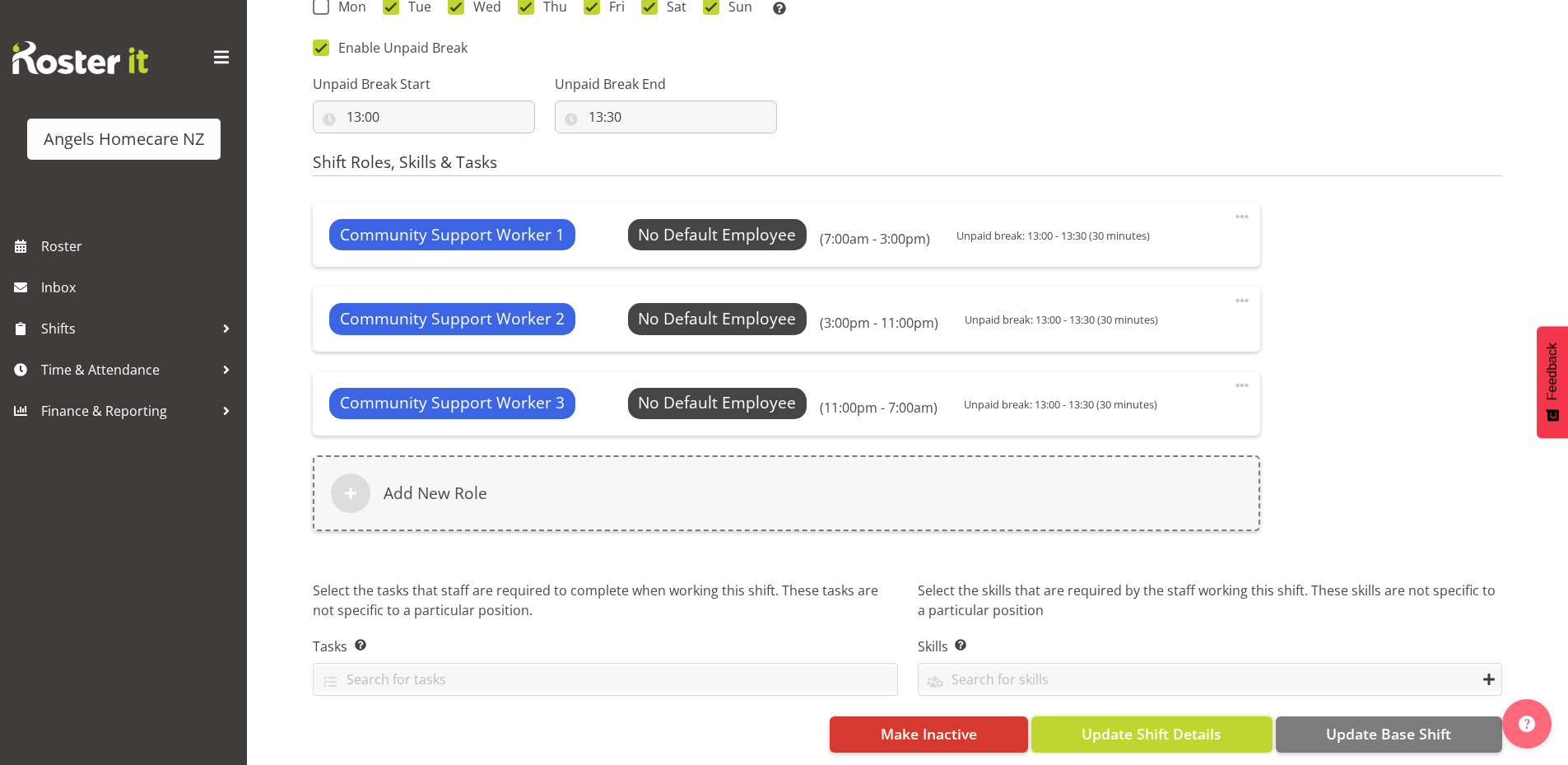
click at [1128, 728] on span "Update Shift Details" at bounding box center [1151, 734] width 140 height 22
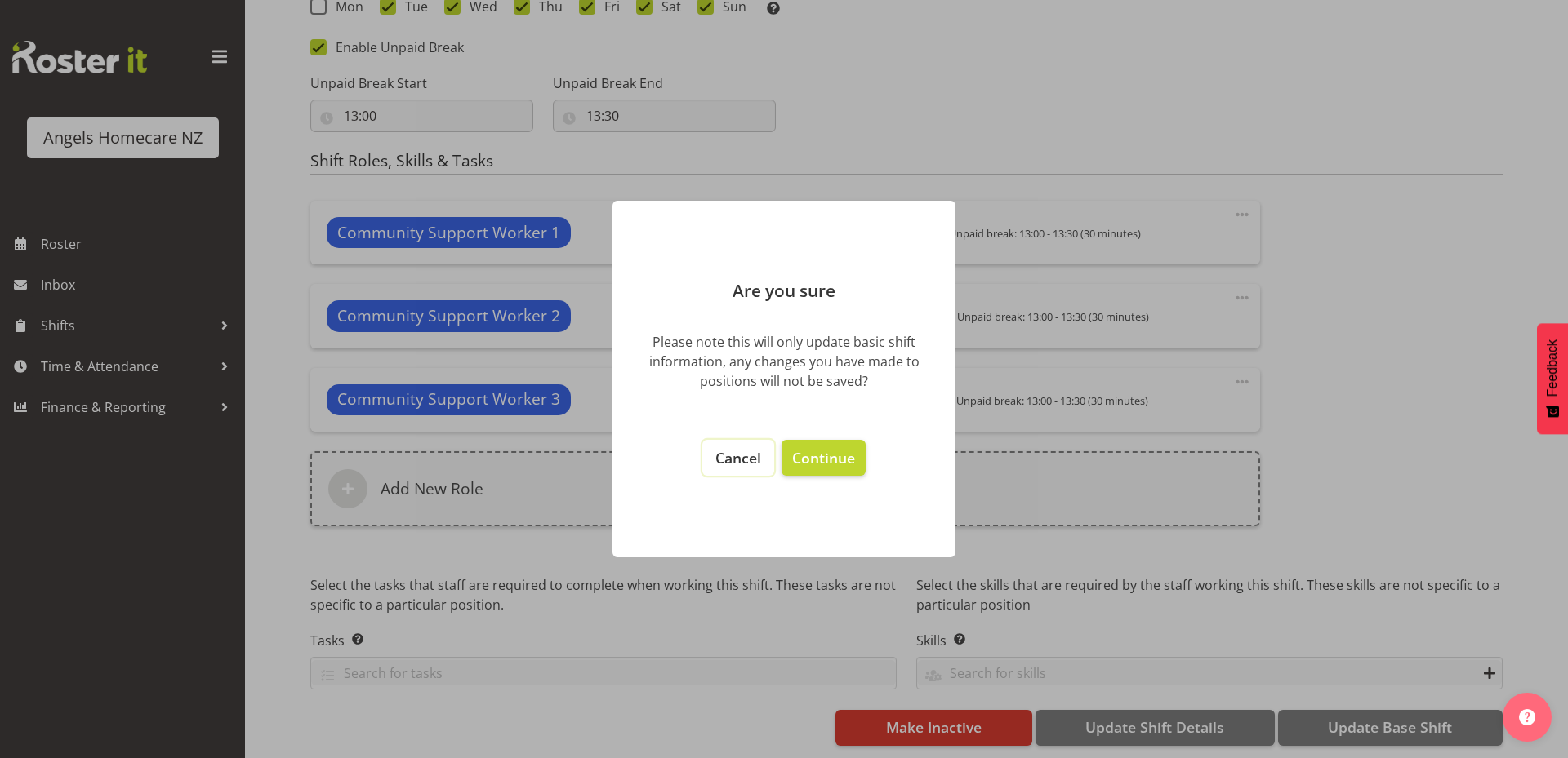
click at [742, 455] on span "Cancel" at bounding box center [738, 457] width 46 height 20
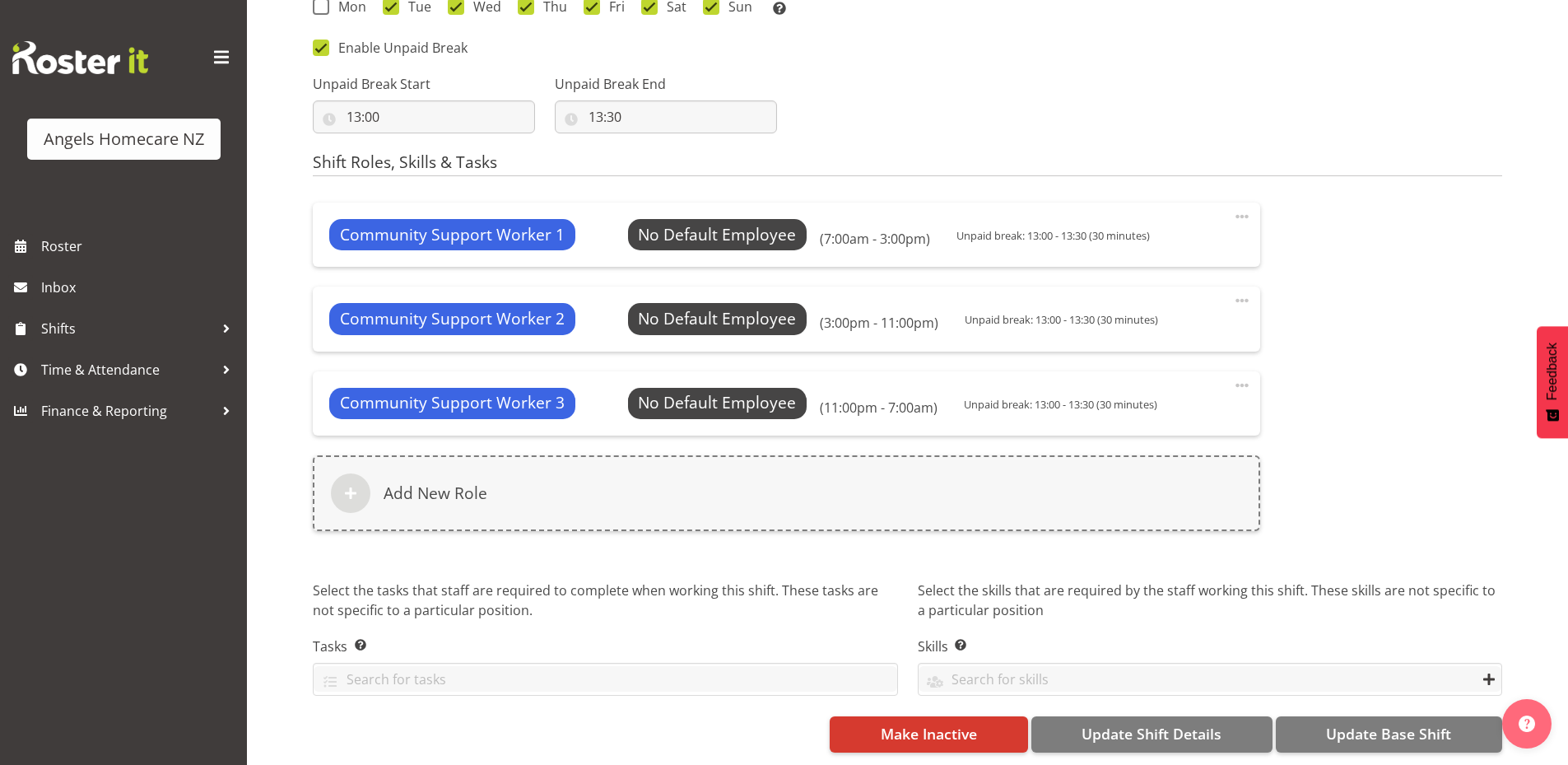
click at [1247, 207] on span at bounding box center [1242, 216] width 20 height 20
click at [1190, 272] on link "Delete" at bounding box center [1173, 283] width 158 height 30
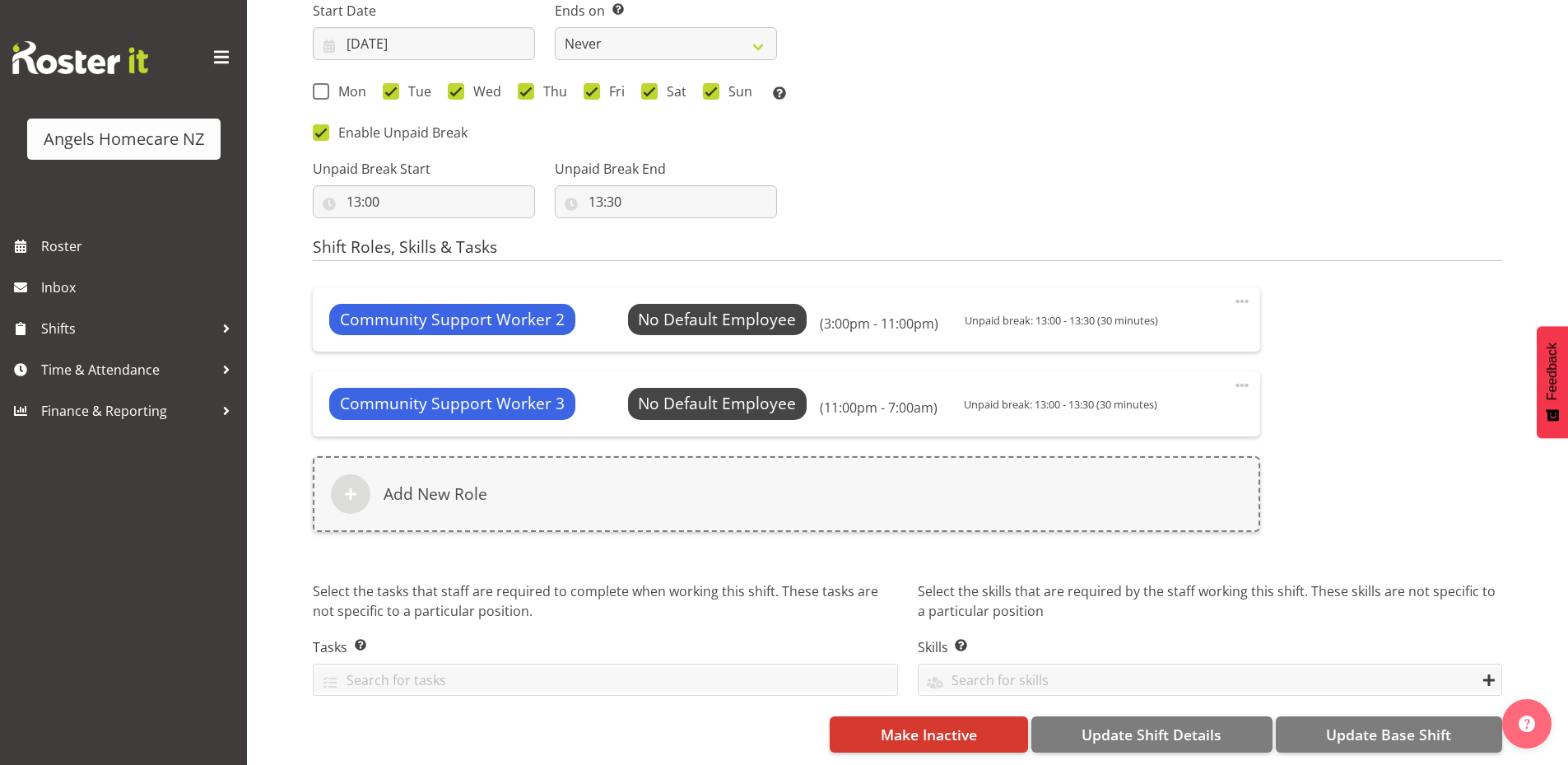
click at [1246, 291] on span at bounding box center [1242, 301] width 20 height 20
click at [1201, 358] on link "Delete" at bounding box center [1173, 367] width 158 height 30
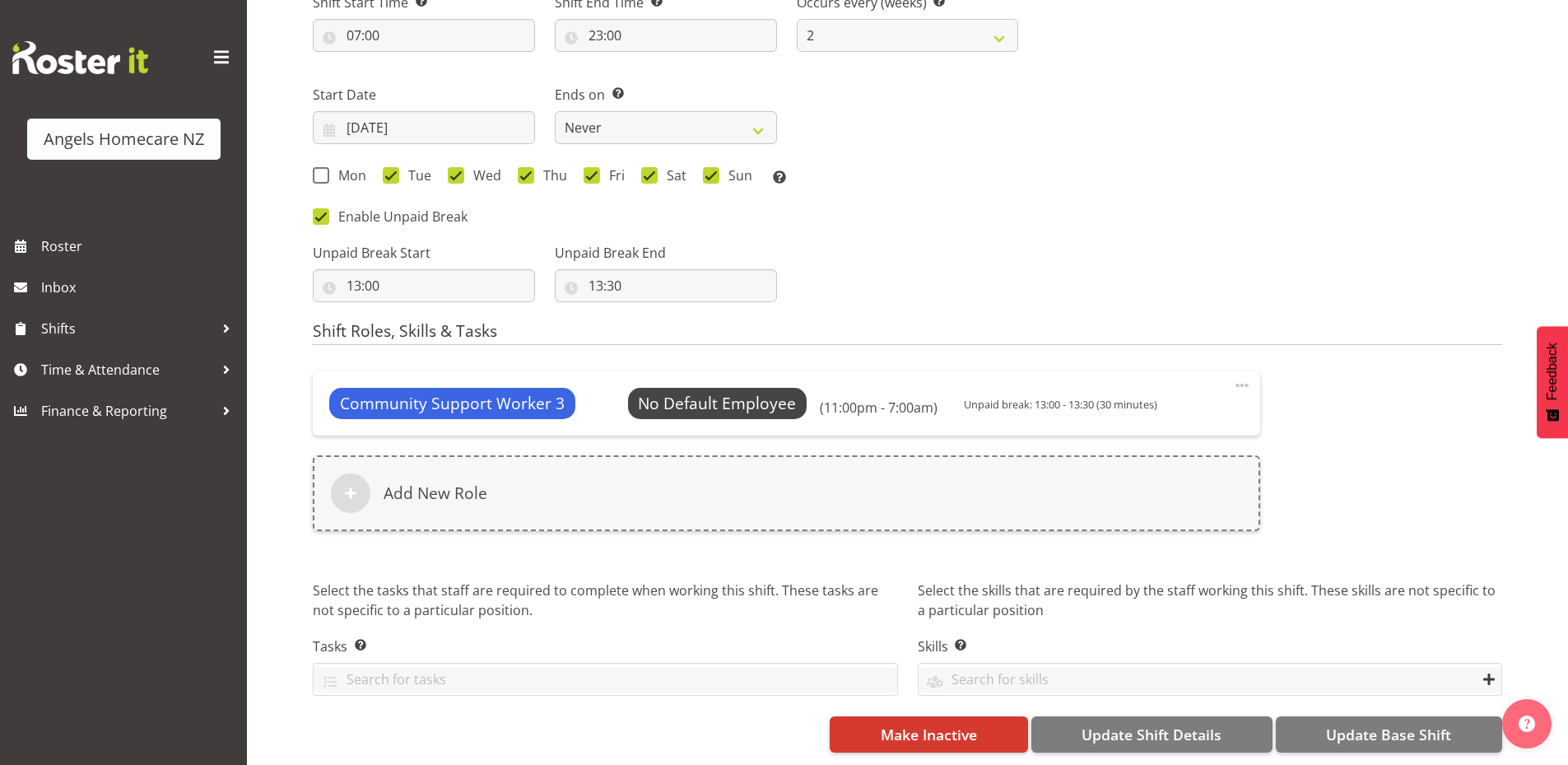
click at [1235, 375] on span at bounding box center [1242, 385] width 20 height 20
click at [1179, 438] on link "Delete" at bounding box center [1173, 451] width 158 height 30
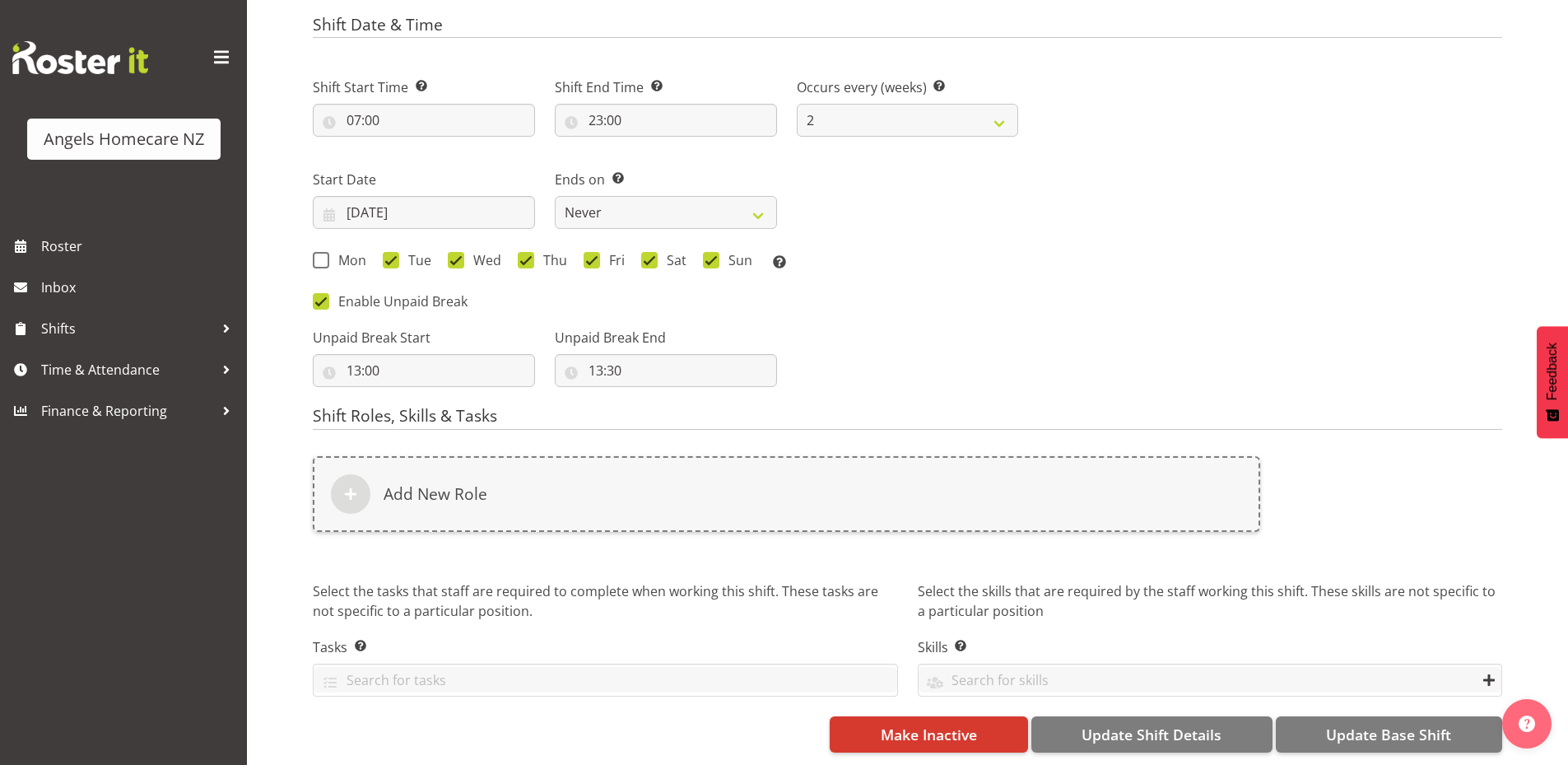
scroll to position [617, 0]
click at [1505, 427] on div "Shift Name Enter a name for the shift (e.g. Day Shift). Team [PERSON_NAME] Loca…" at bounding box center [941, 156] width 1256 height 1219
click at [1425, 724] on span "Update Base Shift" at bounding box center [1388, 734] width 125 height 22
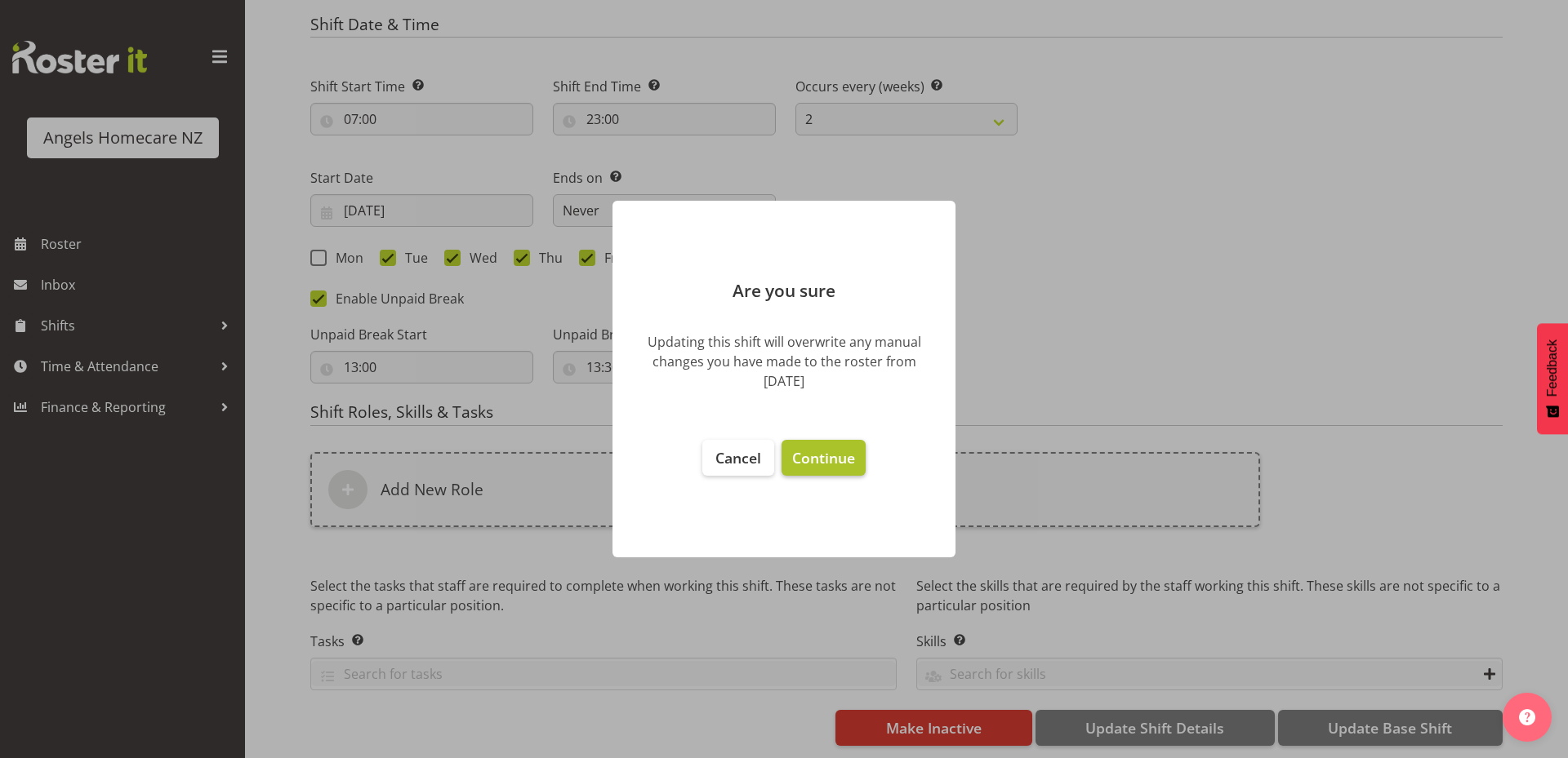
click at [818, 459] on span "Continue" at bounding box center [823, 457] width 63 height 20
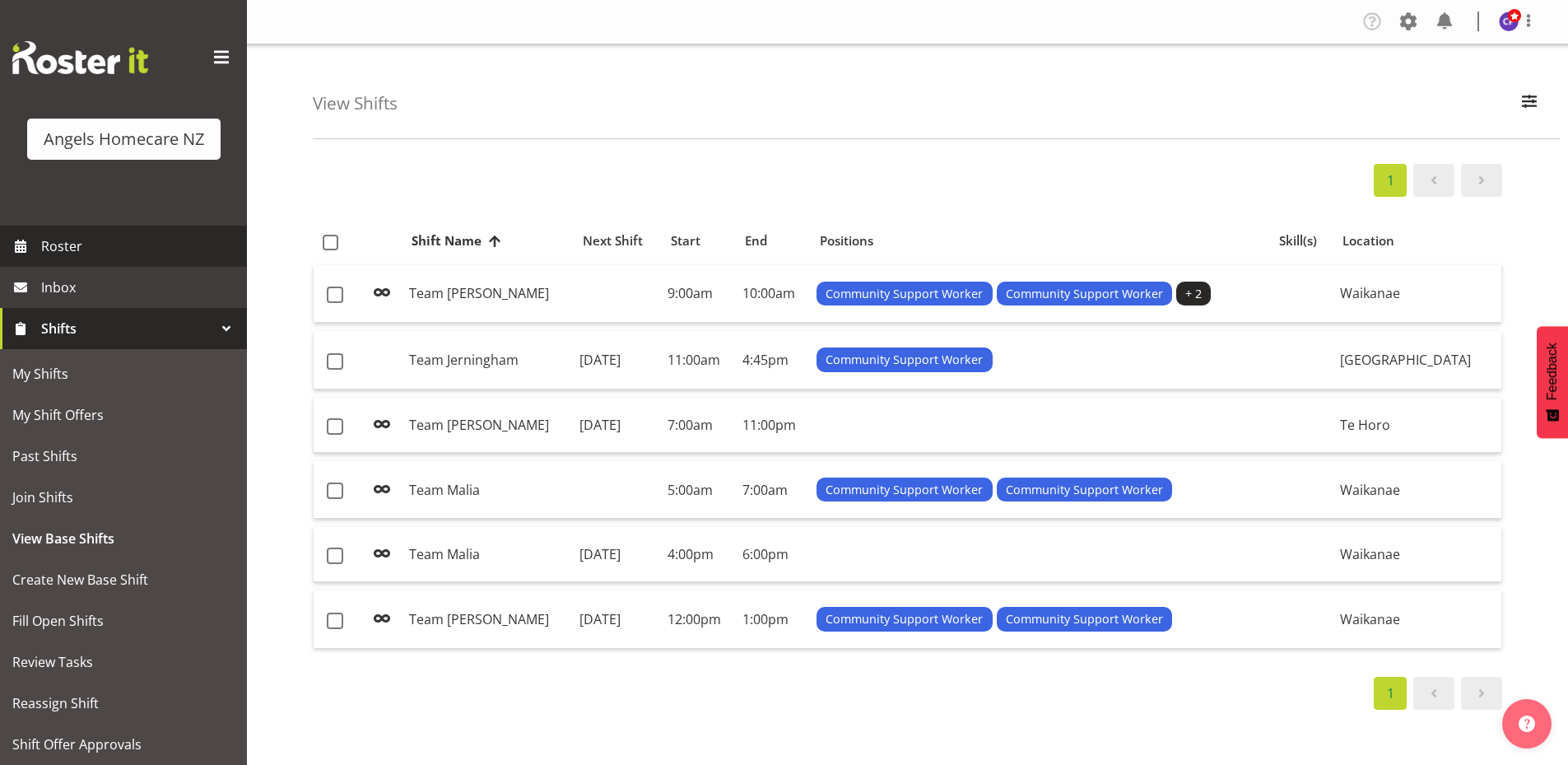
click at [58, 241] on span "Roster" at bounding box center [140, 246] width 198 height 24
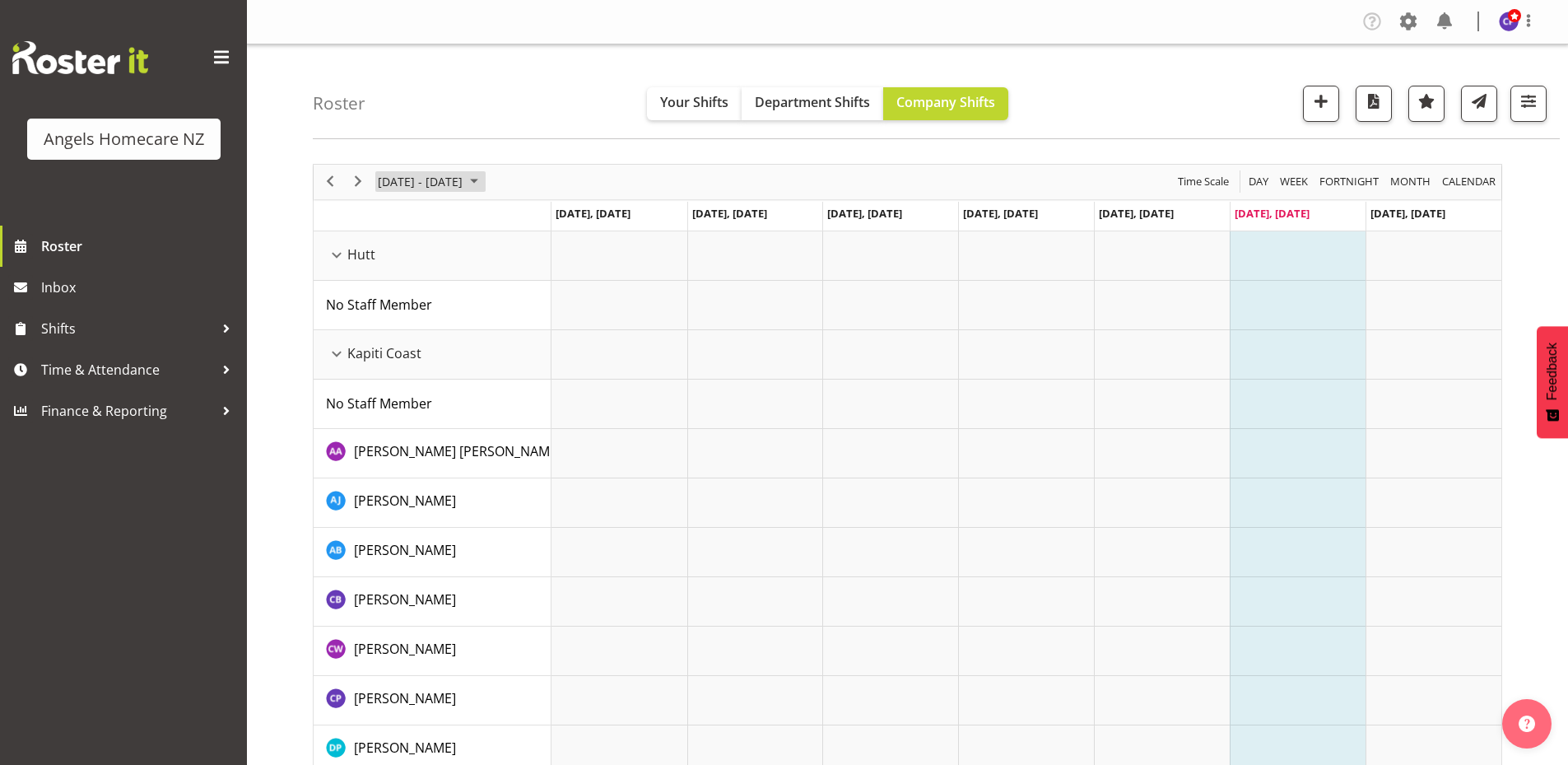
click at [484, 182] on span "September 2025" at bounding box center [474, 181] width 20 height 21
click at [396, 362] on span "22" at bounding box center [395, 364] width 24 height 24
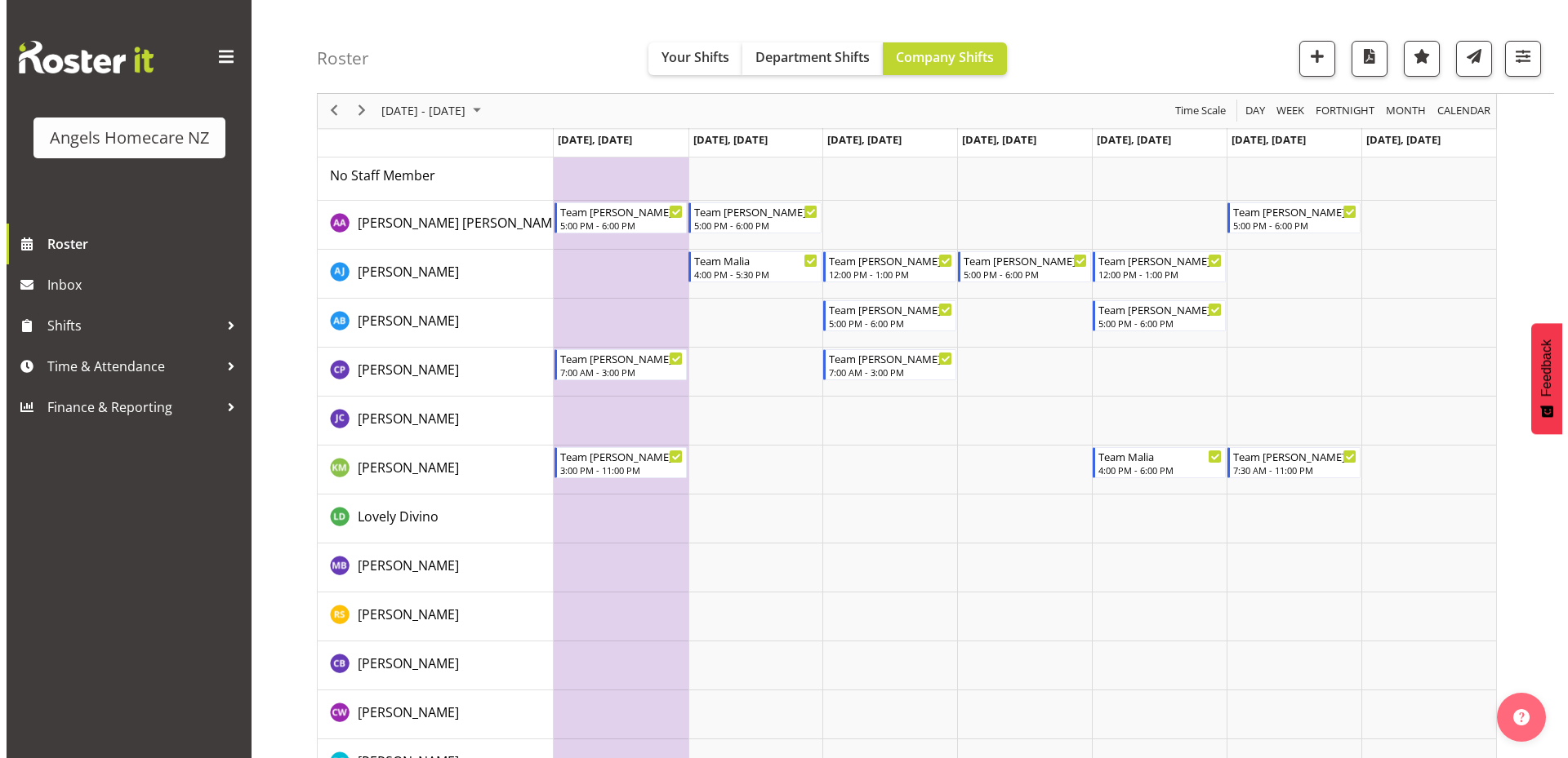
scroll to position [245, 0]
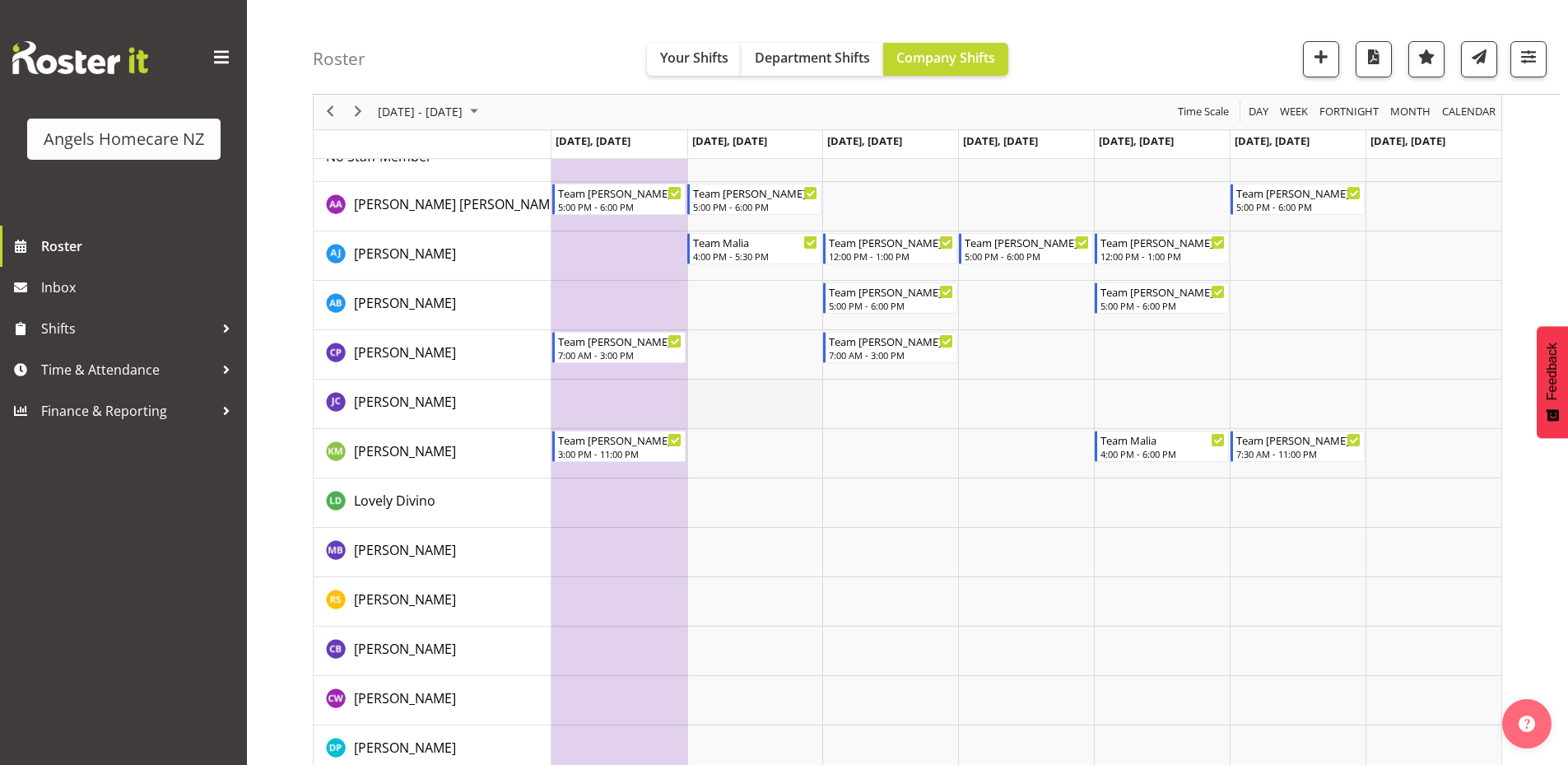
click at [749, 393] on td "Timeline Week of September 22, 2025" at bounding box center [755, 404] width 136 height 50
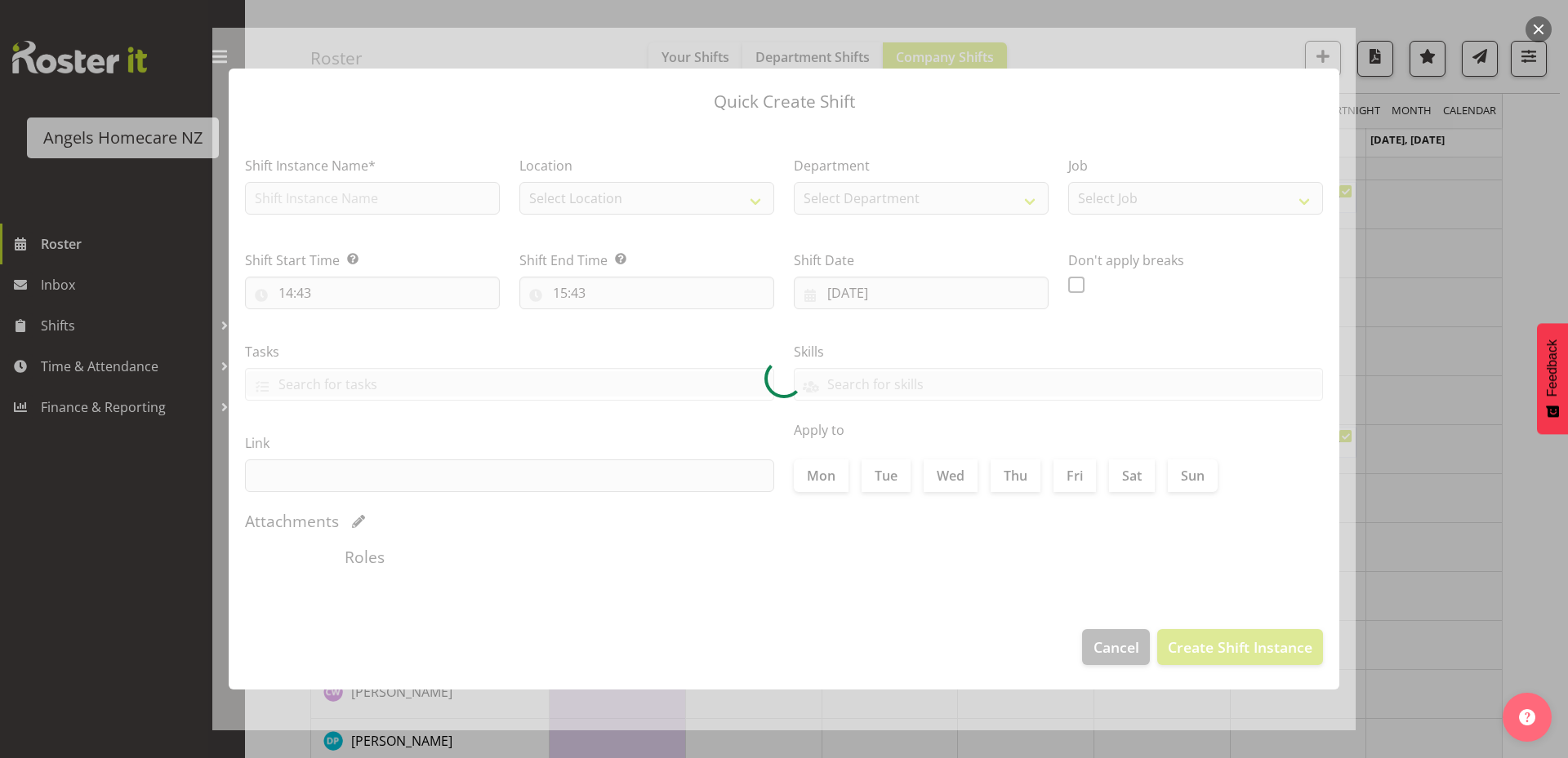
type input "[DATE]"
checkbox input "true"
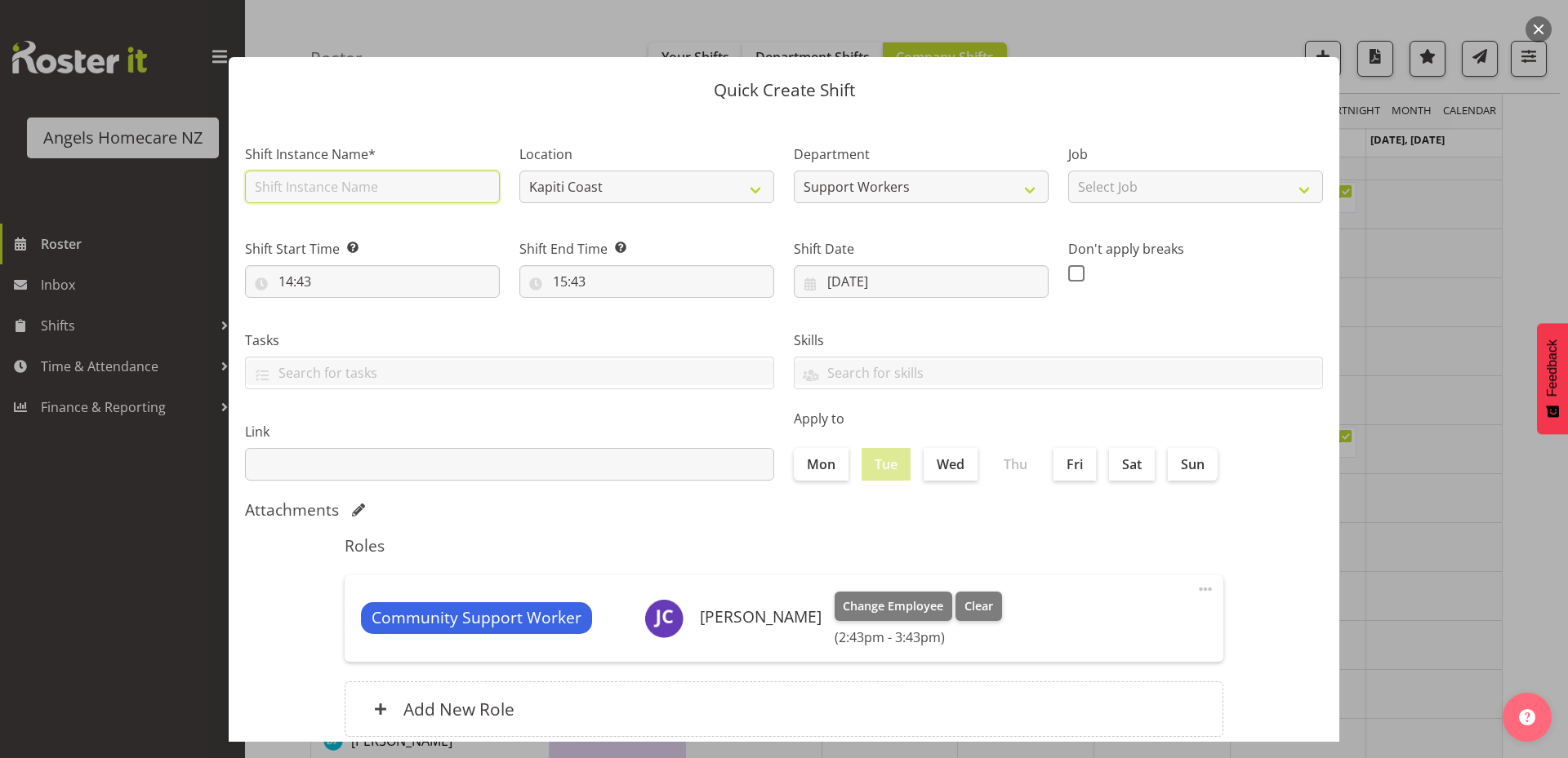
click at [377, 193] on input "text" at bounding box center [372, 187] width 255 height 33
type input "Team [PERSON_NAME]"
click at [1109, 191] on select "Select Job Personal Cares Support Work" at bounding box center [1195, 187] width 255 height 33
select select "10686"
click at [1068, 170] on select "Select Job Personal Cares Support Work" at bounding box center [1195, 187] width 255 height 33
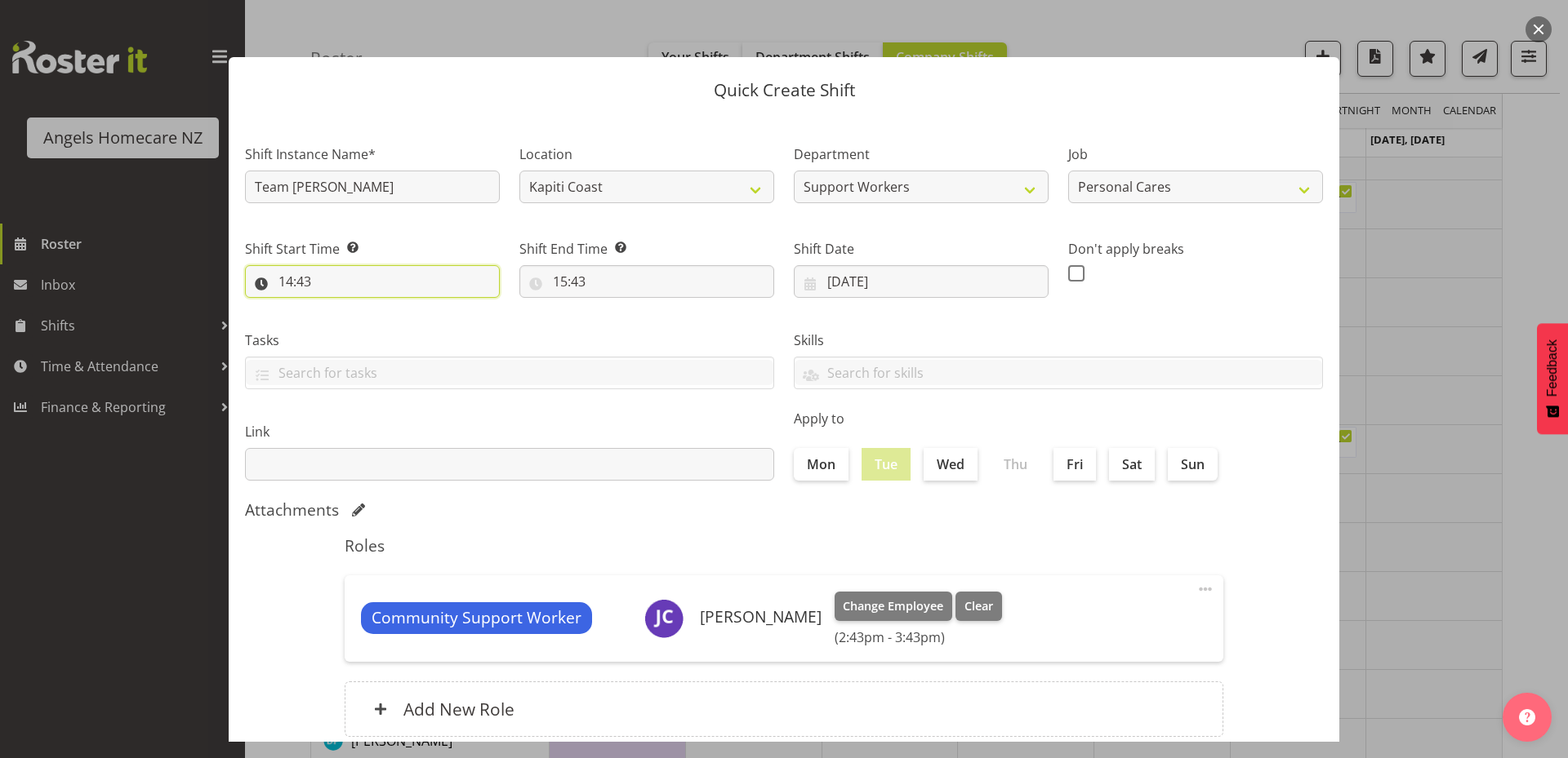
click at [448, 283] on input "14:43" at bounding box center [372, 282] width 255 height 33
click at [358, 324] on select "00 01 02 03 04 05 06 07 08 09 10 11 12 13 14 15 16 17 18 19 20 21 22 23" at bounding box center [356, 324] width 36 height 33
select select "7"
click at [338, 308] on select "00 01 02 03 04 05 06 07 08 09 10 11 12 13 14 15 16 17 18 19 20 21 22 23" at bounding box center [356, 324] width 36 height 33
type input "07:43"
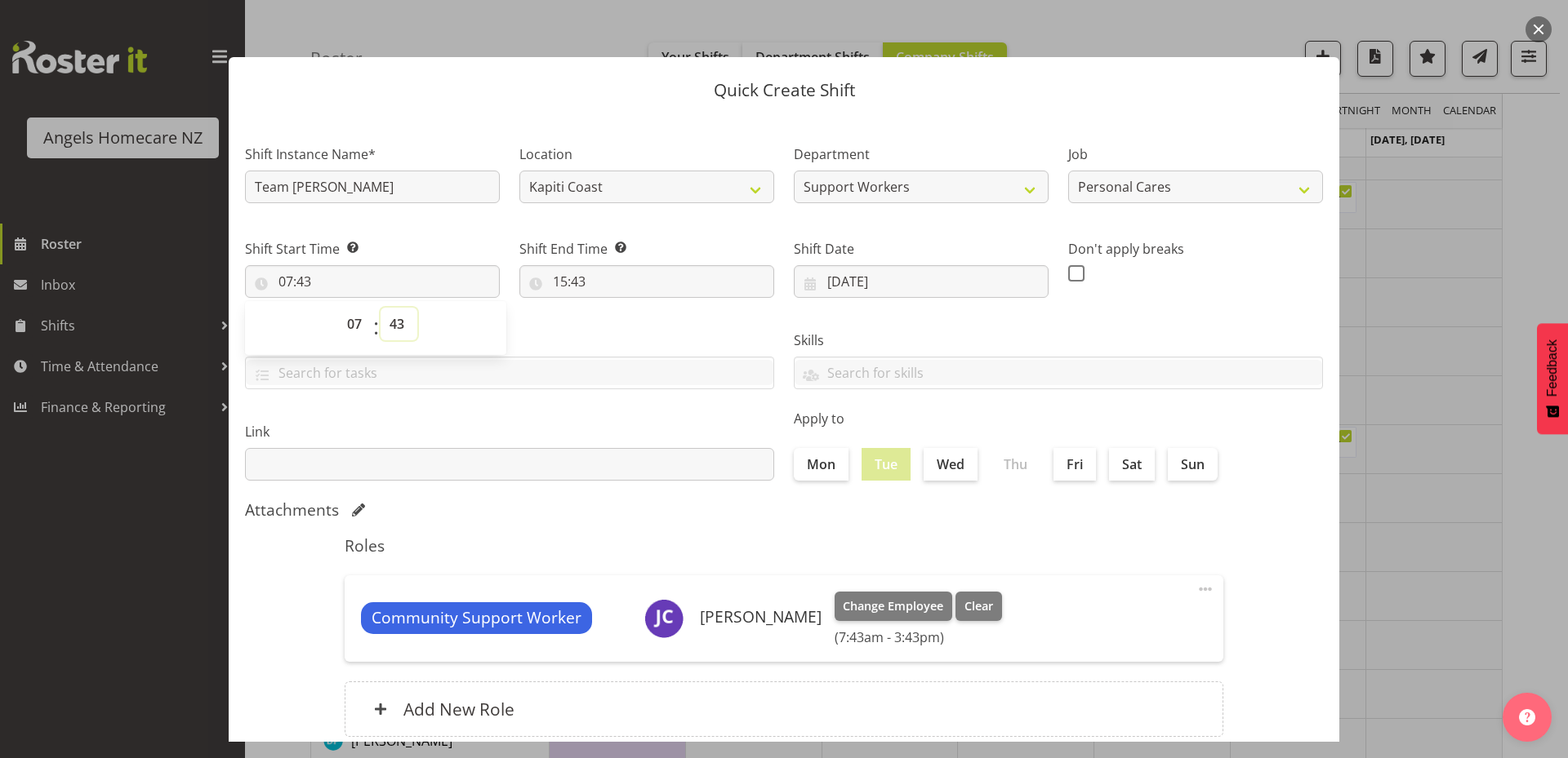
click at [400, 321] on select "00 01 02 03 04 05 06 07 08 09 10 11 12 13 14 15 16 17 18 19 20 21 22 23 24 25 2…" at bounding box center [399, 324] width 36 height 33
select select "0"
click at [381, 308] on select "00 01 02 03 04 05 06 07 08 09 10 11 12 13 14 15 16 17 18 19 20 21 22 23 24 25 2…" at bounding box center [399, 324] width 36 height 33
type input "07:00"
click at [576, 284] on input "15:43" at bounding box center [646, 282] width 255 height 33
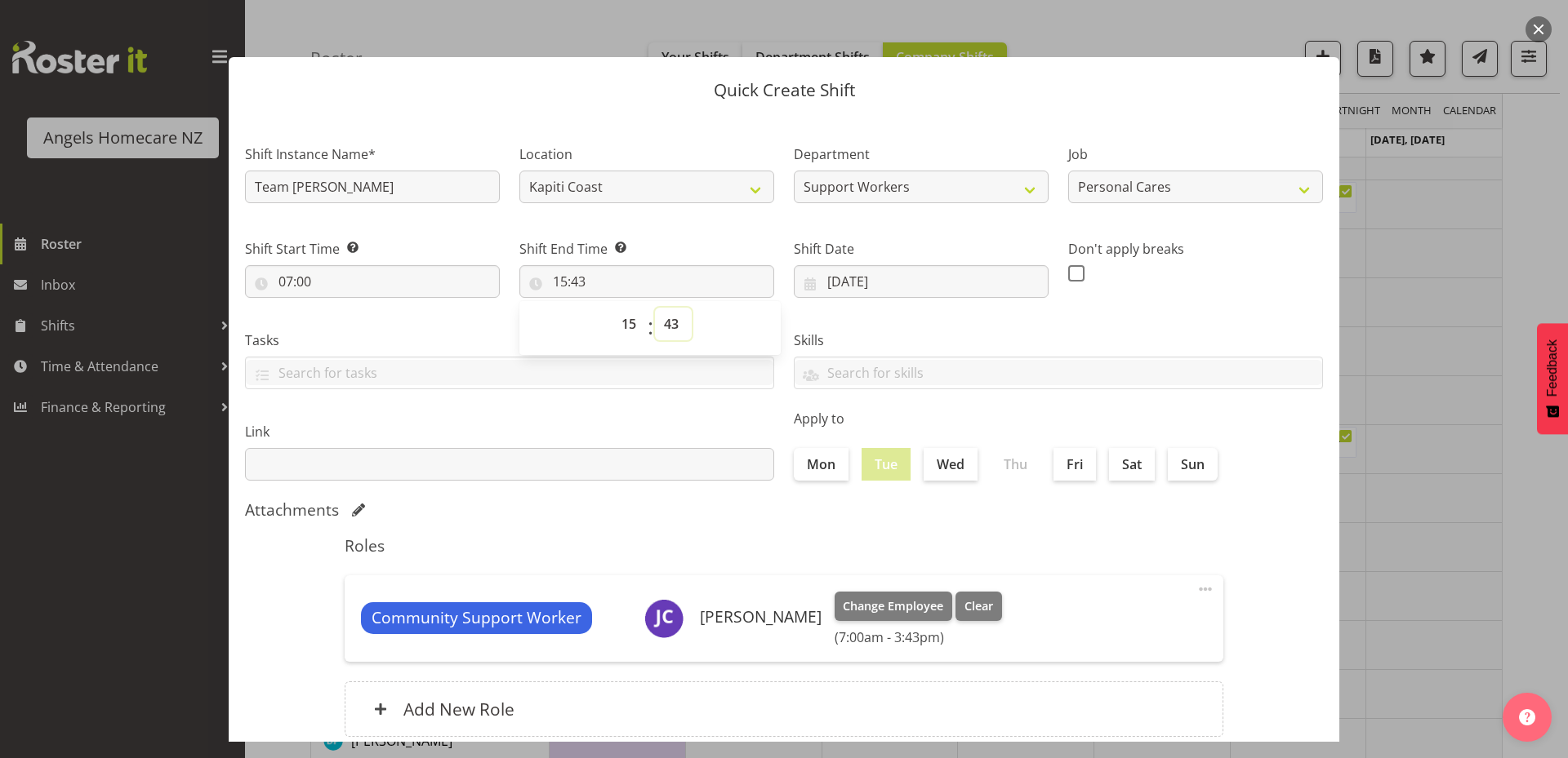
click at [664, 323] on select "00 01 02 03 04 05 06 07 08 09 10 11 12 13 14 15 16 17 18 19 20 21 22 23 24 25 2…" at bounding box center [673, 324] width 36 height 33
select select "16"
click at [655, 308] on select "00 01 02 03 04 05 06 07 08 09 10 11 12 13 14 15 16 17 18 19 20 21 22 23 24 25 2…" at bounding box center [673, 324] width 36 height 33
type input "15:16"
drag, startPoint x: 670, startPoint y: 314, endPoint x: 670, endPoint y: 342, distance: 28.0
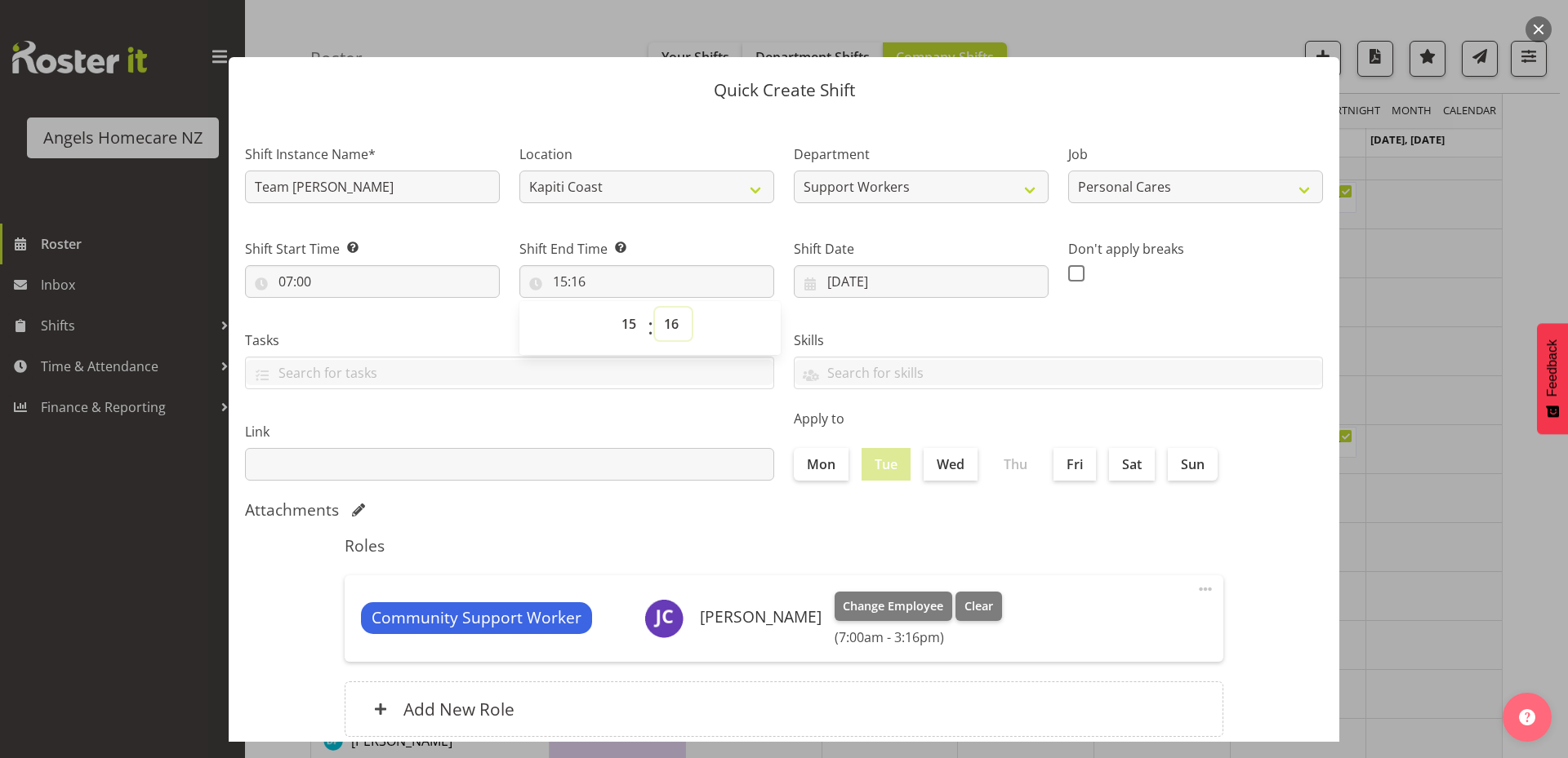
click at [670, 315] on select "00 01 02 03 04 05 06 07 08 09 10 11 12 13 14 15 16 17 18 19 20 21 22 23 24 25 2…" at bounding box center [673, 324] width 36 height 33
select select "0"
click at [655, 308] on select "00 01 02 03 04 05 06 07 08 09 10 11 12 13 14 15 16 17 18 19 20 21 22 23 24 25 2…" at bounding box center [673, 324] width 36 height 33
type input "15:00"
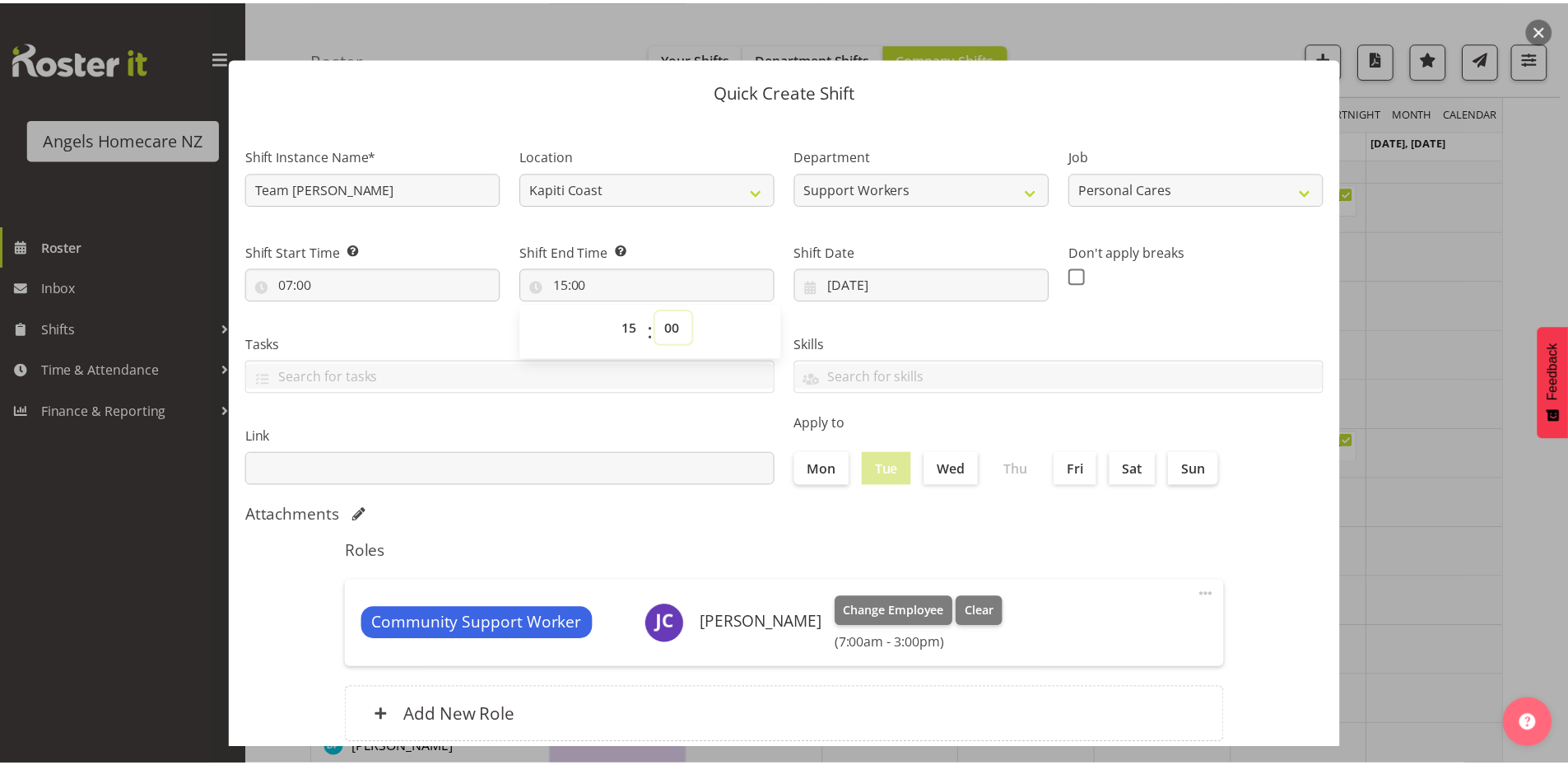
scroll to position [109, 0]
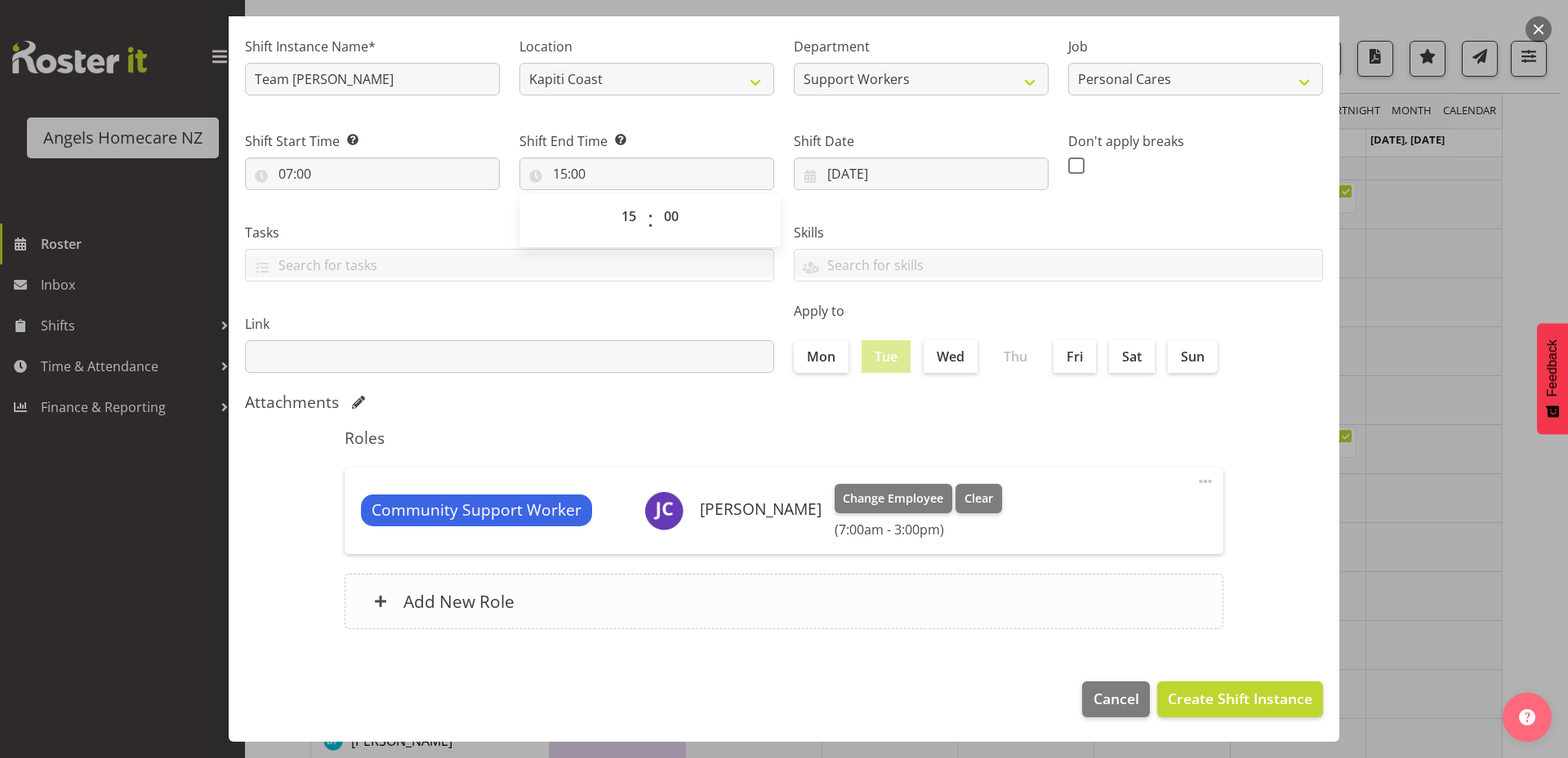
click at [426, 589] on div "Add New Role" at bounding box center [784, 602] width 879 height 55
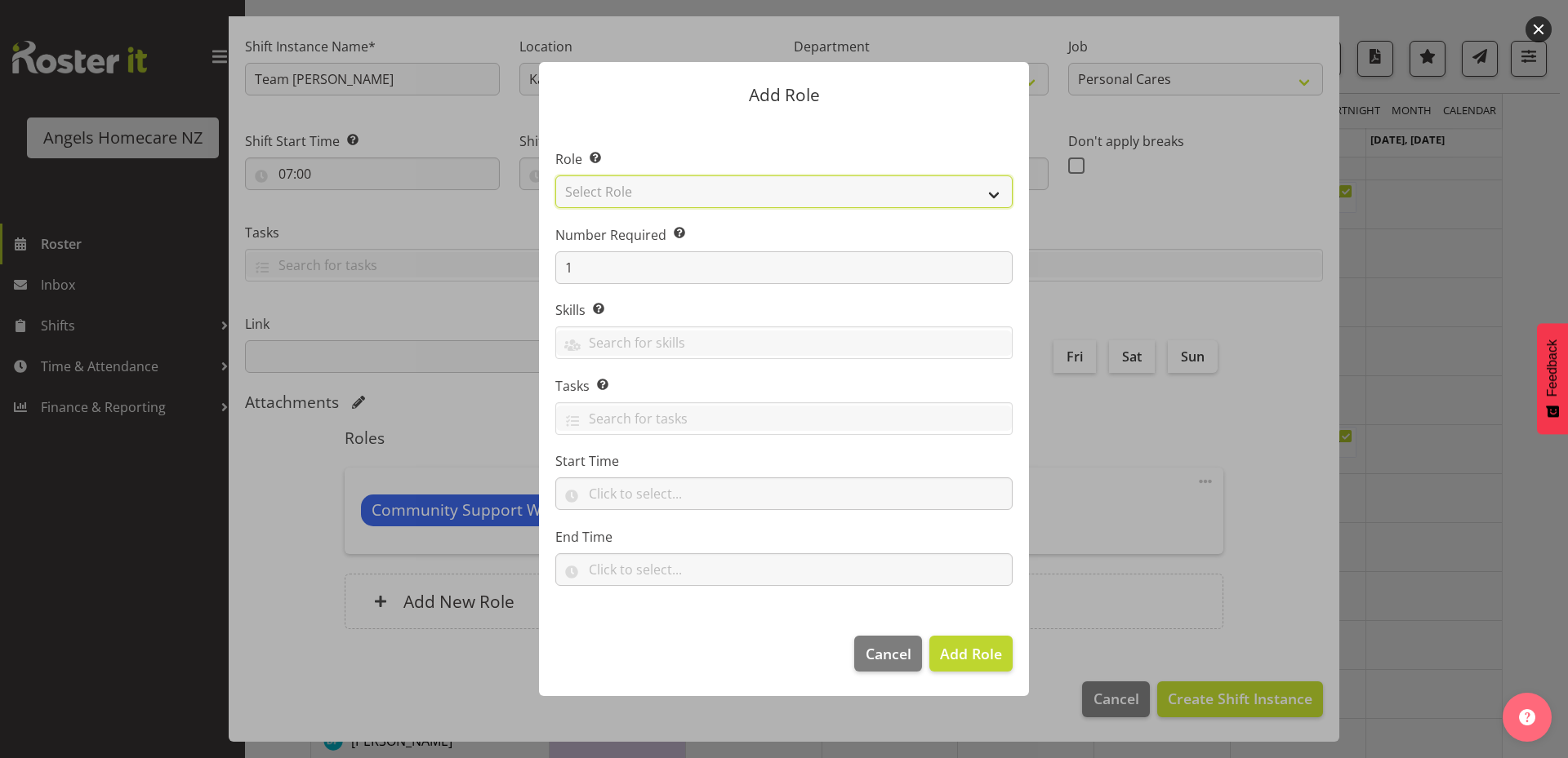
click at [618, 178] on select "Select Role Admin Coordinator Community Support Worker" at bounding box center [784, 192] width 458 height 33
select select "1572"
click at [555, 175] on select "Select Role Admin Coordinator Community Support Worker" at bounding box center [784, 192] width 458 height 33
click at [618, 499] on input "text" at bounding box center [784, 494] width 458 height 33
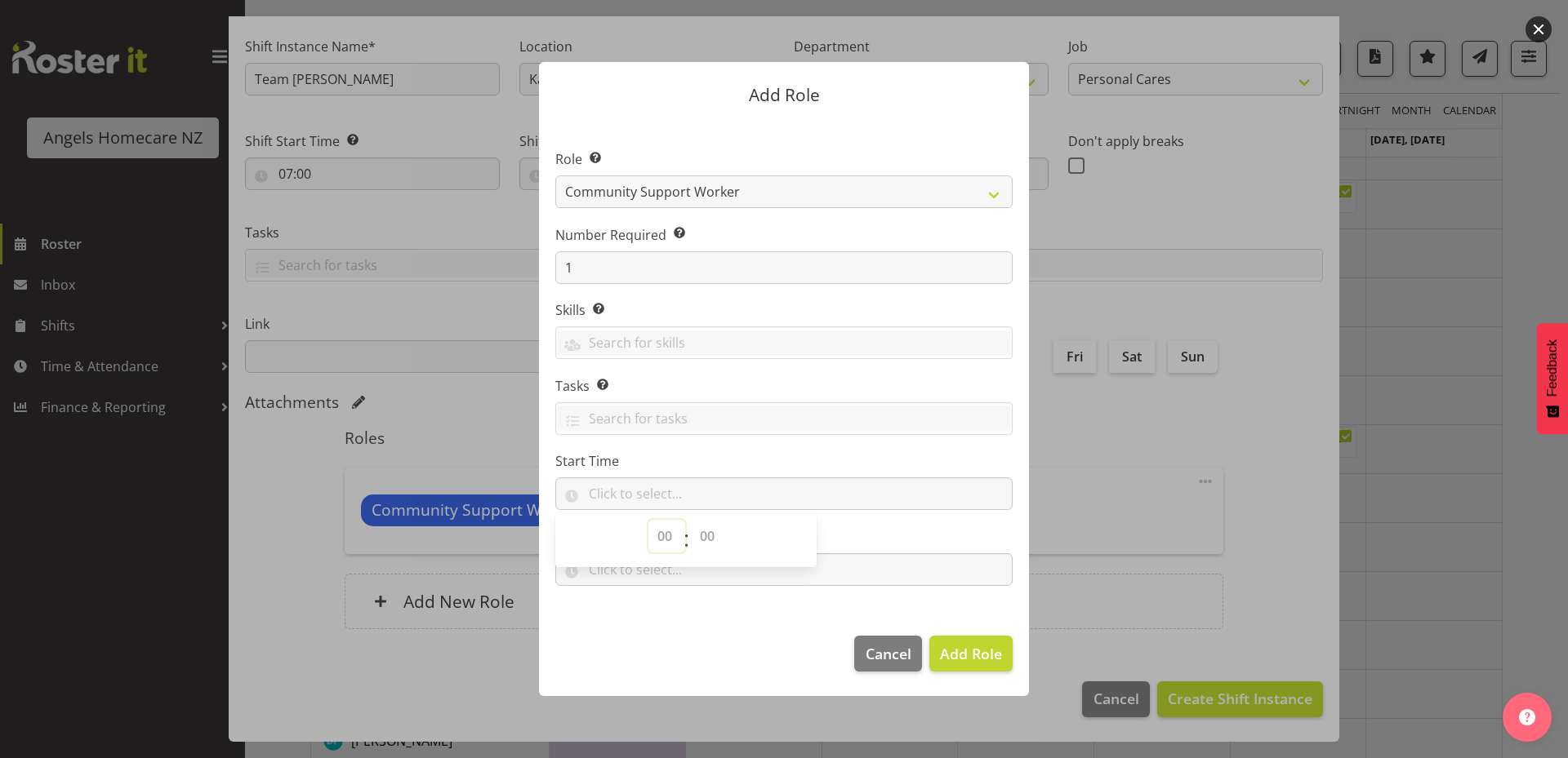
click at [665, 536] on select "00 00 01 02 03 04 05 06 07 08 09 10 11 12 13 14 15 16 17 18 19 20 21 22 23" at bounding box center [667, 536] width 36 height 33
select select "7"
click at [649, 519] on select "00 00 01 02 03 04 05 06 07 08 09 10 11 12 13 14 15 16 17 18 19 20 21 22 23" at bounding box center [667, 536] width 36 height 33
click at [707, 536] on select "00 00 01 02 03 04 05 06 07 08 09 10 11 12 13 14 15 16 17 18 19 20 21 22 23 24 2…" at bounding box center [709, 536] width 36 height 33
select select "0"
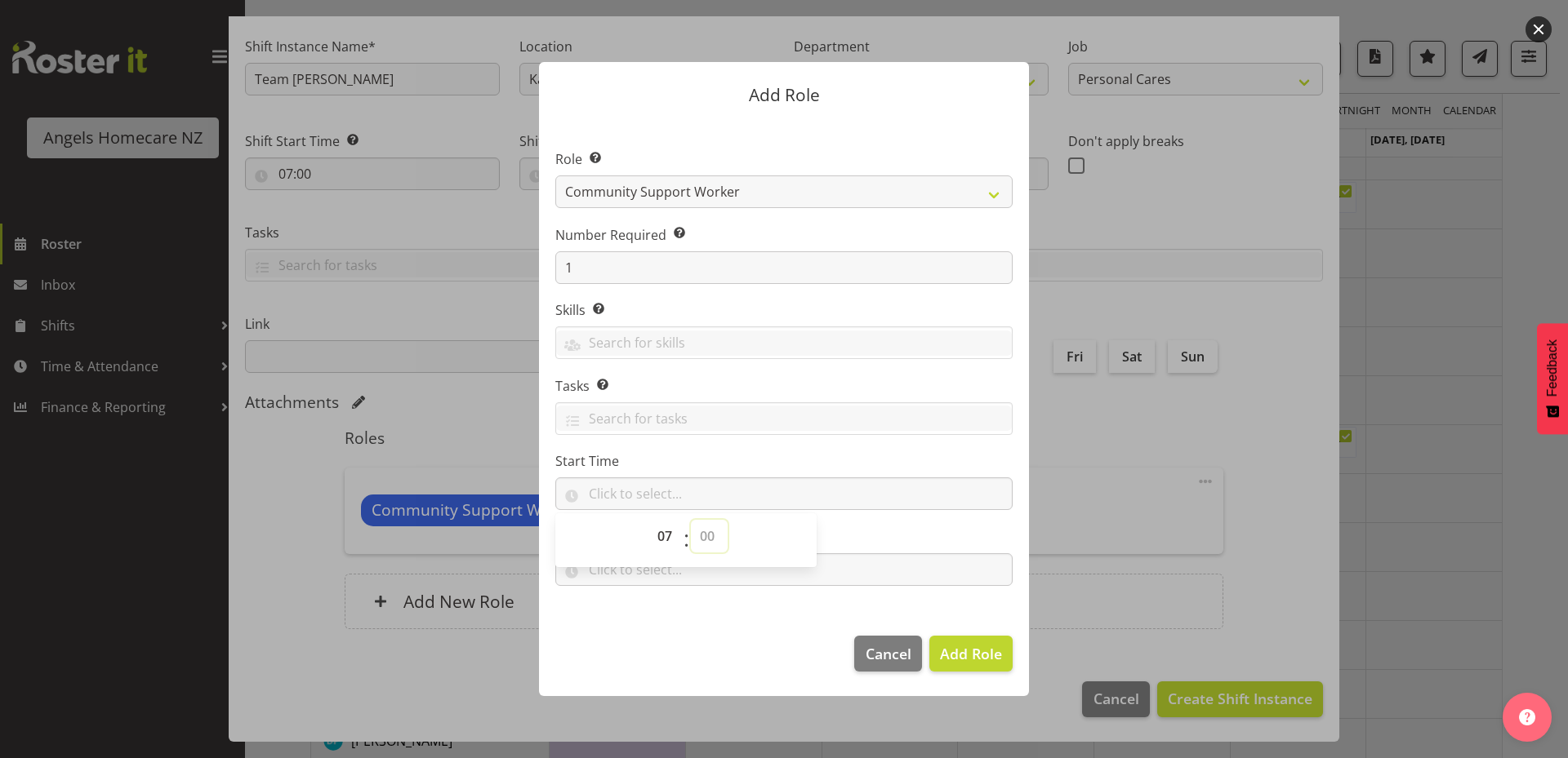
click at [691, 519] on select "00 00 01 02 03 04 05 06 07 08 09 10 11 12 13 14 15 16 17 18 19 20 21 22 23 24 2…" at bounding box center [709, 536] width 36 height 33
type input "07:00"
click at [696, 590] on section "Role Select the role you wish to add to the shift. Admin Coordinator Community …" at bounding box center [784, 370] width 490 height 500
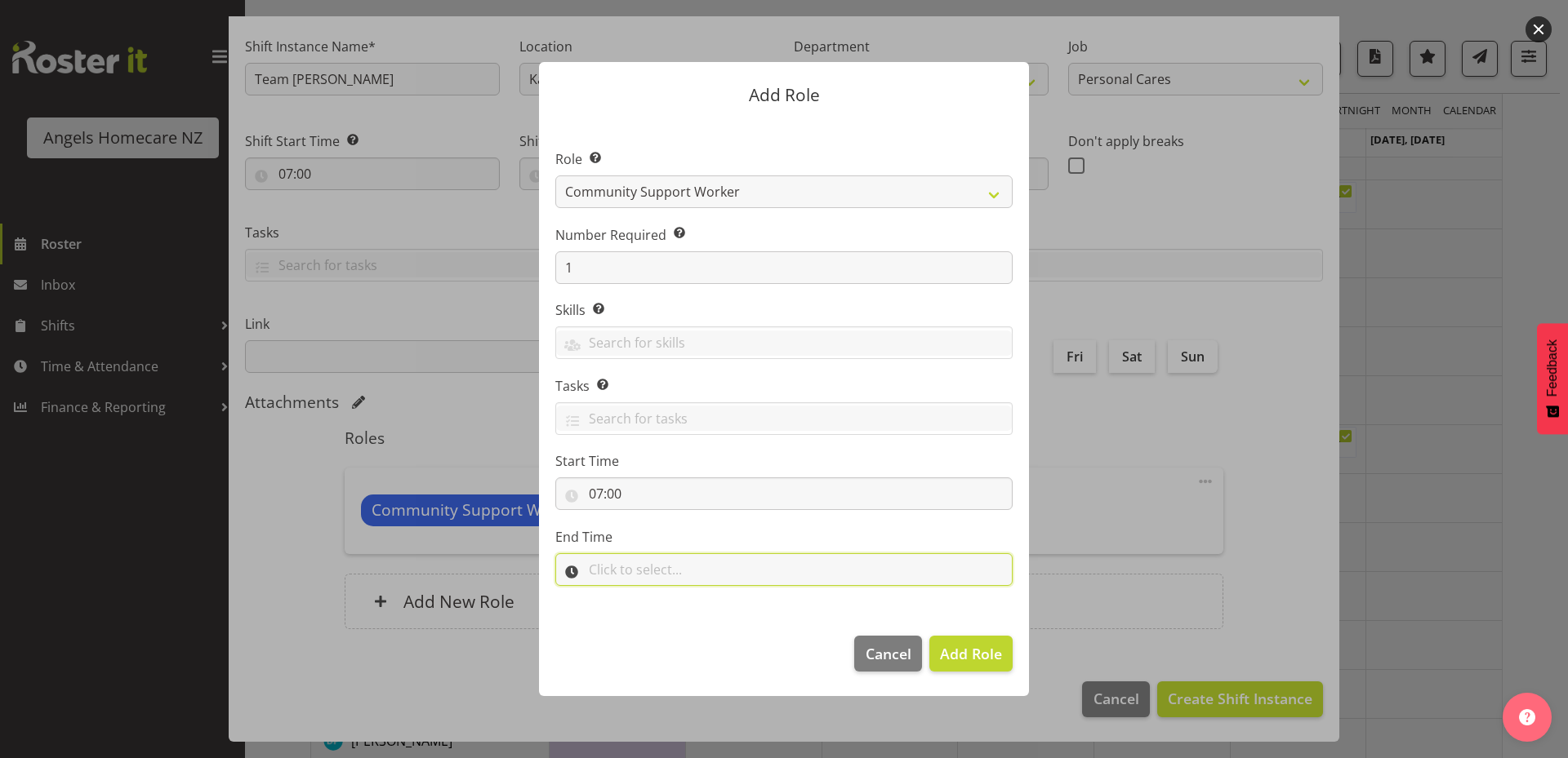
click at [618, 562] on input "text" at bounding box center [784, 570] width 458 height 33
click at [665, 615] on select "00 00 01 02 03 04 05 06 07 08 09 10 11 12 13 14 15 16 17 18 19 20 21 22 23" at bounding box center [667, 612] width 36 height 33
select select "15"
click at [649, 596] on select "00 00 01 02 03 04 05 06 07 08 09 10 11 12 13 14 15 16 17 18 19 20 21 22 23" at bounding box center [667, 612] width 36 height 33
click at [662, 678] on footer "Cancel Add Role" at bounding box center [784, 658] width 490 height 77
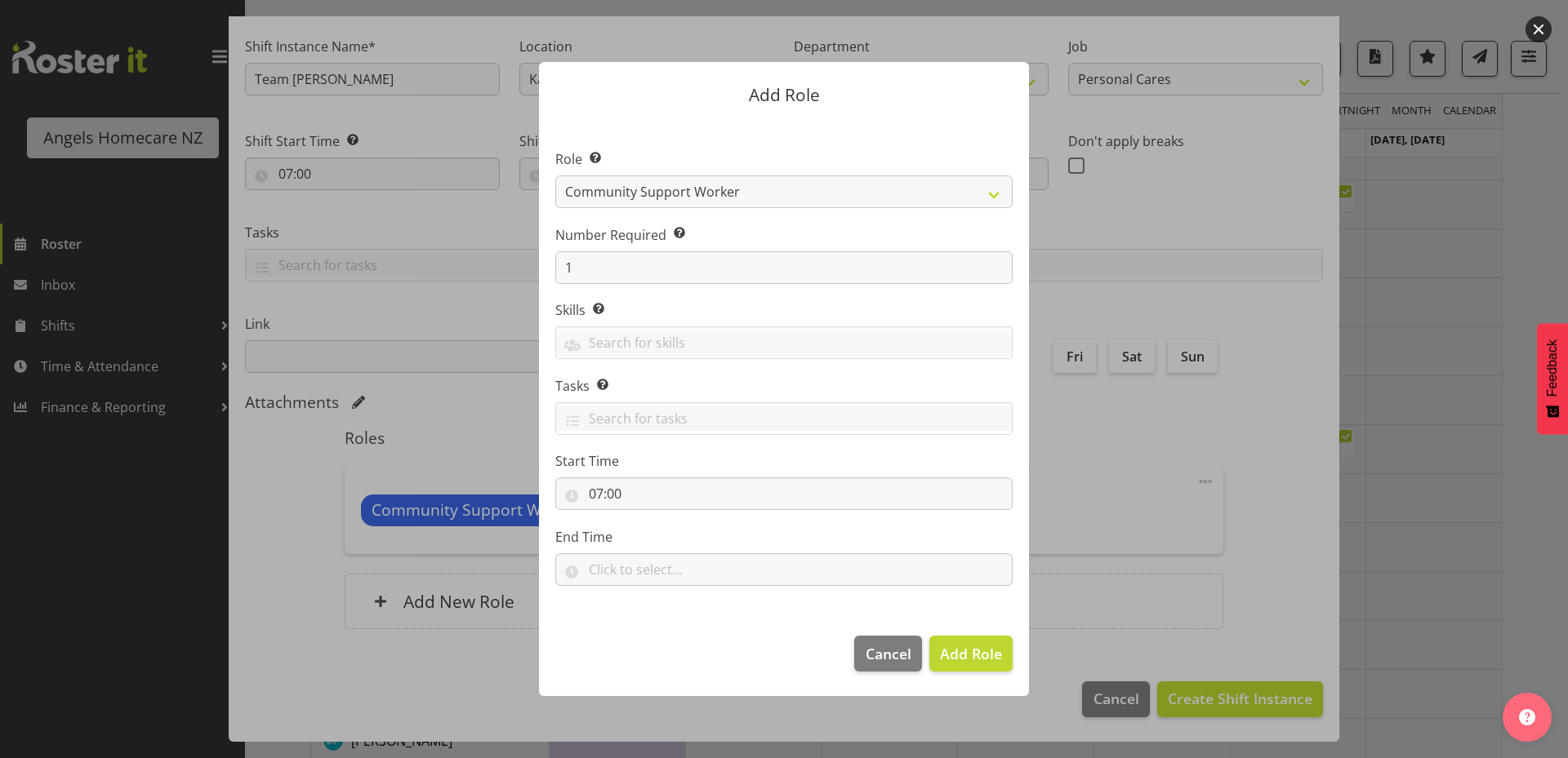
click at [706, 614] on section "Role Select the role you wish to add to the shift. Admin Coordinator Community …" at bounding box center [784, 370] width 490 height 500
click at [688, 646] on footer "Cancel Add Role" at bounding box center [784, 658] width 490 height 77
click at [663, 572] on input "text" at bounding box center [784, 570] width 458 height 33
click at [703, 608] on select "00 00 01 02 03 04 05 06 07 08 09 10 11 12 13 14 15 16 17 18 19 20 21 22 23 24 2…" at bounding box center [709, 612] width 36 height 33
select select "30"
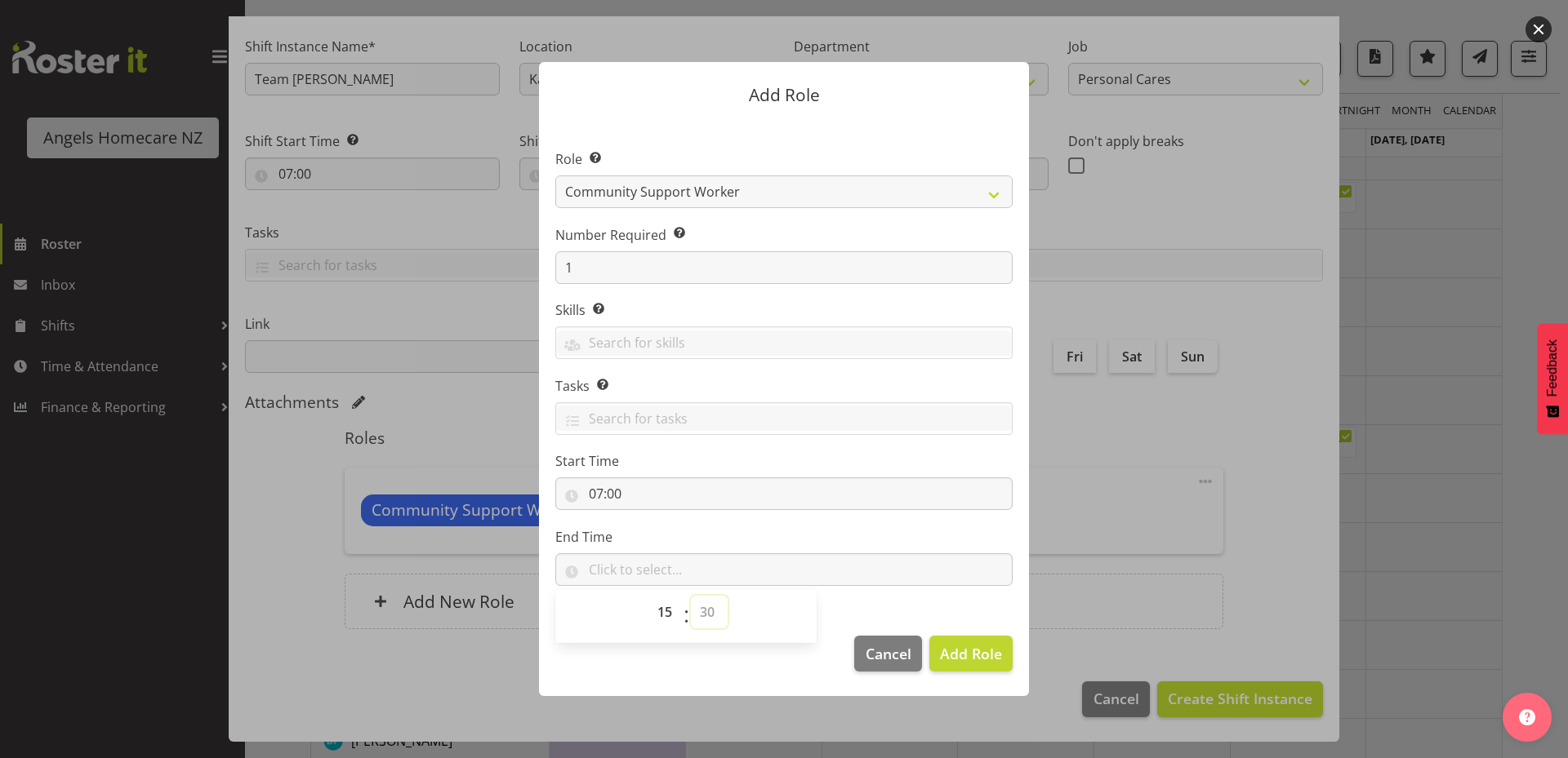
click at [691, 596] on select "00 00 01 02 03 04 05 06 07 08 09 10 11 12 13 14 15 16 17 18 19 20 21 22 23 24 2…" at bounding box center [709, 612] width 36 height 33
type input "15:30"
click at [976, 649] on span "Add Role" at bounding box center [971, 653] width 62 height 20
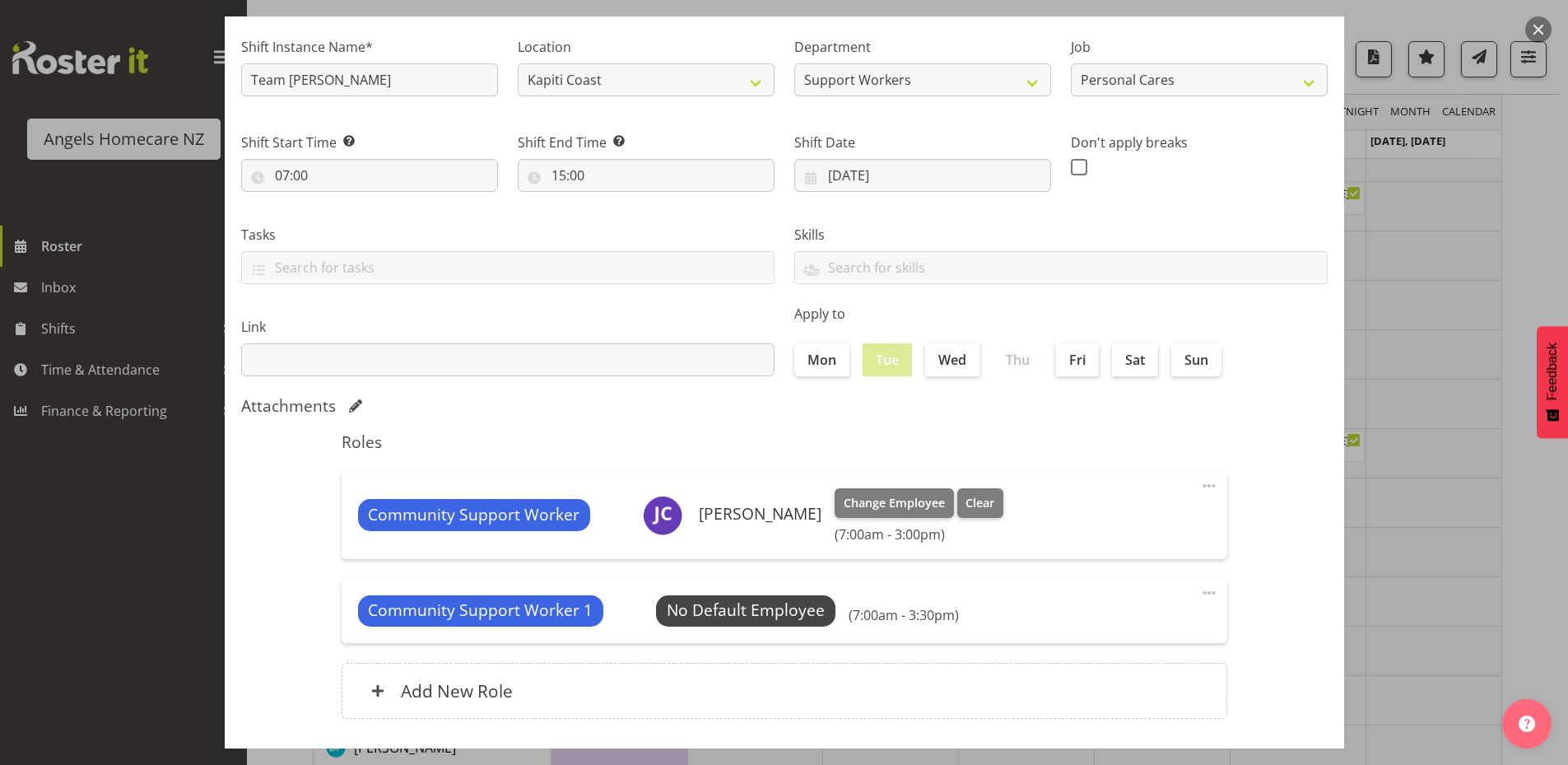
scroll to position [193, 0]
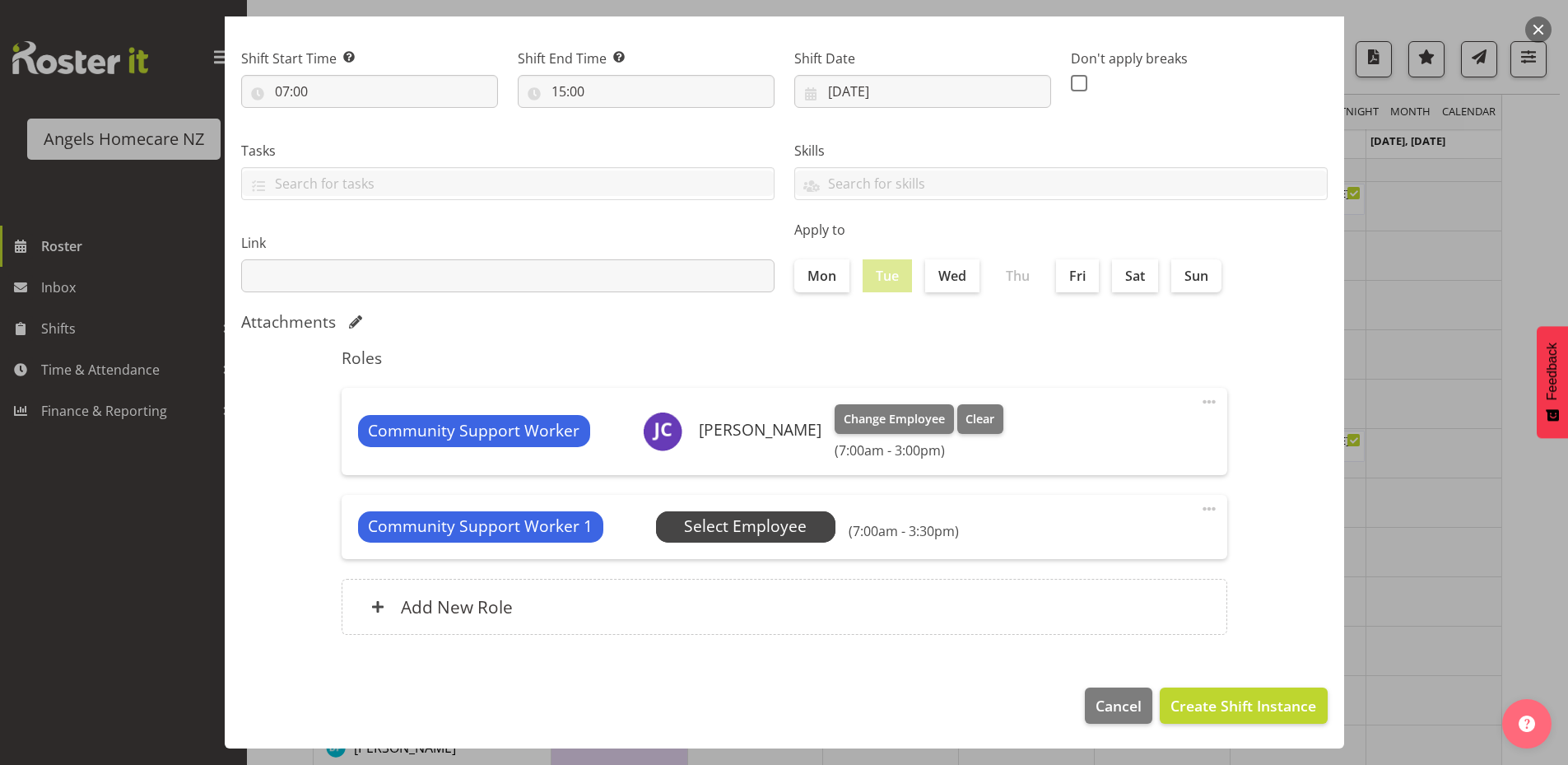
click at [756, 531] on span "Select Employee" at bounding box center [746, 526] width 123 height 24
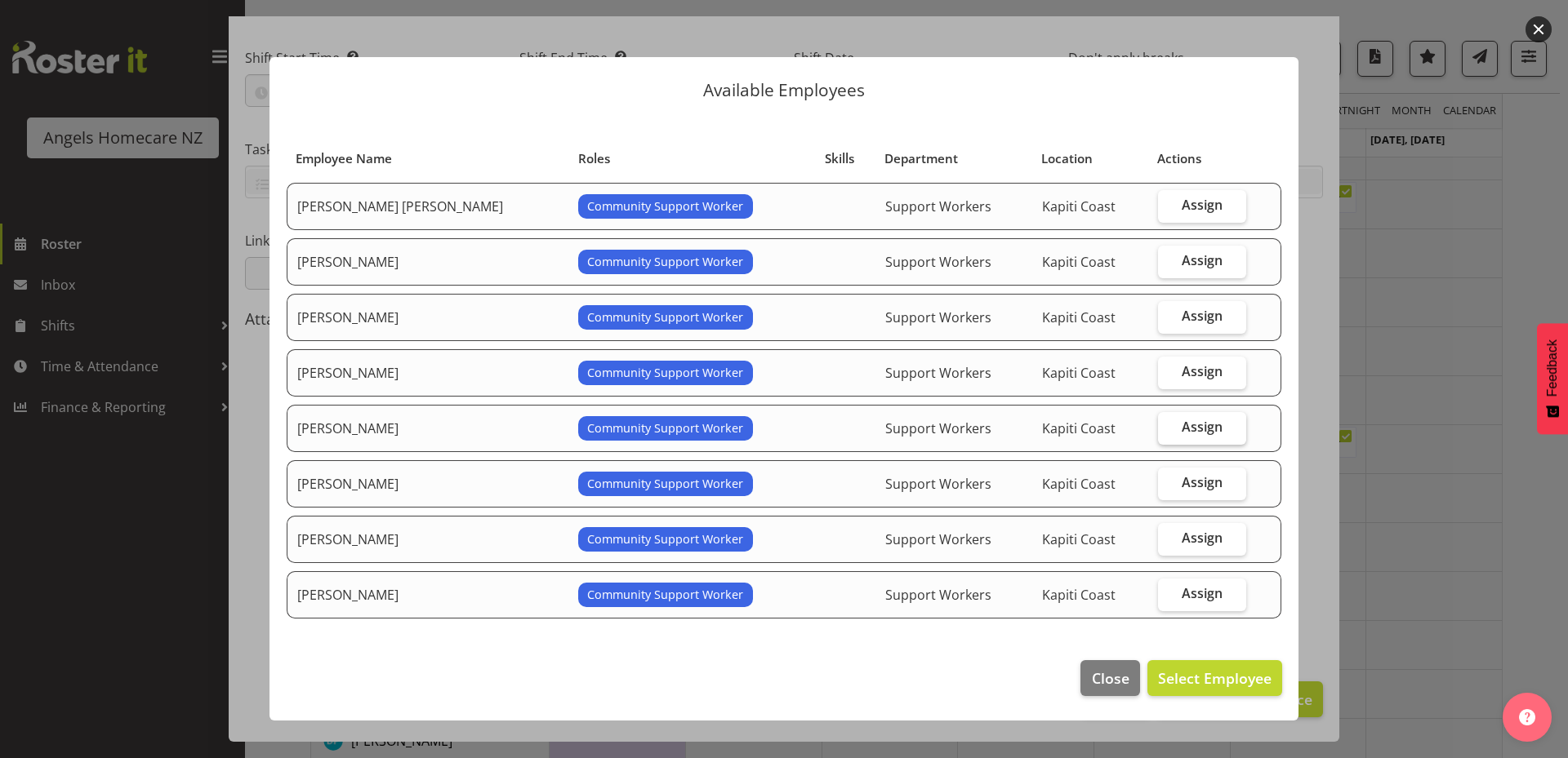
click at [1158, 427] on label "Assign" at bounding box center [1202, 429] width 88 height 33
click at [1158, 427] on input "Assign" at bounding box center [1163, 427] width 10 height 10
checkbox input "true"
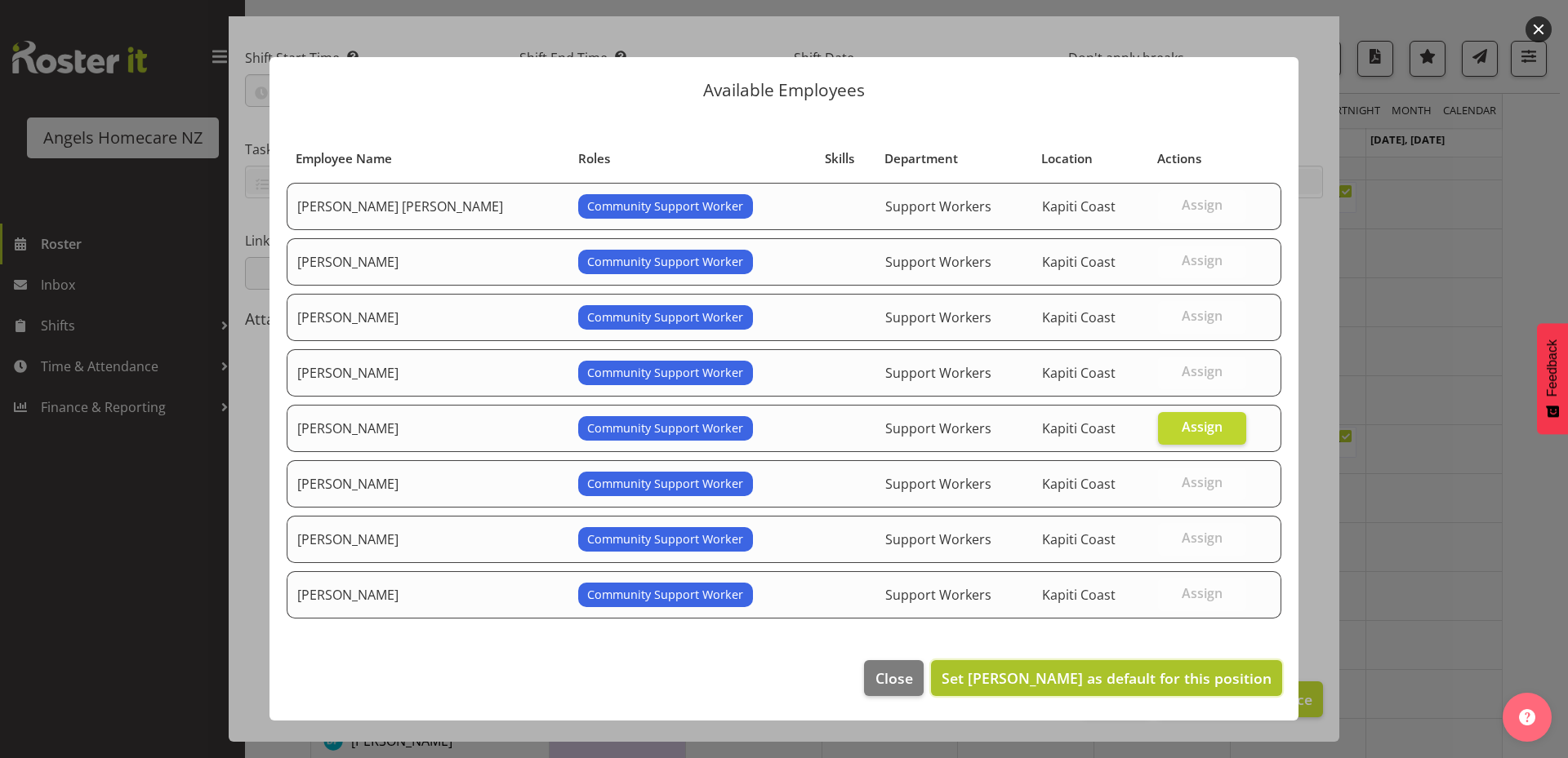
click at [1079, 683] on span "Set Jovy Caligan as default for this position" at bounding box center [1105, 678] width 330 height 20
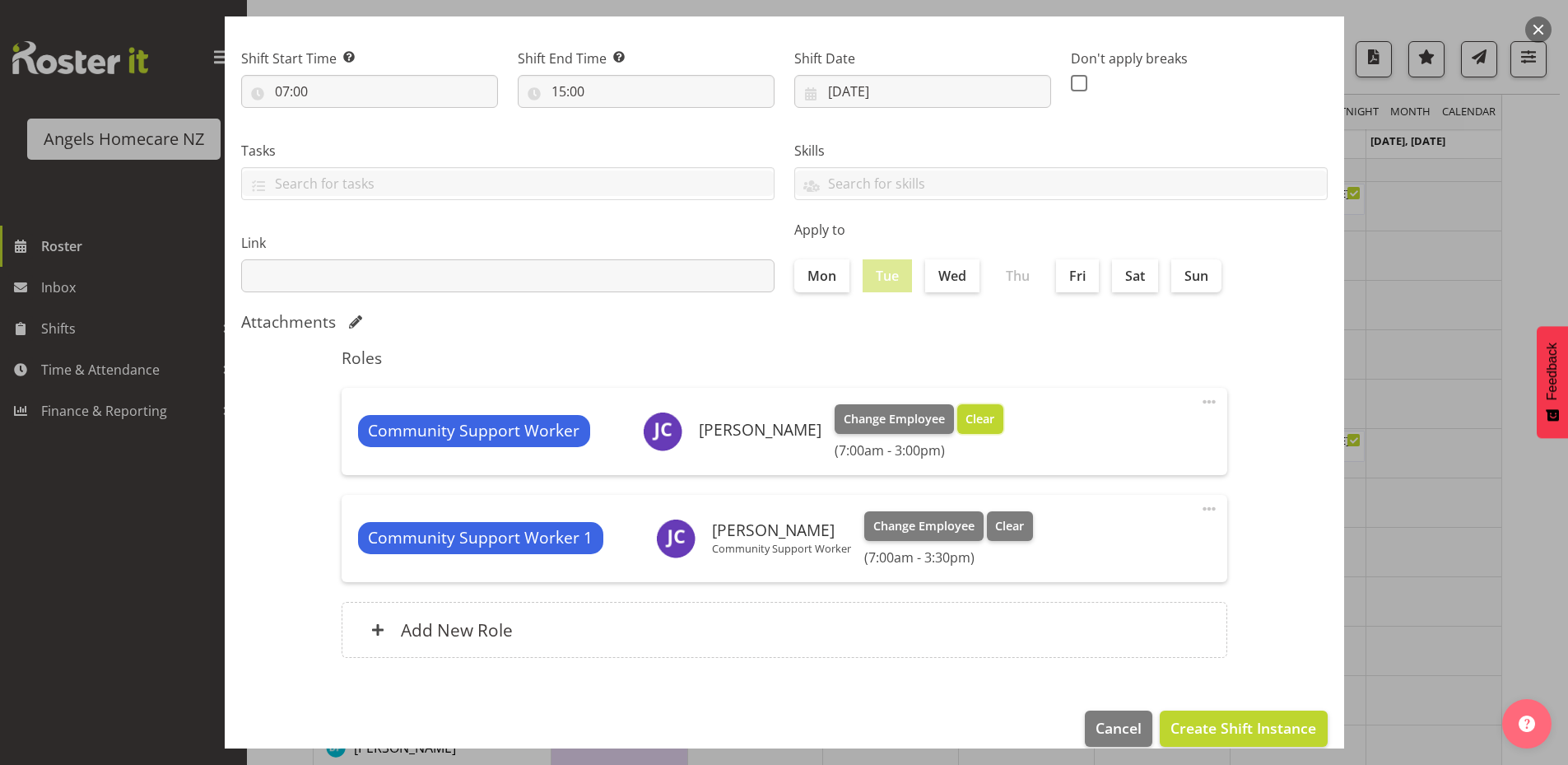
click at [965, 420] on span "Clear" at bounding box center [979, 419] width 29 height 18
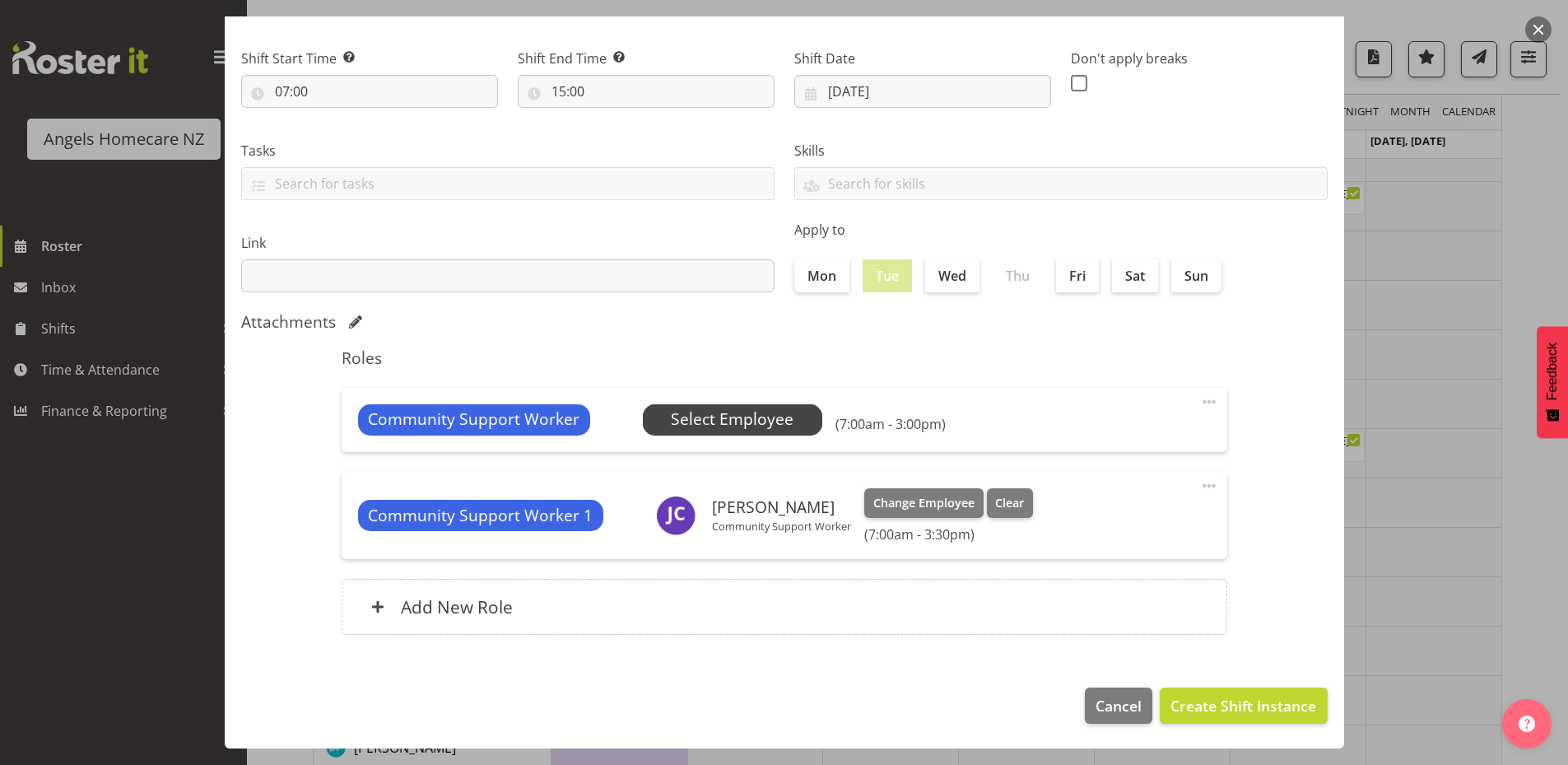
click at [753, 423] on span "Select Employee" at bounding box center [732, 419] width 123 height 24
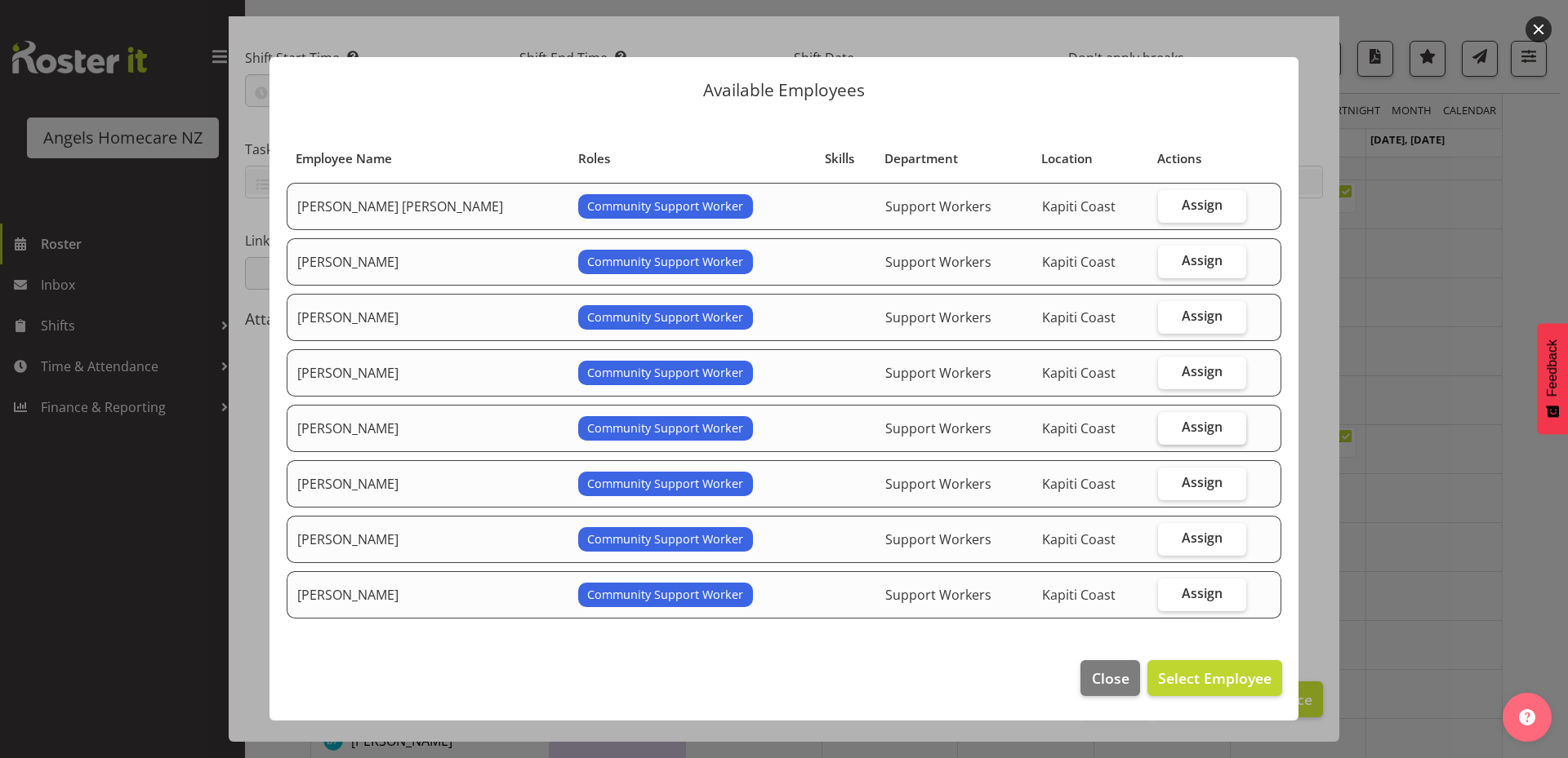
click at [1219, 430] on label "Assign" at bounding box center [1202, 429] width 88 height 33
click at [1168, 430] on input "Assign" at bounding box center [1163, 427] width 10 height 10
checkbox input "true"
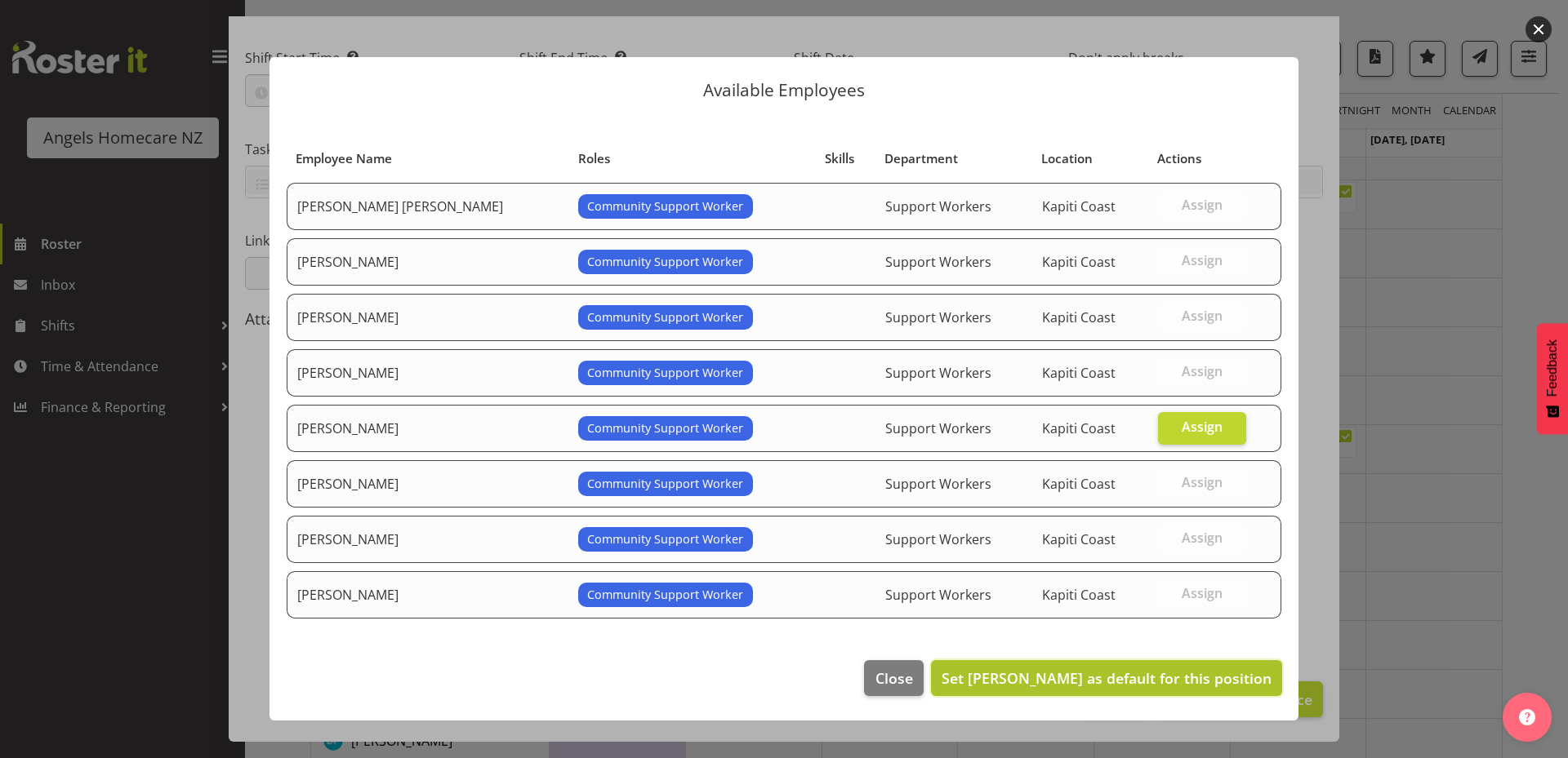
click at [1117, 678] on span "Set Jovy Caligan as default for this position" at bounding box center [1105, 678] width 330 height 20
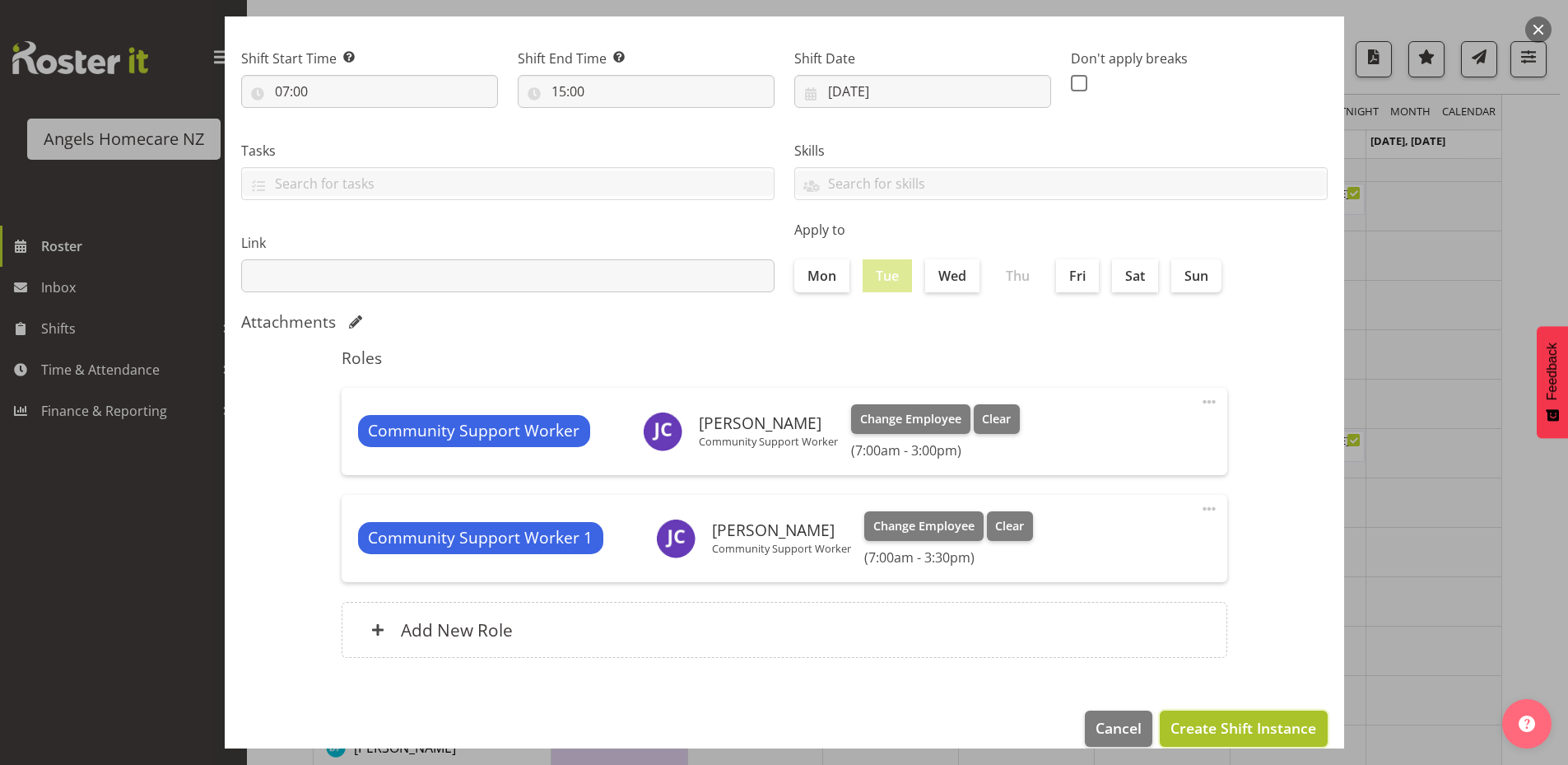
click at [1189, 731] on span "Create Shift Instance" at bounding box center [1243, 727] width 146 height 22
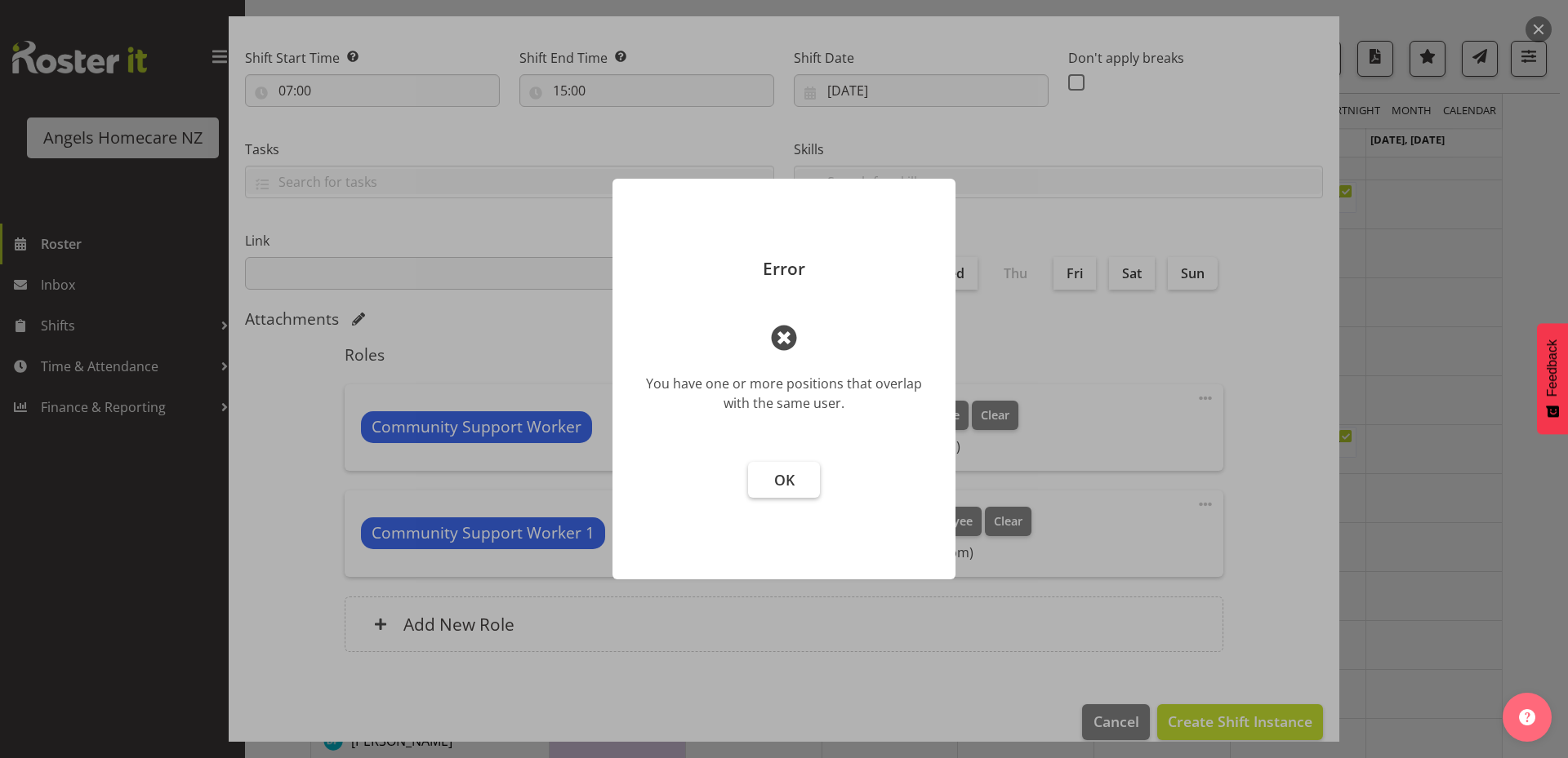
click at [809, 482] on button "OK" at bounding box center [784, 480] width 72 height 36
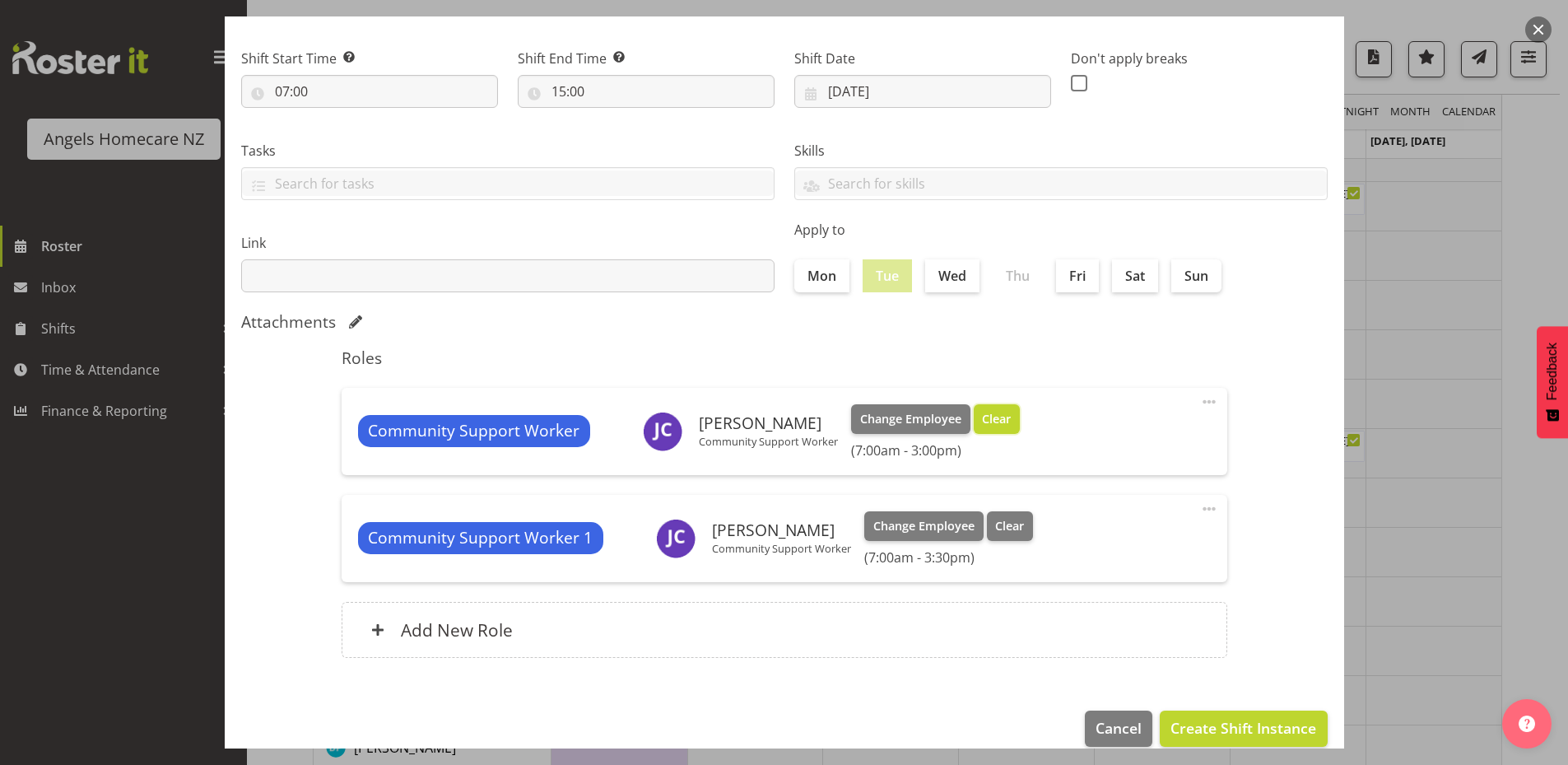
click at [1000, 420] on span "Clear" at bounding box center [996, 419] width 29 height 18
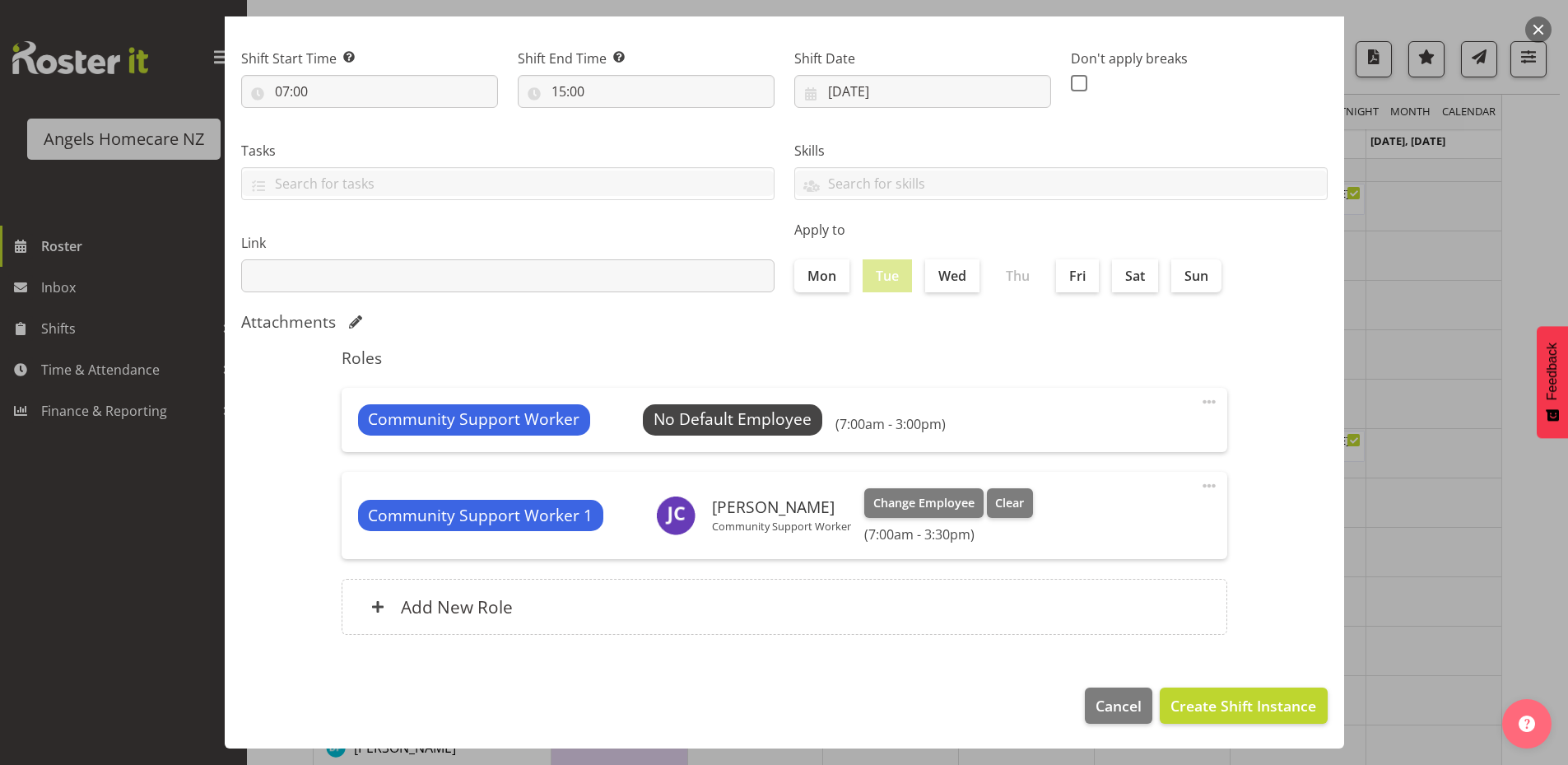
click at [1200, 401] on span at bounding box center [1209, 401] width 20 height 20
click at [1145, 463] on link "Delete" at bounding box center [1140, 468] width 158 height 30
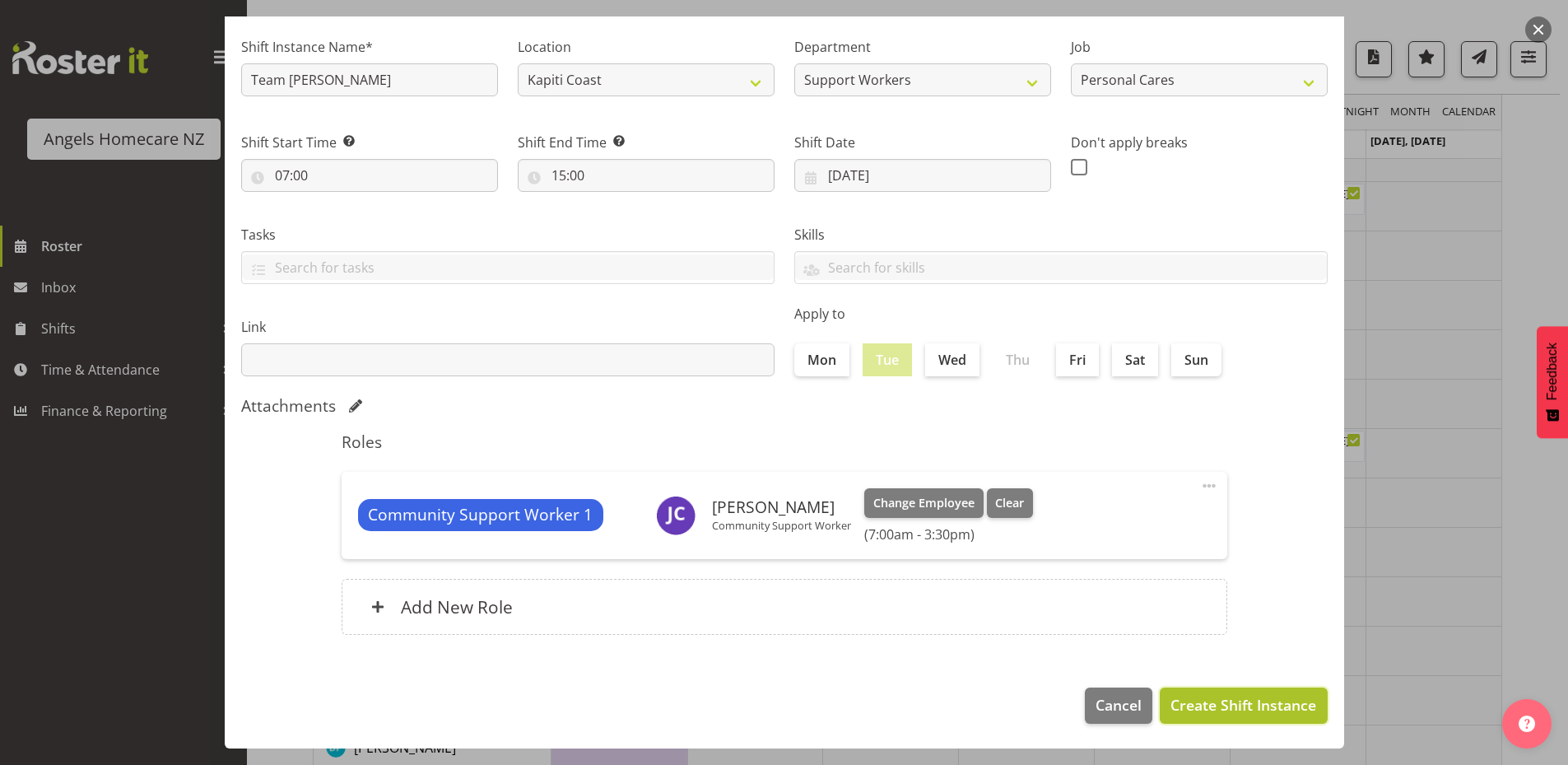
click at [1199, 699] on span "Create Shift Instance" at bounding box center [1243, 705] width 146 height 22
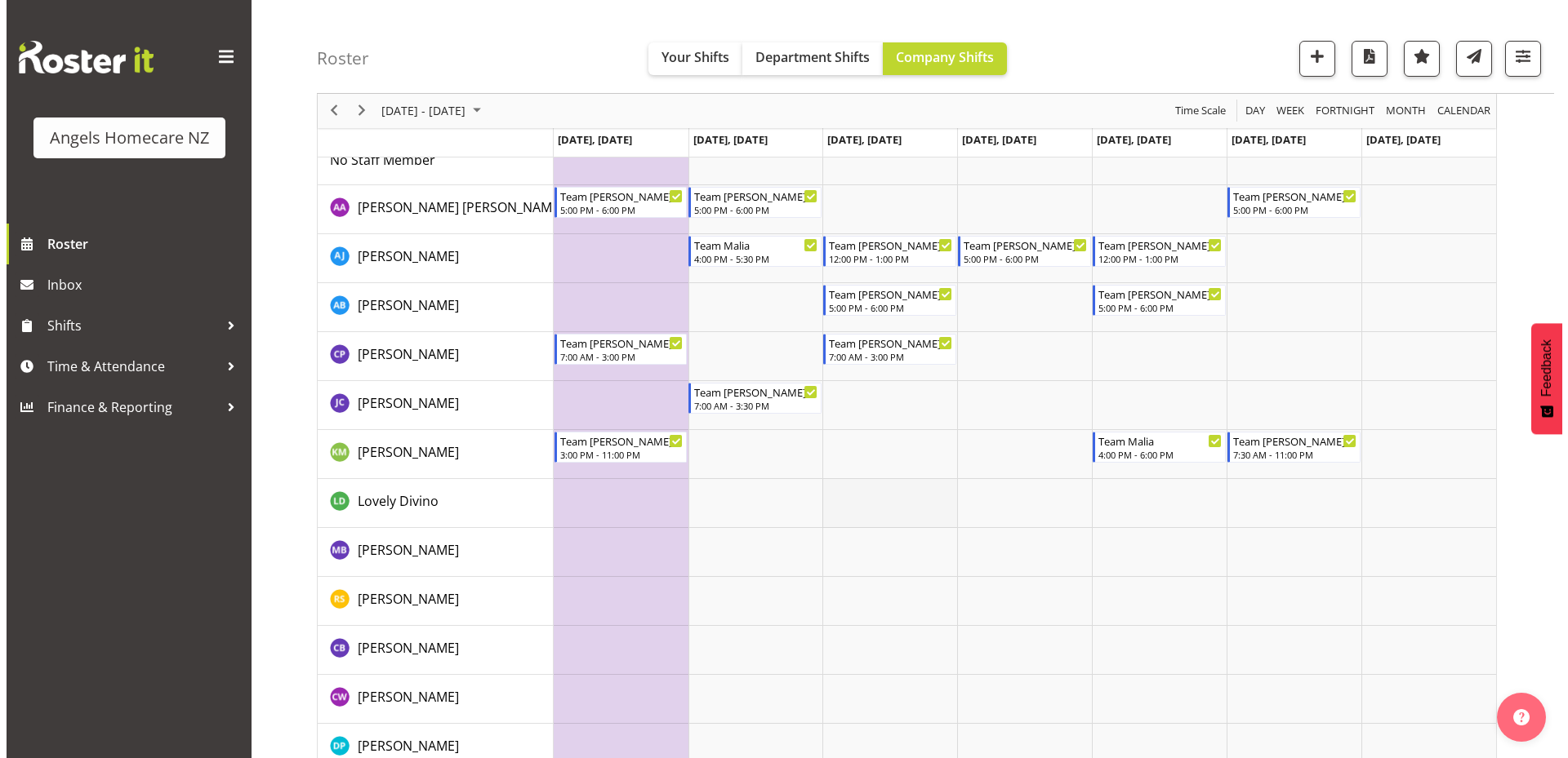
scroll to position [245, 0]
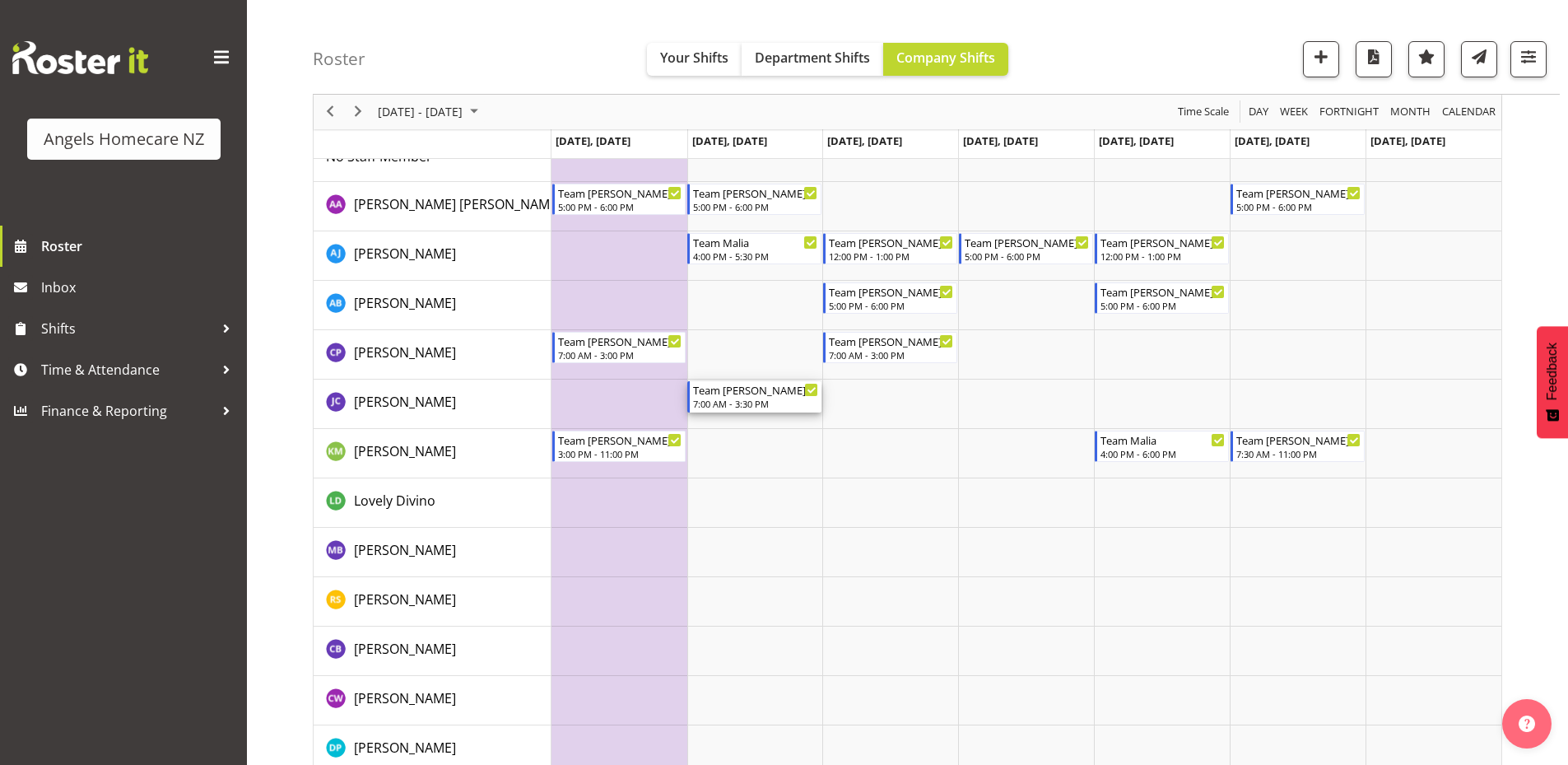
click at [753, 393] on div "Team Kerry" at bounding box center [755, 389] width 125 height 17
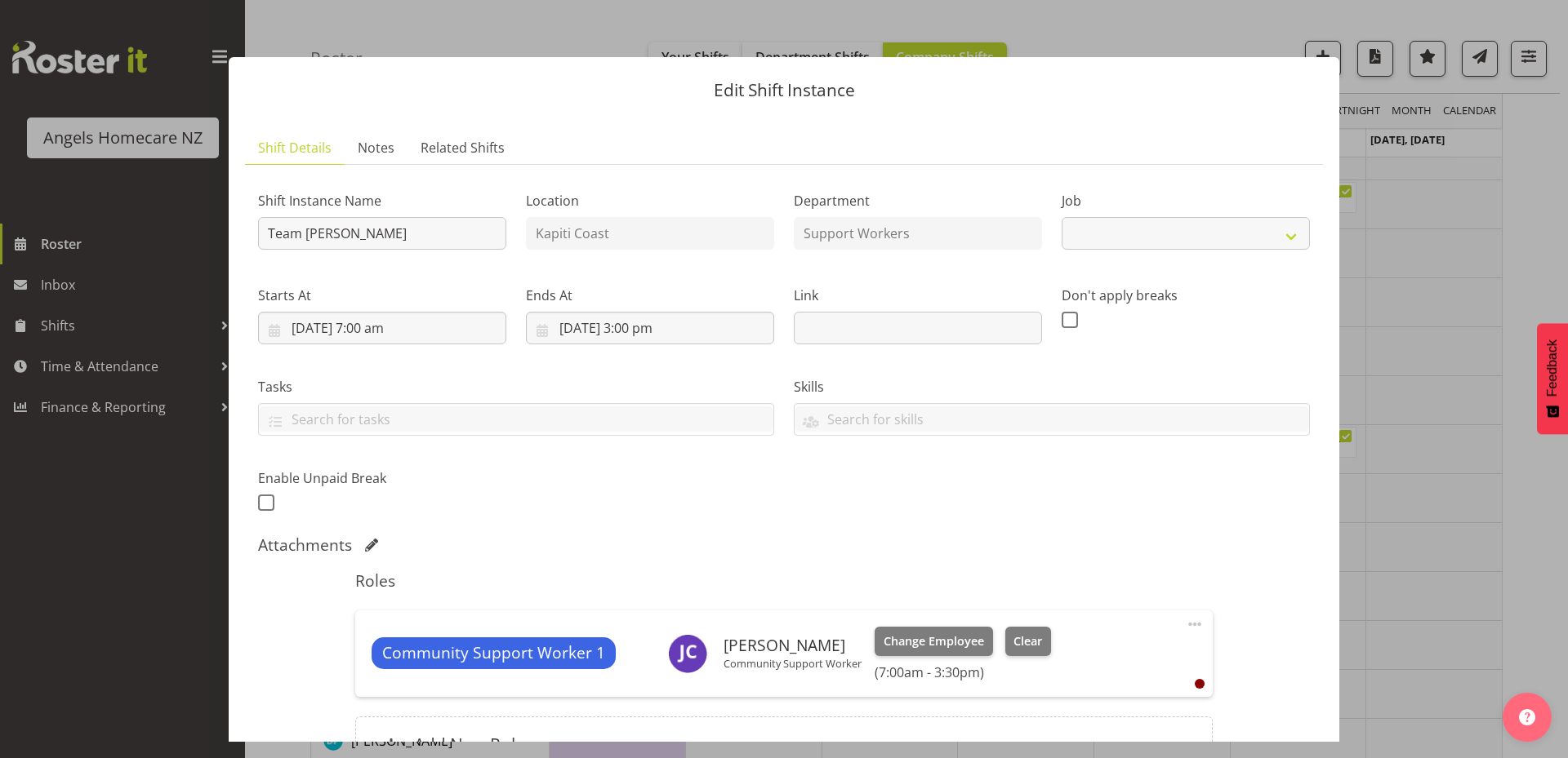
select select "10686"
click at [672, 328] on input "23/09/2025, 3:00 pm" at bounding box center [650, 328] width 248 height 33
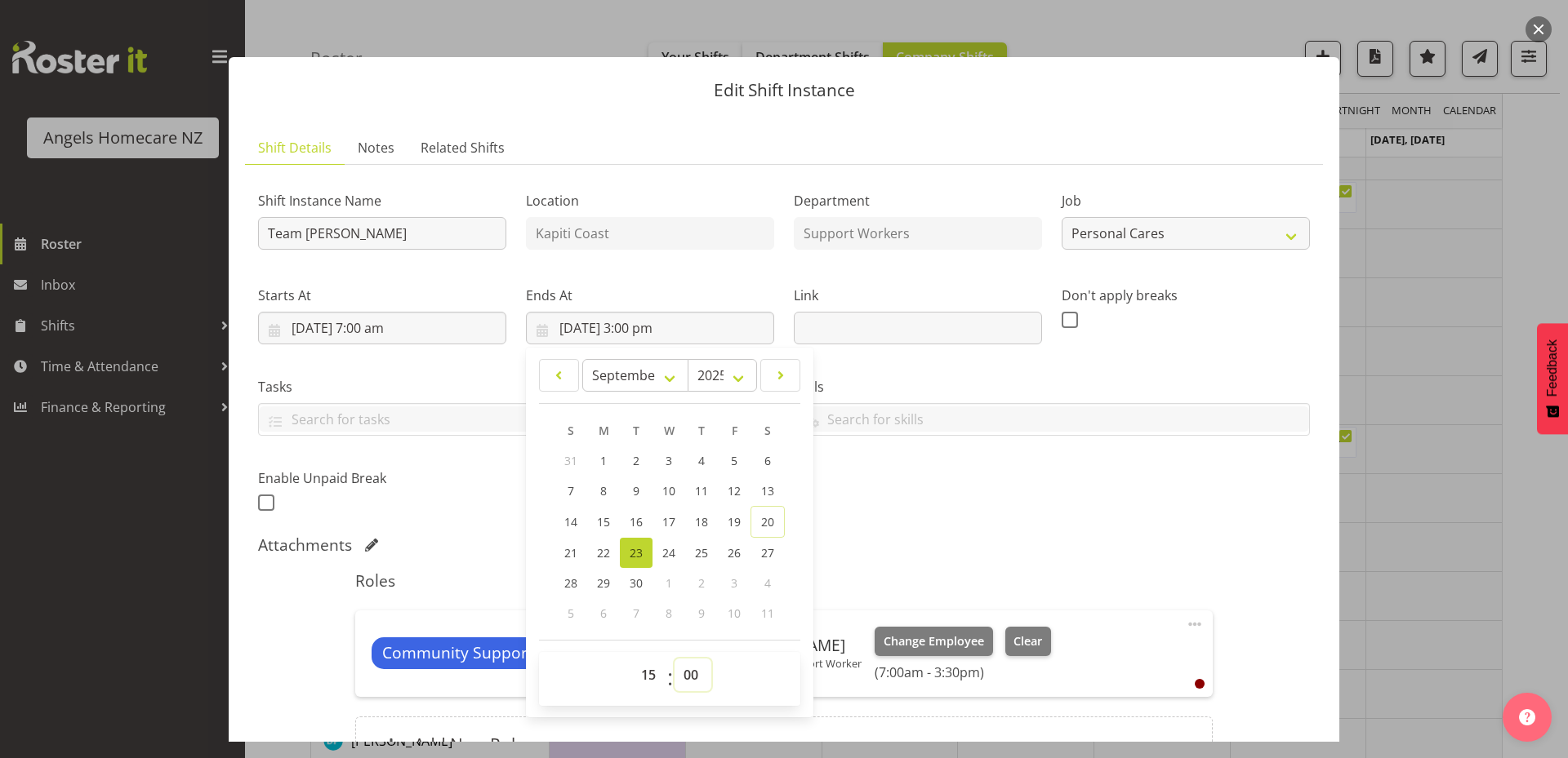
click at [694, 675] on select "00 01 02 03 04 05 06 07 08 09 10 11 12 13 14 15 16 17 18 19 20 21 22 23 24 25 2…" at bounding box center [693, 675] width 36 height 33
click at [675, 659] on select "00 01 02 03 04 05 06 07 08 09 10 11 12 13 14 15 16 17 18 19 20 21 22 23 24 25 2…" at bounding box center [693, 675] width 36 height 33
click at [912, 535] on div "Attachments" at bounding box center [784, 545] width 1052 height 20
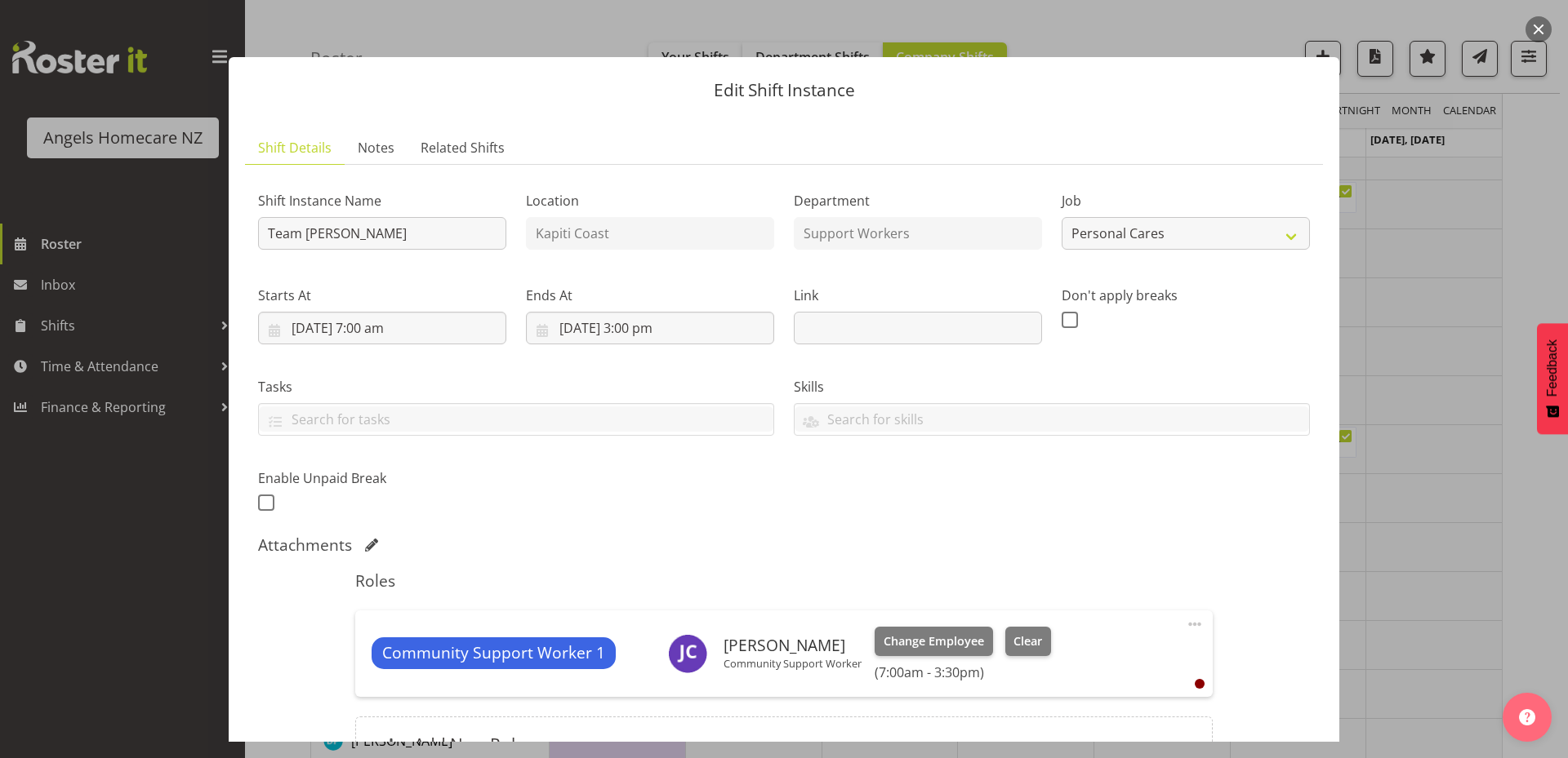
scroll to position [175, 0]
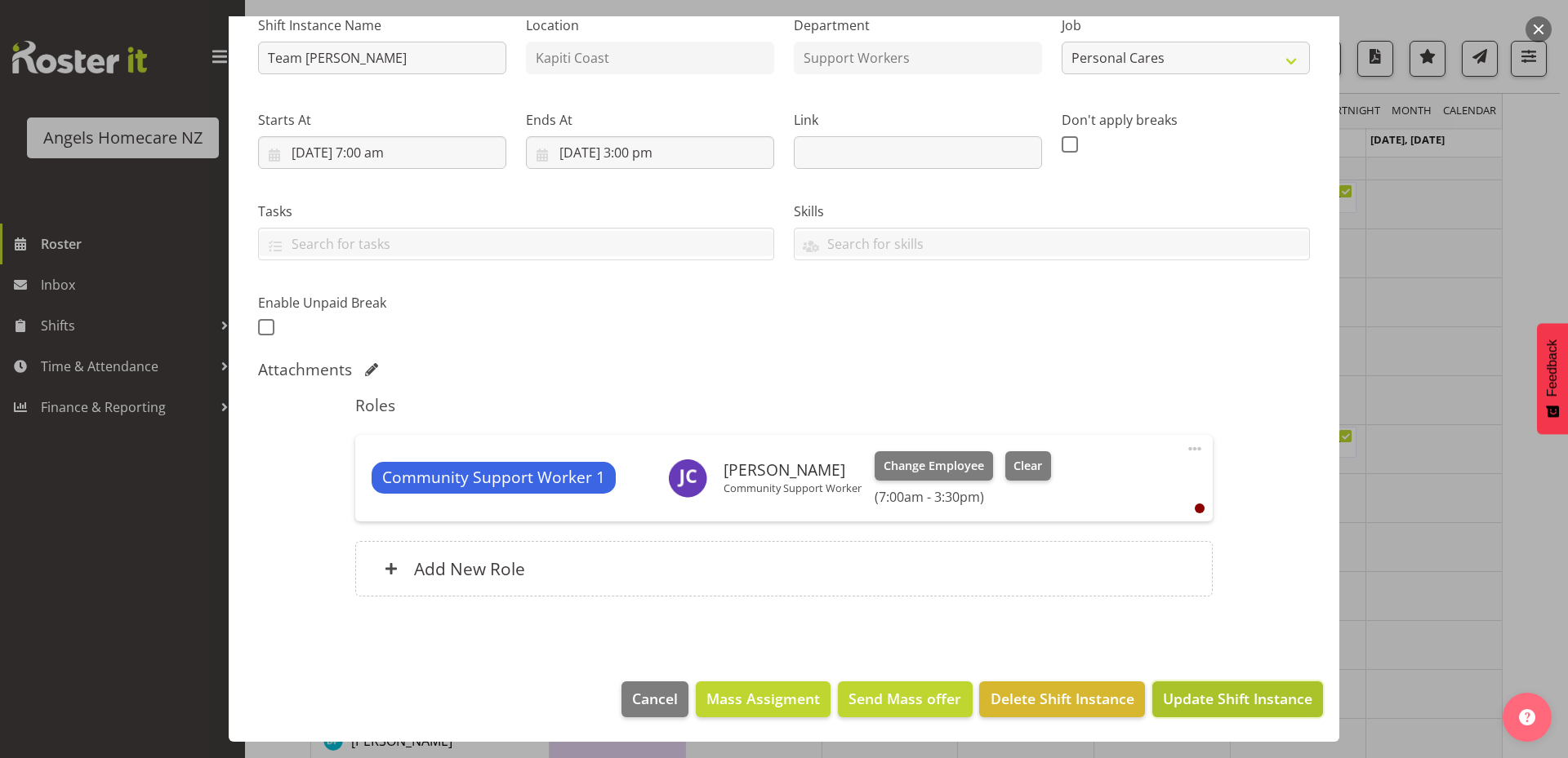
click at [1185, 707] on span "Update Shift Instance" at bounding box center [1237, 698] width 150 height 22
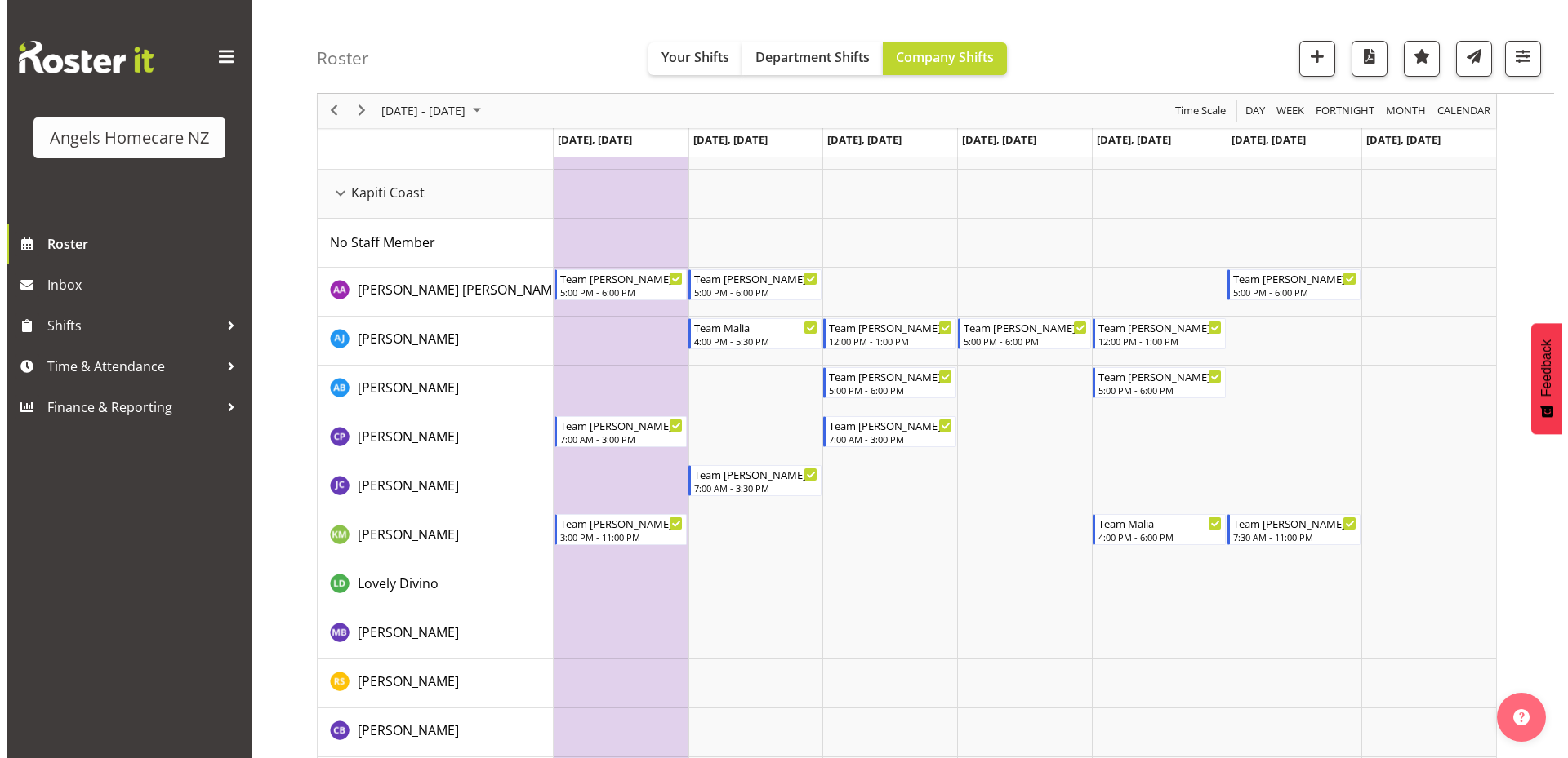
scroll to position [163, 0]
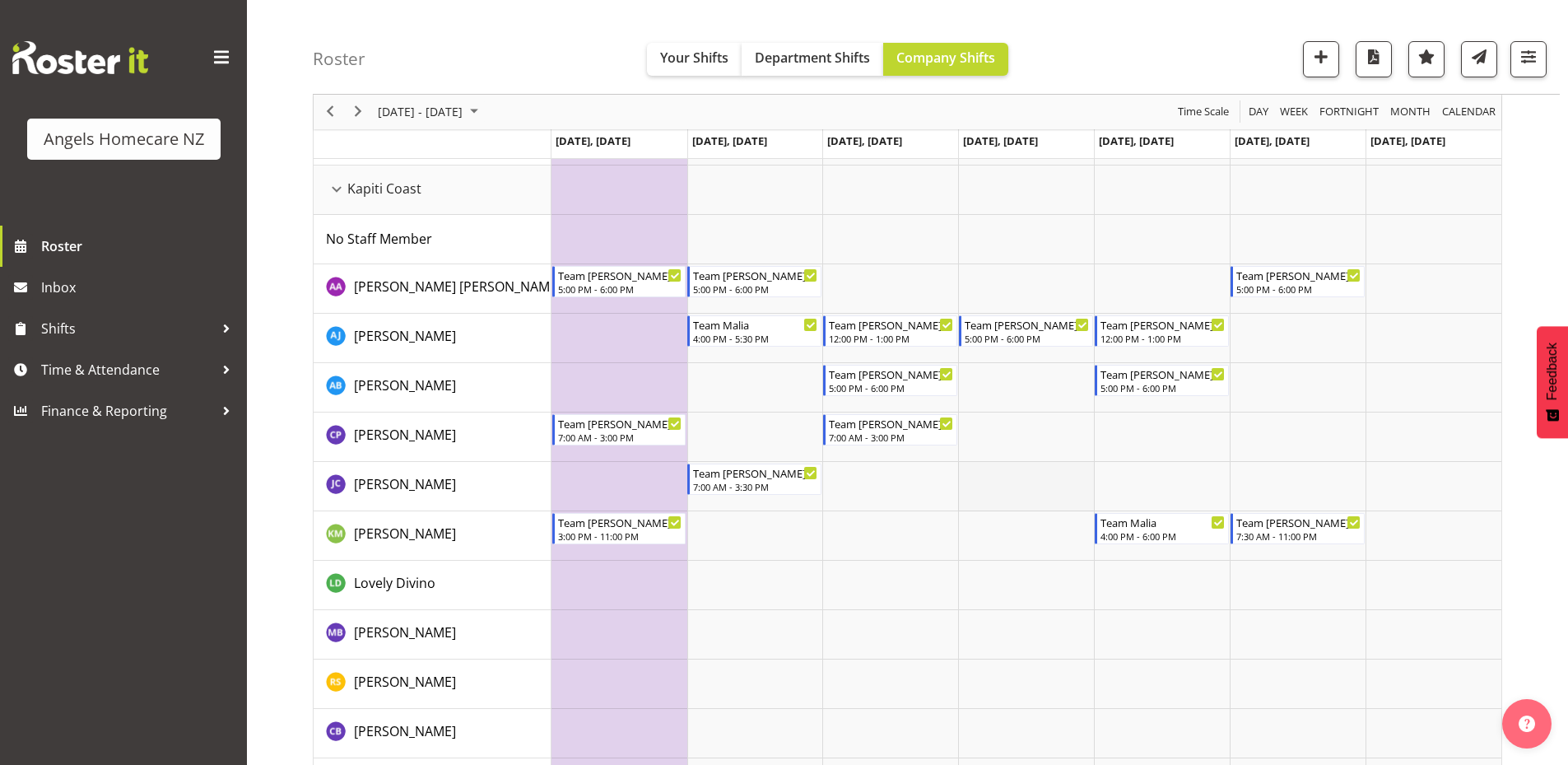
click at [1010, 484] on td "Timeline Week of September 22, 2025" at bounding box center [1026, 487] width 136 height 50
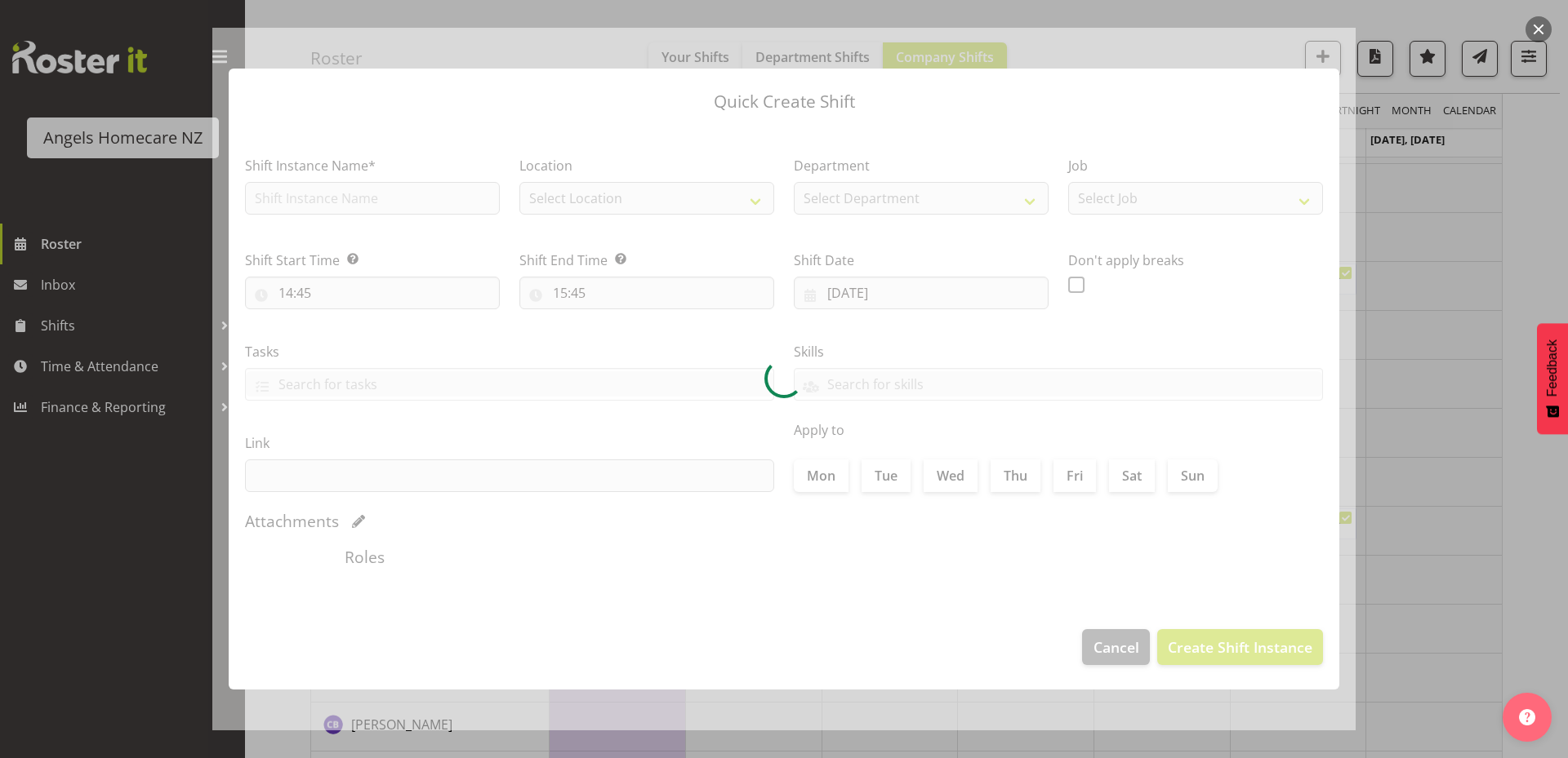
type input "25/09/2025"
checkbox input "true"
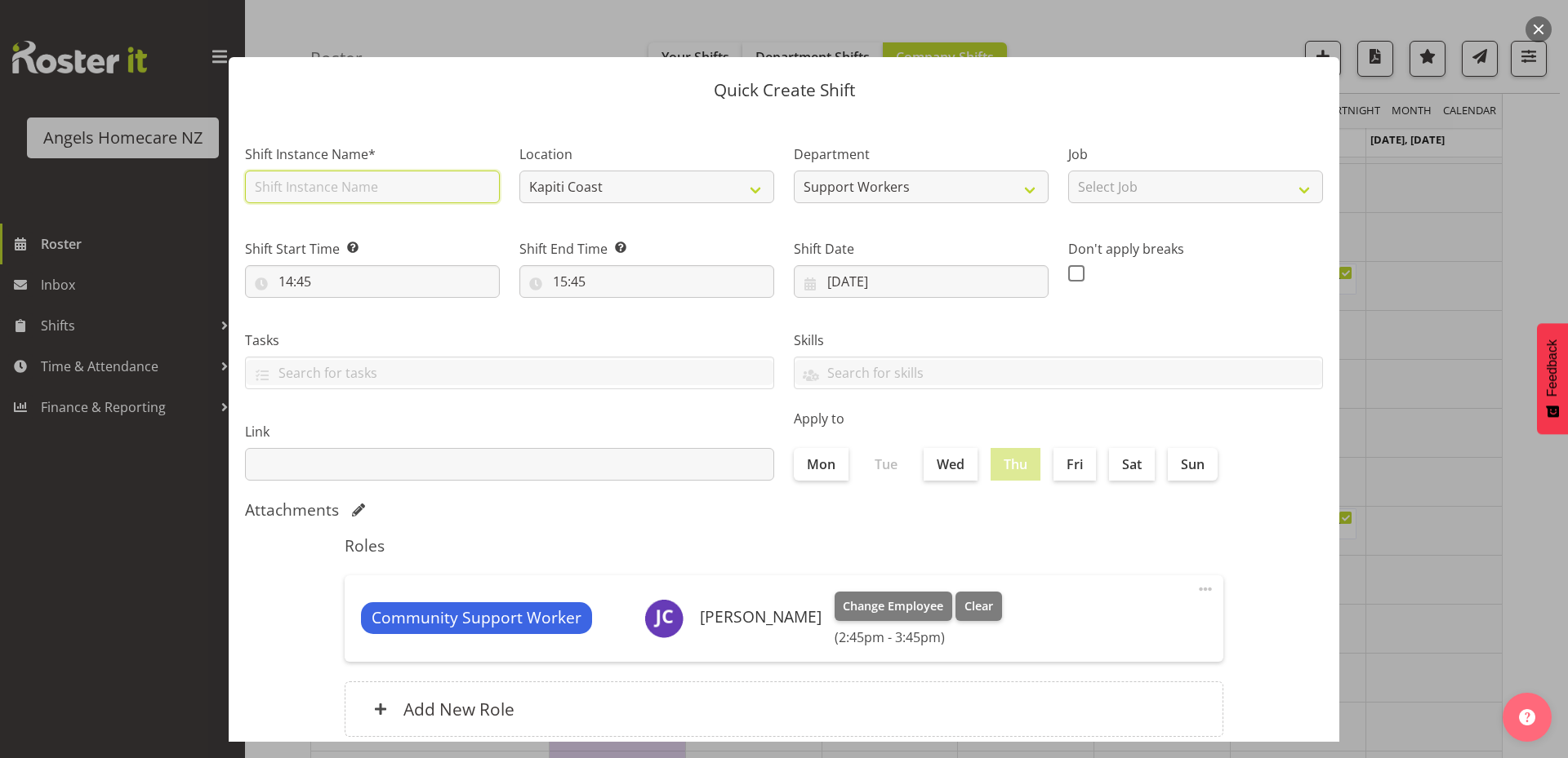
click at [438, 183] on input "text" at bounding box center [372, 187] width 255 height 33
type input "Team [PERSON_NAME]"
click at [1092, 195] on select "Select Job Personal Cares Support Work" at bounding box center [1195, 187] width 255 height 33
select select "10686"
click at [1068, 170] on select "Select Job Personal Cares Support Work" at bounding box center [1195, 187] width 255 height 33
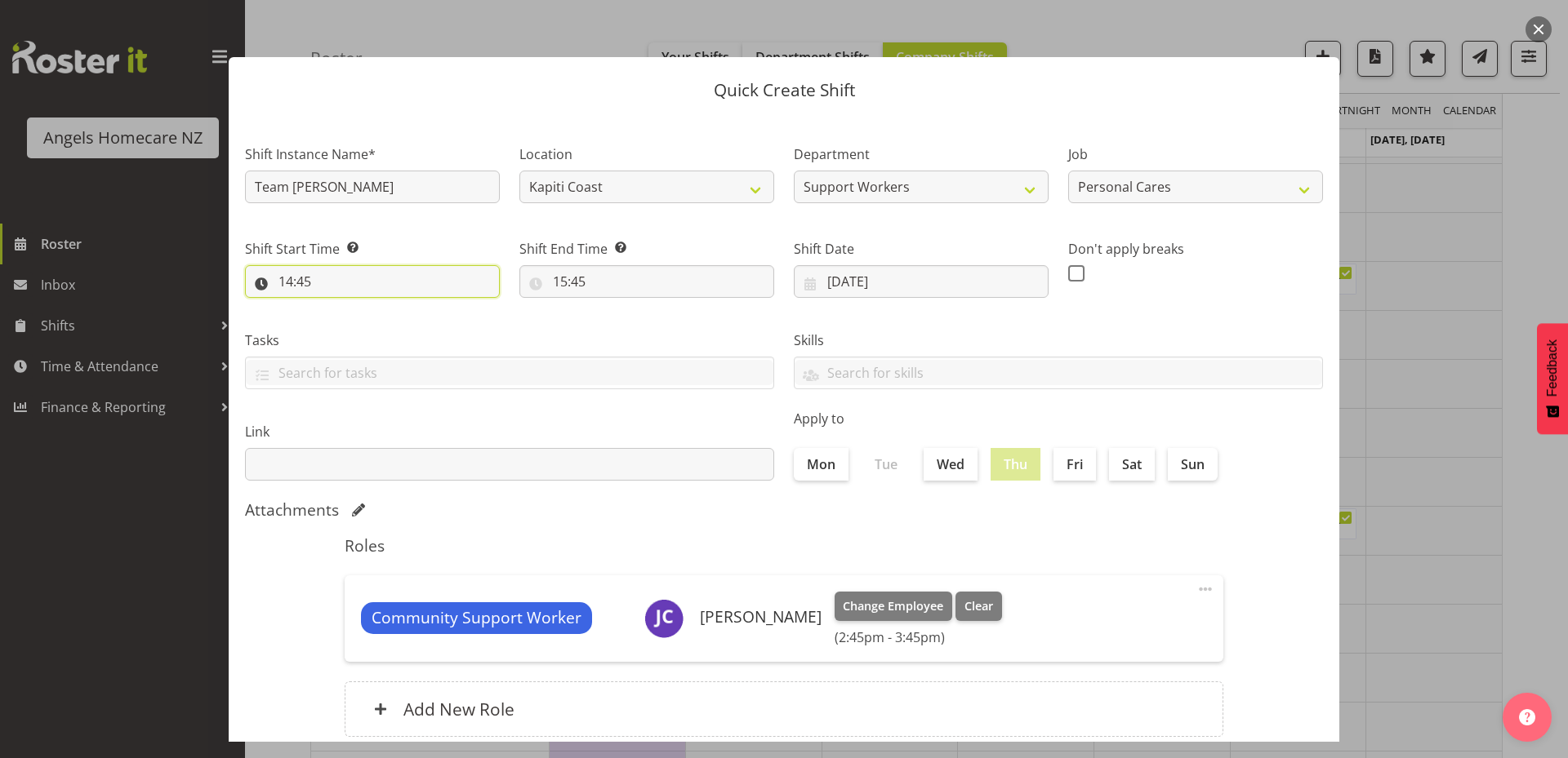
click at [464, 290] on input "14:45" at bounding box center [372, 282] width 255 height 33
click at [358, 328] on select "00 01 02 03 04 05 06 07 08 09 10 11 12 13 14 15 16 17 18 19 20 21 22 23" at bounding box center [356, 324] width 36 height 33
select select "7"
click at [338, 308] on select "00 01 02 03 04 05 06 07 08 09 10 11 12 13 14 15 16 17 18 19 20 21 22 23" at bounding box center [356, 324] width 36 height 33
type input "07:45"
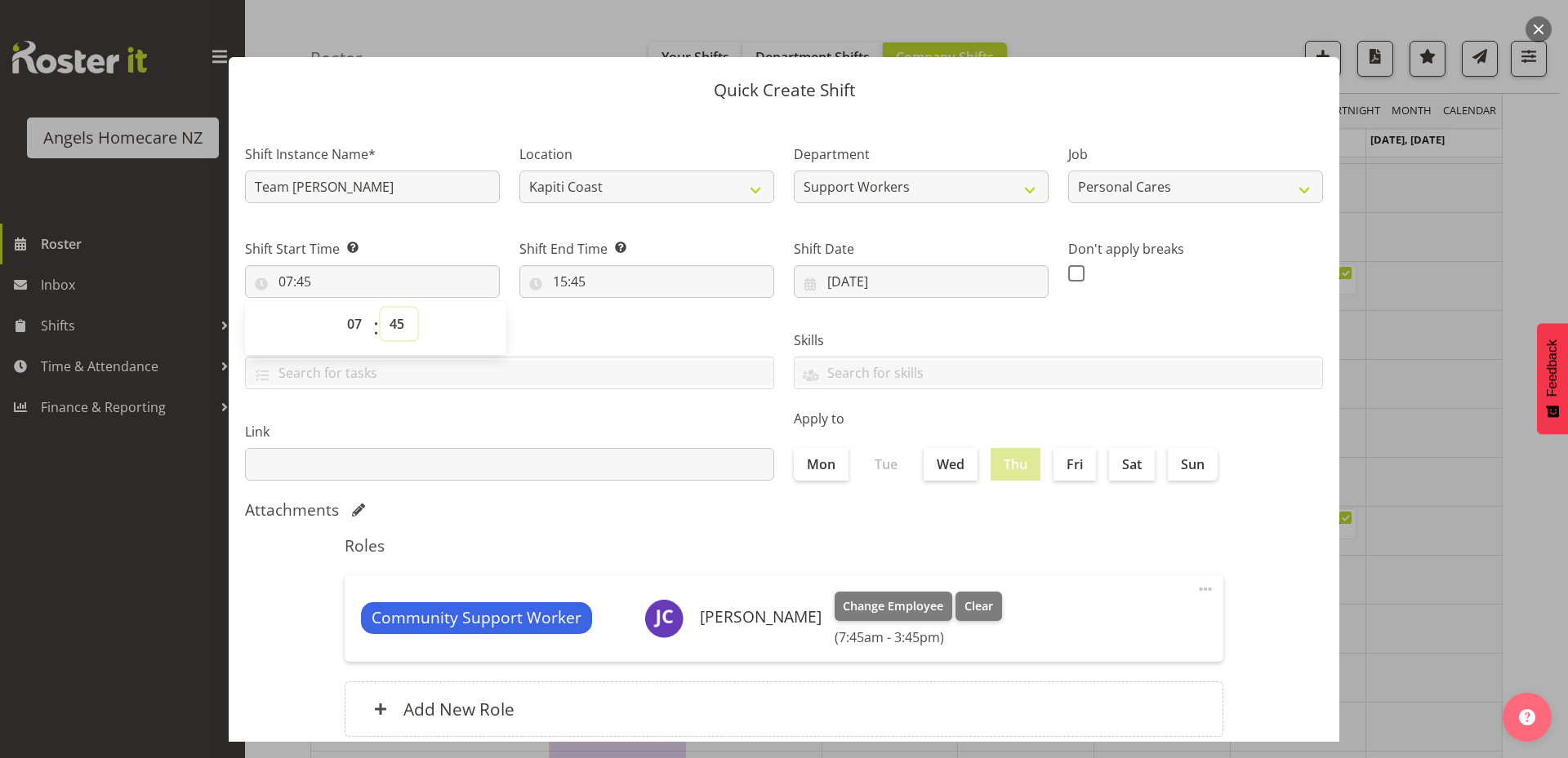
click at [393, 327] on select "00 01 02 03 04 05 06 07 08 09 10 11 12 13 14 15 16 17 18 19 20 21 22 23 24 25 2…" at bounding box center [399, 324] width 36 height 33
select select "0"
click at [381, 308] on select "00 01 02 03 04 05 06 07 08 09 10 11 12 13 14 15 16 17 18 19 20 21 22 23 24 25 2…" at bounding box center [399, 324] width 36 height 33
type input "07:00"
click at [550, 305] on div "Shift End Time Set the time of the day you wish this shift to finish 15:45 00 0…" at bounding box center [646, 262] width 274 height 92
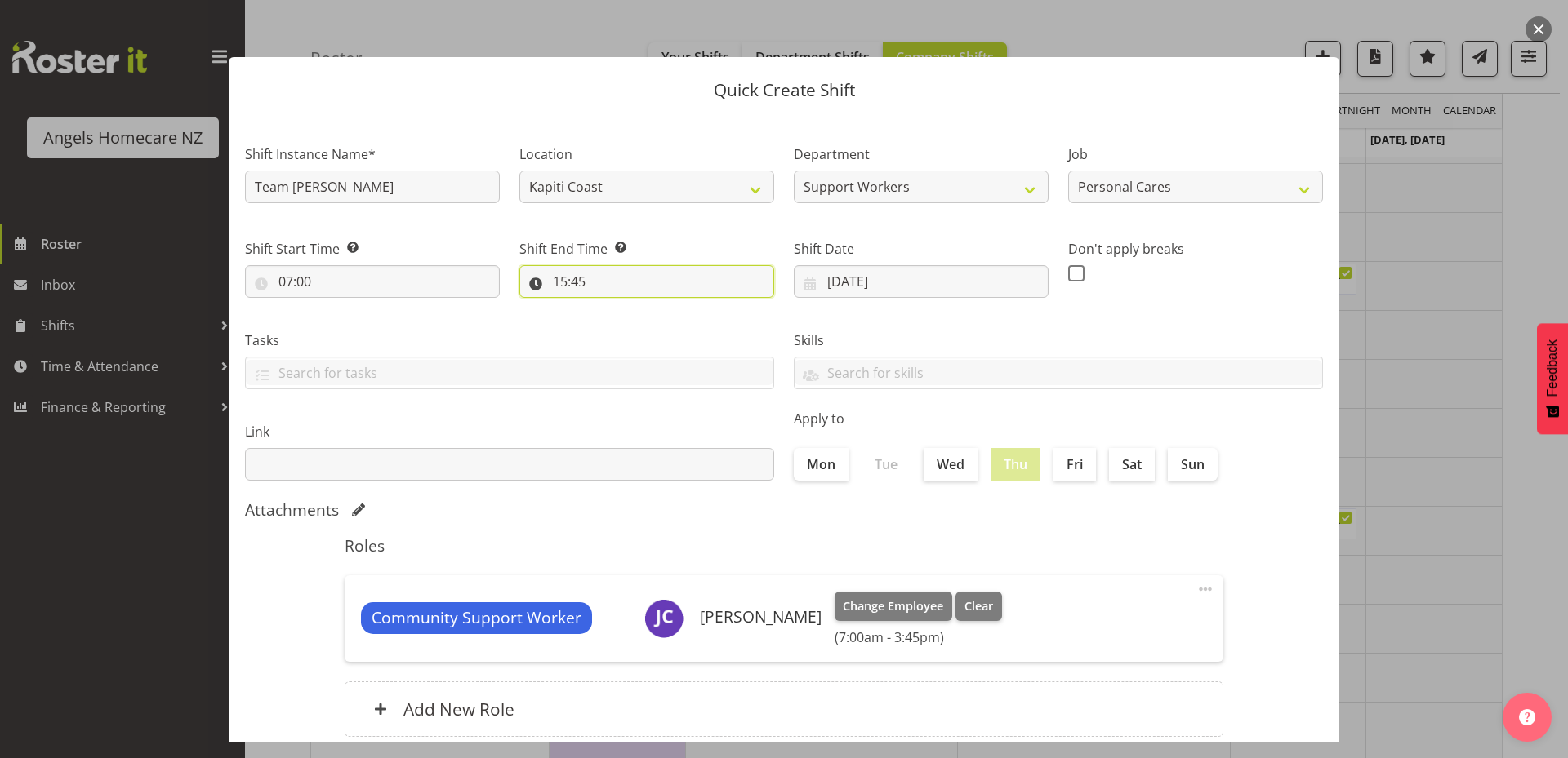
click at [563, 286] on input "15:45" at bounding box center [646, 282] width 255 height 33
click at [670, 328] on select "00 01 02 03 04 05 06 07 08 09 10 11 12 13 14 15 16 17 18 19 20 21 22 23 24 25 2…" at bounding box center [673, 324] width 36 height 33
select select "30"
click at [655, 308] on select "00 01 02 03 04 05 06 07 08 09 10 11 12 13 14 15 16 17 18 19 20 21 22 23 24 25 2…" at bounding box center [673, 324] width 36 height 33
type input "15:30"
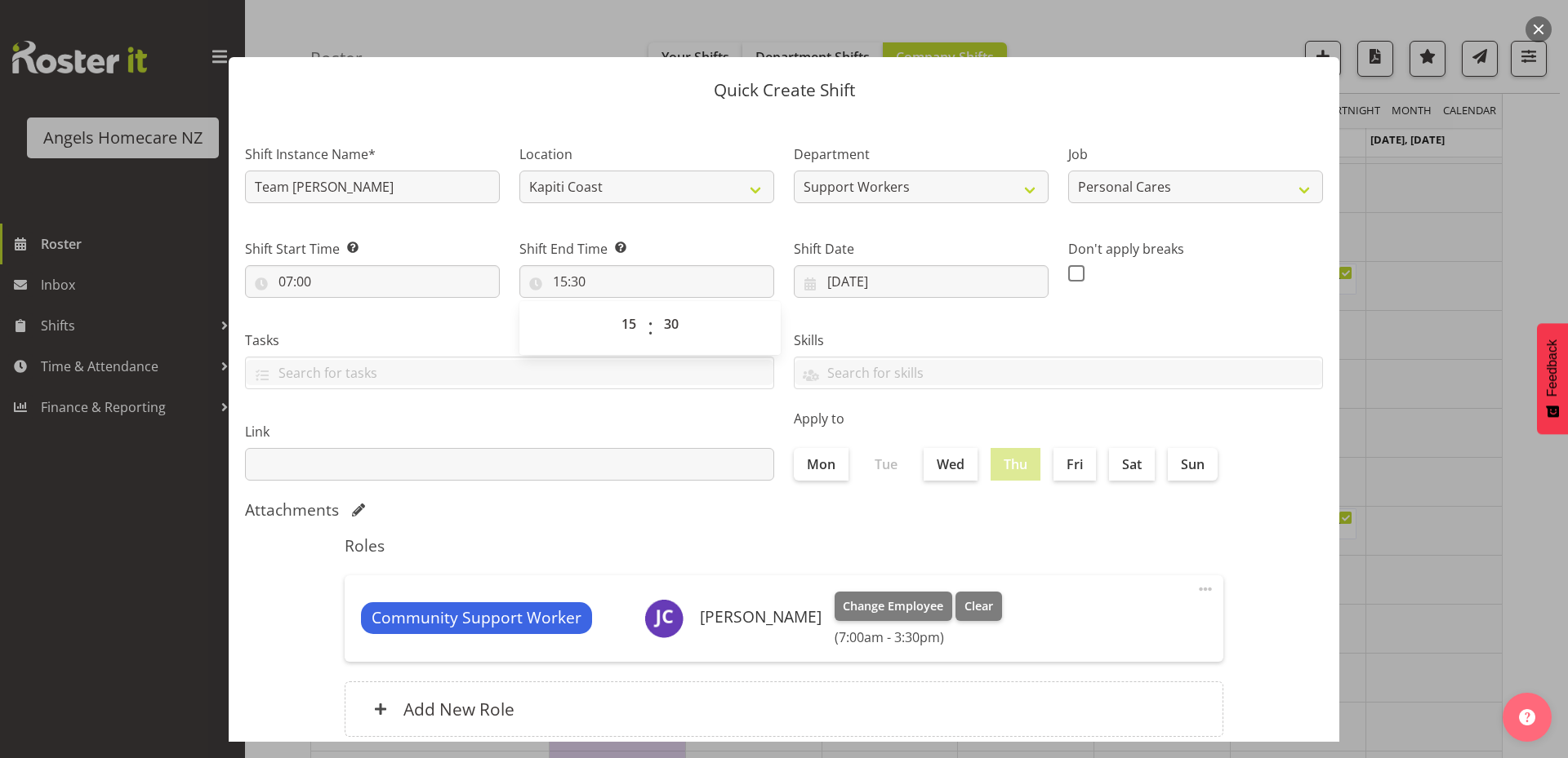
click at [679, 514] on div "Attachments" at bounding box center [784, 510] width 1078 height 20
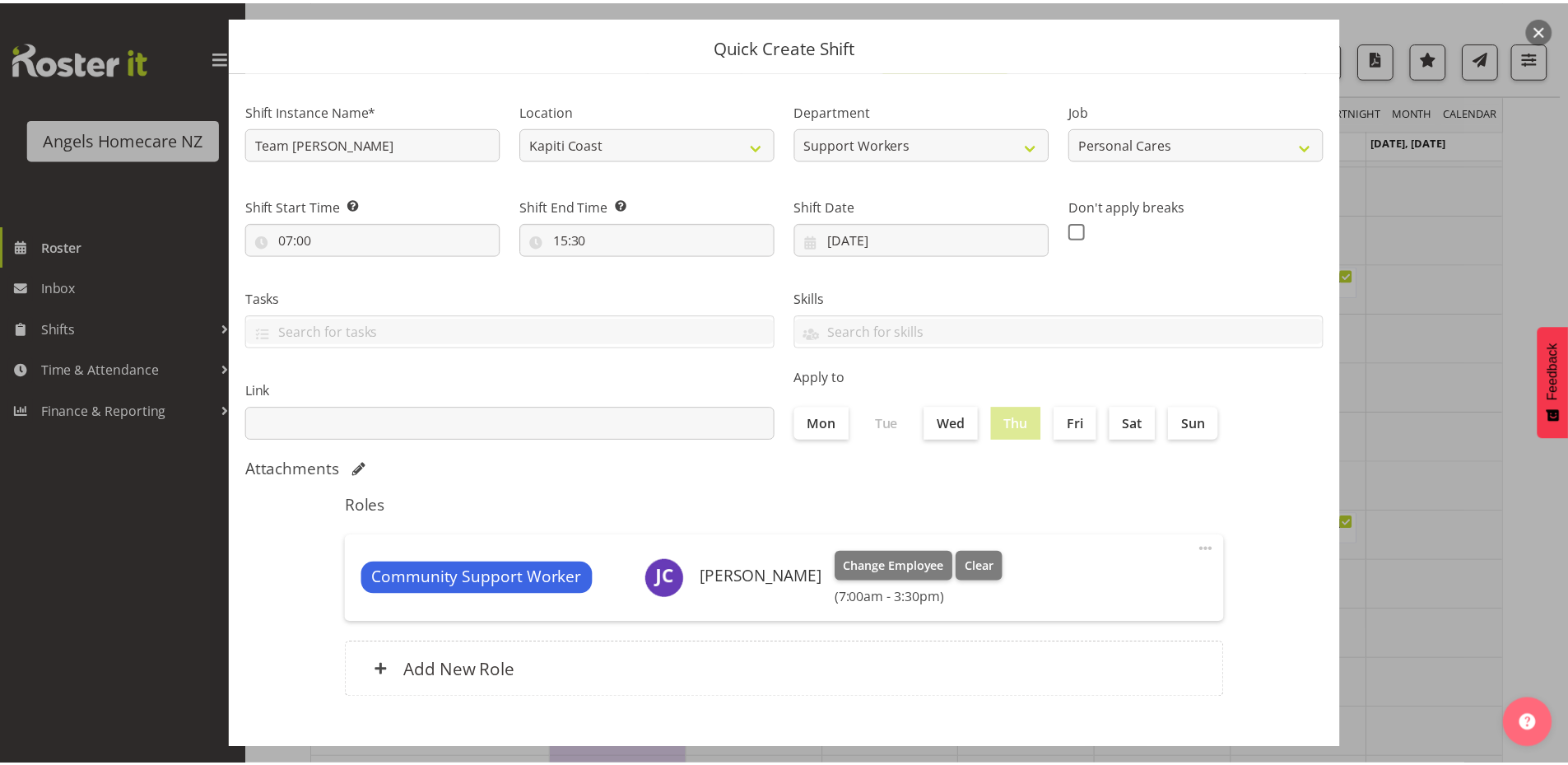
scroll to position [109, 0]
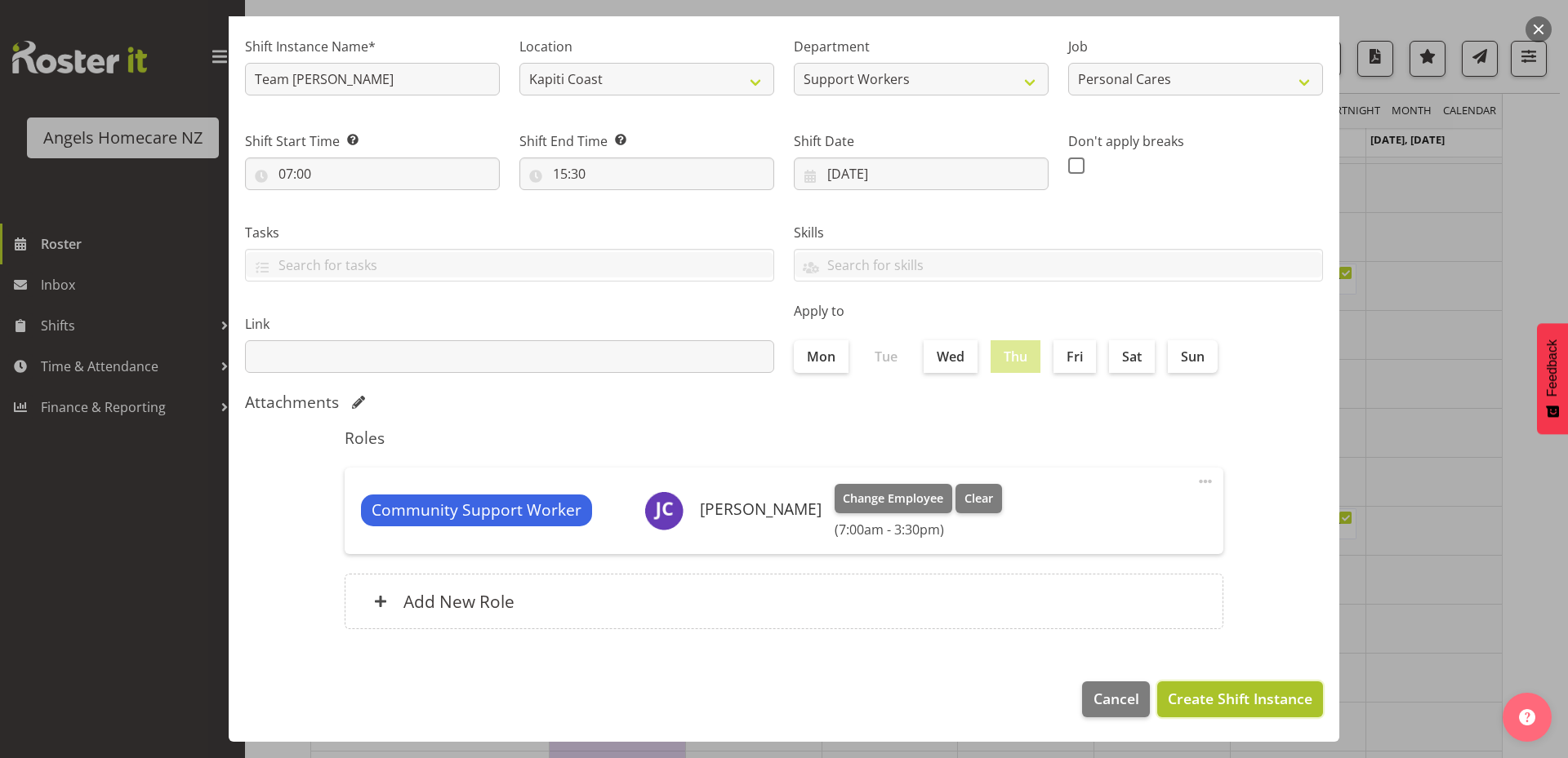
click at [1195, 693] on span "Create Shift Instance" at bounding box center [1239, 698] width 144 height 22
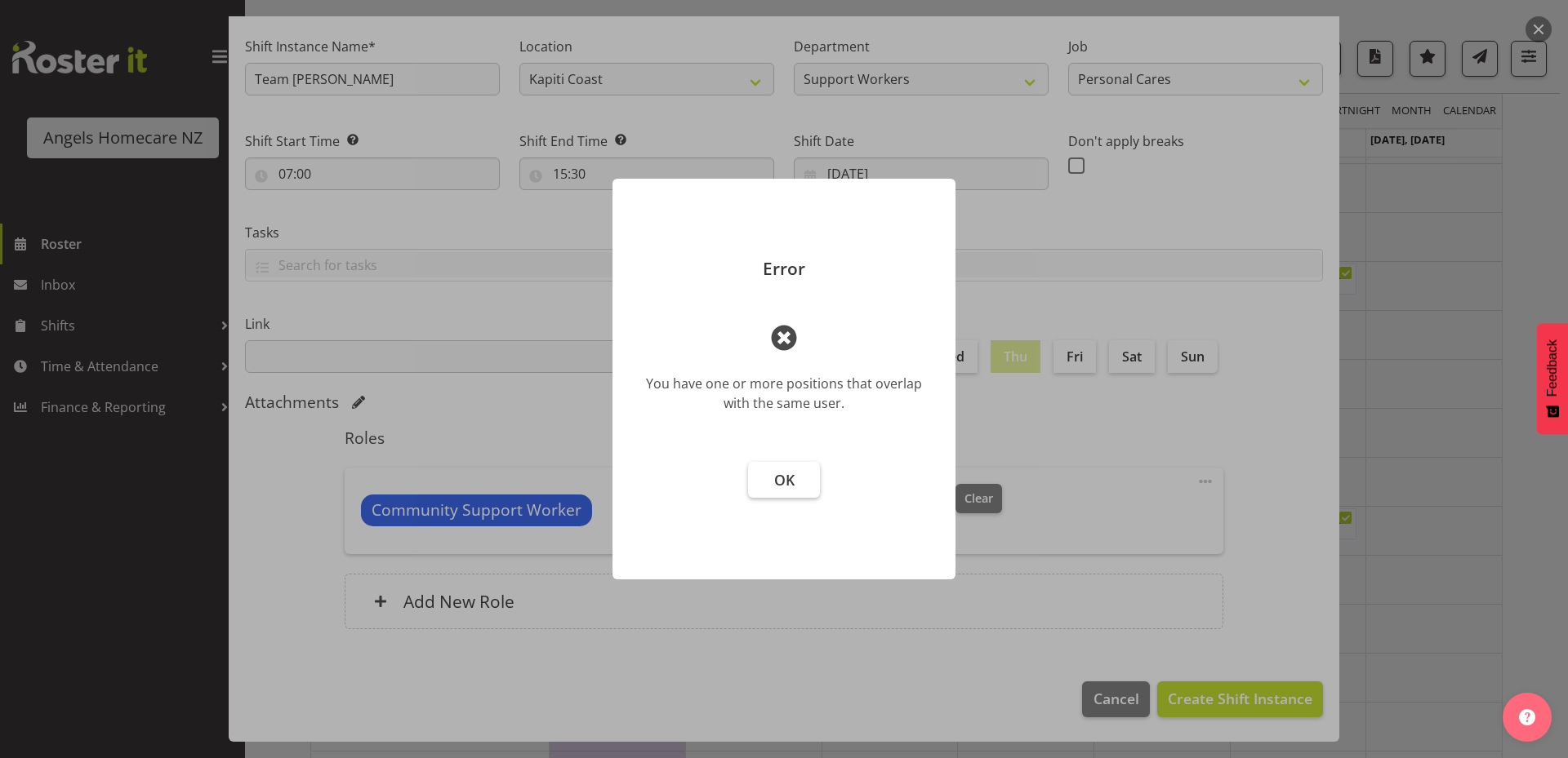
click at [793, 478] on span "OK" at bounding box center [784, 480] width 21 height 20
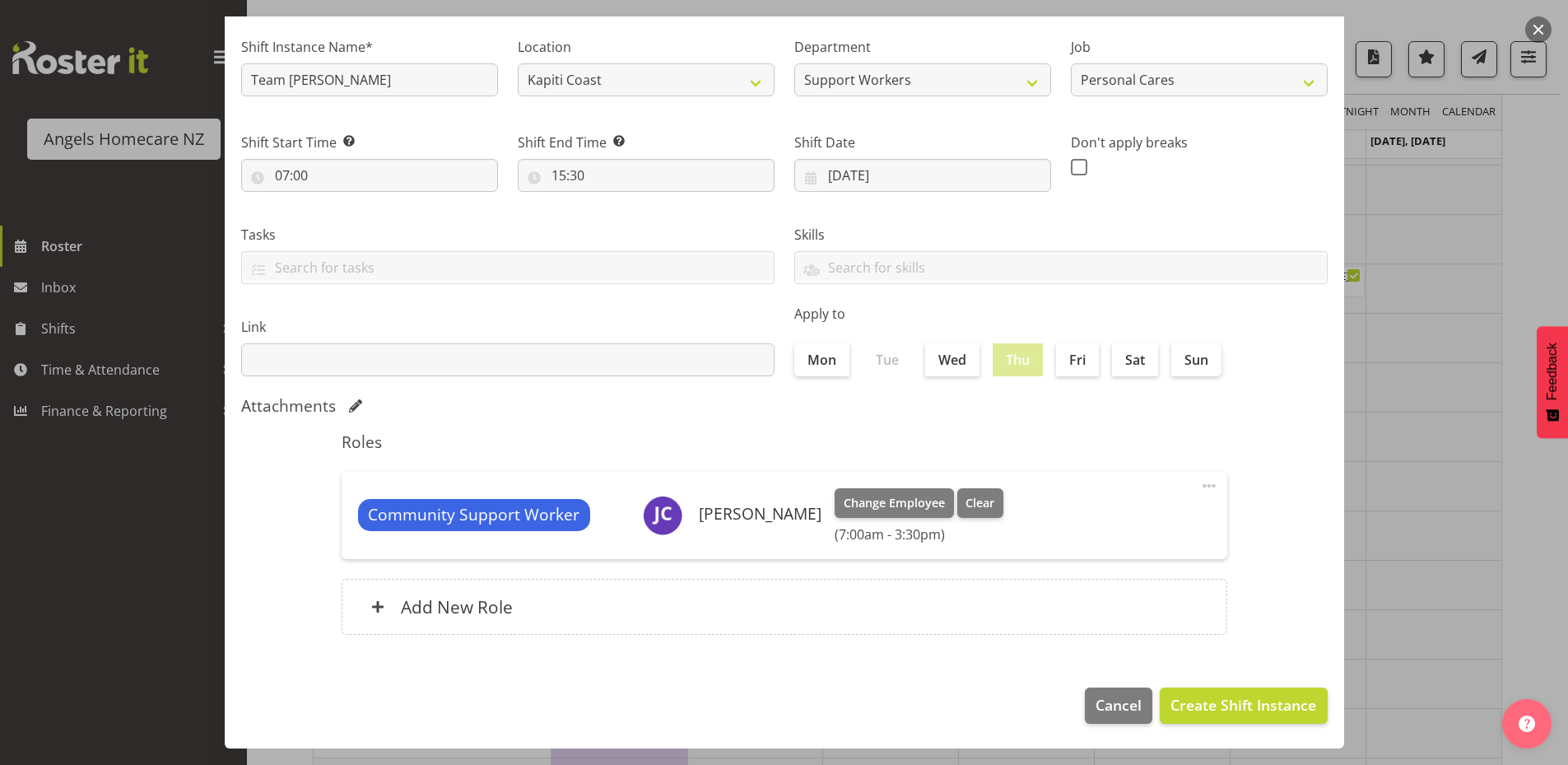
scroll to position [494, 0]
click at [965, 505] on span "Clear" at bounding box center [979, 502] width 29 height 18
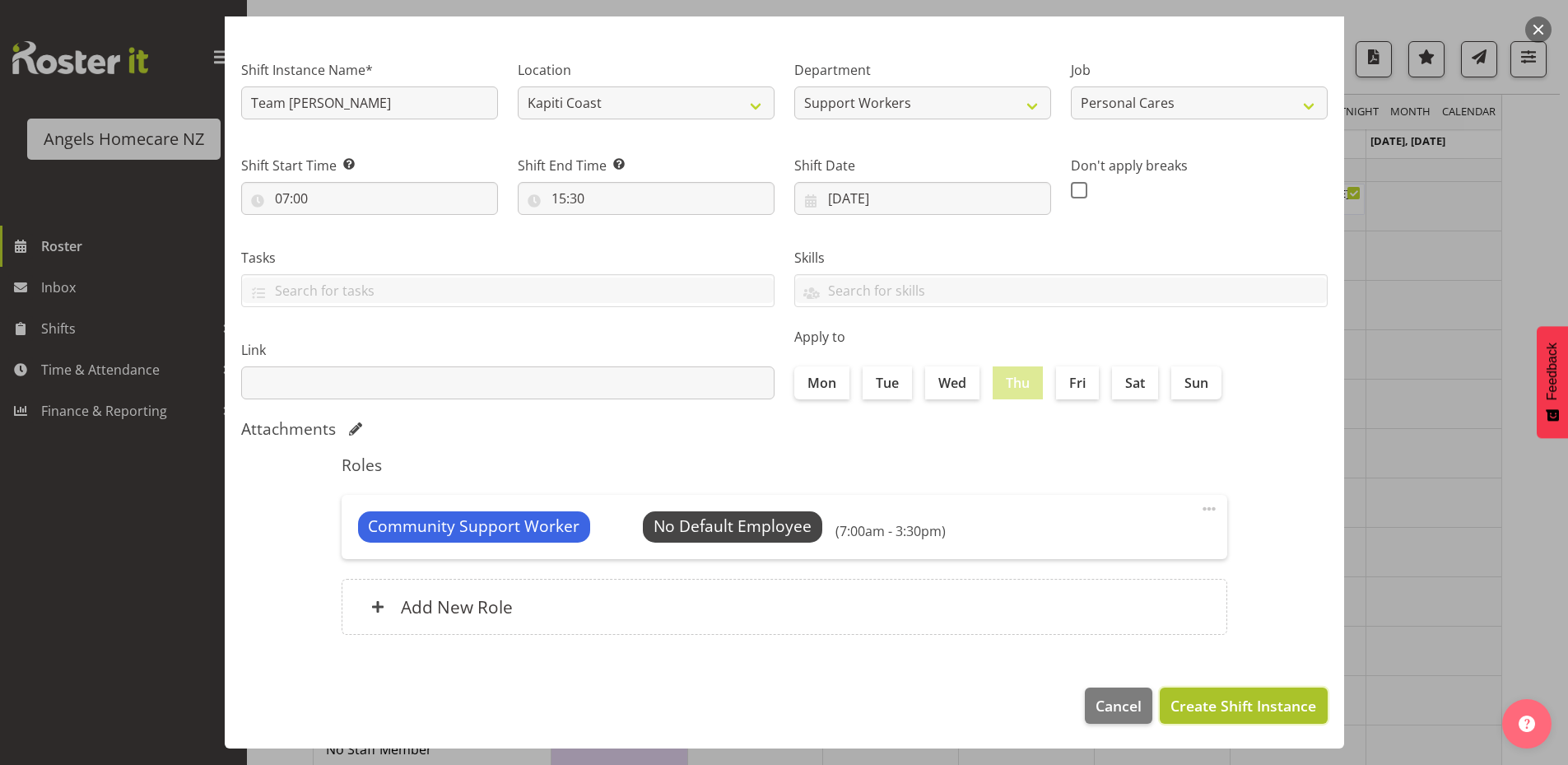
click at [1198, 714] on span "Create Shift Instance" at bounding box center [1243, 706] width 146 height 22
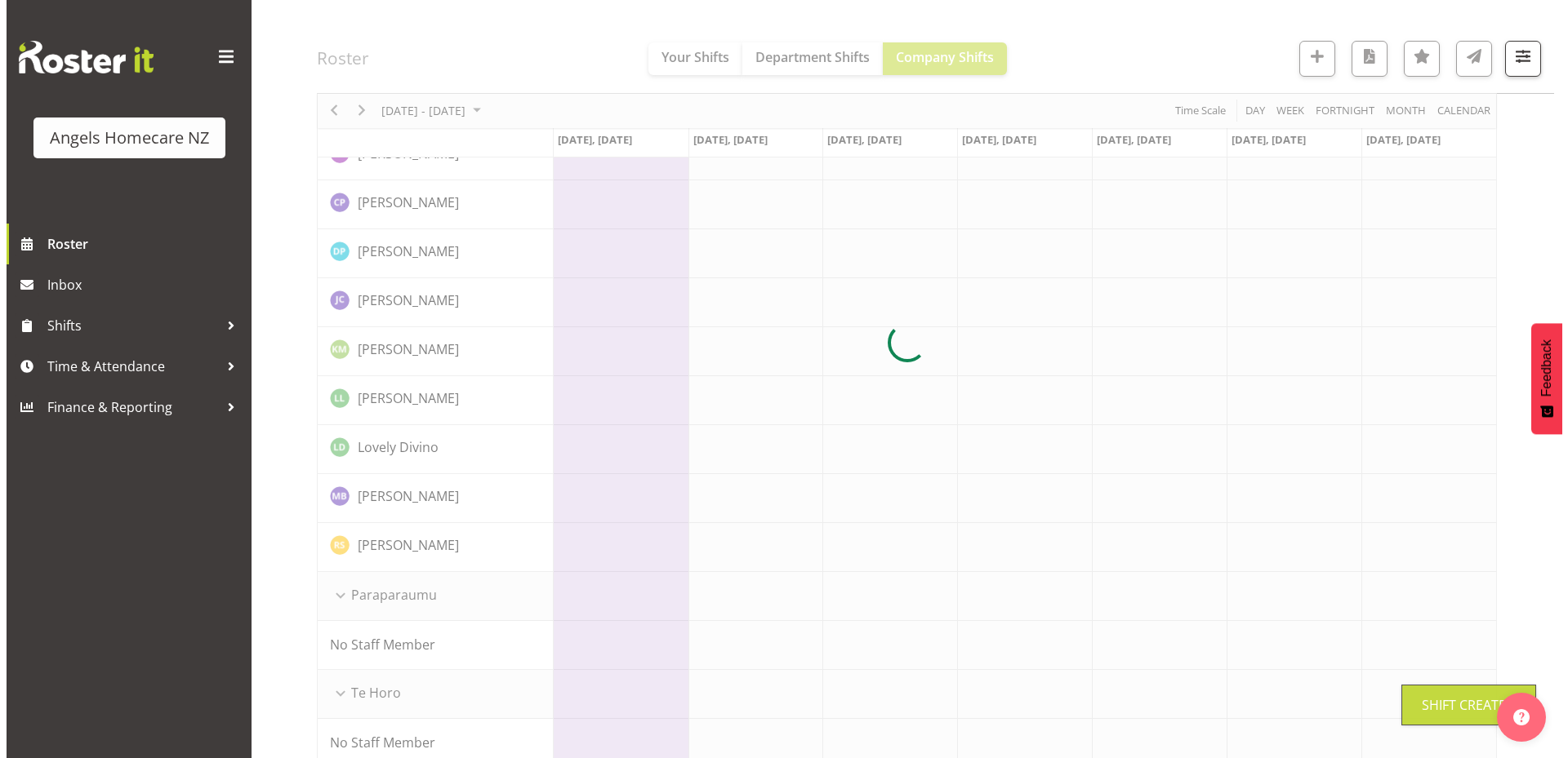
scroll to position [0, 0]
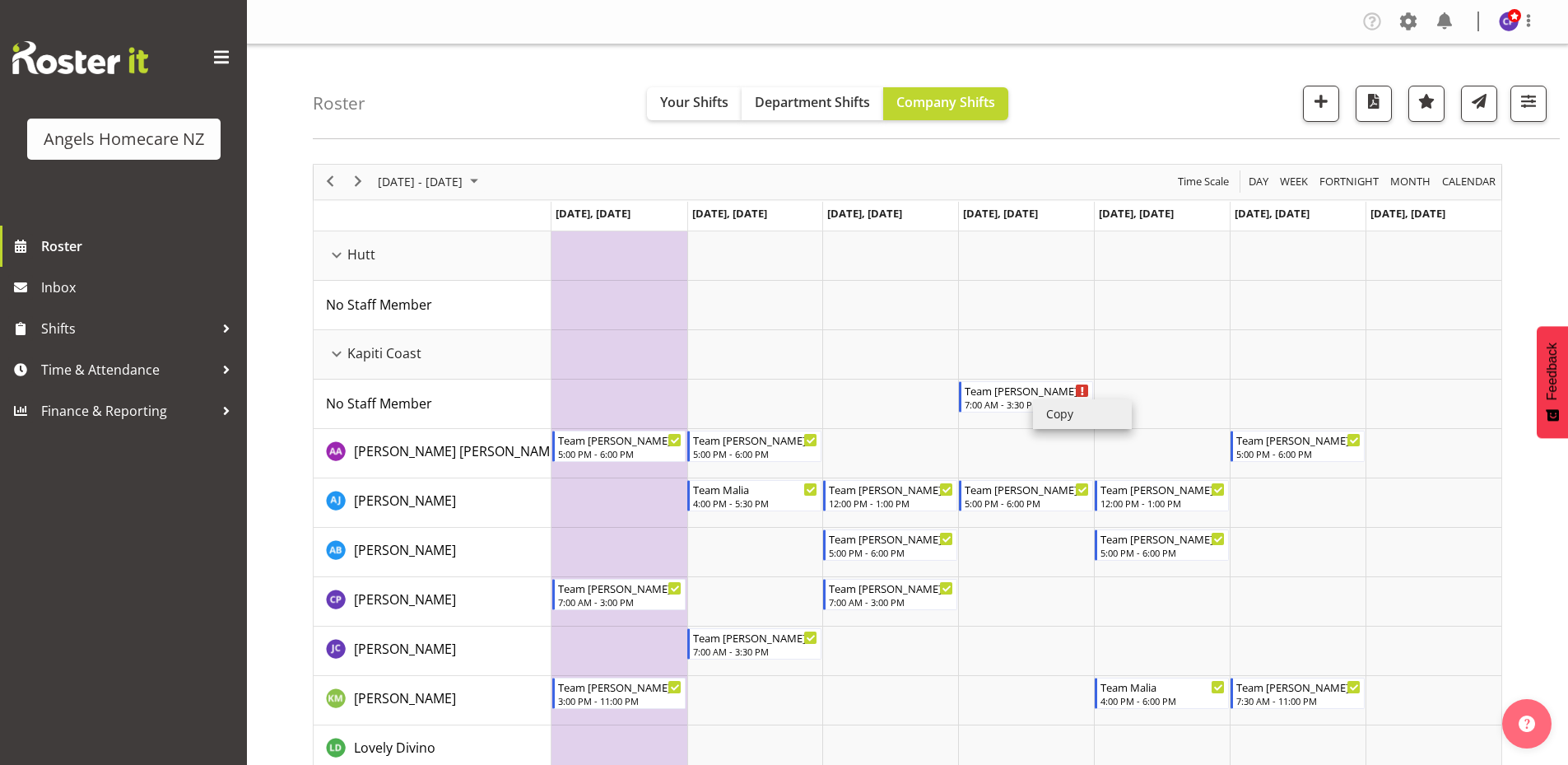
click at [1047, 414] on li "Copy" at bounding box center [1082, 414] width 99 height 30
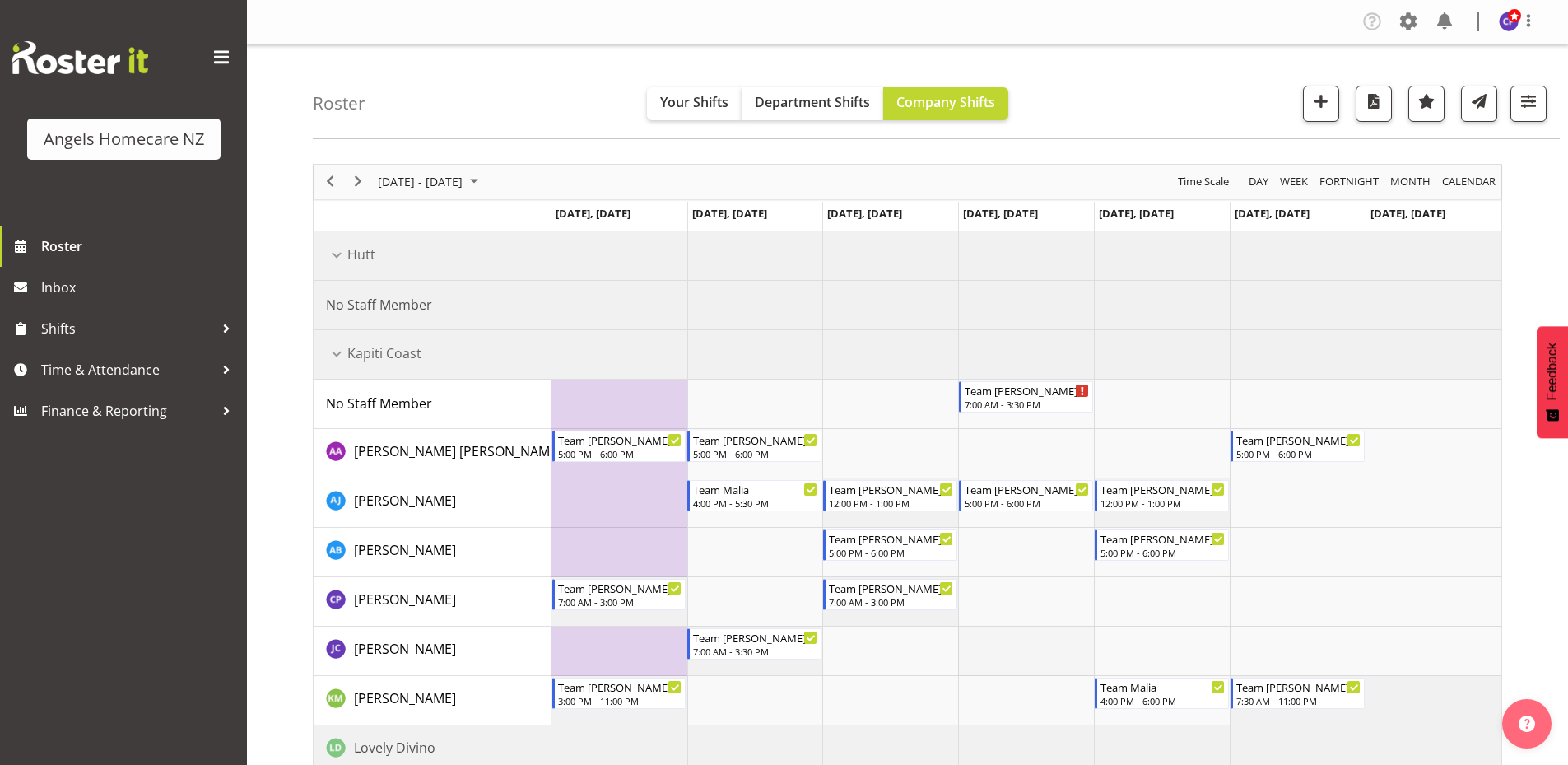
click at [1012, 649] on td "Timeline Week of September 22, 2025" at bounding box center [1026, 651] width 136 height 50
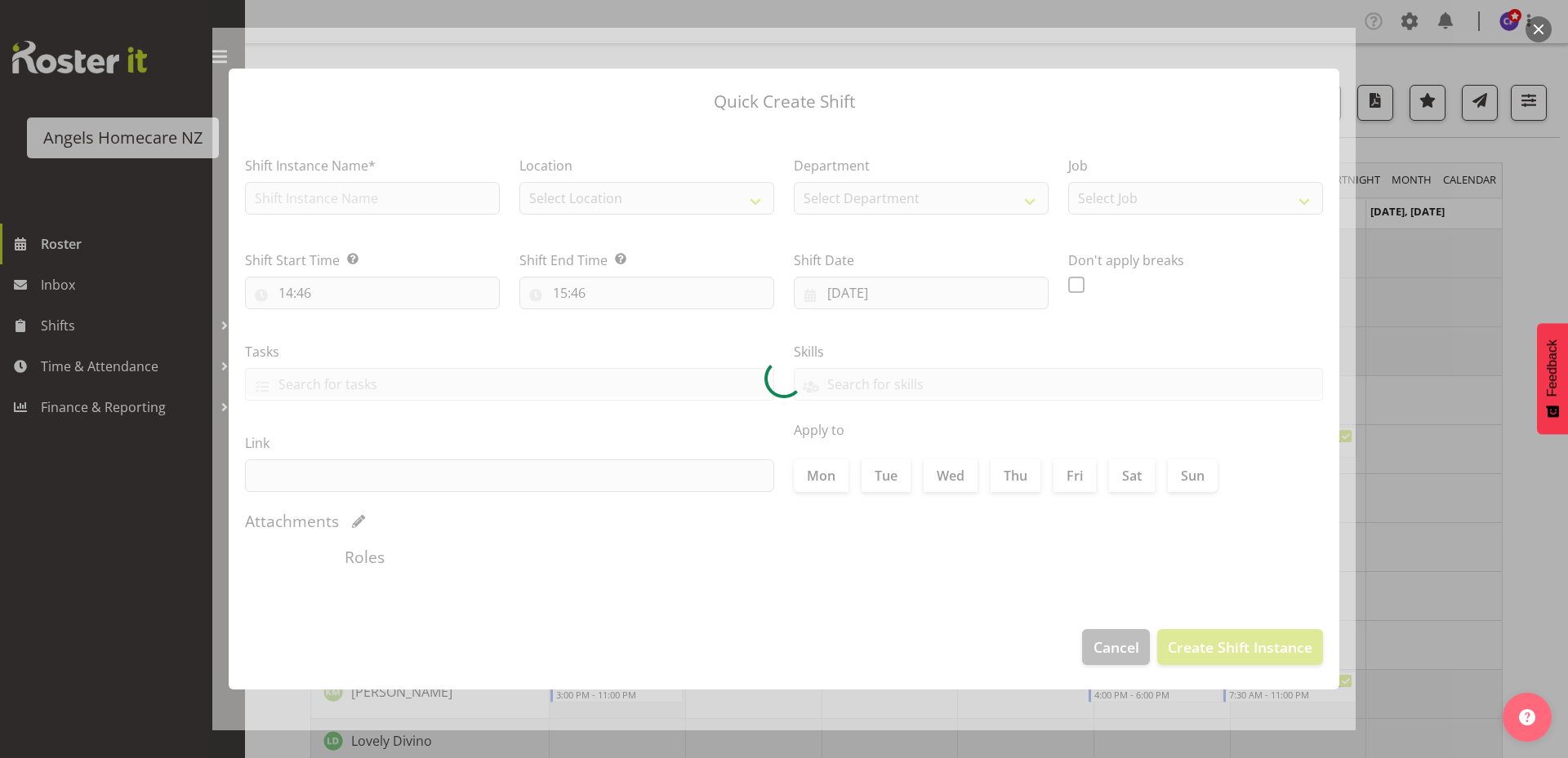
type input "25/09/2025"
checkbox input "true"
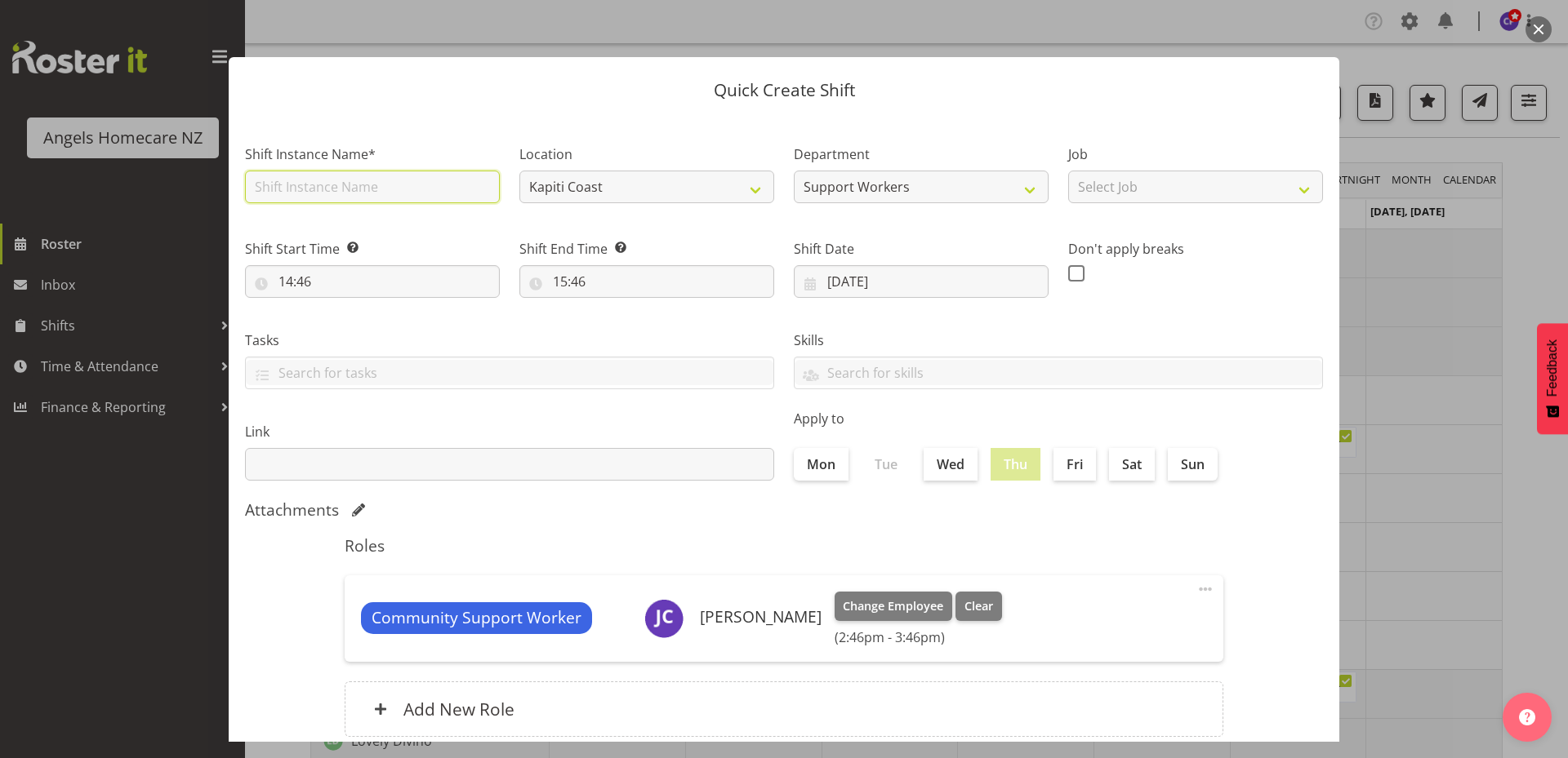
click at [426, 186] on input "text" at bounding box center [372, 187] width 255 height 33
type input "Team Kerry"
click at [1133, 182] on select "Select Job Personal Cares Support Work" at bounding box center [1195, 187] width 255 height 33
select select "10686"
click at [1068, 170] on select "Select Job Personal Cares Support Work" at bounding box center [1195, 187] width 255 height 33
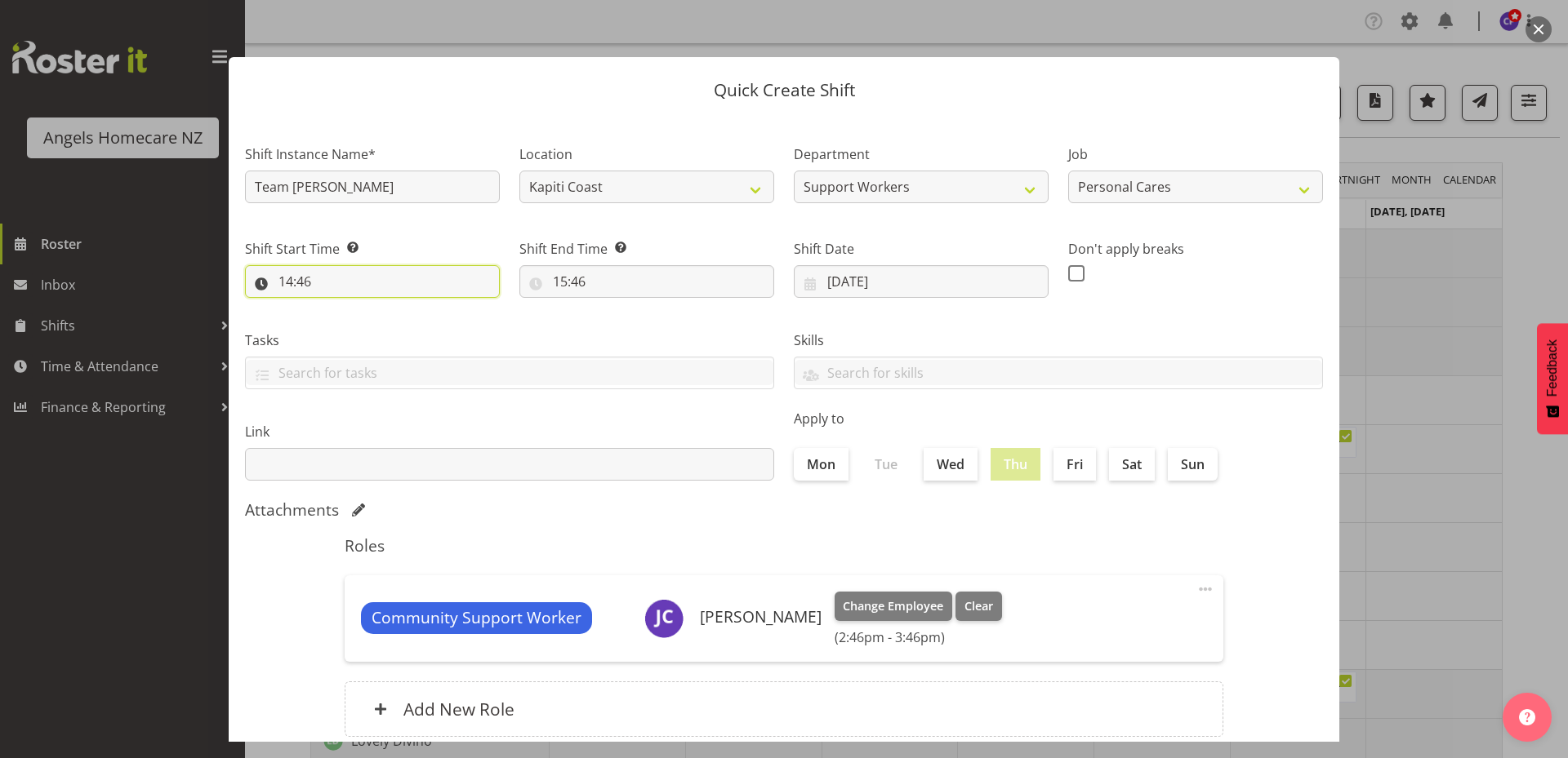
click at [409, 288] on input "14:46" at bounding box center [372, 282] width 255 height 33
click at [359, 328] on select "00 01 02 03 04 05 06 07 08 09 10 11 12 13 14 15 16 17 18 19 20 21 22 23" at bounding box center [356, 324] width 36 height 33
select select "7"
click at [338, 308] on select "00 01 02 03 04 05 06 07 08 09 10 11 12 13 14 15 16 17 18 19 20 21 22 23" at bounding box center [356, 324] width 36 height 33
type input "07:46"
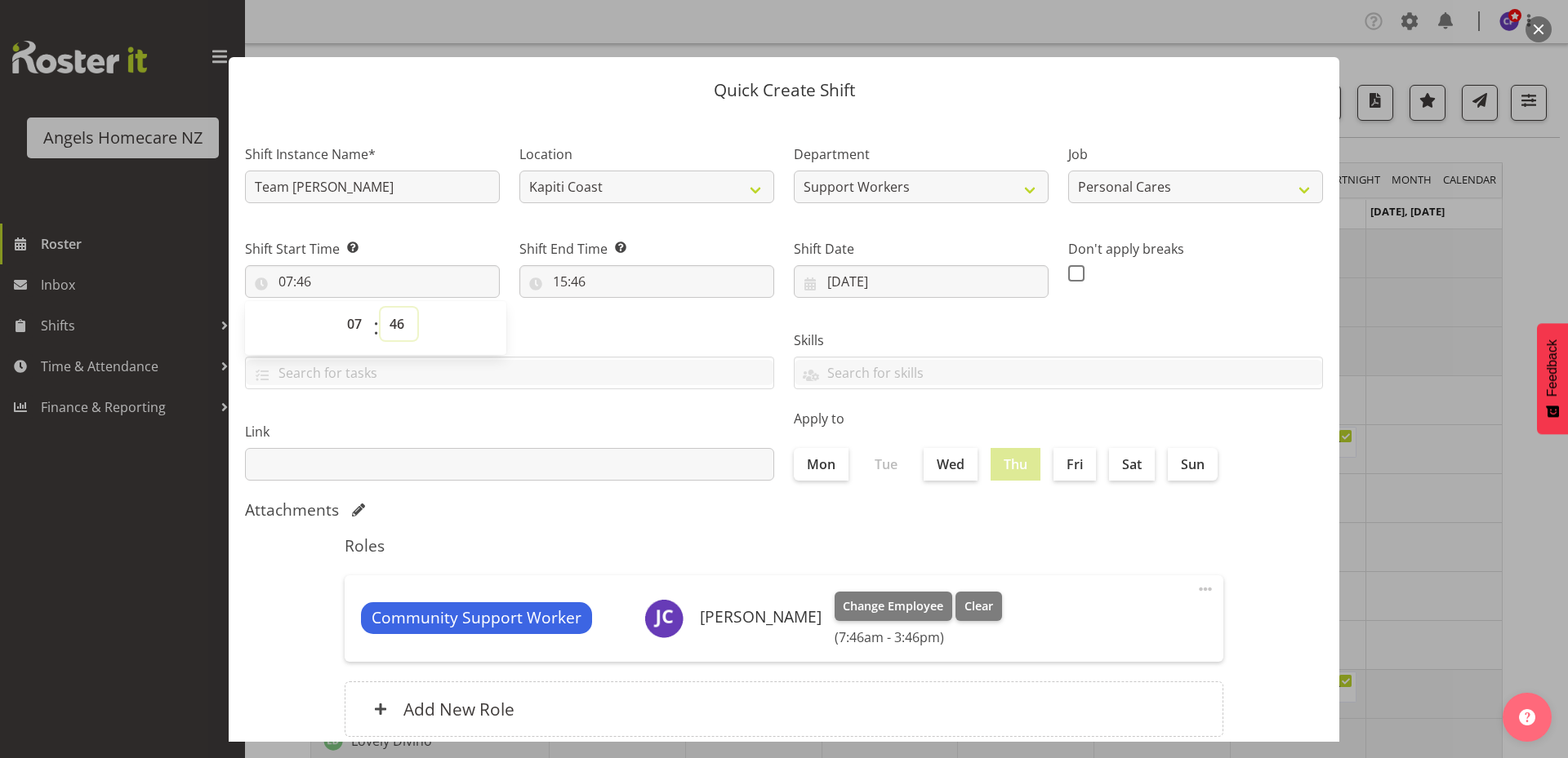
click at [398, 326] on select "00 01 02 03 04 05 06 07 08 09 10 11 12 13 14 15 16 17 18 19 20 21 22 23 24 25 2…" at bounding box center [399, 324] width 36 height 33
select select "0"
click at [381, 308] on select "00 01 02 03 04 05 06 07 08 09 10 11 12 13 14 15 16 17 18 19 20 21 22 23 24 25 2…" at bounding box center [399, 324] width 36 height 33
type input "07:00"
click at [592, 278] on input "15:46" at bounding box center [646, 282] width 255 height 33
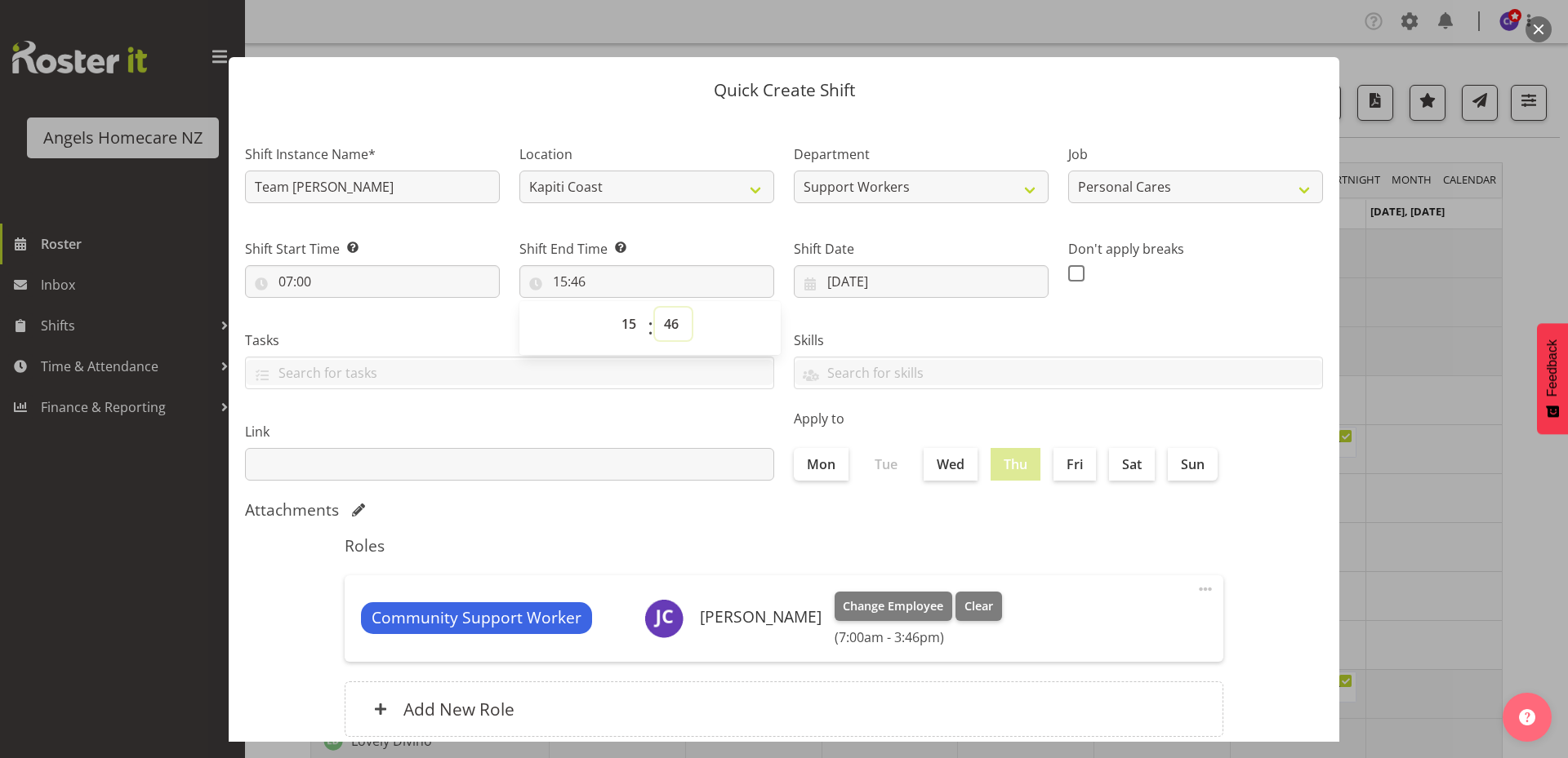
click at [664, 328] on select "00 01 02 03 04 05 06 07 08 09 10 11 12 13 14 15 16 17 18 19 20 21 22 23 24 25 2…" at bounding box center [673, 324] width 36 height 33
select select "30"
click at [655, 308] on select "00 01 02 03 04 05 06 07 08 09 10 11 12 13 14 15 16 17 18 19 20 21 22 23 24 25 2…" at bounding box center [673, 324] width 36 height 33
type input "15:30"
click at [662, 509] on div "Attachments" at bounding box center [784, 510] width 1078 height 20
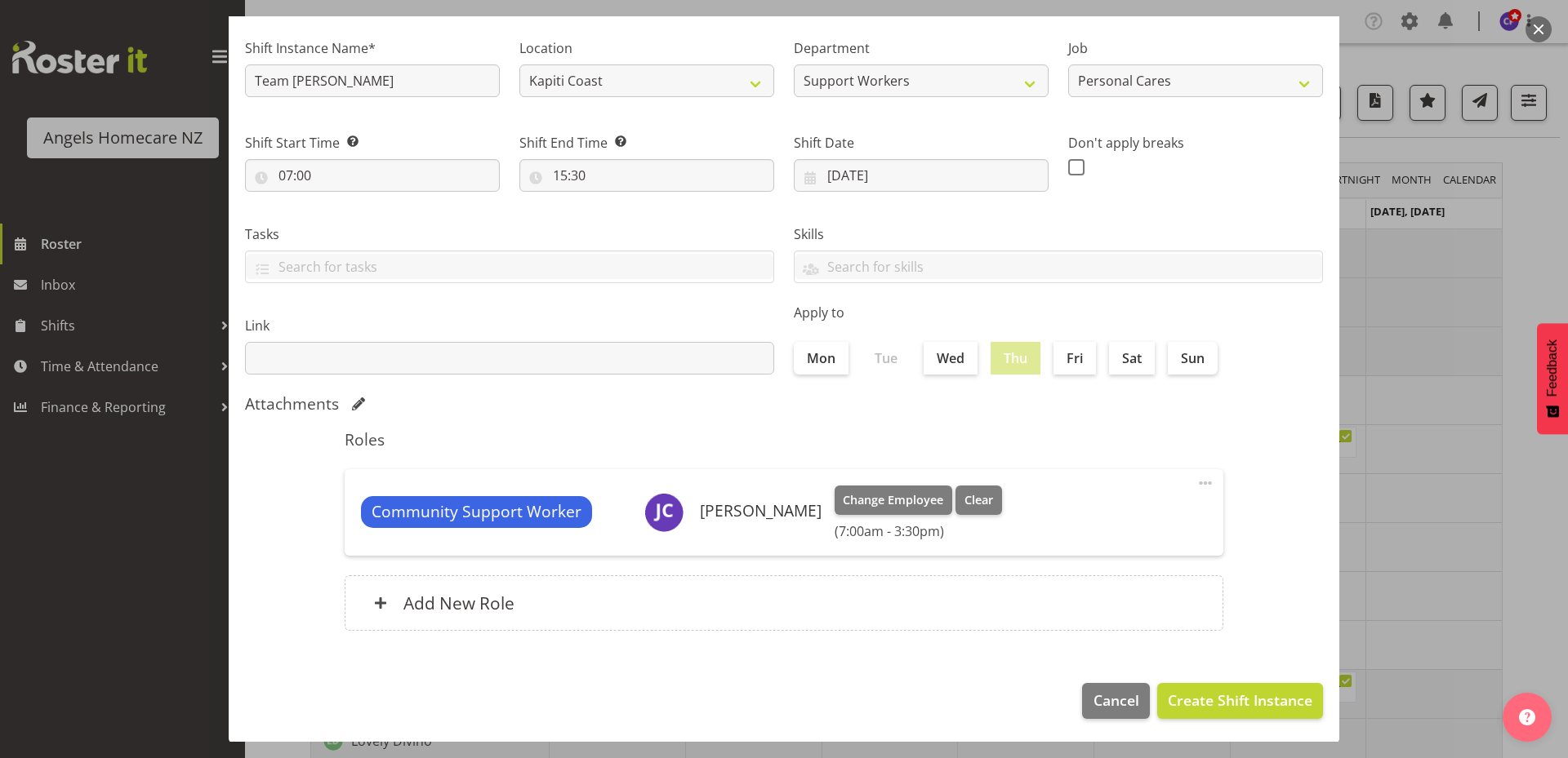
scroll to position [108, 0]
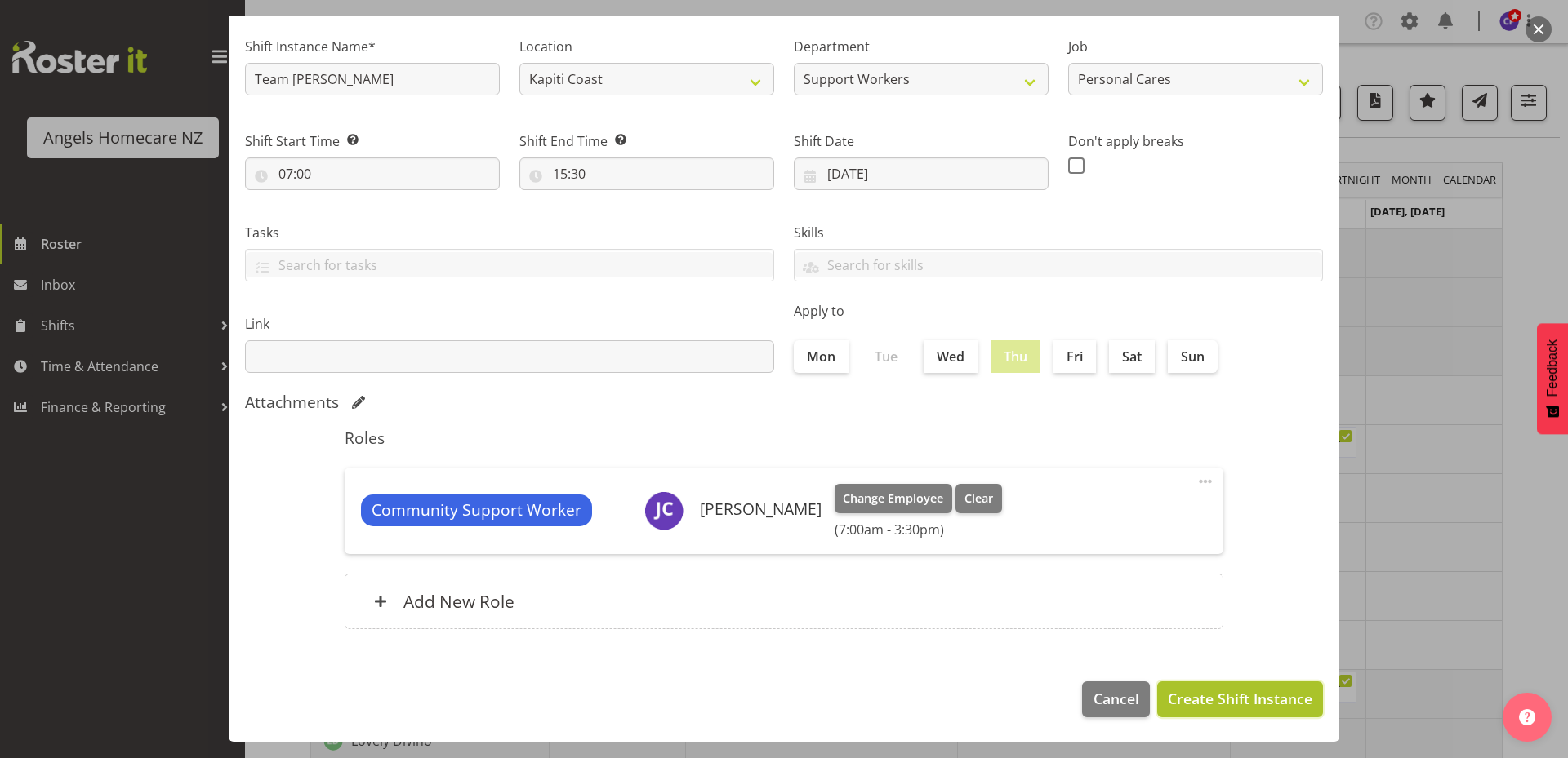
click at [1189, 694] on span "Create Shift Instance" at bounding box center [1239, 698] width 144 height 22
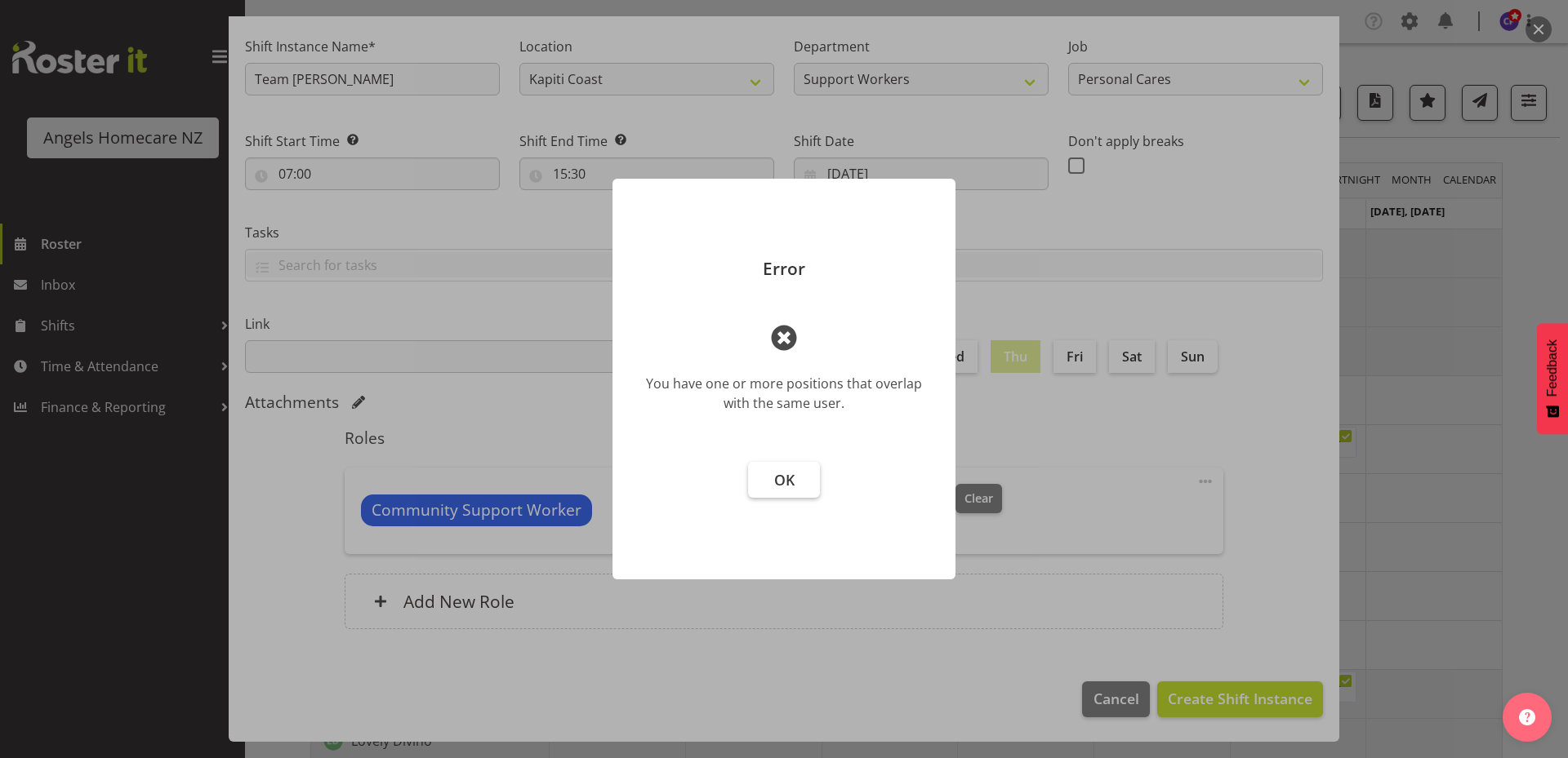
click at [804, 471] on button "OK" at bounding box center [784, 480] width 72 height 36
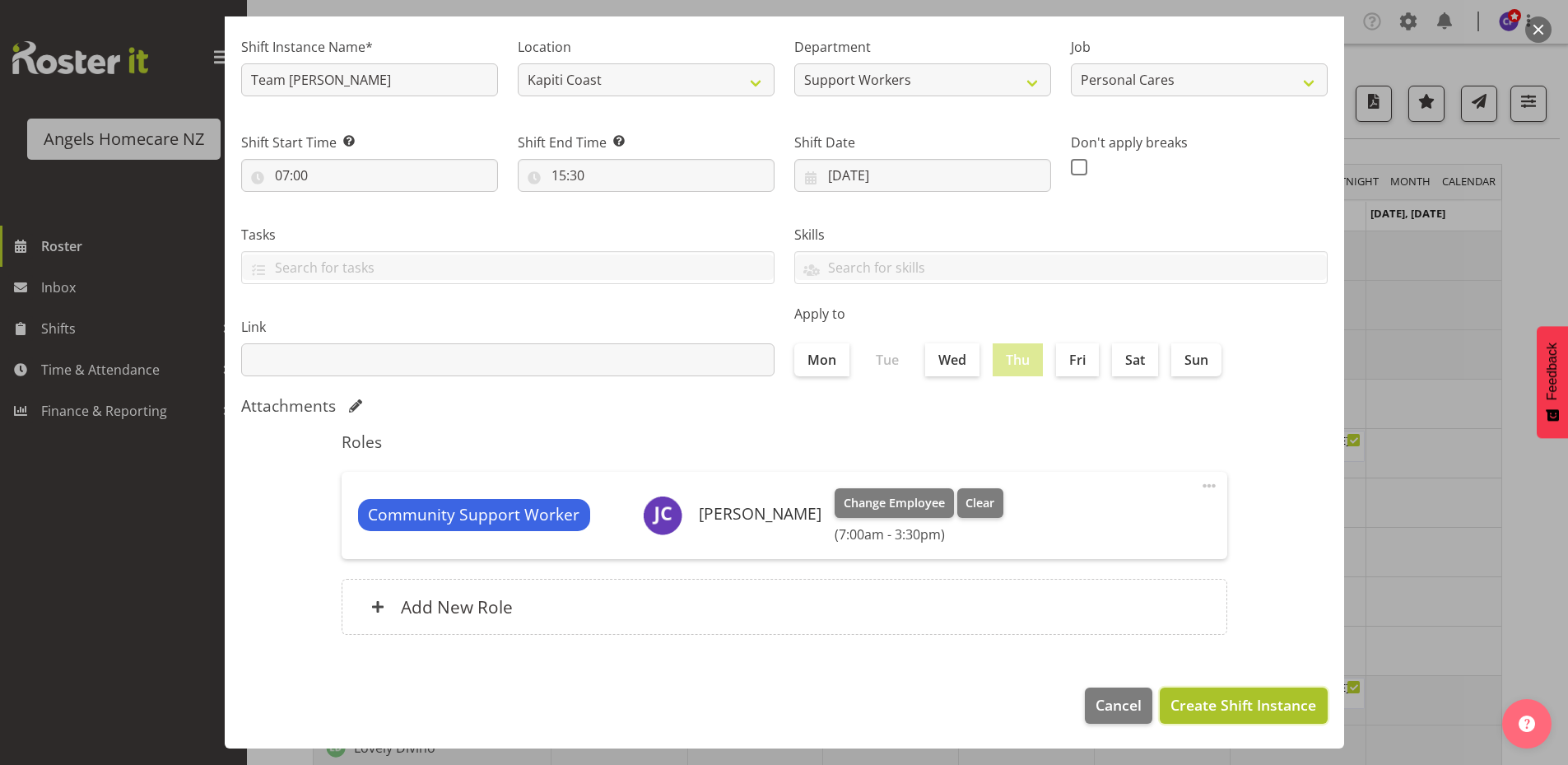
click at [1196, 700] on span "Create Shift Instance" at bounding box center [1243, 705] width 146 height 22
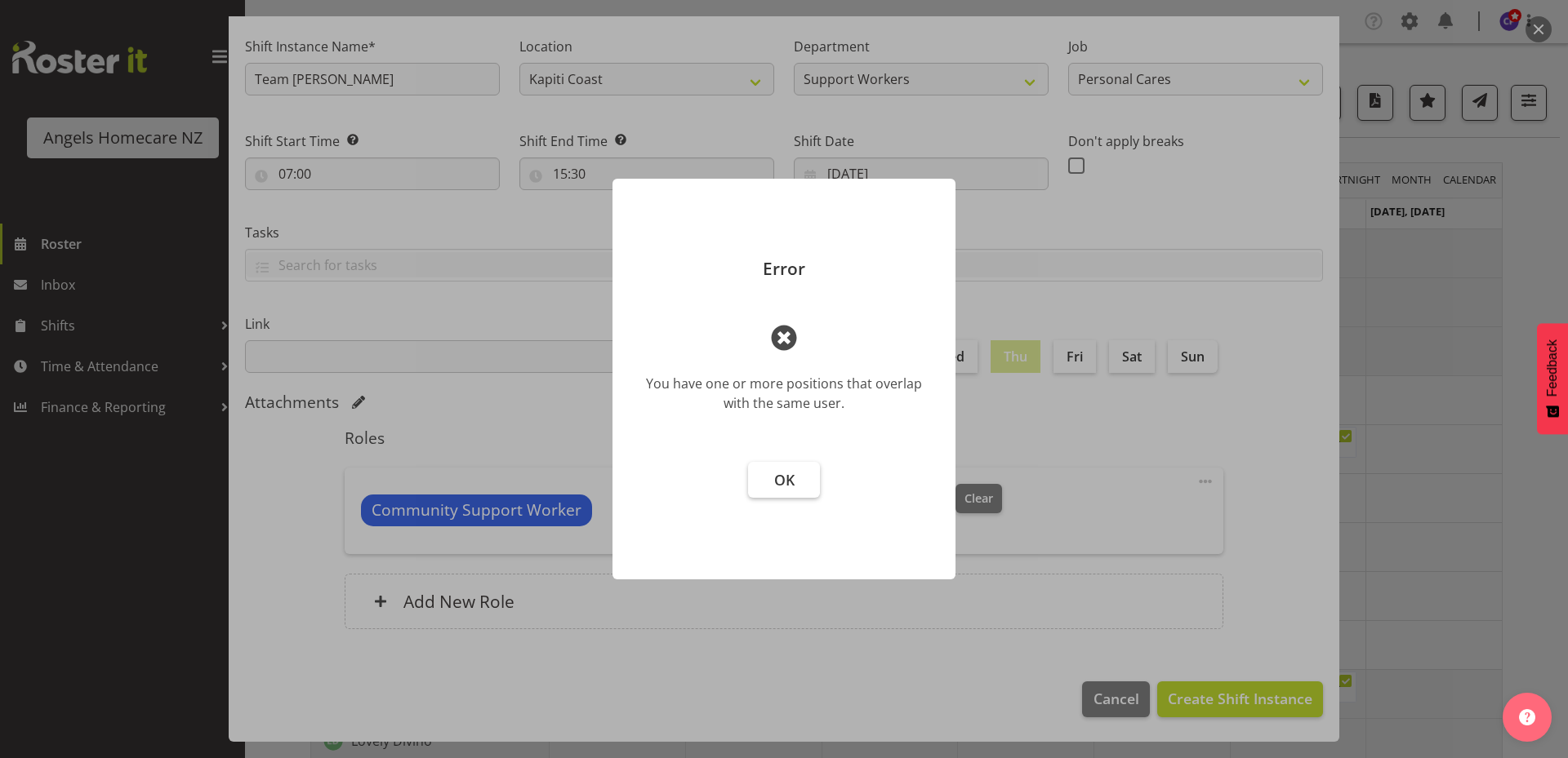
click at [781, 479] on span "OK" at bounding box center [784, 480] width 21 height 20
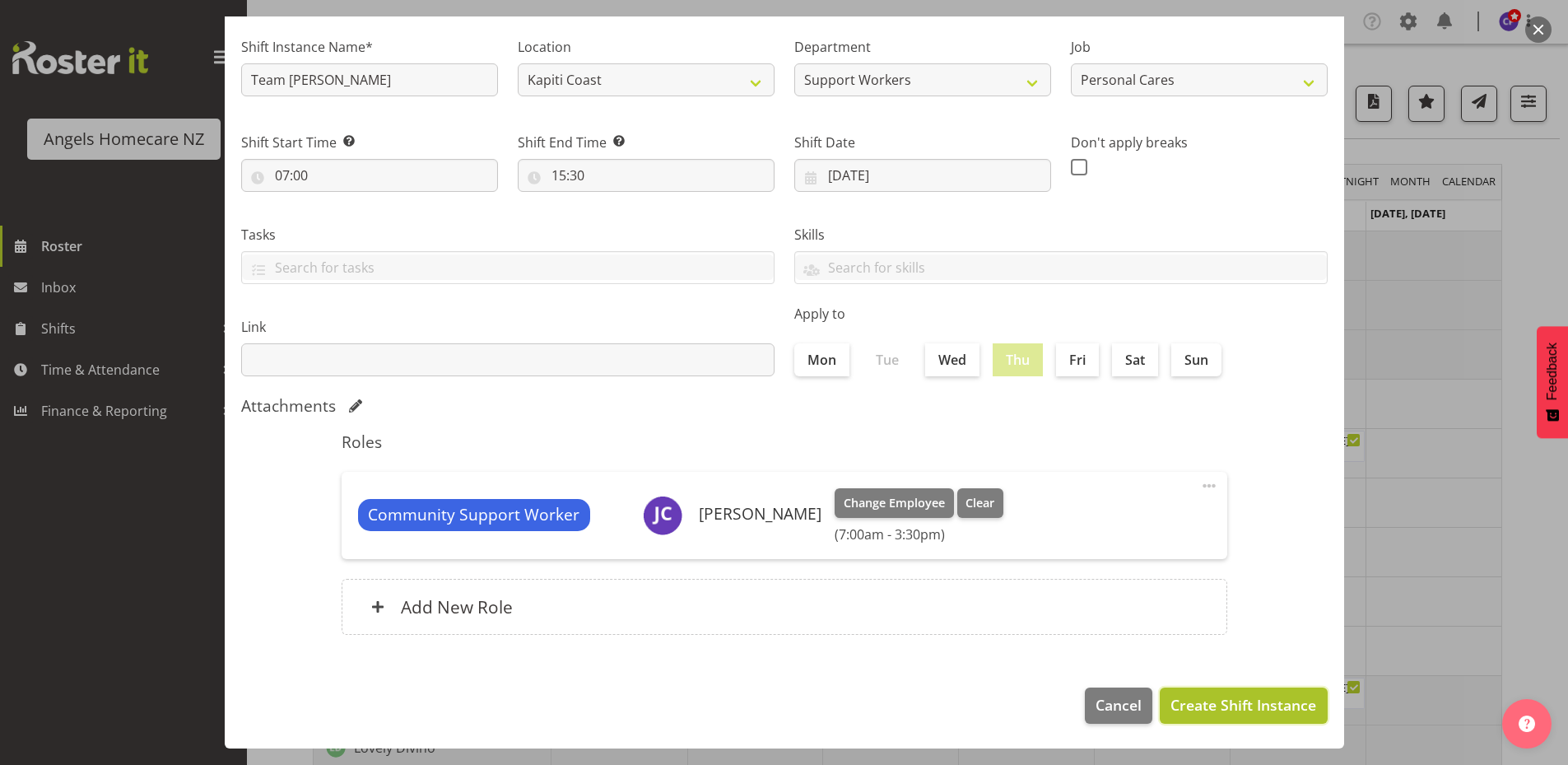
click at [1212, 700] on span "Create Shift Instance" at bounding box center [1243, 705] width 146 height 22
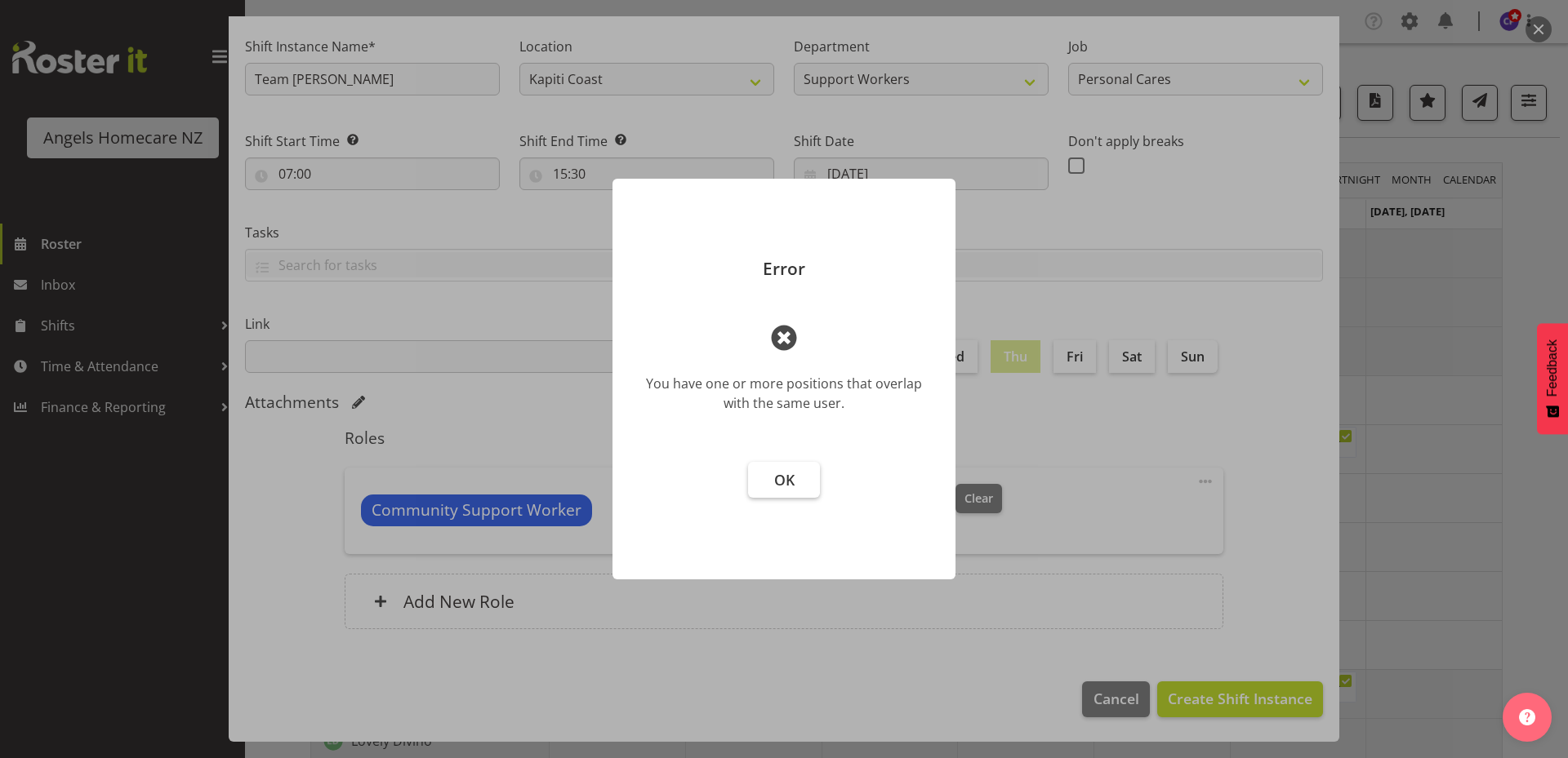
click at [800, 475] on button "OK" at bounding box center [784, 480] width 72 height 36
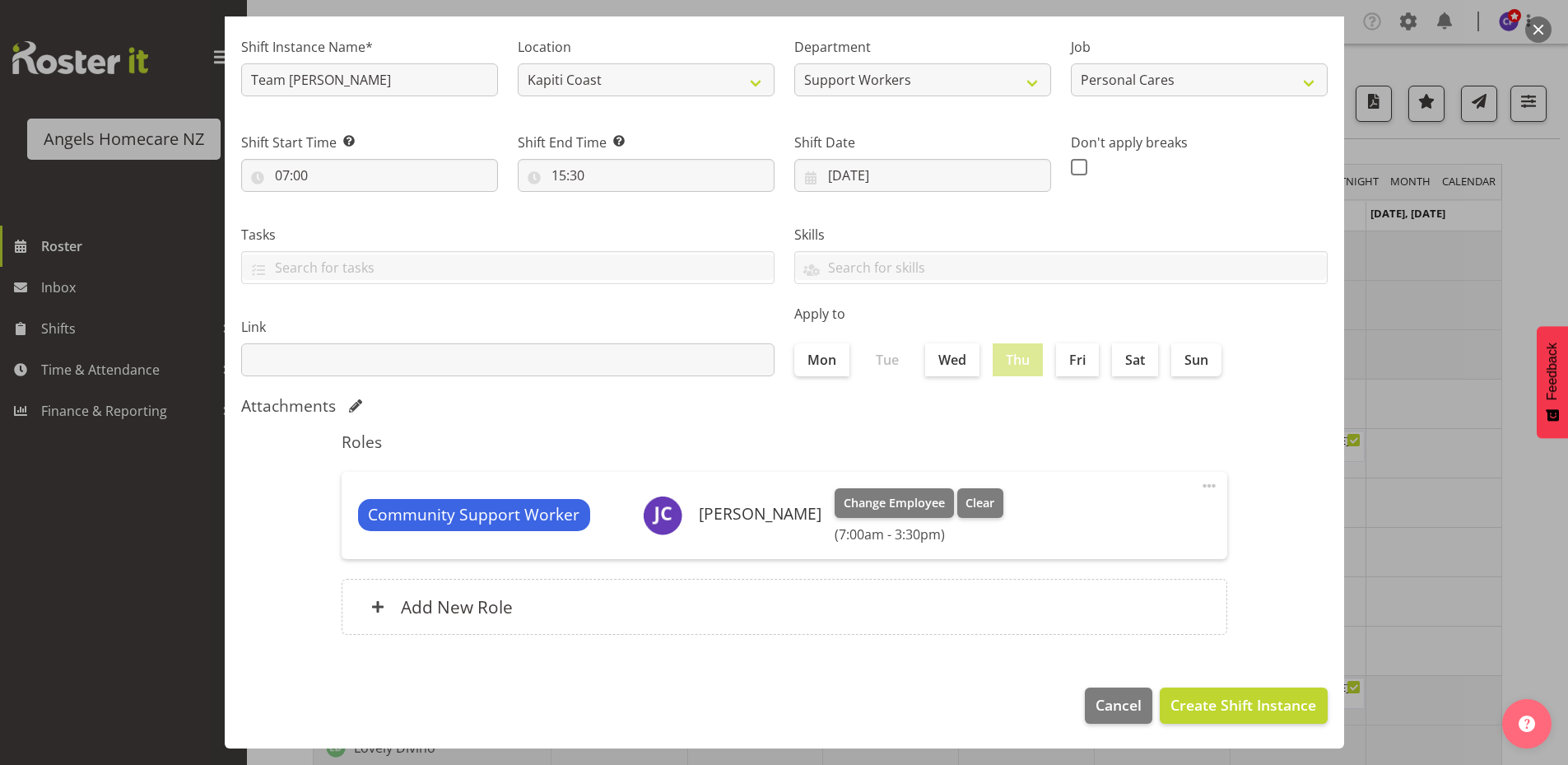
click at [1415, 546] on div at bounding box center [784, 382] width 1568 height 765
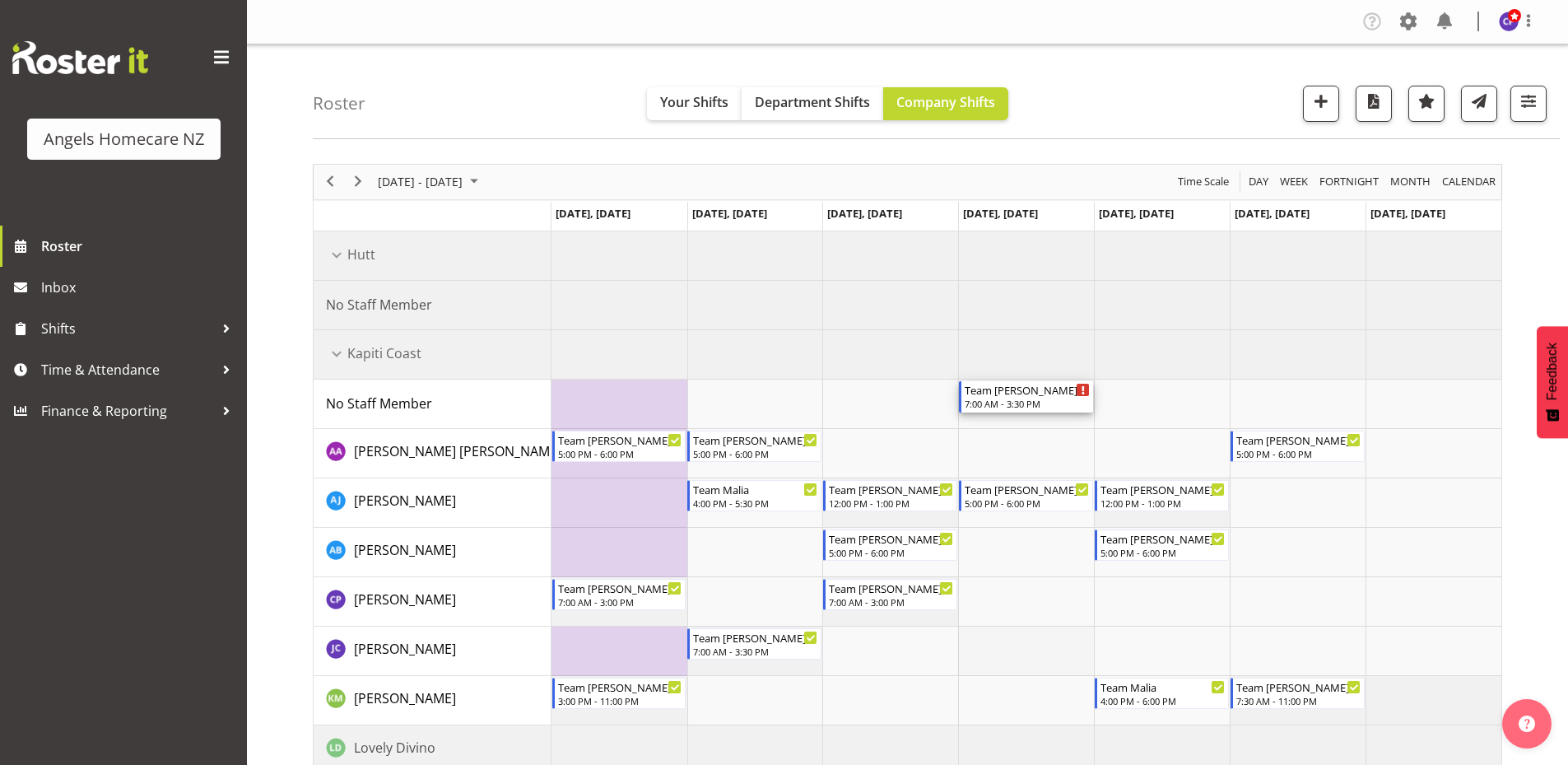
drag, startPoint x: 1019, startPoint y: 404, endPoint x: 1012, endPoint y: 644, distance: 240.1
click at [1085, 387] on div "Timeline Week of September 22, 2025" at bounding box center [1083, 390] width 12 height 12
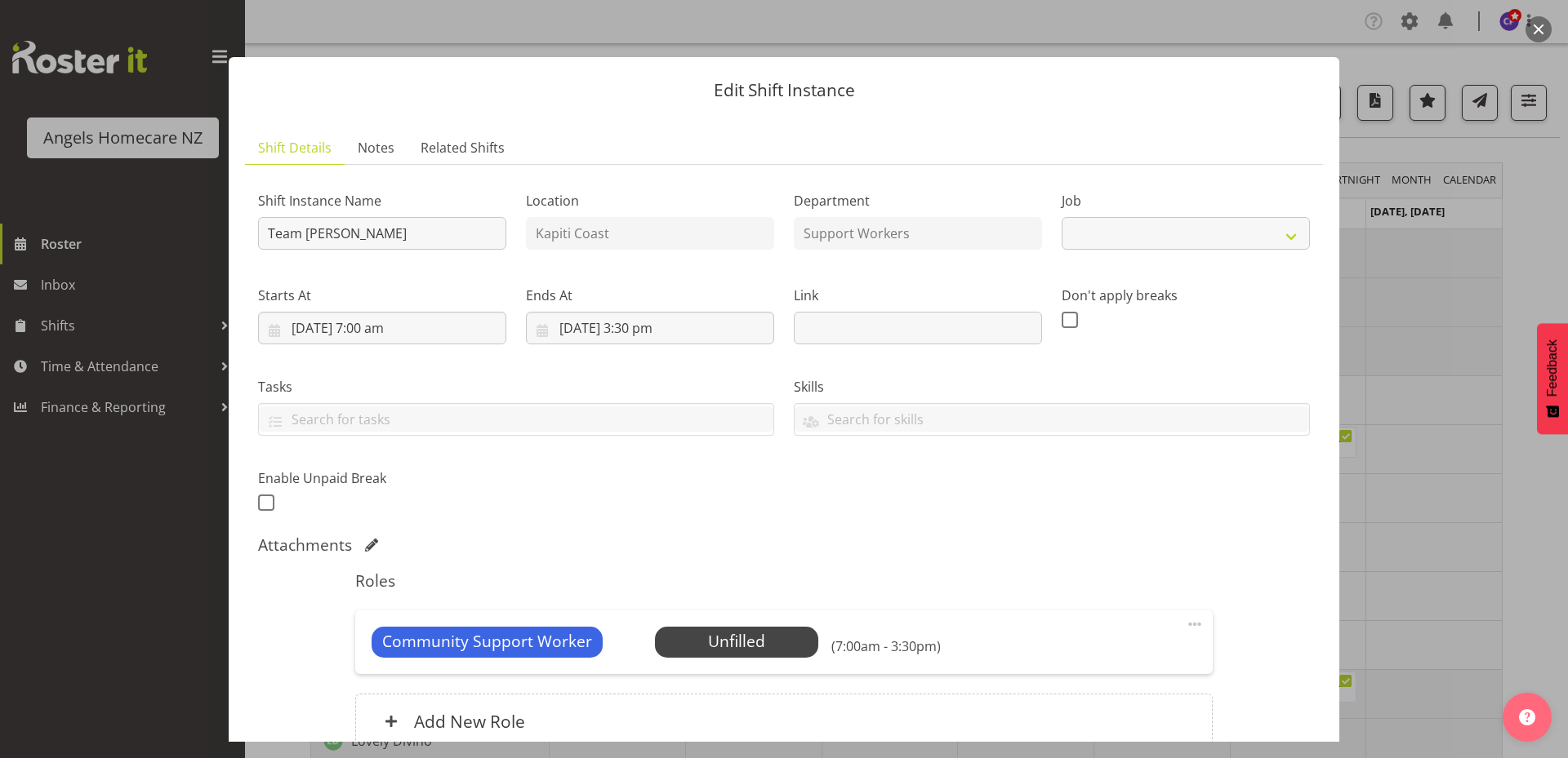
select select "10686"
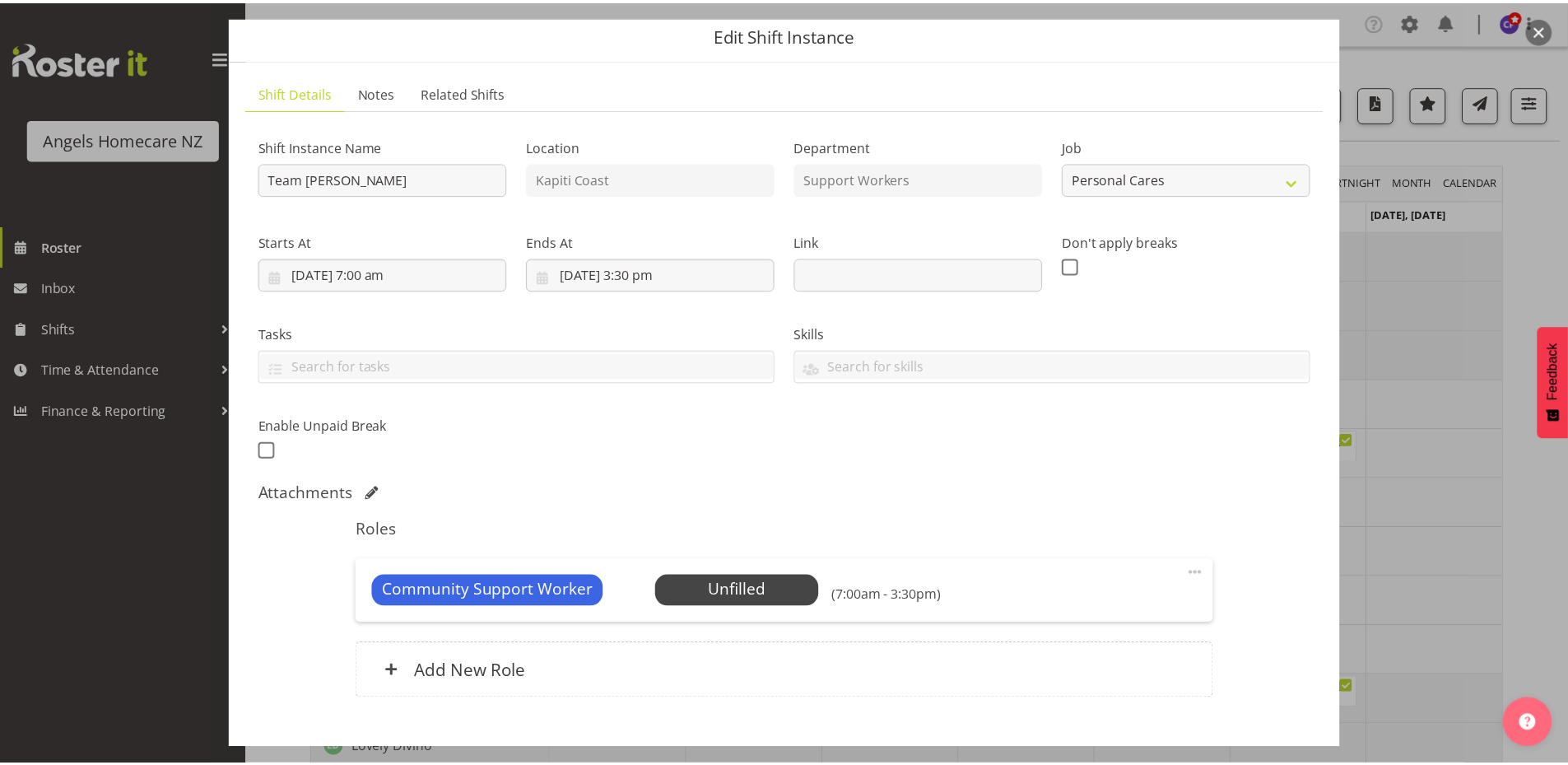
scroll to position [154, 0]
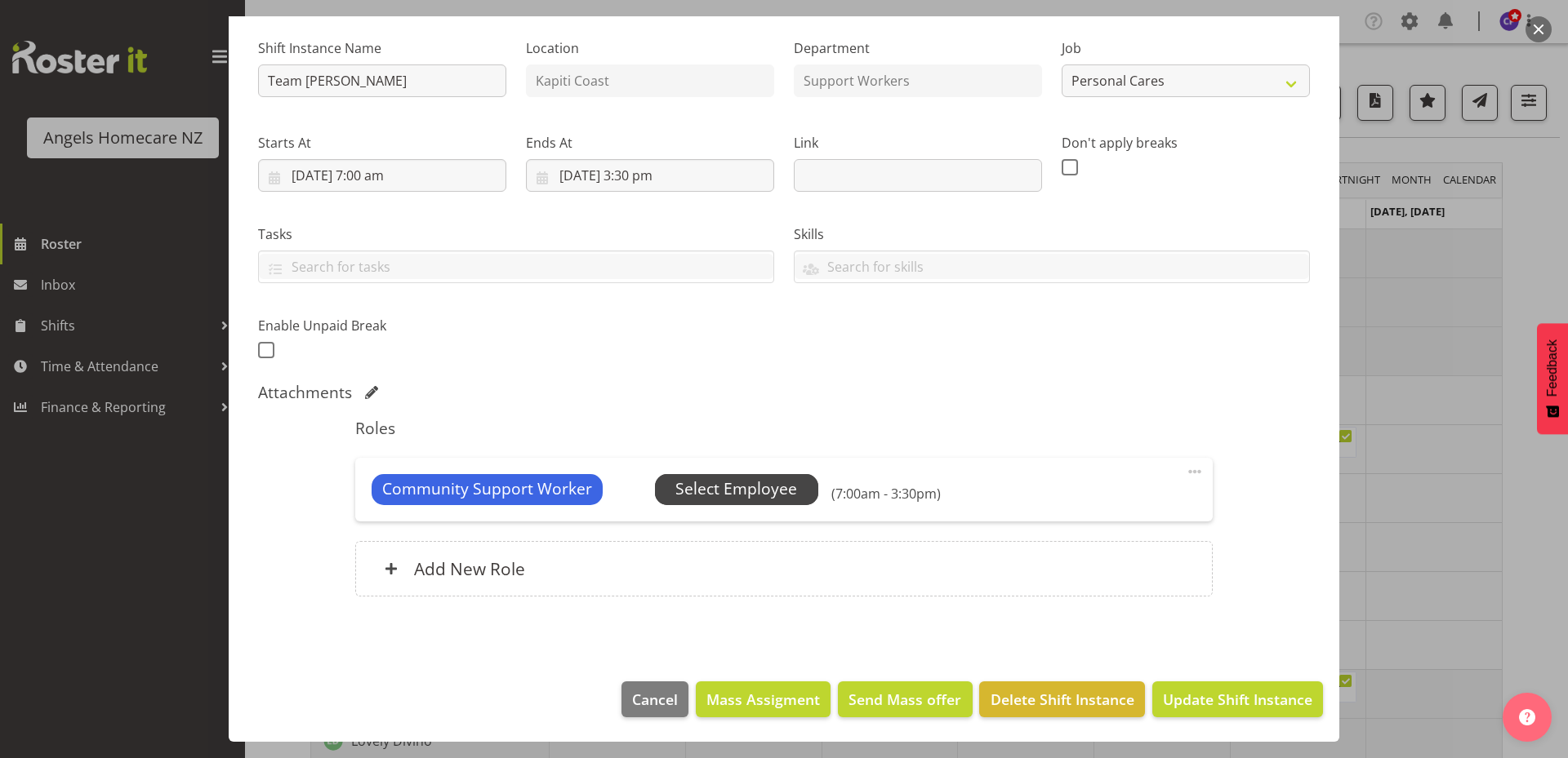
click at [766, 488] on span "Select Employee" at bounding box center [736, 488] width 122 height 23
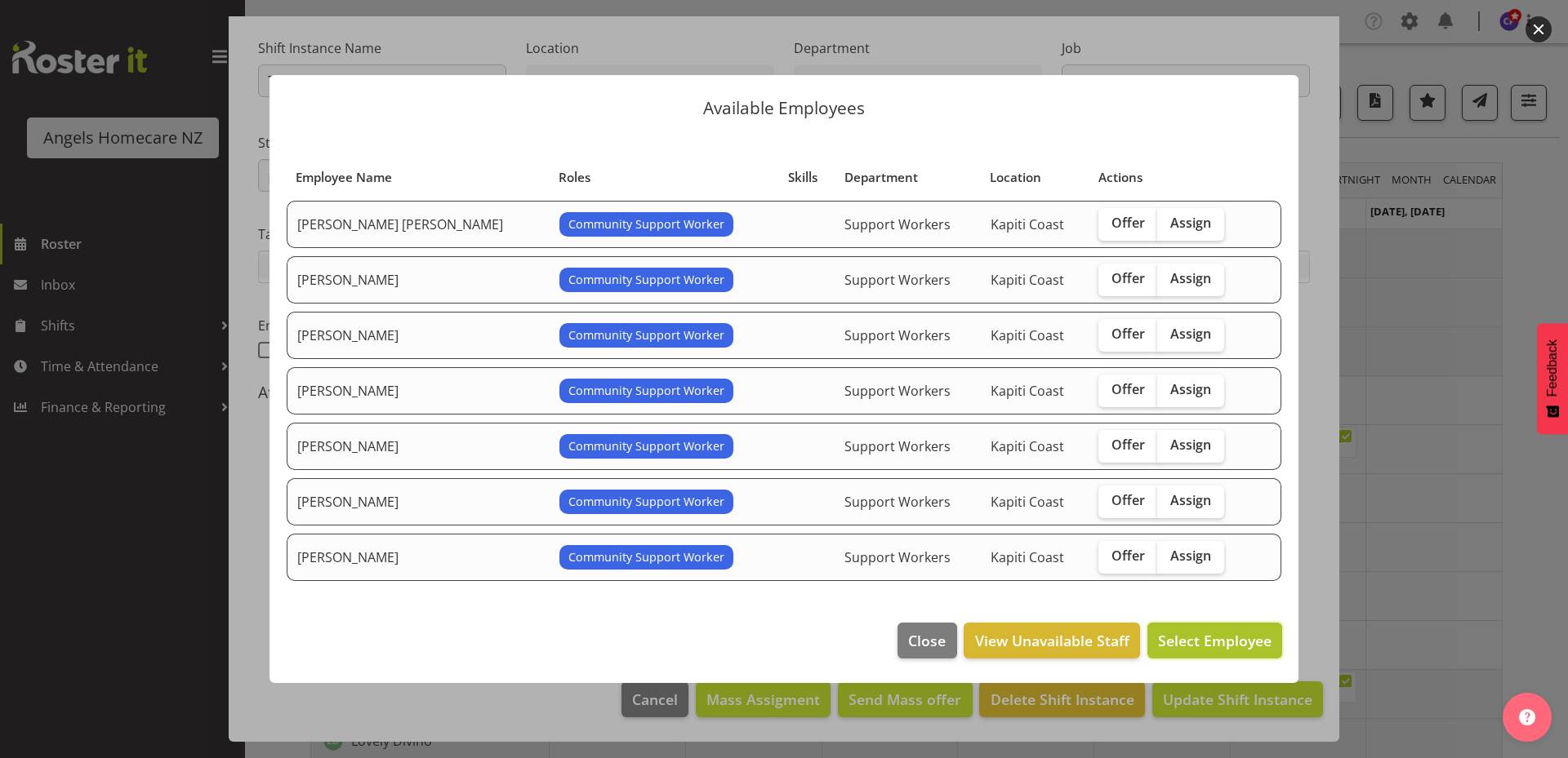
click at [1210, 638] on span "Select Employee" at bounding box center [1214, 640] width 113 height 20
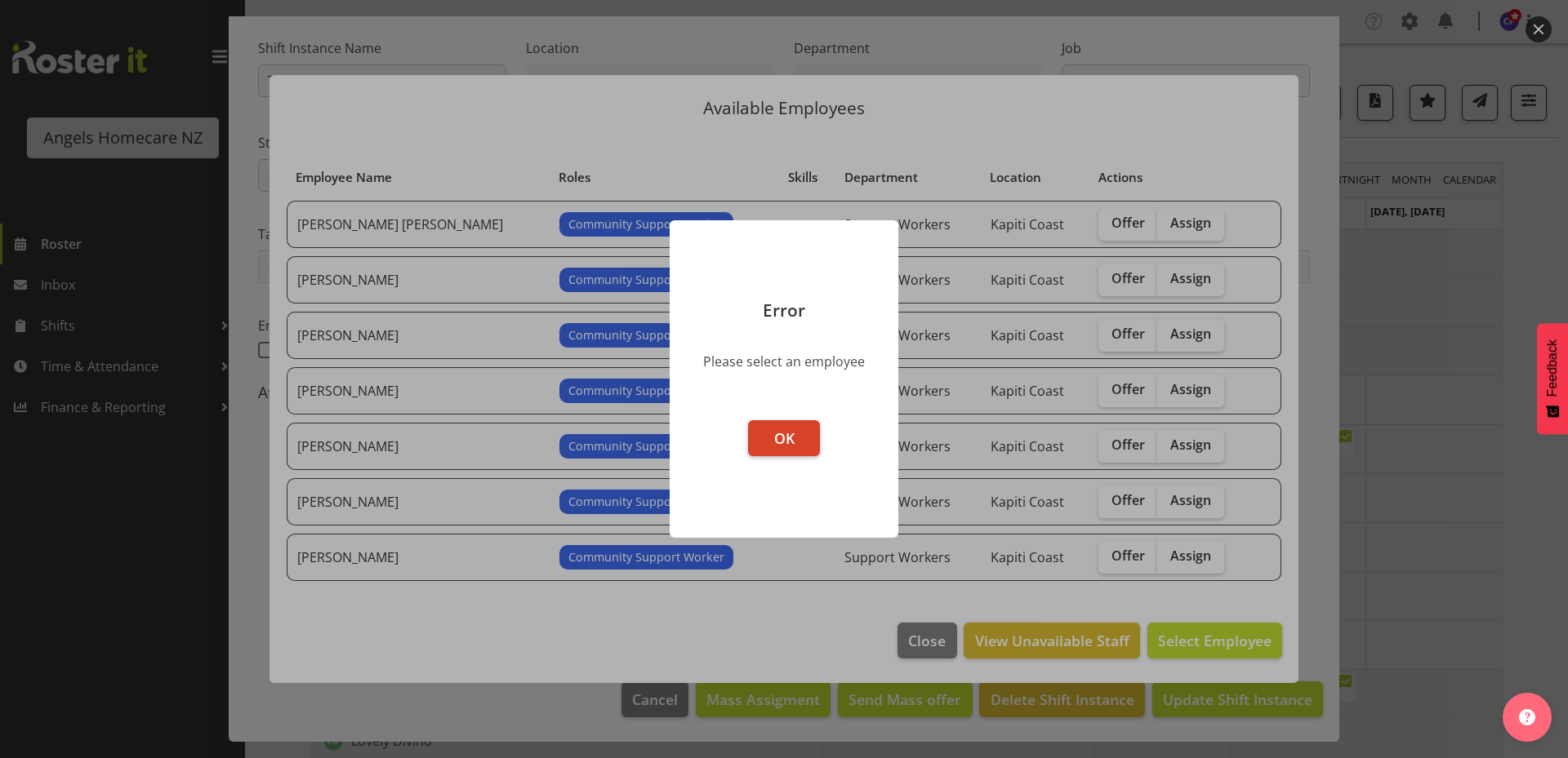
click at [750, 437] on button "OK" at bounding box center [784, 438] width 72 height 36
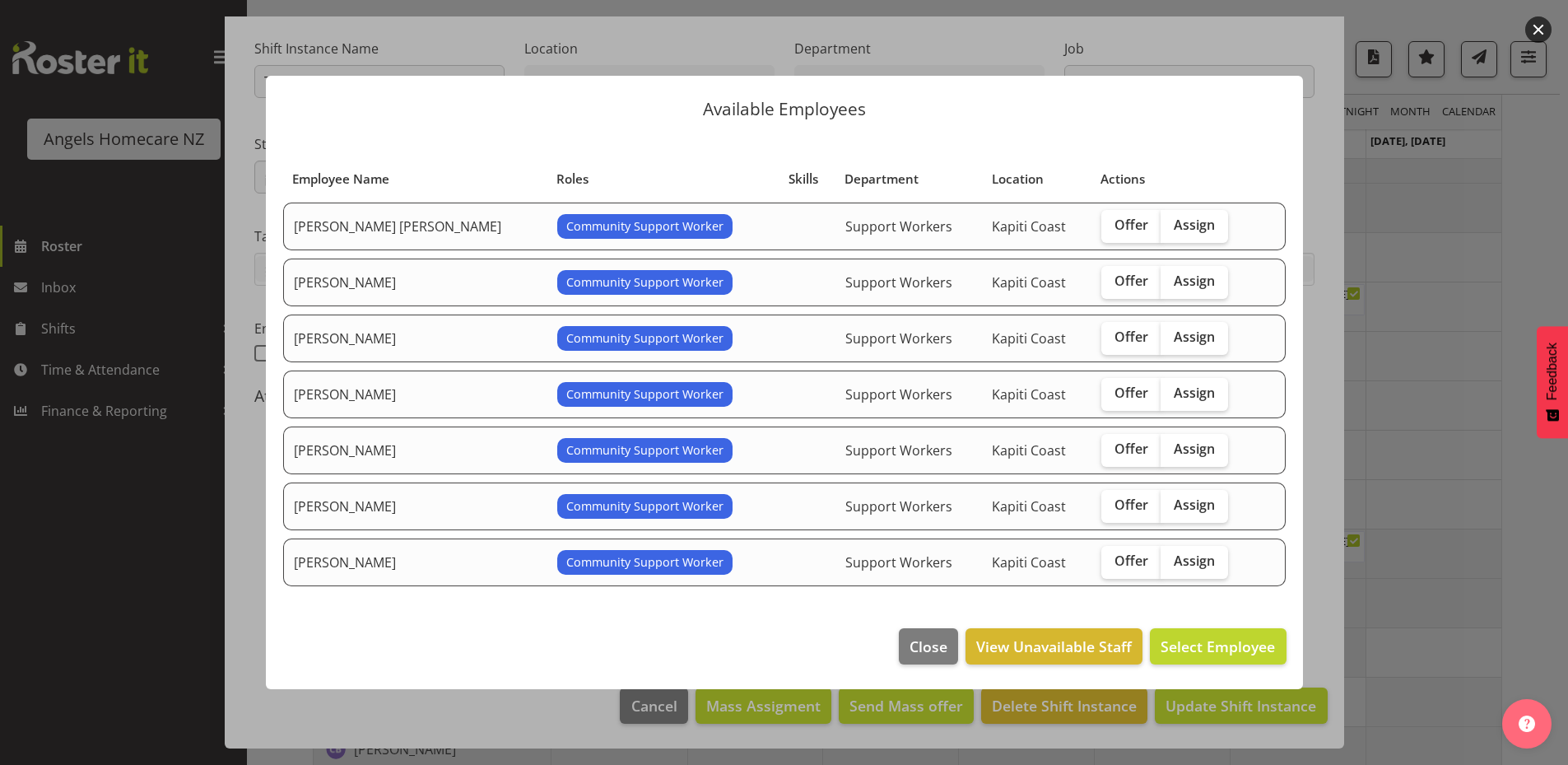
scroll to position [330, 0]
click at [941, 640] on span "Close" at bounding box center [928, 646] width 37 height 22
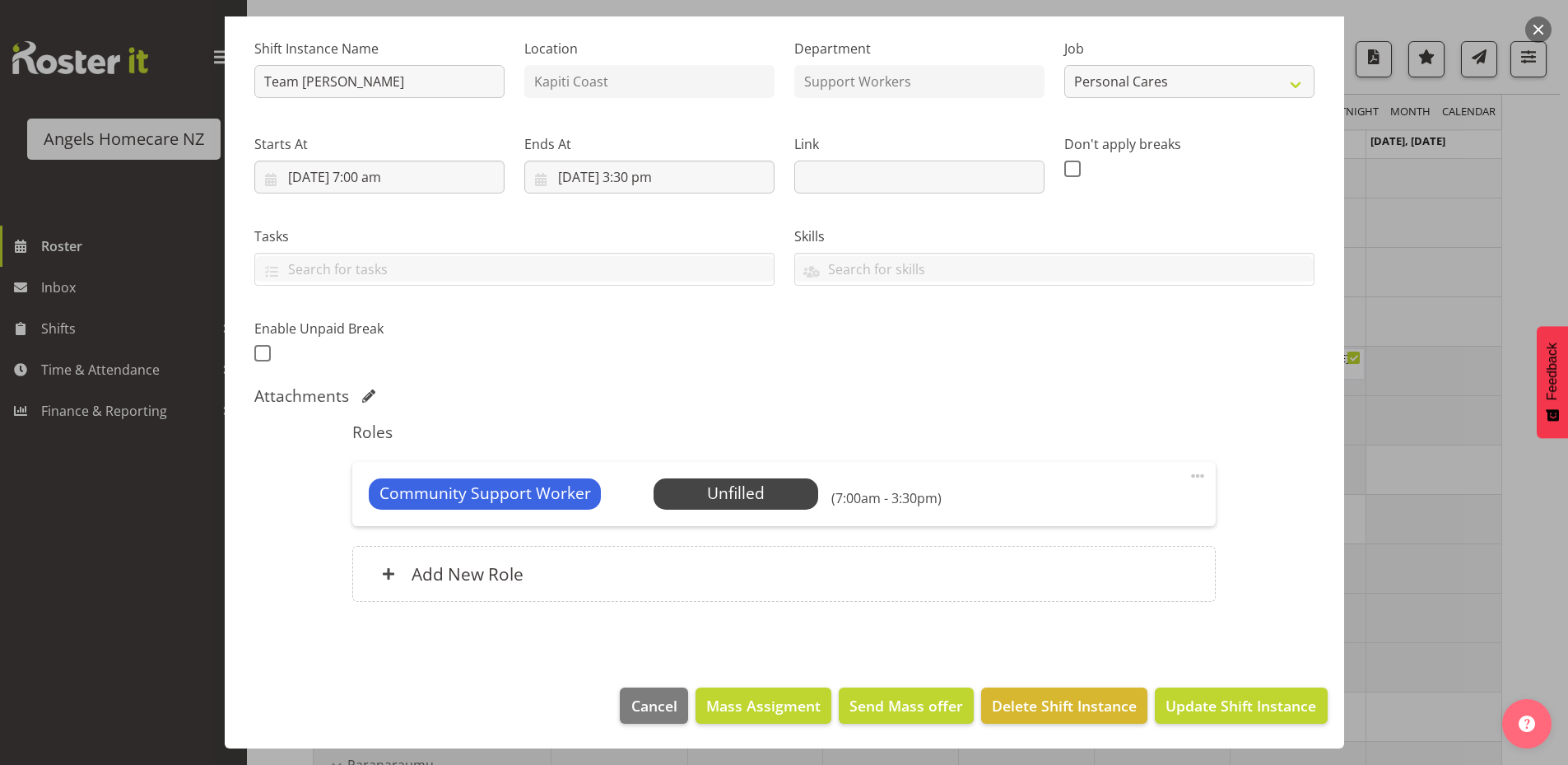
scroll to position [0, 0]
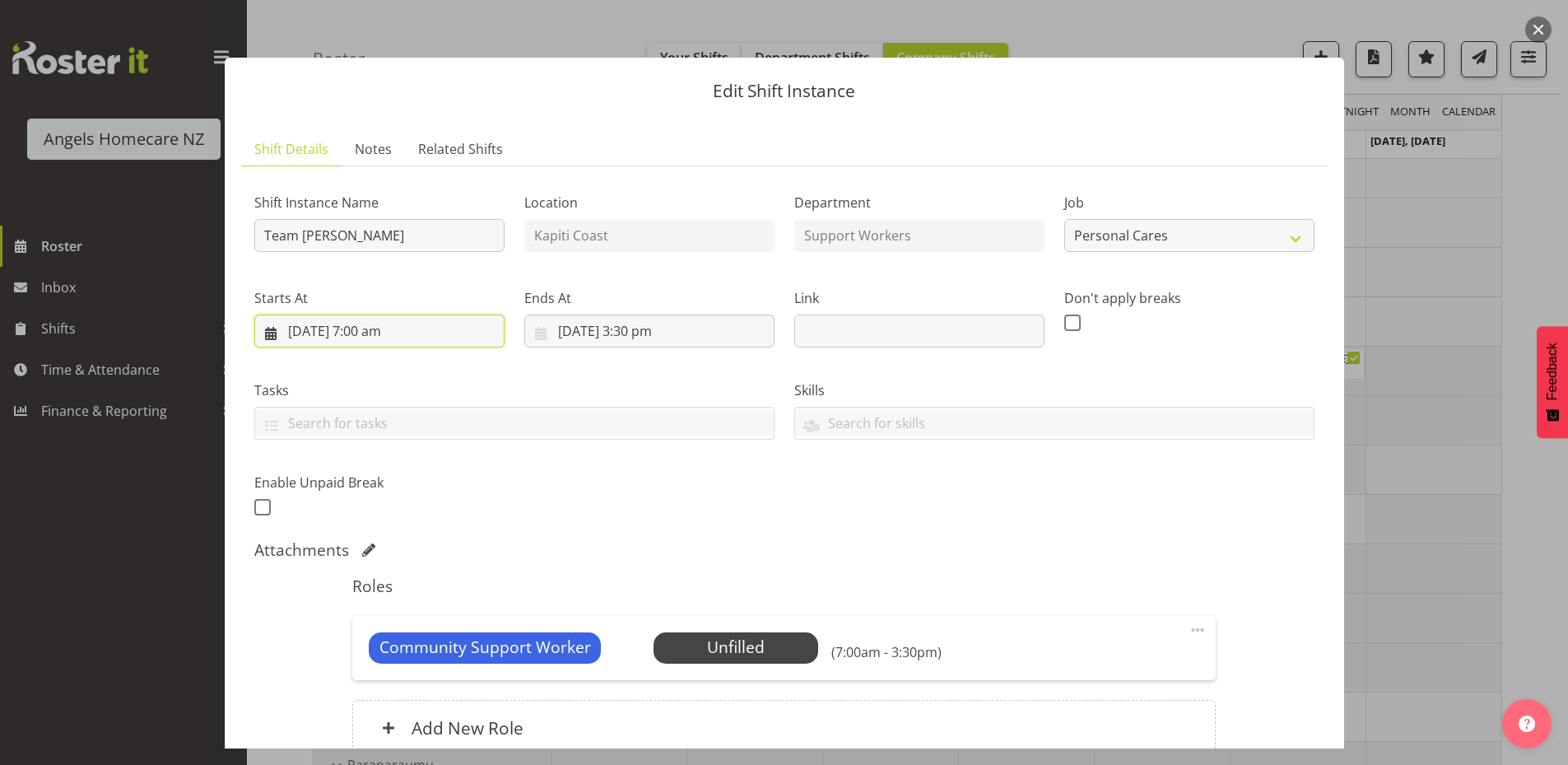
click at [269, 333] on input "[DATE] 7:00 am" at bounding box center [379, 331] width 250 height 33
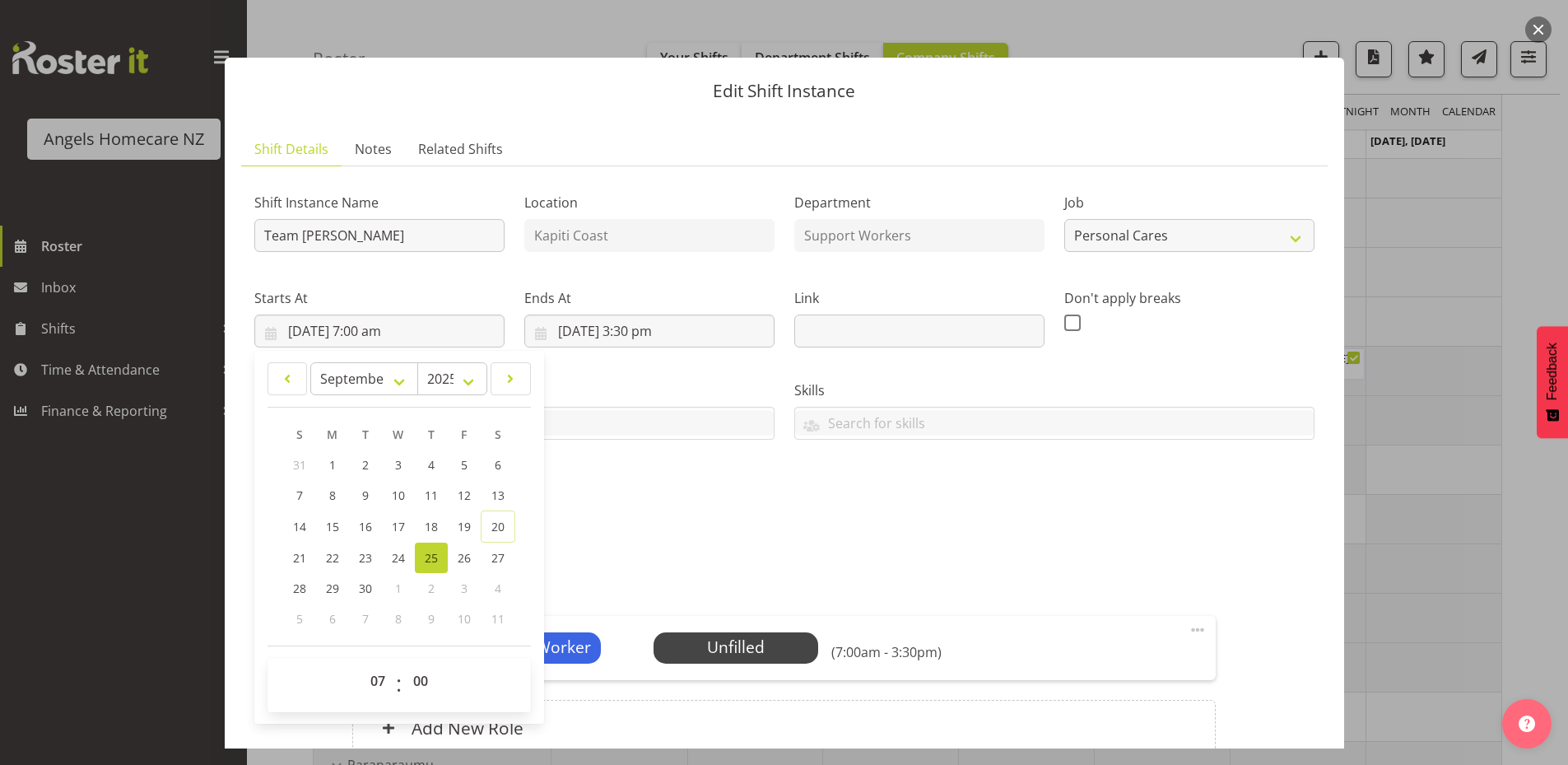
click at [437, 552] on span "25" at bounding box center [431, 558] width 13 height 16
type input "25/09/2025, 12:00 am"
select select "0"
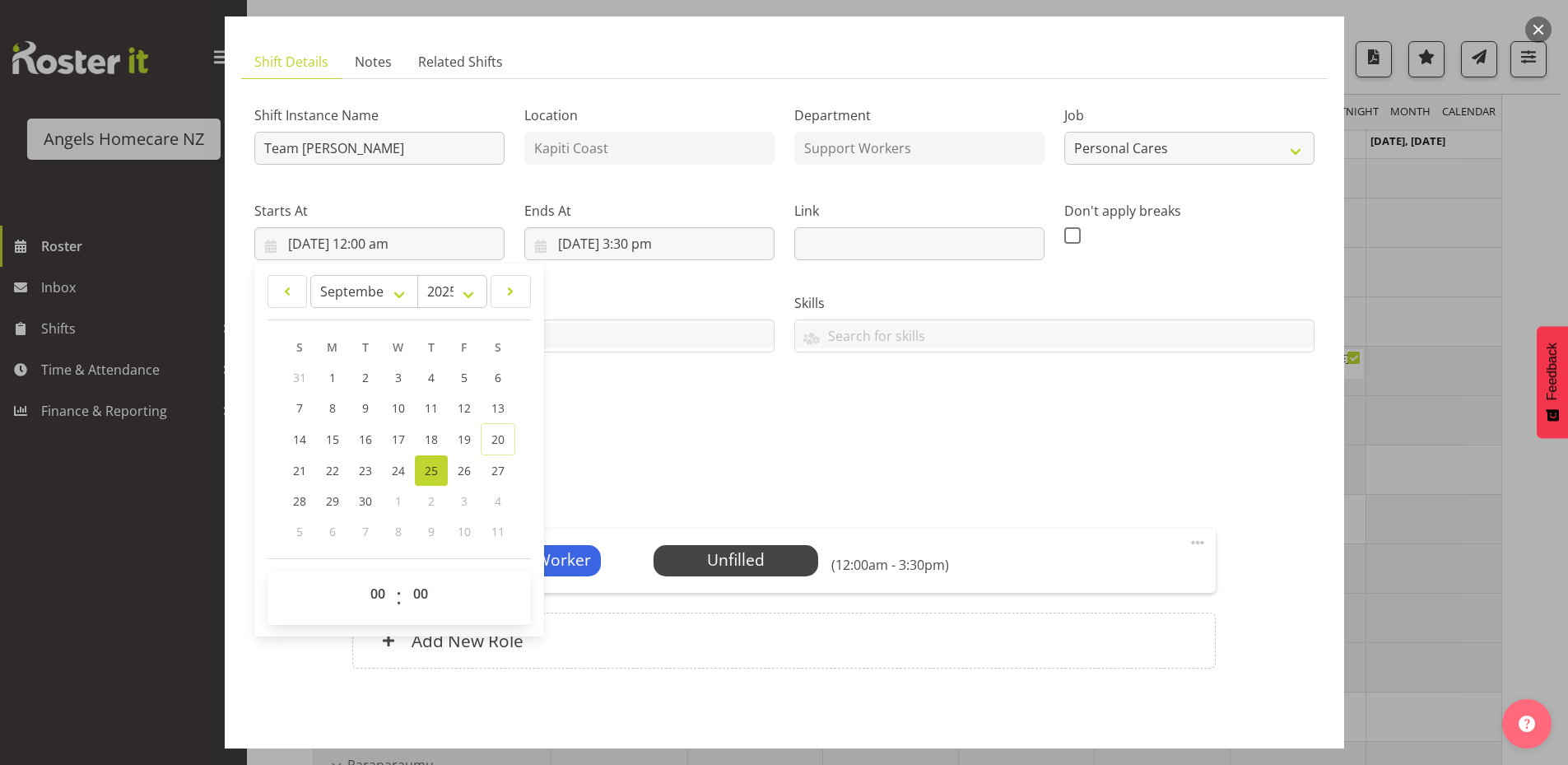
scroll to position [154, 0]
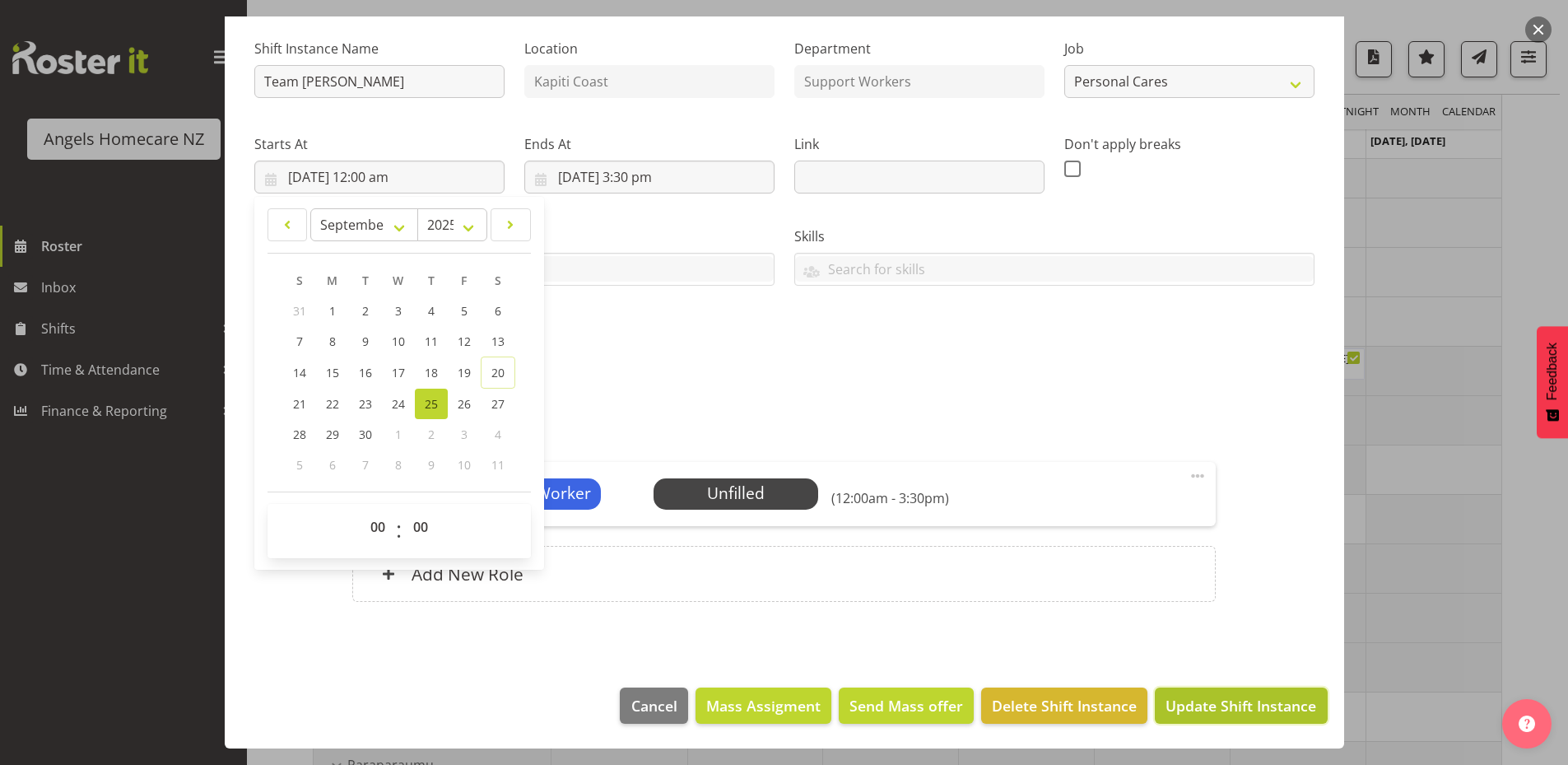
click at [1183, 699] on span "Update Shift Instance" at bounding box center [1241, 706] width 151 height 22
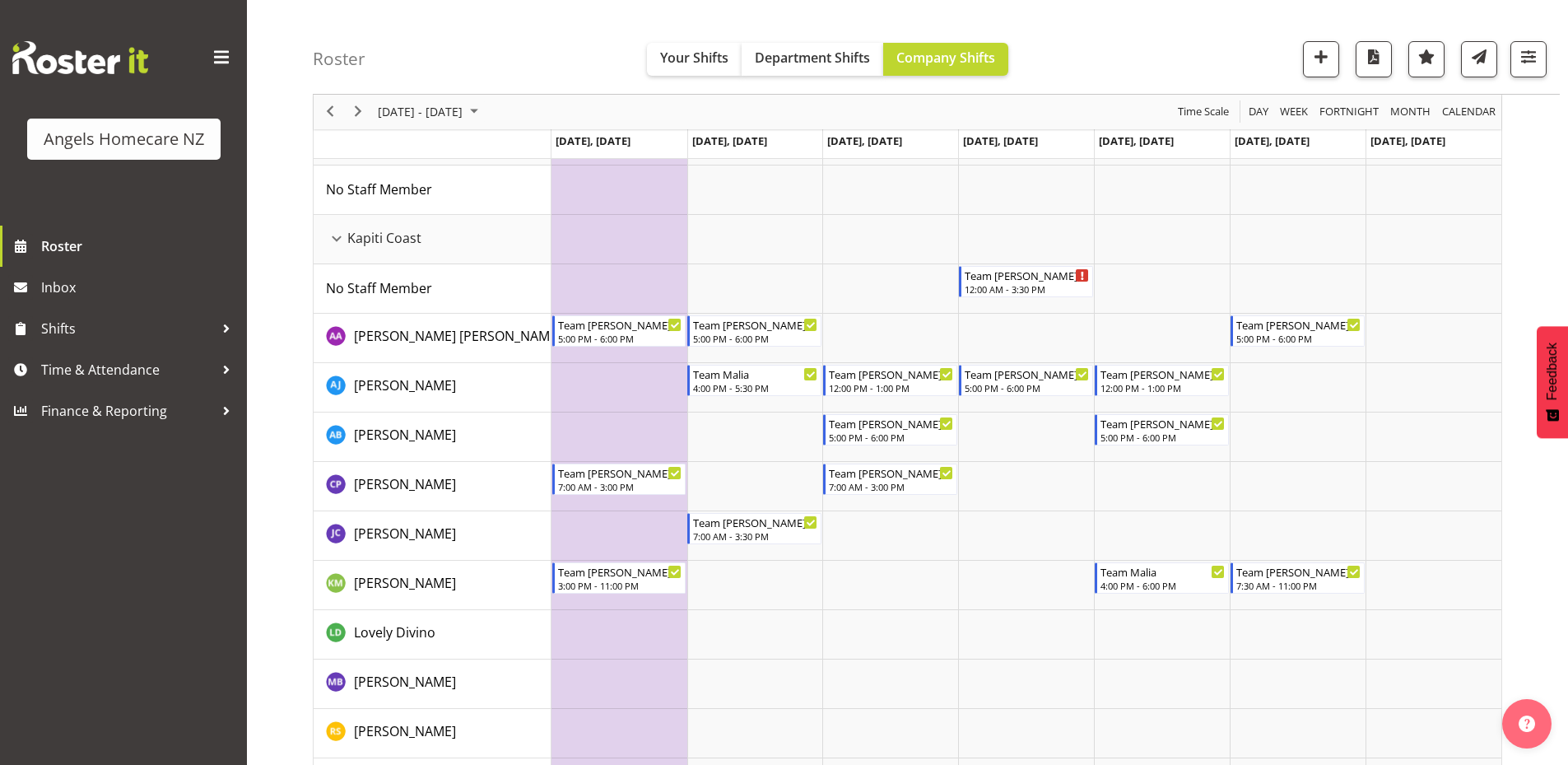
scroll to position [0, 0]
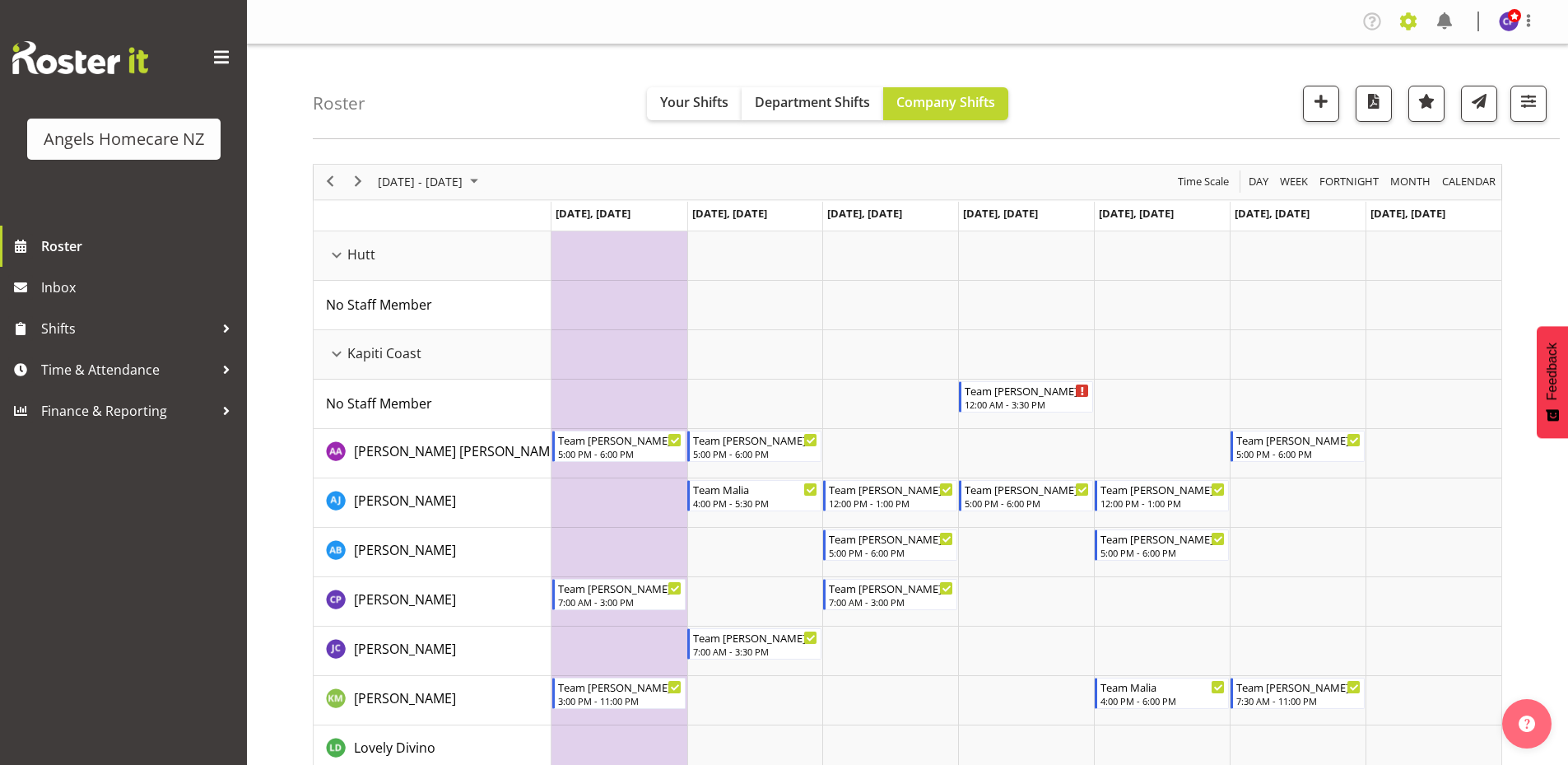
click at [1414, 19] on span at bounding box center [1408, 21] width 26 height 26
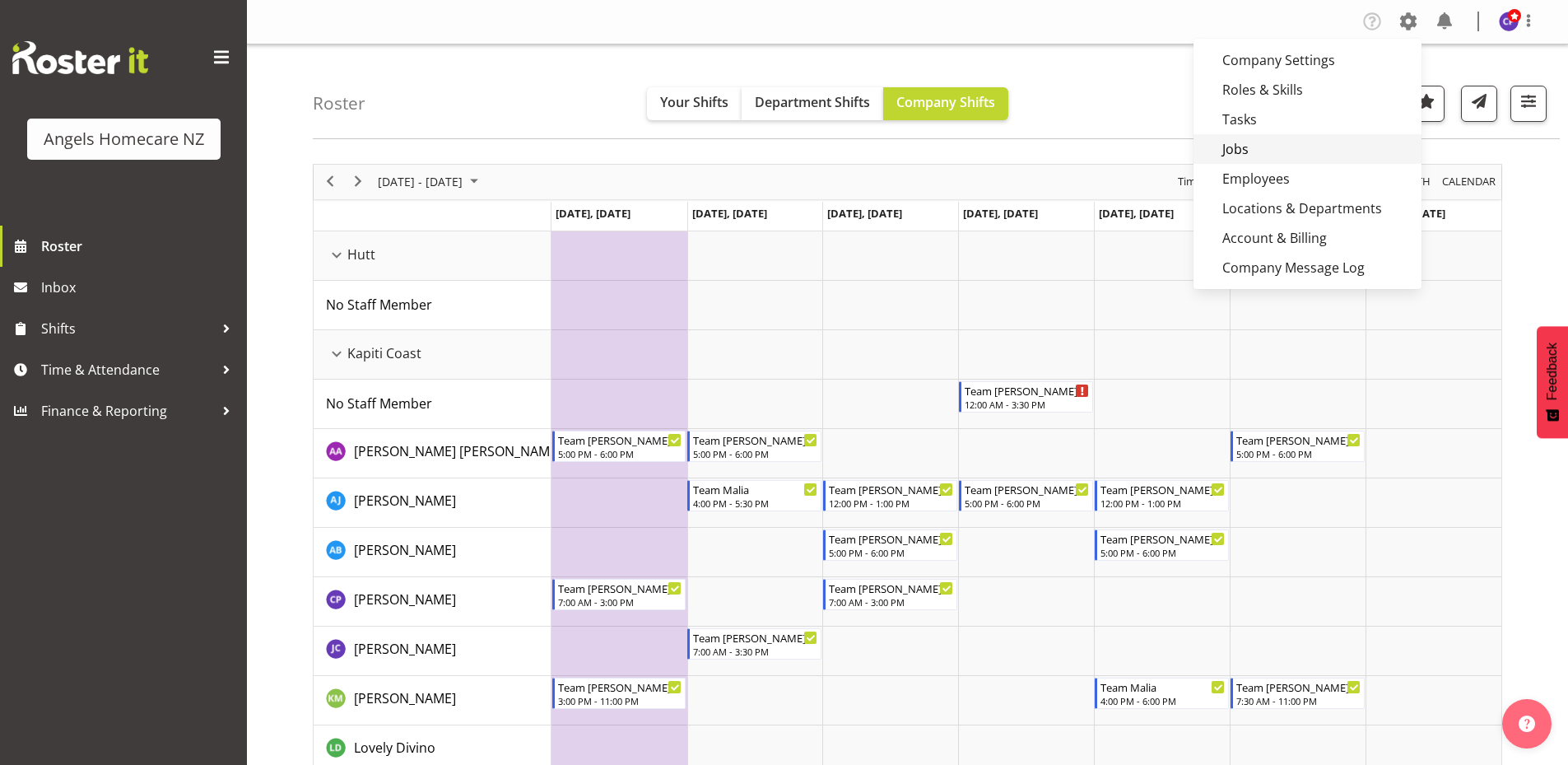
click at [1246, 147] on link "Jobs" at bounding box center [1308, 149] width 228 height 30
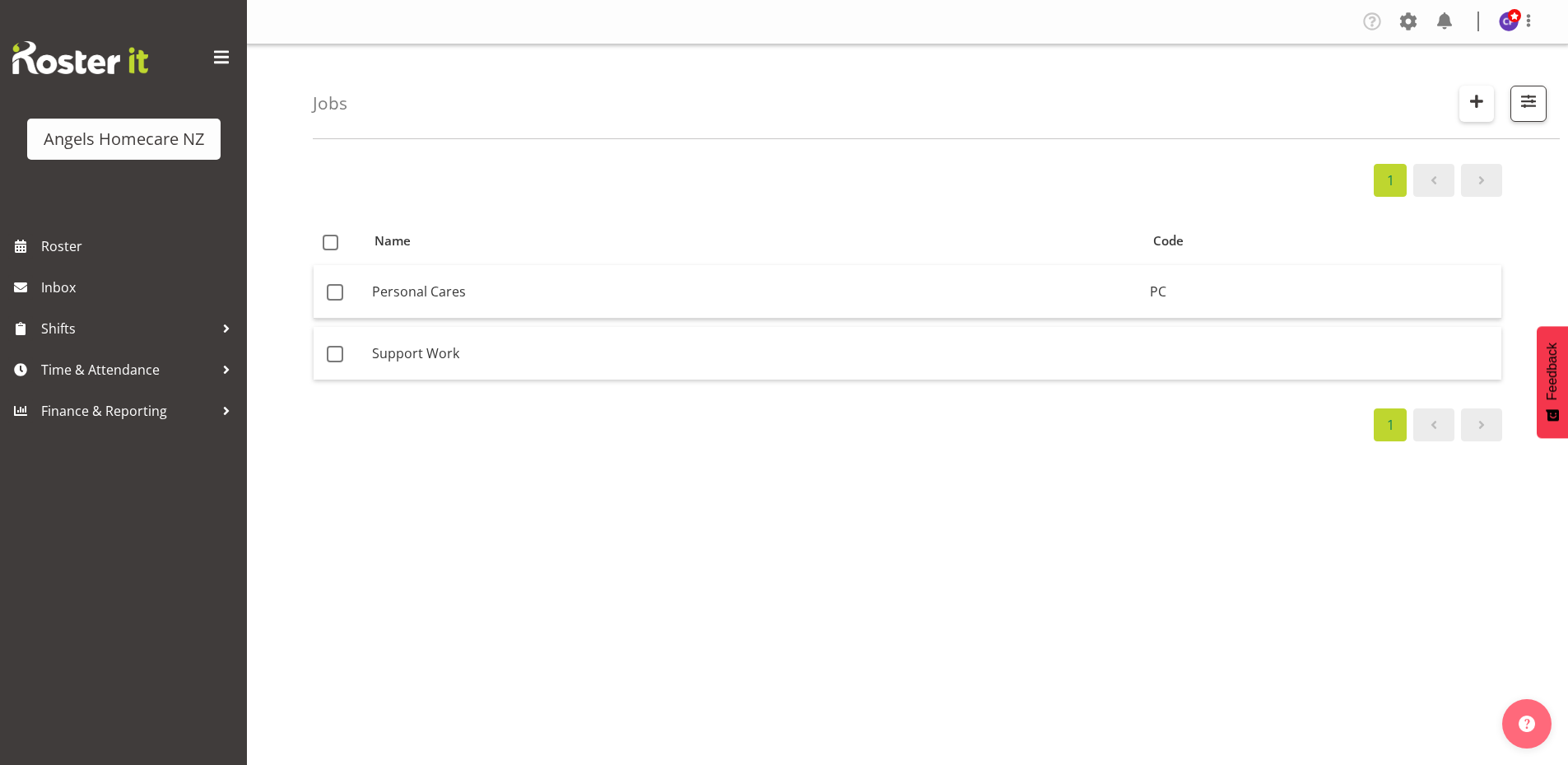
click at [1468, 96] on span "button" at bounding box center [1476, 101] width 22 height 22
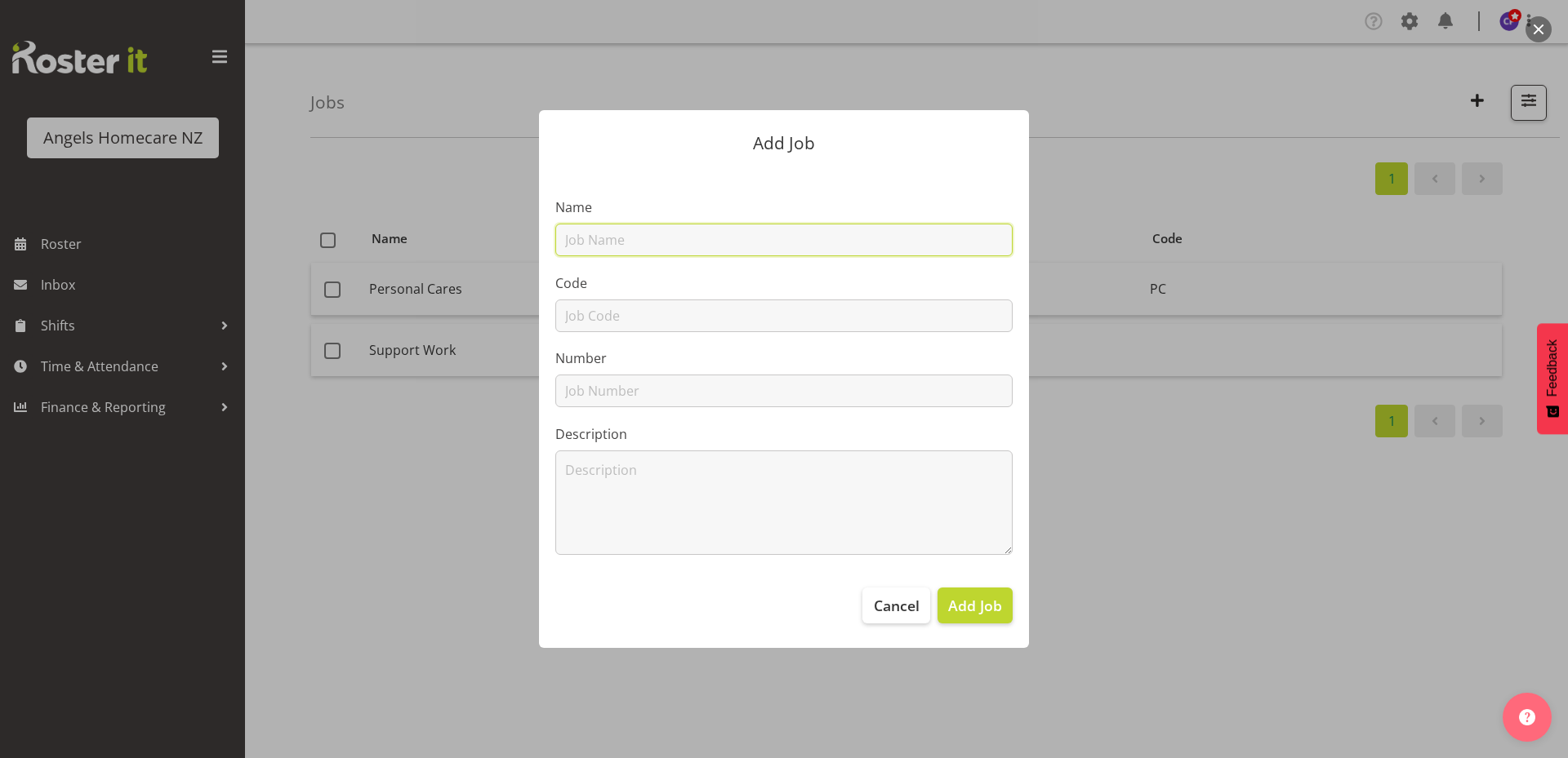
click at [791, 241] on input "text" at bounding box center [784, 240] width 458 height 33
type input "Home Management"
click at [789, 320] on input "text" at bounding box center [784, 315] width 458 height 33
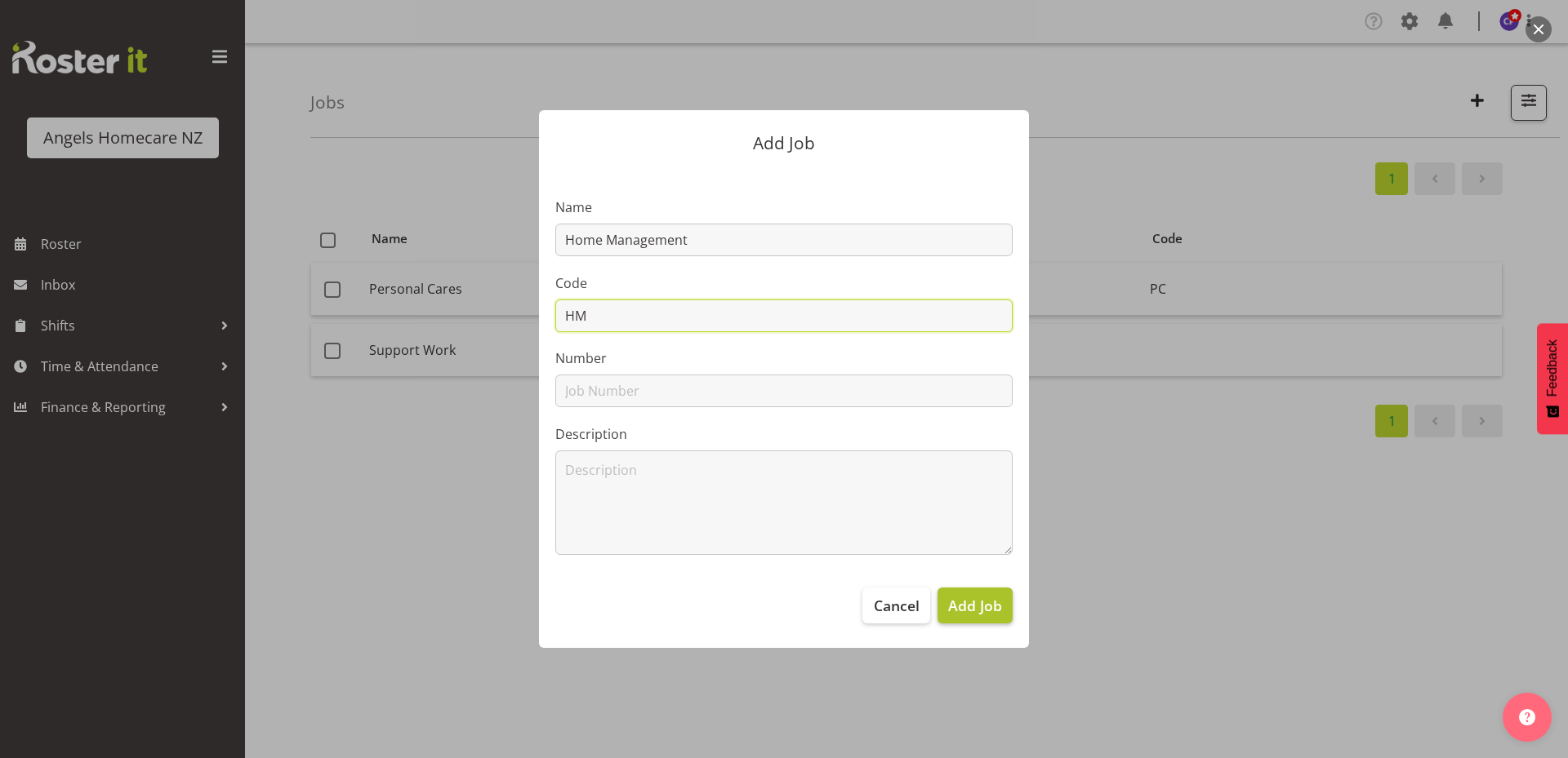
type input "HM"
click at [984, 609] on span "Add Job" at bounding box center [975, 605] width 54 height 22
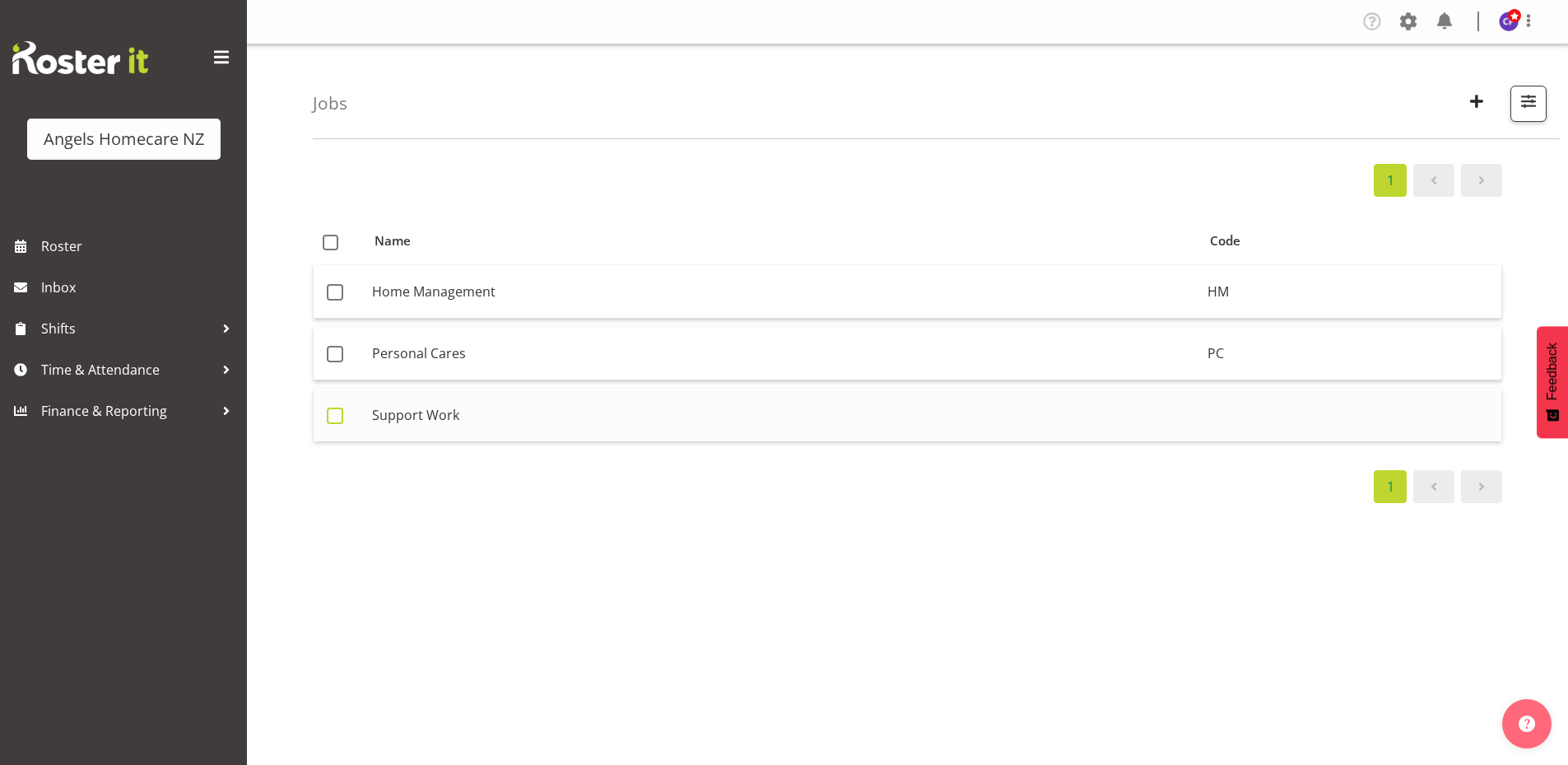
click at [335, 415] on span at bounding box center [335, 415] width 17 height 17
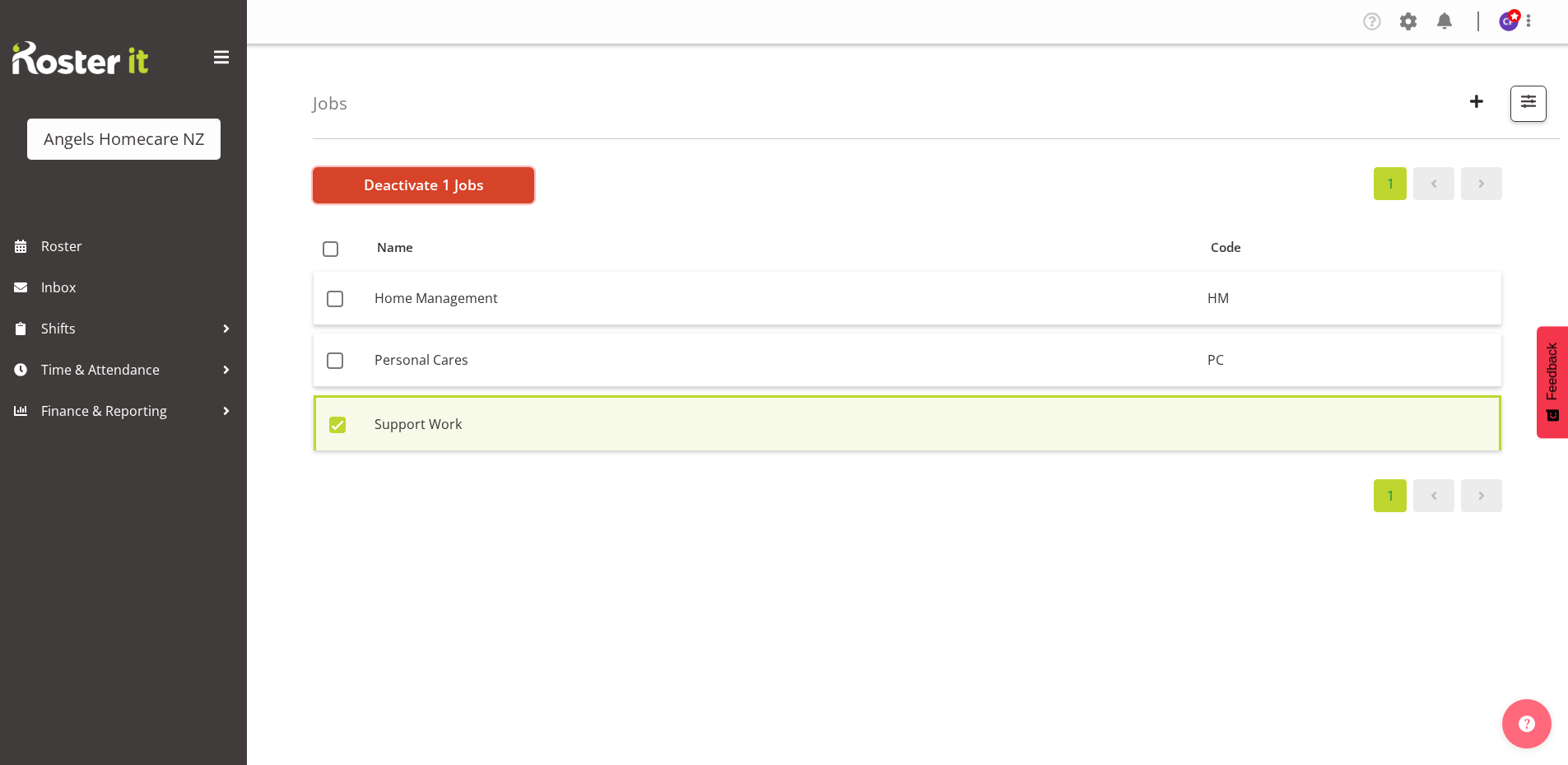
click at [488, 186] on button "Deactivate 1 Jobs" at bounding box center [424, 186] width 222 height 37
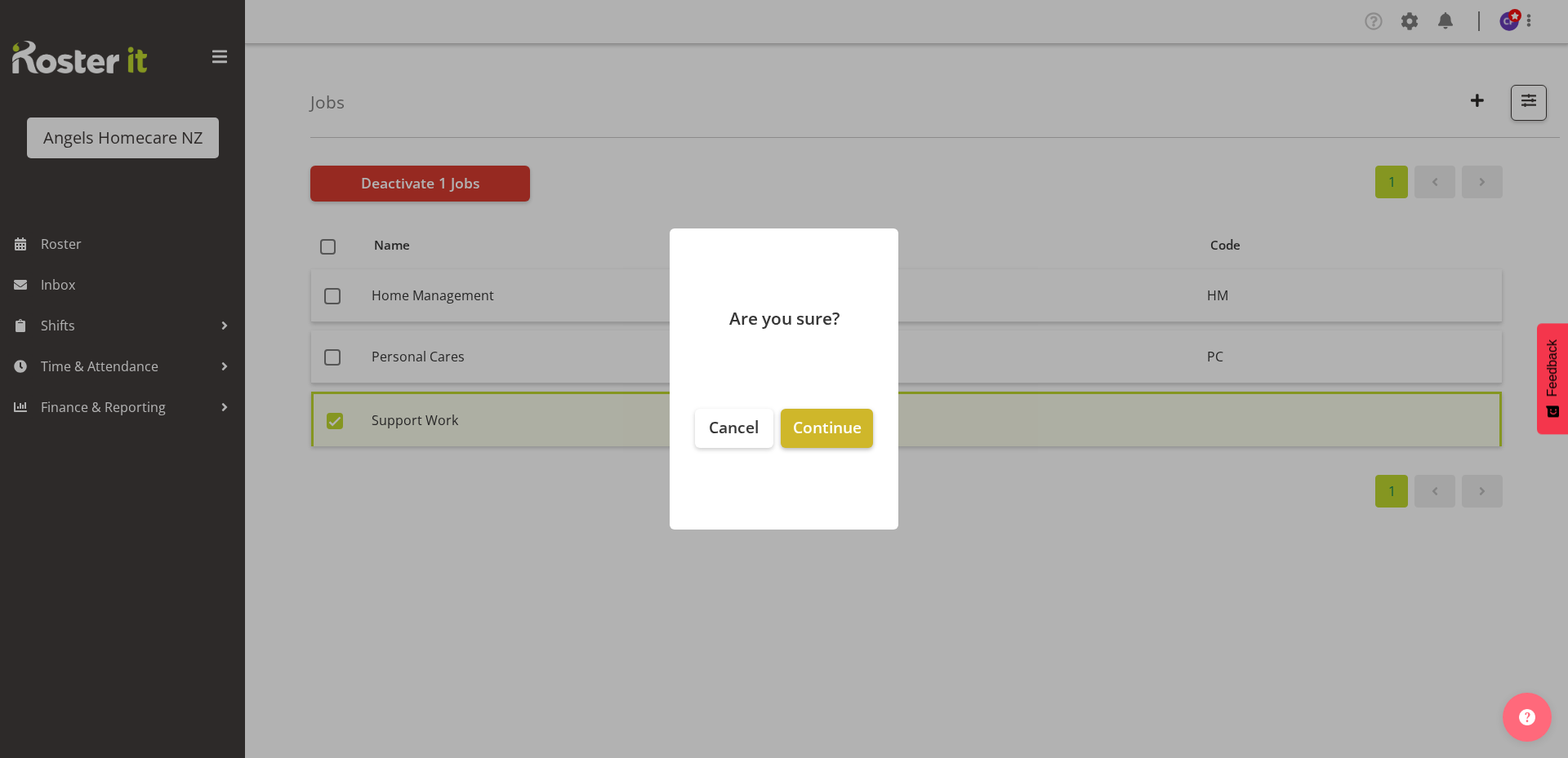
click at [808, 430] on span "Continue" at bounding box center [827, 426] width 68 height 22
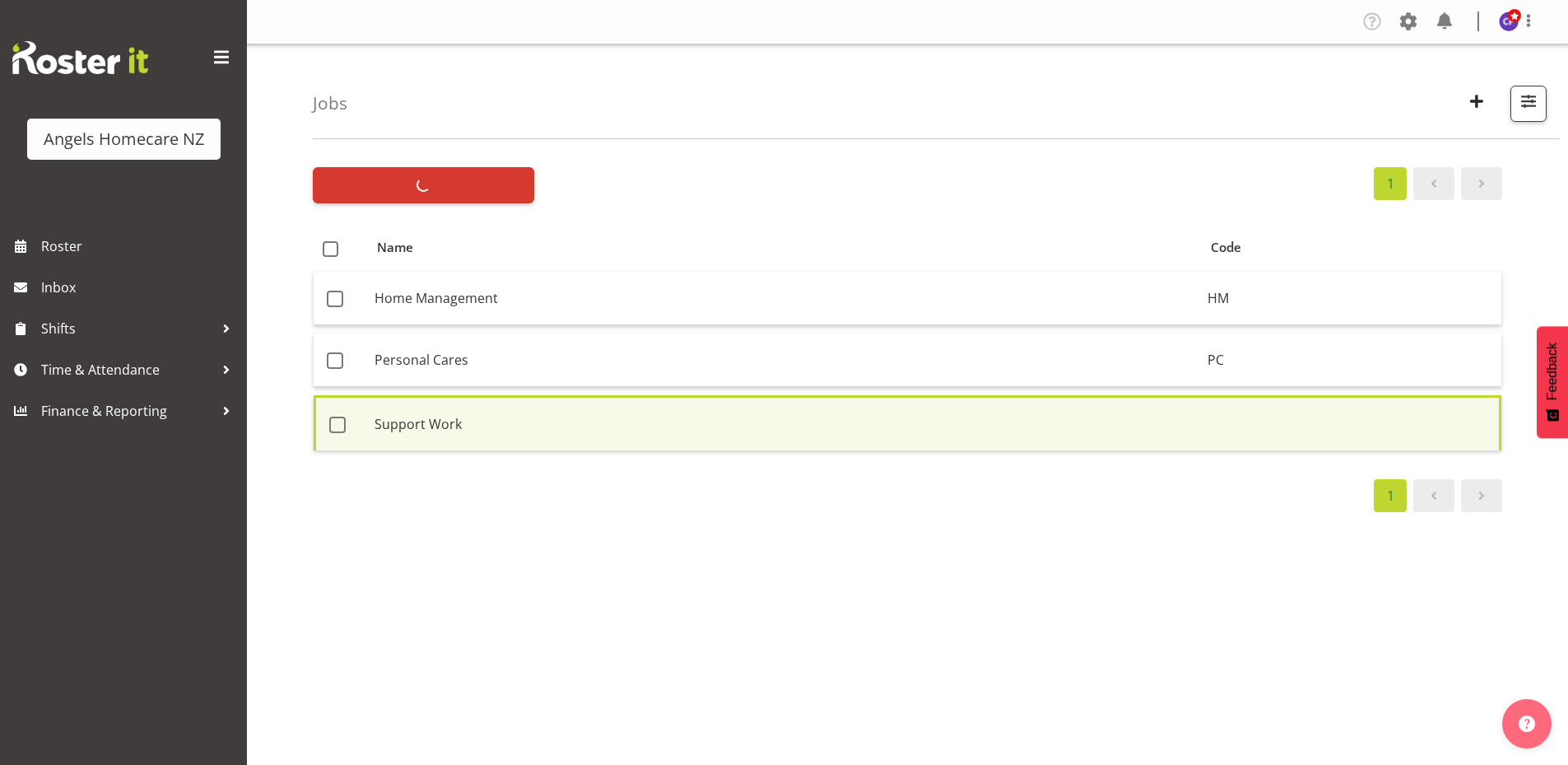
checkbox input "false"
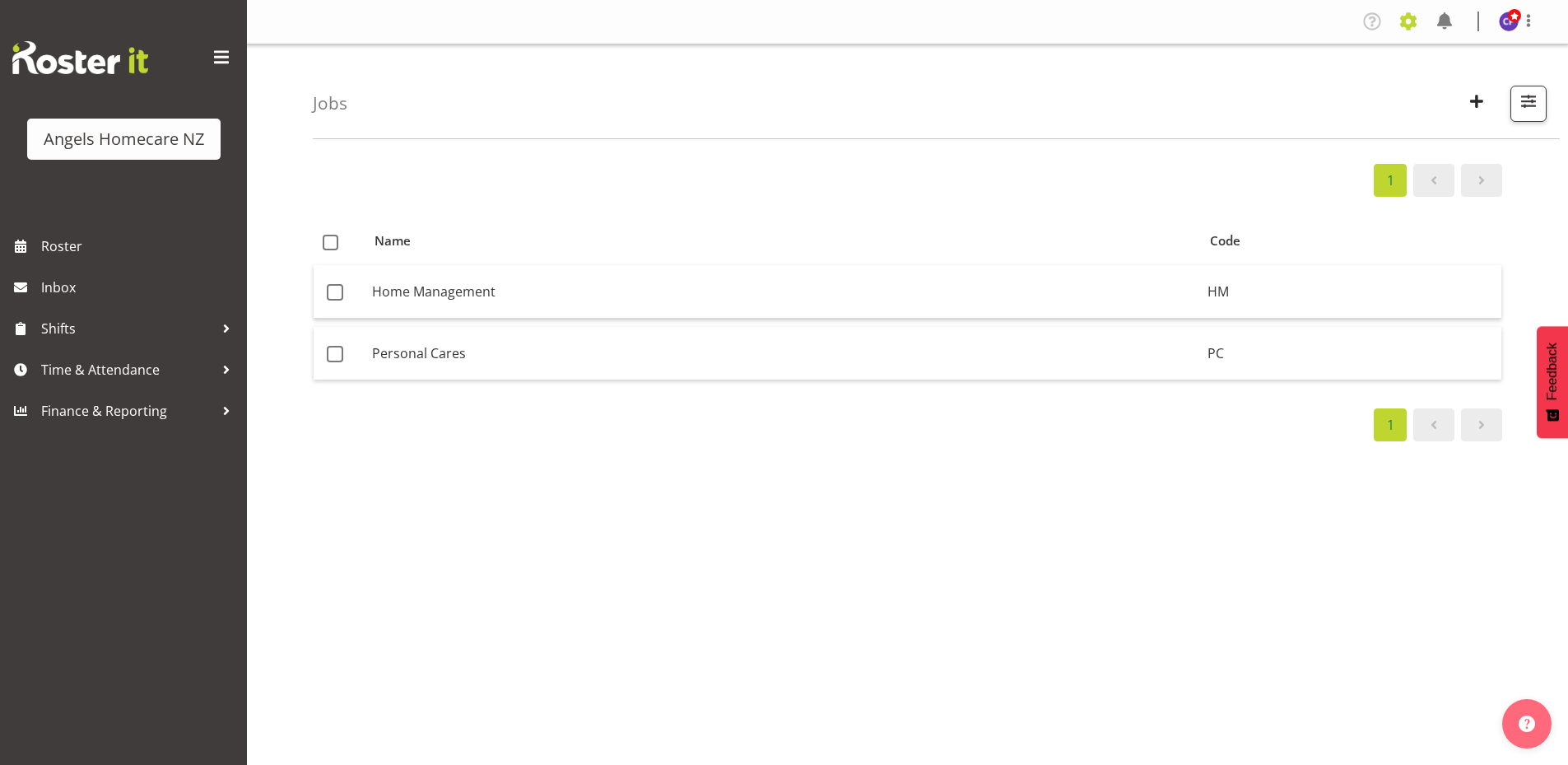
click at [1404, 22] on span at bounding box center [1408, 21] width 26 height 26
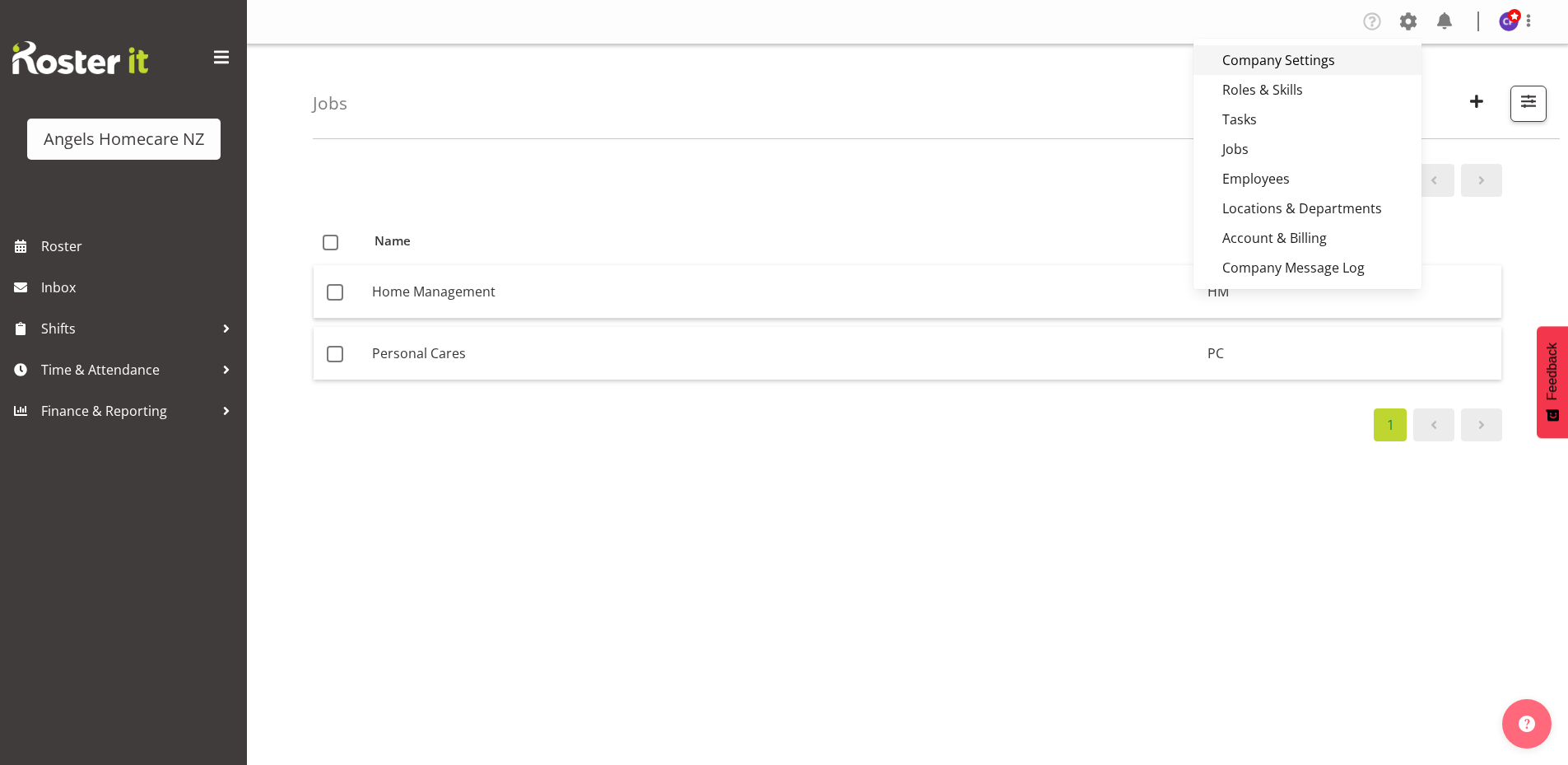
click at [1316, 58] on link "Company Settings" at bounding box center [1308, 60] width 228 height 30
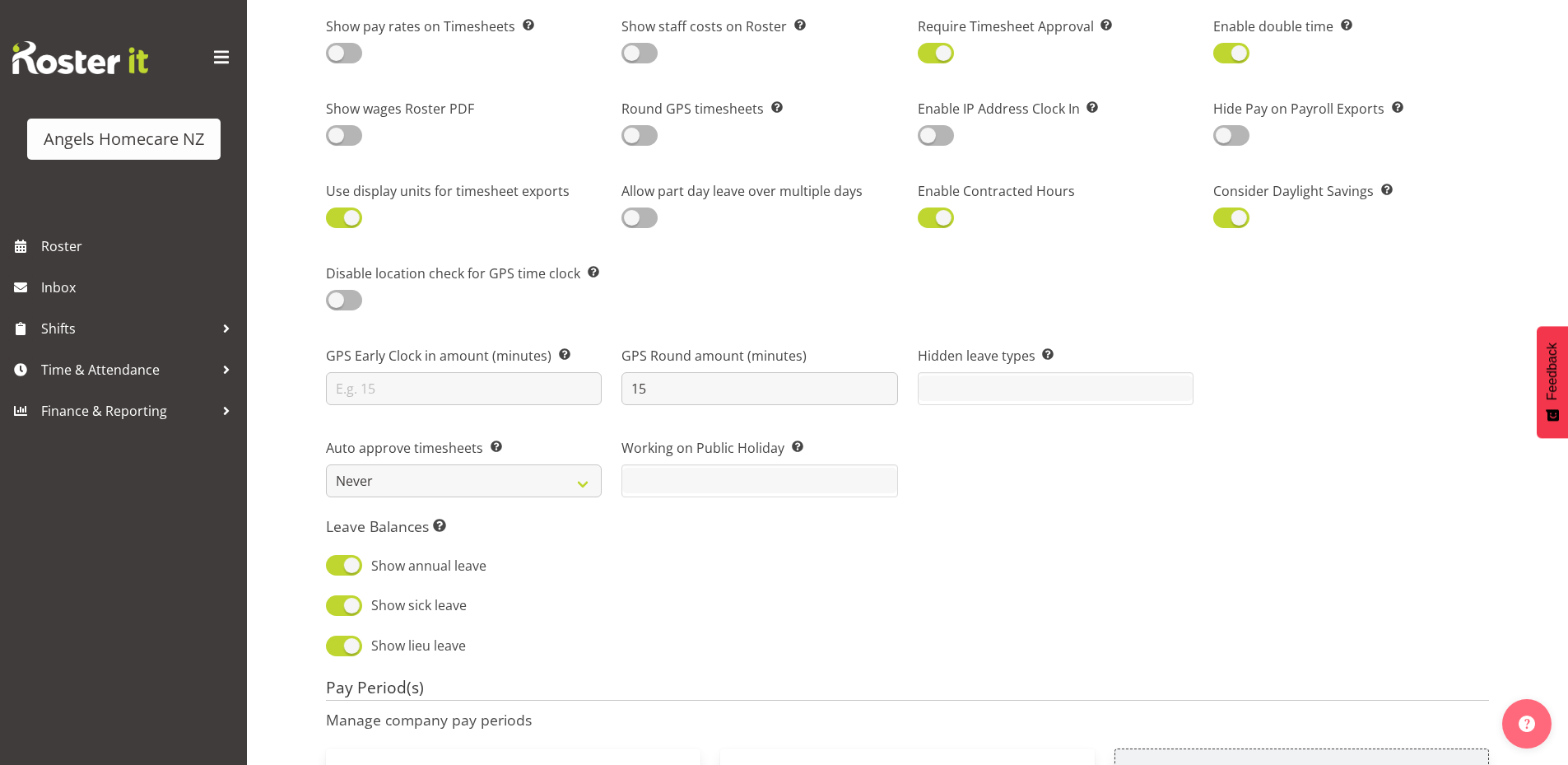
scroll to position [1235, 0]
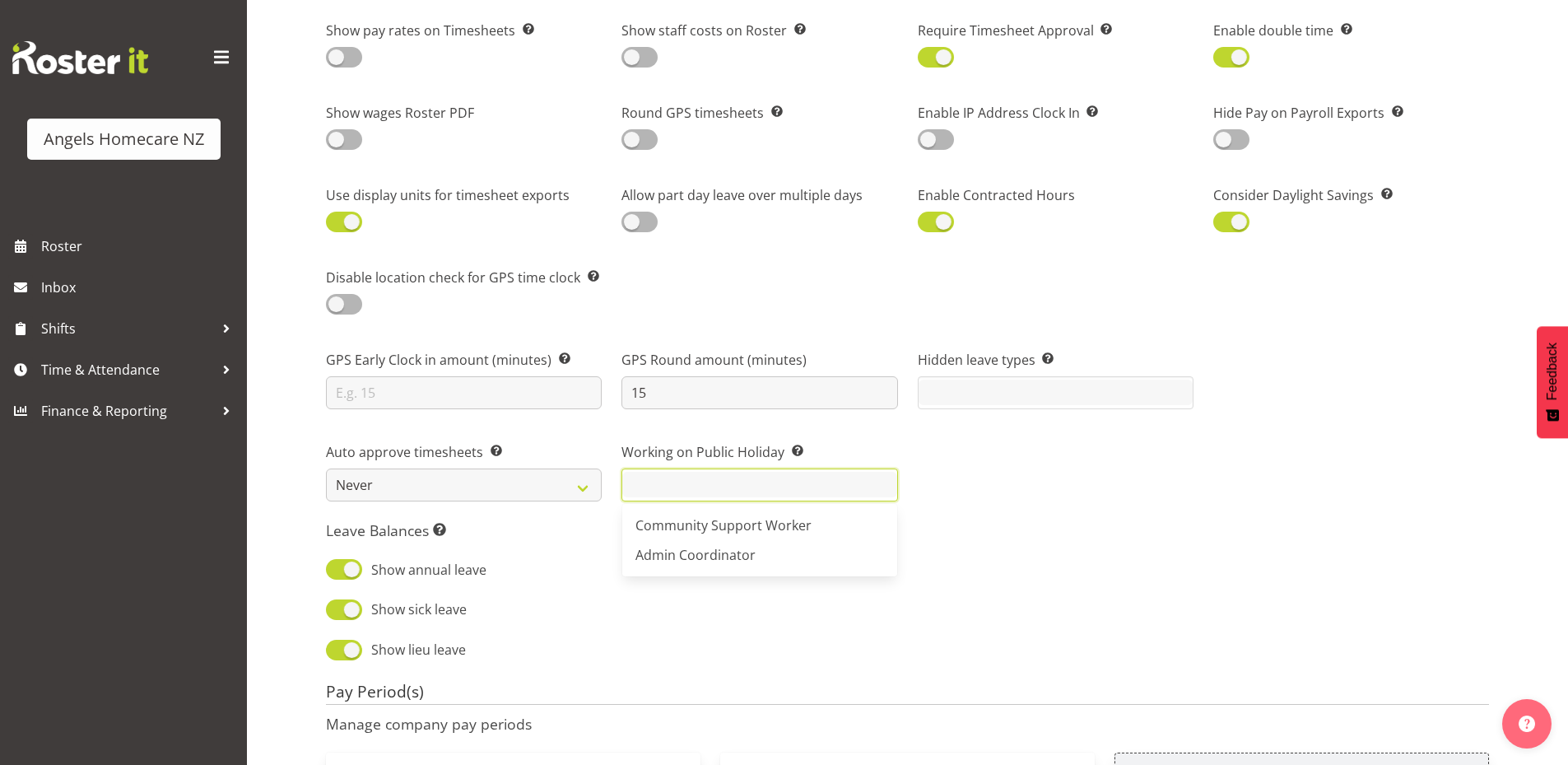
click at [836, 478] on input "text" at bounding box center [760, 484] width 274 height 25
click at [823, 528] on link "Community Support Worker" at bounding box center [760, 525] width 274 height 30
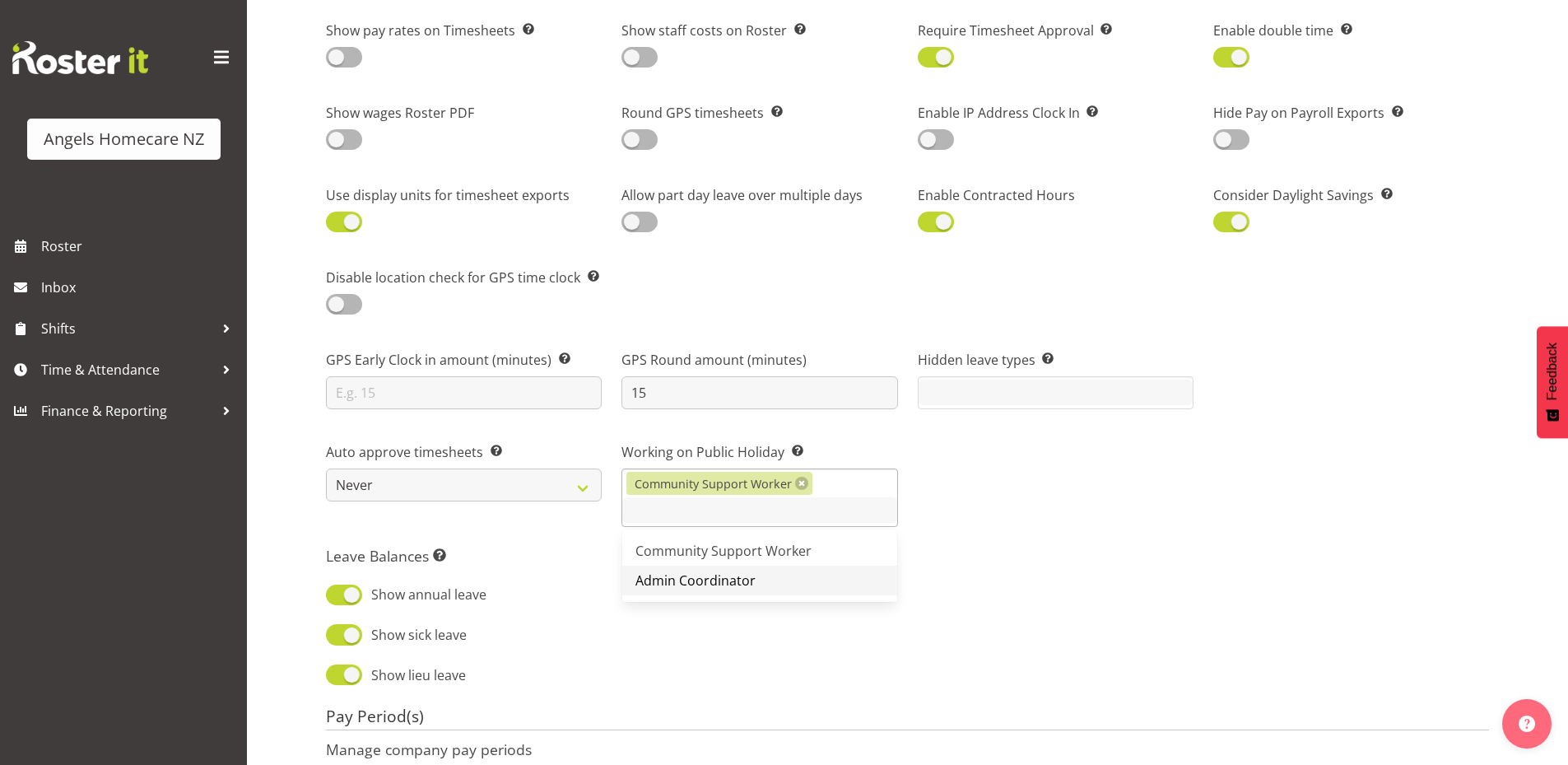
click at [801, 588] on link "Admin Coordinator" at bounding box center [760, 581] width 274 height 30
click at [977, 502] on div "Auto approve timesheets Timesheet can be auto approve when it's matches the sch…" at bounding box center [908, 478] width 1183 height 118
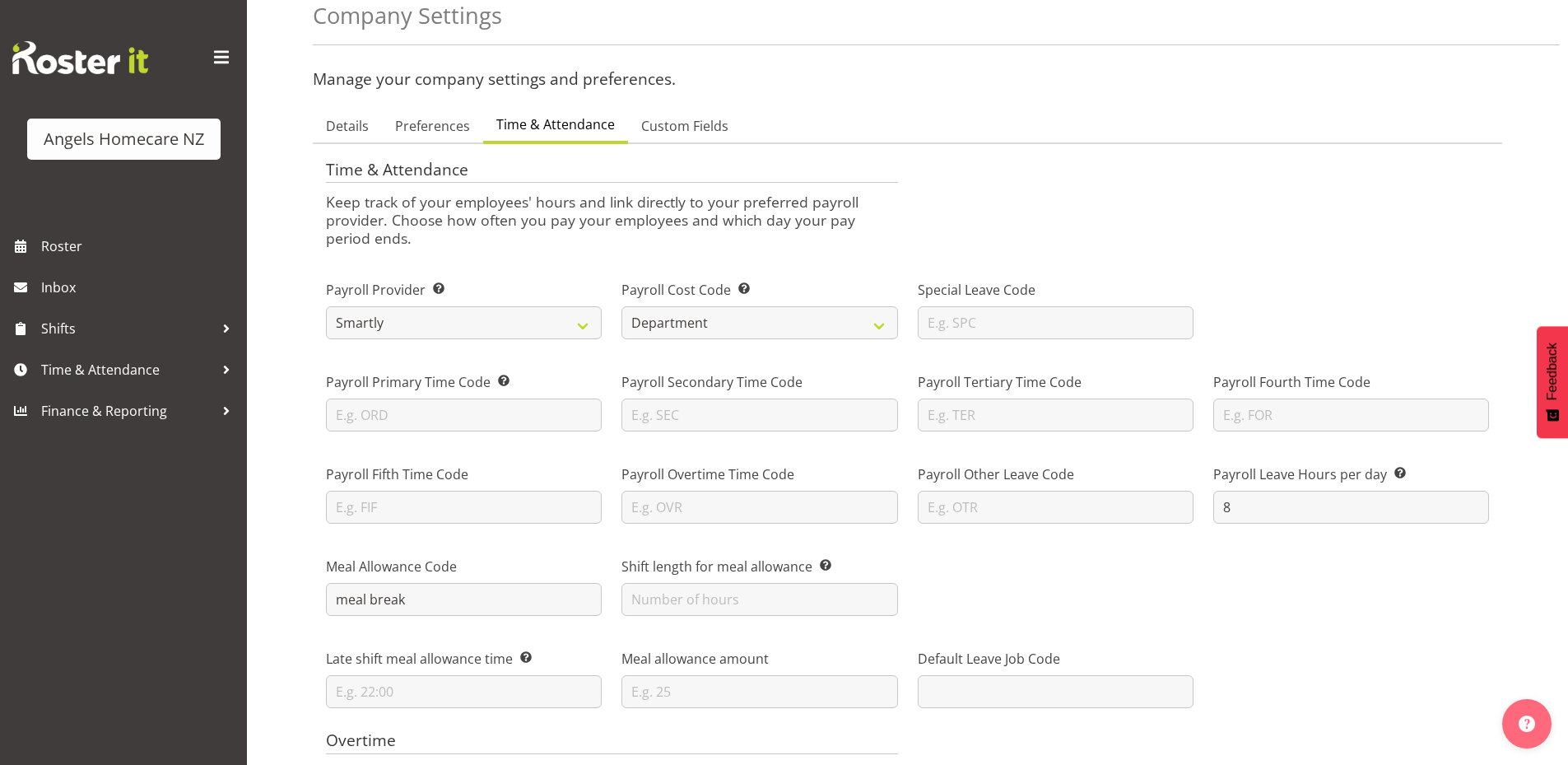
scroll to position [0, 0]
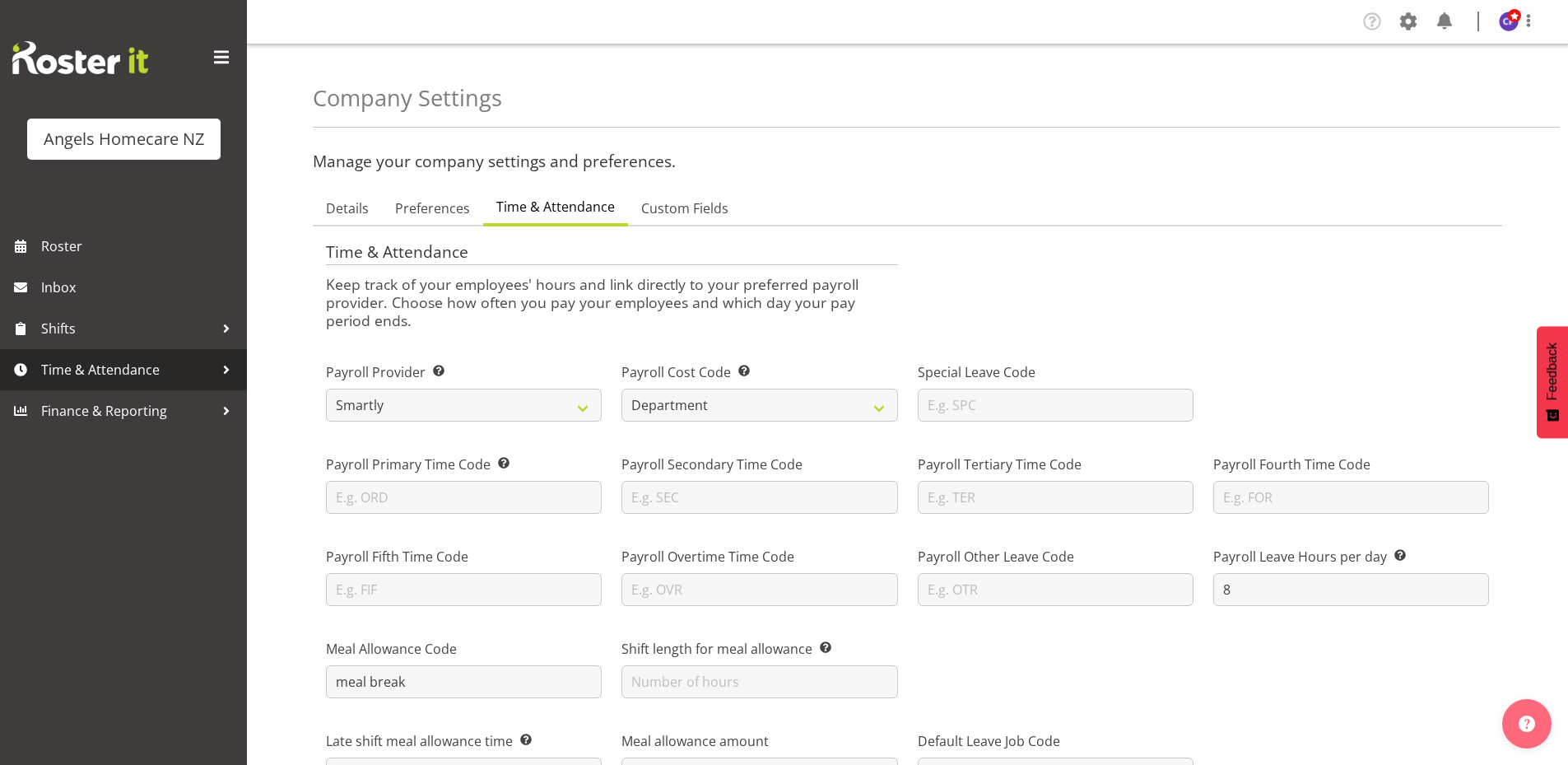
click at [92, 366] on span "Time & Attendance" at bounding box center [127, 370] width 173 height 24
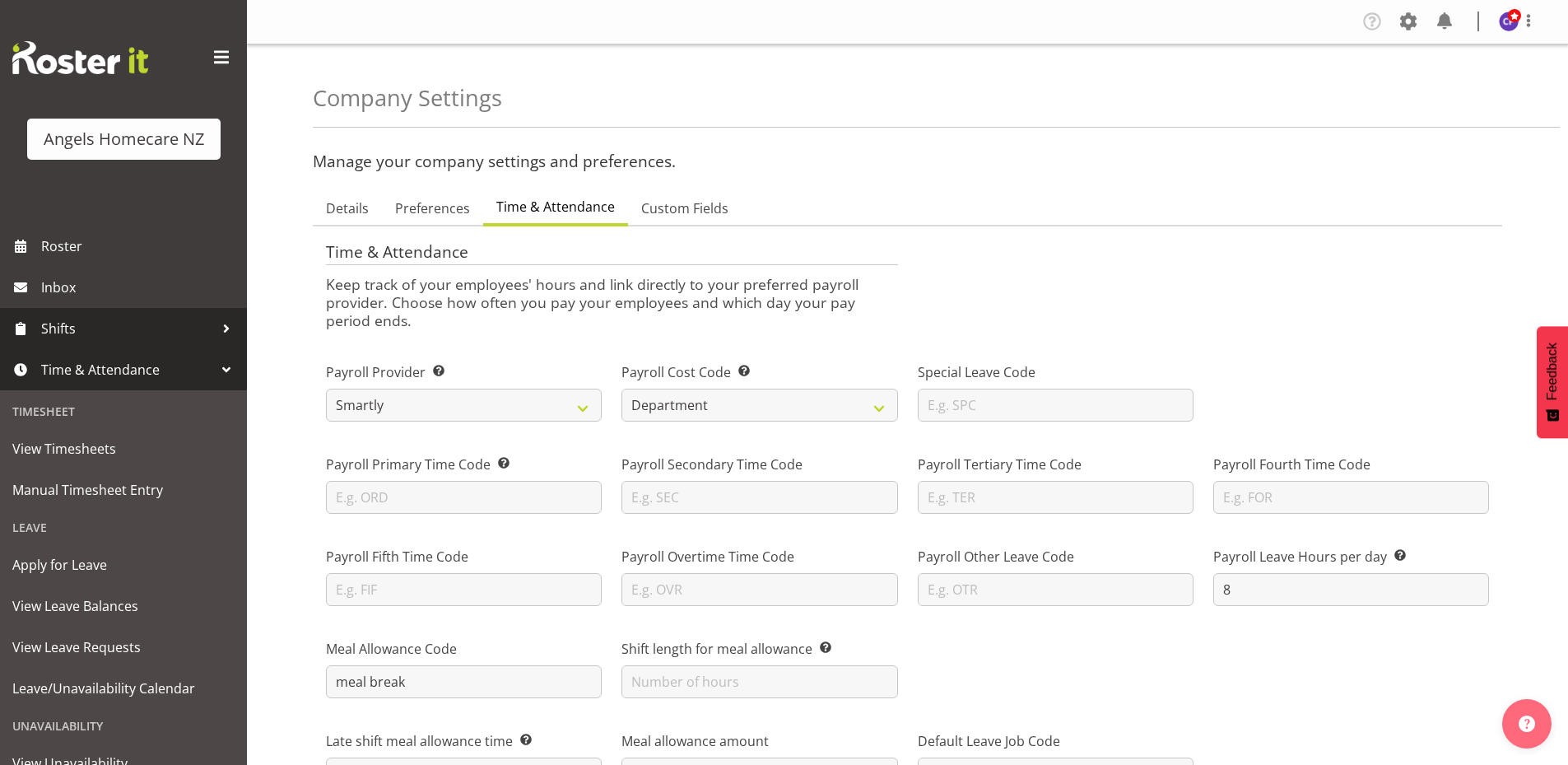
click at [86, 331] on span "Shifts" at bounding box center [127, 329] width 173 height 24
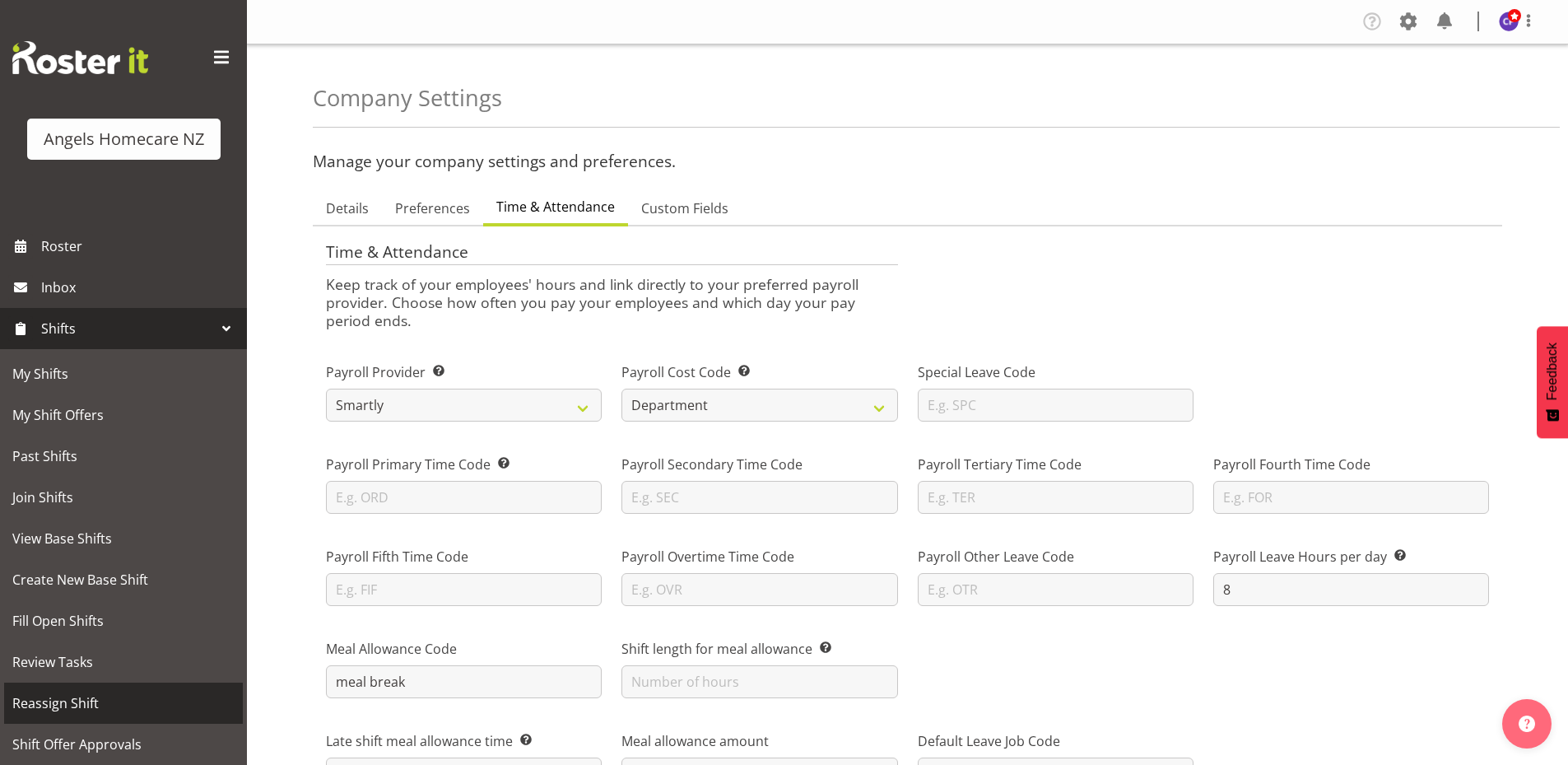
click at [102, 695] on span "Reassign Shift" at bounding box center [123, 703] width 222 height 24
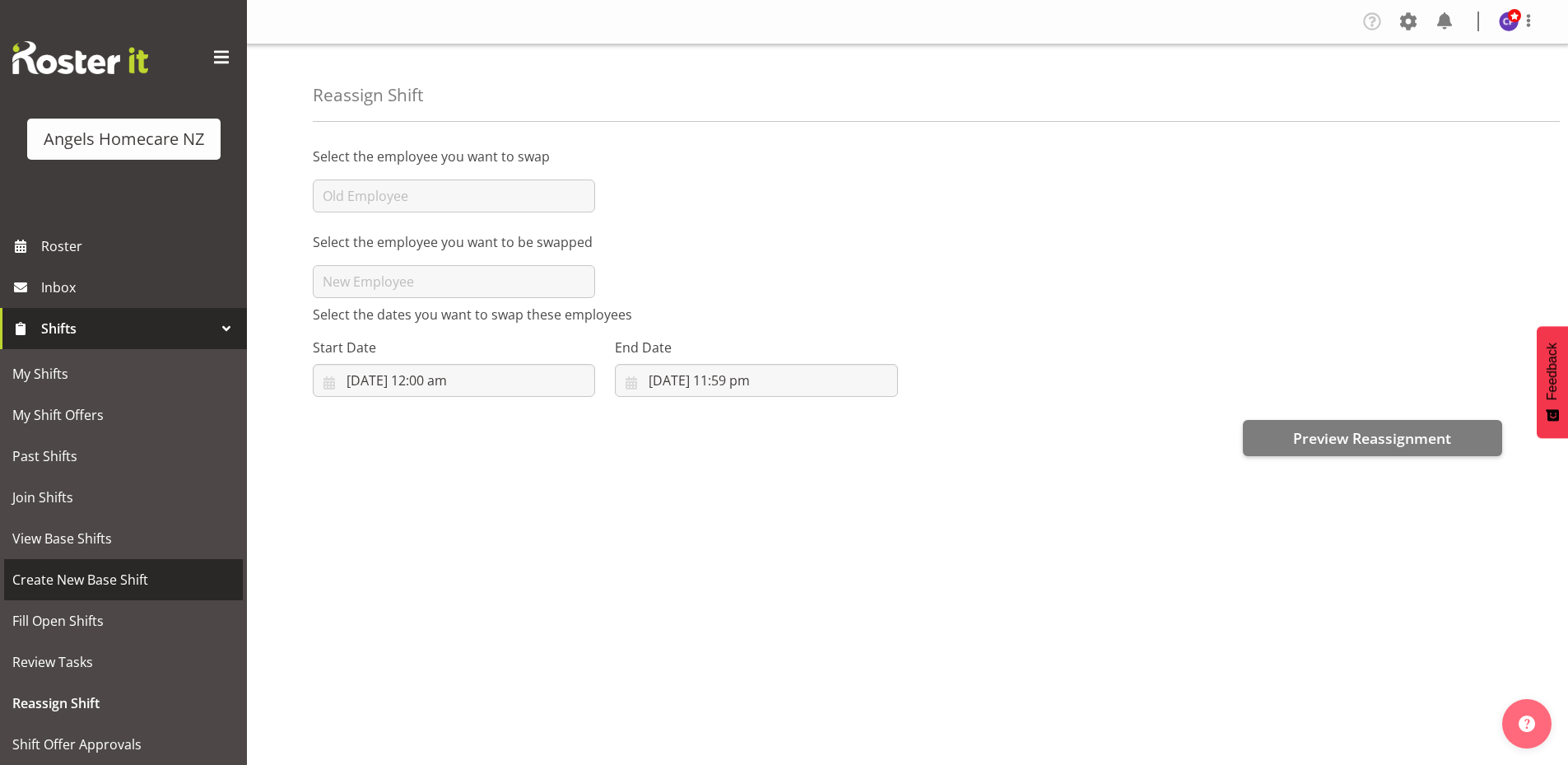
click span "Create New Base Shift"
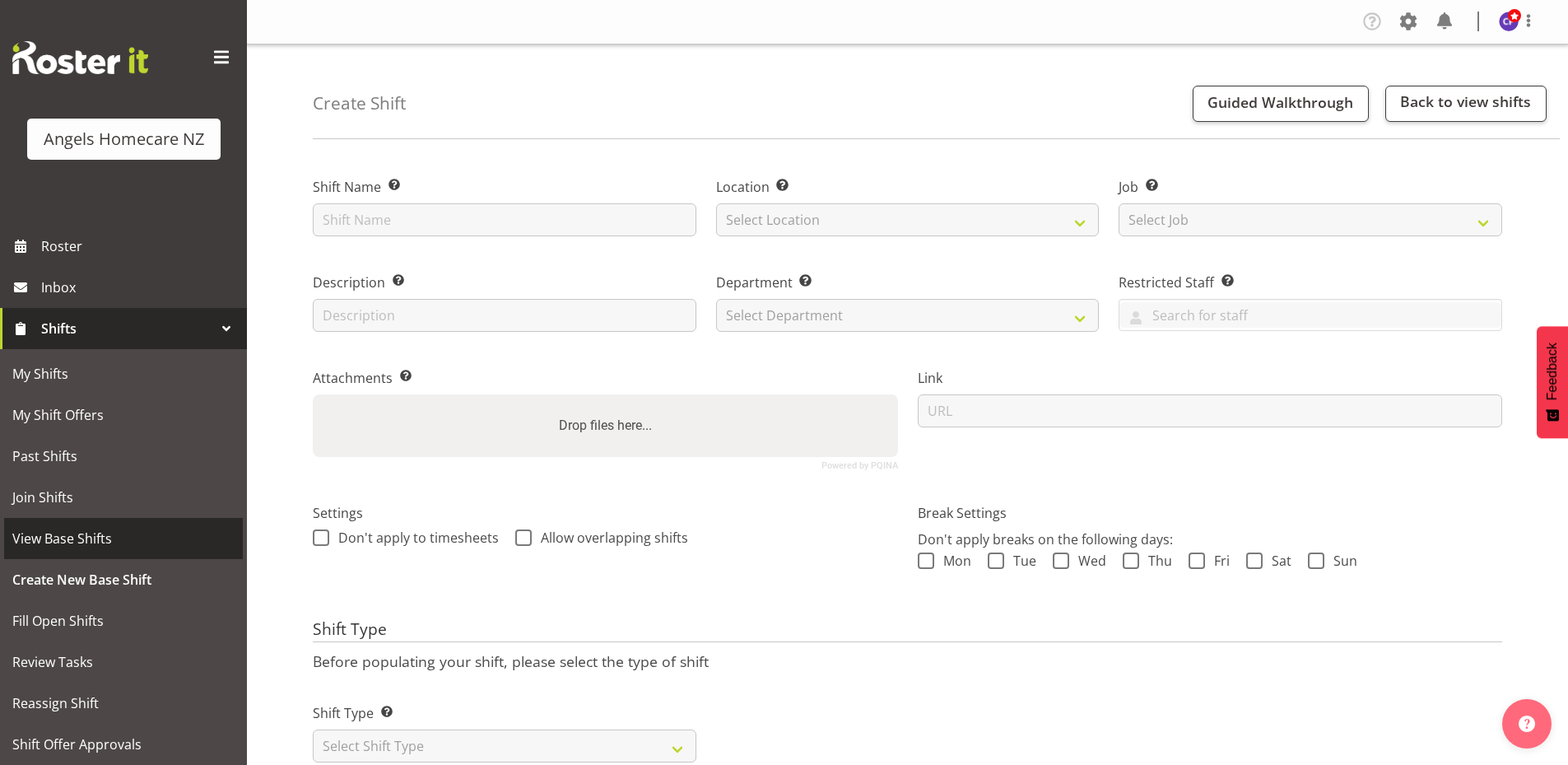
click at [112, 537] on span "View Base Shifts" at bounding box center [123, 538] width 222 height 24
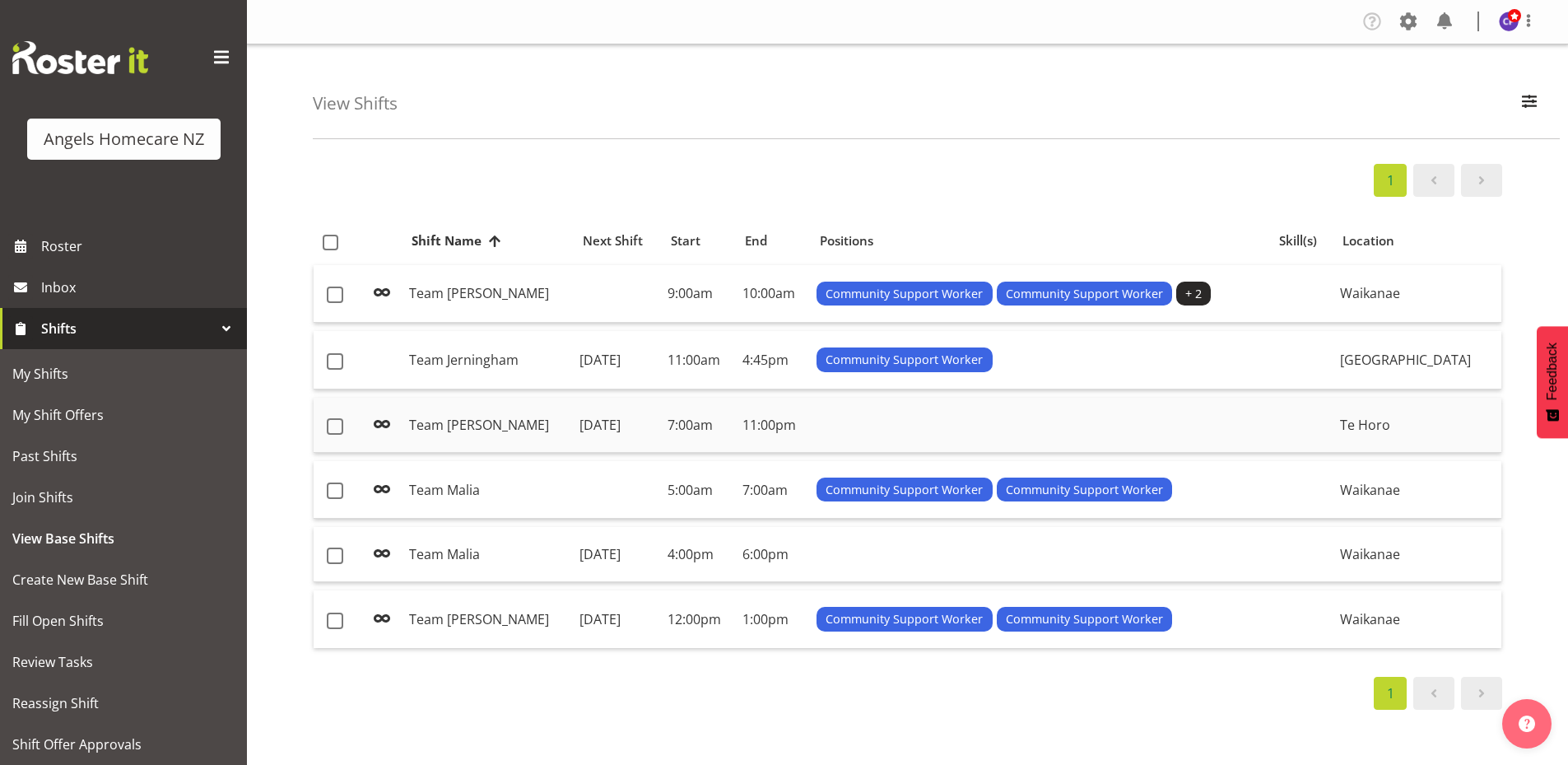
click at [526, 427] on td "Team [PERSON_NAME]" at bounding box center [488, 425] width 171 height 55
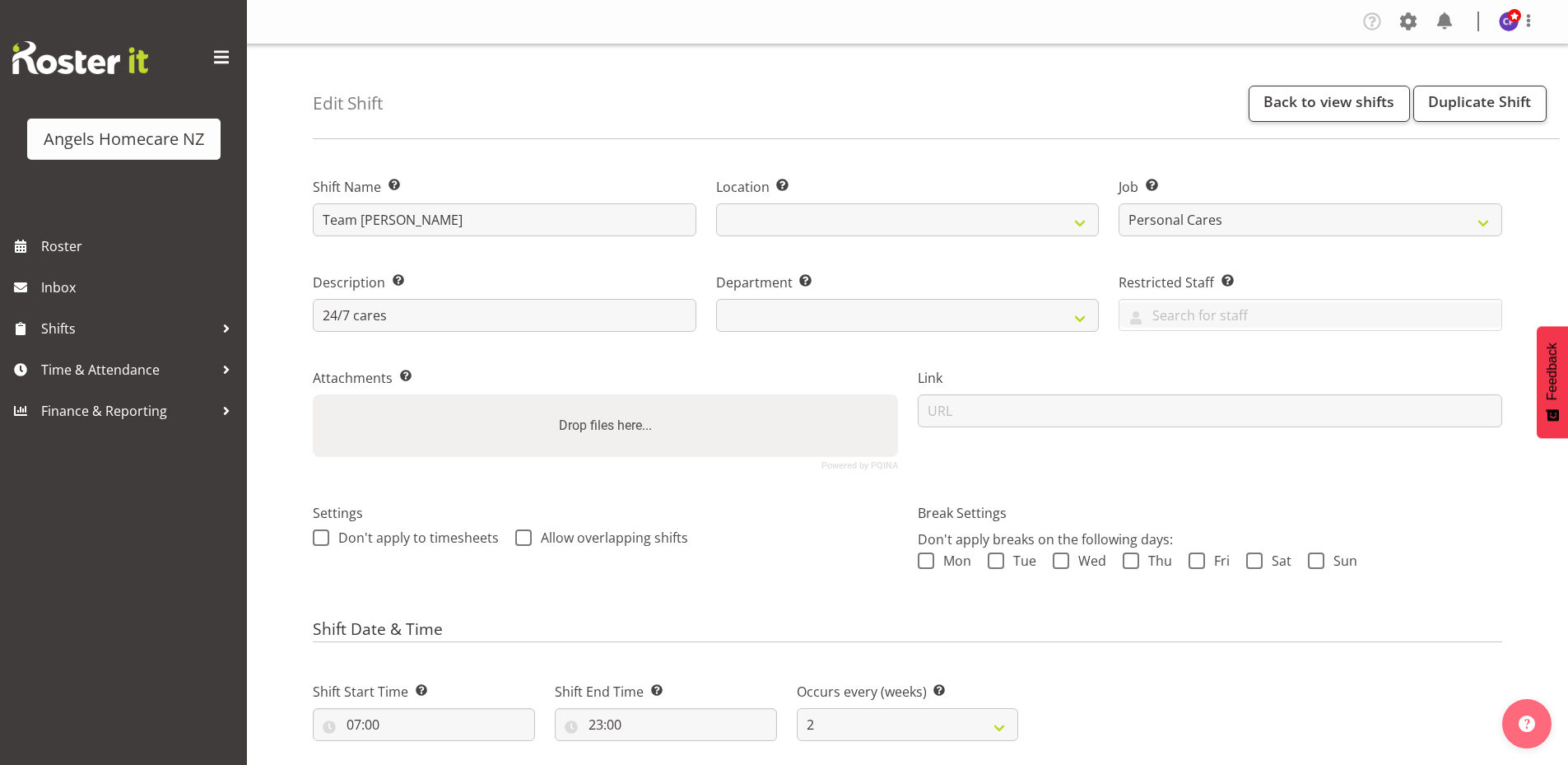
select select "10686"
select select "2"
select select
select select "1285"
click at [523, 541] on span at bounding box center [523, 537] width 17 height 17
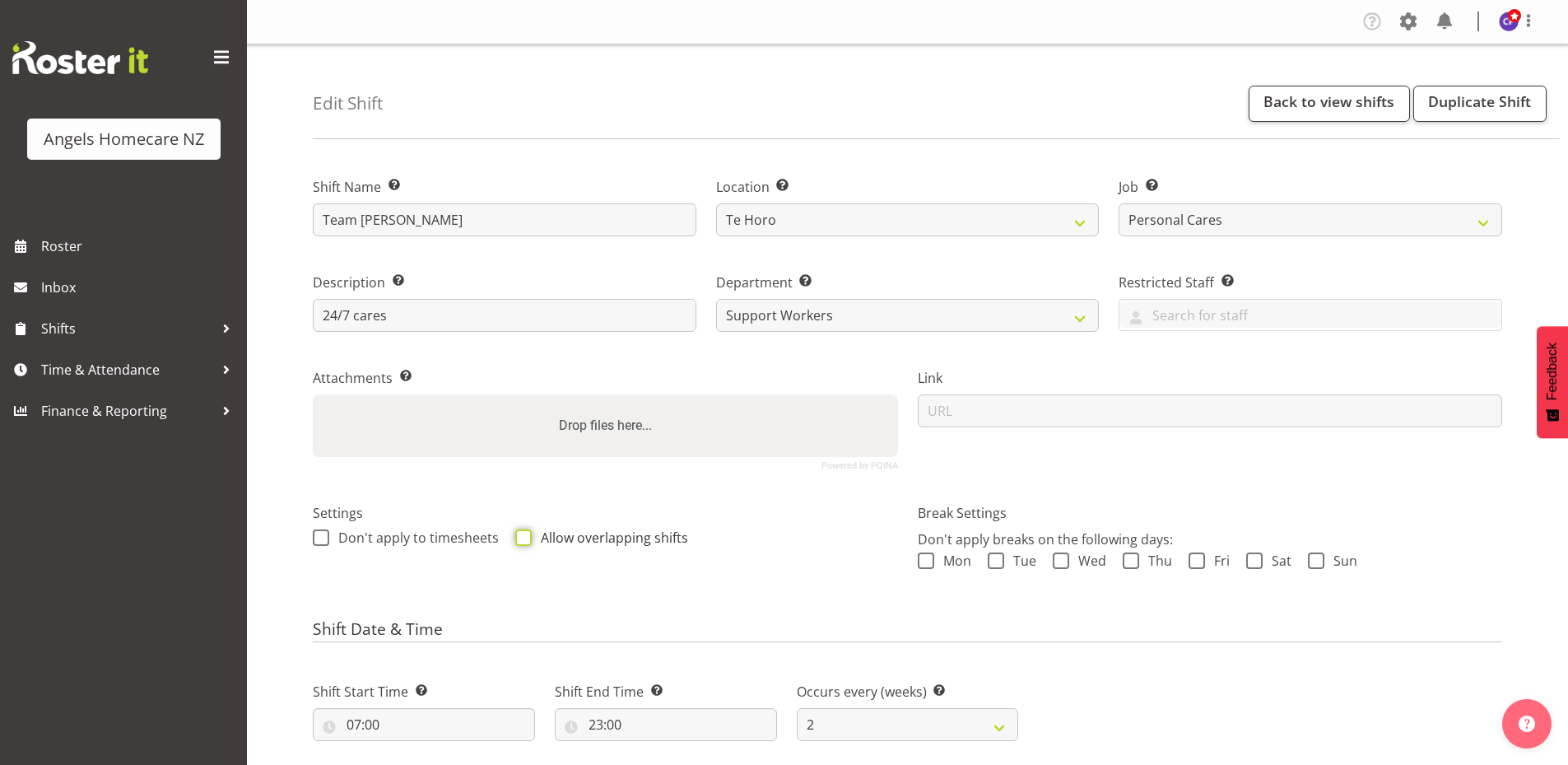
click at [523, 541] on input "Allow overlapping shifts" at bounding box center [521, 537] width 10 height 10
checkbox input "true"
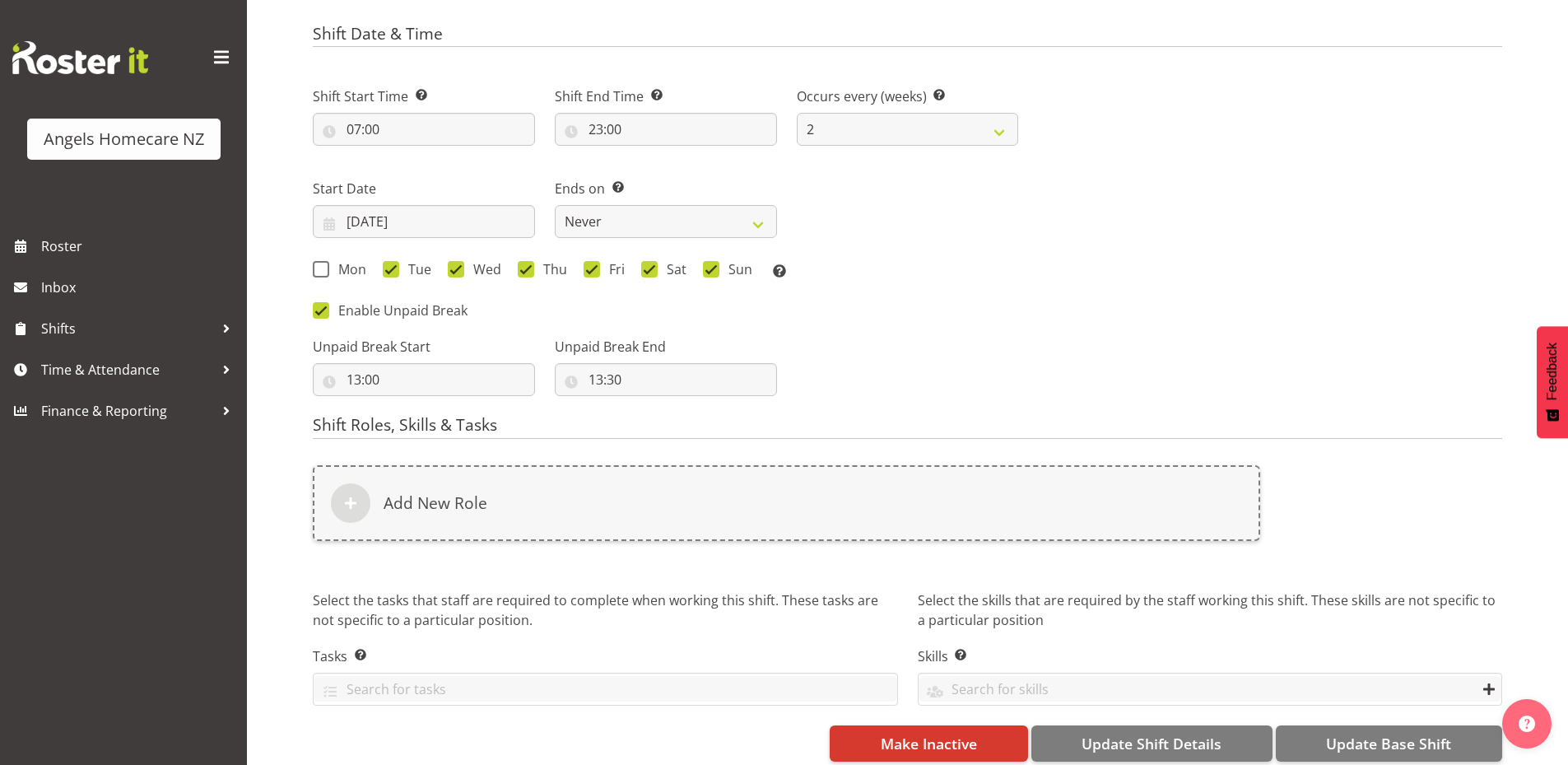
scroll to position [617, 0]
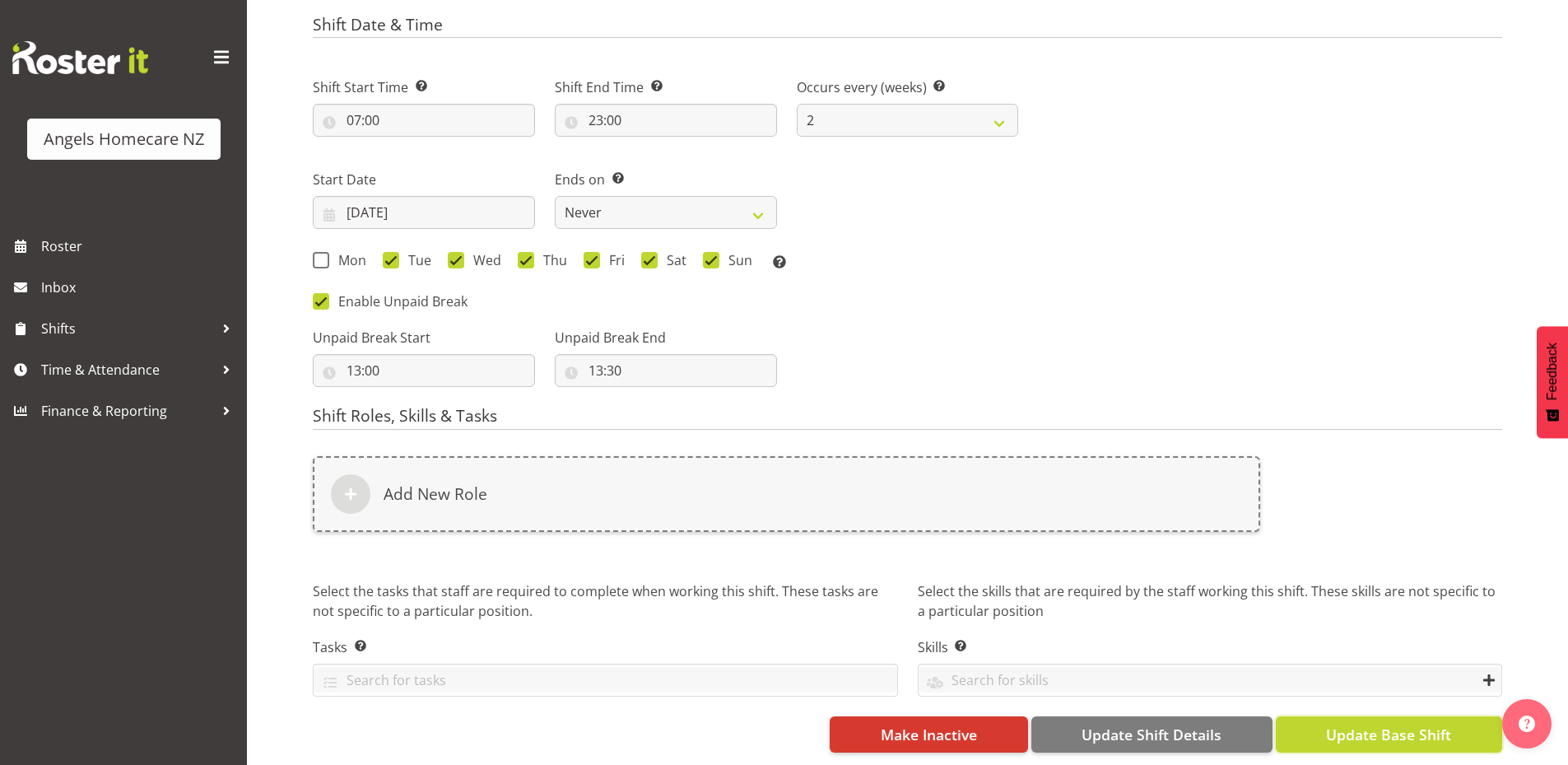
click at [1329, 724] on span "Update Base Shift" at bounding box center [1388, 734] width 125 height 22
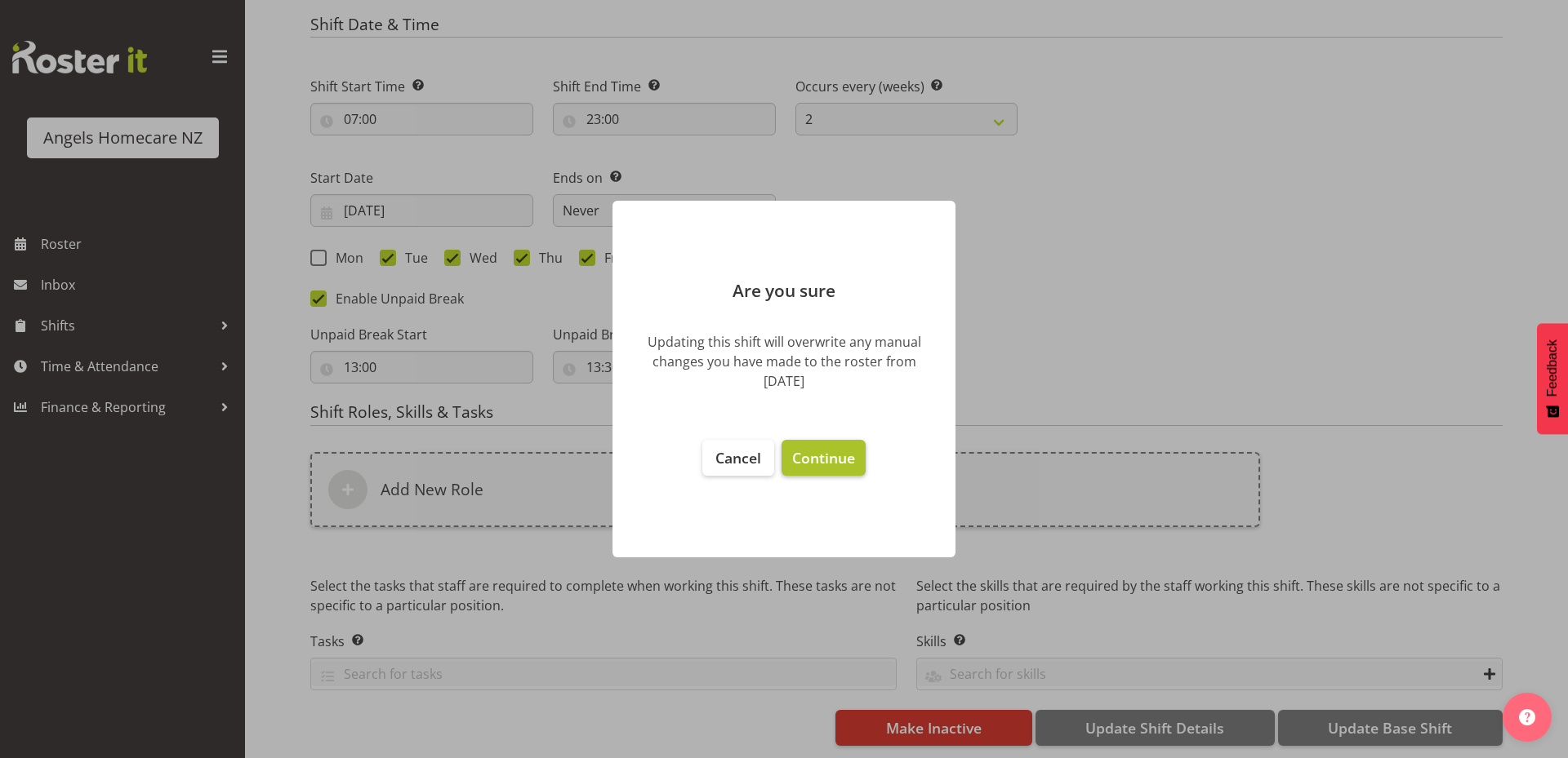
click at [800, 443] on button "Continue" at bounding box center [822, 458] width 84 height 36
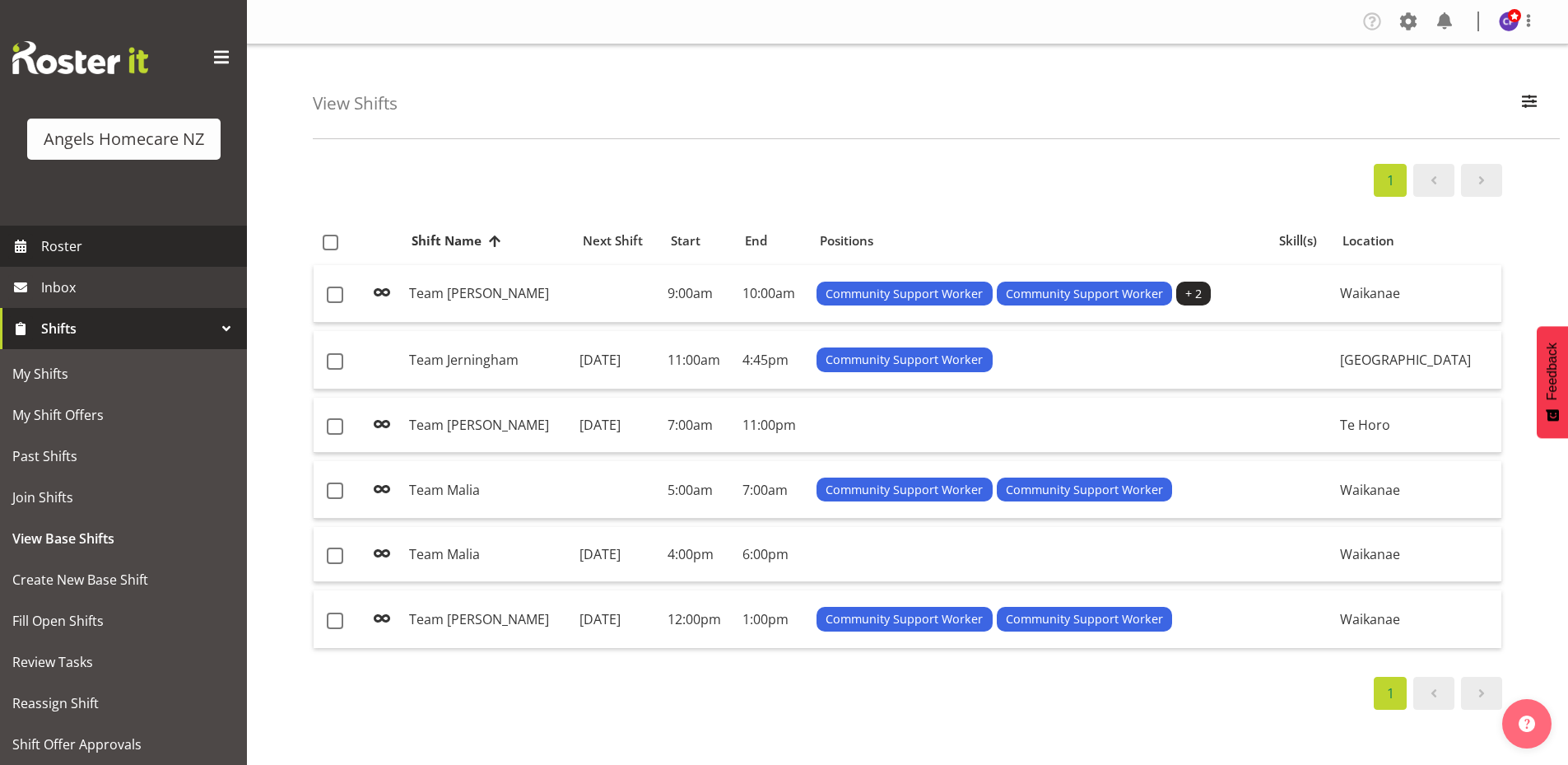
click at [65, 251] on span "Roster" at bounding box center [140, 246] width 198 height 24
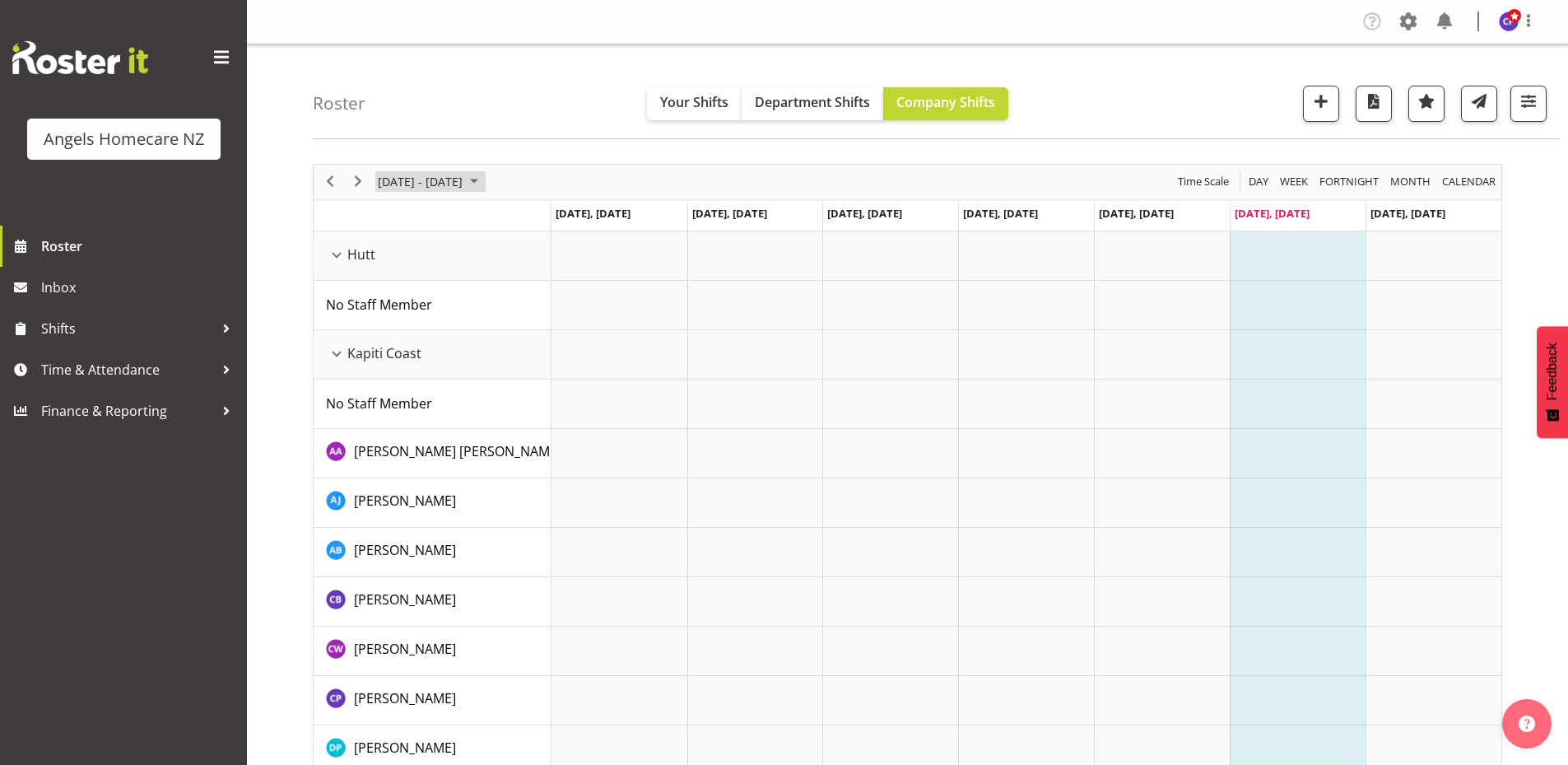
click at [484, 184] on span "September 2025" at bounding box center [474, 181] width 20 height 21
click at [401, 362] on span "22" at bounding box center [395, 364] width 24 height 24
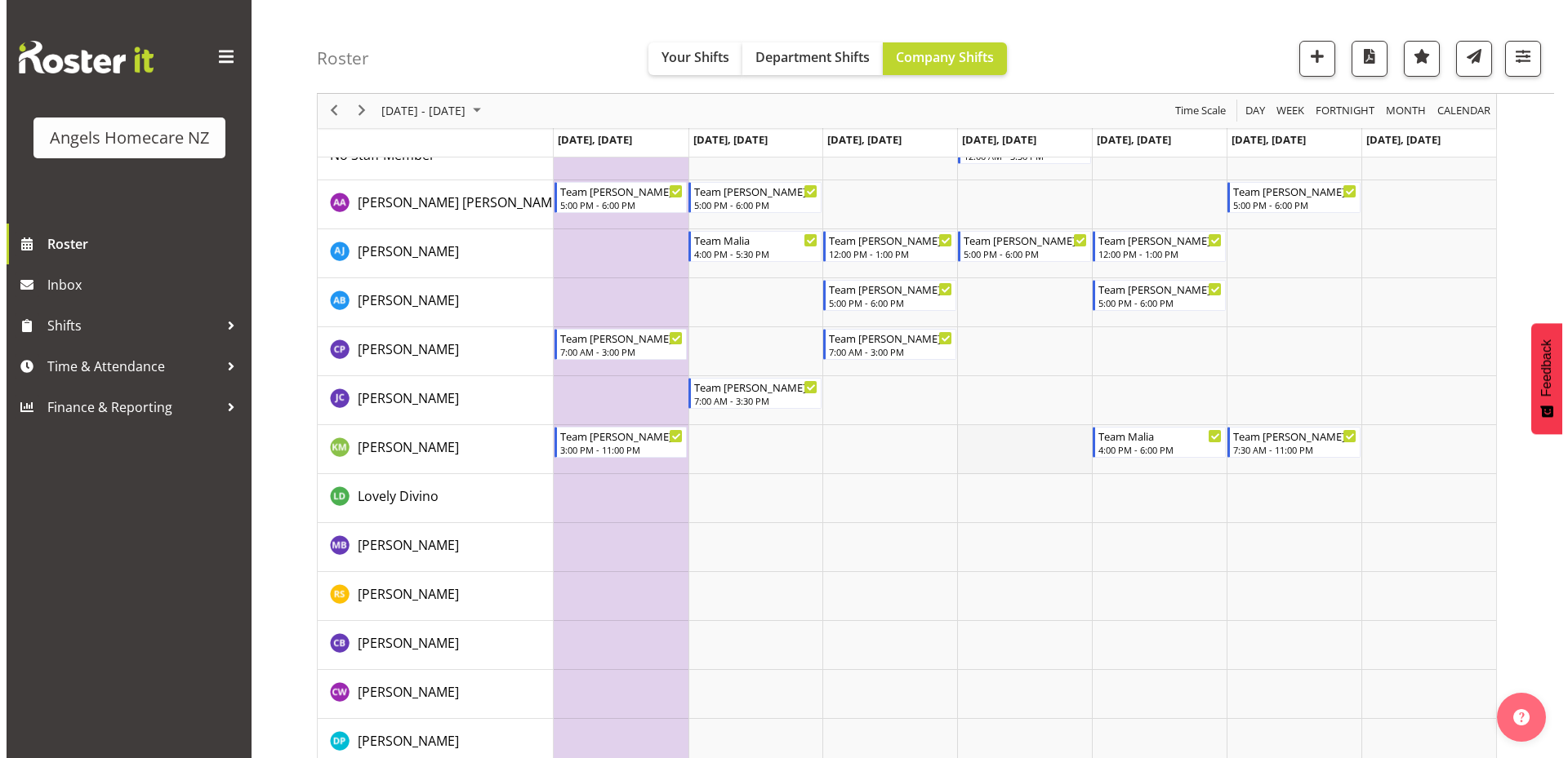
scroll to position [81, 0]
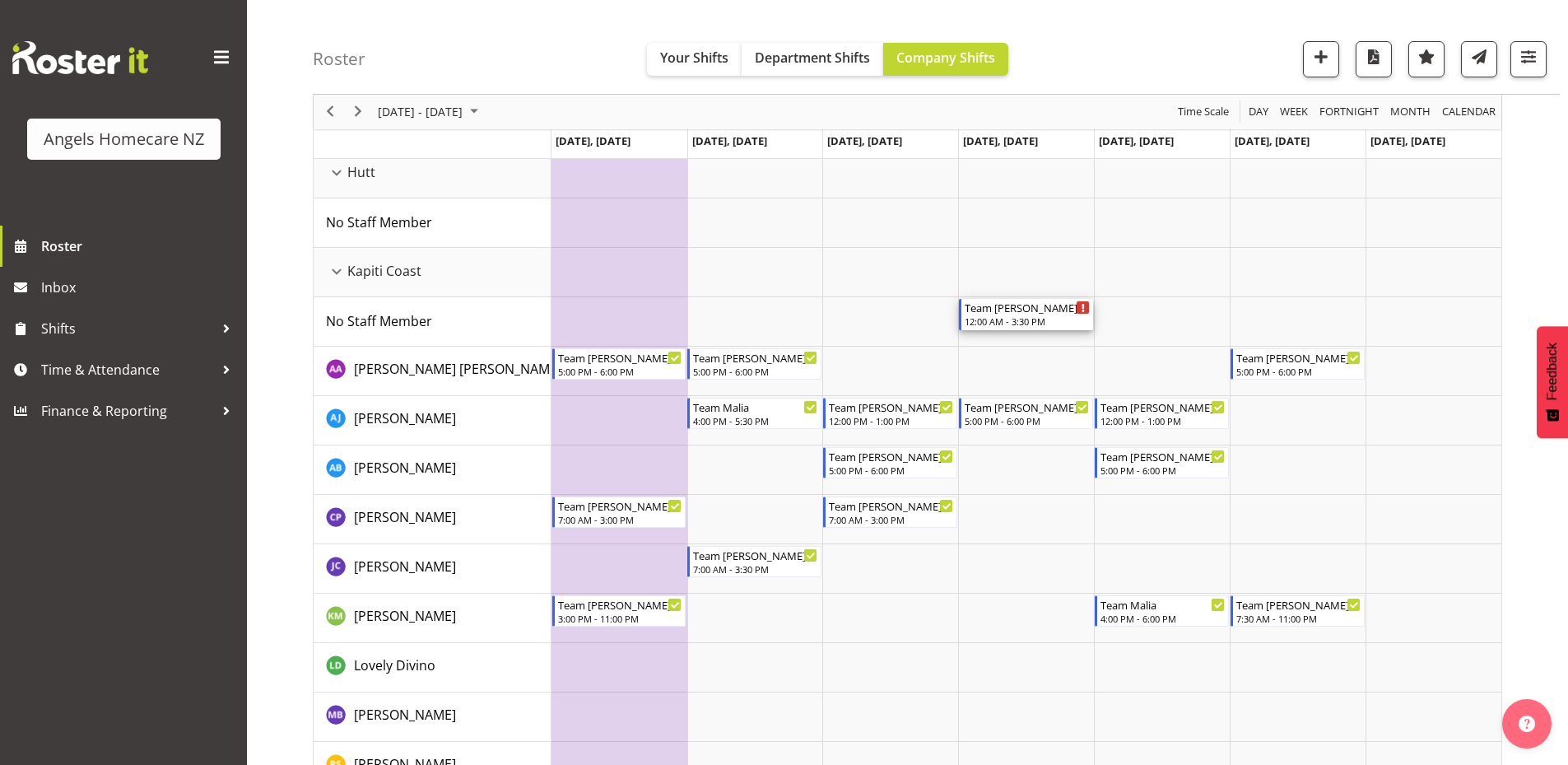
click at [1027, 322] on div "12:00 AM - 3:30 PM" at bounding box center [1026, 321] width 125 height 13
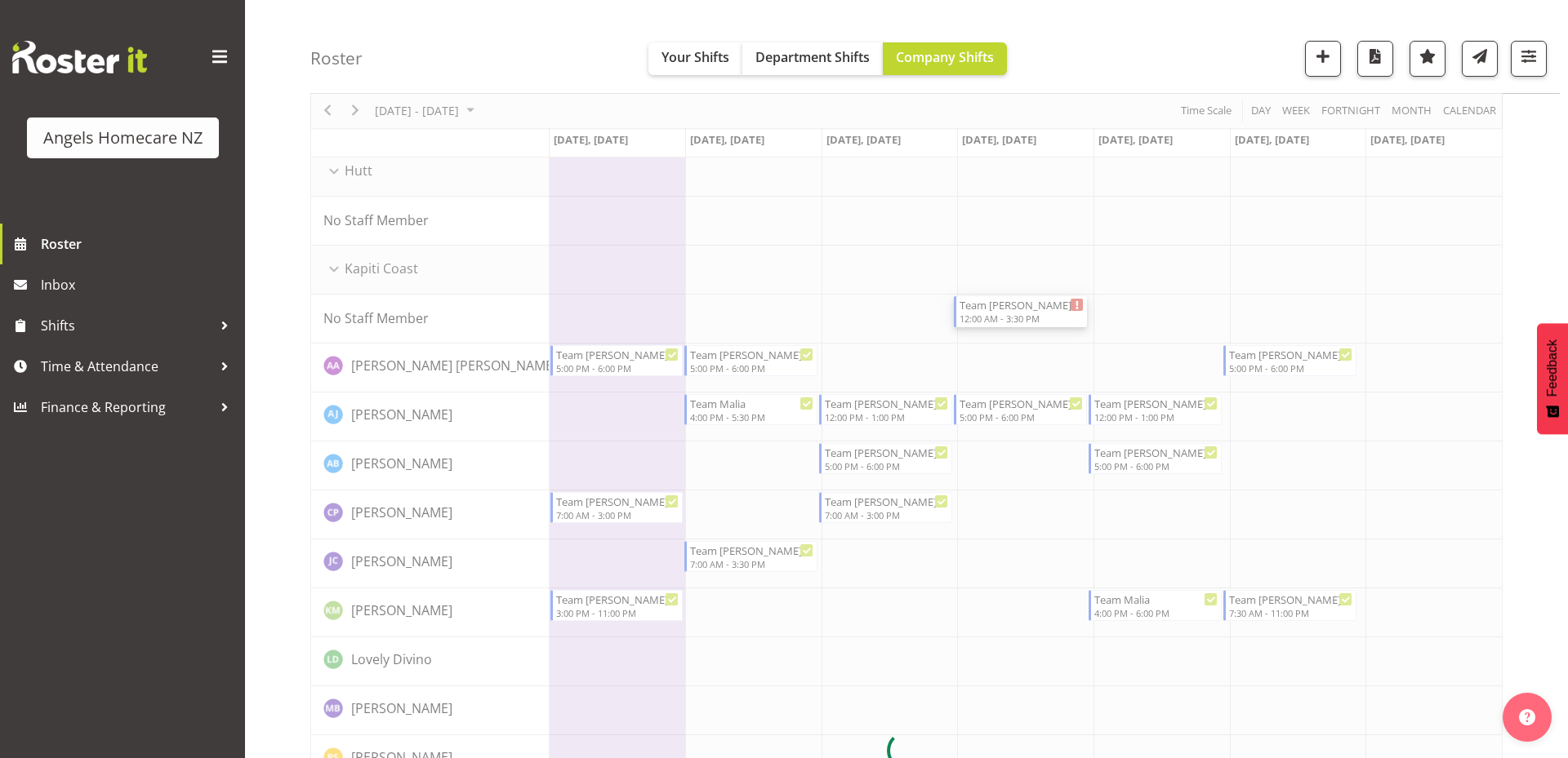
select select
select select "8"
select select "2025"
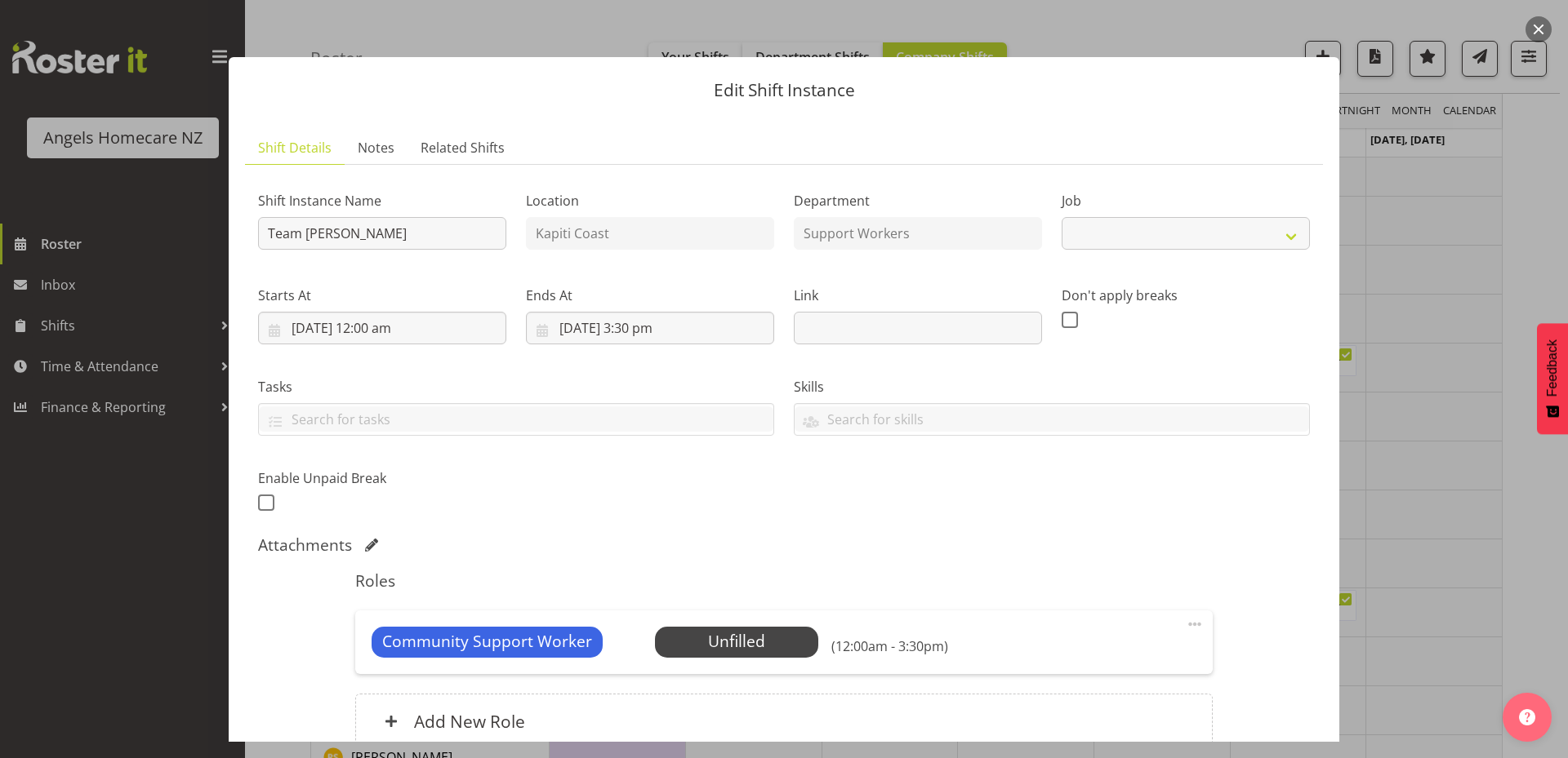
select select "10686"
click at [349, 328] on input "[DATE] 12:00 am" at bounding box center [381, 328] width 248 height 33
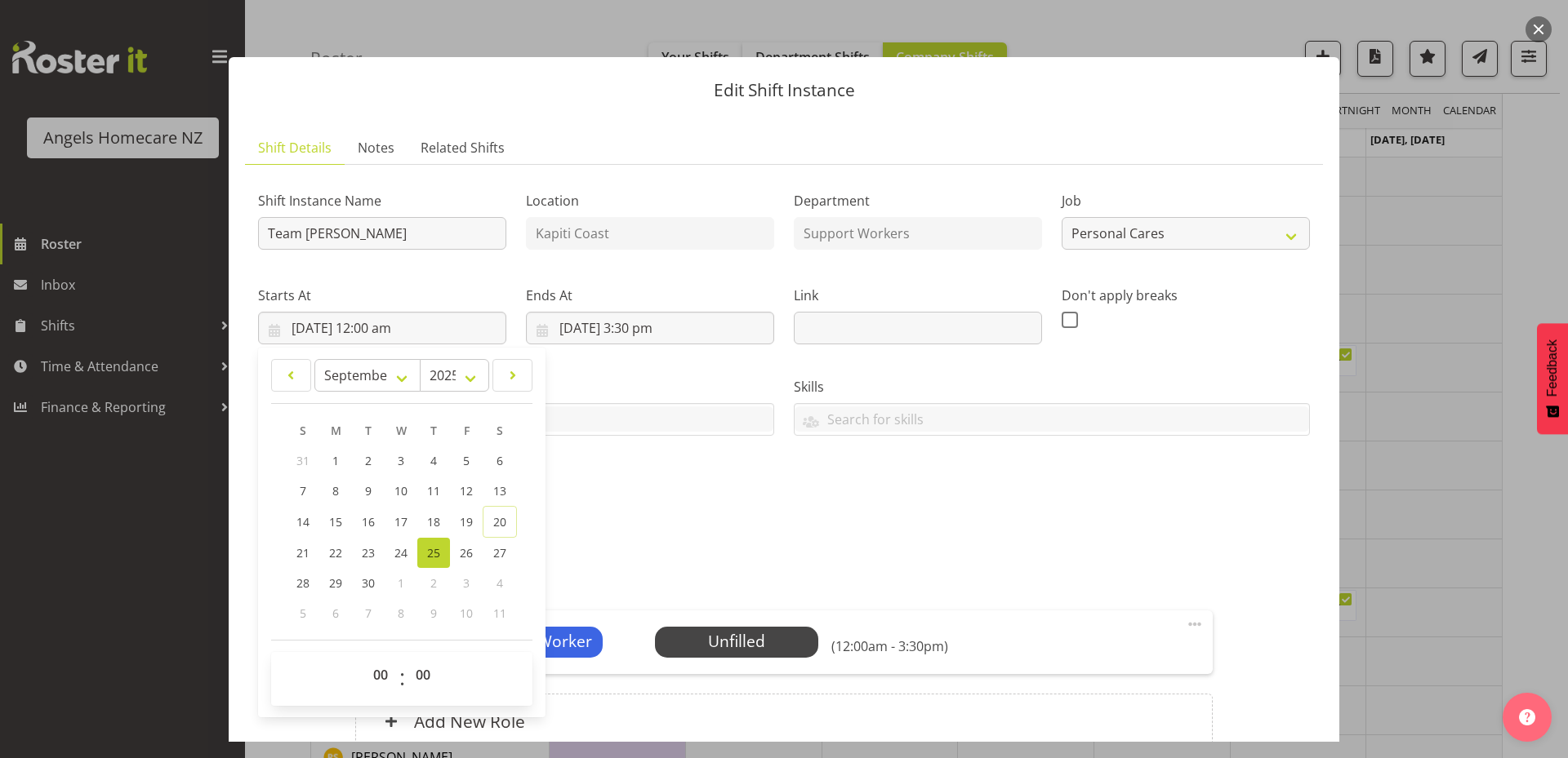
click at [423, 547] on link "25" at bounding box center [433, 552] width 33 height 30
click at [381, 671] on select "00 01 02 03 04 05 06 07 08 09 10 11 12 13 14 15 16 17 18 19 20 21 22 23" at bounding box center [382, 675] width 36 height 33
select select "7"
click at [364, 659] on select "00 01 02 03 04 05 06 07 08 09 10 11 12 13 14 15 16 17 18 19 20 21 22 23" at bounding box center [382, 675] width 36 height 33
type input "[DATE] 7:00 am"
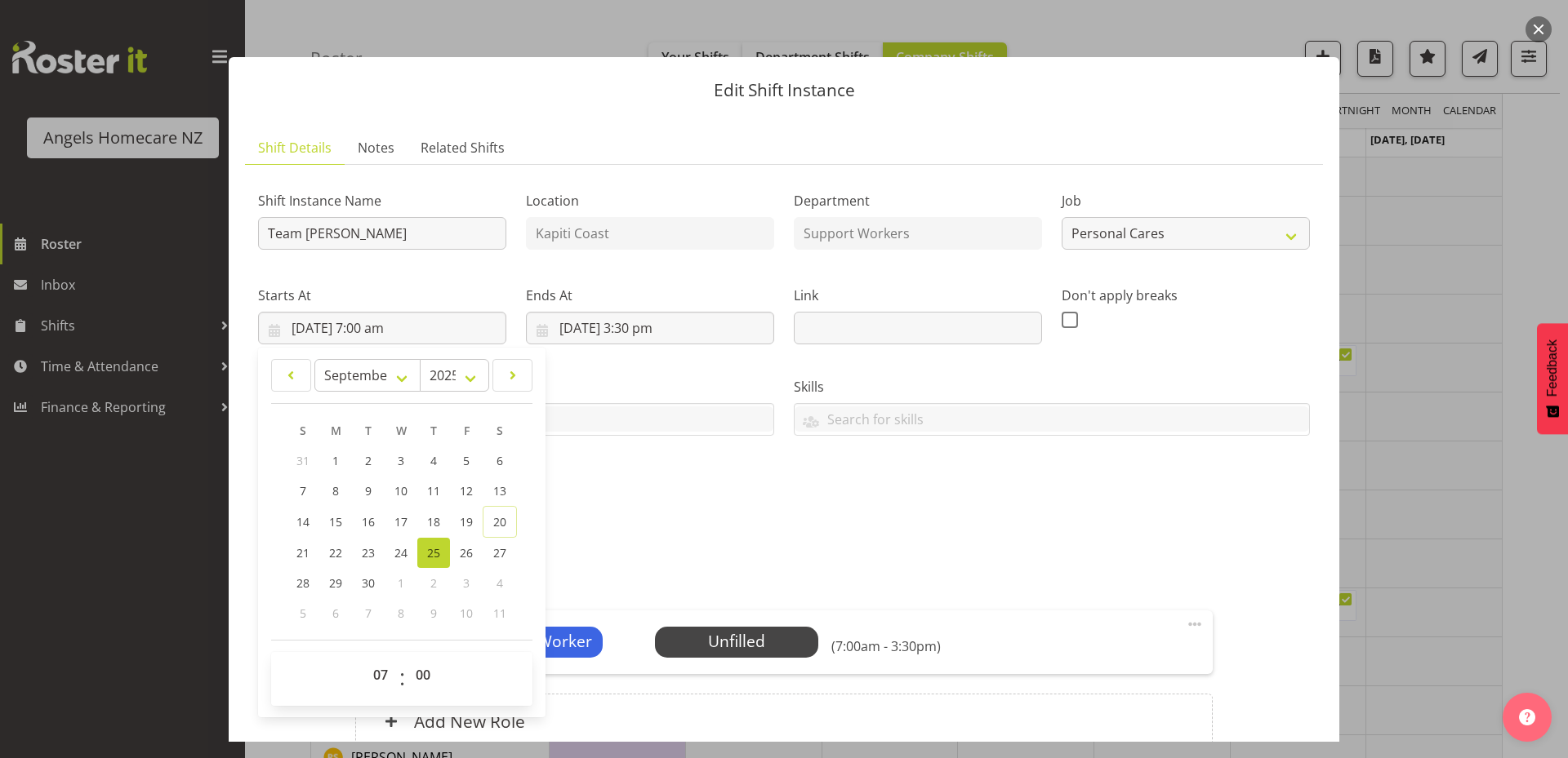
click at [597, 565] on div "Roles Community Support Worker Unfilled Select Employee (7:00am - 3:30pm) Edit …" at bounding box center [783, 666] width 876 height 207
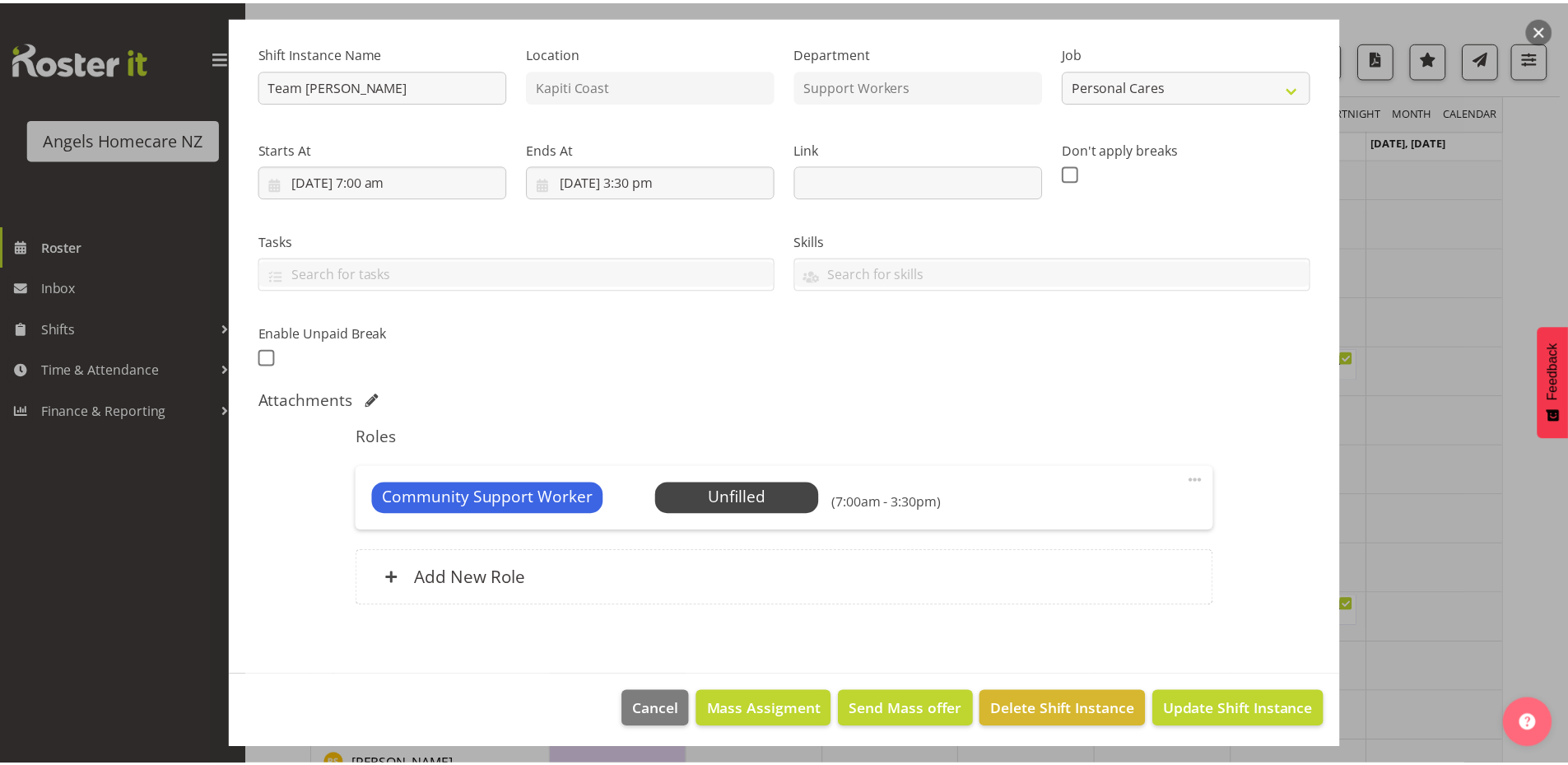
scroll to position [154, 0]
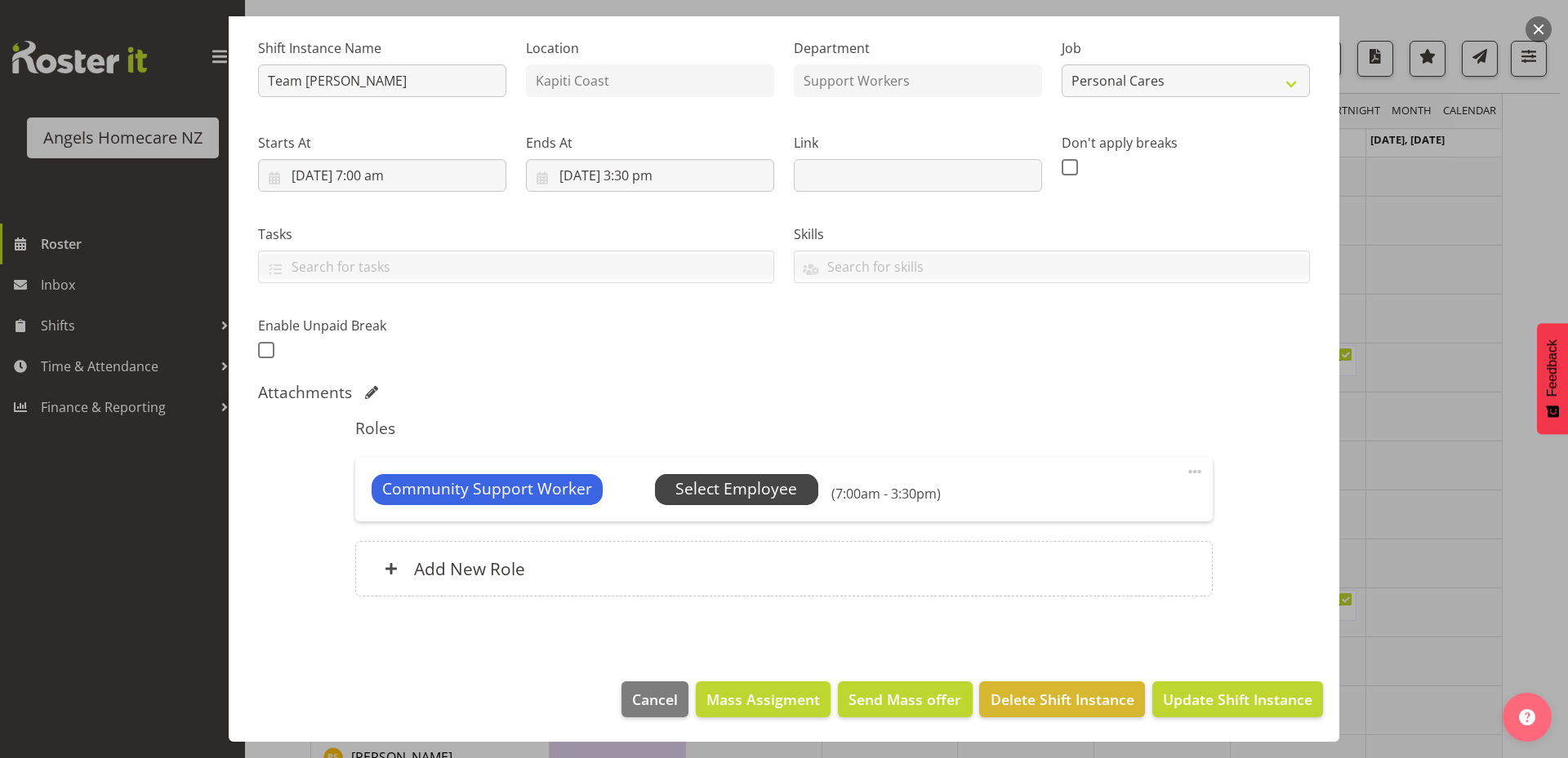
click at [764, 488] on span "Select Employee" at bounding box center [736, 488] width 122 height 23
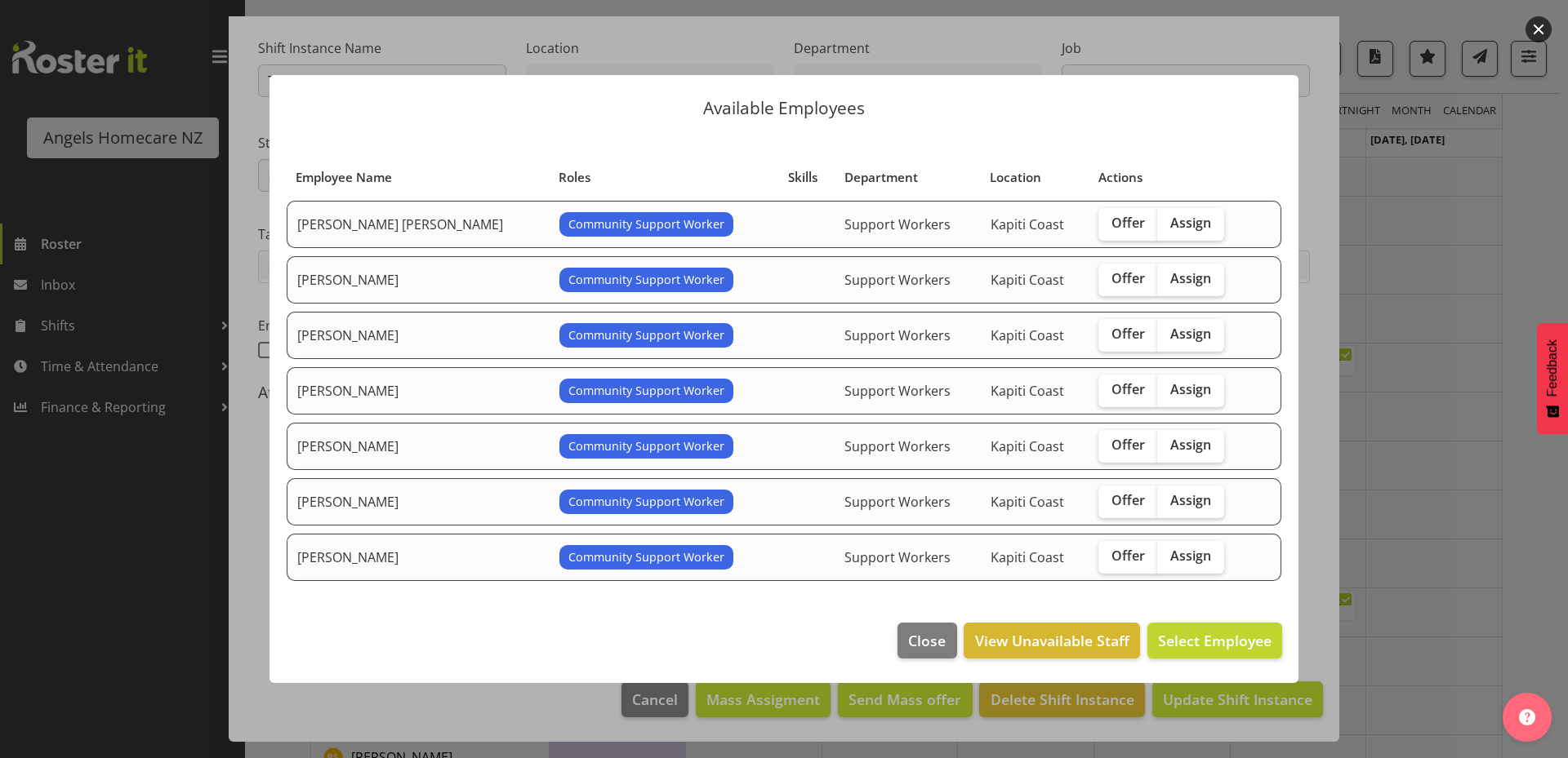
click at [622, 630] on footer "Close View Unavailable Staff Select Employee" at bounding box center [784, 644] width 1028 height 77
click at [941, 648] on span "Close" at bounding box center [926, 640] width 37 height 22
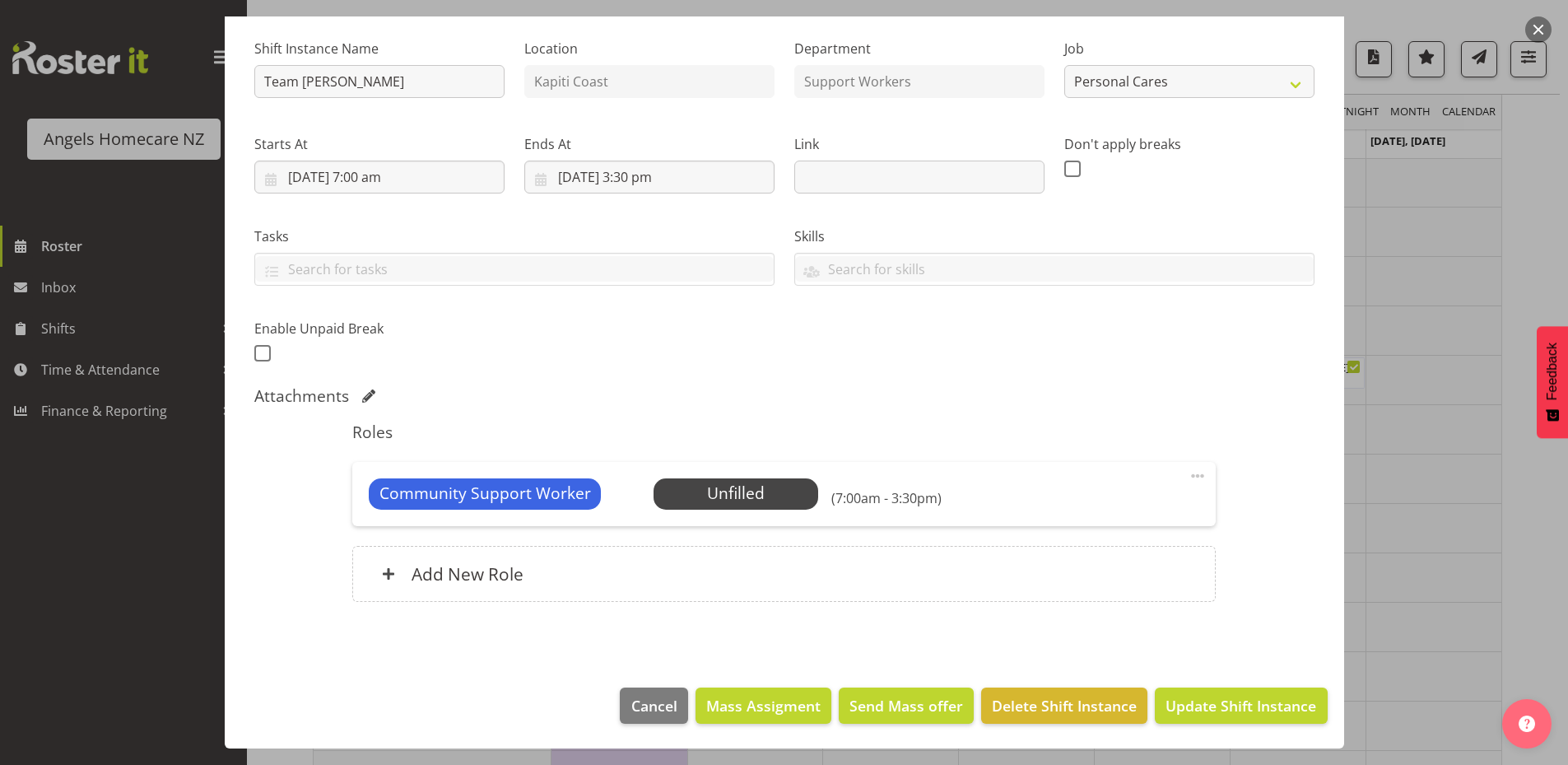
scroll to position [330, 0]
click at [1172, 699] on span "Update Shift Instance" at bounding box center [1241, 706] width 151 height 22
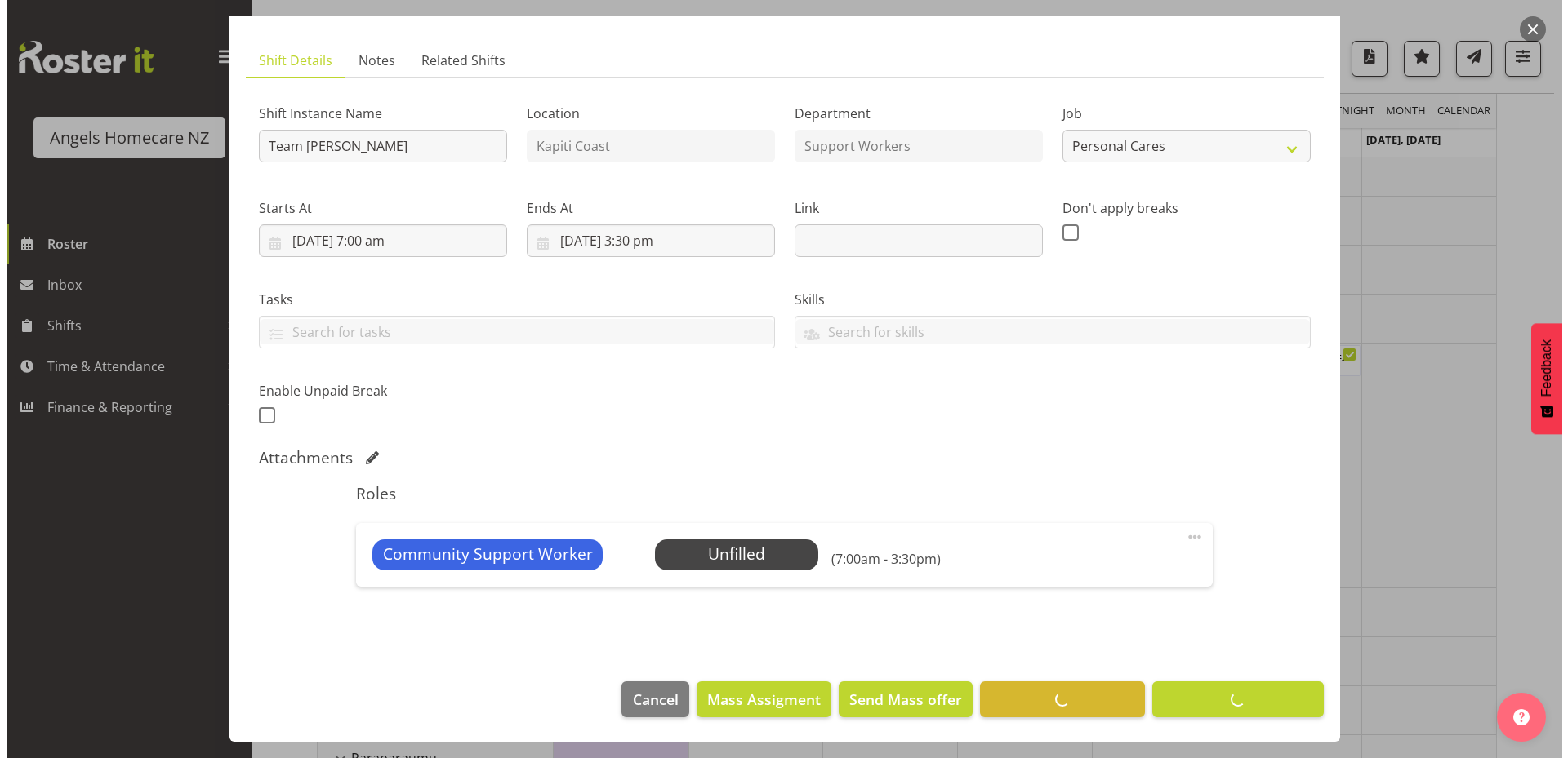
scroll to position [0, 0]
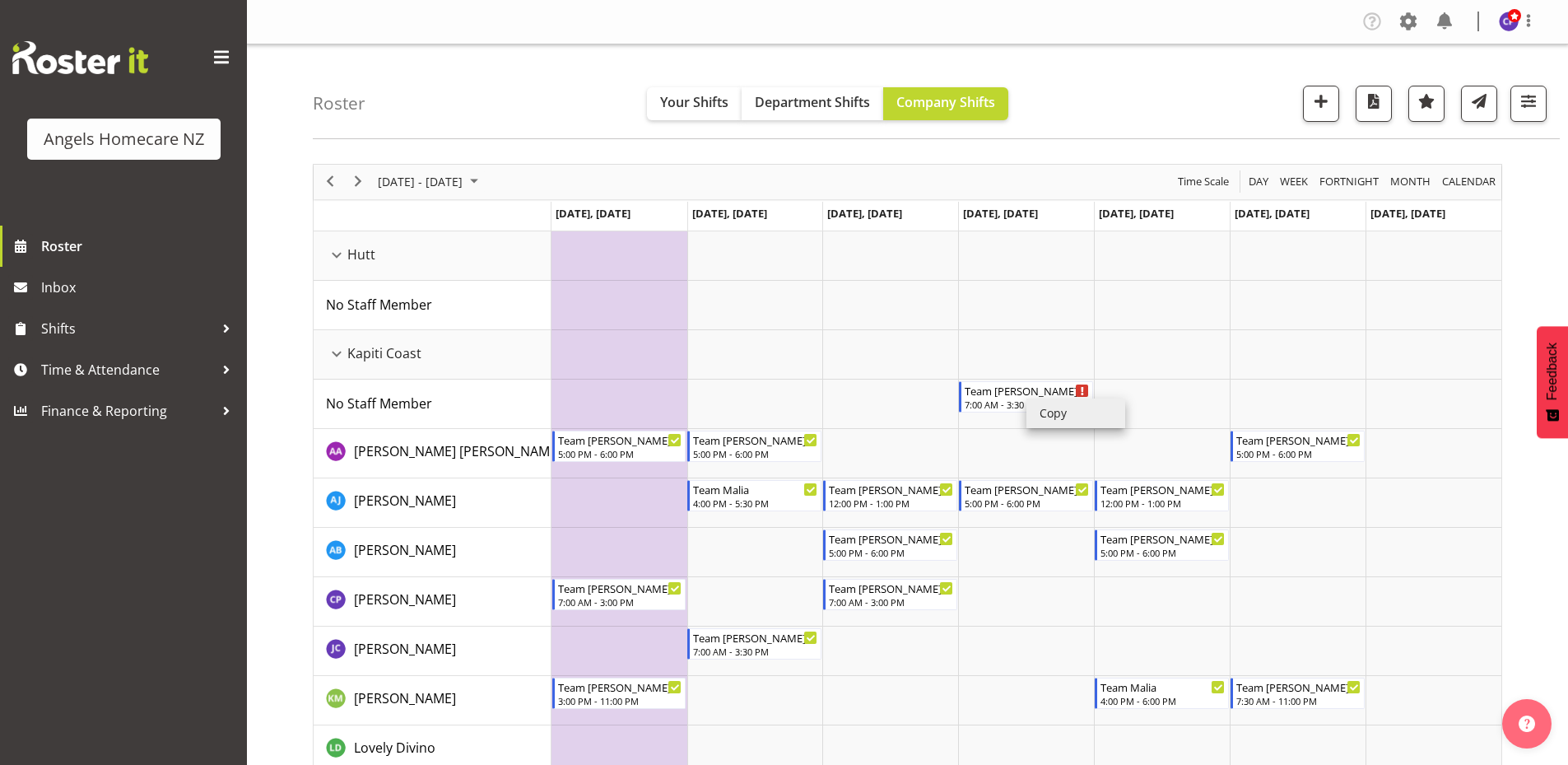
click at [1042, 410] on li "Copy" at bounding box center [1075, 413] width 99 height 30
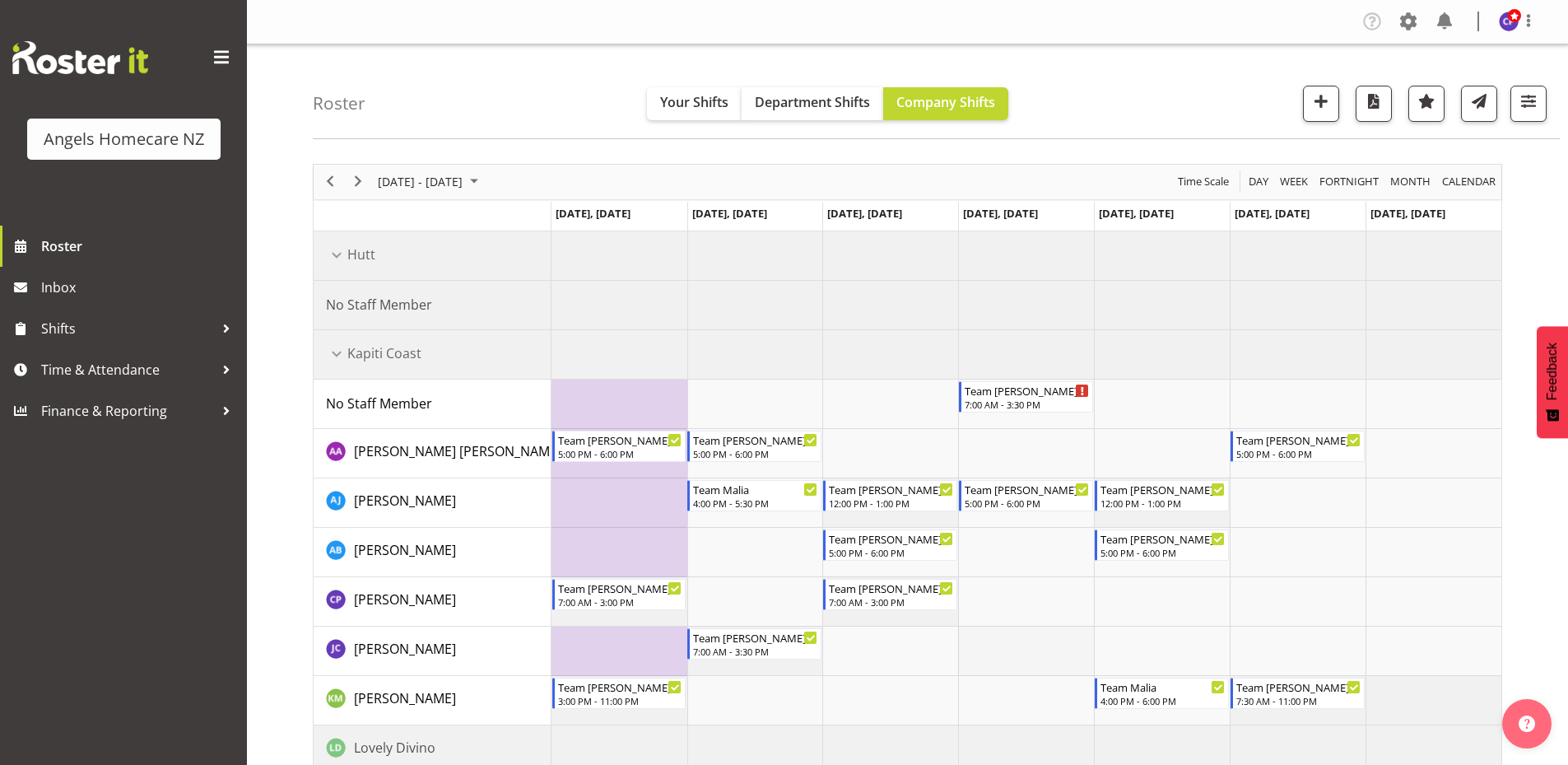
click at [1027, 660] on td "Timeline Week of September 22, 2025" at bounding box center [1026, 651] width 136 height 50
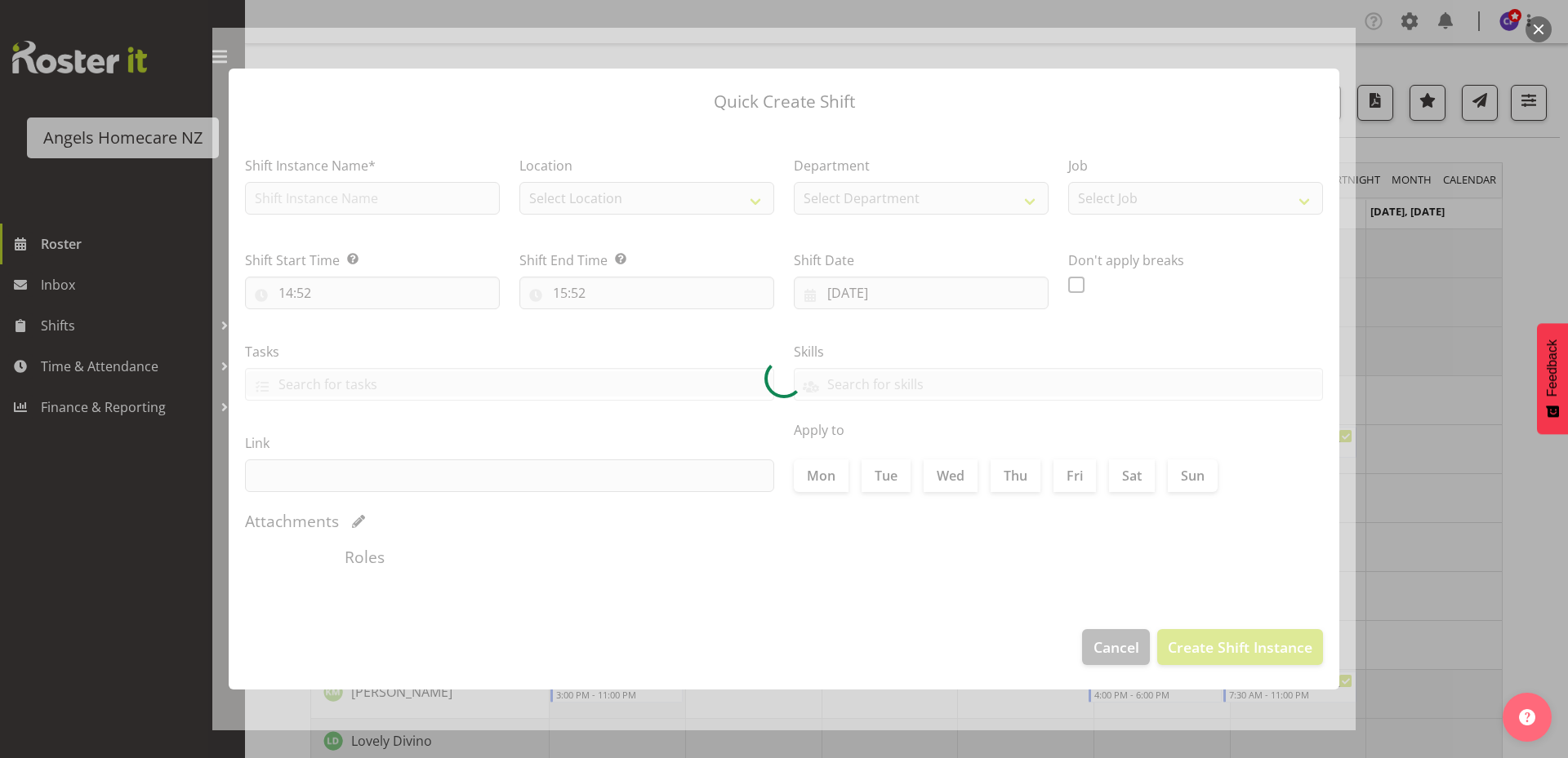
type input "[DATE]"
checkbox input "true"
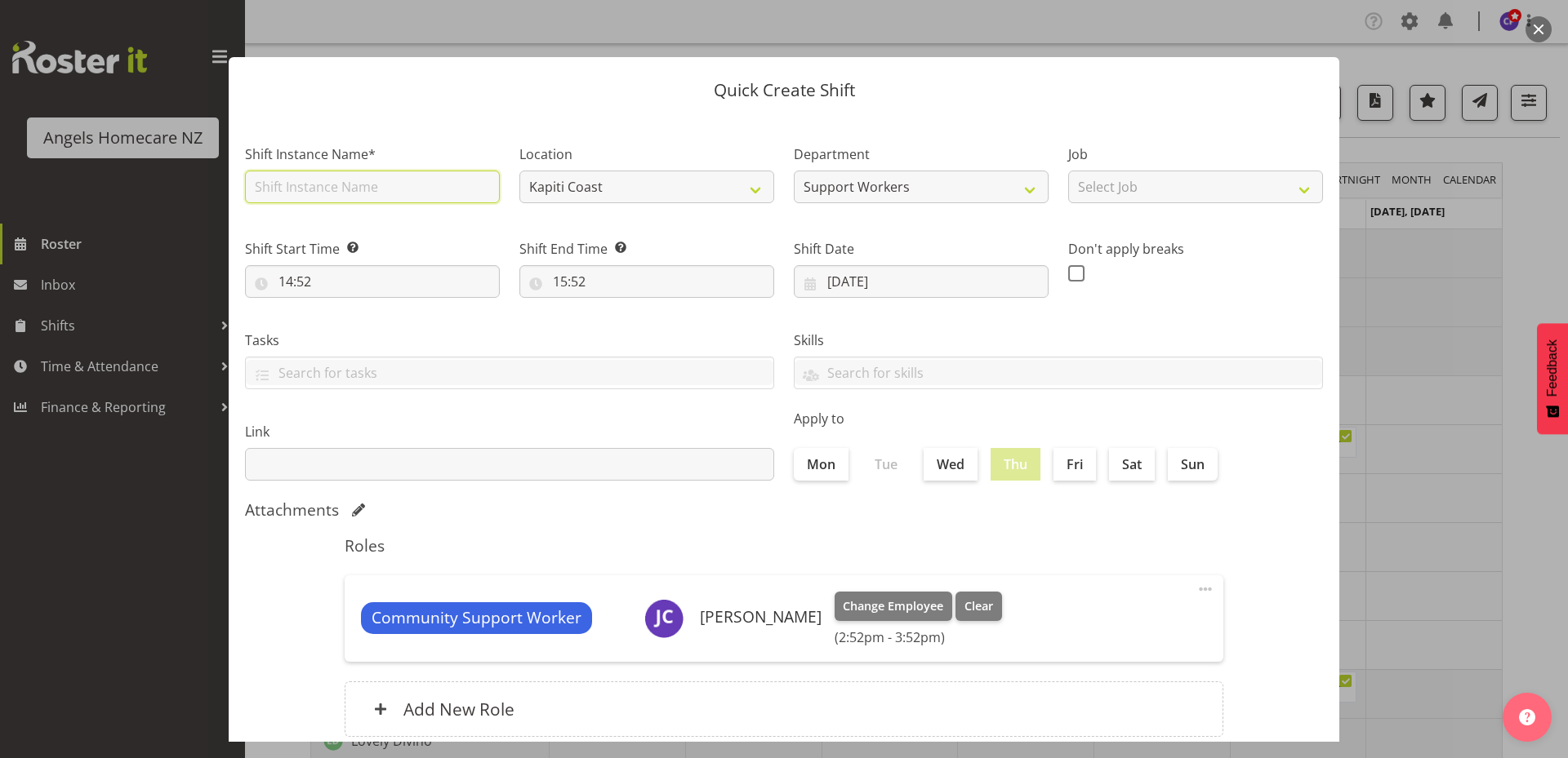
click at [445, 191] on input "text" at bounding box center [372, 187] width 255 height 33
type input "Team [PERSON_NAME]"
click at [1120, 196] on select "Select Job Home Management Personal Cares" at bounding box center [1195, 187] width 255 height 33
select select "10686"
click at [1068, 170] on select "Select Job Home Management Personal Cares" at bounding box center [1195, 187] width 255 height 33
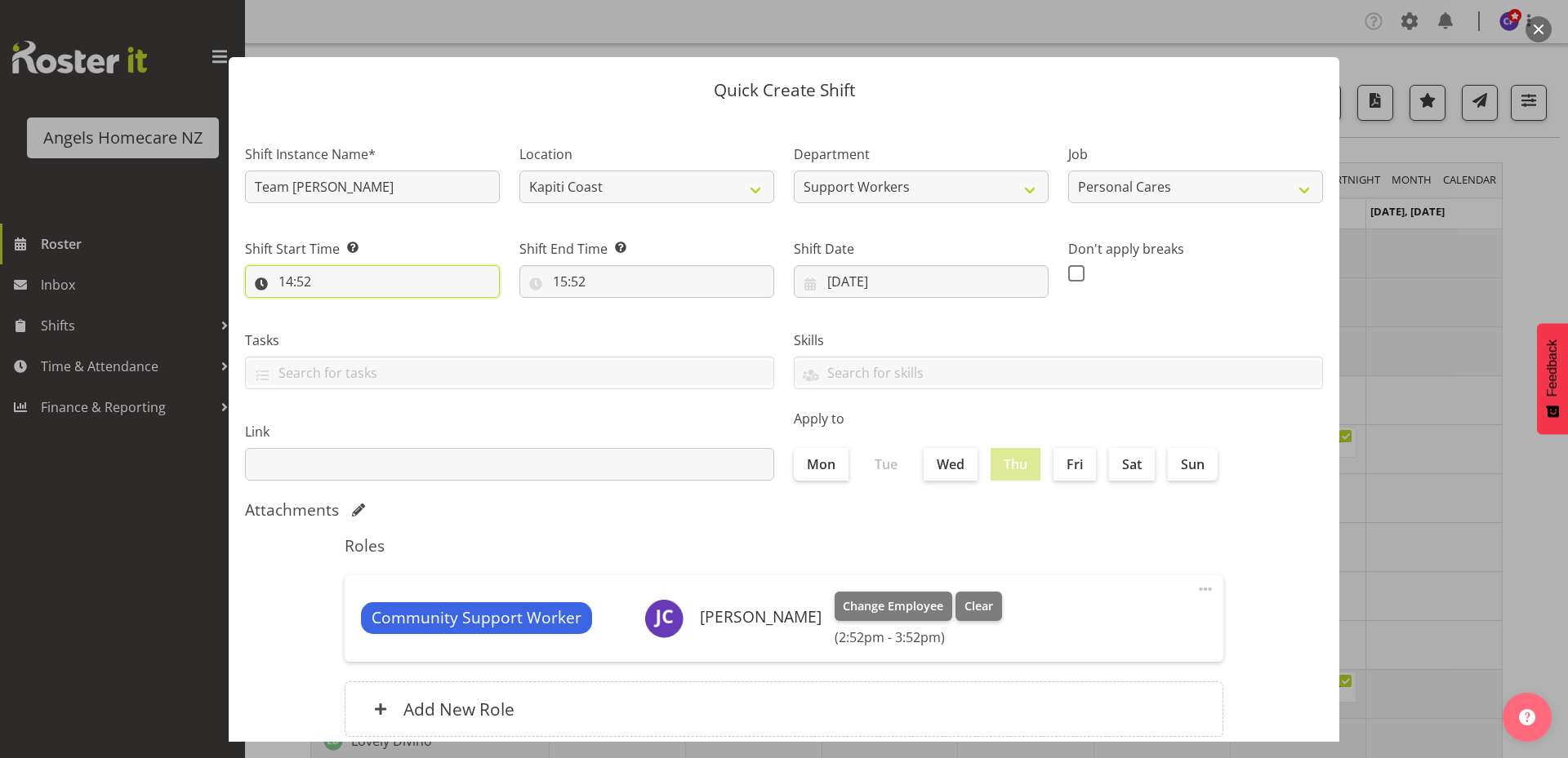
click at [290, 283] on input "14:52" at bounding box center [372, 282] width 255 height 33
click at [351, 328] on select "00 01 02 03 04 05 06 07 08 09 10 11 12 13 14 15 16 17 18 19 20 21 22 23" at bounding box center [356, 324] width 36 height 33
select select "7"
click at [338, 308] on select "00 01 02 03 04 05 06 07 08 09 10 11 12 13 14 15 16 17 18 19 20 21 22 23" at bounding box center [356, 324] width 36 height 33
type input "07:52"
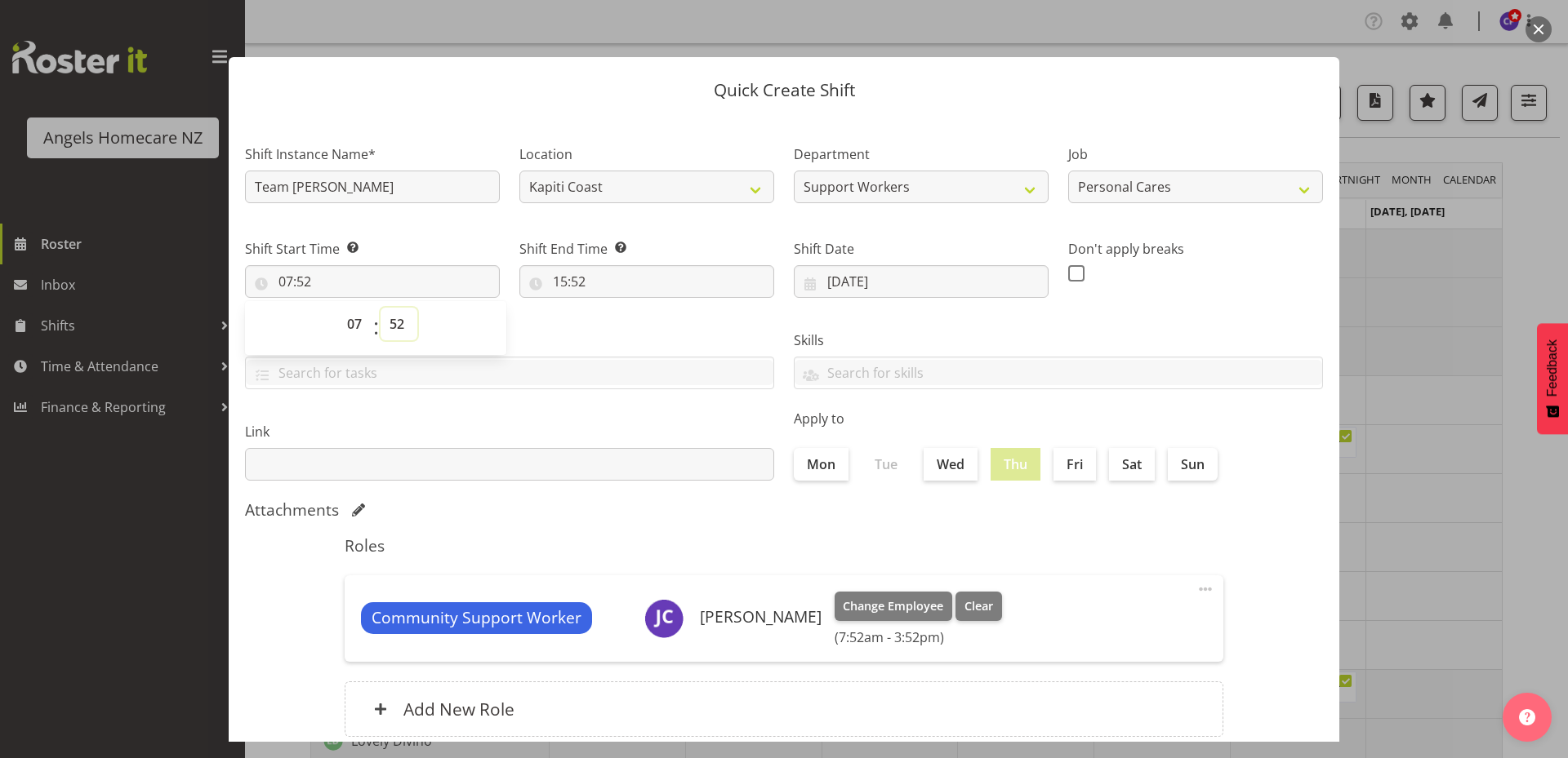
click at [395, 323] on select "00 01 02 03 04 05 06 07 08 09 10 11 12 13 14 15 16 17 18 19 20 21 22 23 24 25 2…" at bounding box center [399, 324] width 36 height 33
select select "0"
click at [381, 308] on select "00 01 02 03 04 05 06 07 08 09 10 11 12 13 14 15 16 17 18 19 20 21 22 23 24 25 2…" at bounding box center [399, 324] width 36 height 33
type input "07:00"
click at [556, 316] on div "Tasks" at bounding box center [509, 354] width 548 height 92
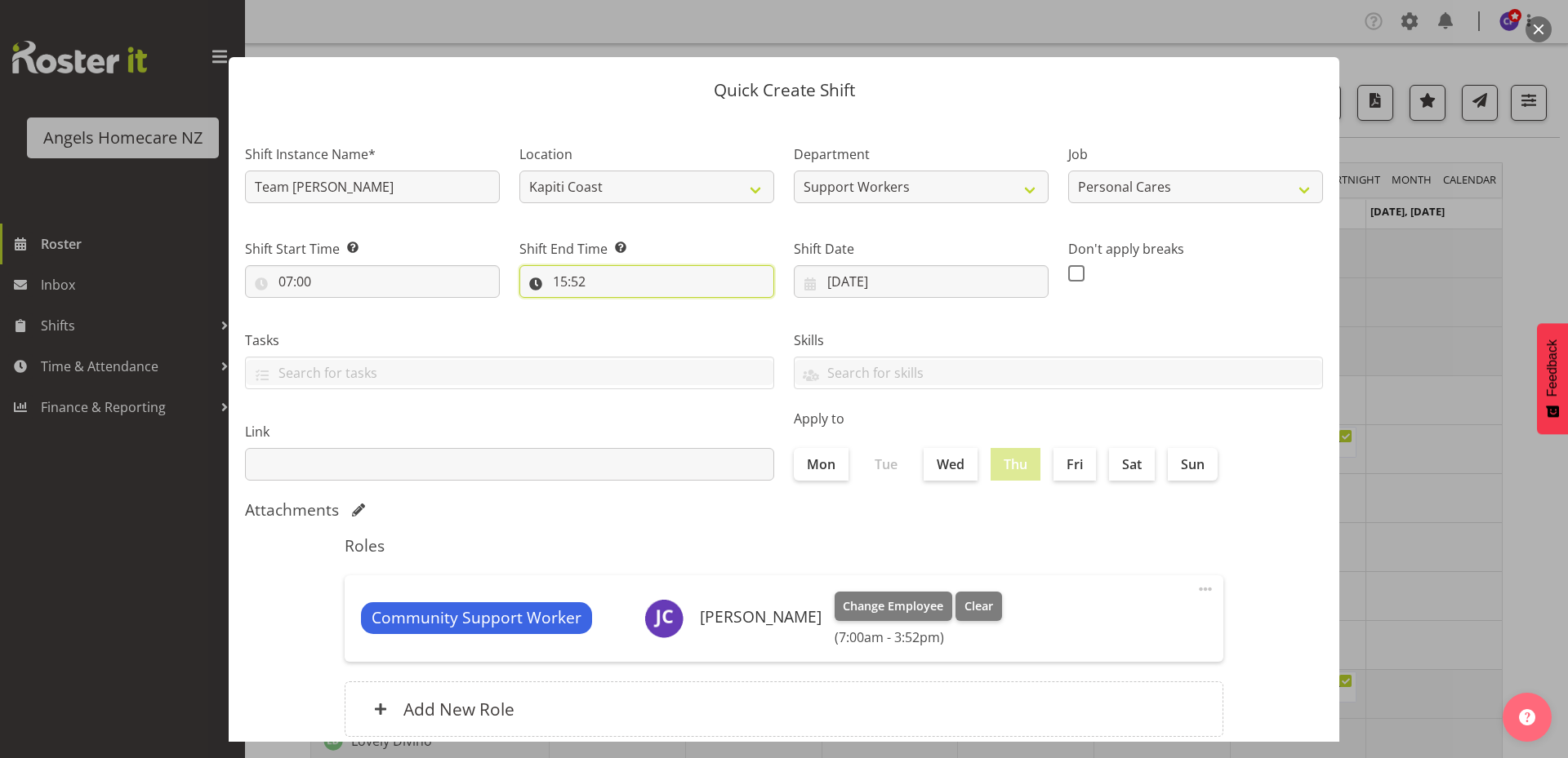
click at [569, 283] on input "15:52" at bounding box center [646, 282] width 255 height 33
click at [668, 325] on select "00 01 02 03 04 05 06 07 08 09 10 11 12 13 14 15 16 17 18 19 20 21 22 23 24 25 2…" at bounding box center [673, 324] width 36 height 33
select select "30"
click at [655, 308] on select "00 01 02 03 04 05 06 07 08 09 10 11 12 13 14 15 16 17 18 19 20 21 22 23 24 25 2…" at bounding box center [673, 324] width 36 height 33
type input "15:30"
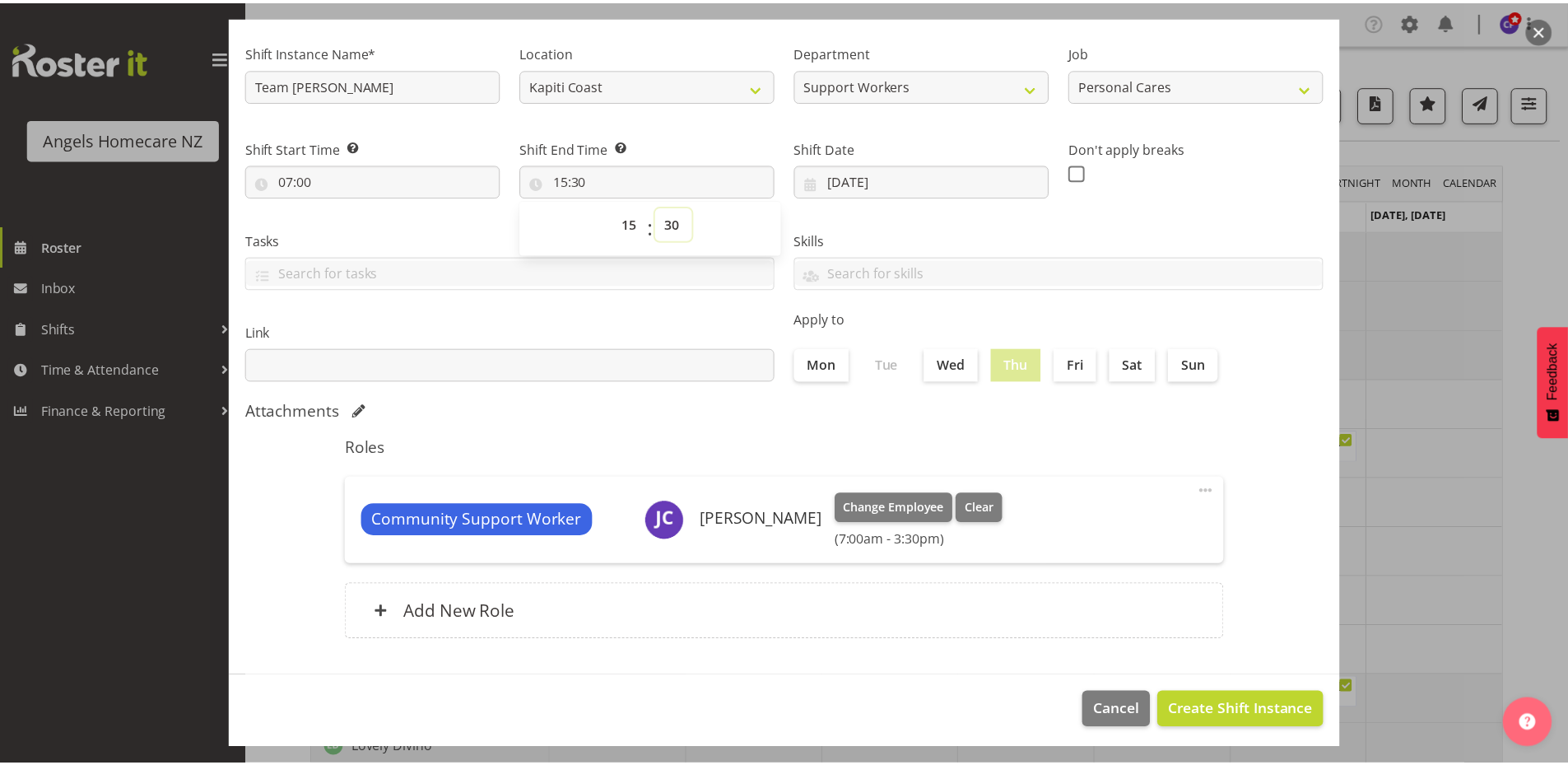
scroll to position [109, 0]
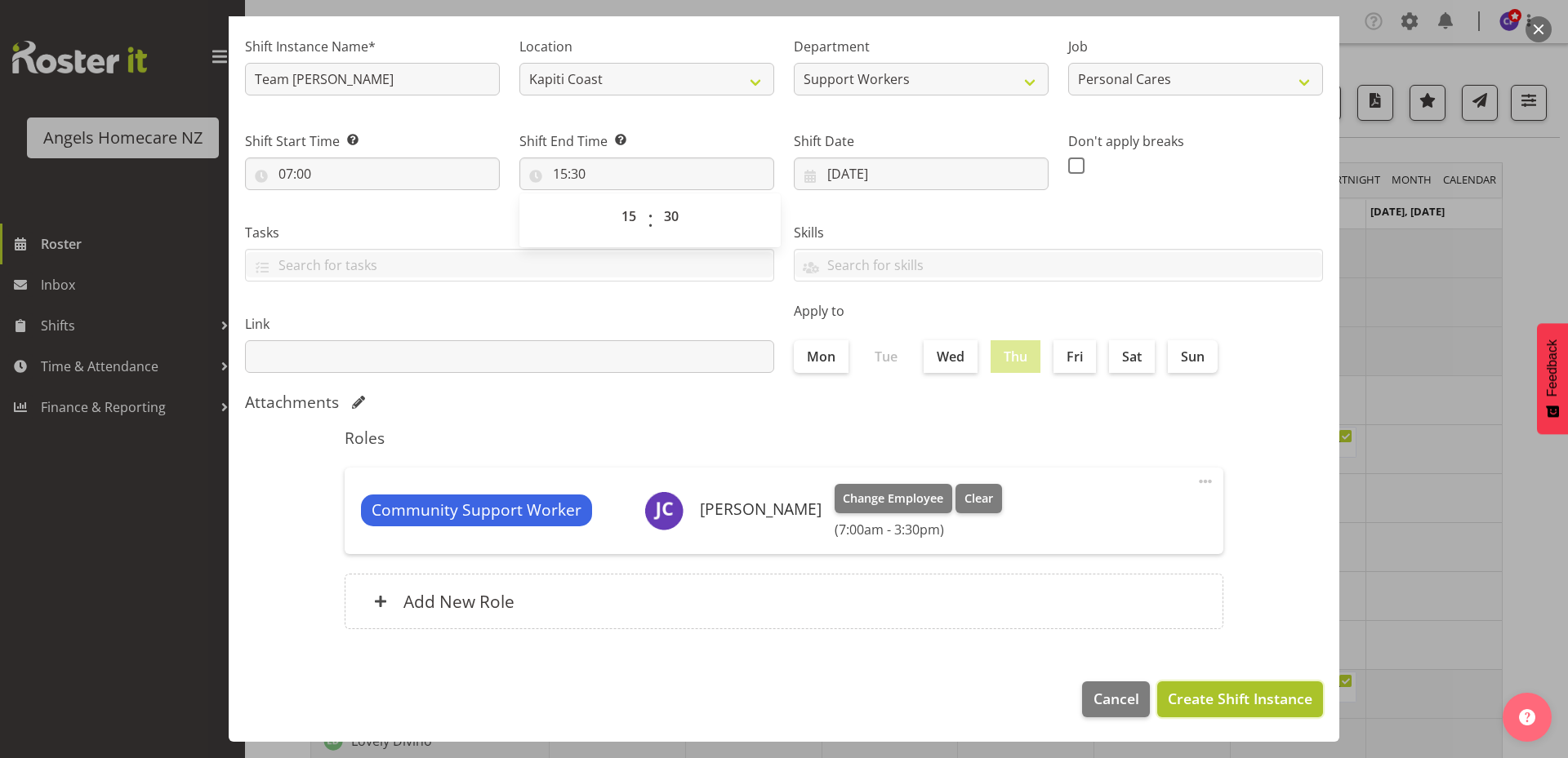
click at [1177, 696] on span "Create Shift Instance" at bounding box center [1239, 698] width 144 height 22
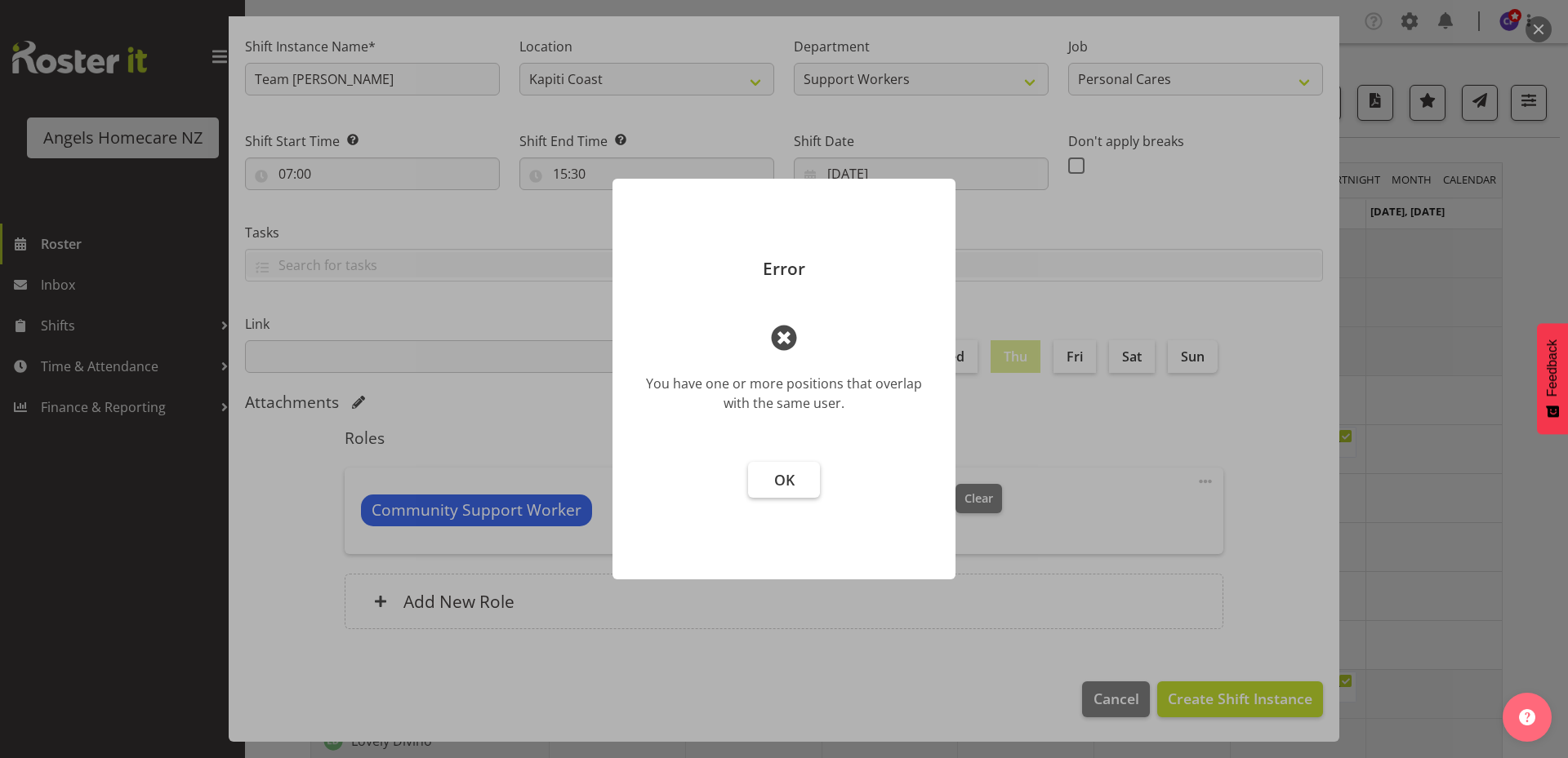
click at [790, 474] on span "OK" at bounding box center [784, 480] width 21 height 20
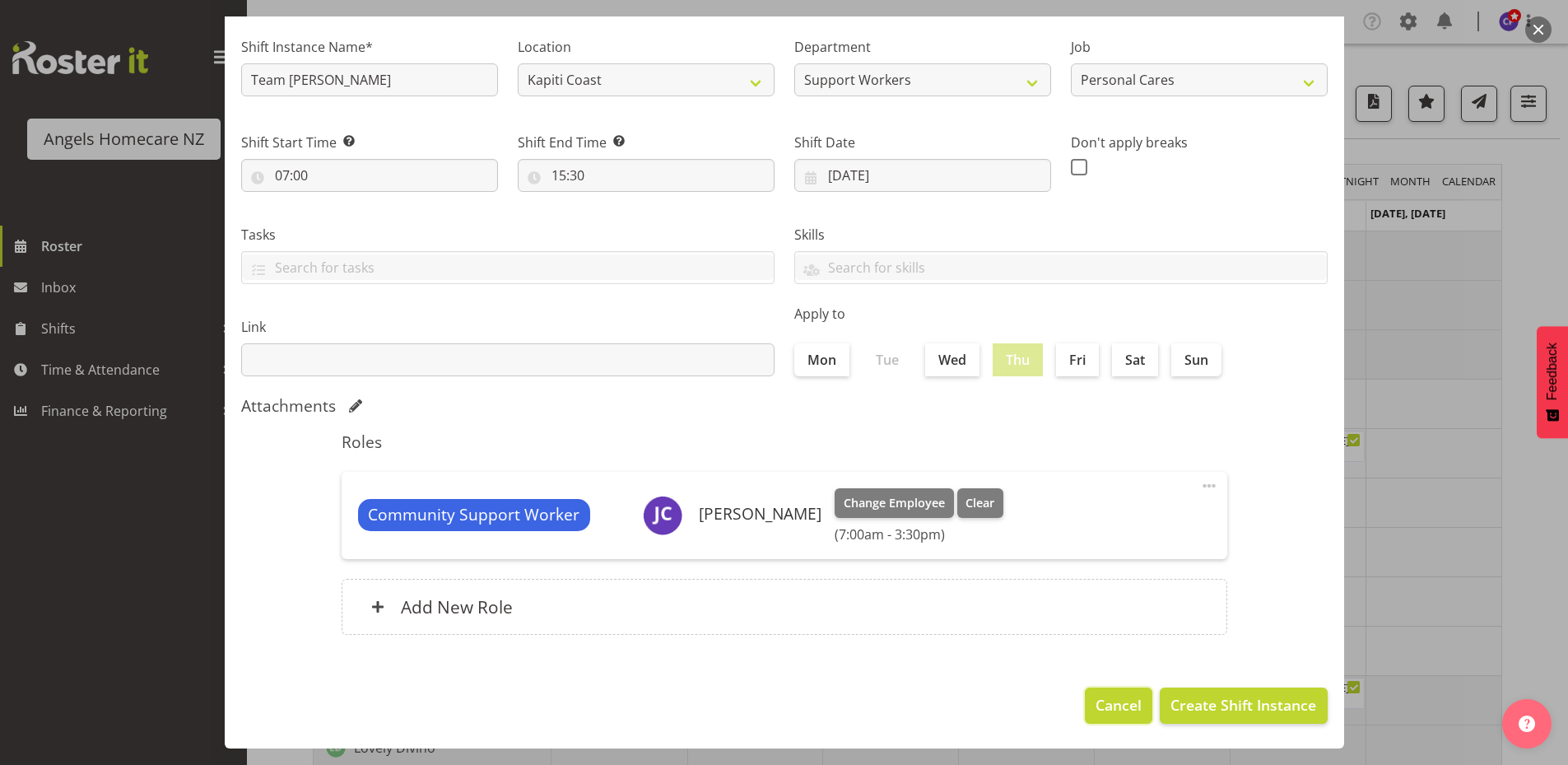
click at [1106, 704] on span "Cancel" at bounding box center [1119, 705] width 46 height 22
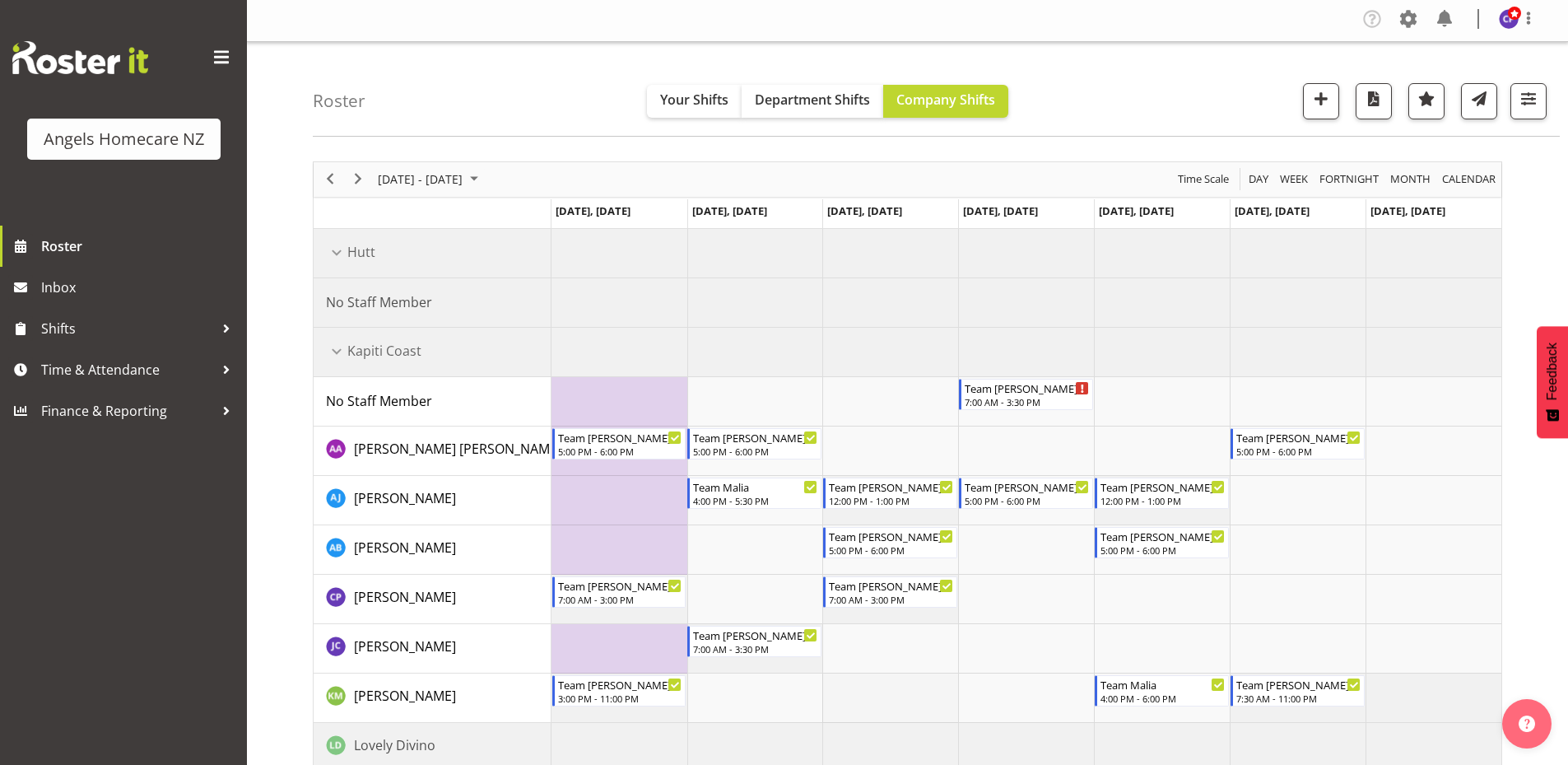
scroll to position [0, 0]
click at [1405, 18] on span at bounding box center [1408, 21] width 26 height 26
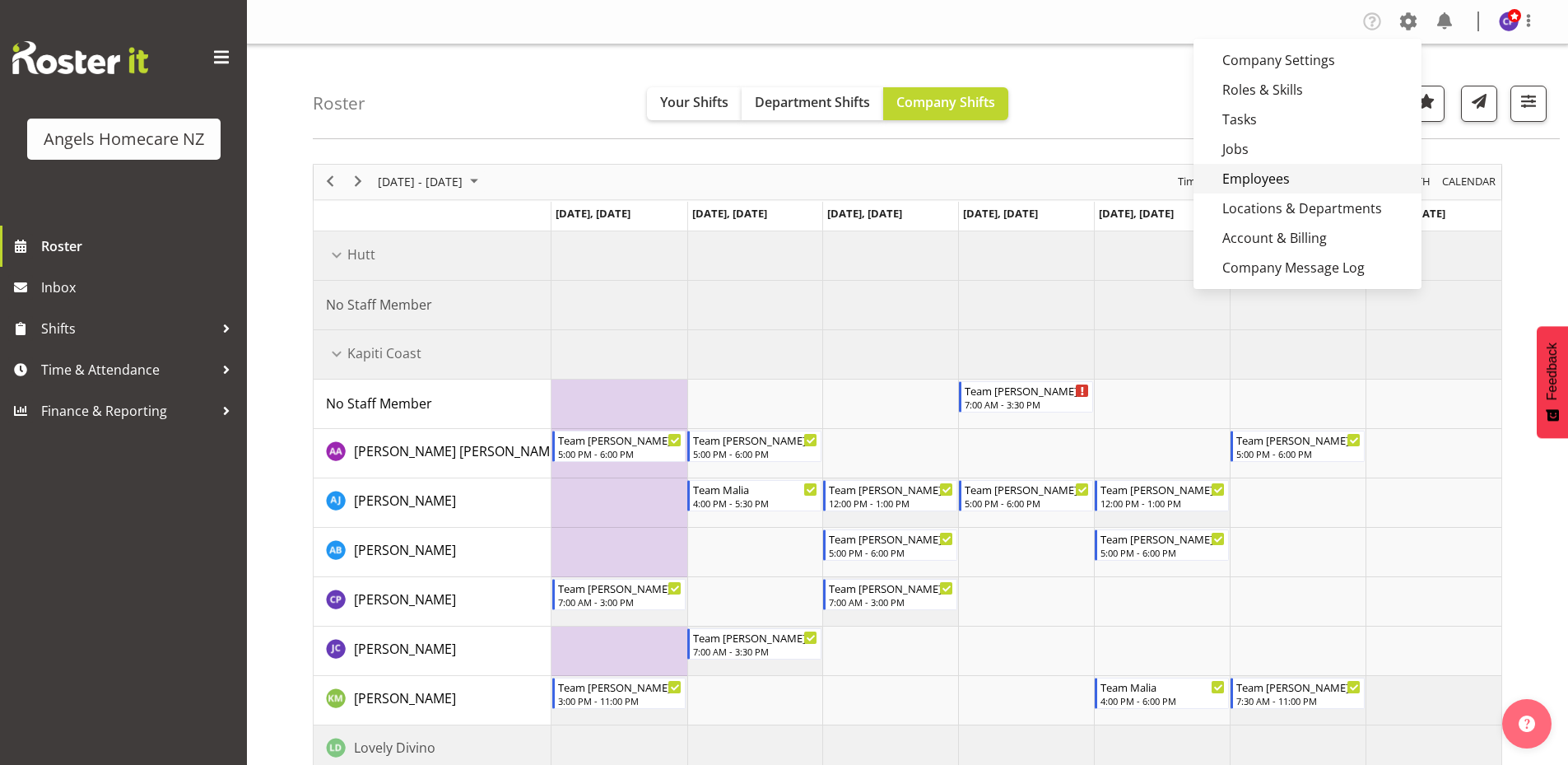
click at [1262, 174] on link "Employees" at bounding box center [1308, 179] width 228 height 30
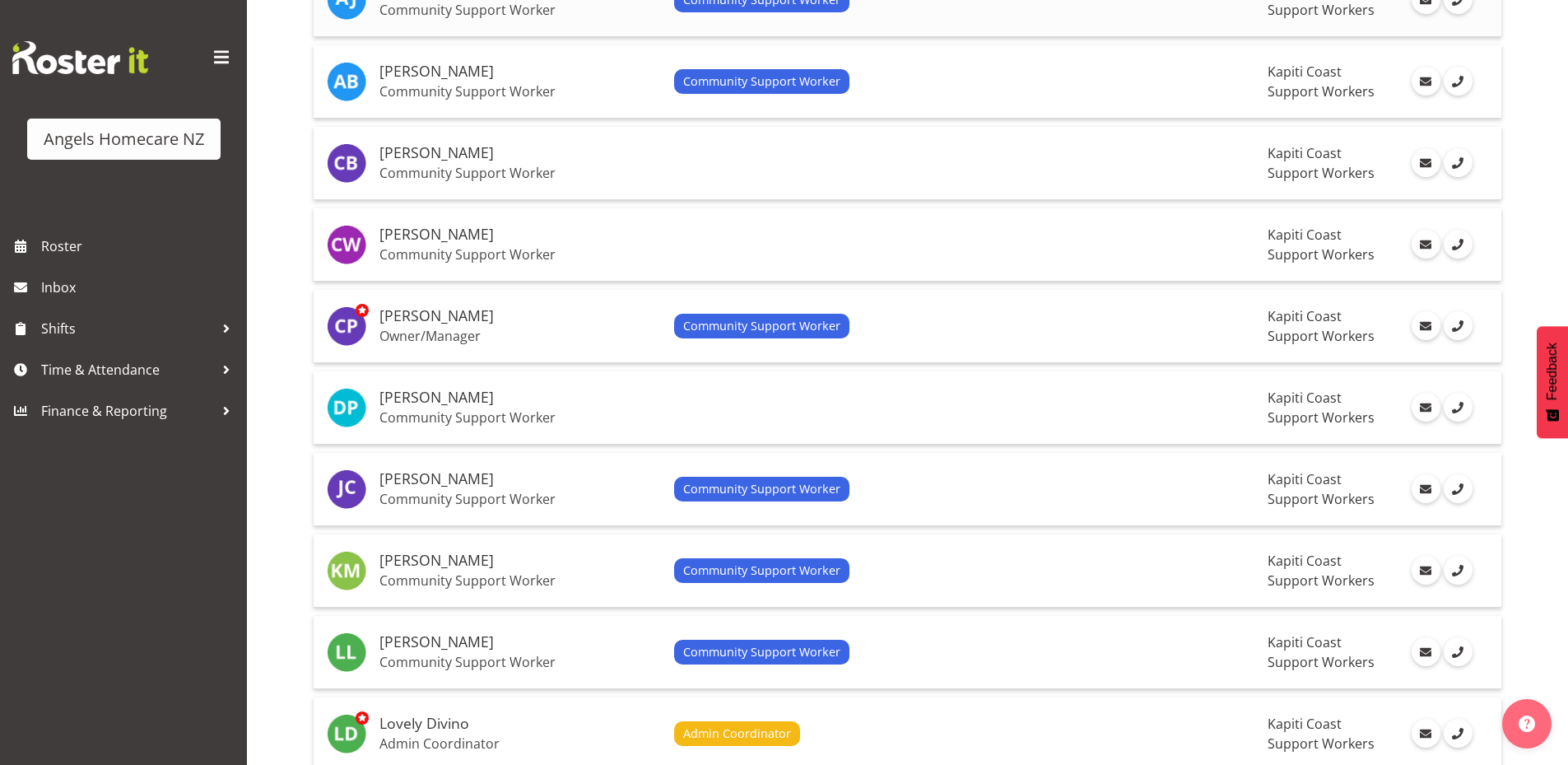
scroll to position [412, 0]
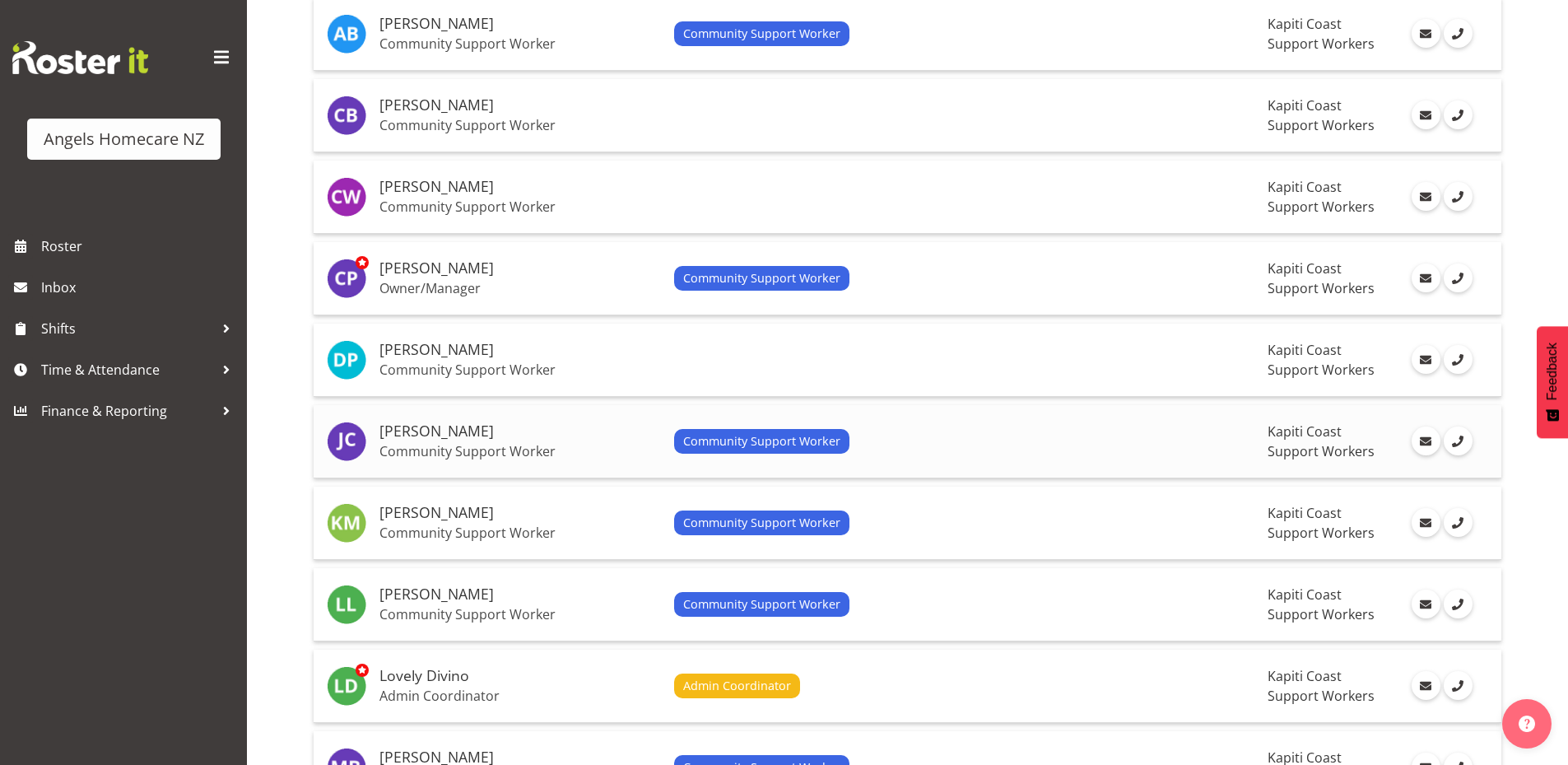
click at [958, 427] on td "Community Support Worker" at bounding box center [965, 441] width 595 height 73
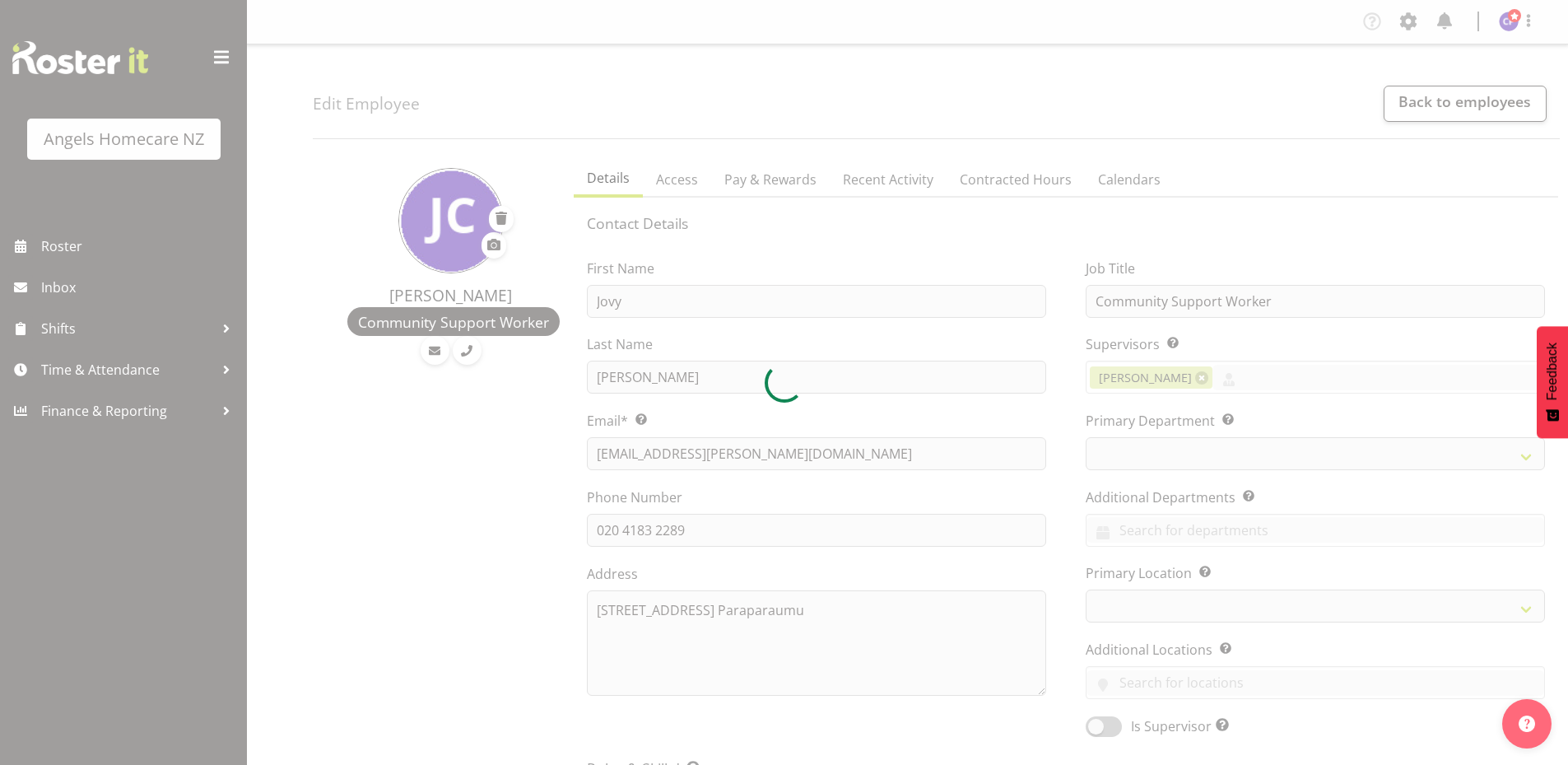
select select "TimelineWeek"
select select
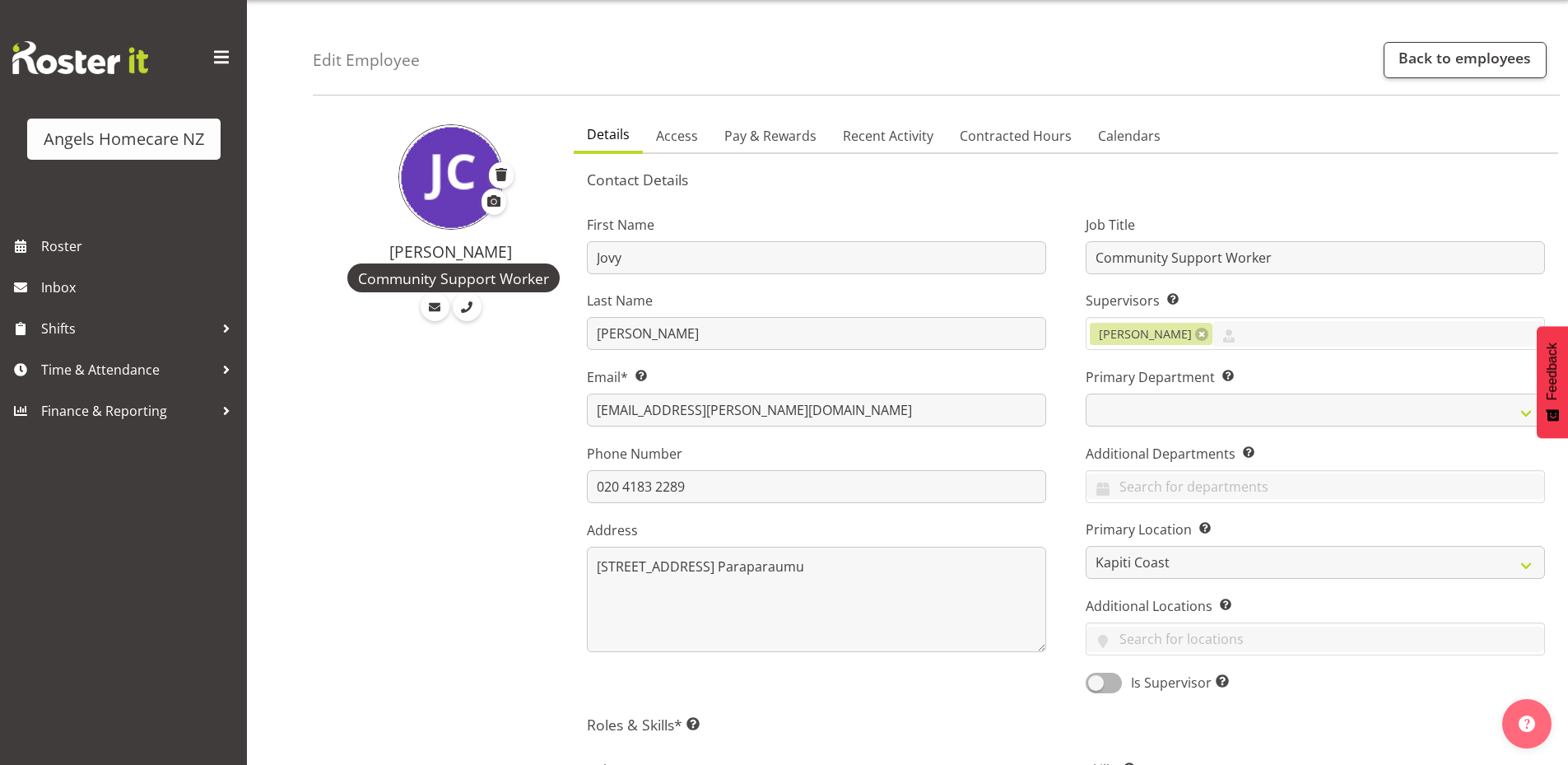
scroll to position [15, 0]
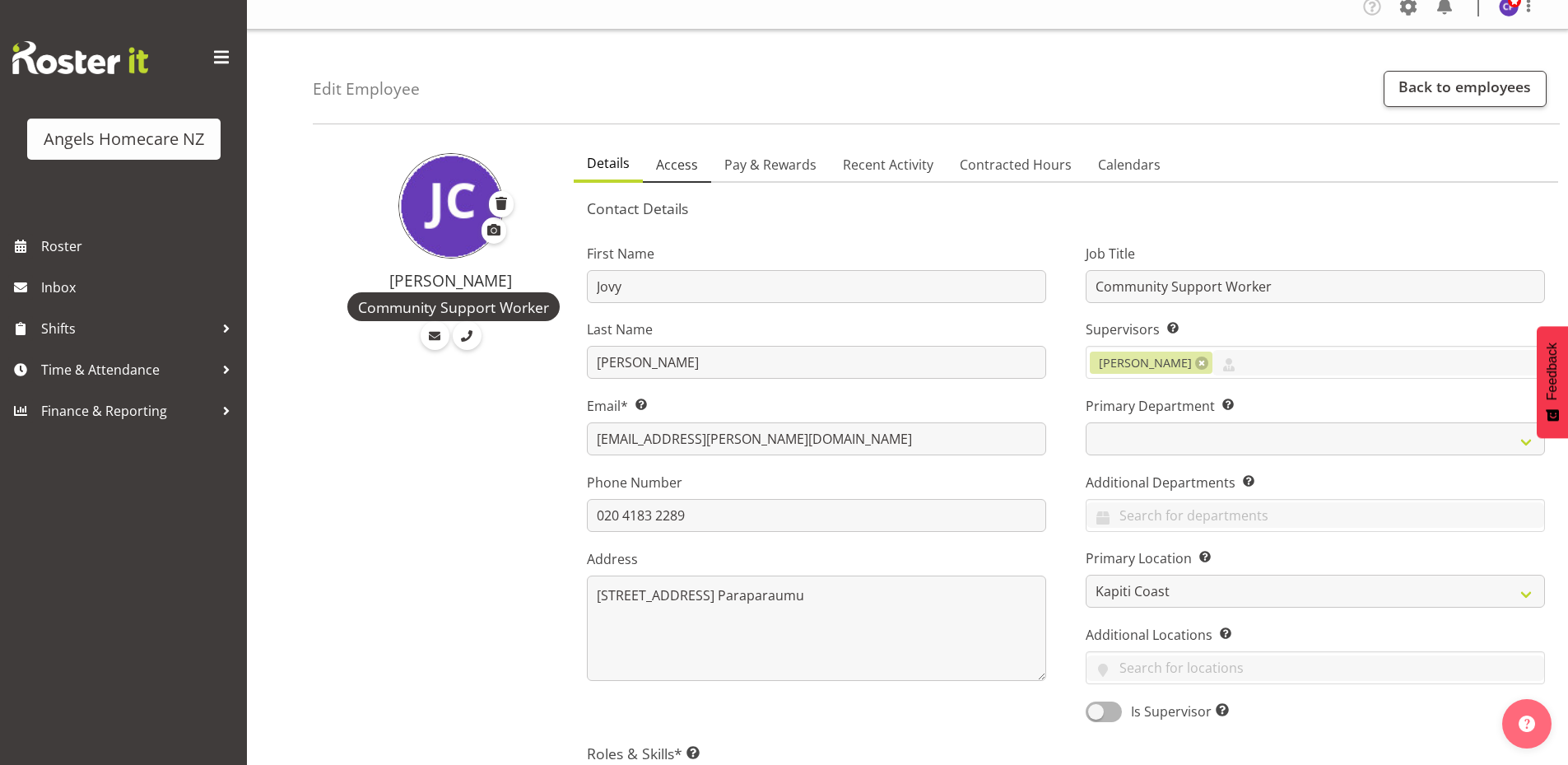
click at [674, 166] on span "Access" at bounding box center [677, 164] width 42 height 20
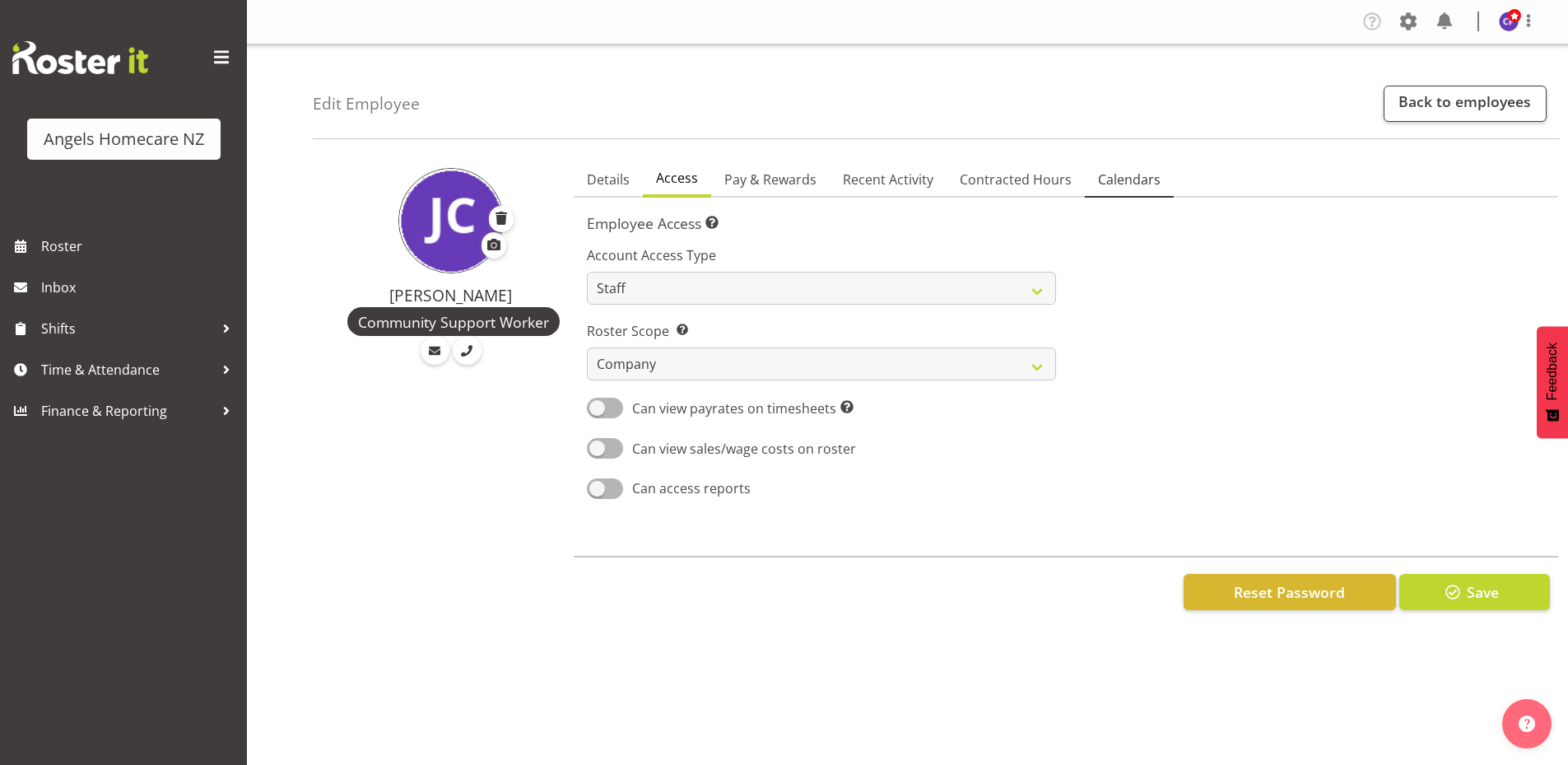
click at [1109, 180] on span "Calendars" at bounding box center [1129, 179] width 63 height 20
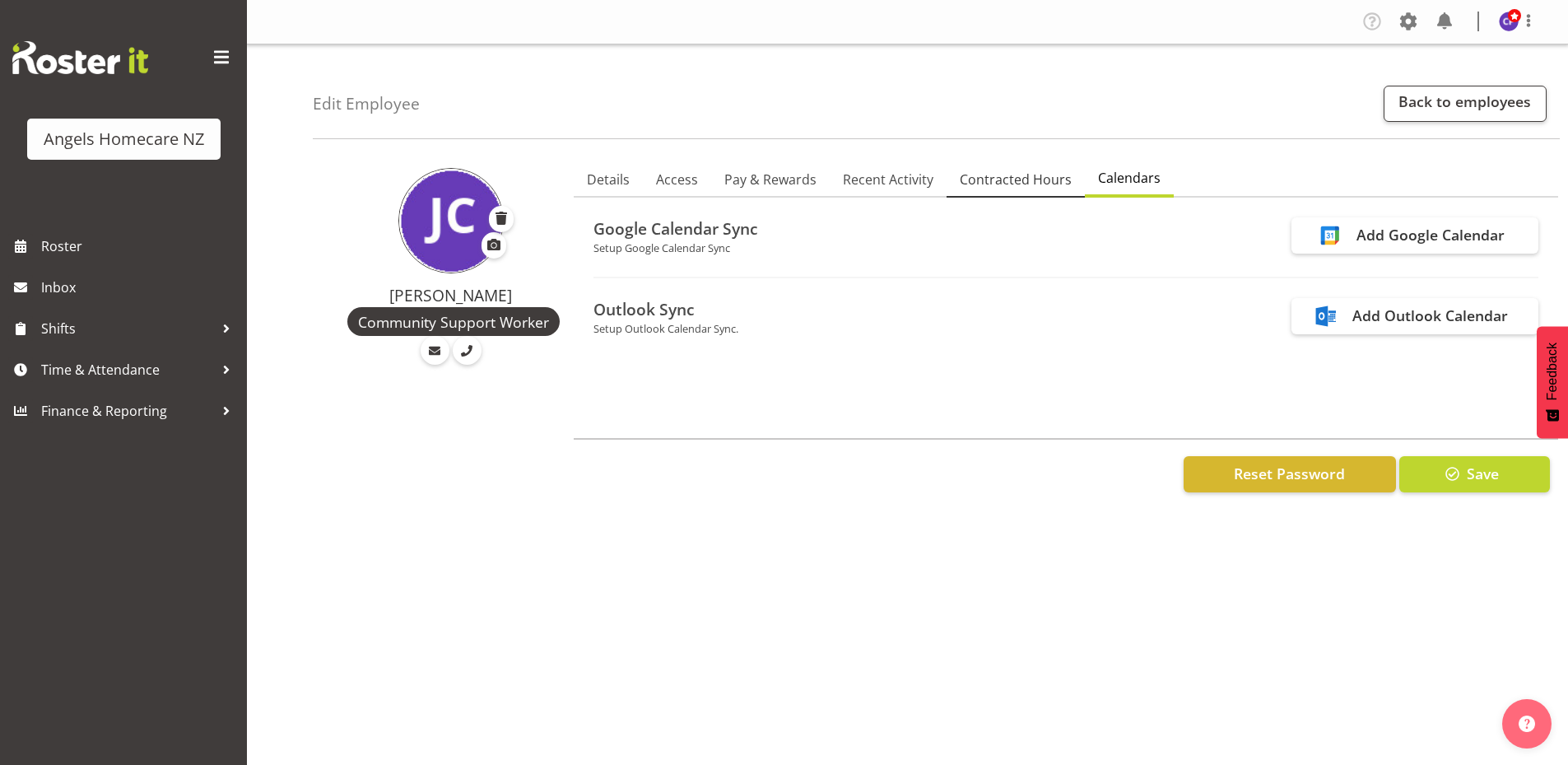
click at [988, 181] on span "Contracted Hours" at bounding box center [1016, 179] width 112 height 20
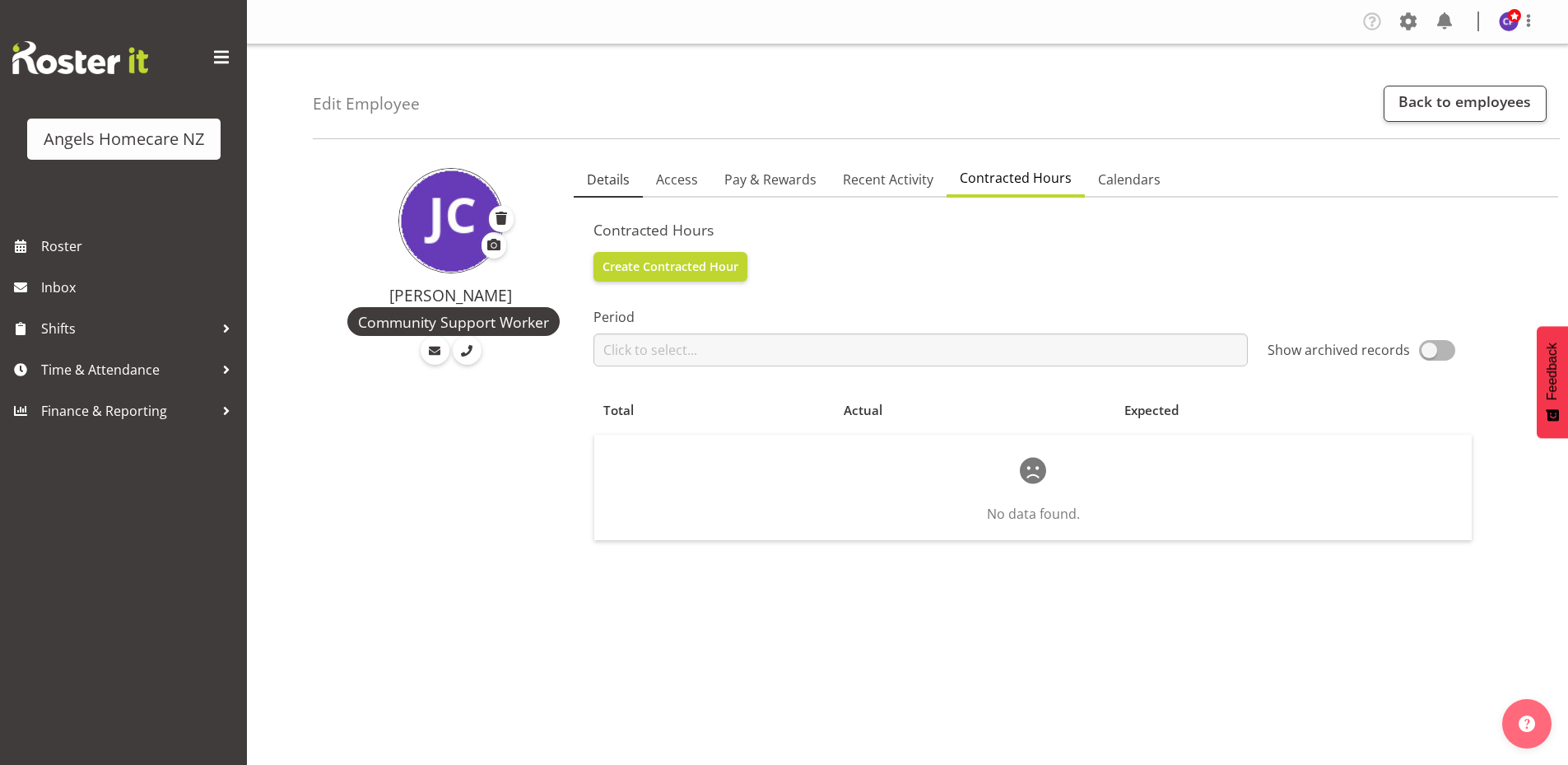
click at [611, 188] on span "Details" at bounding box center [608, 179] width 43 height 20
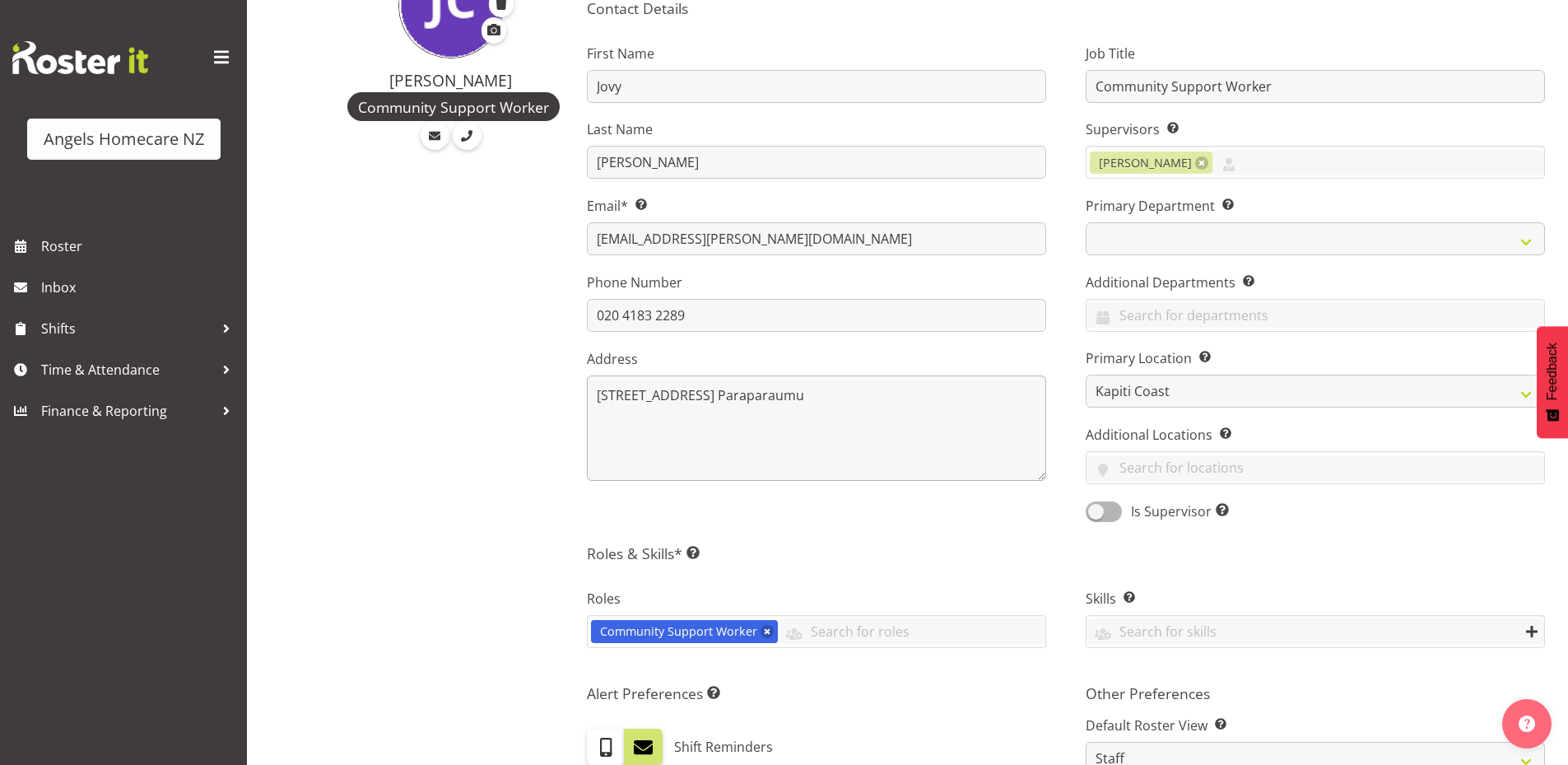
scroll to position [247, 0]
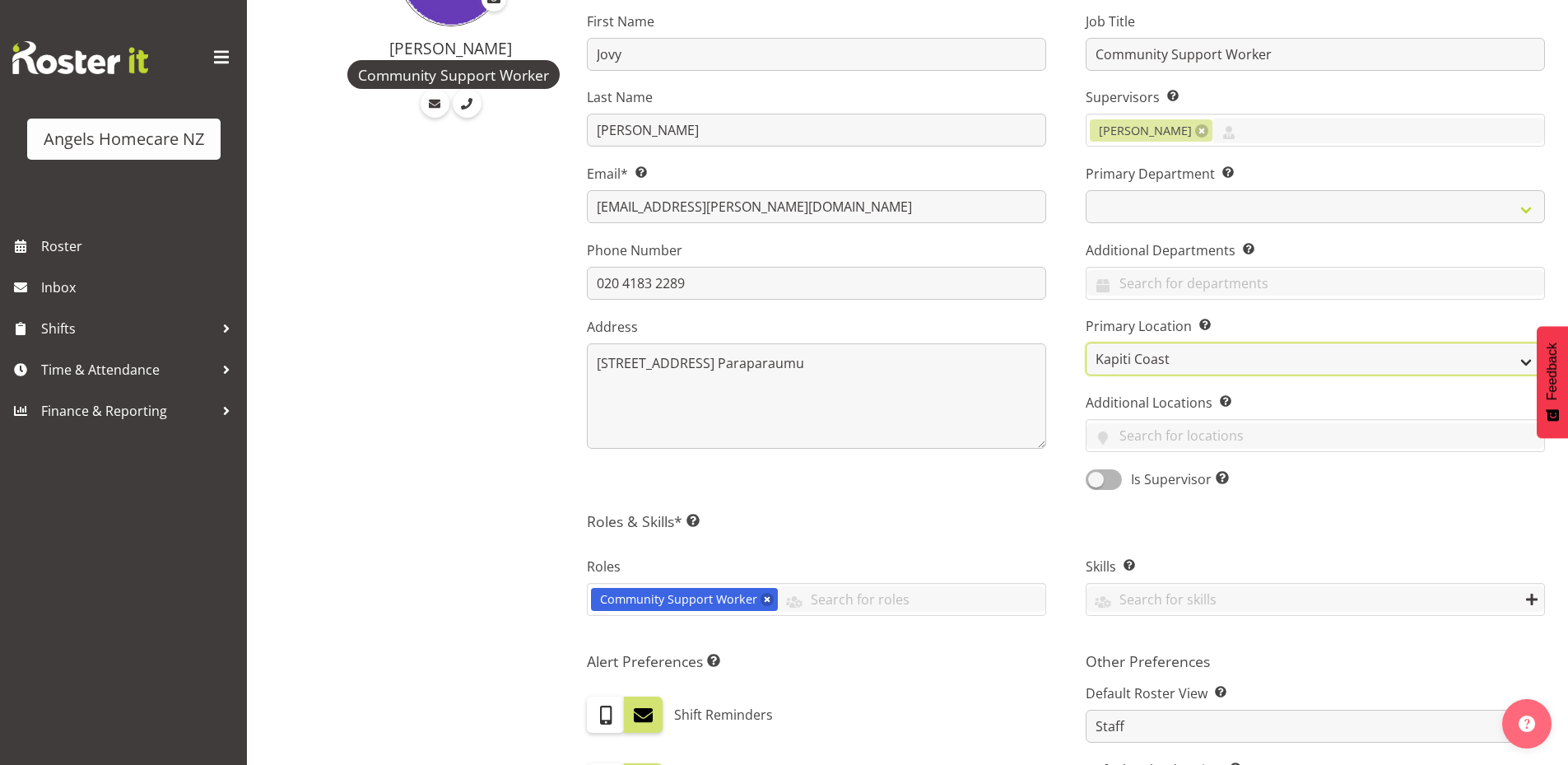
click at [1160, 362] on select "Hutt [GEOGRAPHIC_DATA] Paraparaumu Te Horo [GEOGRAPHIC_DATA] [GEOGRAPHIC_DATA]" at bounding box center [1315, 359] width 460 height 33
select select "1285"
click at [1086, 343] on select "Hutt [GEOGRAPHIC_DATA] Paraparaumu Te Horo [GEOGRAPHIC_DATA] [GEOGRAPHIC_DATA]" at bounding box center [1315, 359] width 460 height 33
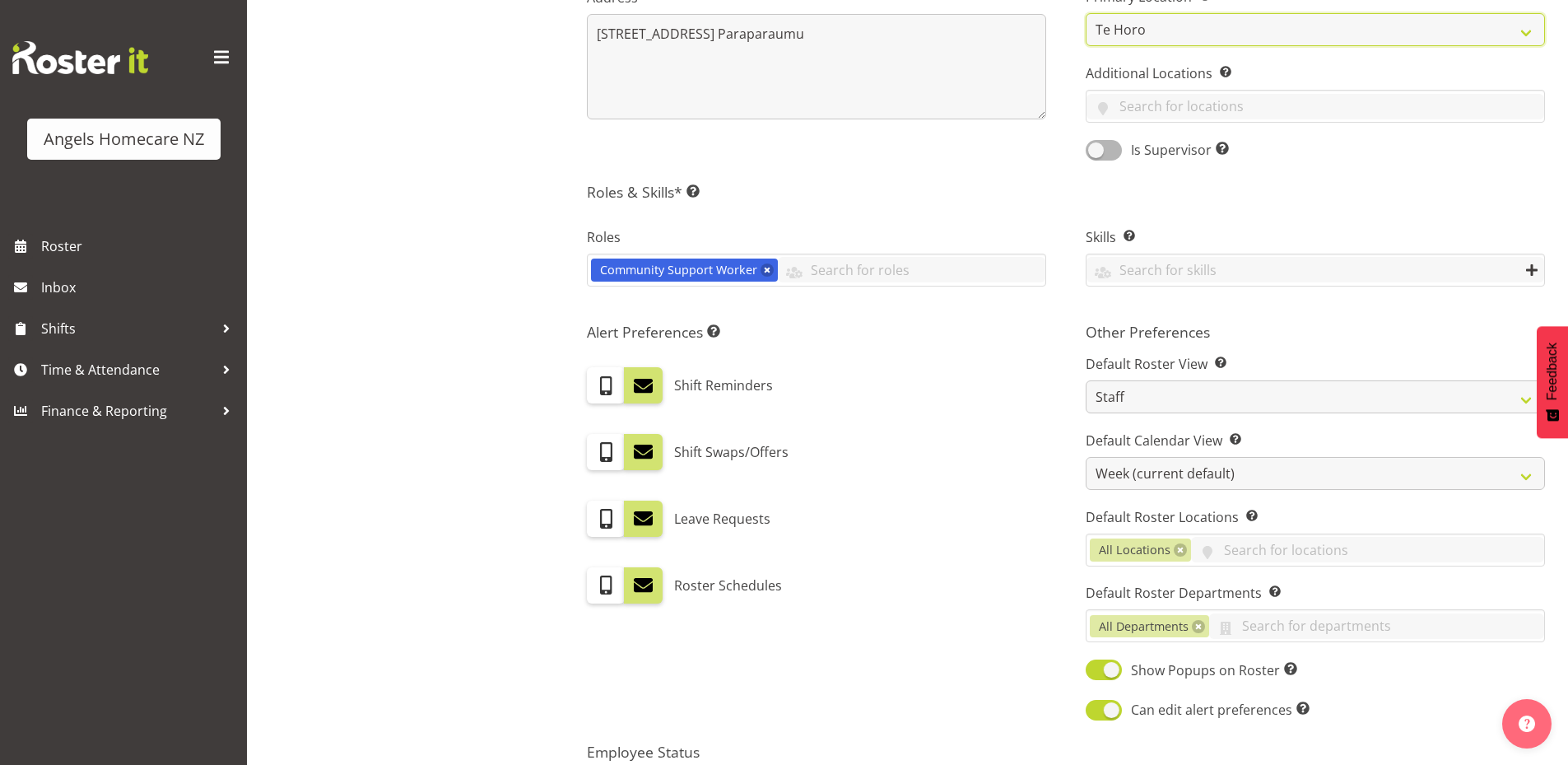
scroll to position [756, 0]
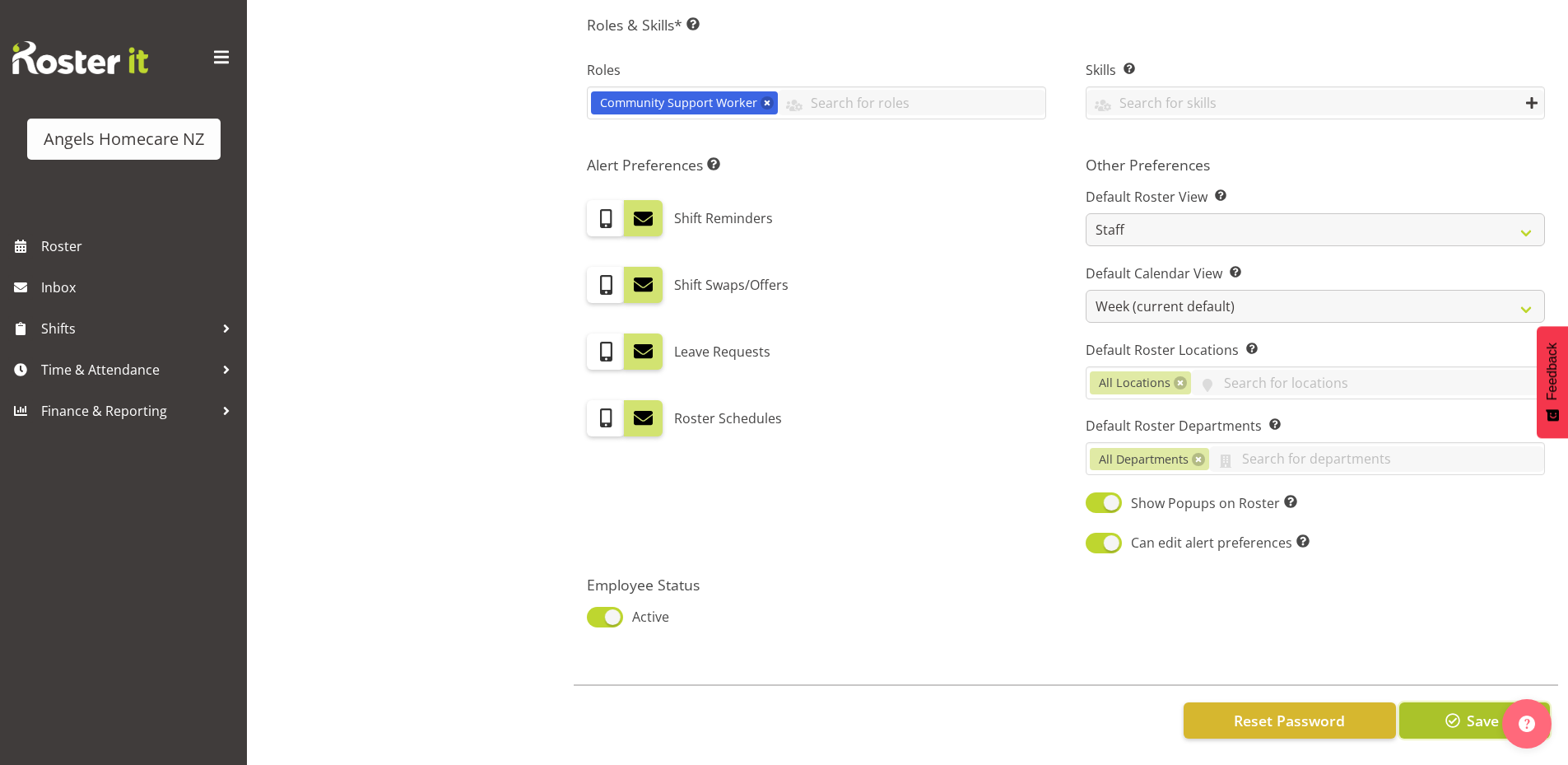
click at [1449, 715] on span "button" at bounding box center [1453, 721] width 22 height 22
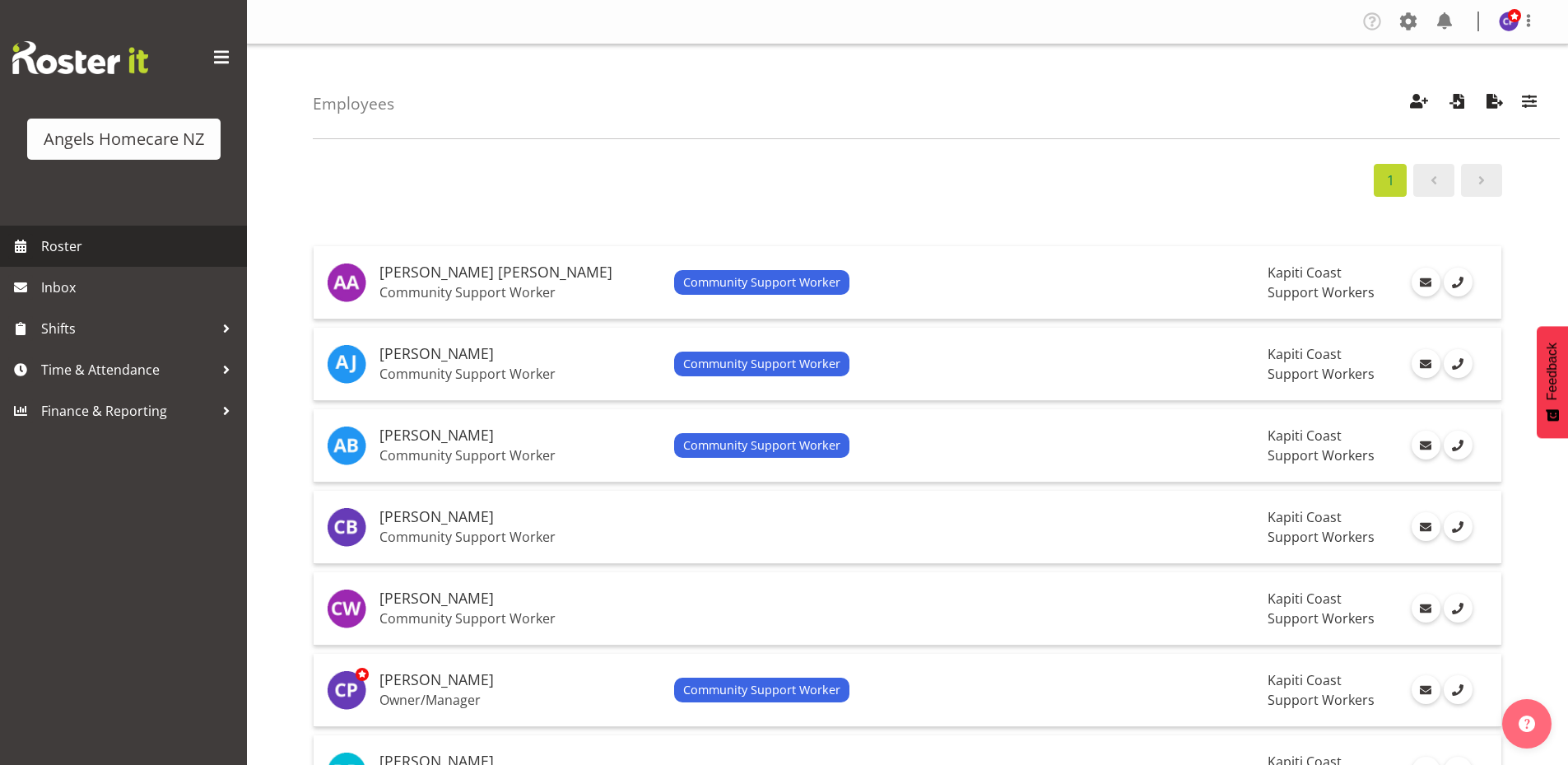
click at [95, 247] on span "Roster" at bounding box center [140, 246] width 198 height 24
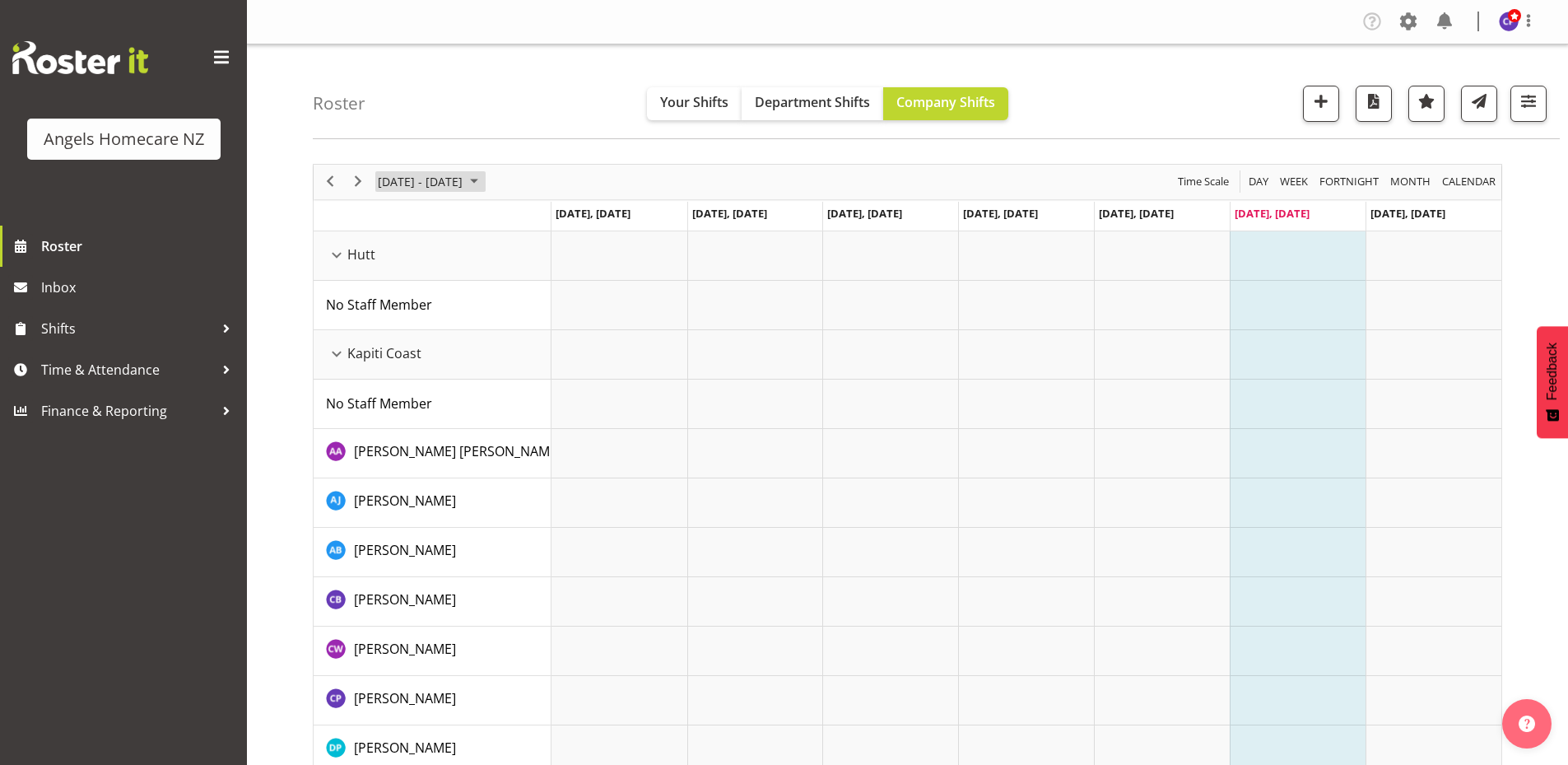
click at [484, 181] on span "September 2025" at bounding box center [474, 181] width 20 height 21
click at [397, 367] on span "22" at bounding box center [395, 364] width 24 height 24
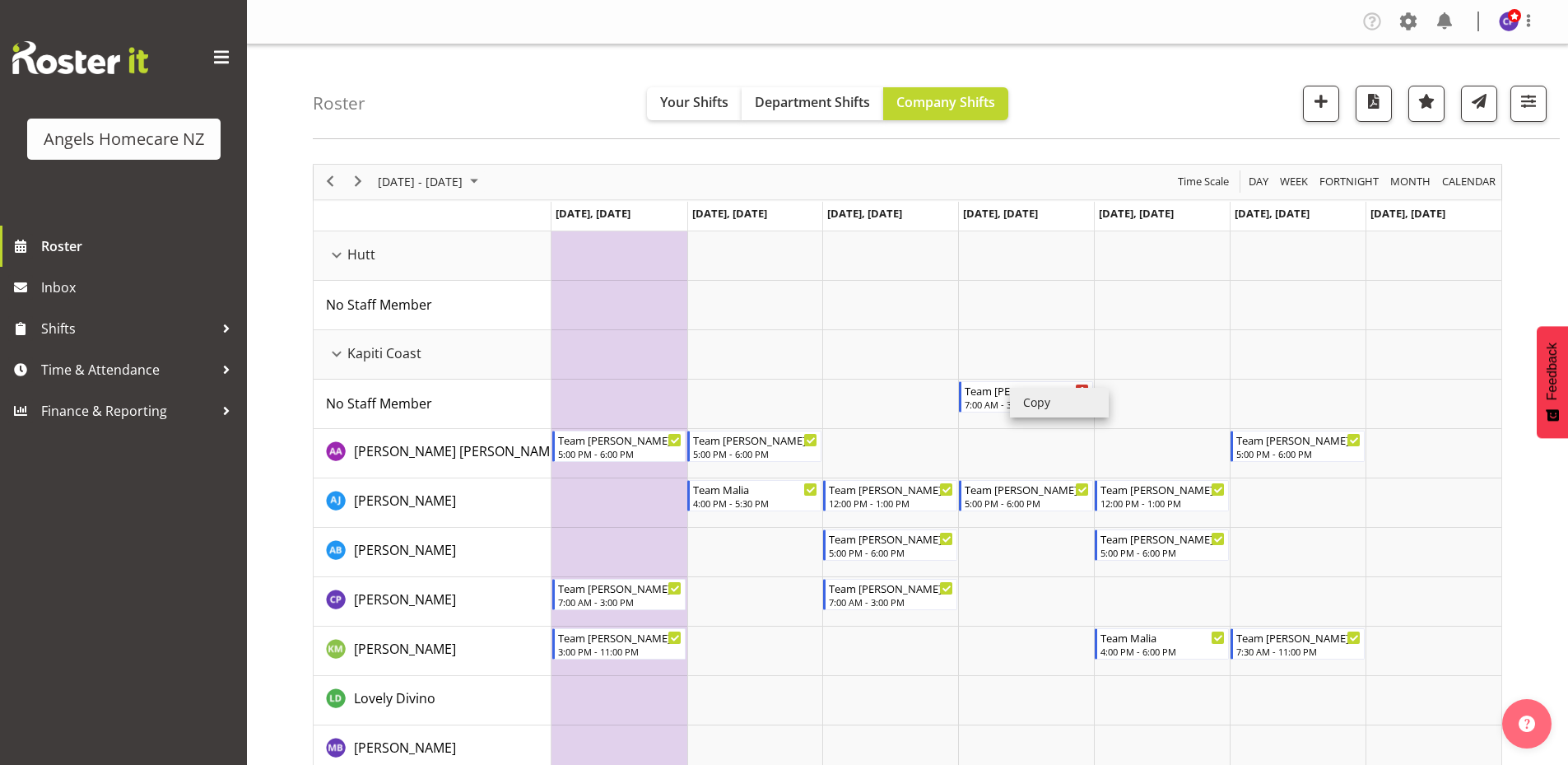
click at [1041, 404] on li "Copy" at bounding box center [1059, 403] width 99 height 30
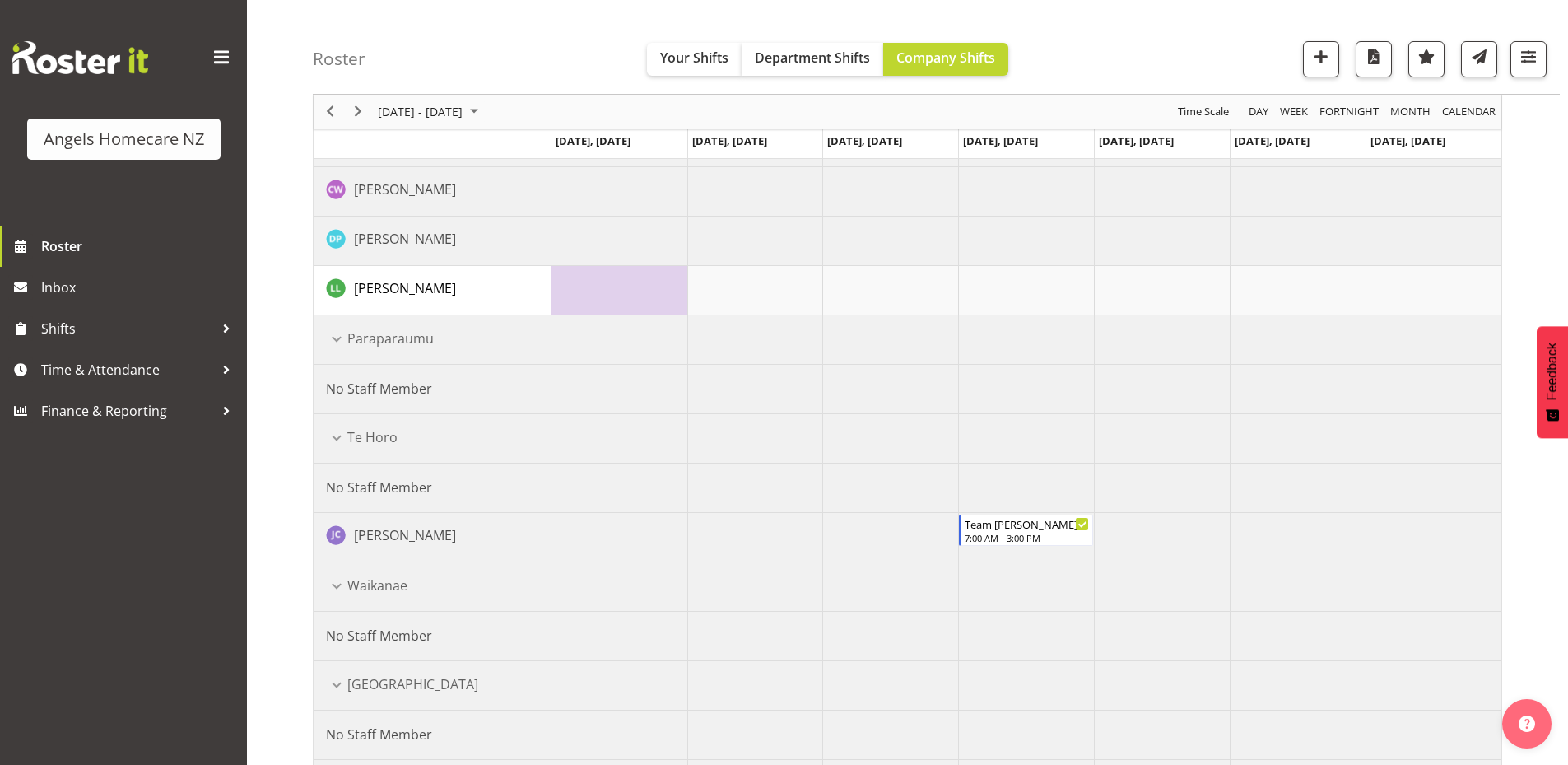
scroll to position [741, 0]
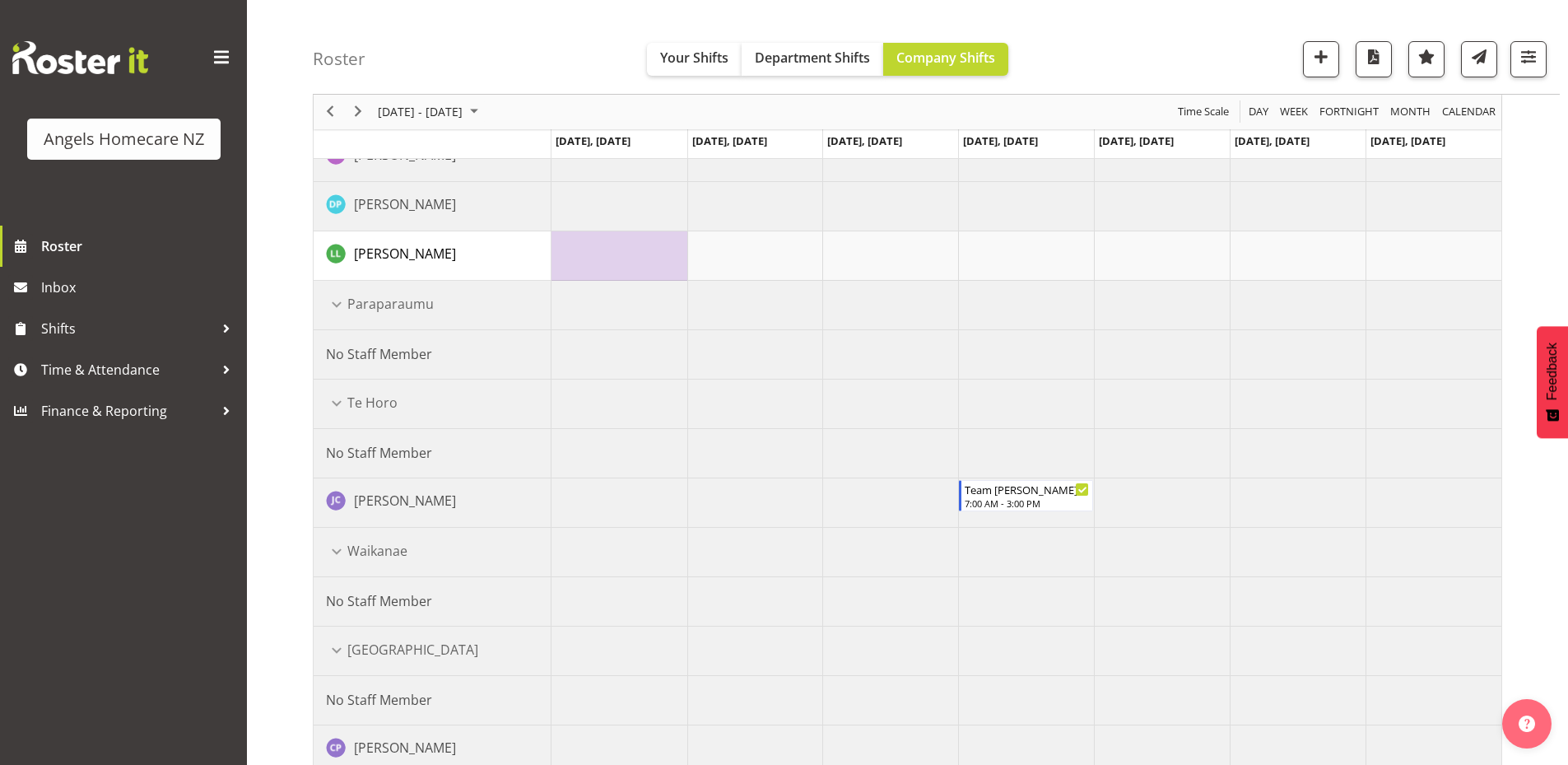
click at [762, 557] on td "Timeline Week of September 22, 2025" at bounding box center [755, 552] width 136 height 50
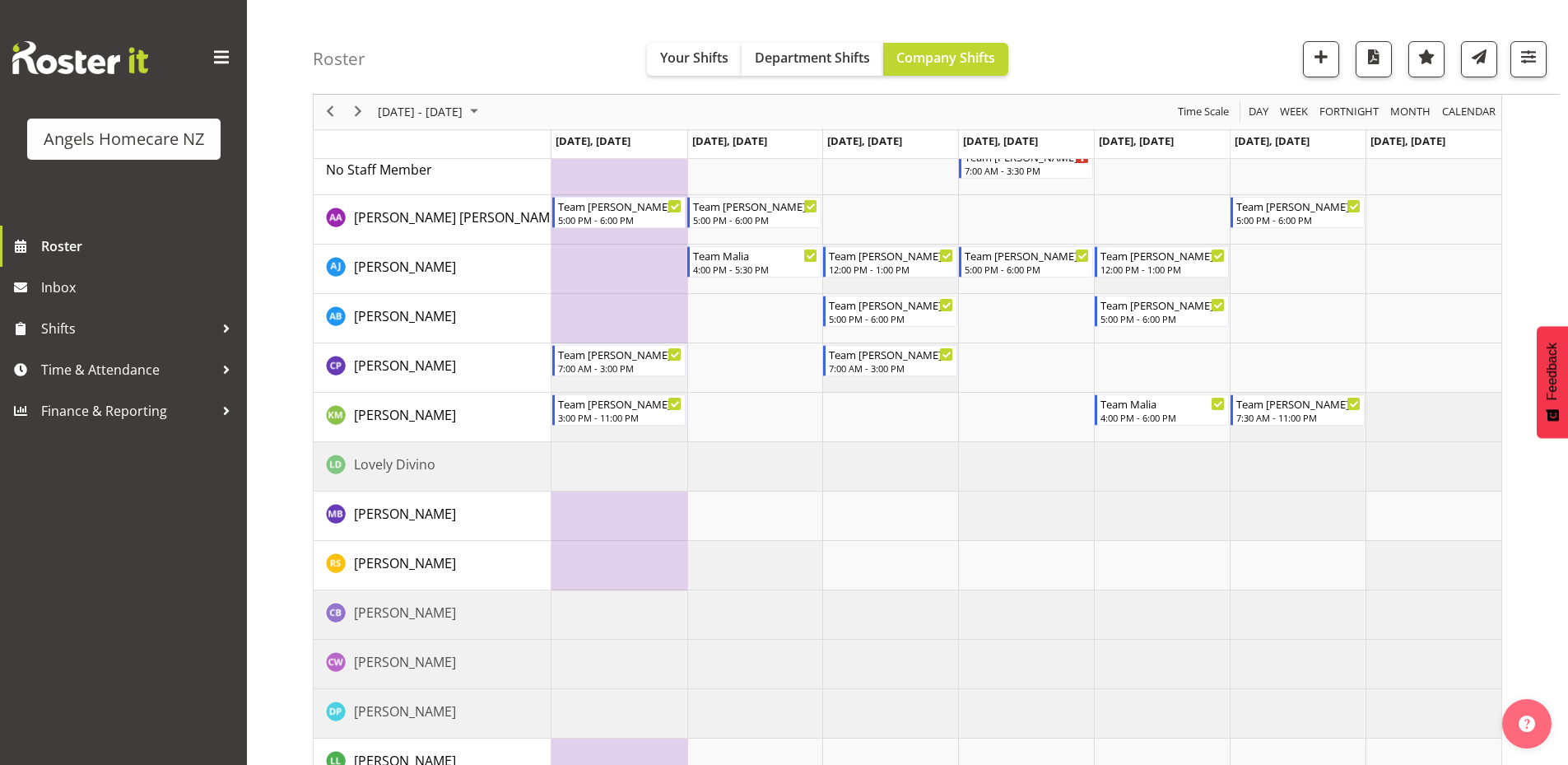
scroll to position [82, 0]
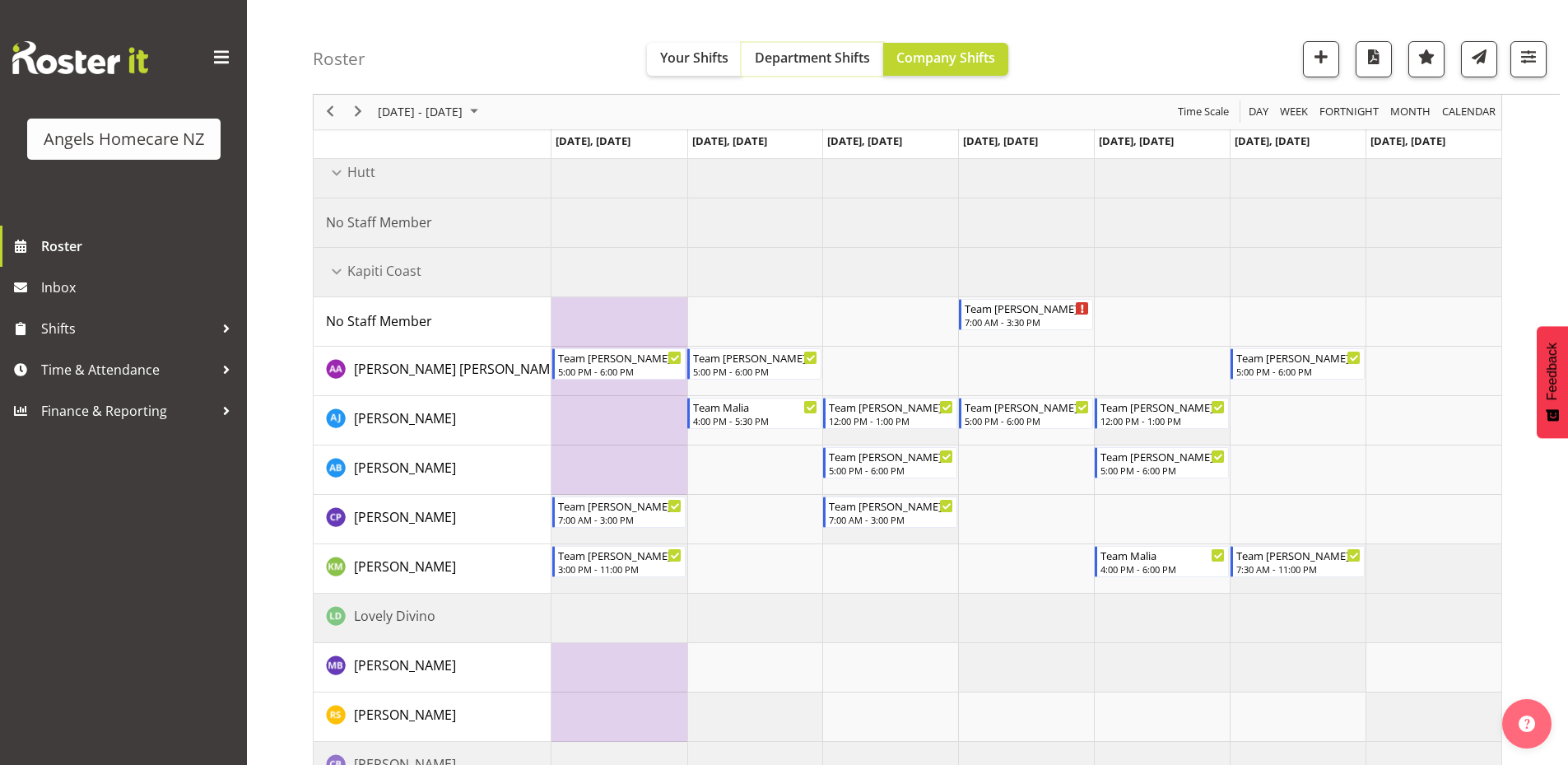
click at [794, 61] on span "Department Shifts" at bounding box center [813, 58] width 115 height 18
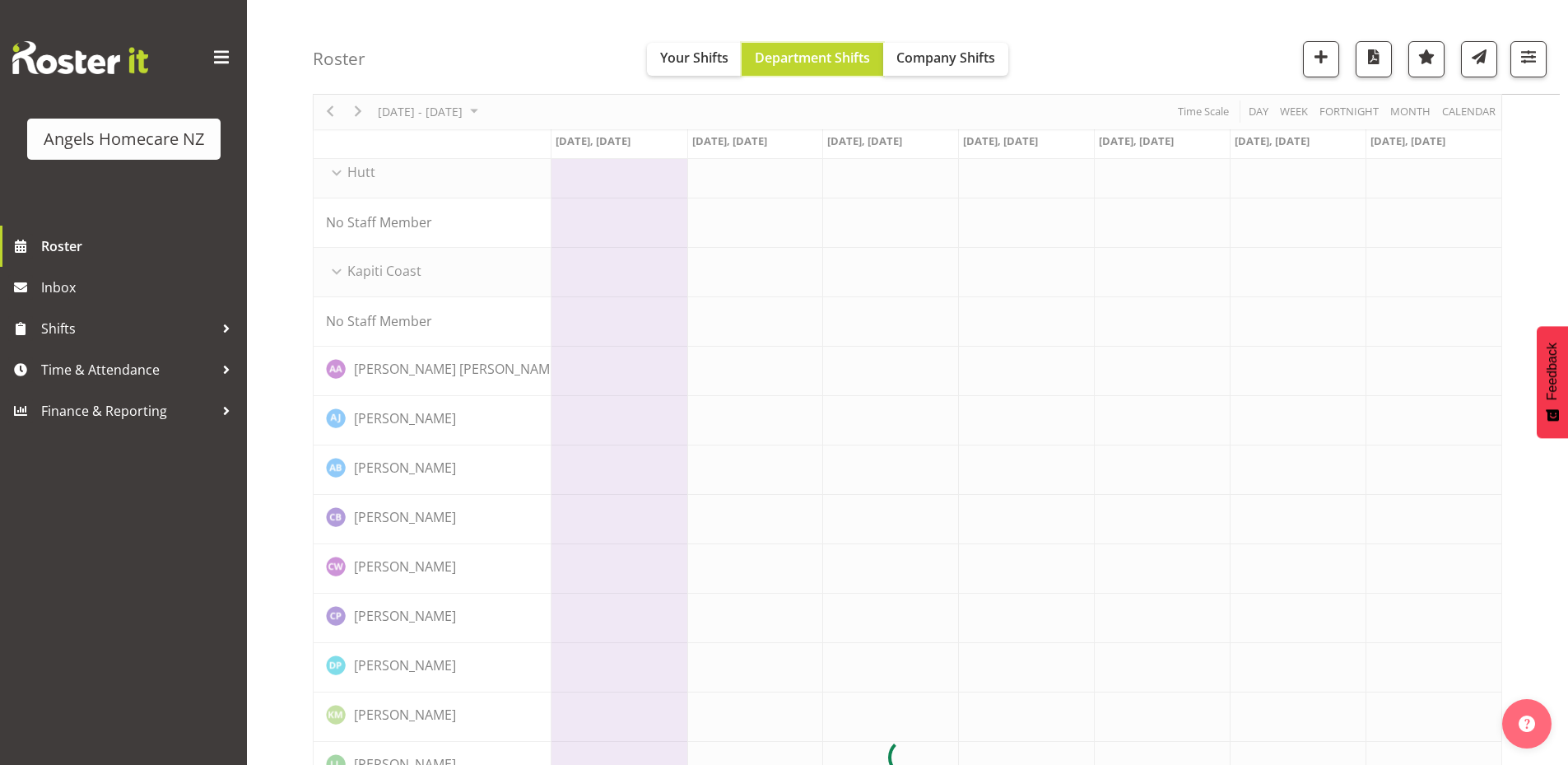
scroll to position [0, 0]
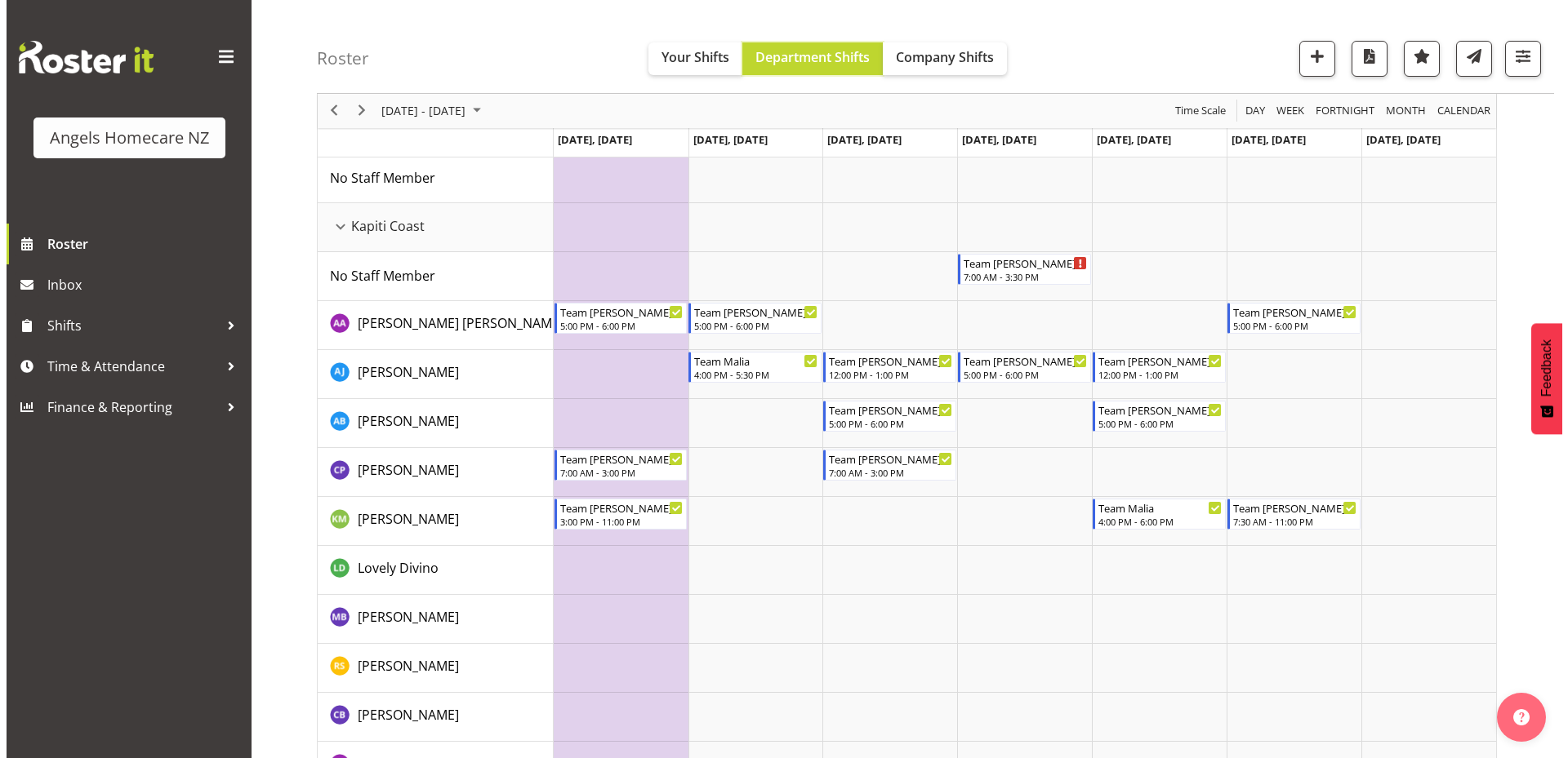
scroll to position [105, 0]
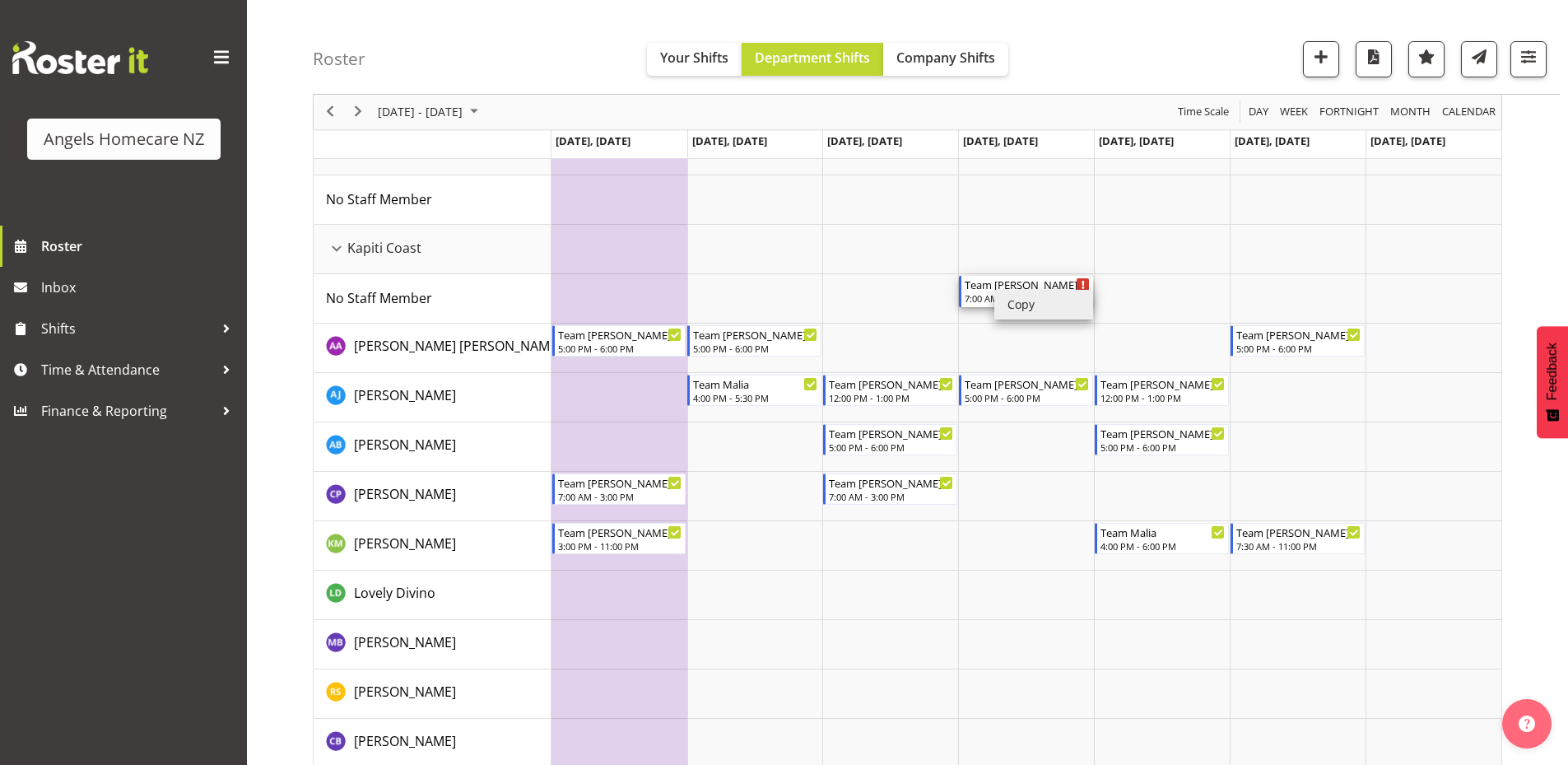
click at [971, 285] on div "Team [PERSON_NAME]" at bounding box center [1026, 283] width 125 height 17
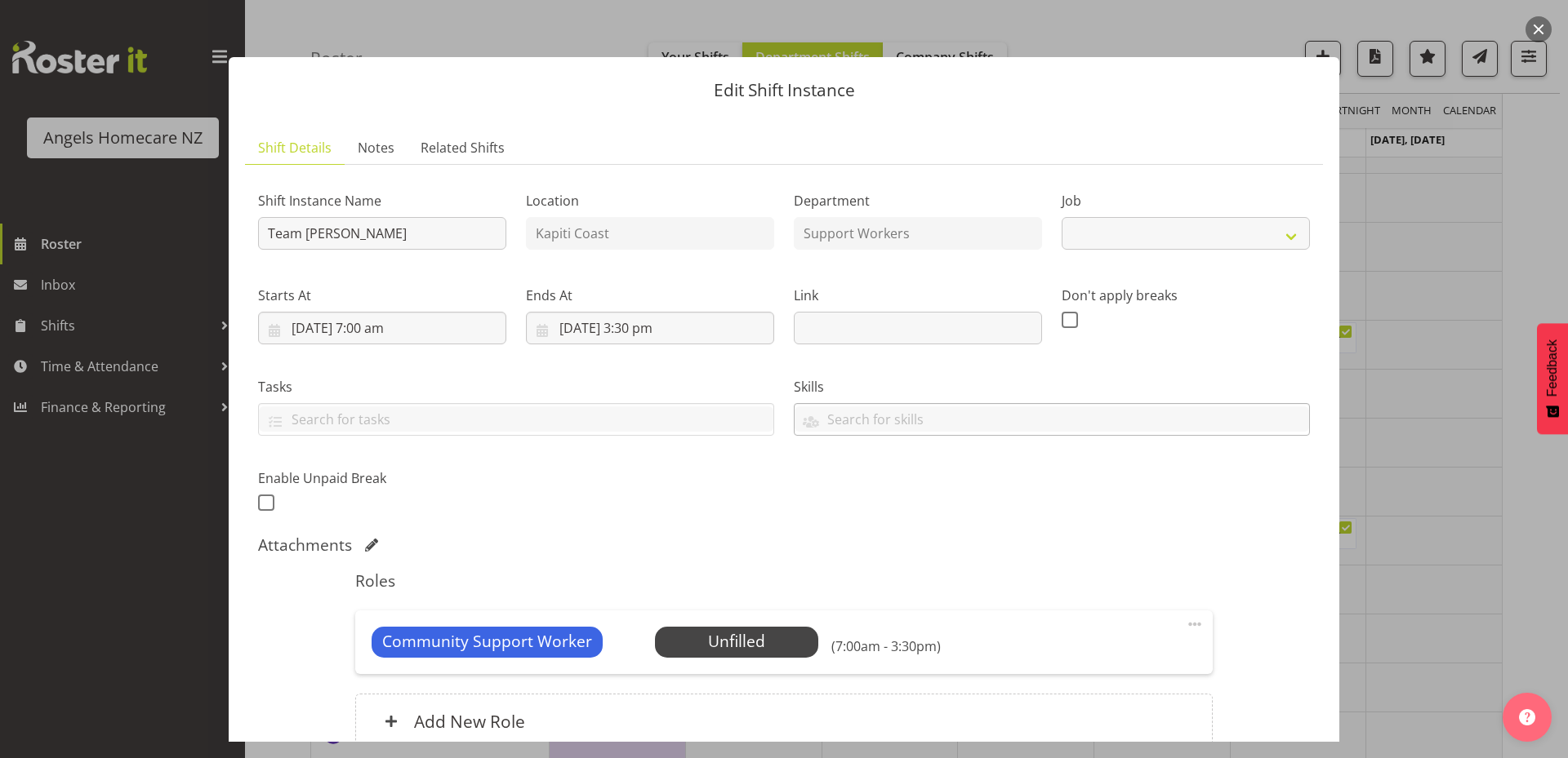
select select "10686"
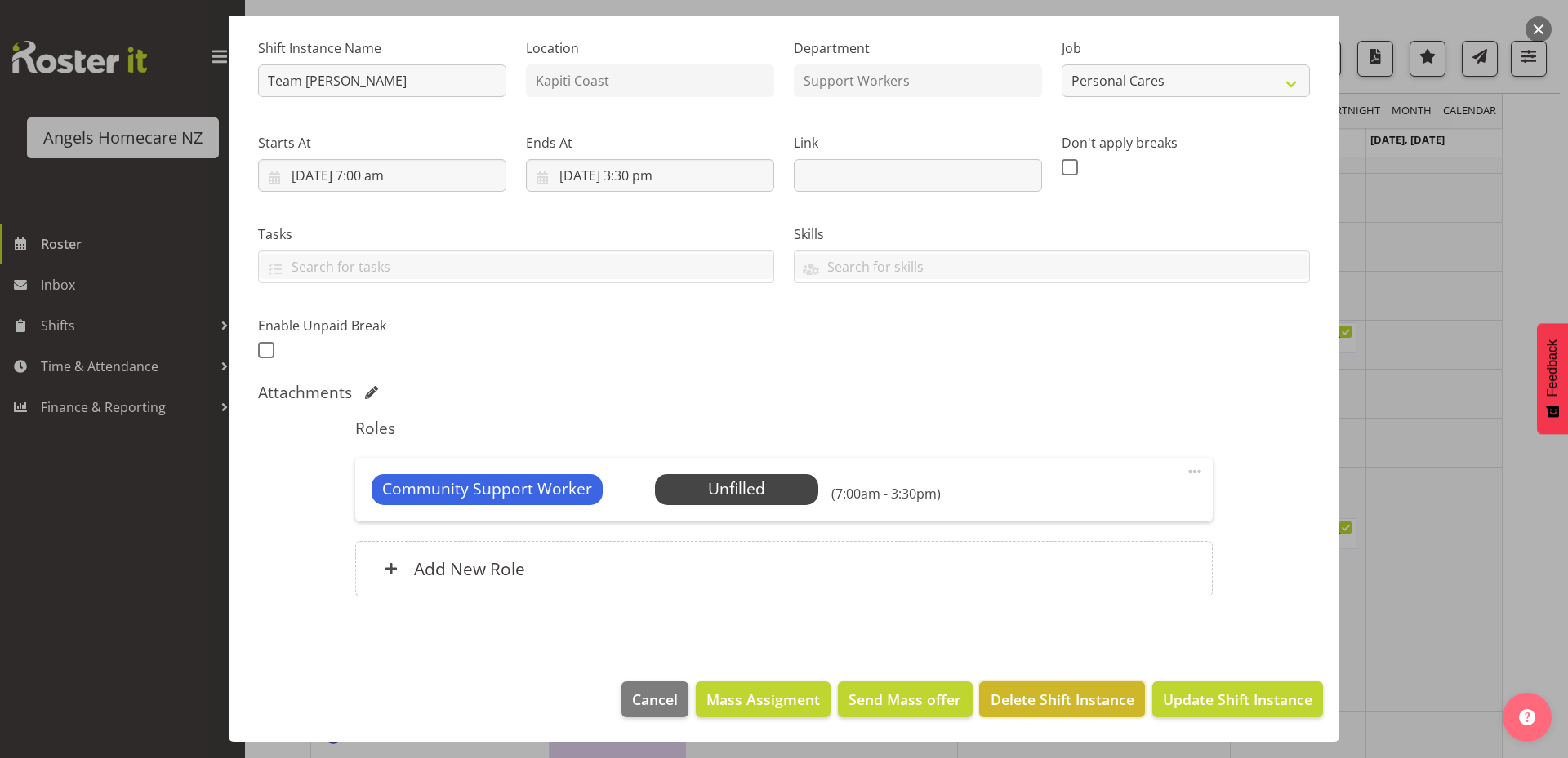
click at [1053, 705] on span "Delete Shift Instance" at bounding box center [1062, 699] width 144 height 22
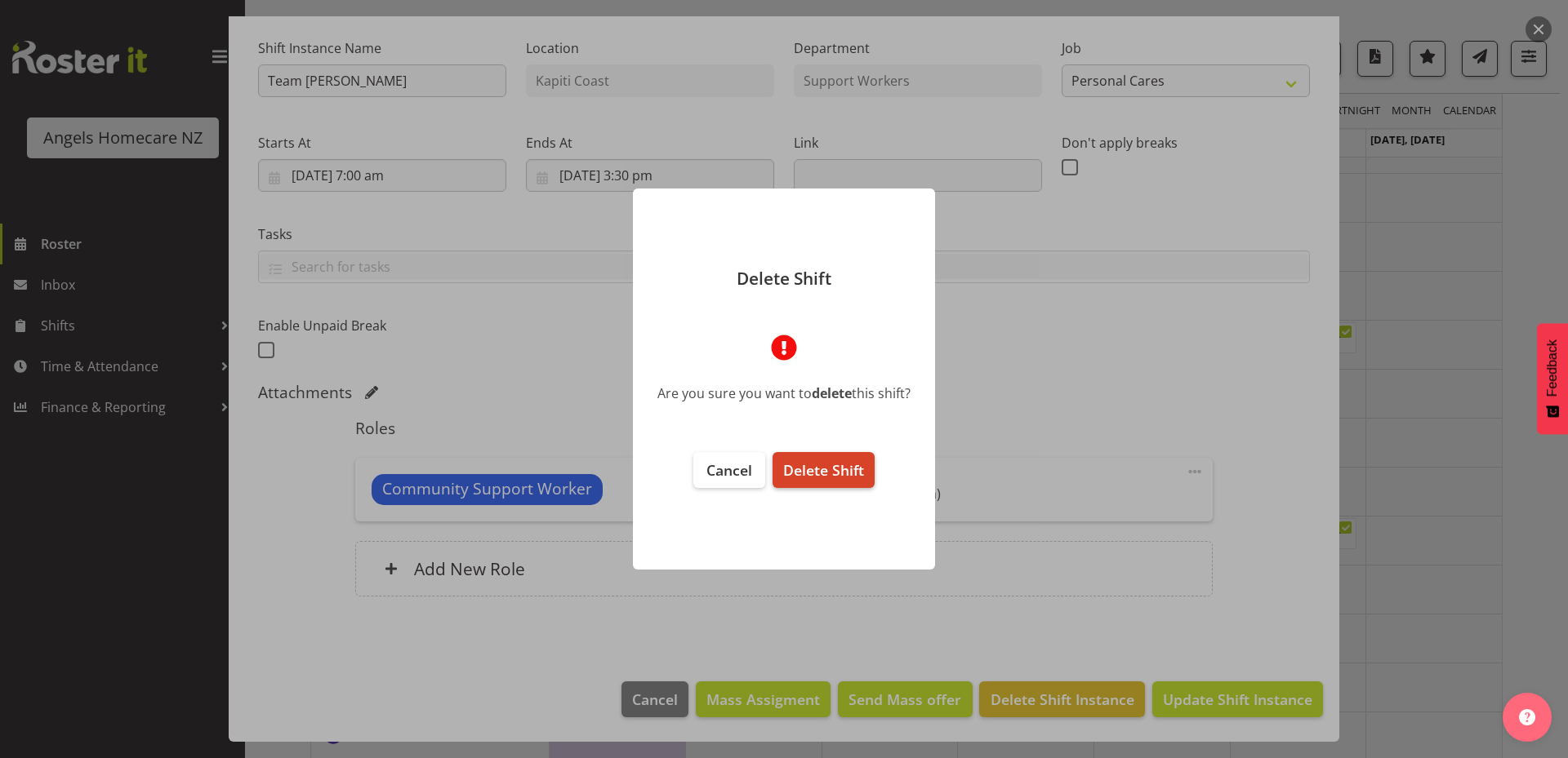
click at [824, 468] on span "Delete Shift" at bounding box center [822, 469] width 80 height 20
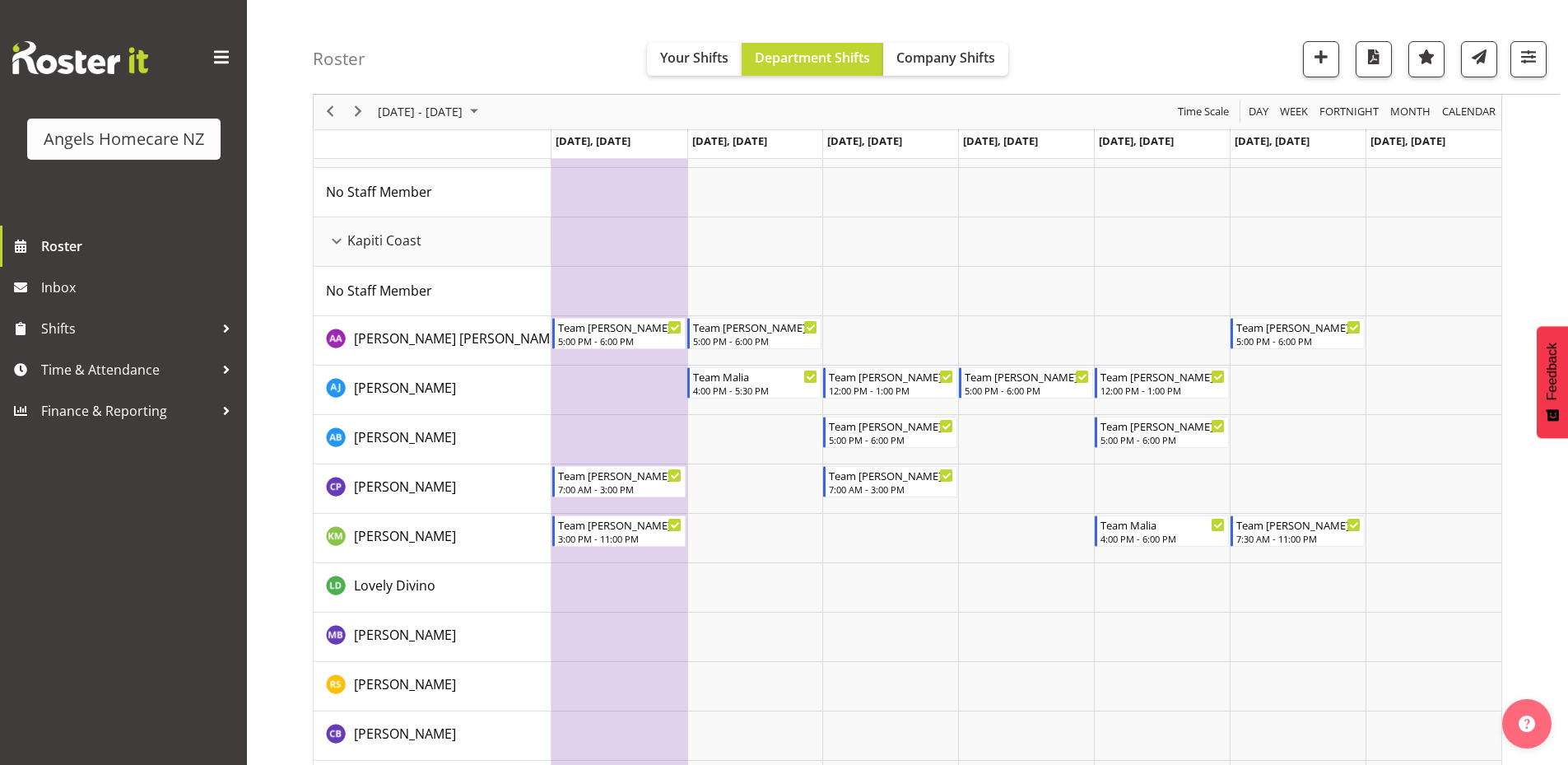
scroll to position [106, 0]
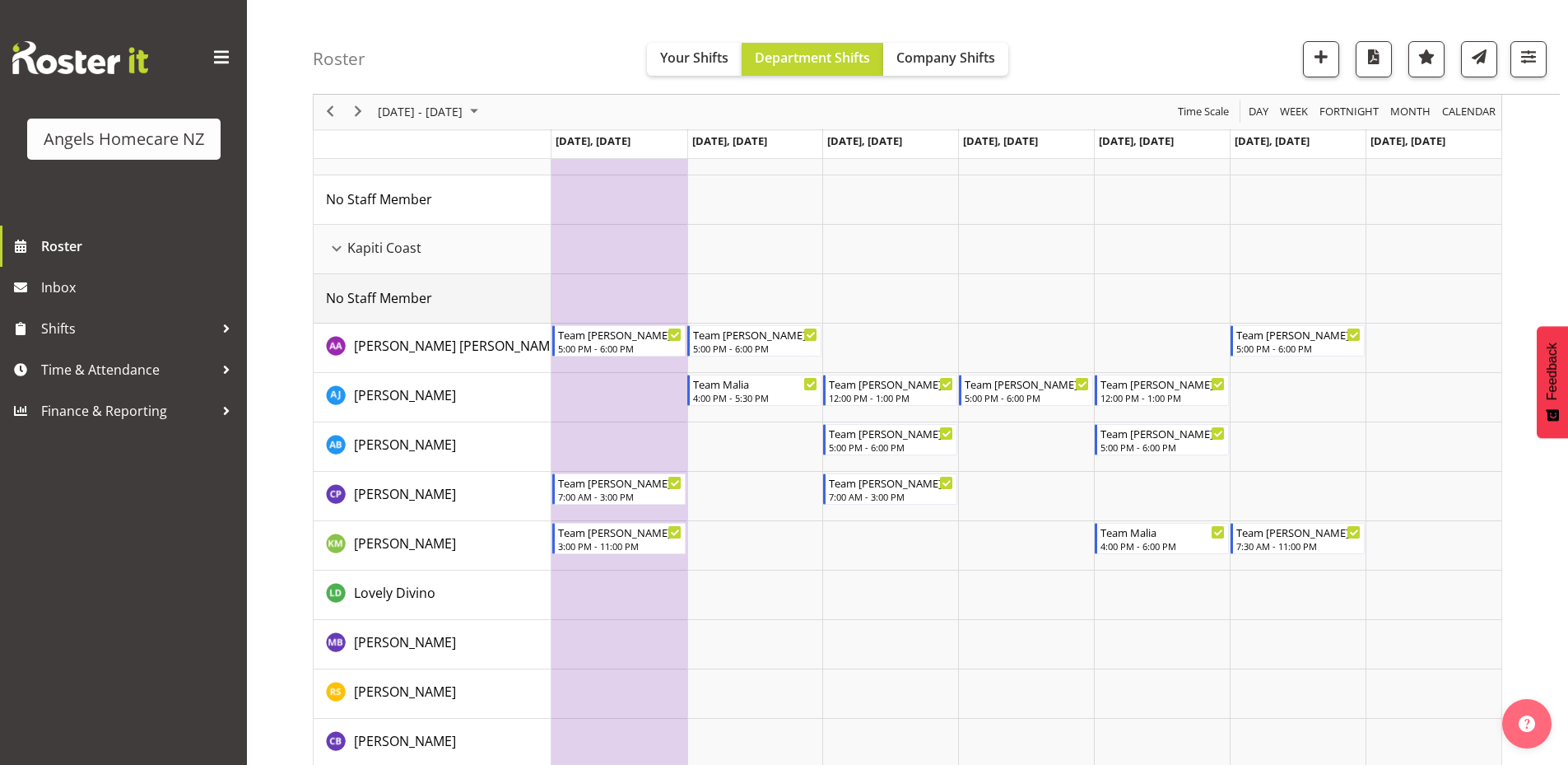
click at [440, 304] on div "No Staff Member" at bounding box center [439, 297] width 225 height 20
click at [457, 297] on div "No Staff Member" at bounding box center [439, 297] width 225 height 20
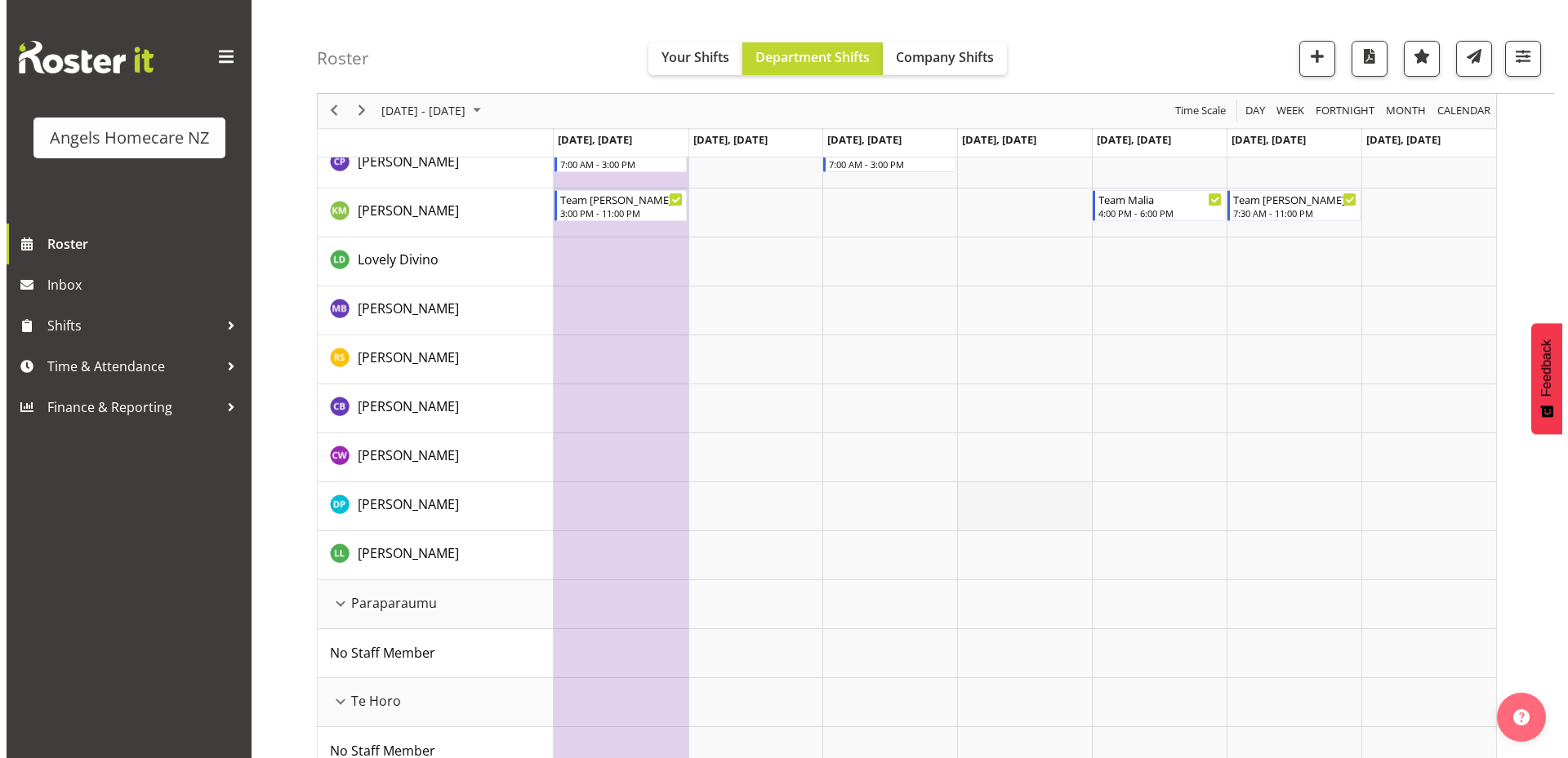
scroll to position [430, 0]
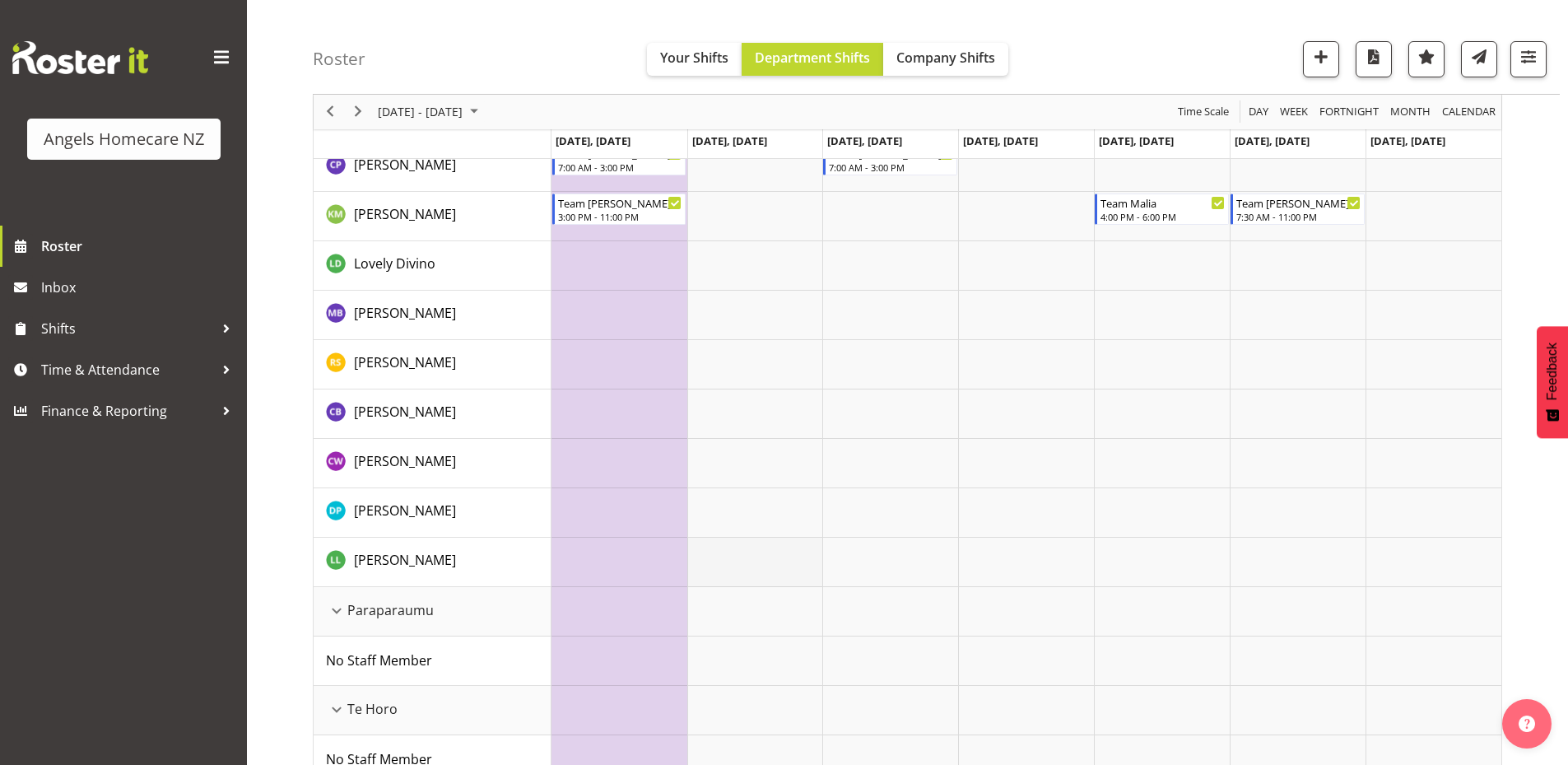
click at [767, 558] on td "Timeline Week of September 22, 2025" at bounding box center [755, 562] width 136 height 50
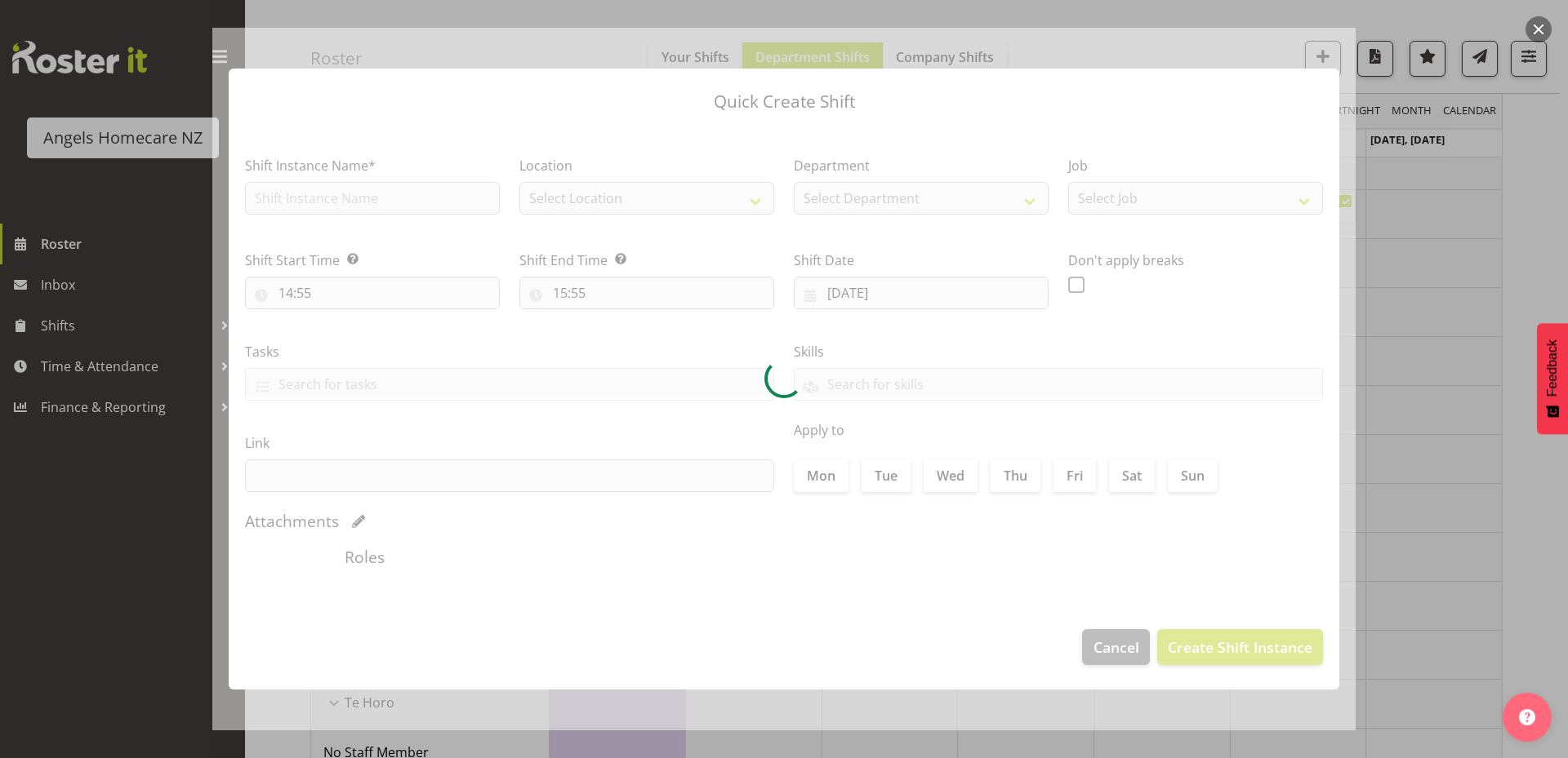
type input "[DATE]"
checkbox input "true"
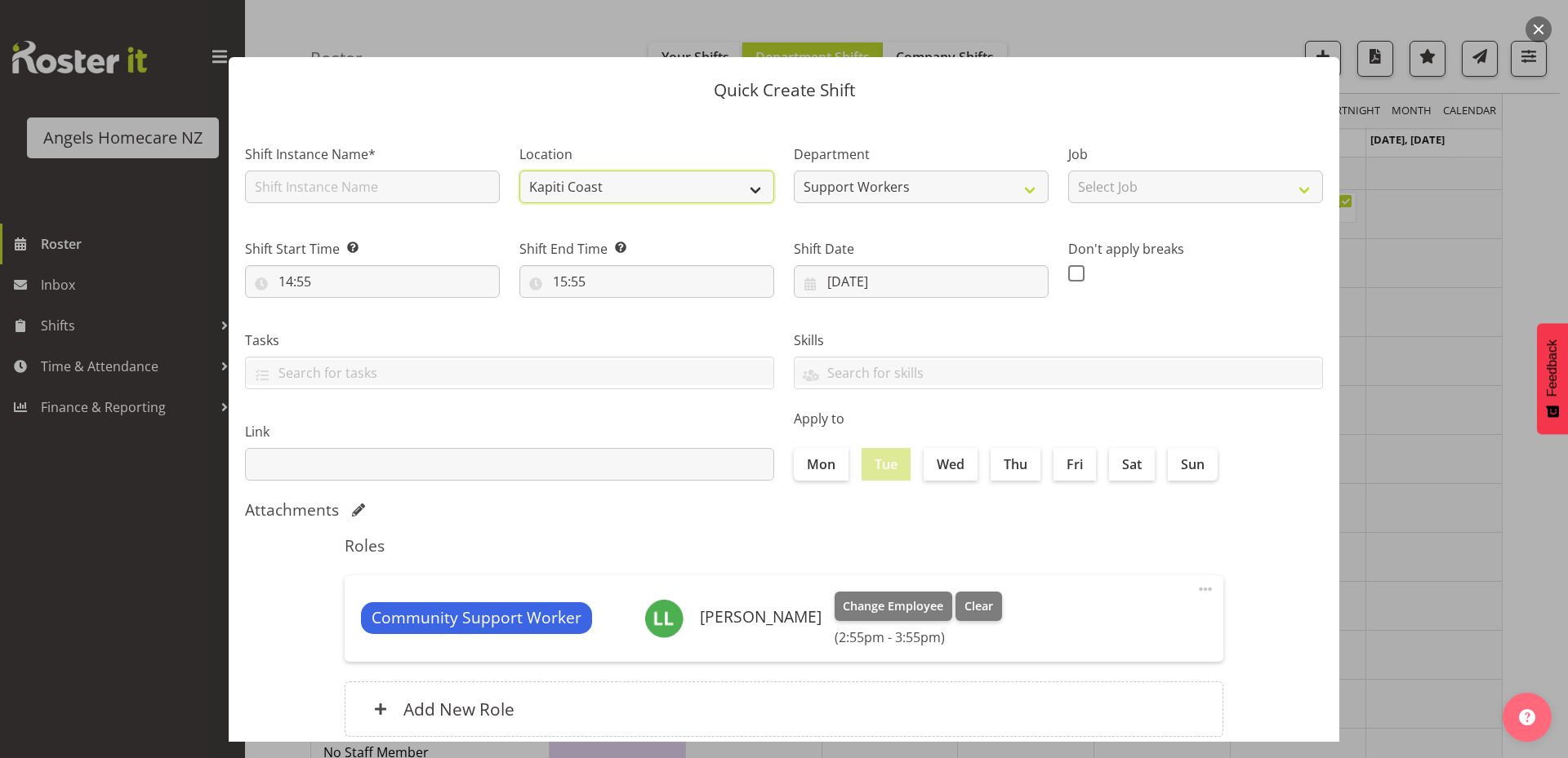
click at [725, 198] on select "Kapiti Coast" at bounding box center [646, 187] width 255 height 33
click at [519, 170] on select "Kapiti Coast" at bounding box center [646, 187] width 255 height 33
click at [327, 180] on input "text" at bounding box center [372, 187] width 255 height 33
type input "Team [PERSON_NAME]"
click at [1108, 198] on select "Select Job Home Management Personal Cares" at bounding box center [1195, 187] width 255 height 33
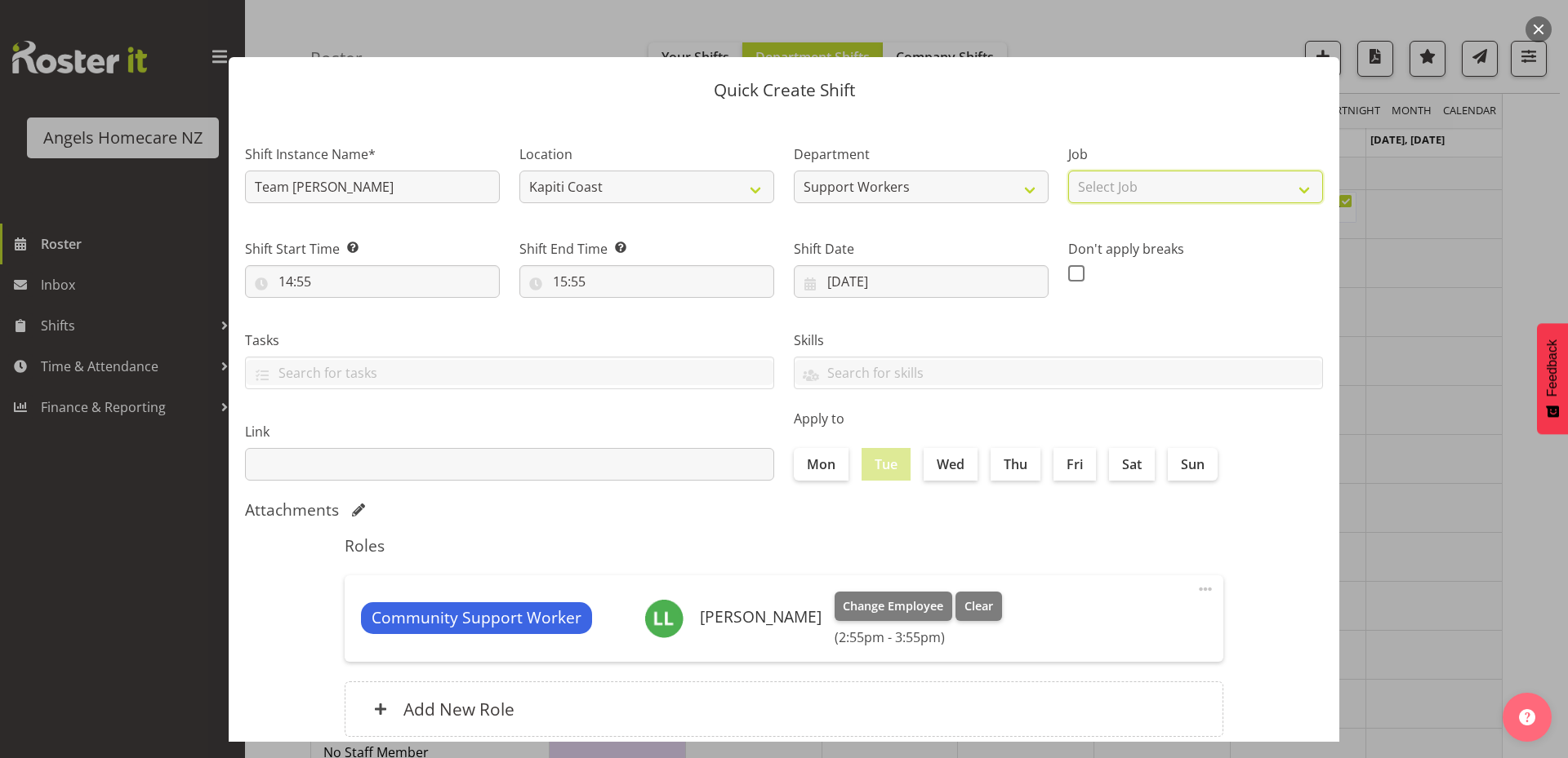
select select "10686"
click at [1068, 170] on select "Select Job Home Management Personal Cares" at bounding box center [1195, 187] width 255 height 33
click at [424, 283] on input "14:55" at bounding box center [372, 282] width 255 height 33
click at [362, 327] on select "00 01 02 03 04 05 06 07 08 09 10 11 12 13 14 15 16 17 18 19 20 21 22 23" at bounding box center [356, 324] width 36 height 33
select select "15"
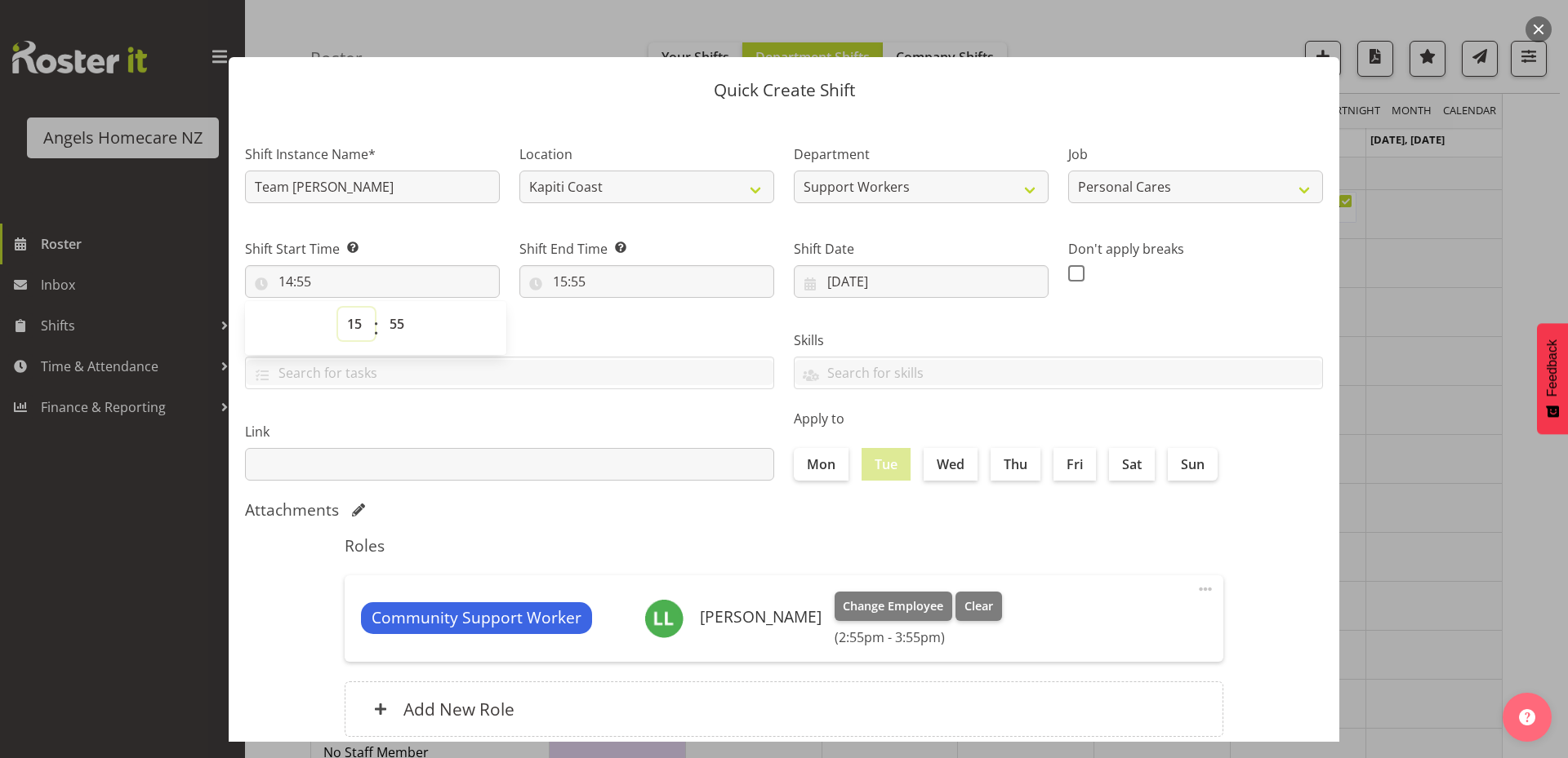
click at [338, 308] on select "00 01 02 03 04 05 06 07 08 09 10 11 12 13 14 15 16 17 18 19 20 21 22 23" at bounding box center [356, 324] width 36 height 33
type input "15:55"
click at [404, 327] on select "00 01 02 03 04 05 06 07 08 09 10 11 12 13 14 15 16 17 18 19 20 21 22 23 24 25 2…" at bounding box center [399, 324] width 36 height 33
select select "0"
click at [381, 308] on select "00 01 02 03 04 05 06 07 08 09 10 11 12 13 14 15 16 17 18 19 20 21 22 23 24 25 2…" at bounding box center [399, 324] width 36 height 33
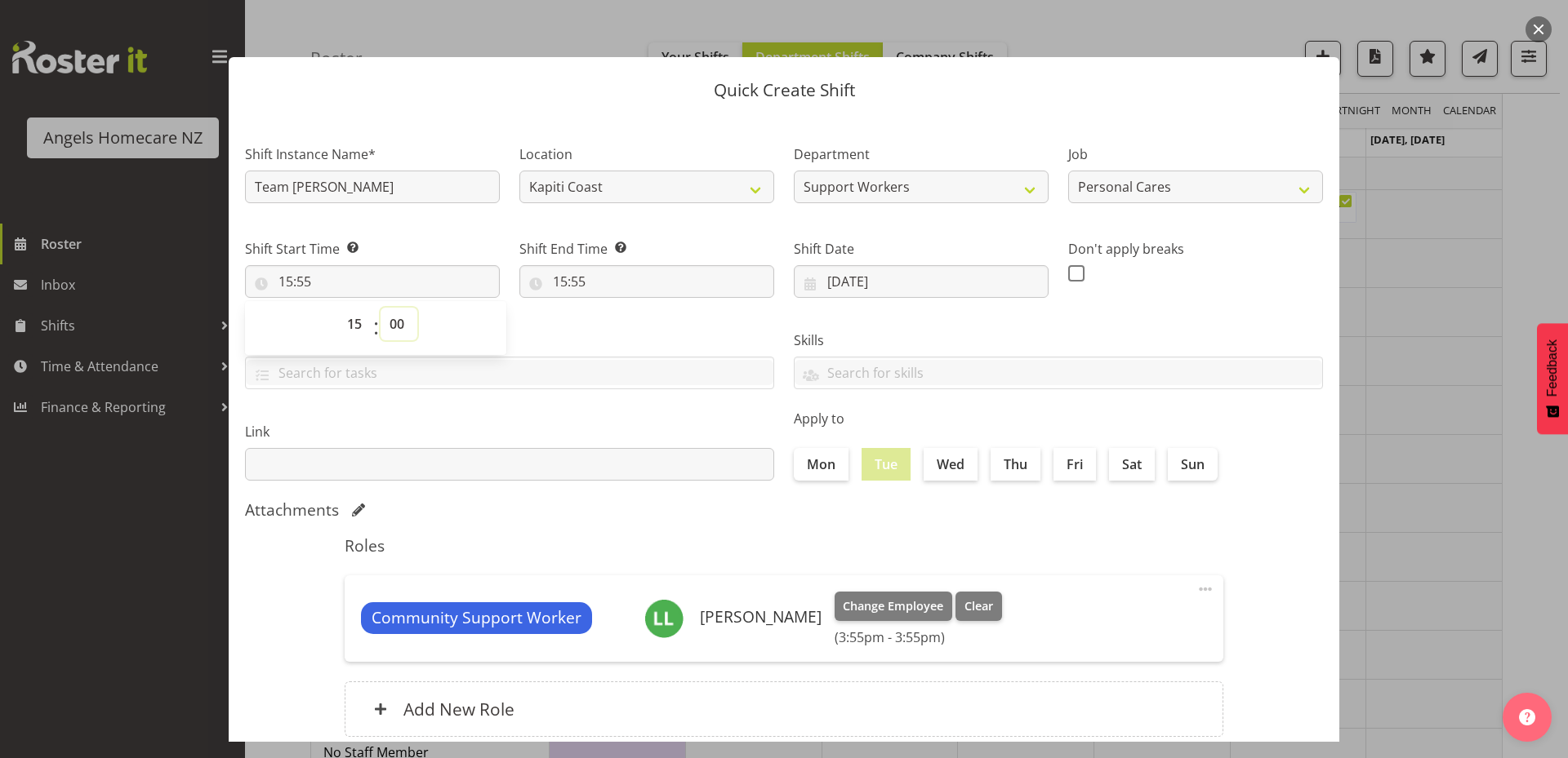
type input "15:00"
click at [576, 281] on input "15:55" at bounding box center [646, 282] width 255 height 33
click at [625, 323] on select "00 01 02 03 04 05 06 07 08 09 10 11 12 13 14 15 16 17 18 19 20 21 22 23" at bounding box center [630, 324] width 36 height 33
select select "23"
click at [612, 308] on select "00 01 02 03 04 05 06 07 08 09 10 11 12 13 14 15 16 17 18 19 20 21 22 23" at bounding box center [630, 324] width 36 height 33
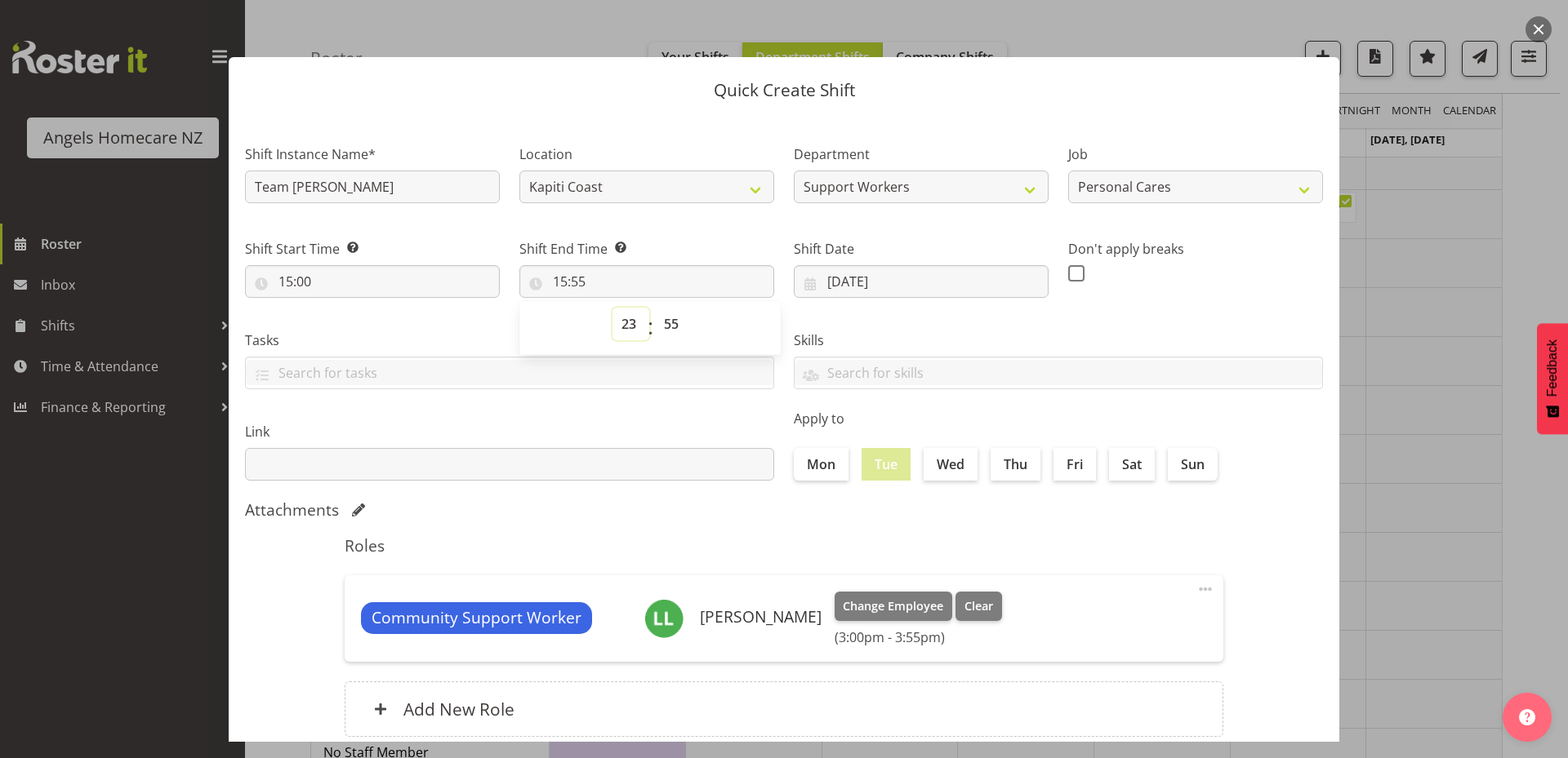
type input "23:55"
click at [671, 330] on select "00 01 02 03 04 05 06 07 08 09 10 11 12 13 14 15 16 17 18 19 20 21 22 23 24 25 2…" at bounding box center [673, 324] width 36 height 33
select select "0"
click at [655, 308] on select "00 01 02 03 04 05 06 07 08 09 10 11 12 13 14 15 16 17 18 19 20 21 22 23 24 25 2…" at bounding box center [673, 324] width 36 height 33
type input "23:00"
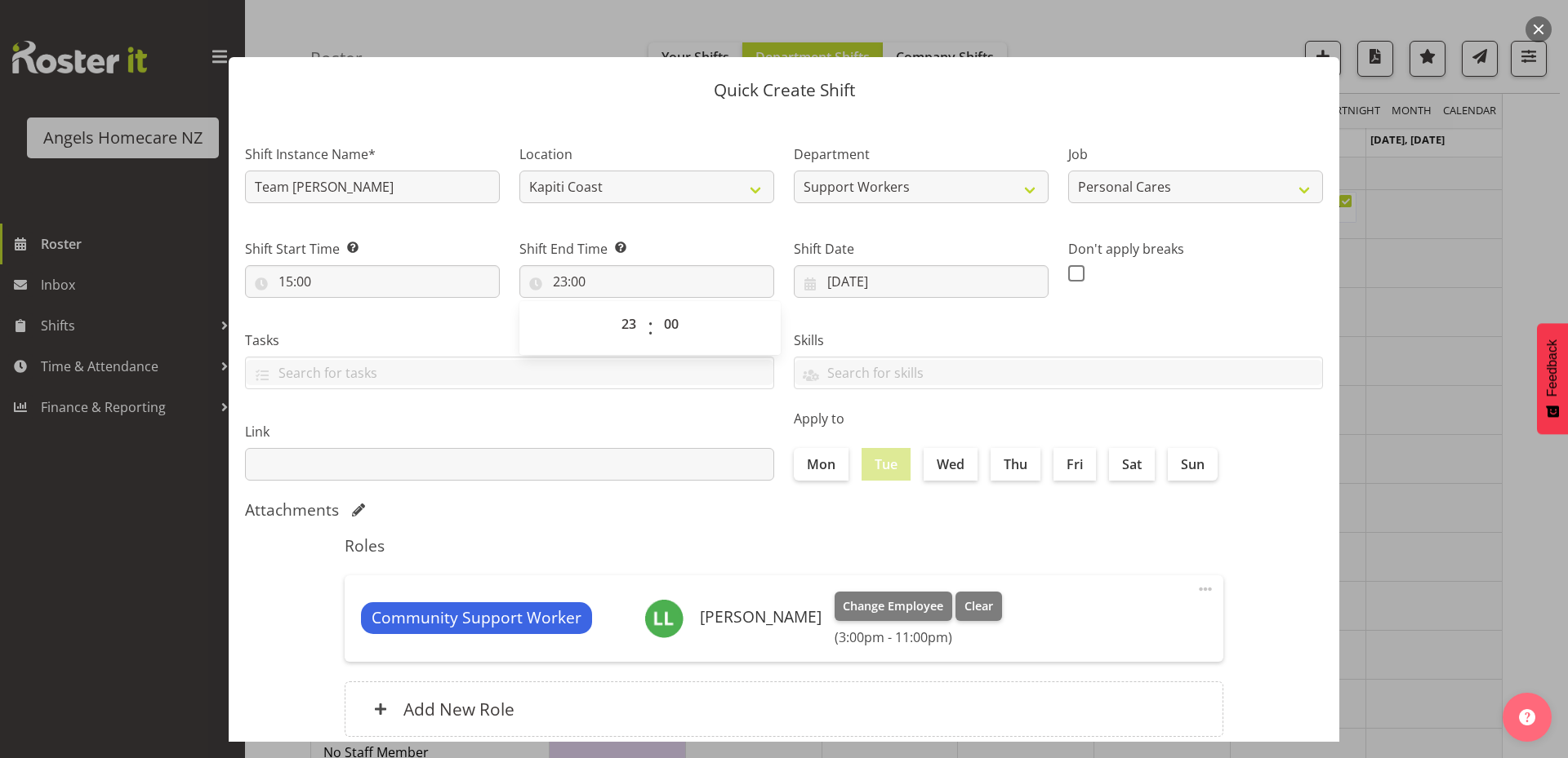
click at [1091, 570] on div "Roles Community Support Worker [PERSON_NAME] Change Employee Clear (3:00pm - 11…" at bounding box center [784, 641] width 898 height 230
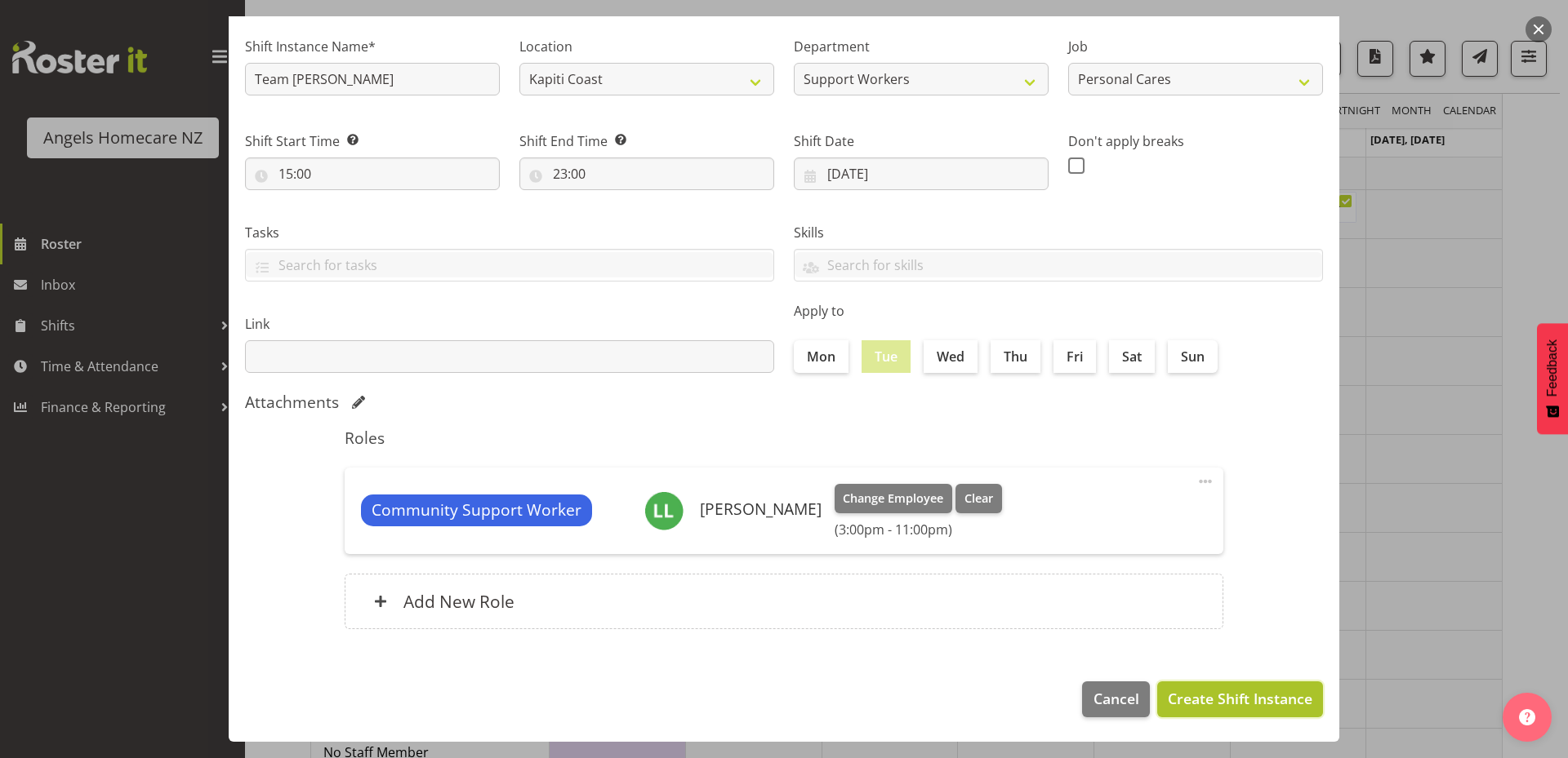
click at [1225, 703] on span "Create Shift Instance" at bounding box center [1239, 698] width 144 height 22
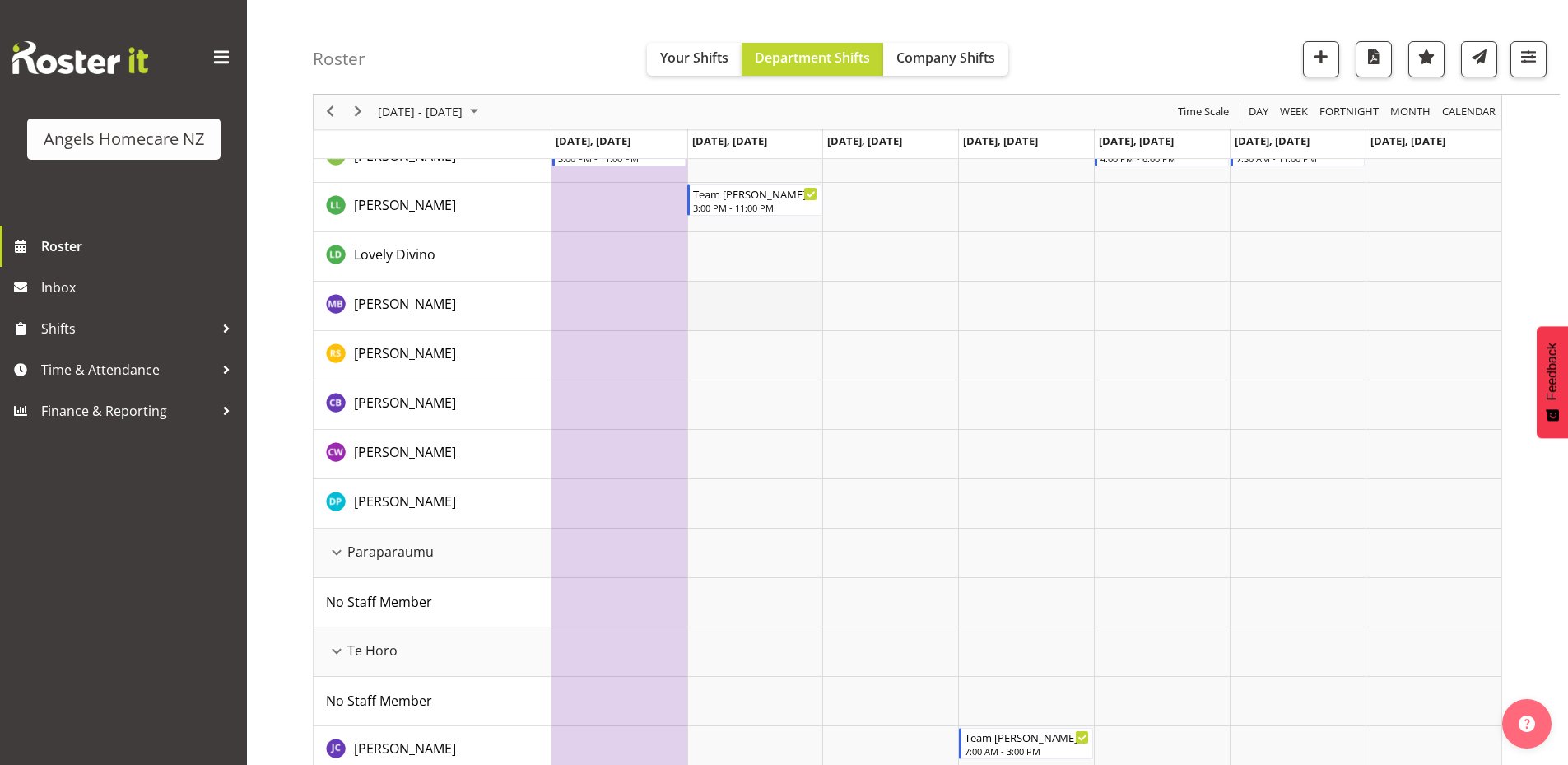
scroll to position [494, 0]
